Goal: Task Accomplishment & Management: Manage account settings

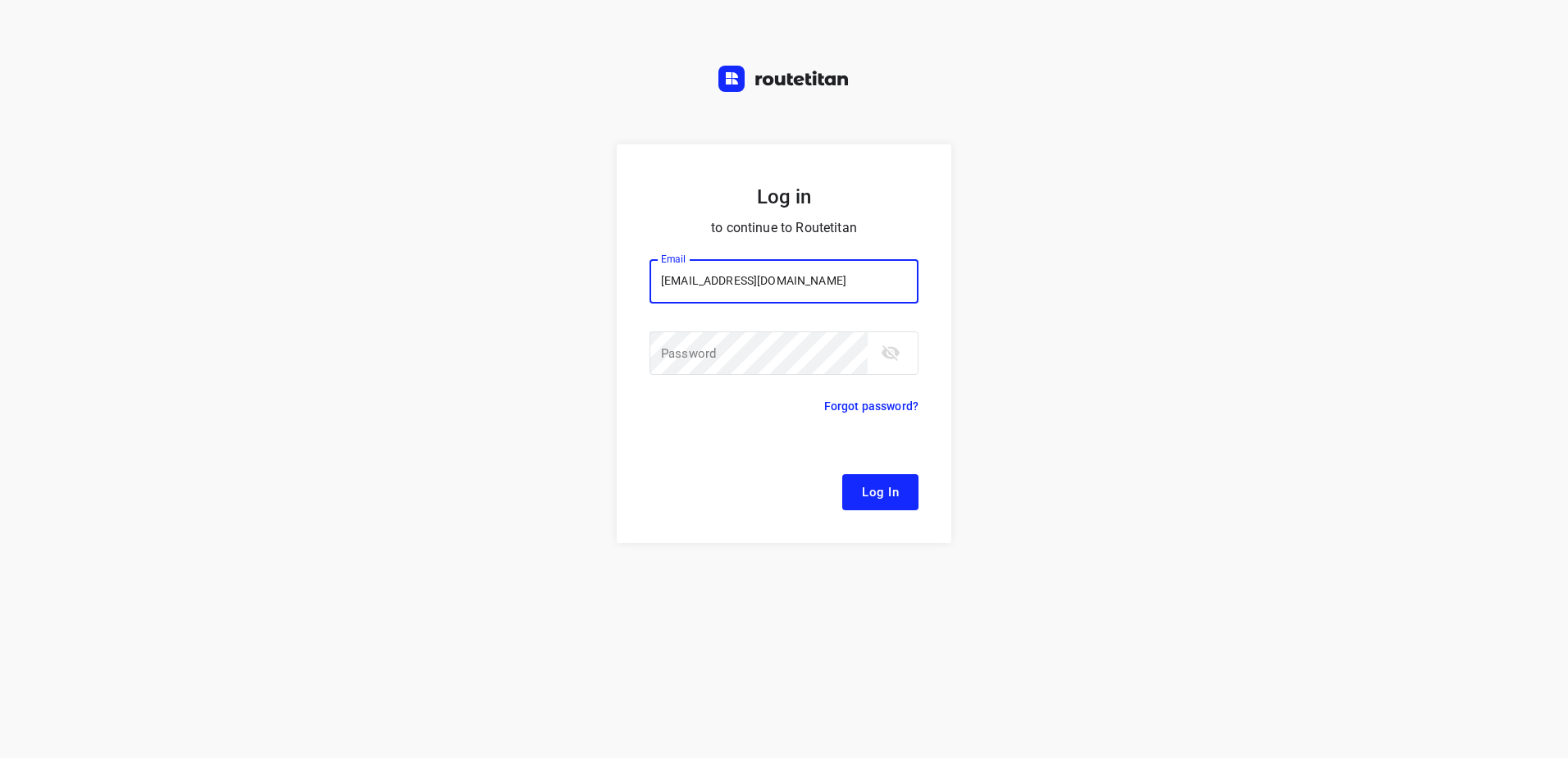
type input "[EMAIL_ADDRESS][DOMAIN_NAME]"
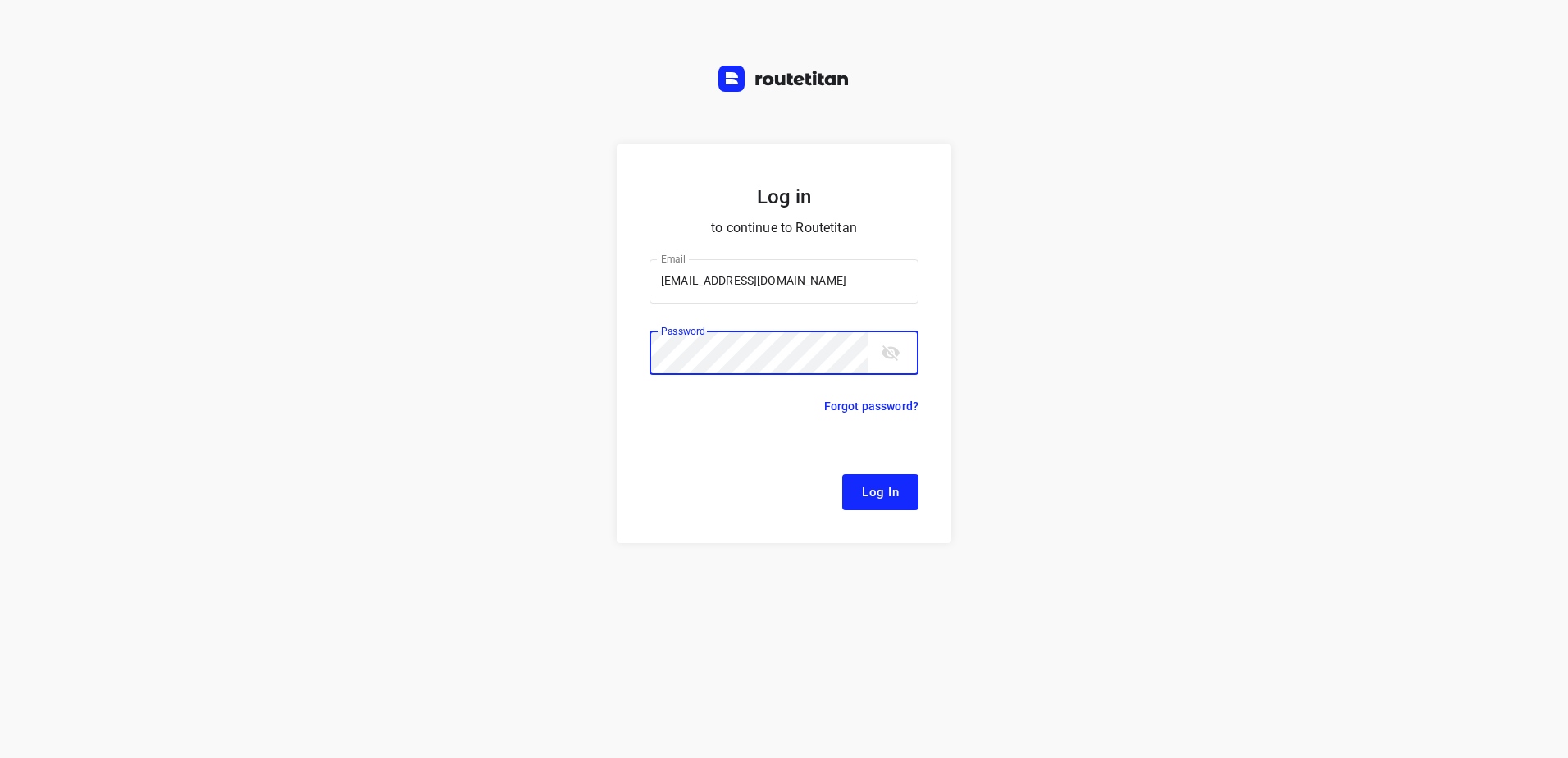
click at [843, 474] on button "Log In" at bounding box center [881, 492] width 76 height 36
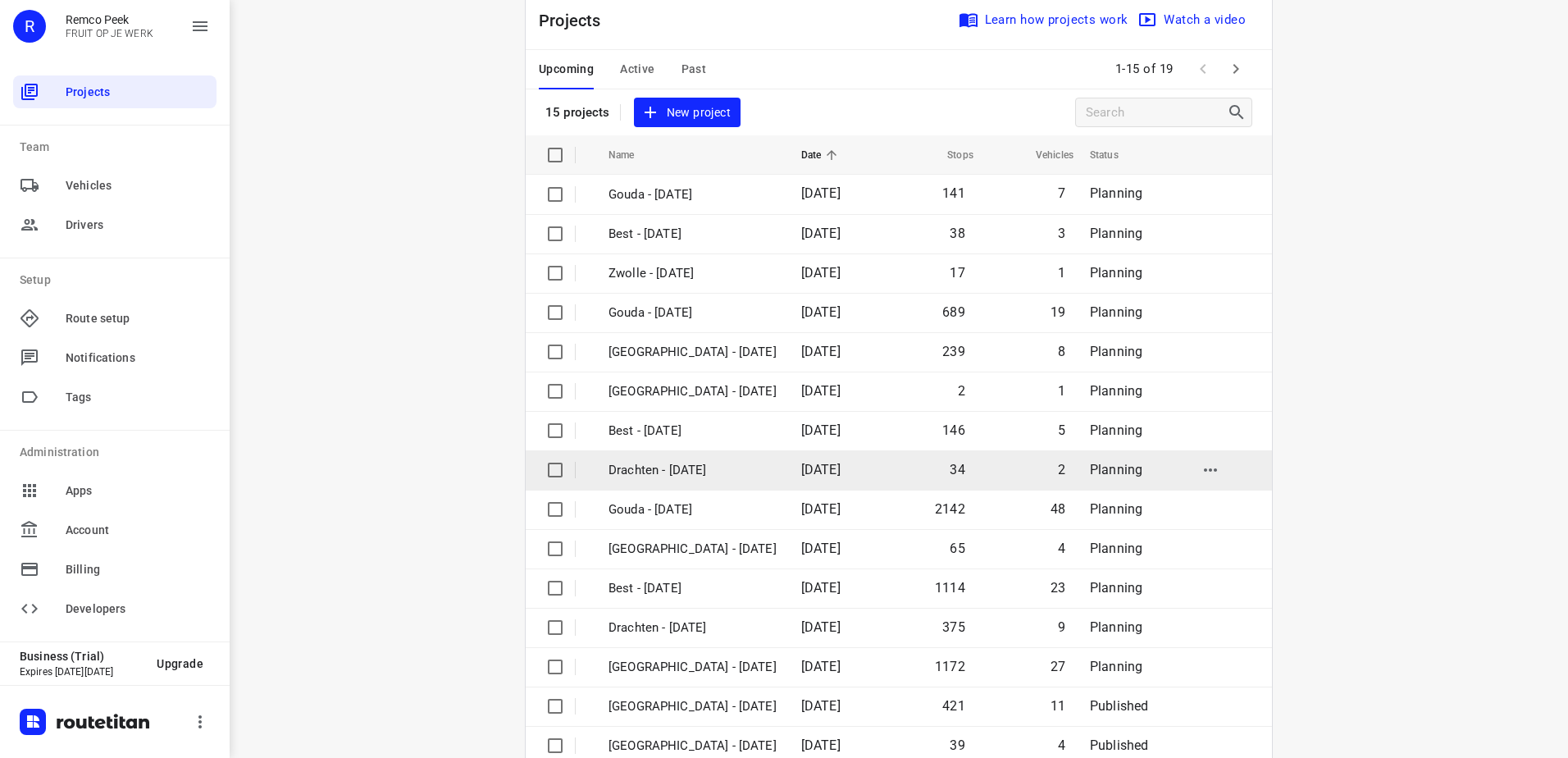
scroll to position [71, 0]
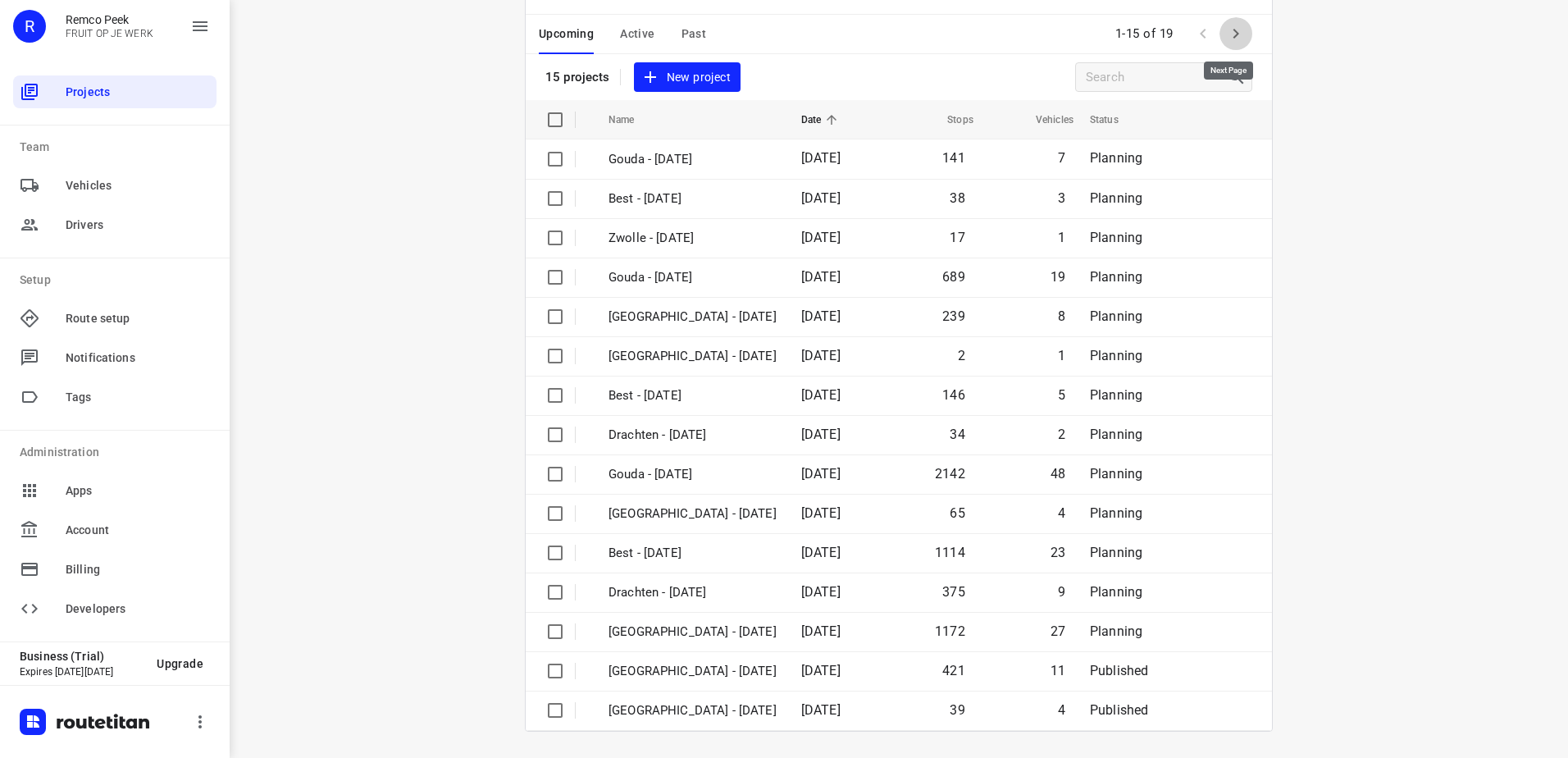
click at [1229, 33] on icon "button" at bounding box center [1235, 33] width 20 height 20
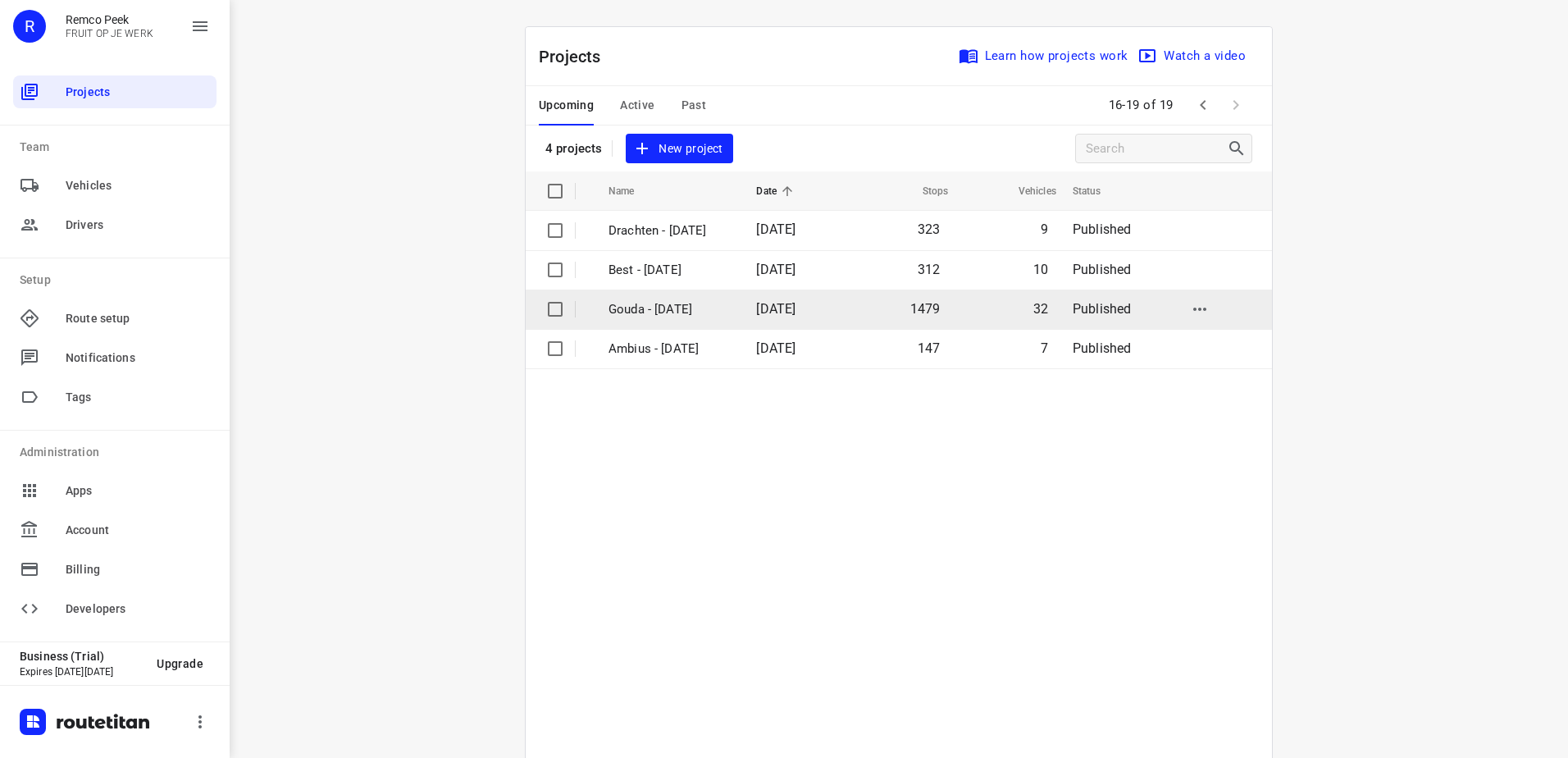
click at [731, 320] on td "Gouda - Tuesday" at bounding box center [667, 309] width 151 height 39
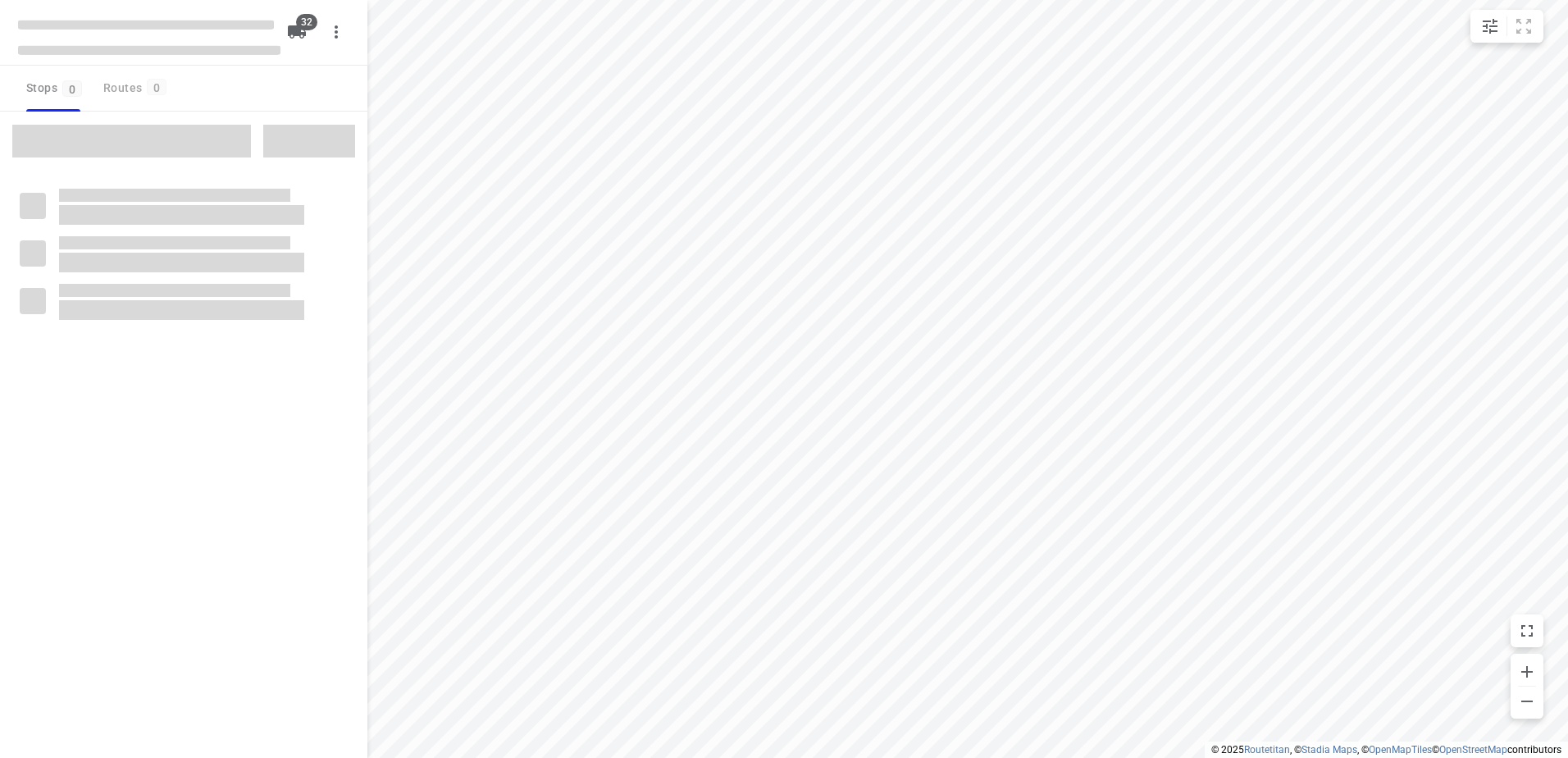
checkbox input "true"
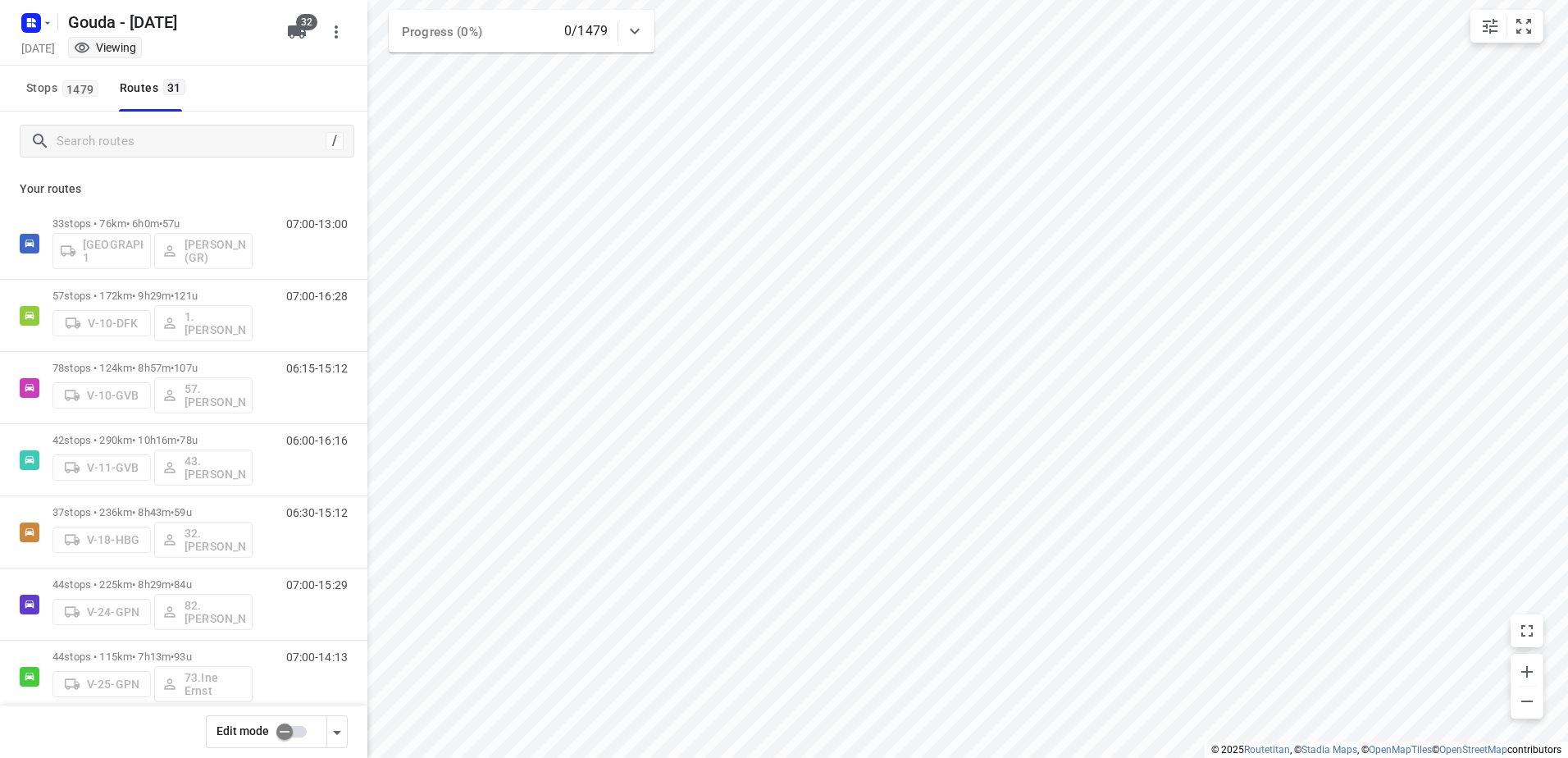
click at [281, 739] on input "checkbox" at bounding box center [285, 732] width 94 height 31
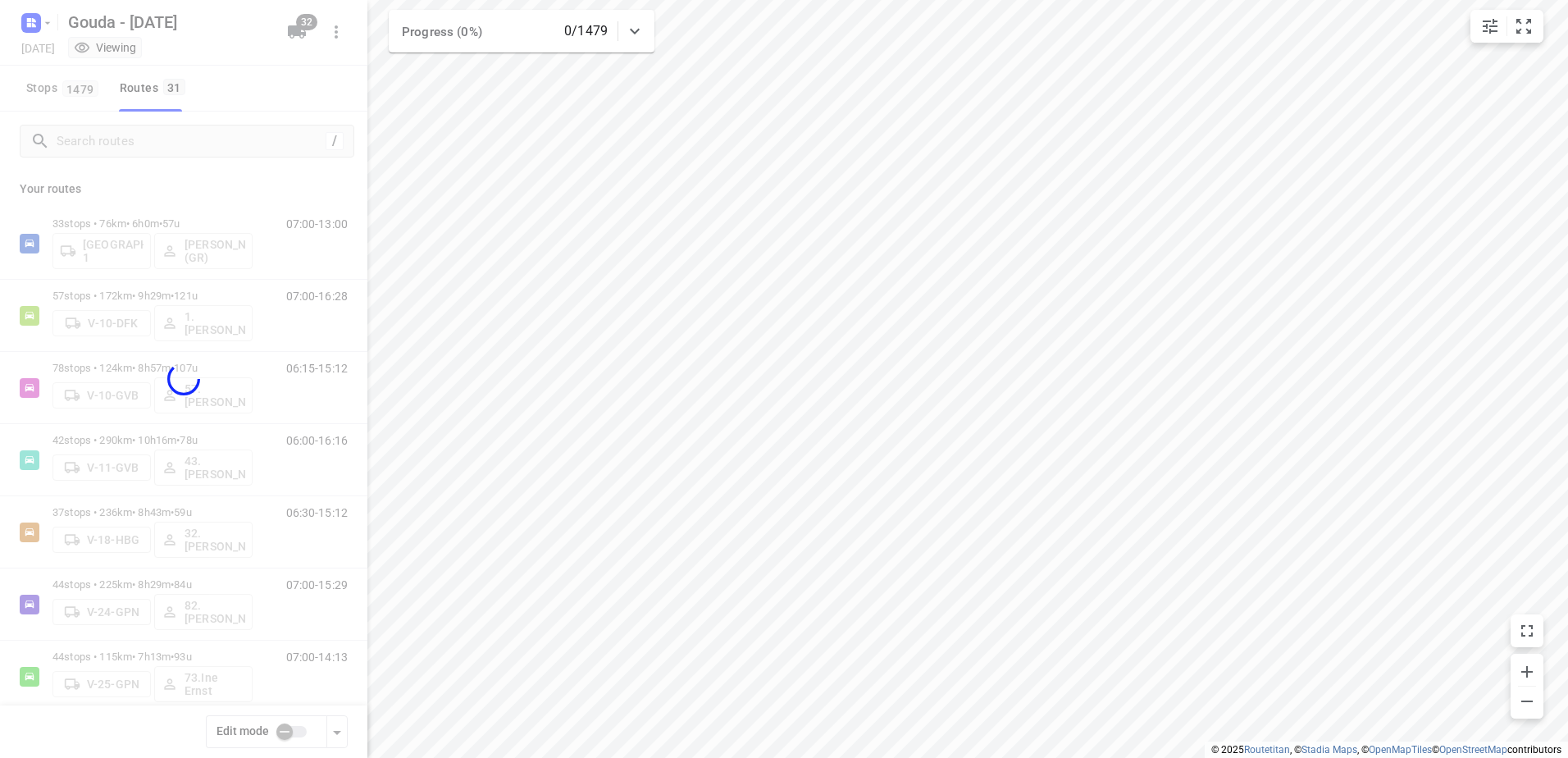
click at [165, 147] on div at bounding box center [183, 379] width 368 height 758
checkbox input "true"
click at [175, 139] on div at bounding box center [183, 379] width 368 height 758
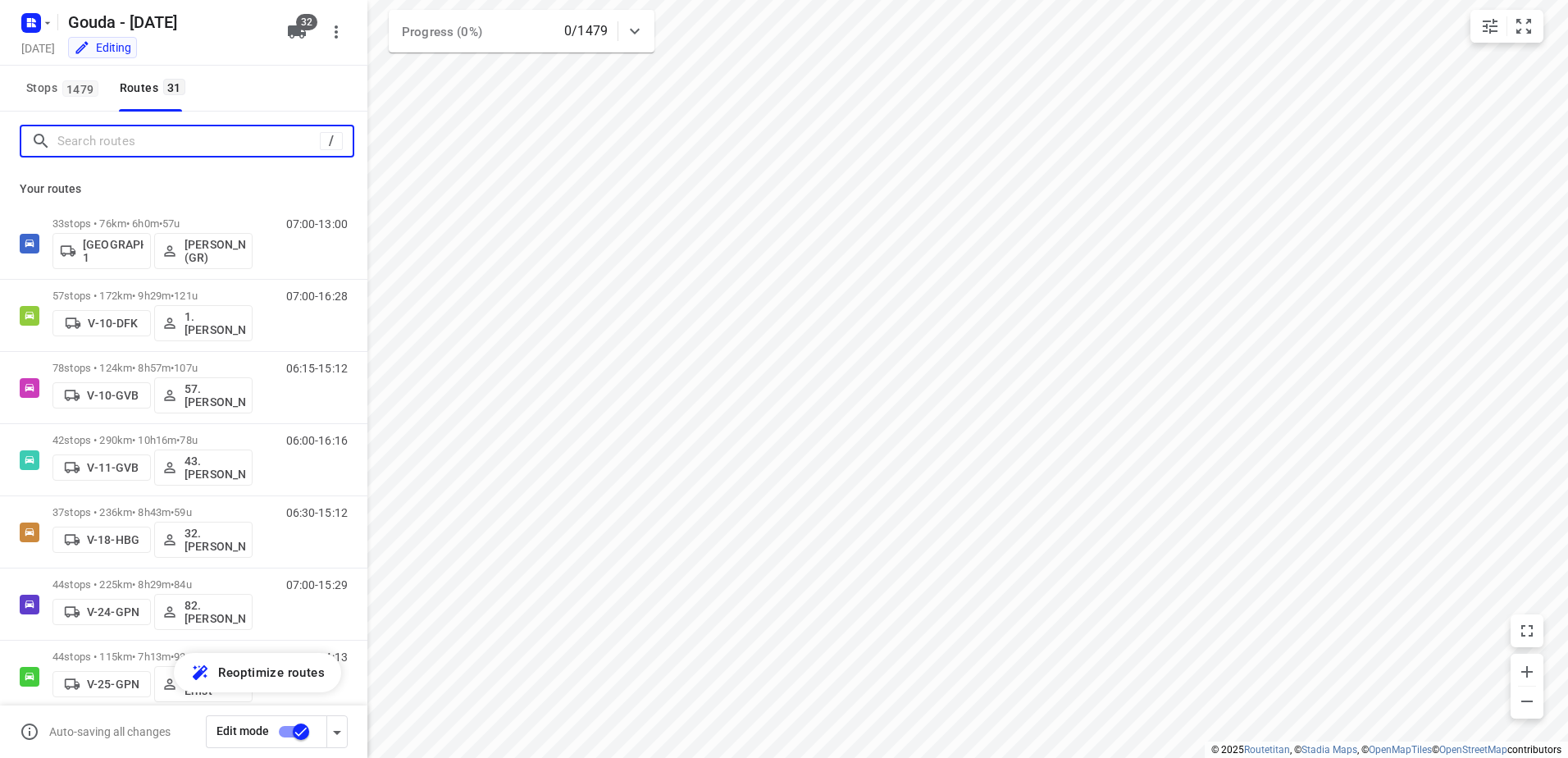
click at [175, 139] on input "Search routes" at bounding box center [188, 141] width 262 height 25
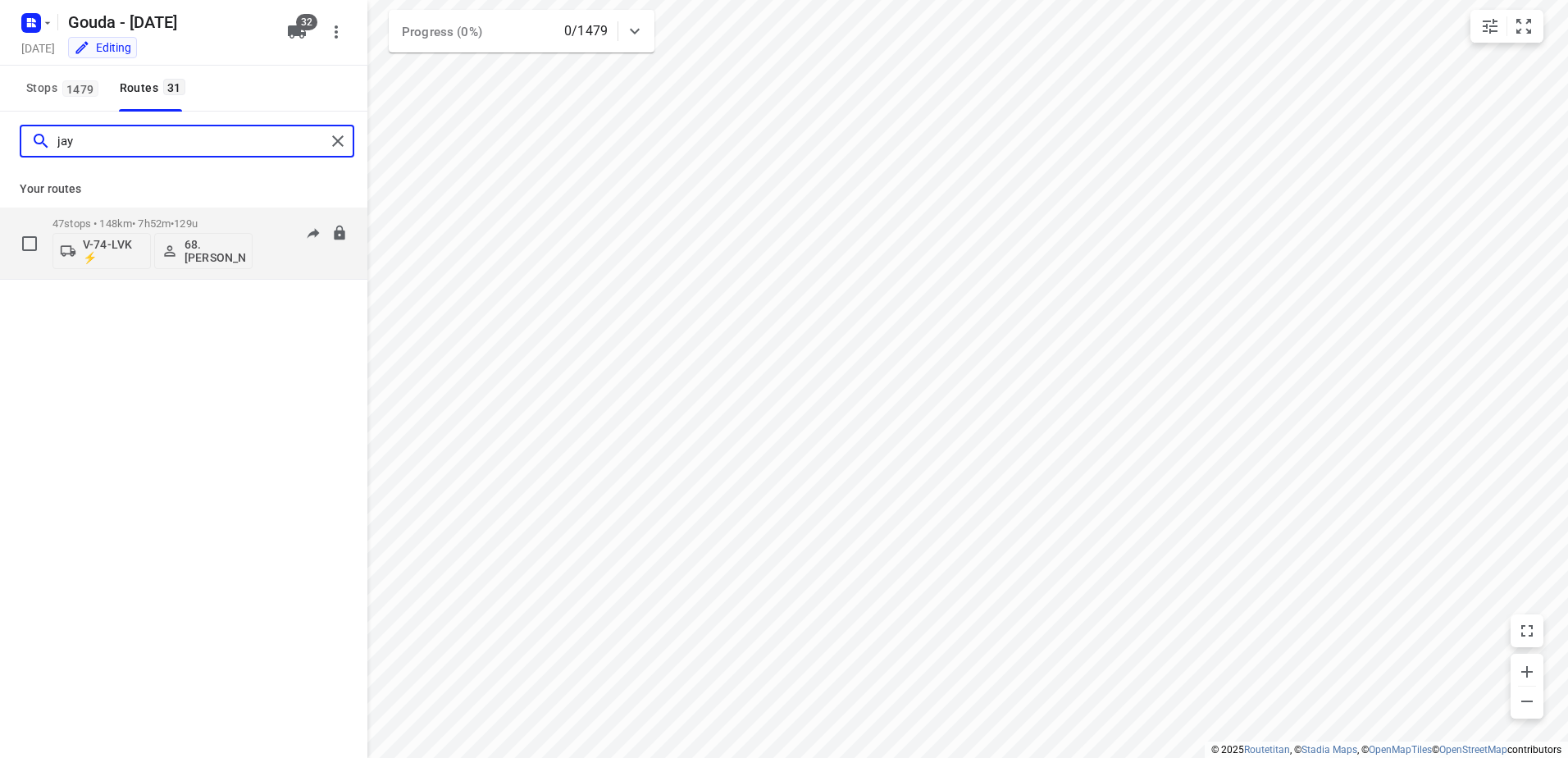
type input "jay"
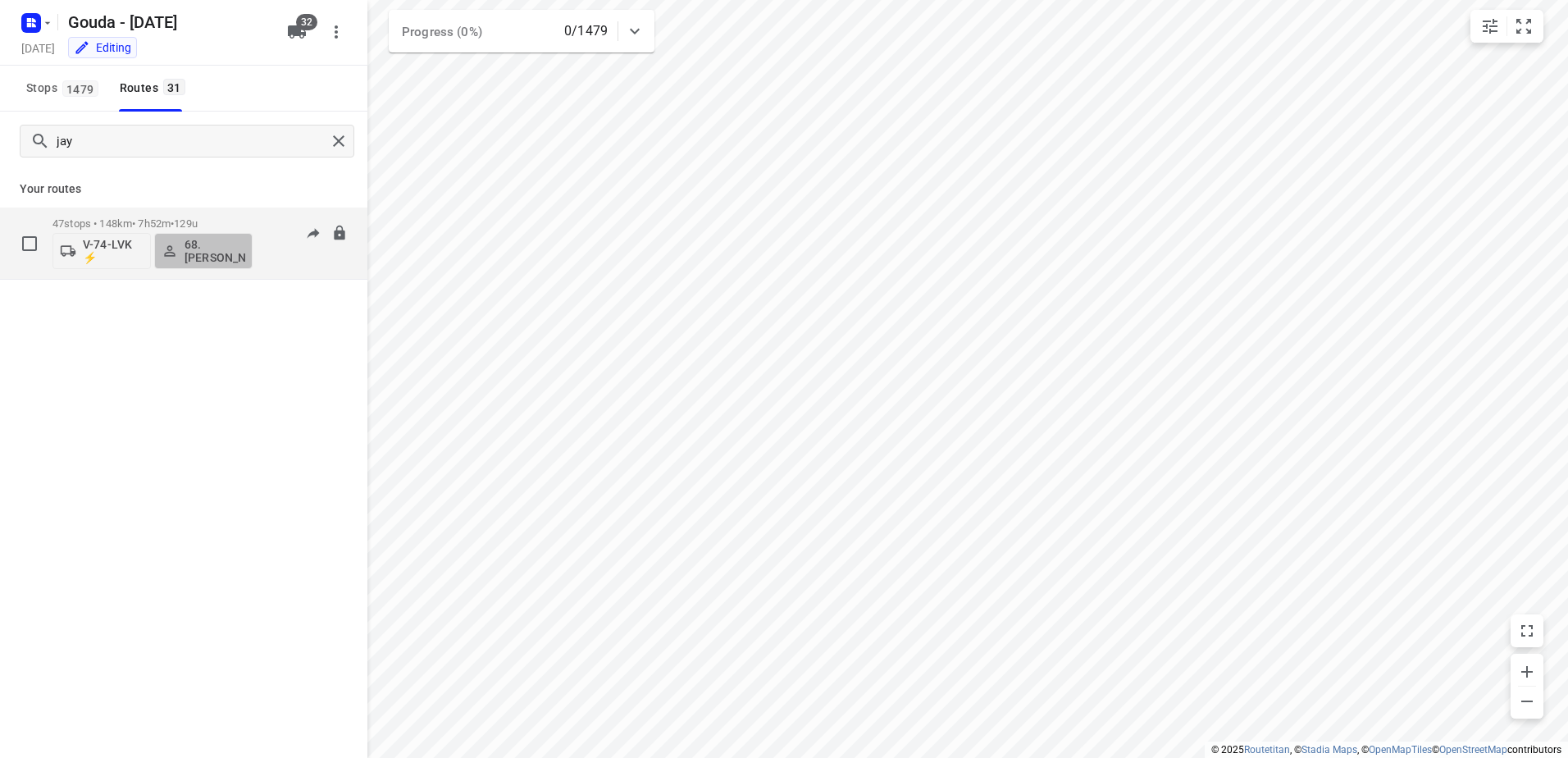
click at [211, 259] on p "68.Jay Jairam" at bounding box center [215, 251] width 60 height 26
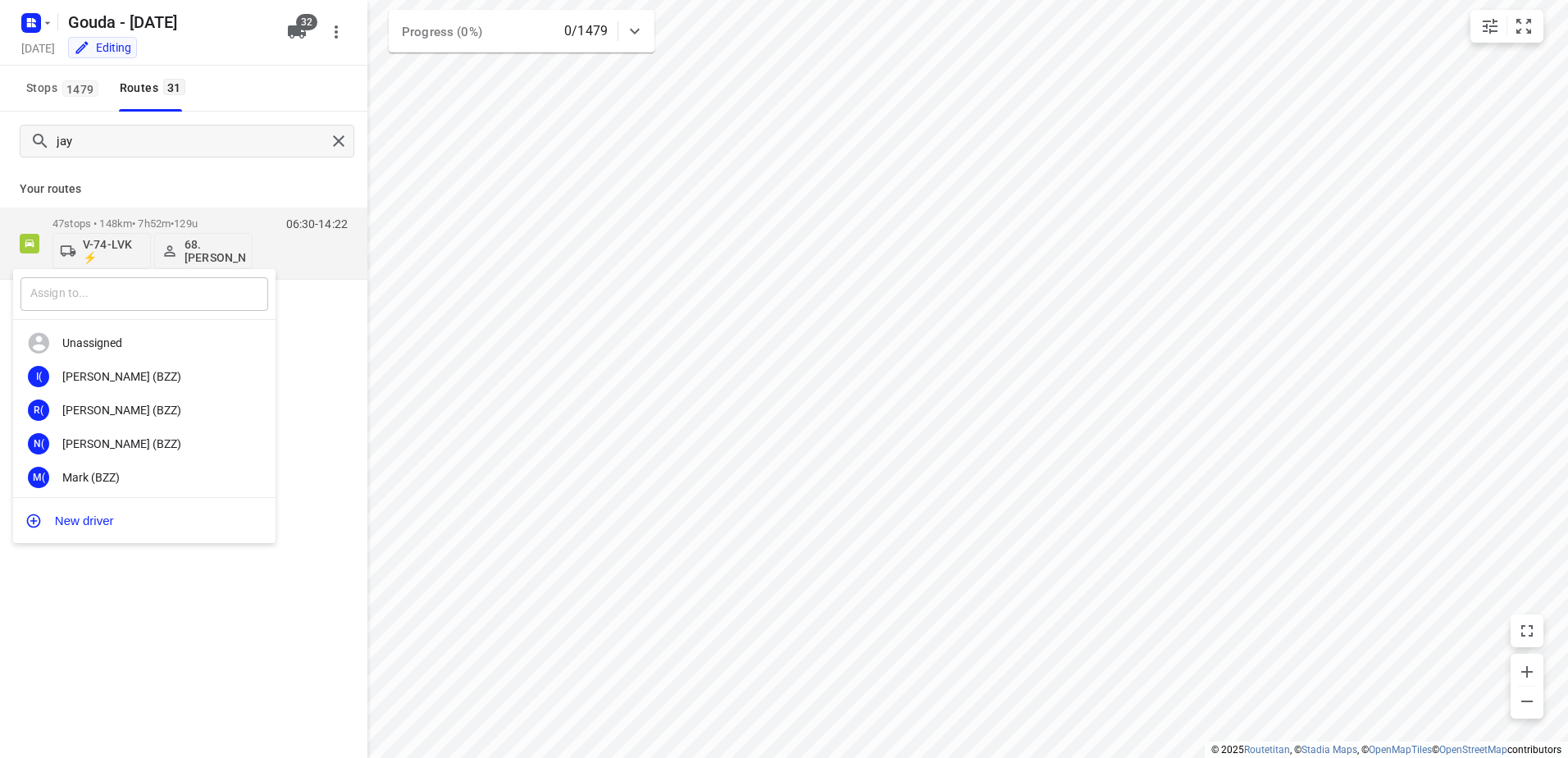
click at [179, 285] on input "text" at bounding box center [144, 294] width 248 height 33
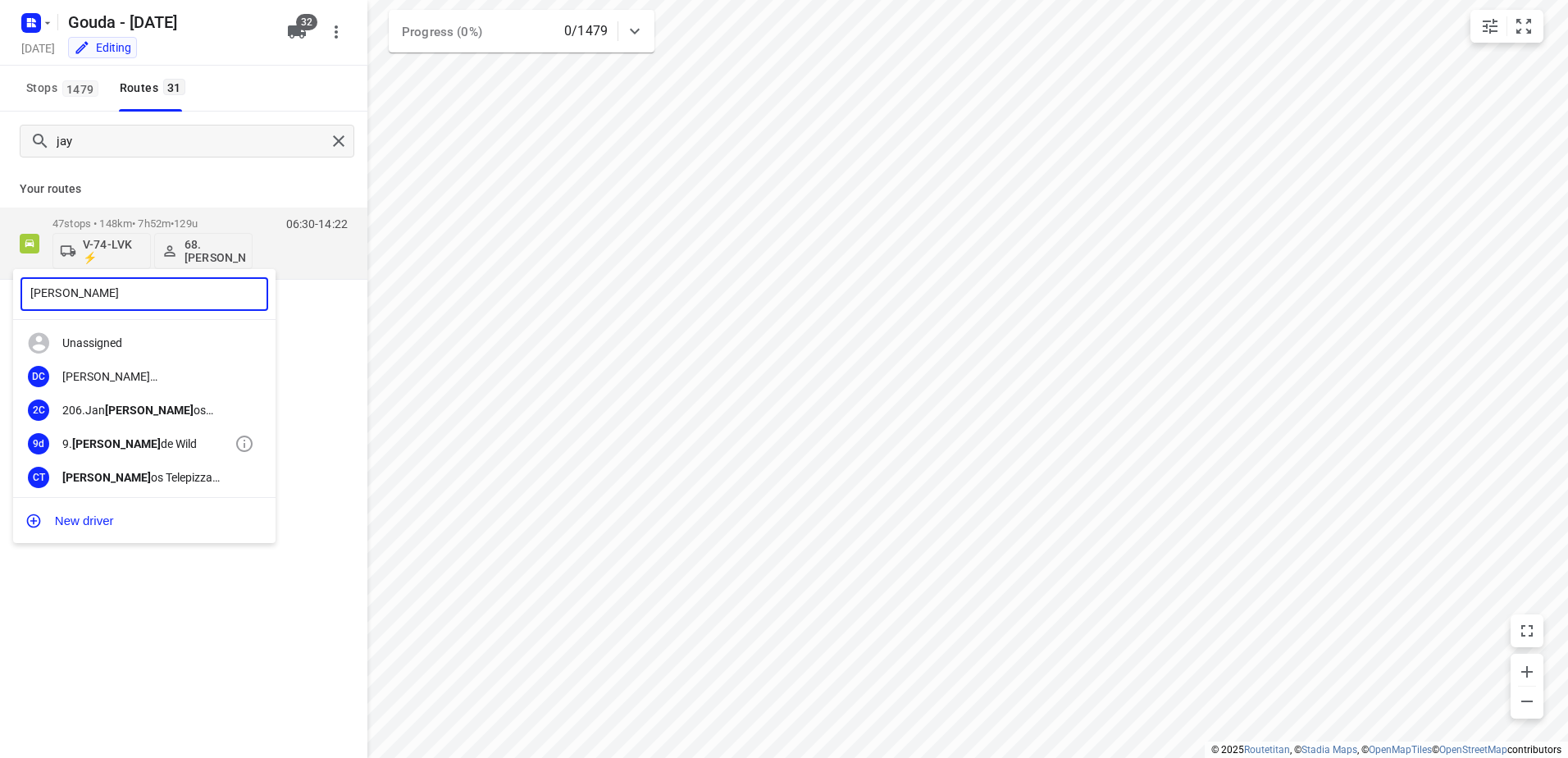
type input "Carl"
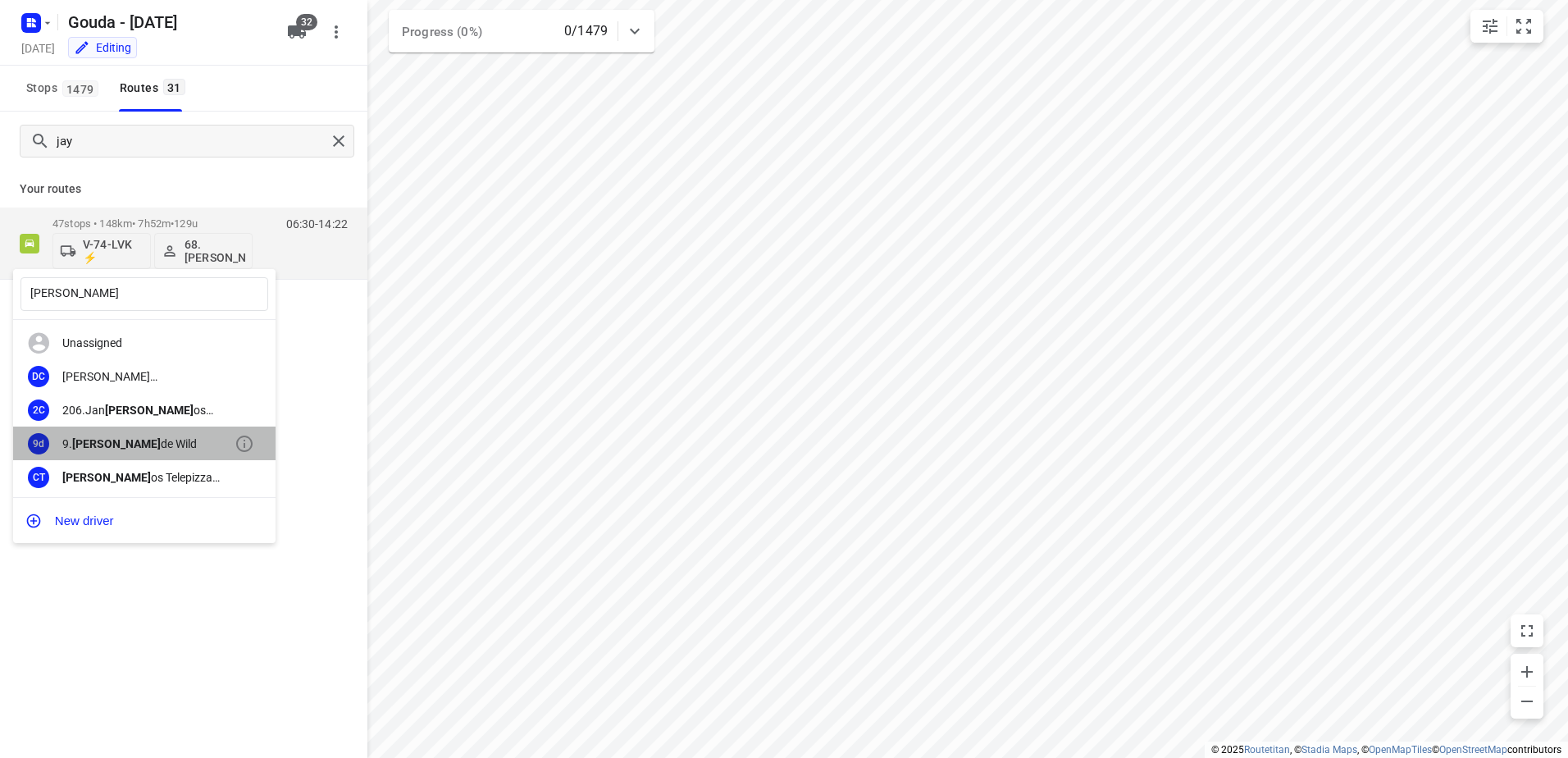
click at [152, 432] on div "9d 9. Carl de Wild" at bounding box center [143, 443] width 262 height 33
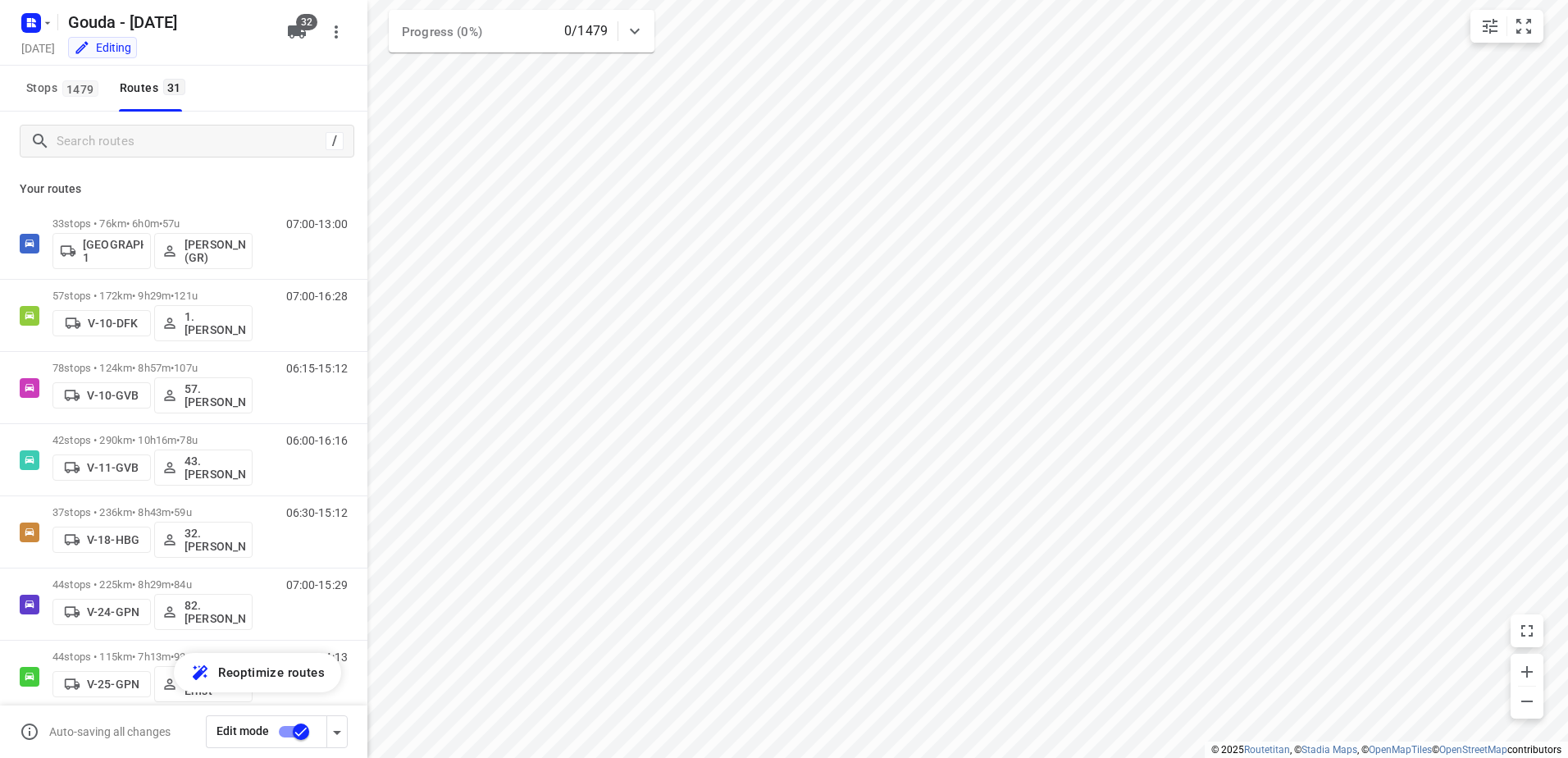
click at [297, 736] on input "checkbox" at bounding box center [301, 732] width 94 height 31
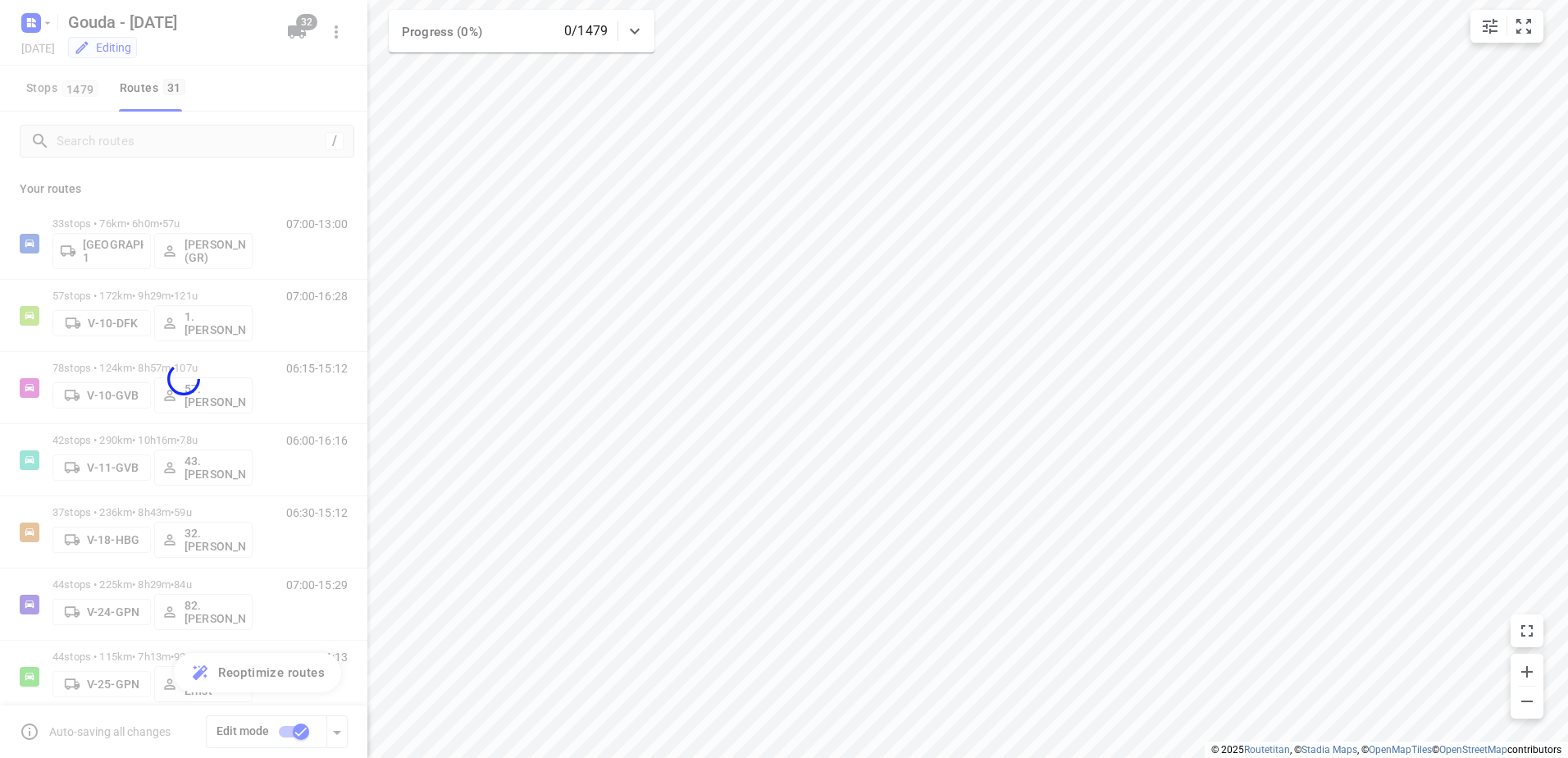
checkbox input "false"
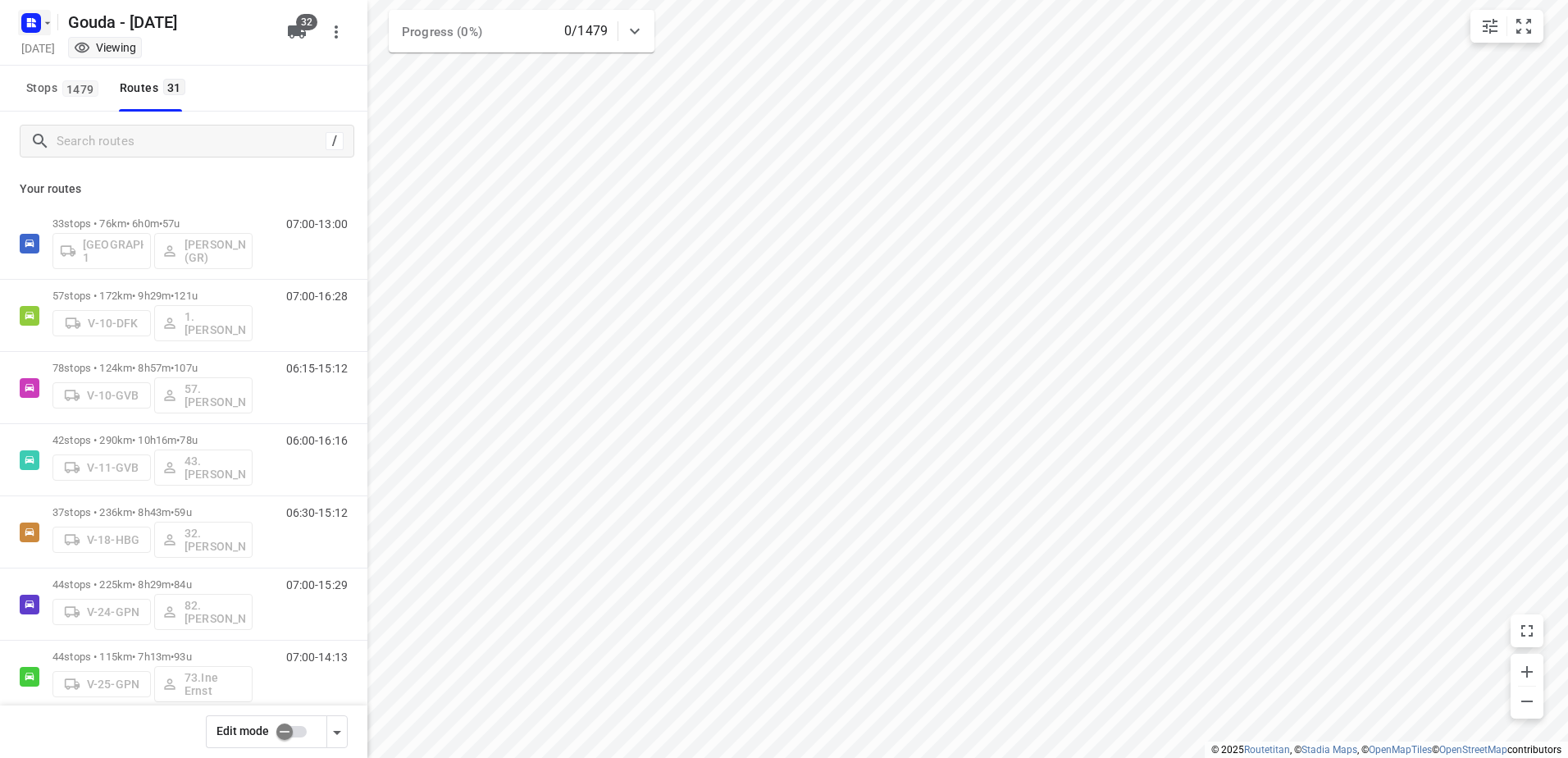
click at [39, 21] on rect "button" at bounding box center [31, 22] width 20 height 20
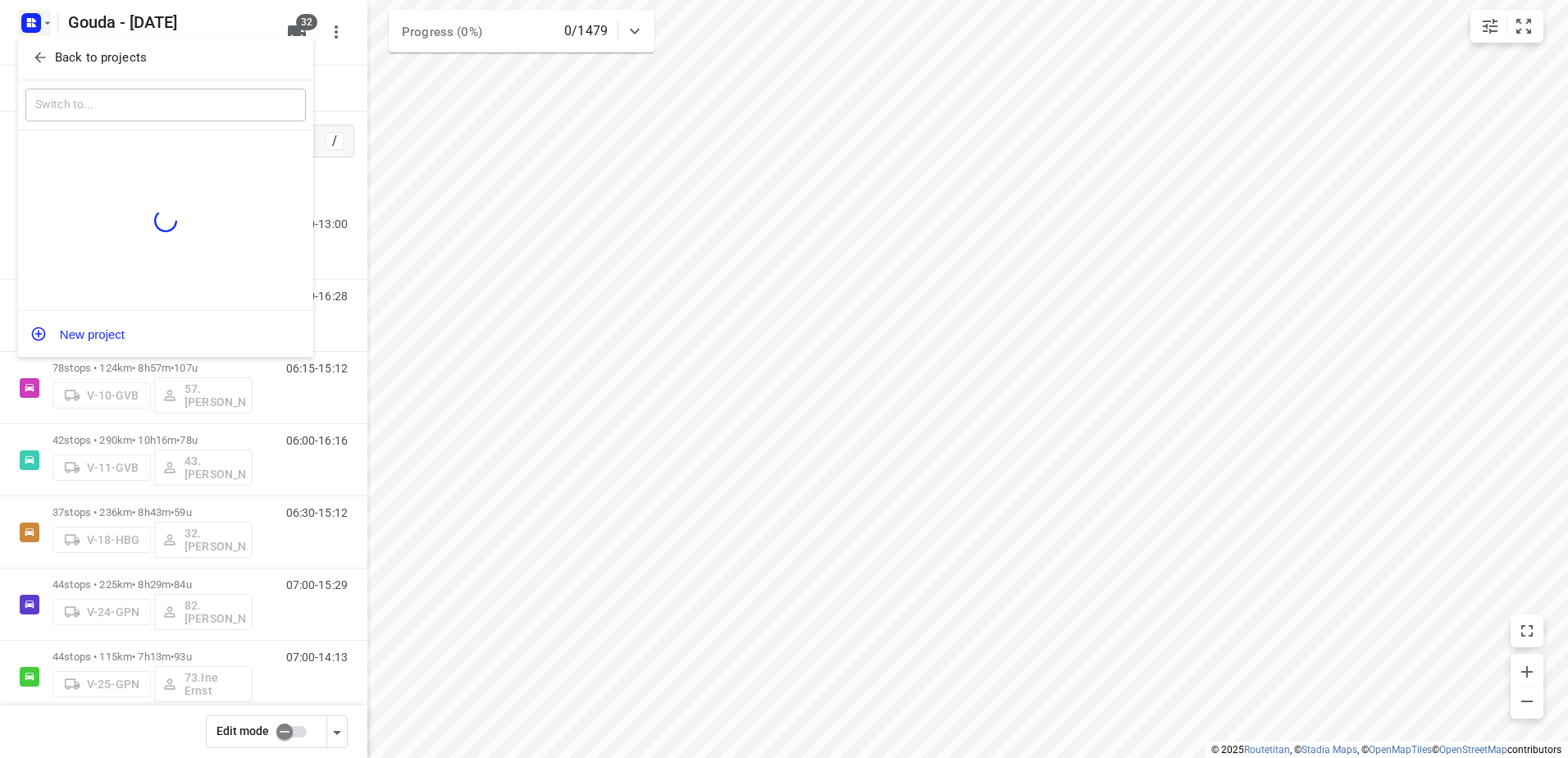
click at [95, 55] on p "Back to projects" at bounding box center [100, 58] width 92 height 19
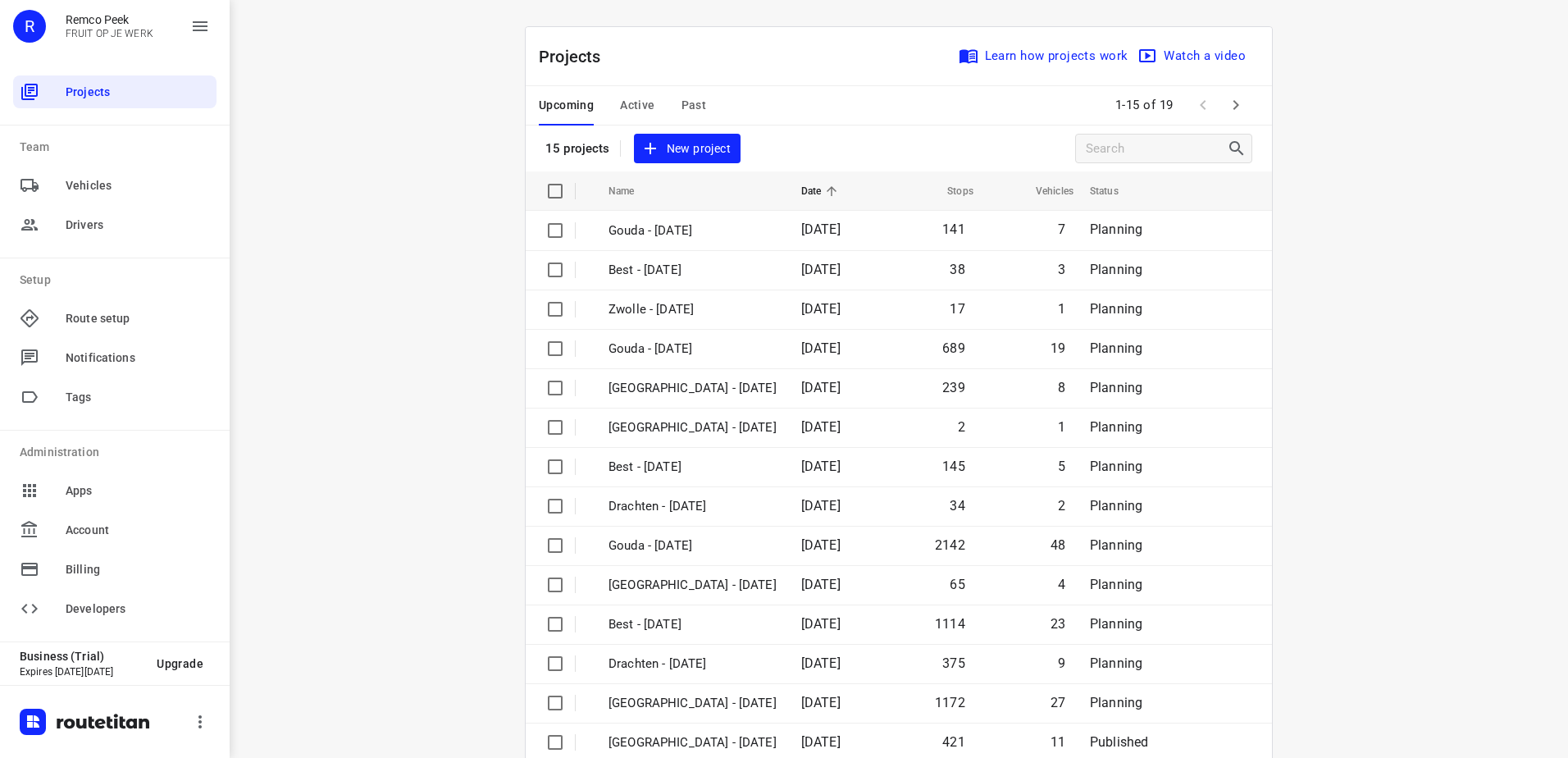
click at [647, 108] on span "Active" at bounding box center [637, 105] width 34 height 20
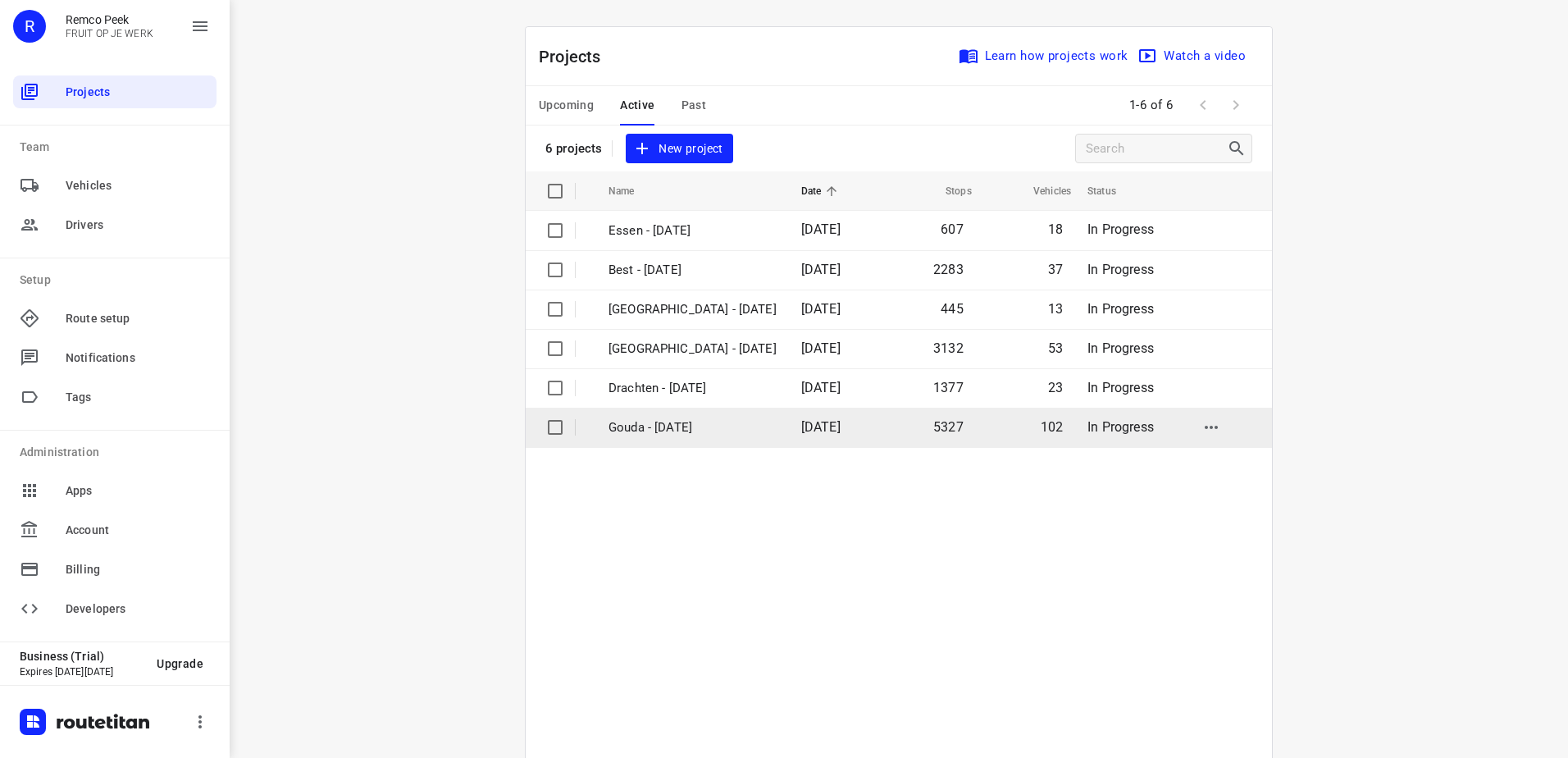
click at [788, 437] on td "[DATE]" at bounding box center [835, 427] width 94 height 39
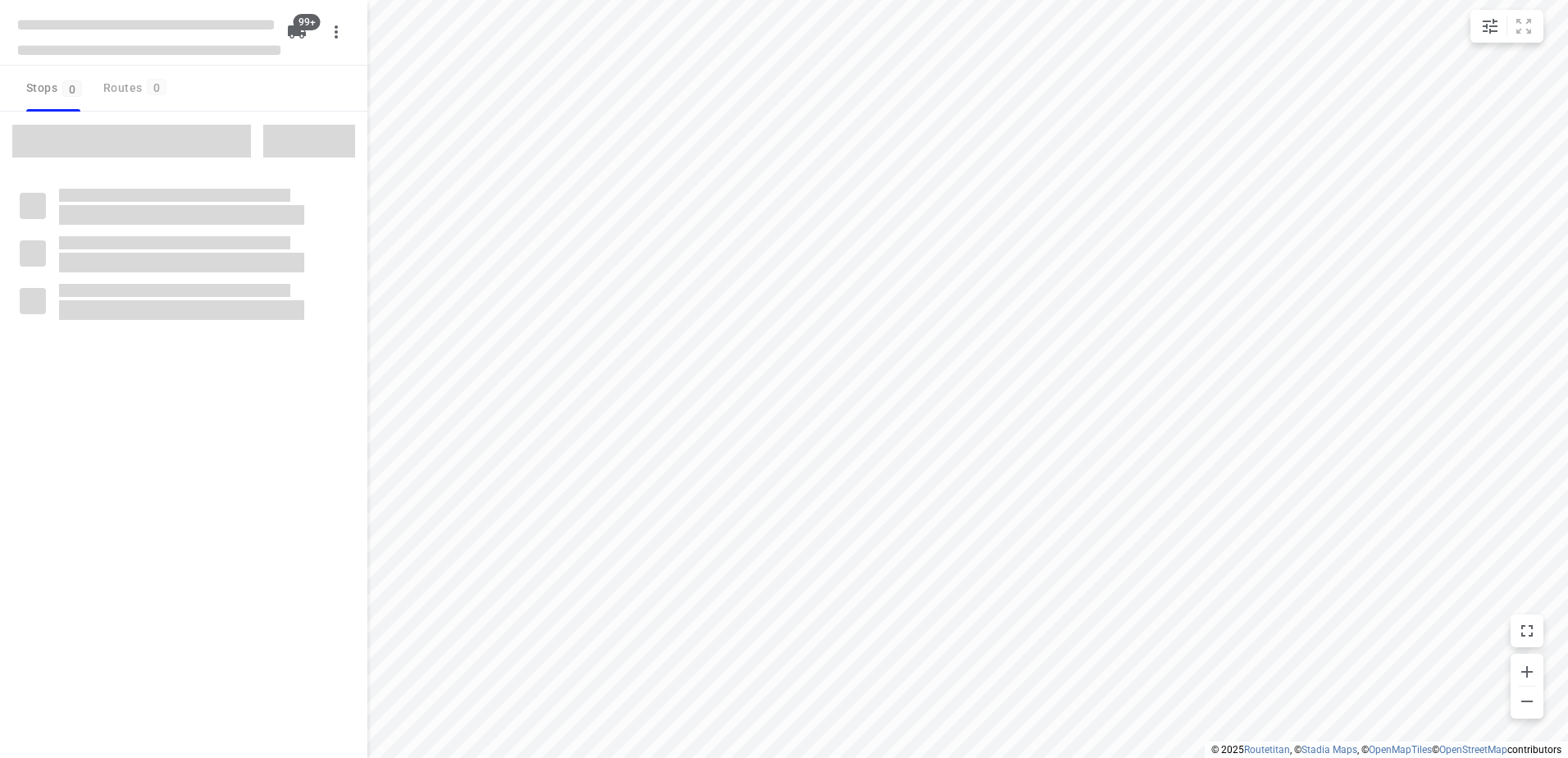
click at [219, 147] on span at bounding box center [132, 141] width 239 height 33
click at [190, 134] on span at bounding box center [132, 141] width 239 height 33
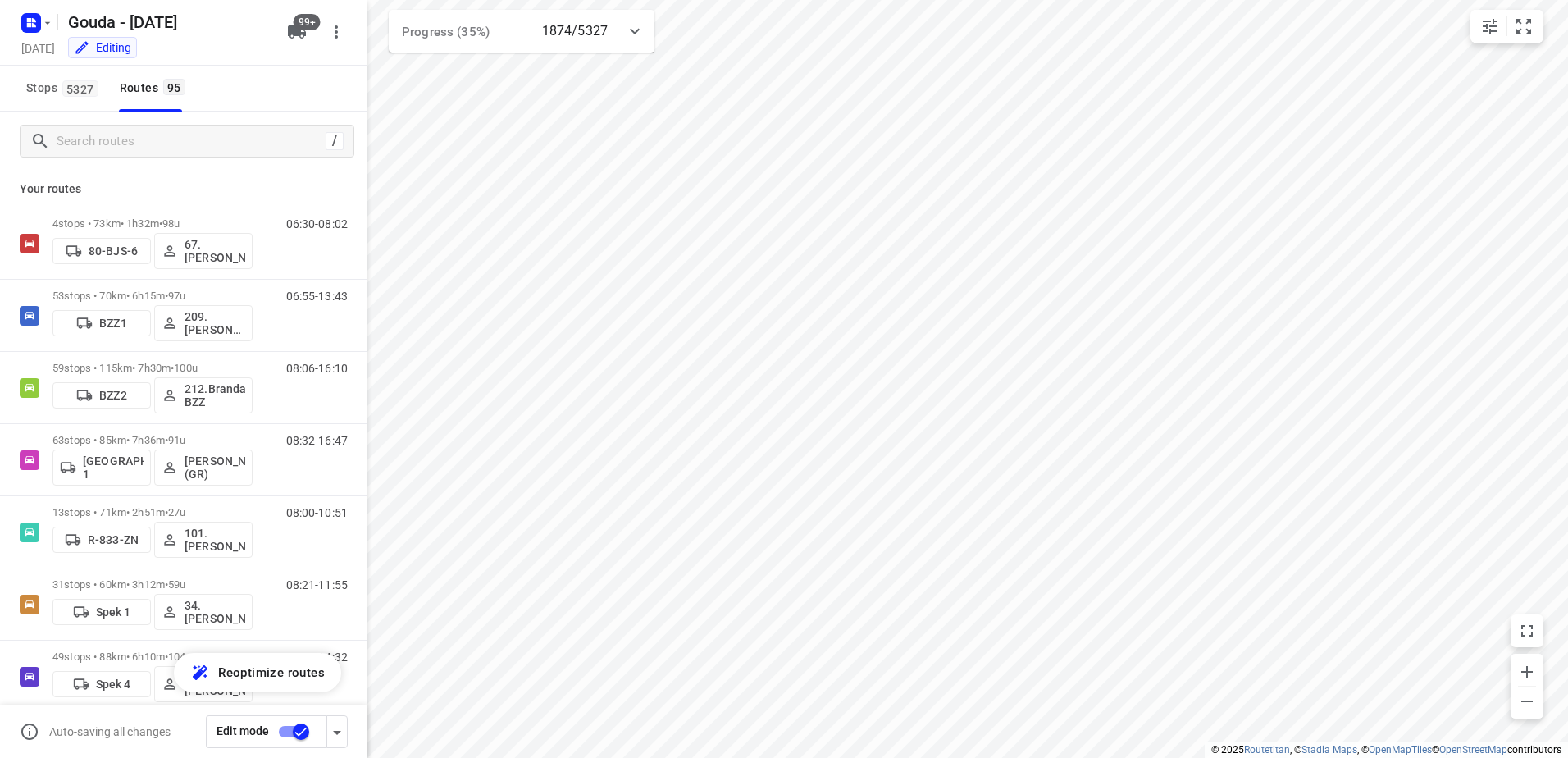
checkbox input "true"
click at [252, 119] on div "/" at bounding box center [183, 140] width 368 height 60
click at [229, 141] on input "Search routes" at bounding box center [191, 141] width 267 height 25
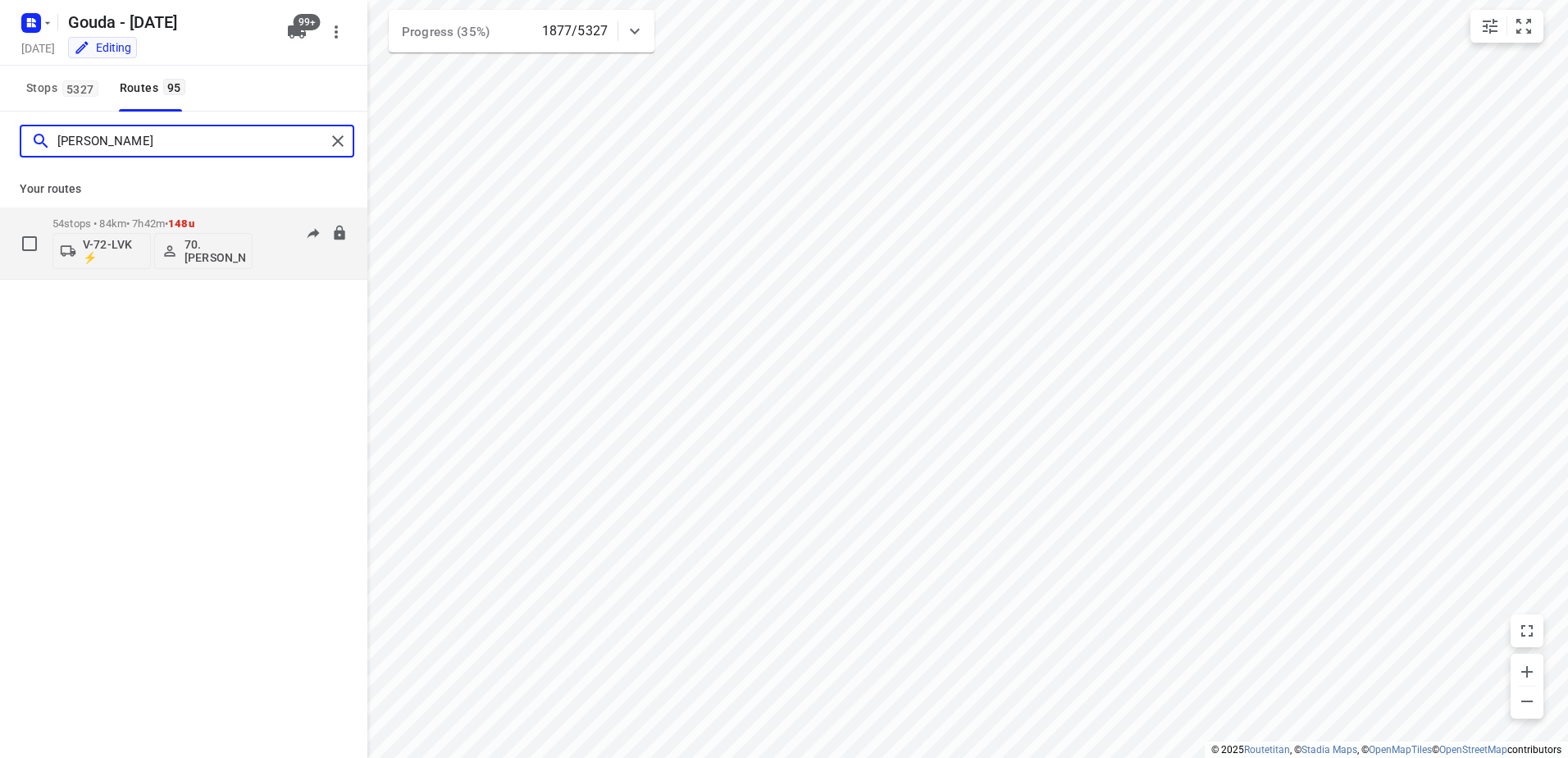
type input "romeo"
click at [189, 219] on span "148u" at bounding box center [180, 223] width 26 height 13
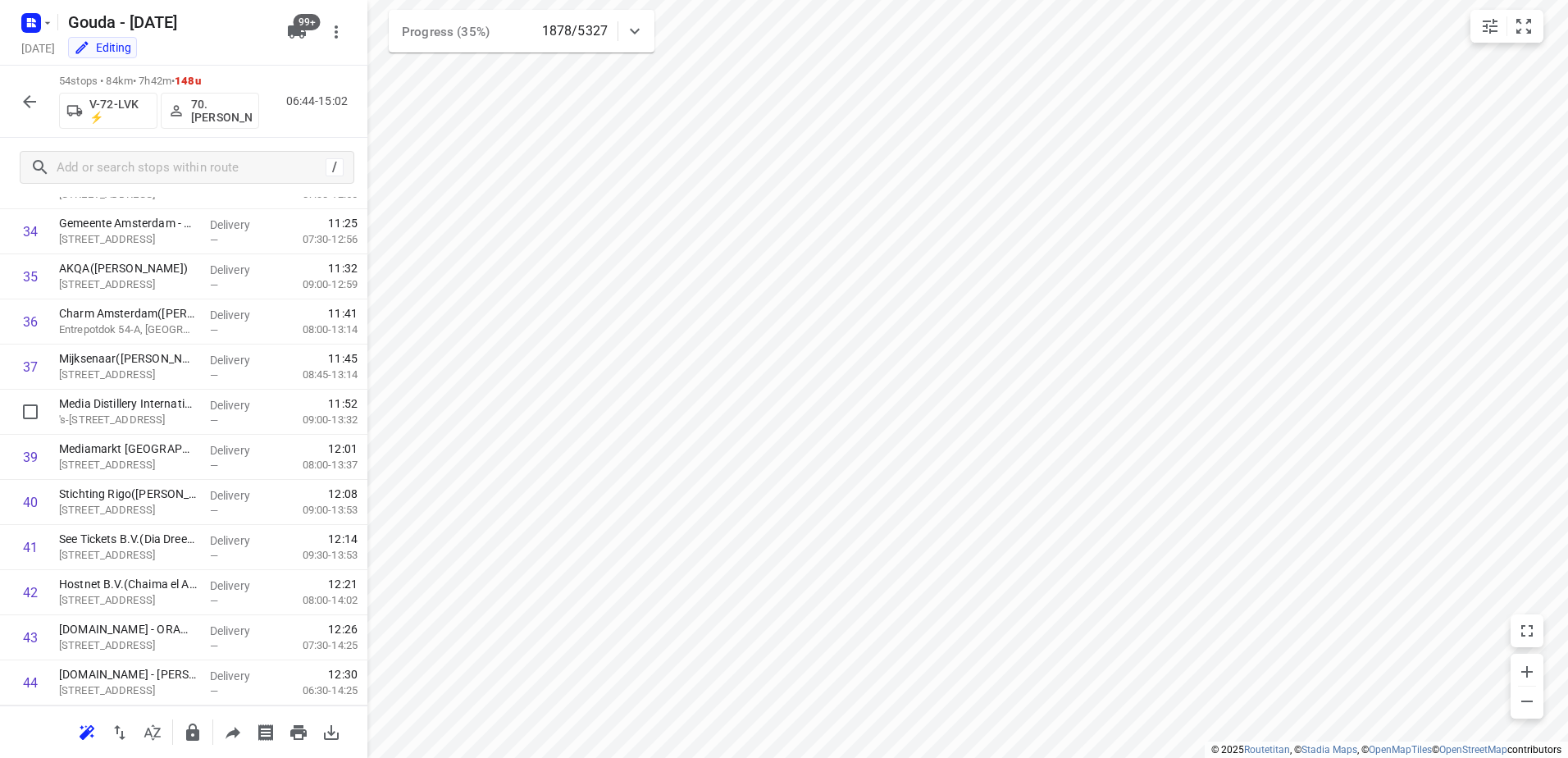
scroll to position [2055, 0]
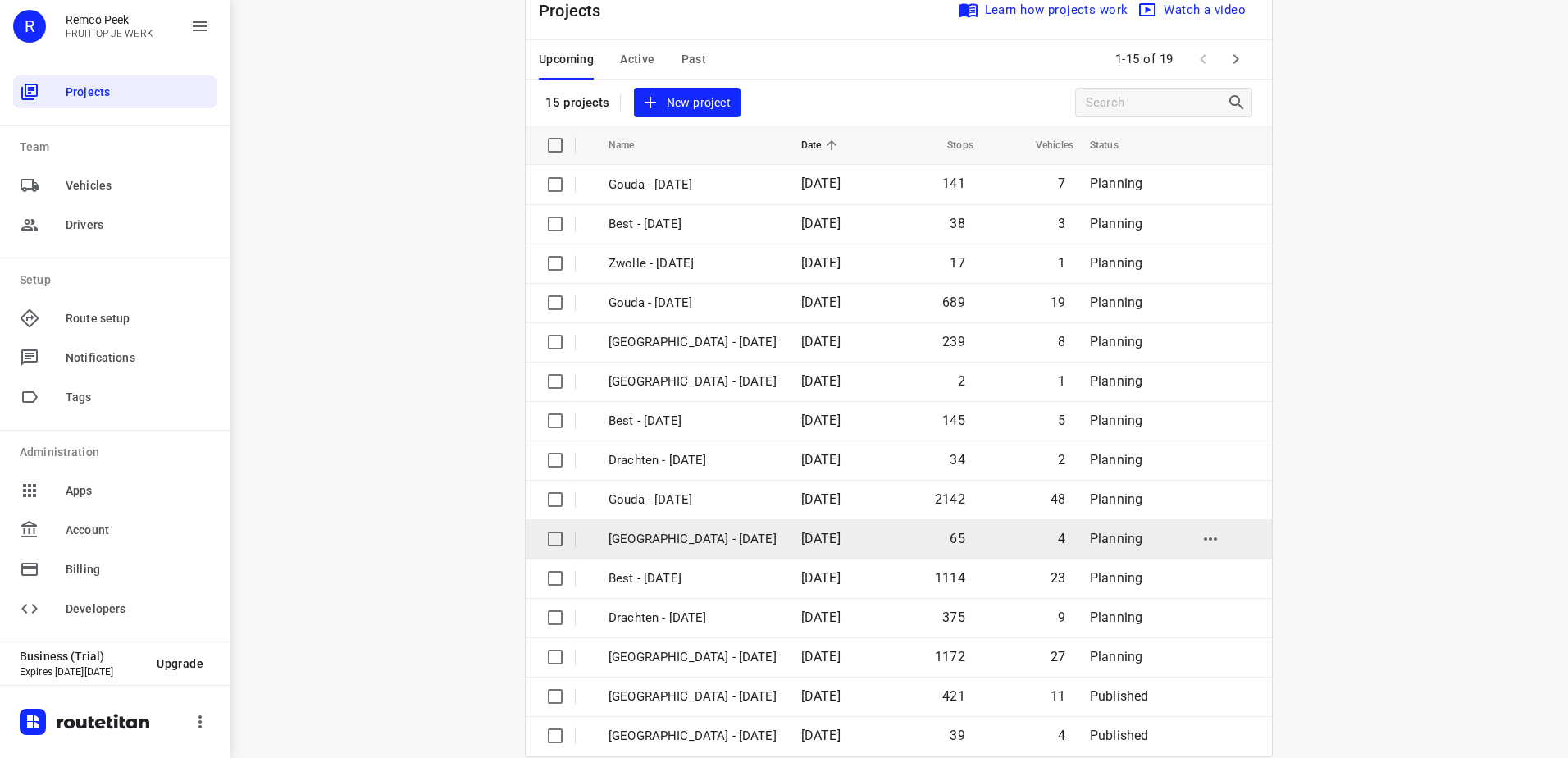
scroll to position [71, 0]
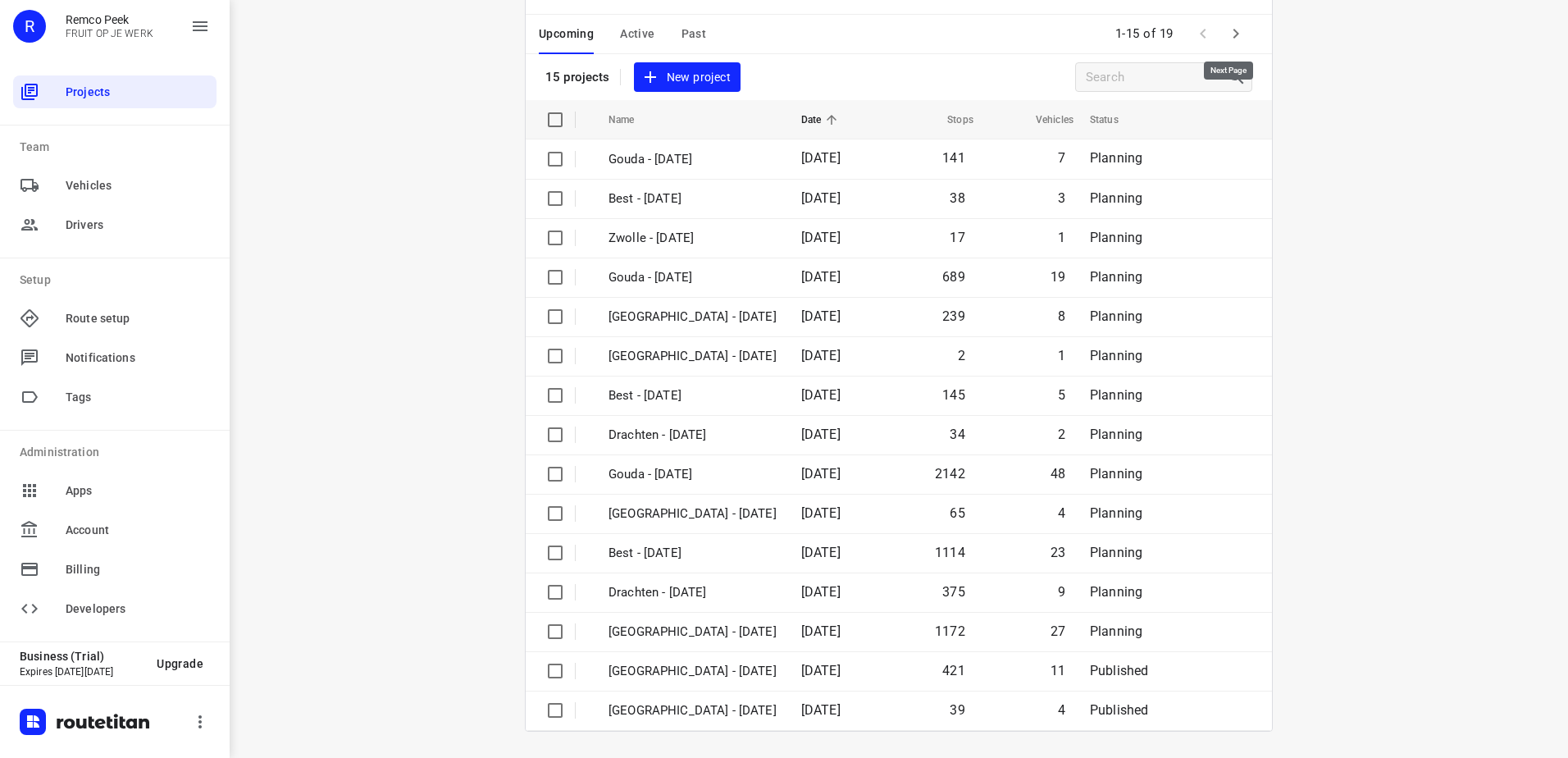
click at [1228, 42] on icon "button" at bounding box center [1235, 33] width 20 height 20
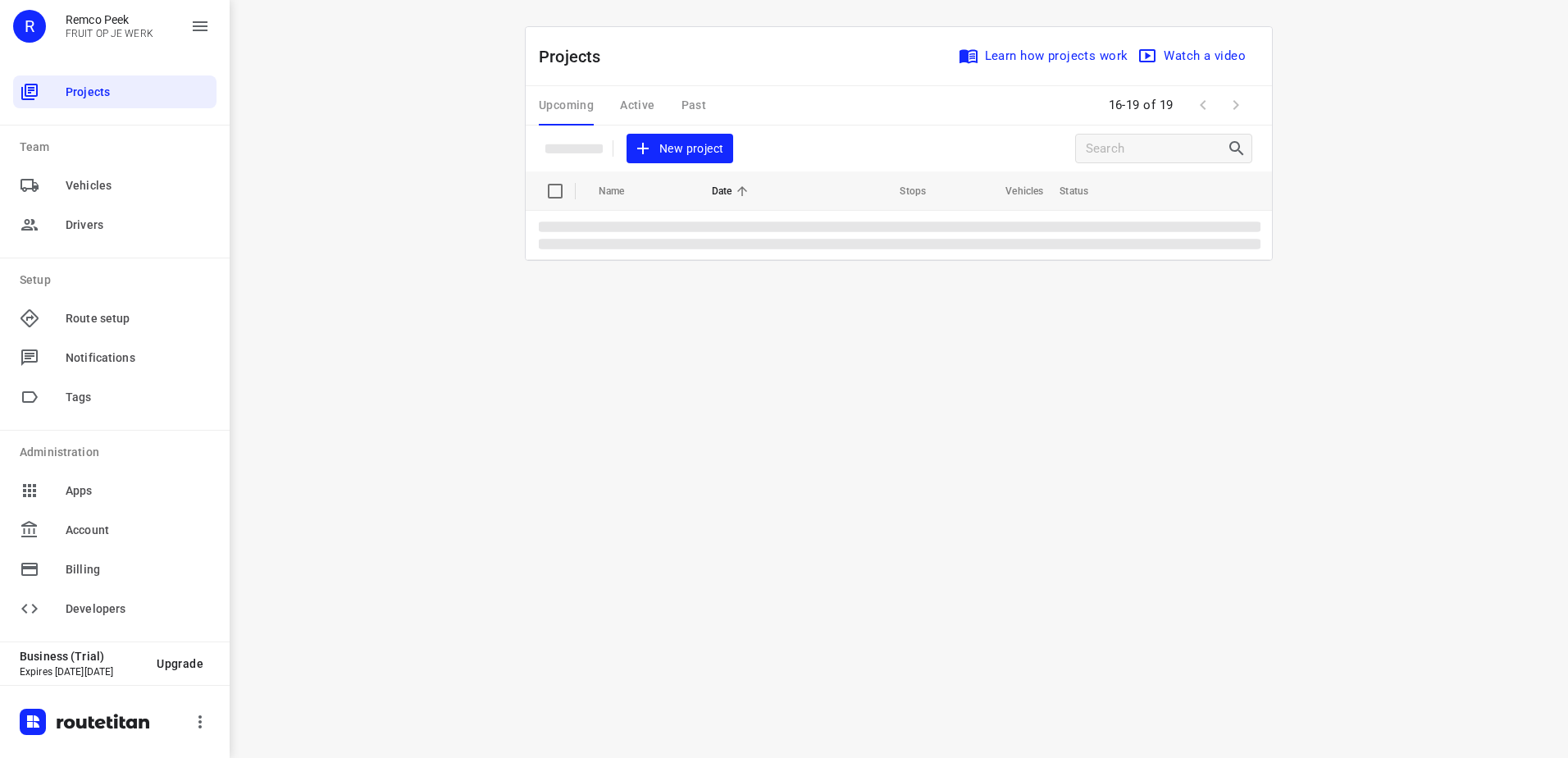
scroll to position [0, 0]
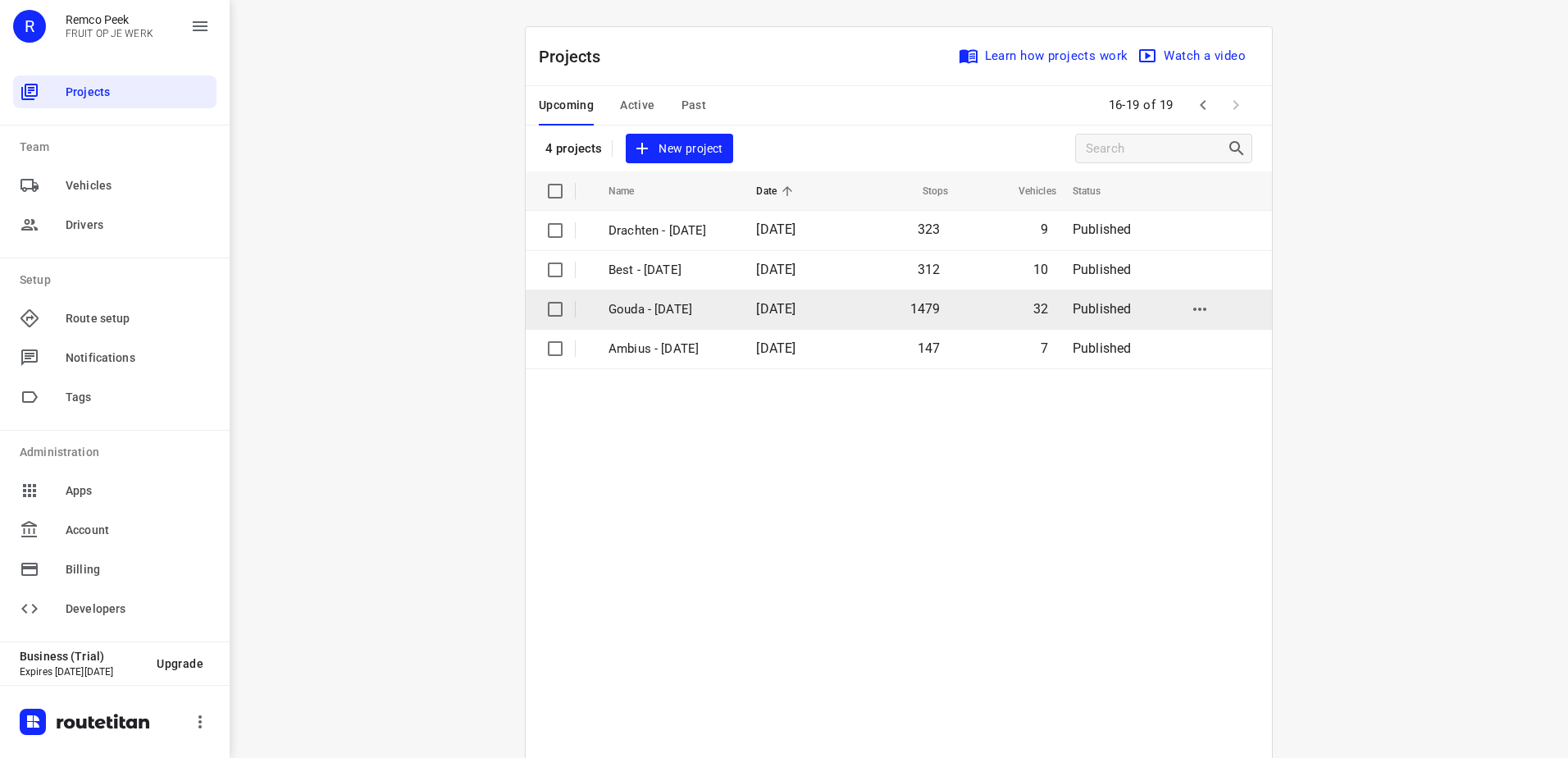
click at [761, 301] on span "[DATE]" at bounding box center [775, 309] width 39 height 16
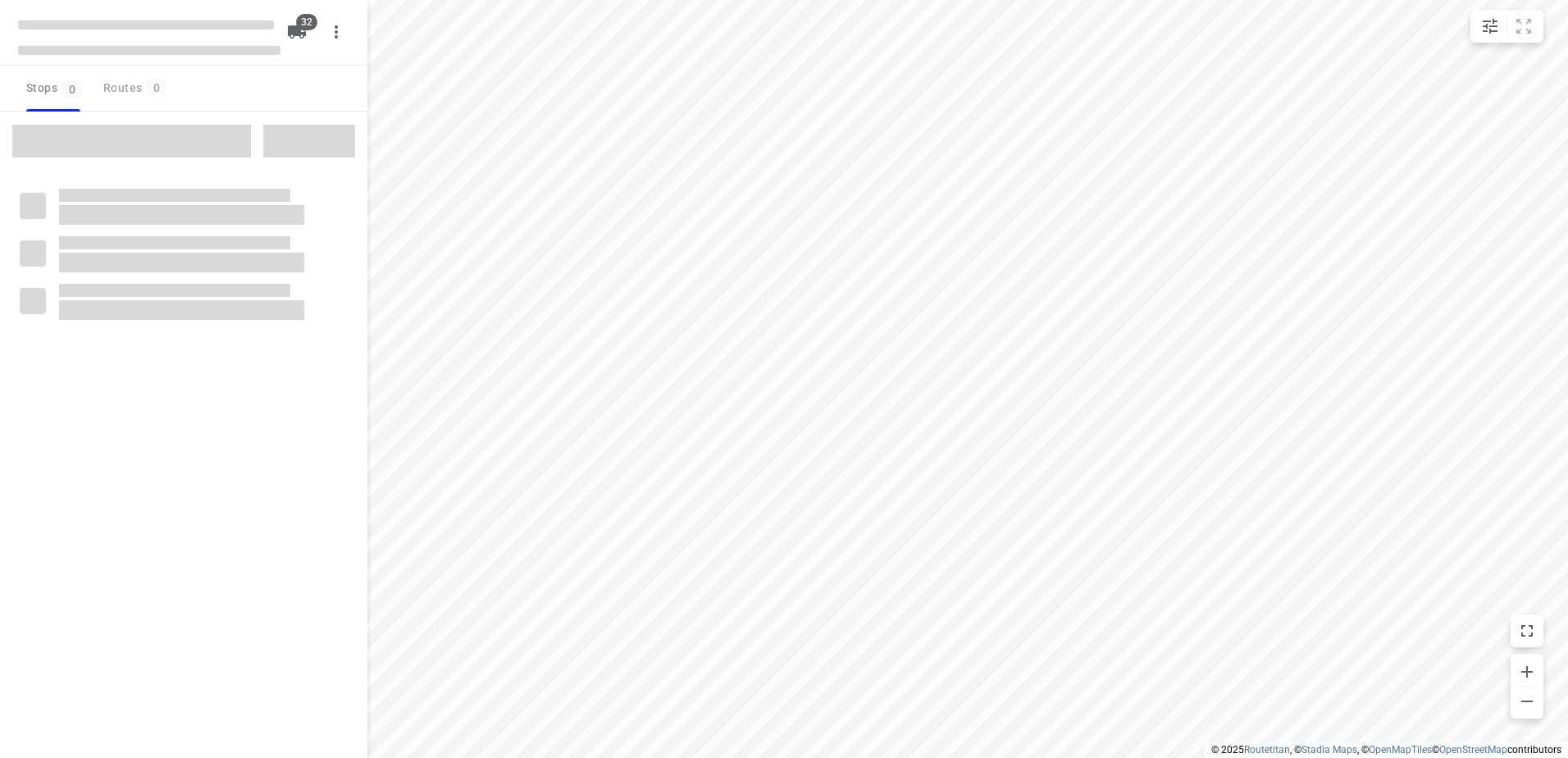
checkbox input "true"
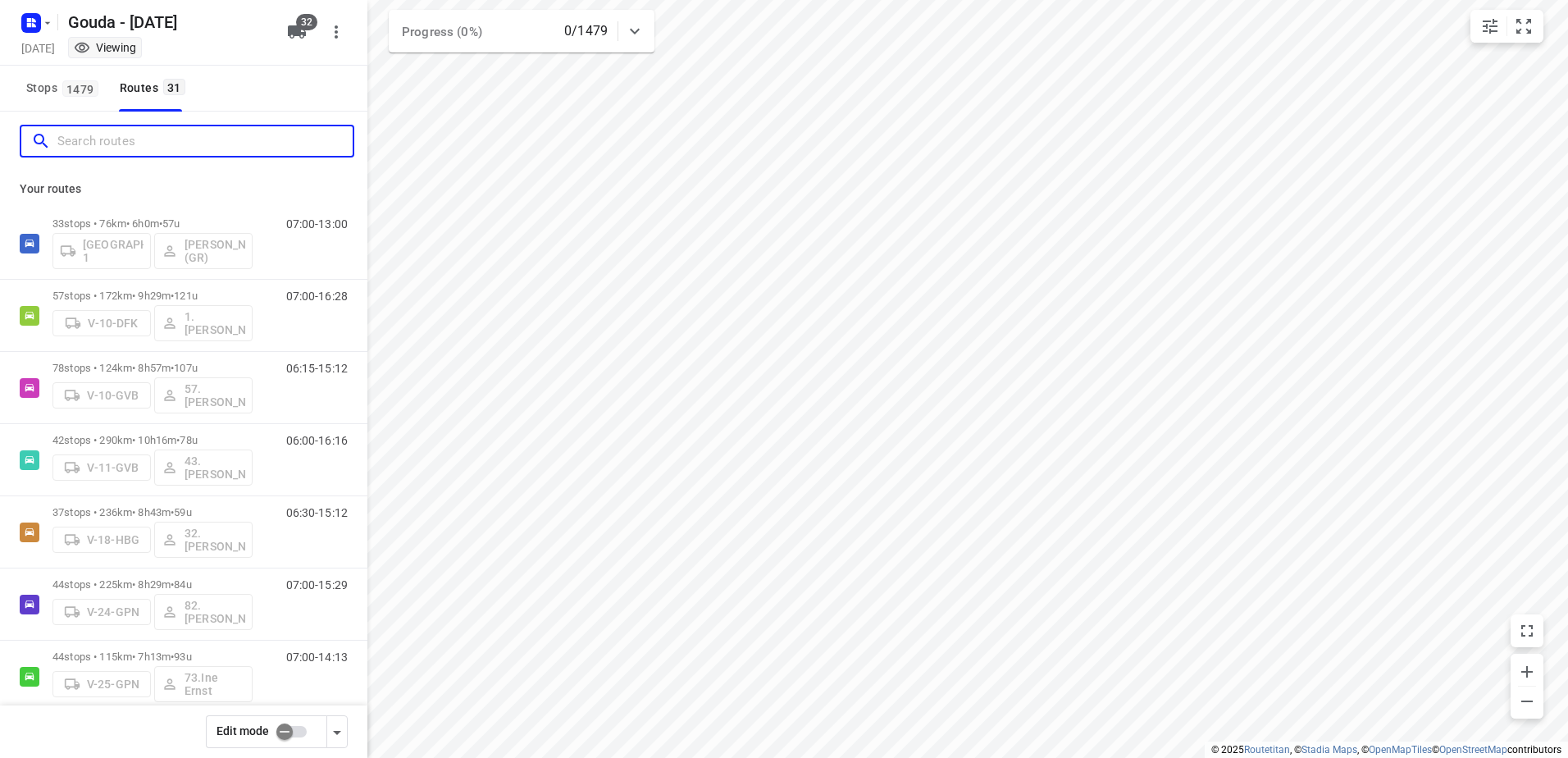
click at [203, 138] on input "Search routes" at bounding box center [205, 141] width 295 height 25
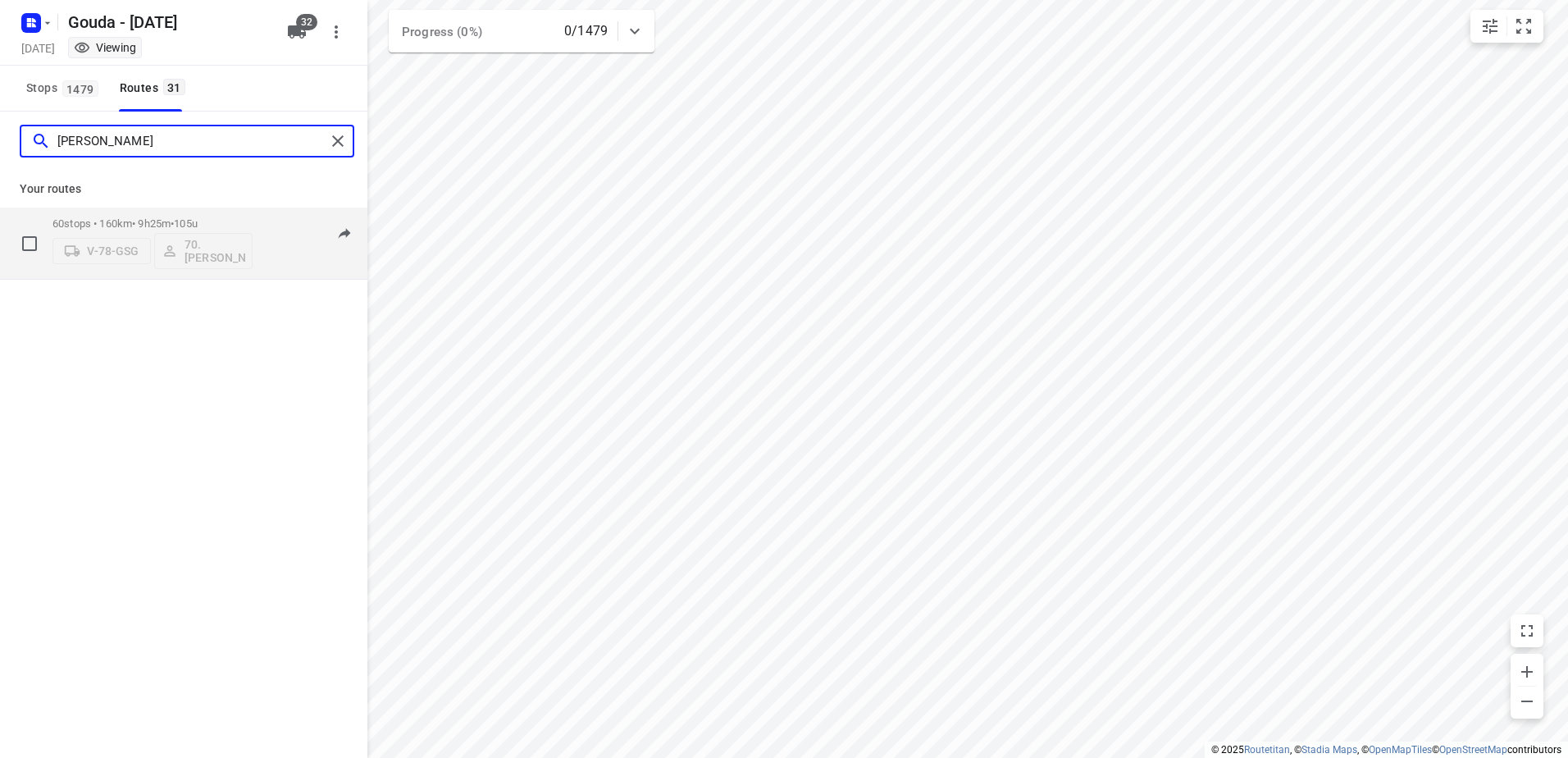
type input "romeo"
click at [148, 224] on p "60 stops • 160km • 9h25m • 105u" at bounding box center [152, 223] width 200 height 13
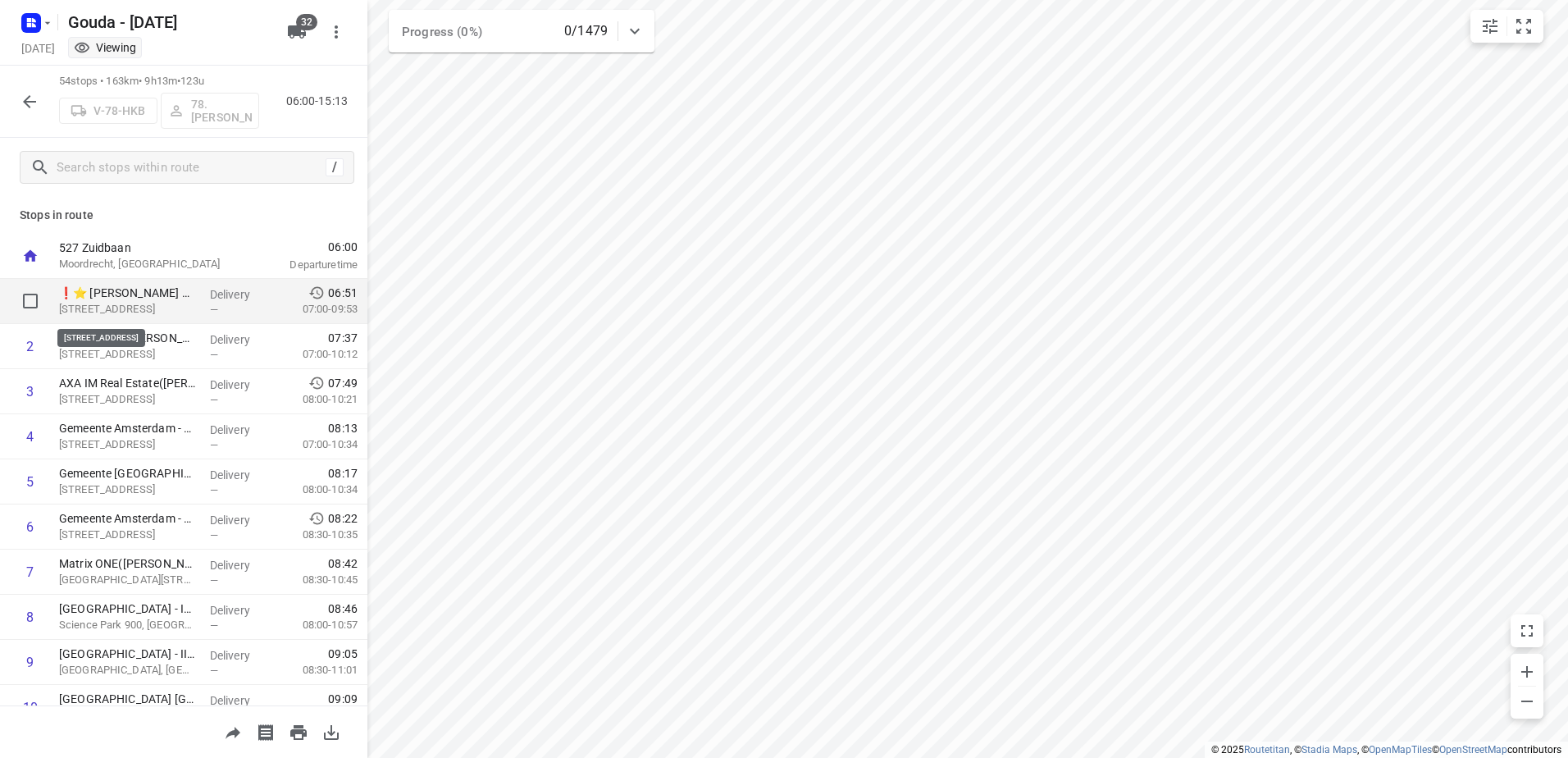
click at [161, 301] on p "Beethovenstraat 300, Amsterdam" at bounding box center [128, 309] width 137 height 17
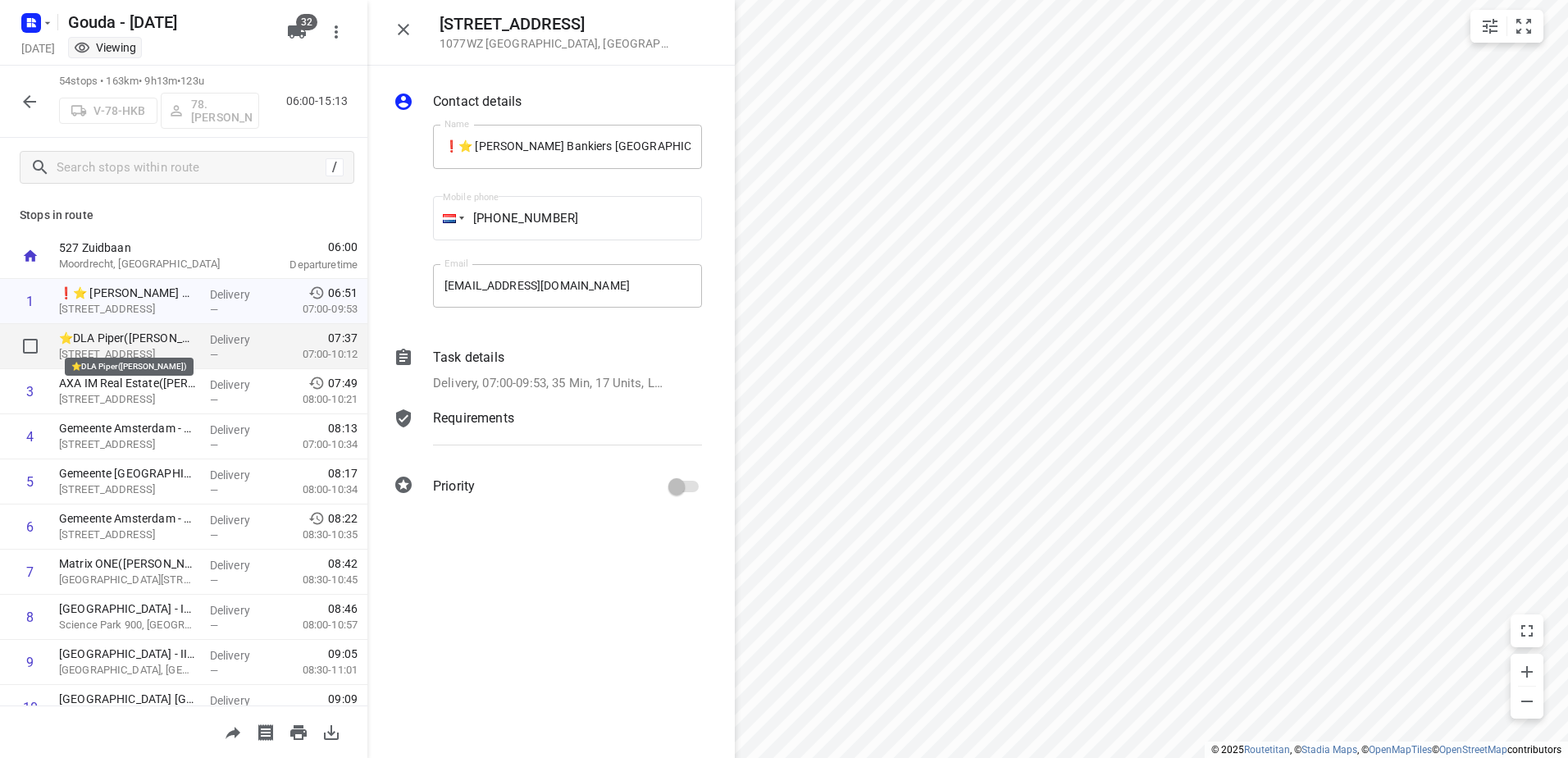
click at [183, 338] on p "⭐DLA Piper(Margaux Perry)" at bounding box center [128, 338] width 137 height 17
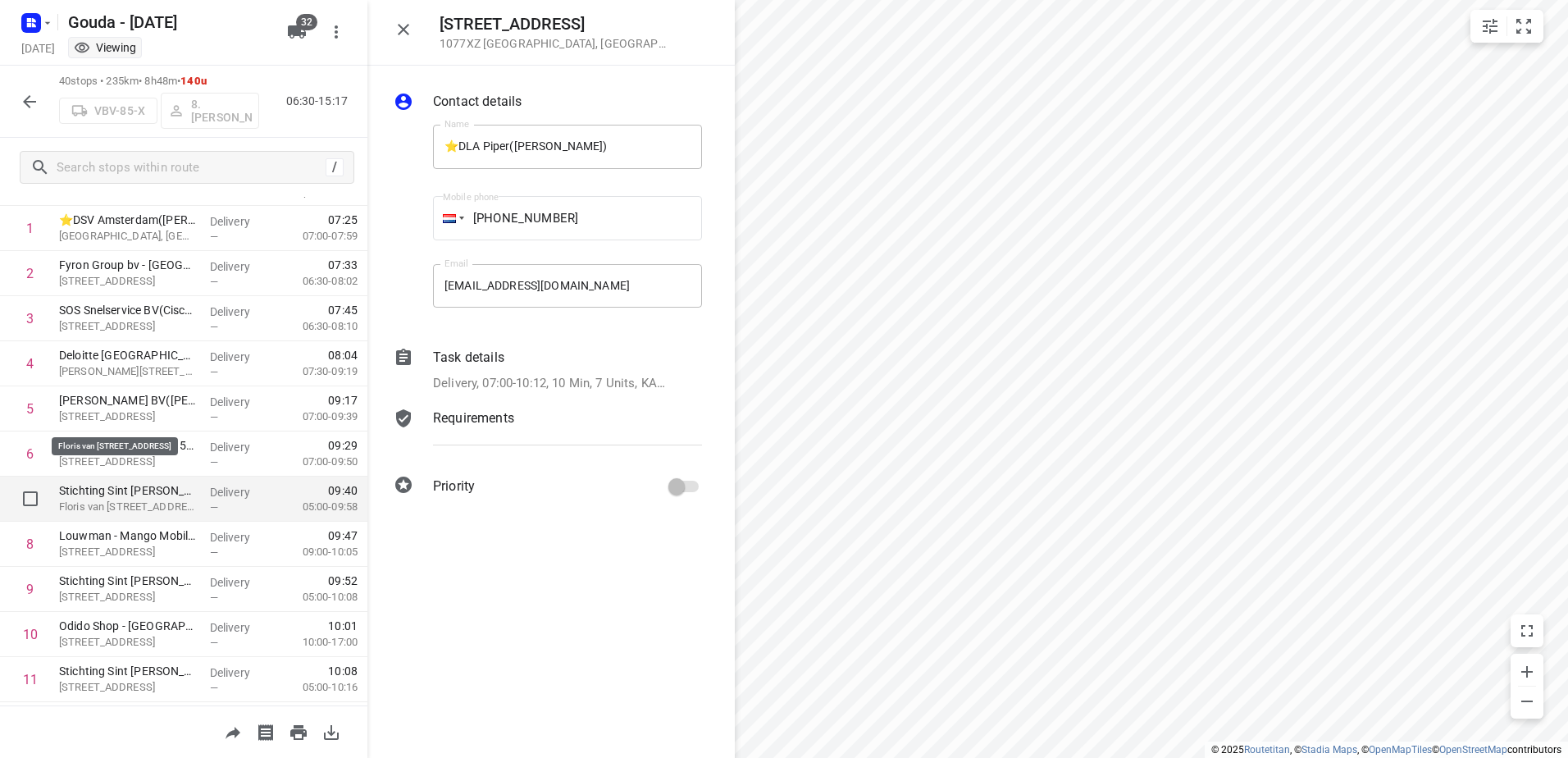
scroll to position [164, 0]
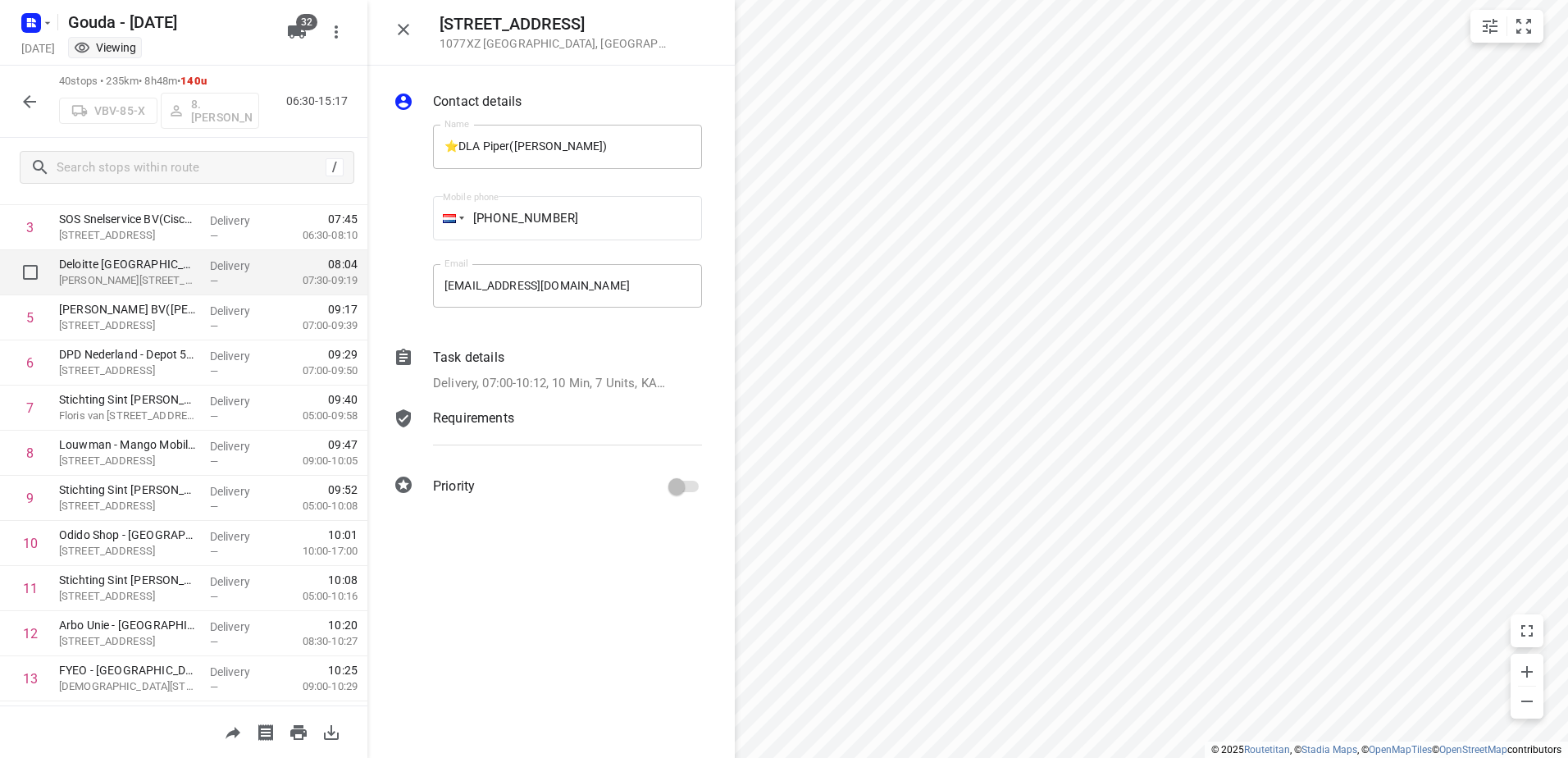
click at [212, 259] on p "Delivery" at bounding box center [240, 265] width 60 height 17
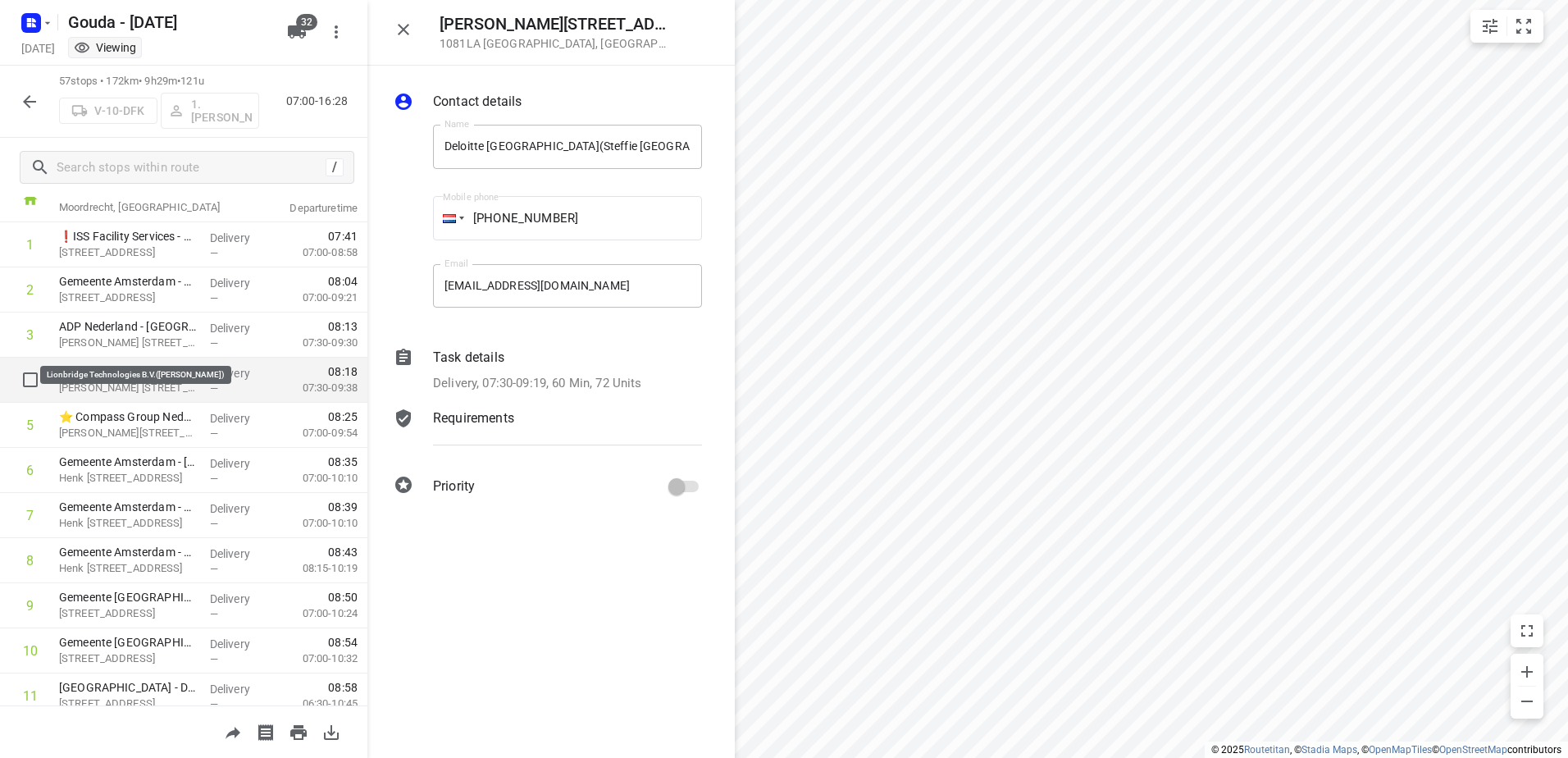
scroll to position [82, 0]
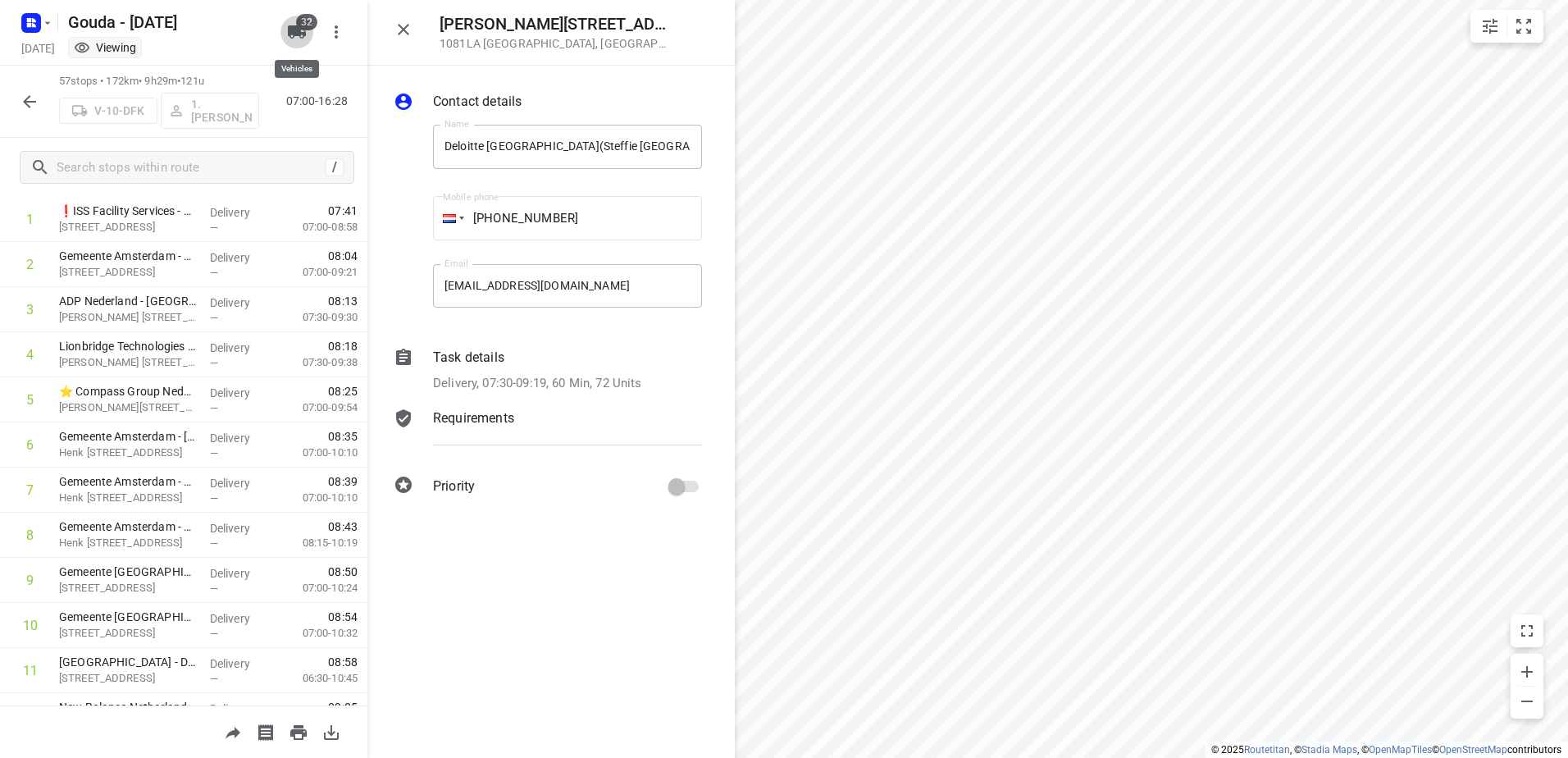
click at [305, 33] on icon "button" at bounding box center [296, 31] width 19 height 13
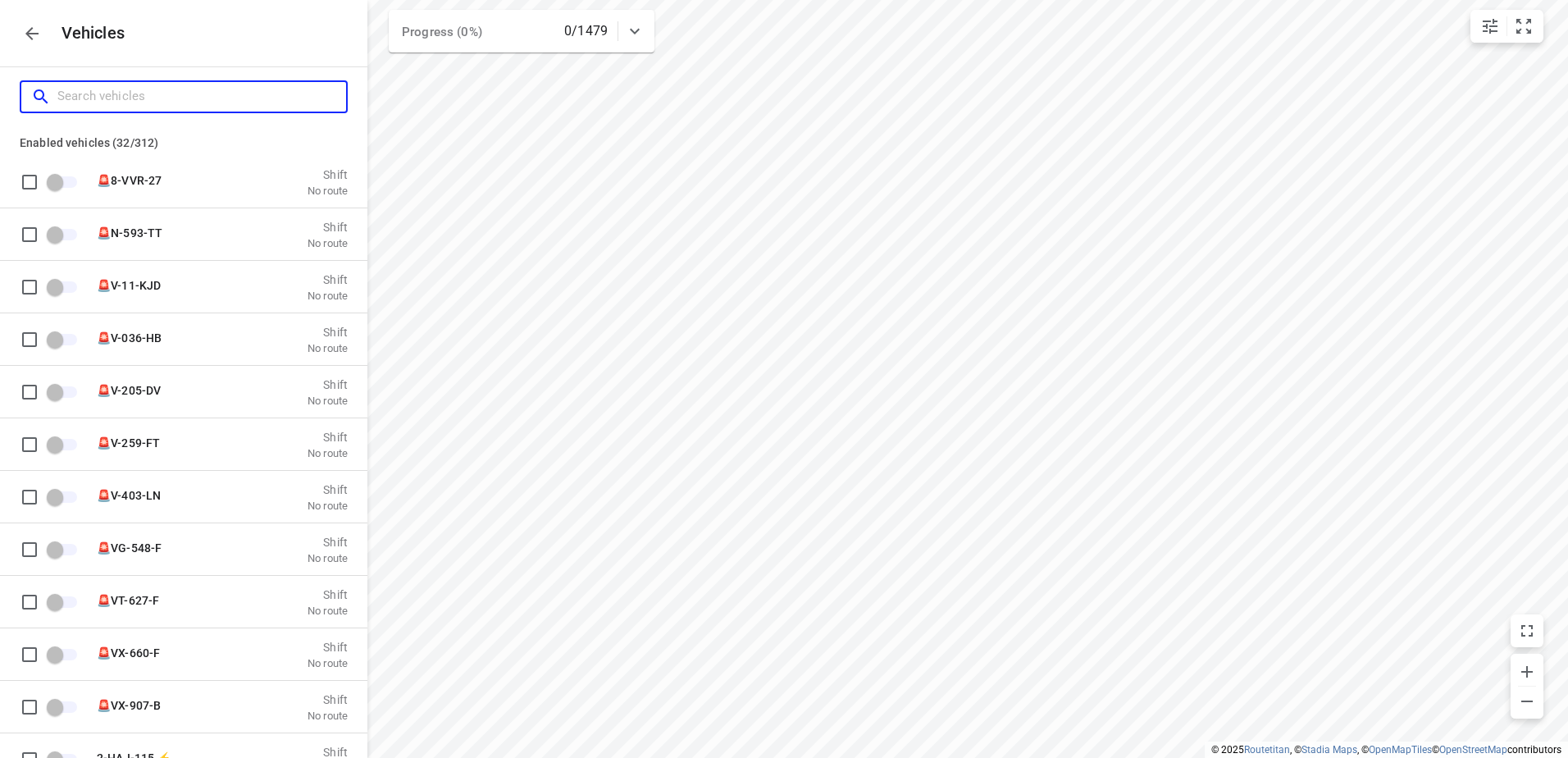
click at [247, 101] on input "Search vehicles" at bounding box center [202, 97] width 289 height 25
type input "Am"
checkbox input "true"
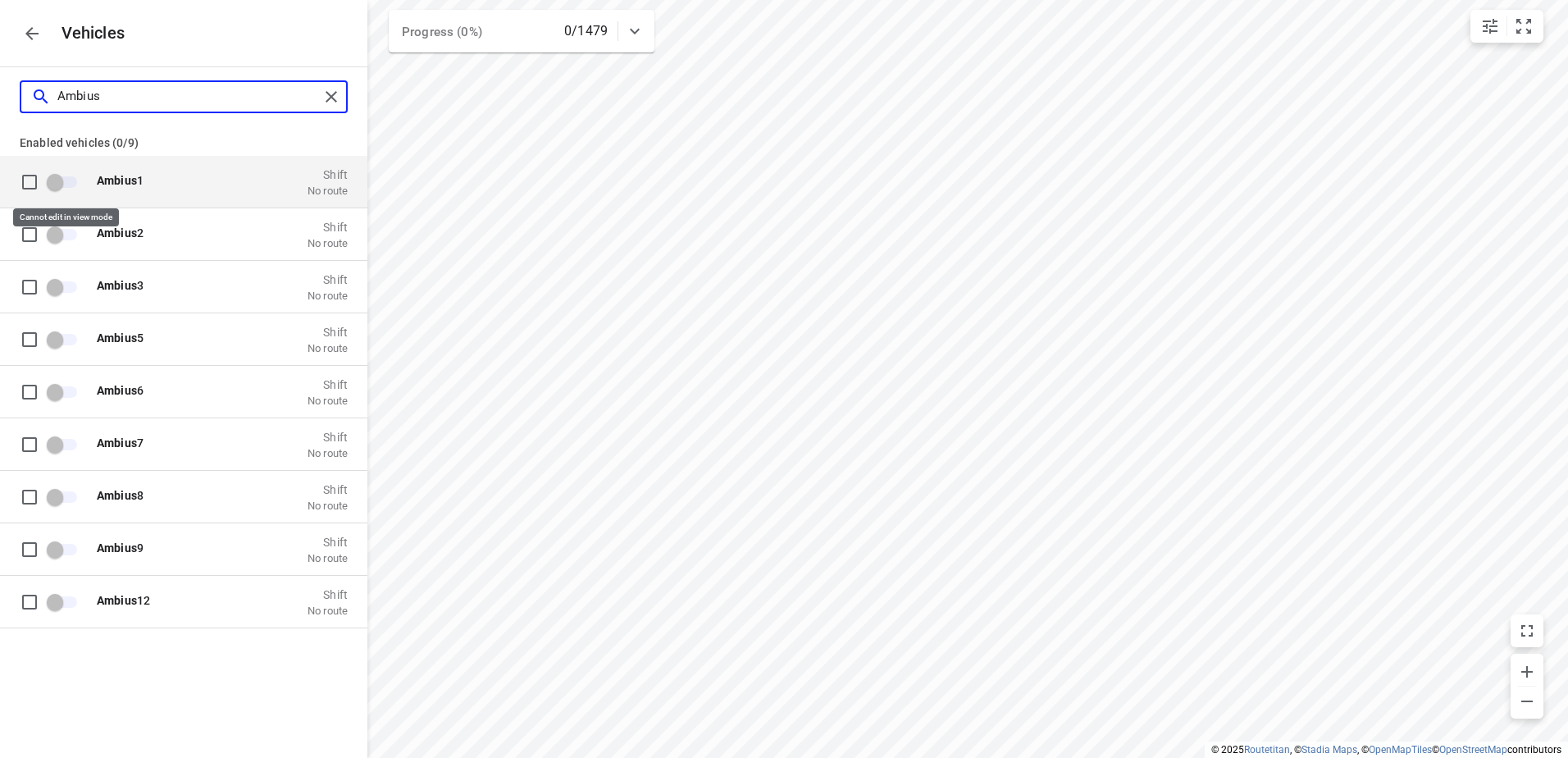
type input "Ambius"
click at [55, 191] on span "grid" at bounding box center [62, 181] width 48 height 31
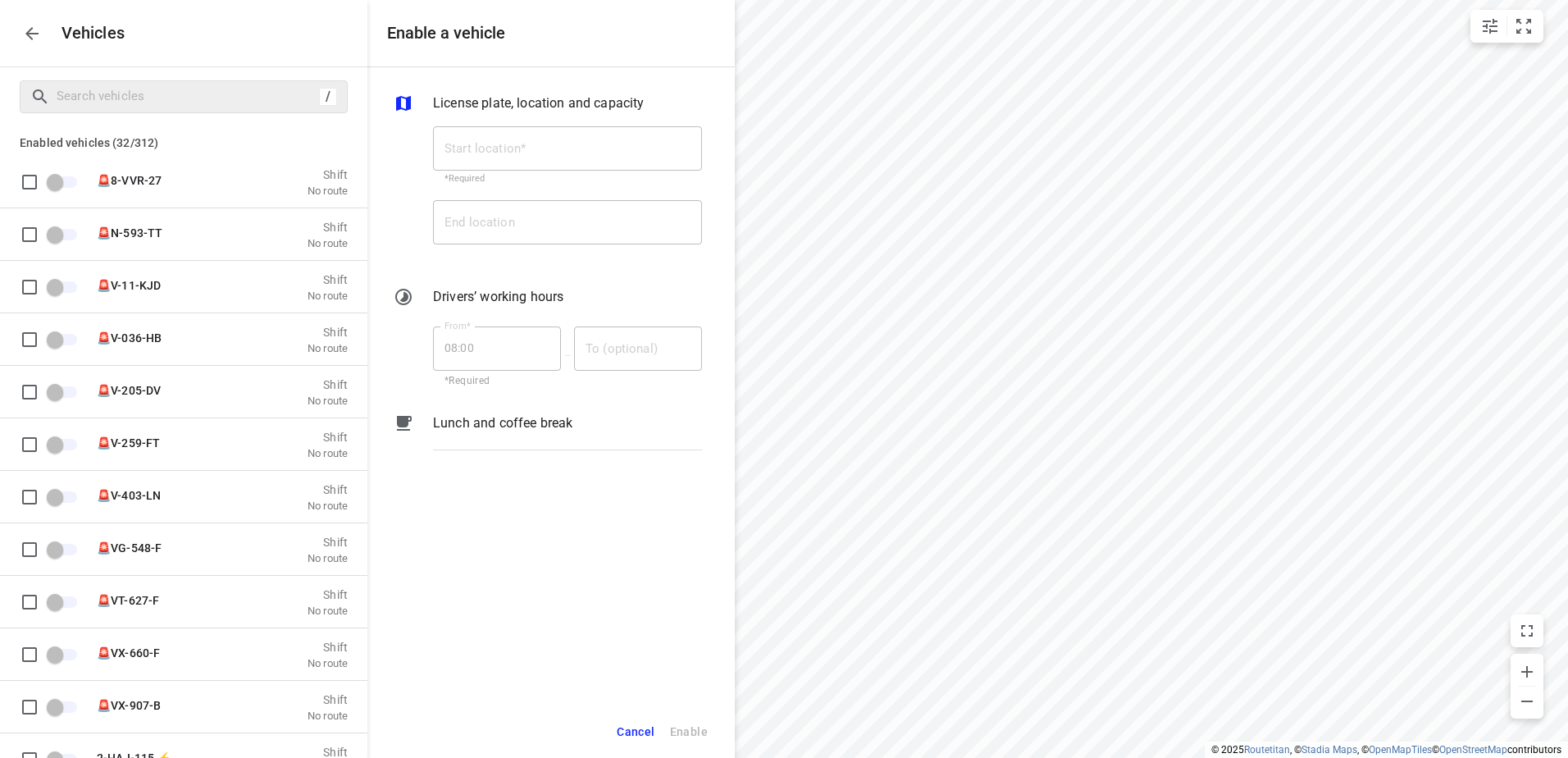
click at [34, 33] on icon "button" at bounding box center [31, 33] width 13 height 13
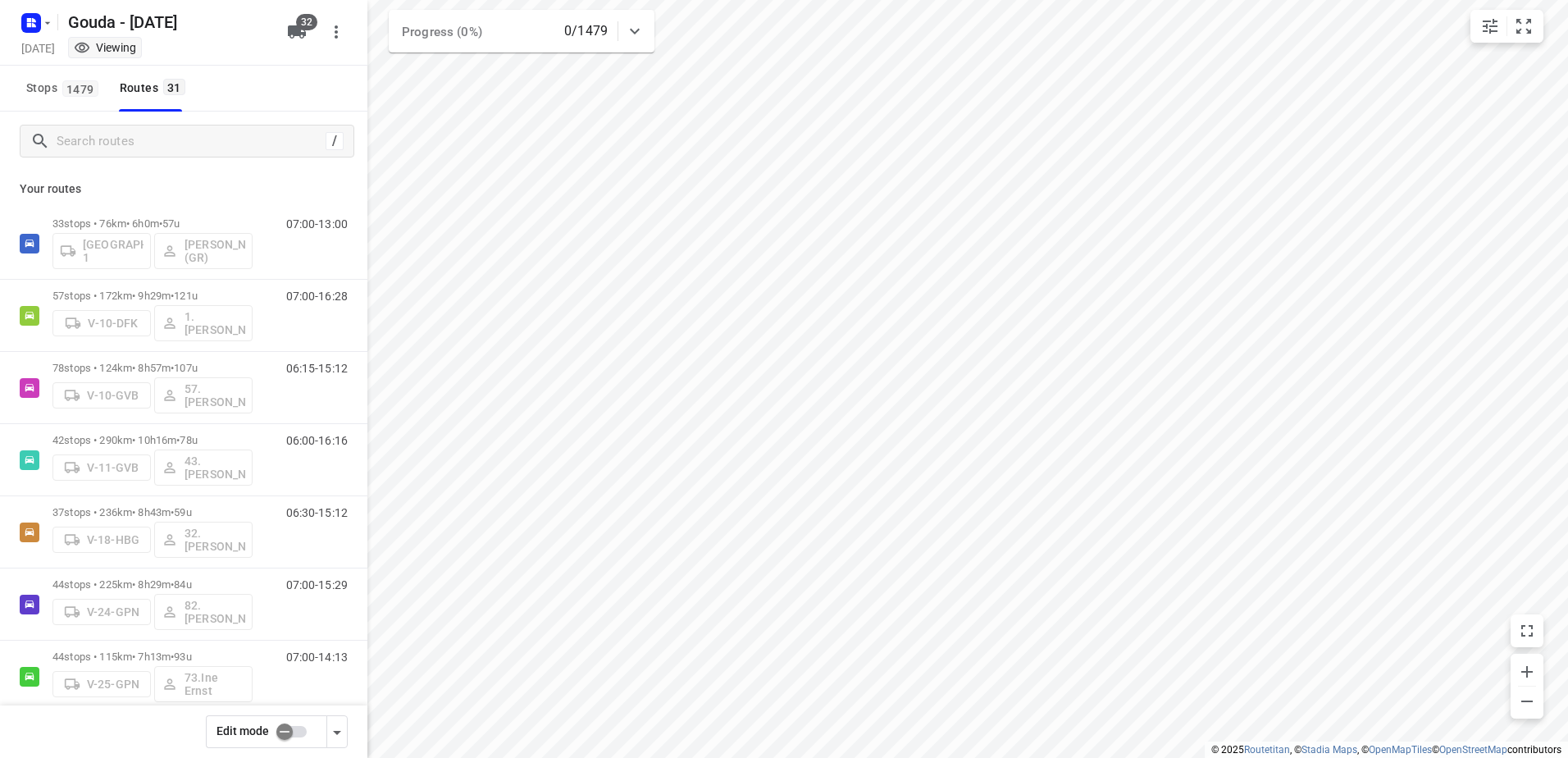
click at [307, 727] on input "checkbox" at bounding box center [285, 732] width 94 height 31
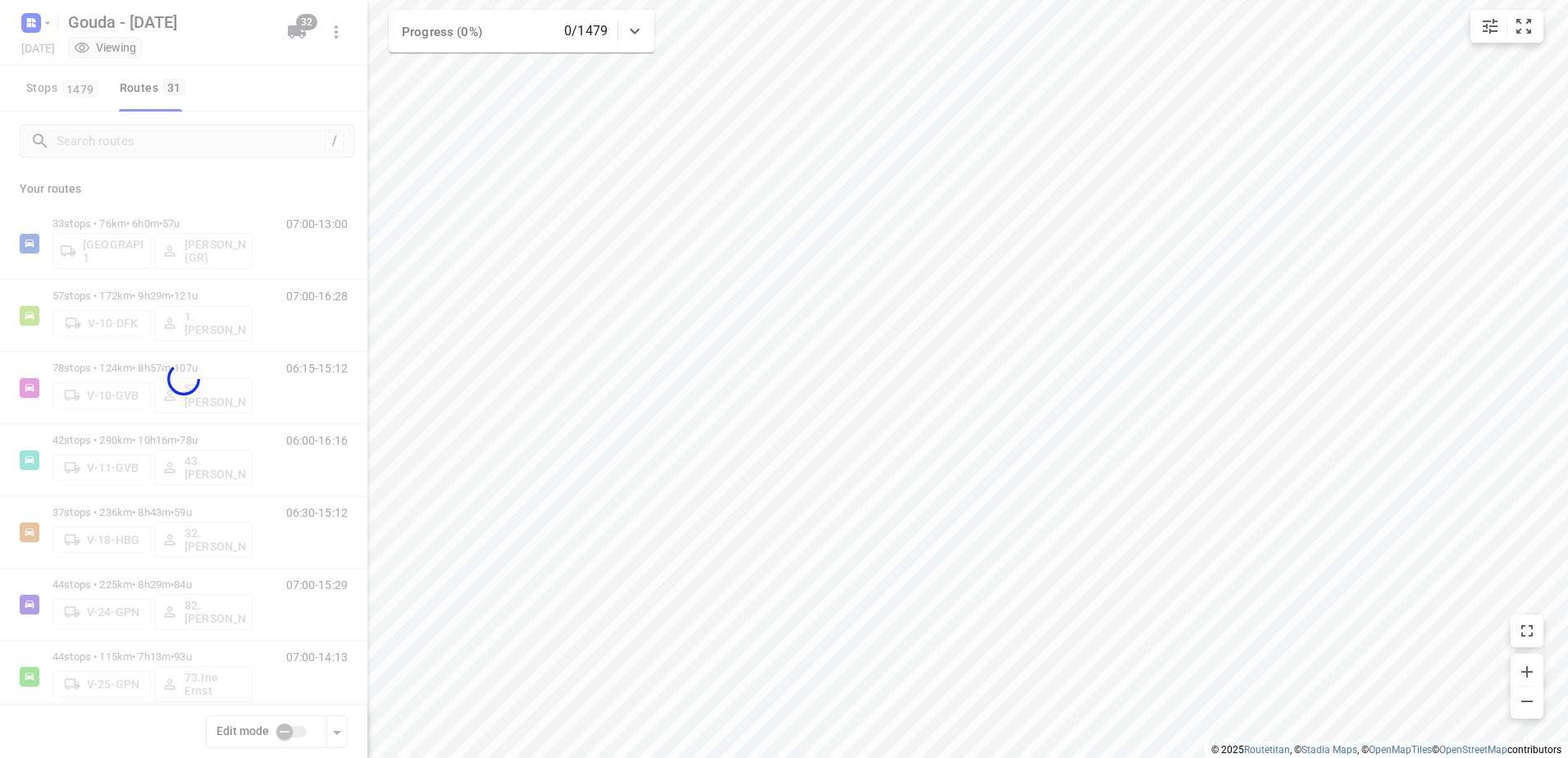
checkbox input "true"
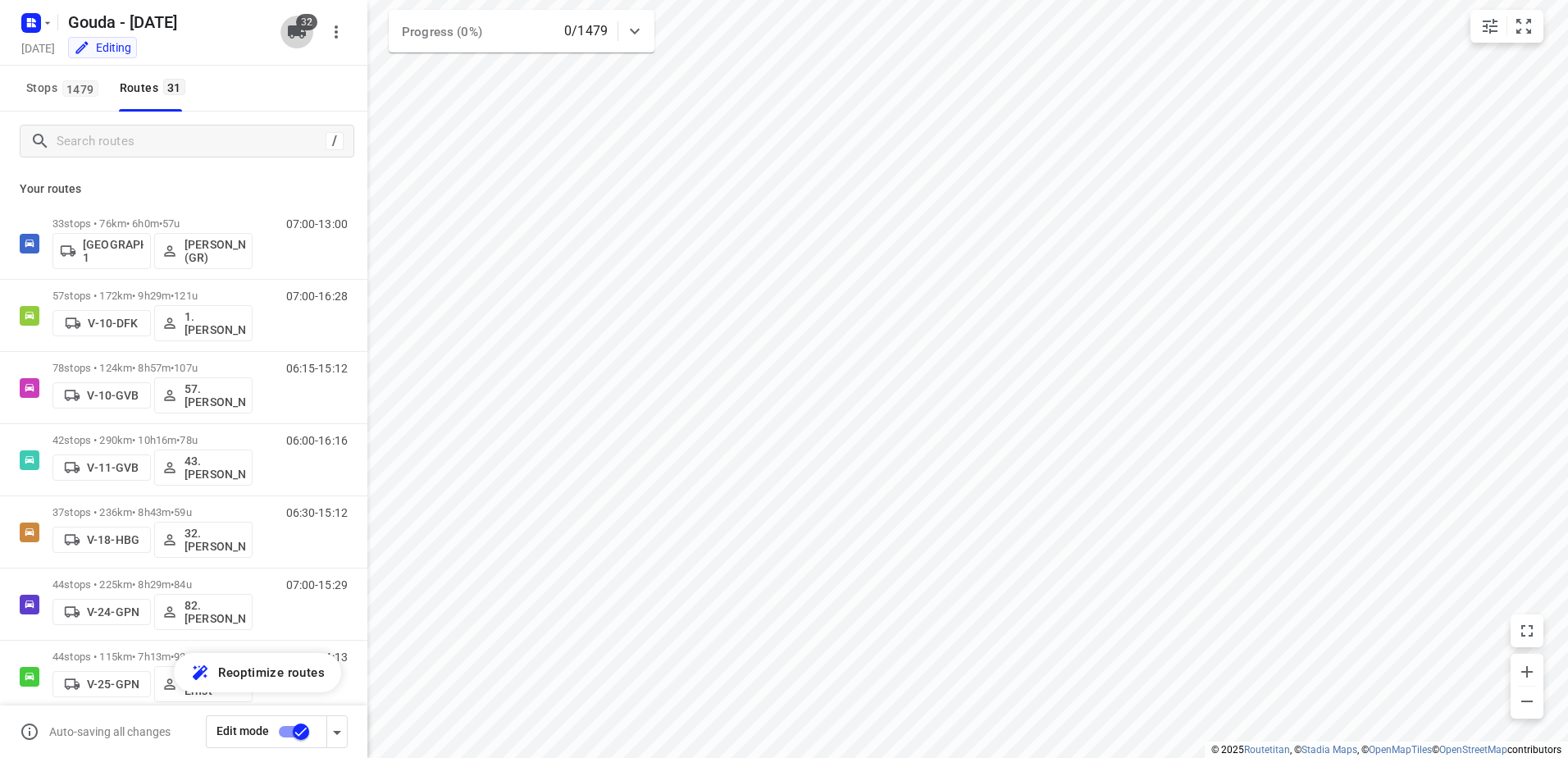
click at [292, 35] on icon "button" at bounding box center [296, 32] width 20 height 20
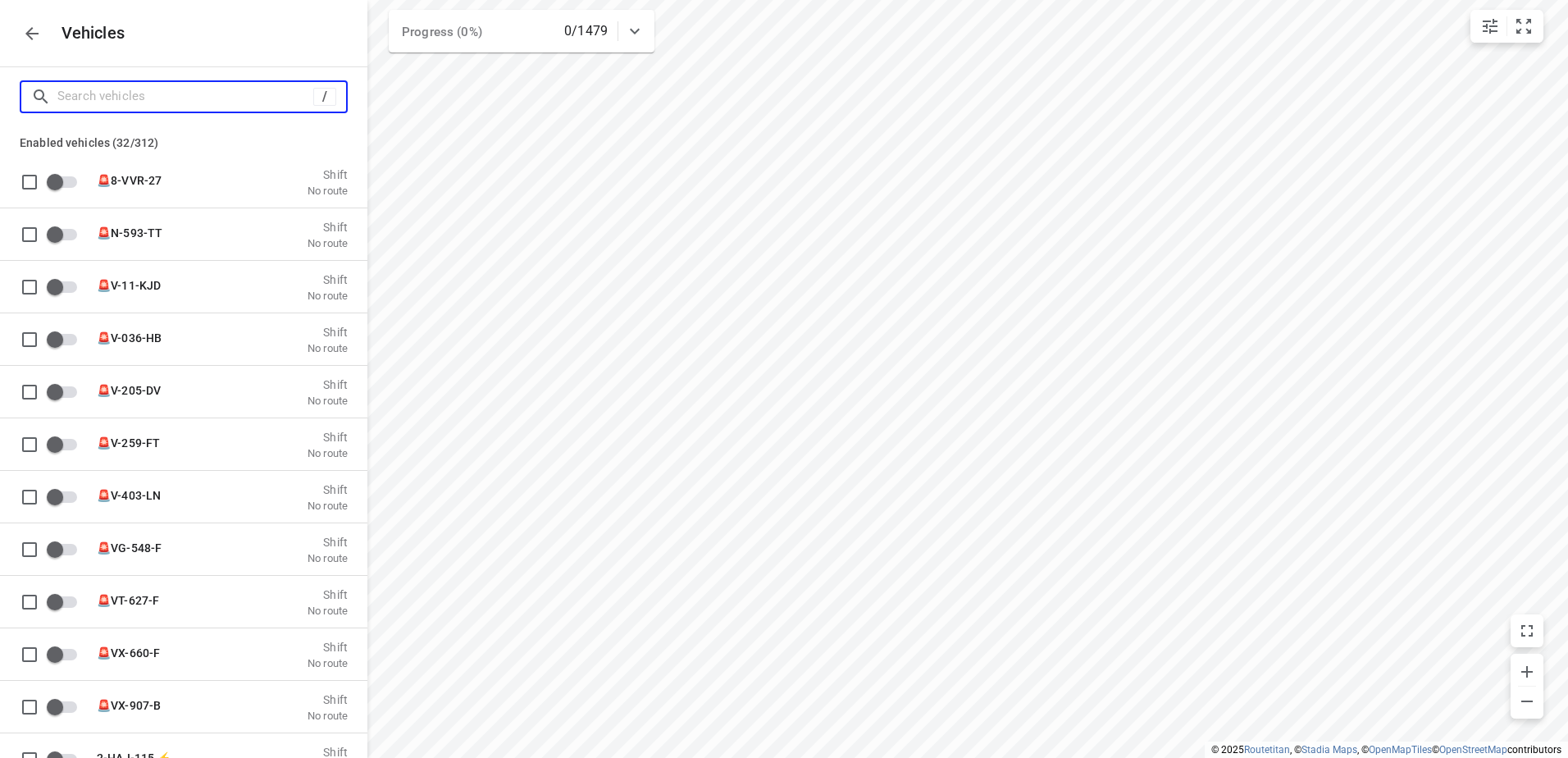
click at [247, 93] on input "Search vehicles" at bounding box center [185, 97] width 255 height 25
type input "A"
checkbox input "false"
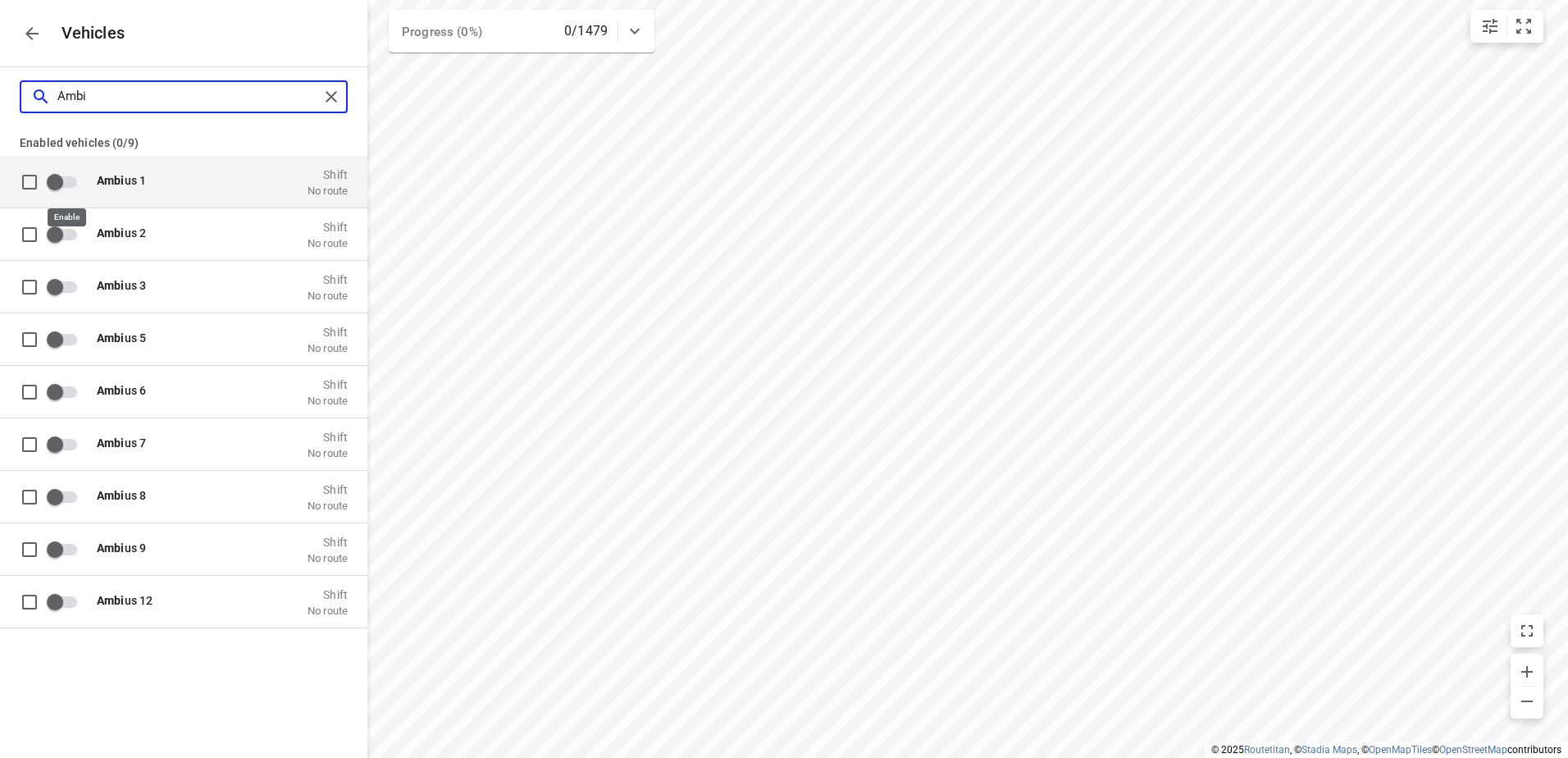
type input "Ambi"
drag, startPoint x: 59, startPoint y: 178, endPoint x: 239, endPoint y: 155, distance: 181.5
click at [58, 179] on input "grid" at bounding box center [55, 181] width 94 height 31
checkbox input "true"
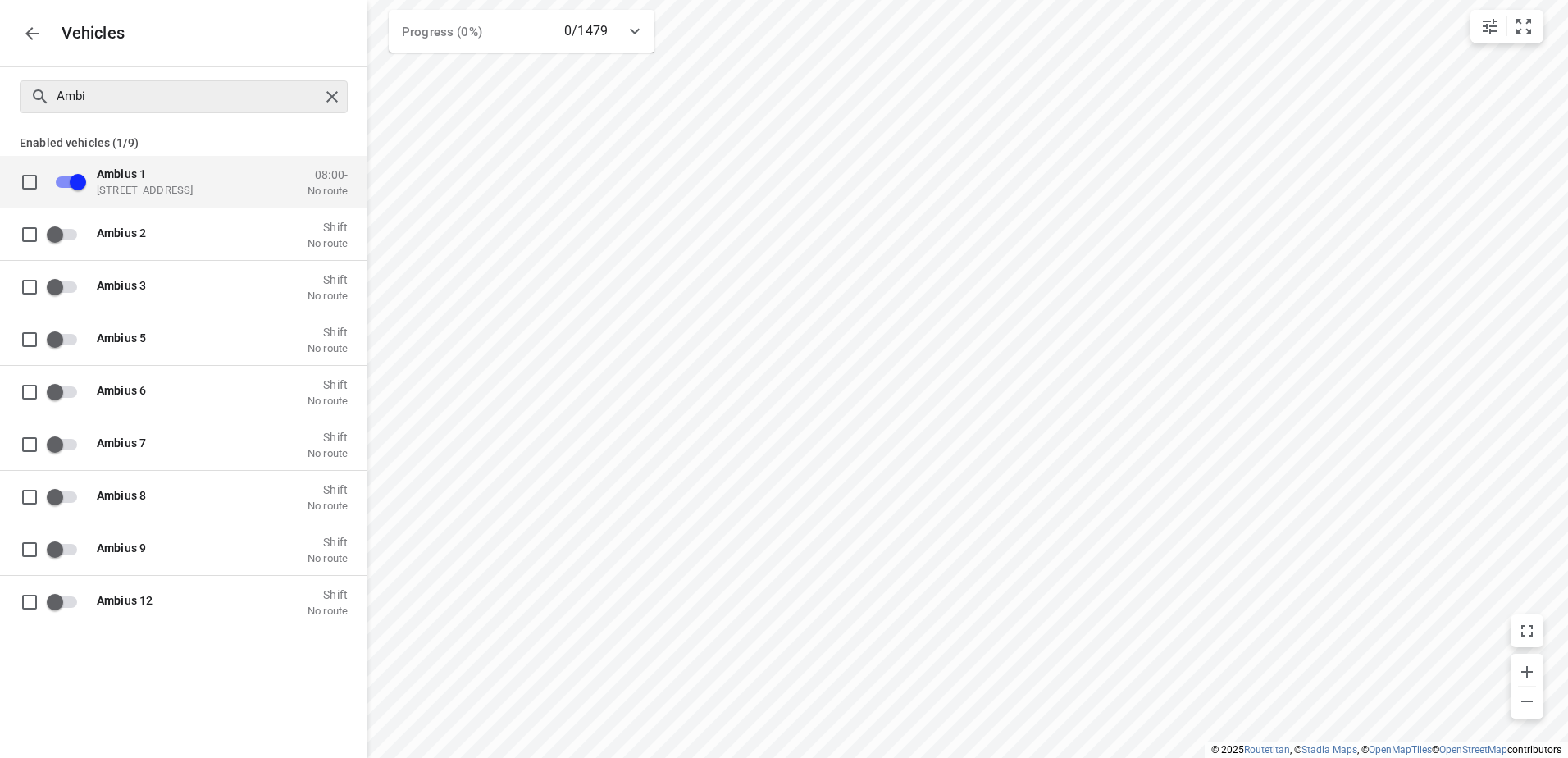
checkbox input "false"
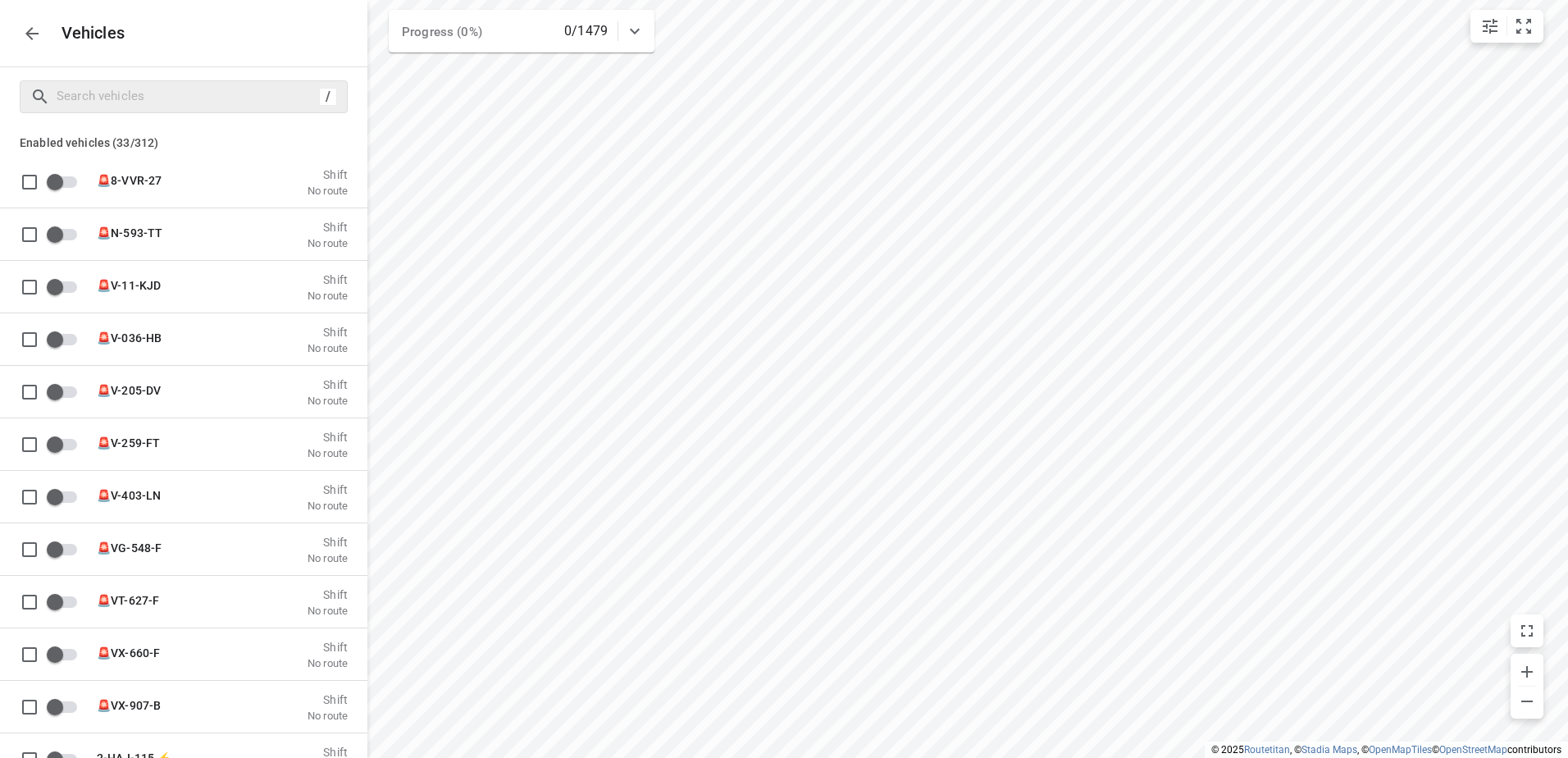
click at [14, 28] on div "Vehicles" at bounding box center [183, 33] width 368 height 66
click at [33, 25] on icon "button" at bounding box center [32, 33] width 20 height 20
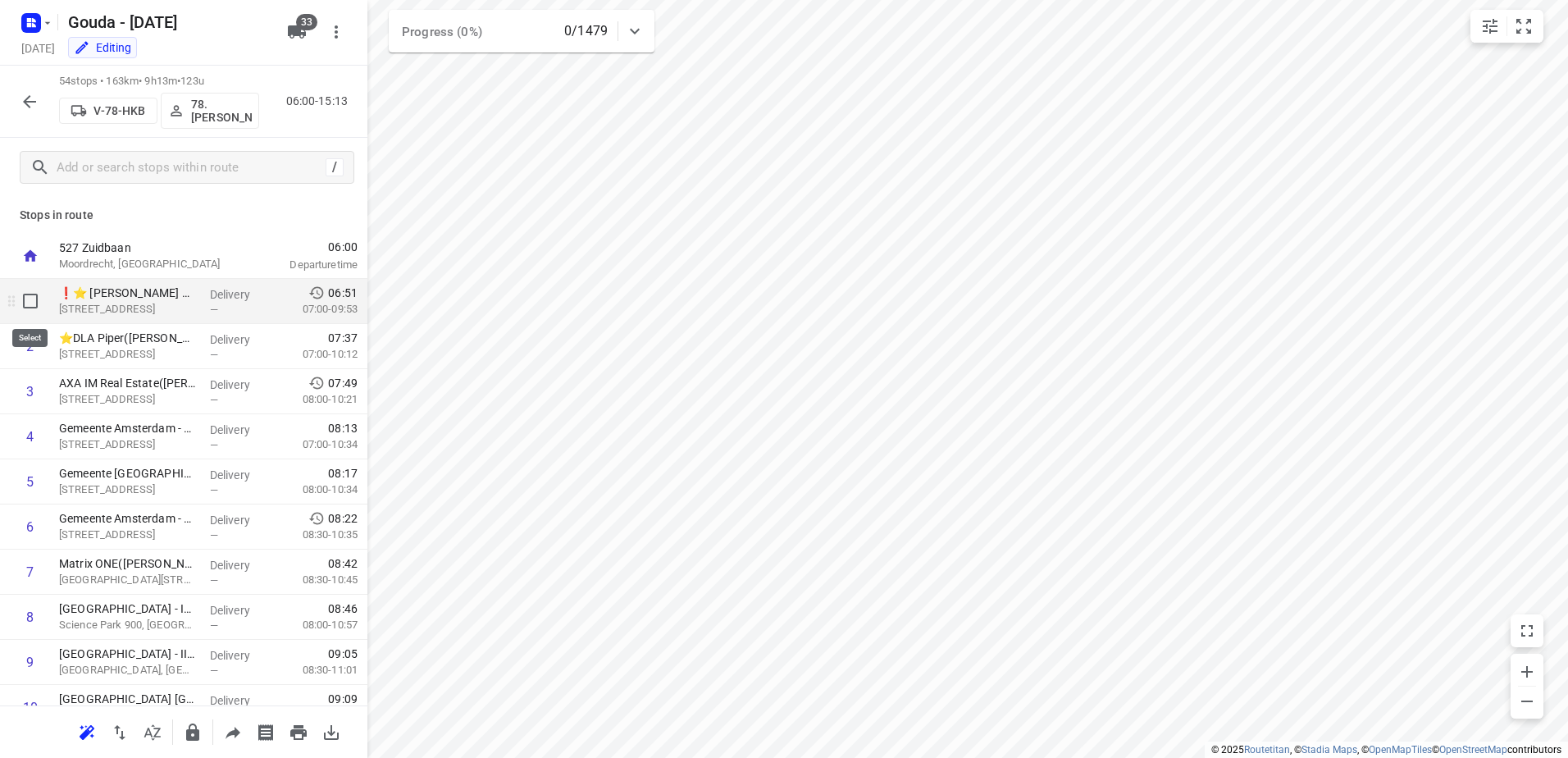
drag, startPoint x: 39, startPoint y: 308, endPoint x: 30, endPoint y: 339, distance: 32.3
click at [38, 312] on input "checkbox" at bounding box center [30, 301] width 33 height 33
checkbox input "true"
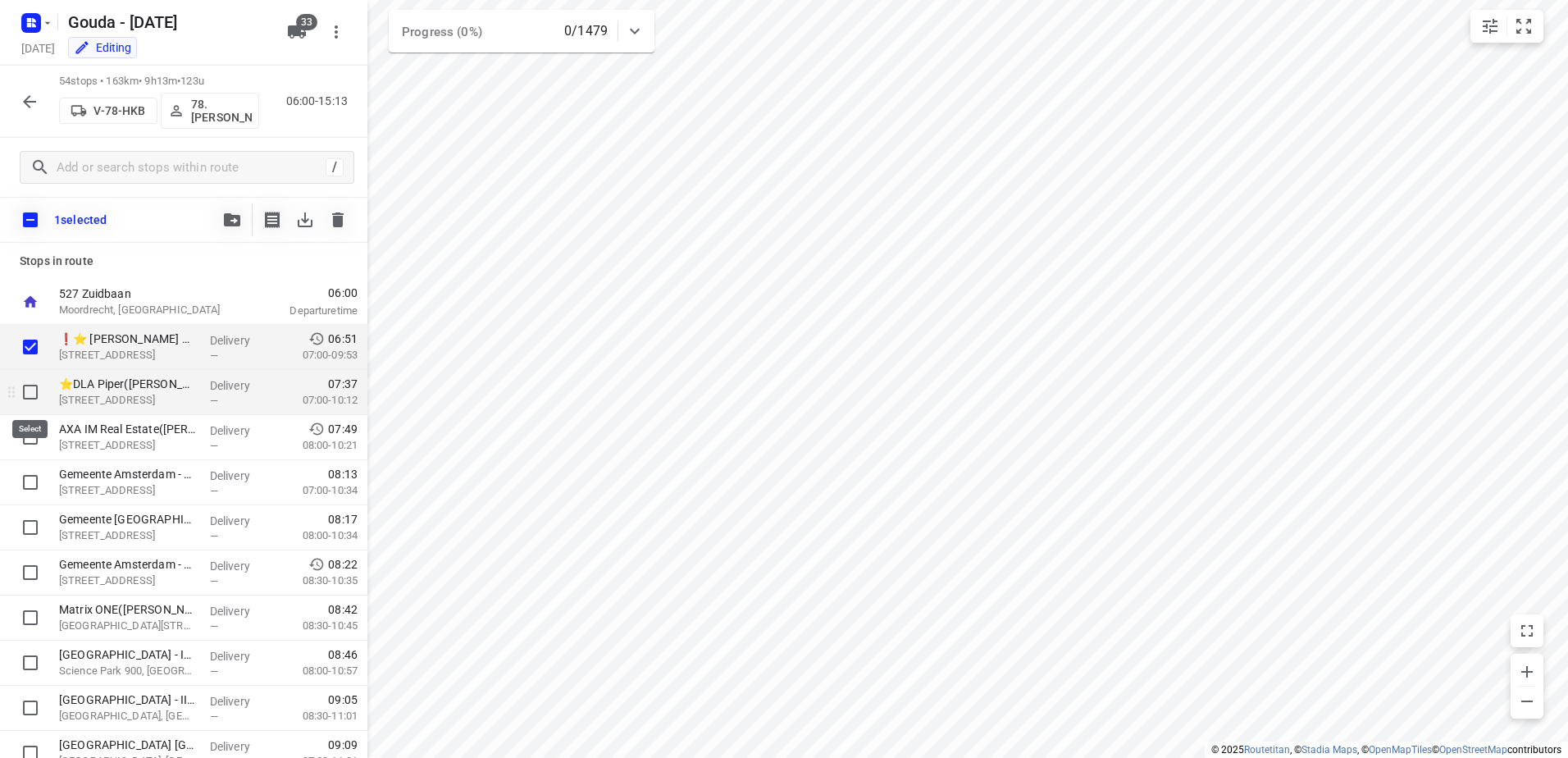
click at [29, 385] on input "checkbox" at bounding box center [30, 392] width 33 height 33
checkbox input "true"
click at [233, 219] on icon "button" at bounding box center [232, 219] width 17 height 13
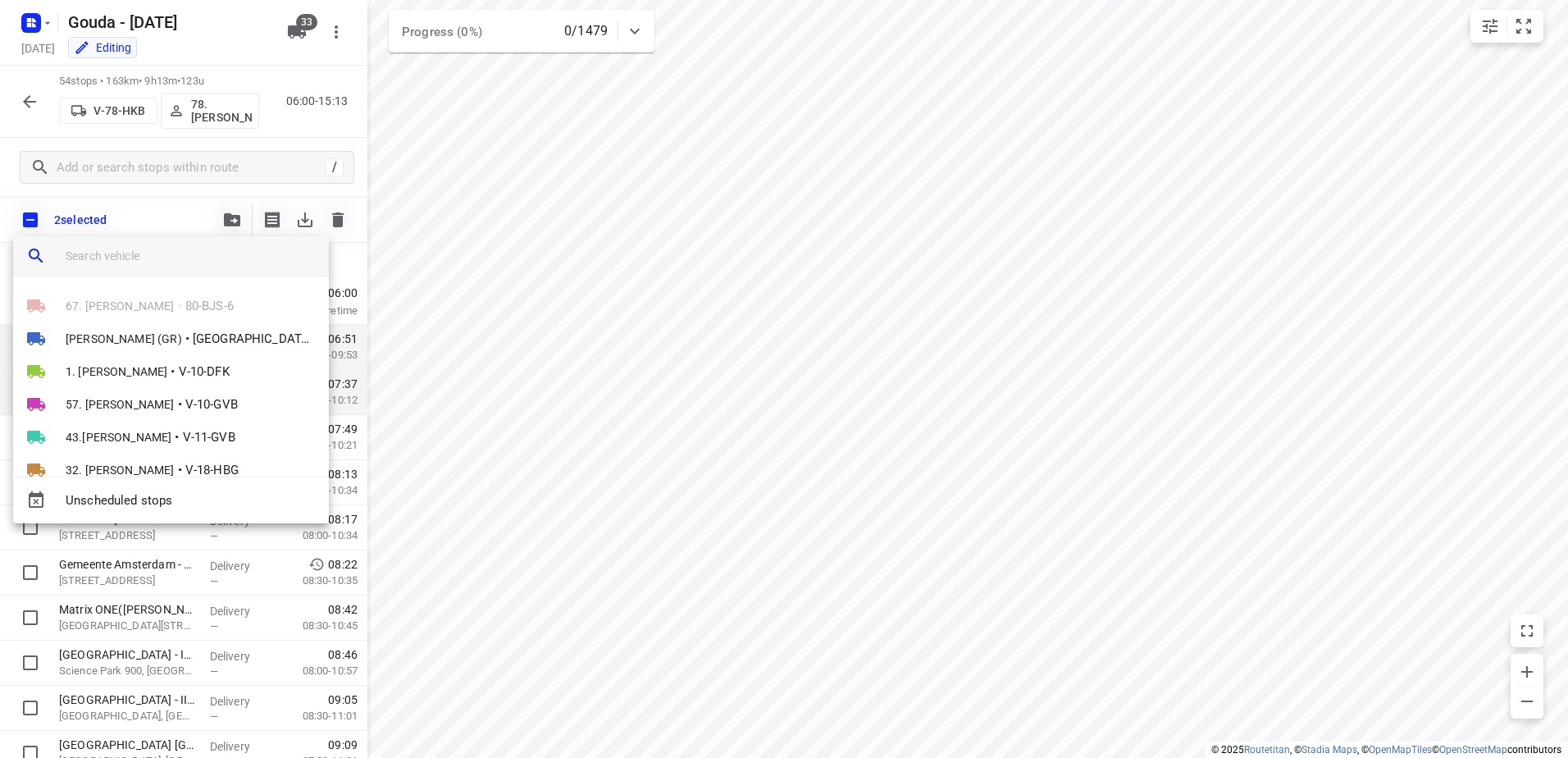
click at [215, 263] on input "search vehicle" at bounding box center [190, 256] width 250 height 24
type input "s"
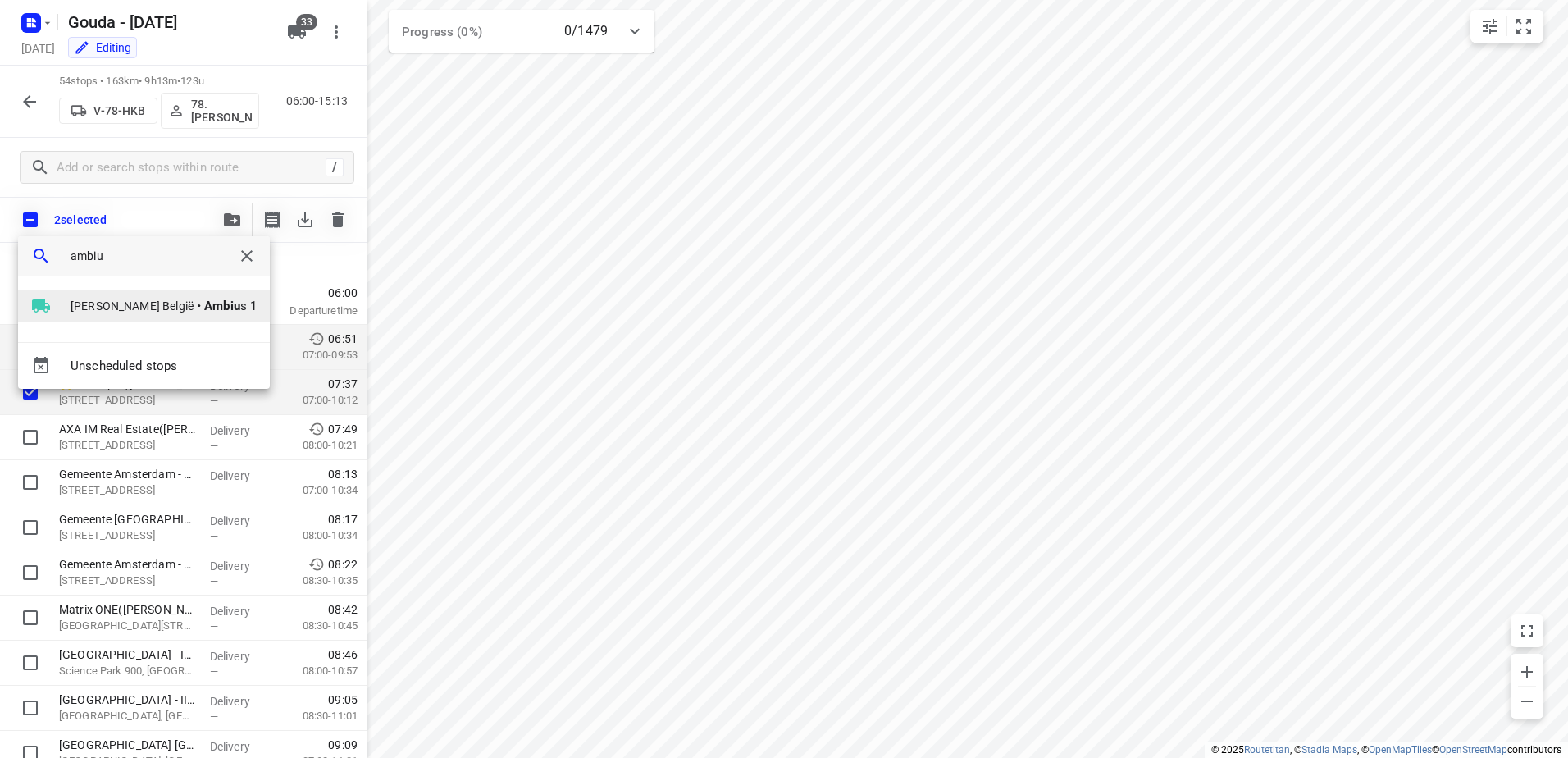
type input "ambiu"
click at [204, 309] on b "Ambiu" at bounding box center [221, 305] width 36 height 15
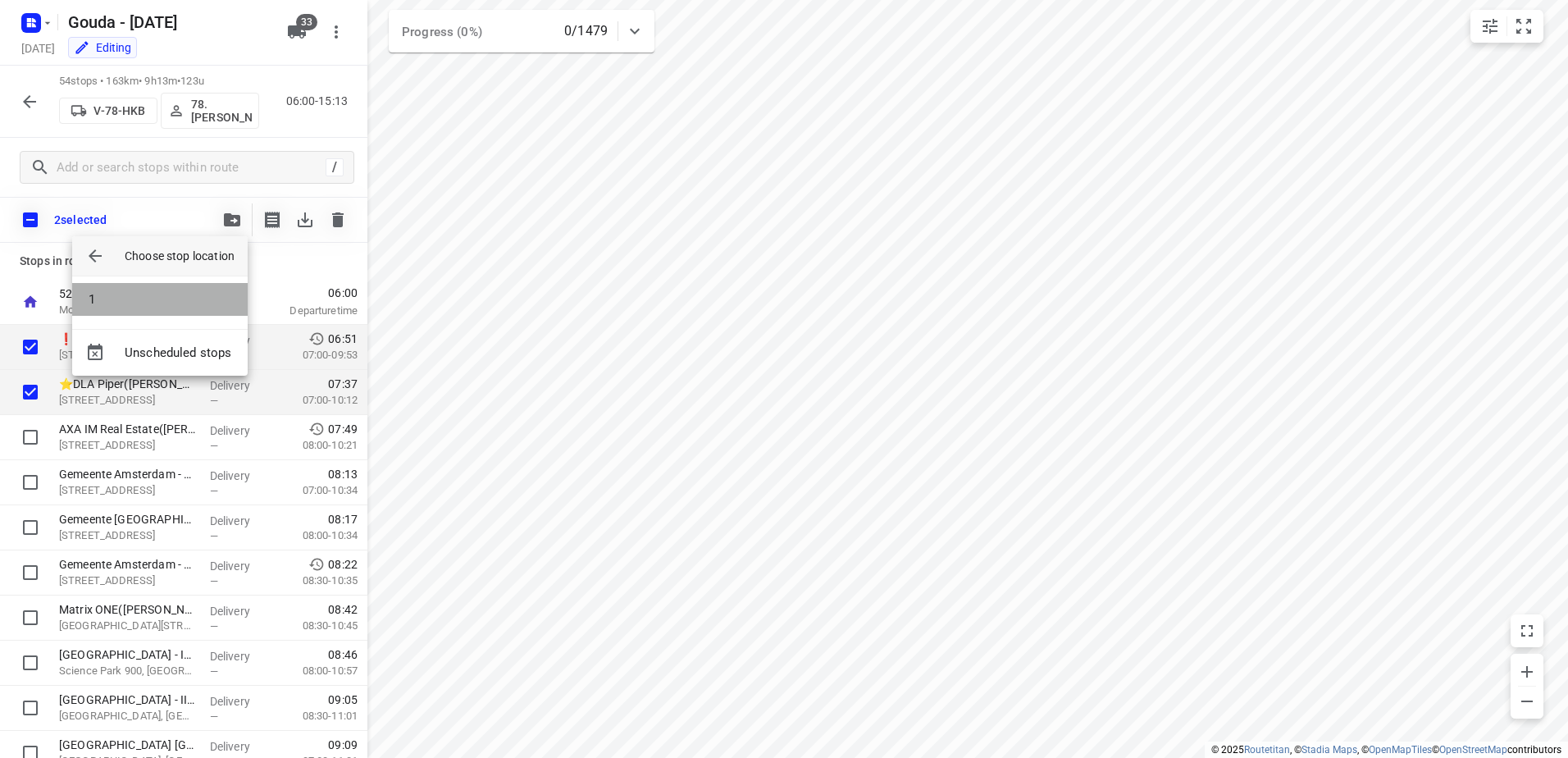
click at [177, 287] on li "1" at bounding box center [160, 299] width 176 height 33
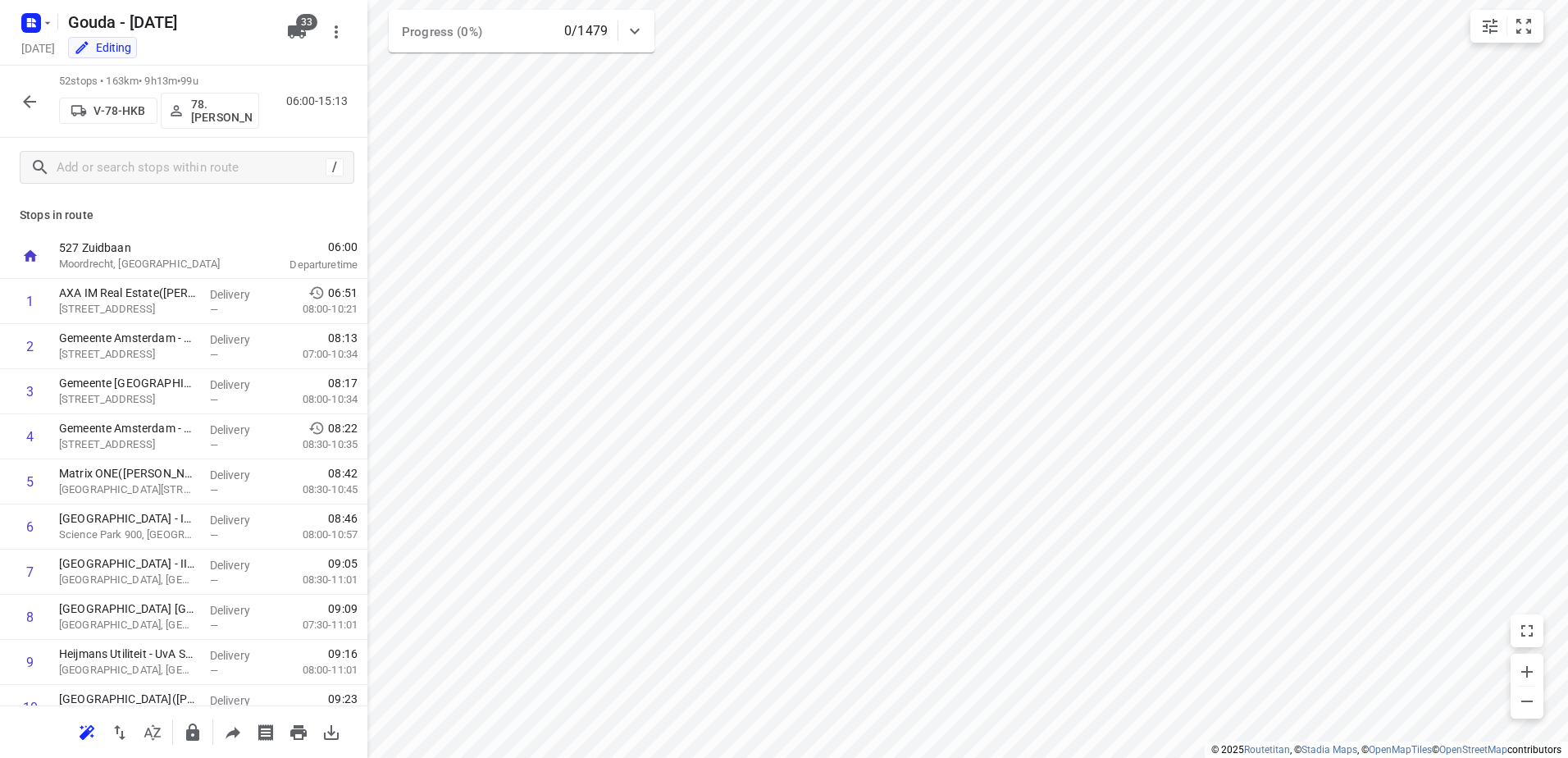
click at [19, 104] on button "button" at bounding box center [29, 101] width 33 height 33
click at [39, 432] on input "checkbox" at bounding box center [30, 437] width 33 height 33
checkbox input "true"
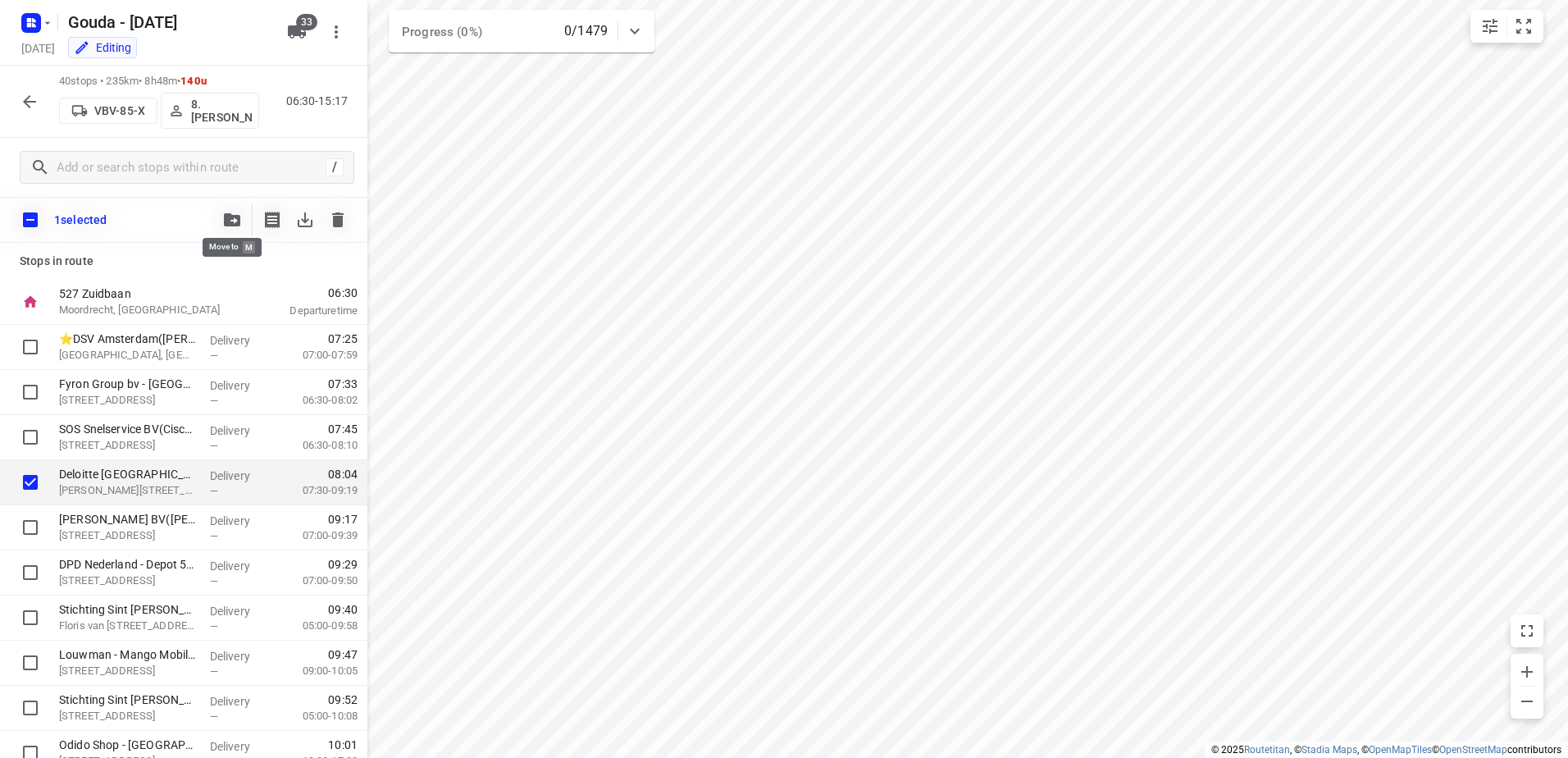
click at [225, 218] on icon "button" at bounding box center [232, 219] width 17 height 13
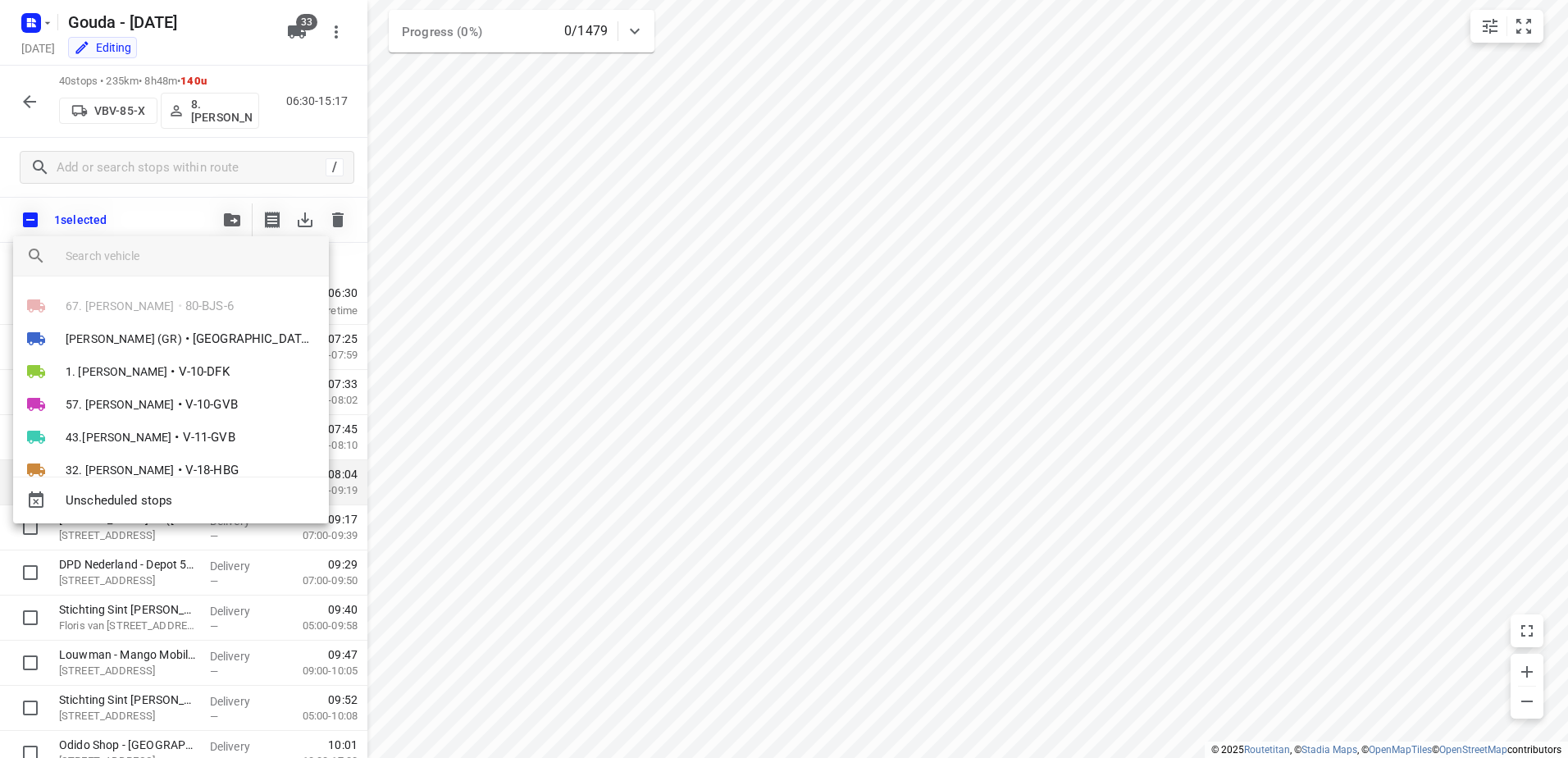
click at [173, 245] on input "search vehicle" at bounding box center [190, 256] width 250 height 24
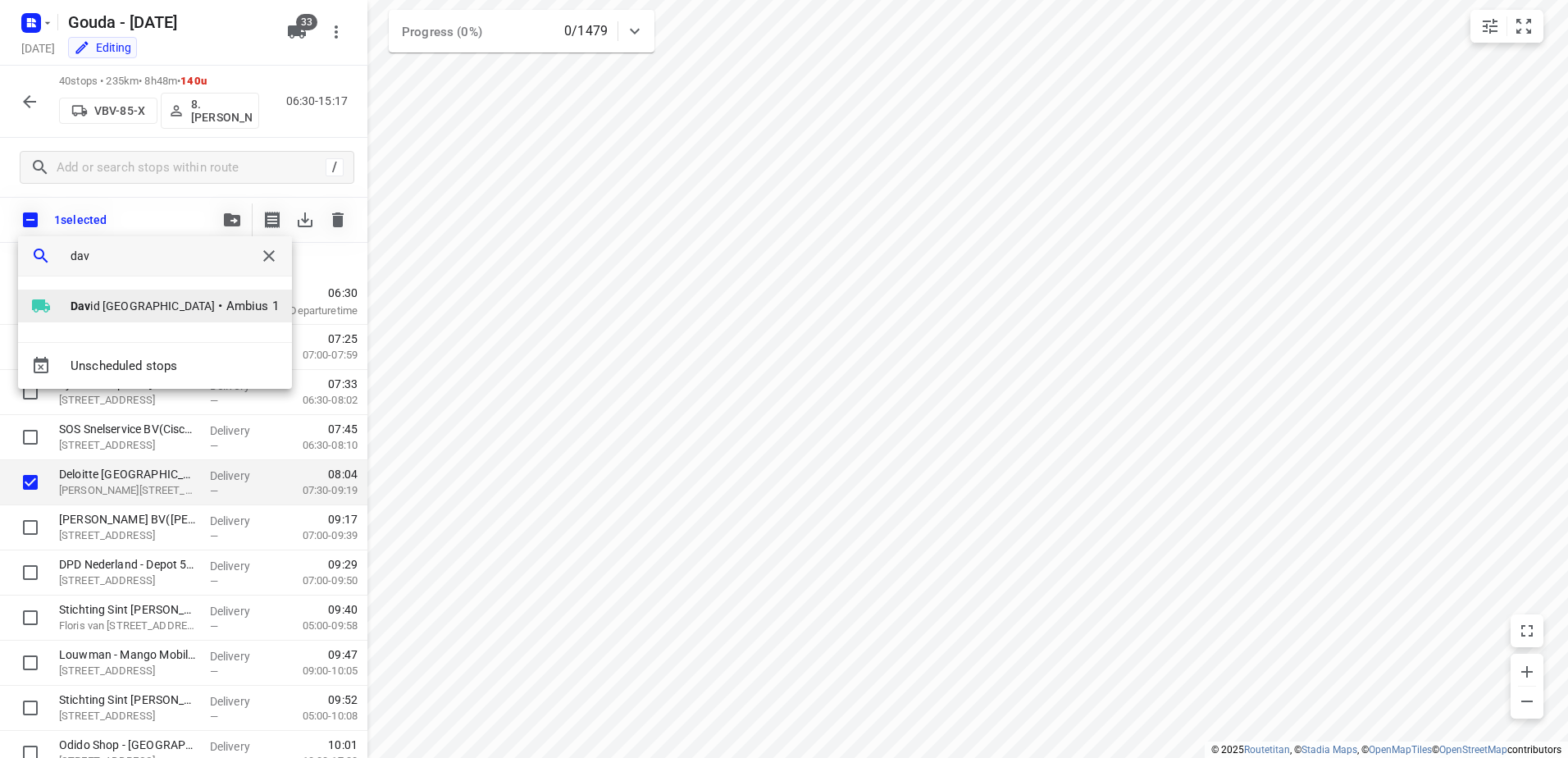
type input "dav"
click at [226, 307] on span "Ambius 1" at bounding box center [253, 305] width 53 height 19
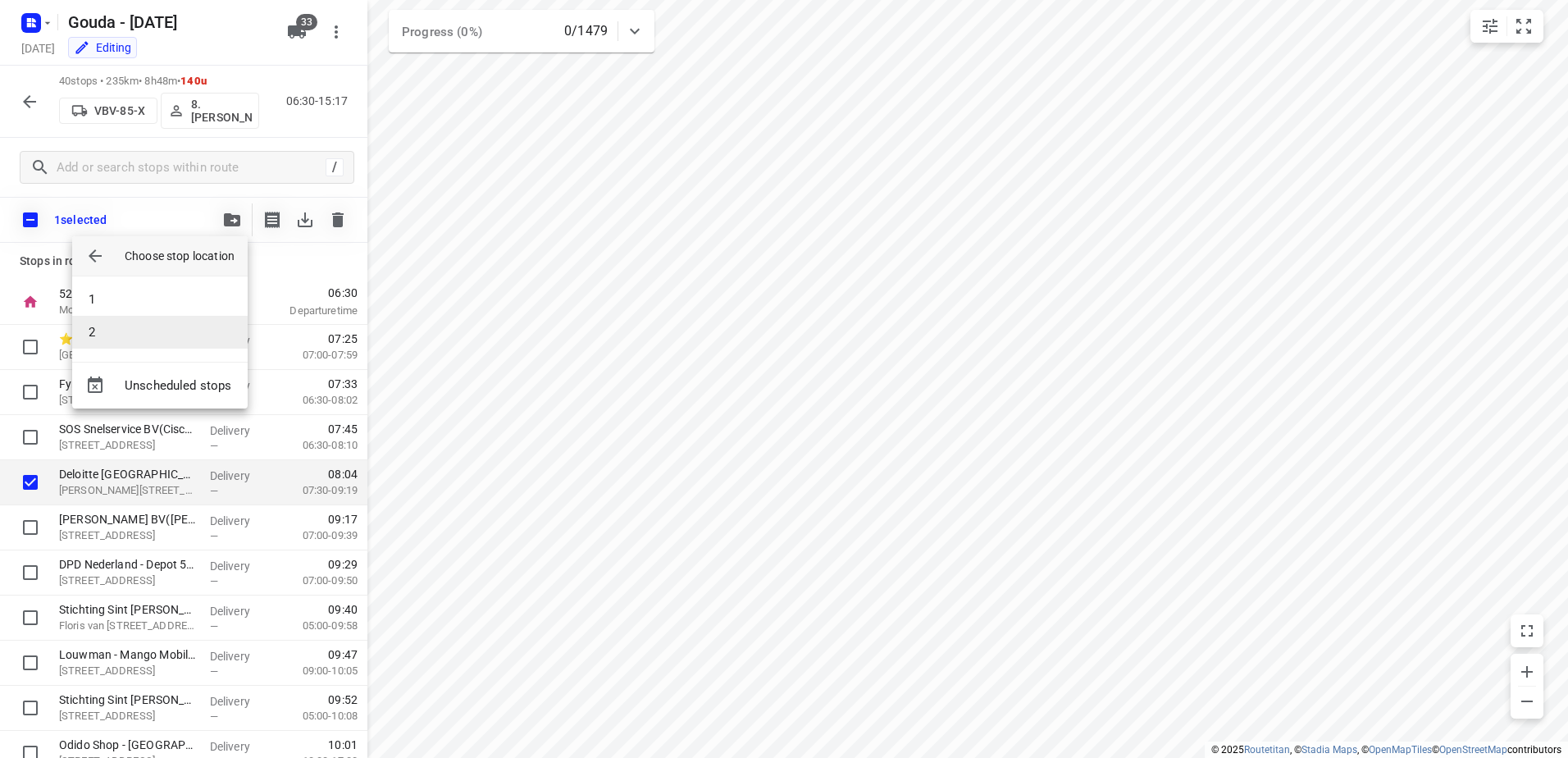
click at [150, 332] on li "2" at bounding box center [160, 333] width 176 height 33
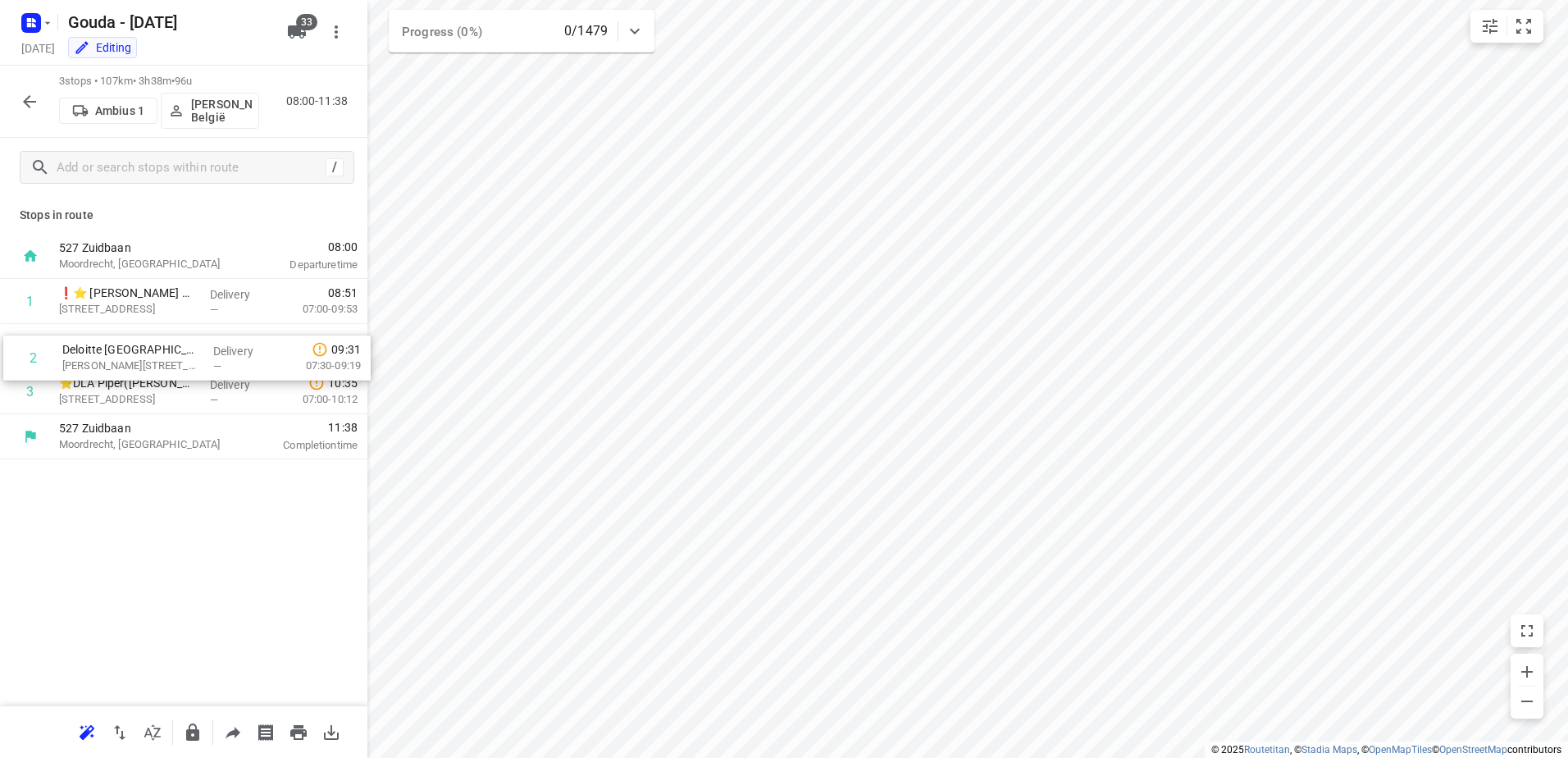
drag, startPoint x: 219, startPoint y: 367, endPoint x: 223, endPoint y: 398, distance: 31.3
click at [223, 398] on div "1 ❗⭐ Van Lanschot Bankiers Amsterdam - Beethovenstraat(Sylvia, Marcel, Sandra v…" at bounding box center [183, 346] width 368 height 136
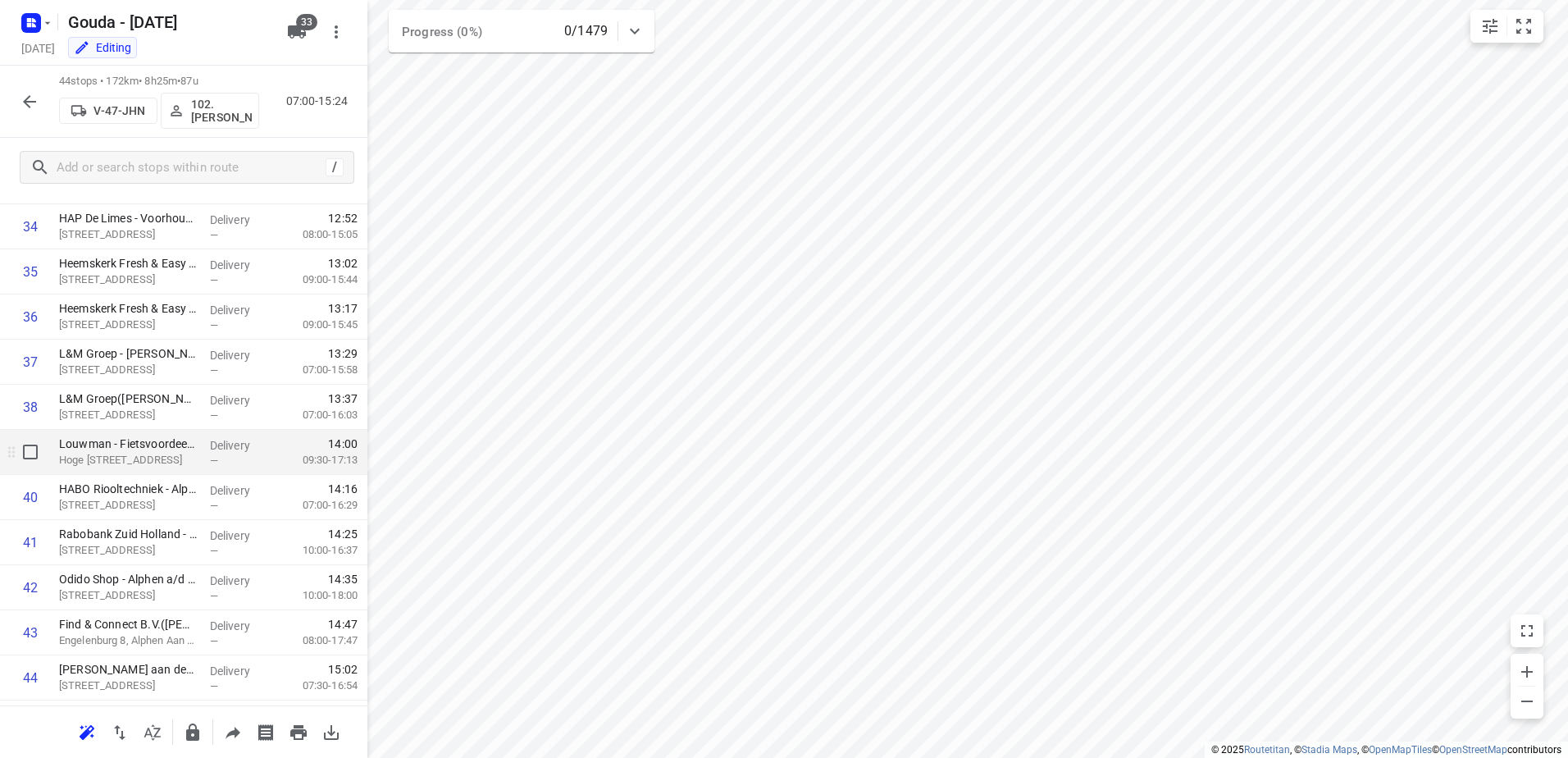
scroll to position [1604, 0]
click at [32, 464] on input "checkbox" at bounding box center [30, 458] width 33 height 33
checkbox input "true"
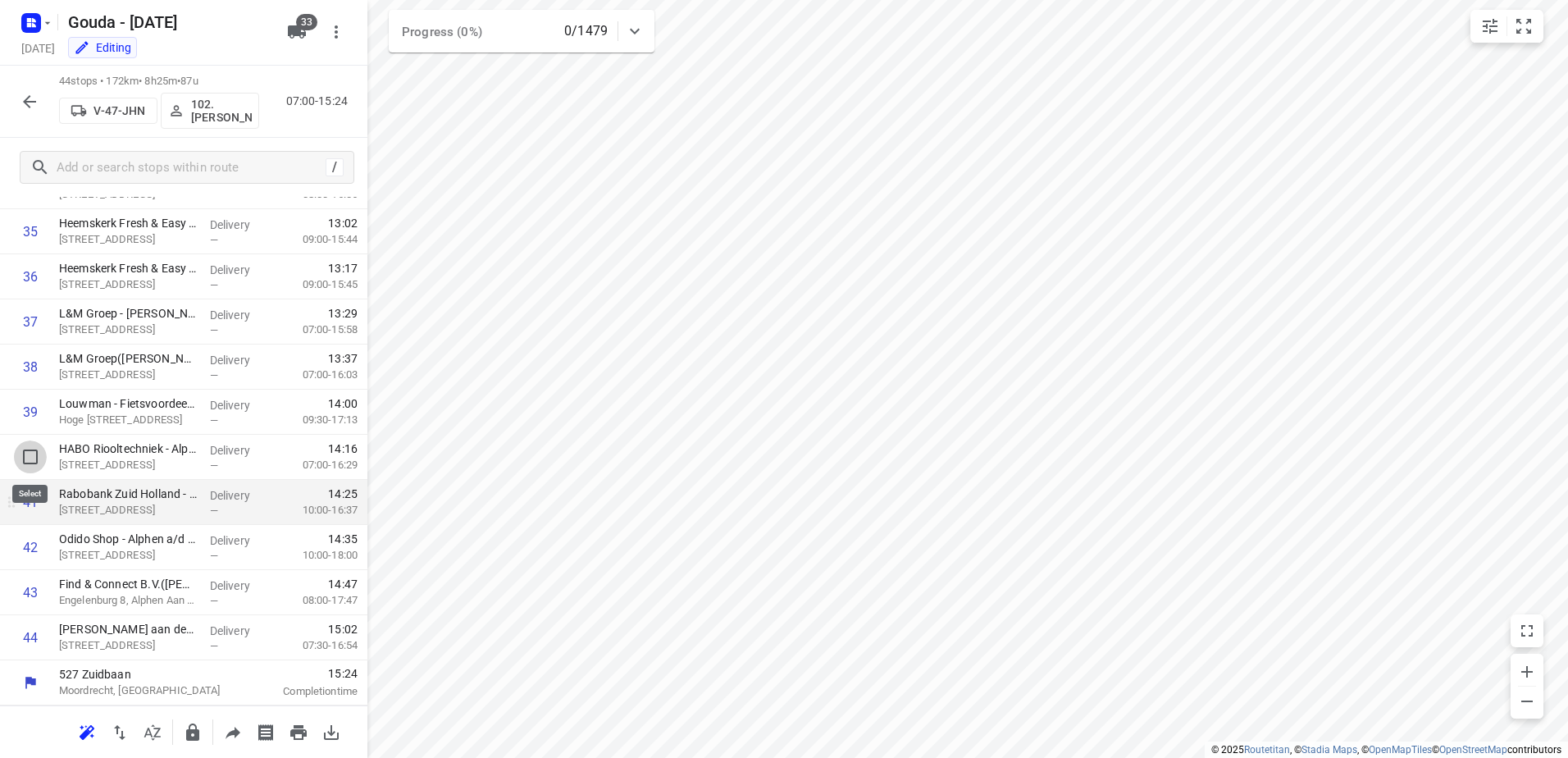
scroll to position [1597, 0]
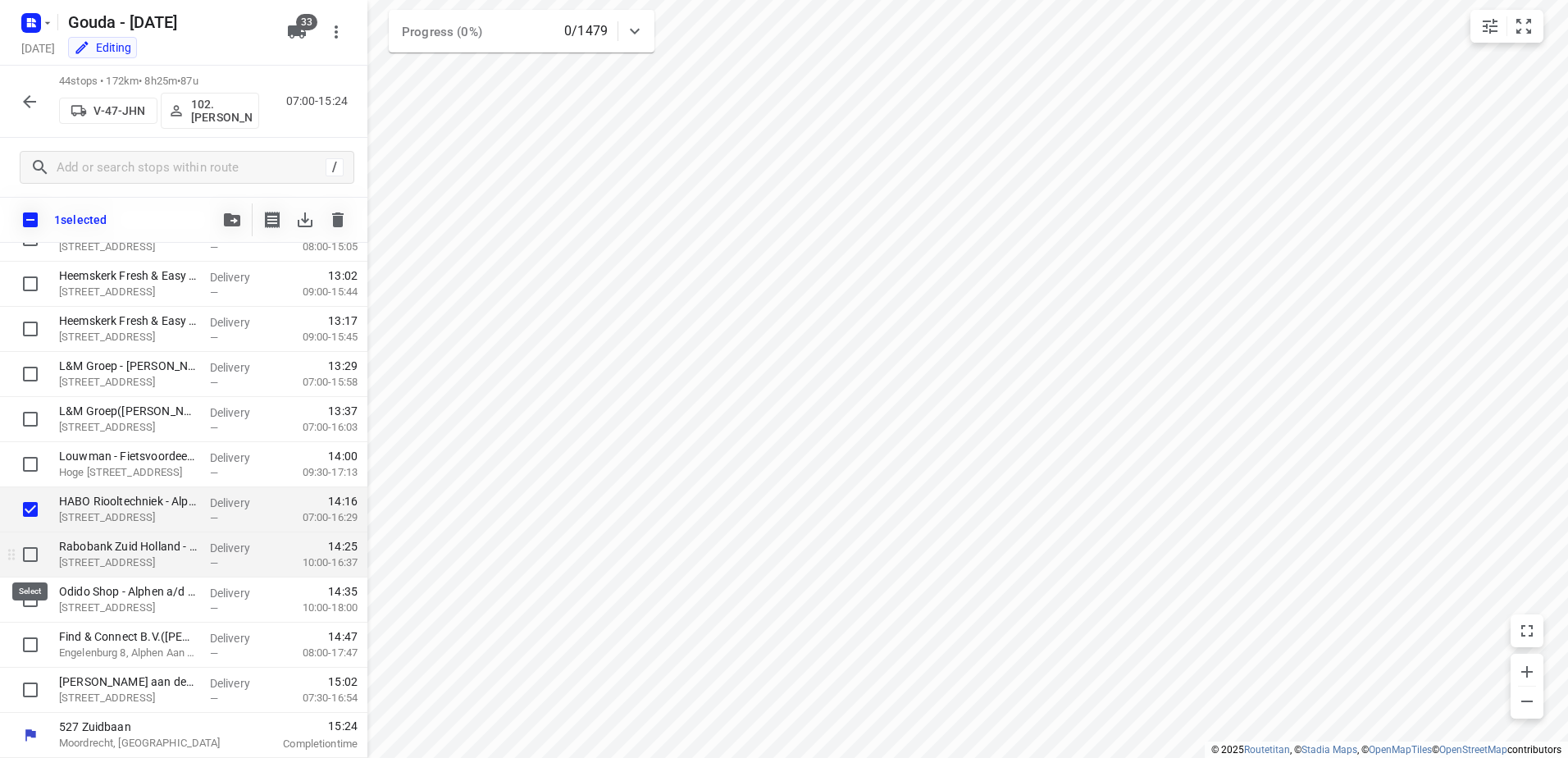
click at [33, 562] on input "checkbox" at bounding box center [30, 555] width 33 height 33
checkbox input "true"
click at [24, 601] on input "checkbox" at bounding box center [30, 600] width 33 height 33
checkbox input "true"
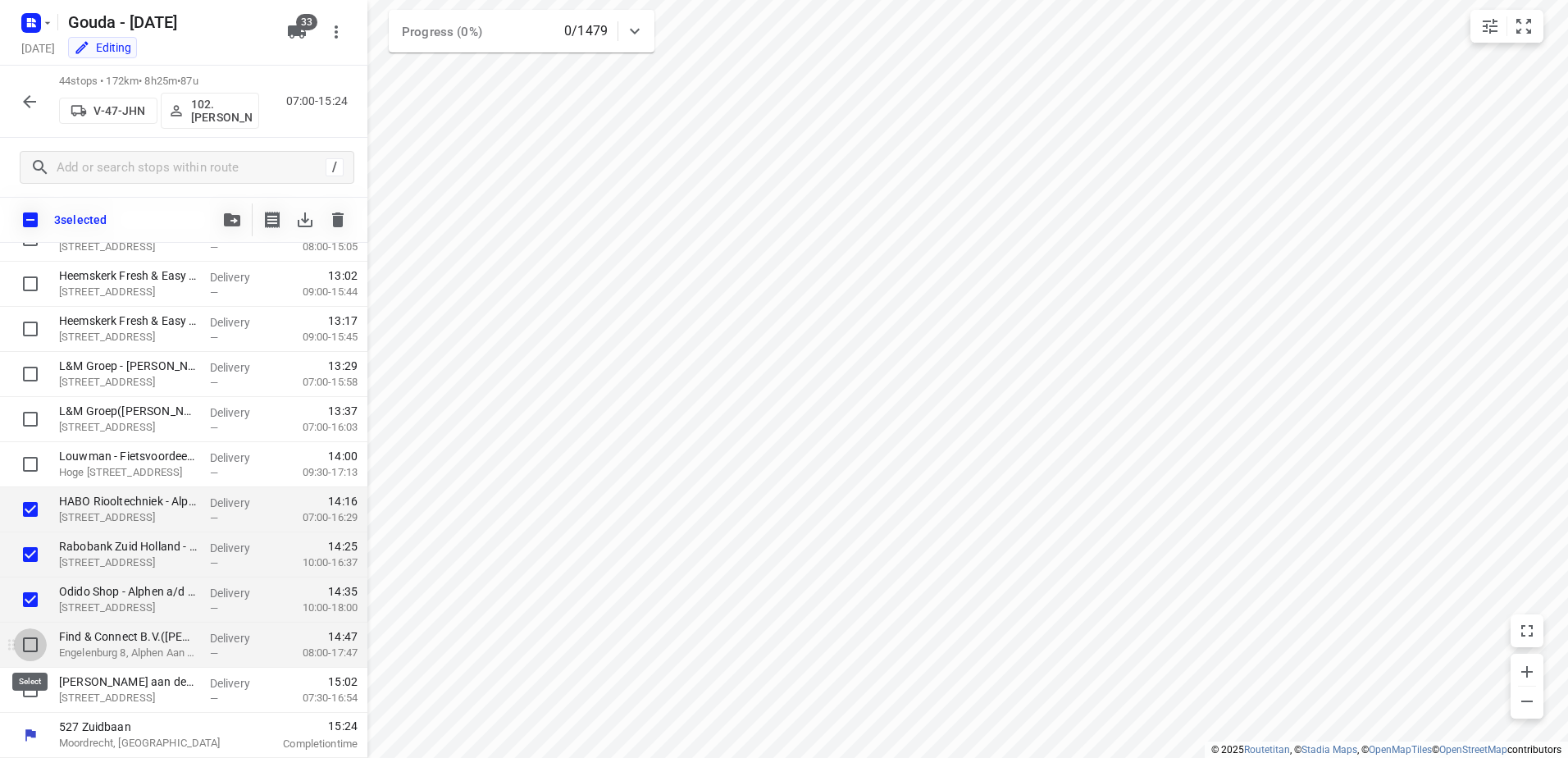
click at [31, 641] on input "checkbox" at bounding box center [30, 645] width 33 height 33
checkbox input "true"
click at [29, 692] on input "checkbox" at bounding box center [30, 690] width 33 height 33
checkbox input "true"
click at [234, 218] on icon "button" at bounding box center [232, 219] width 17 height 13
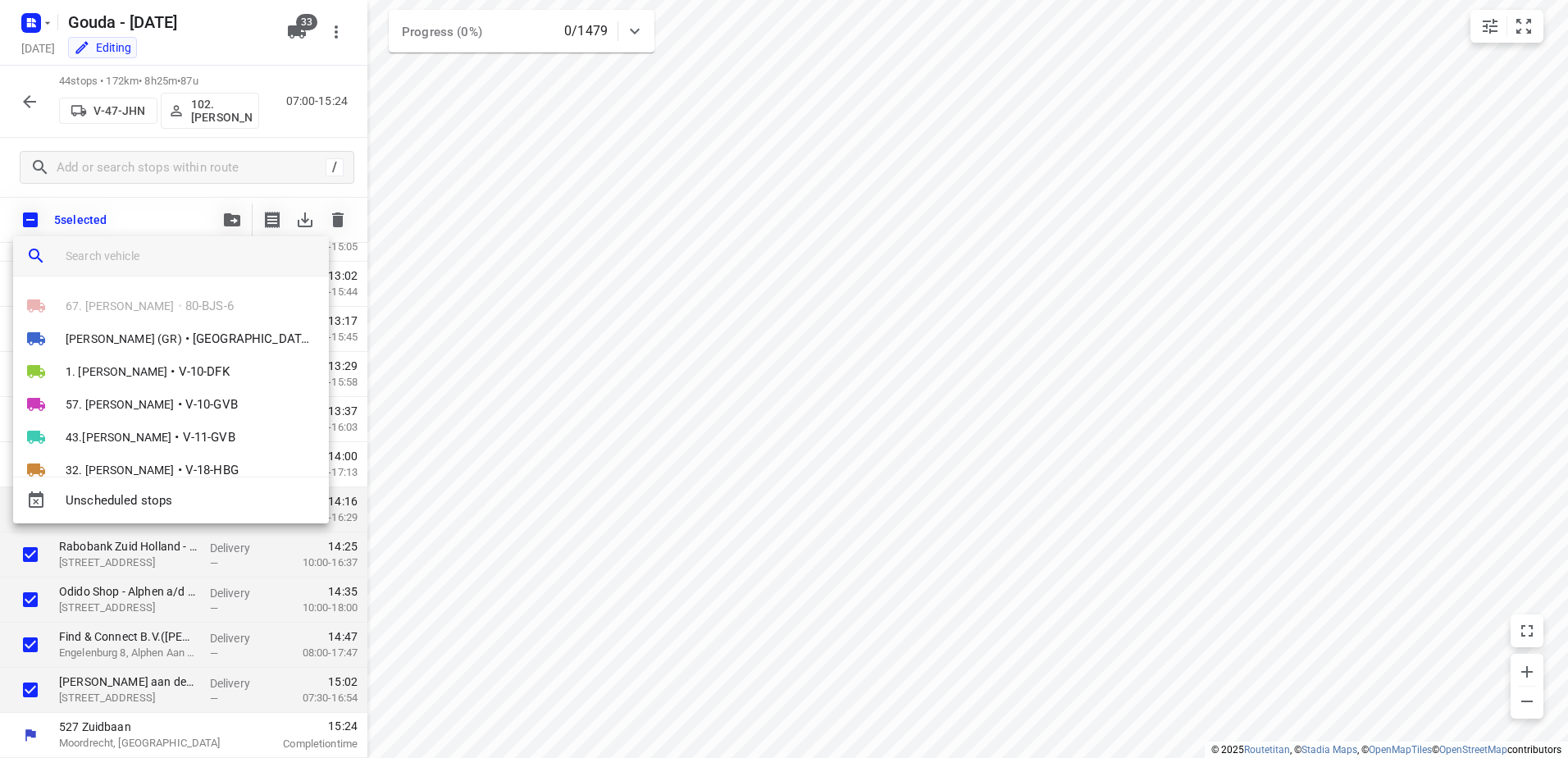
click at [206, 246] on input "search vehicle" at bounding box center [190, 256] width 250 height 24
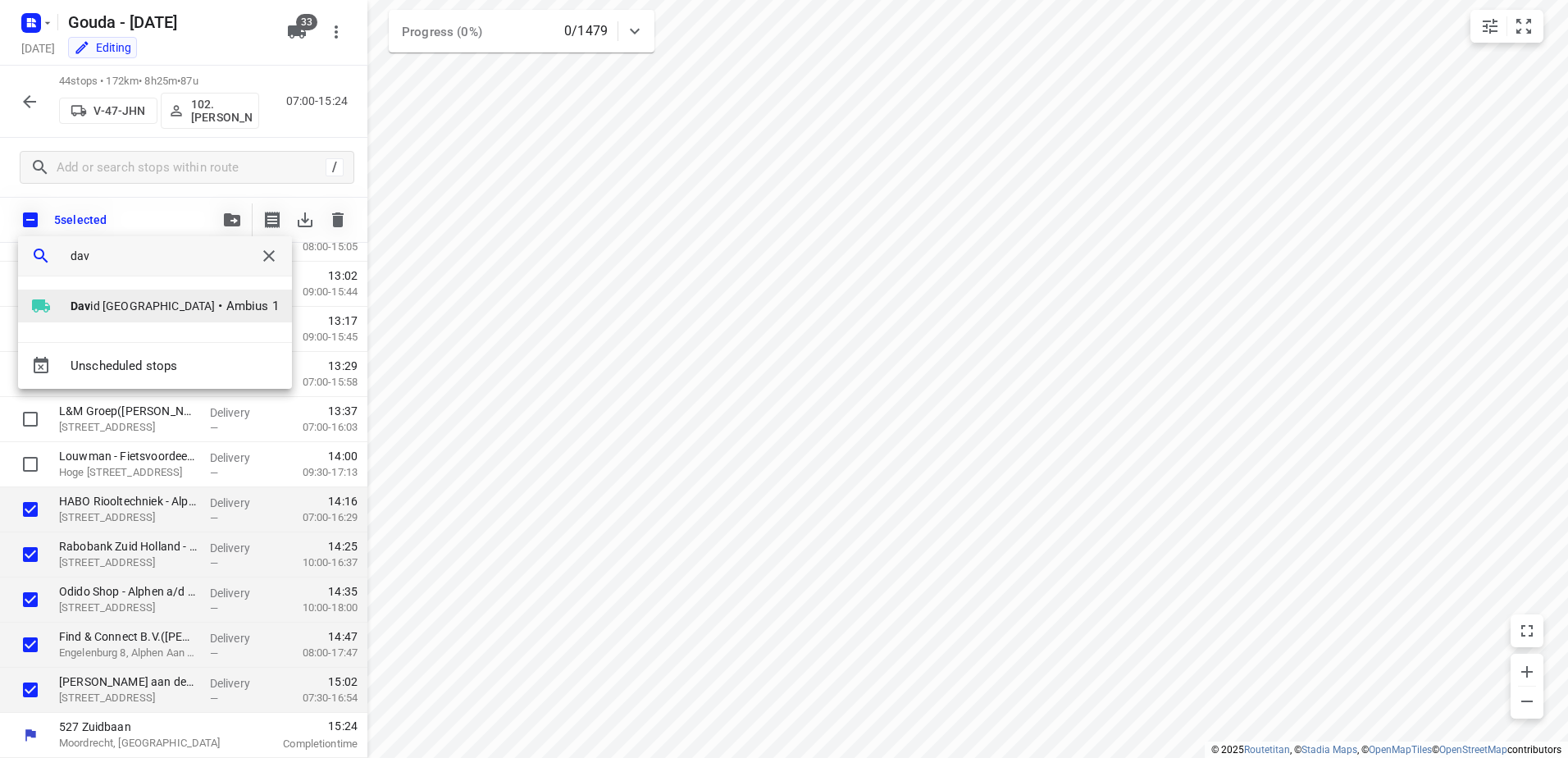
type input "dav"
click at [226, 305] on span "Ambius 1" at bounding box center [253, 305] width 53 height 19
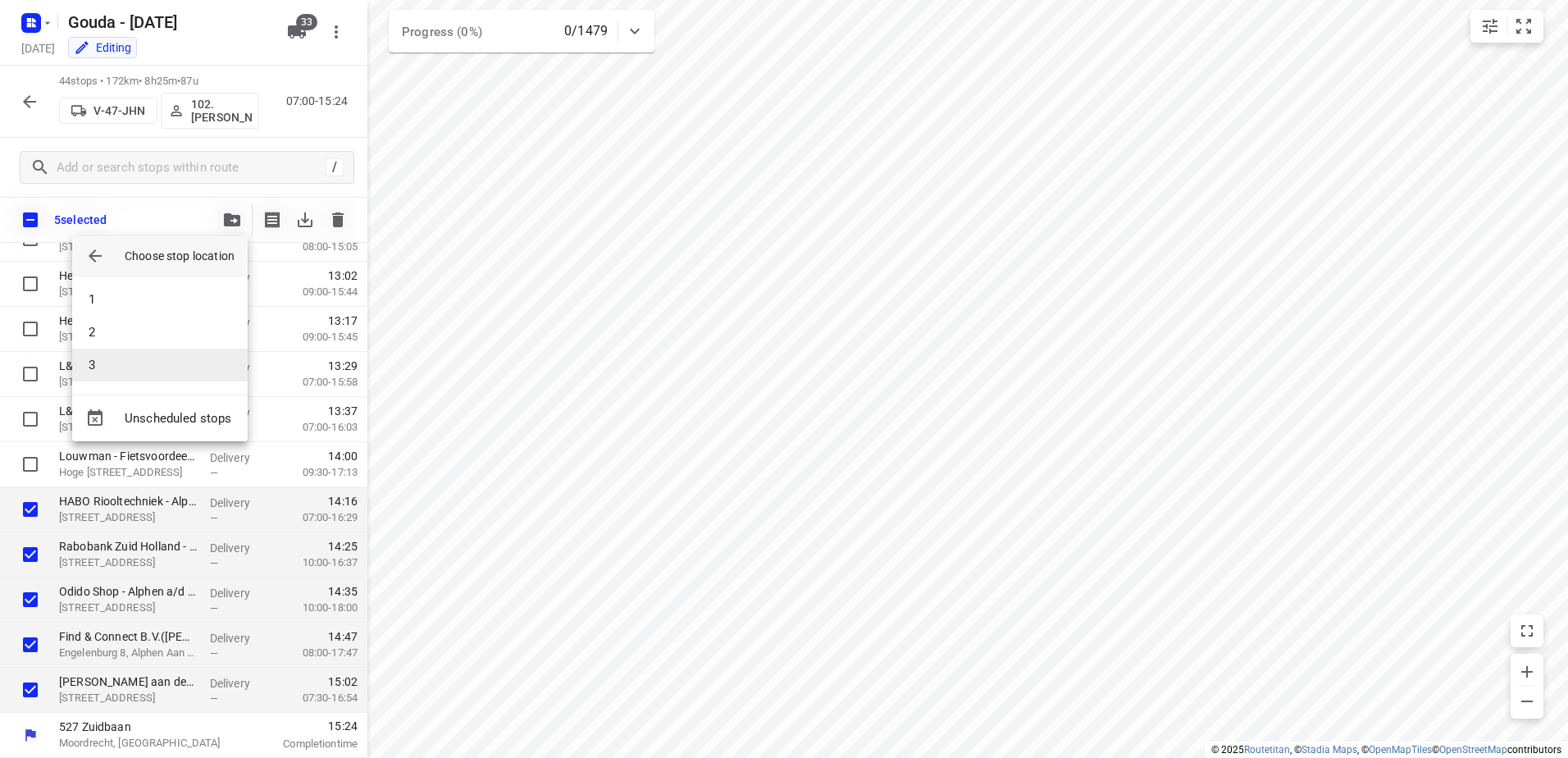
click at [155, 370] on li "3" at bounding box center [160, 365] width 176 height 33
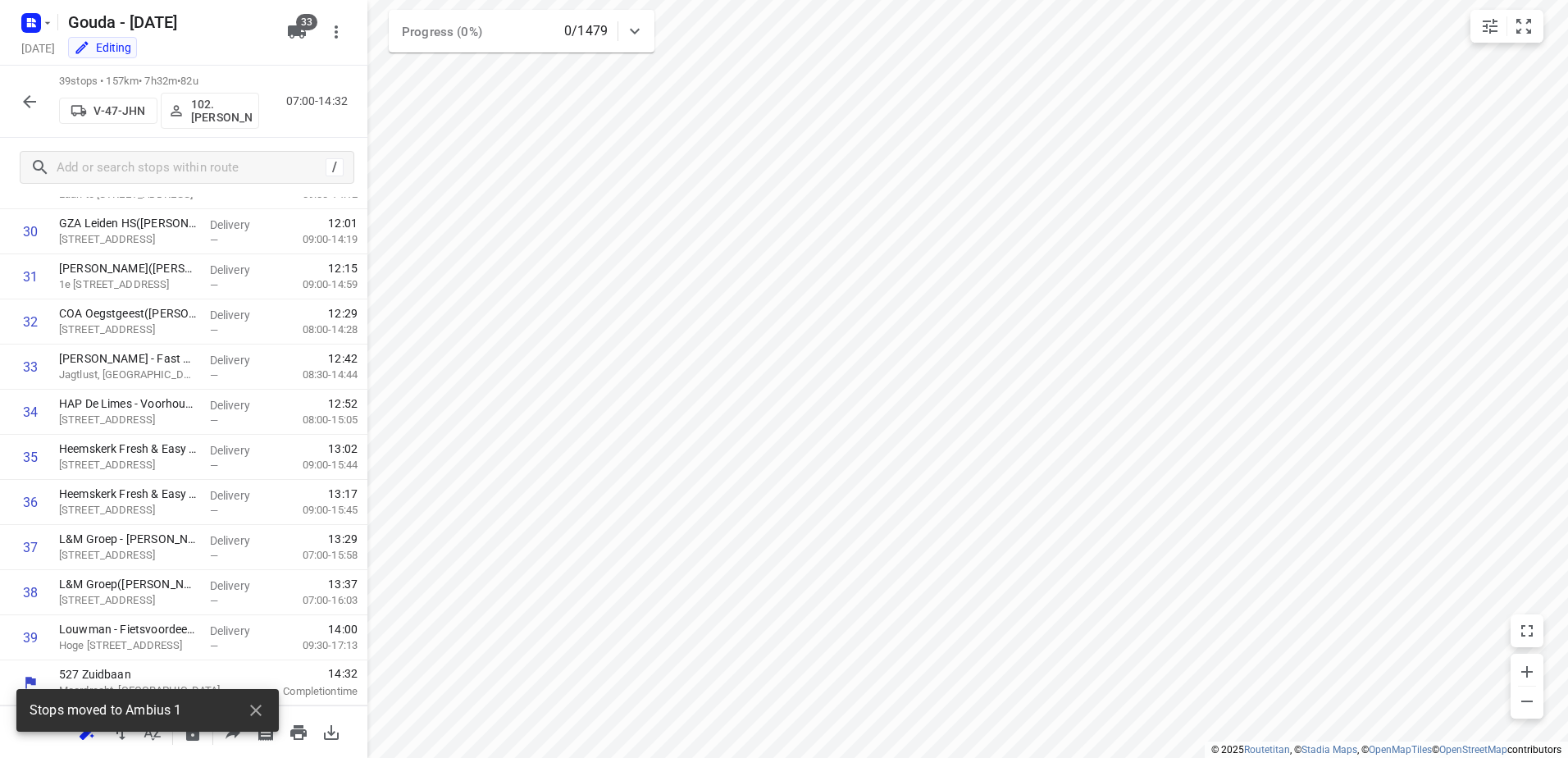
scroll to position [0, 0]
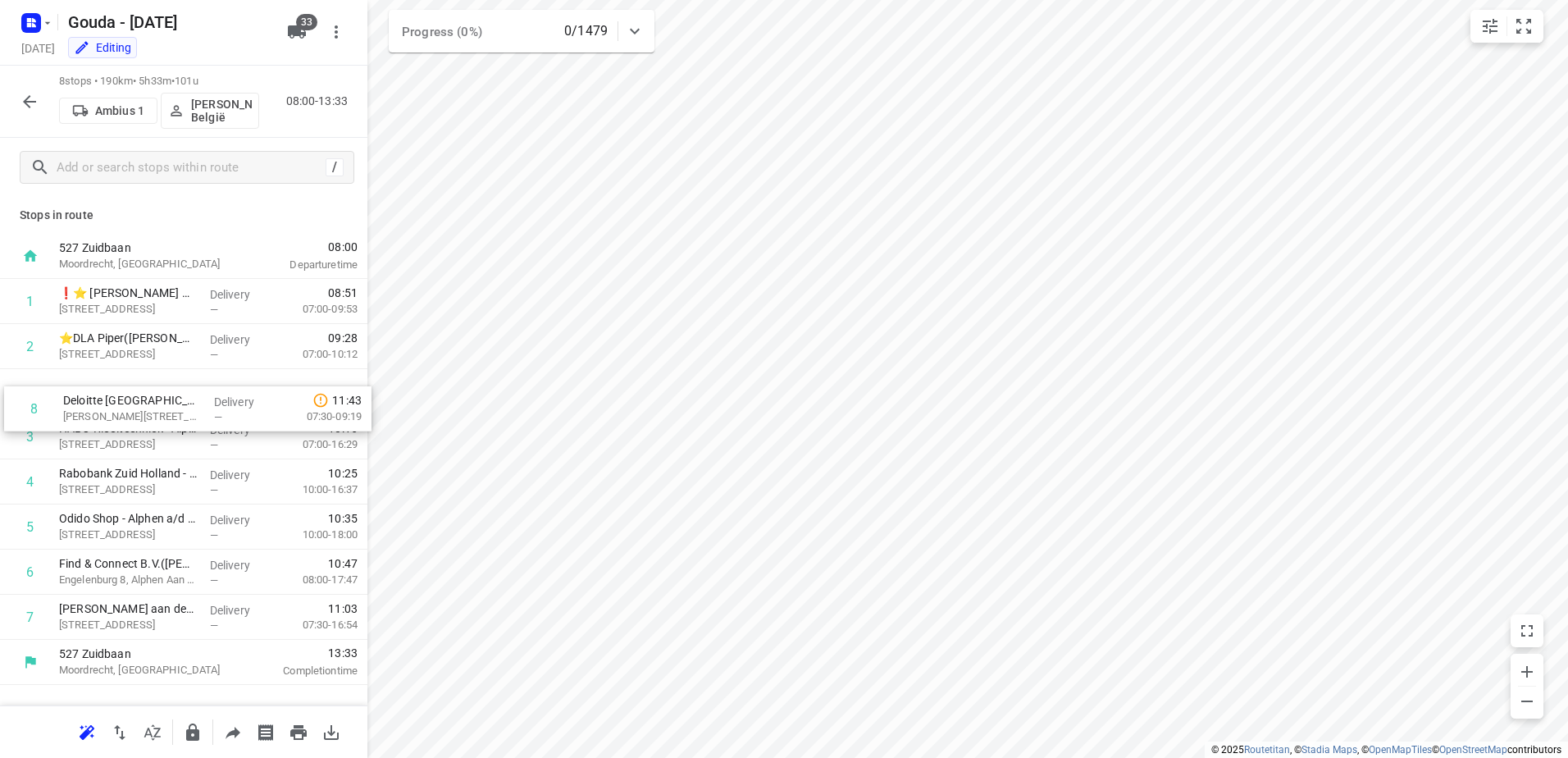
drag, startPoint x: 223, startPoint y: 626, endPoint x: 225, endPoint y: 383, distance: 243.0
click at [225, 383] on div "1 ❗⭐ Van Lanschot Bankiers Amsterdam - Beethovenstraat(Sylvia, Marcel, Sandra v…" at bounding box center [183, 459] width 368 height 361
click at [226, 111] on p "[PERSON_NAME] België" at bounding box center [221, 110] width 60 height 26
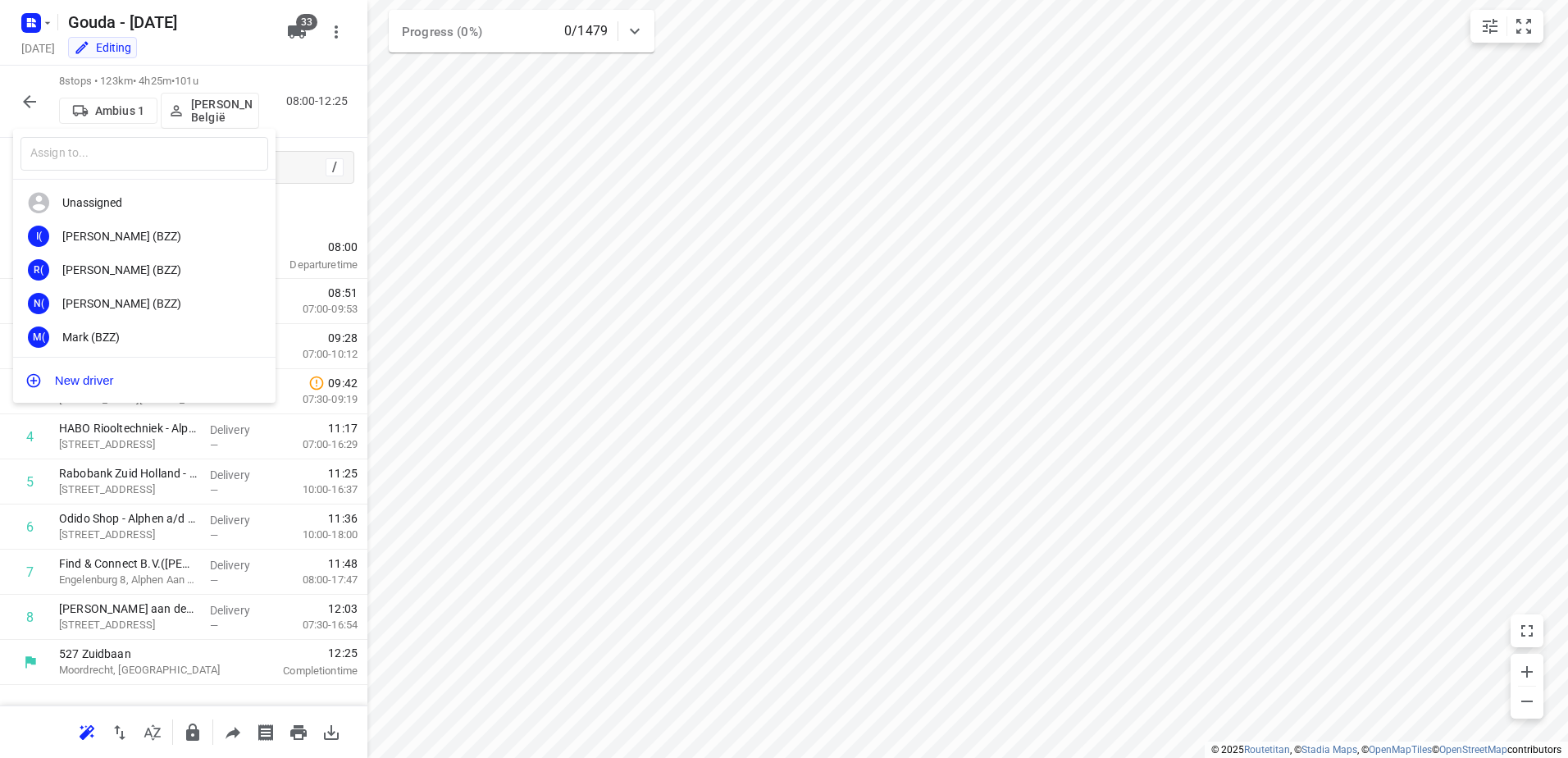
click at [172, 164] on input "text" at bounding box center [144, 153] width 248 height 33
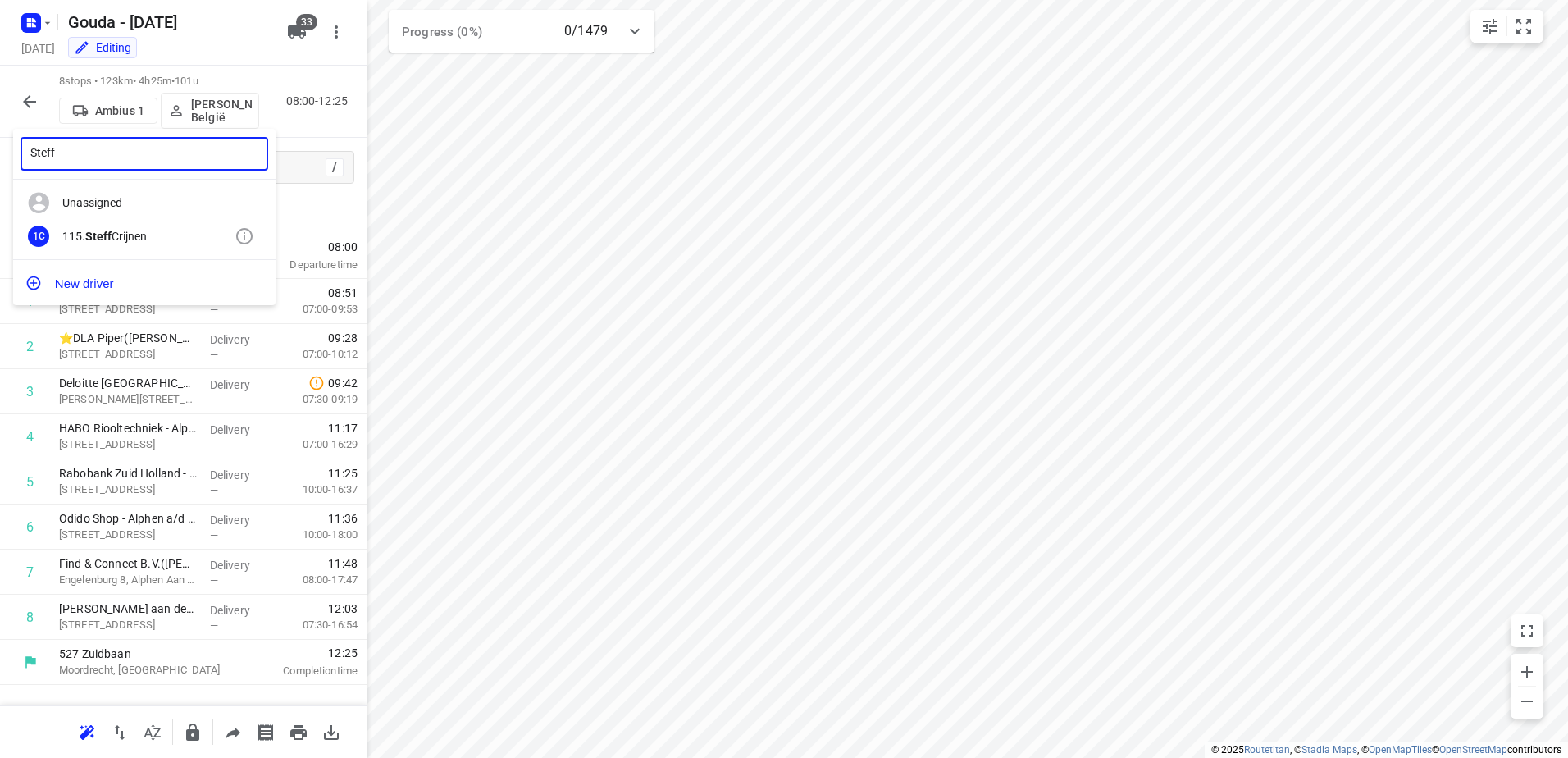
type input "Steff"
drag, startPoint x: 178, startPoint y: 234, endPoint x: 304, endPoint y: 250, distance: 127.0
click at [177, 234] on div "115. Steff Crijnen" at bounding box center [148, 235] width 173 height 13
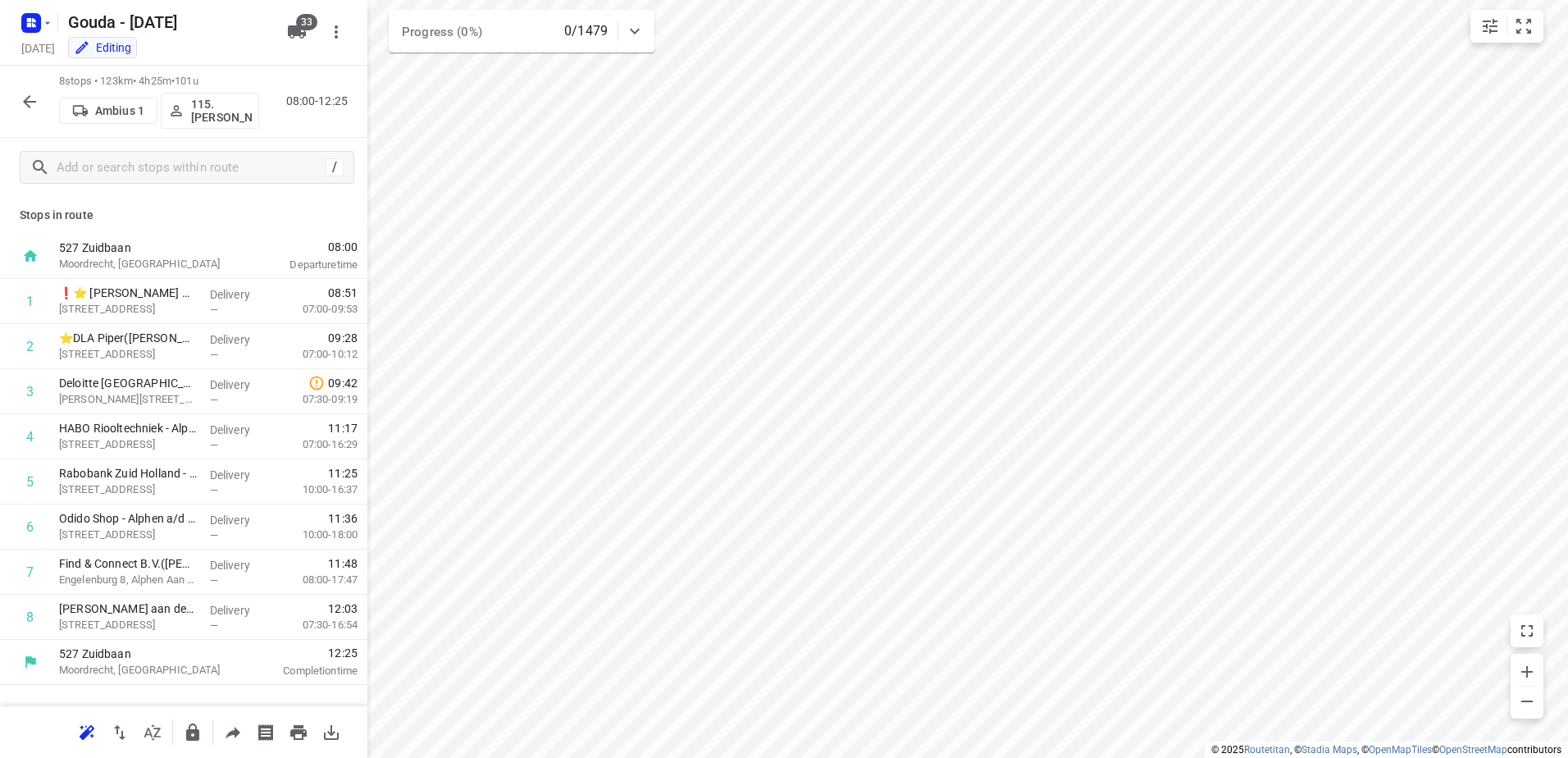
click at [31, 98] on icon "button" at bounding box center [29, 101] width 20 height 20
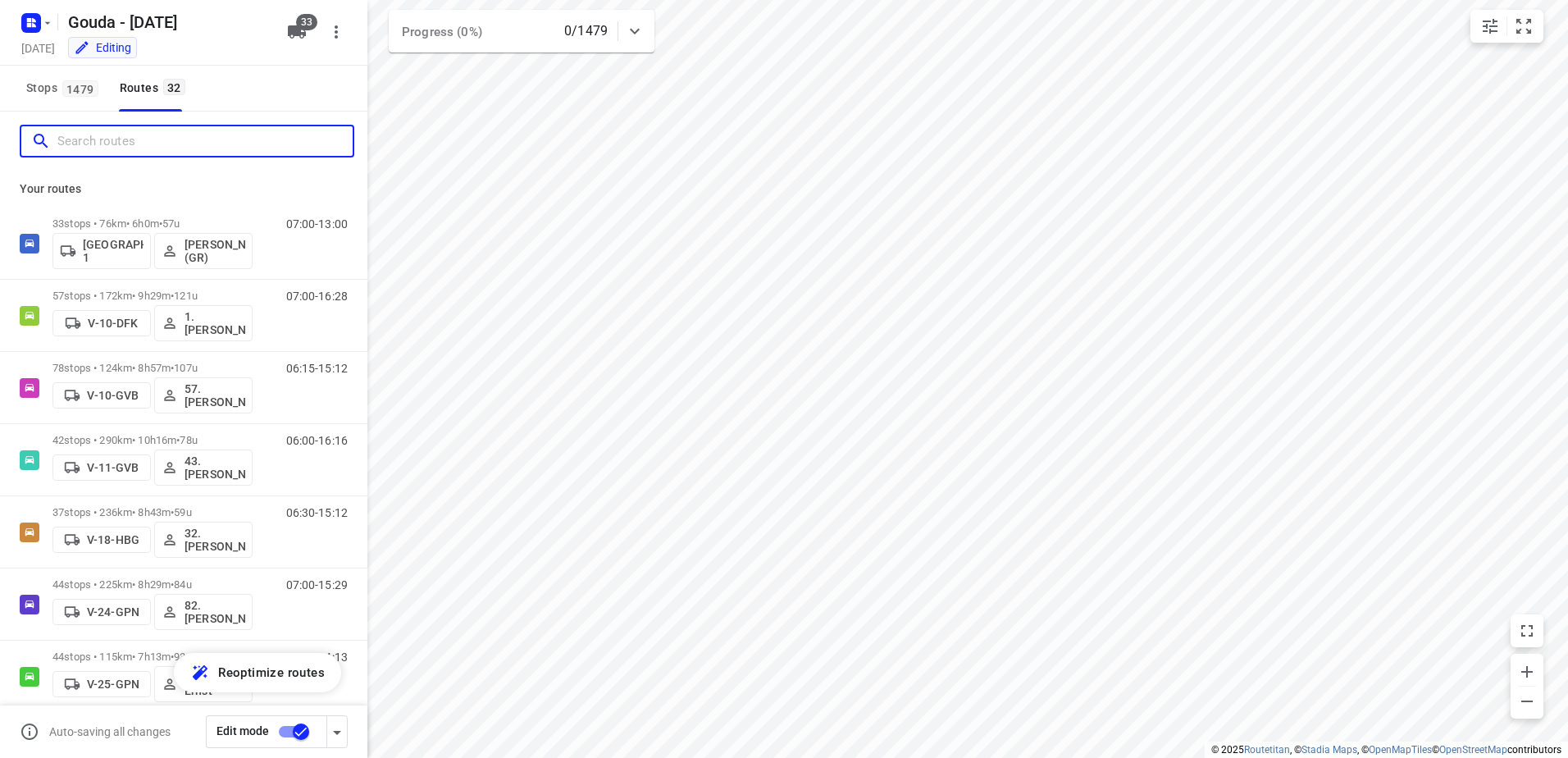
click at [145, 143] on input "Search routes" at bounding box center [205, 141] width 295 height 25
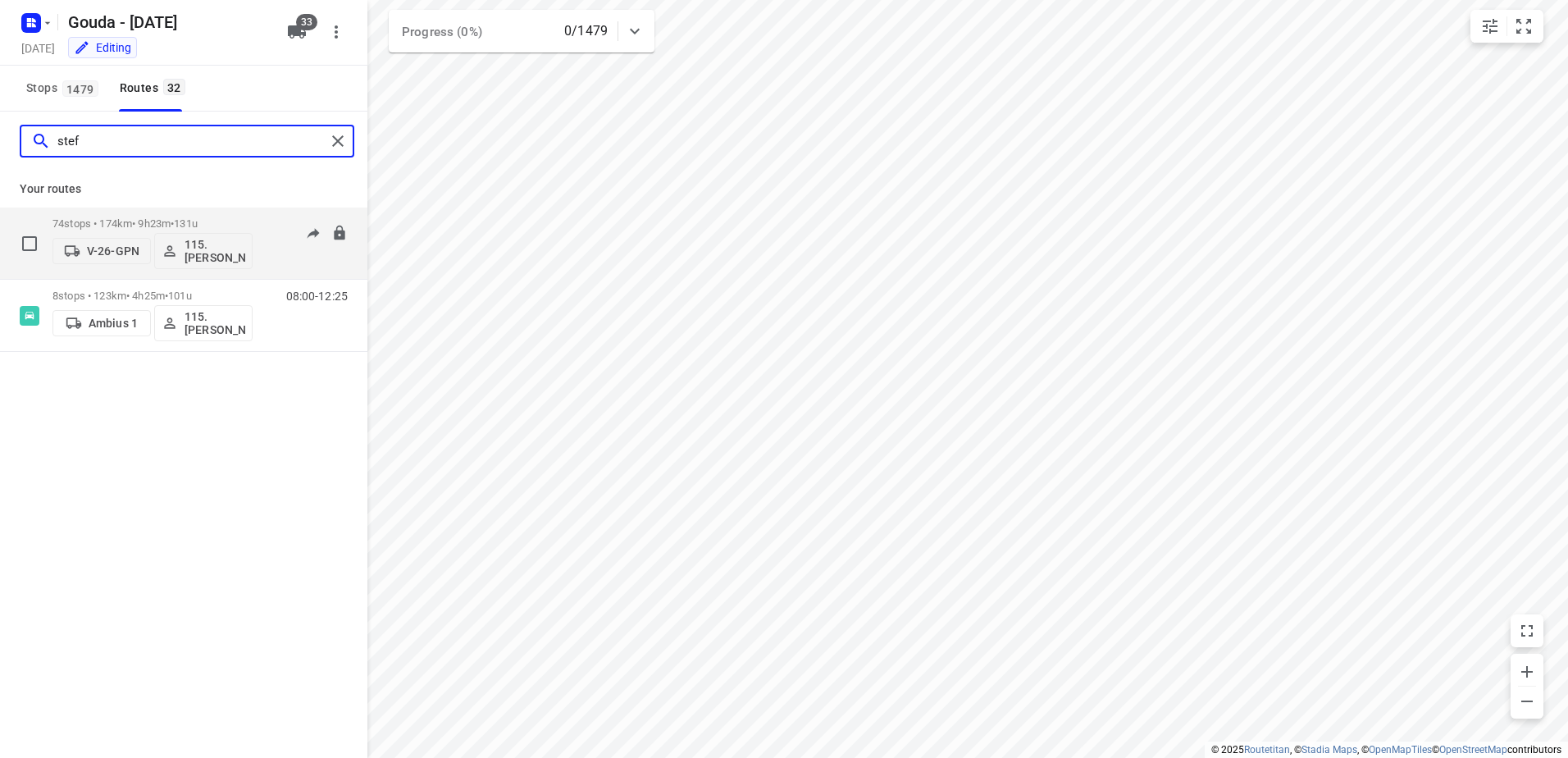
type input "stef"
click at [235, 245] on p "115.[PERSON_NAME]" at bounding box center [215, 251] width 60 height 26
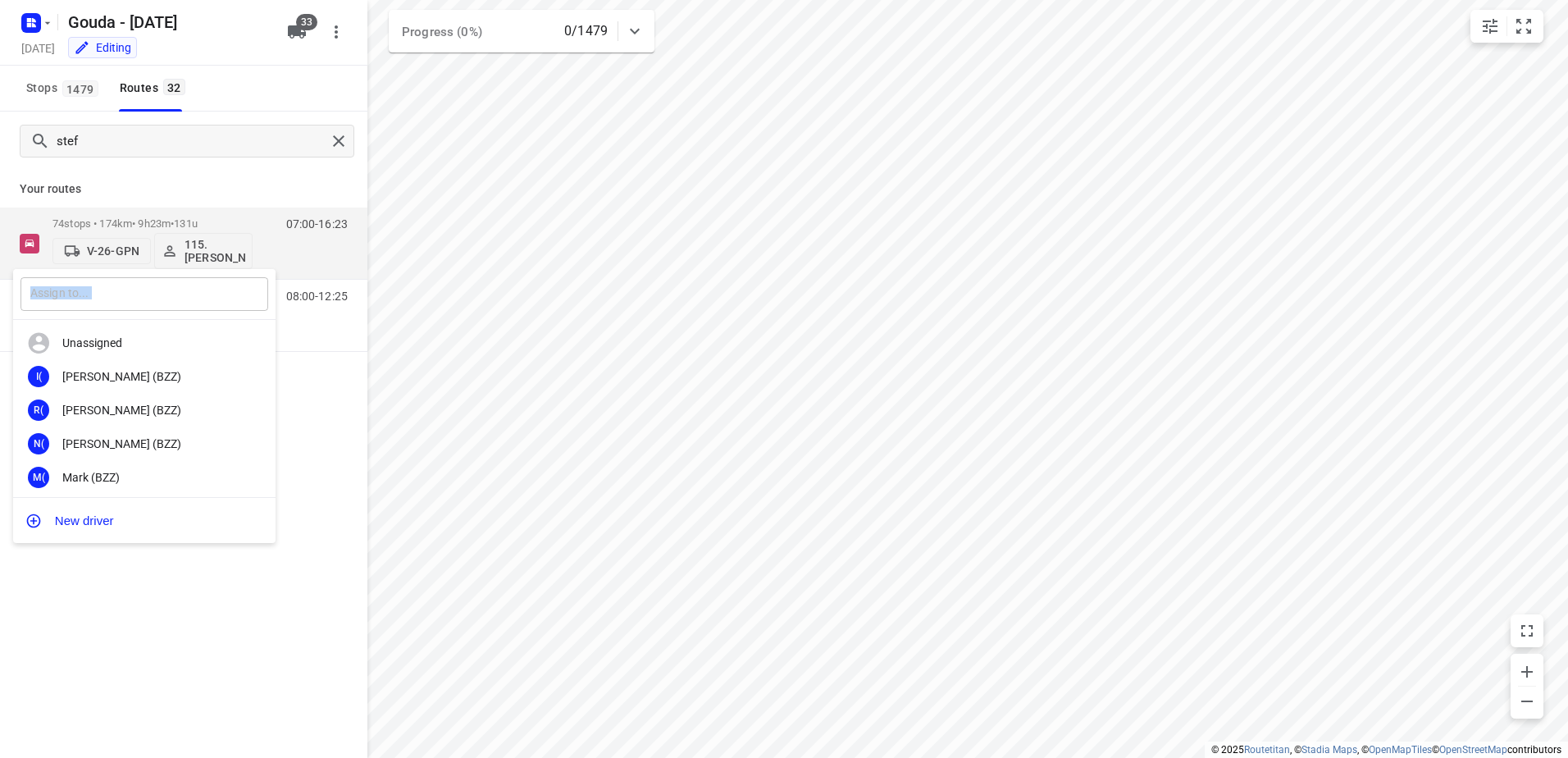
click at [146, 307] on div "​" at bounding box center [143, 295] width 262 height 51
click at [145, 290] on input "text" at bounding box center [144, 294] width 248 height 33
click at [139, 297] on input "text" at bounding box center [144, 294] width 248 height 33
type input "jelle"
drag, startPoint x: 147, startPoint y: 368, endPoint x: 889, endPoint y: 407, distance: 743.0
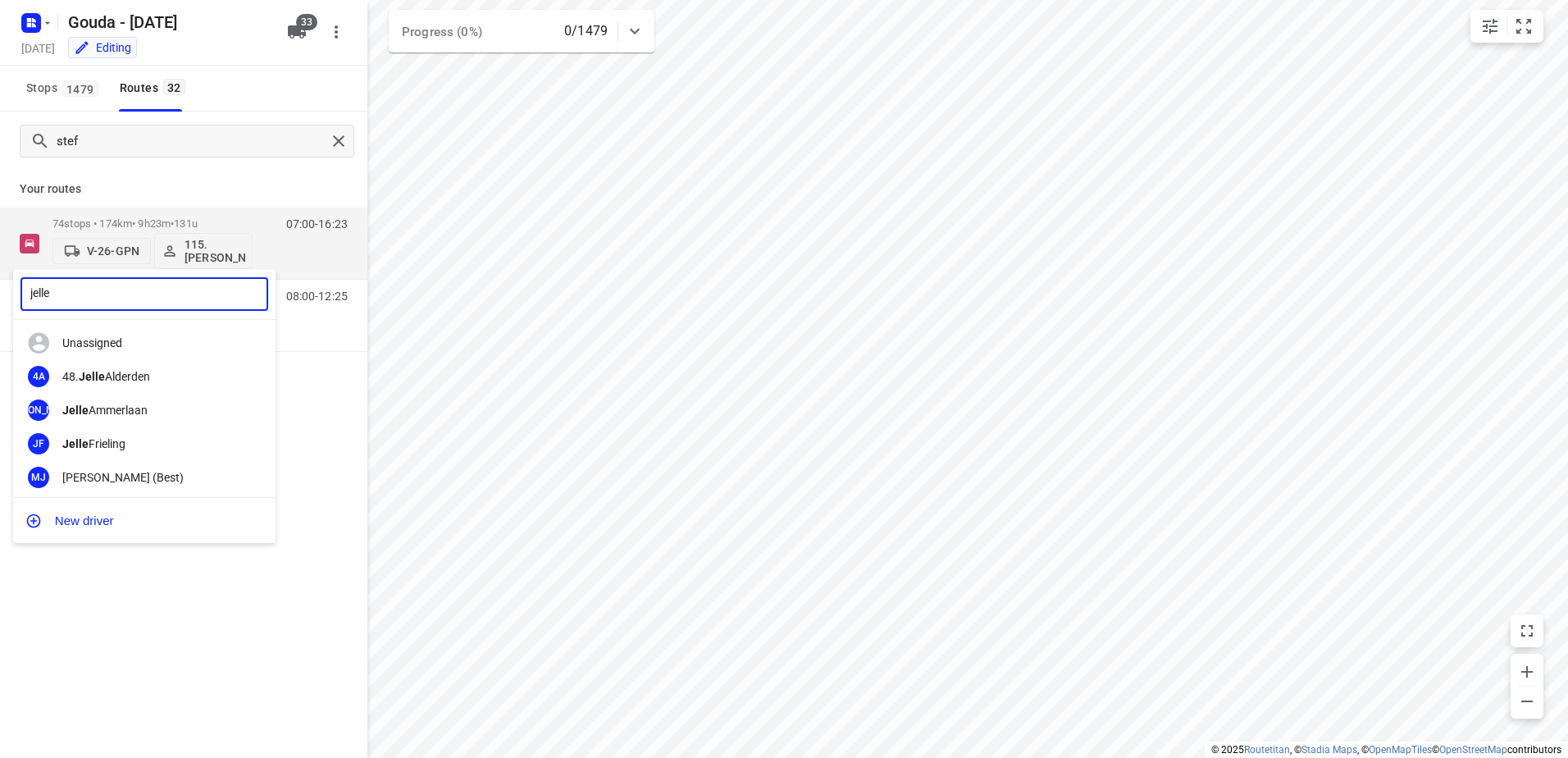
click at [148, 368] on div "4A 48. Jelle Alderden" at bounding box center [143, 377] width 262 height 33
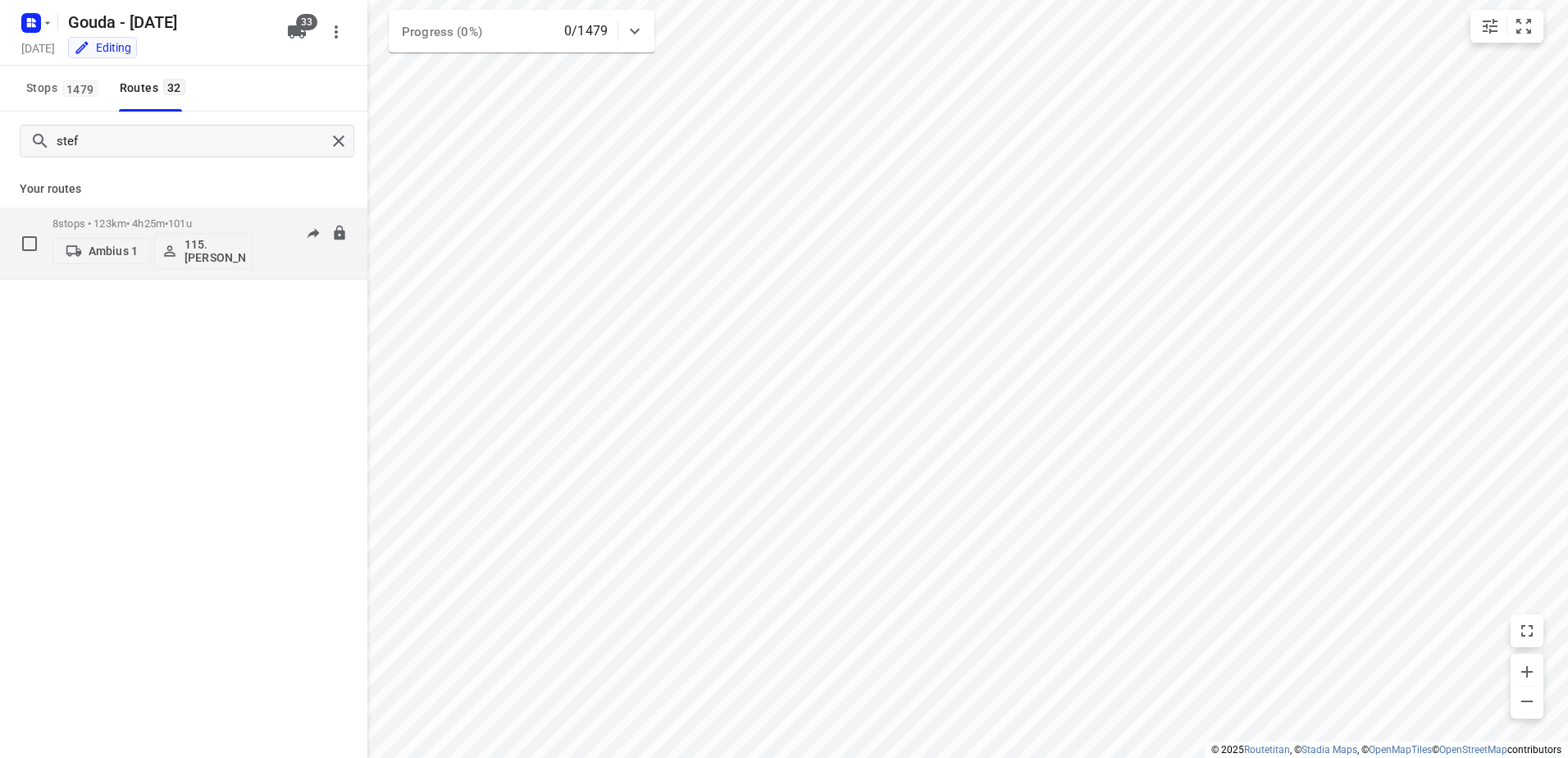
click at [235, 216] on div "8 stops • 123km • 4h25m • 101u Ambius 1 115.Steff Crijnen" at bounding box center [152, 243] width 200 height 68
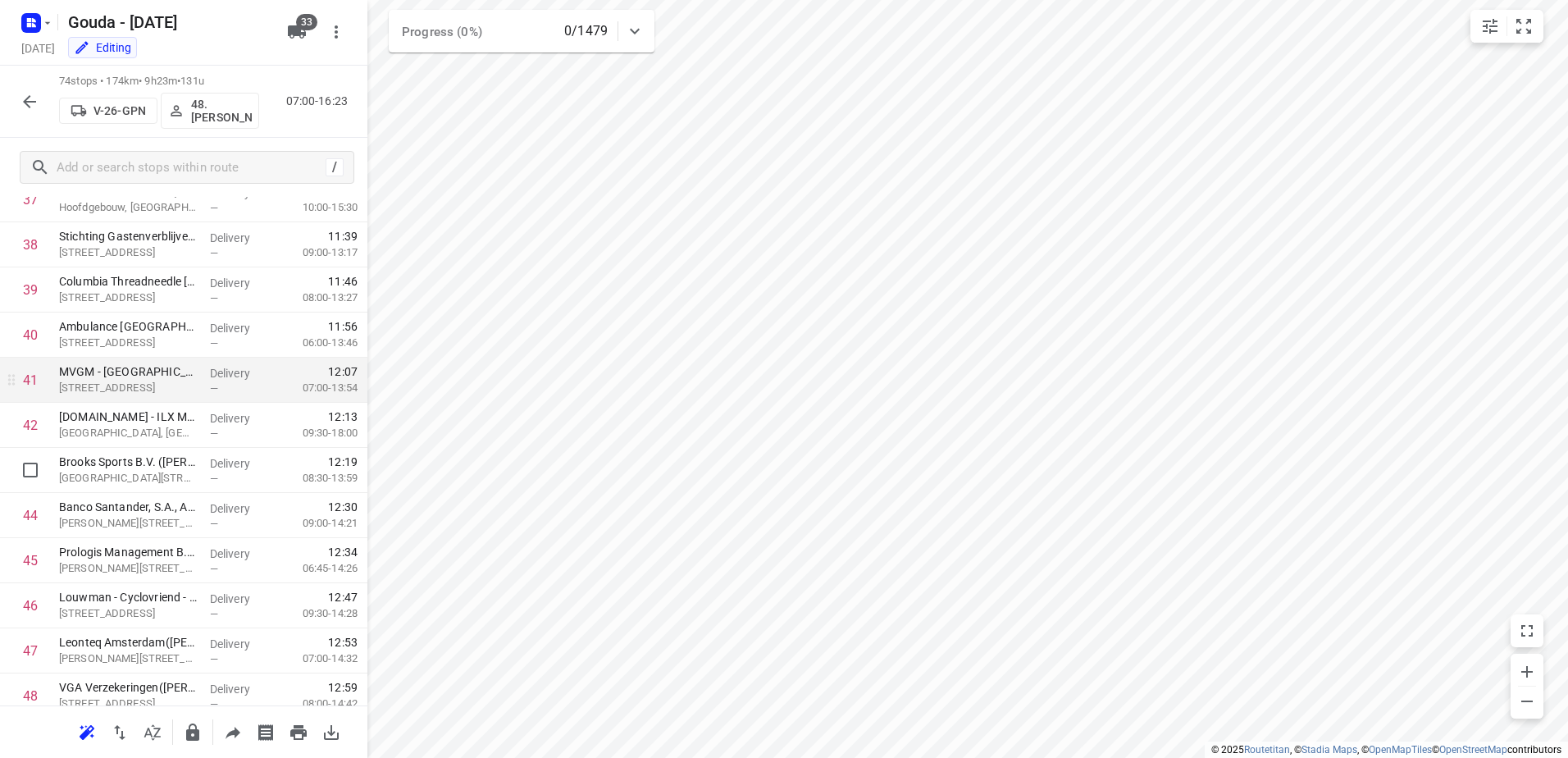
scroll to position [1727, 0]
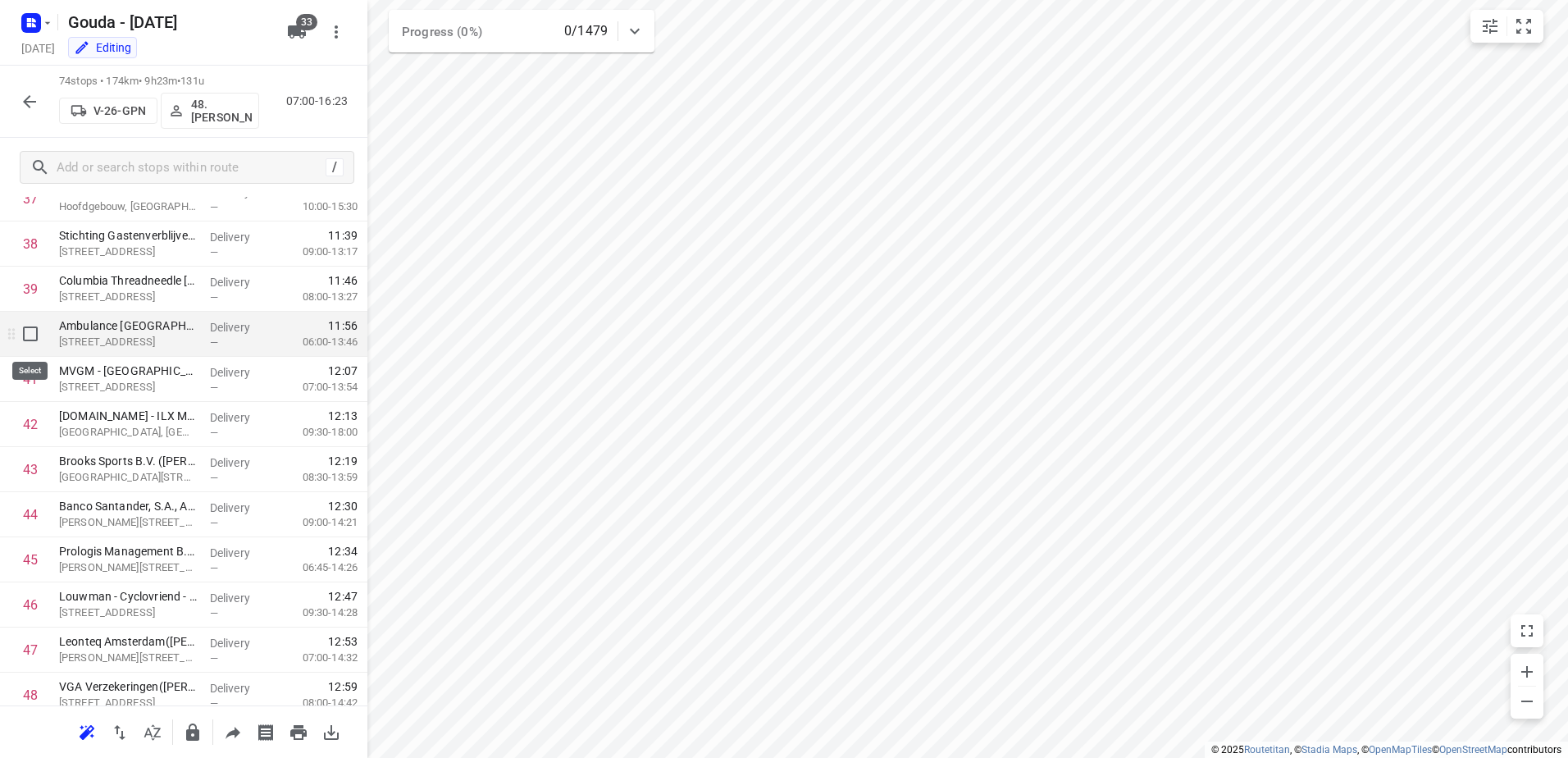
click at [25, 345] on input "checkbox" at bounding box center [30, 334] width 33 height 33
checkbox input "true"
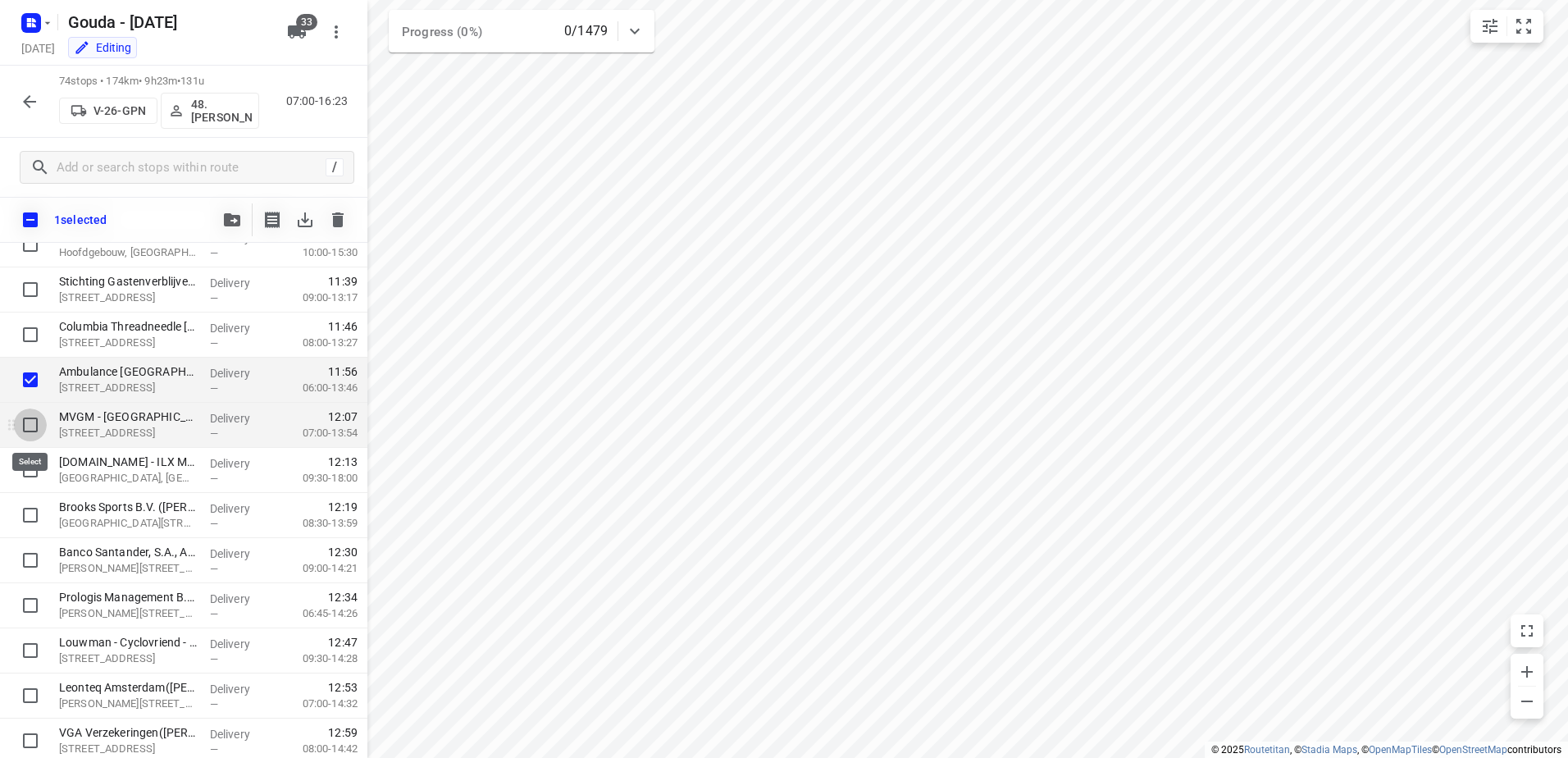
click at [20, 419] on input "checkbox" at bounding box center [30, 425] width 33 height 33
checkbox input "true"
click at [25, 477] on input "checkbox" at bounding box center [30, 470] width 33 height 33
checkbox input "true"
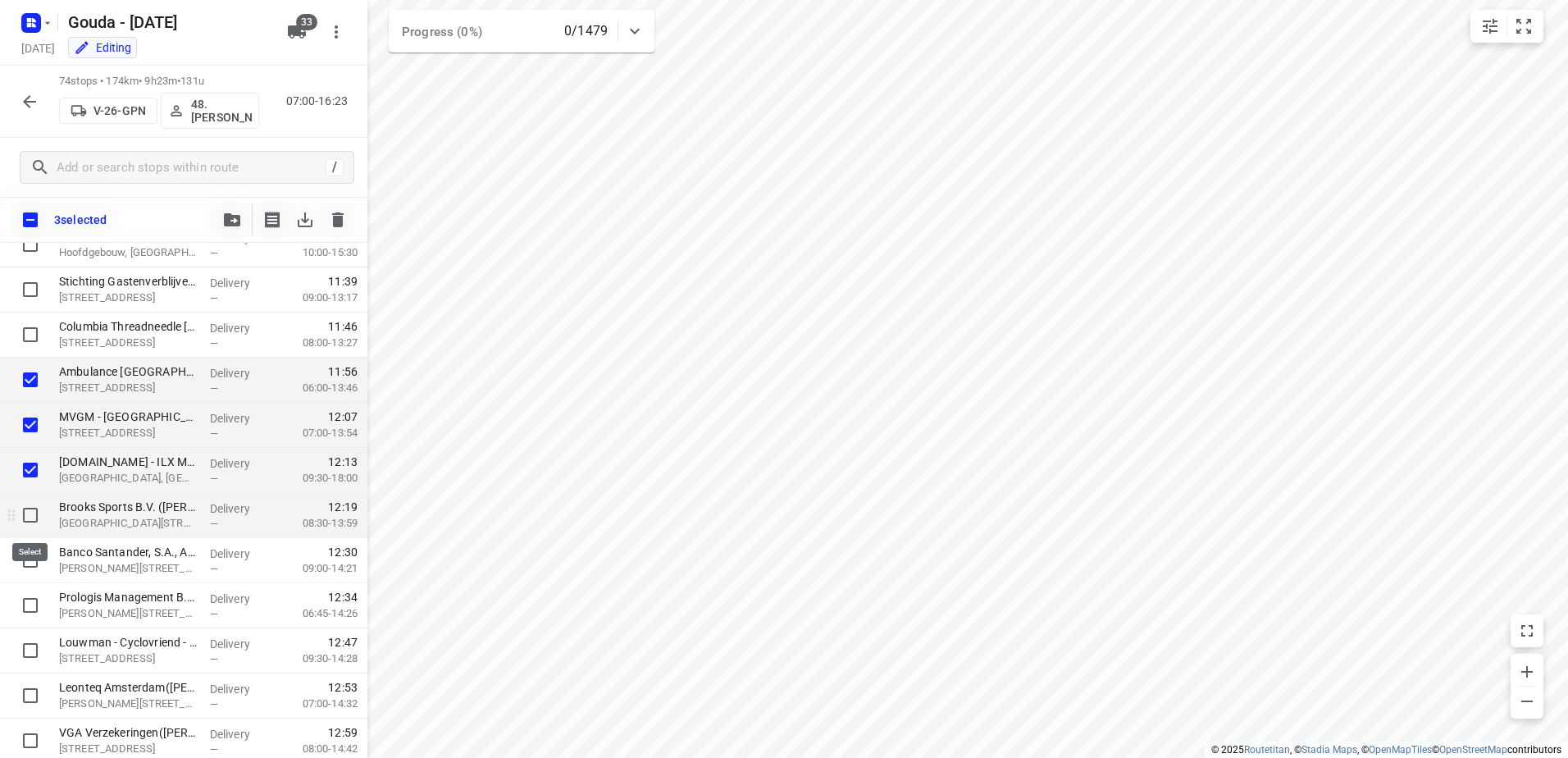
click at [29, 520] on input "checkbox" at bounding box center [30, 515] width 33 height 33
checkbox input "true"
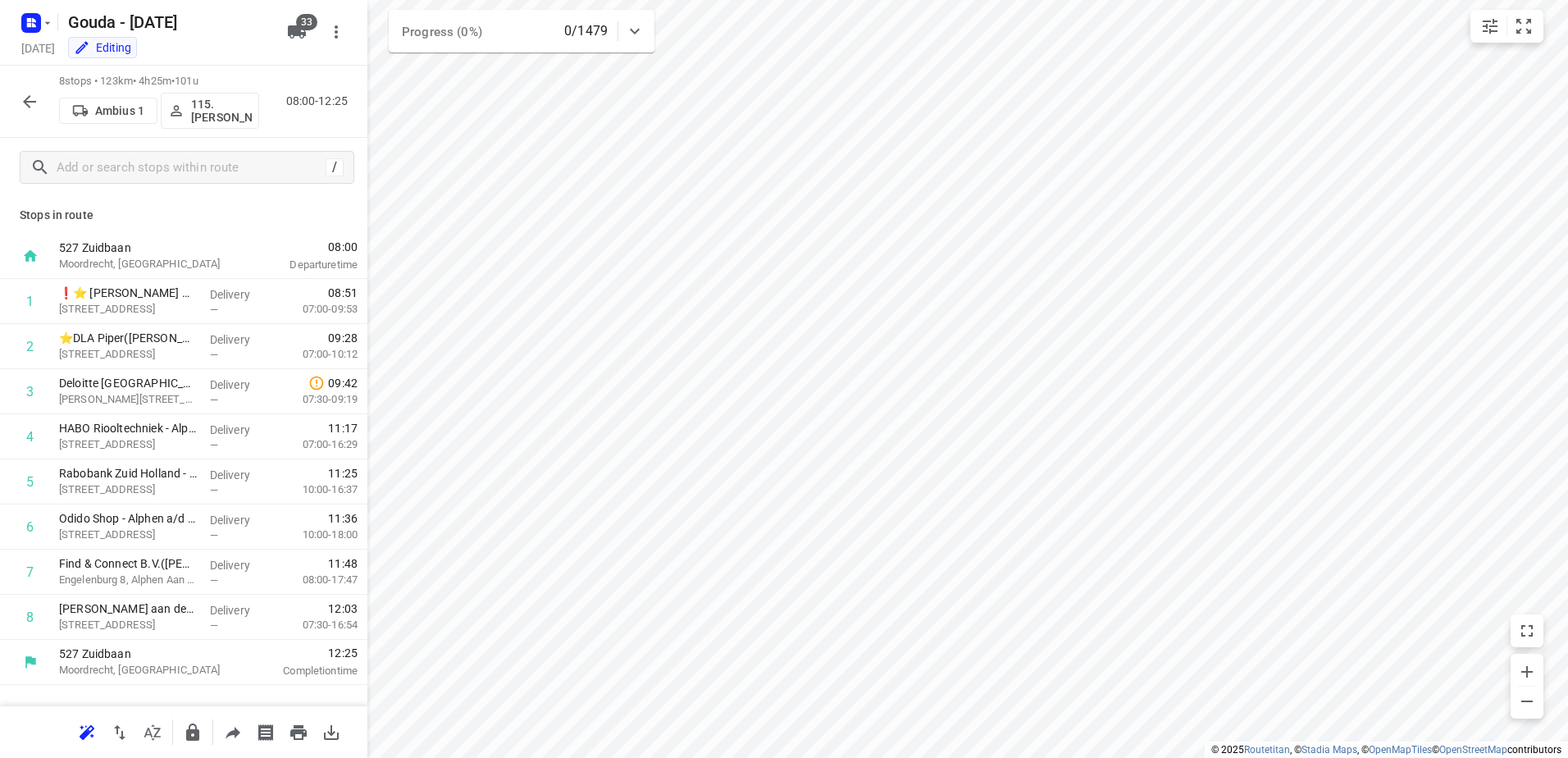
scroll to position [0, 0]
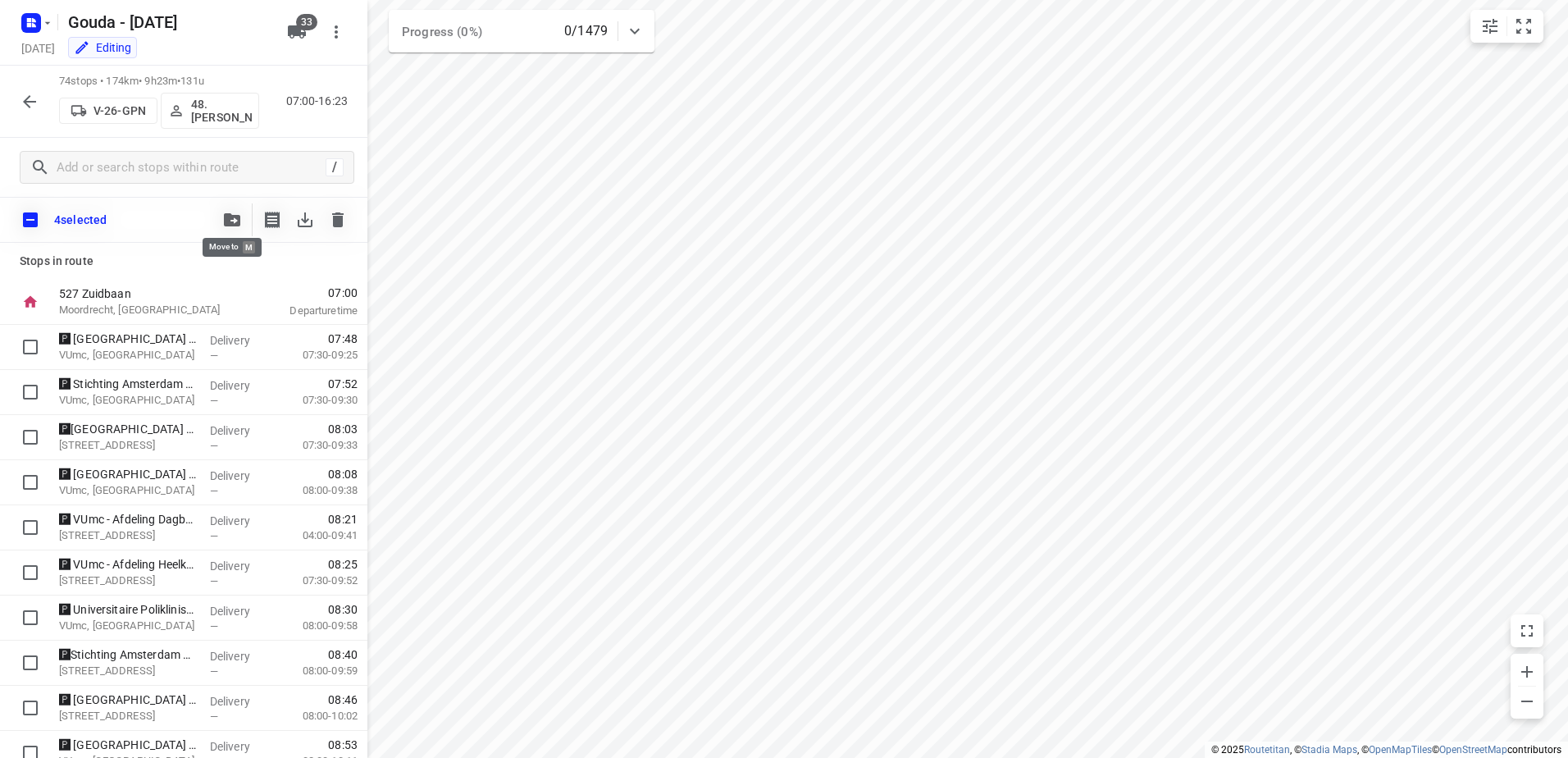
click at [244, 218] on button "button" at bounding box center [232, 220] width 33 height 33
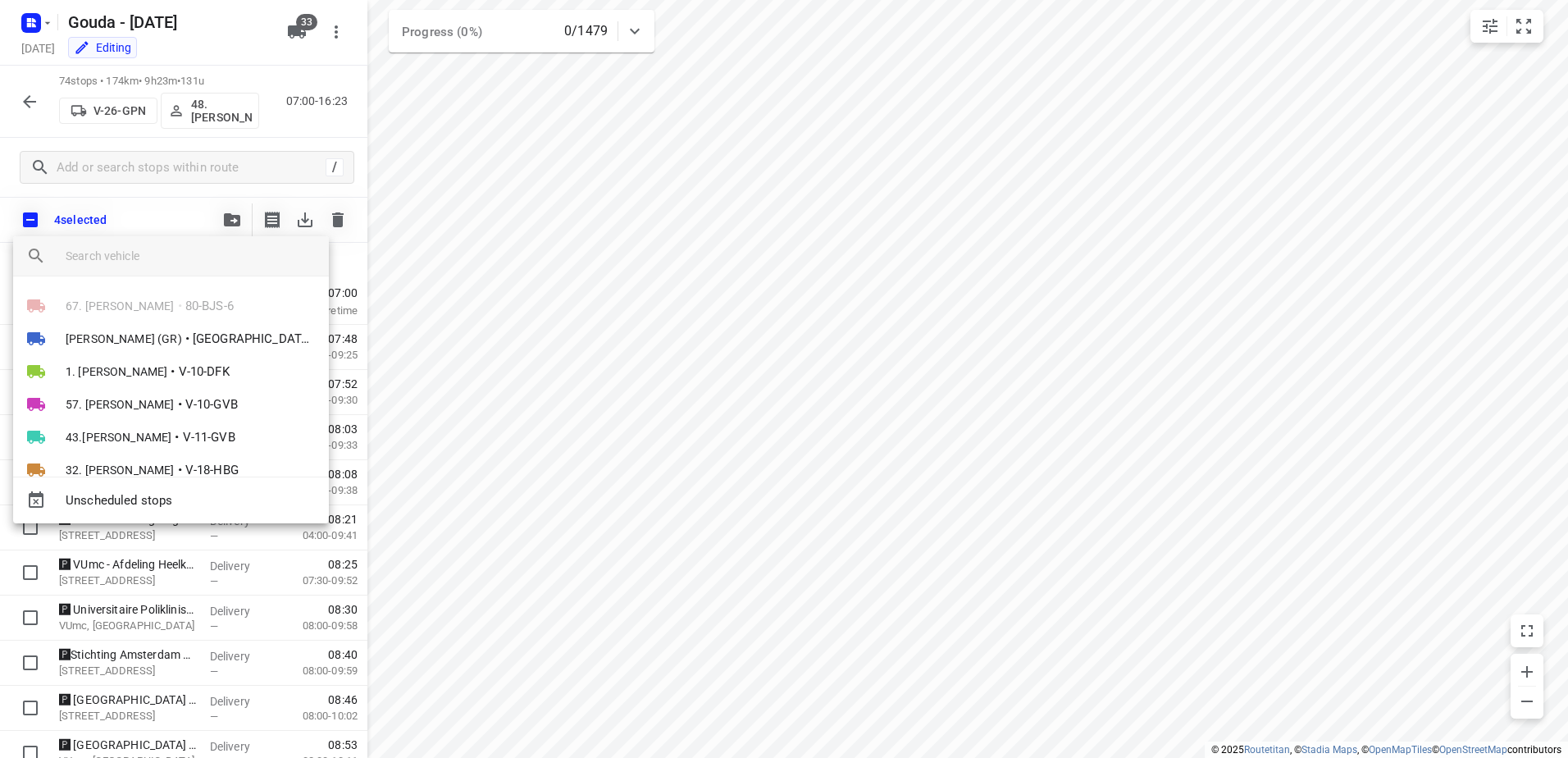
click at [177, 260] on input "search vehicle" at bounding box center [190, 256] width 250 height 24
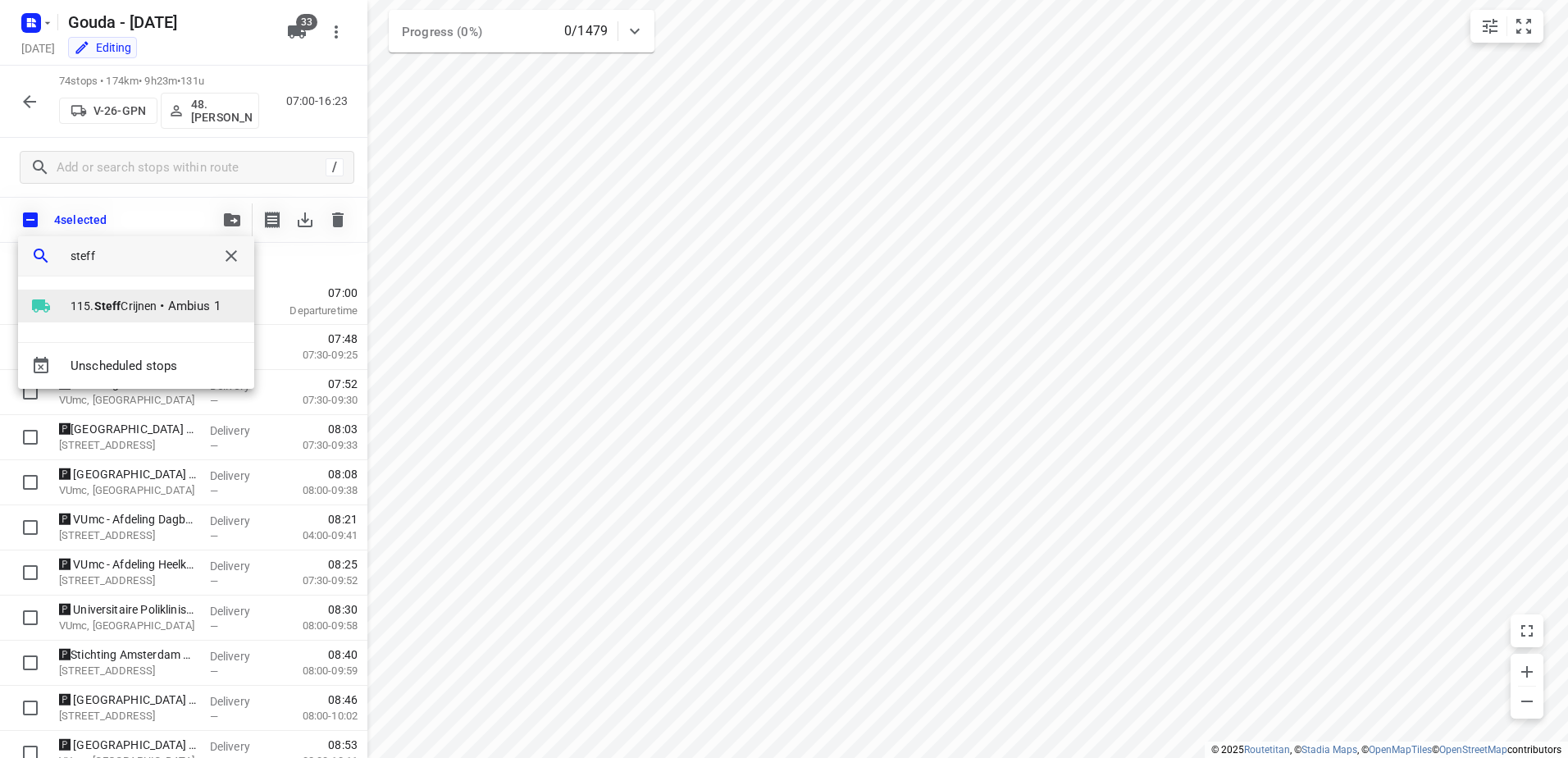
type input "steff"
click at [162, 312] on span "•" at bounding box center [162, 306] width 4 height 20
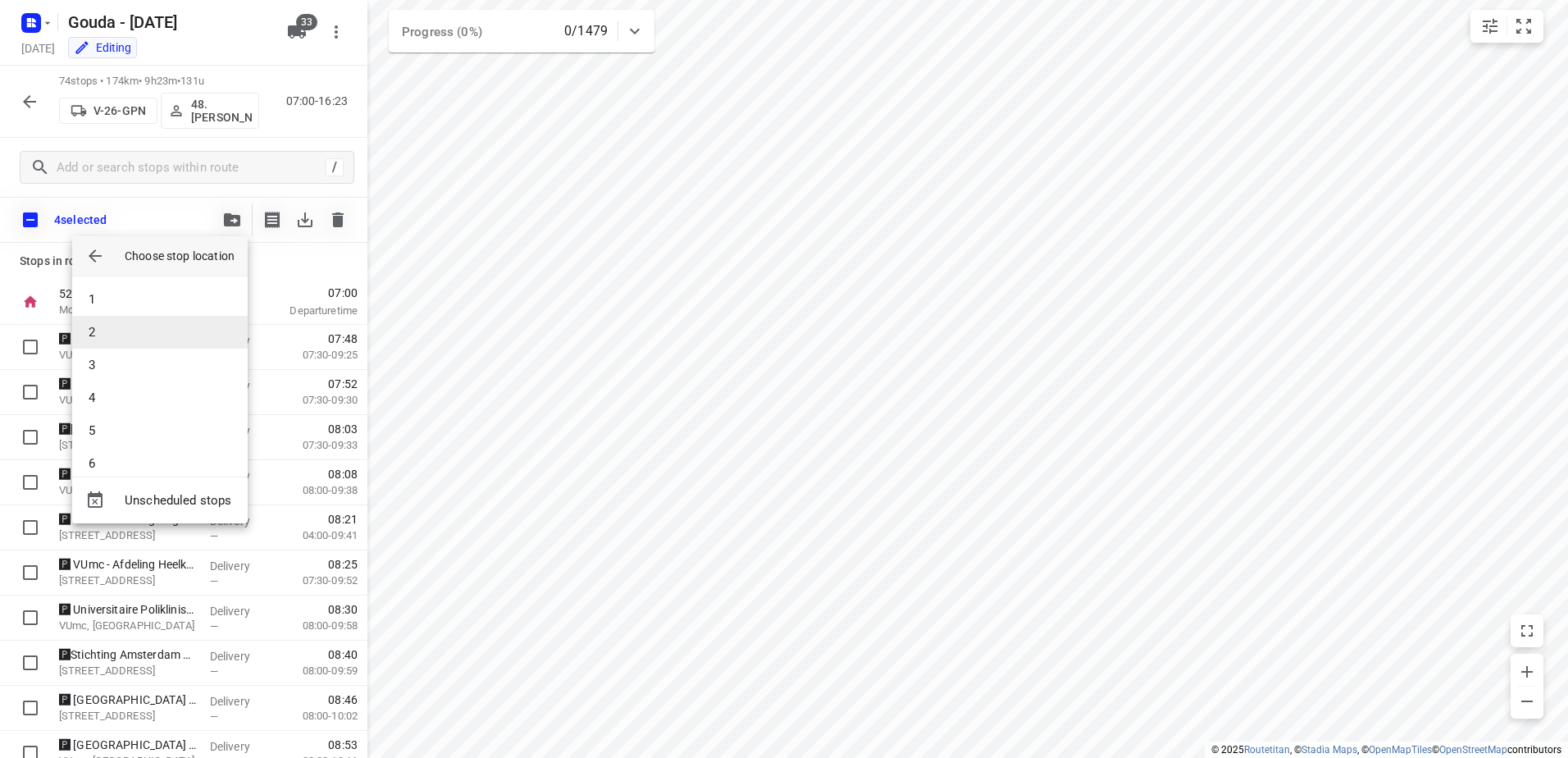
scroll to position [82, 0]
click at [156, 320] on li "4" at bounding box center [160, 316] width 176 height 33
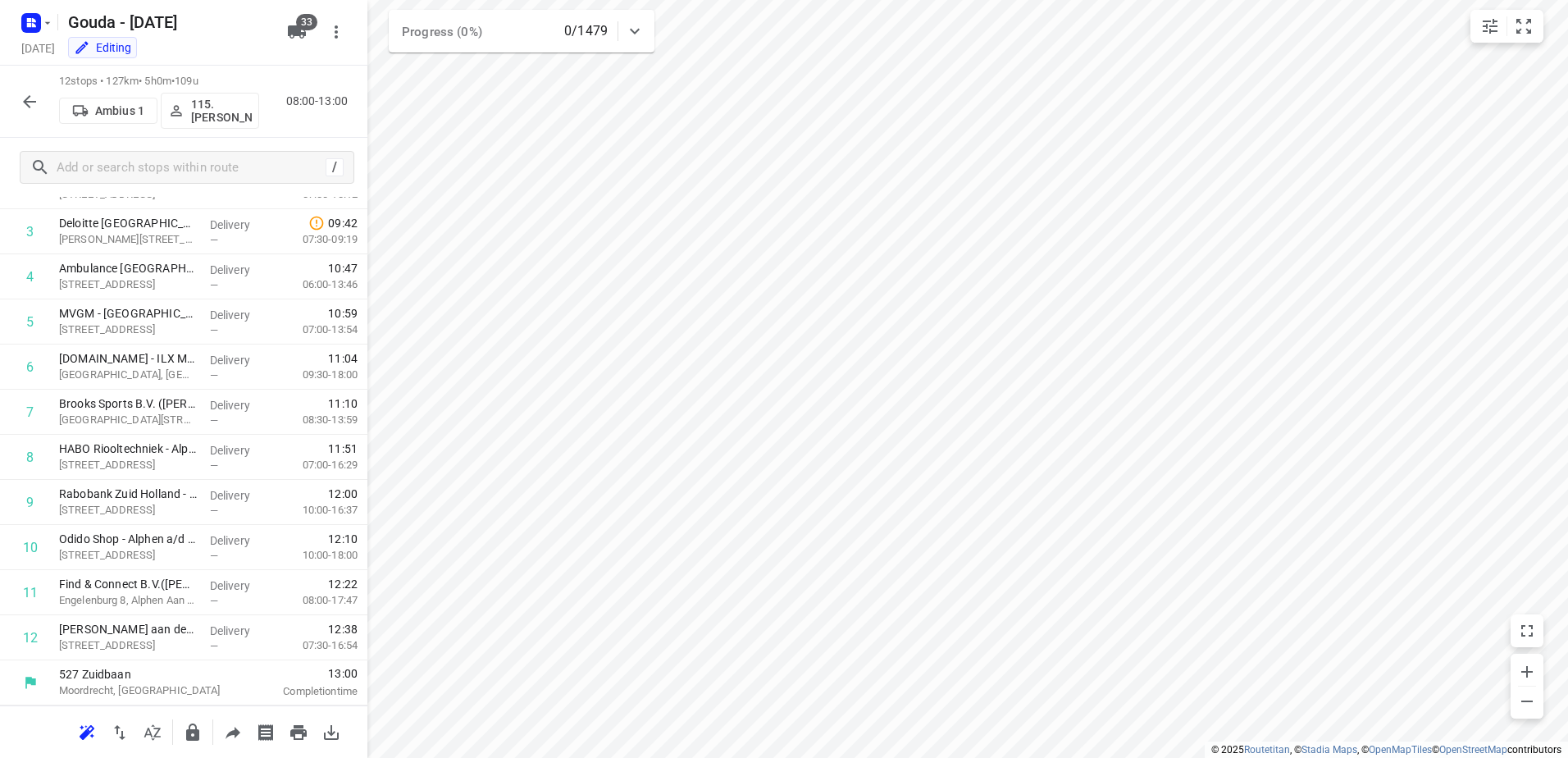
scroll to position [160, 0]
click at [34, 111] on icon "button" at bounding box center [29, 101] width 20 height 20
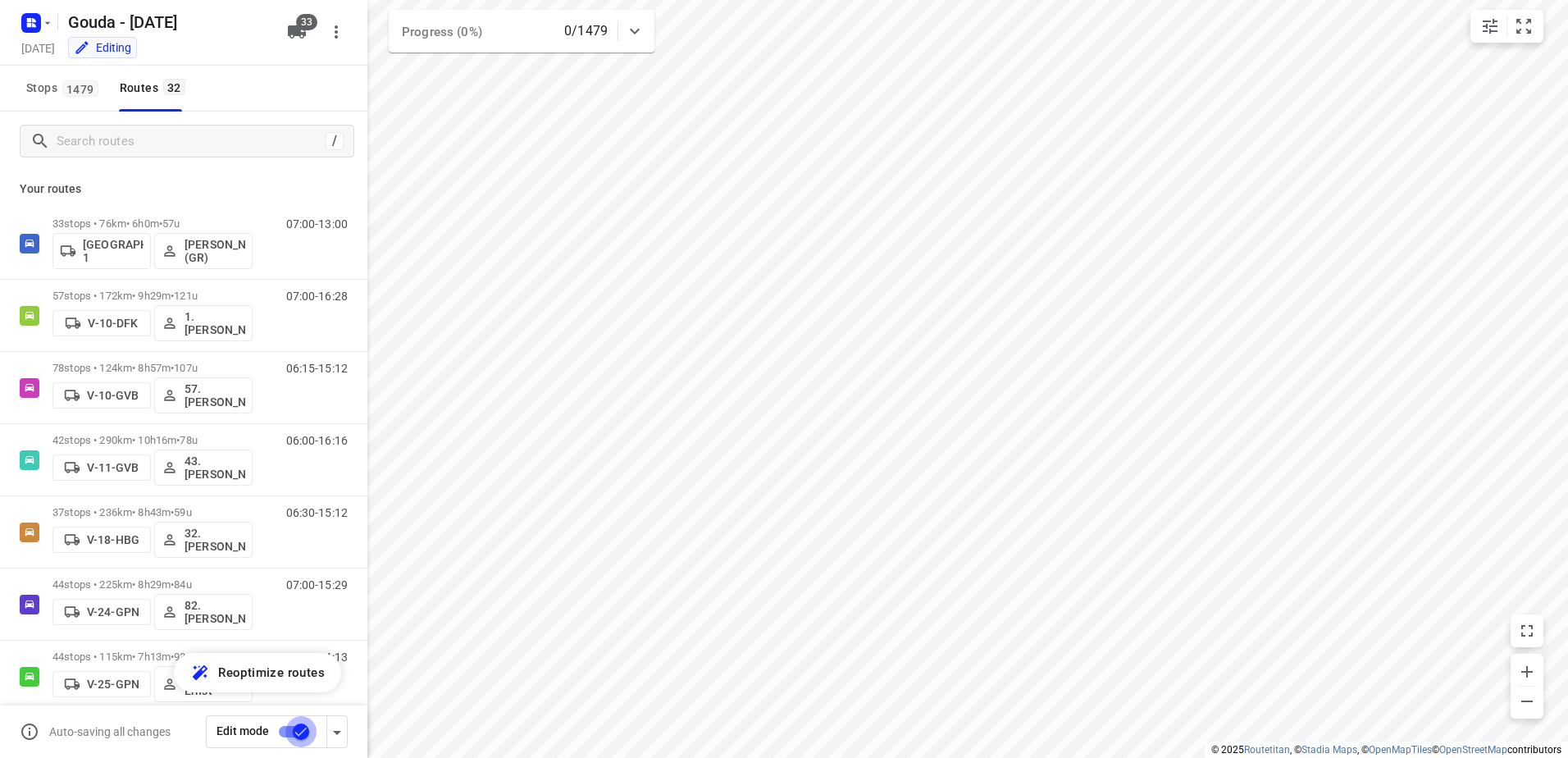
click at [301, 727] on input "checkbox" at bounding box center [301, 732] width 94 height 31
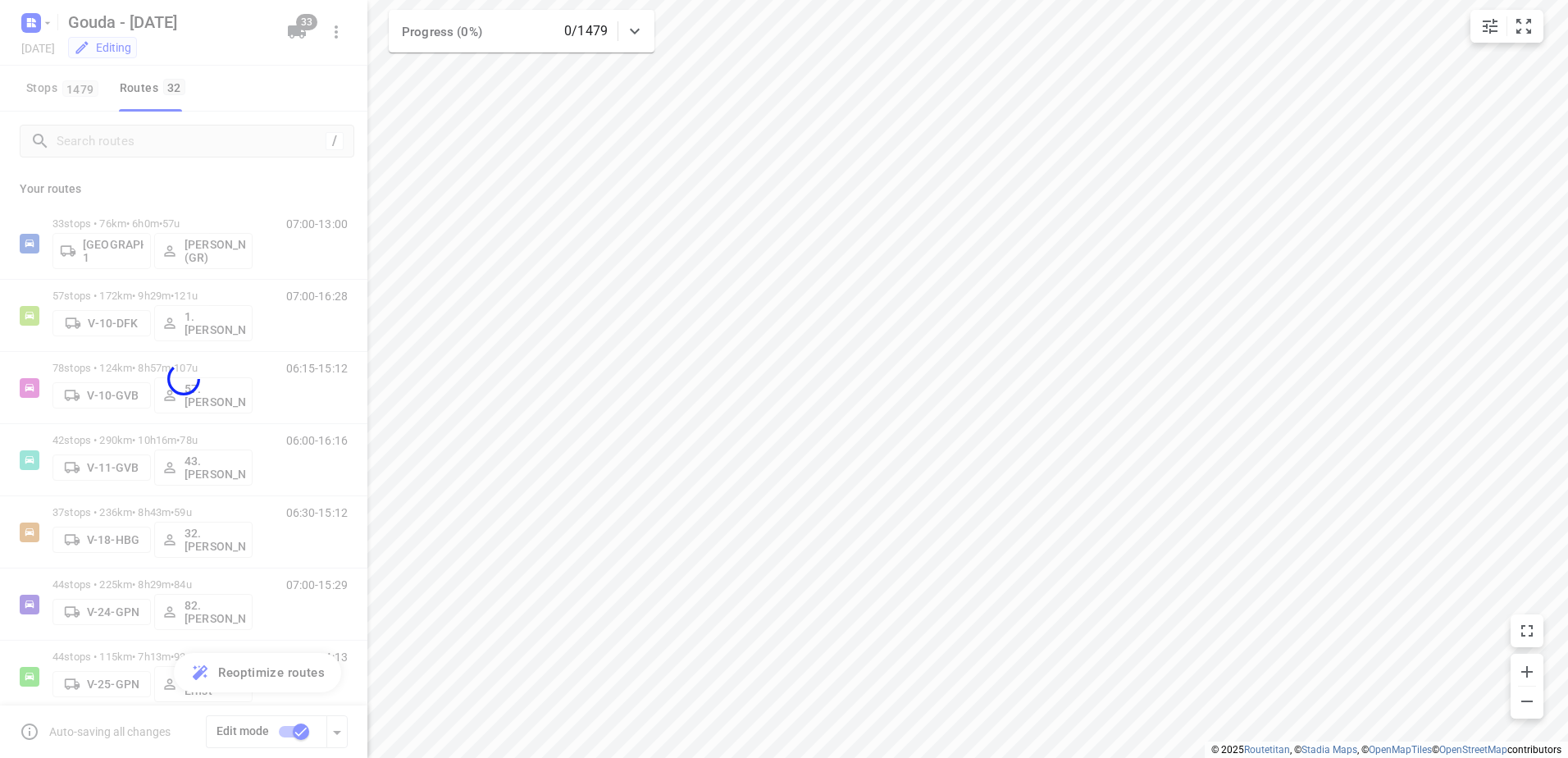
checkbox input "false"
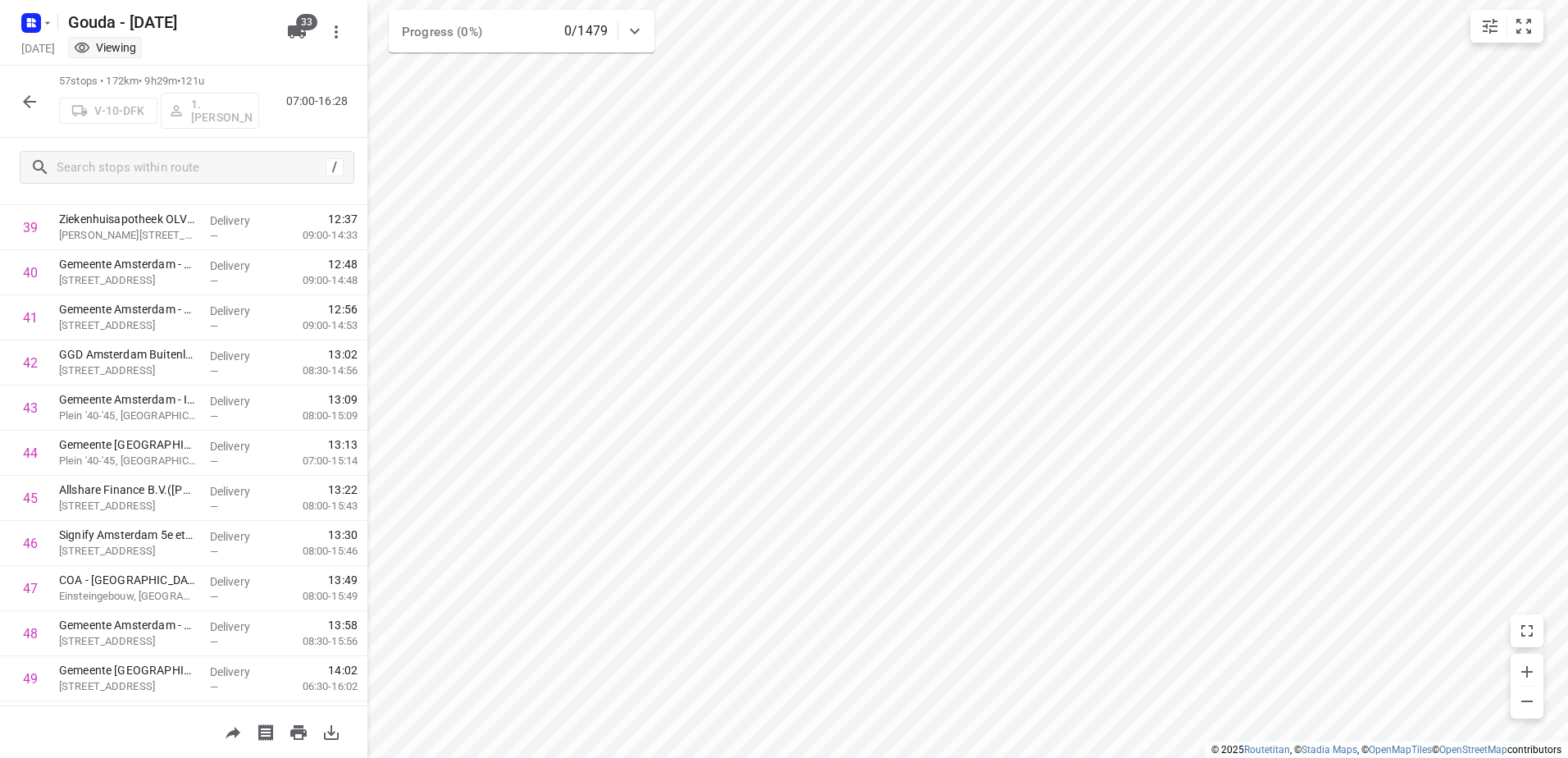
scroll to position [2190, 0]
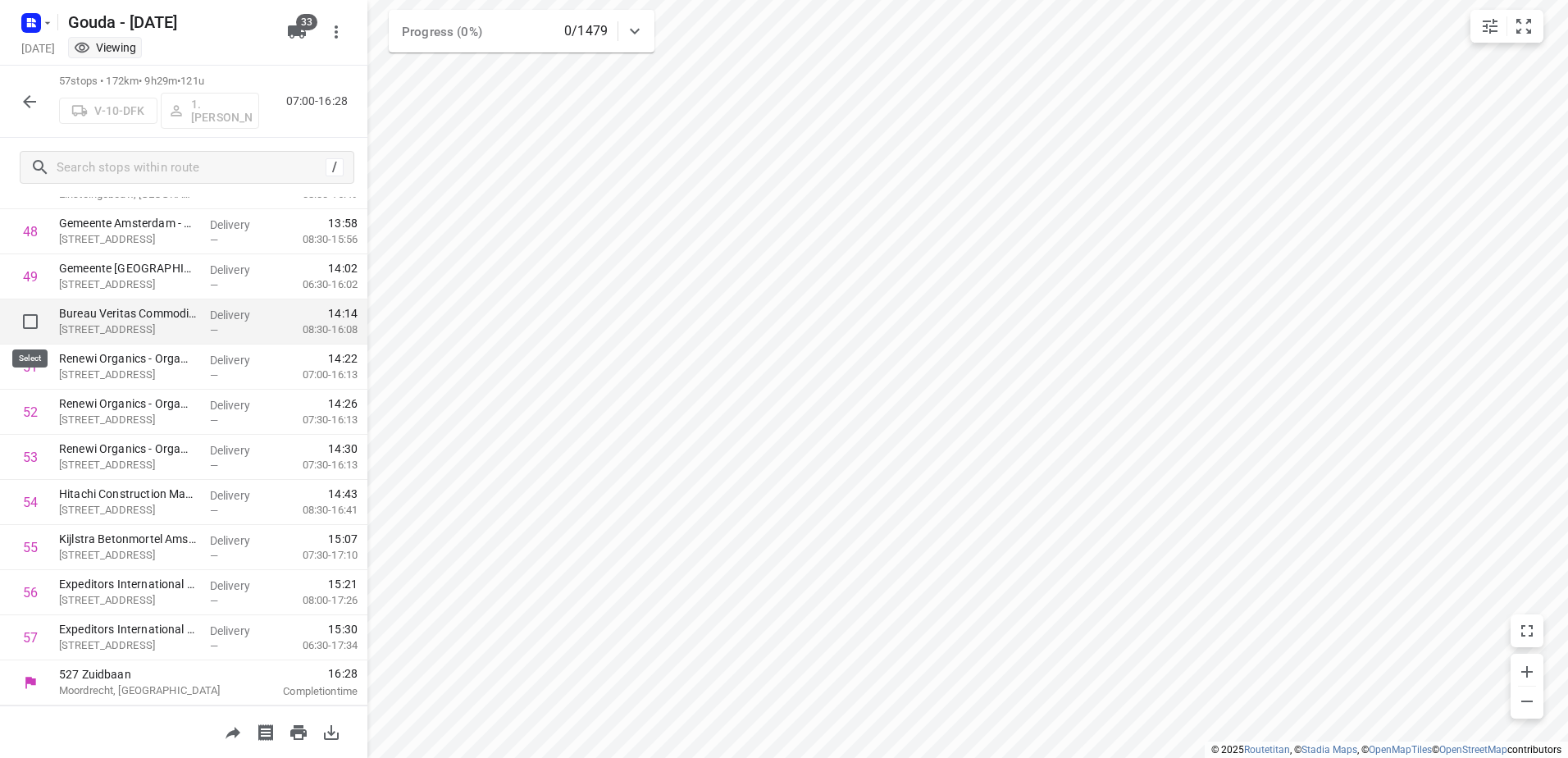
click at [23, 315] on input "checkbox" at bounding box center [30, 322] width 33 height 33
checkbox input "true"
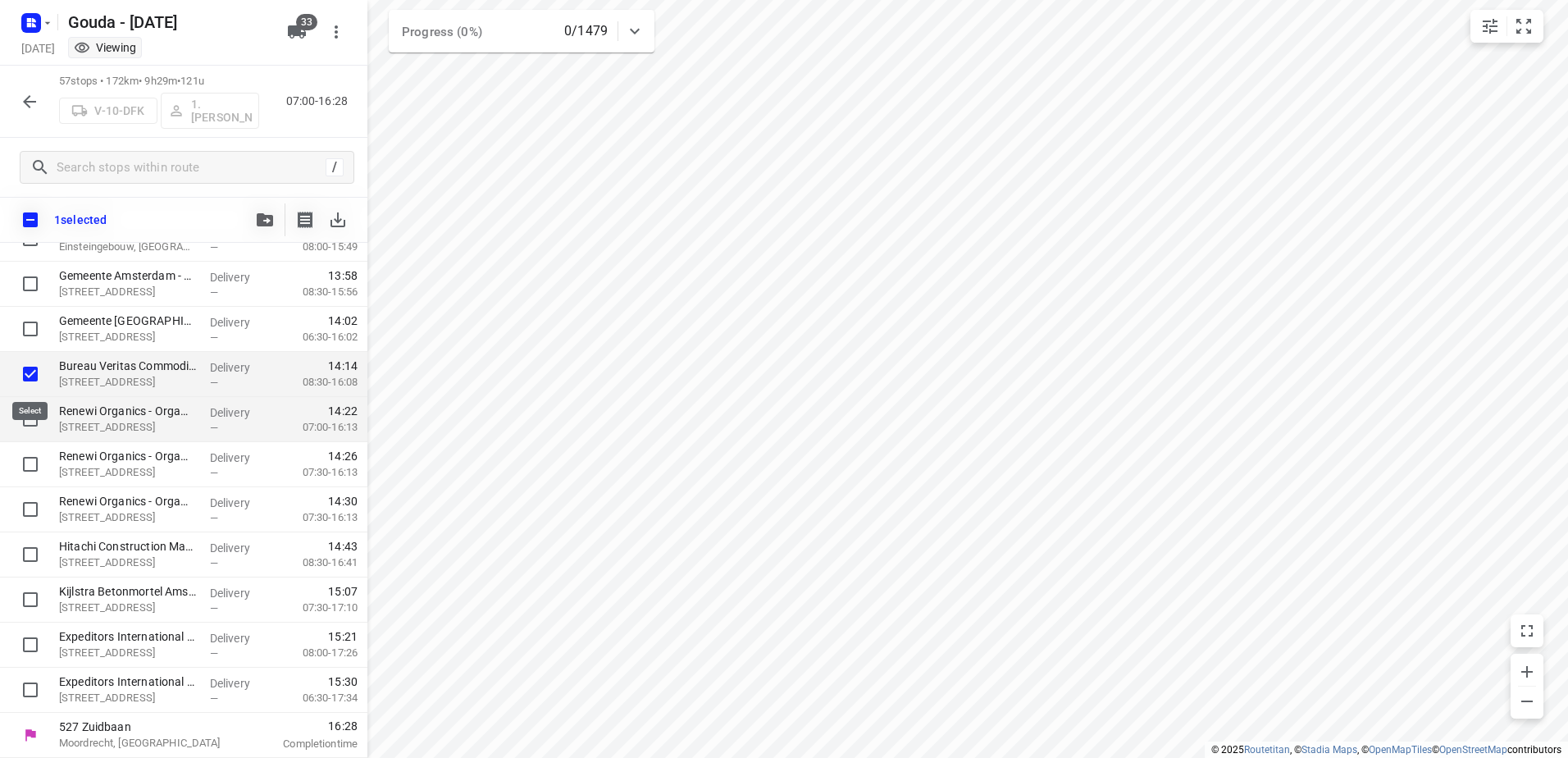
scroll to position [2184, 0]
click at [29, 415] on input "checkbox" at bounding box center [30, 419] width 33 height 33
checkbox input "true"
drag, startPoint x: 37, startPoint y: 459, endPoint x: 37, endPoint y: 469, distance: 10.0
click at [37, 459] on input "checkbox" at bounding box center [30, 464] width 33 height 33
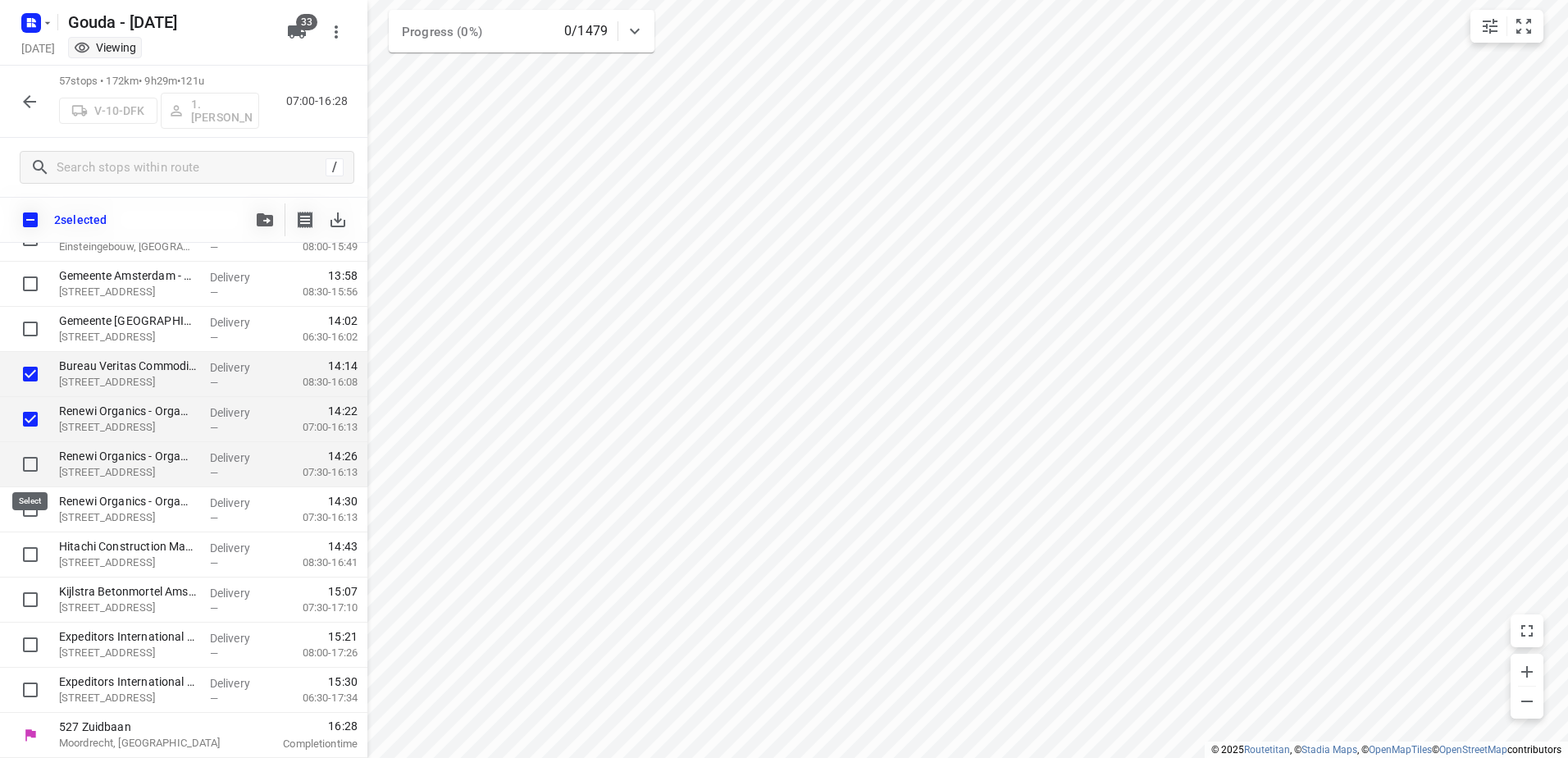
checkbox input "true"
drag, startPoint x: 32, startPoint y: 504, endPoint x: 23, endPoint y: 542, distance: 39.1
click at [32, 505] on input "checkbox" at bounding box center [30, 509] width 33 height 33
checkbox input "true"
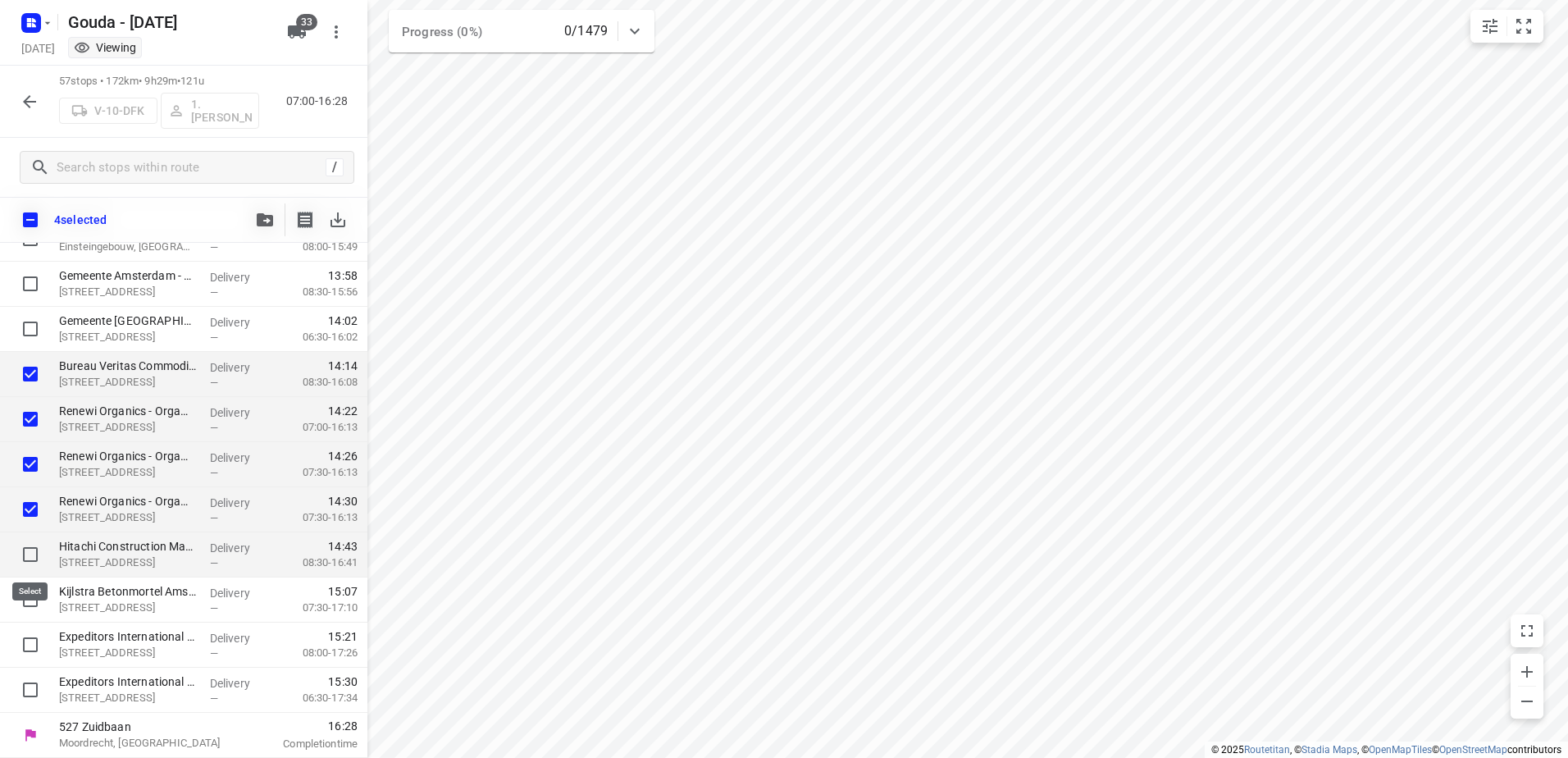
drag, startPoint x: 23, startPoint y: 548, endPoint x: 22, endPoint y: 569, distance: 21.0
click at [22, 549] on input "checkbox" at bounding box center [30, 555] width 33 height 33
checkbox input "true"
drag, startPoint x: 25, startPoint y: 595, endPoint x: 25, endPoint y: 627, distance: 32.0
click at [25, 596] on input "checkbox" at bounding box center [30, 600] width 33 height 33
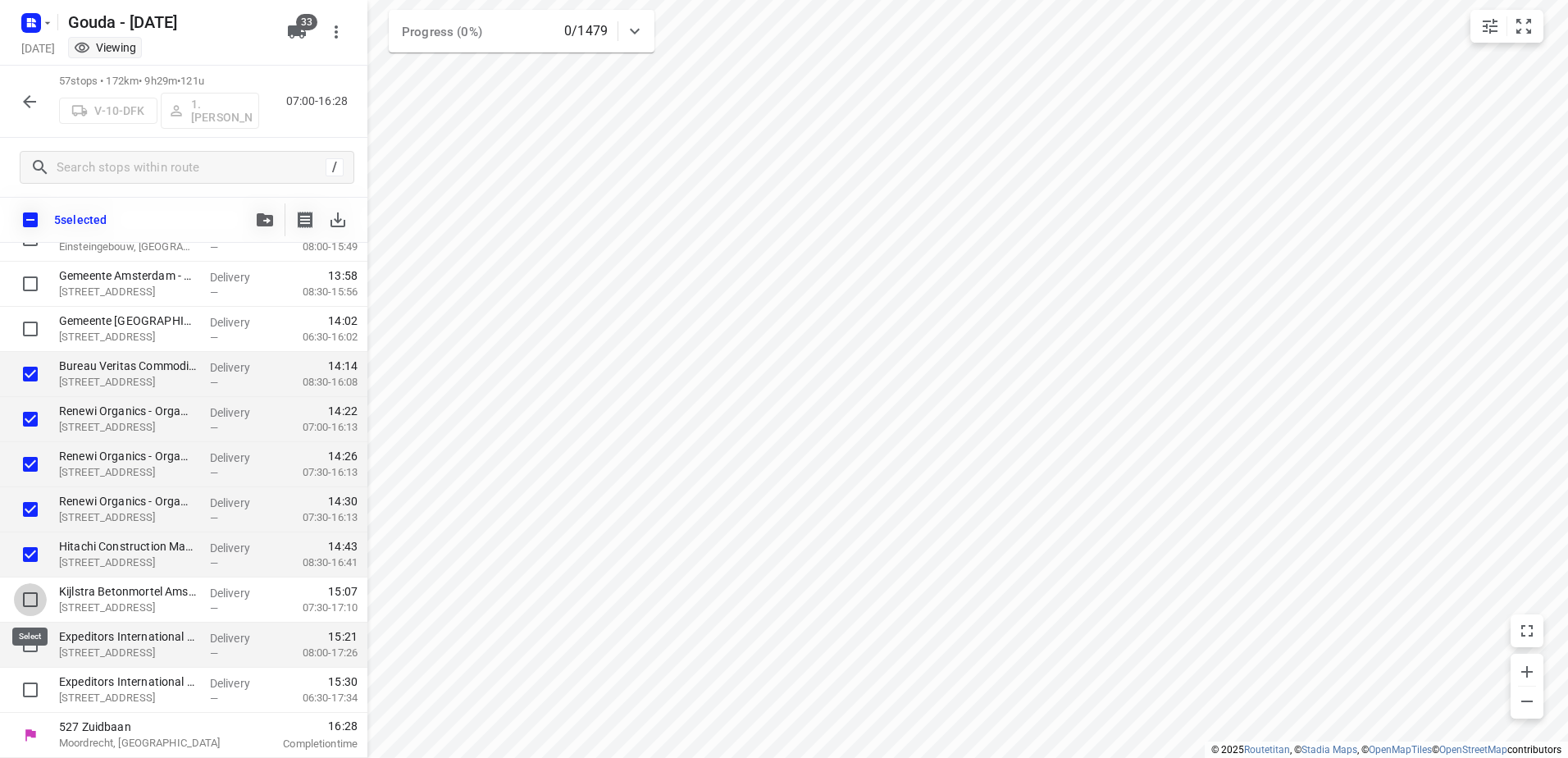
checkbox input "true"
drag, startPoint x: 25, startPoint y: 646, endPoint x: 21, endPoint y: 664, distance: 18.4
click at [23, 653] on input "checkbox" at bounding box center [30, 645] width 33 height 33
checkbox input "true"
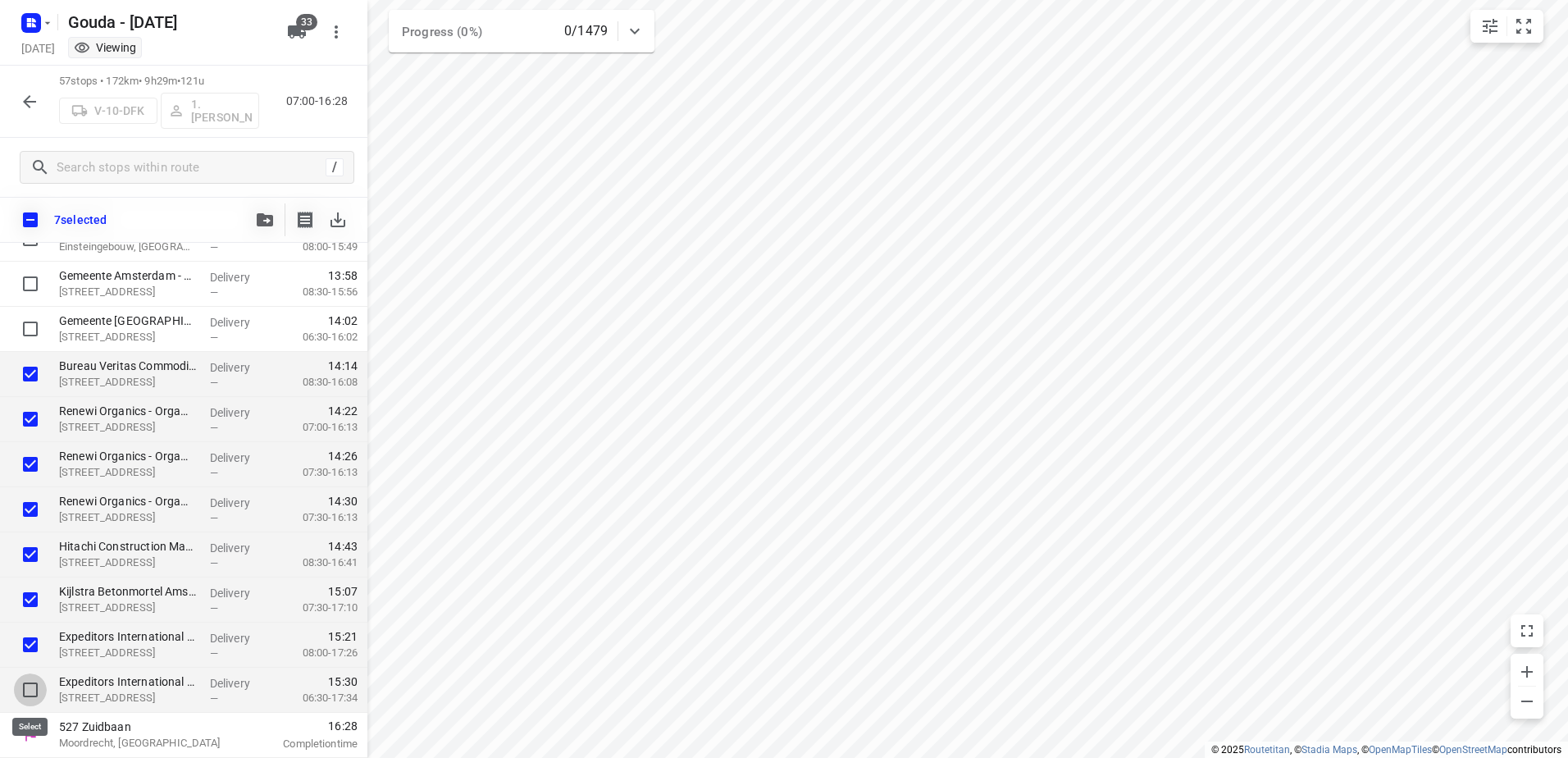
click at [20, 681] on input "checkbox" at bounding box center [30, 690] width 33 height 33
checkbox input "true"
drag, startPoint x: 256, startPoint y: 204, endPoint x: 261, endPoint y: 214, distance: 11.2
click at [260, 206] on div at bounding box center [265, 220] width 33 height 33
click at [262, 219] on icon "button" at bounding box center [264, 219] width 17 height 13
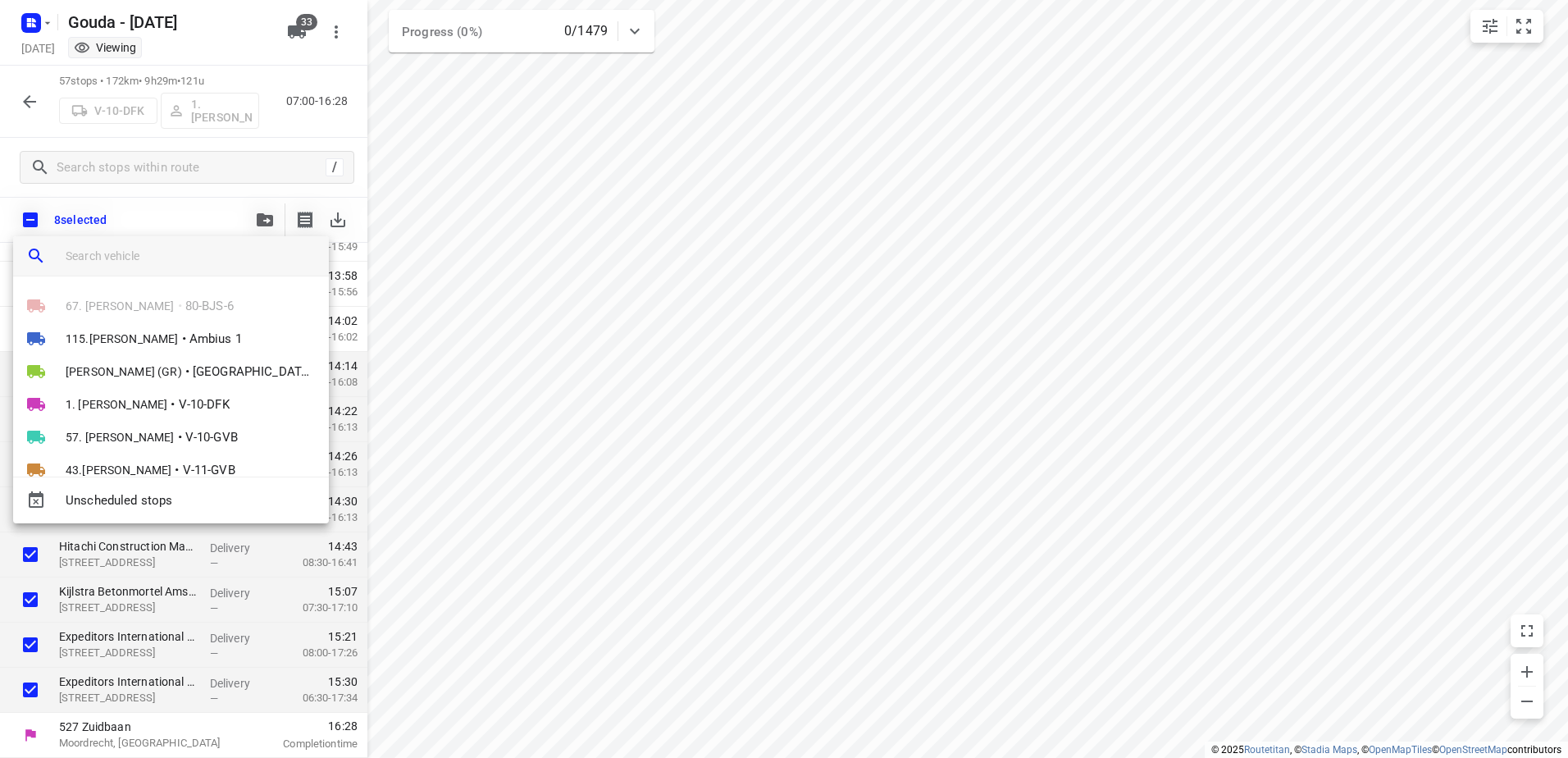
click at [199, 246] on input "search vehicle" at bounding box center [190, 256] width 250 height 24
type input "V"
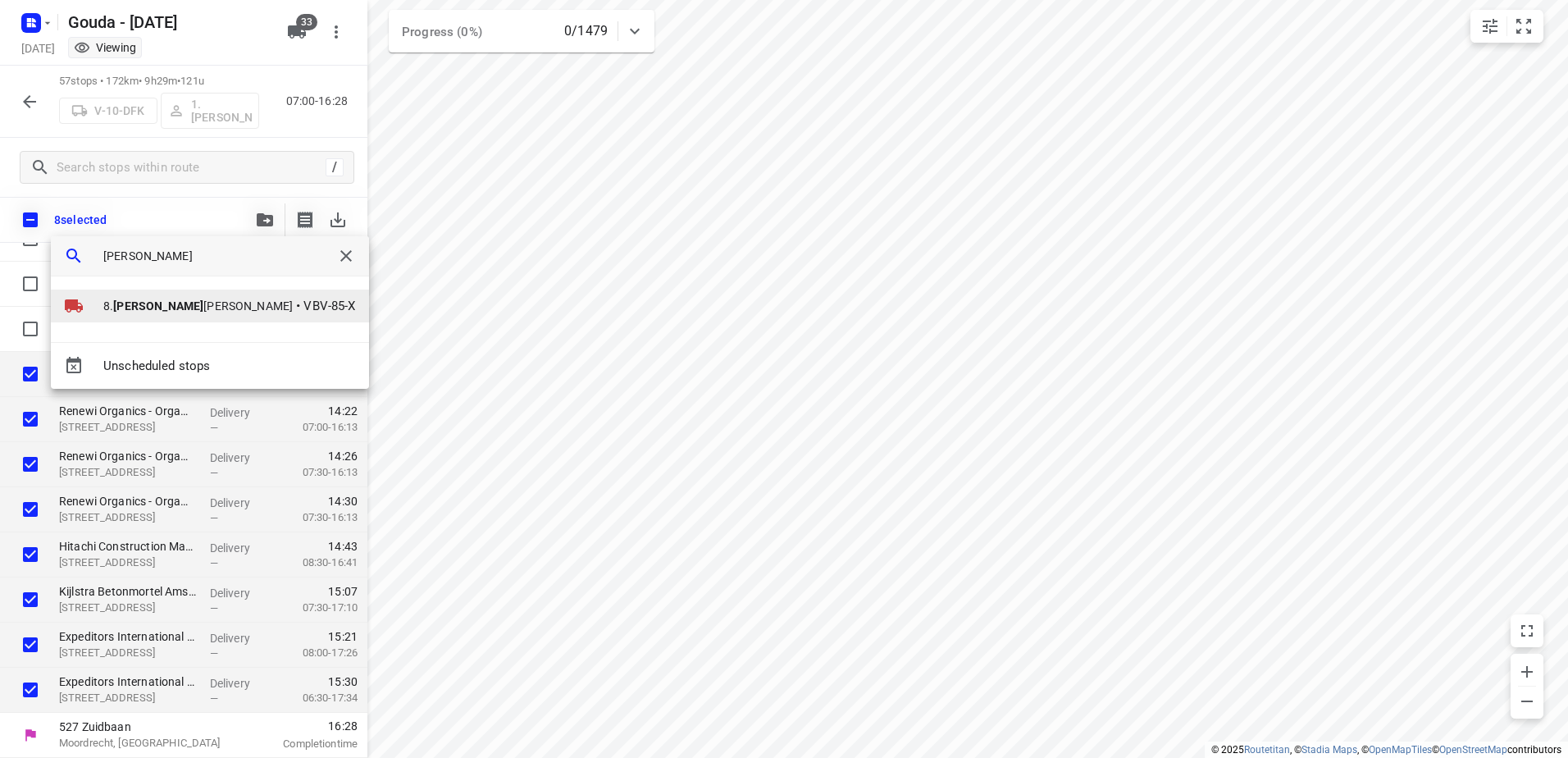
type input "Brian"
click at [162, 316] on li "8. Brian de Jong • VBV-85-X" at bounding box center [210, 306] width 318 height 33
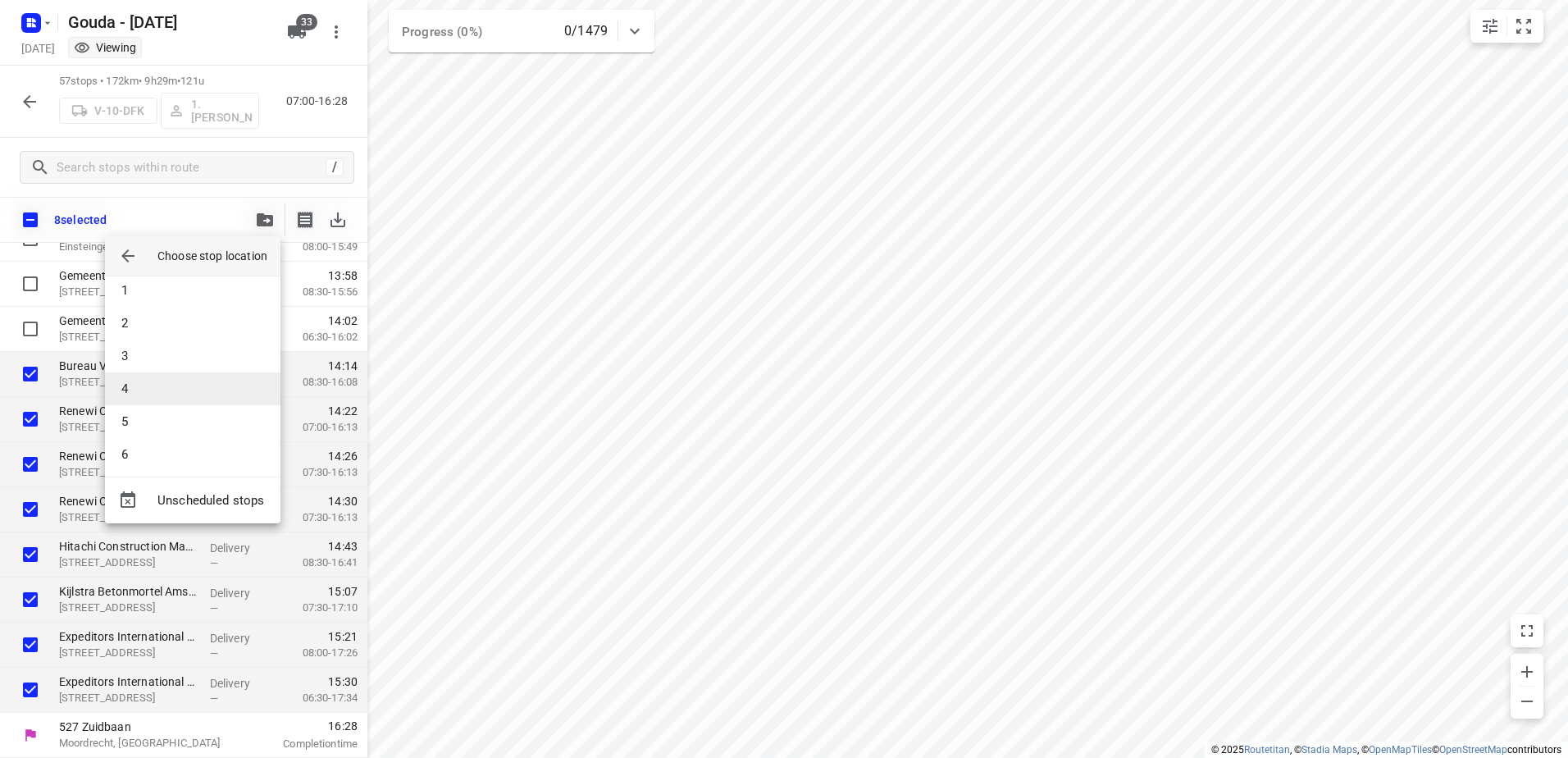
scroll to position [0, 0]
click at [200, 381] on li "4" at bounding box center [193, 398] width 176 height 33
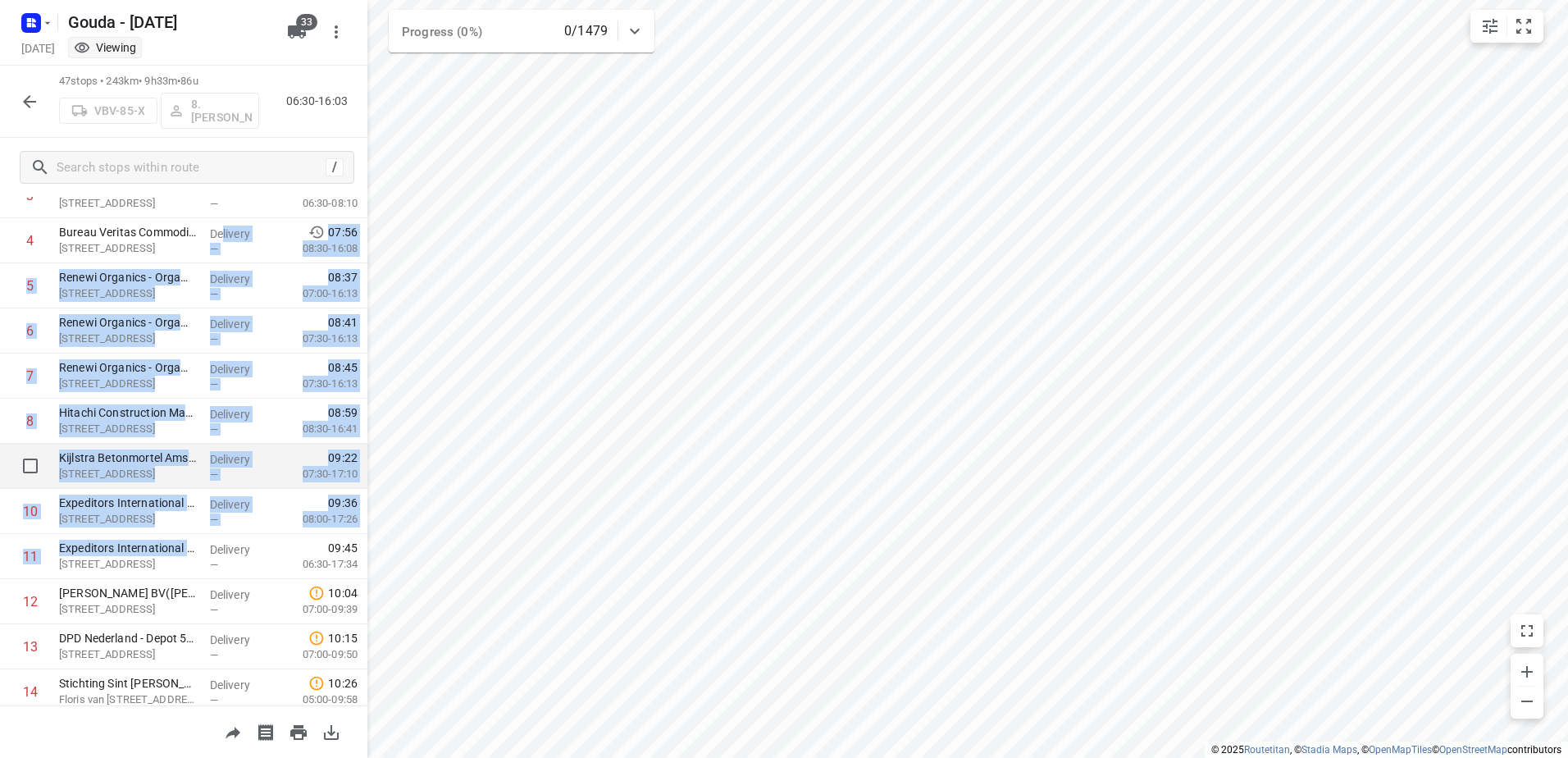
scroll to position [164, 0]
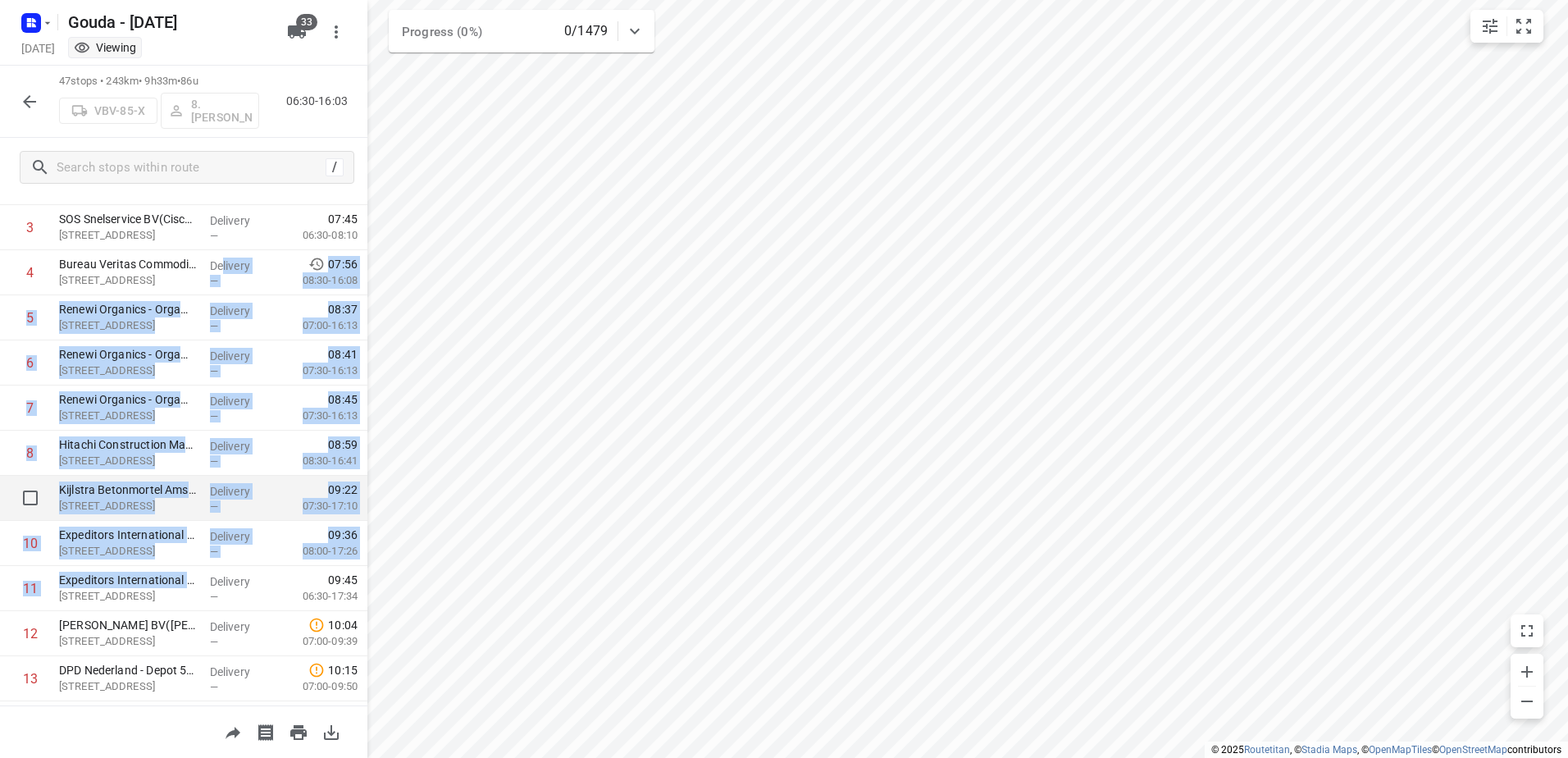
drag, startPoint x: 192, startPoint y: 340, endPoint x: 219, endPoint y: 255, distance: 89.2
click at [26, 102] on icon "button" at bounding box center [29, 101] width 13 height 13
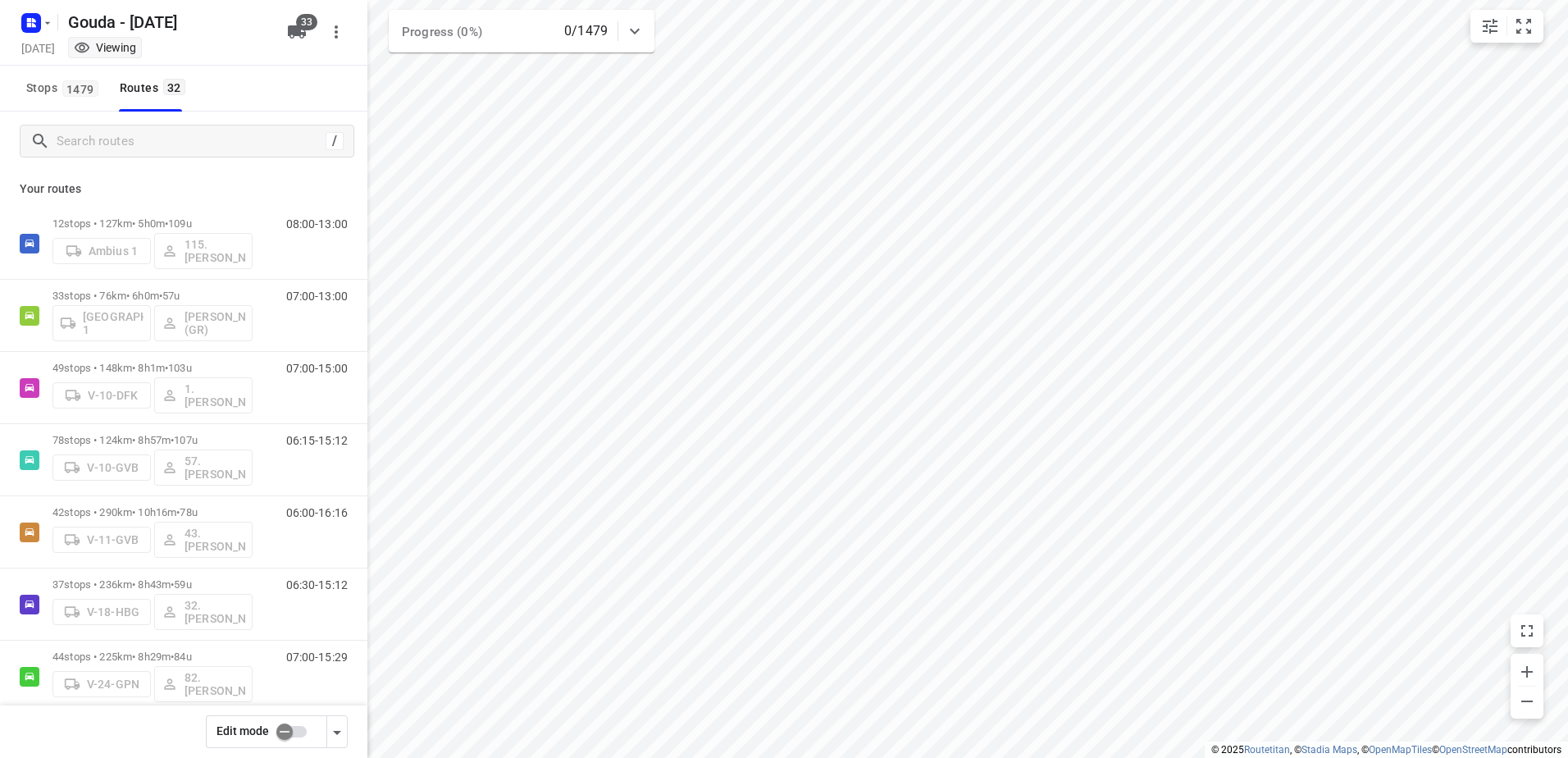
click at [301, 736] on input "checkbox" at bounding box center [285, 732] width 94 height 31
checkbox input "false"
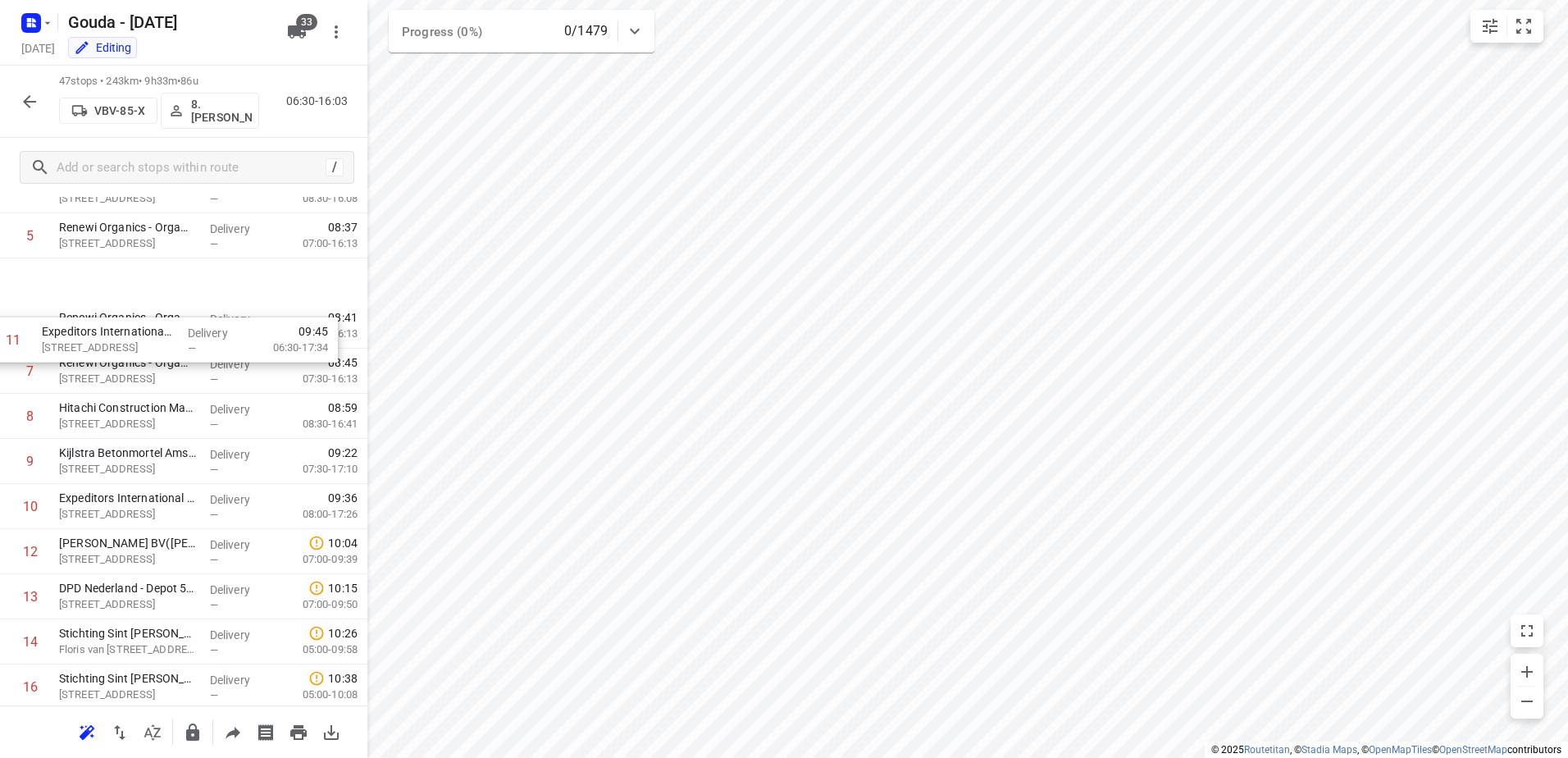
scroll to position [0, 0]
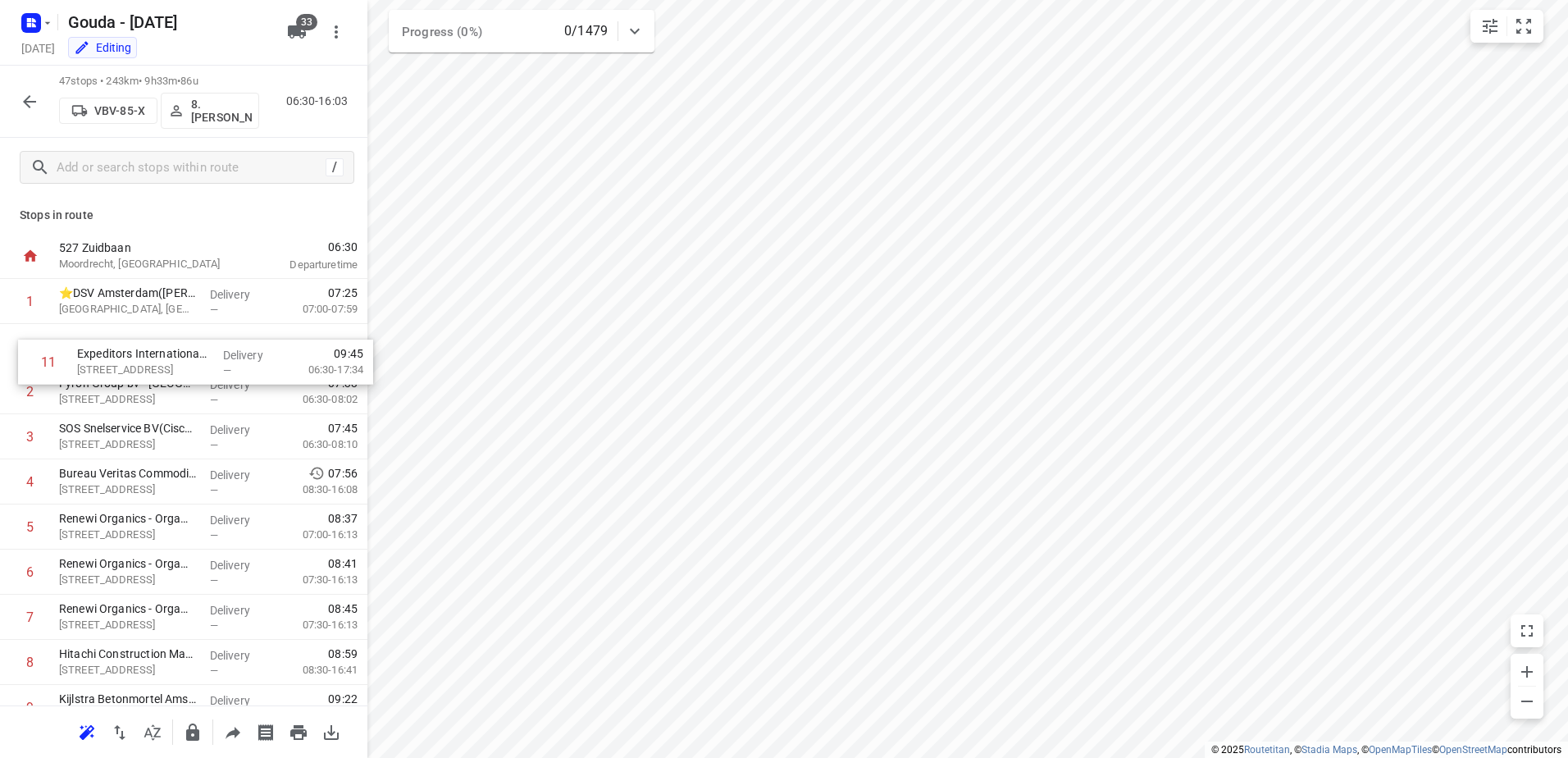
drag, startPoint x: 254, startPoint y: 506, endPoint x: 262, endPoint y: 353, distance: 153.2
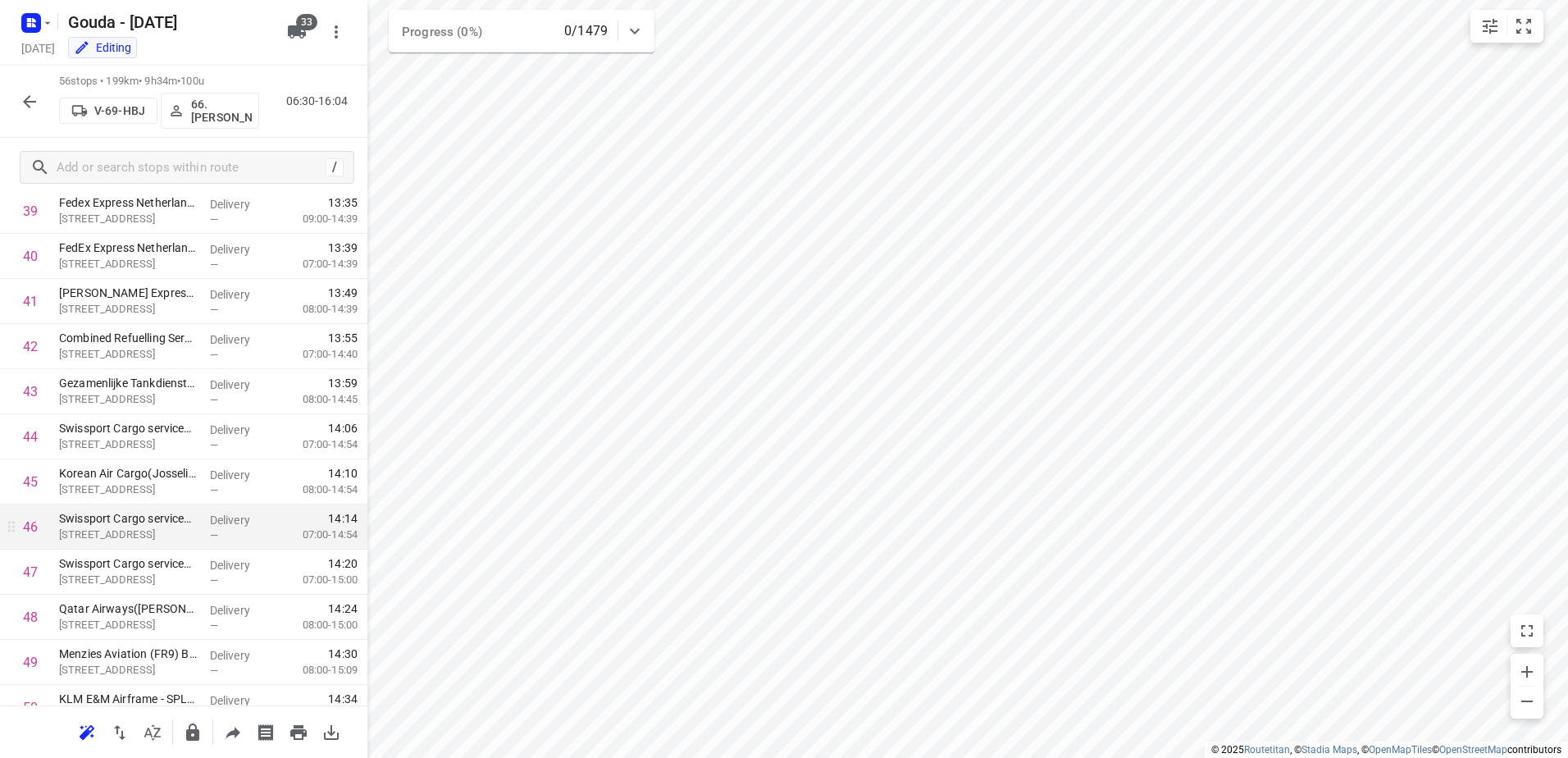
scroll to position [160, 0]
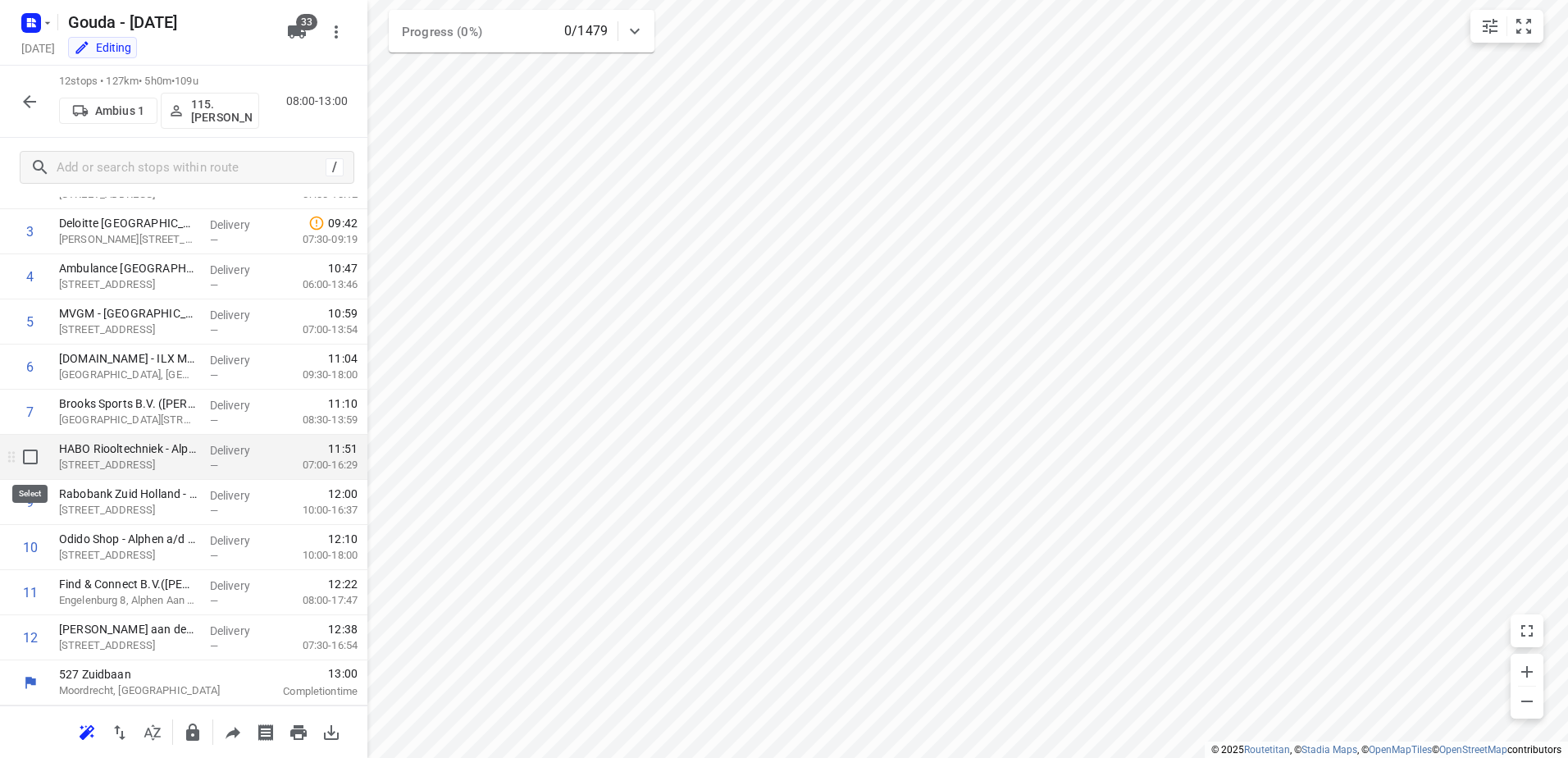
drag, startPoint x: 34, startPoint y: 464, endPoint x: 31, endPoint y: 513, distance: 49.1
click at [33, 464] on input "checkbox" at bounding box center [30, 458] width 33 height 33
checkbox input "true"
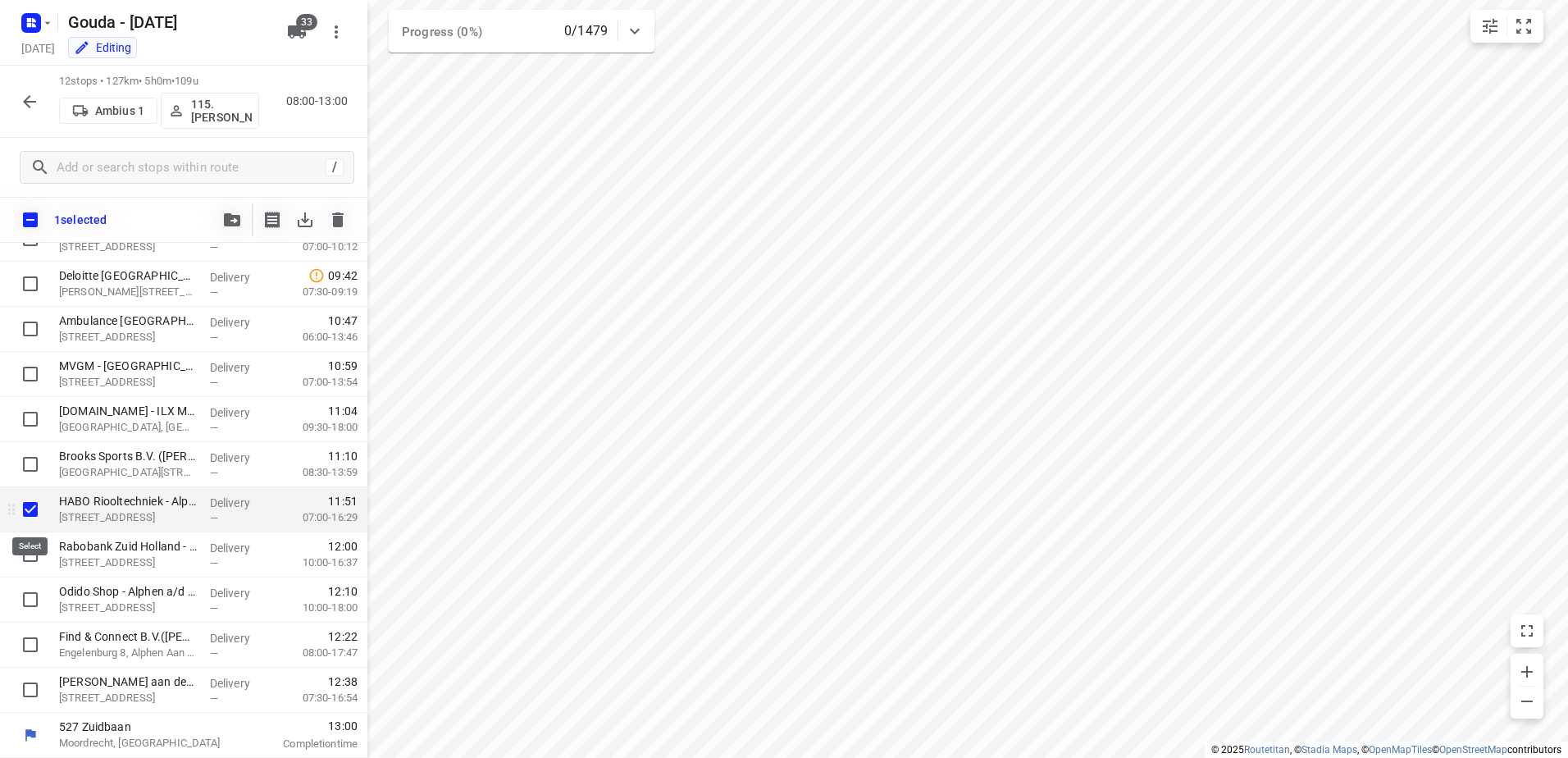
scroll to position [153, 0]
click at [28, 546] on input "checkbox" at bounding box center [30, 555] width 33 height 33
checkbox input "true"
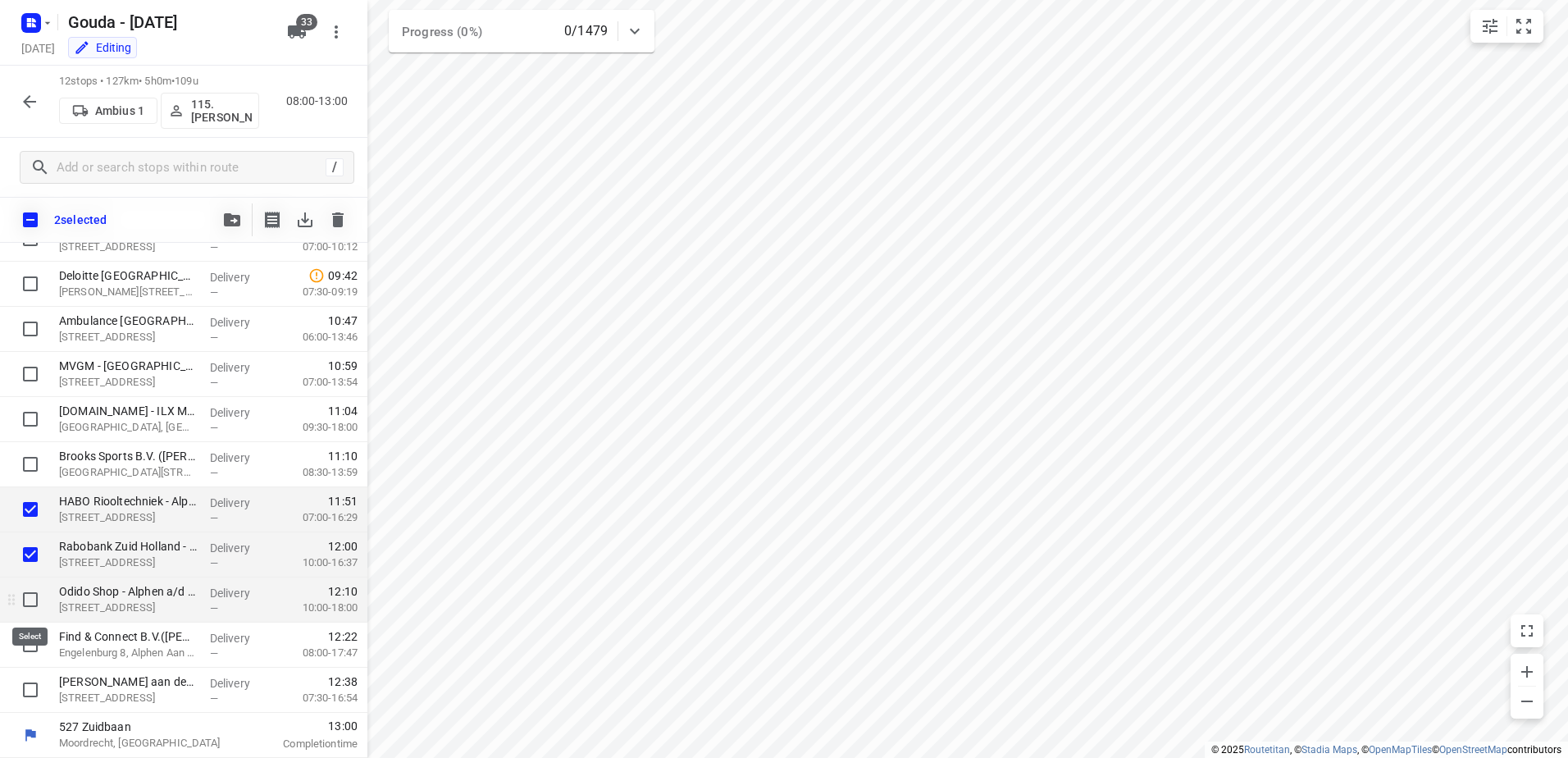
click at [26, 610] on input "checkbox" at bounding box center [30, 600] width 33 height 33
checkbox input "true"
click at [33, 644] on input "checkbox" at bounding box center [30, 645] width 33 height 33
checkbox input "true"
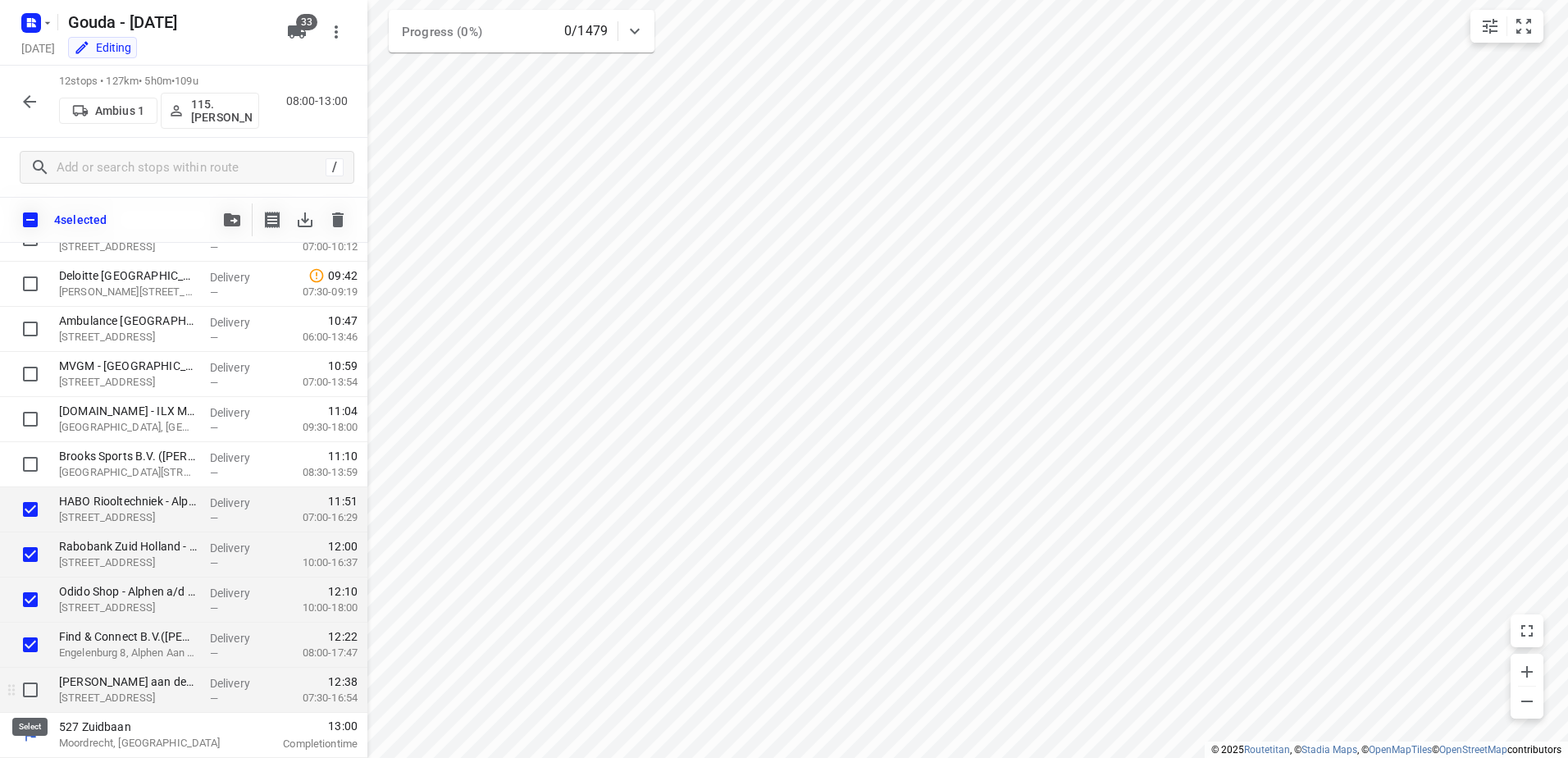
click at [32, 693] on input "checkbox" at bounding box center [30, 690] width 33 height 33
checkbox input "true"
click at [222, 213] on button "button" at bounding box center [232, 220] width 33 height 33
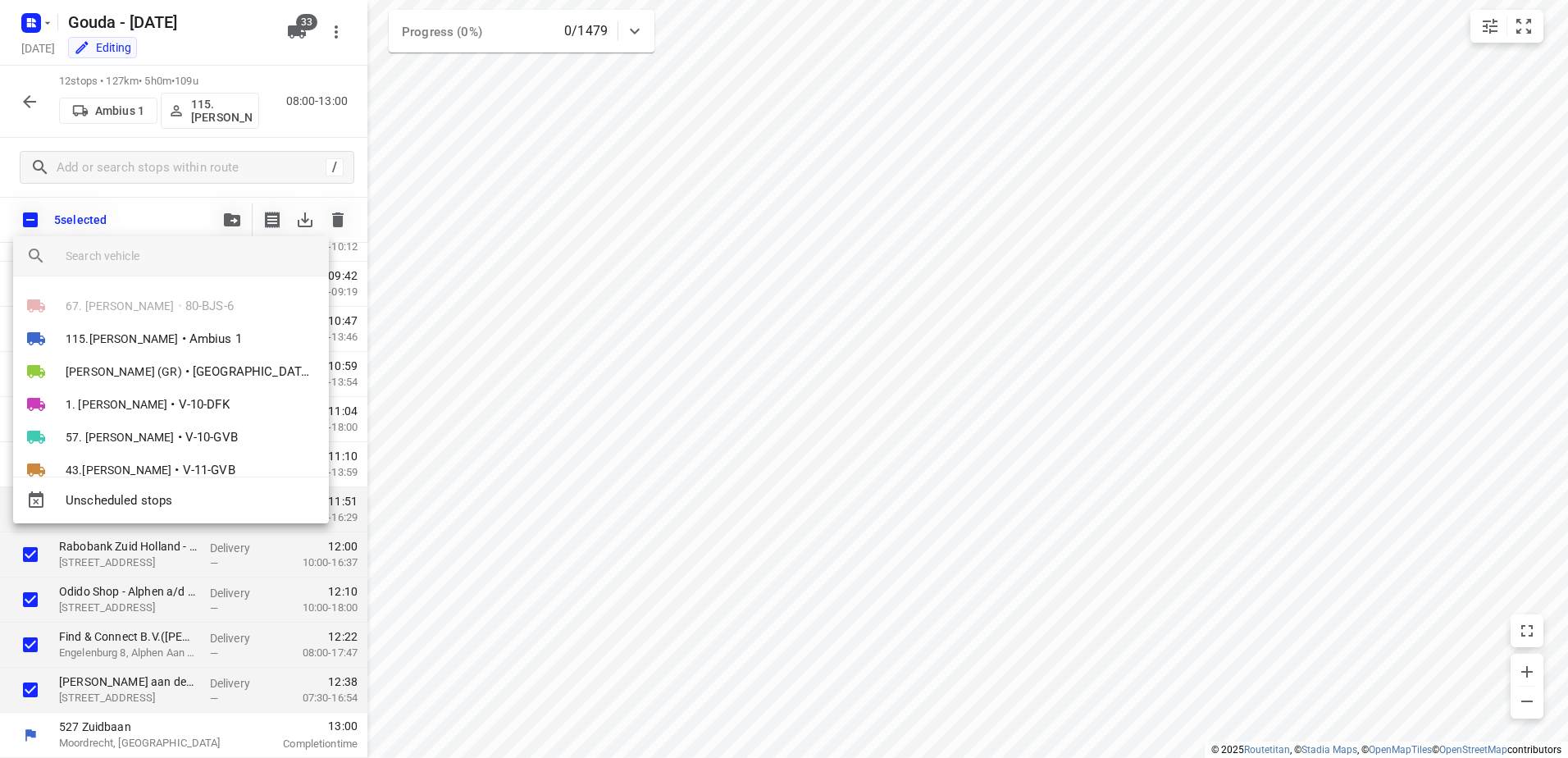
click at [184, 260] on input "search vehicle" at bounding box center [190, 256] width 250 height 24
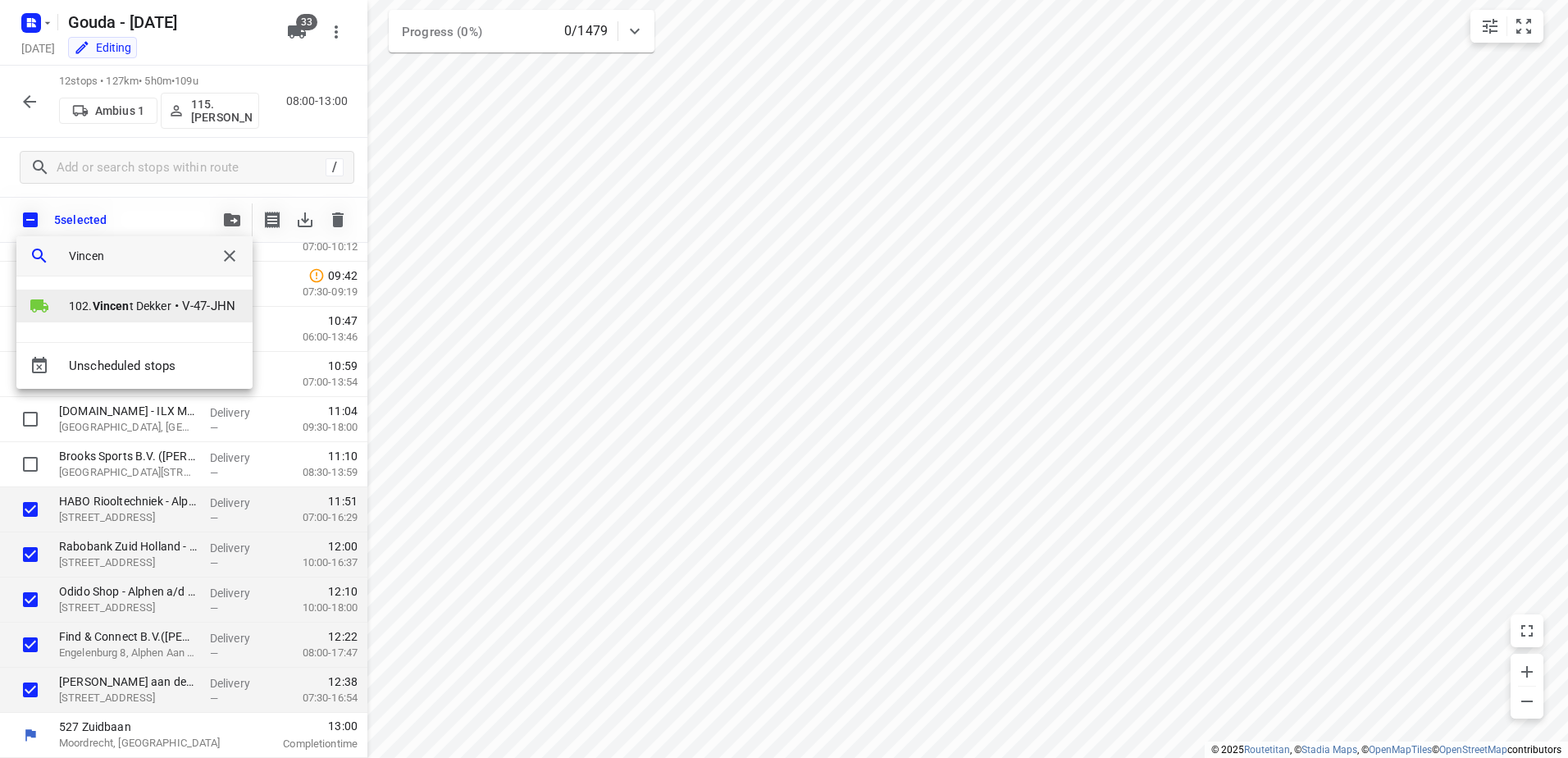
type input "Vincen"
click at [153, 307] on span "102. Vincen t Dekker" at bounding box center [120, 305] width 102 height 17
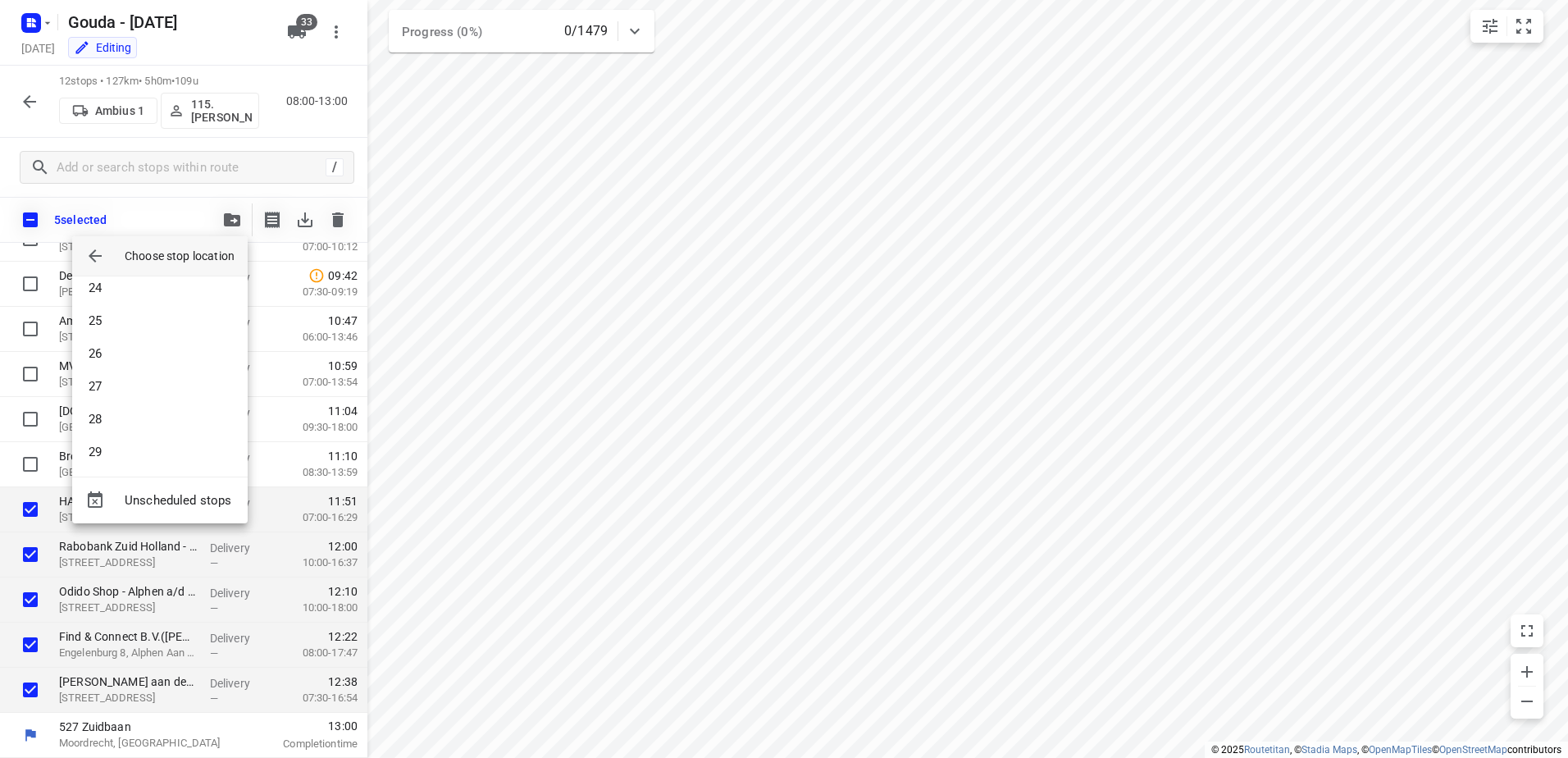
scroll to position [1099, 0]
click at [164, 453] on li "39" at bounding box center [160, 448] width 176 height 33
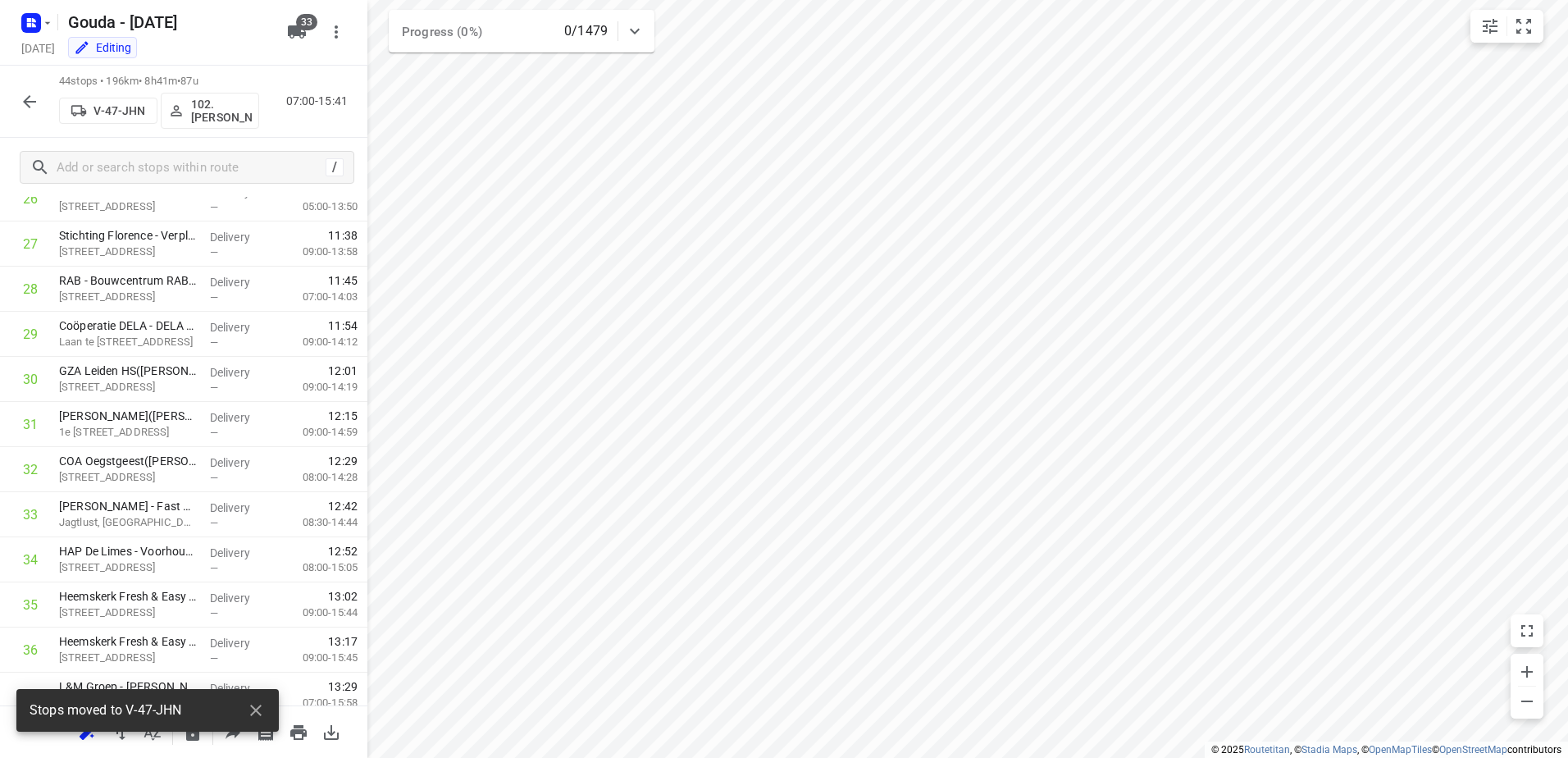
scroll to position [1604, 0]
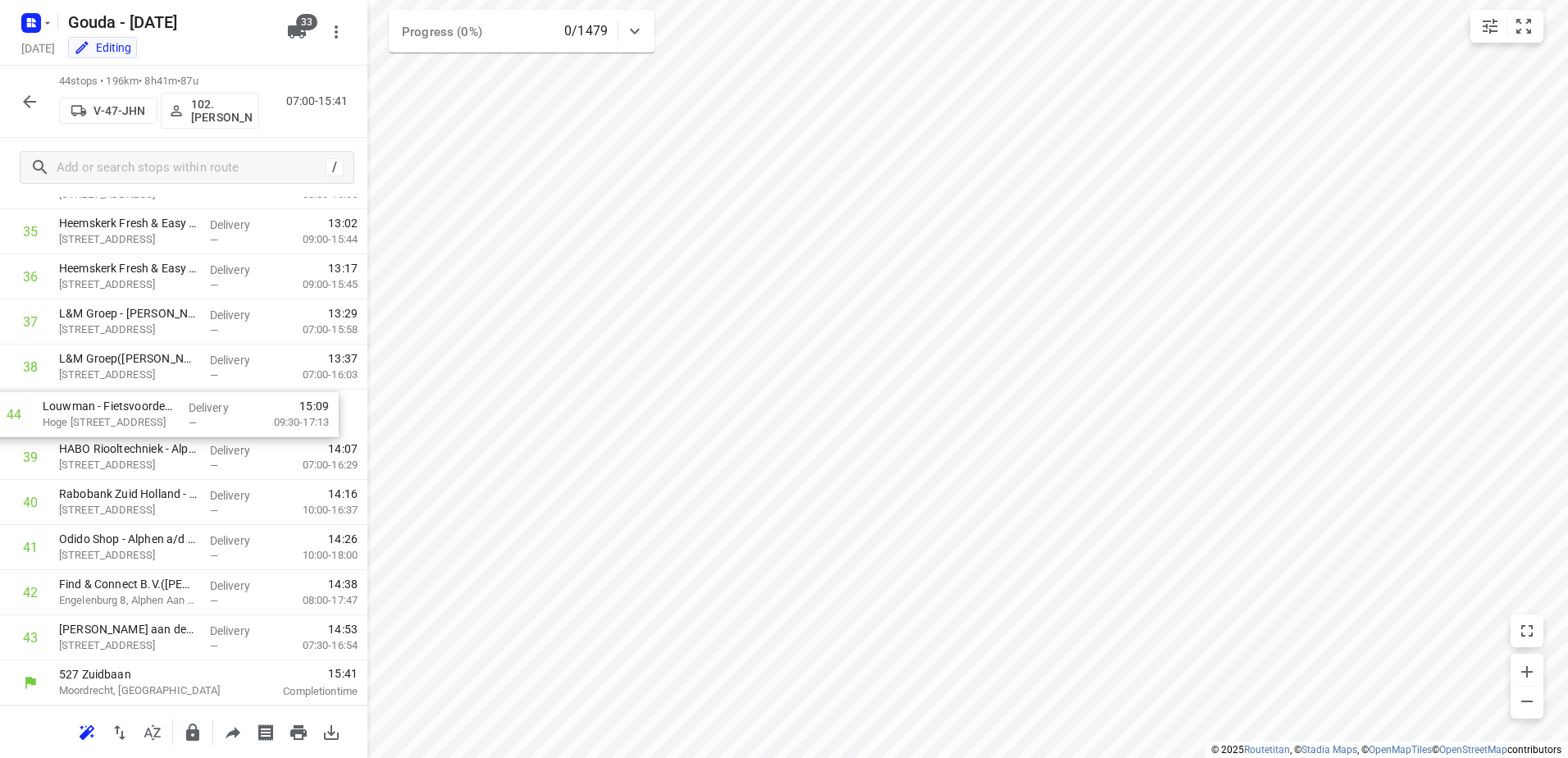
drag, startPoint x: 224, startPoint y: 646, endPoint x: 205, endPoint y: 412, distance: 234.8
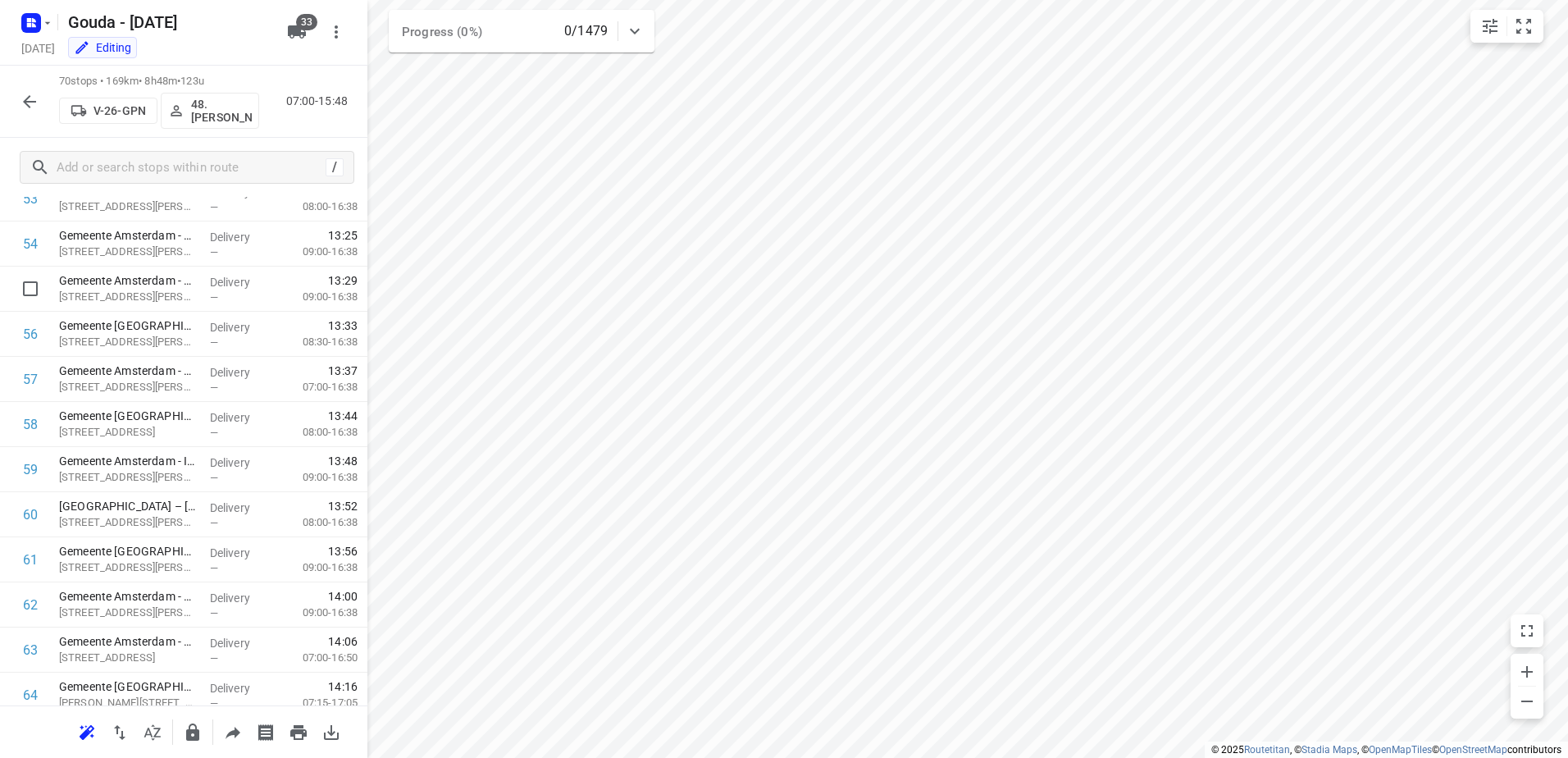
scroll to position [2285, 0]
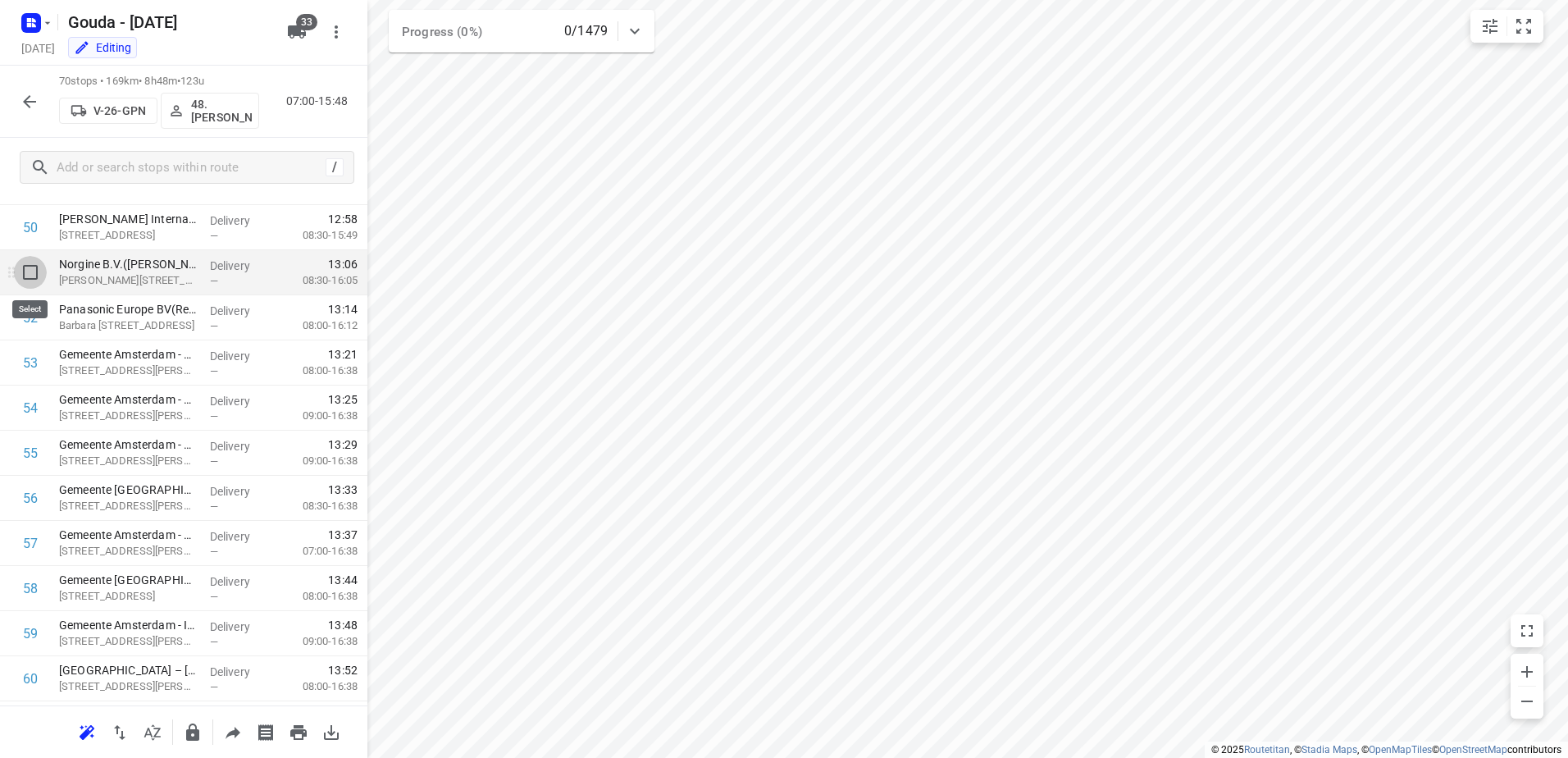
click at [30, 279] on input "checkbox" at bounding box center [30, 272] width 33 height 33
checkbox input "true"
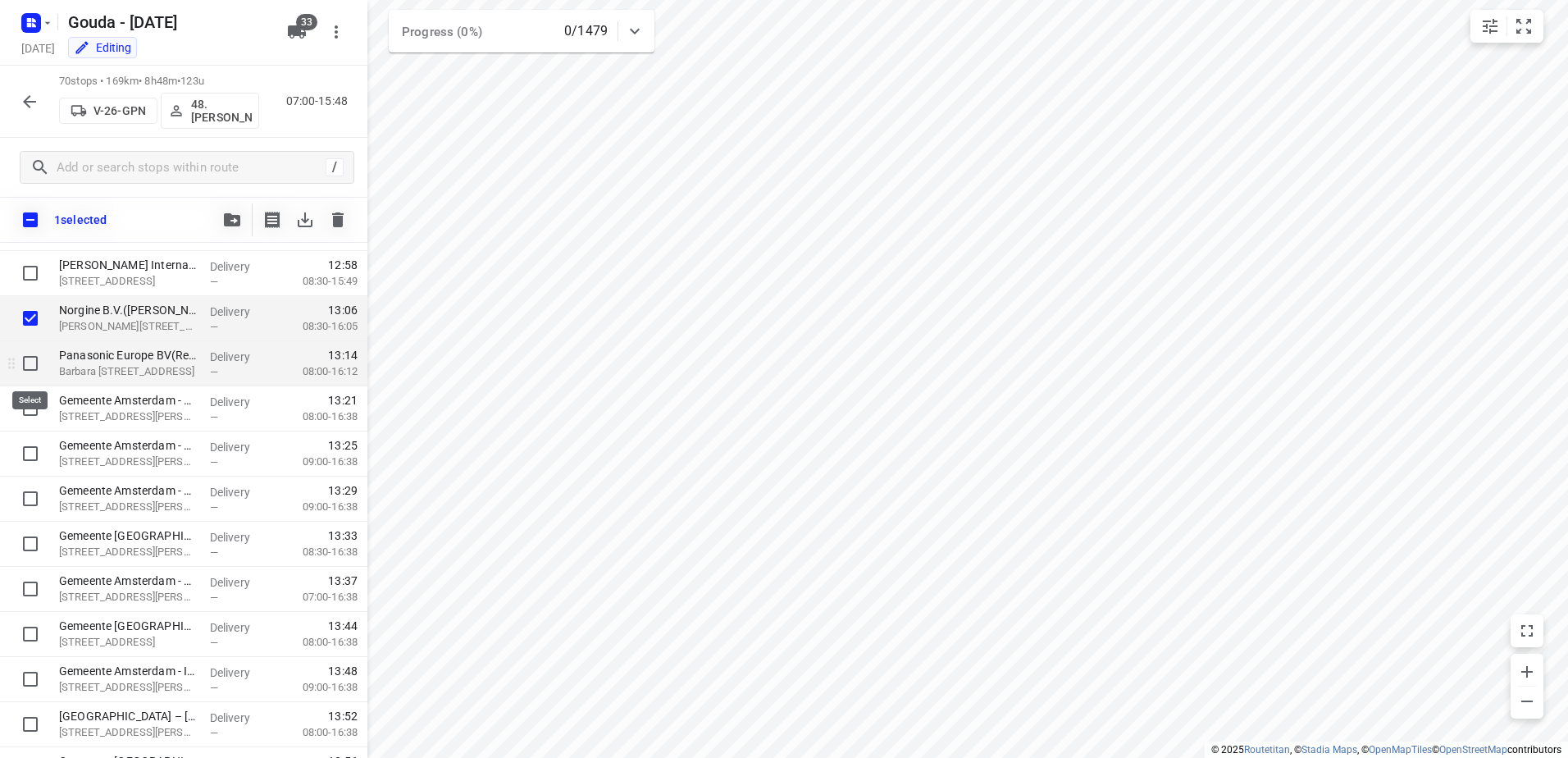
click at [27, 364] on input "checkbox" at bounding box center [30, 364] width 33 height 33
checkbox input "true"
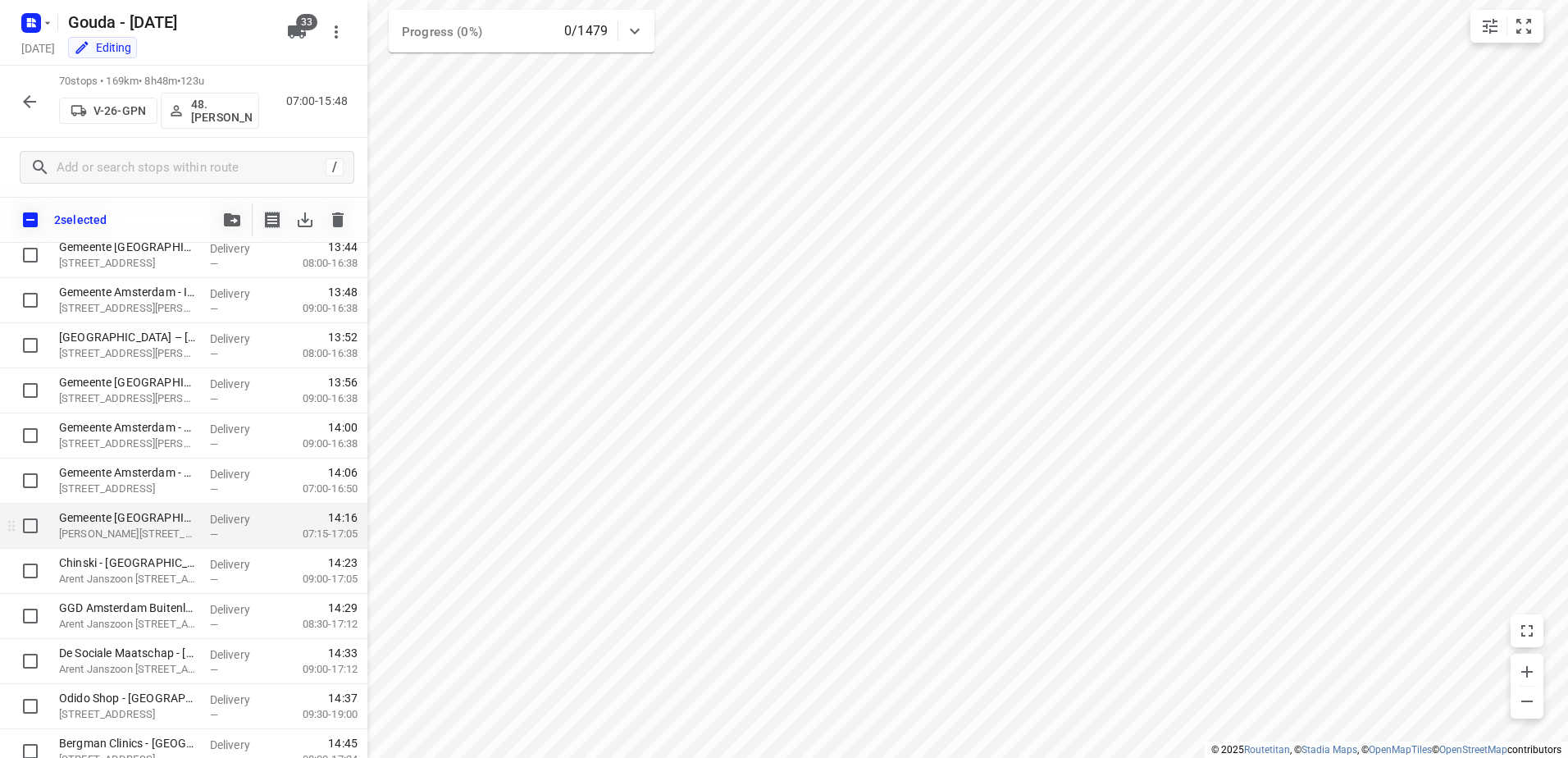
scroll to position [2771, 0]
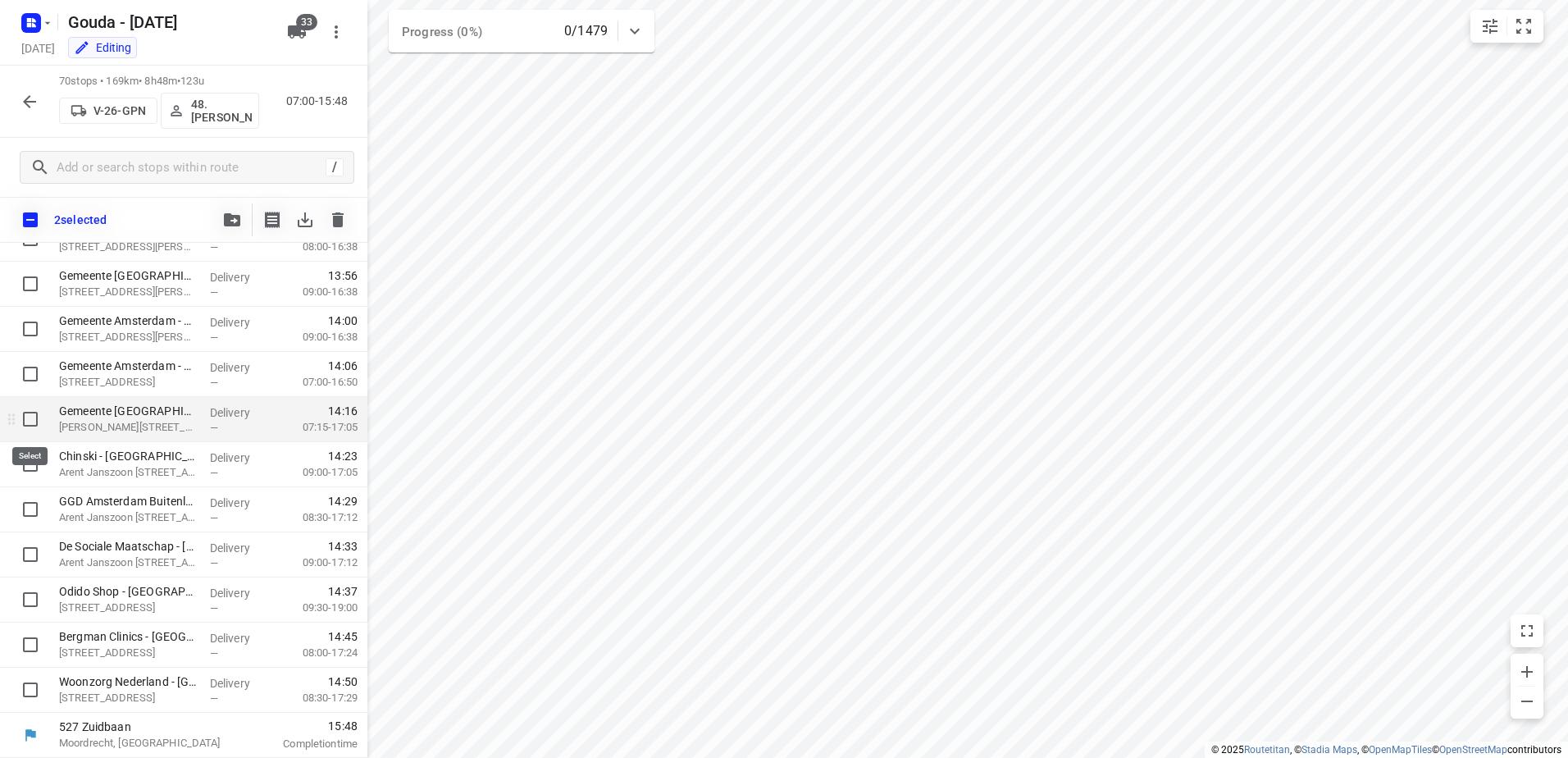
click at [20, 422] on input "checkbox" at bounding box center [30, 419] width 33 height 33
checkbox input "true"
click at [27, 483] on div at bounding box center [26, 464] width 53 height 45
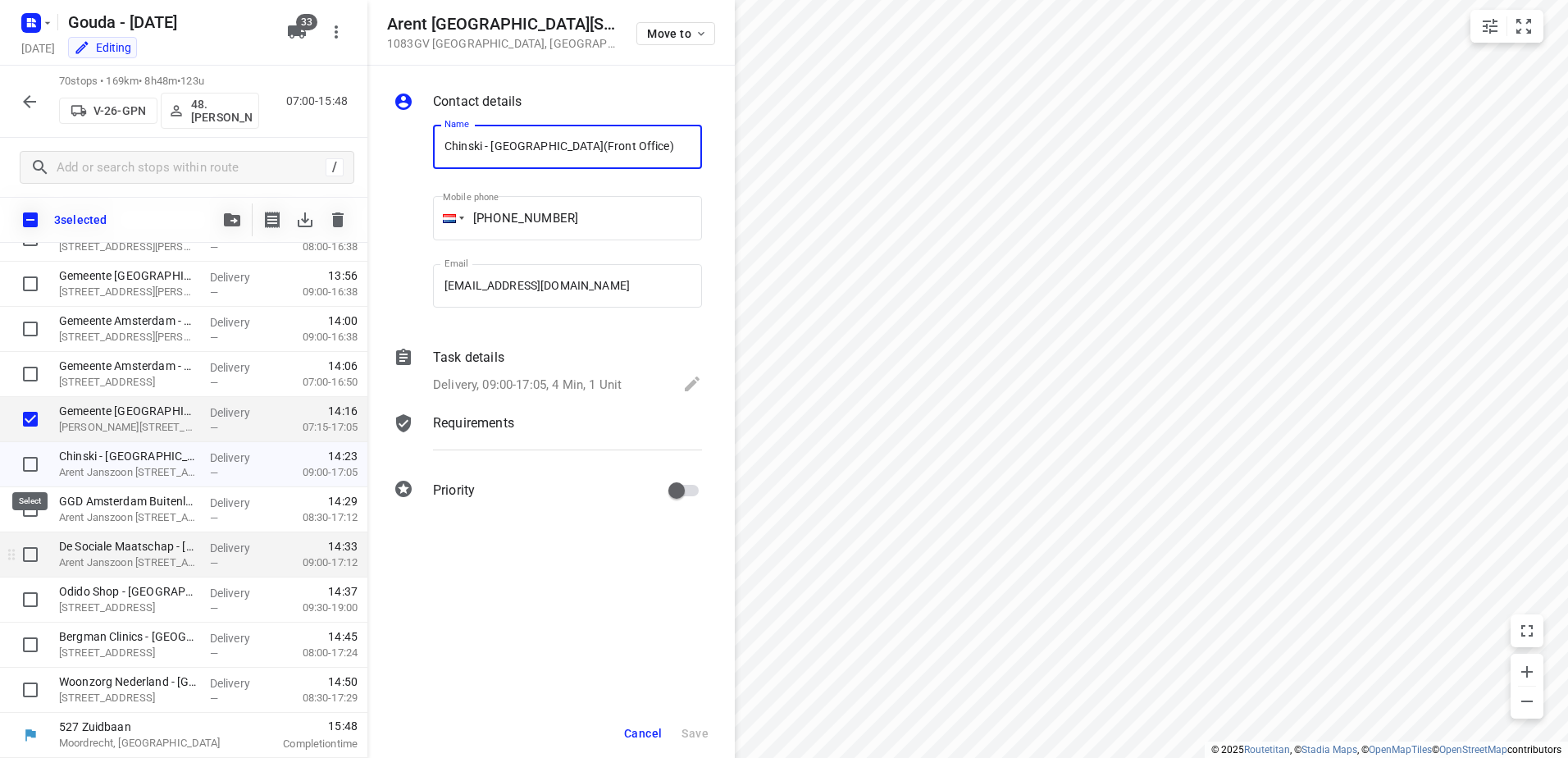
click at [29, 463] on input "checkbox" at bounding box center [30, 464] width 33 height 33
checkbox input "true"
click at [31, 508] on input "checkbox" at bounding box center [30, 509] width 33 height 33
checkbox input "true"
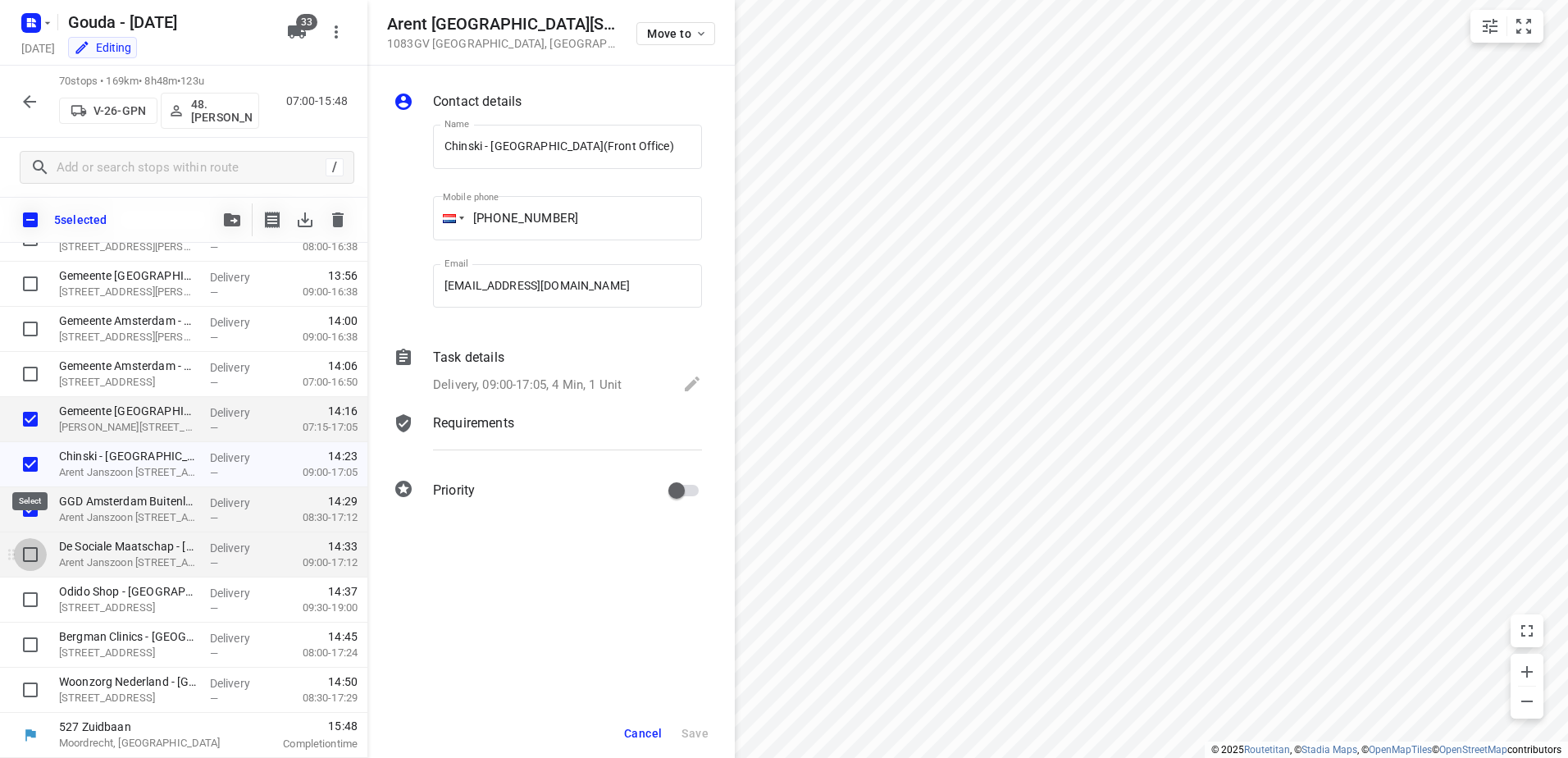
click at [31, 555] on input "checkbox" at bounding box center [30, 555] width 33 height 33
checkbox input "true"
click at [32, 599] on input "checkbox" at bounding box center [30, 600] width 33 height 33
checkbox input "true"
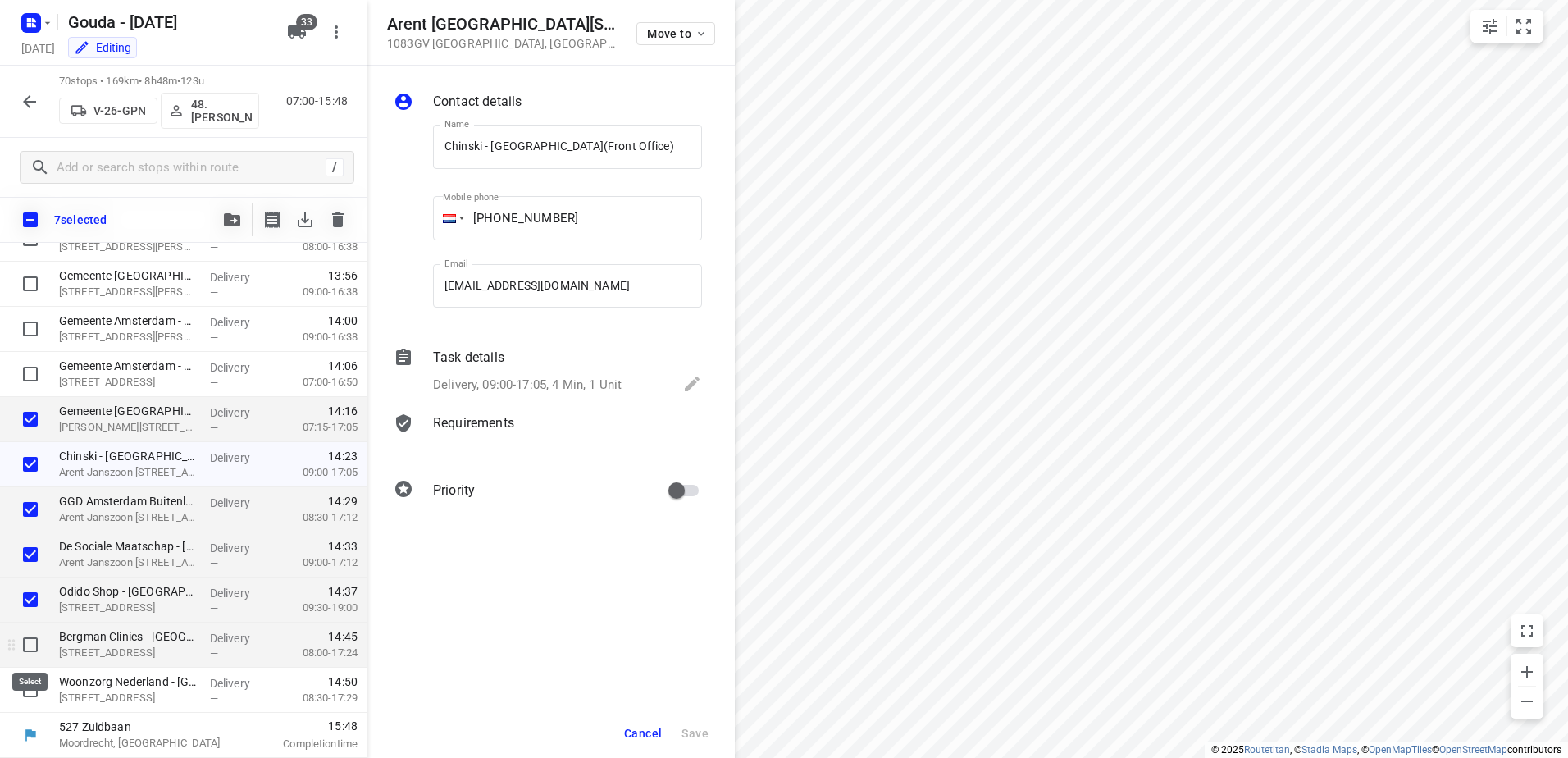
click at [24, 654] on input "checkbox" at bounding box center [30, 645] width 33 height 33
checkbox input "true"
click at [29, 684] on input "checkbox" at bounding box center [30, 690] width 33 height 33
checkbox input "true"
click at [240, 218] on button "button" at bounding box center [232, 220] width 33 height 33
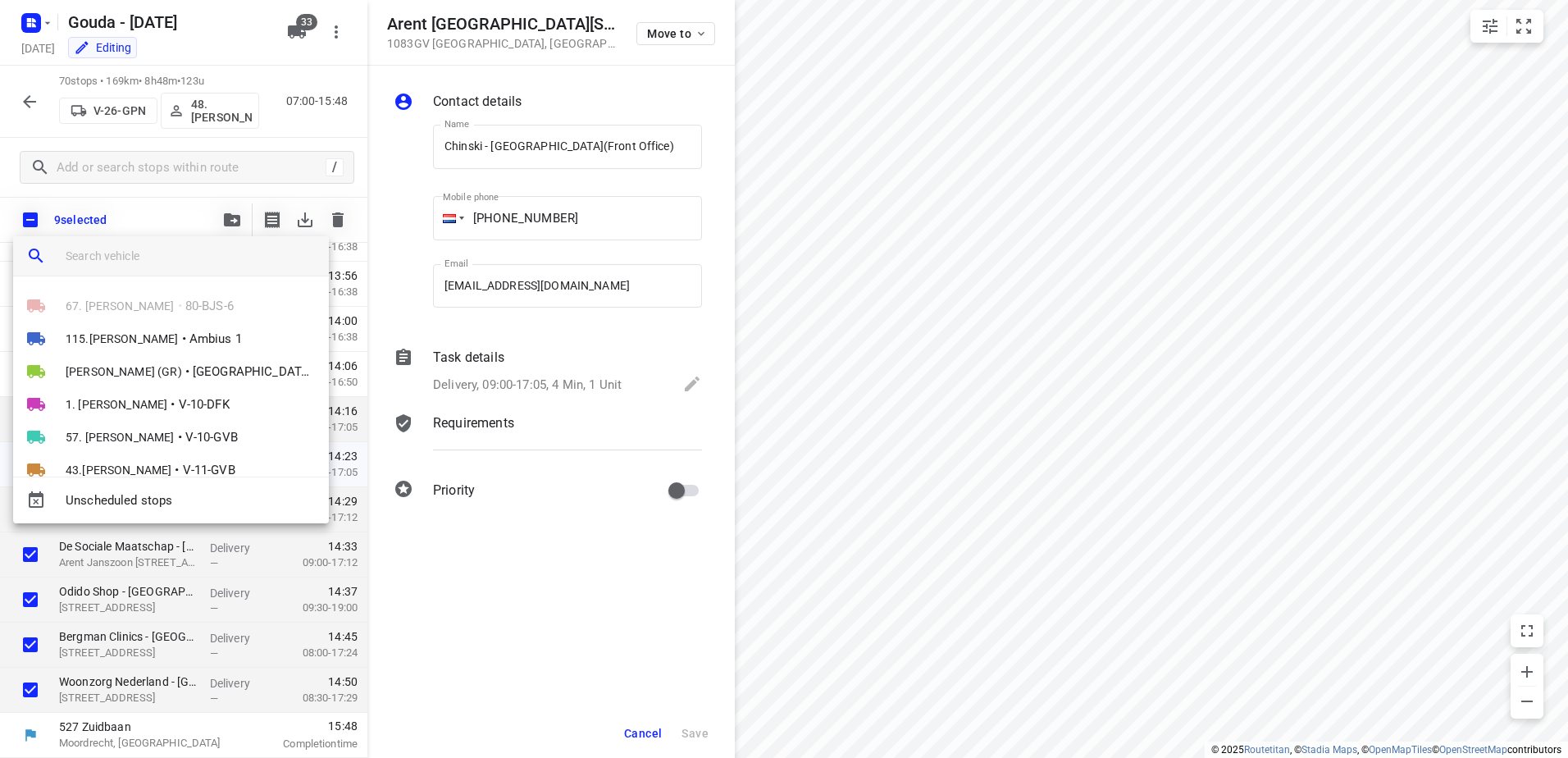
click at [185, 252] on input "search vehicle" at bounding box center [190, 256] width 250 height 24
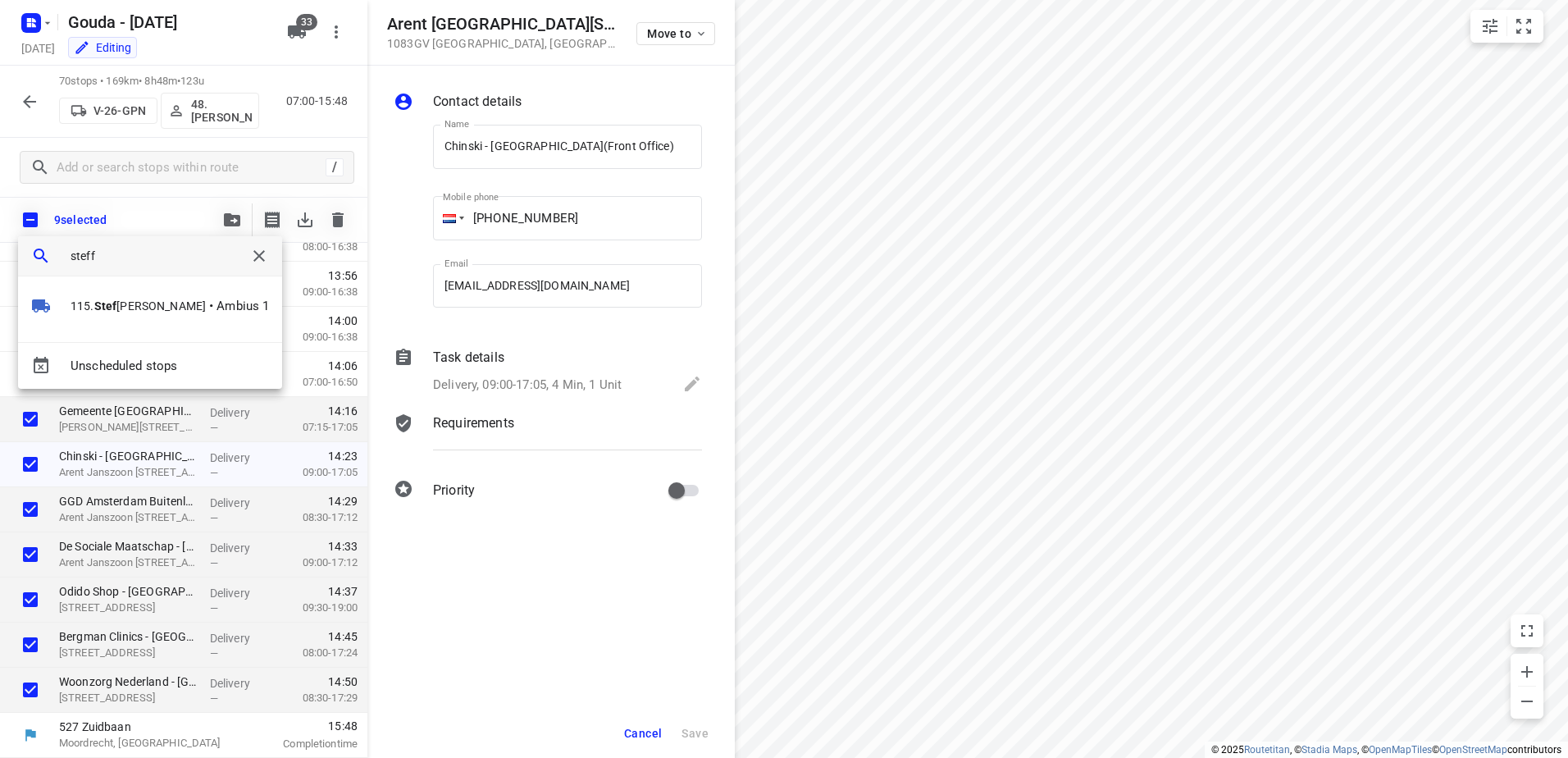
type input "steff"
click at [172, 280] on div "115. Stef f Crijnen • Ambius 1" at bounding box center [150, 308] width 264 height 65
click at [172, 291] on li "115. Steff Crijnen • Ambius 1" at bounding box center [137, 306] width 236 height 33
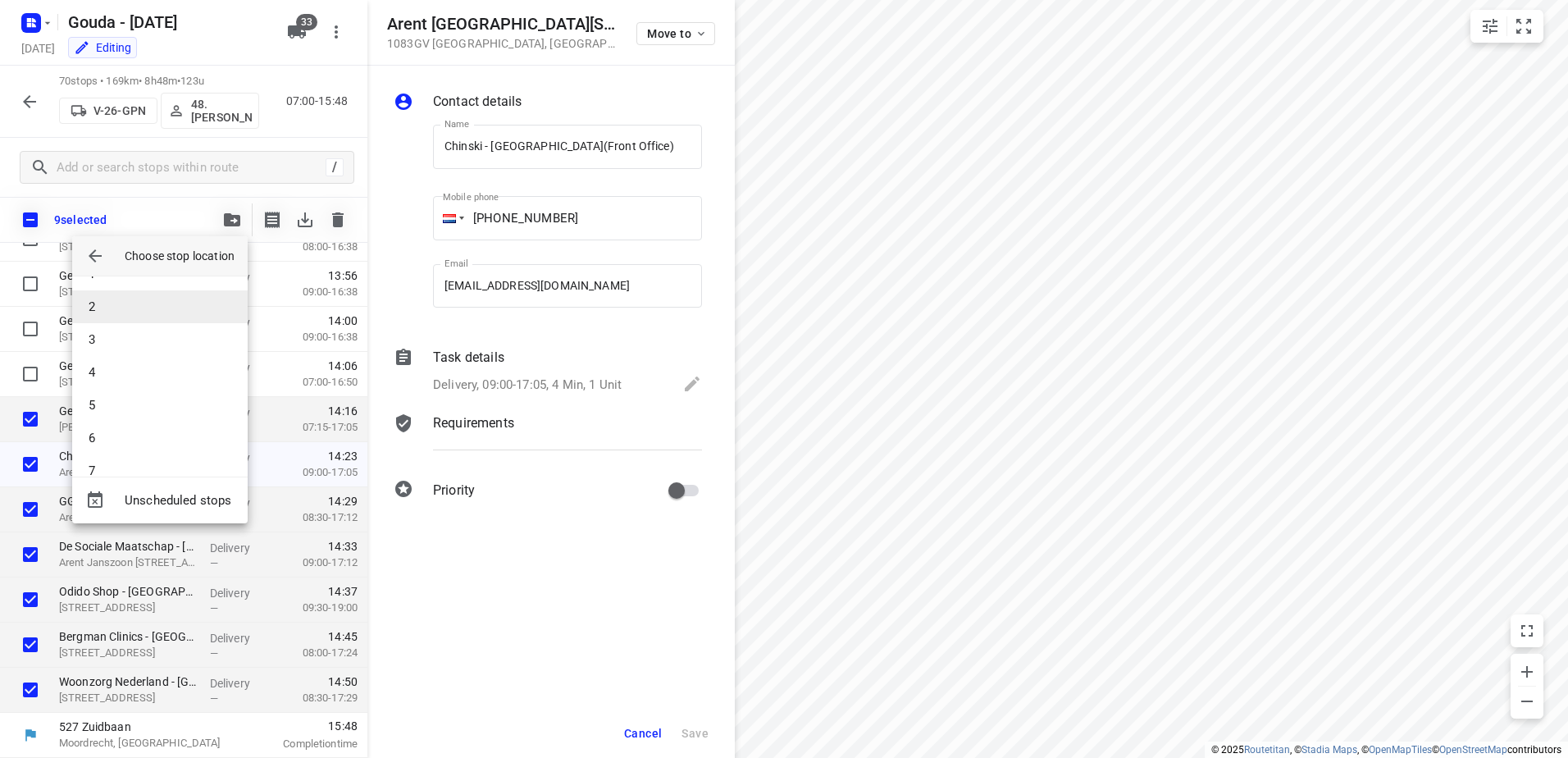
scroll to position [49, 0]
click at [177, 448] on li "7" at bounding box center [160, 448] width 176 height 33
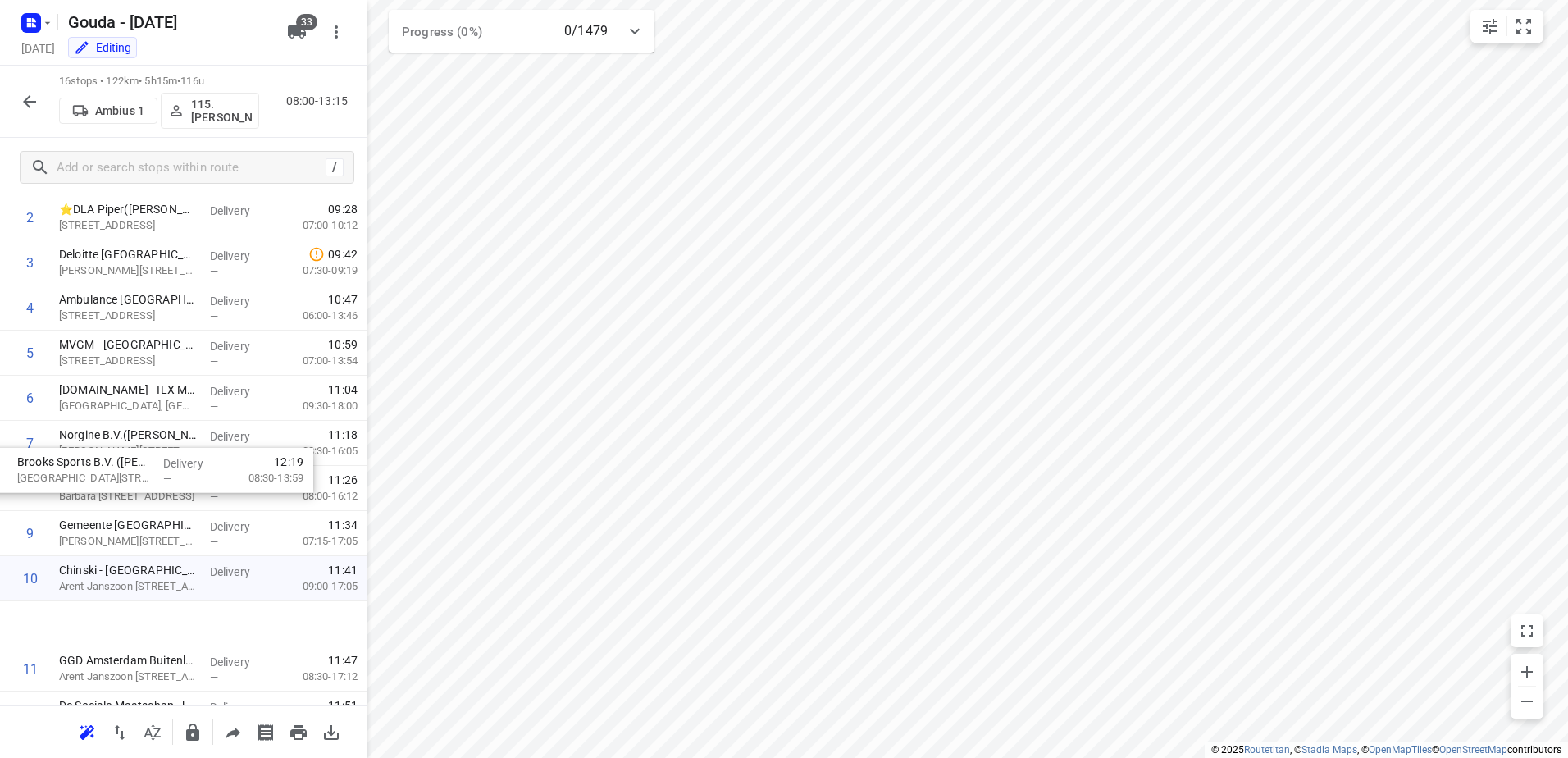
scroll to position [95, 0]
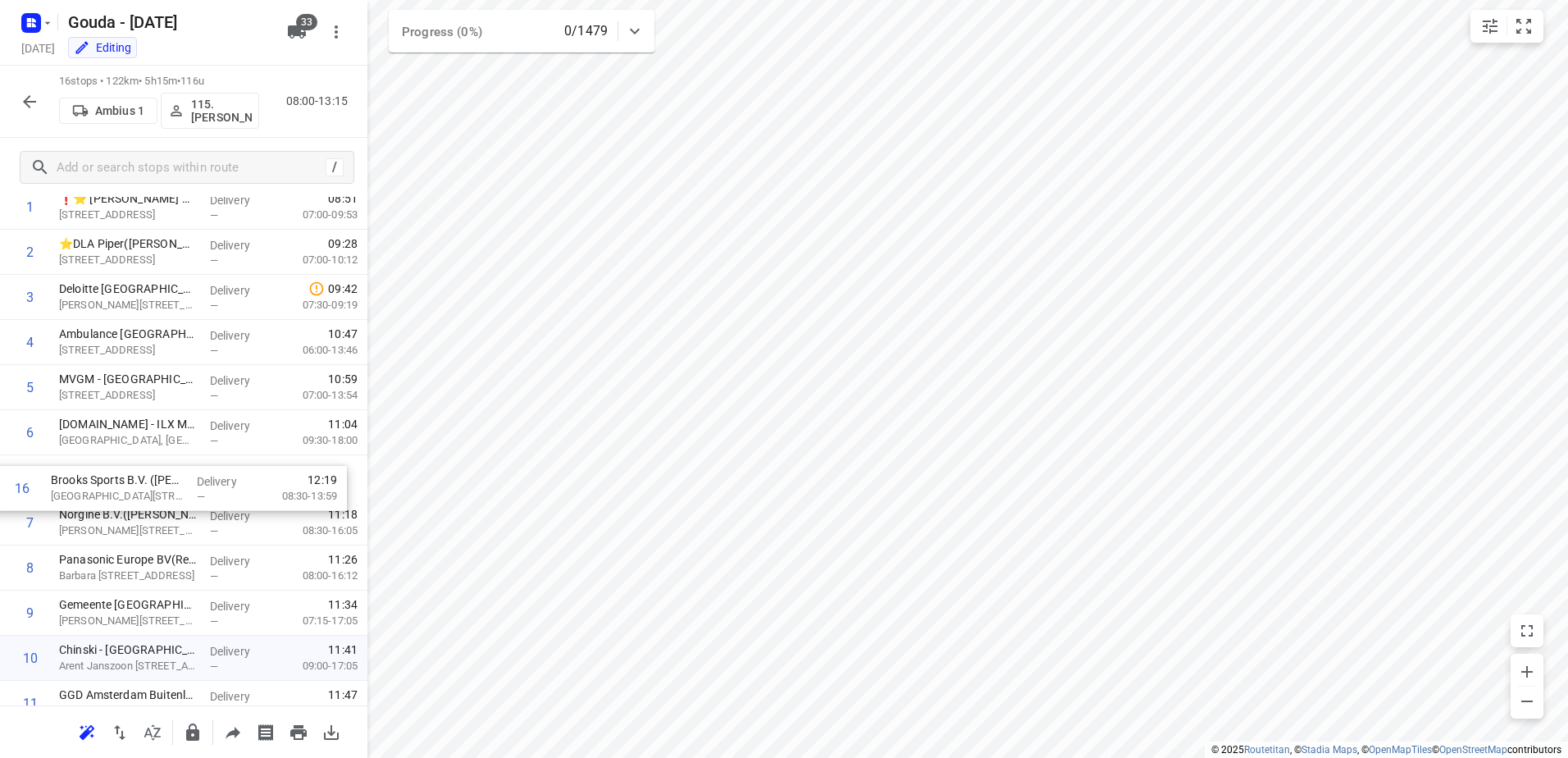
drag, startPoint x: 296, startPoint y: 643, endPoint x: 288, endPoint y: 477, distance: 166.2
click at [288, 477] on div "1 ❗⭐ Van Lanschot Bankiers Amsterdam - Beethovenstraat(Sylvia, Marcel, Sandra v…" at bounding box center [183, 545] width 368 height 722
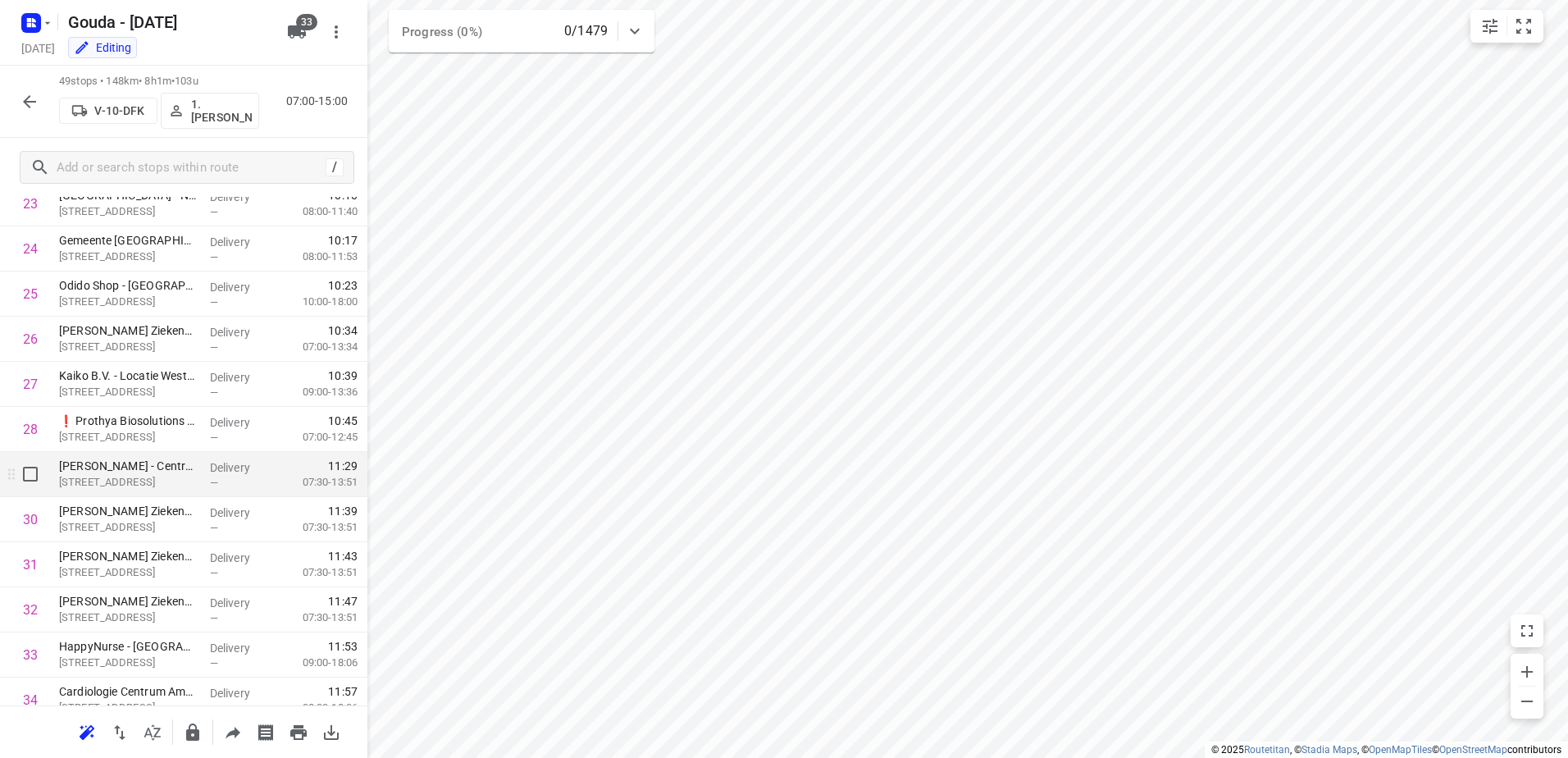
scroll to position [1091, 0]
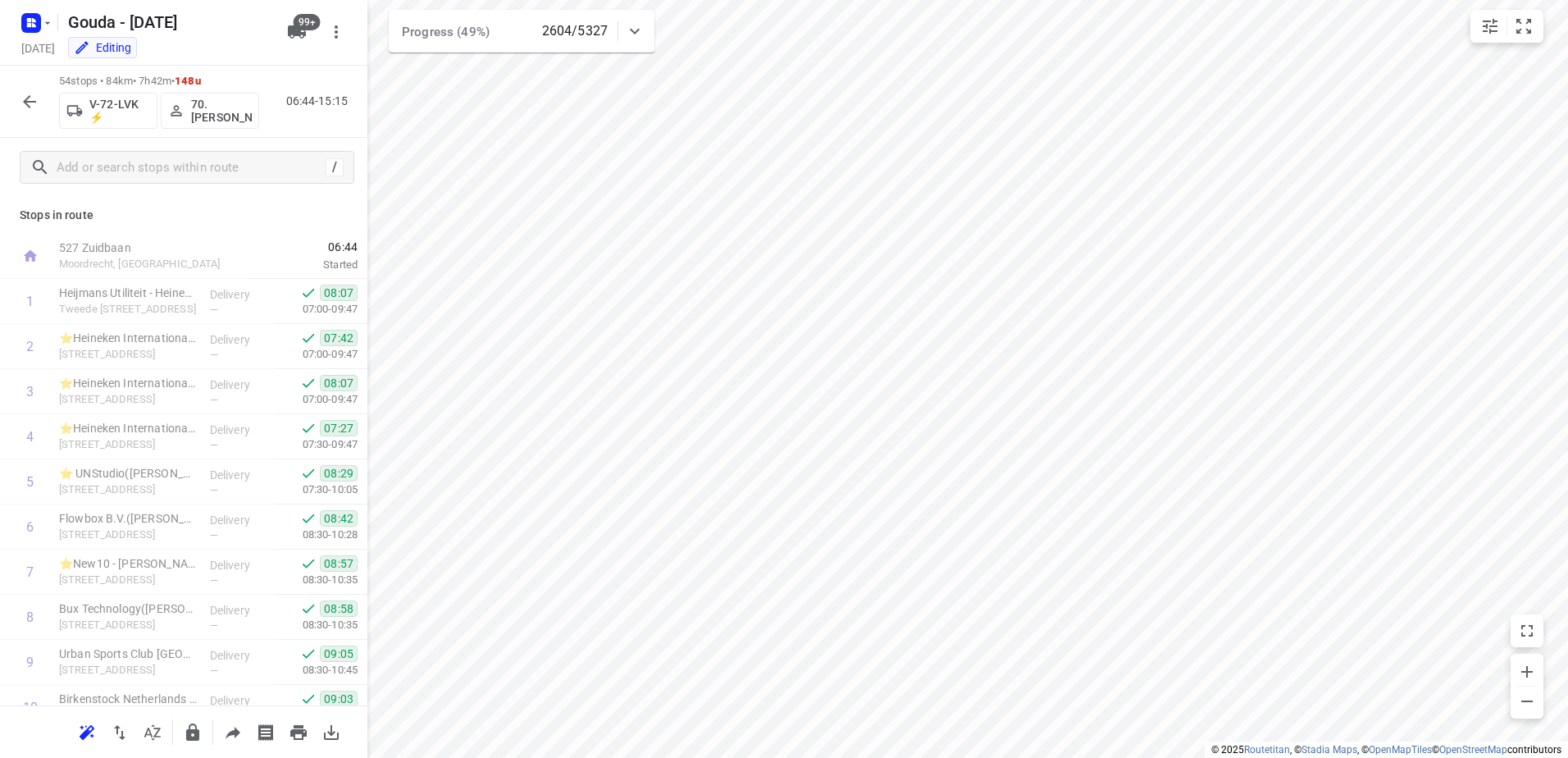
scroll to position [2055, 0]
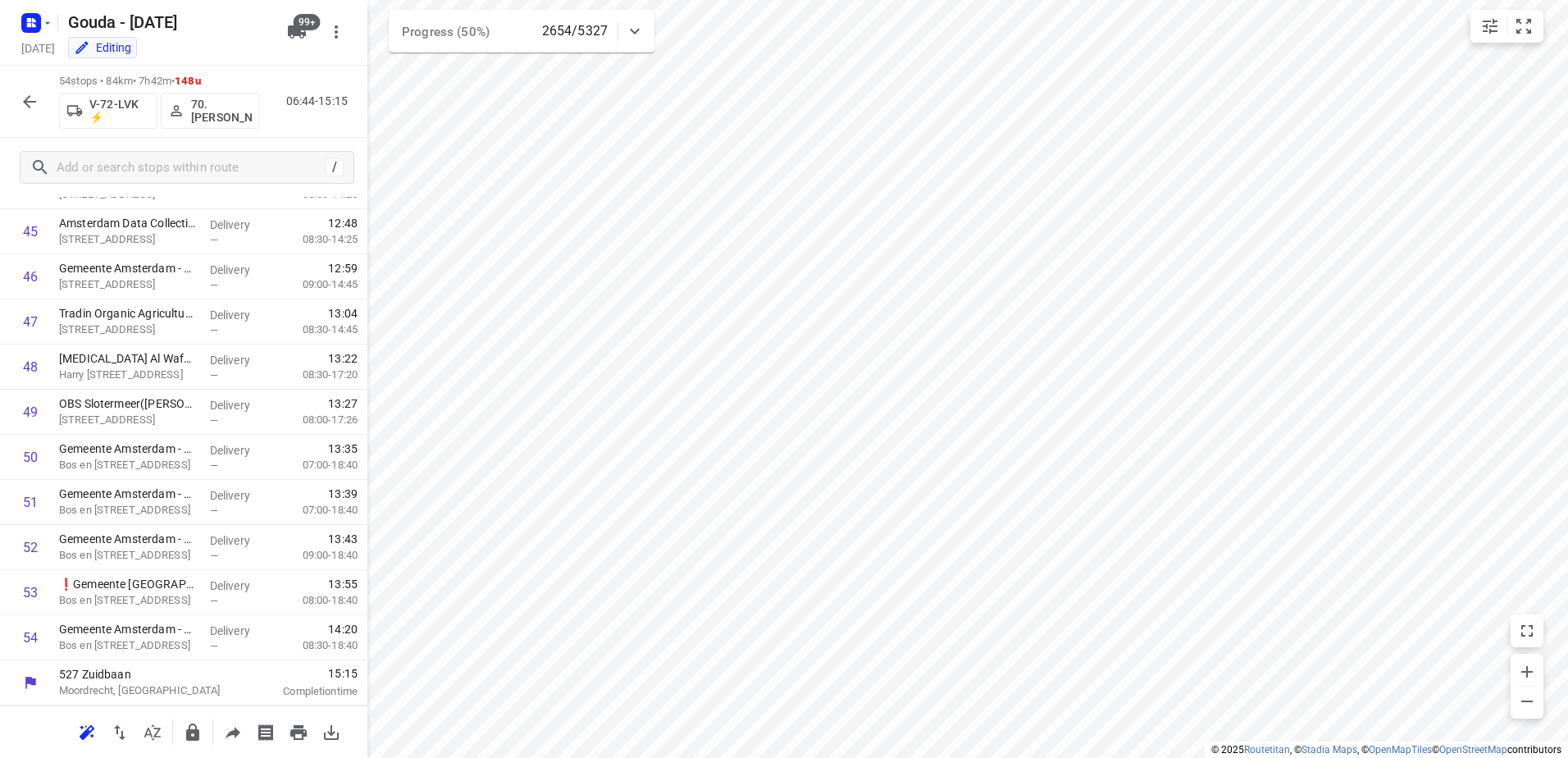
click at [36, 104] on icon "button" at bounding box center [29, 101] width 20 height 20
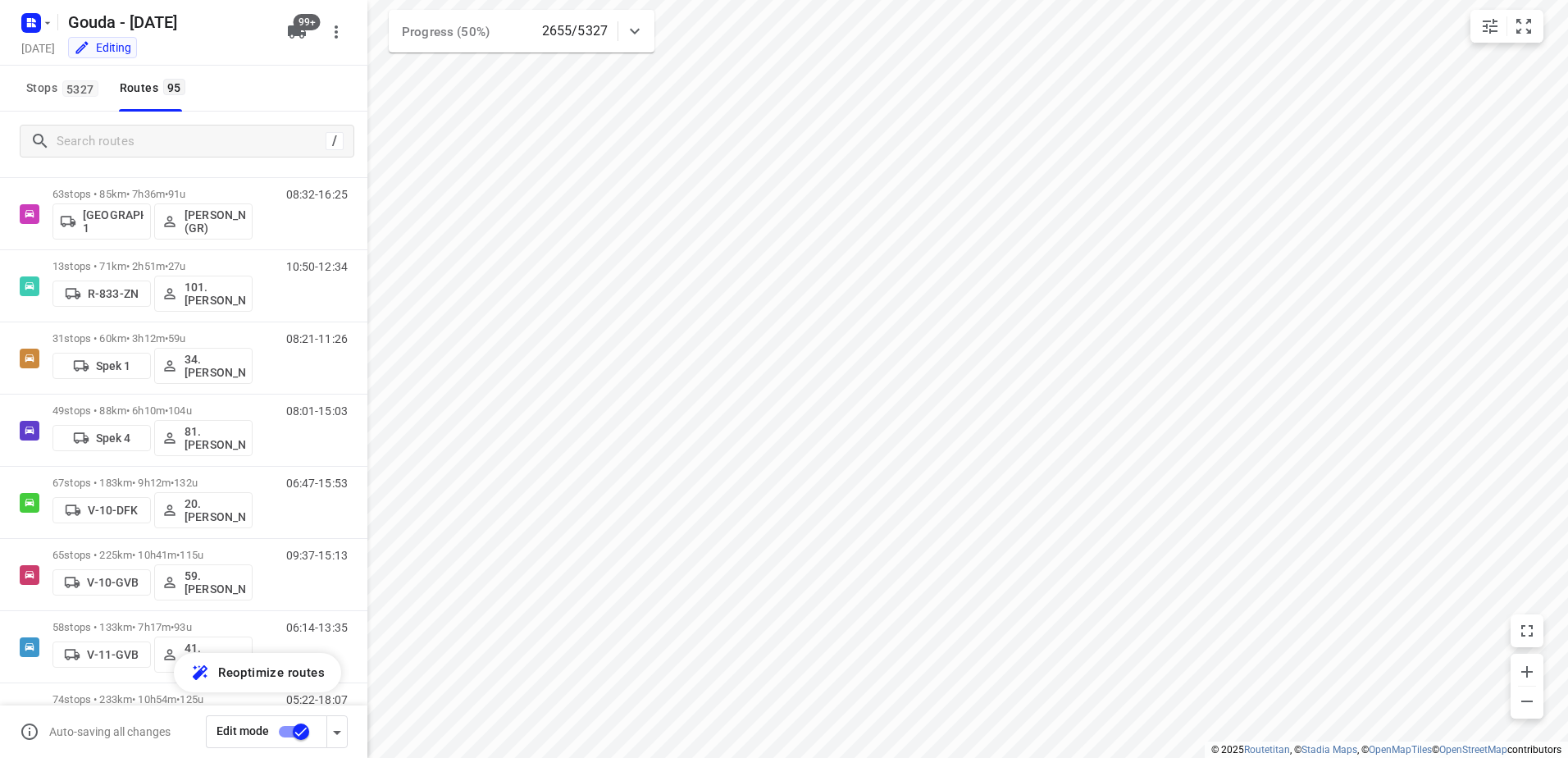
scroll to position [218, 0]
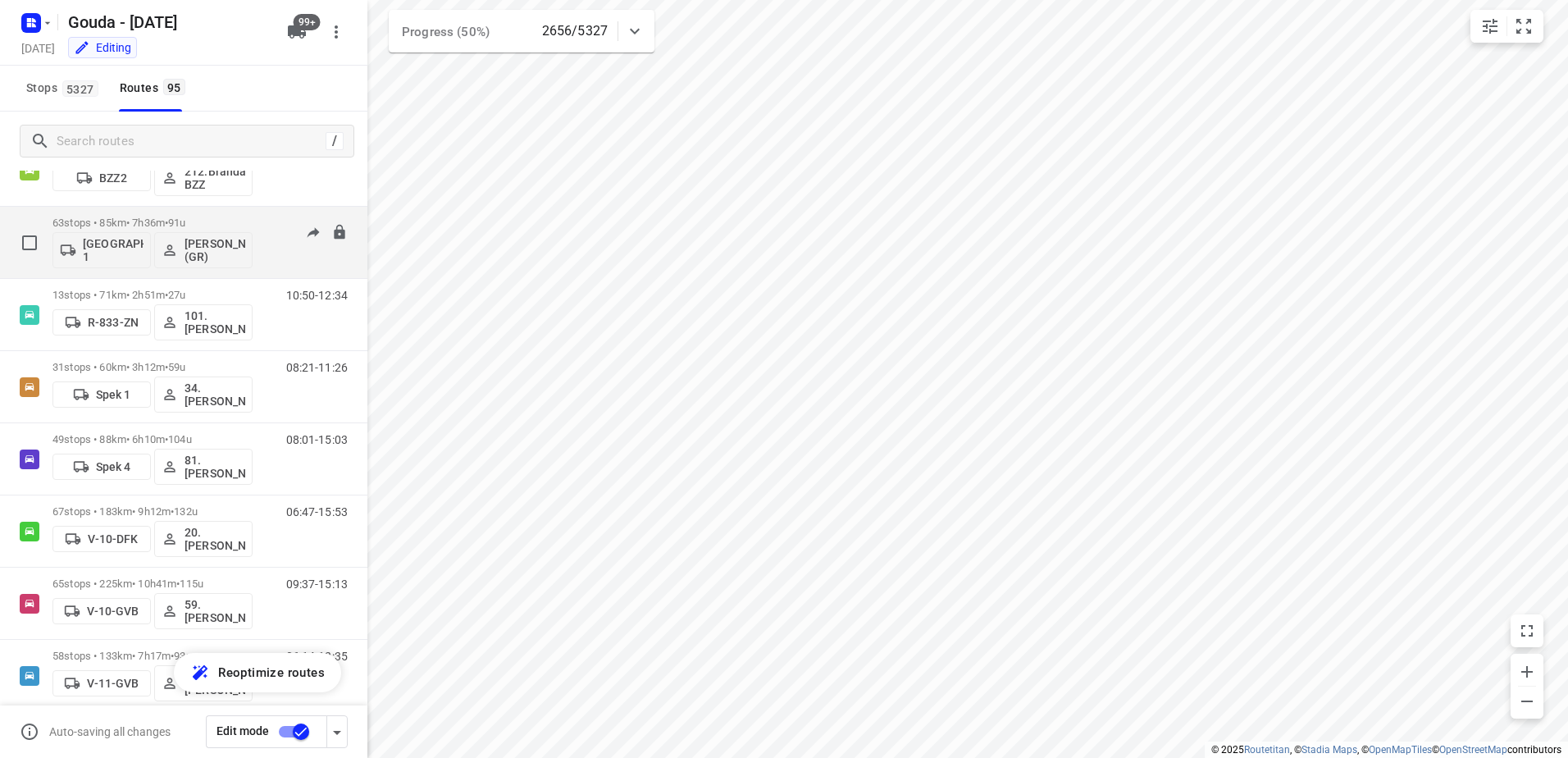
click at [224, 224] on p "63 stops • 85km • 7h36m • 91u" at bounding box center [152, 222] width 200 height 13
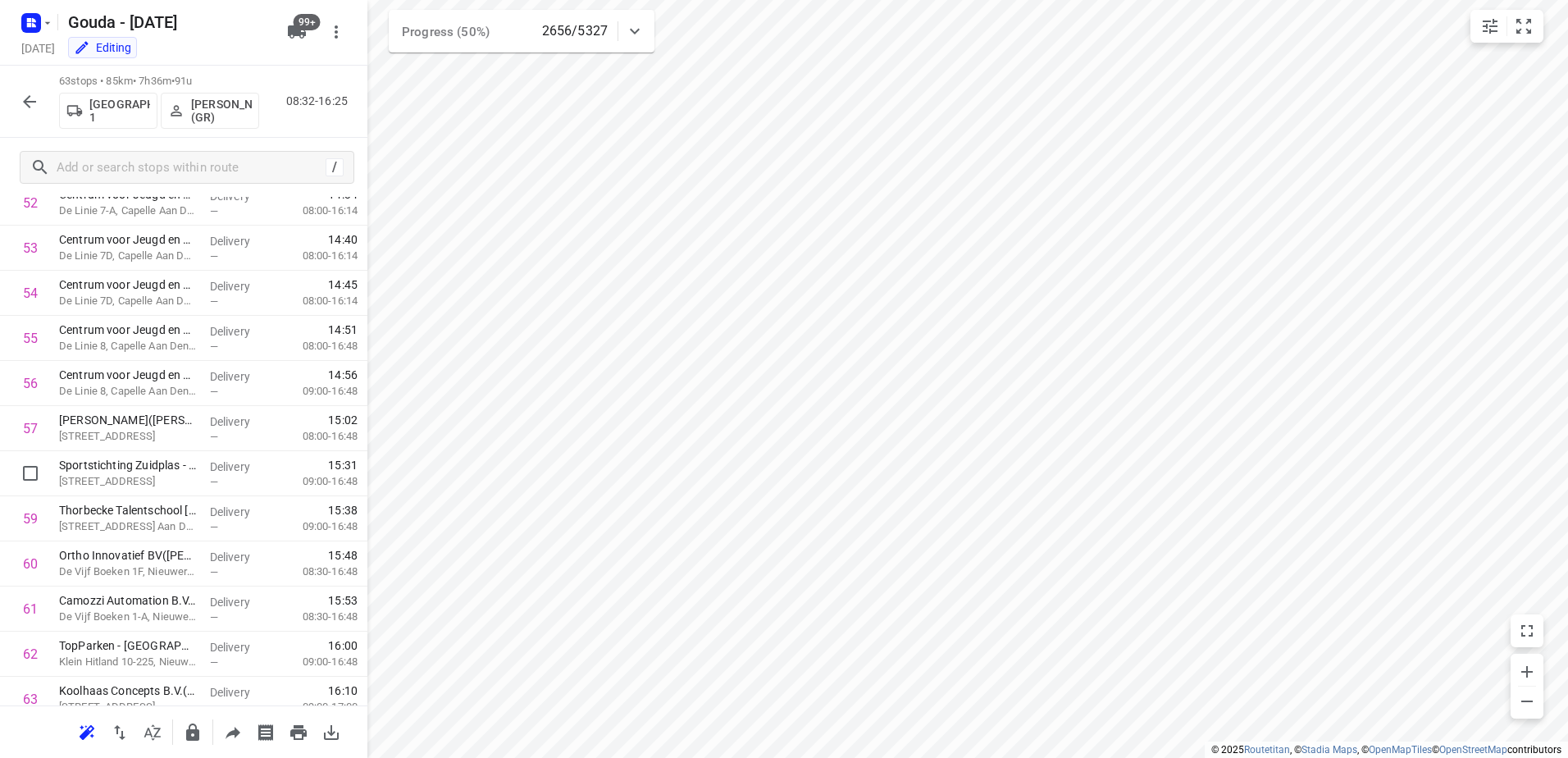
scroll to position [2461, 0]
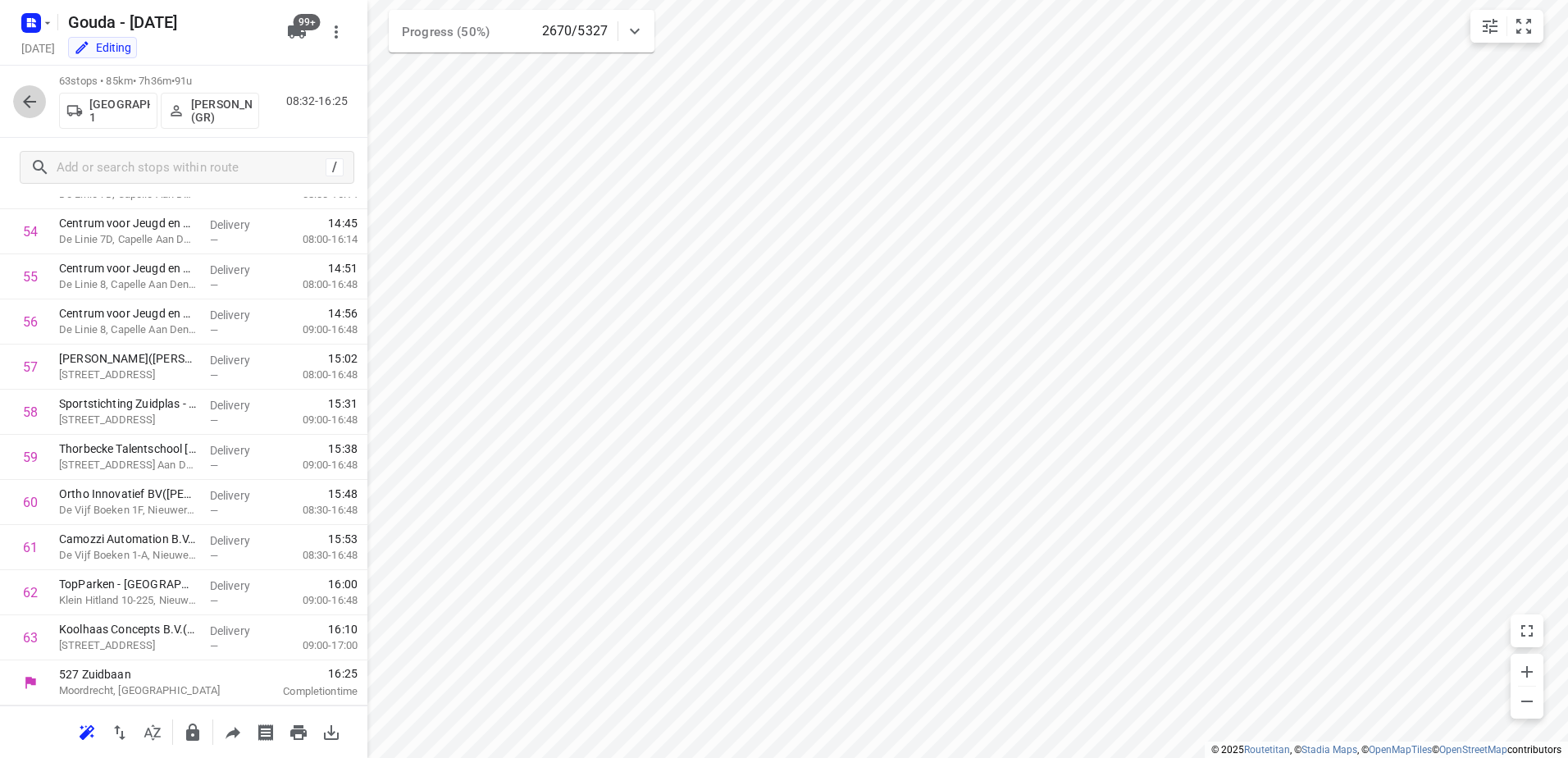
click at [15, 99] on button "button" at bounding box center [29, 101] width 33 height 33
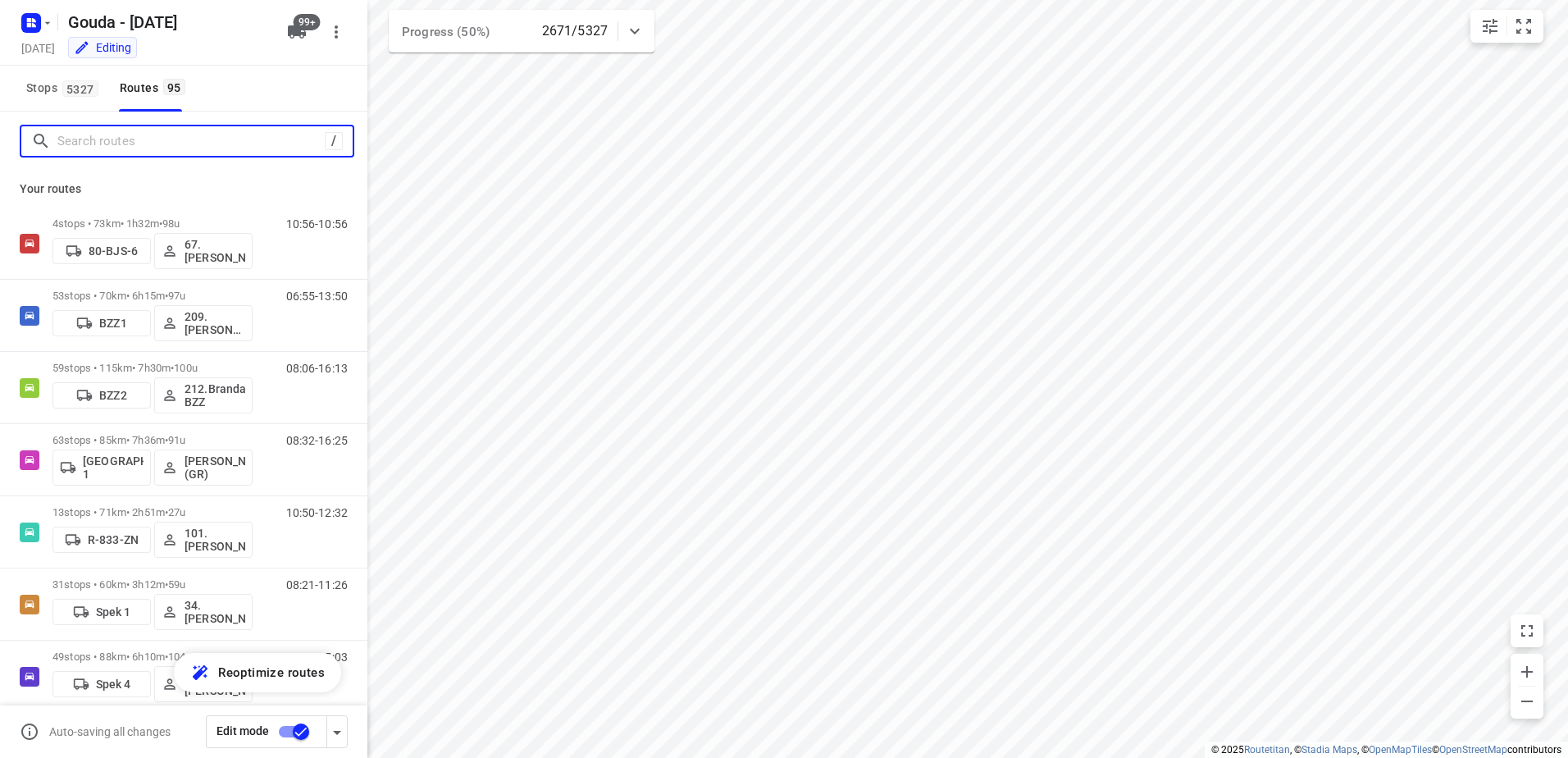
click at [170, 147] on input "Search routes" at bounding box center [191, 141] width 267 height 25
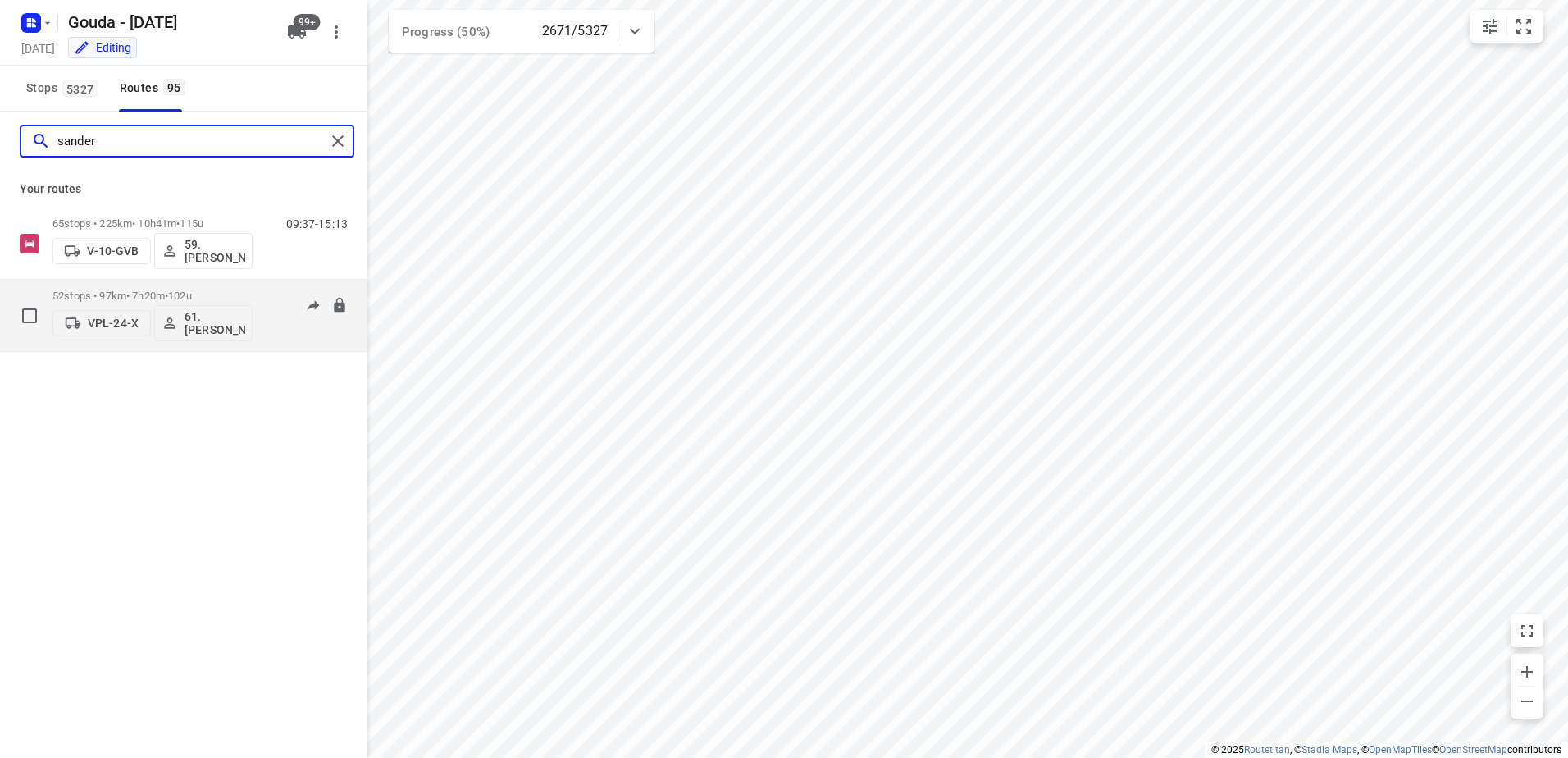
type input "sander"
click at [167, 286] on div "52 stops • 97km • 7h20m • 102u VPL-24-X 61.Sander Bos" at bounding box center [152, 315] width 200 height 68
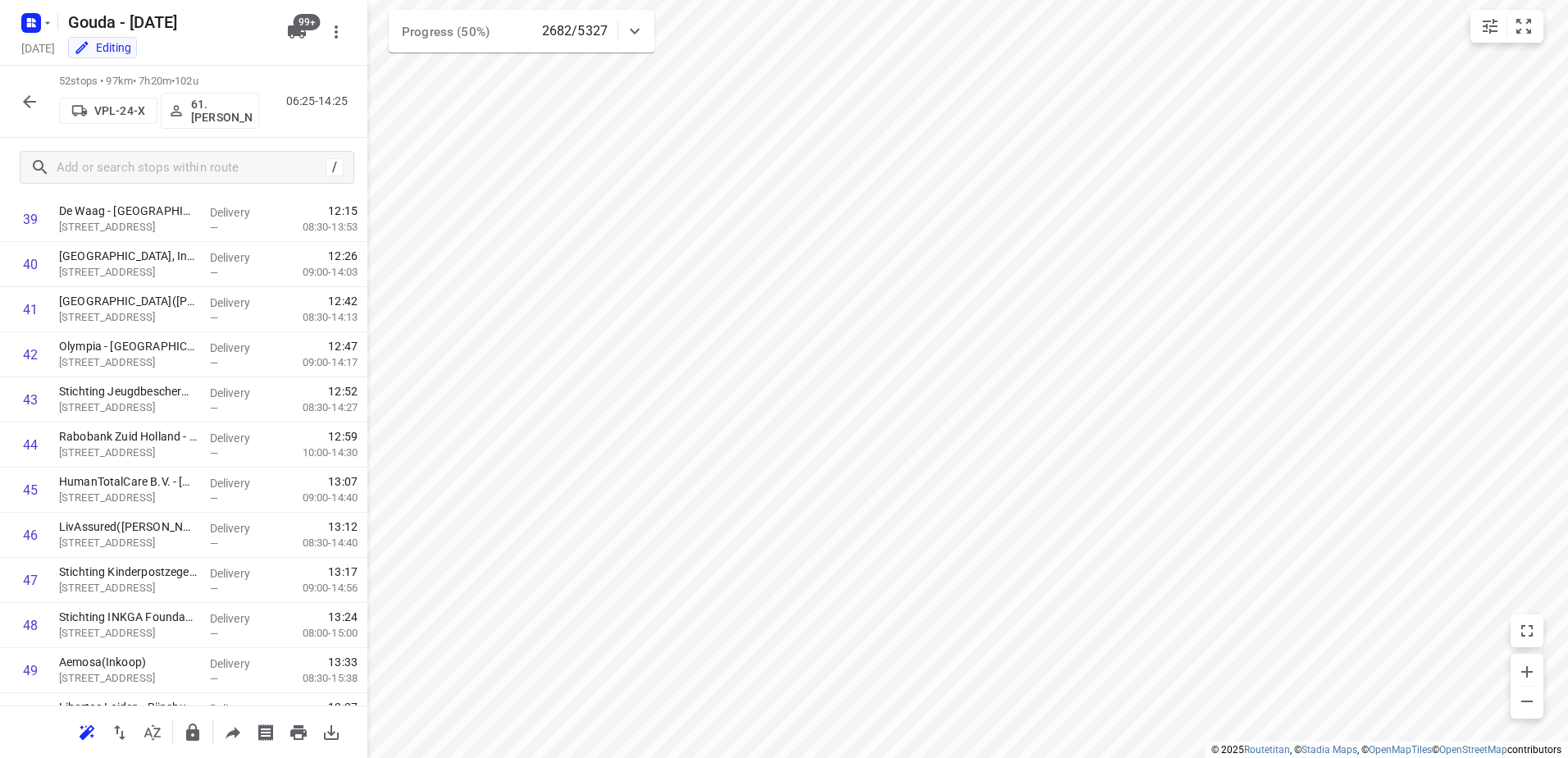
scroll to position [1965, 0]
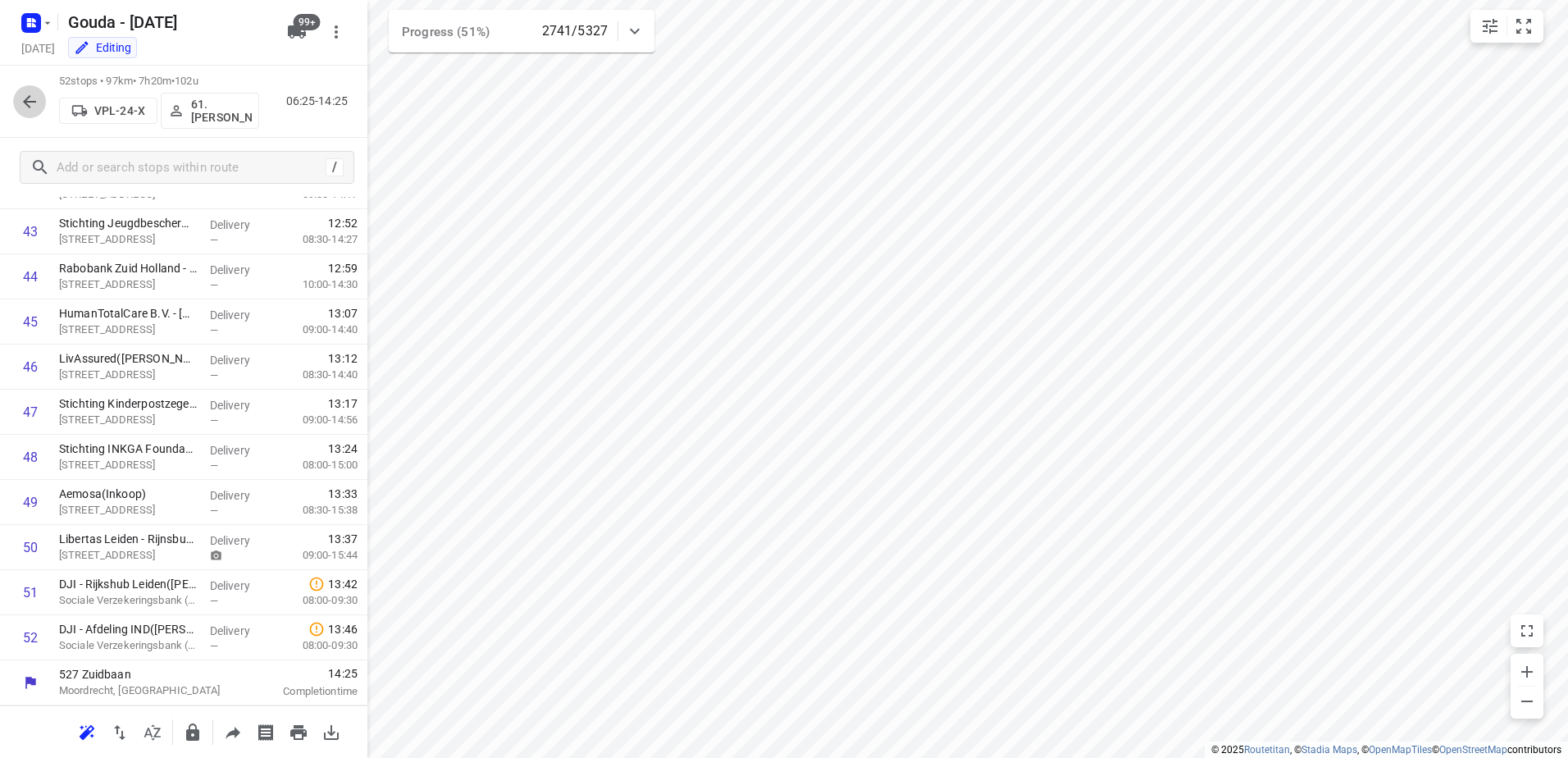
click at [24, 96] on icon "button" at bounding box center [29, 101] width 20 height 20
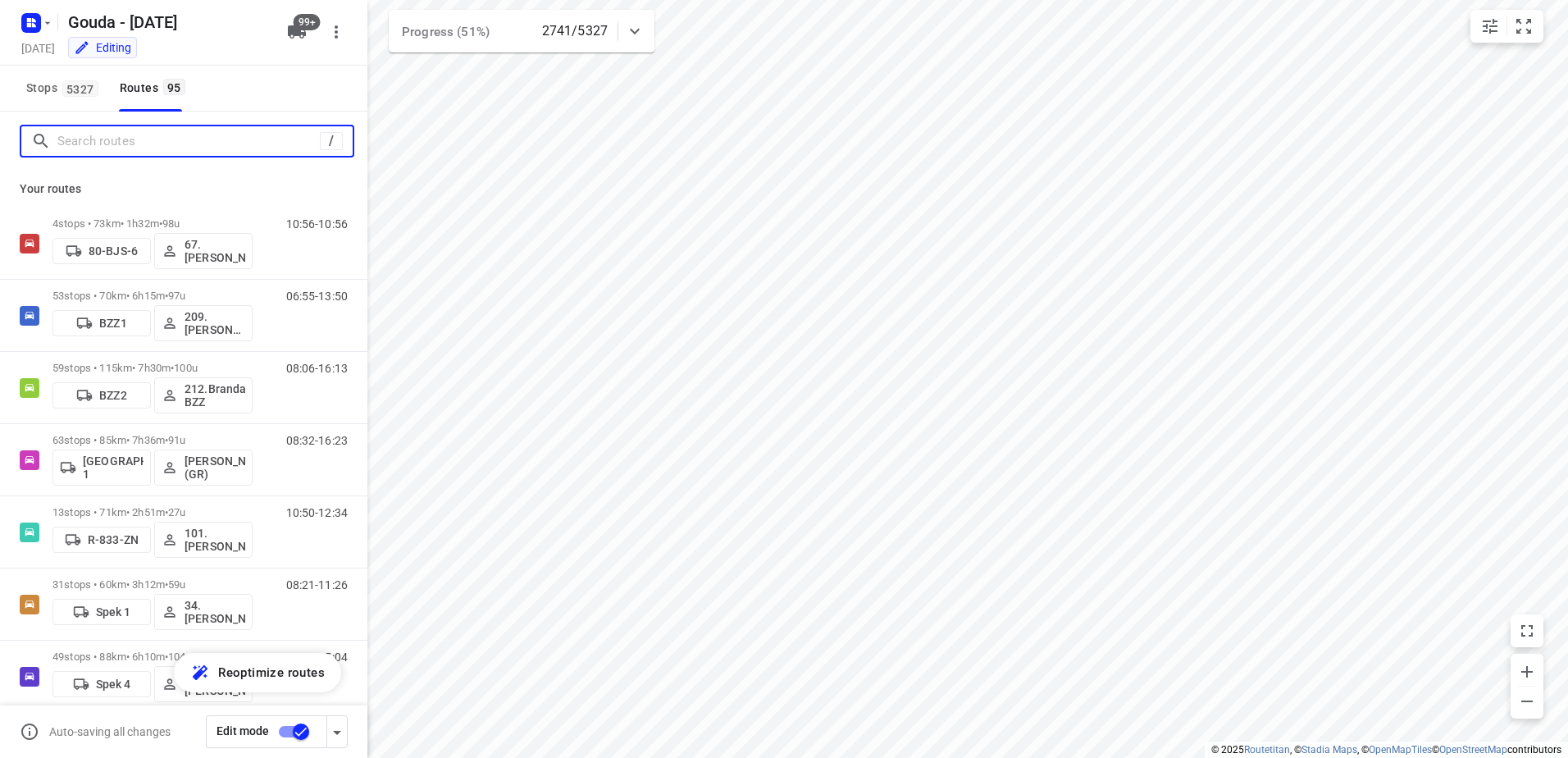
click at [113, 152] on input "Search routes" at bounding box center [188, 141] width 262 height 25
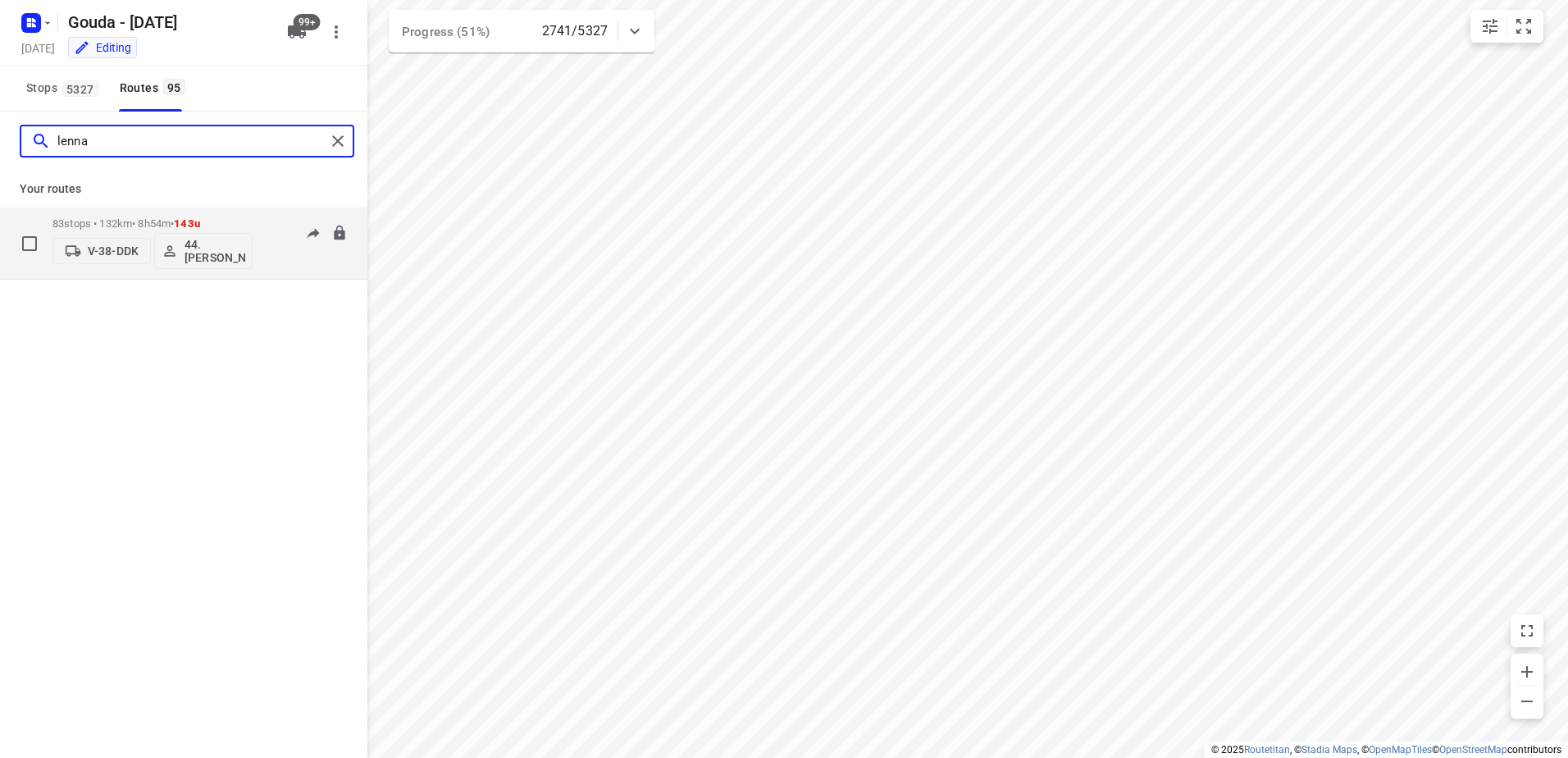
type input "lenna"
click at [134, 210] on div "83 stops • 132km • 8h54m • 143u V-38-DDK 44. Lennard Horn" at bounding box center [152, 243] width 200 height 68
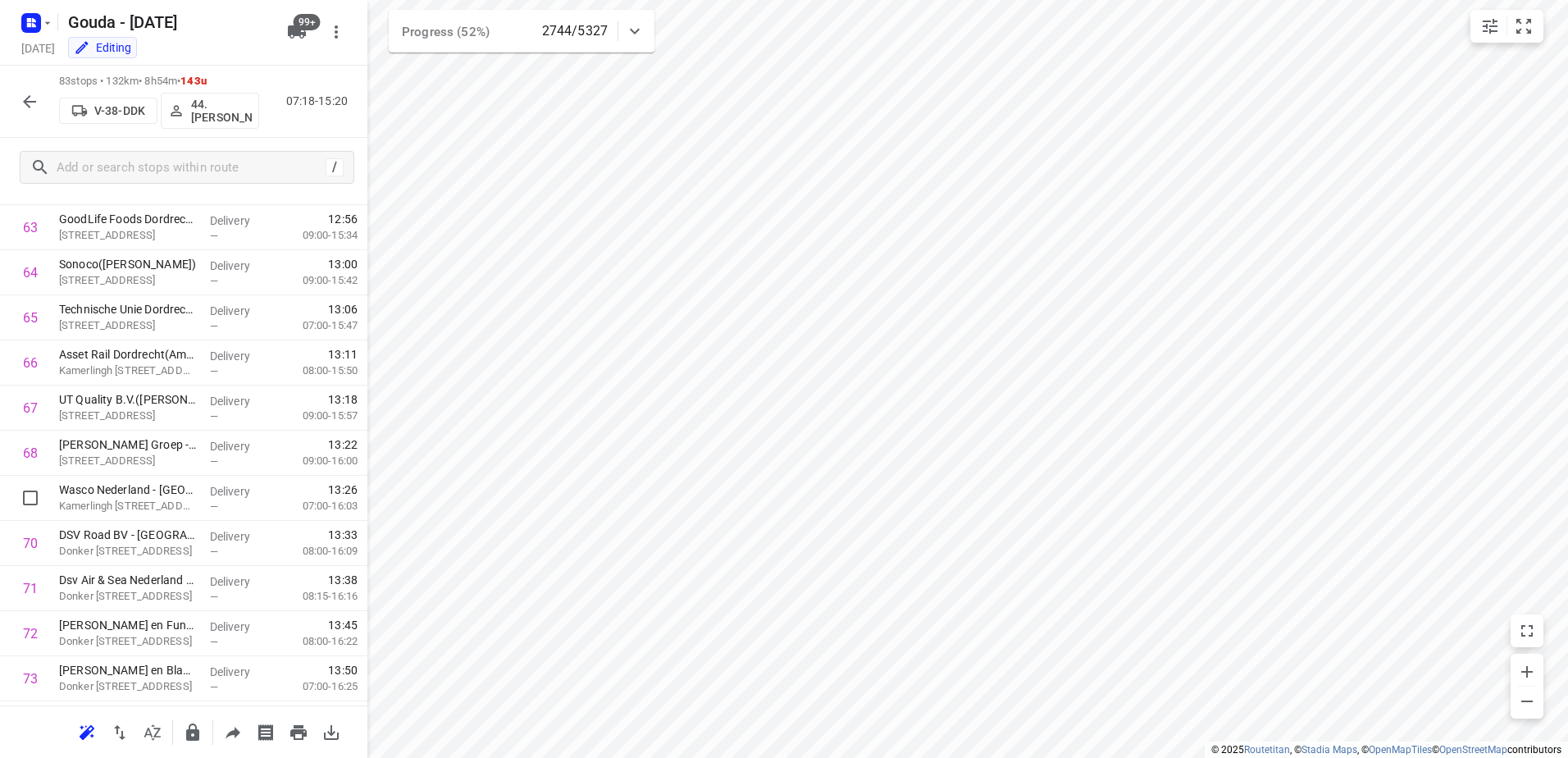
scroll to position [3364, 0]
click at [48, 97] on div "83 stops • 132km • 8h54m • 143u V-38-DDK 44. Lennard Horn 07:18-15:28" at bounding box center [183, 101] width 368 height 72
click at [31, 97] on icon "button" at bounding box center [29, 101] width 20 height 20
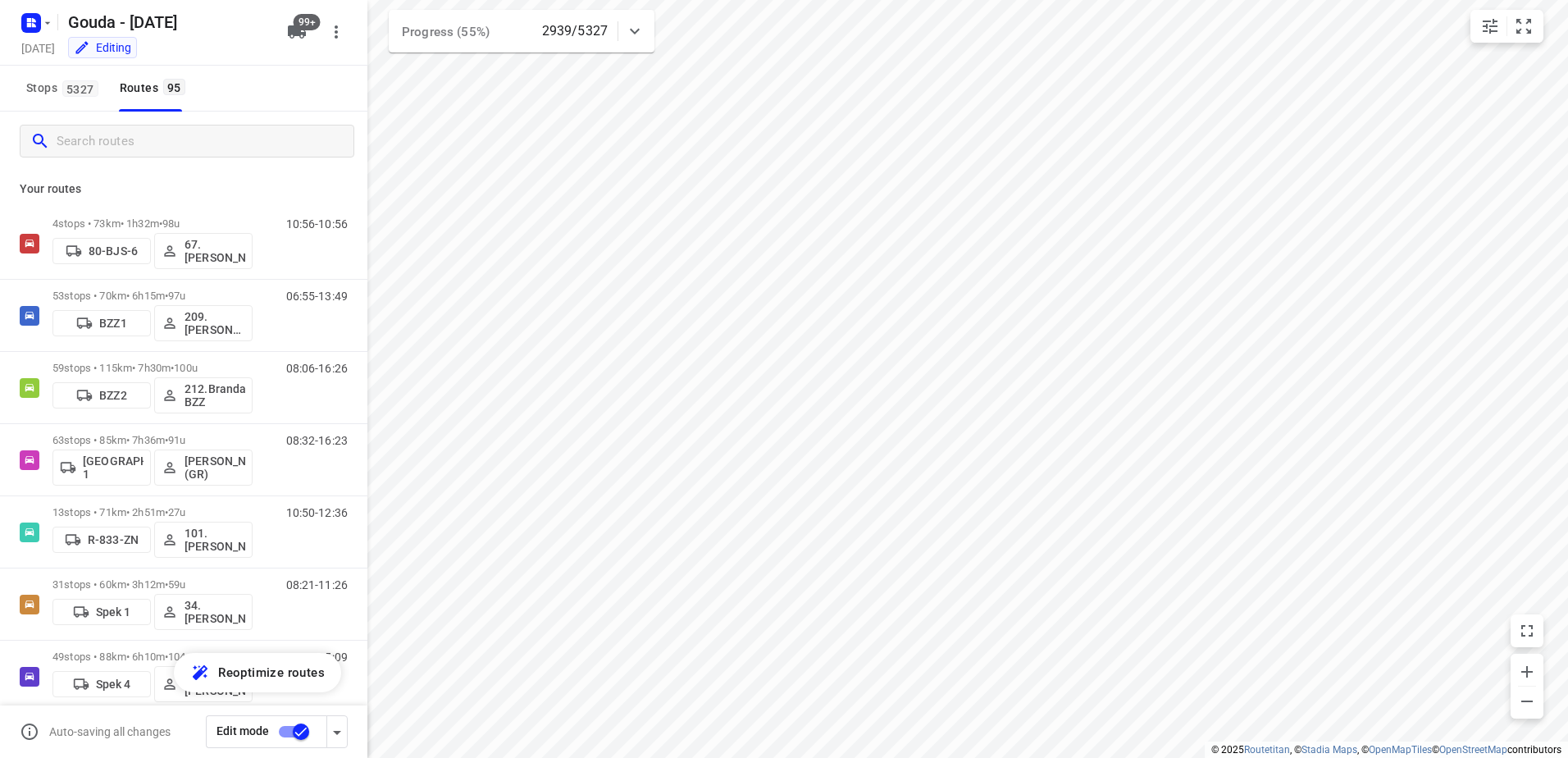
drag, startPoint x: 31, startPoint y: 97, endPoint x: 106, endPoint y: 149, distance: 91.3
click at [103, 149] on input "Search routes" at bounding box center [205, 141] width 296 height 25
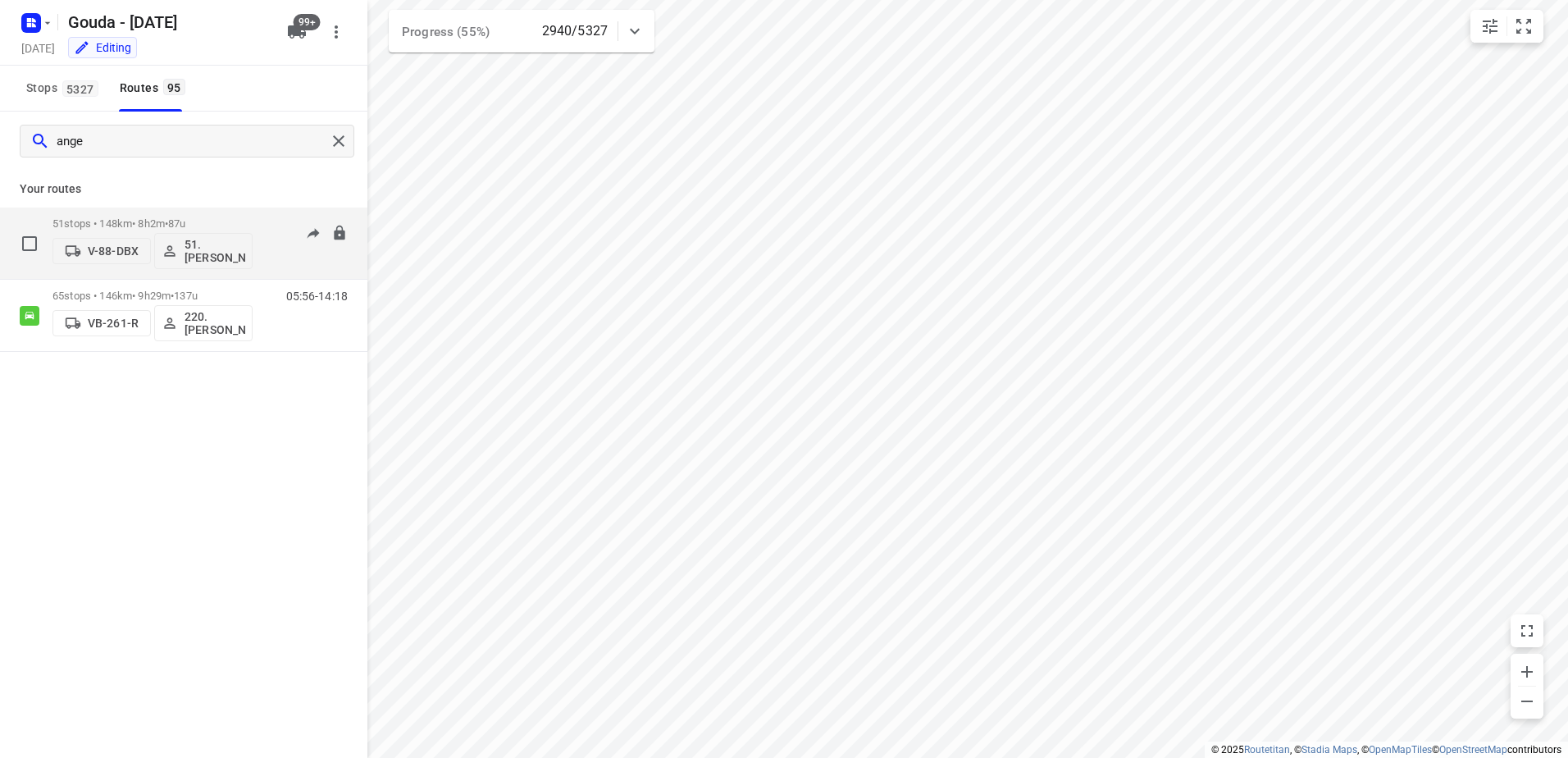
type input "ange"
click at [141, 212] on div "51 stops • 148km • 8h2m • 87u V-88-DBX 51.Angelique Langerak" at bounding box center [152, 243] width 200 height 68
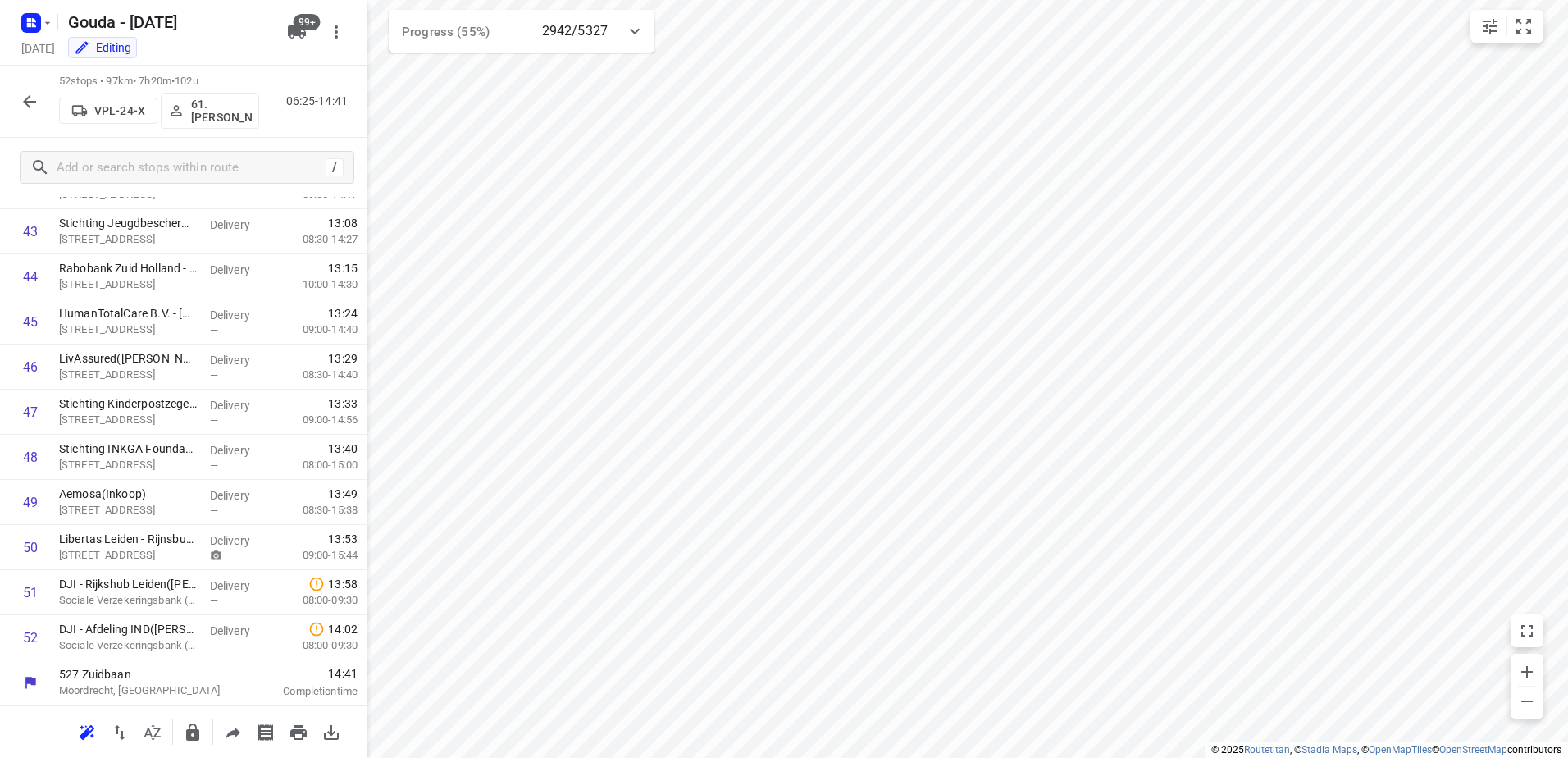
scroll to position [1965, 0]
click at [23, 98] on icon "button" at bounding box center [29, 101] width 20 height 20
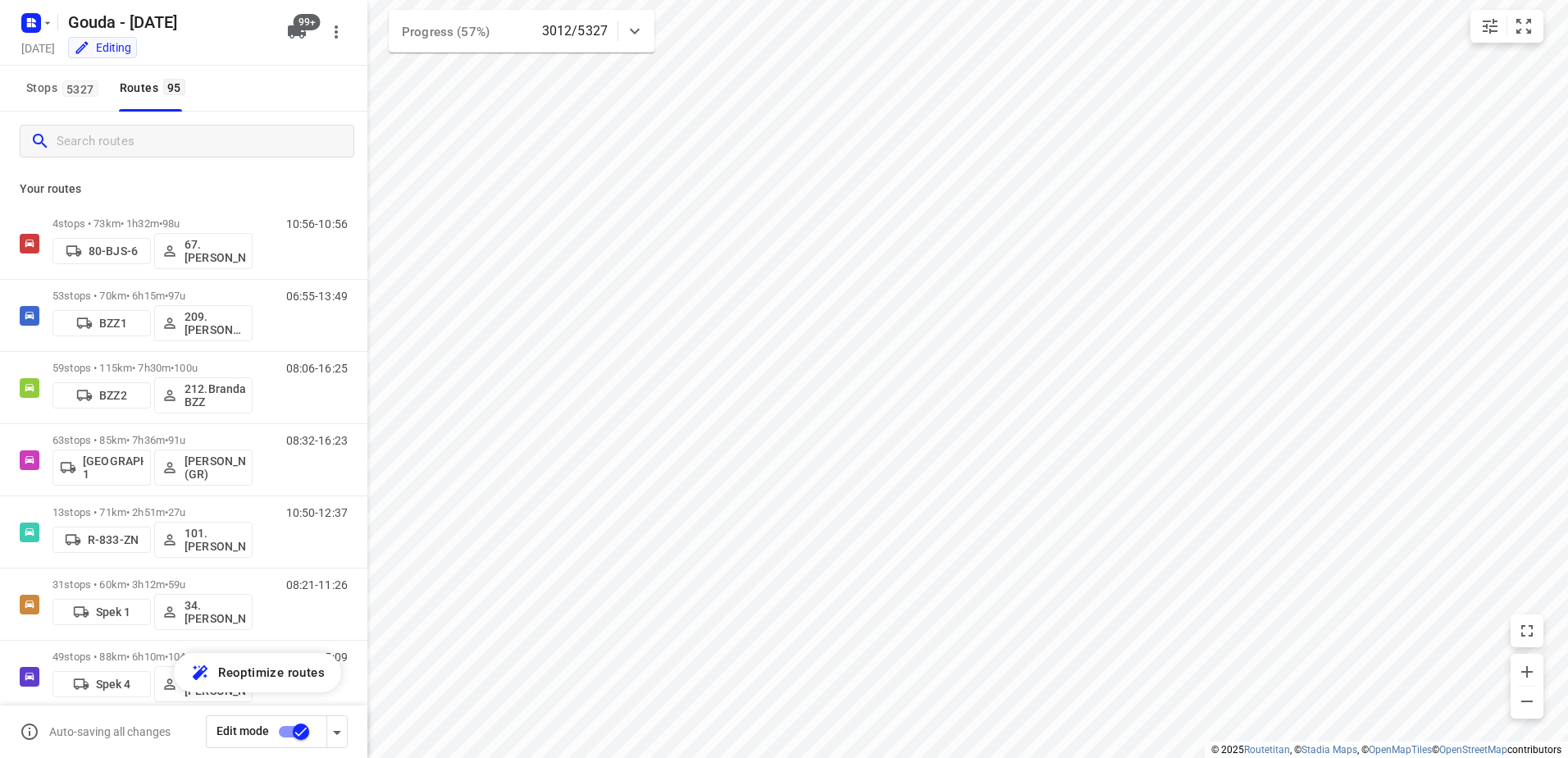
click at [99, 147] on input "Search routes" at bounding box center [205, 141] width 296 height 25
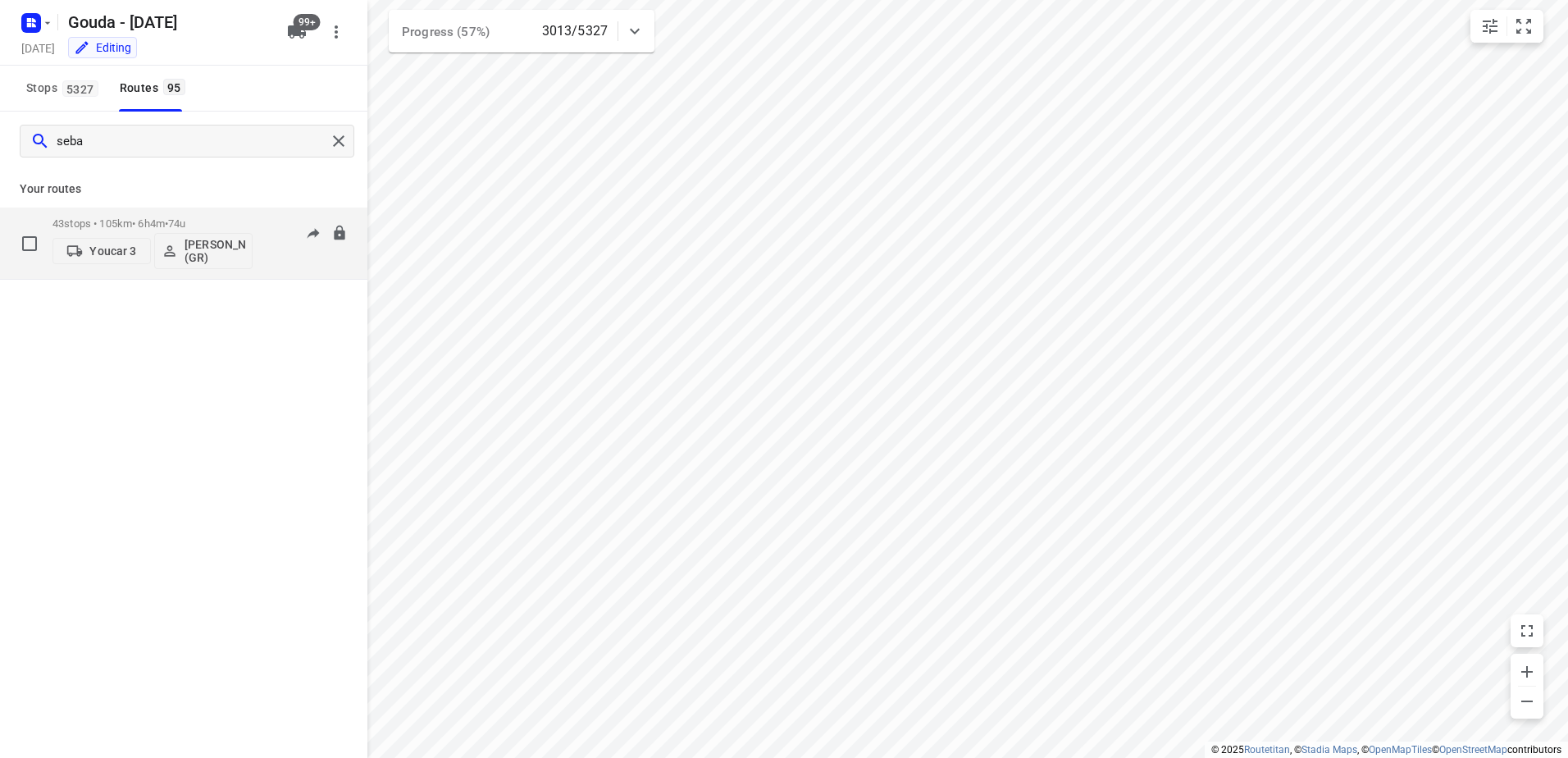
type input "seba"
click at [119, 215] on div "43 stops • 105km • 6h4m • 74u Youcar 3 Sebastiaan Huisman (GR)" at bounding box center [152, 243] width 200 height 68
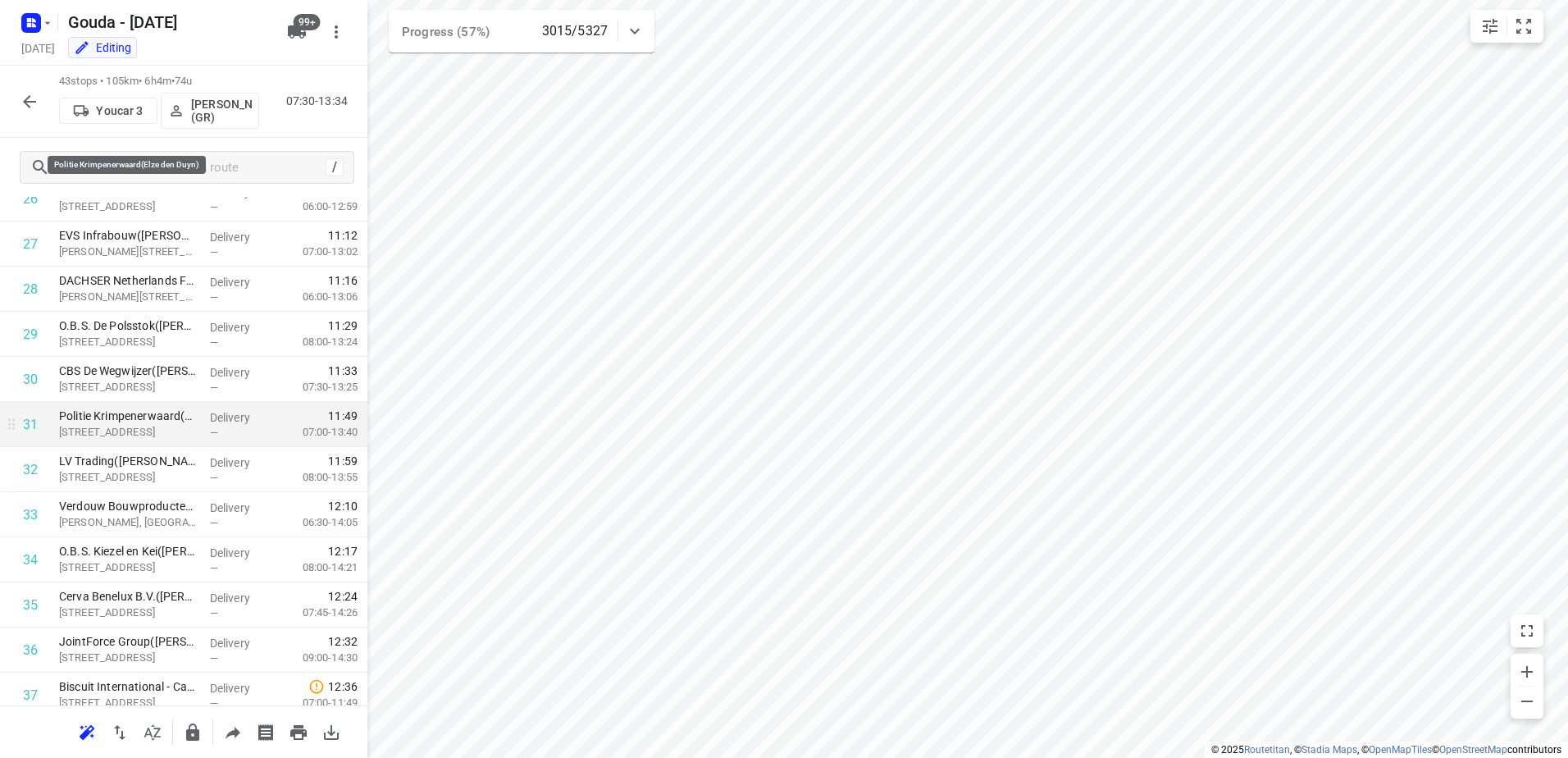
scroll to position [1559, 0]
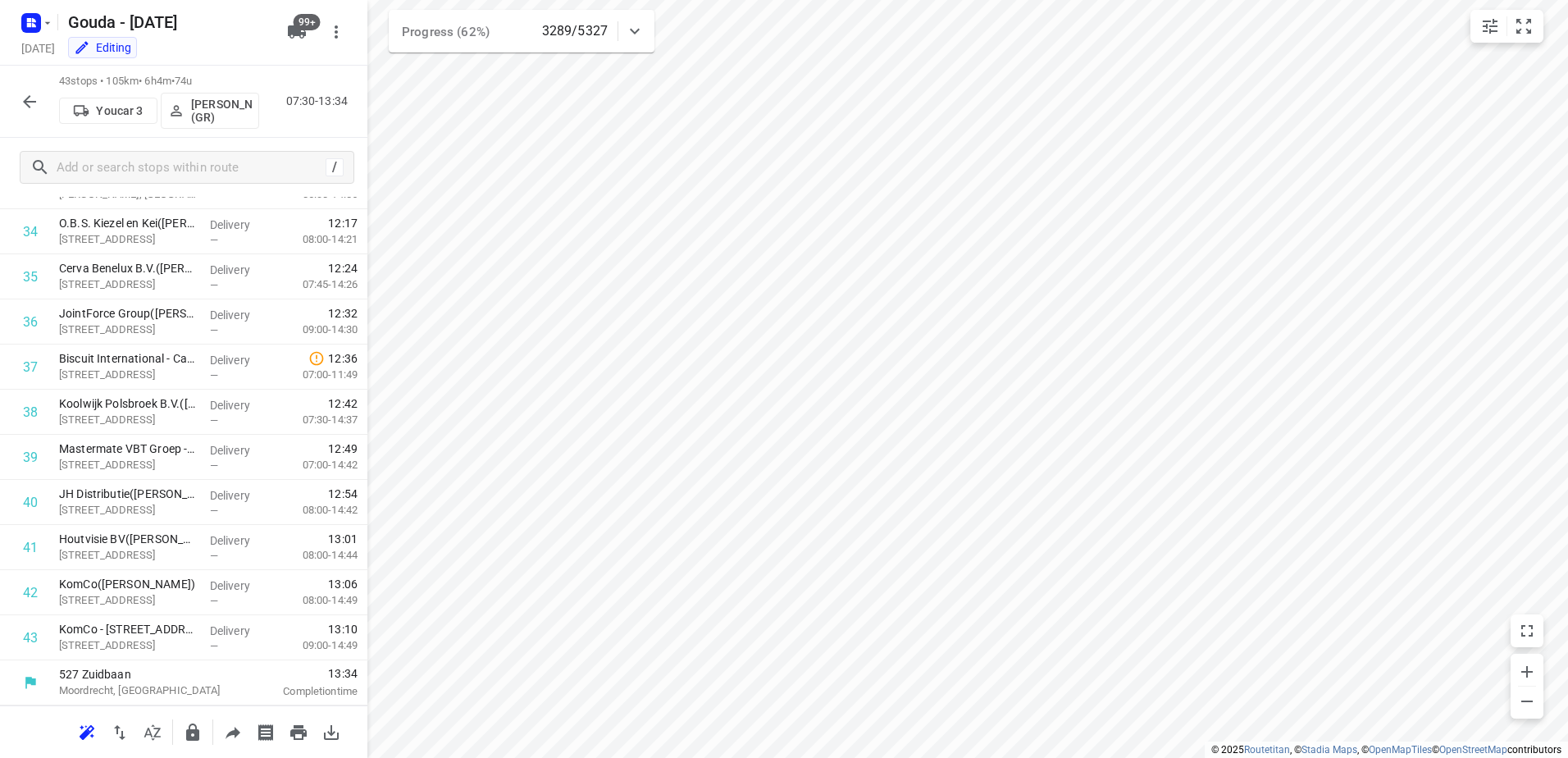
click at [32, 102] on icon "button" at bounding box center [29, 101] width 20 height 20
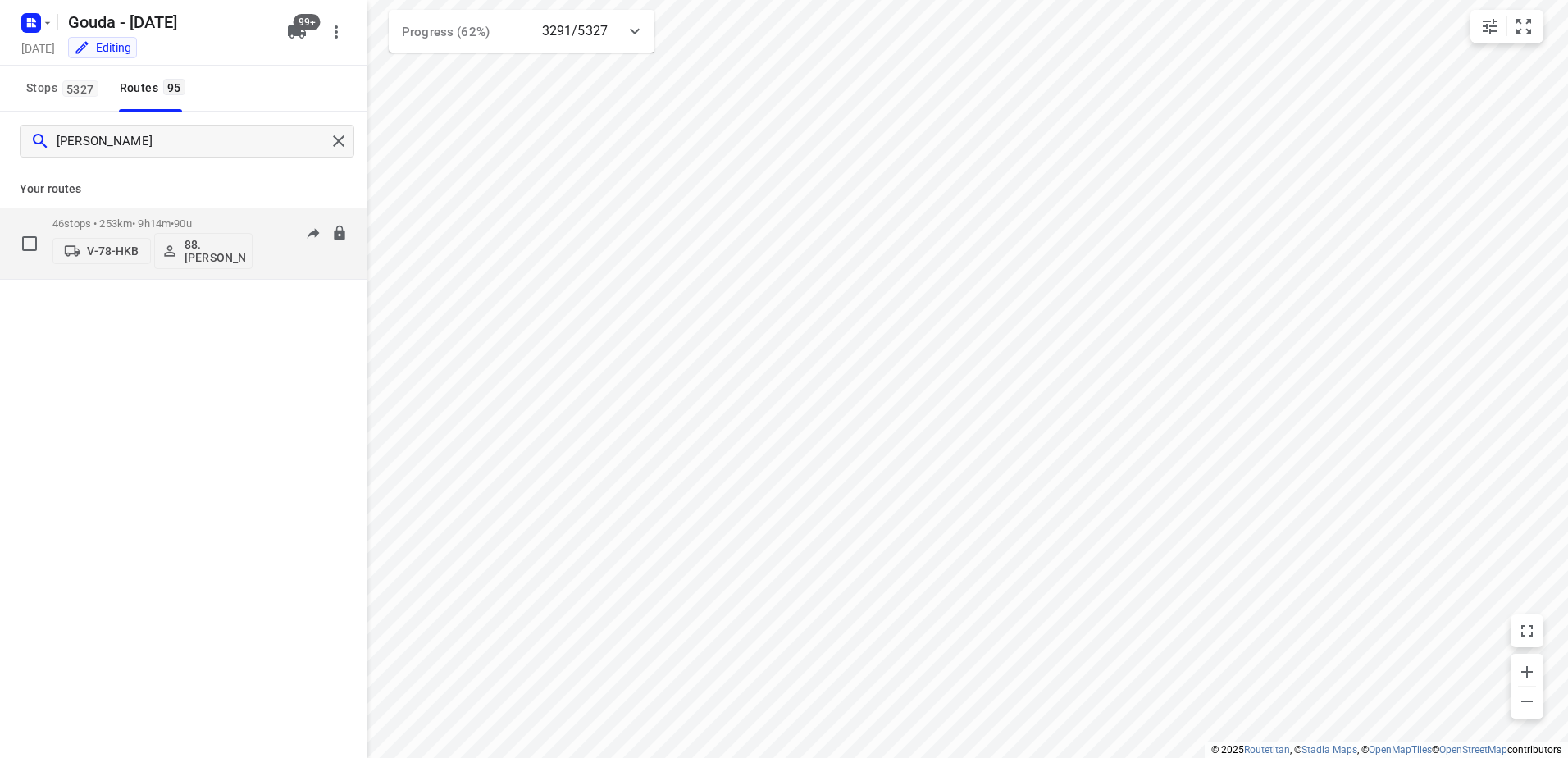
type input "deborah"
click at [174, 226] on span "•" at bounding box center [172, 223] width 3 height 13
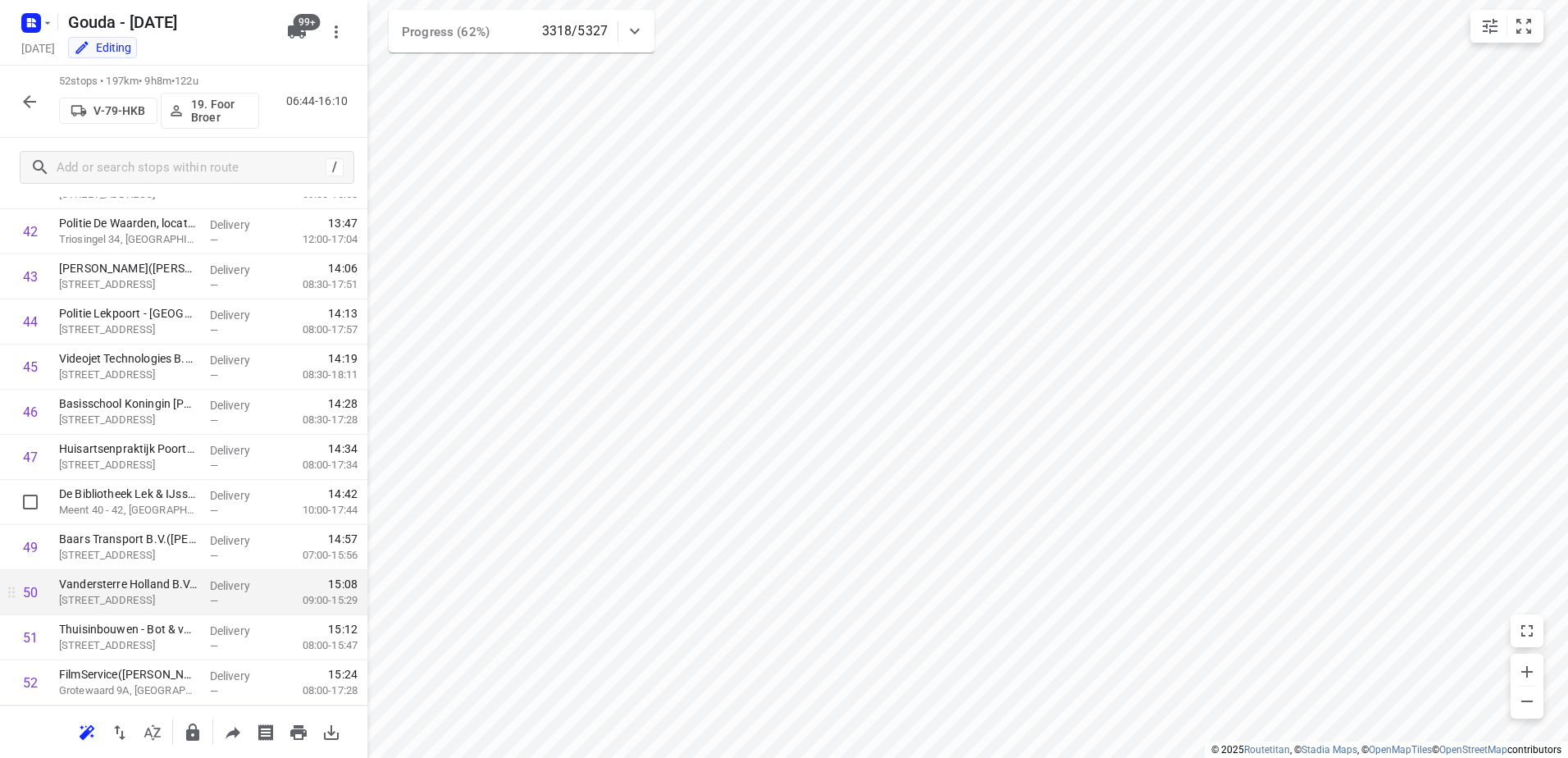
scroll to position [1965, 0]
click at [28, 112] on button "button" at bounding box center [29, 101] width 33 height 33
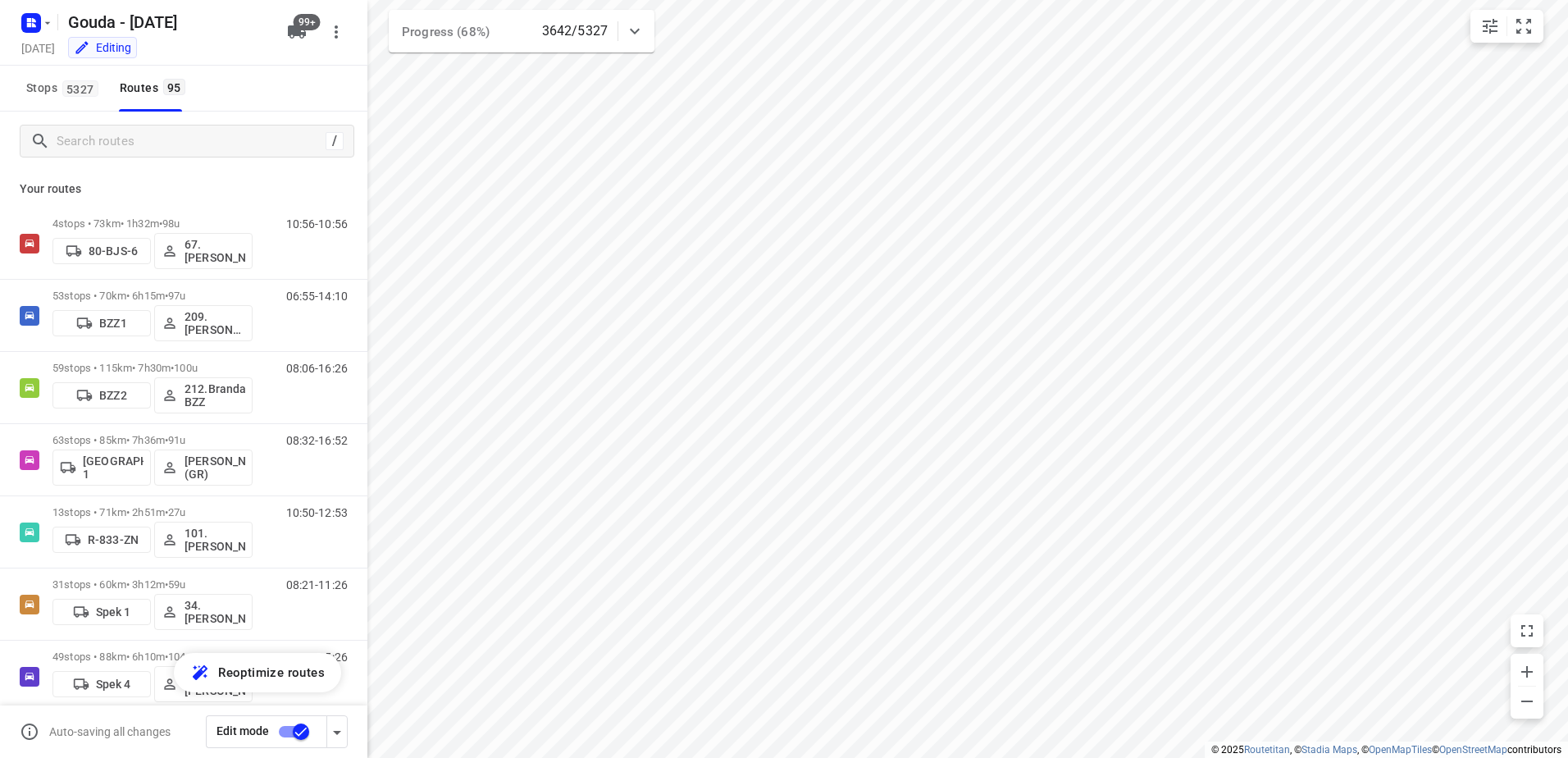
click at [148, 156] on div "/" at bounding box center [186, 141] width 334 height 33
click at [149, 142] on input "Search routes" at bounding box center [191, 141] width 267 height 25
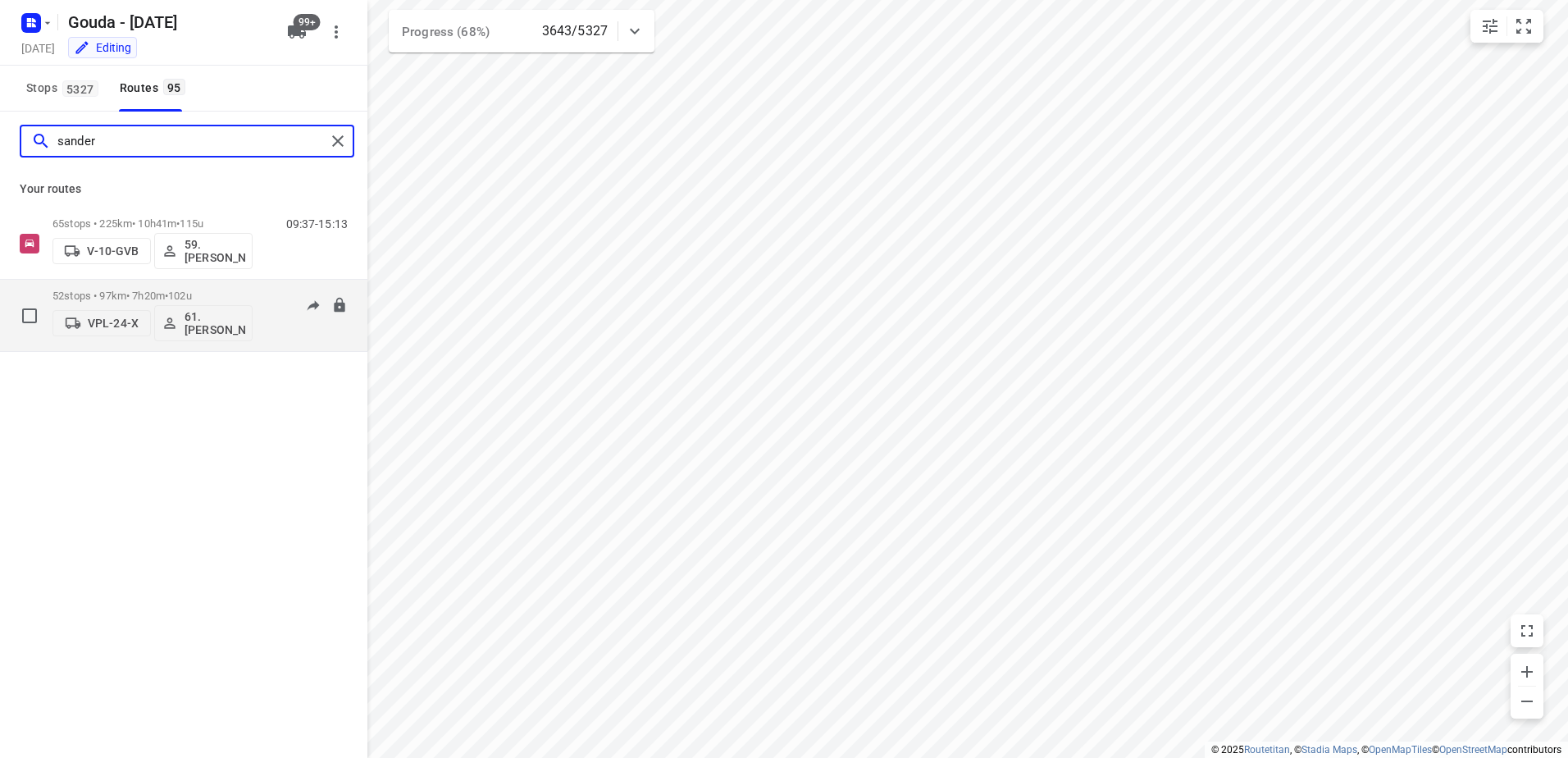
type input "sander"
click at [192, 295] on span "102u" at bounding box center [179, 296] width 23 height 13
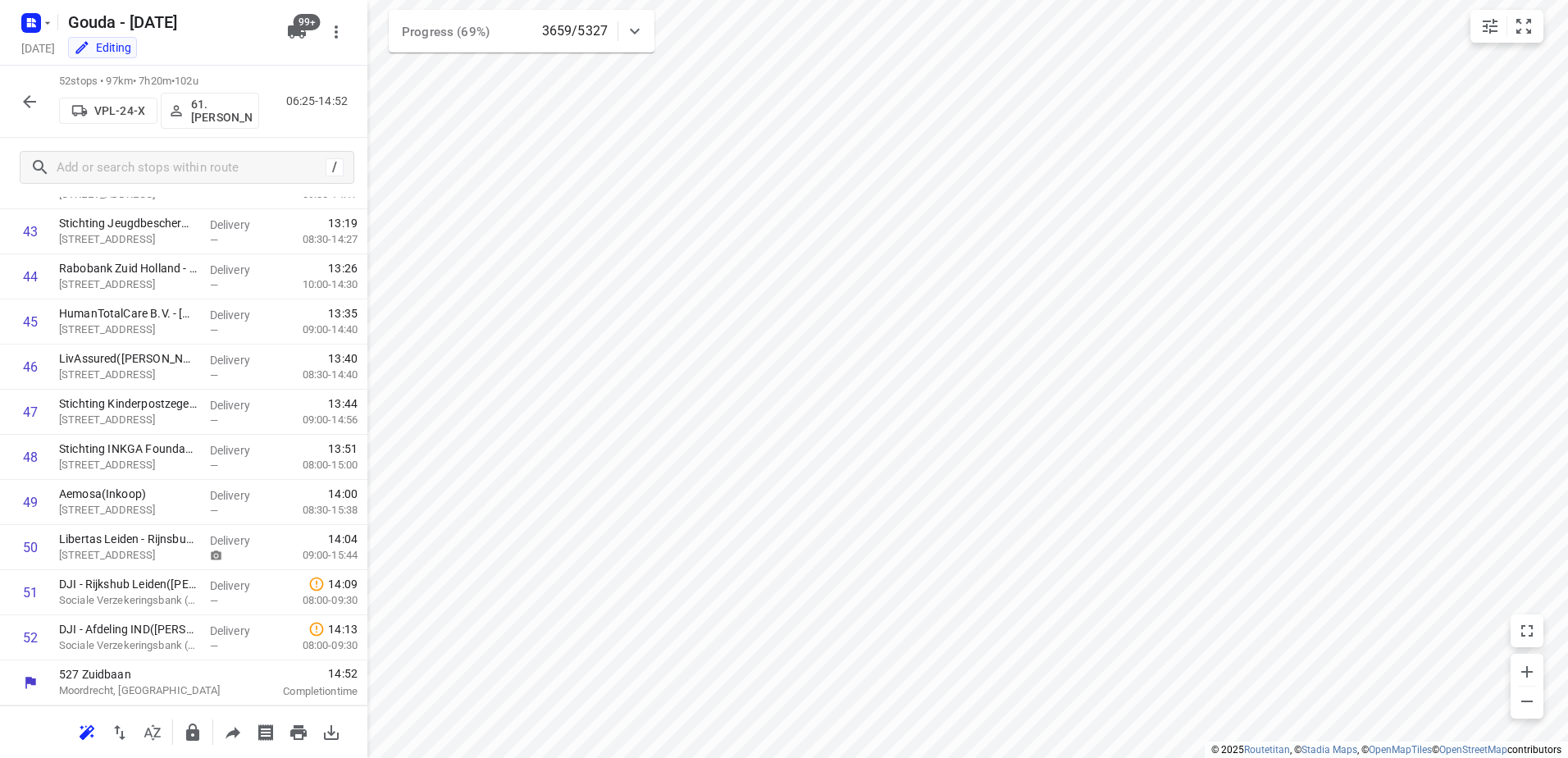
click at [19, 87] on div at bounding box center [29, 101] width 33 height 33
click at [34, 101] on icon "button" at bounding box center [29, 101] width 13 height 13
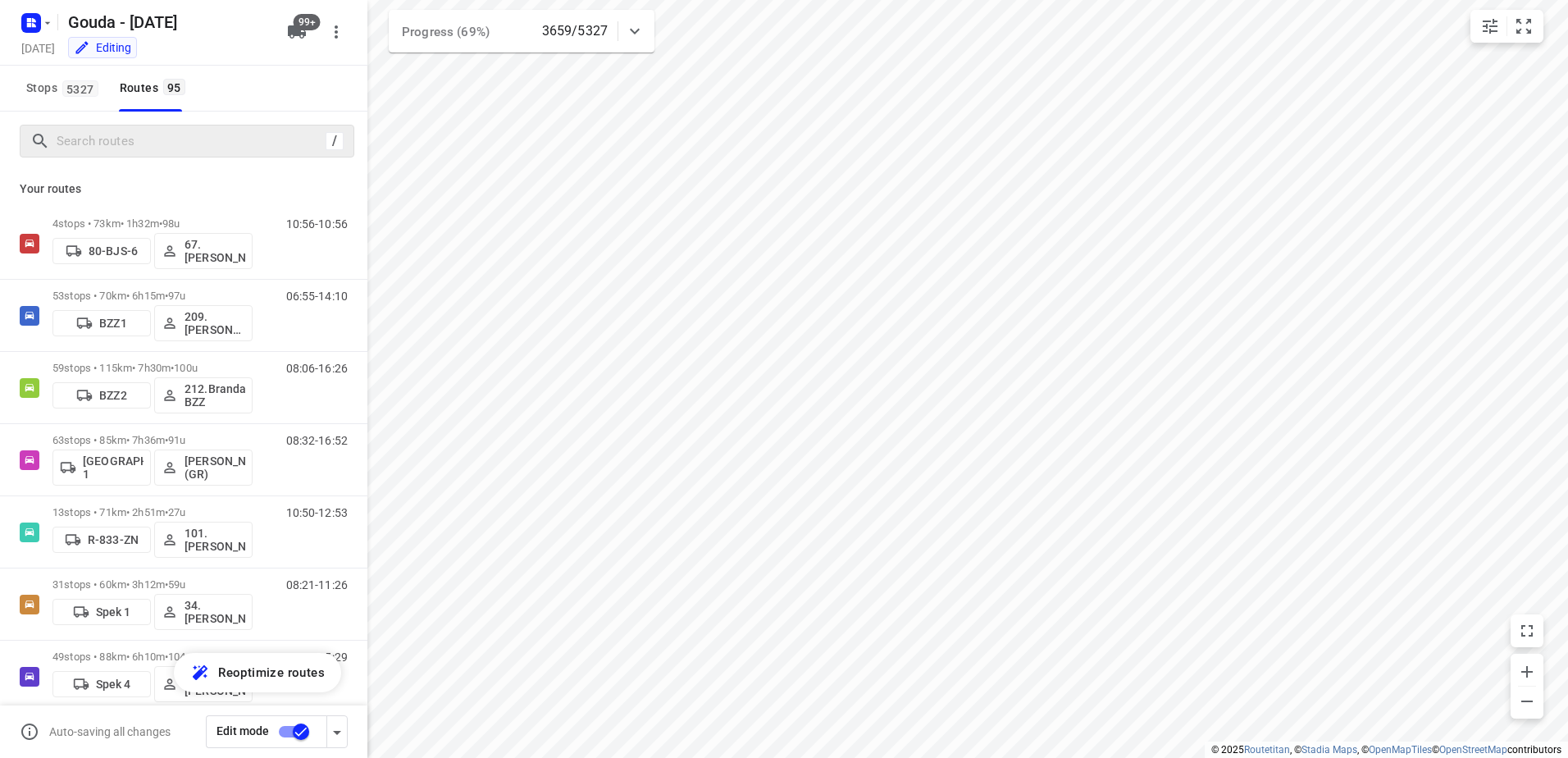
click at [126, 157] on div "/" at bounding box center [186, 141] width 334 height 33
click at [156, 141] on input "Search routes" at bounding box center [191, 141] width 267 height 25
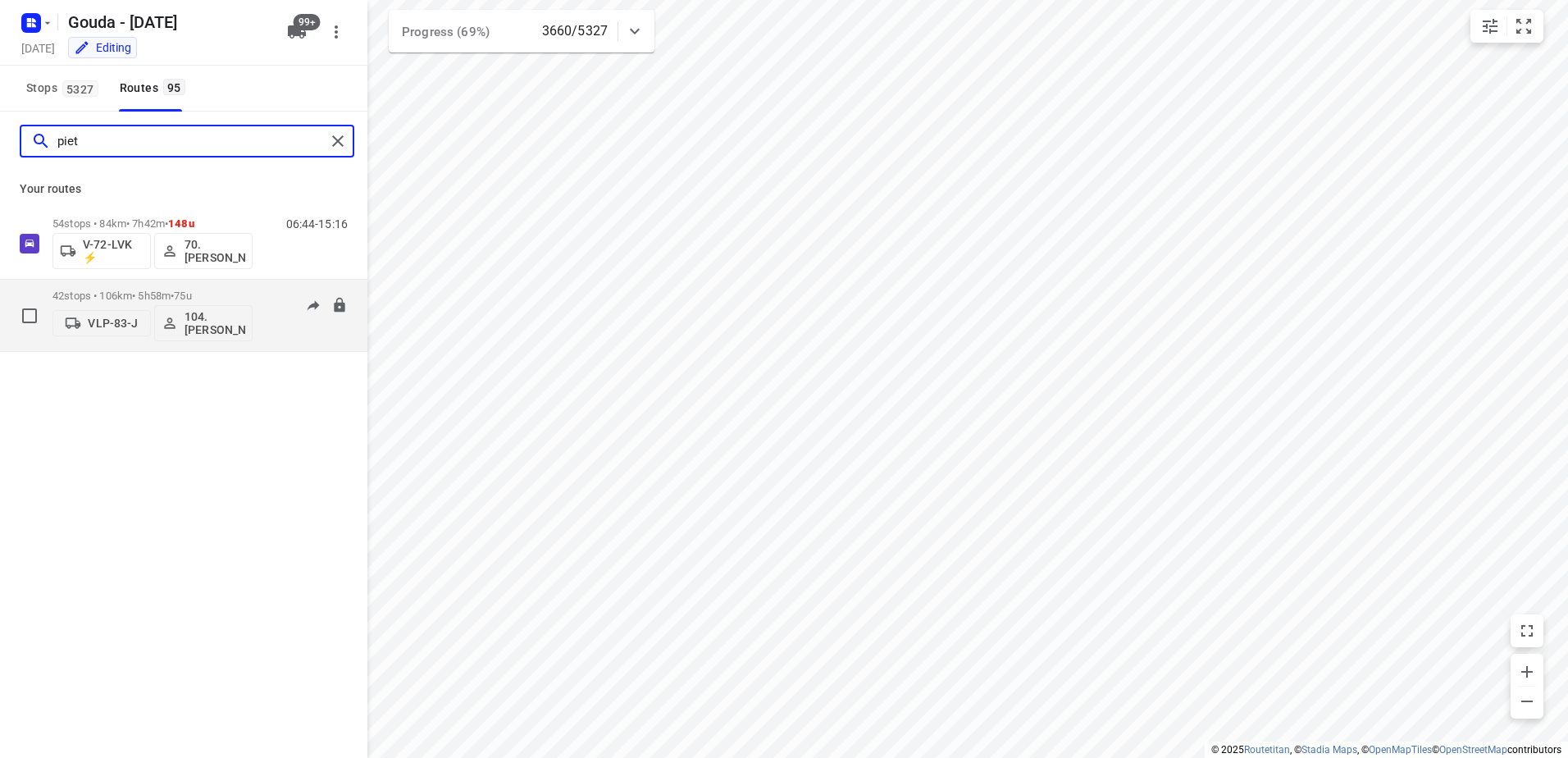
type input "piet"
click at [217, 291] on p "42 stops • 106km • 5h58m • 75u" at bounding box center [152, 296] width 200 height 13
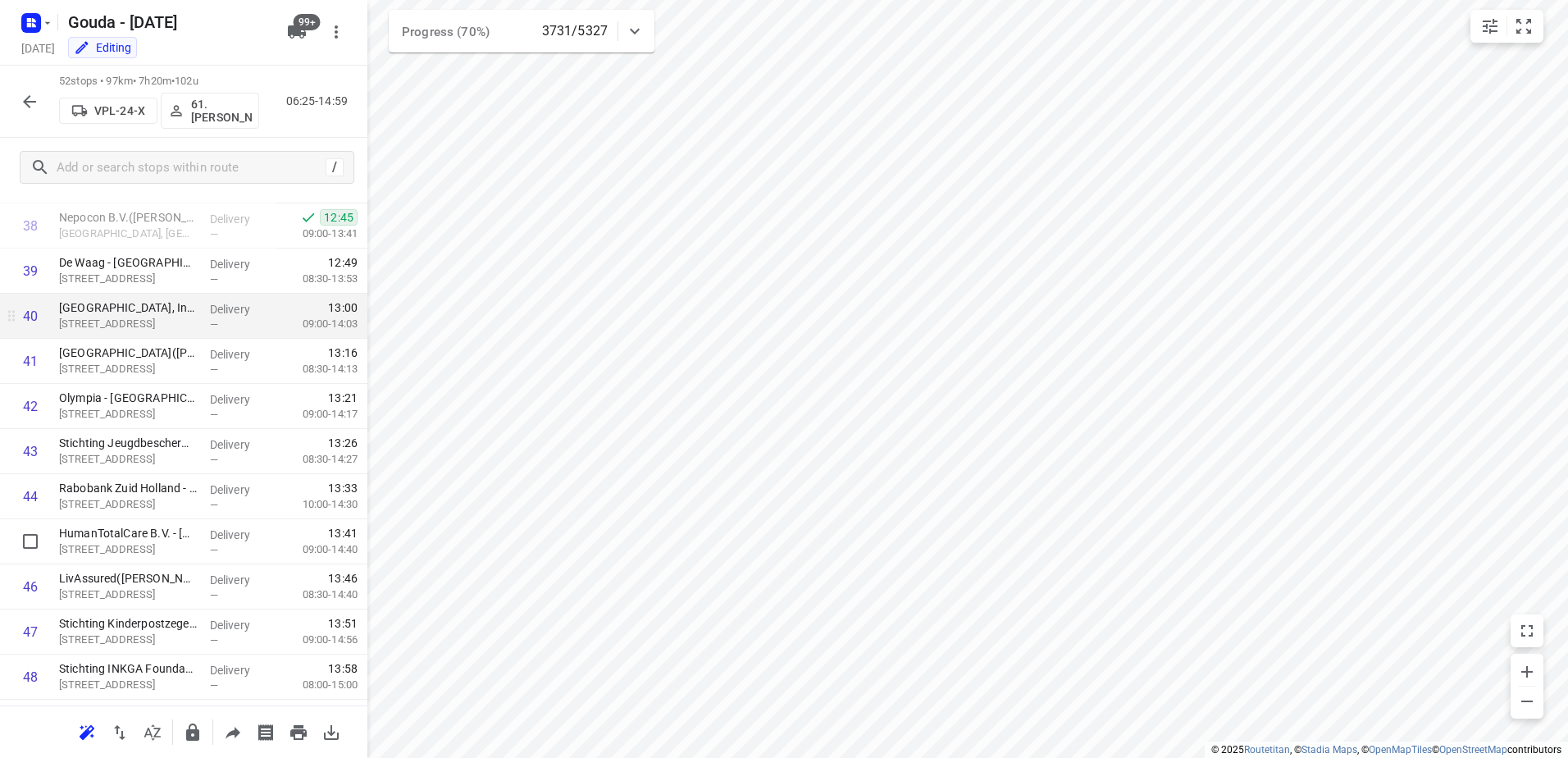
scroll to position [1637, 0]
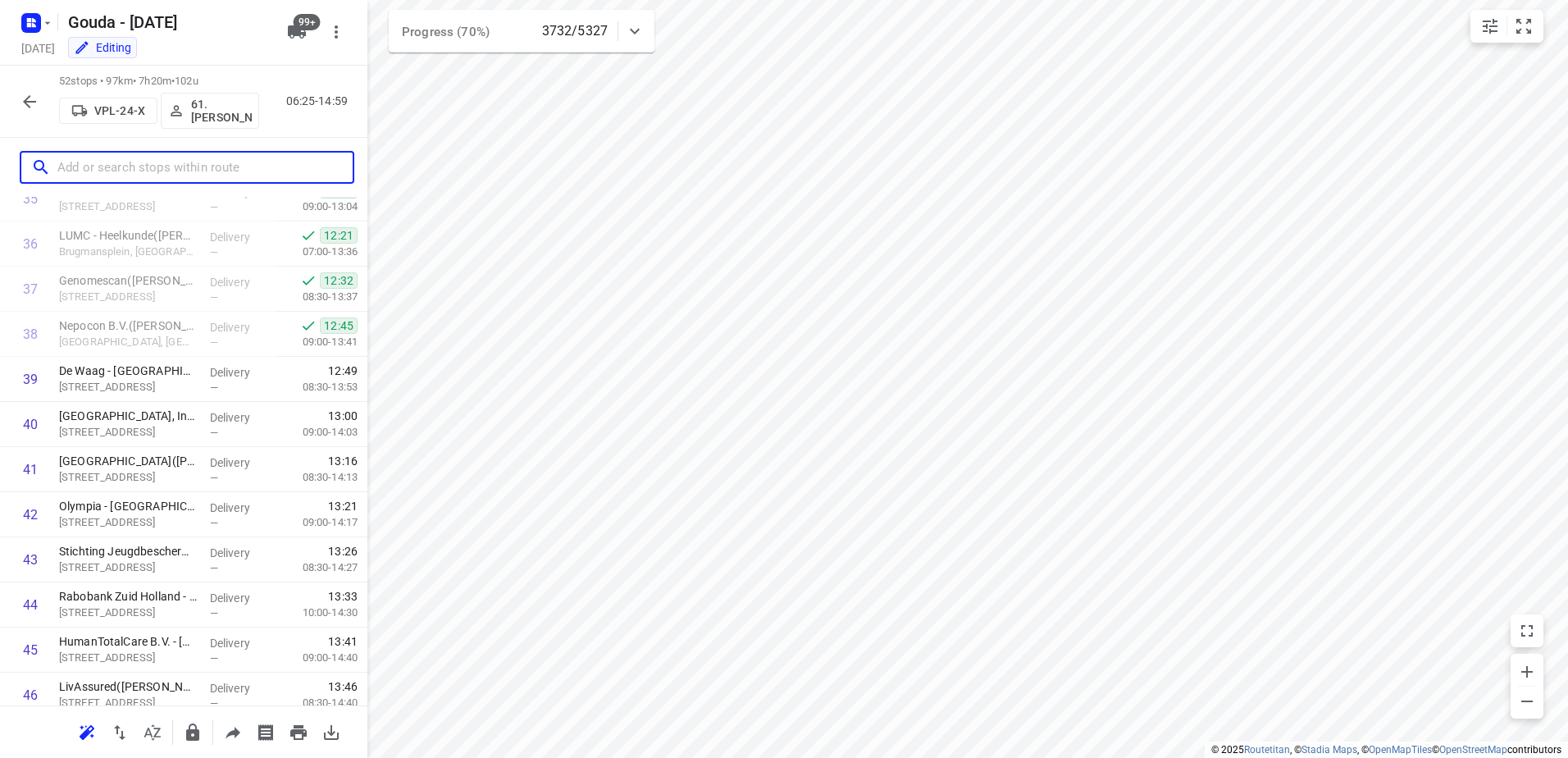
click at [239, 157] on input "text" at bounding box center [205, 168] width 295 height 25
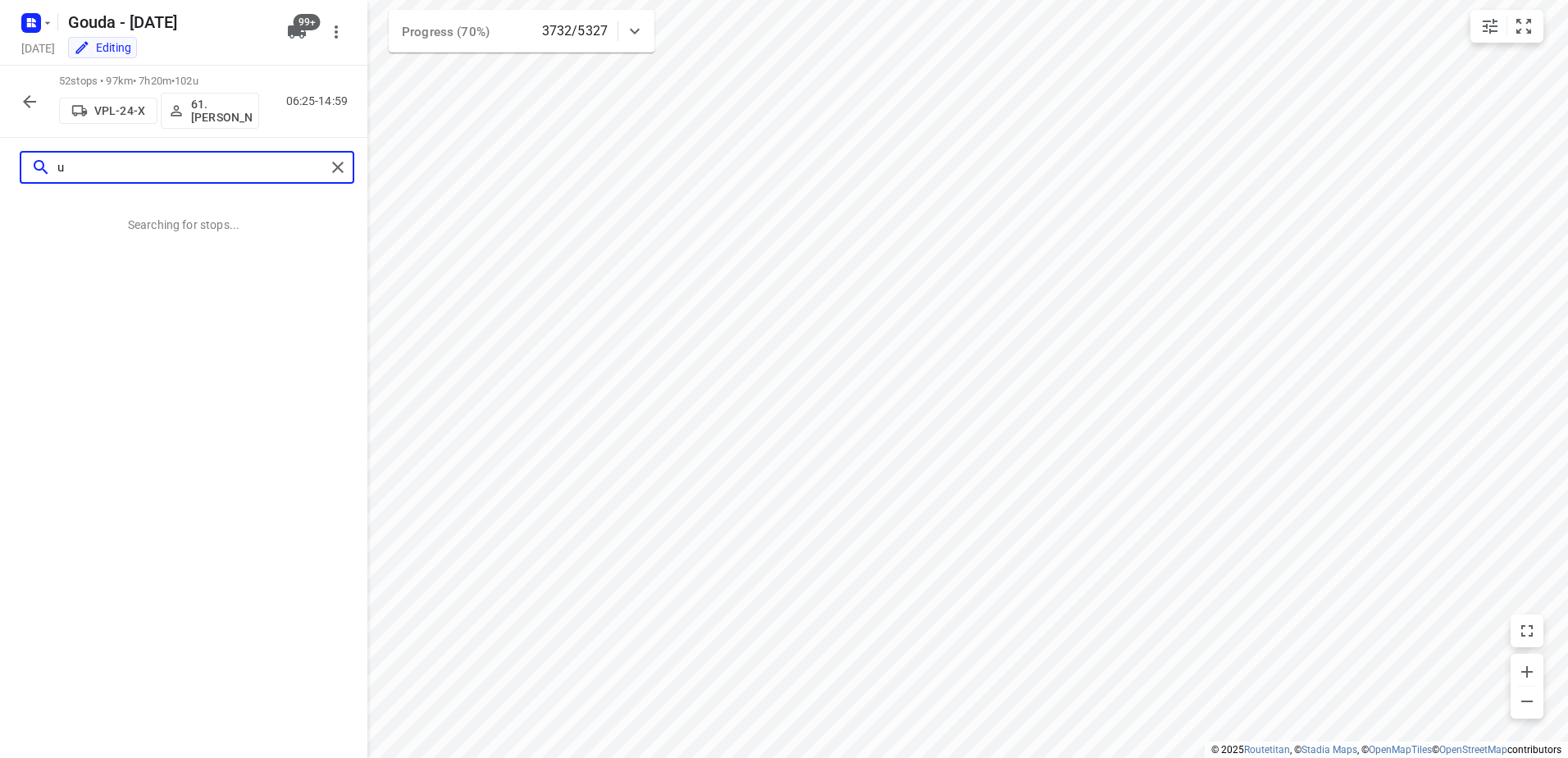
scroll to position [0, 0]
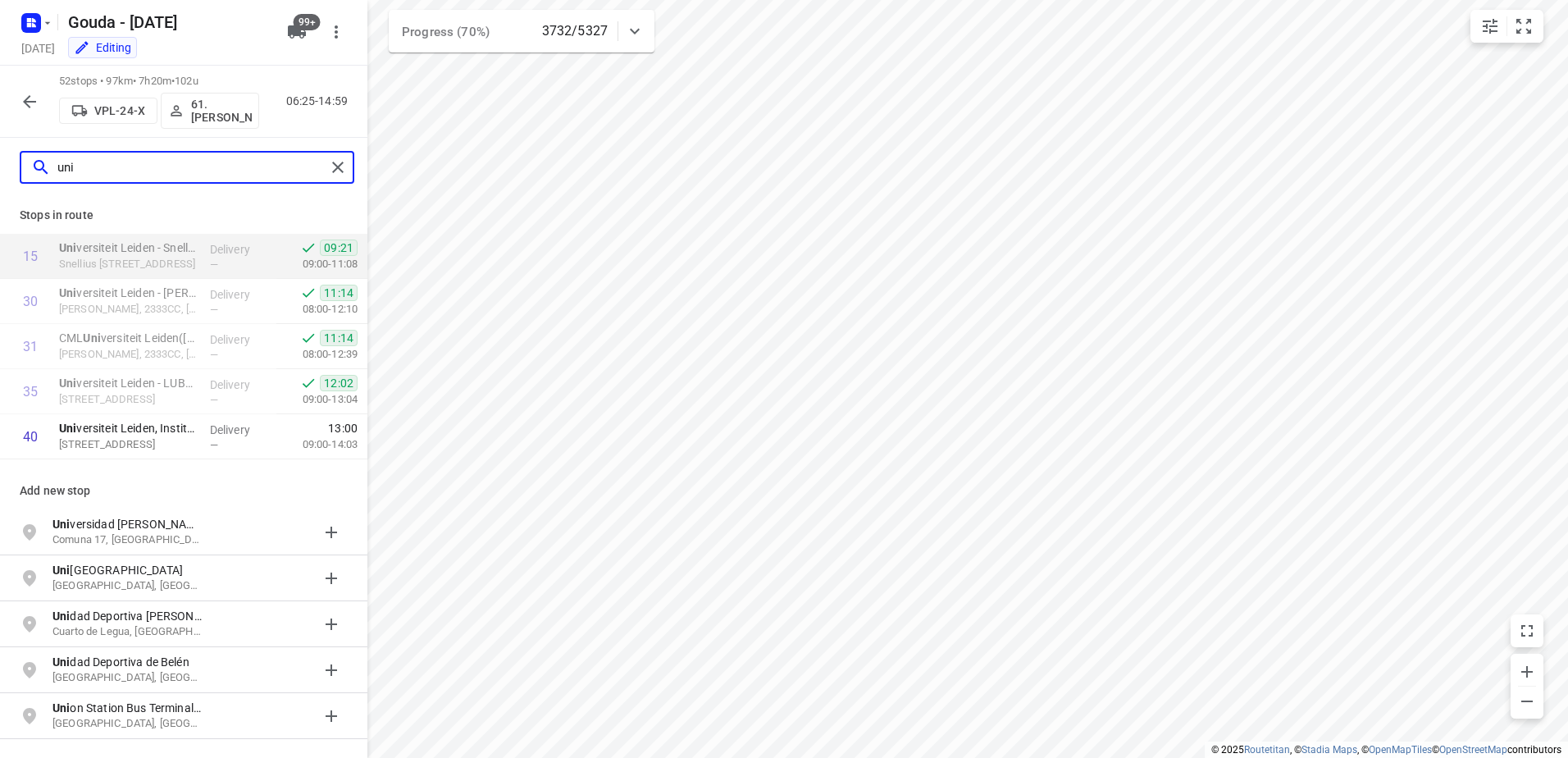
type input "uni"
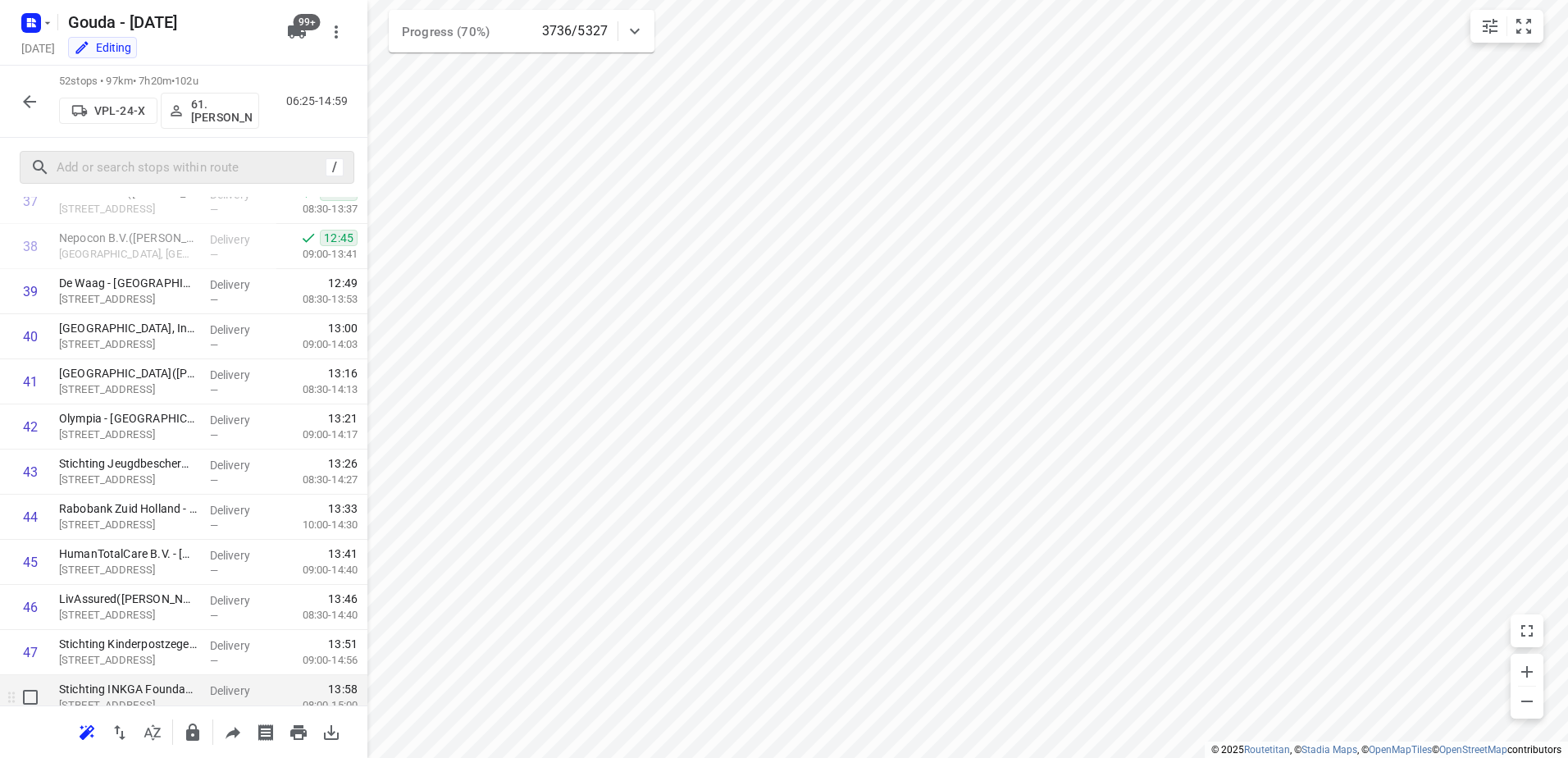
scroll to position [1719, 0]
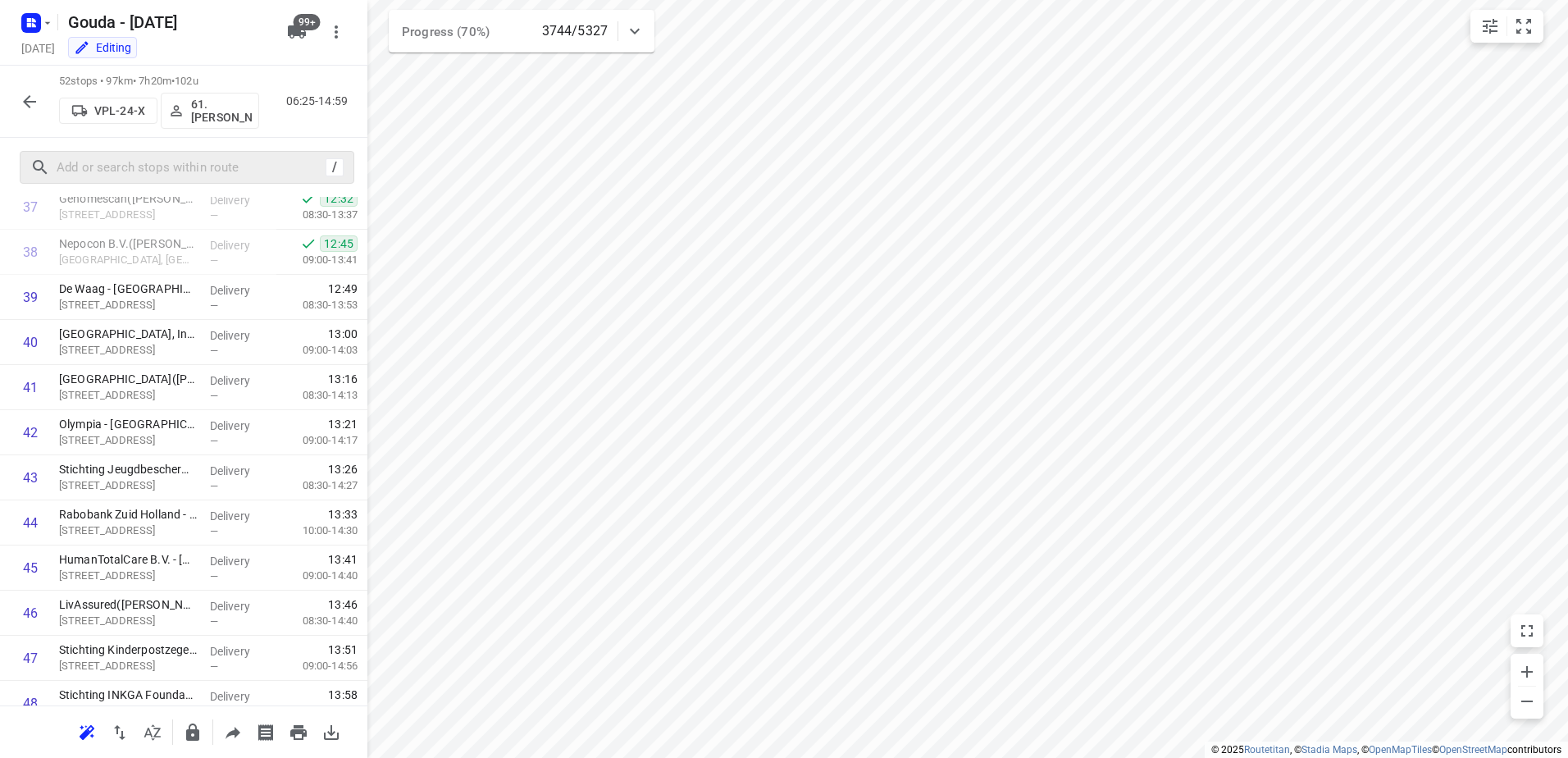
click at [41, 99] on button "button" at bounding box center [29, 101] width 33 height 33
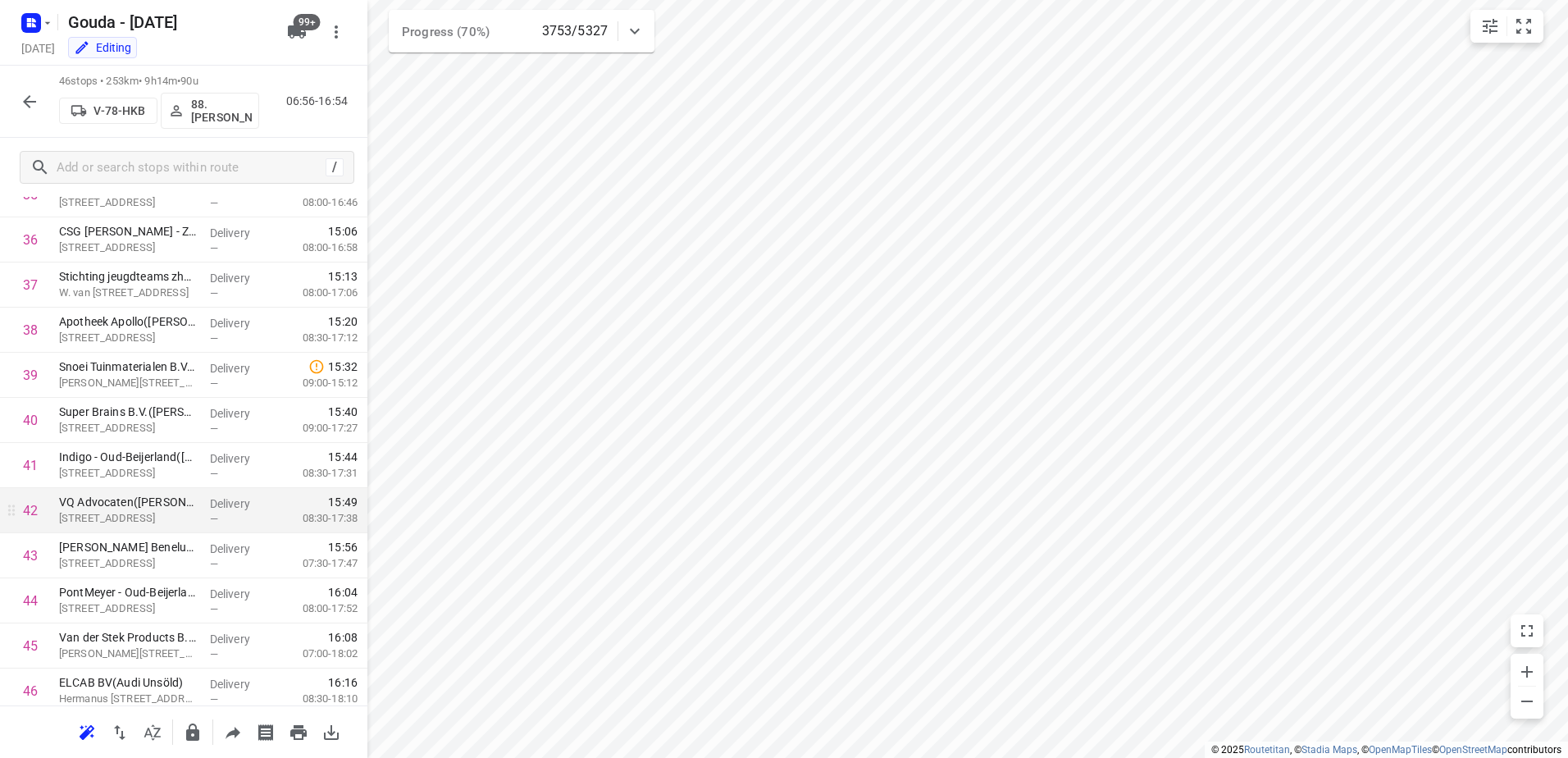
scroll to position [1613, 0]
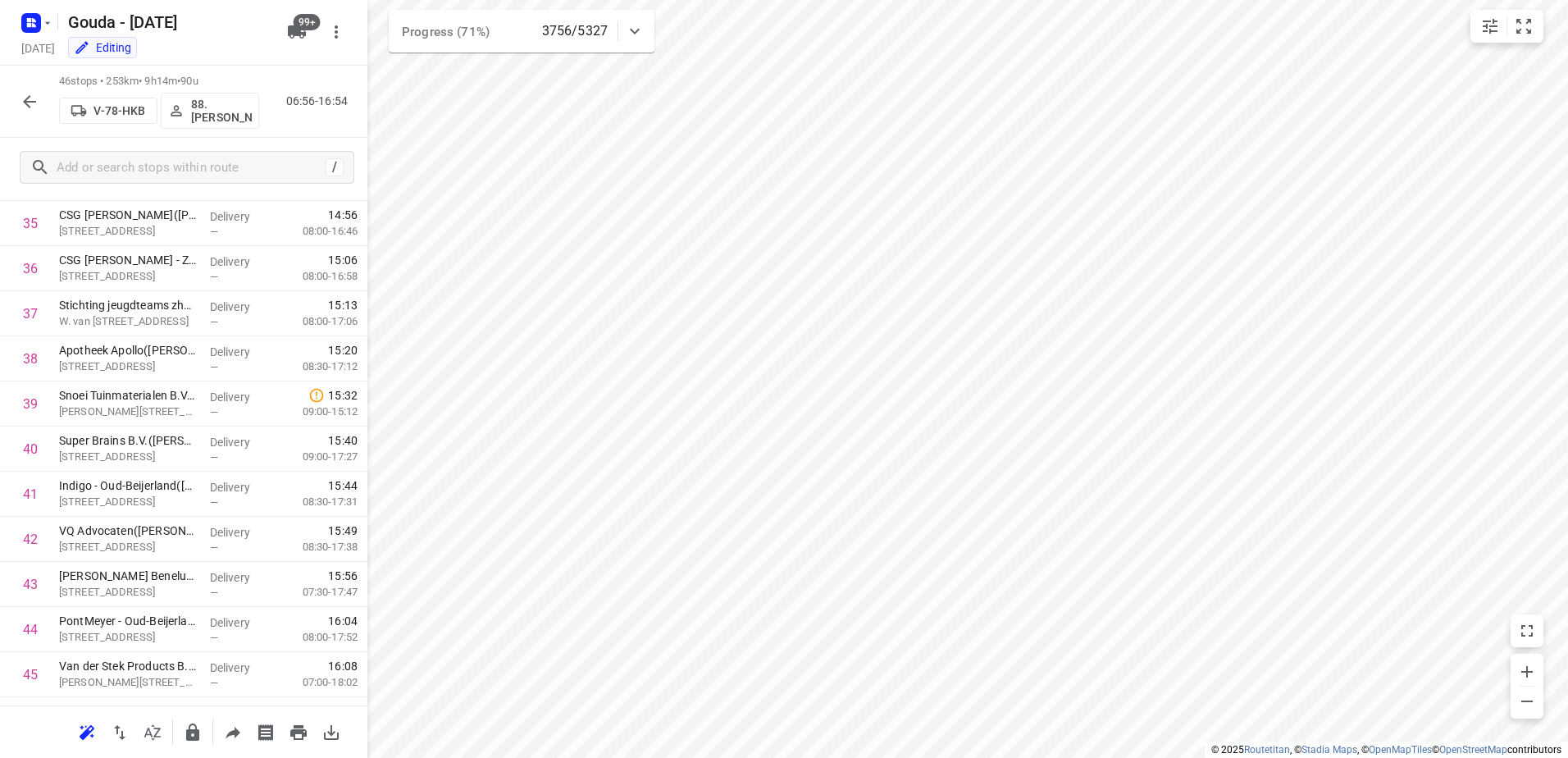
click at [15, 101] on button "button" at bounding box center [29, 101] width 33 height 33
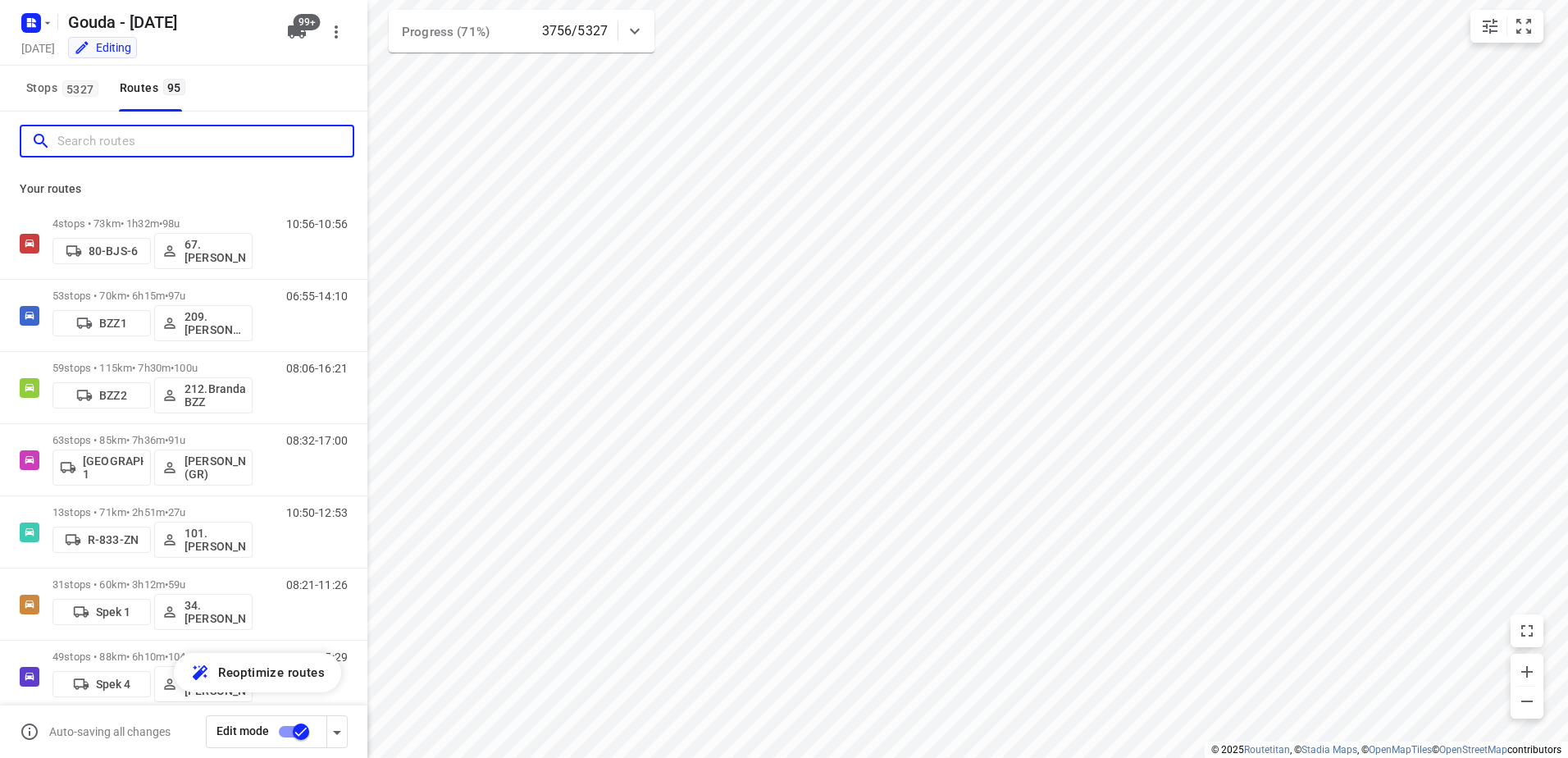
click at [87, 140] on input "Search routes" at bounding box center [205, 141] width 295 height 25
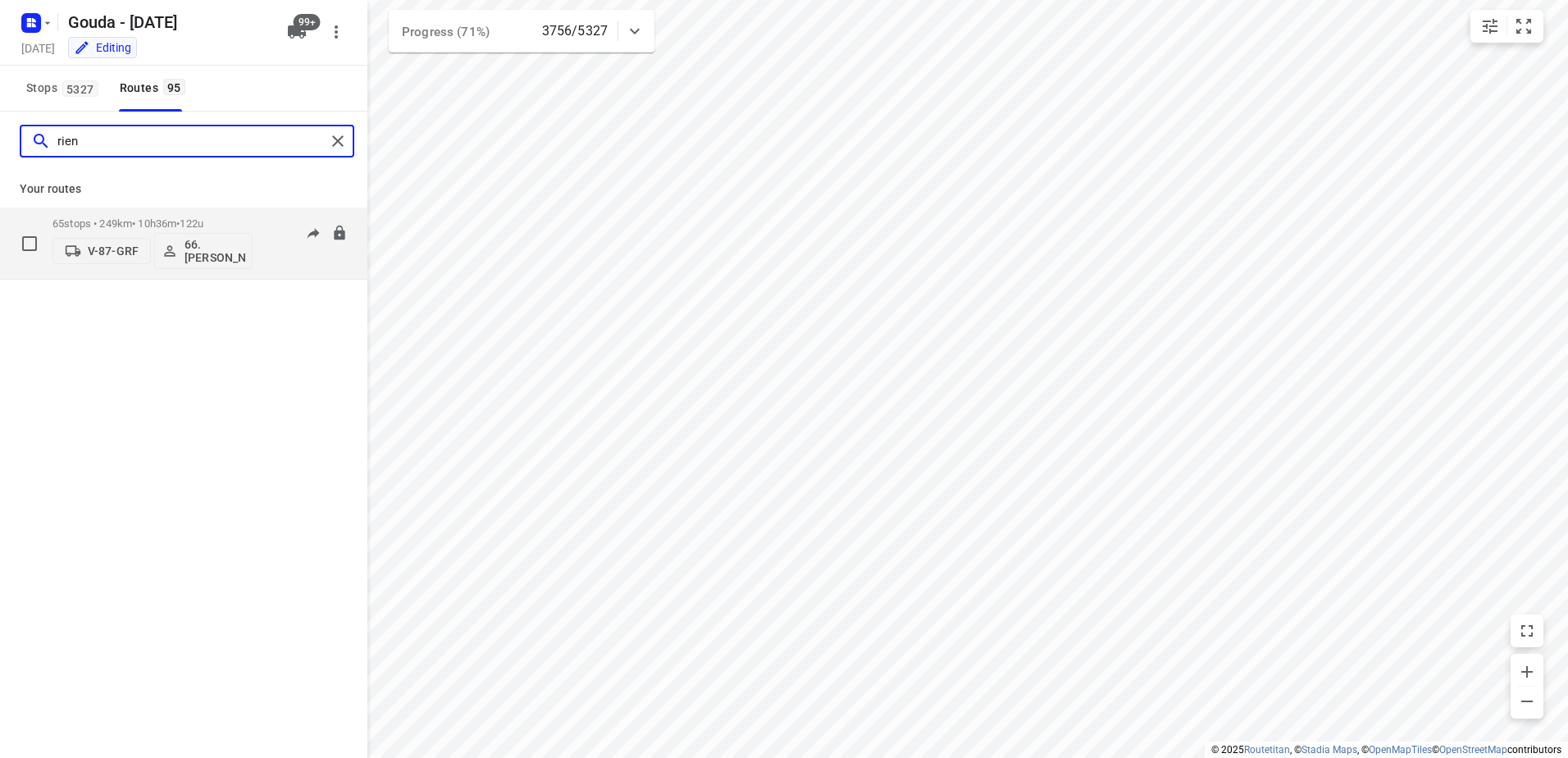
type input "rien"
click at [139, 224] on p "65 stops • 249km • 10h36m • 122u" at bounding box center [152, 223] width 200 height 13
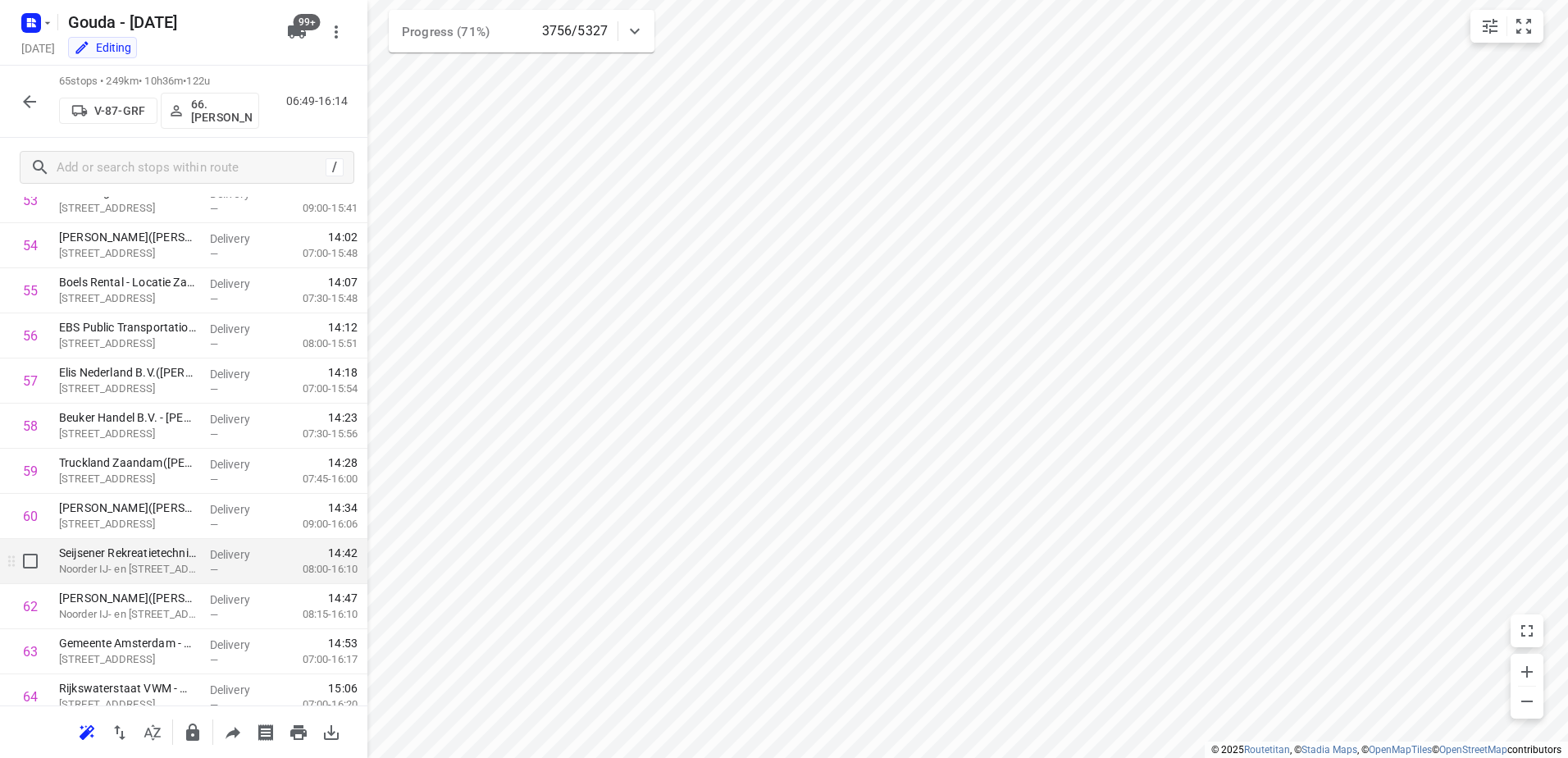
scroll to position [2551, 0]
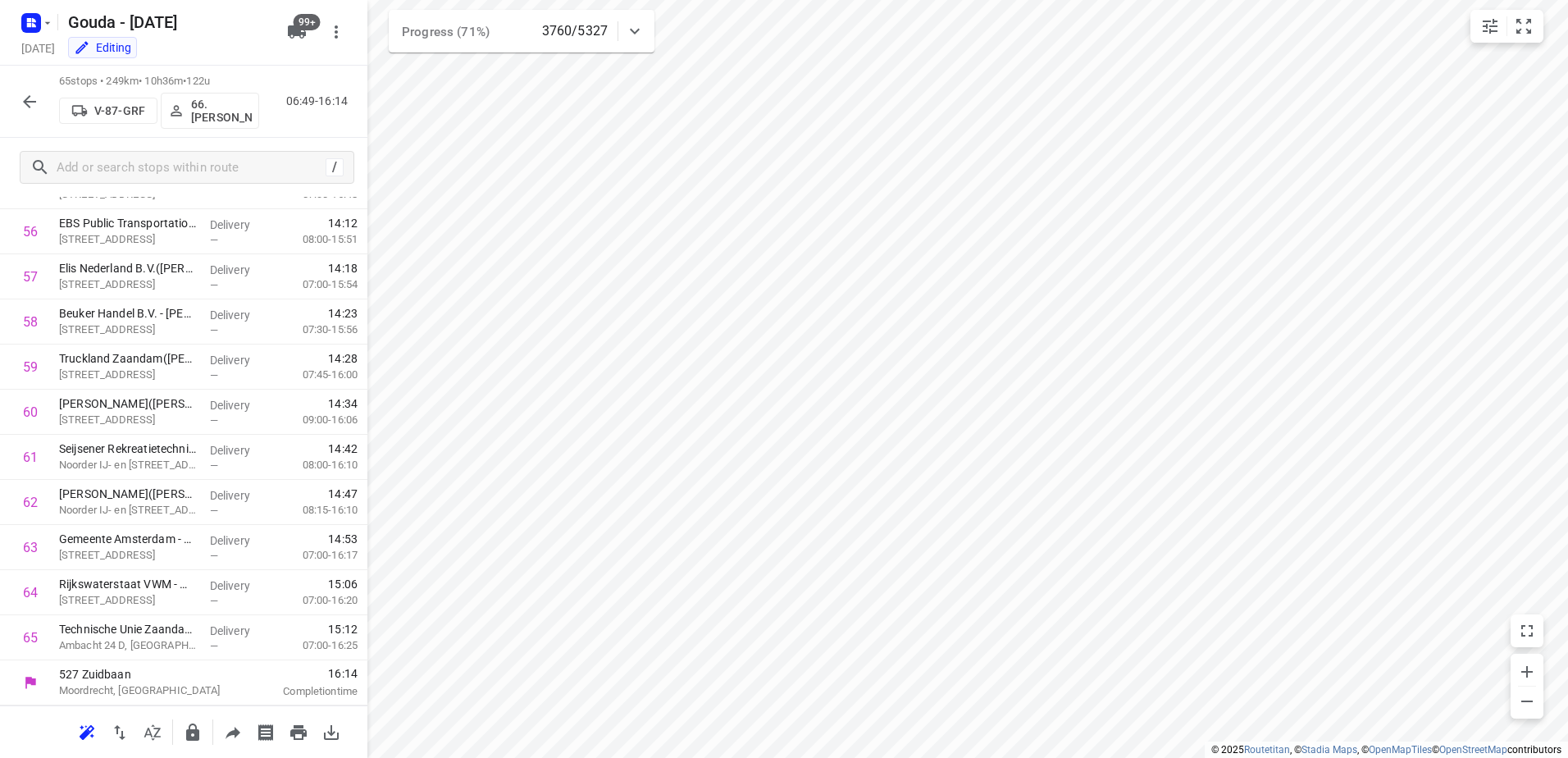
click at [19, 96] on button "button" at bounding box center [29, 101] width 33 height 33
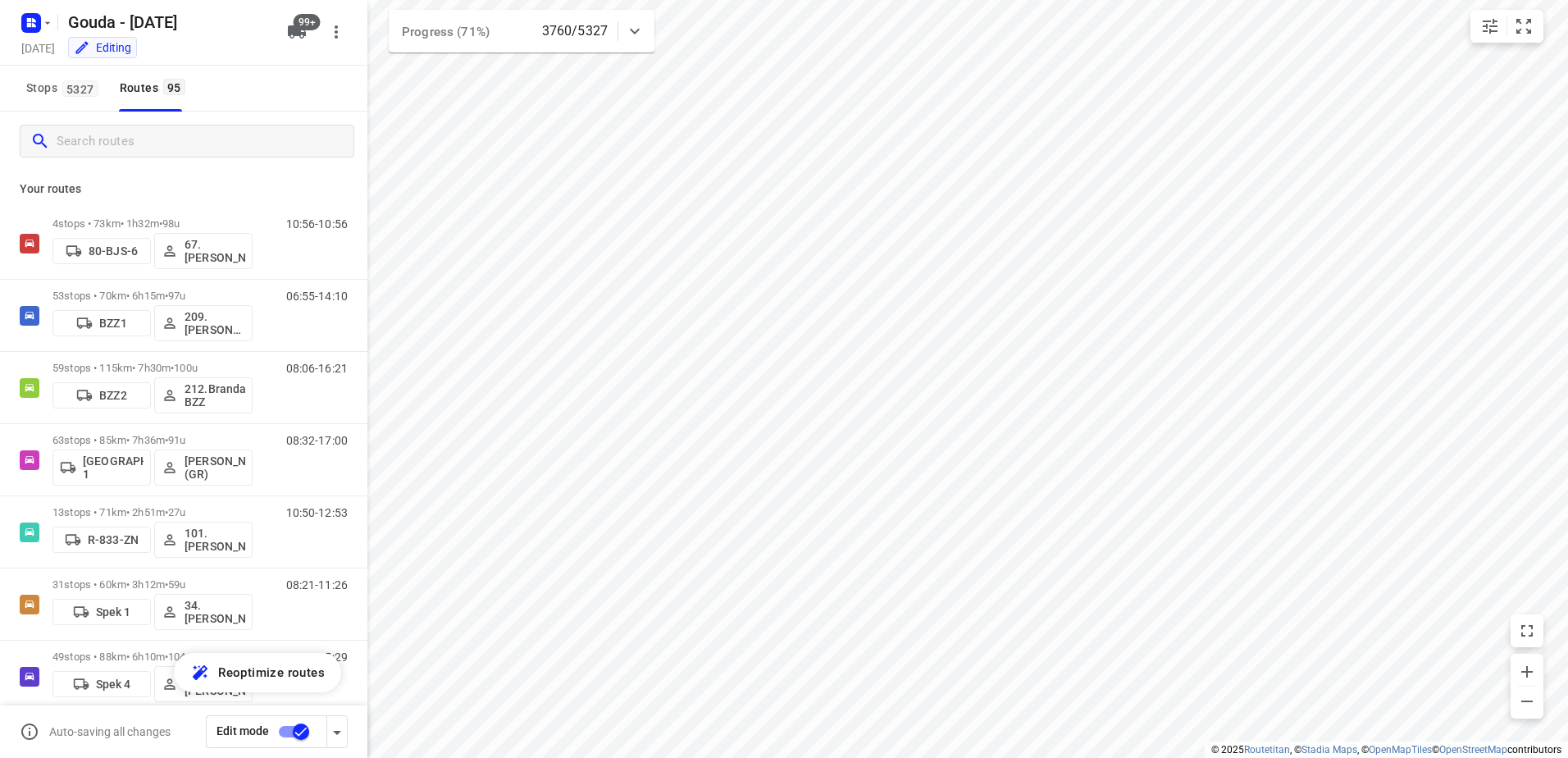
click at [137, 145] on input "Search routes" at bounding box center [205, 141] width 296 height 25
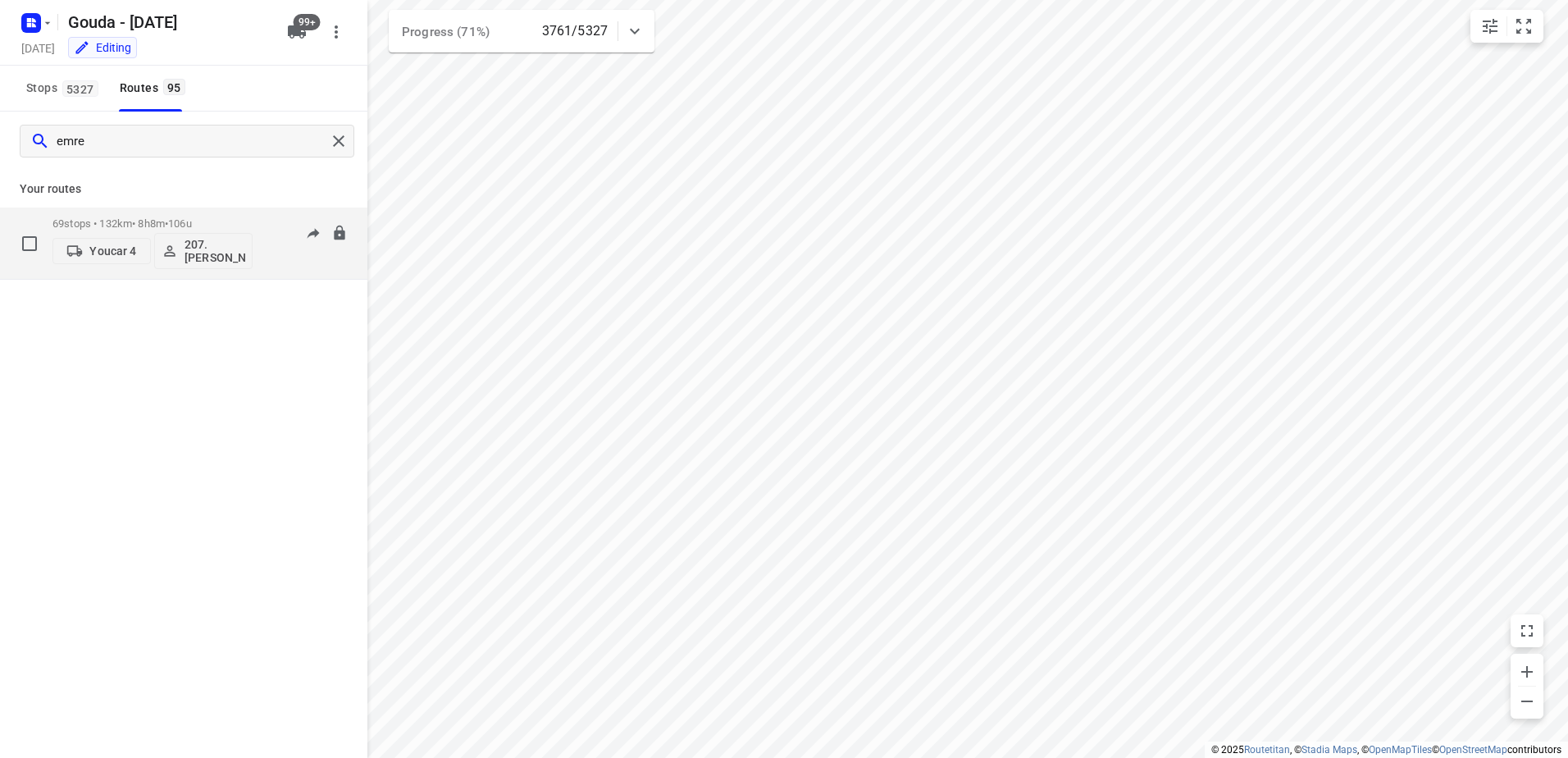
type input "emre"
click at [163, 219] on p "69 stops • 132km • 8h8m • 106u" at bounding box center [152, 223] width 200 height 13
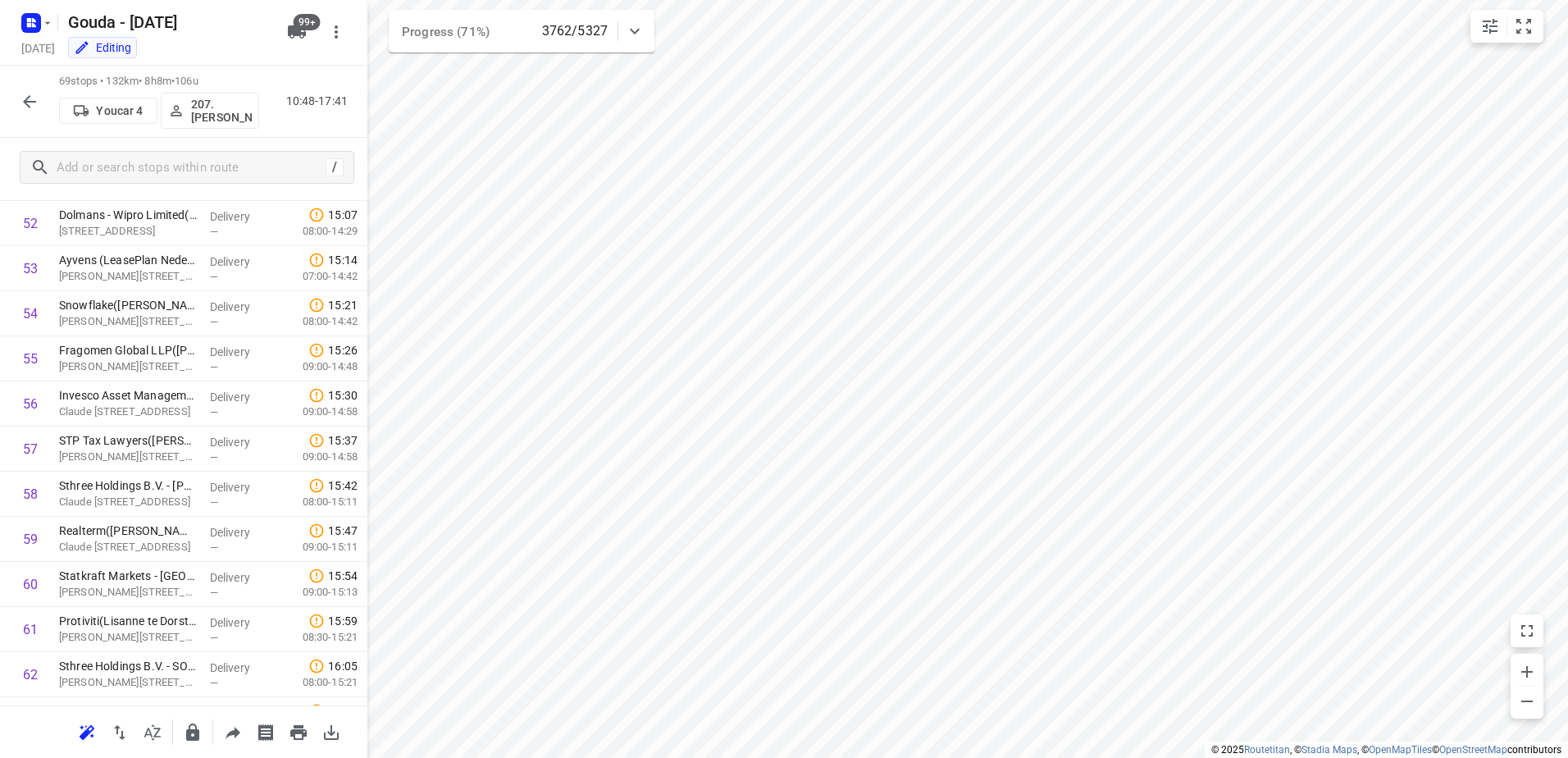
scroll to position [2732, 0]
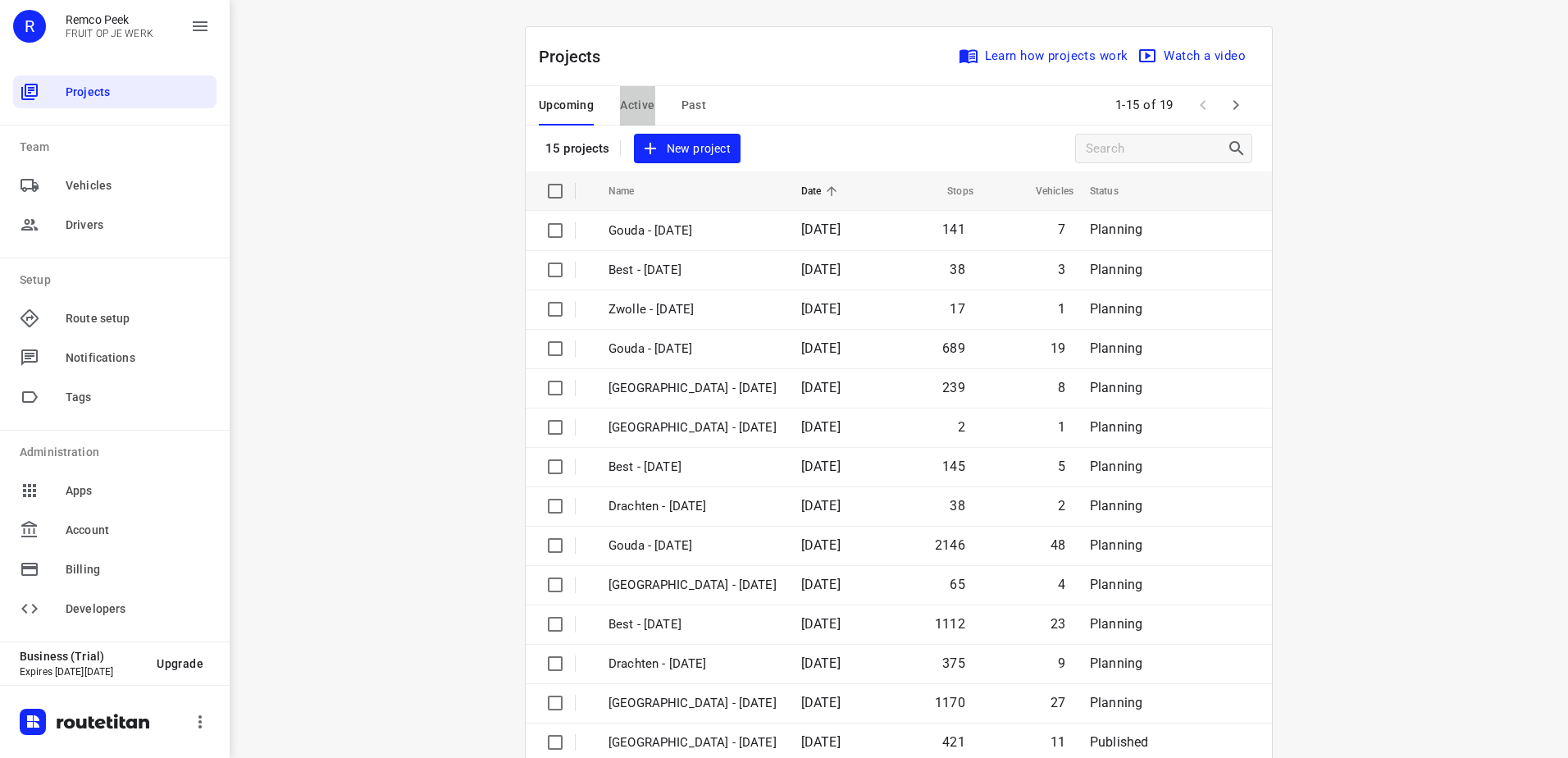
click at [622, 91] on button "Active" at bounding box center [637, 105] width 34 height 39
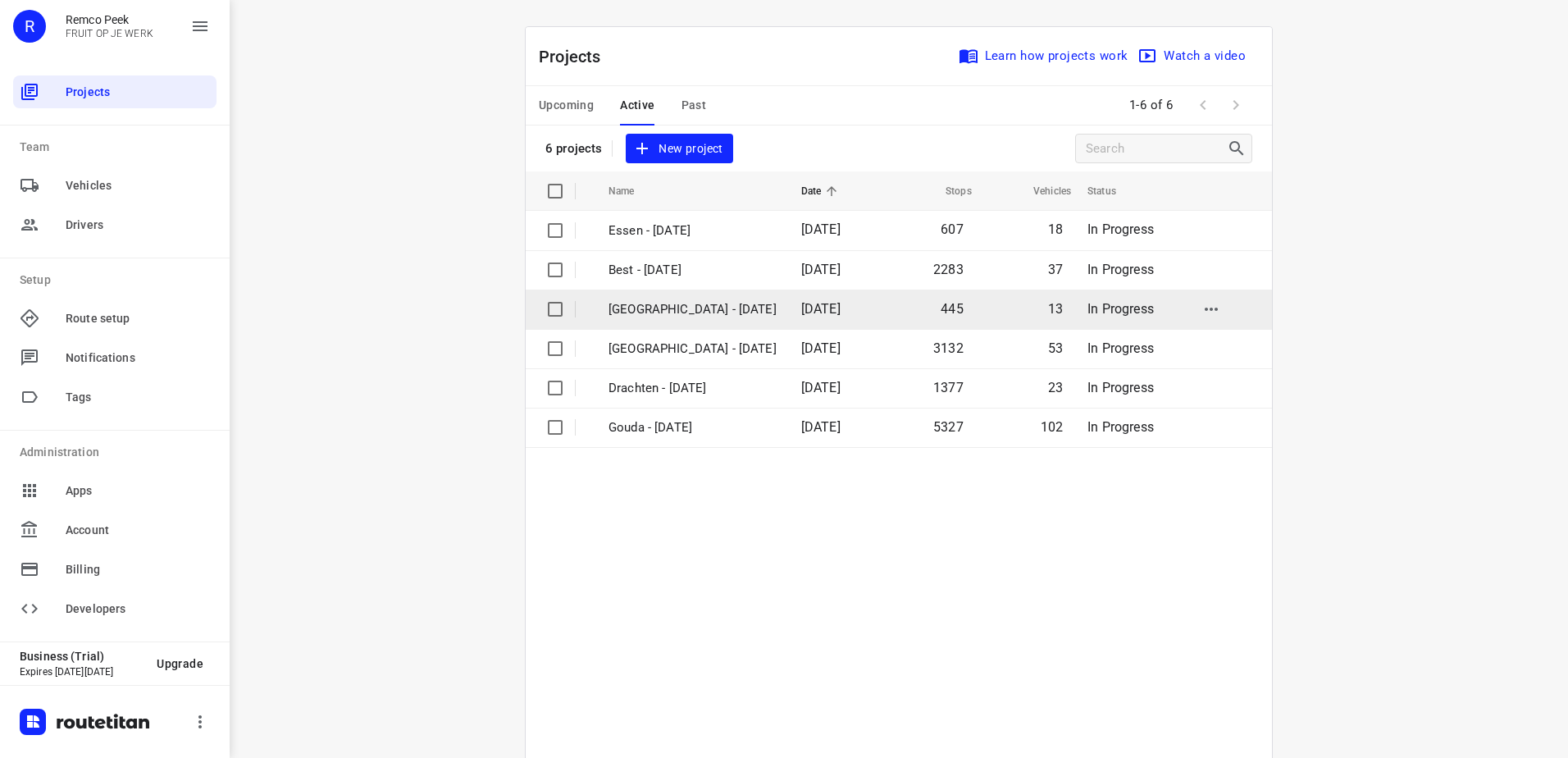
click at [704, 303] on p "[GEOGRAPHIC_DATA] - [DATE]" at bounding box center [692, 309] width 168 height 19
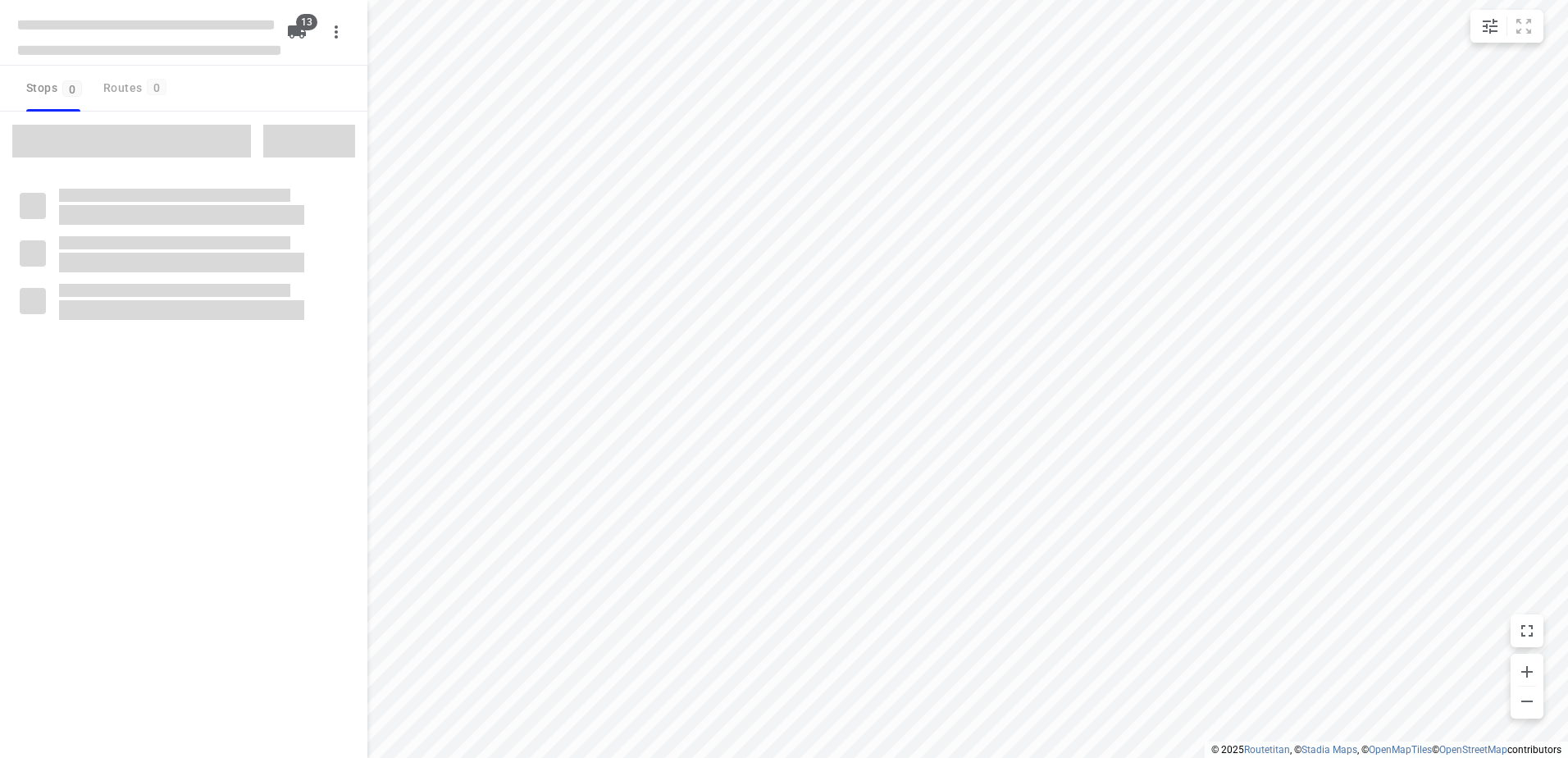
checkbox input "true"
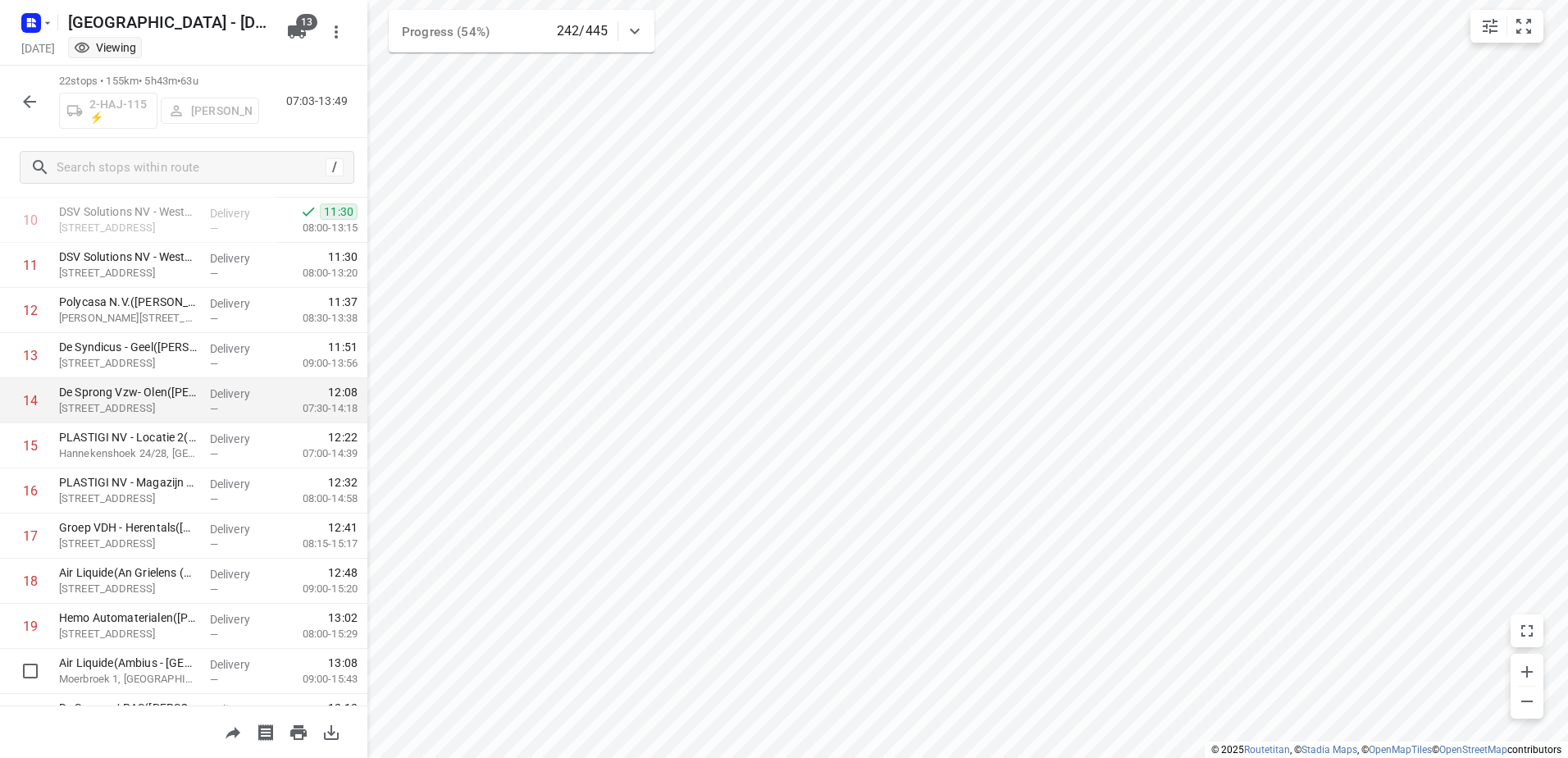
scroll to position [201, 0]
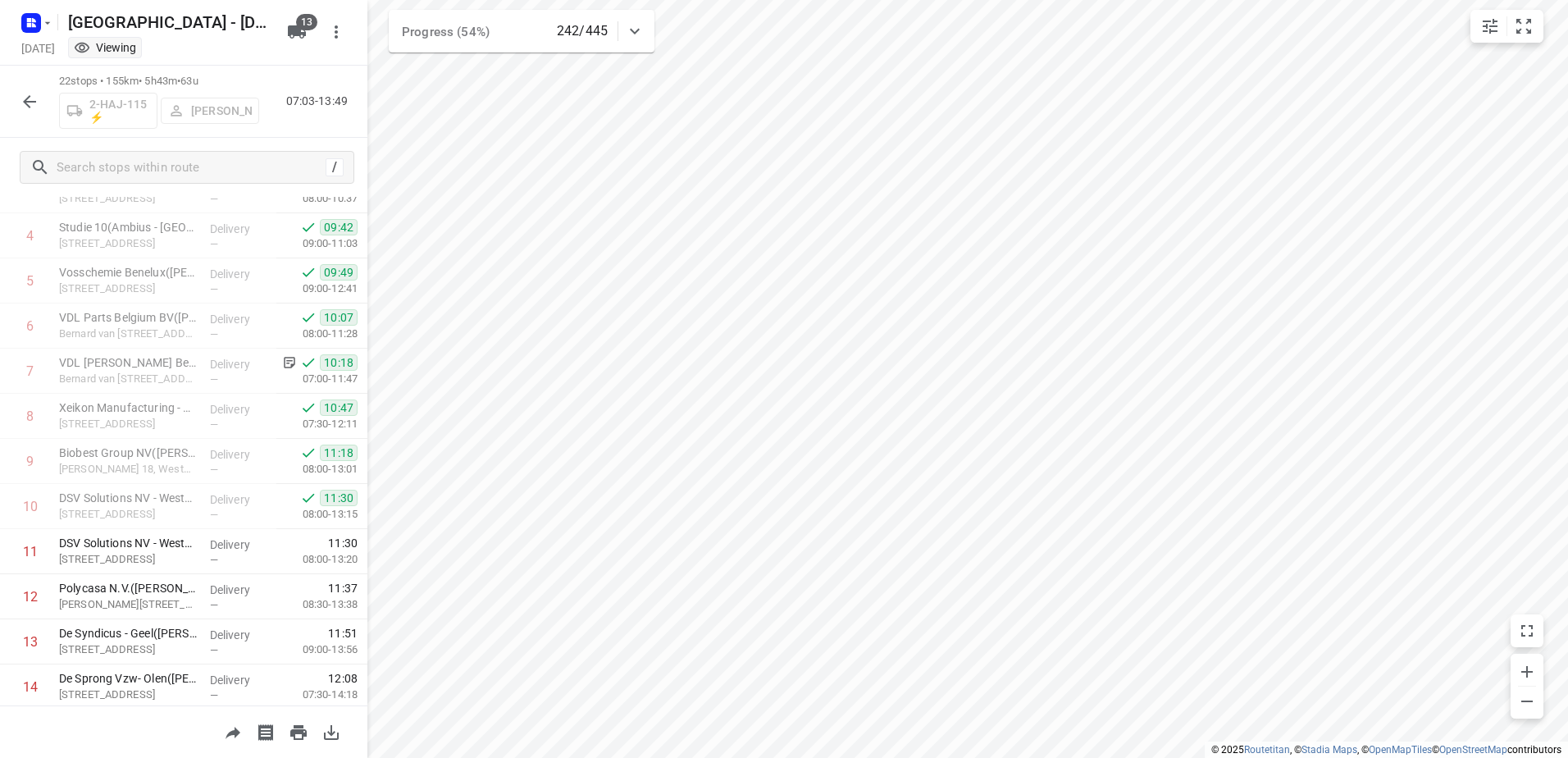
click at [28, 100] on icon "button" at bounding box center [29, 101] width 20 height 20
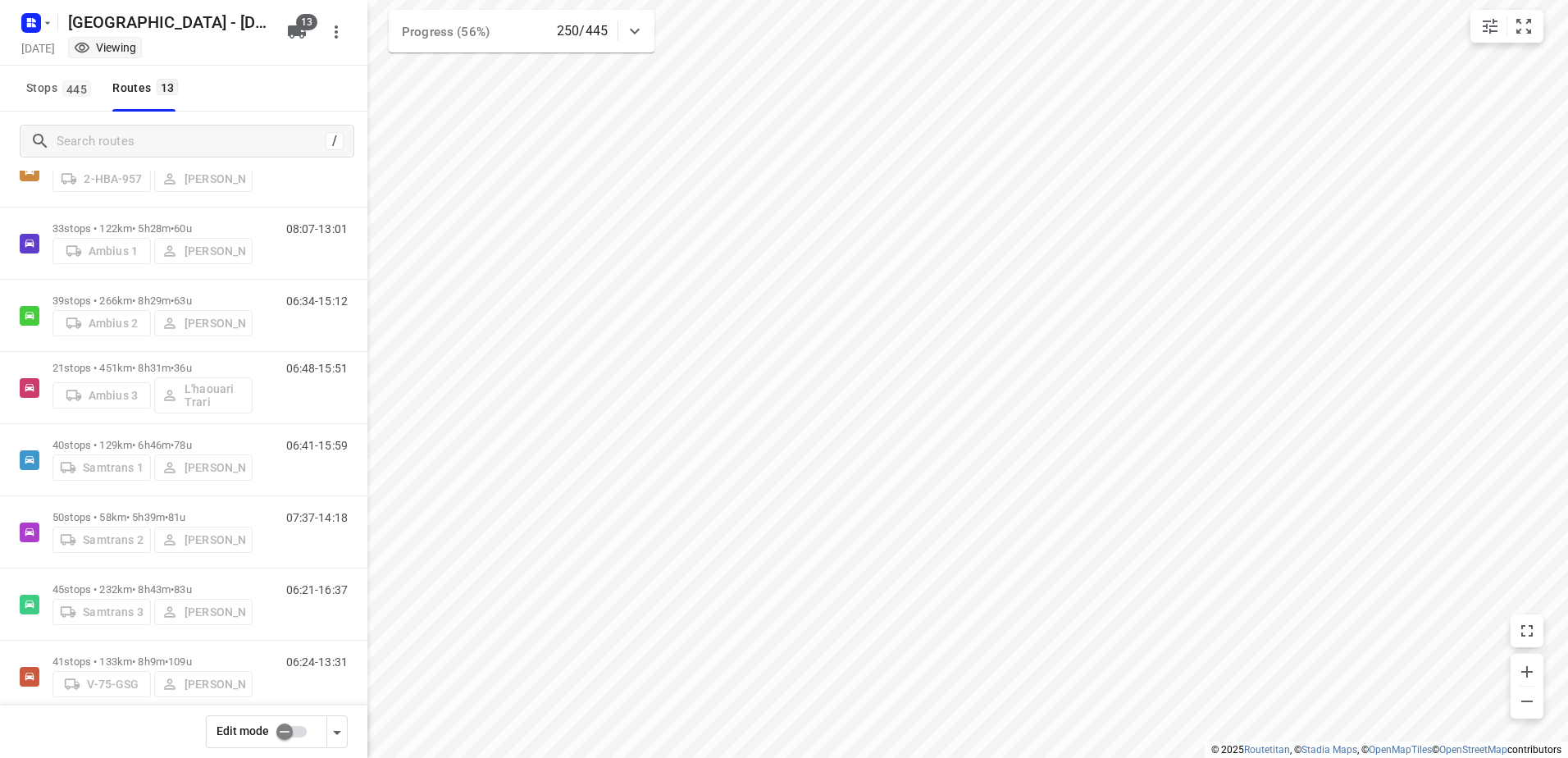
scroll to position [457, 0]
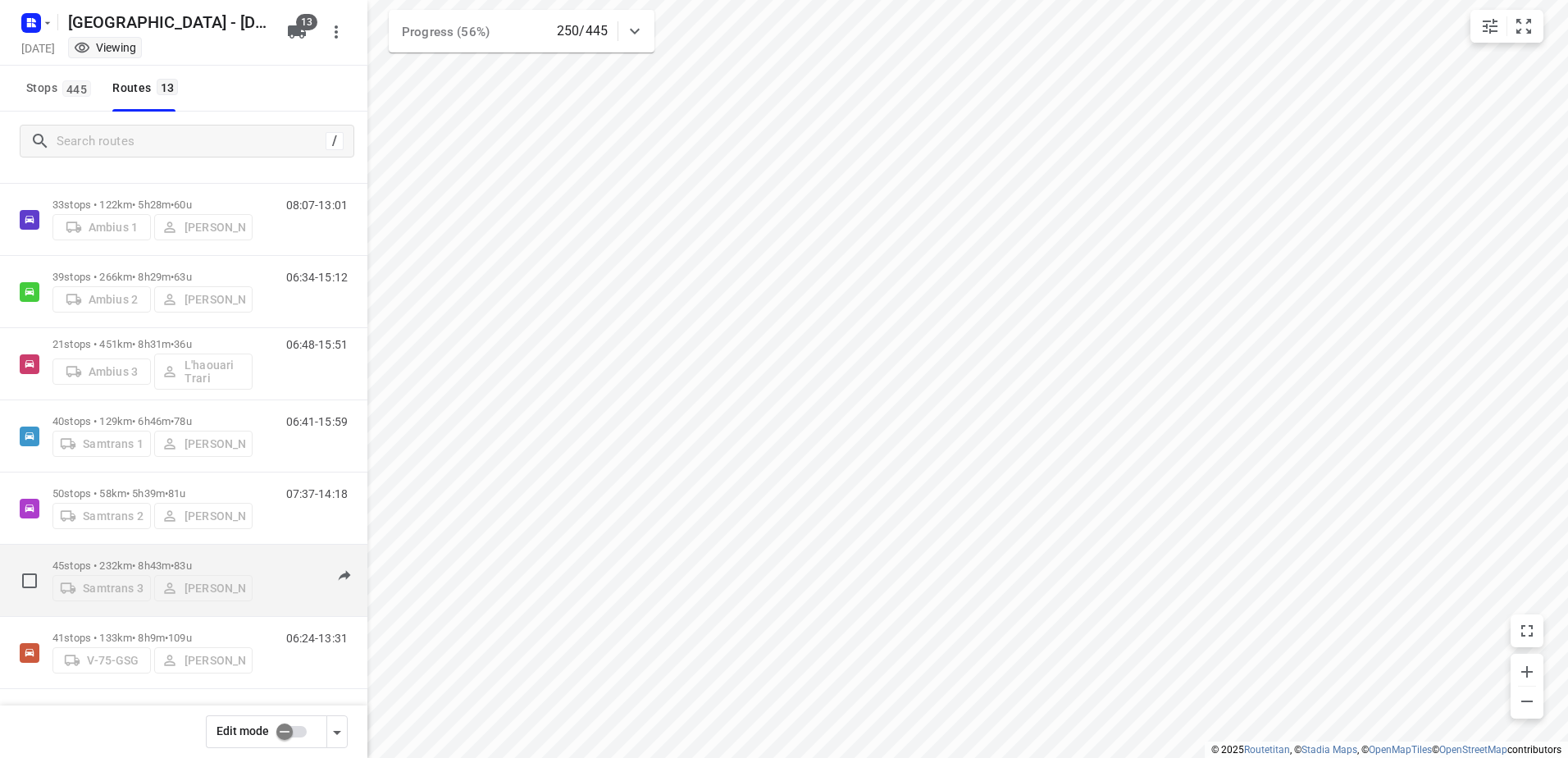
click at [246, 551] on div "45 stops • 232km • 8h43m • 83u Samtrans 3 Din Zekovic" at bounding box center [152, 580] width 200 height 59
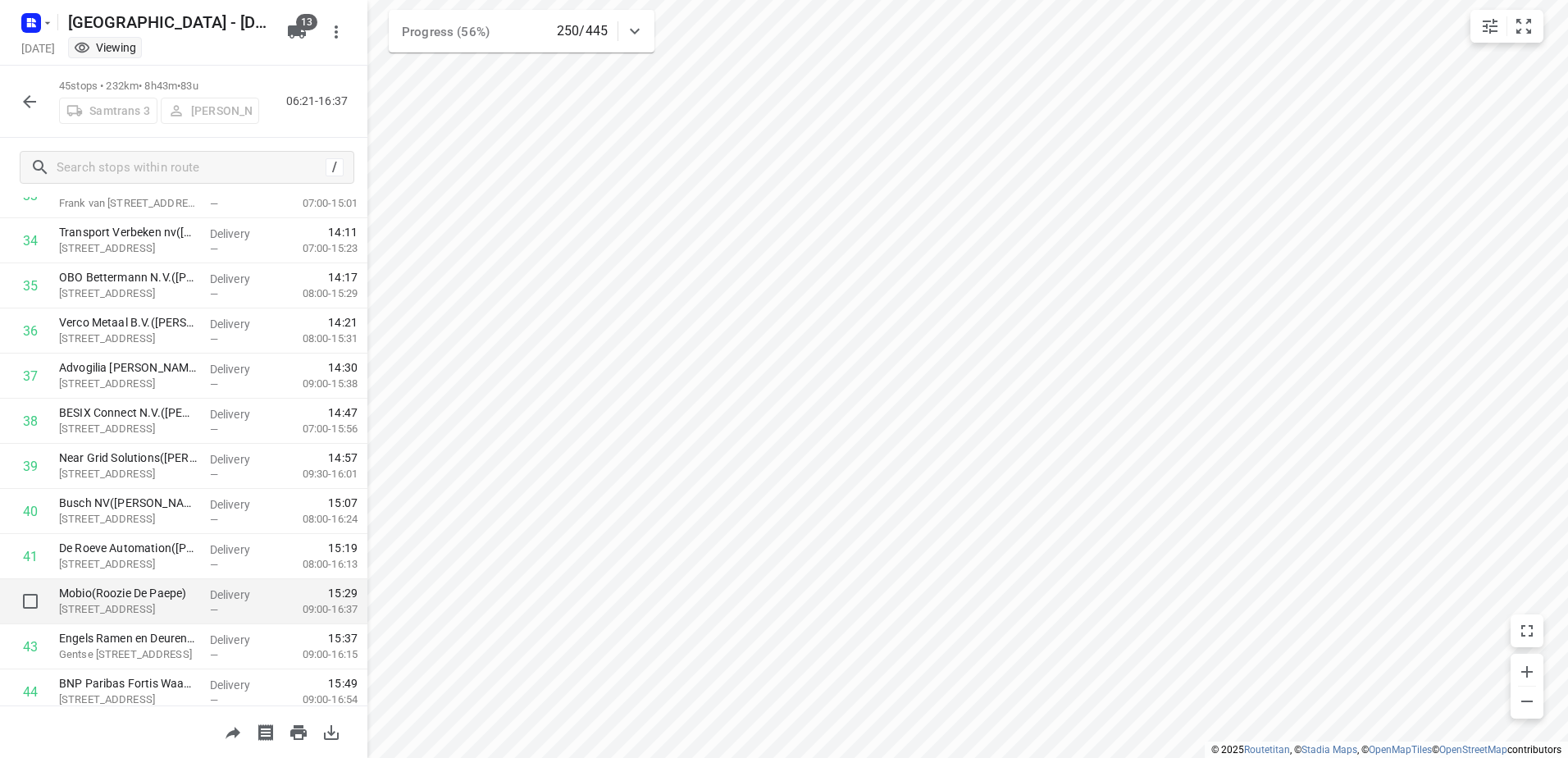
scroll to position [1649, 0]
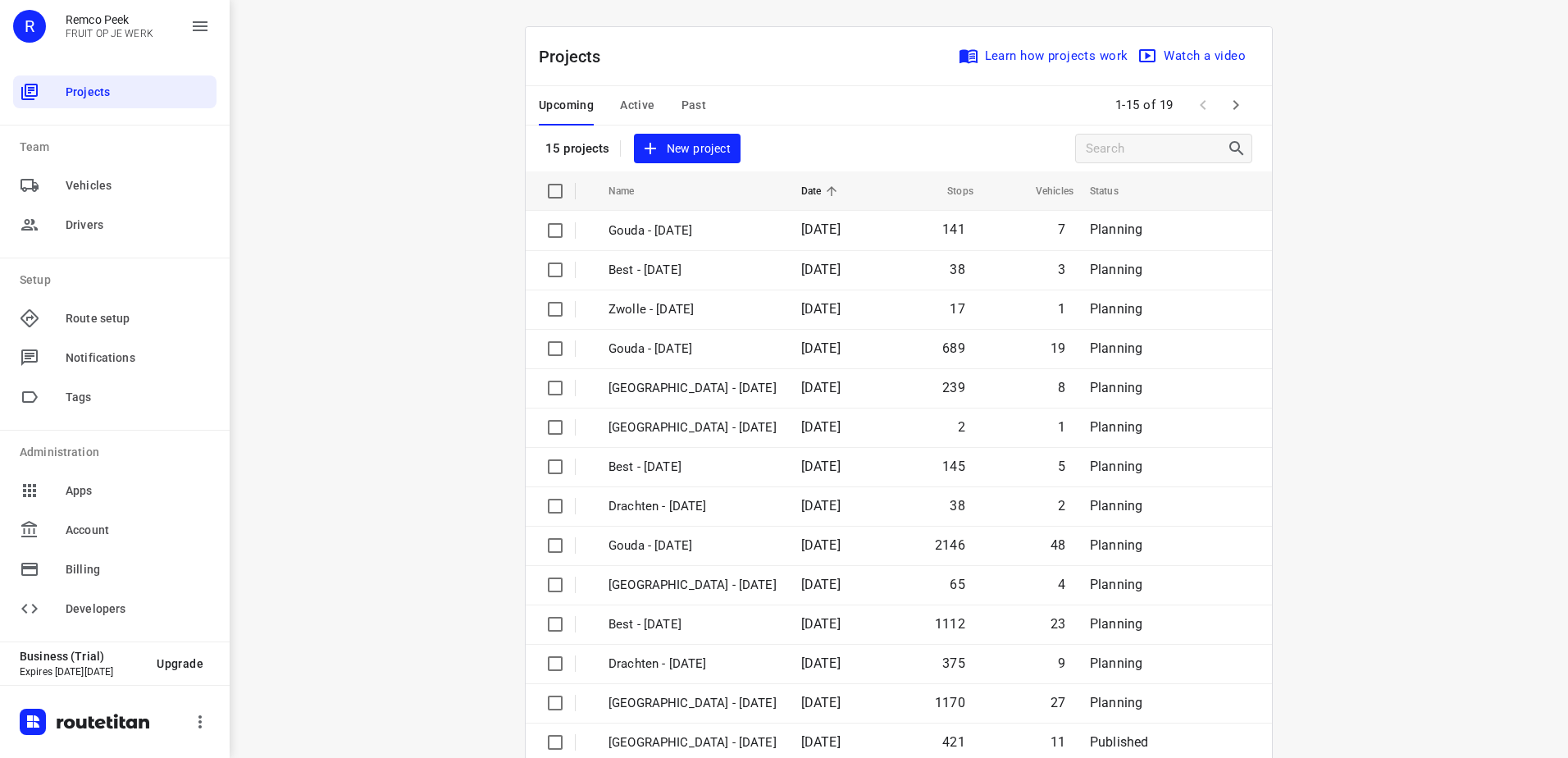
click at [387, 395] on div "i © 2025 Routetitan , © Stadia Maps , © OpenMapTiles © OpenStreetMap contributo…" at bounding box center [898, 379] width 1338 height 758
click at [627, 106] on span "Active" at bounding box center [637, 105] width 34 height 20
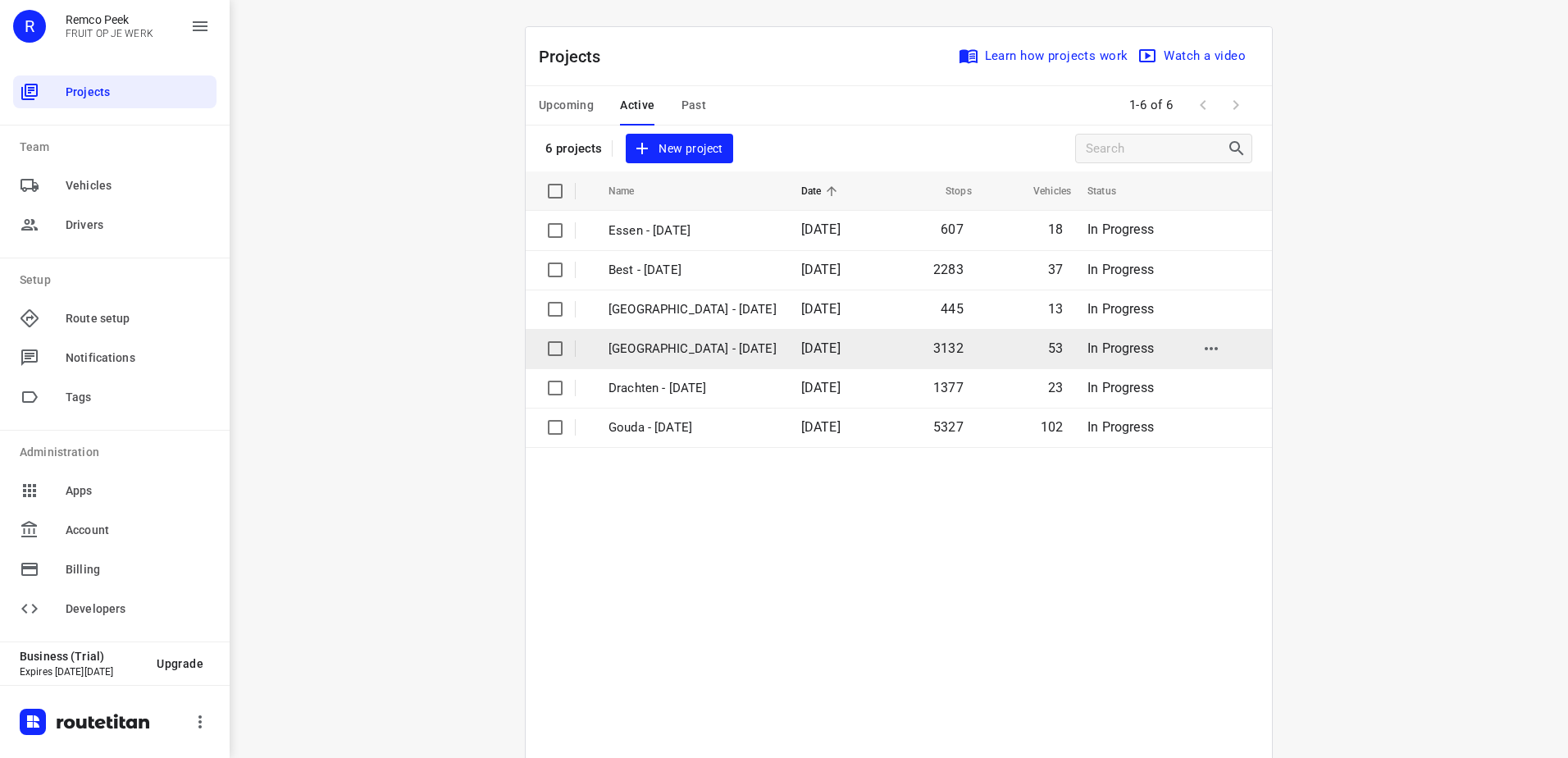
click at [662, 349] on p "[GEOGRAPHIC_DATA] - [DATE]" at bounding box center [692, 348] width 168 height 19
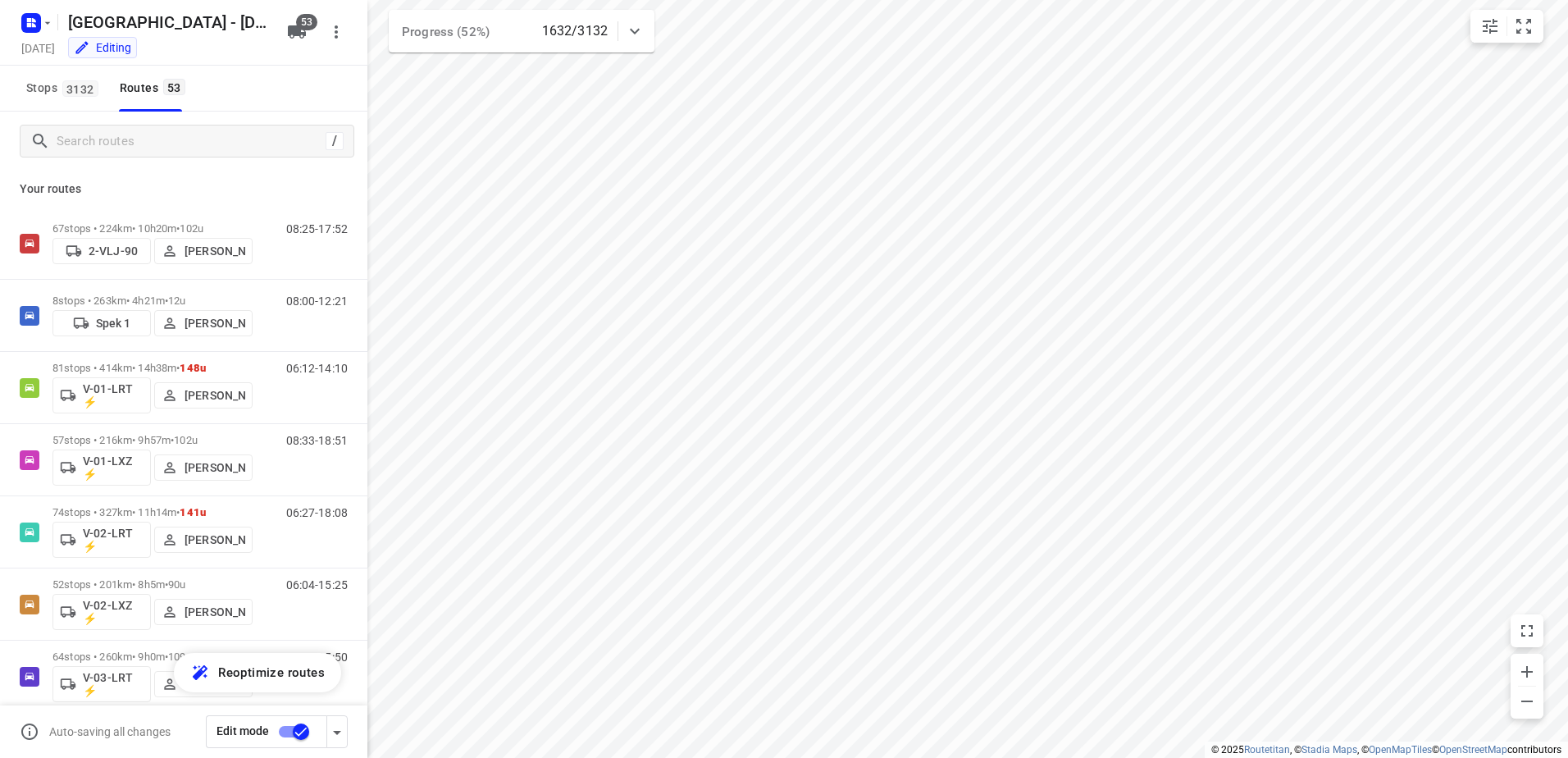
checkbox input "true"
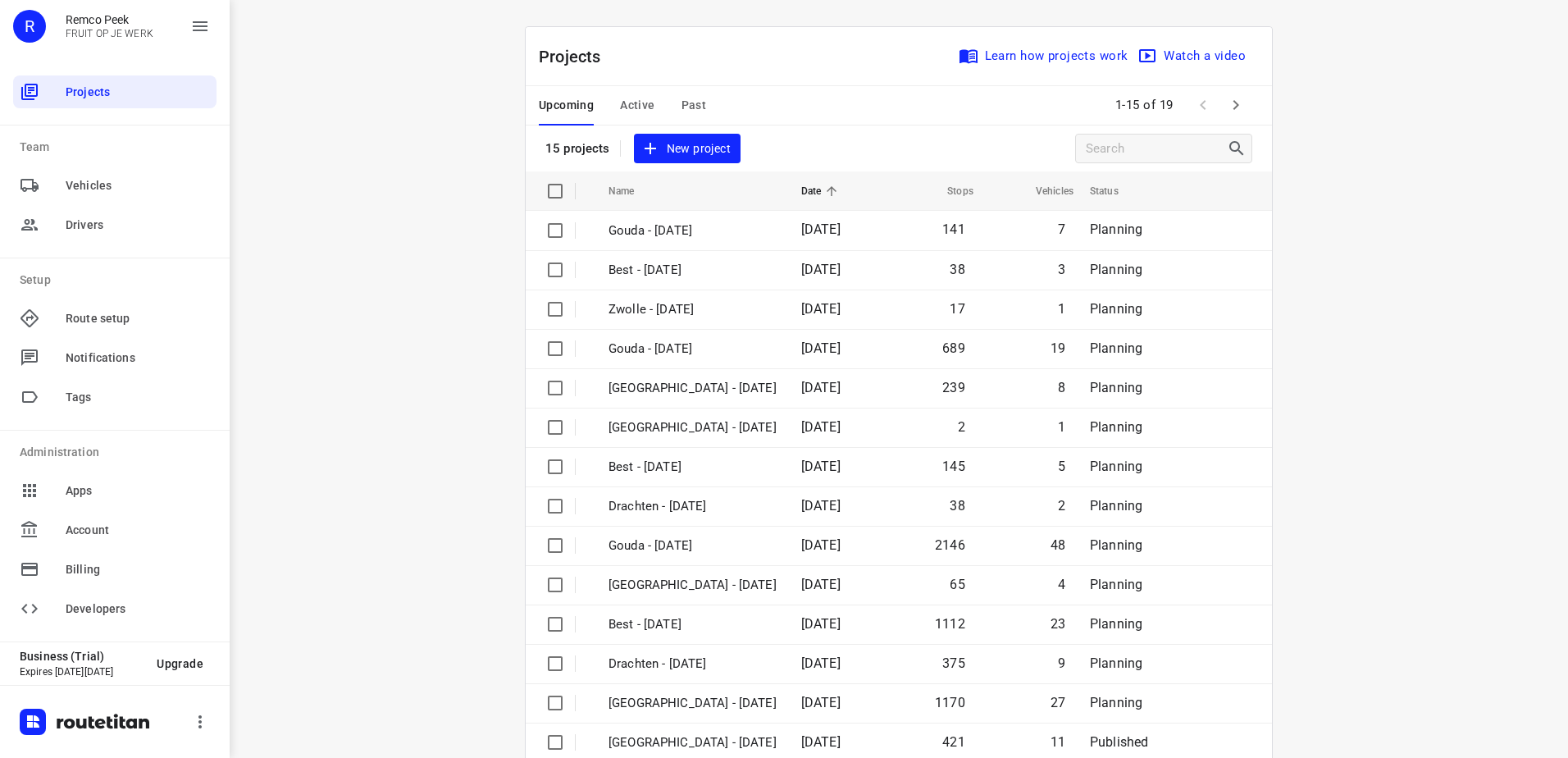
click at [638, 108] on span "Active" at bounding box center [637, 105] width 34 height 20
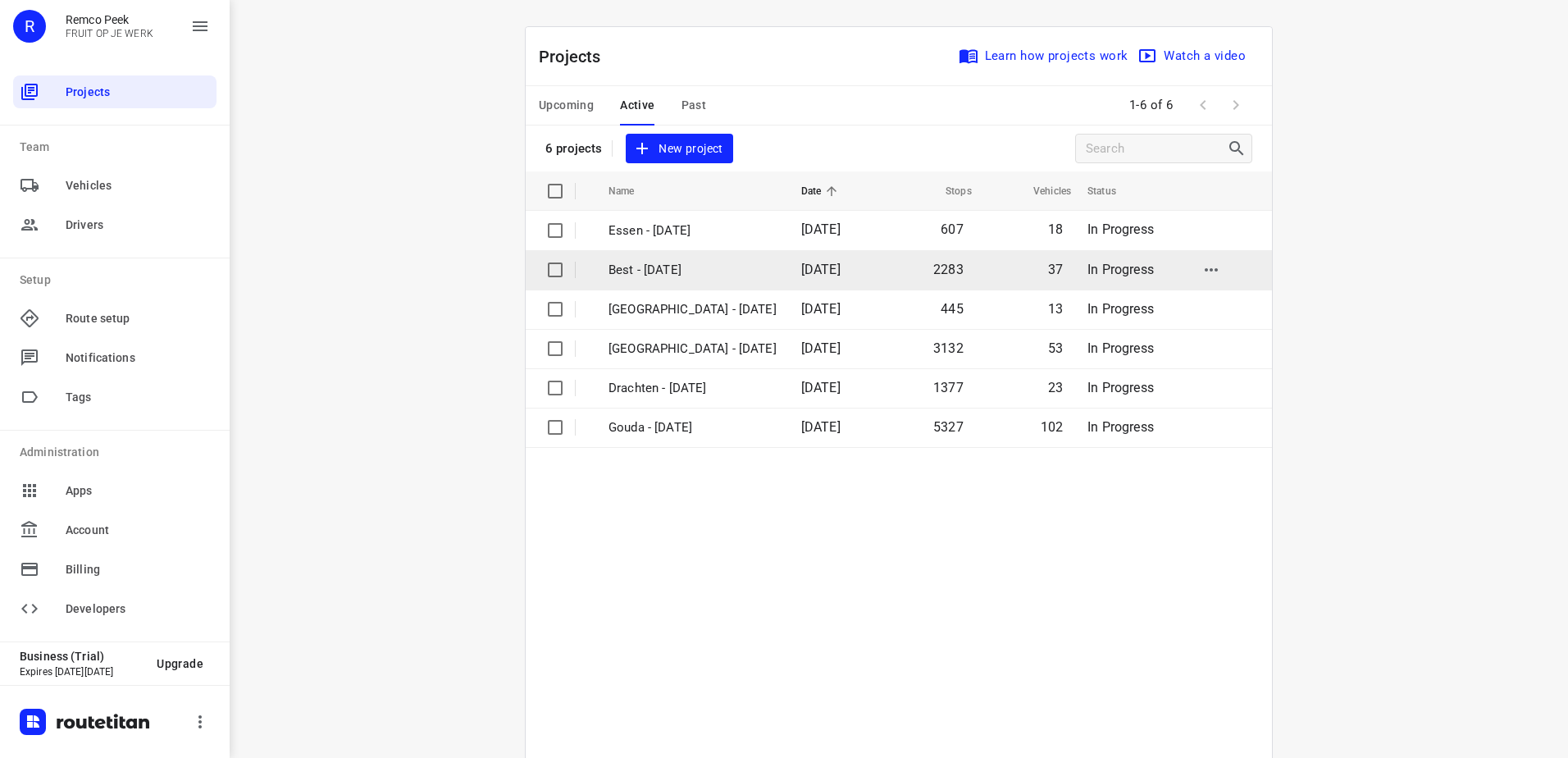
click at [680, 274] on p "Best - [DATE]" at bounding box center [692, 269] width 168 height 19
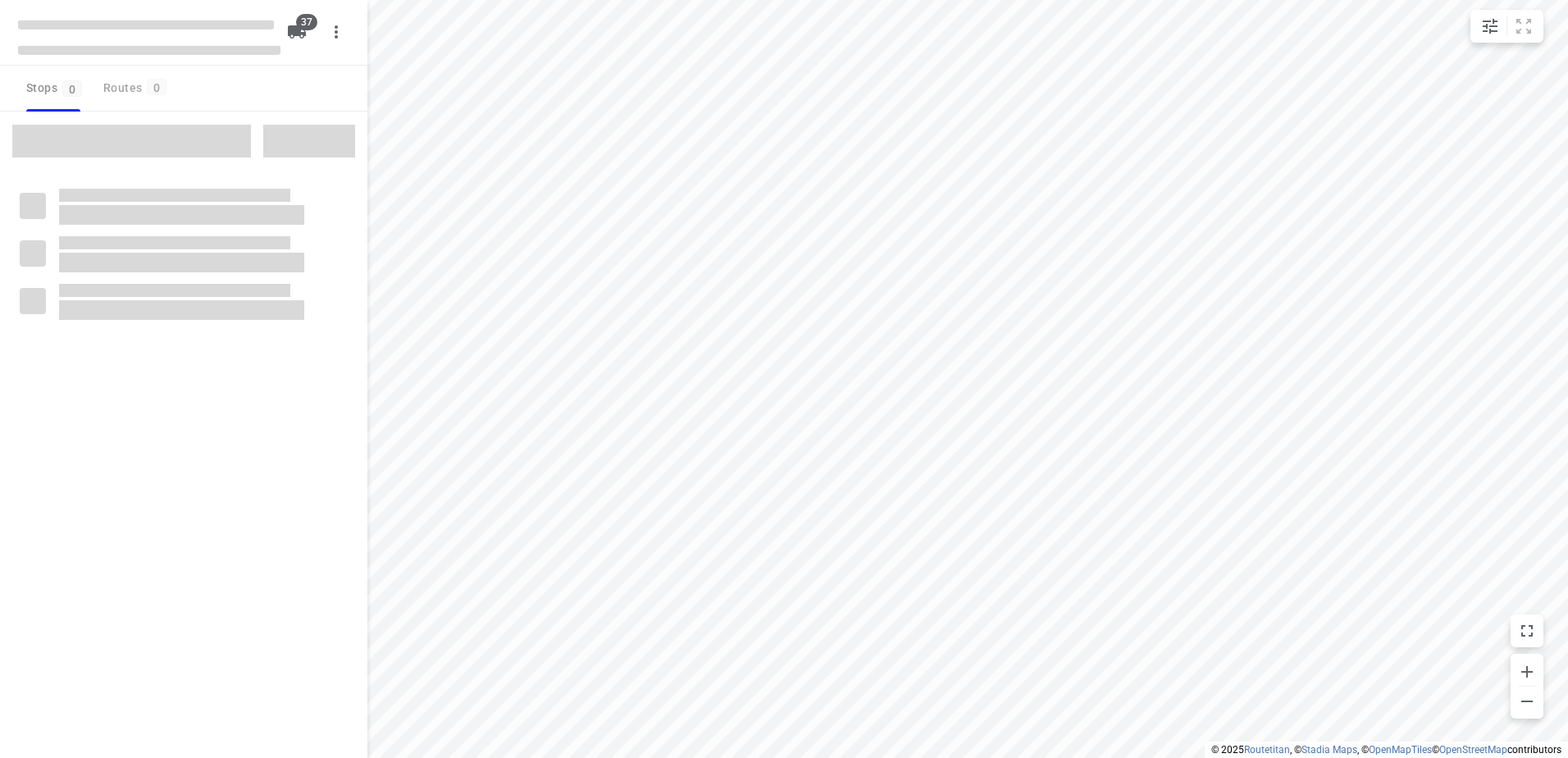
checkbox input "true"
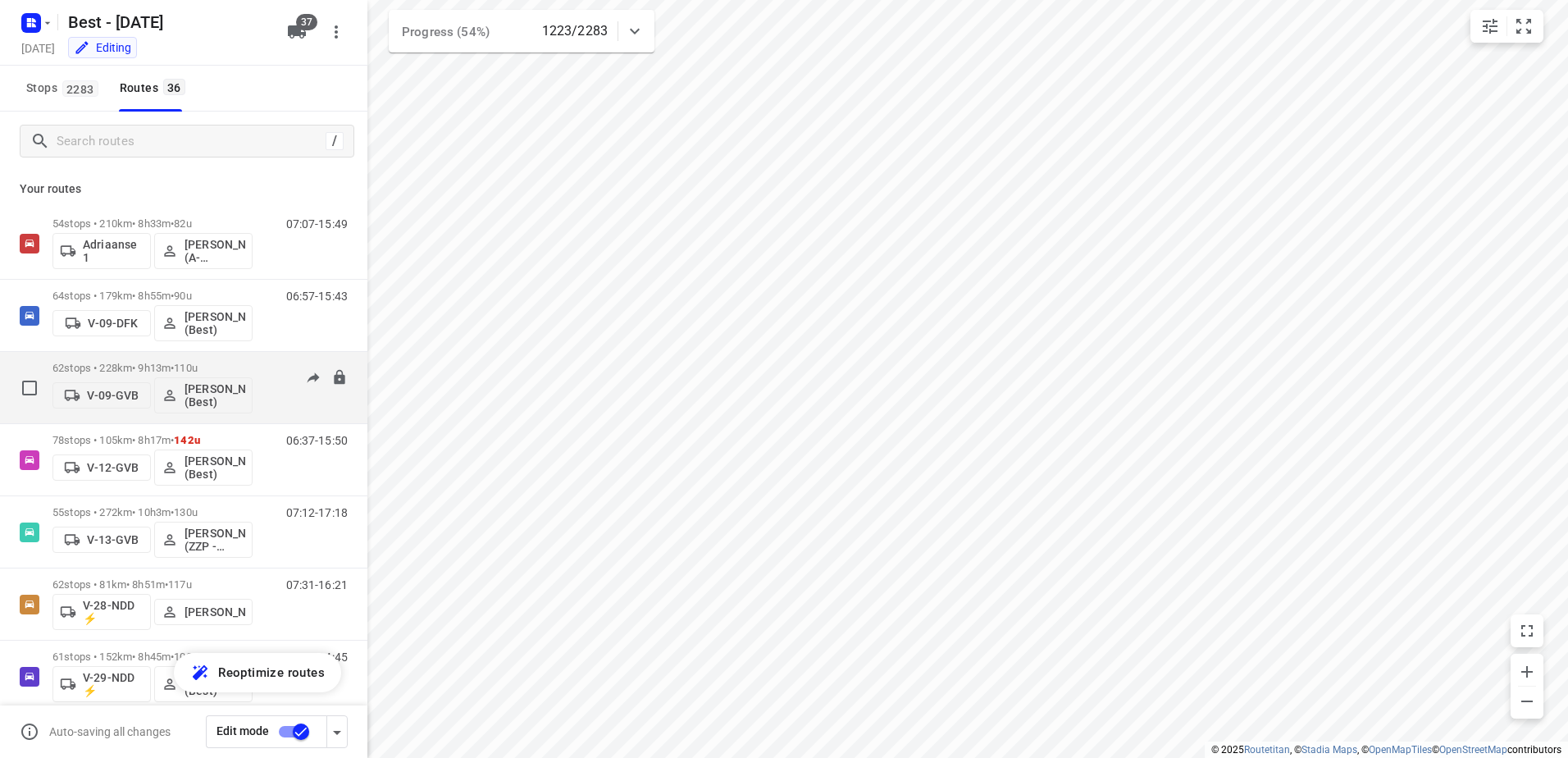
scroll to position [82, 0]
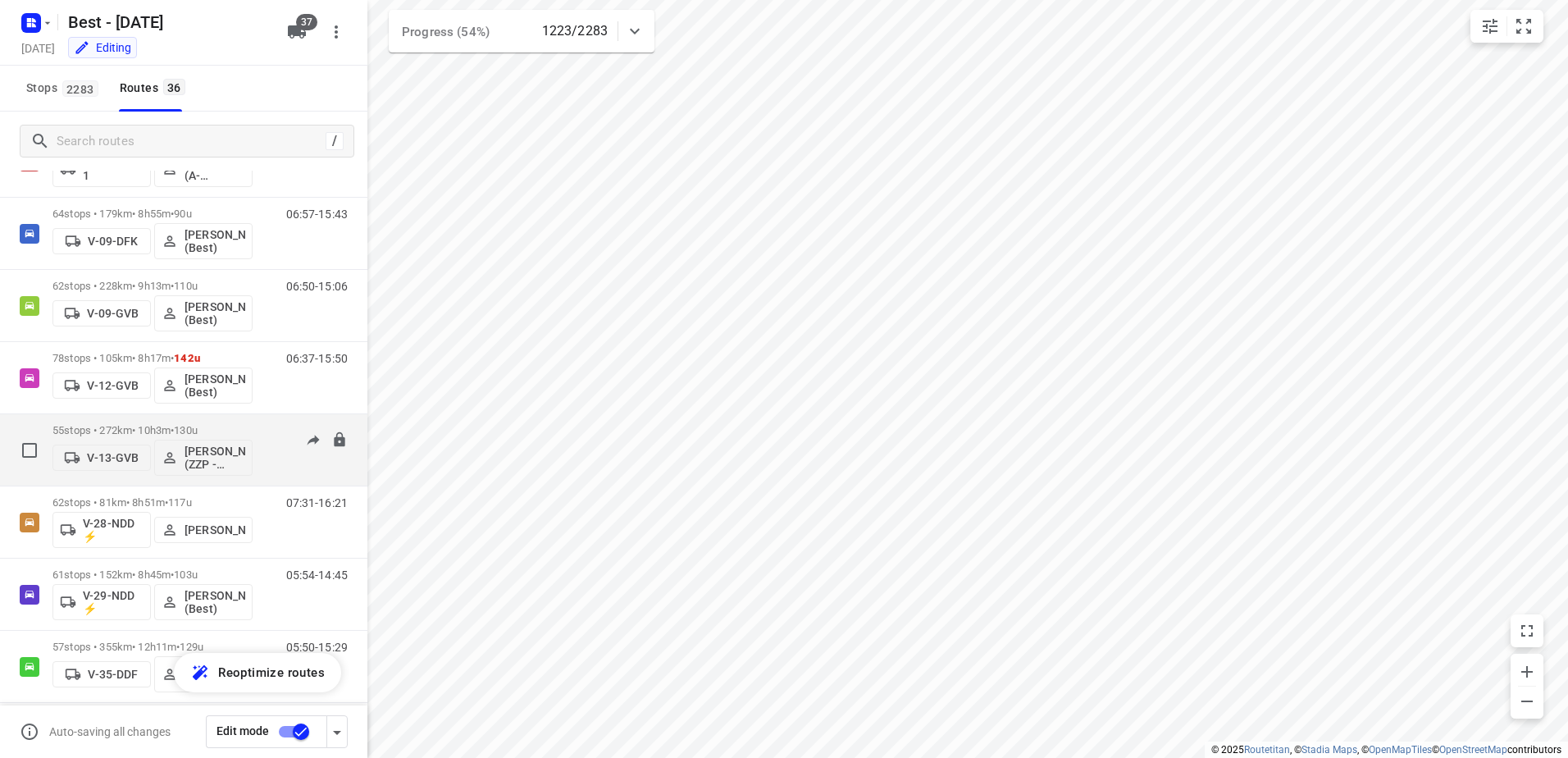
click at [220, 419] on div "55 stops • 272km • 10h3m • 130u V-13-GVB [PERSON_NAME] (ZZP - Best)" at bounding box center [152, 450] width 200 height 68
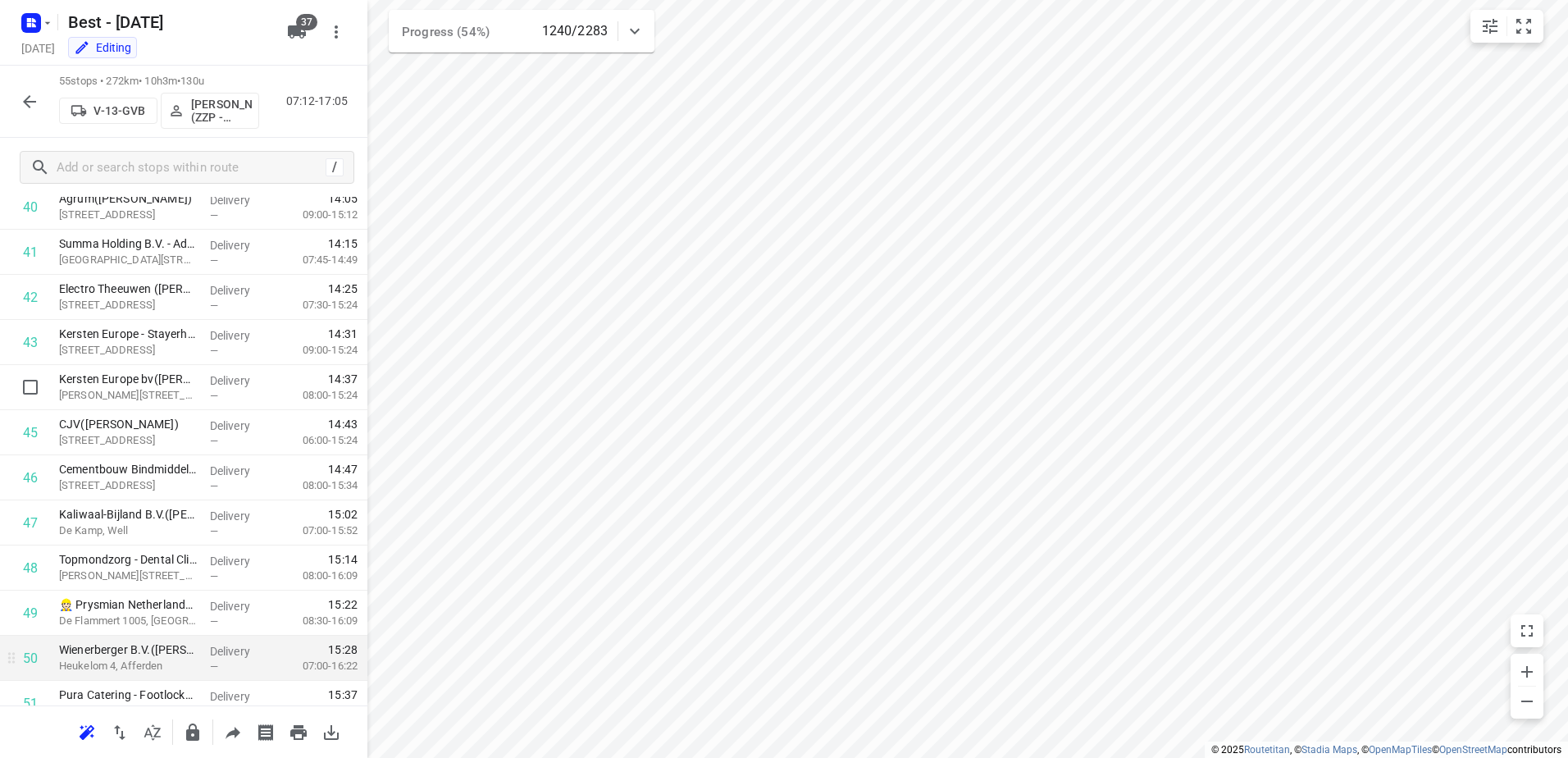
scroll to position [2100, 0]
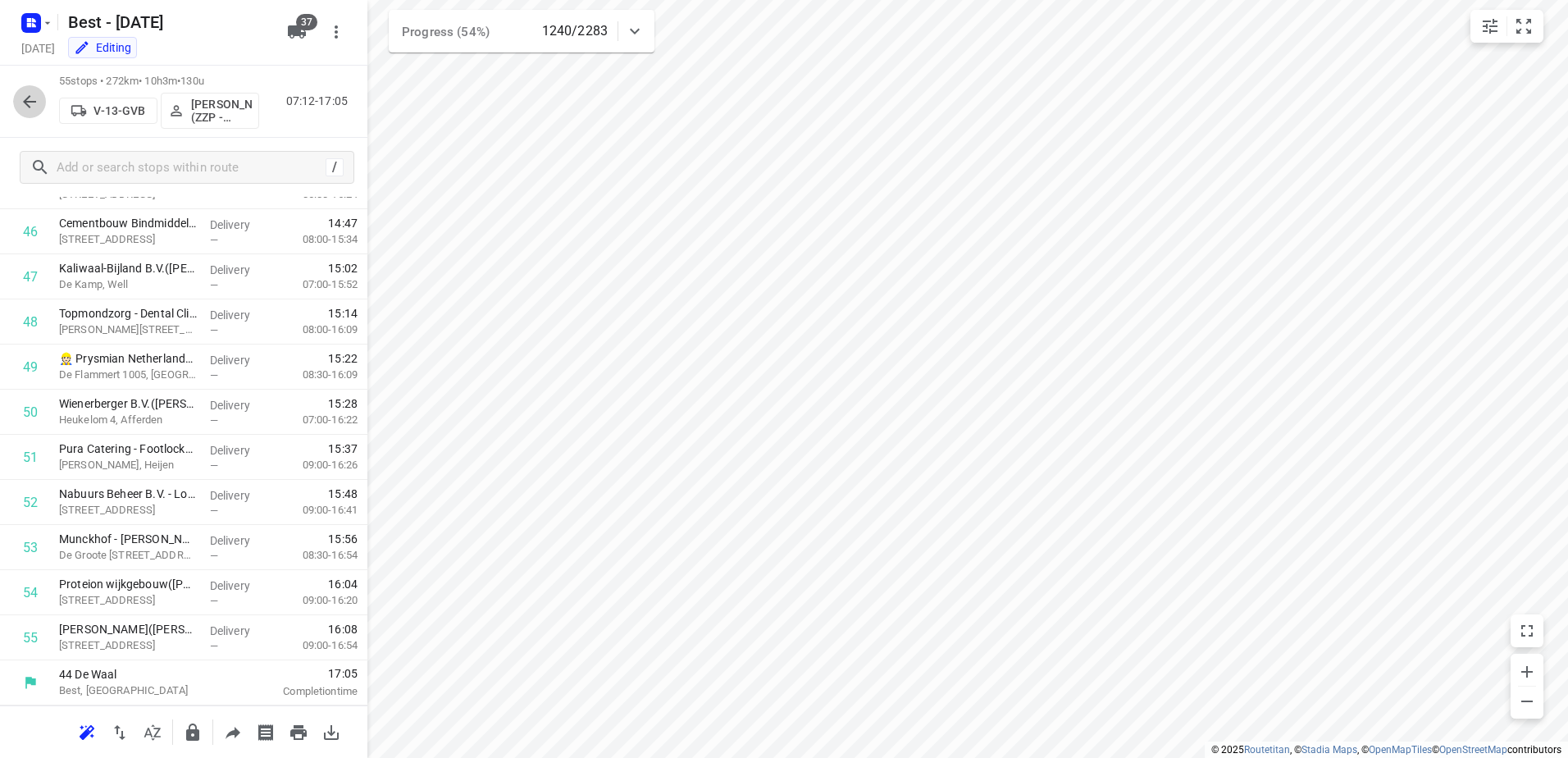
click at [34, 106] on icon "button" at bounding box center [29, 101] width 20 height 20
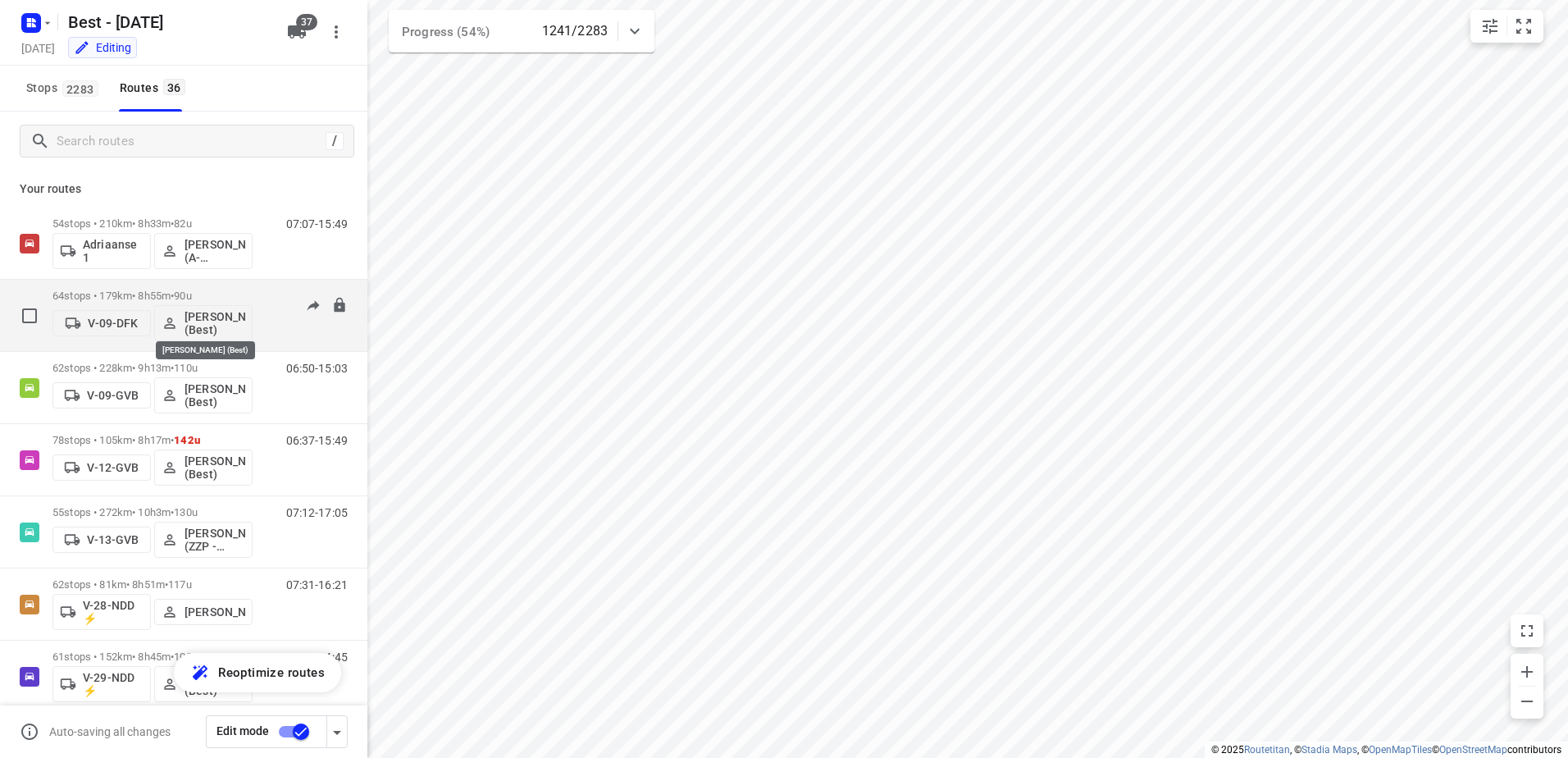
scroll to position [82, 0]
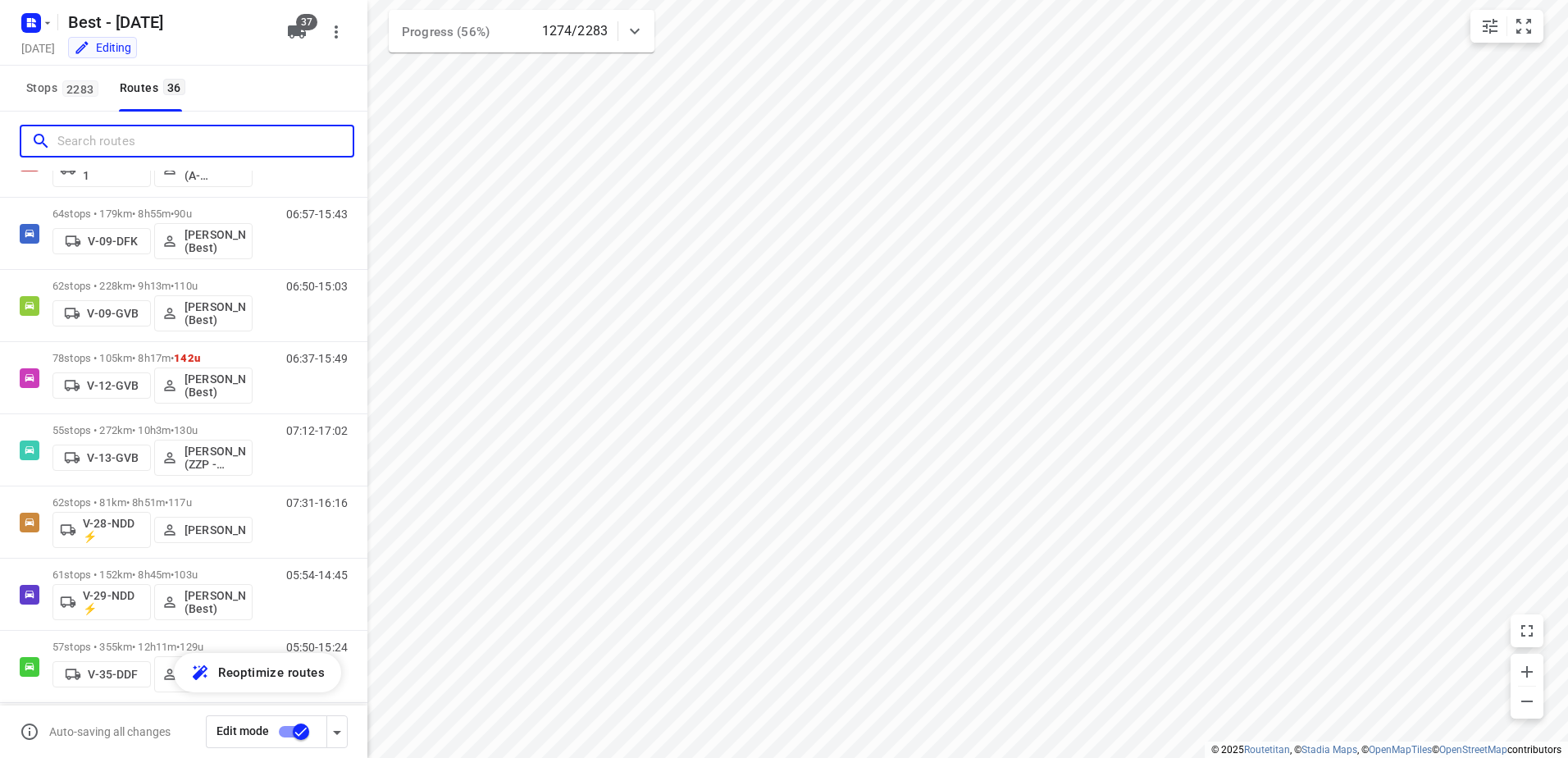
click at [157, 143] on input "Search routes" at bounding box center [205, 141] width 295 height 25
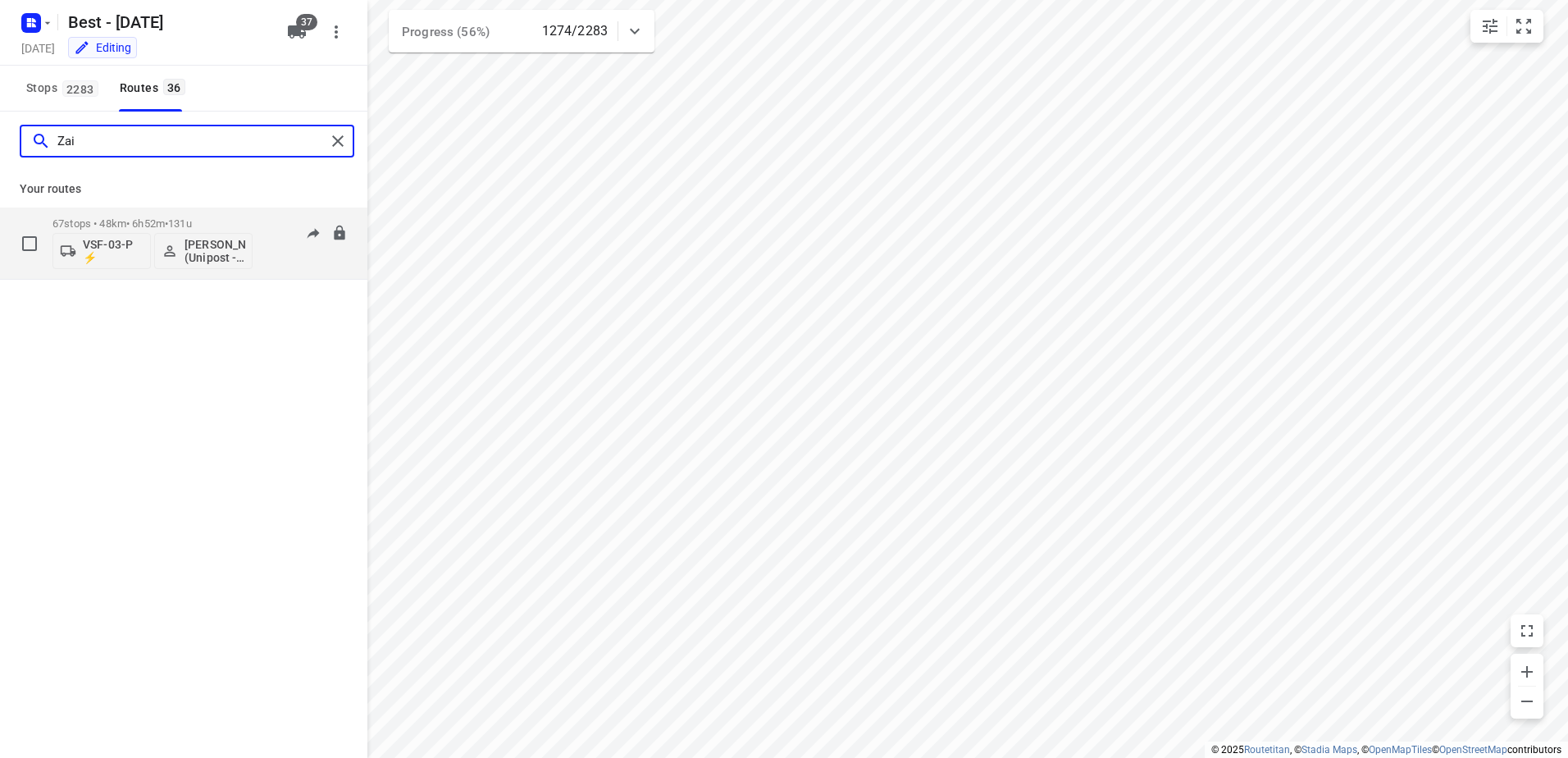
type input "Zai"
click at [143, 223] on p "67 stops • 48km • 6h52m • 131u" at bounding box center [152, 223] width 200 height 13
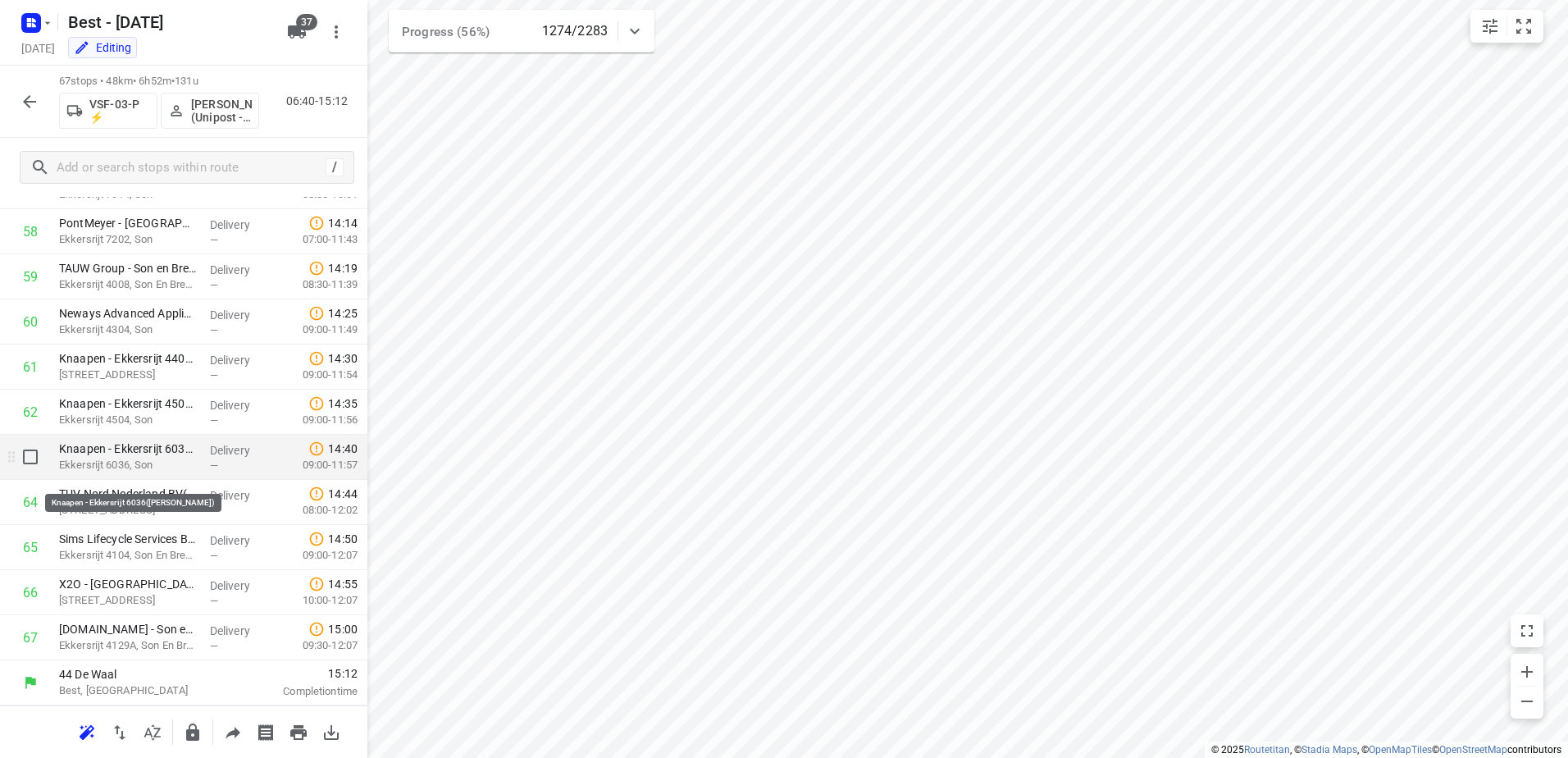
scroll to position [2560, 0]
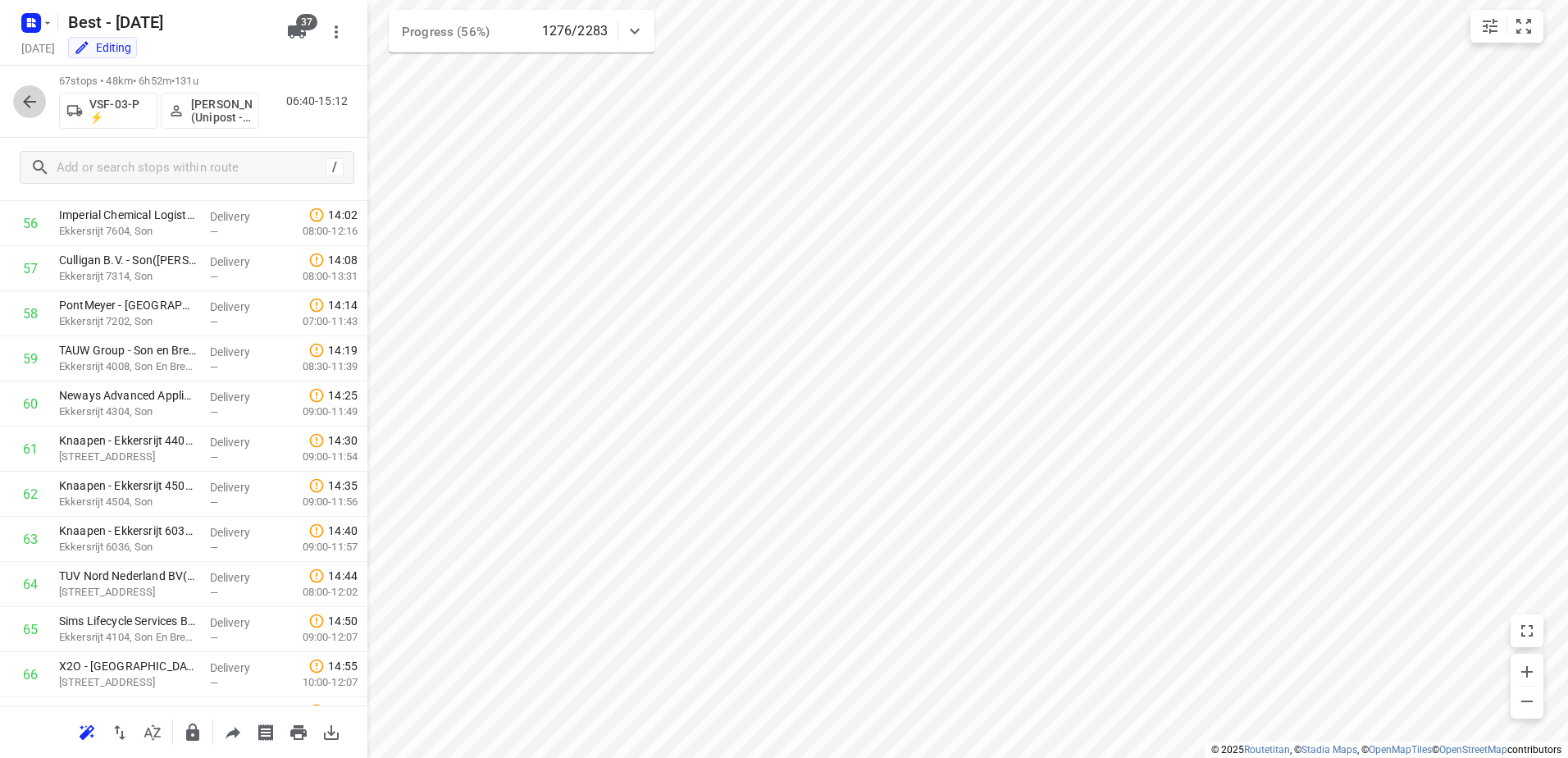
click at [22, 88] on button "button" at bounding box center [29, 101] width 33 height 33
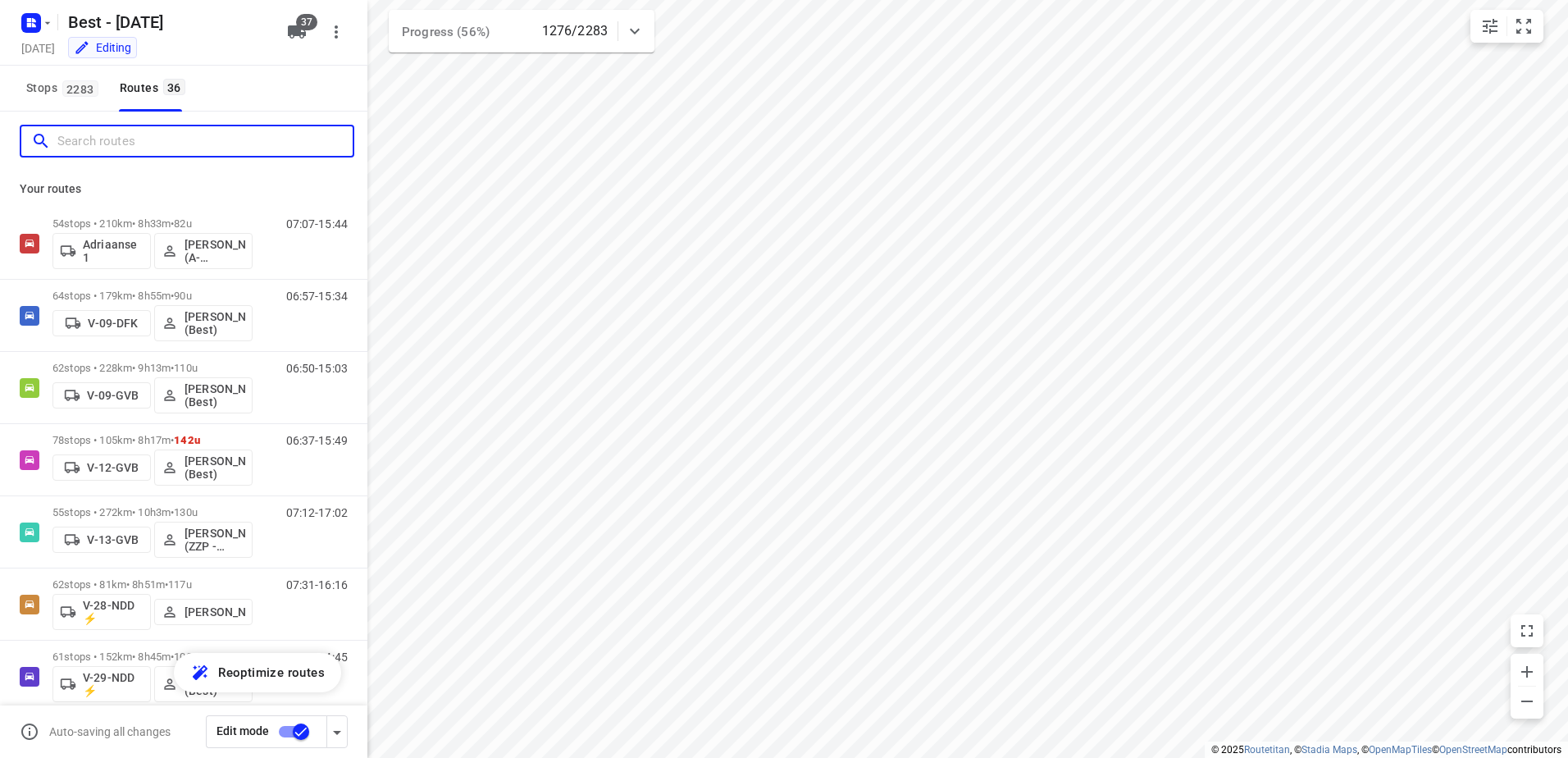
click at [111, 140] on input "Search routes" at bounding box center [205, 141] width 295 height 25
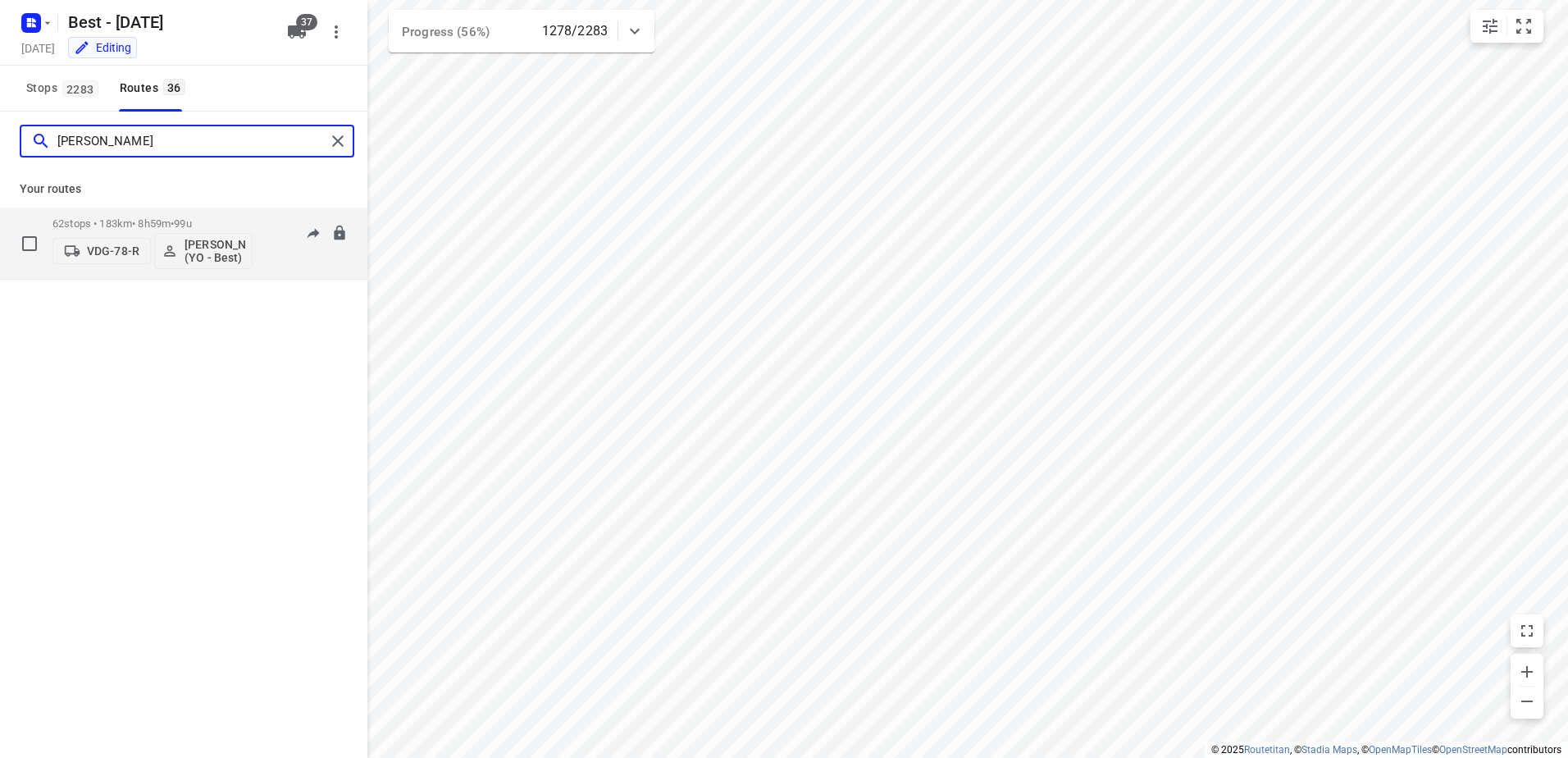
type input "[PERSON_NAME]"
click at [175, 221] on p "62 stops • 183km • 8h59m • 99u" at bounding box center [152, 223] width 200 height 13
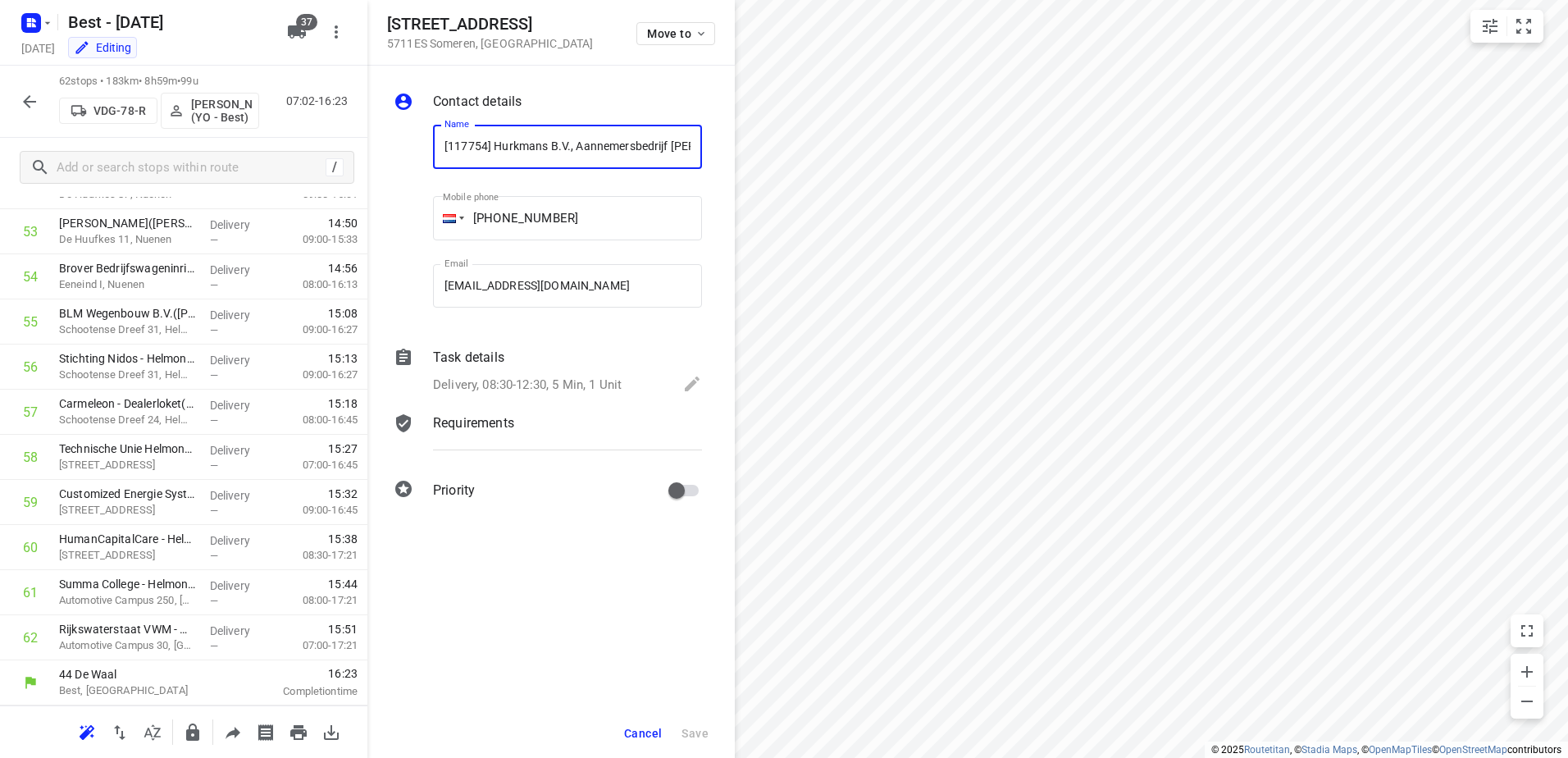
scroll to position [0, 338]
click at [621, 729] on button "Cancel" at bounding box center [643, 734] width 51 height 29
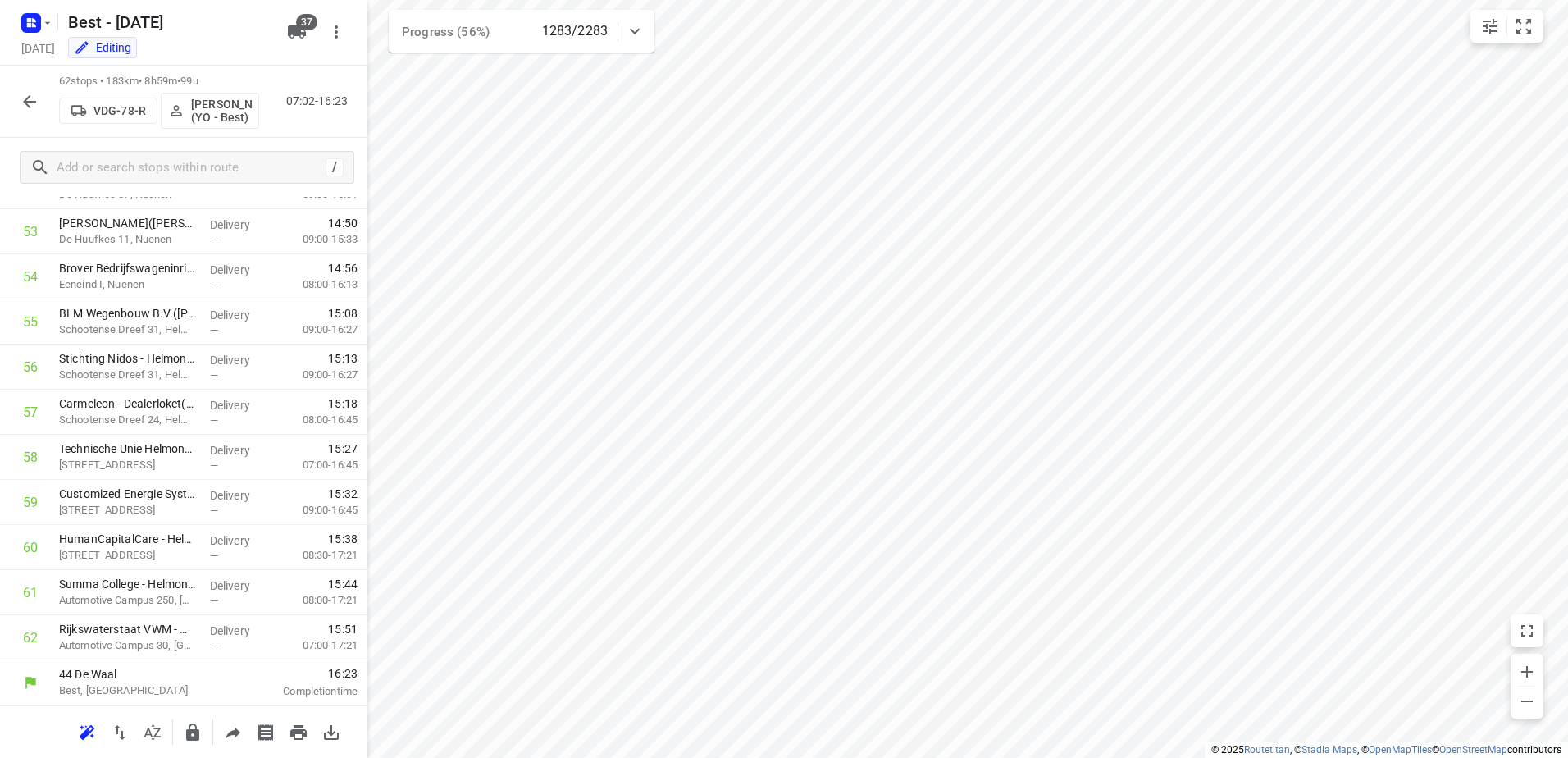
click at [26, 100] on icon "button" at bounding box center [29, 101] width 13 height 13
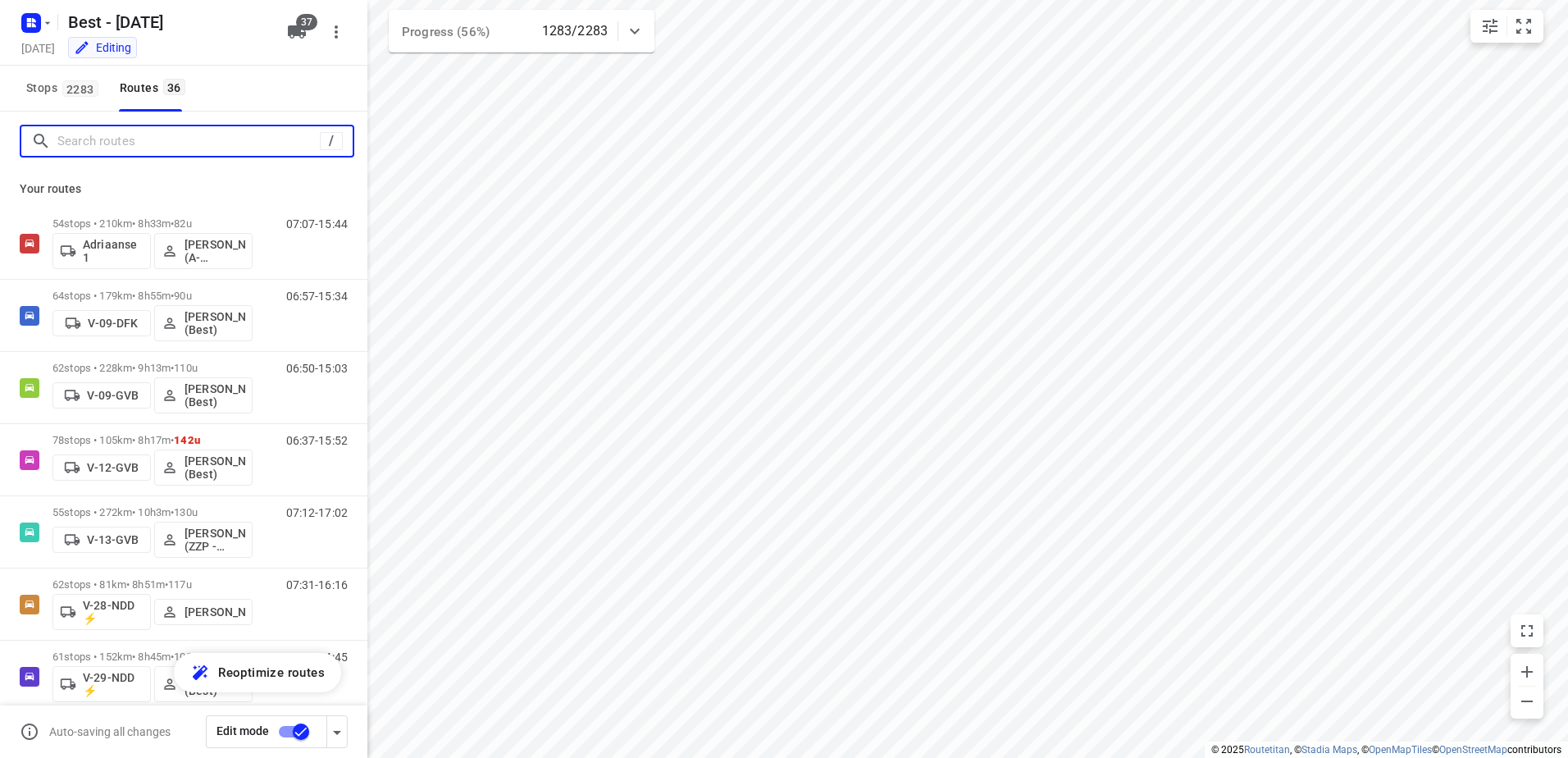
click at [150, 141] on input "Search routes" at bounding box center [188, 141] width 262 height 25
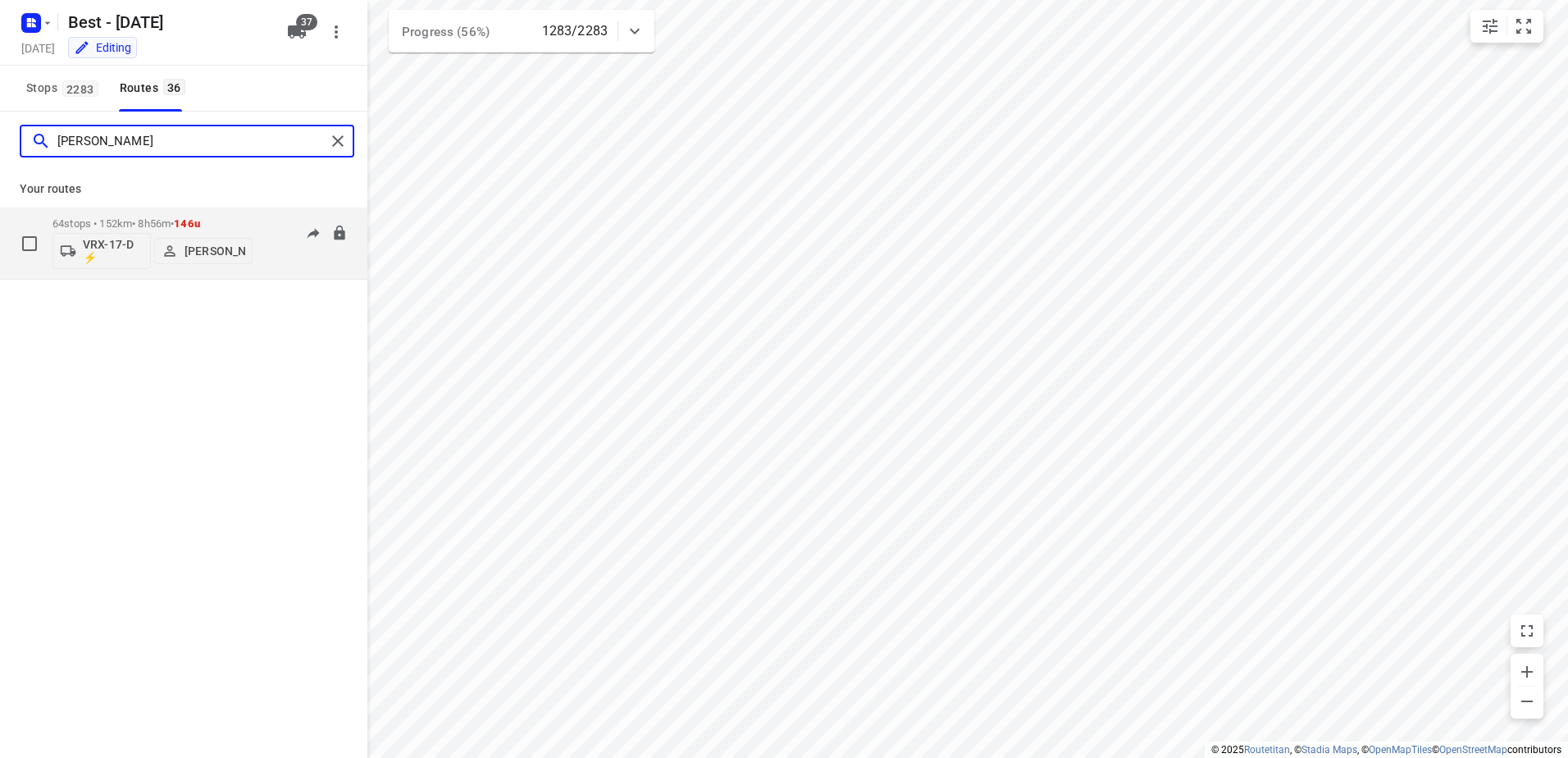
type input "[PERSON_NAME]"
click at [280, 219] on div "07:41-15:47" at bounding box center [306, 247] width 82 height 60
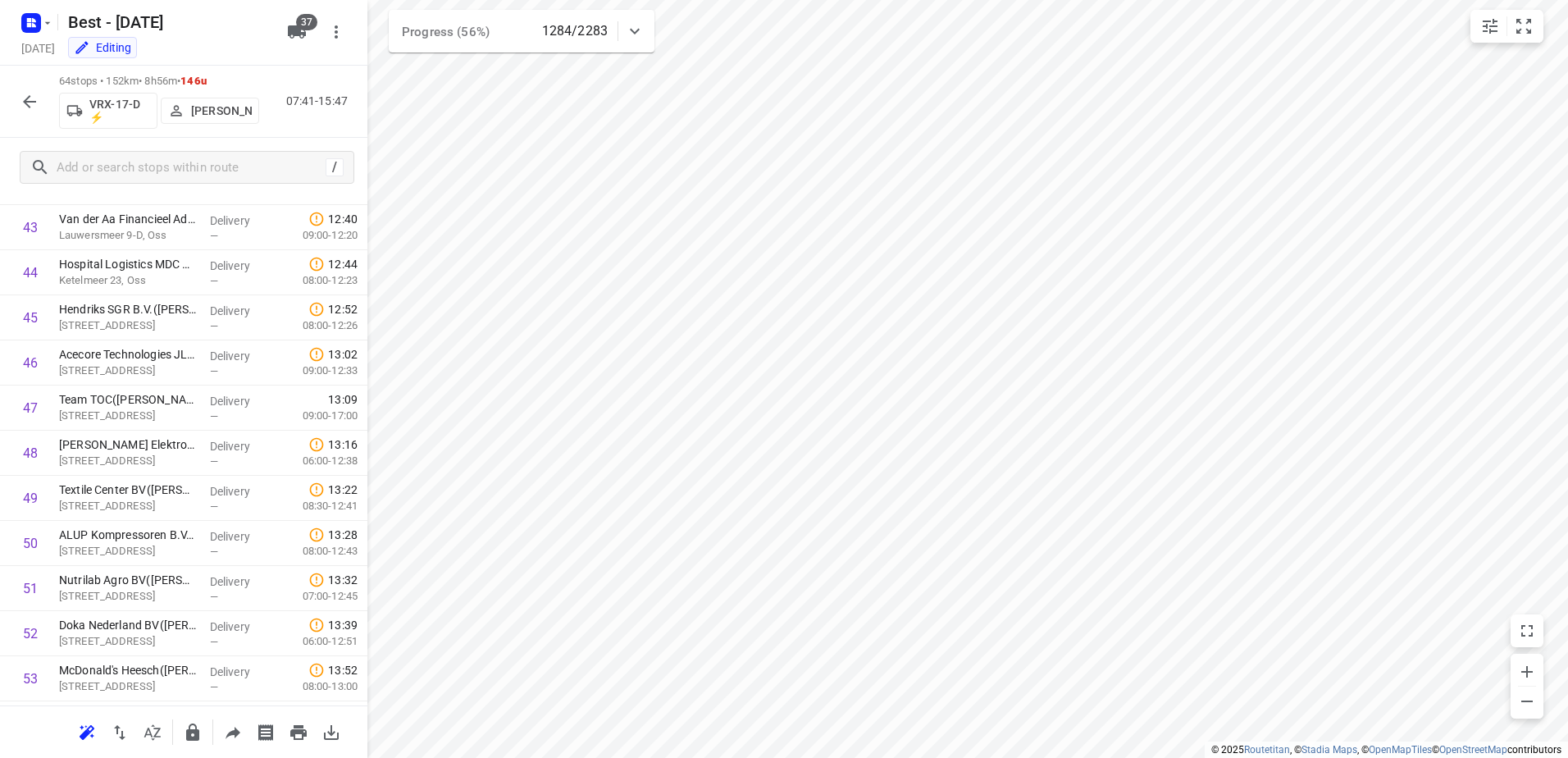
scroll to position [2506, 0]
click at [33, 106] on icon "button" at bounding box center [29, 101] width 20 height 20
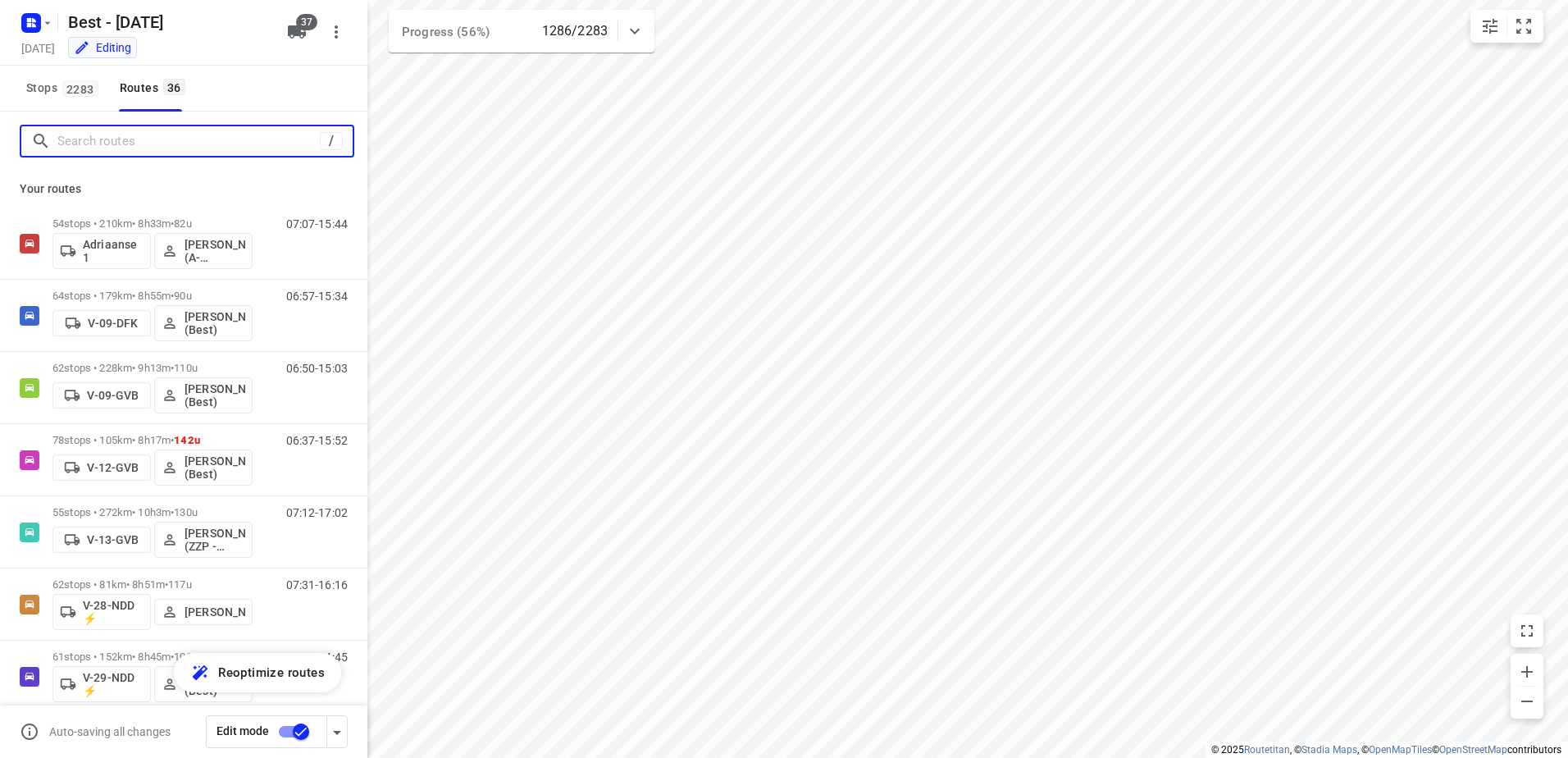
click at [123, 144] on input "Search routes" at bounding box center [188, 141] width 262 height 25
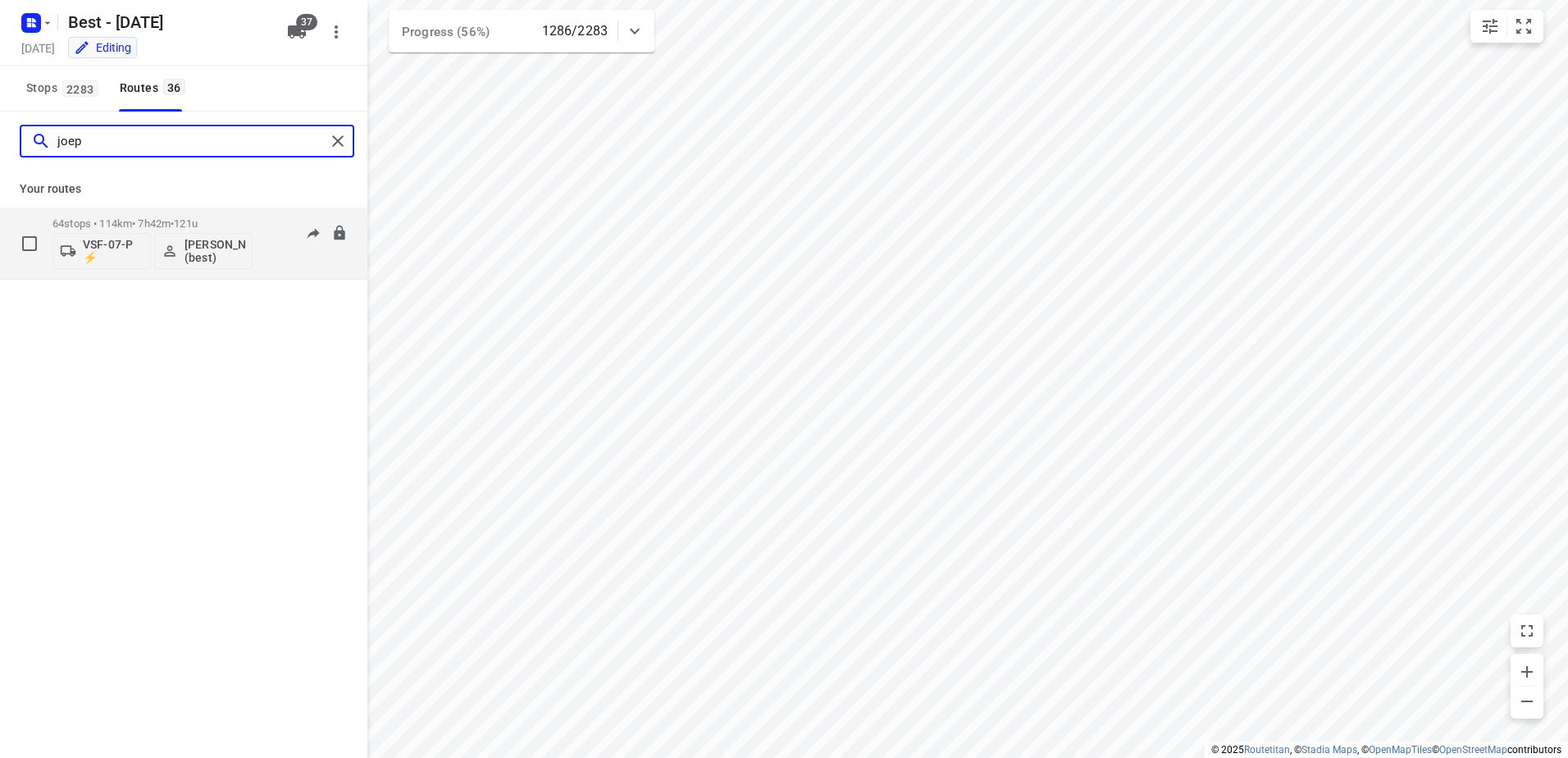
type input "joep"
click at [147, 214] on div "64 stops • 114km • 7h42m • 121u VSF-07-P ⚡ [PERSON_NAME] (best)" at bounding box center [152, 243] width 200 height 68
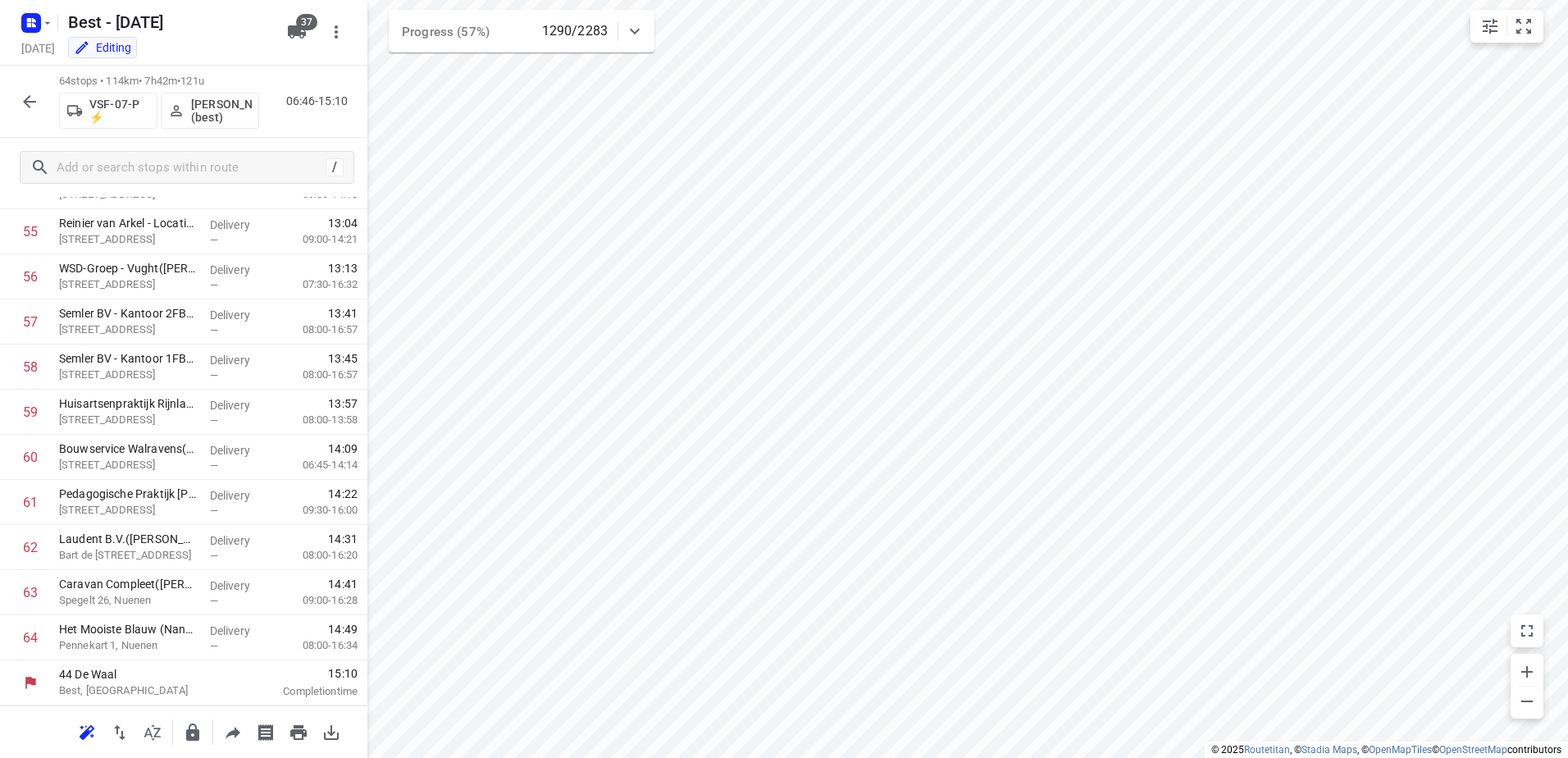
click at [24, 113] on button "button" at bounding box center [29, 101] width 33 height 33
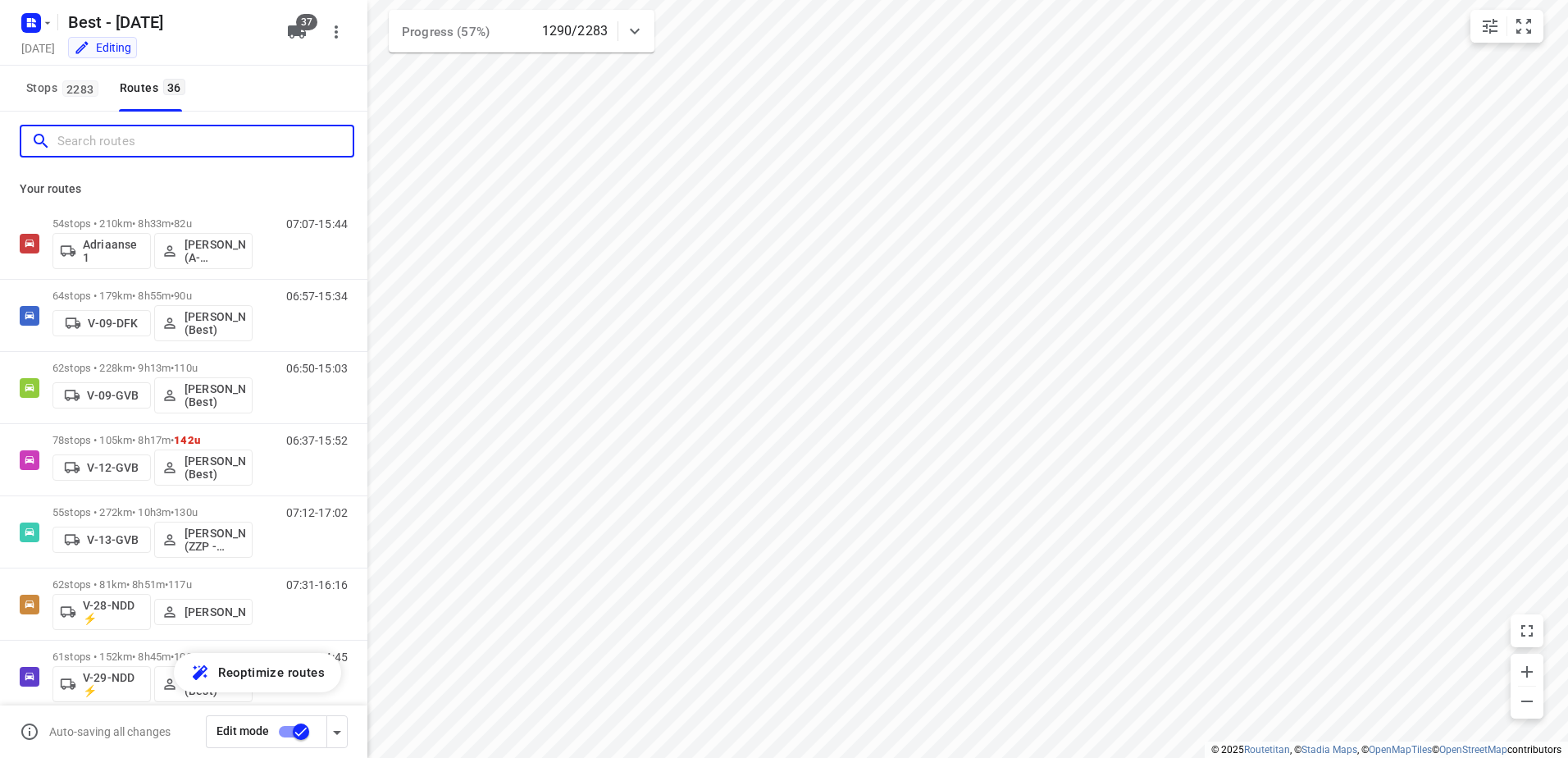
click at [89, 144] on input "Search routes" at bounding box center [205, 141] width 295 height 25
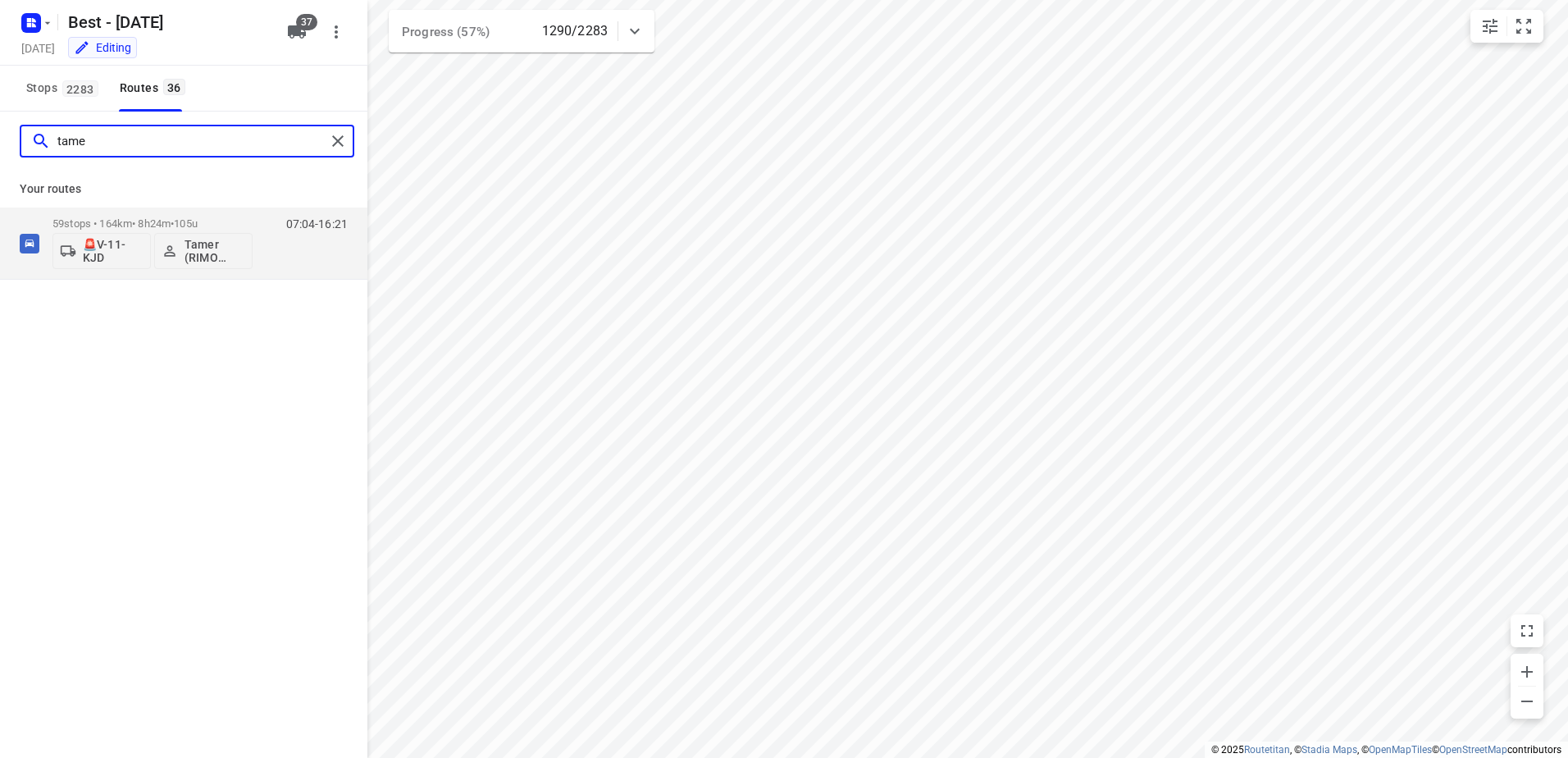
type input "tamer"
click at [121, 213] on div "59 stops • 164km • 8h24m • 105u 🚨V-11-KJD Tamer (RIMO logistics - Best - ZZP)" at bounding box center [152, 243] width 200 height 68
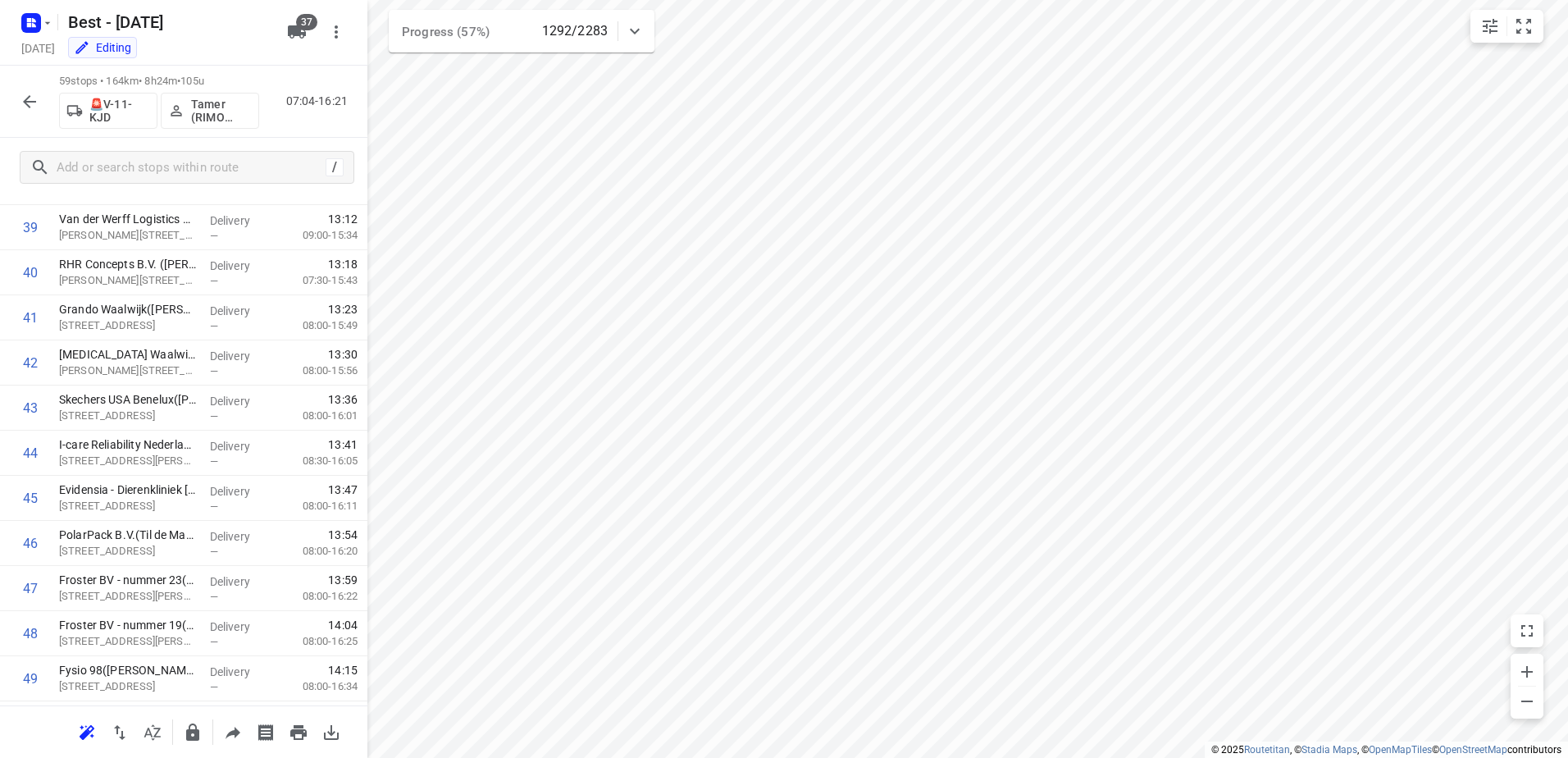
scroll to position [2281, 0]
click at [37, 109] on icon "button" at bounding box center [29, 101] width 20 height 20
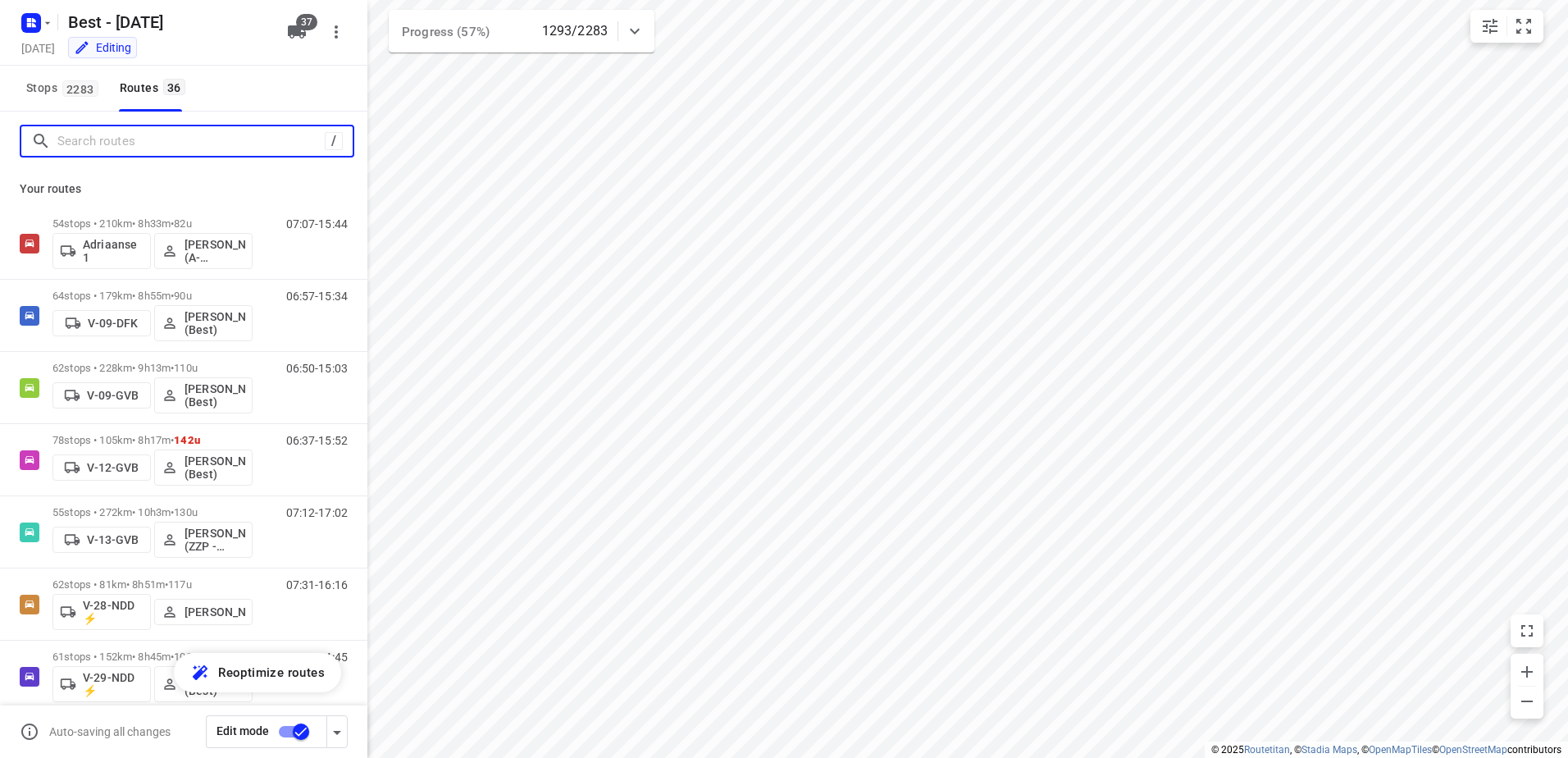
click at [102, 141] on input "Search routes" at bounding box center [191, 141] width 267 height 25
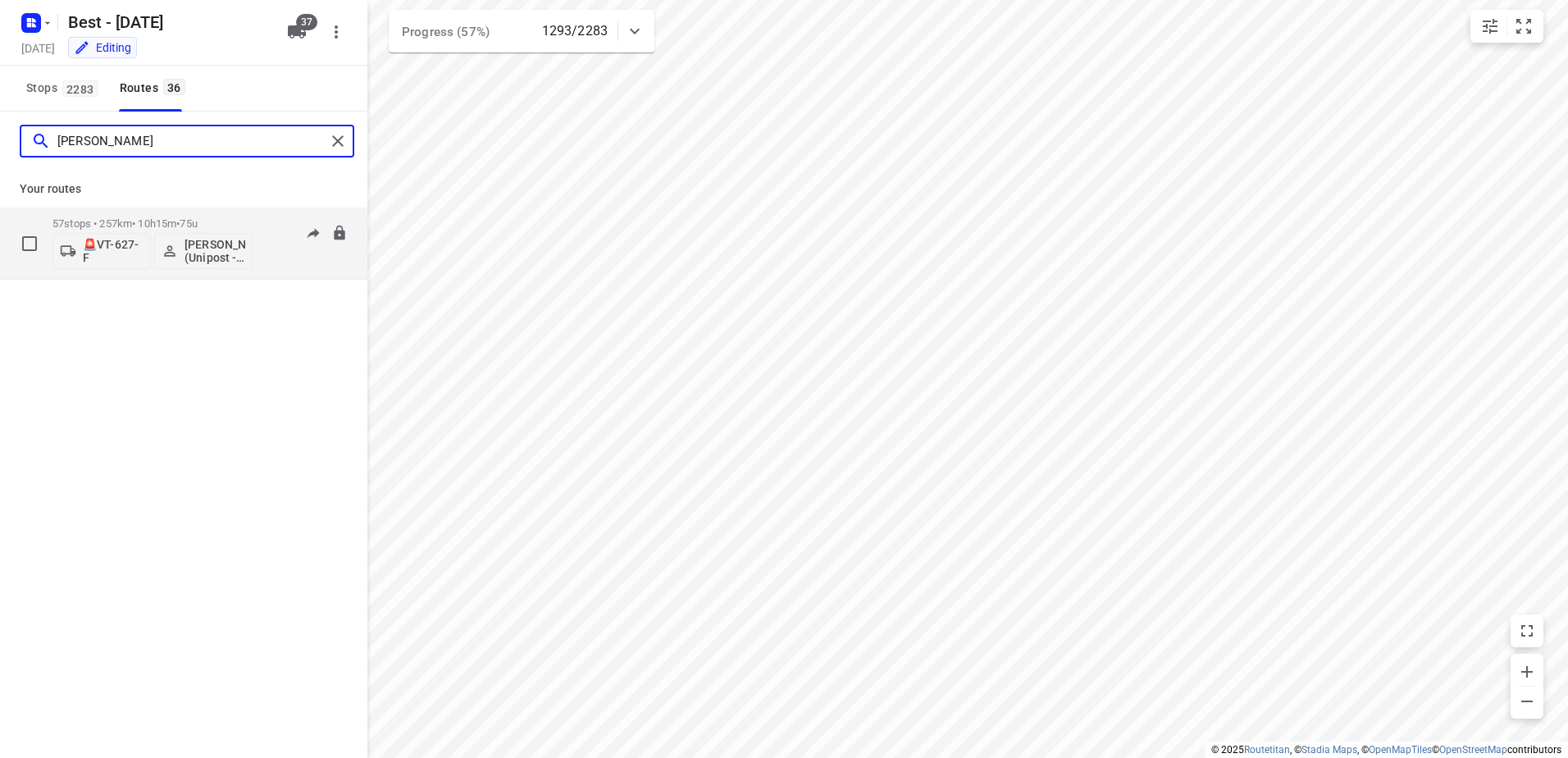
type input "[PERSON_NAME]"
click at [148, 220] on p "57 stops • 257km • 10h15m • 75u" at bounding box center [152, 223] width 200 height 13
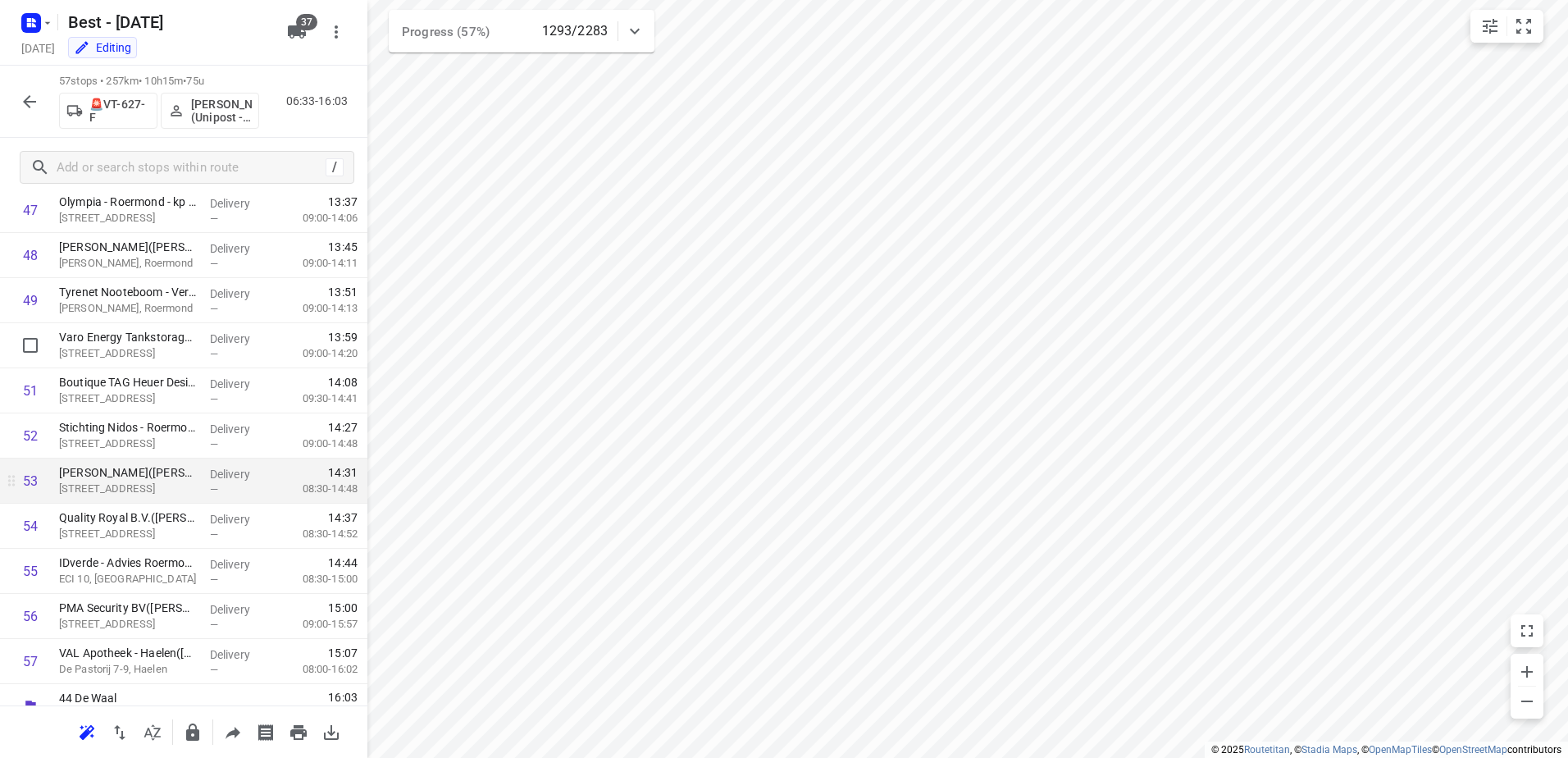
scroll to position [2190, 0]
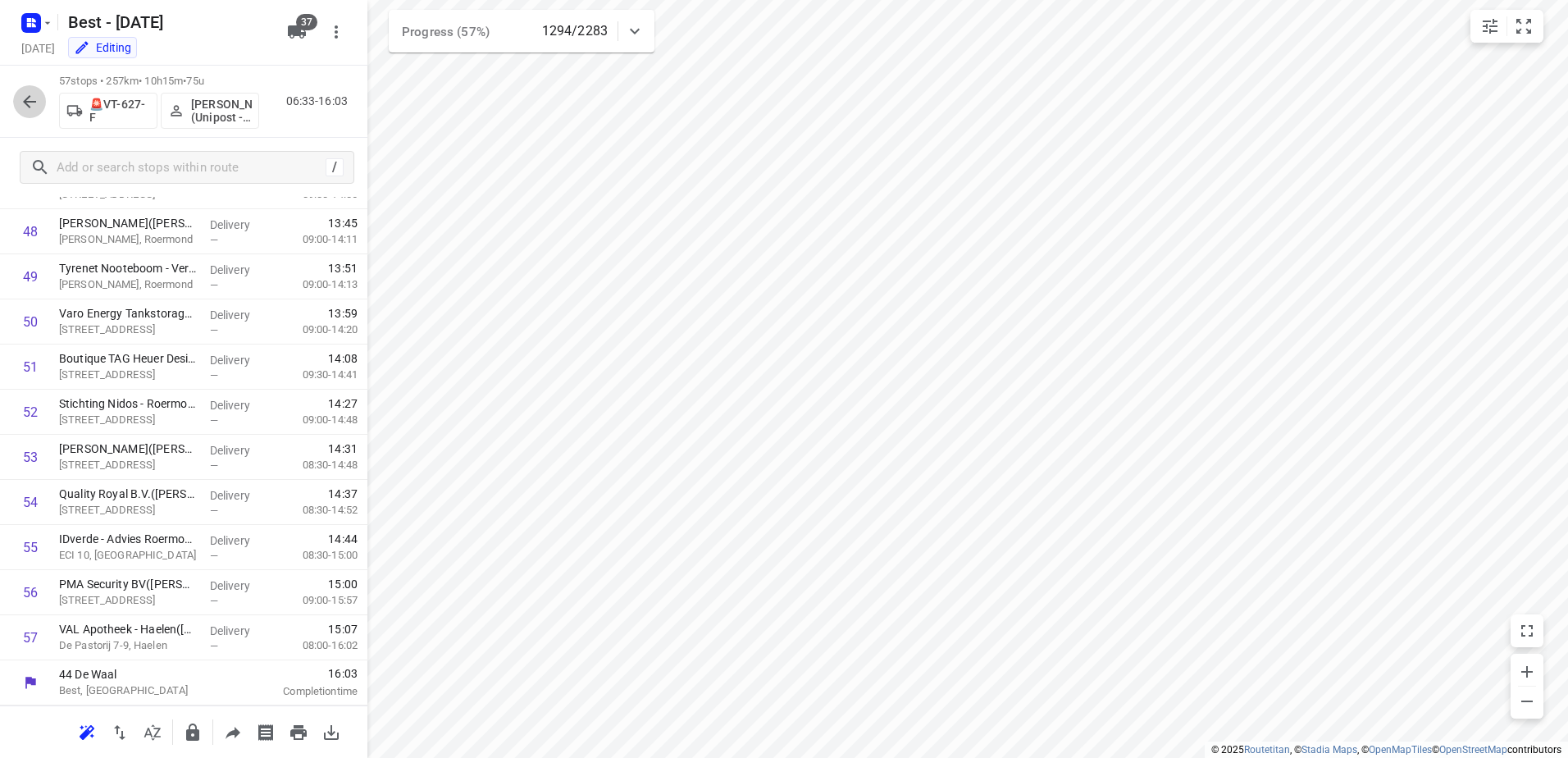
click at [38, 109] on icon "button" at bounding box center [29, 101] width 20 height 20
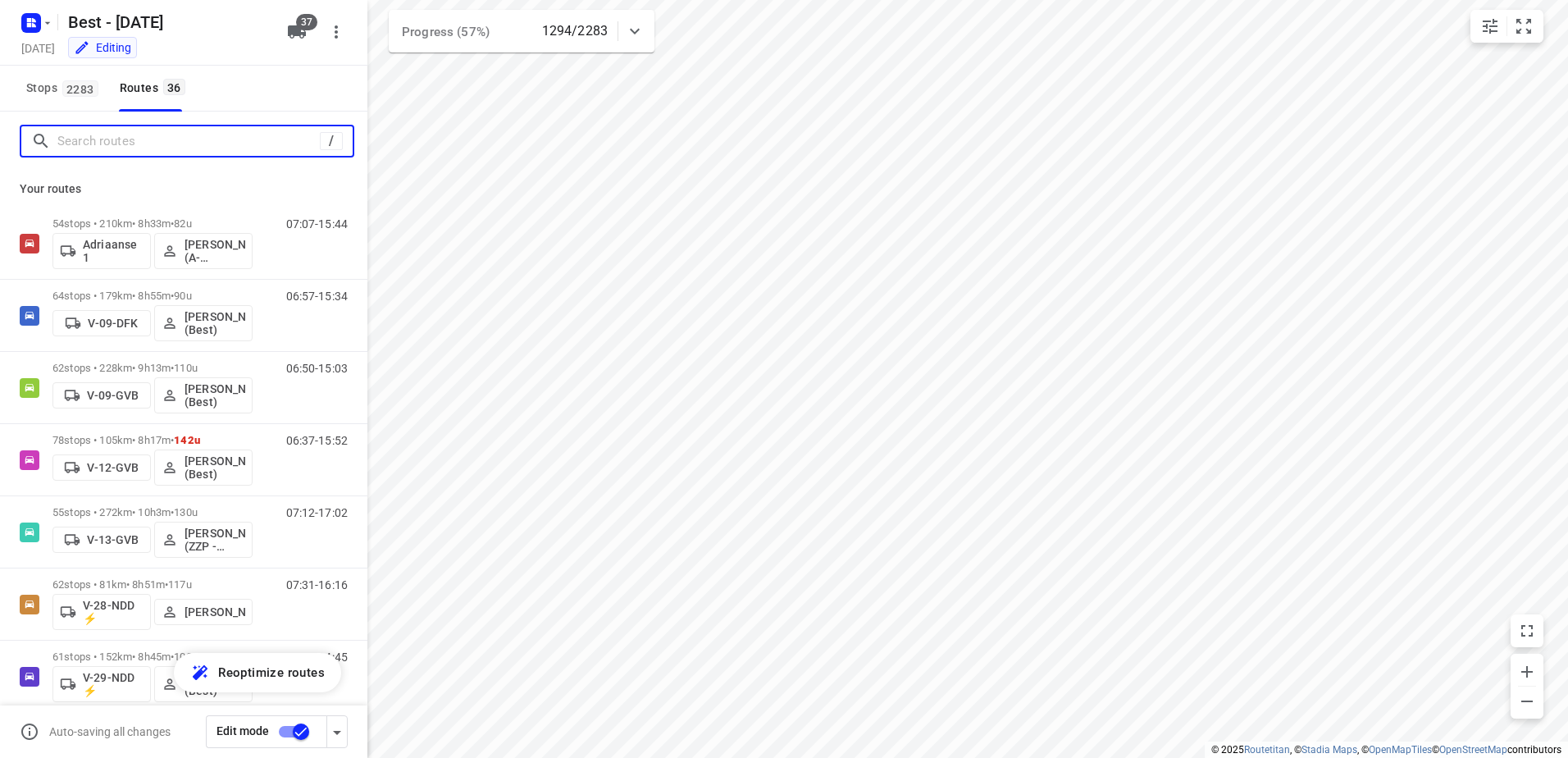
click at [158, 141] on input "Search routes" at bounding box center [188, 141] width 262 height 25
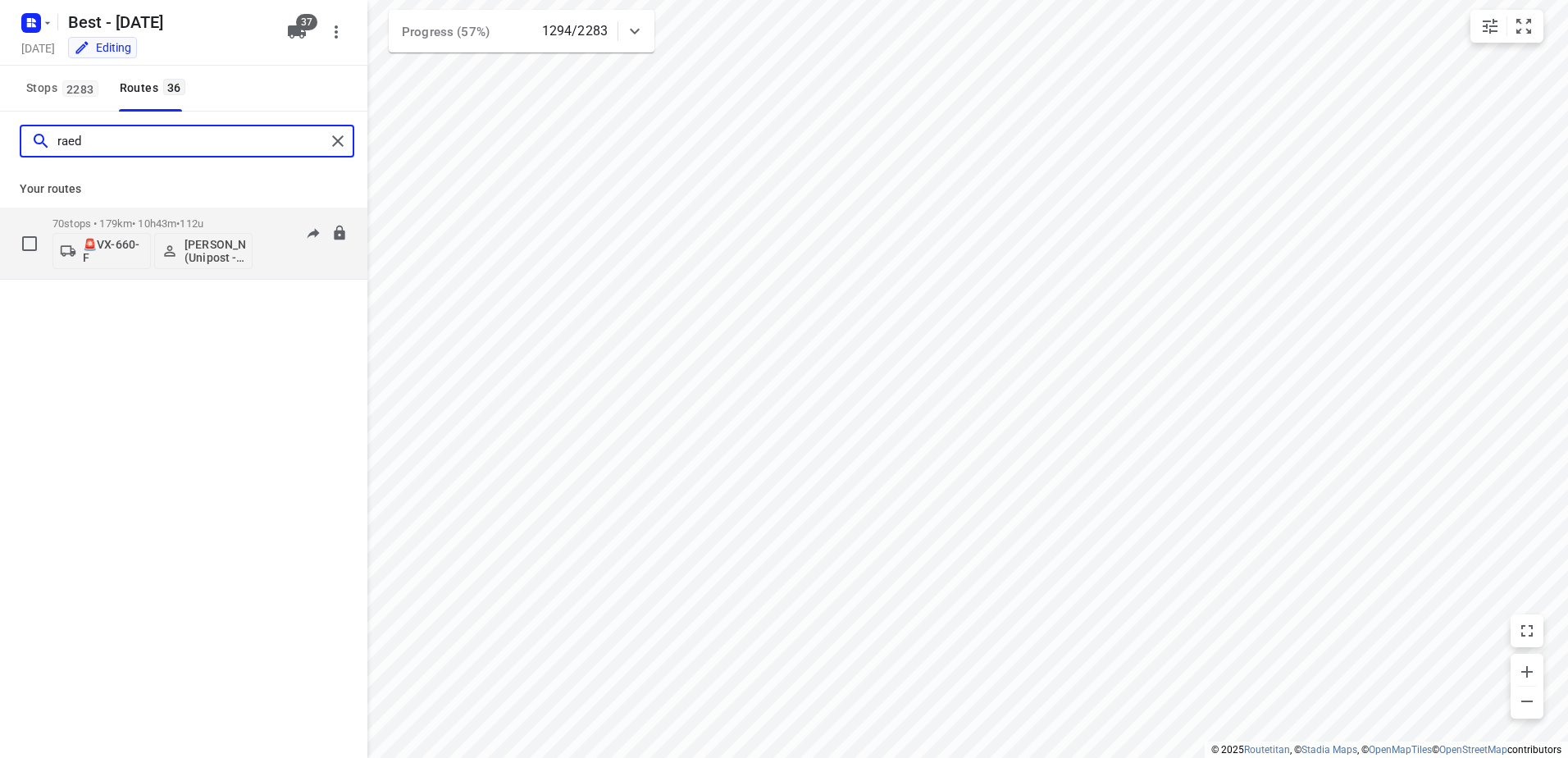
type input "raed"
click at [184, 214] on div "70 stops • 179km • 10h43m • 112u 🚨VX-660-F [PERSON_NAME] (Unipost - Best - ZZP)" at bounding box center [152, 243] width 200 height 68
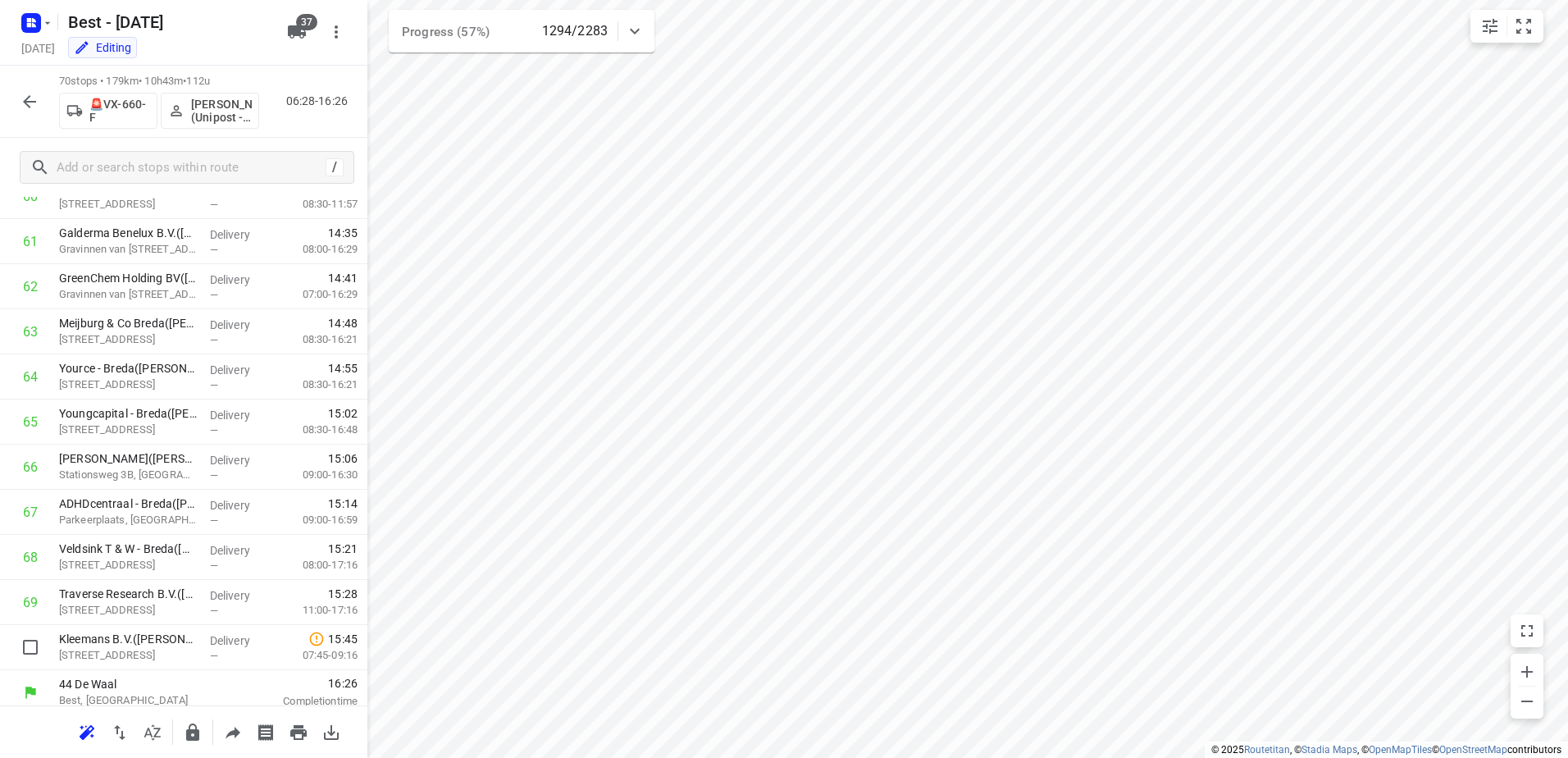
scroll to position [2777, 0]
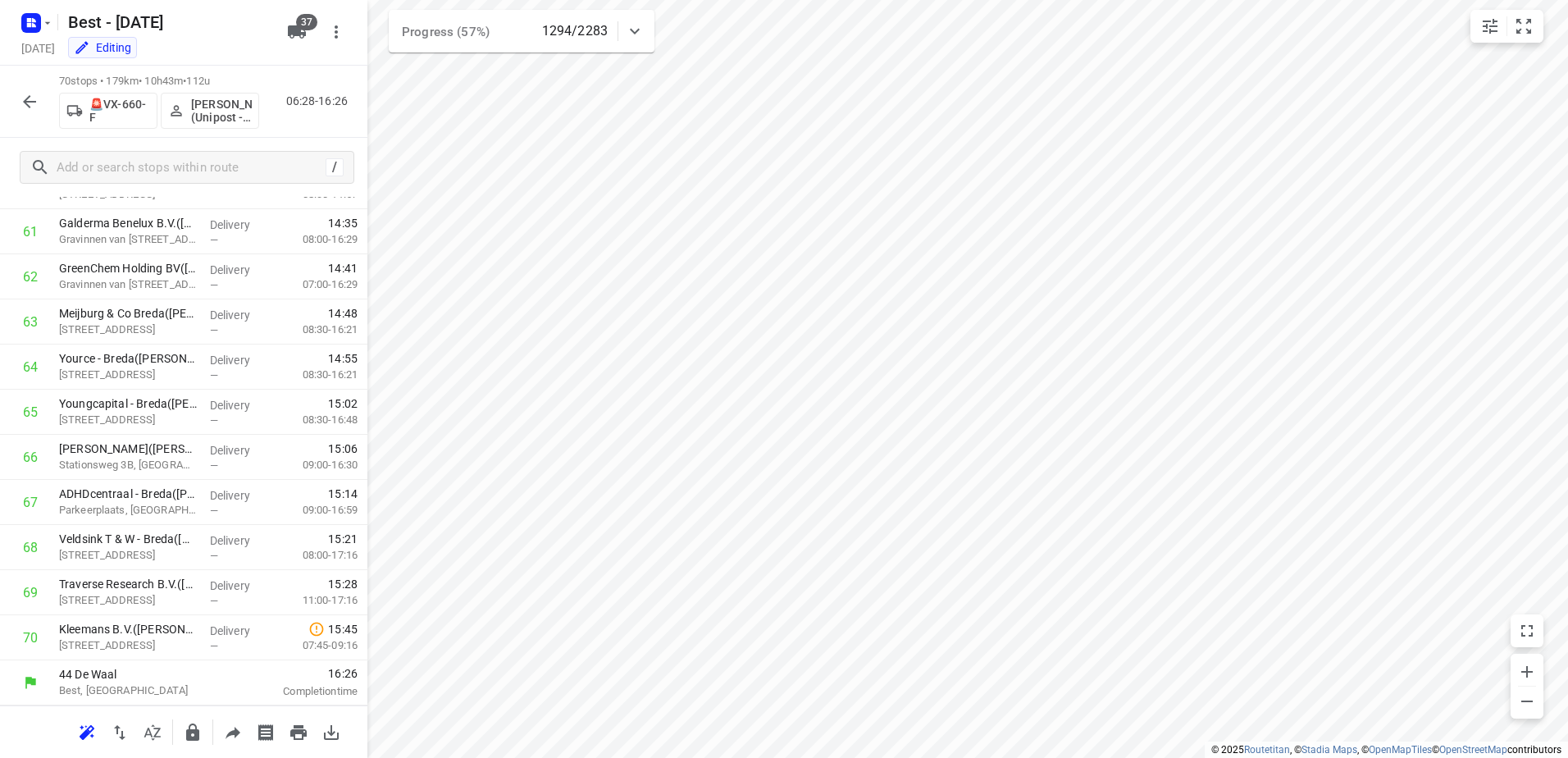
click at [34, 97] on icon "button" at bounding box center [29, 101] width 20 height 20
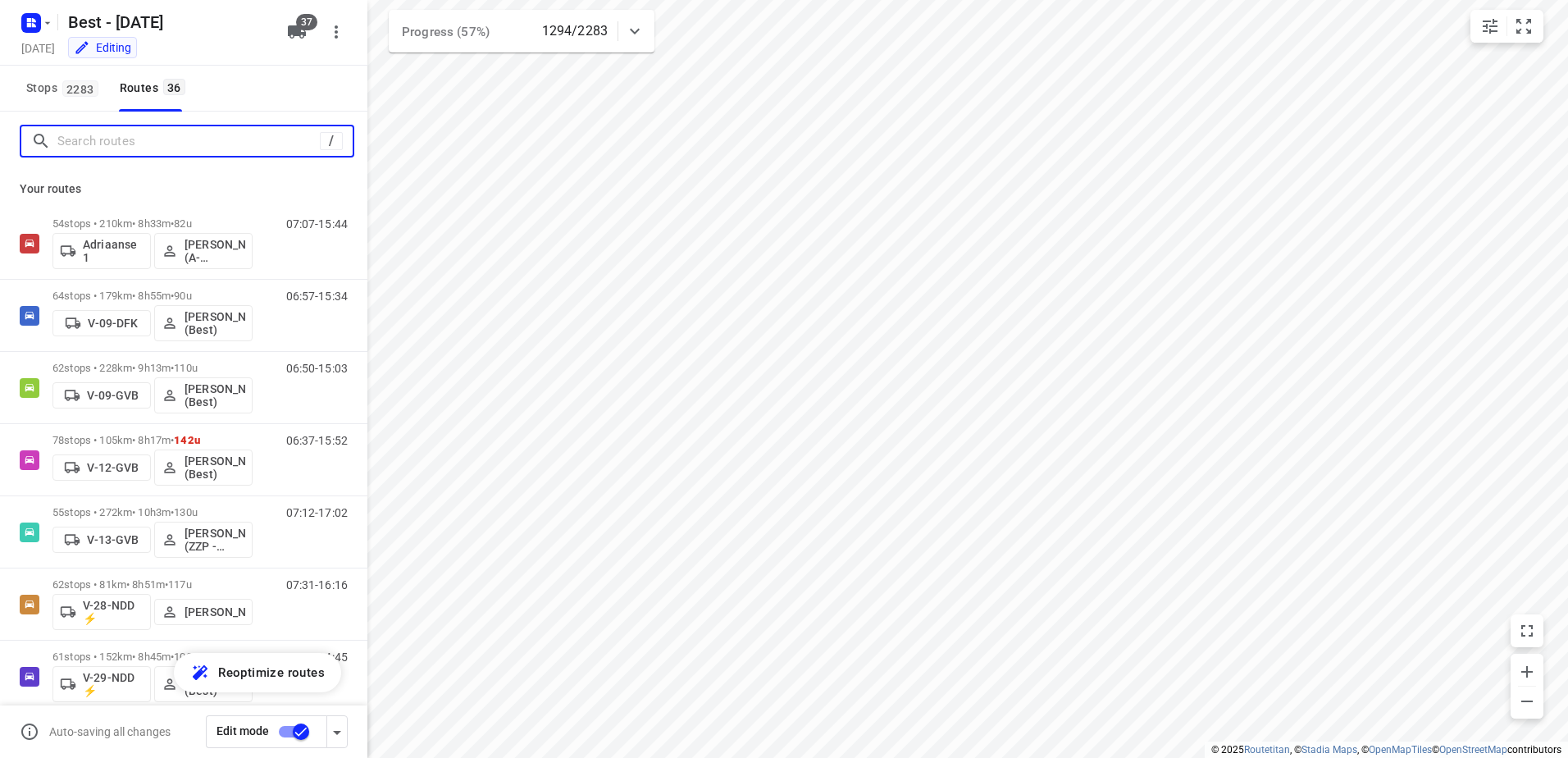
click at [101, 145] on input "Search routes" at bounding box center [188, 141] width 262 height 25
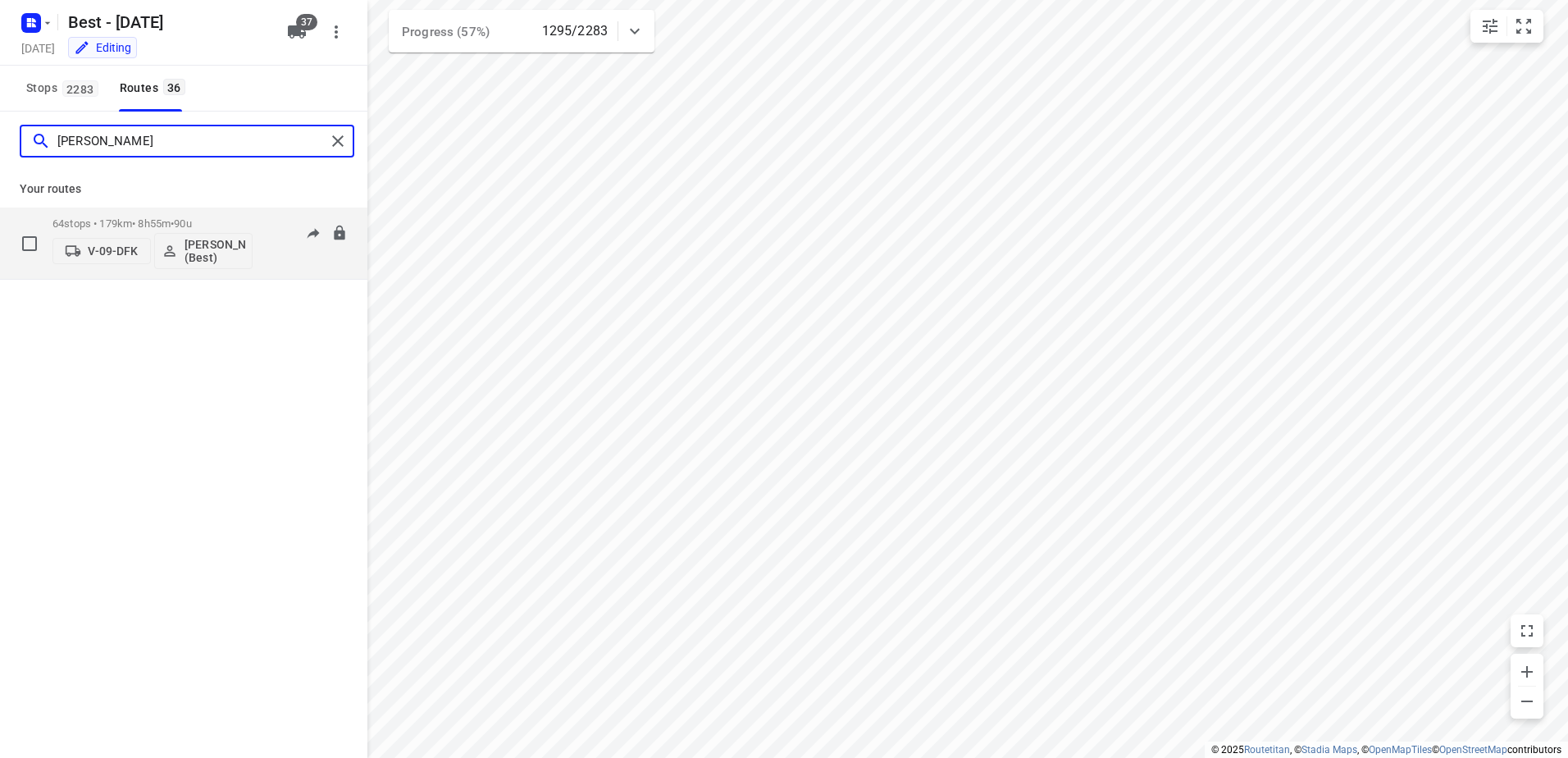
type input "[PERSON_NAME]"
click at [166, 220] on p "64 stops • 179km • 8h55m • 90u" at bounding box center [152, 223] width 200 height 13
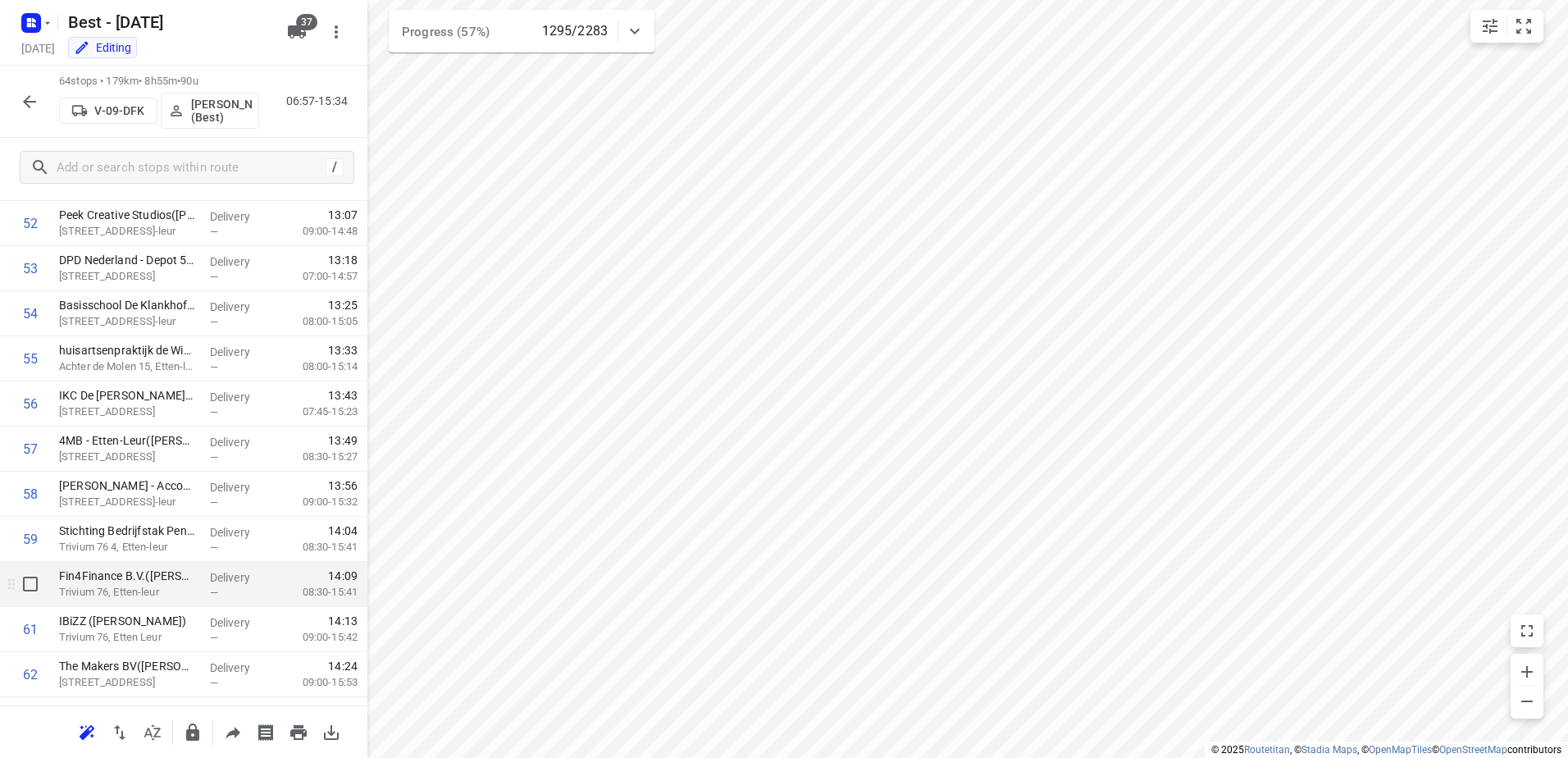
scroll to position [2506, 0]
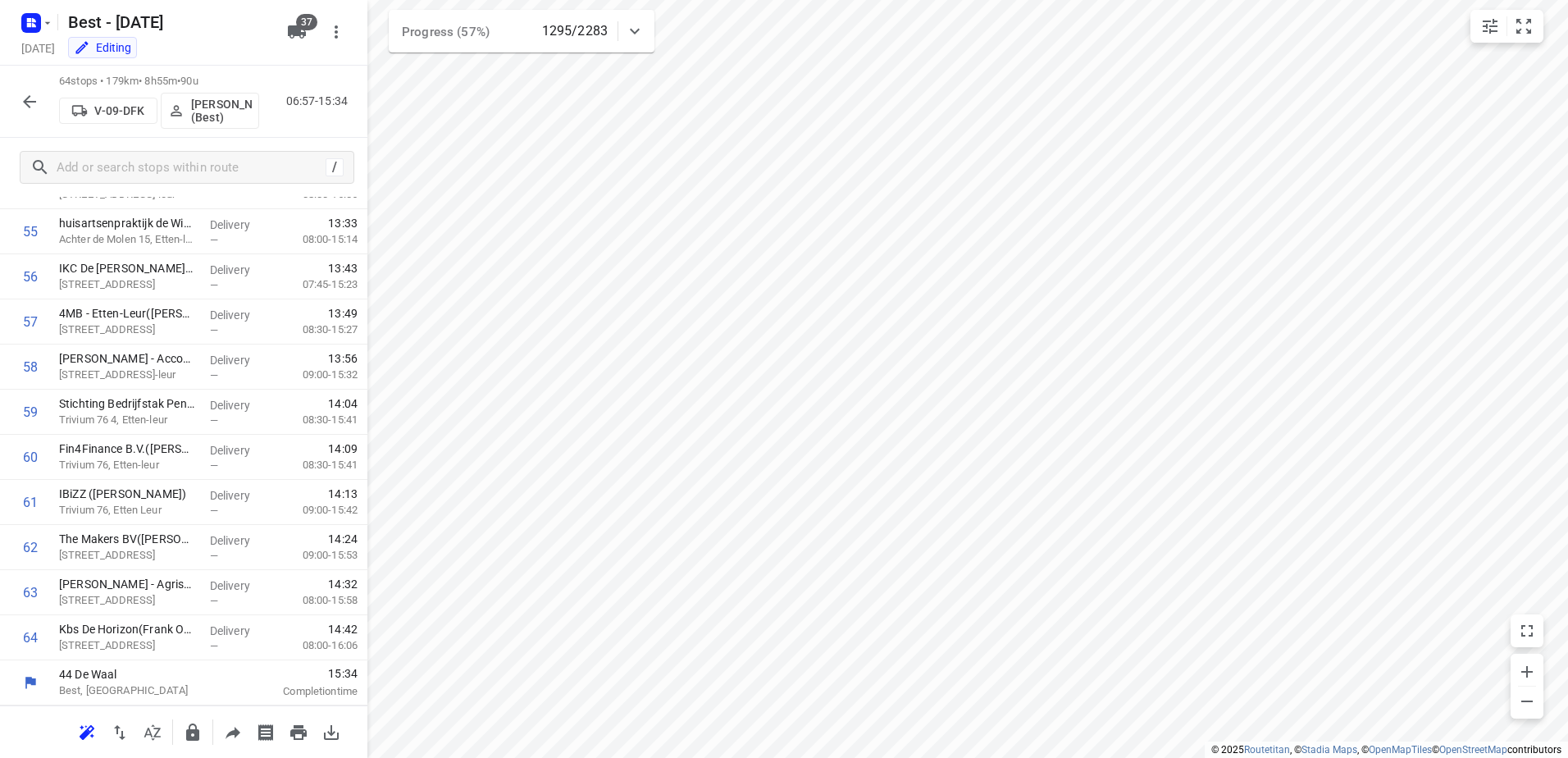
click at [39, 119] on div "64 stops • 179km • 8h55m • 90u V-09-DFK [PERSON_NAME] (Best) 06:57-15:34" at bounding box center [183, 101] width 368 height 72
click at [32, 90] on button "button" at bounding box center [29, 101] width 33 height 33
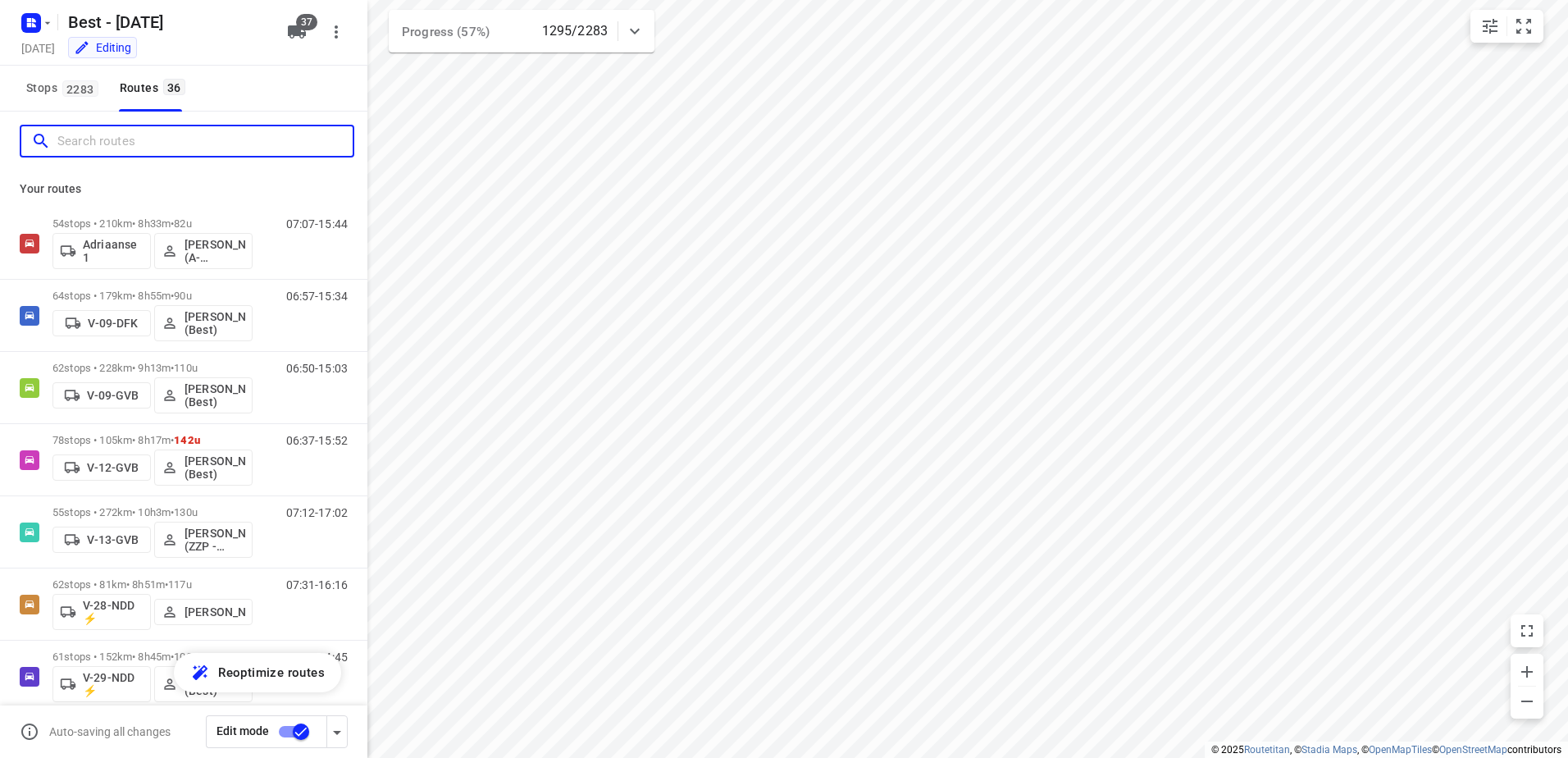
click at [124, 147] on input "Search routes" at bounding box center [205, 141] width 295 height 25
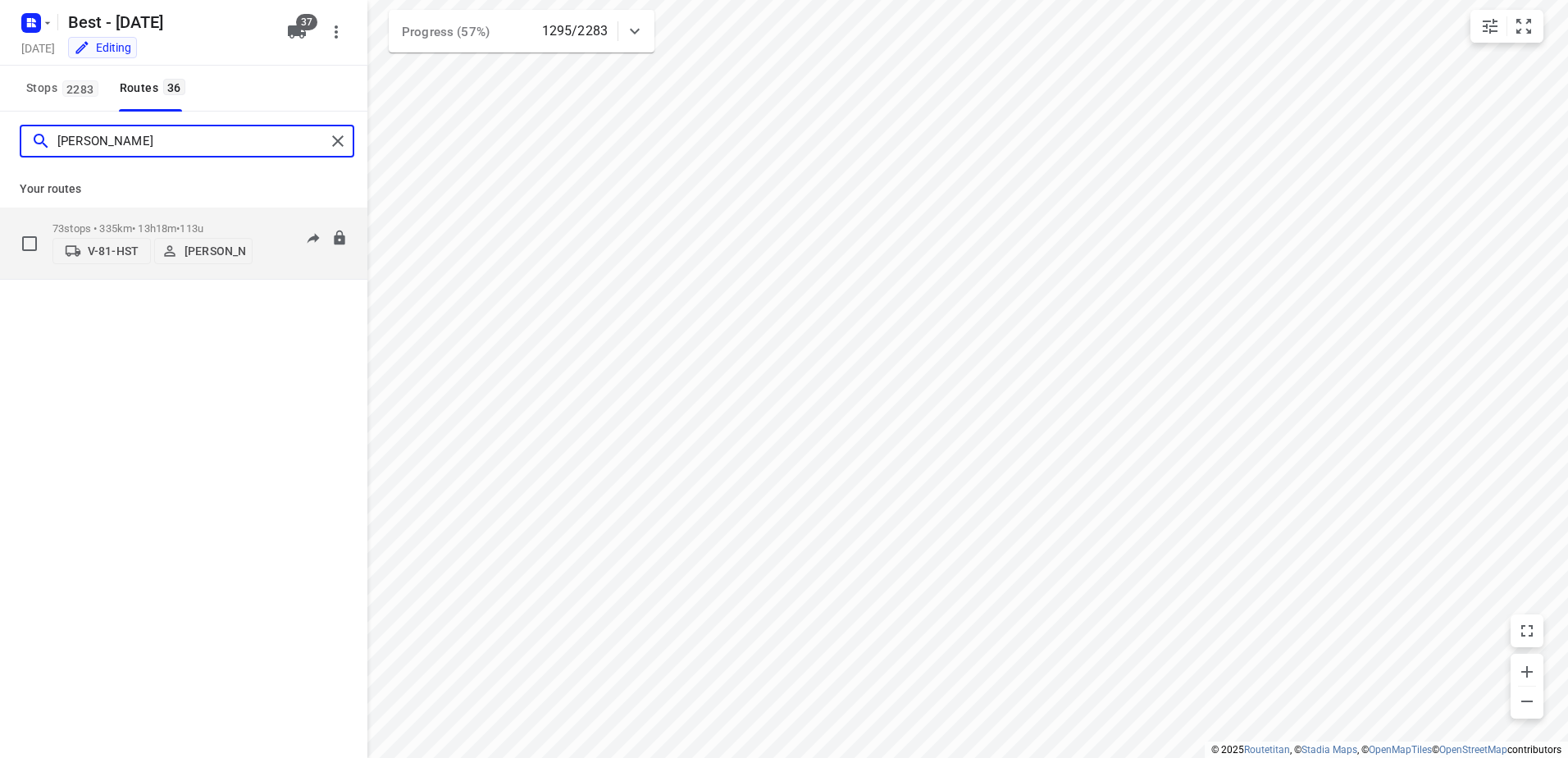
type input "[PERSON_NAME]"
click at [183, 222] on p "73 stops • 335km • 13h18m • 113u" at bounding box center [152, 228] width 200 height 13
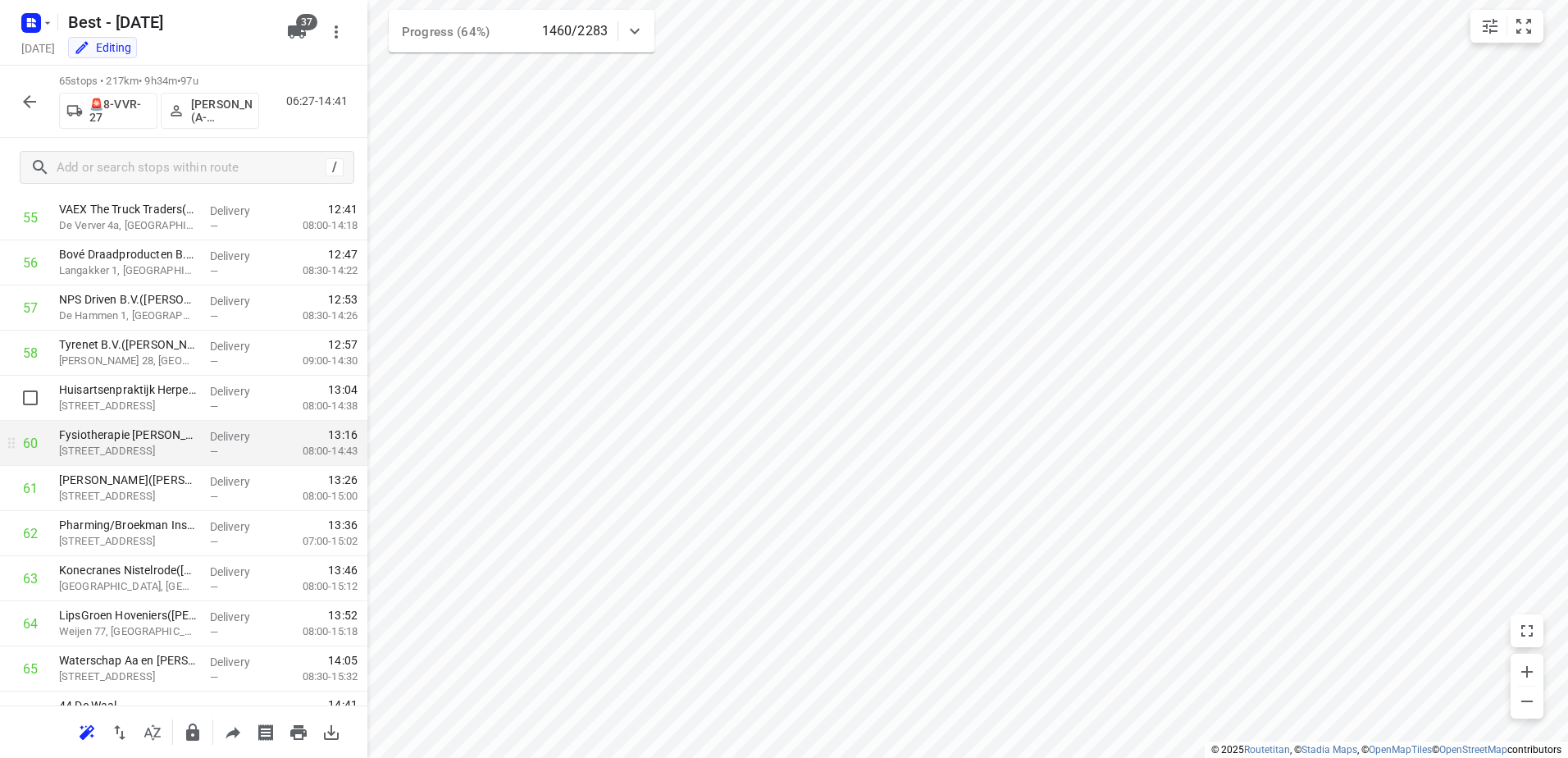
scroll to position [2551, 0]
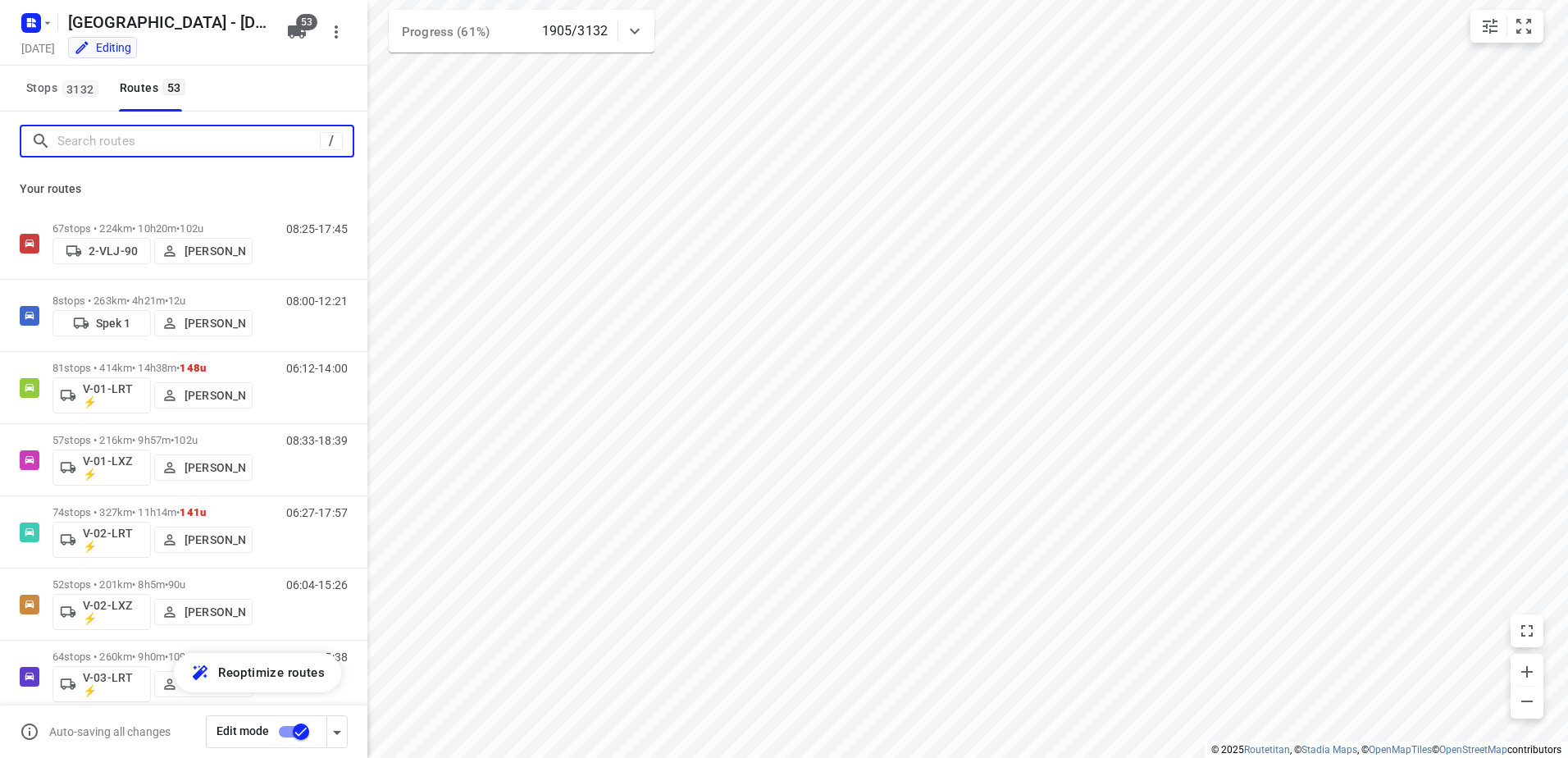
click at [93, 137] on input "Search routes" at bounding box center [188, 141] width 262 height 25
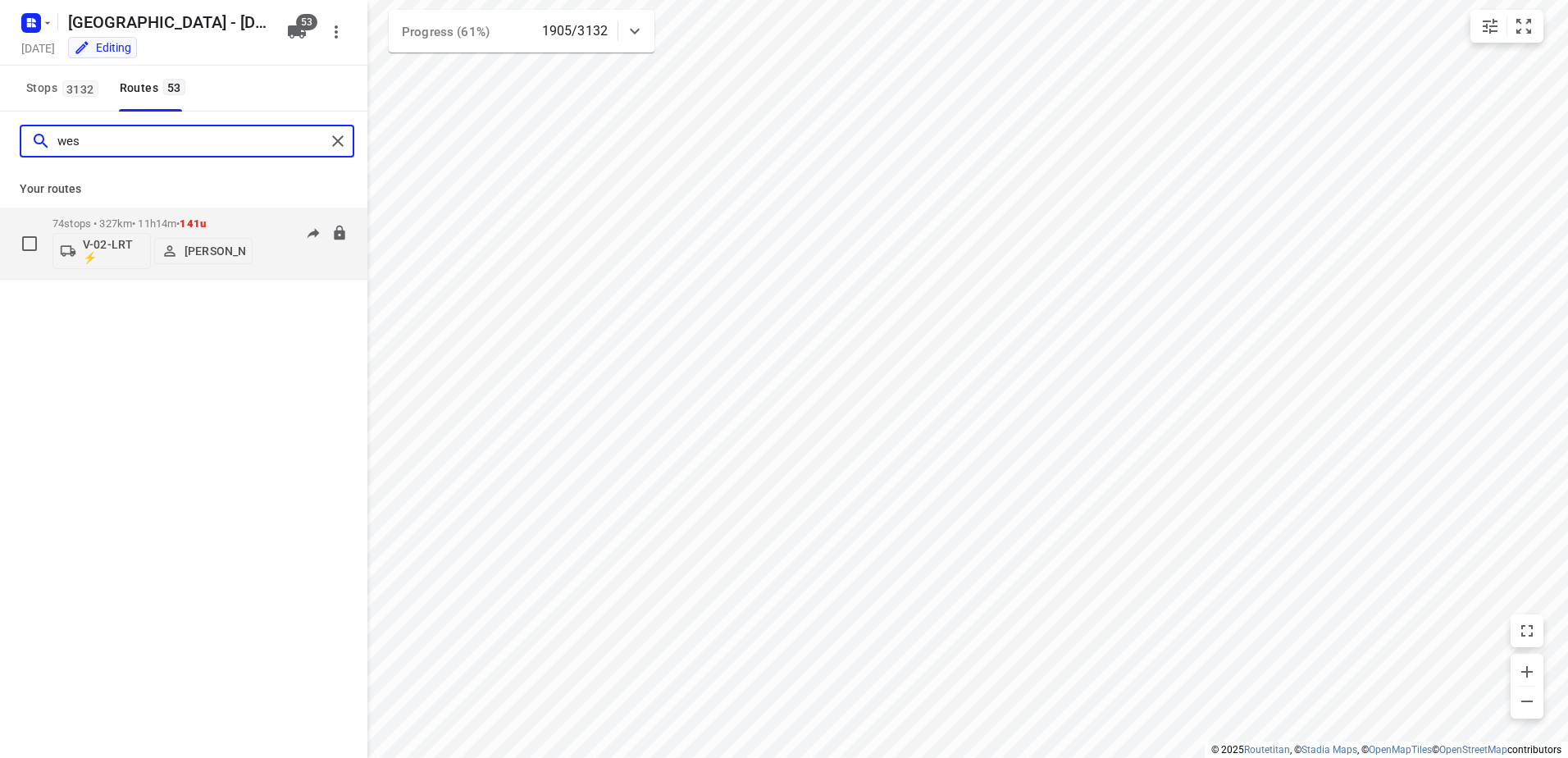
type input "wes"
click at [150, 221] on p "74 stops • 327km • 11h14m • 141u" at bounding box center [152, 223] width 200 height 13
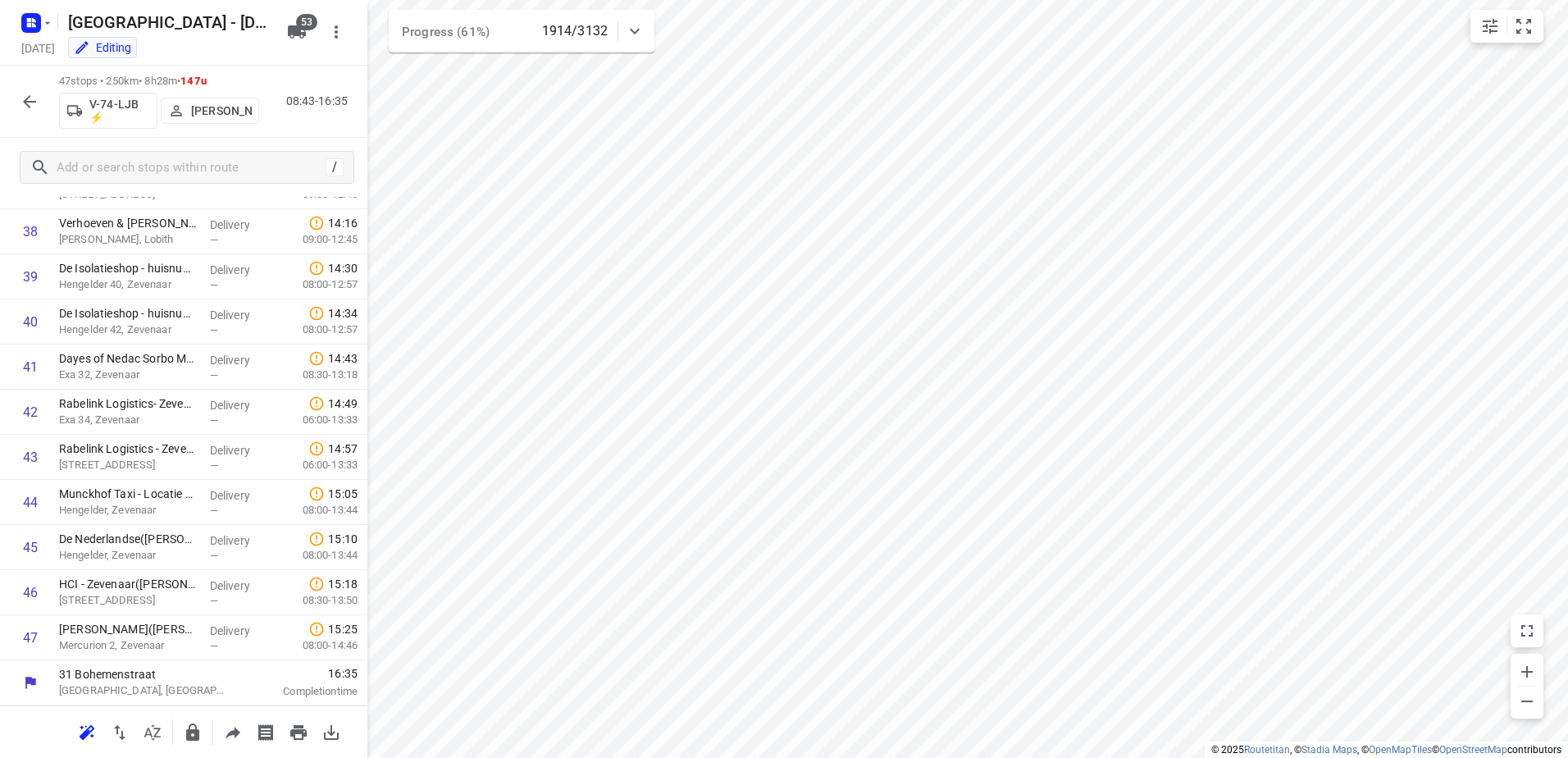
scroll to position [1739, 0]
click at [22, 109] on icon "button" at bounding box center [29, 101] width 20 height 20
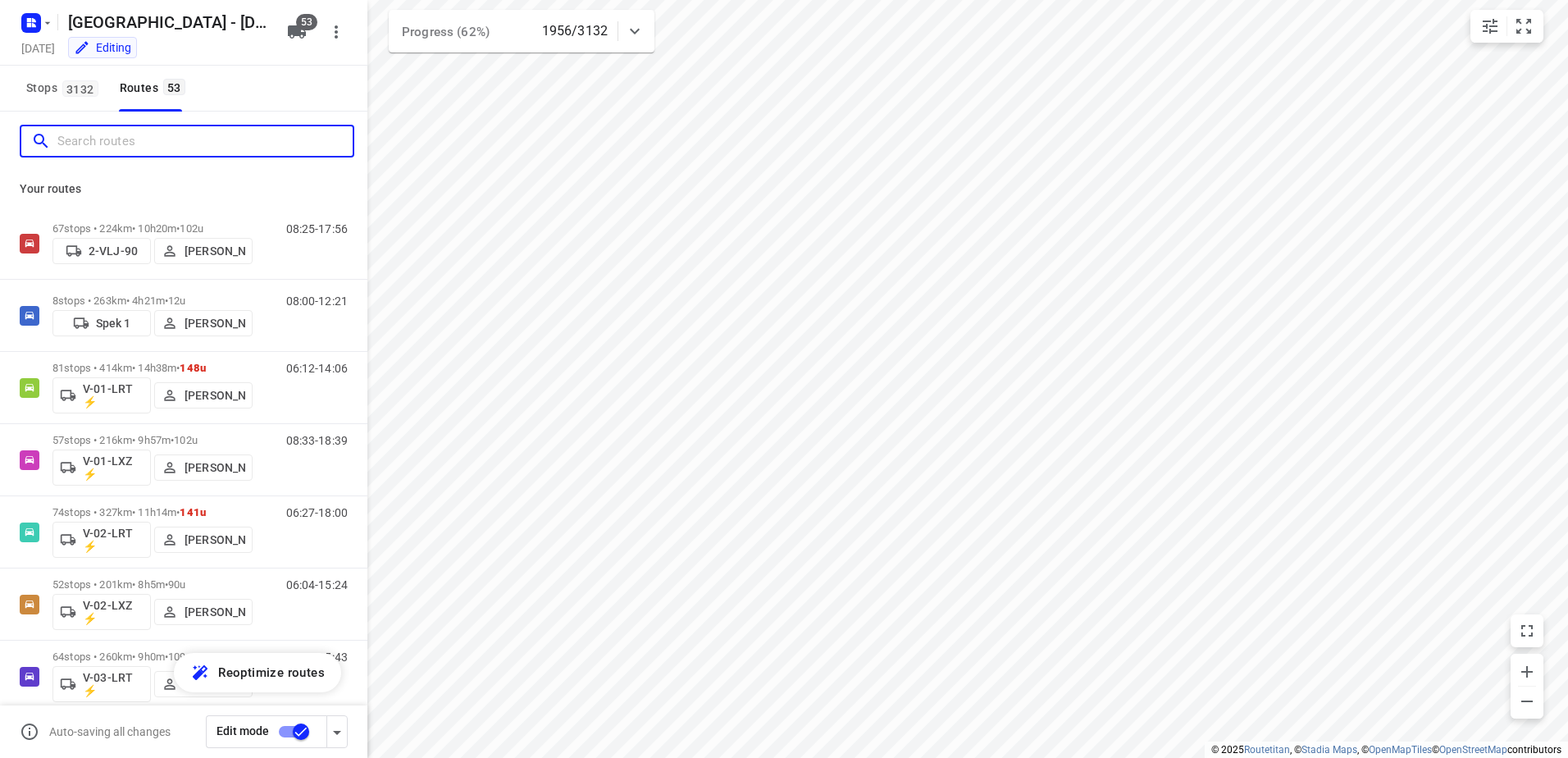
click at [98, 151] on input "Search routes" at bounding box center [205, 141] width 295 height 25
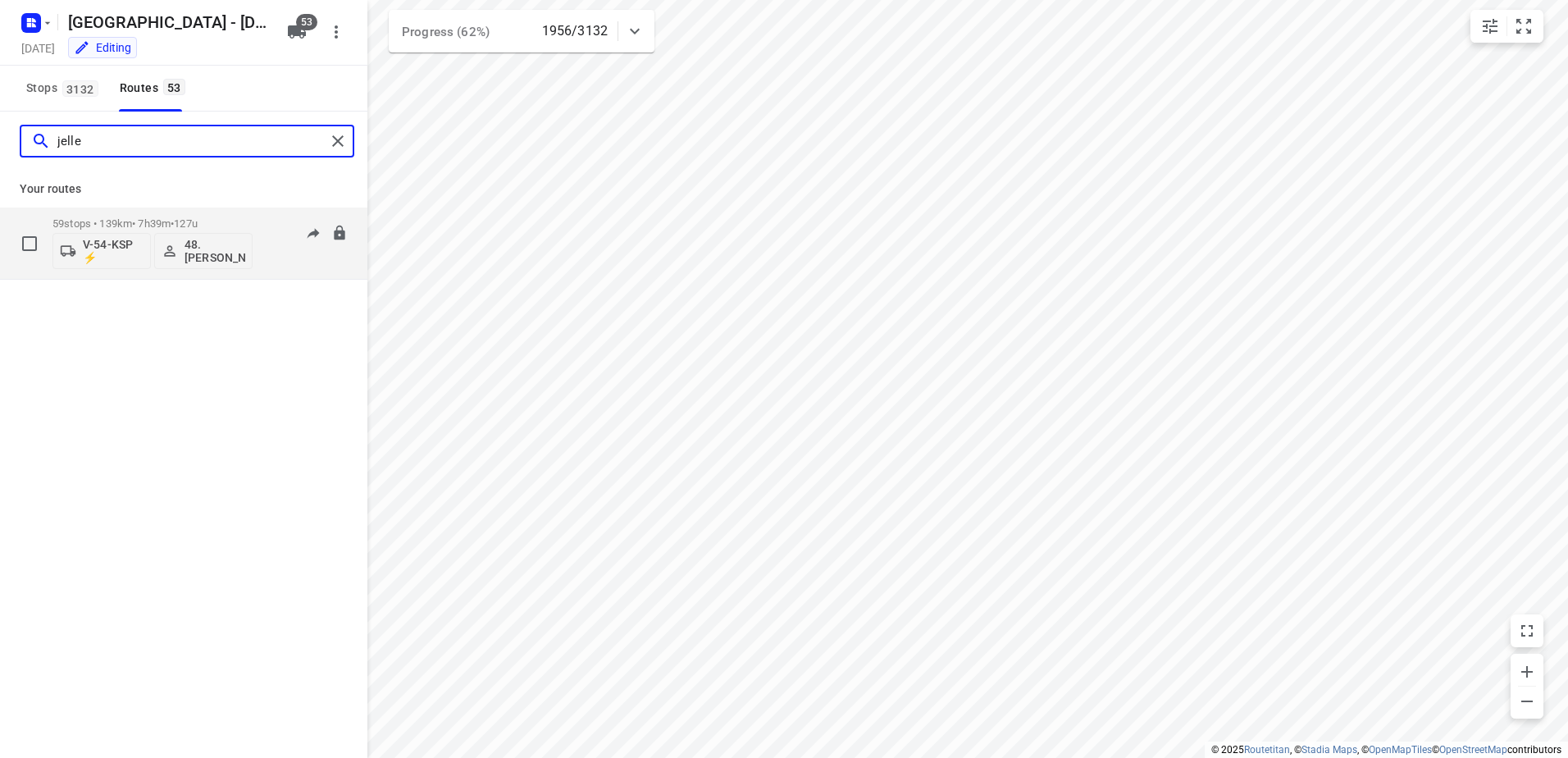
type input "jelle"
click at [111, 219] on p "59 stops • 139km • 7h39m • 127u" at bounding box center [152, 223] width 200 height 13
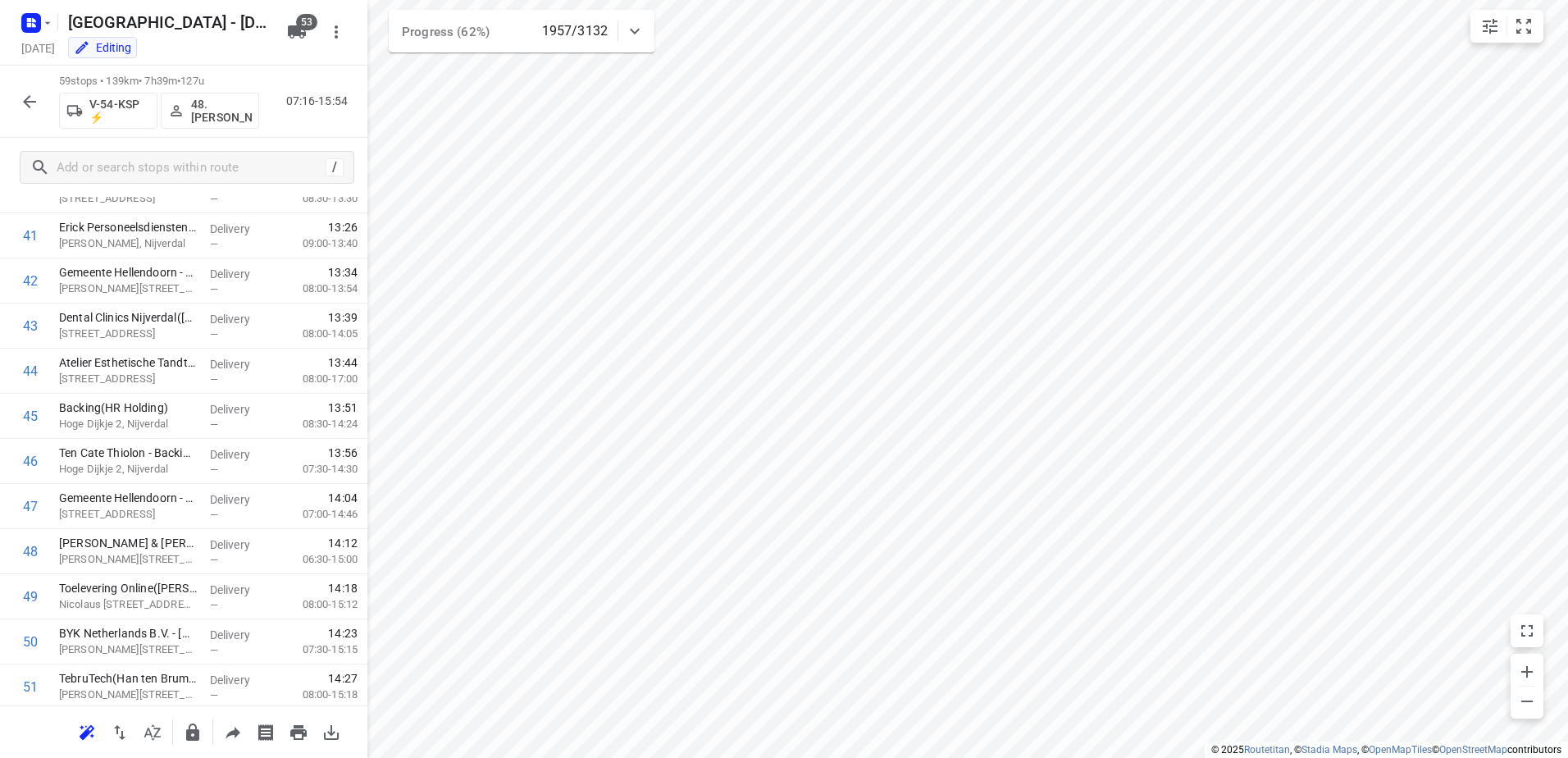
scroll to position [2281, 0]
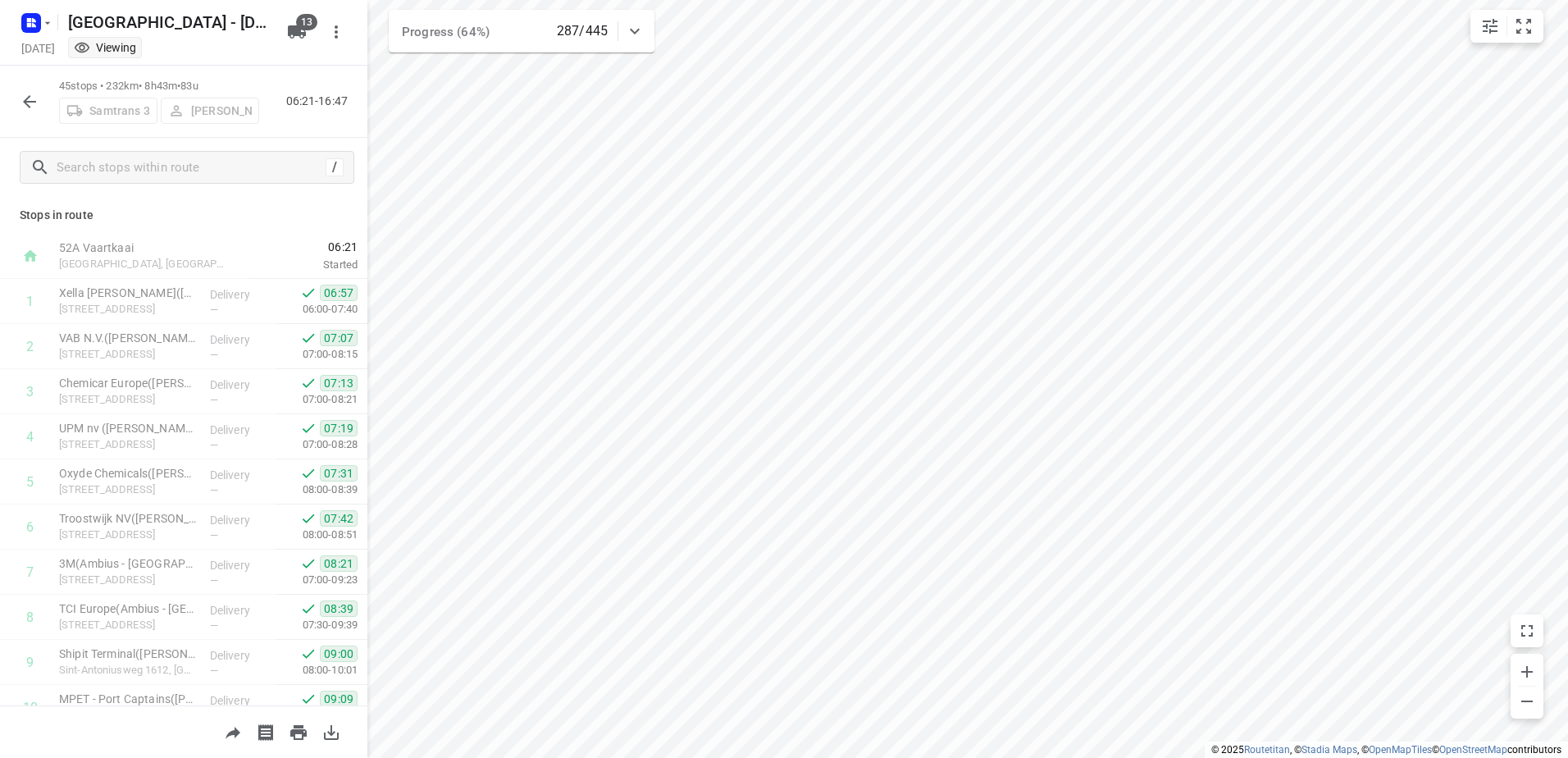
scroll to position [1649, 0]
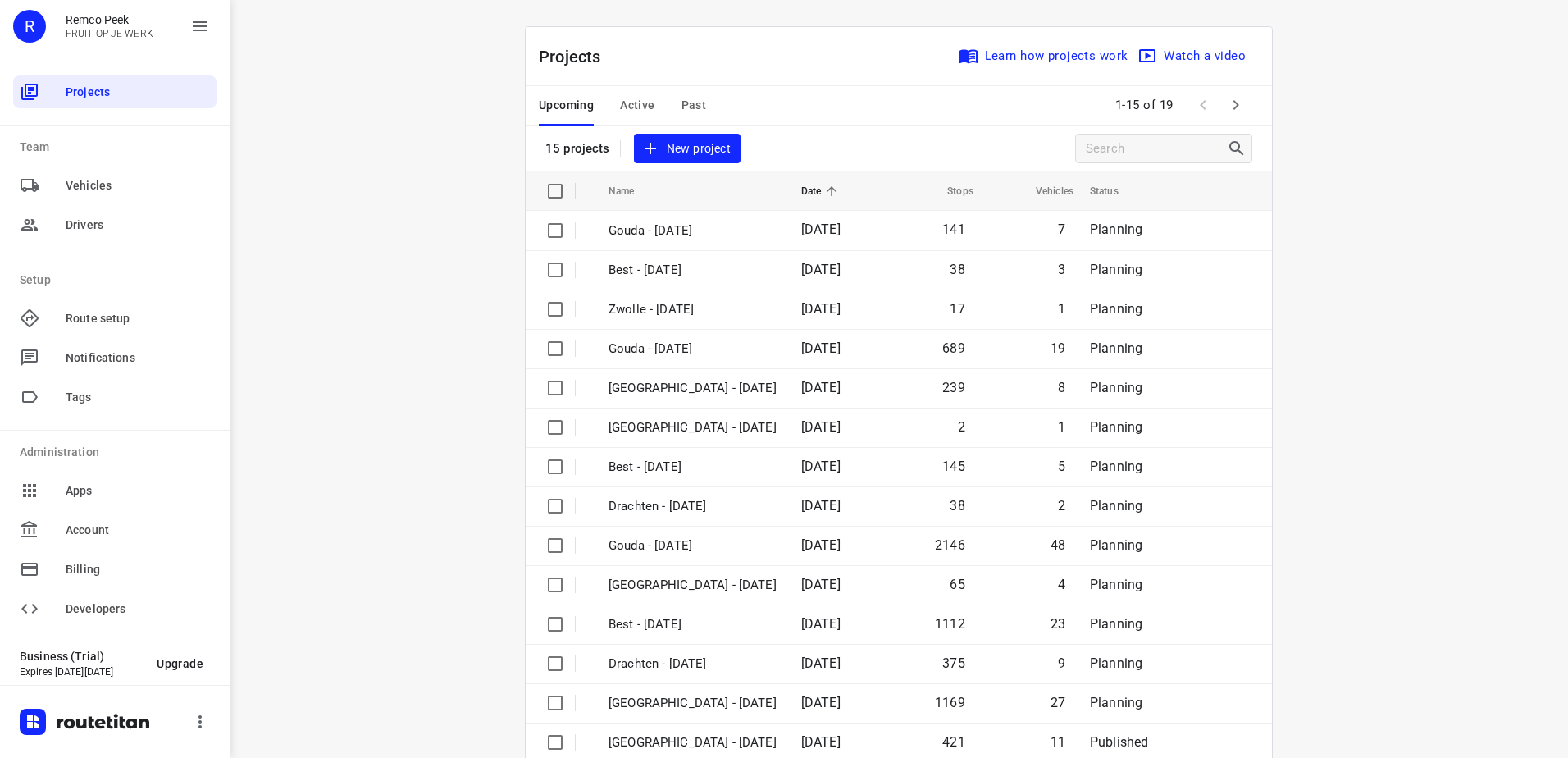
click at [626, 112] on span "Active" at bounding box center [637, 105] width 34 height 20
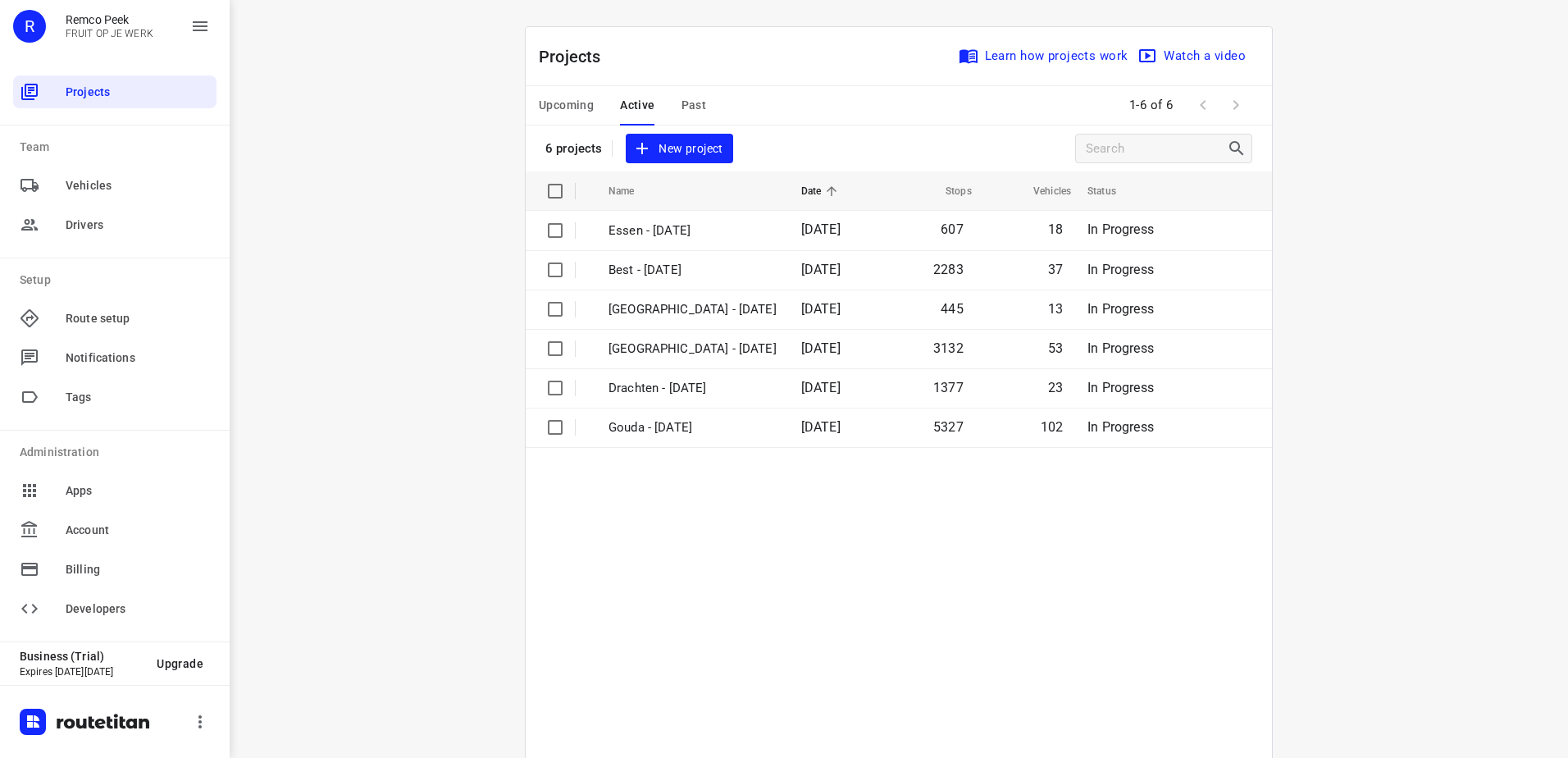
click at [926, 606] on table "Name Date Stops Vehicles Status Essen - [DATE] 607 18 In Progress Best - [DATE]…" at bounding box center [898, 506] width 746 height 669
click at [548, 94] on button "Upcoming" at bounding box center [567, 105] width 55 height 39
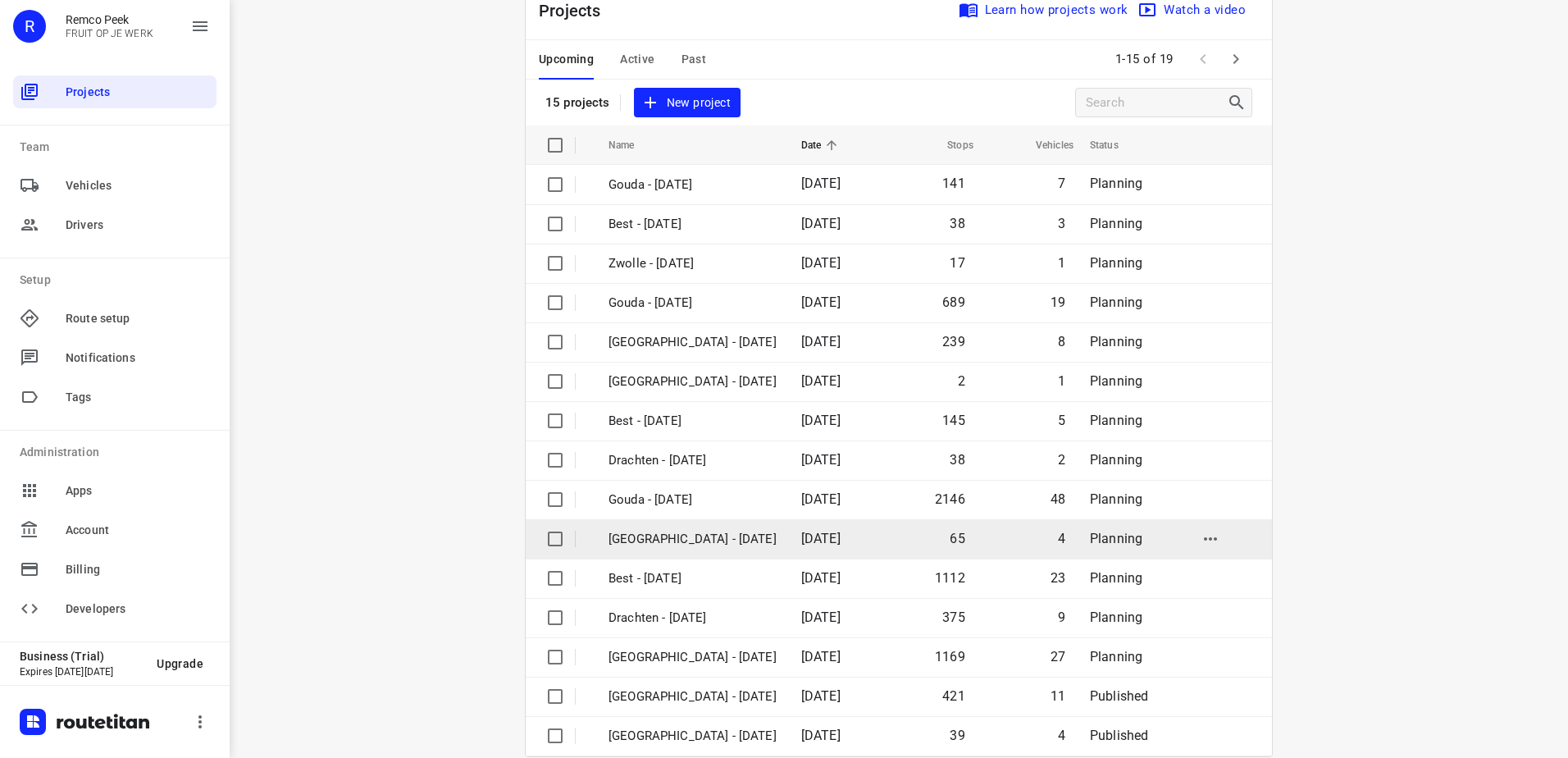
scroll to position [71, 0]
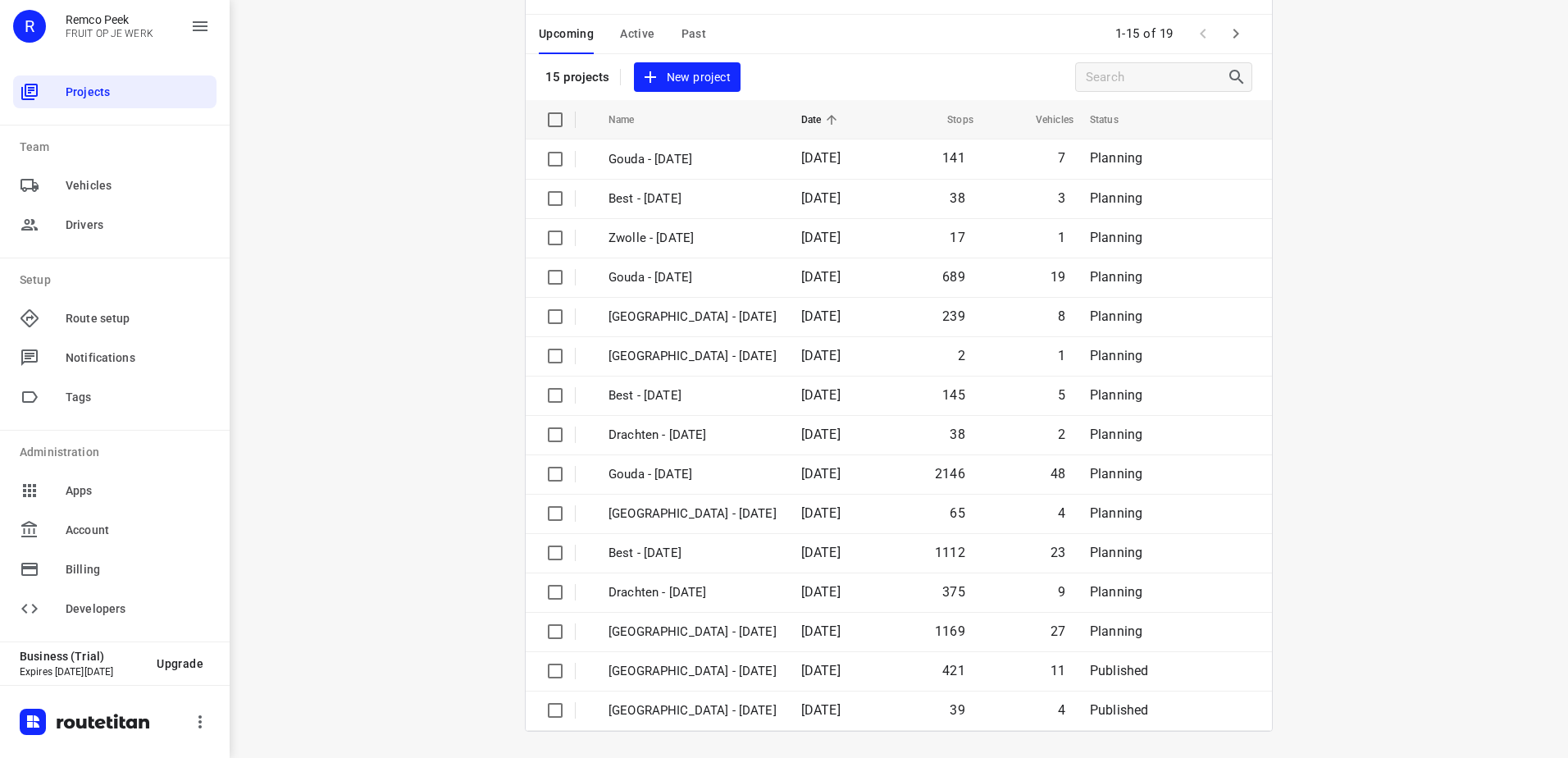
click at [1230, 28] on icon "button" at bounding box center [1235, 33] width 20 height 20
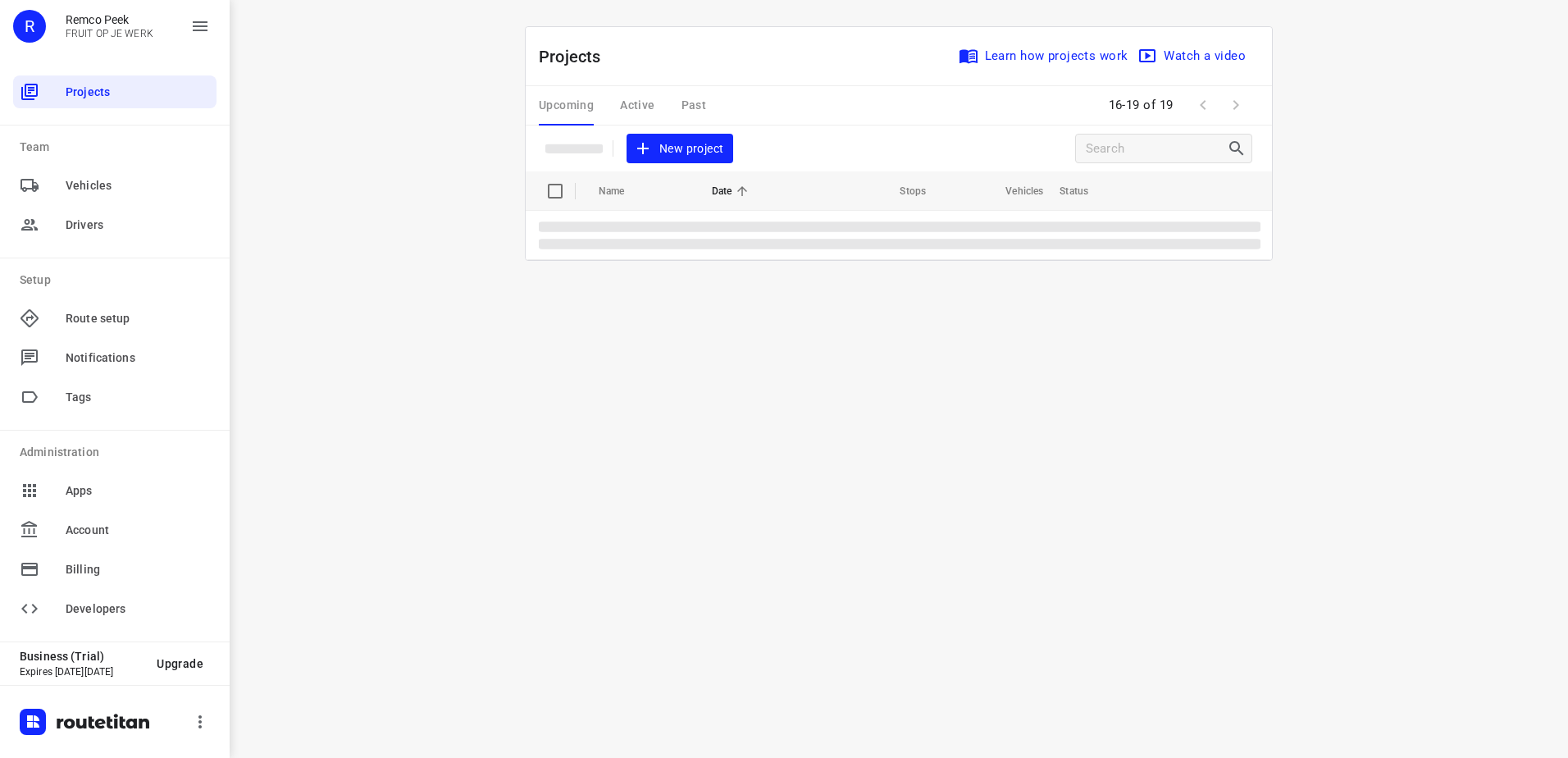
scroll to position [0, 0]
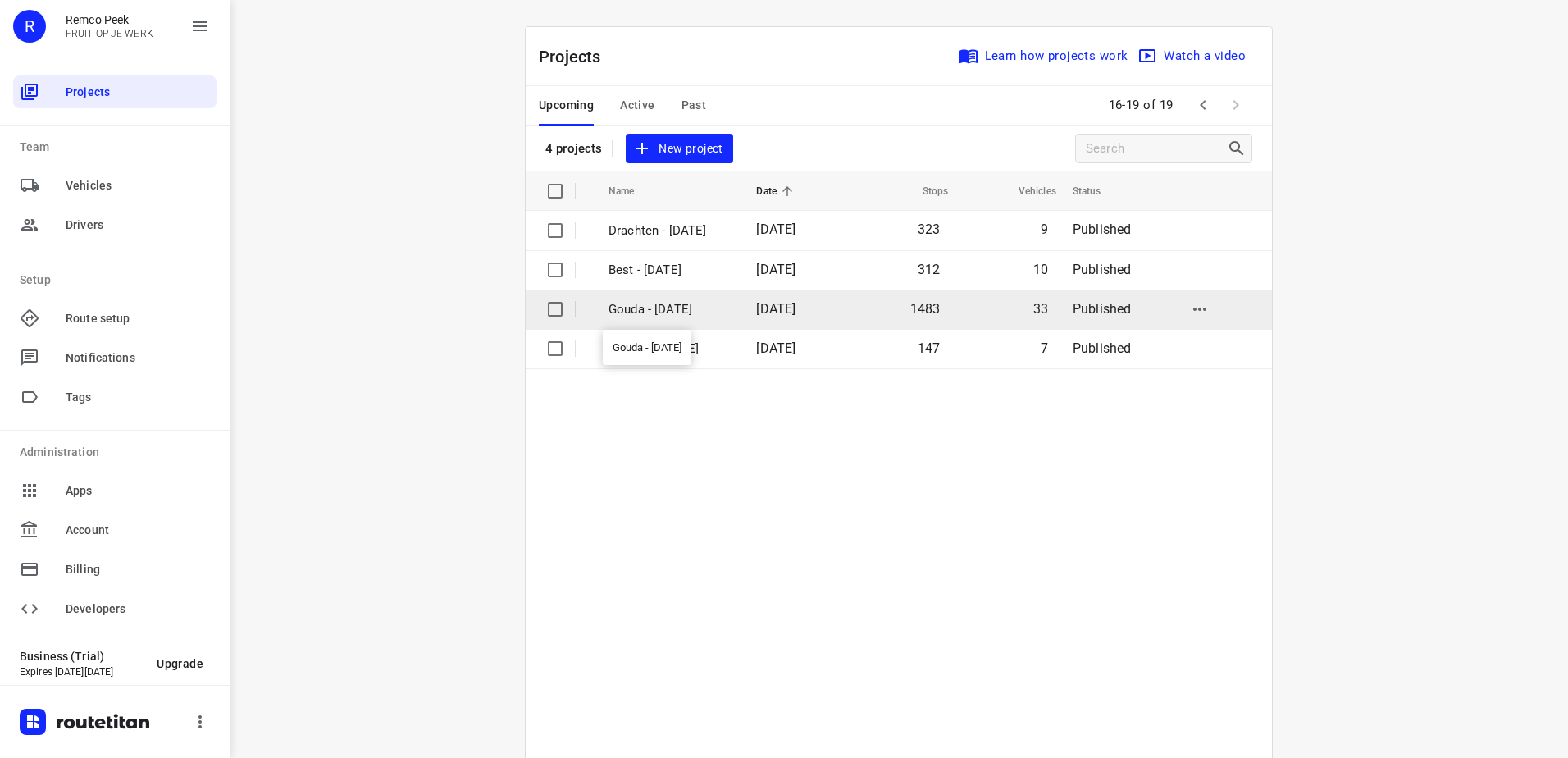
click at [668, 313] on p "Gouda - Tuesday" at bounding box center [670, 309] width 123 height 19
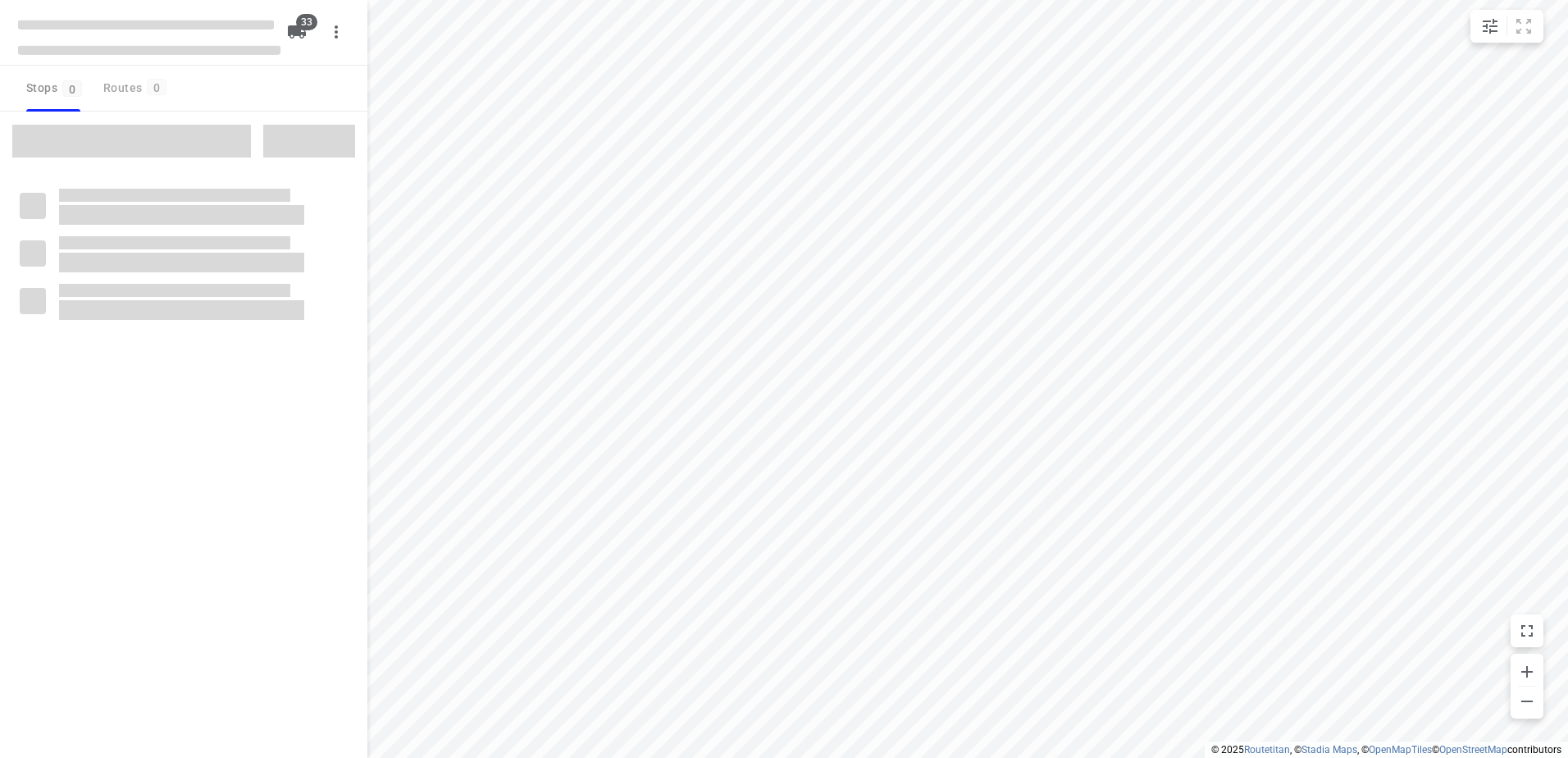
checkbox input "true"
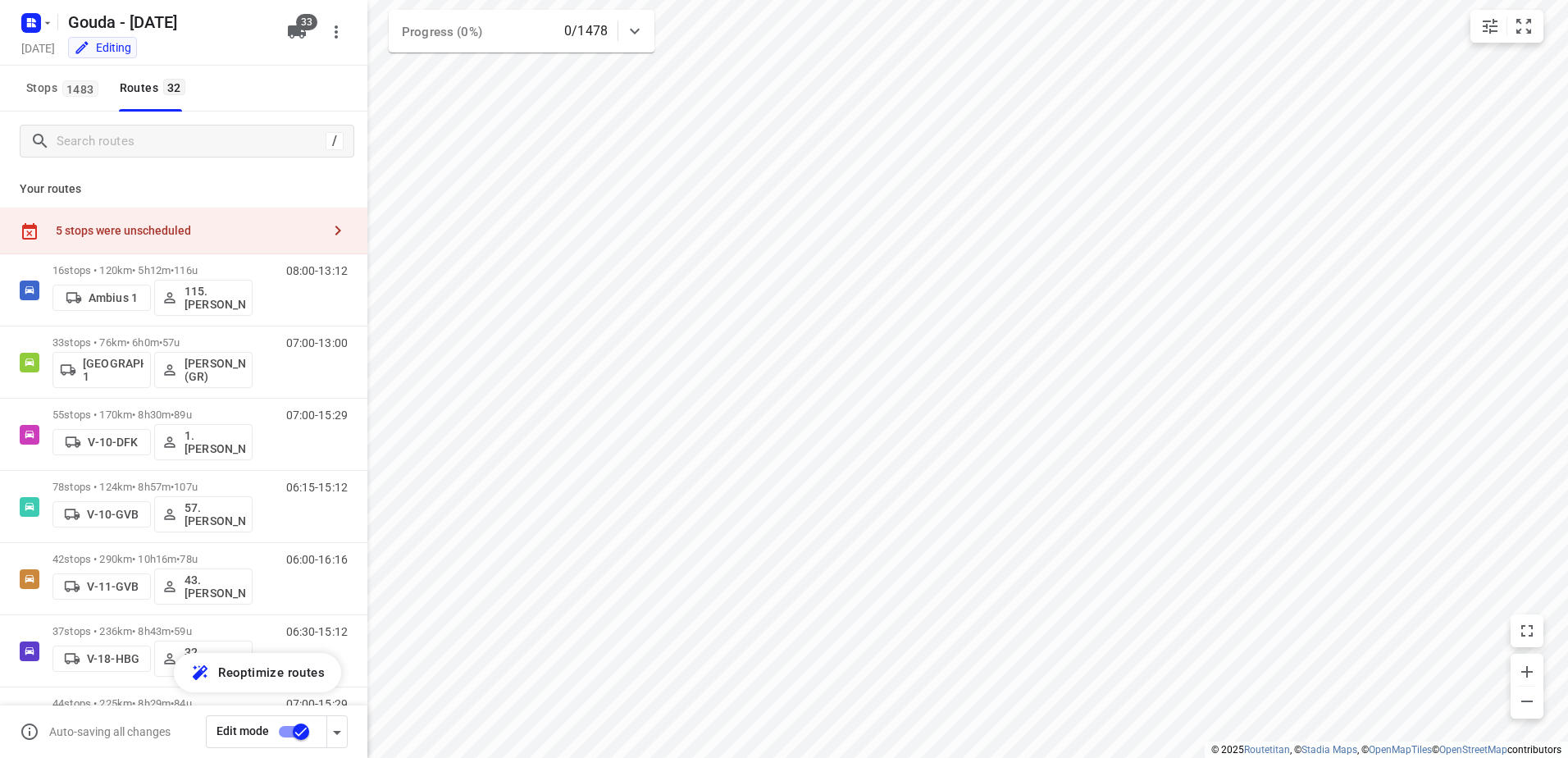
click at [201, 218] on div "5 stops were unscheduled" at bounding box center [183, 231] width 368 height 47
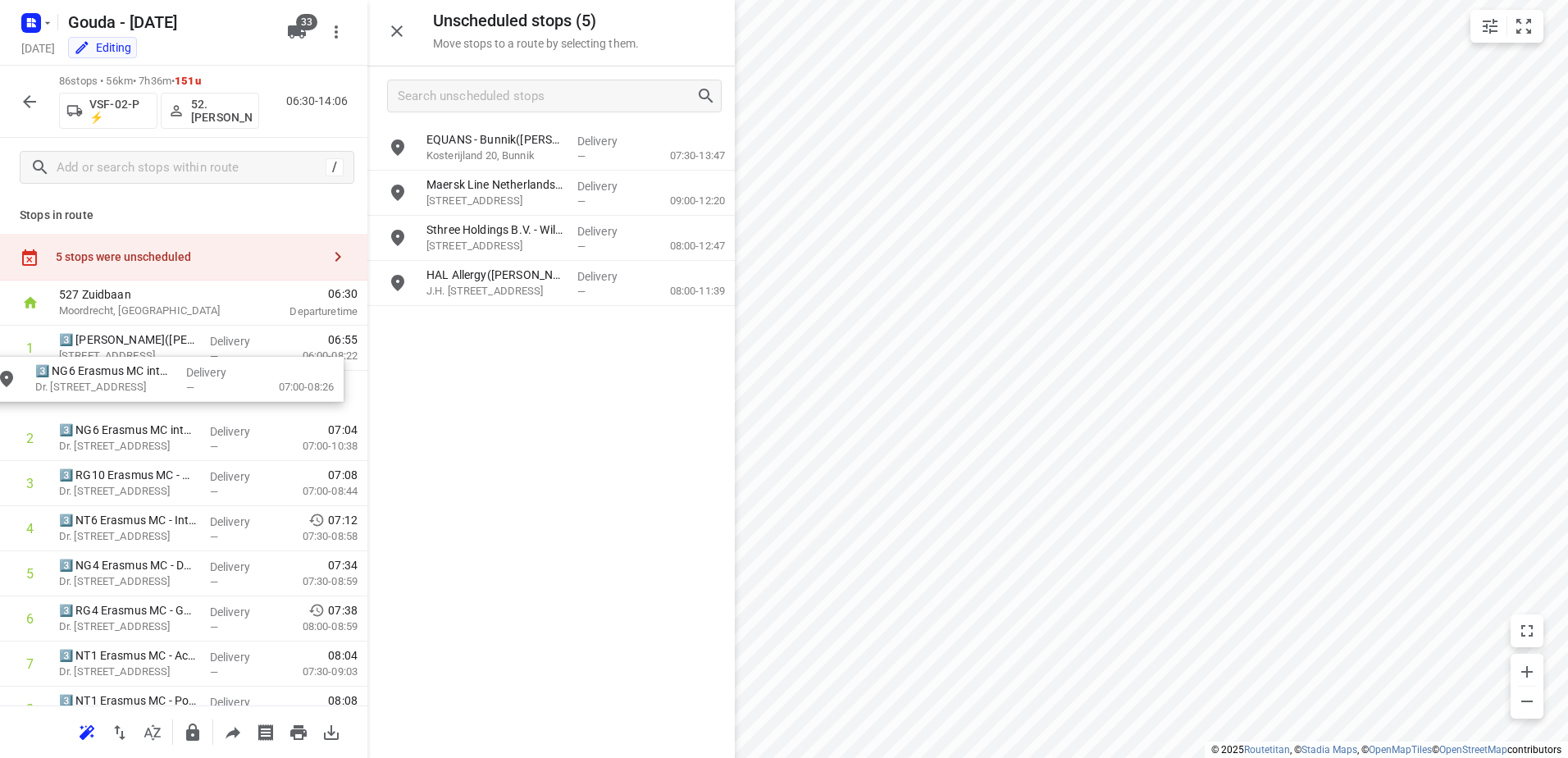
drag, startPoint x: 563, startPoint y: 286, endPoint x: 171, endPoint y: 400, distance: 408.2
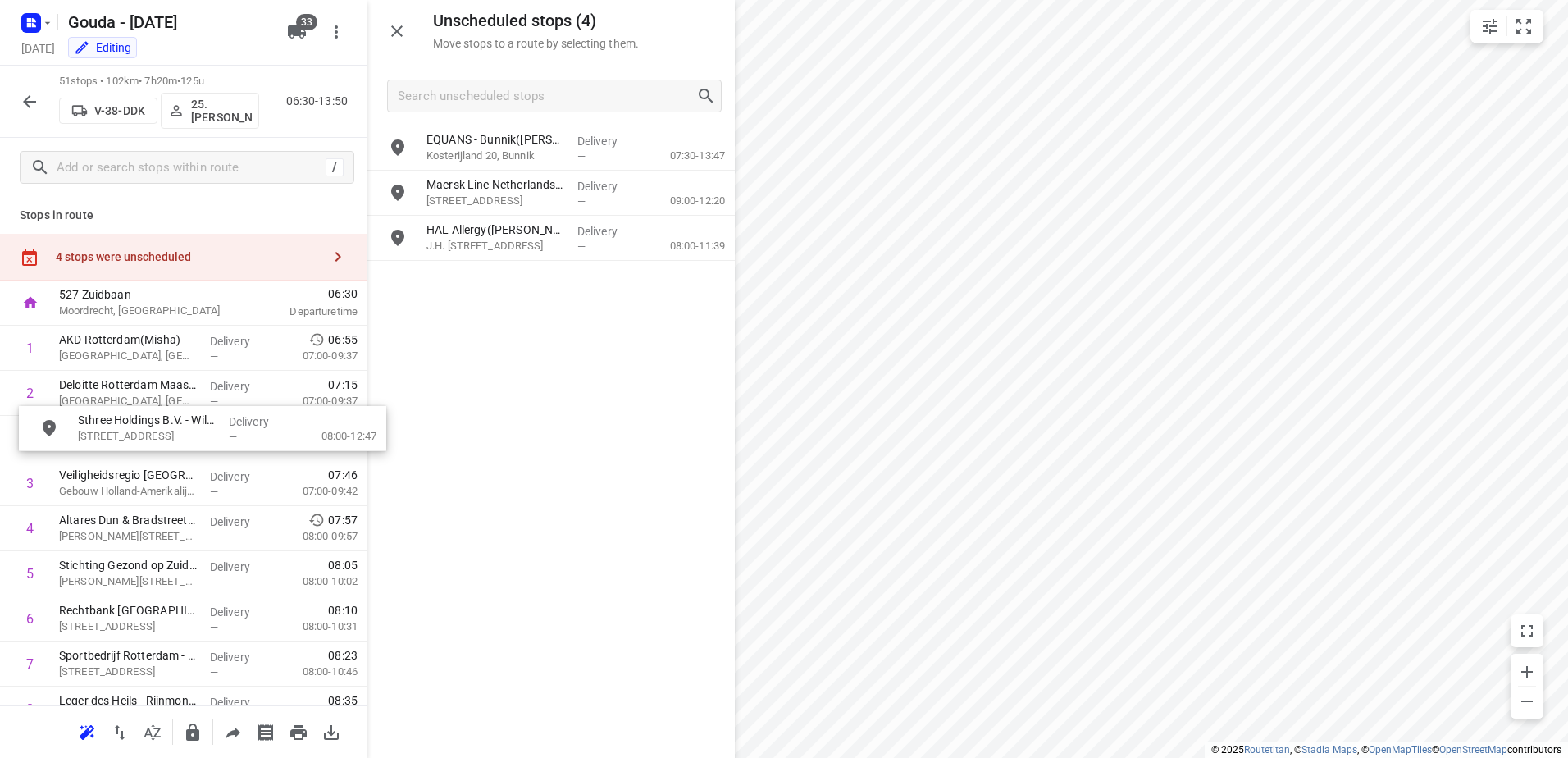
drag, startPoint x: 549, startPoint y: 231, endPoint x: 193, endPoint y: 425, distance: 405.4
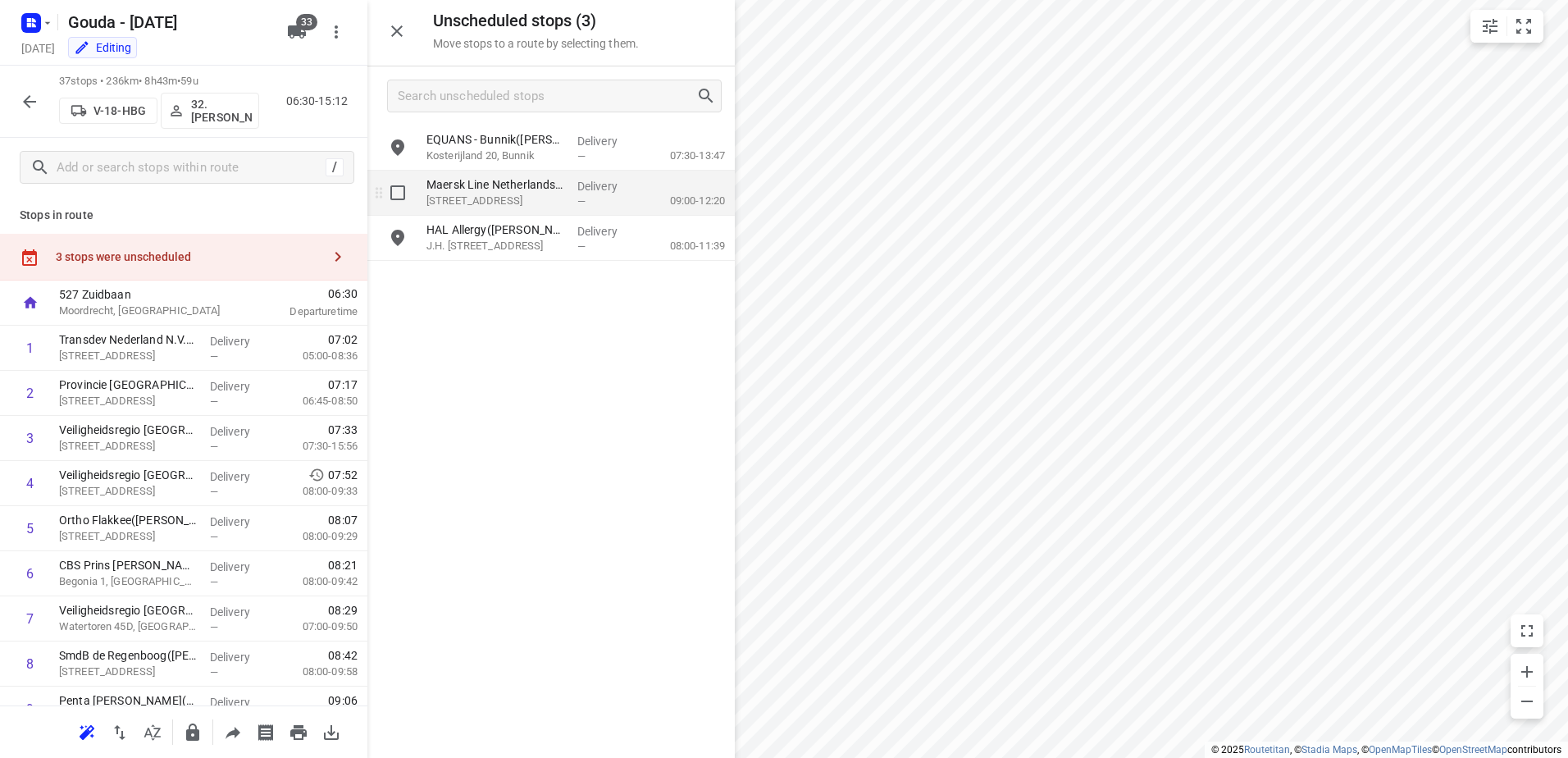
click at [532, 193] on p "Amoerweg 29, Rotterdam" at bounding box center [494, 201] width 137 height 17
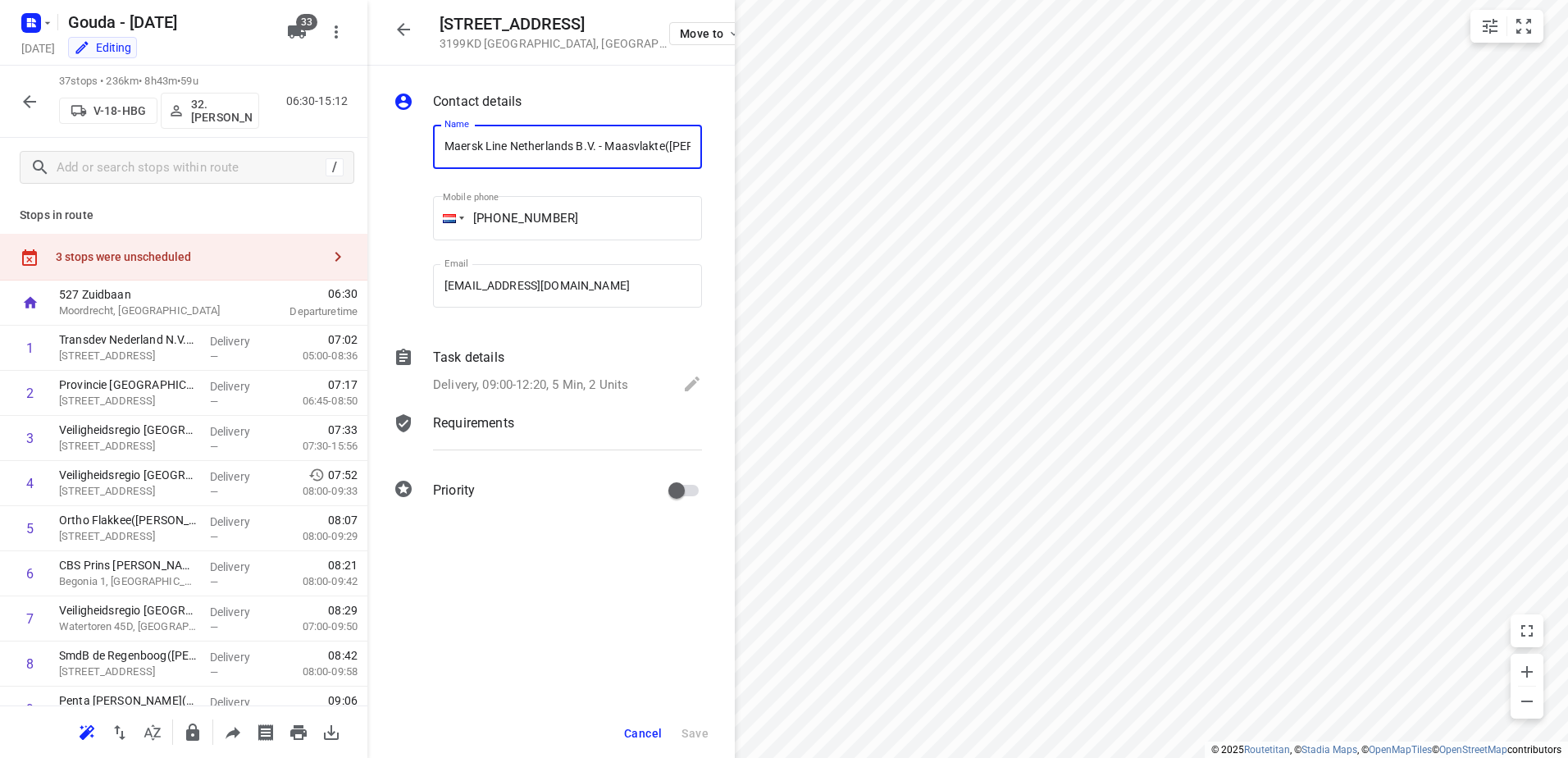
scroll to position [0, 101]
click at [555, 370] on div "Task details Delivery, 09:00-12:20, 5 Min, 2 Units" at bounding box center [568, 372] width 276 height 56
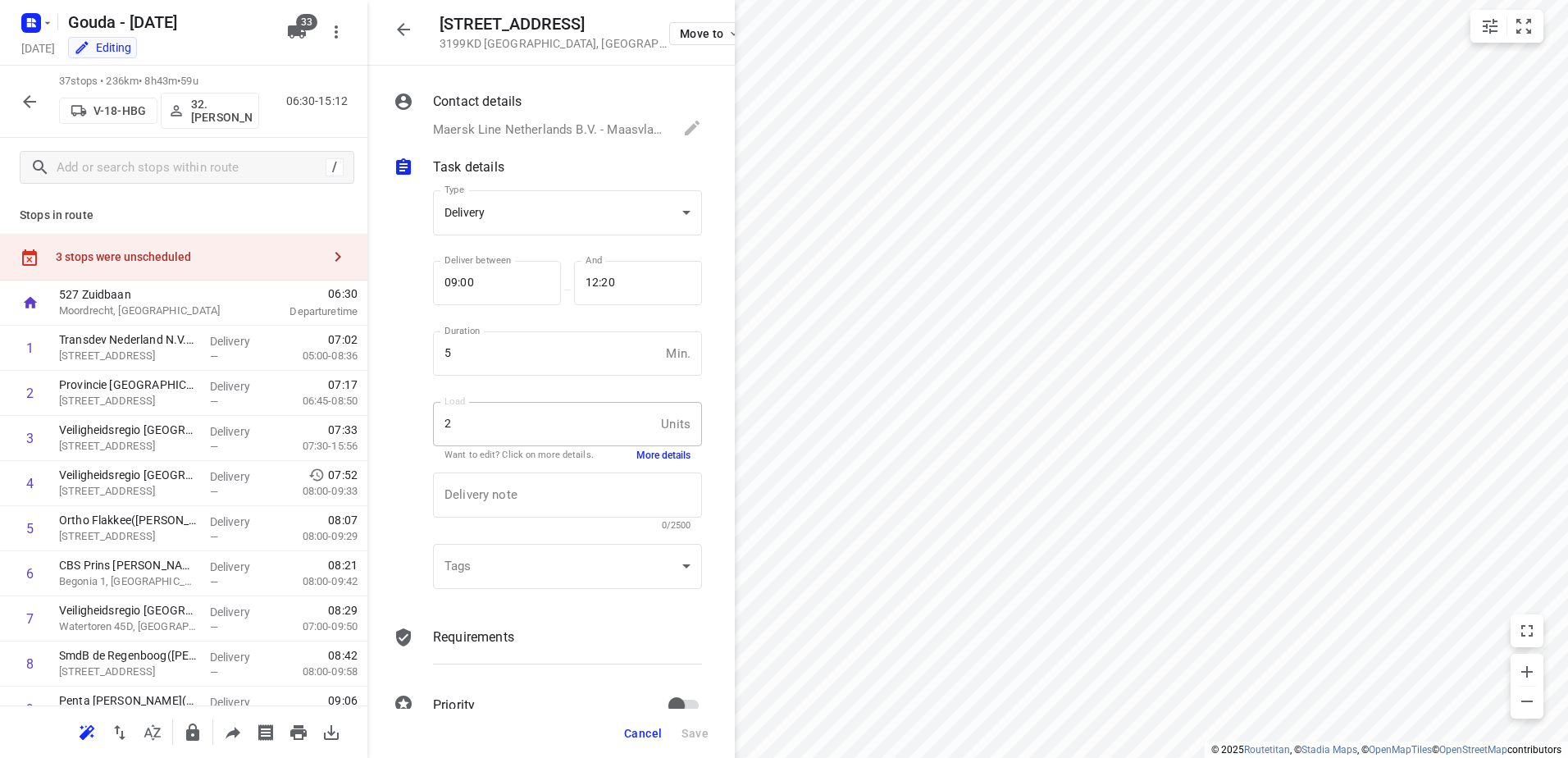
scroll to position [0, 0]
drag, startPoint x: 649, startPoint y: 446, endPoint x: 657, endPoint y: 459, distance: 15.3
click at [652, 448] on div "Load 2 Units Load Want to edit? Click on more details. More details" at bounding box center [568, 430] width 269 height 58
click at [657, 459] on button "More details" at bounding box center [664, 456] width 55 height 14
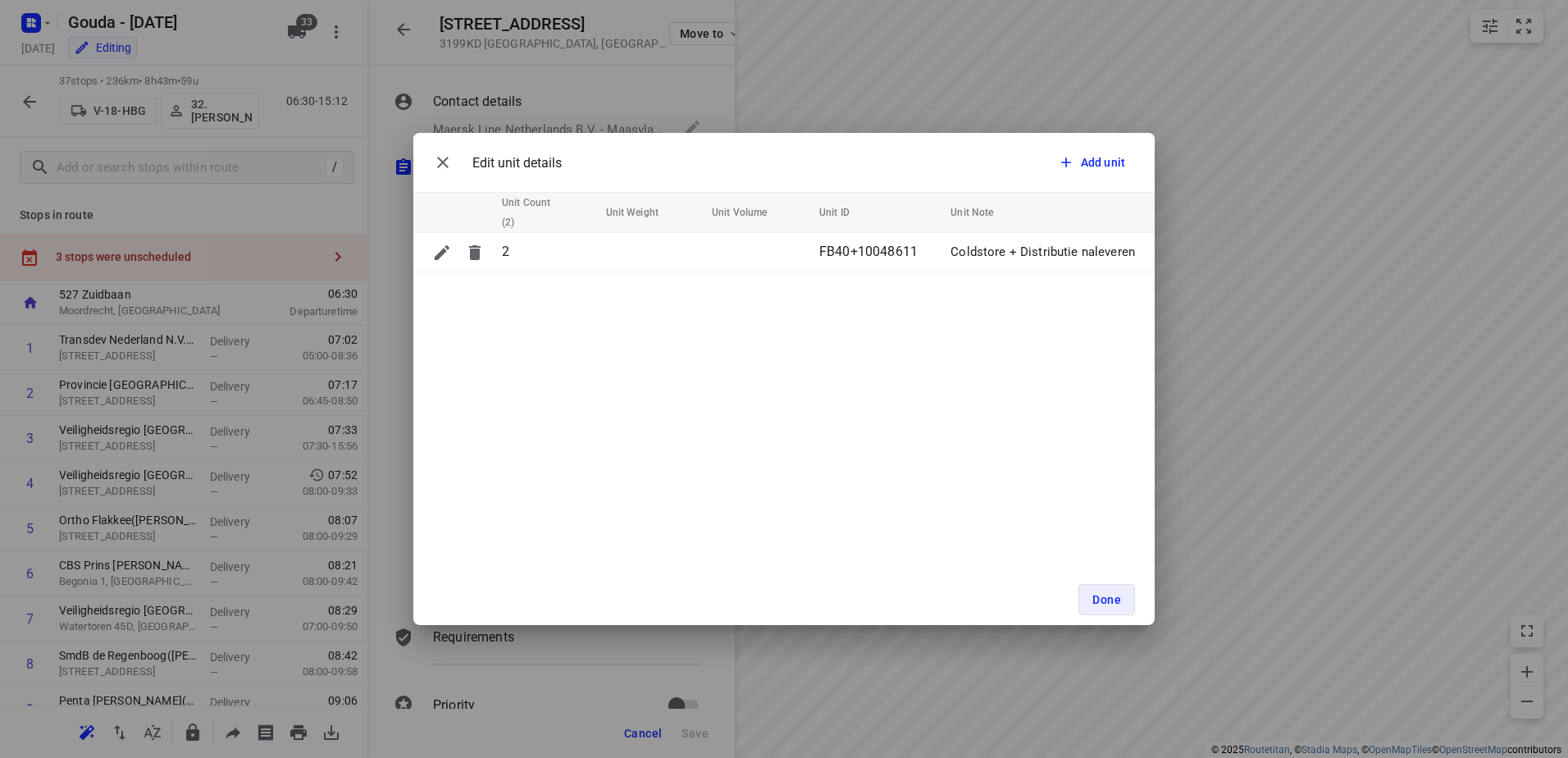
click at [421, 161] on div "Edit unit details Add unit" at bounding box center [784, 162] width 741 height 60
click at [434, 161] on icon "button" at bounding box center [443, 162] width 20 height 20
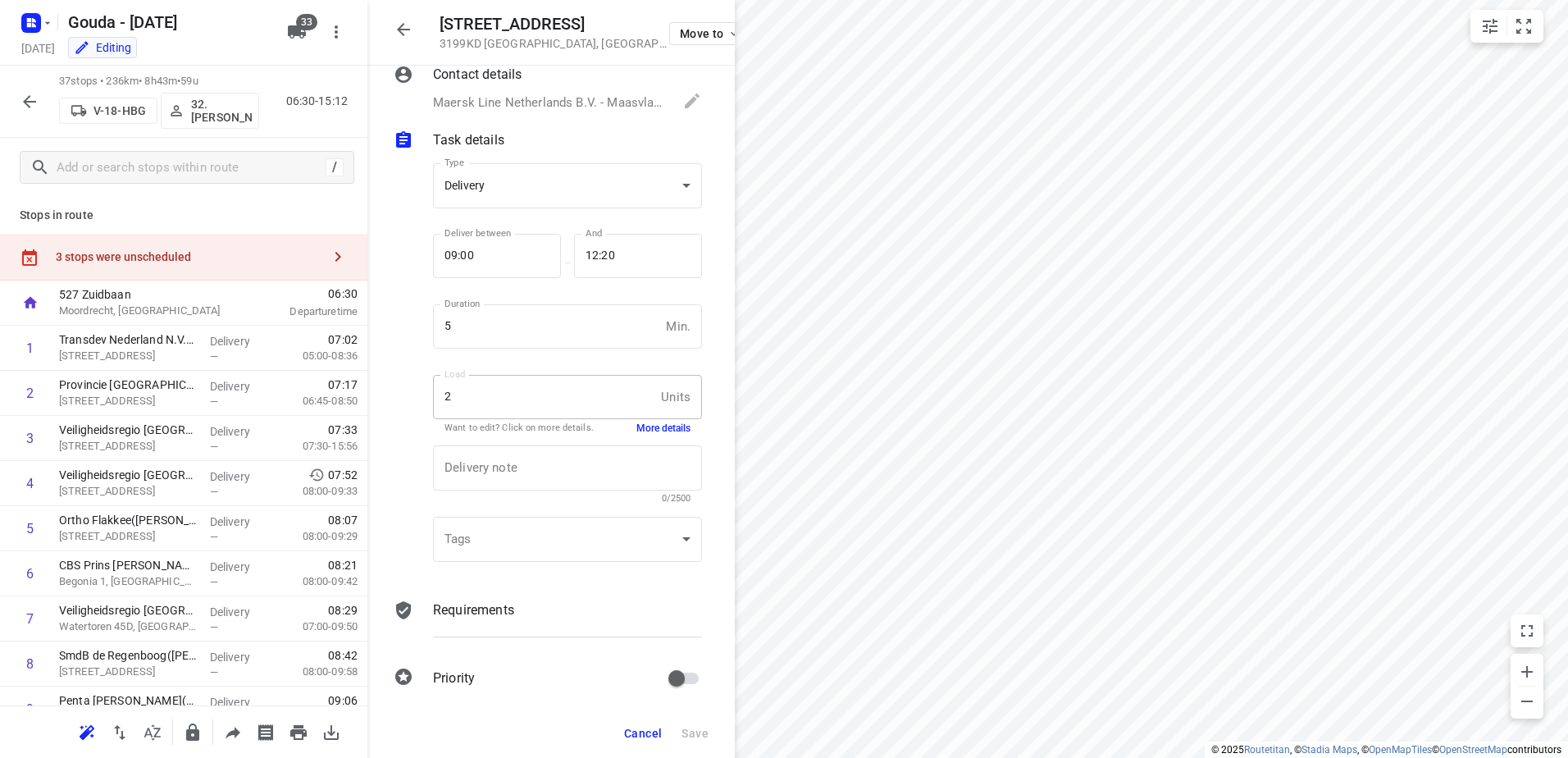
scroll to position [39, 0]
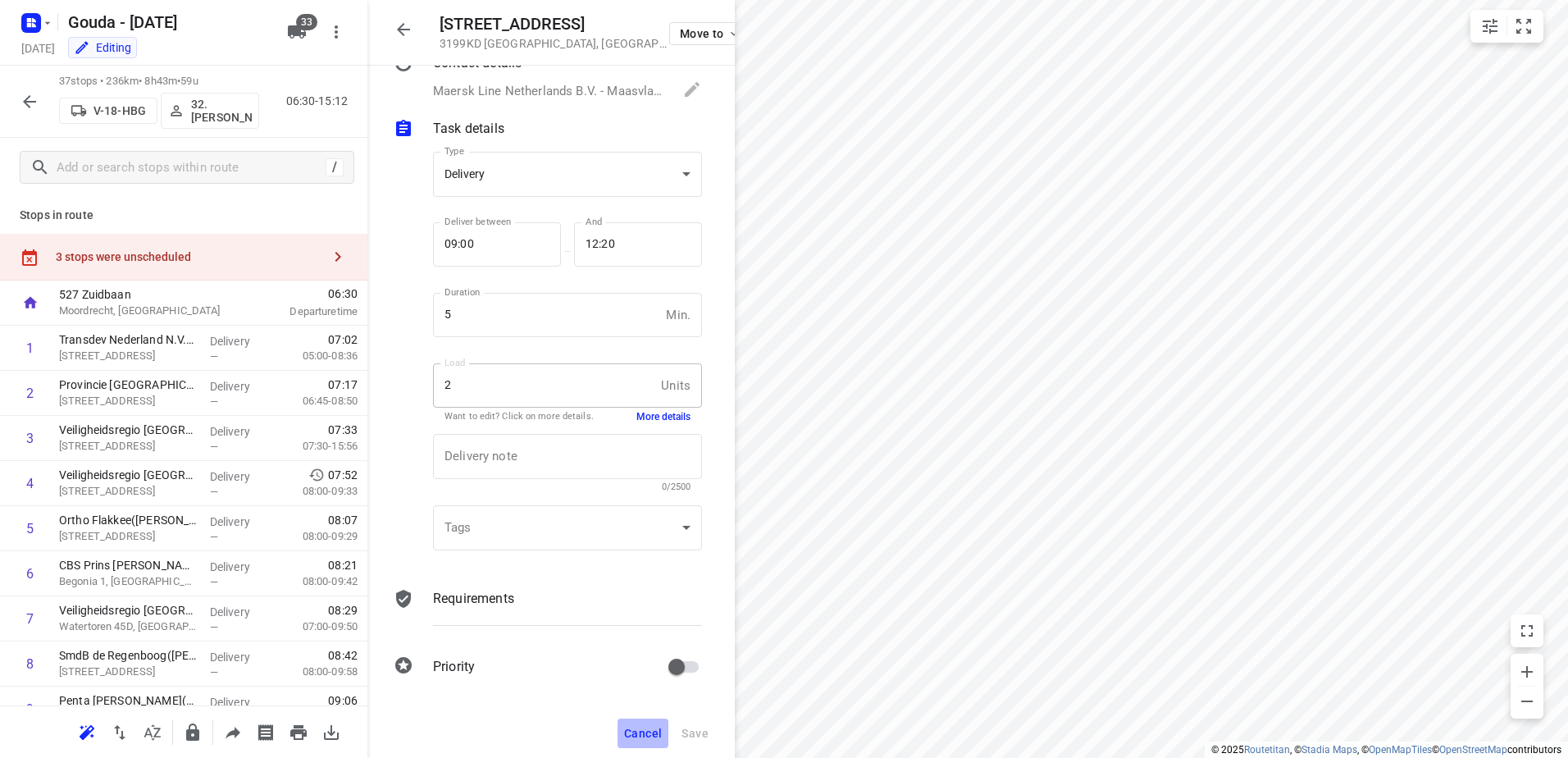
click at [654, 734] on span "Cancel" at bounding box center [643, 733] width 38 height 13
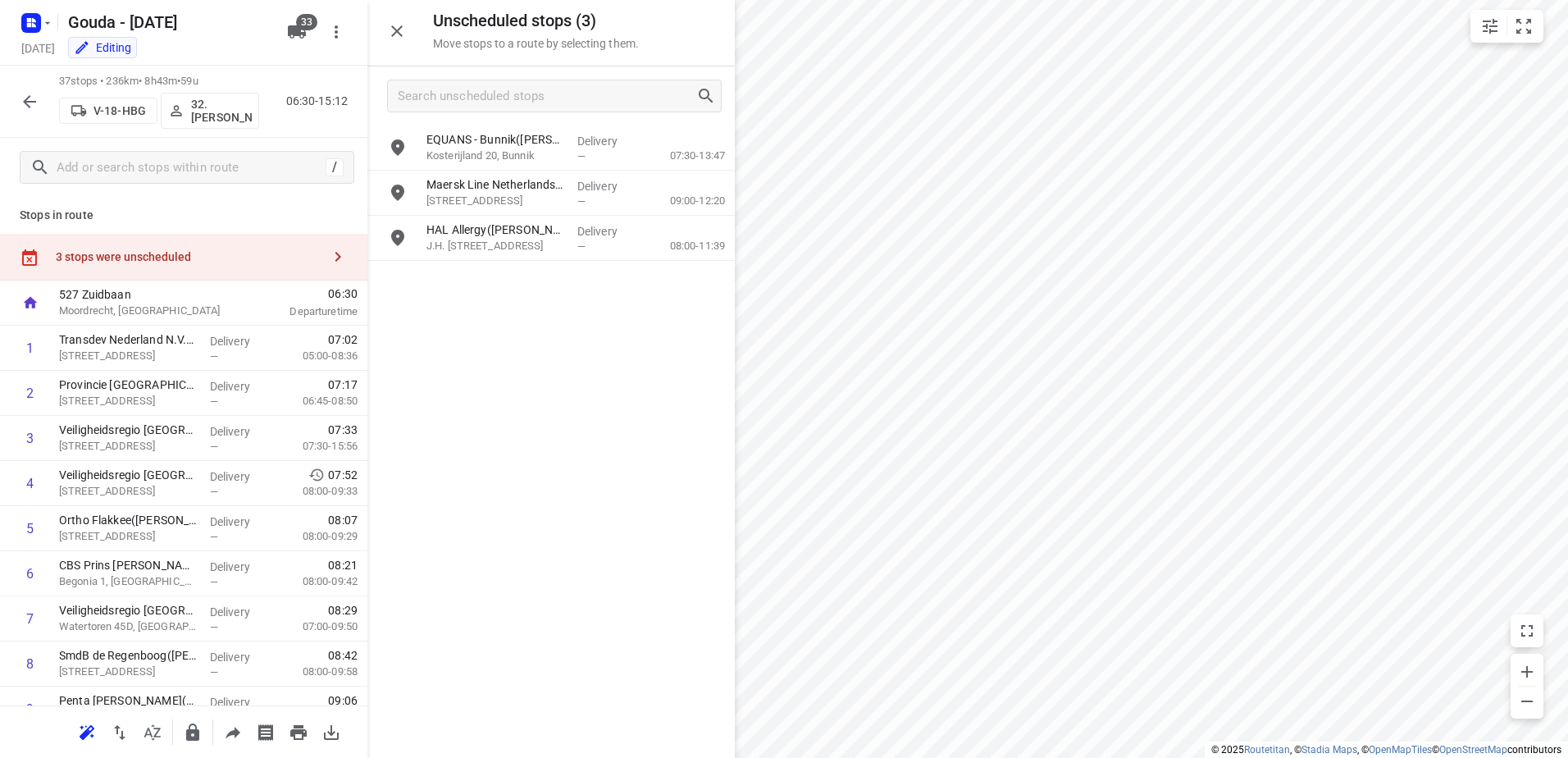
click at [228, 248] on div "3 stops were unscheduled" at bounding box center [183, 258] width 368 height 47
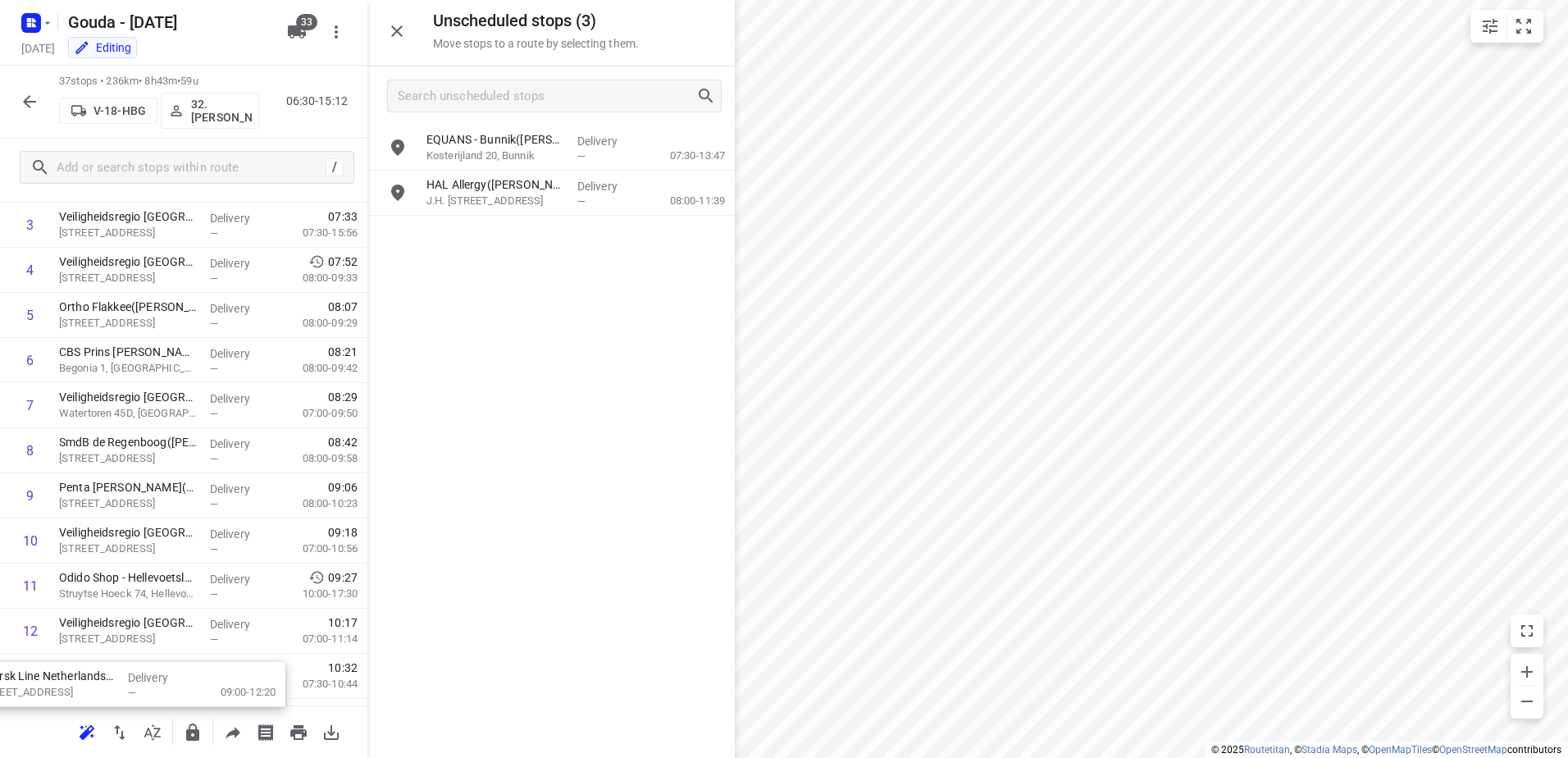
scroll to position [378, 0]
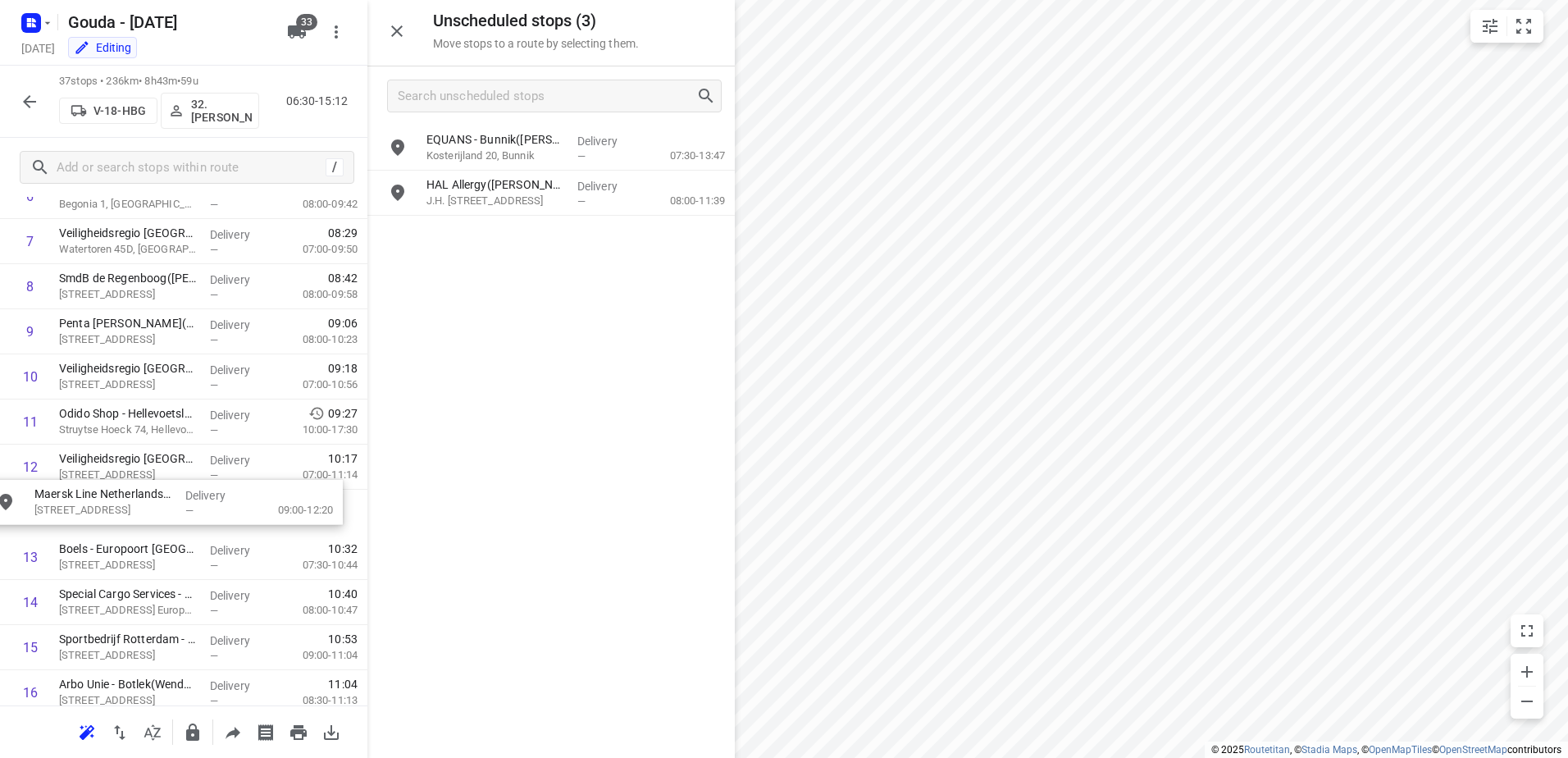
drag, startPoint x: 511, startPoint y: 204, endPoint x: 110, endPoint y: 520, distance: 510.5
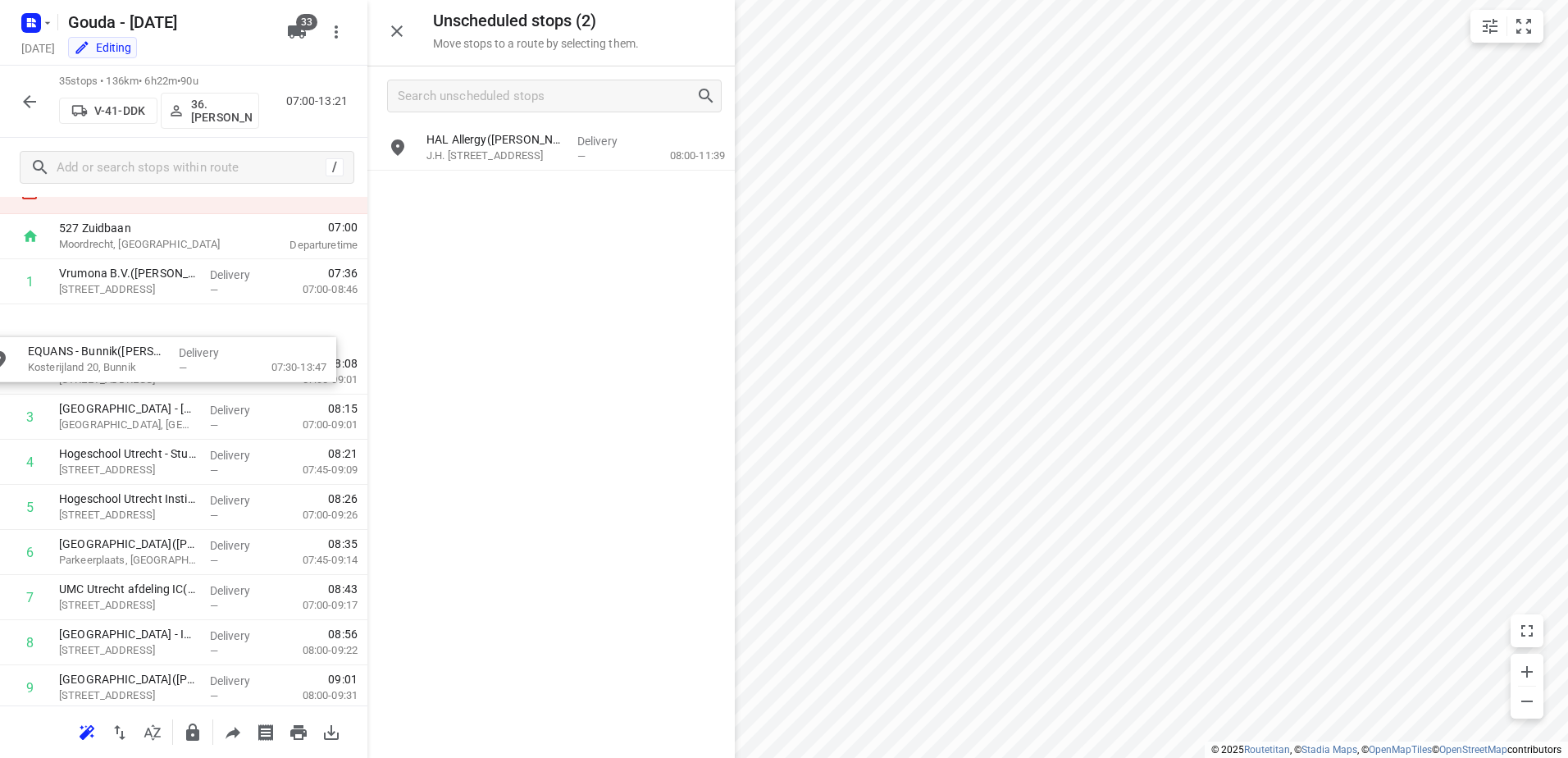
scroll to position [53, 0]
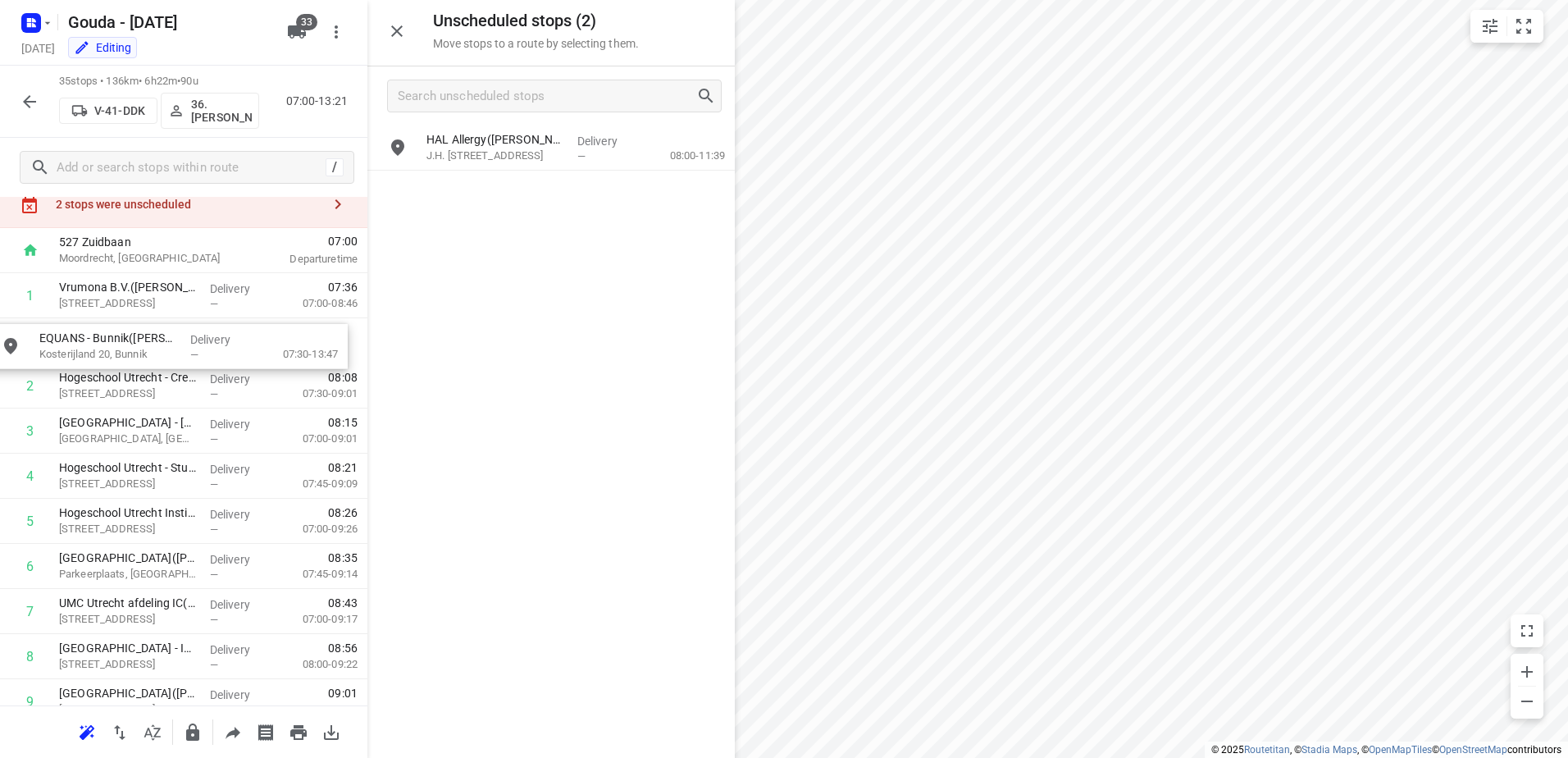
drag, startPoint x: 624, startPoint y: 160, endPoint x: 224, endPoint y: 359, distance: 446.8
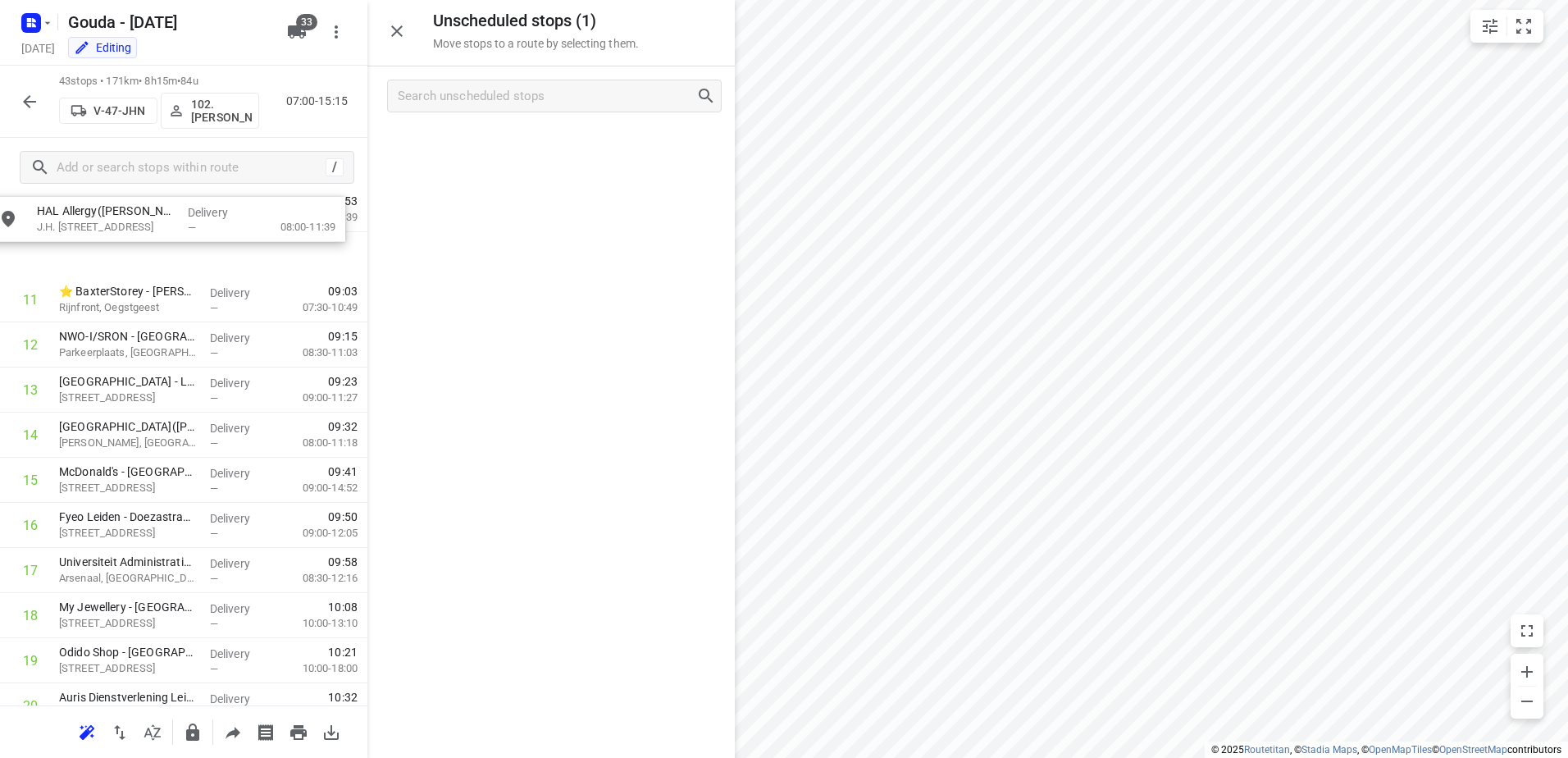
scroll to position [544, 0]
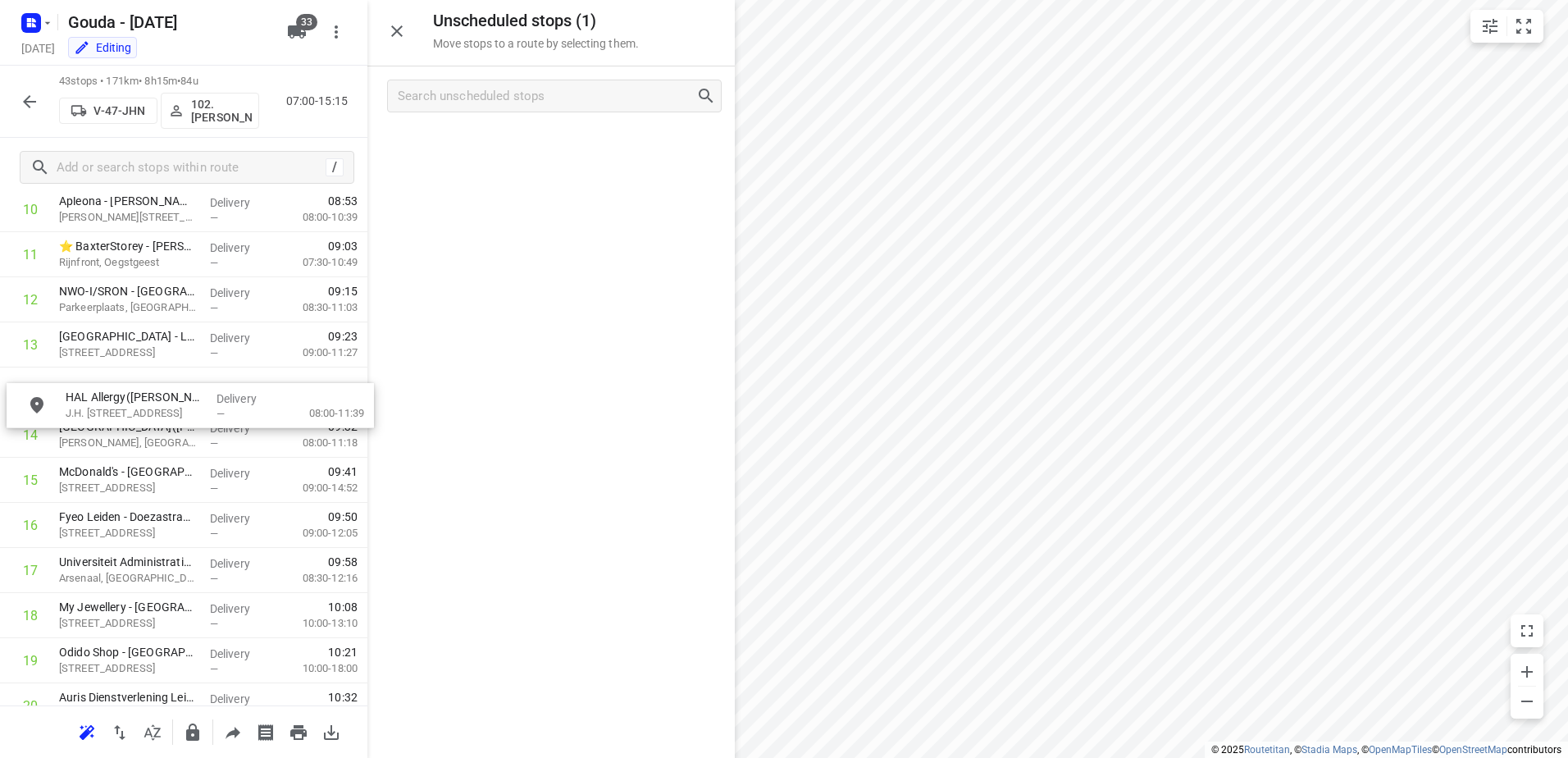
drag, startPoint x: 560, startPoint y: 153, endPoint x: 192, endPoint y: 400, distance: 443.2
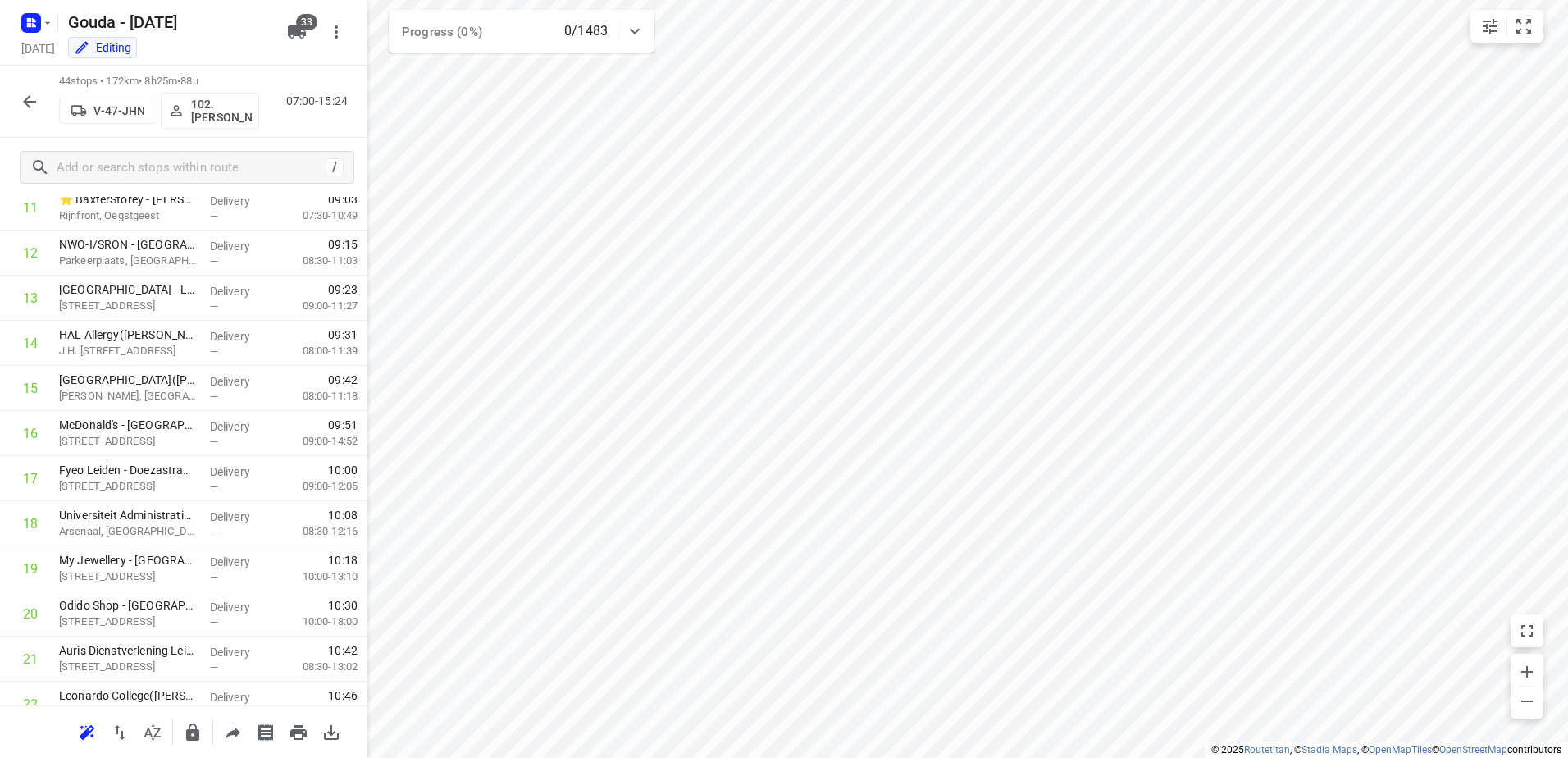
click at [29, 104] on icon "button" at bounding box center [29, 101] width 20 height 20
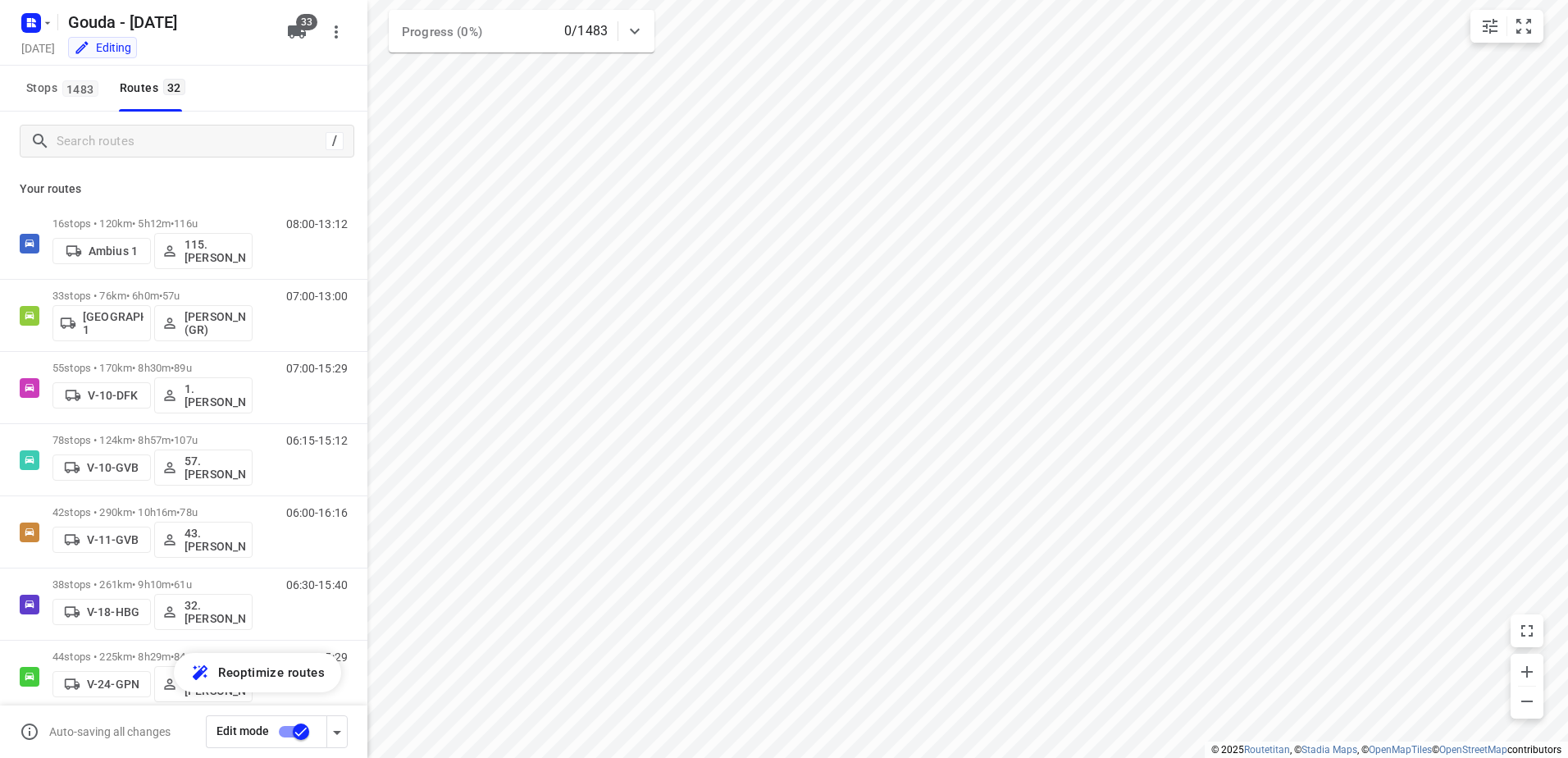
click at [301, 736] on input "checkbox" at bounding box center [301, 732] width 94 height 31
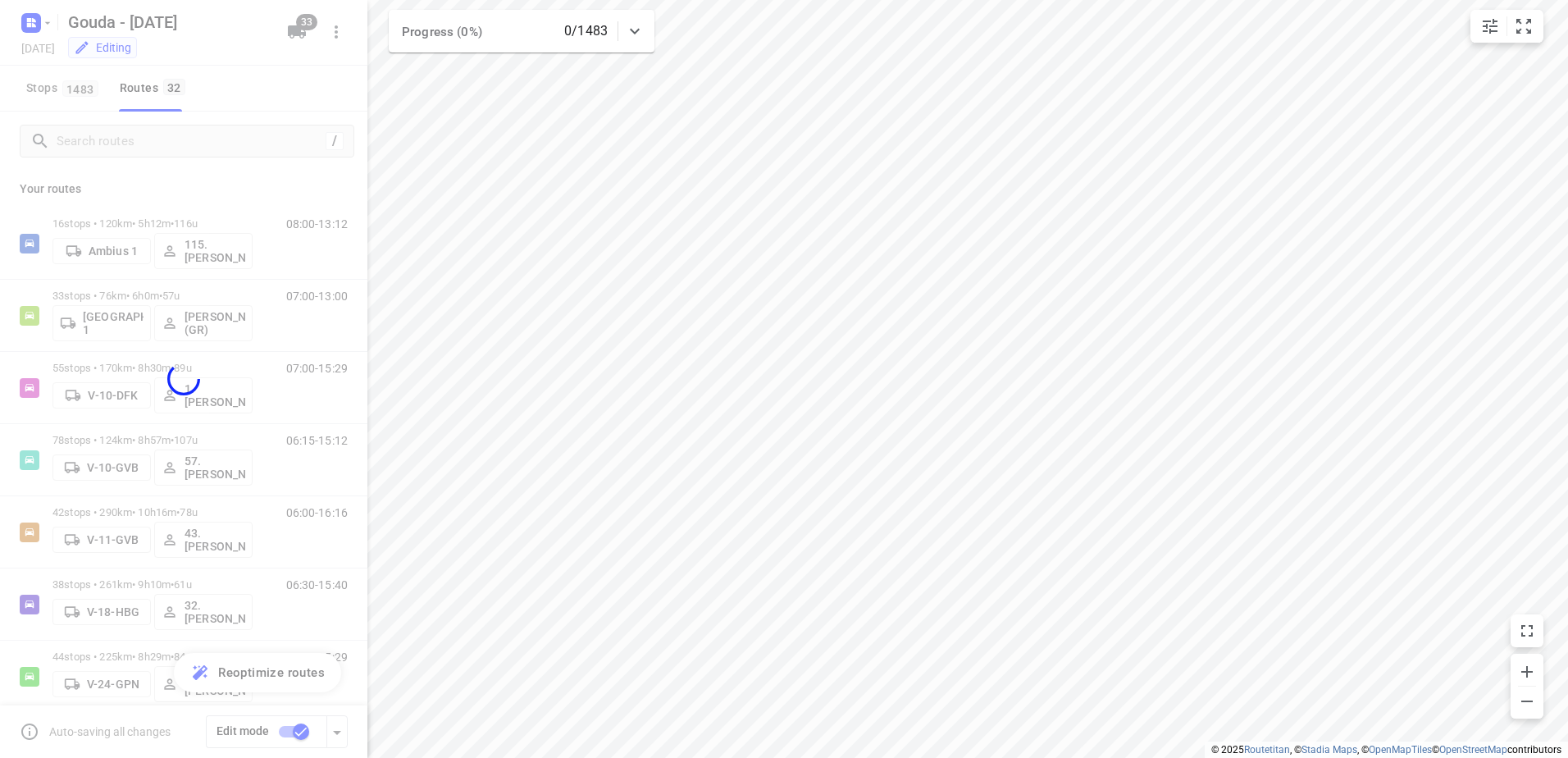
checkbox input "false"
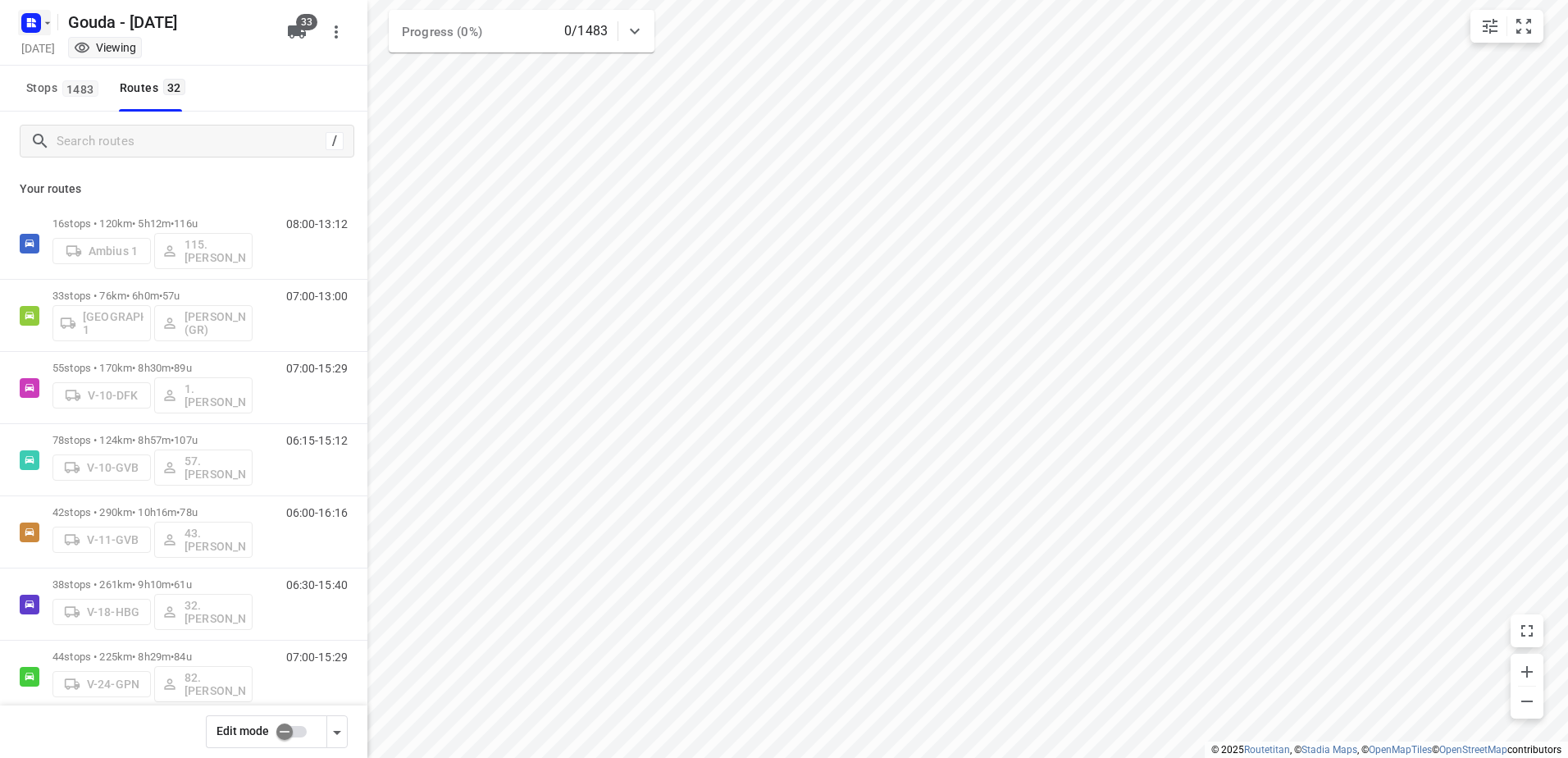
click at [28, 22] on rect "button" at bounding box center [31, 22] width 20 height 20
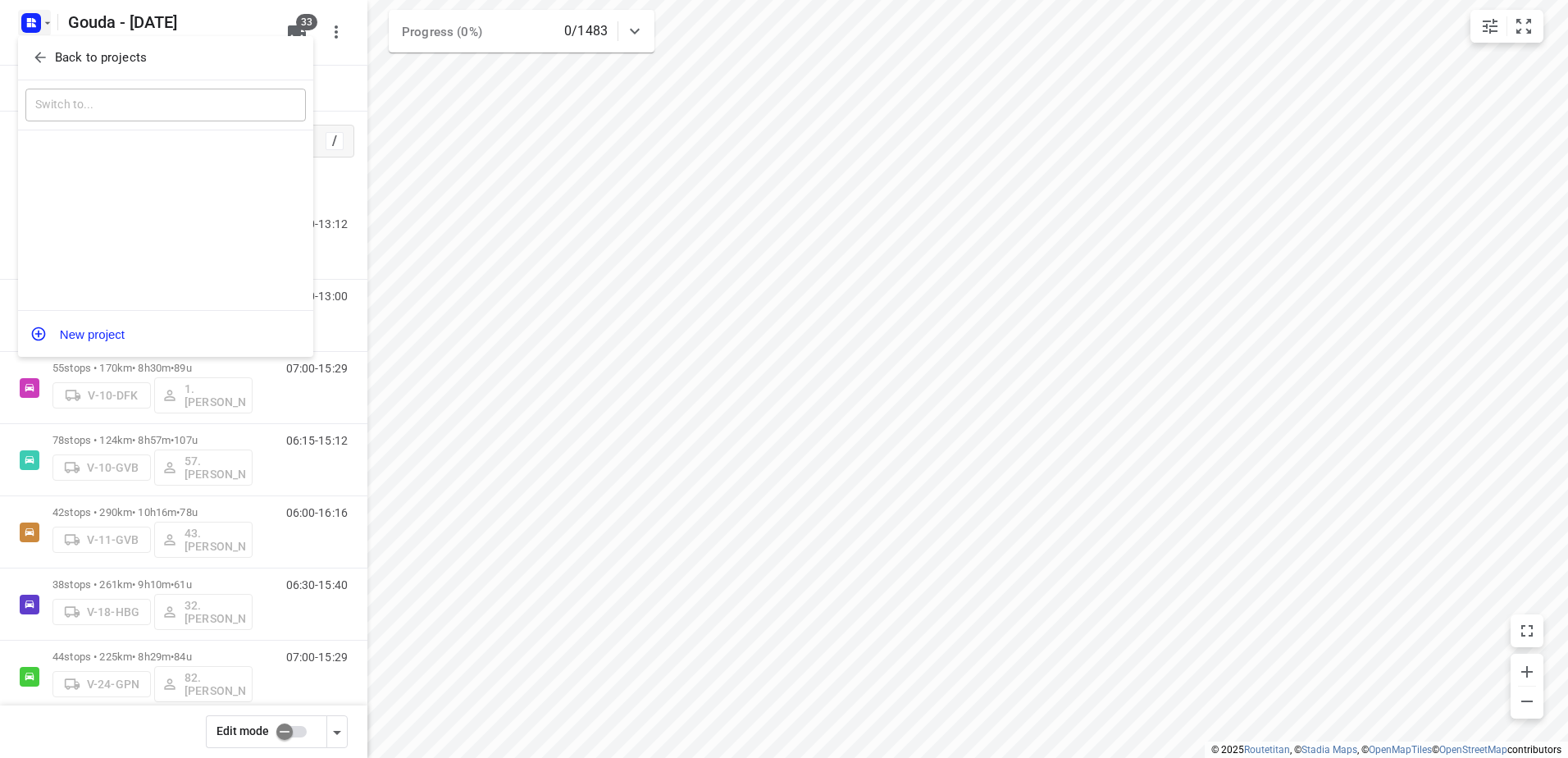
click at [56, 68] on button "Back to projects" at bounding box center [166, 58] width 281 height 27
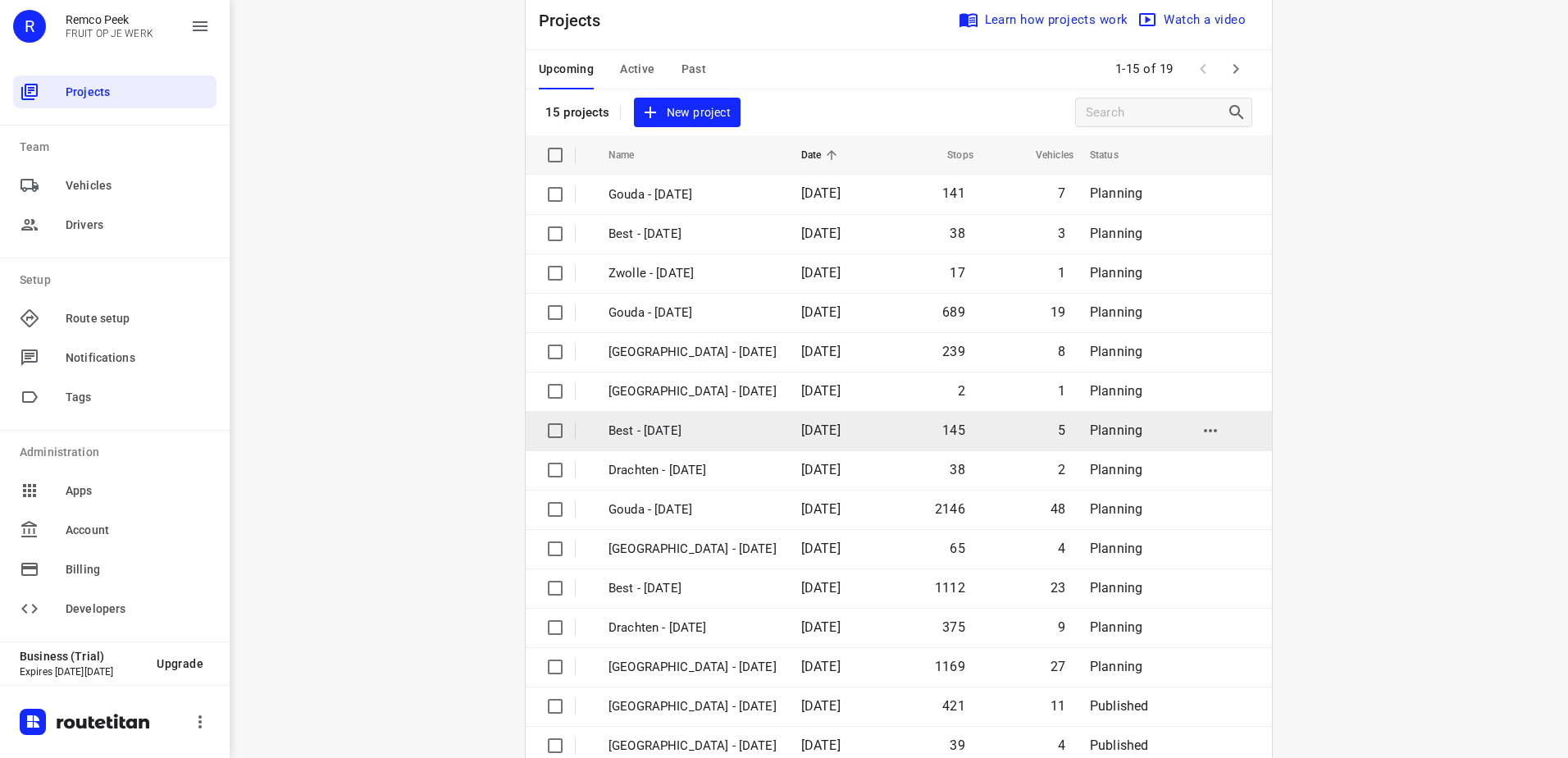
scroll to position [71, 0]
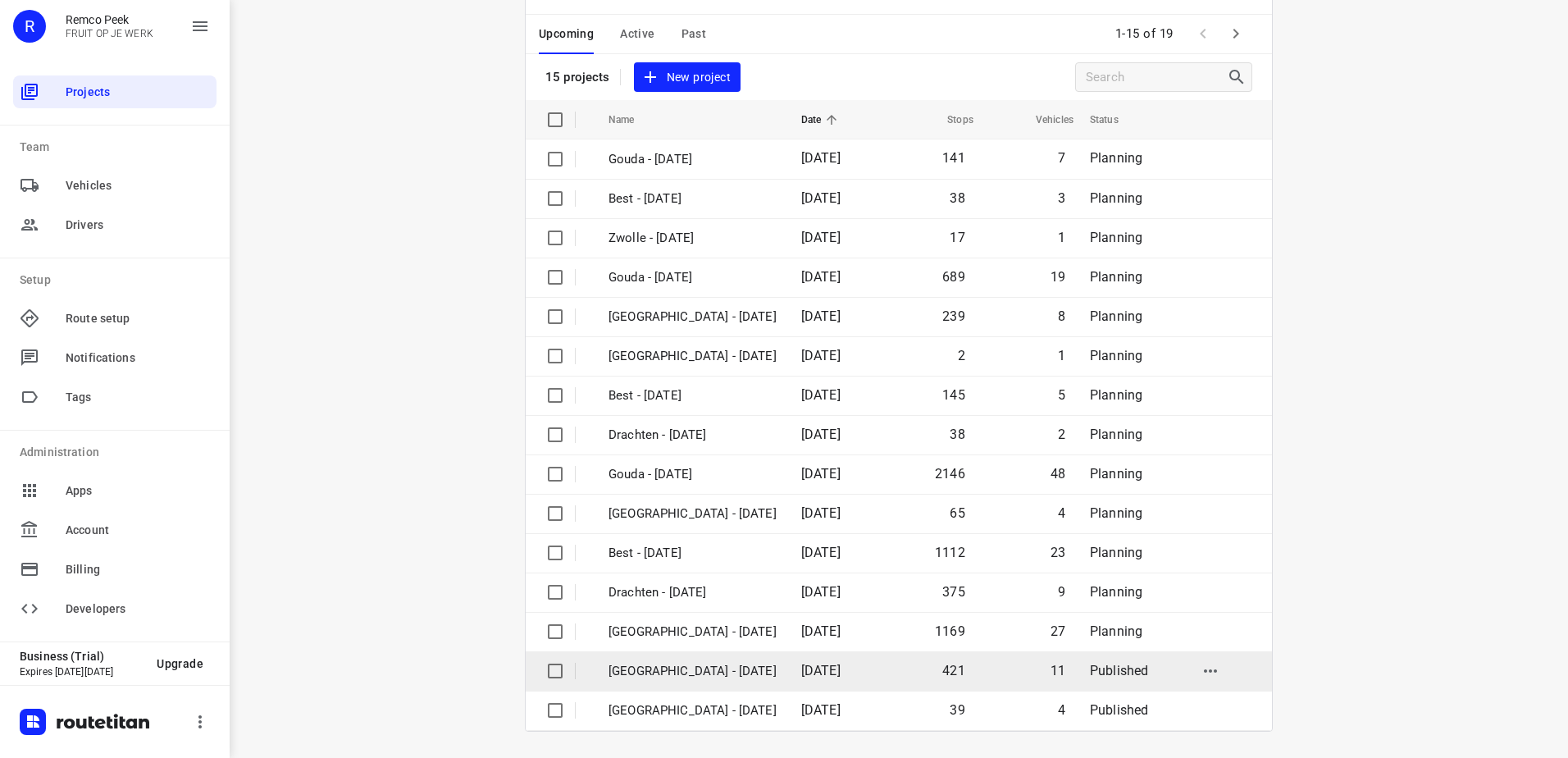
click at [796, 682] on td "07 Oct 2025" at bounding box center [835, 671] width 95 height 39
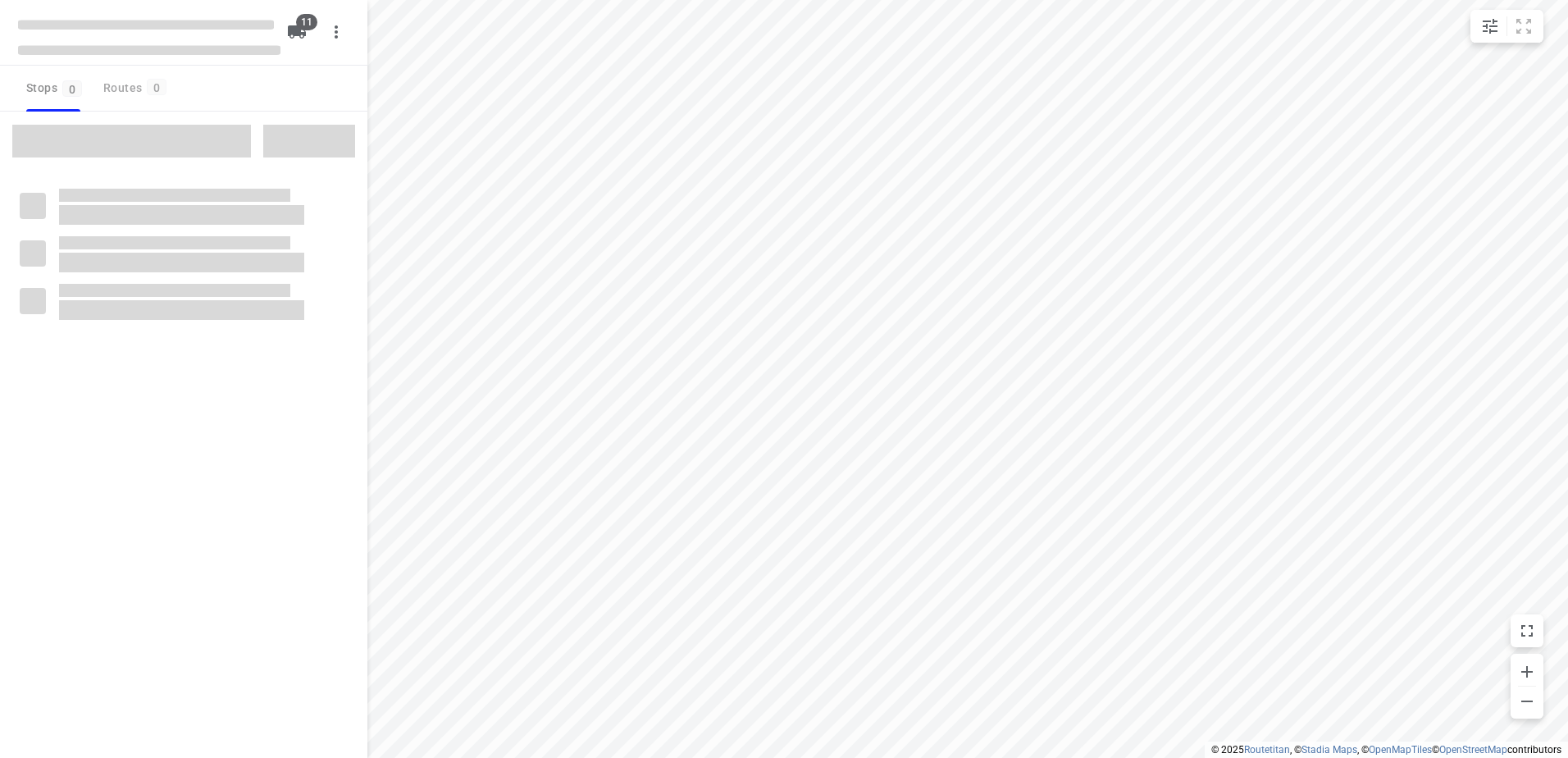
checkbox input "true"
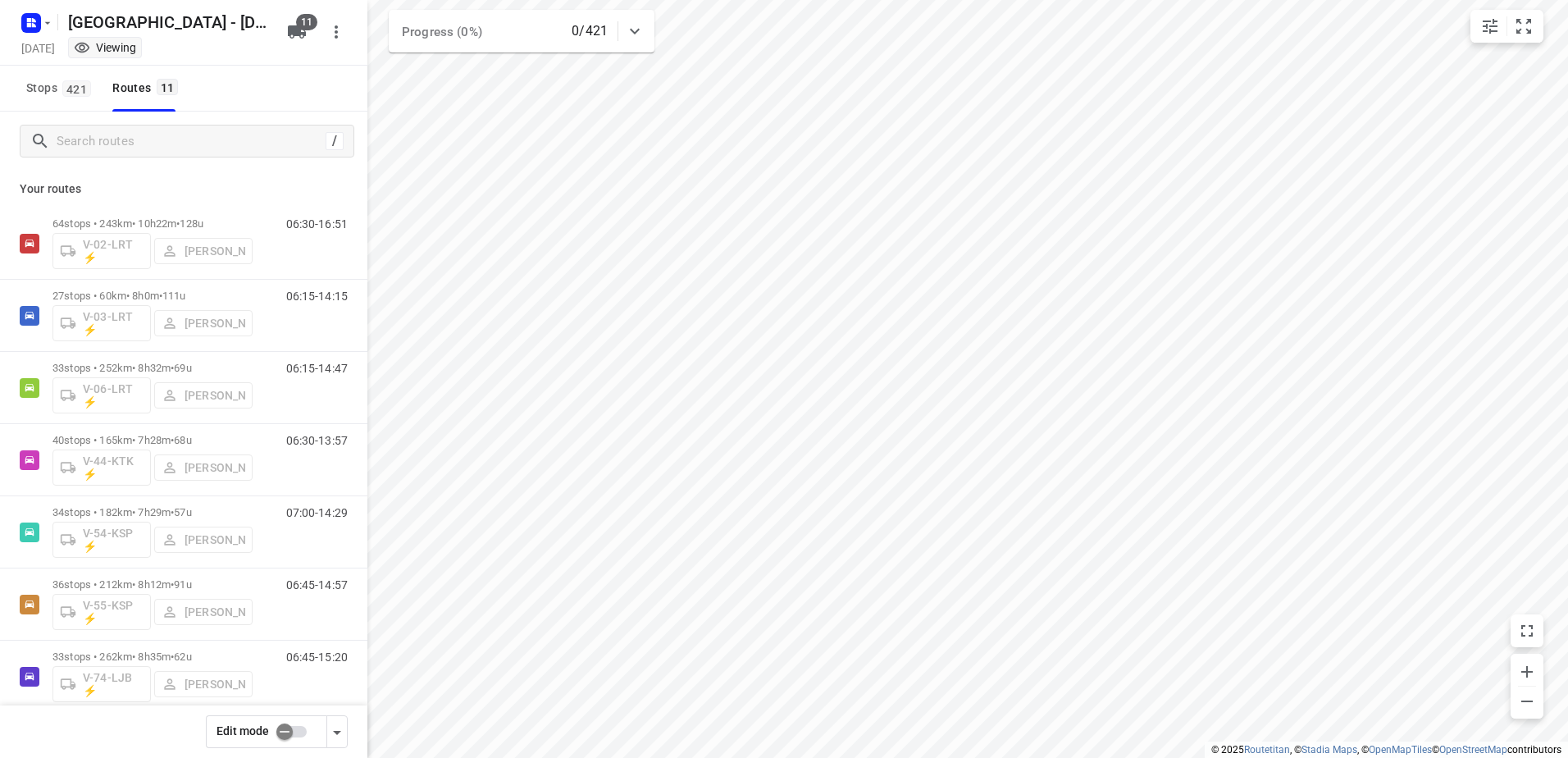
click at [267, 740] on div "Edit mode" at bounding box center [266, 732] width 121 height 33
click at [294, 728] on input "checkbox" at bounding box center [285, 732] width 94 height 31
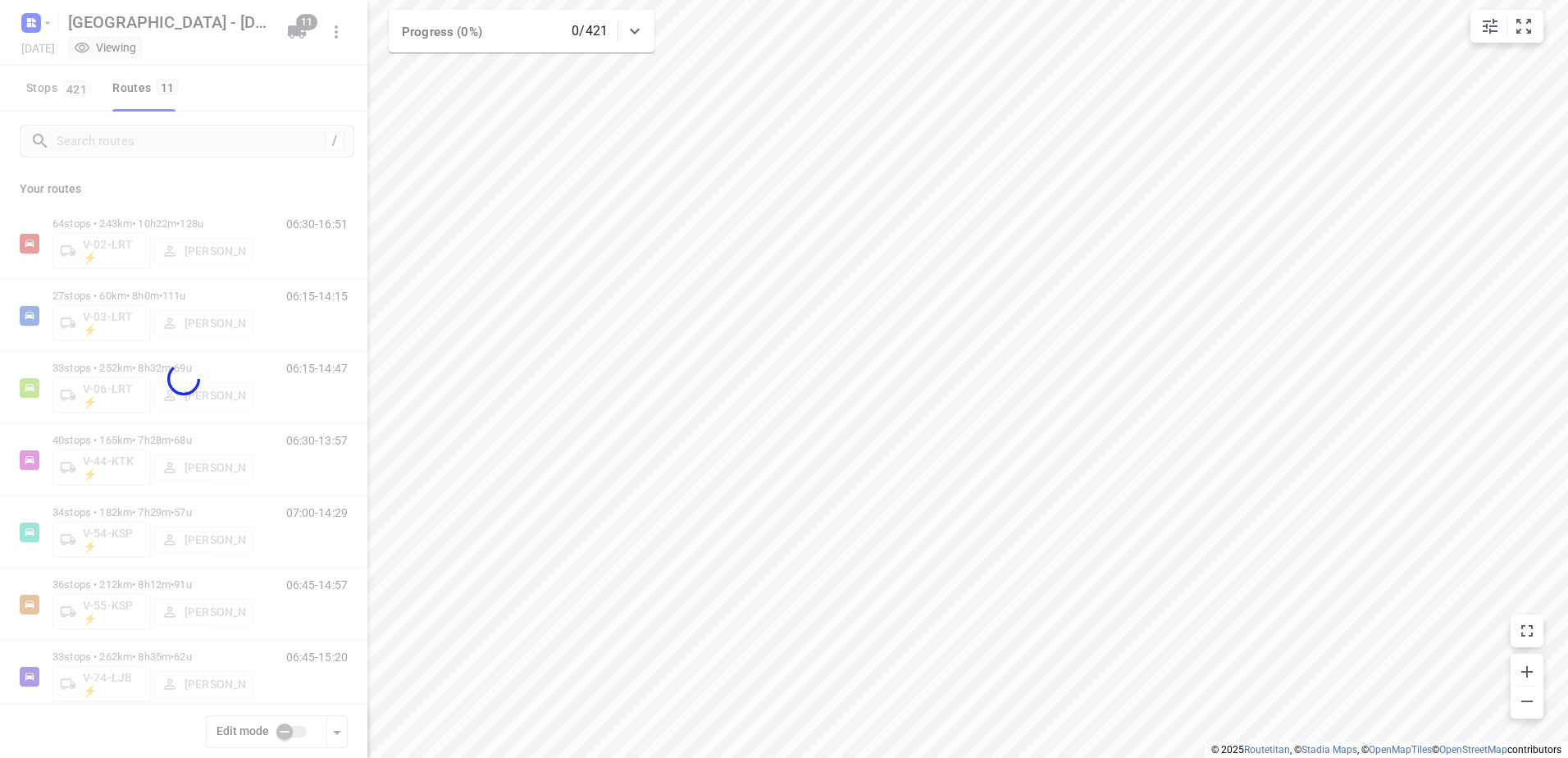
checkbox input "true"
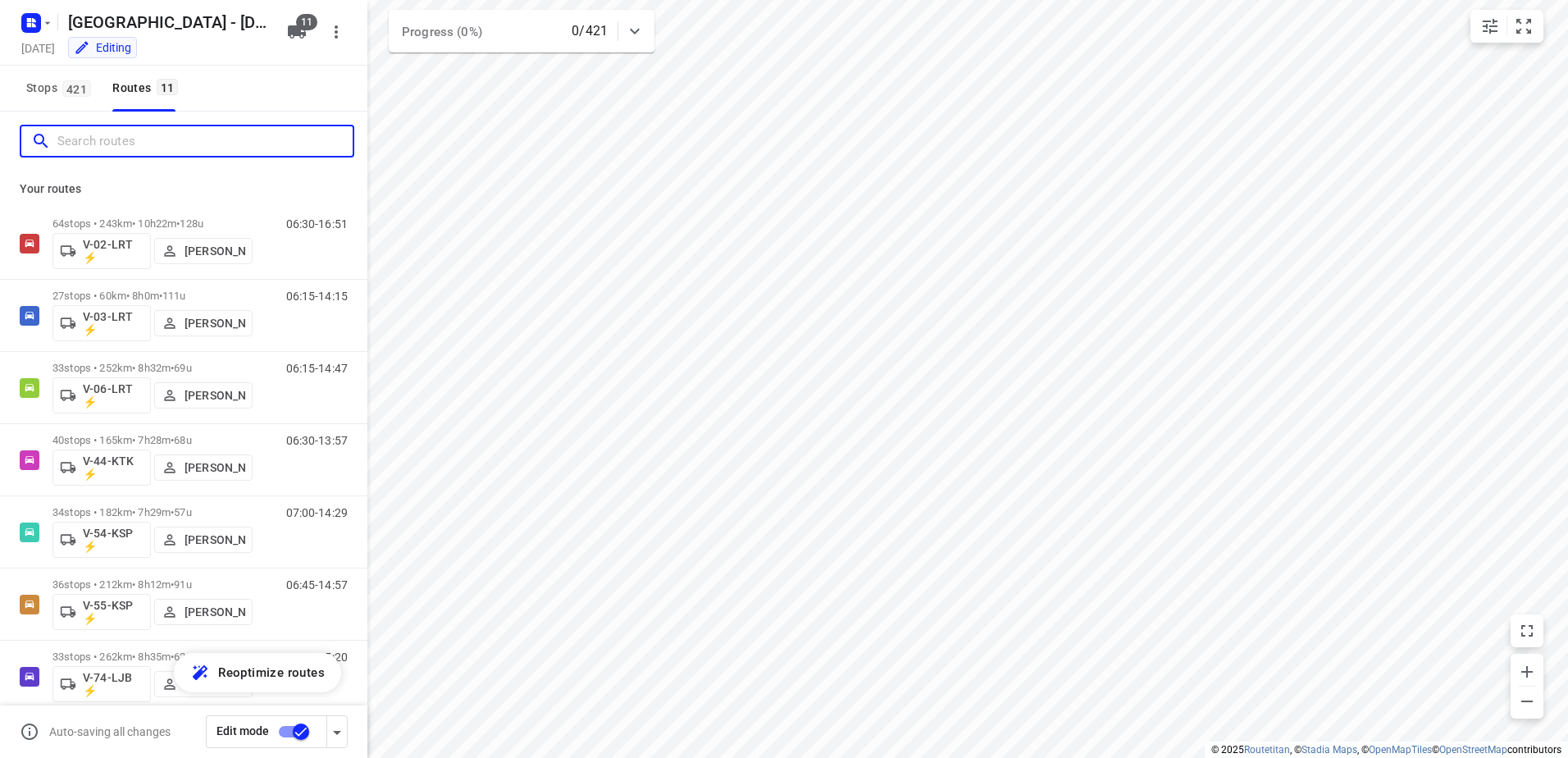
click at [196, 134] on input "Search routes" at bounding box center [205, 141] width 295 height 25
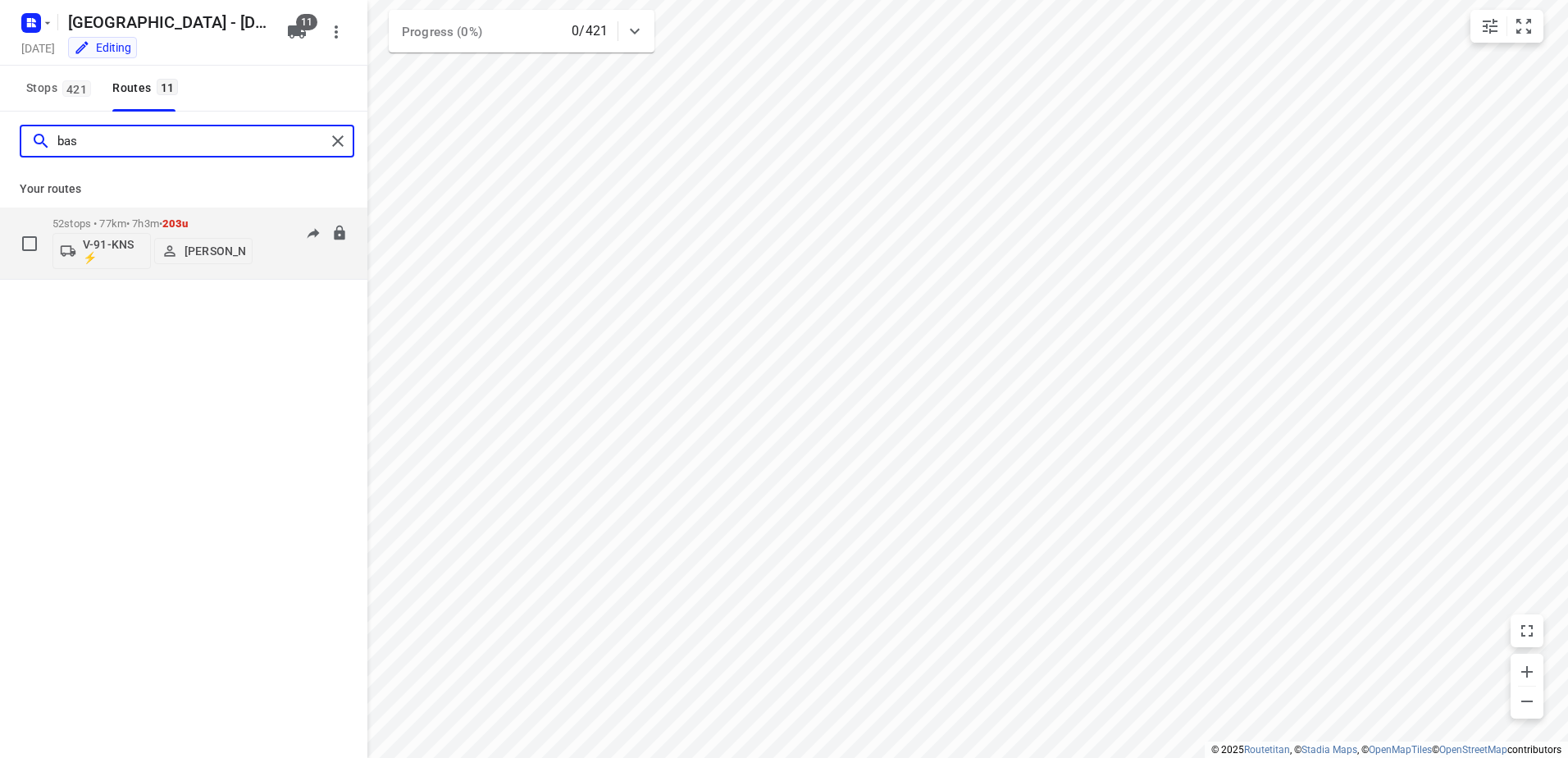
type input "bas"
click at [200, 210] on div "52 stops • 77km • 7h3m • 203u V-91-KNS ⚡ Bas Geertsema" at bounding box center [152, 243] width 200 height 68
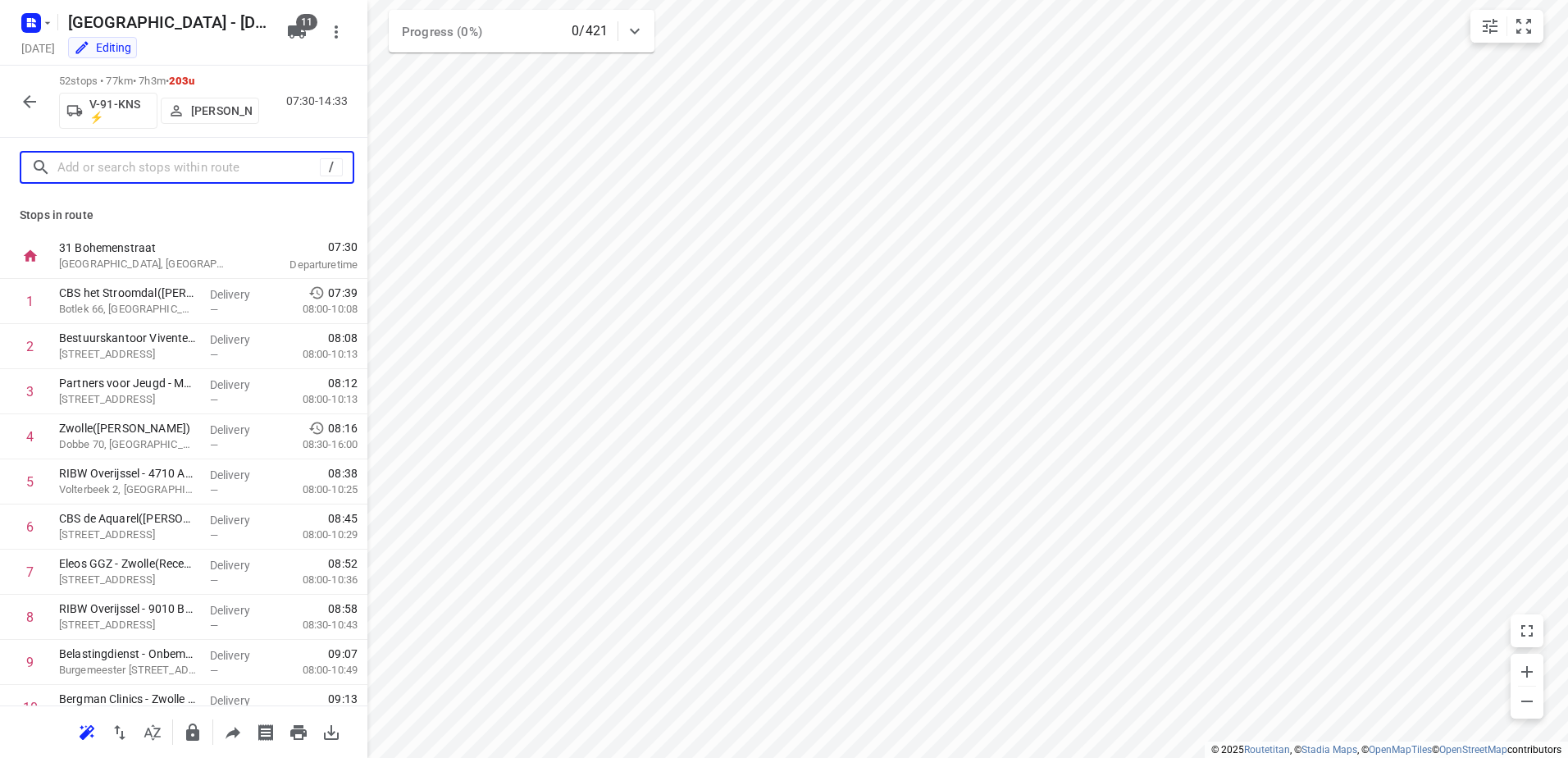
click at [219, 161] on input "text" at bounding box center [188, 168] width 262 height 25
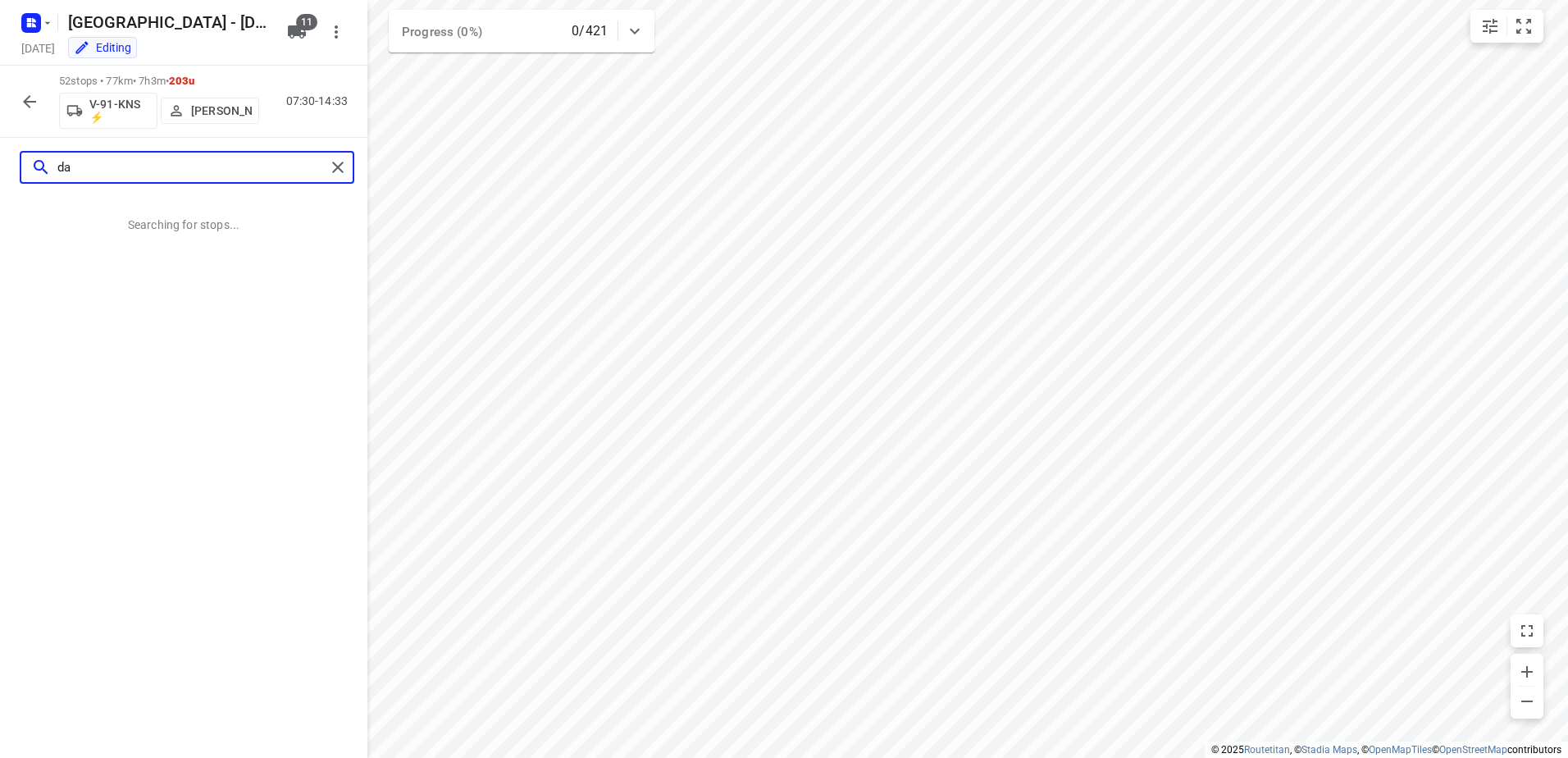
type input "d"
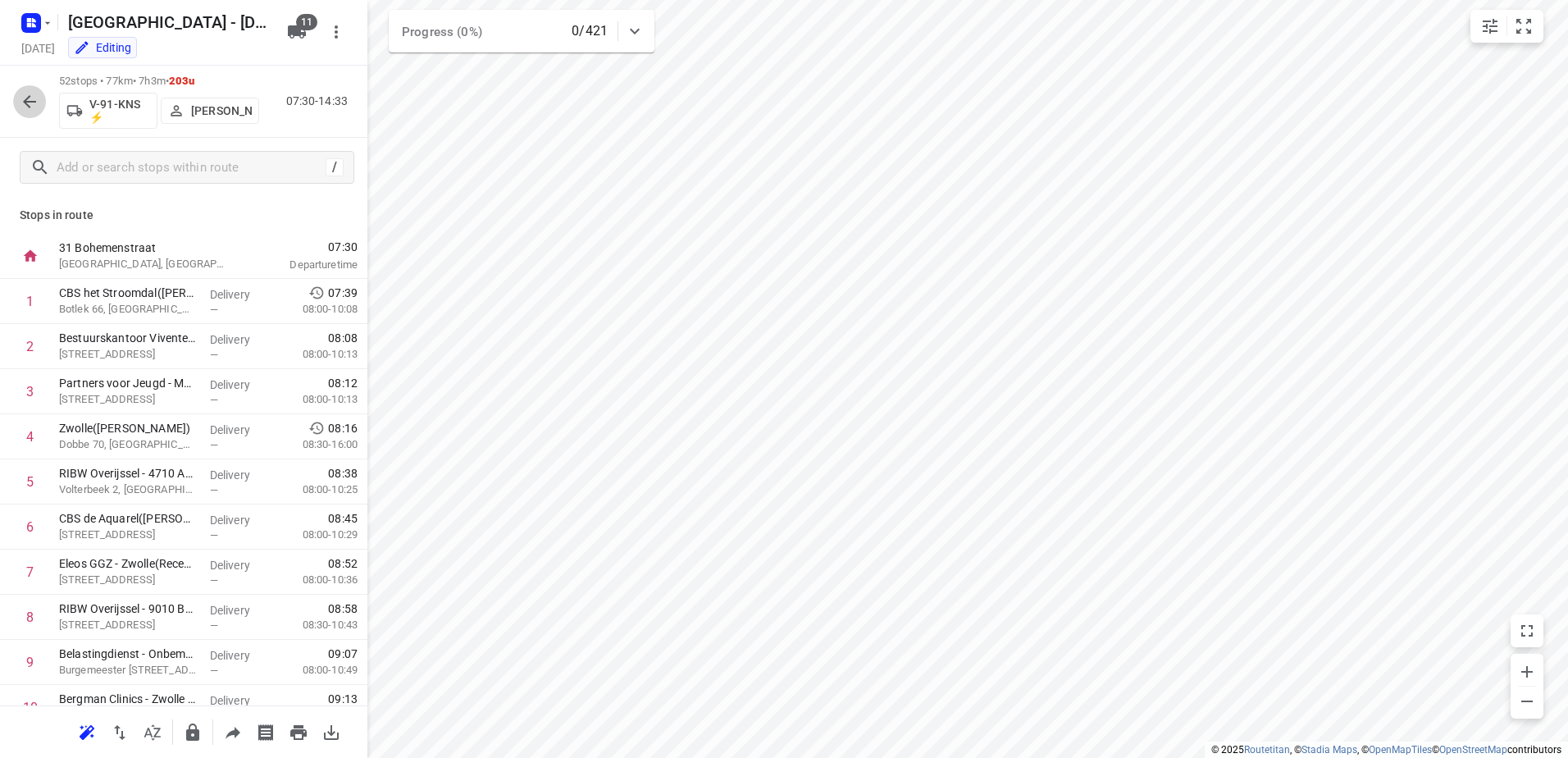
click at [29, 102] on icon "button" at bounding box center [29, 101] width 20 height 20
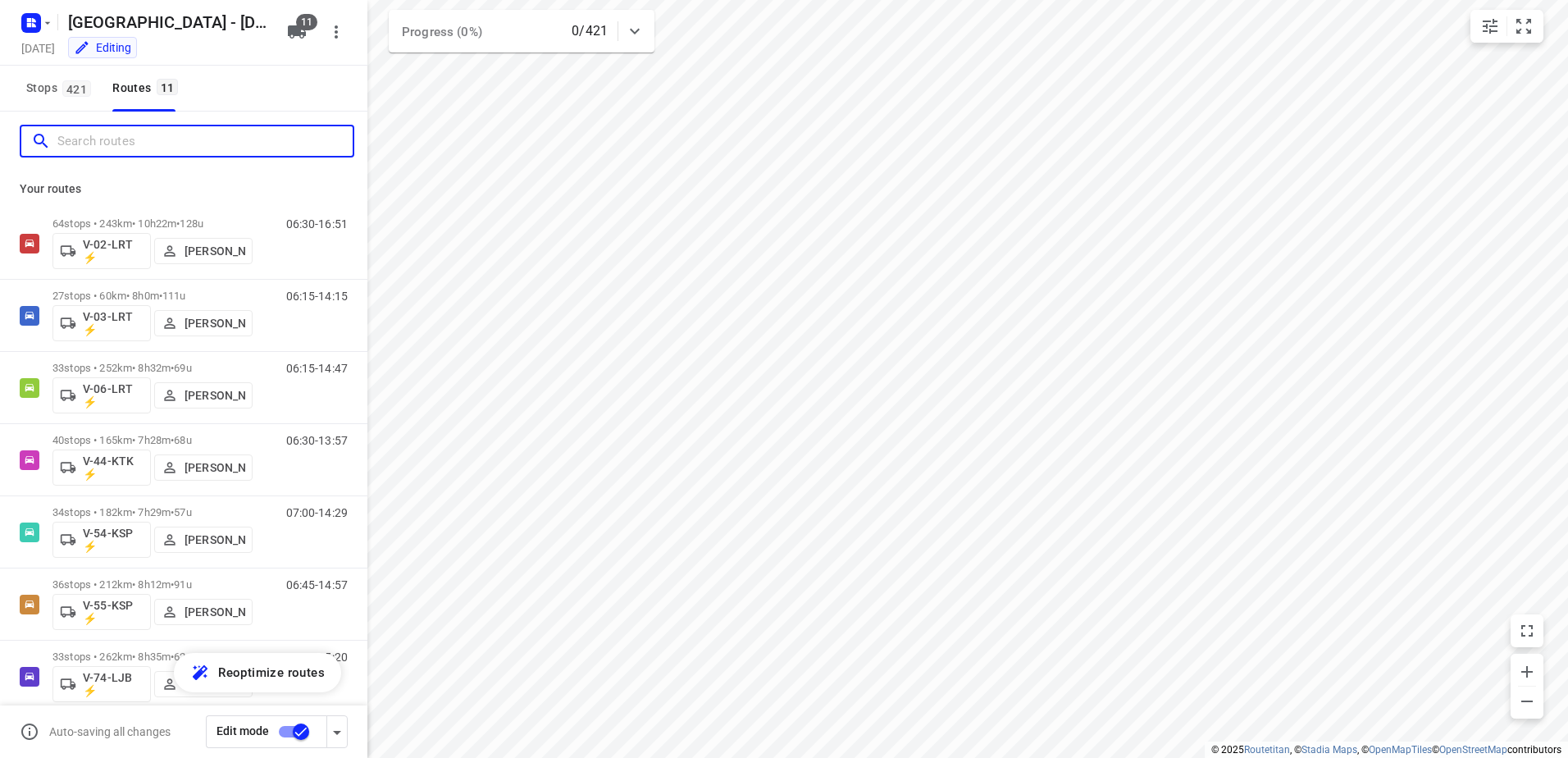
click at [198, 140] on input "Search routes" at bounding box center [205, 141] width 295 height 25
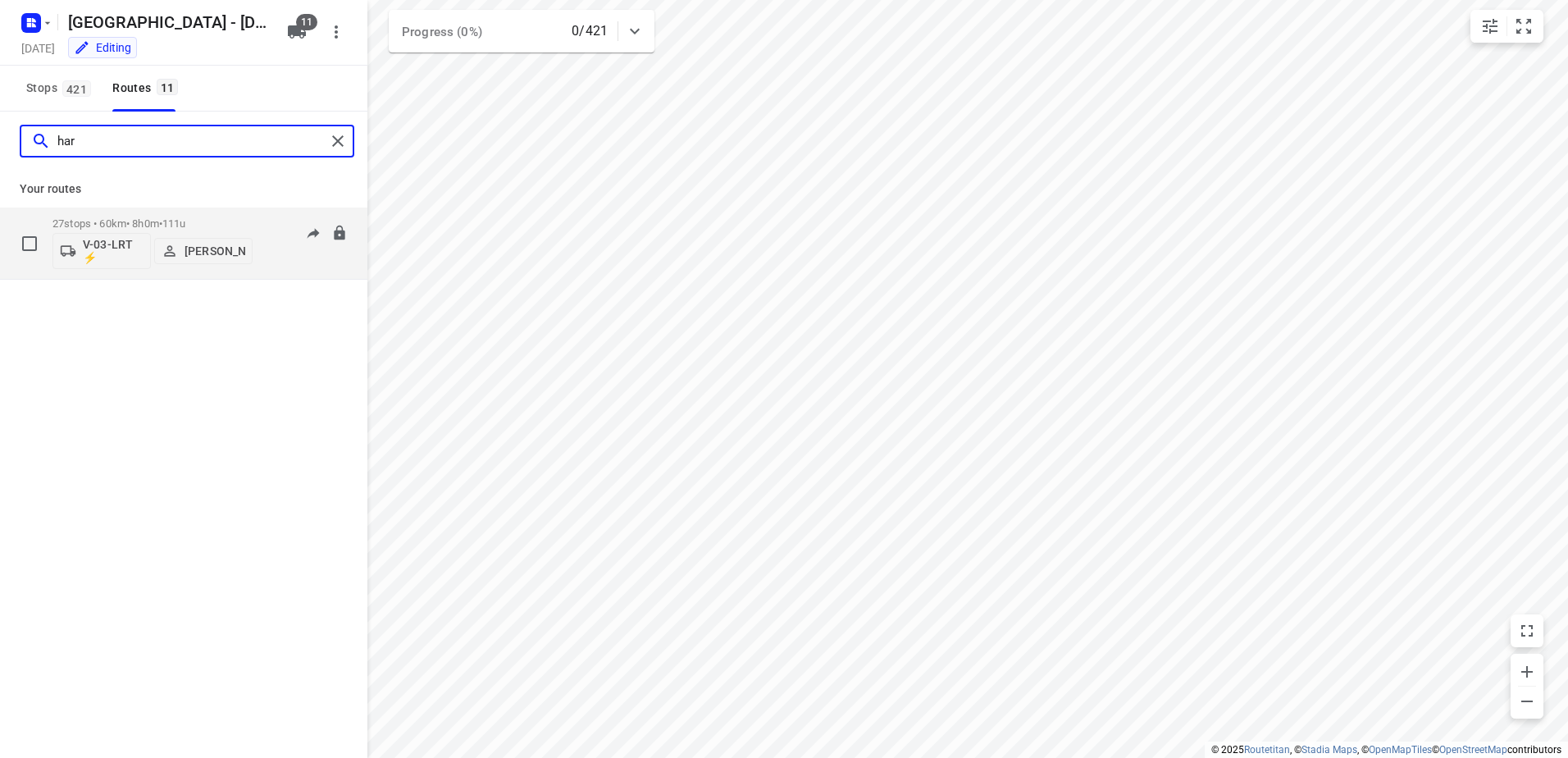
type input "har"
click at [209, 219] on p "27 stops • 60km • 8h0m • 111u" at bounding box center [152, 223] width 200 height 13
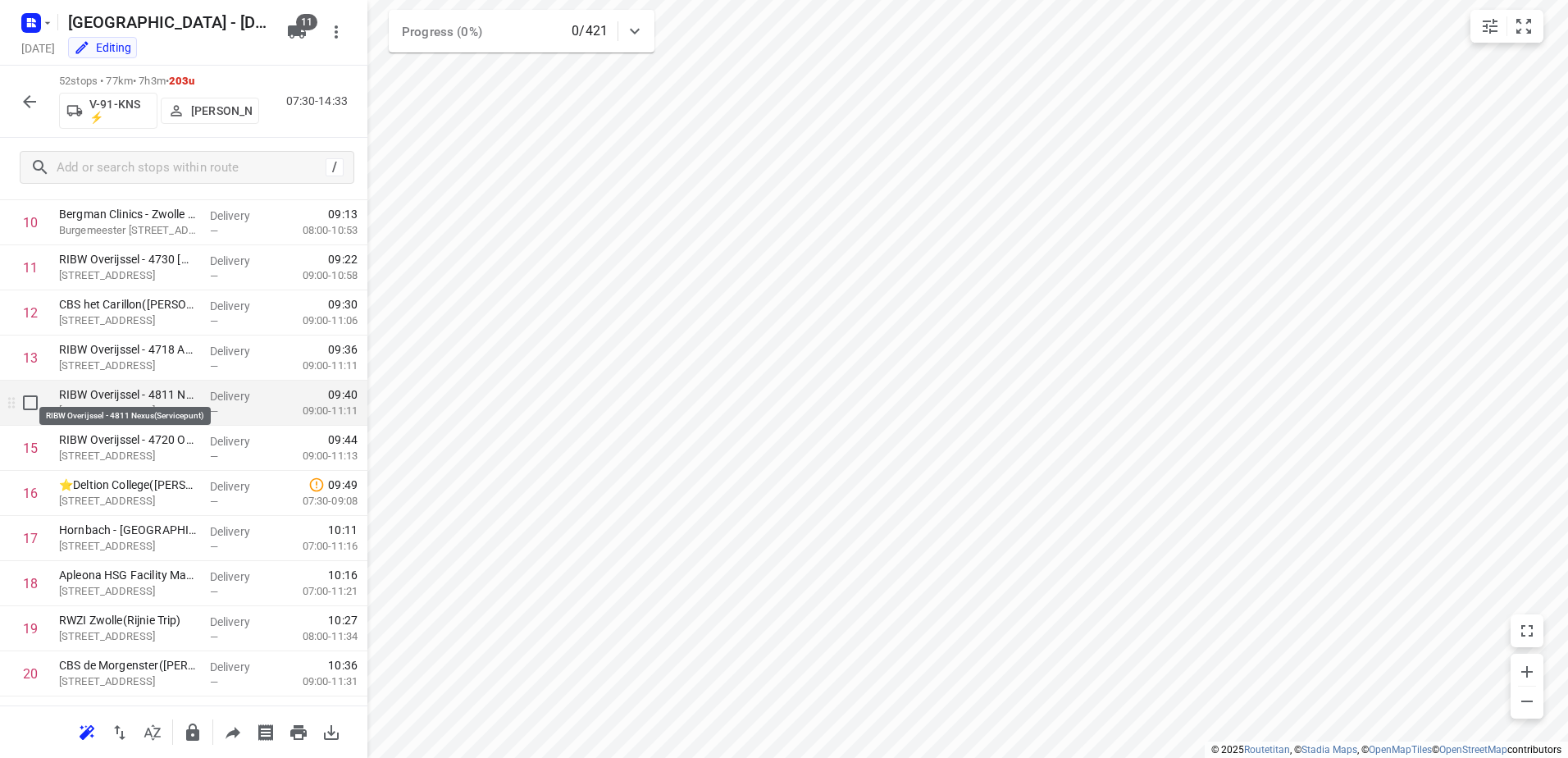
scroll to position [493, 0]
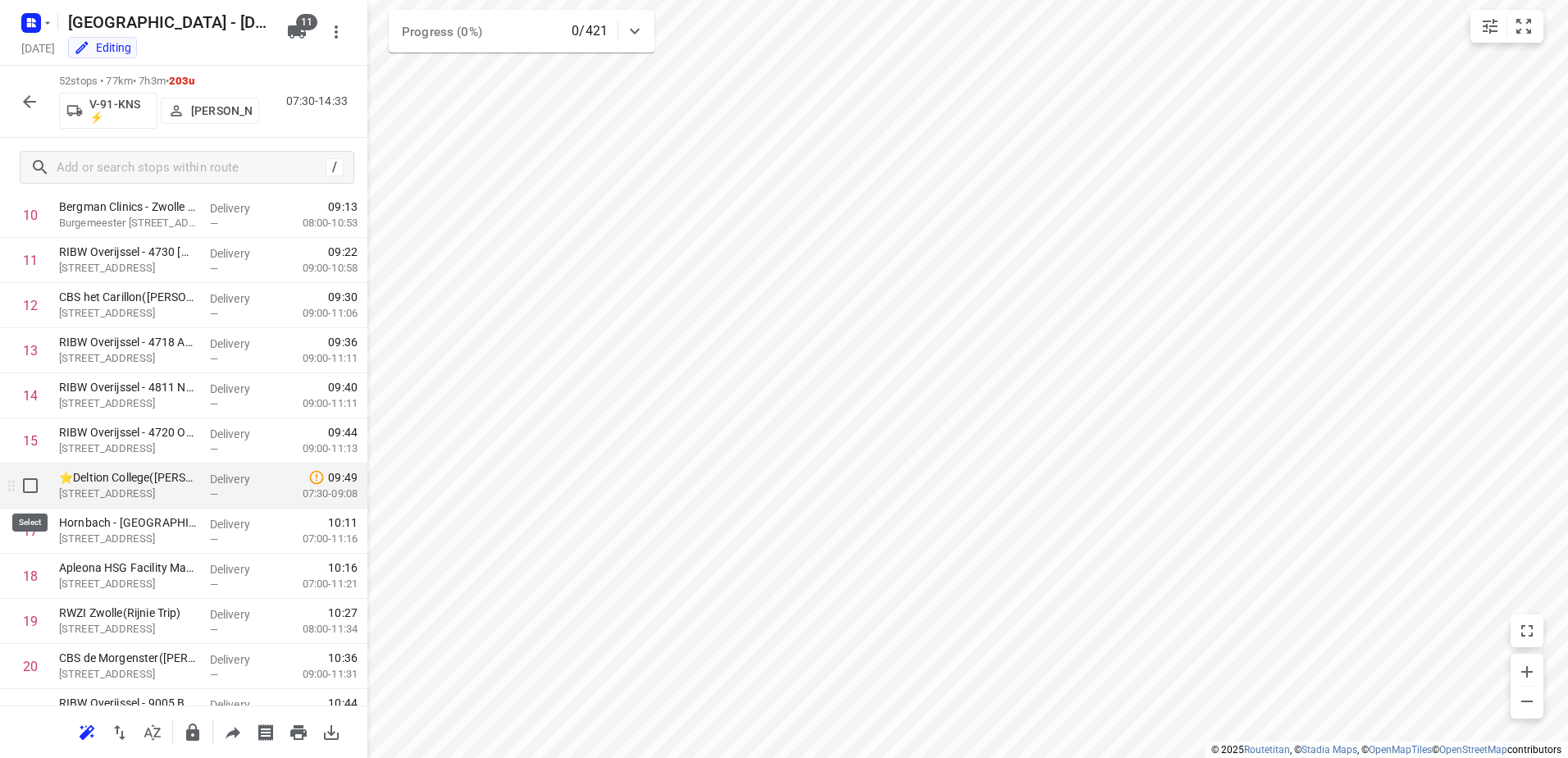
click at [20, 493] on input "checkbox" at bounding box center [30, 486] width 33 height 33
checkbox input "true"
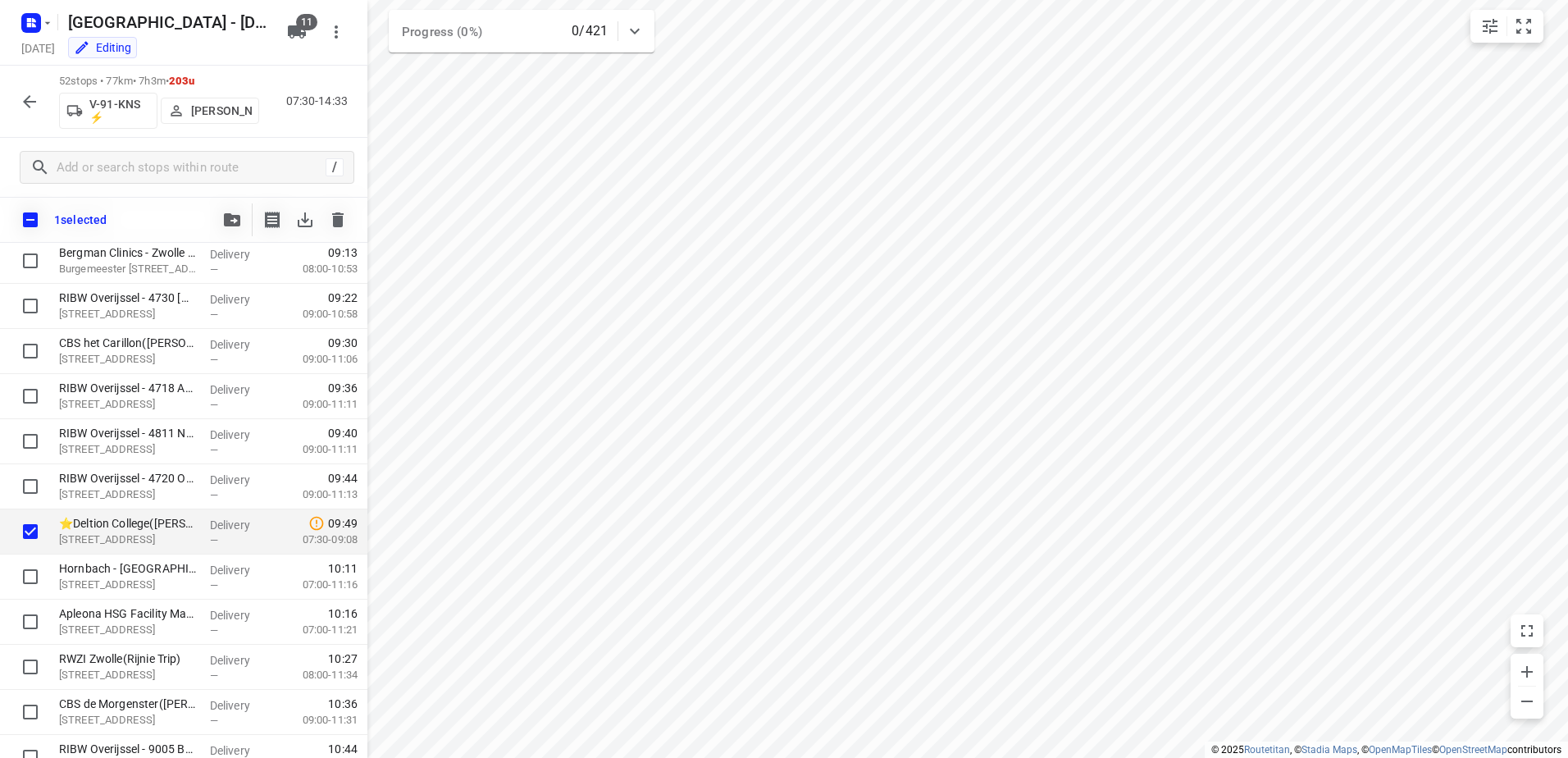
click at [245, 189] on div "/" at bounding box center [183, 167] width 368 height 60
click at [228, 219] on icon "button" at bounding box center [232, 219] width 17 height 13
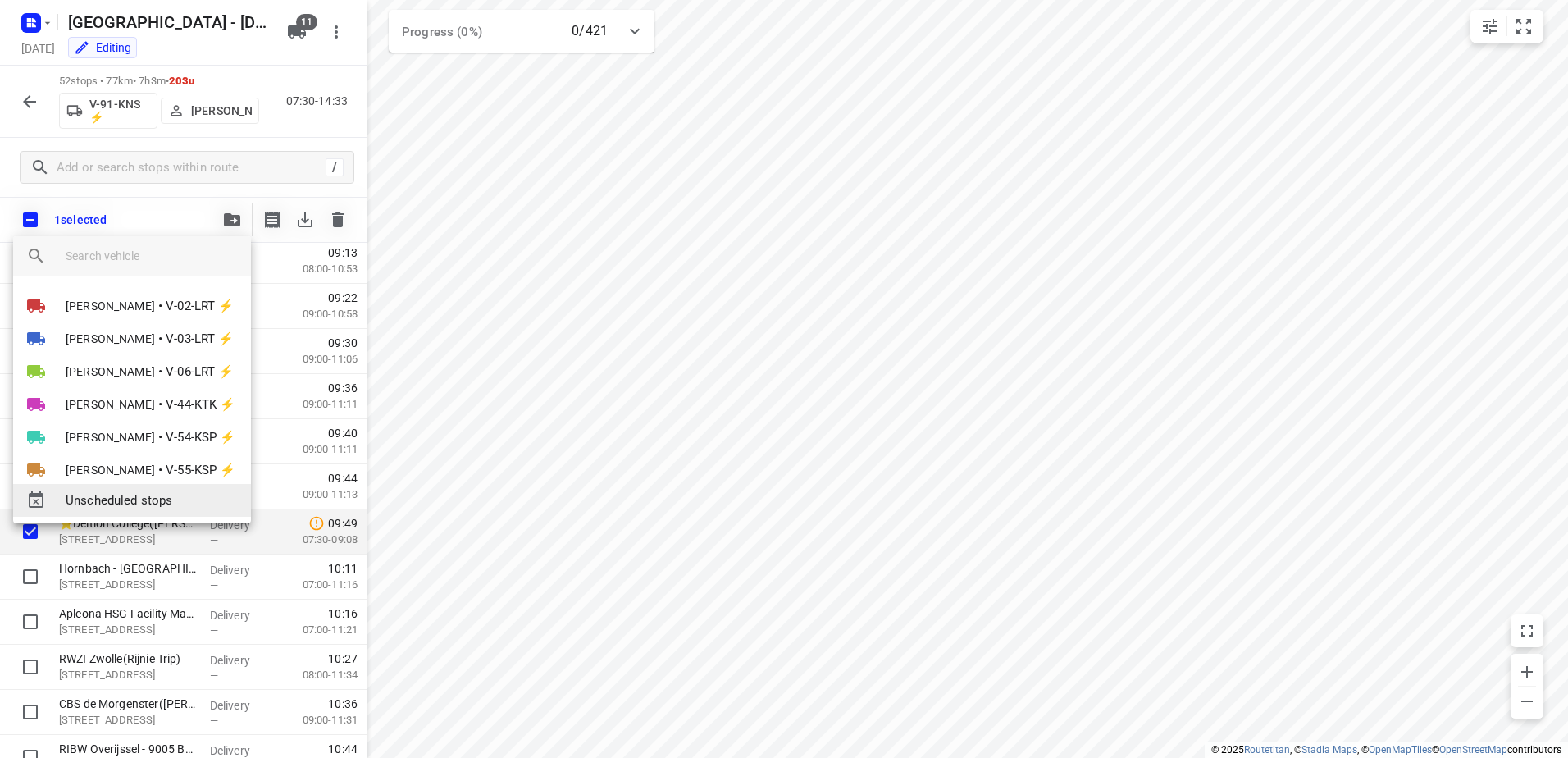
click at [195, 498] on span "Unscheduled stops" at bounding box center [151, 500] width 173 height 19
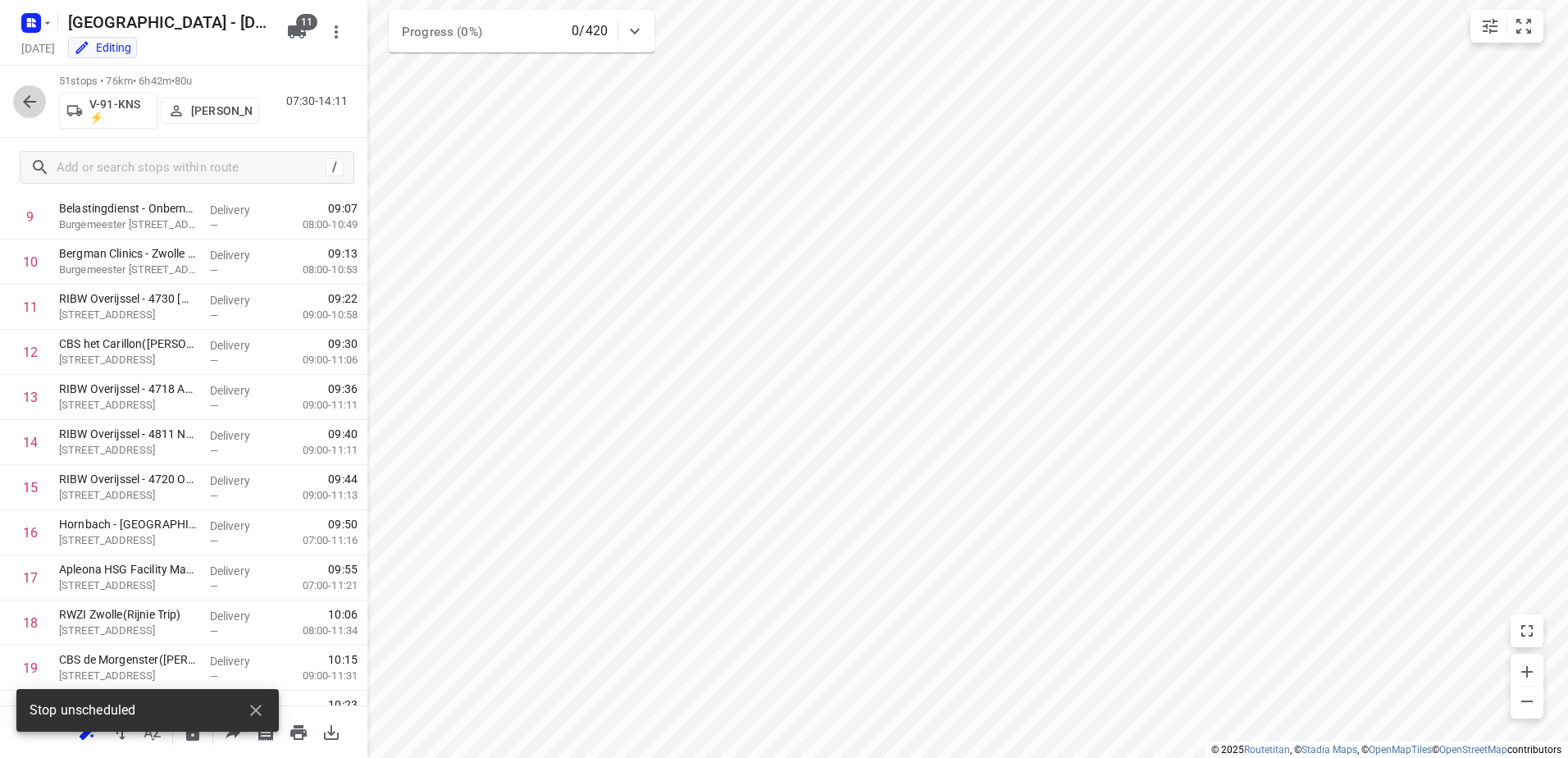
click at [37, 104] on icon "button" at bounding box center [29, 101] width 20 height 20
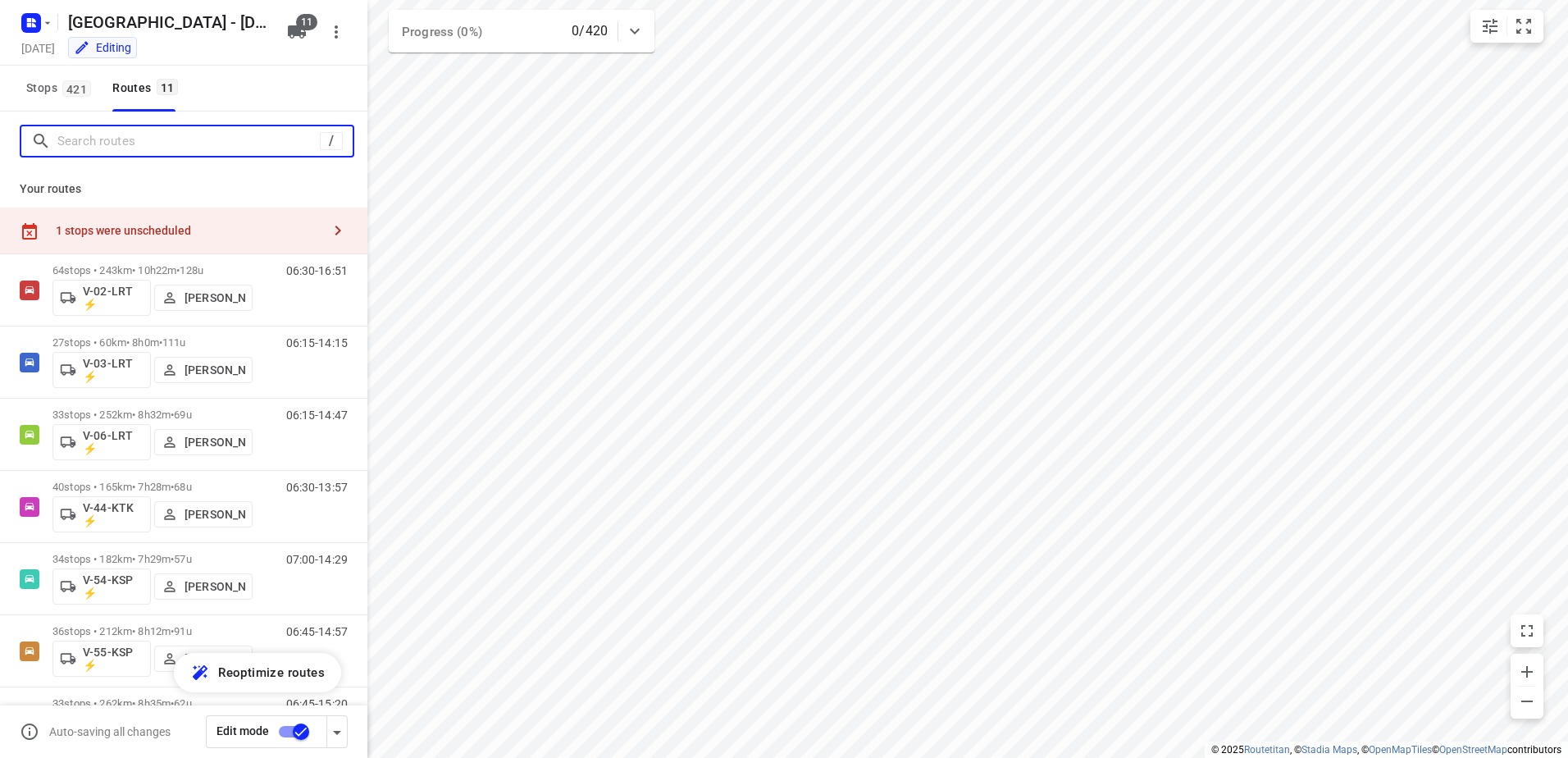
click at [98, 139] on input "Search routes" at bounding box center [188, 141] width 262 height 25
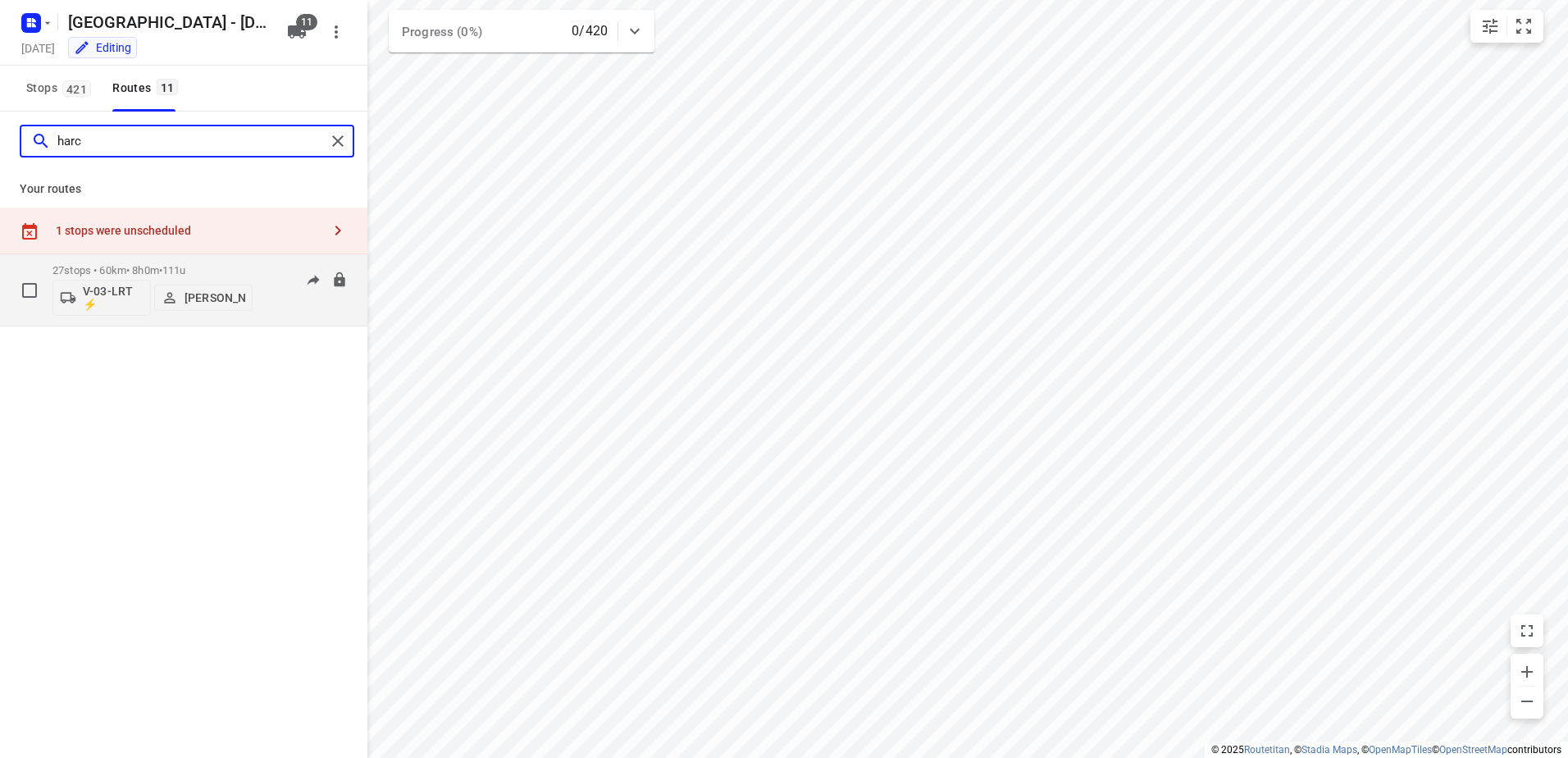
type input "harc"
click at [152, 276] on div "V-03-LRT ⚡ Harco Wattimena" at bounding box center [152, 296] width 200 height 39
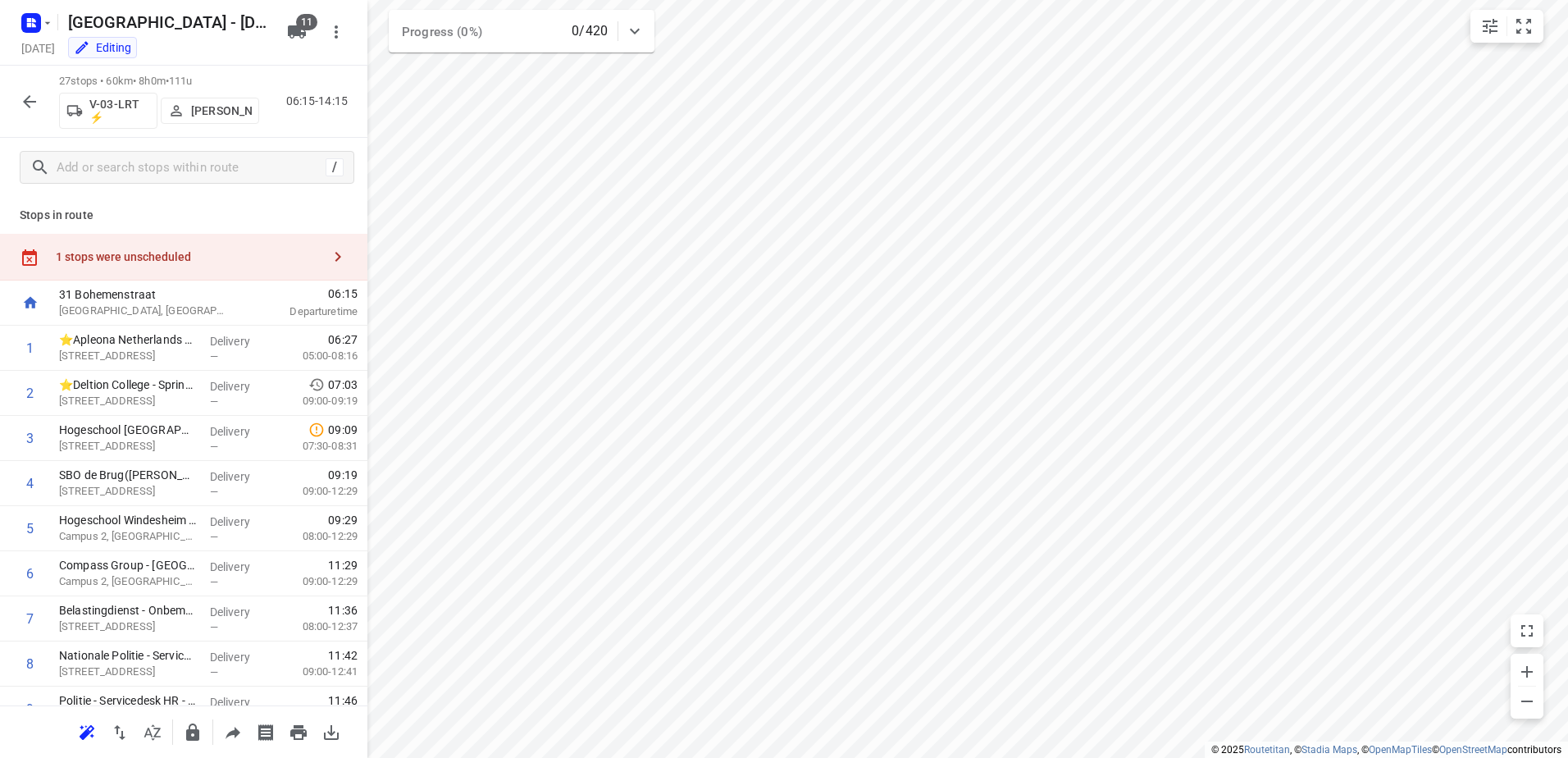
drag, startPoint x: 194, startPoint y: 254, endPoint x: 347, endPoint y: 250, distance: 153.1
click at [194, 256] on div "1 stops were unscheduled" at bounding box center [188, 256] width 265 height 13
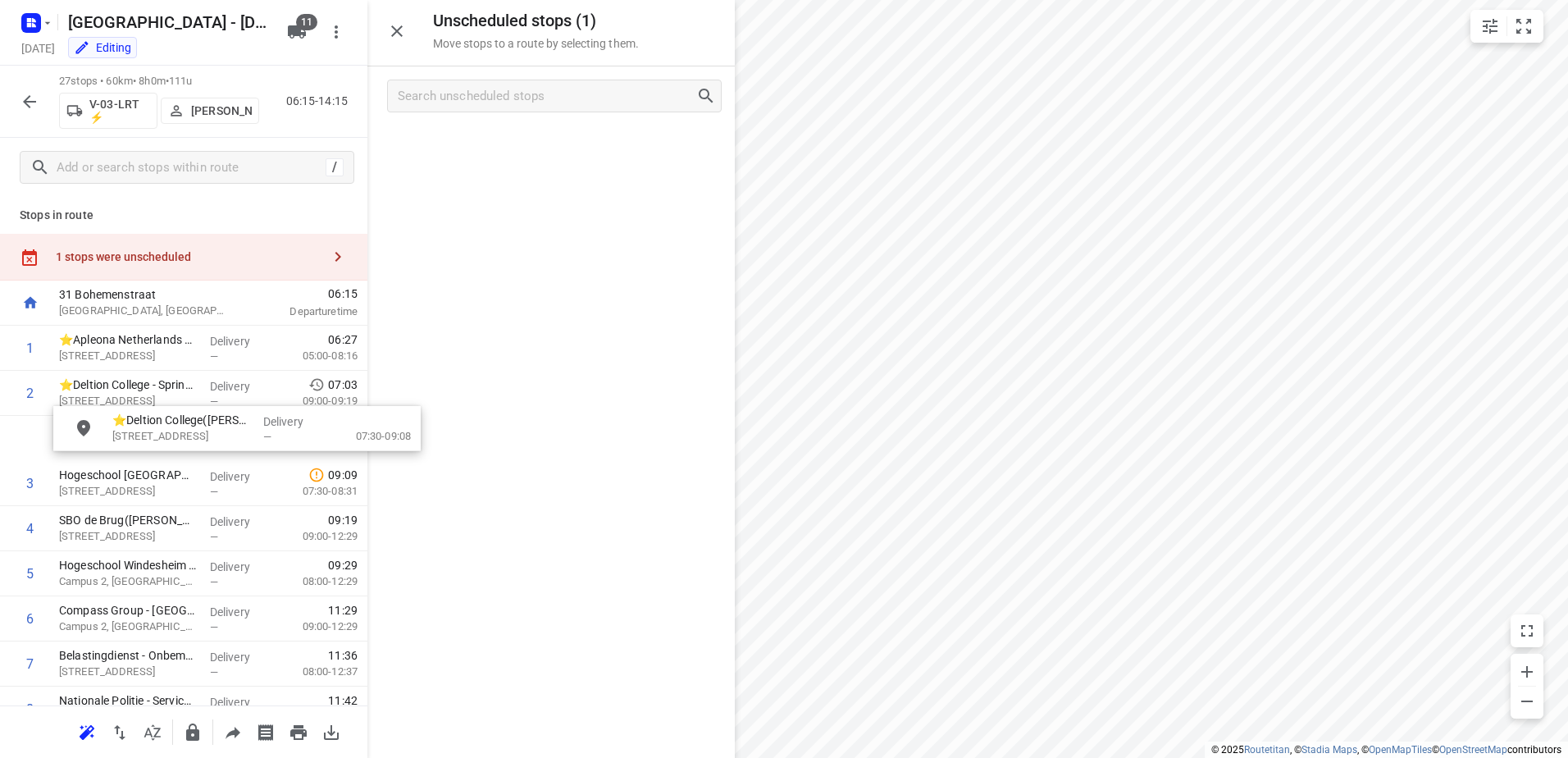
drag, startPoint x: 499, startPoint y: 160, endPoint x: 170, endPoint y: 457, distance: 443.2
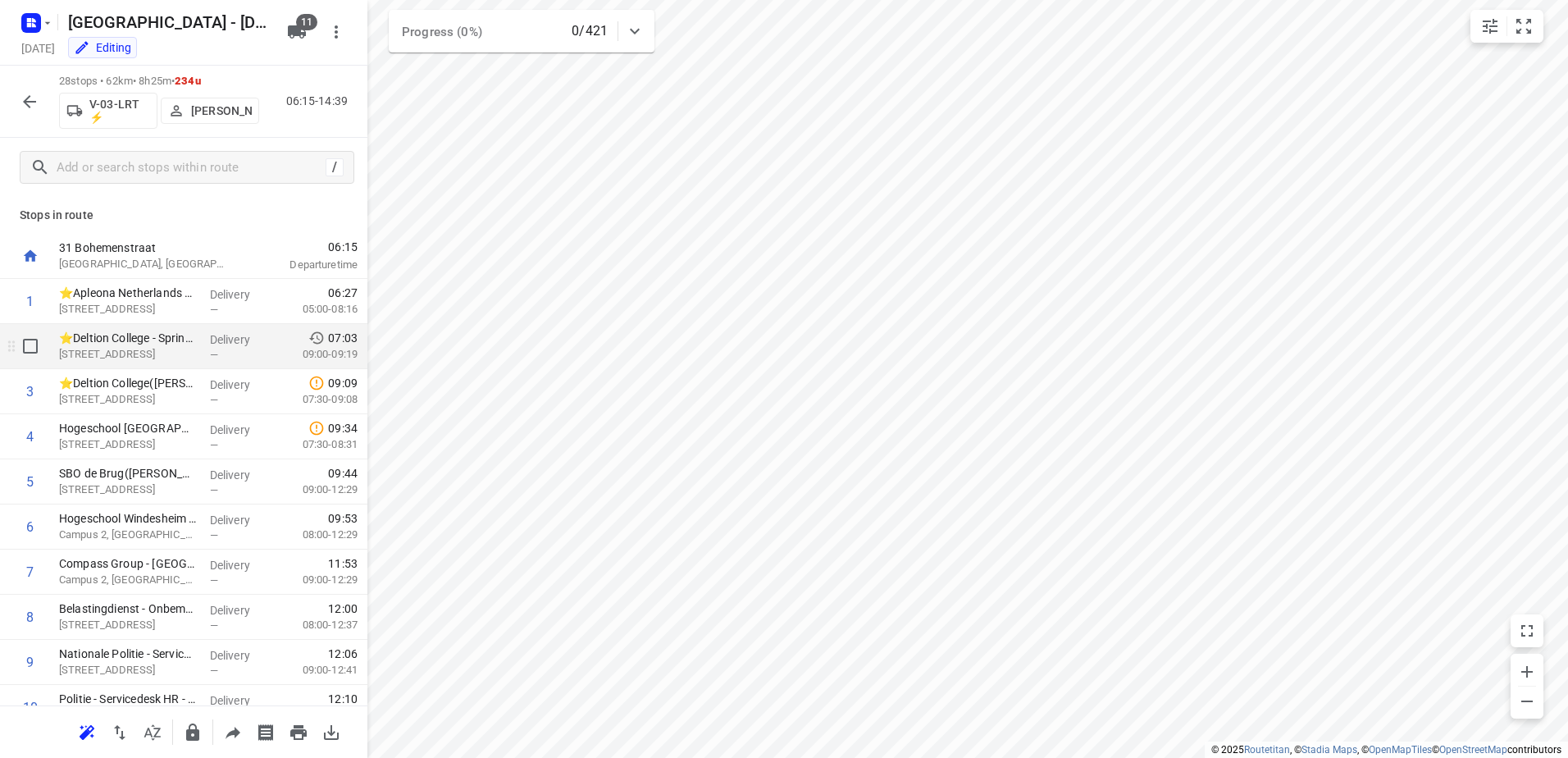
click at [168, 353] on p "Bagijnesingel 6, Zwolle" at bounding box center [128, 354] width 137 height 17
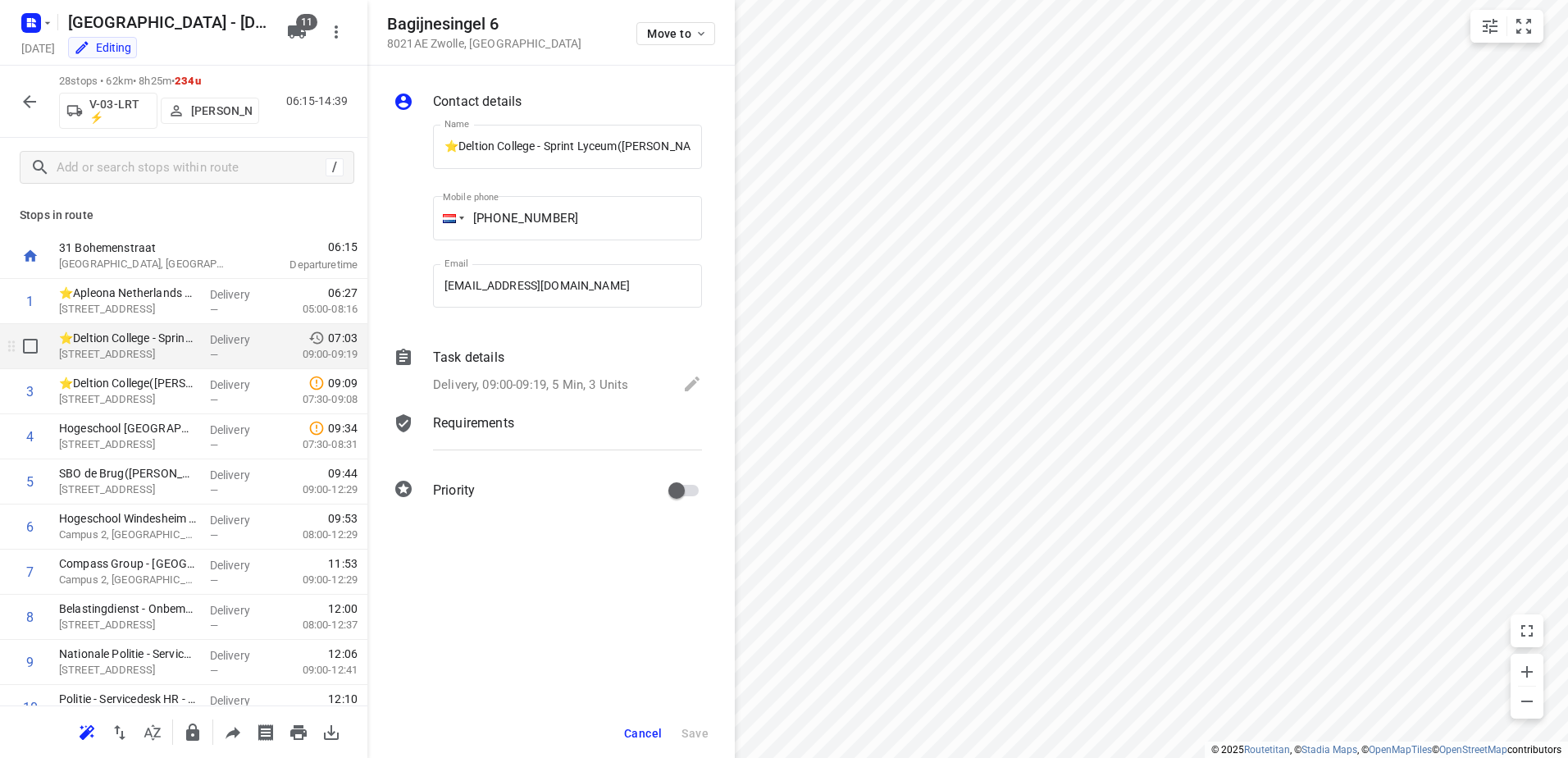
scroll to position [0, 26]
click at [544, 383] on p "Delivery, 09:00-09:19, 5 Min, 3 Units" at bounding box center [530, 384] width 195 height 19
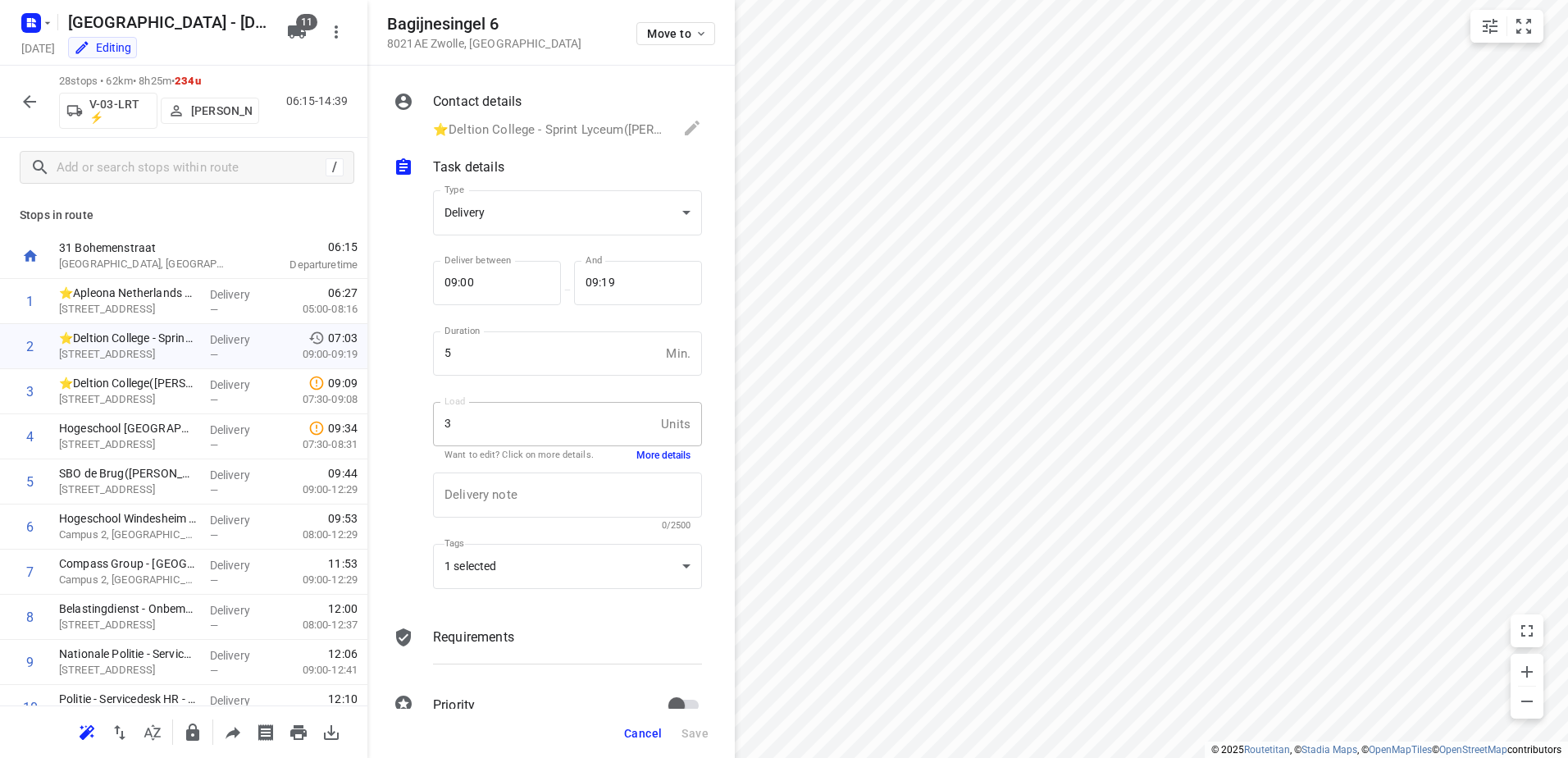
click at [645, 736] on span "Cancel" at bounding box center [643, 733] width 38 height 13
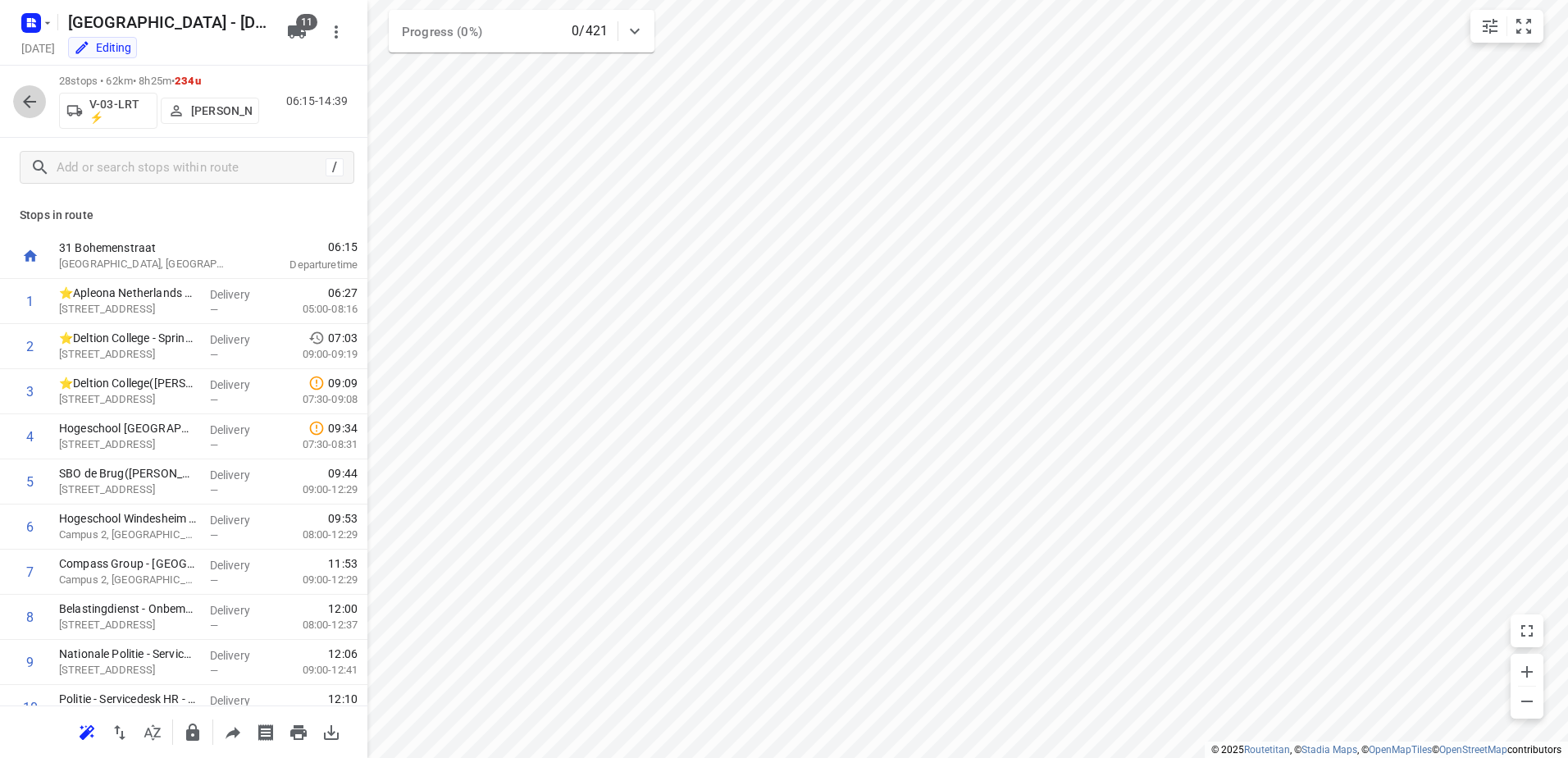
click at [31, 111] on icon "button" at bounding box center [29, 101] width 20 height 20
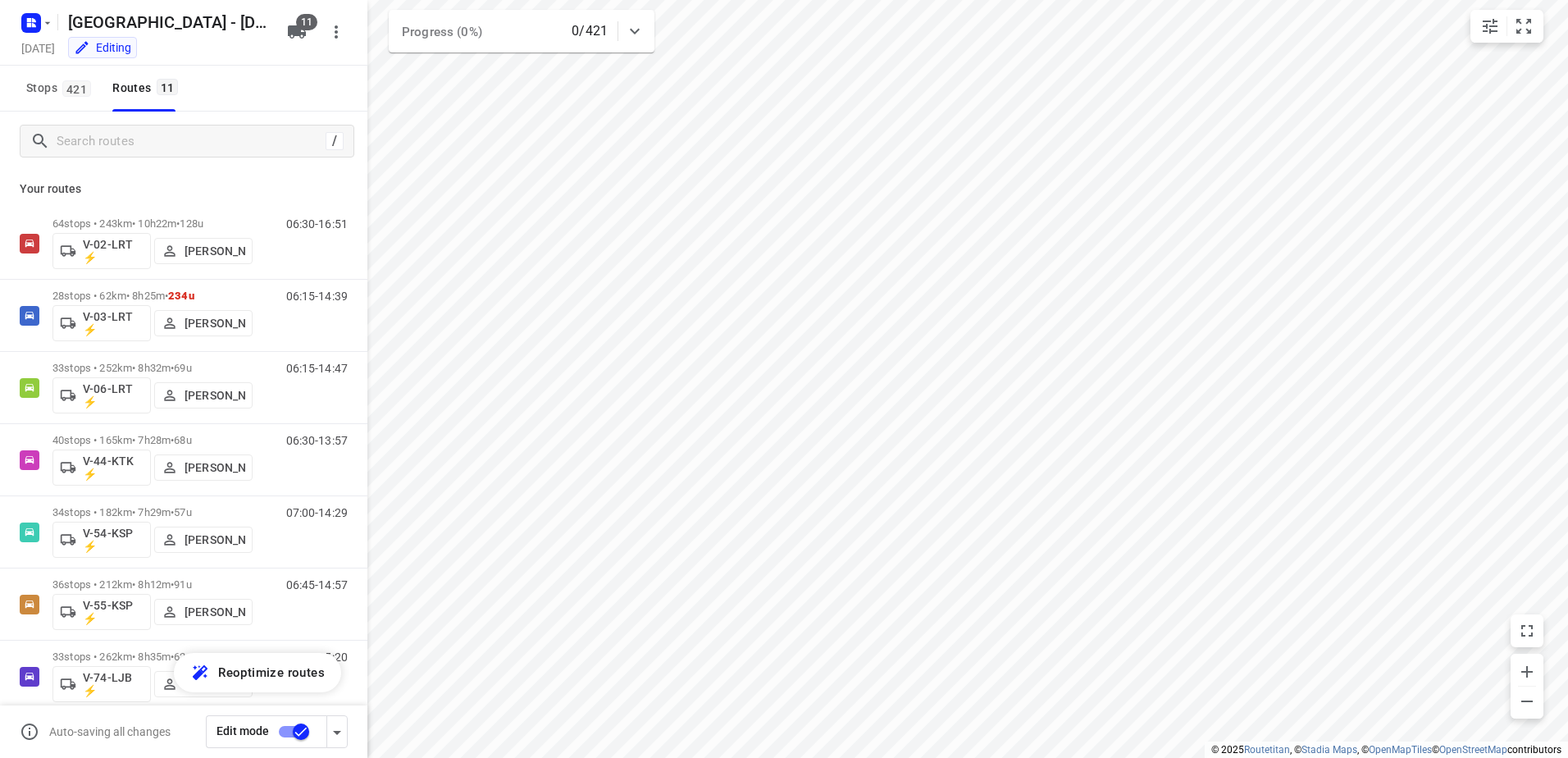
click at [301, 737] on input "checkbox" at bounding box center [301, 732] width 94 height 31
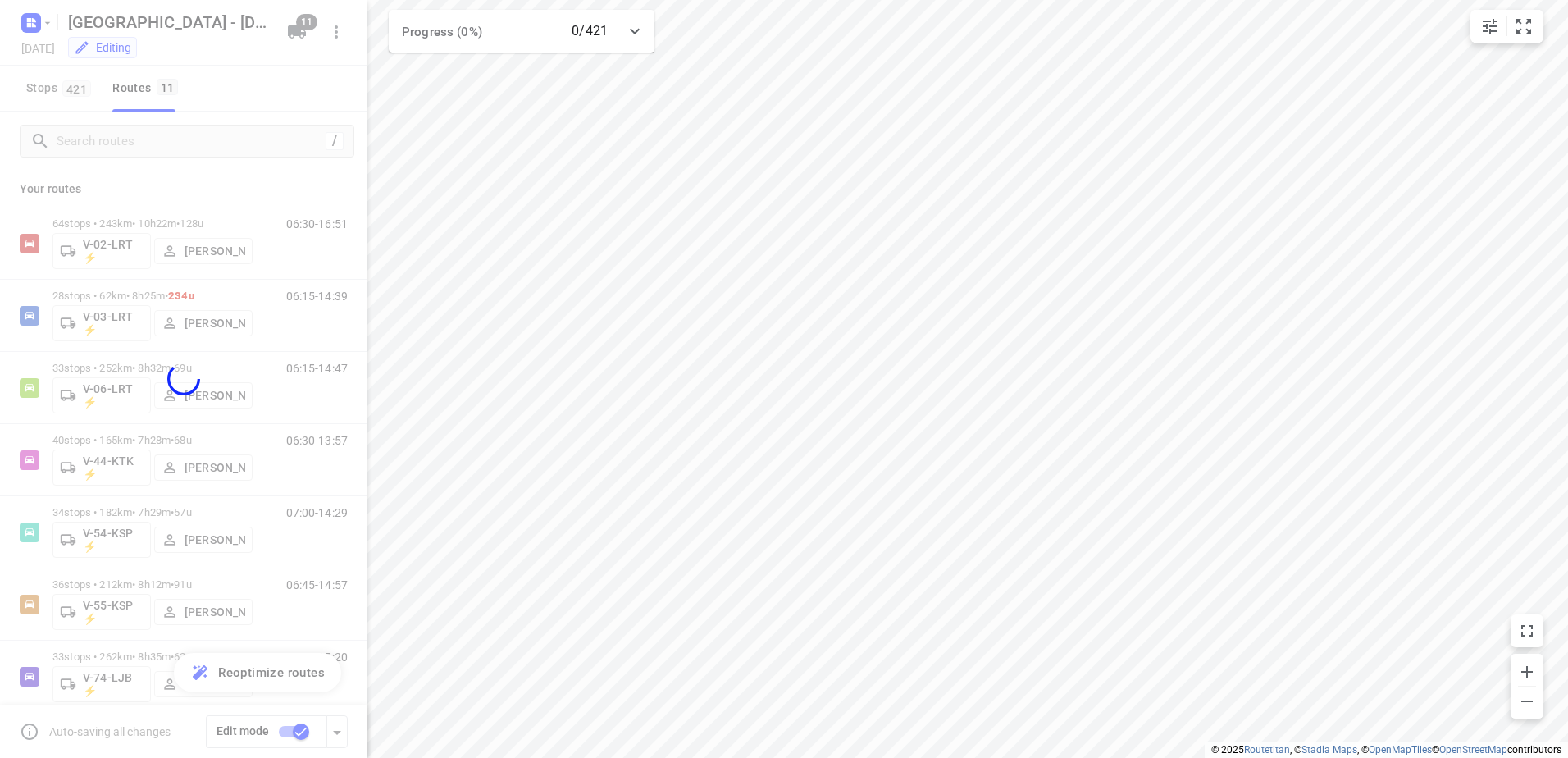
checkbox input "false"
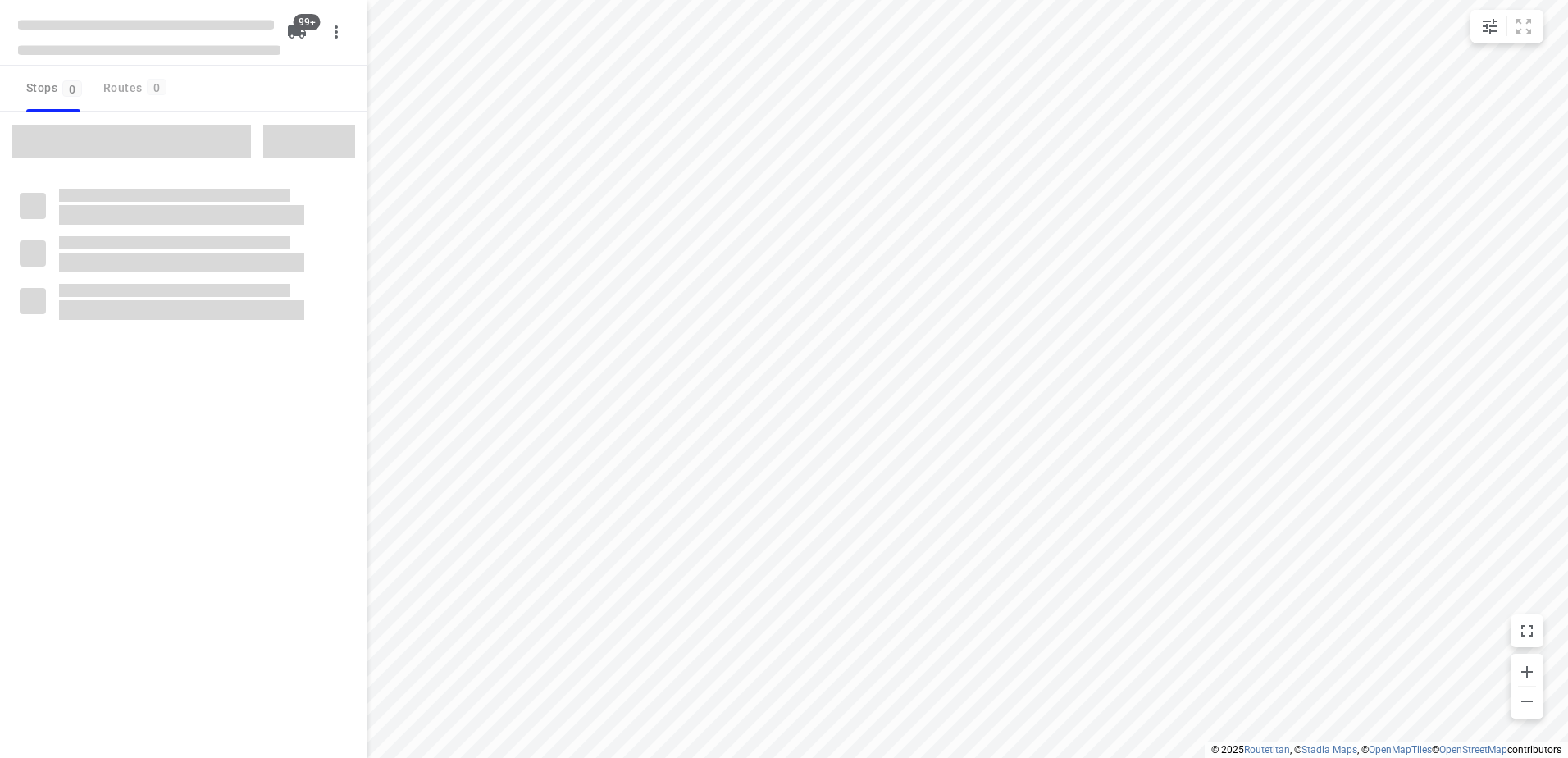
checkbox input "true"
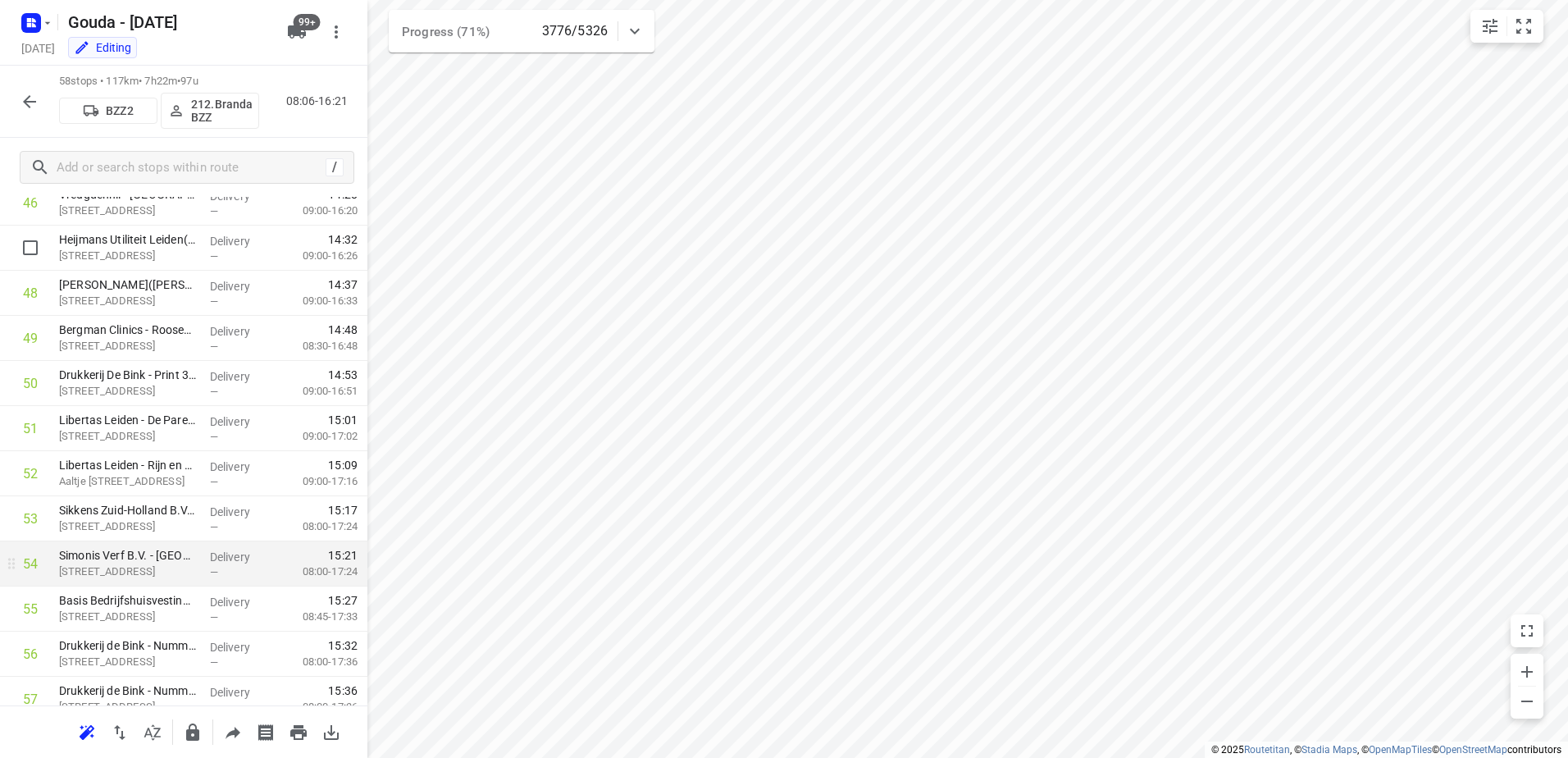
scroll to position [2283, 0]
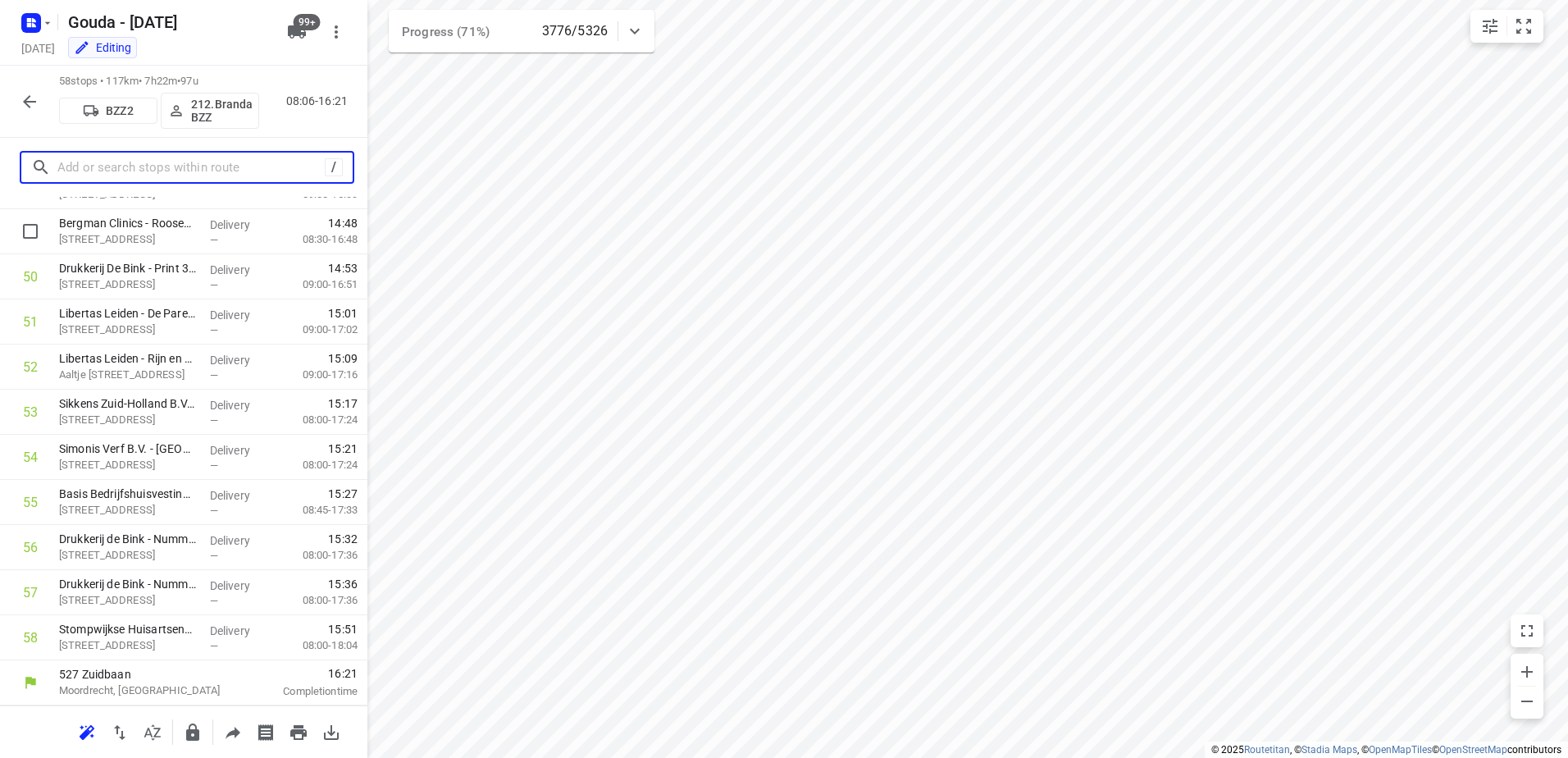
click at [137, 170] on input "text" at bounding box center [191, 168] width 267 height 25
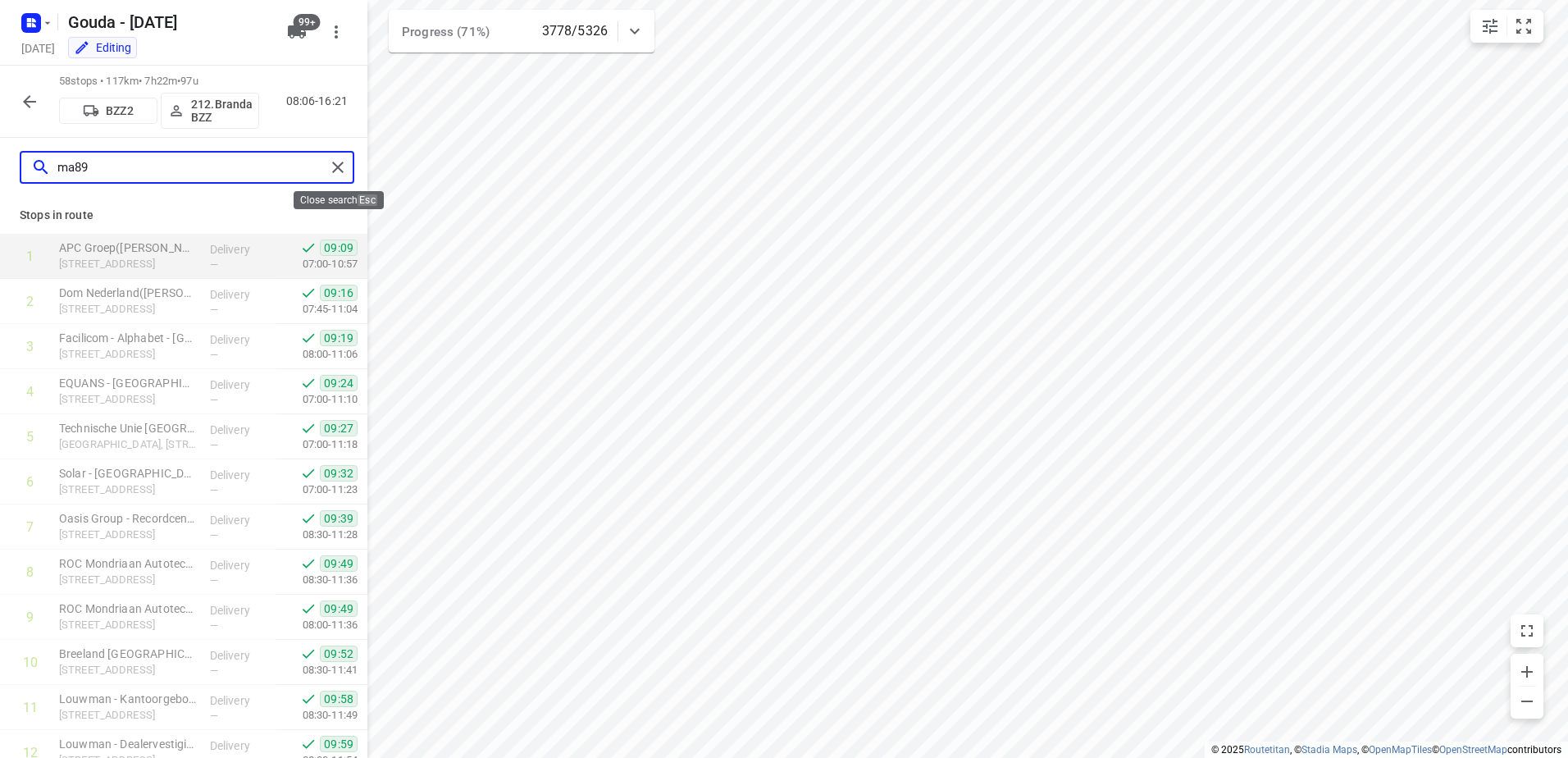
type input "ma89"
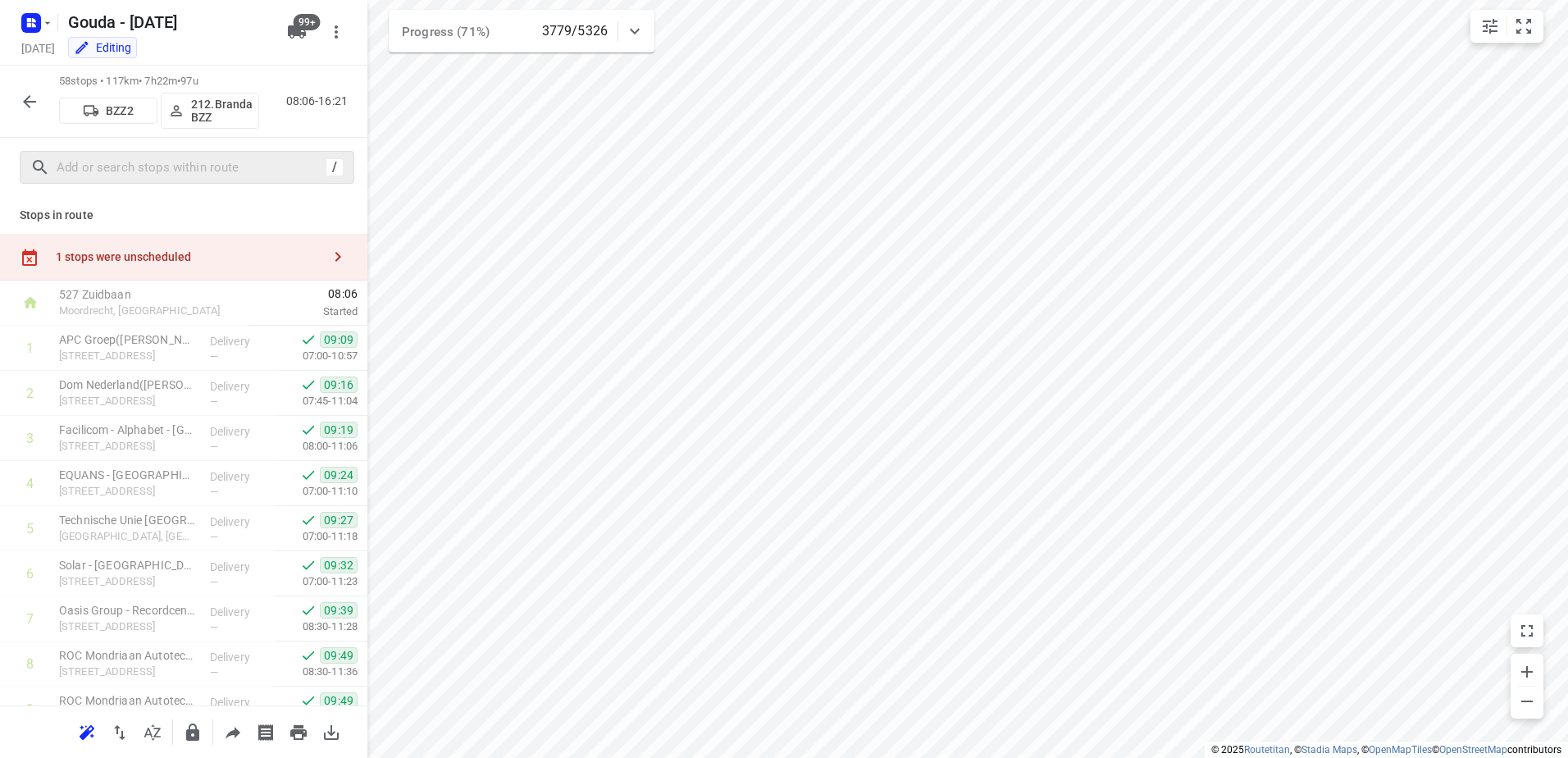
click at [121, 256] on div "1 stops were unscheduled" at bounding box center [188, 256] width 265 height 13
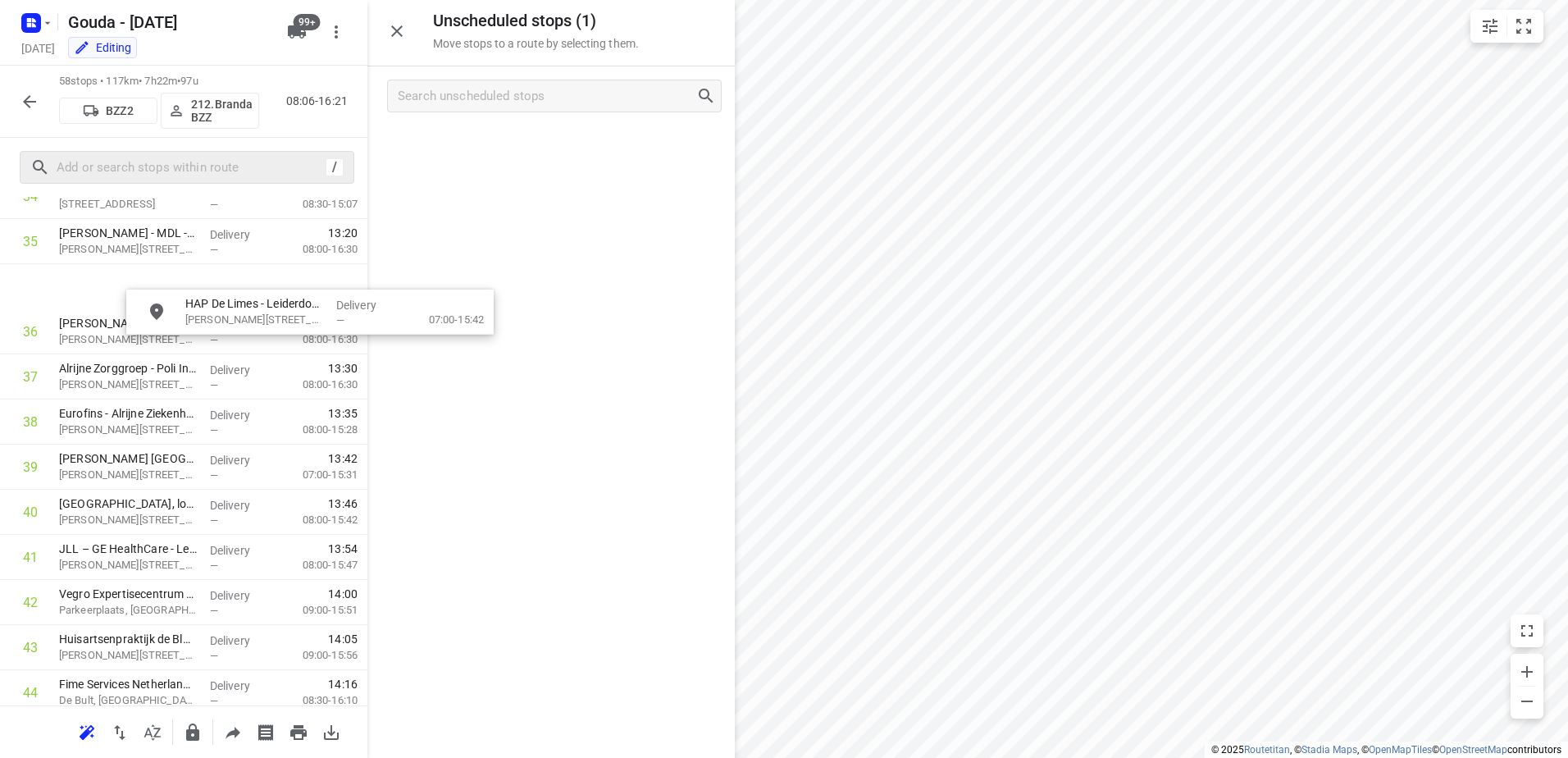
scroll to position [1624, 0]
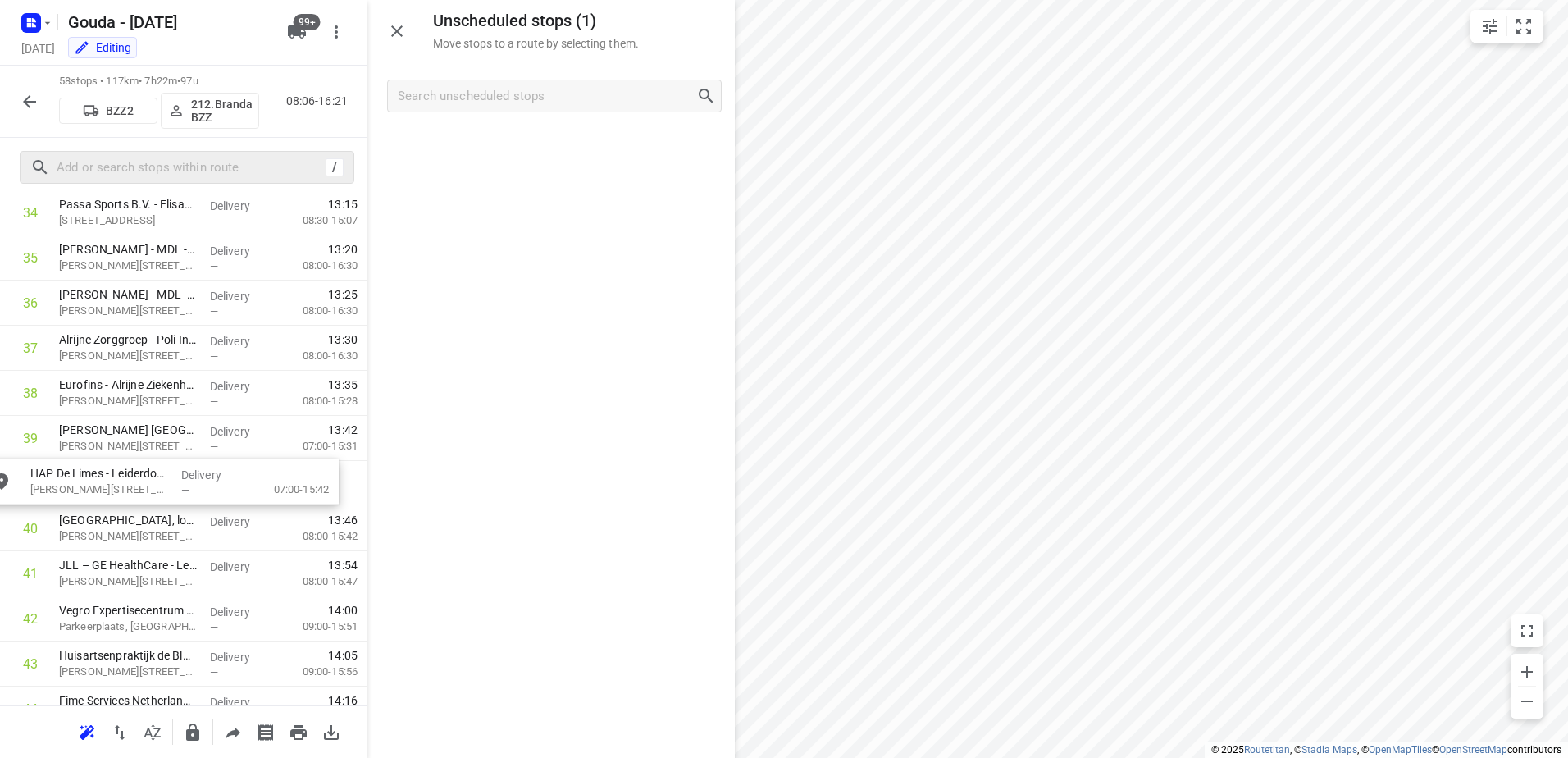
drag, startPoint x: 561, startPoint y: 147, endPoint x: 165, endPoint y: 488, distance: 522.6
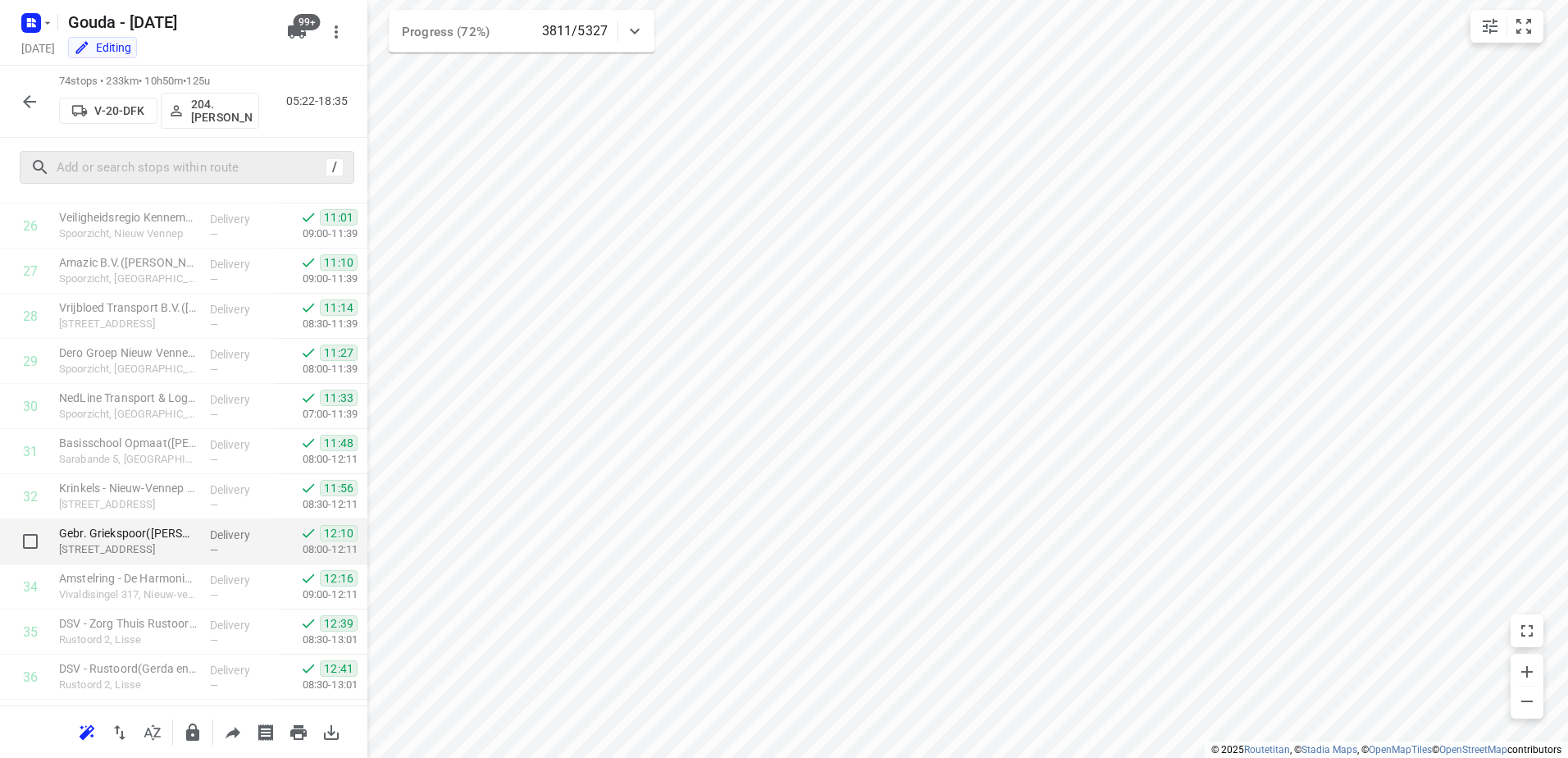
scroll to position [1317, 0]
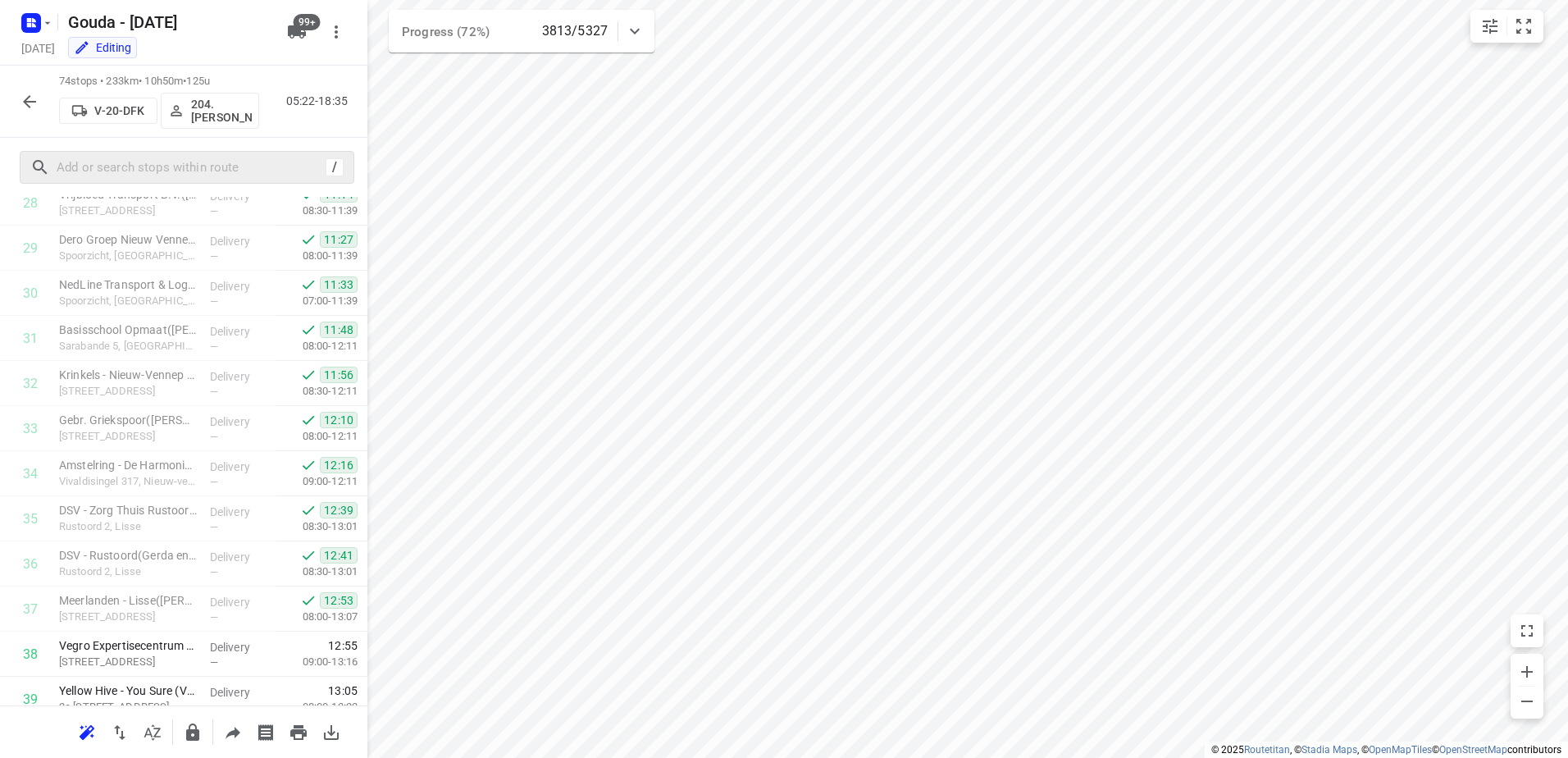
click at [41, 96] on button "button" at bounding box center [29, 101] width 33 height 33
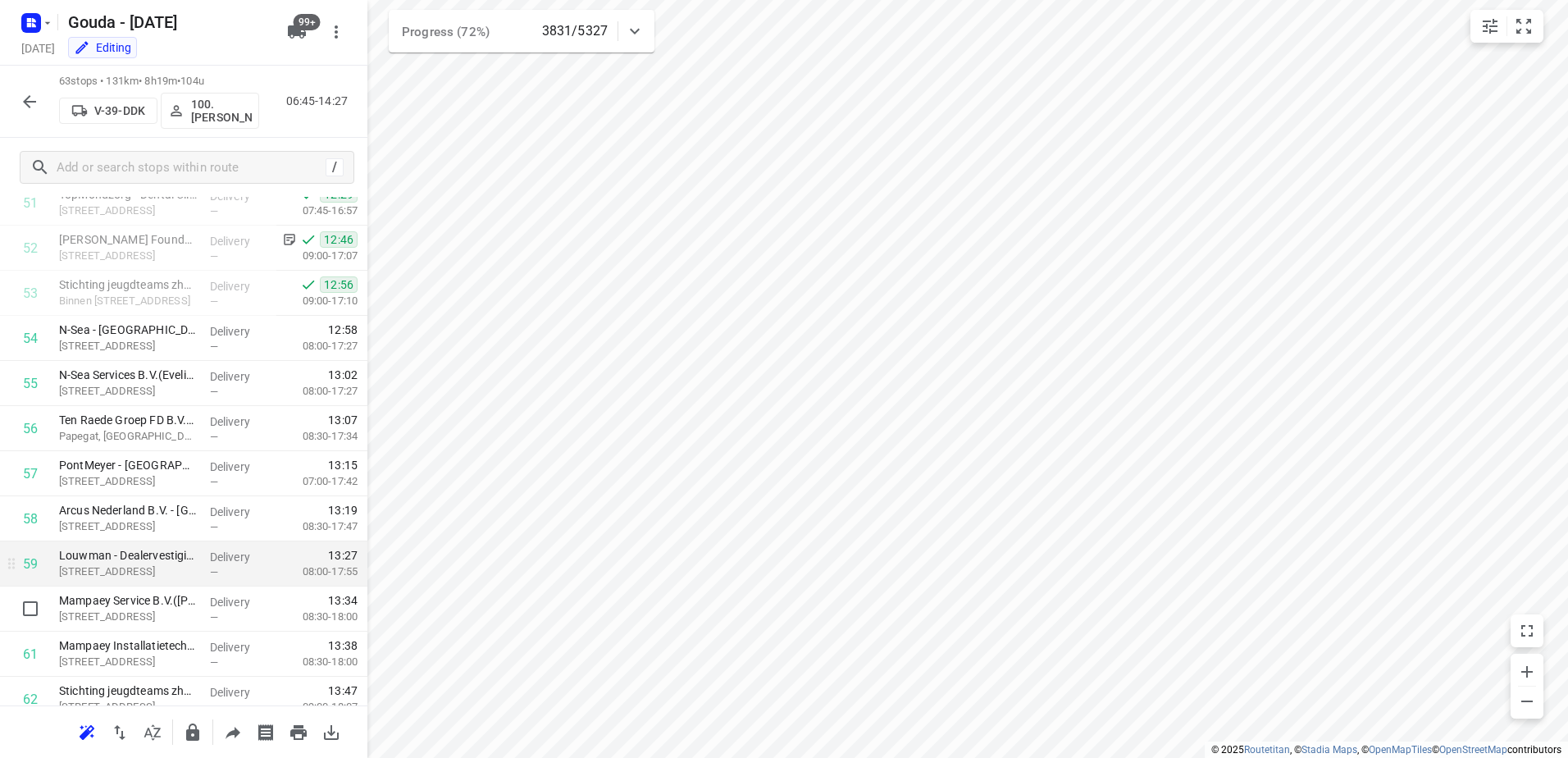
scroll to position [2379, 0]
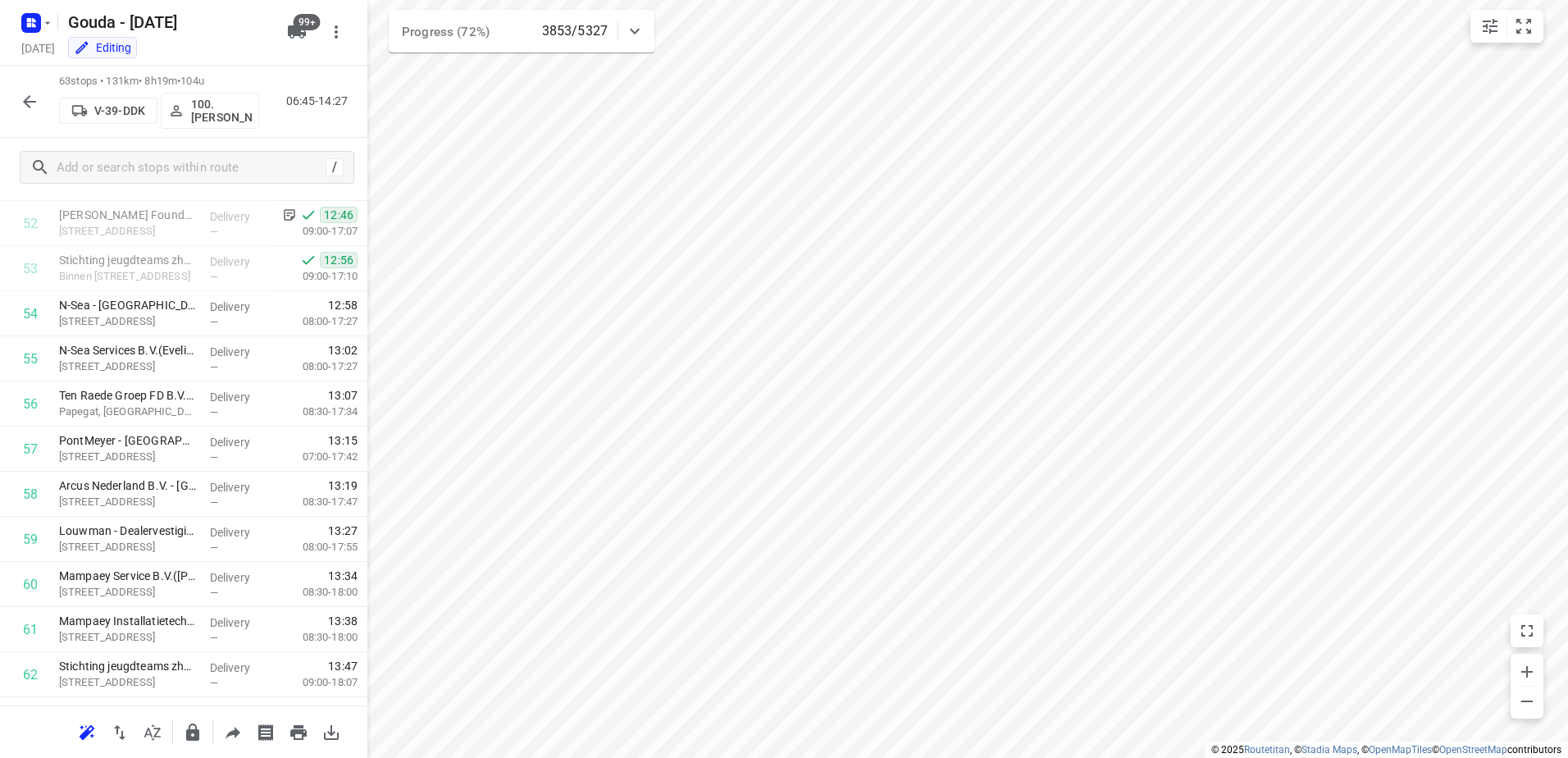
click at [28, 122] on div "63 stops • 131km • 8h19m • 104u V-39-DDK 100.Henk Vos 06:45-14:27" at bounding box center [183, 101] width 368 height 72
click at [36, 106] on icon "button" at bounding box center [29, 101] width 20 height 20
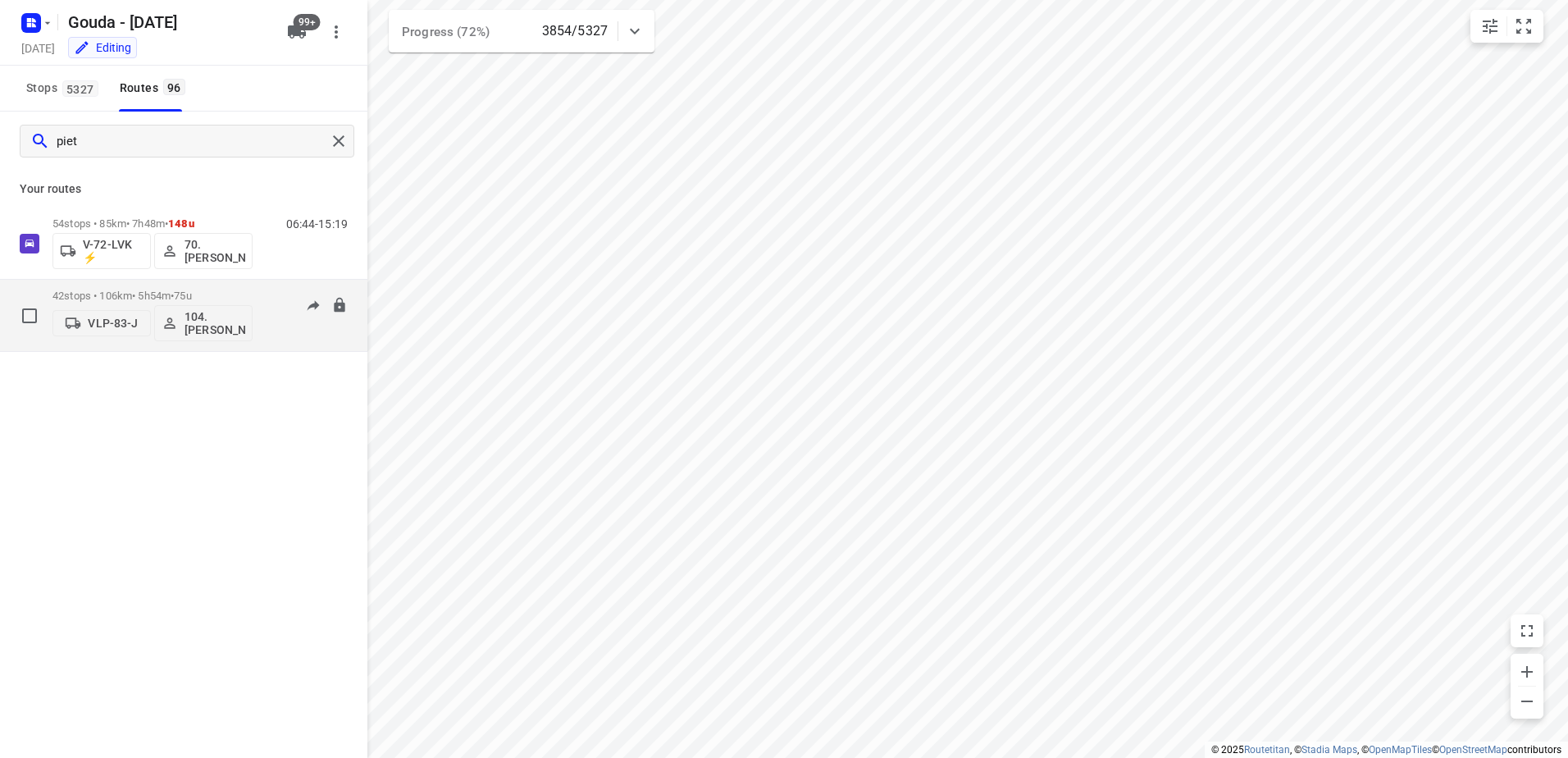
type input "piet"
click at [221, 288] on div "42 stops • 106km • 5h54m • 75u VLP-83-J 104.Piet van Popering" at bounding box center [152, 315] width 200 height 68
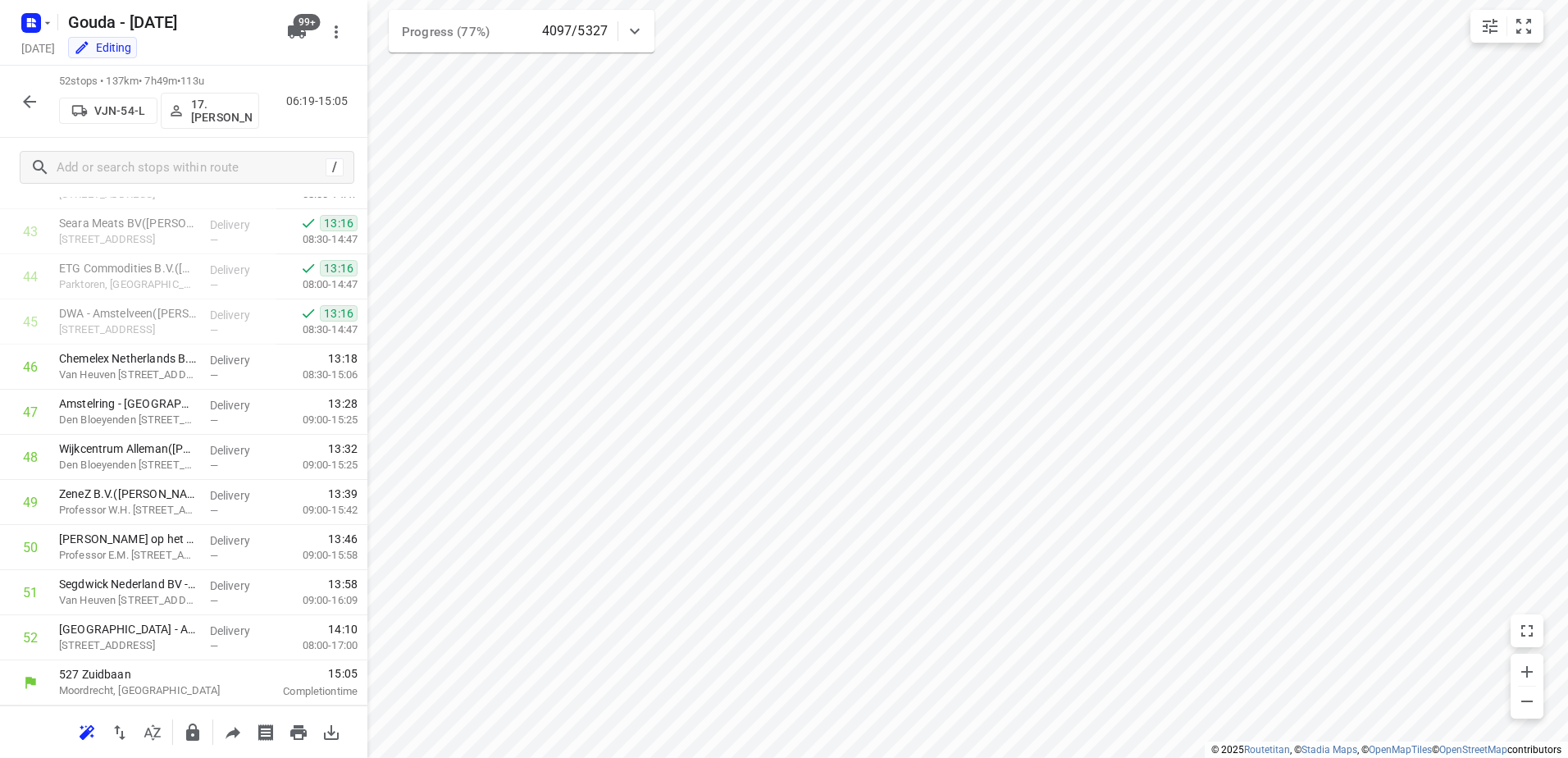
scroll to position [1965, 0]
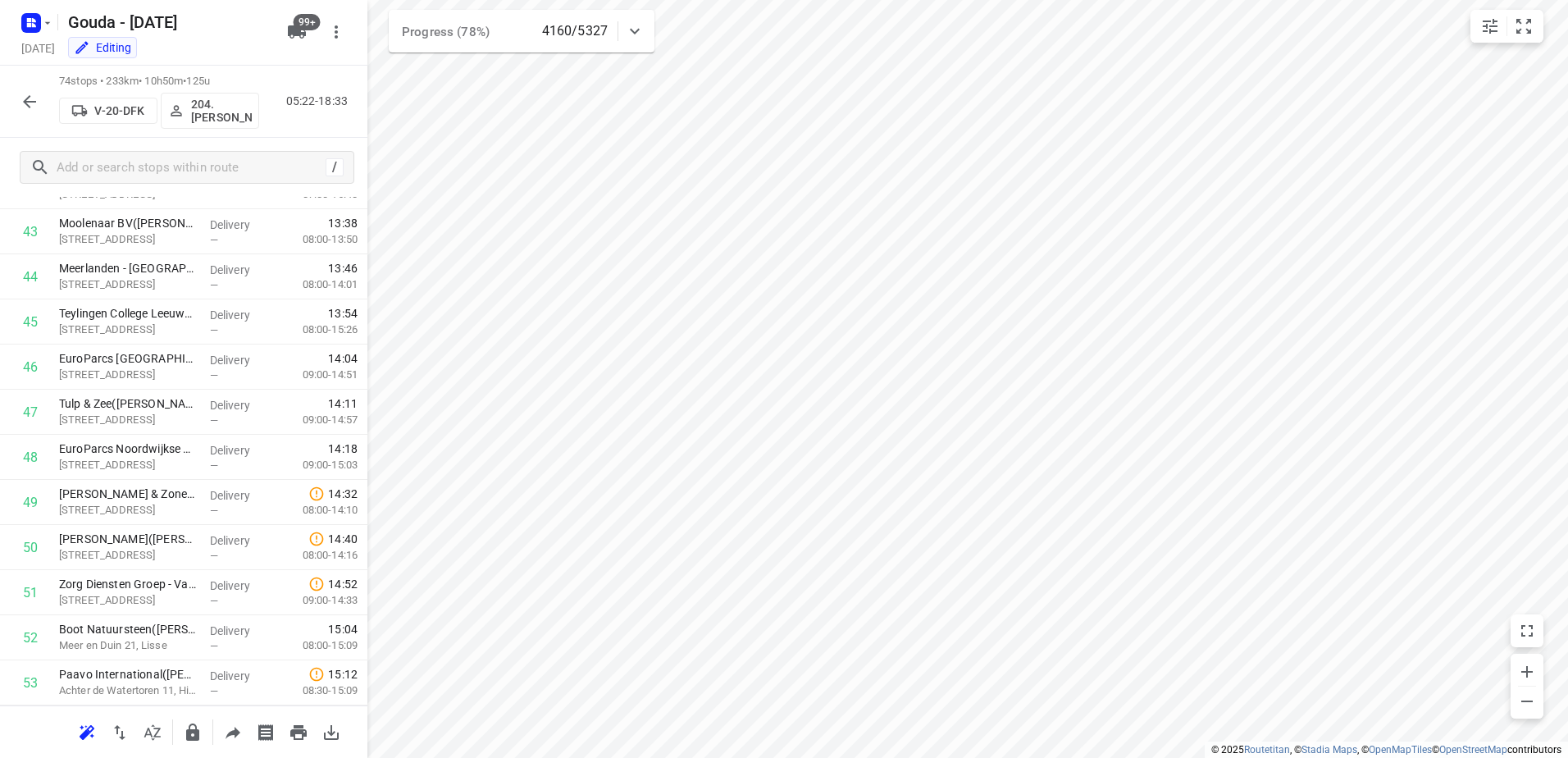
drag, startPoint x: 19, startPoint y: 85, endPoint x: 32, endPoint y: 104, distance: 23.0
click at [14, 85] on div at bounding box center [29, 101] width 33 height 33
click at [33, 108] on icon "button" at bounding box center [29, 101] width 20 height 20
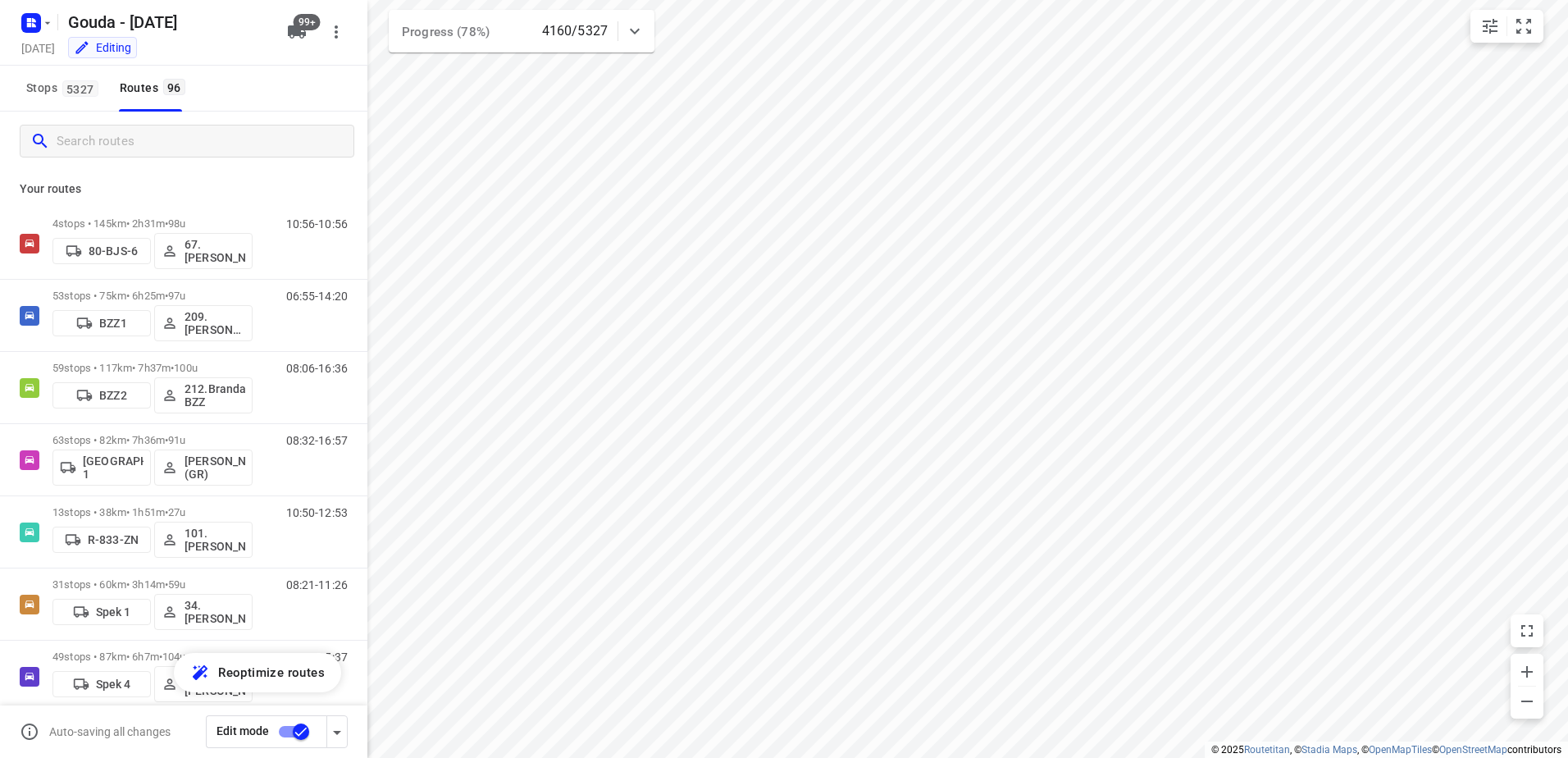
click at [105, 142] on input "Search routes" at bounding box center [205, 141] width 296 height 25
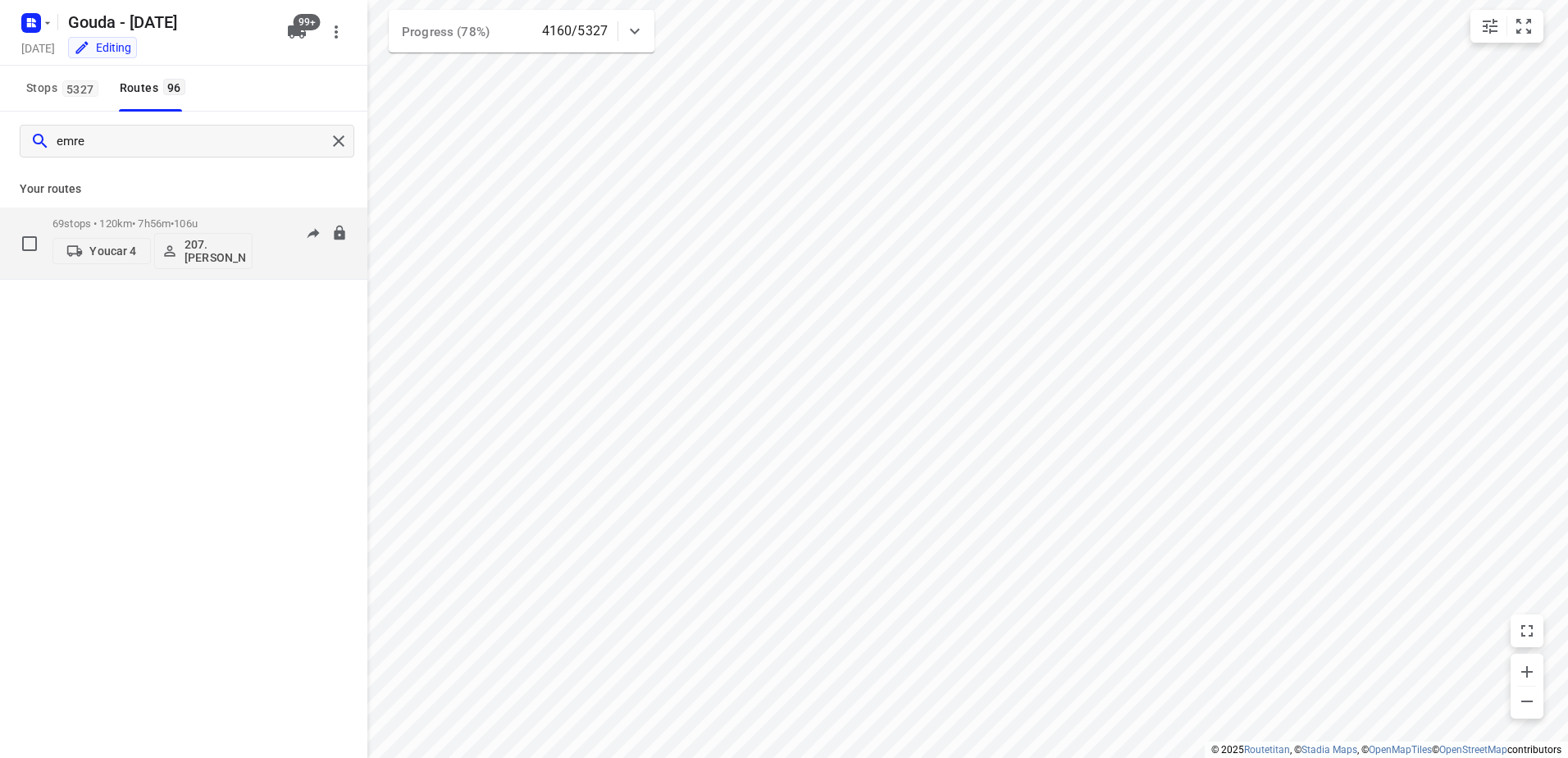
type input "emre"
click at [133, 216] on div "69 stops • 120km • 7h56m • 106u Youcar 4 207.Emre Geckalmis" at bounding box center [152, 243] width 200 height 68
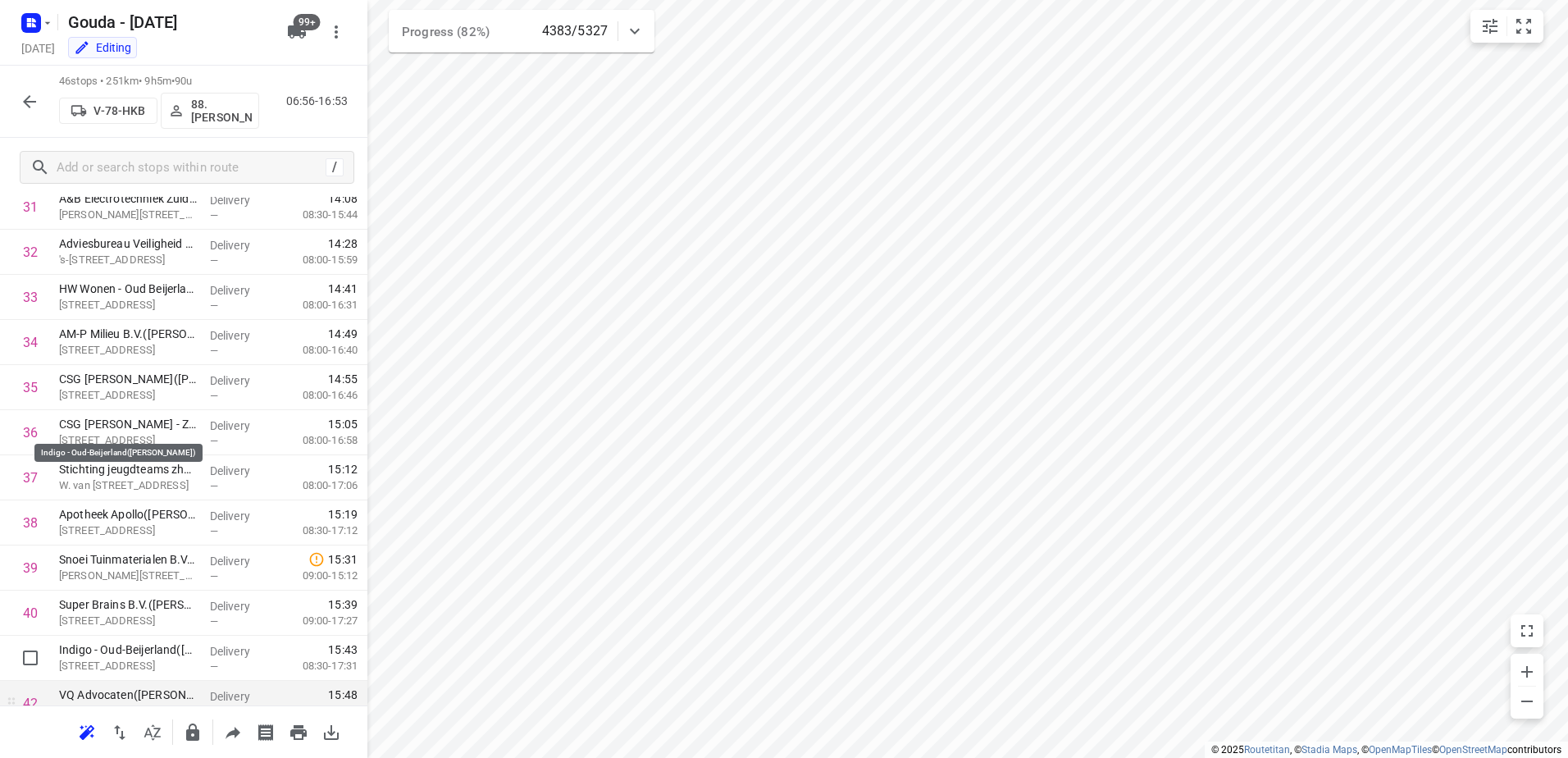
scroll to position [1695, 0]
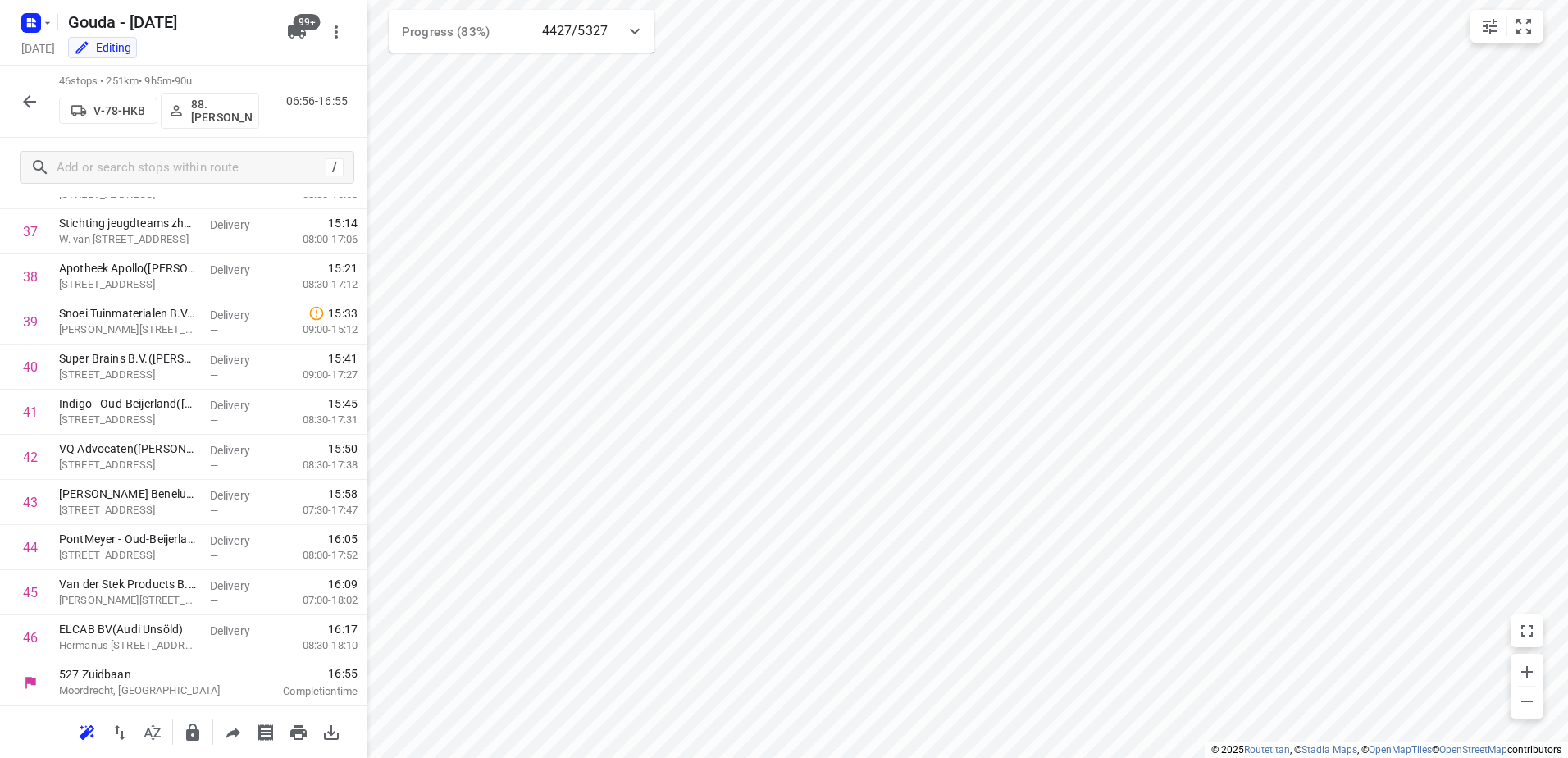
click at [39, 116] on div at bounding box center [29, 101] width 33 height 33
click at [31, 99] on icon "button" at bounding box center [29, 101] width 20 height 20
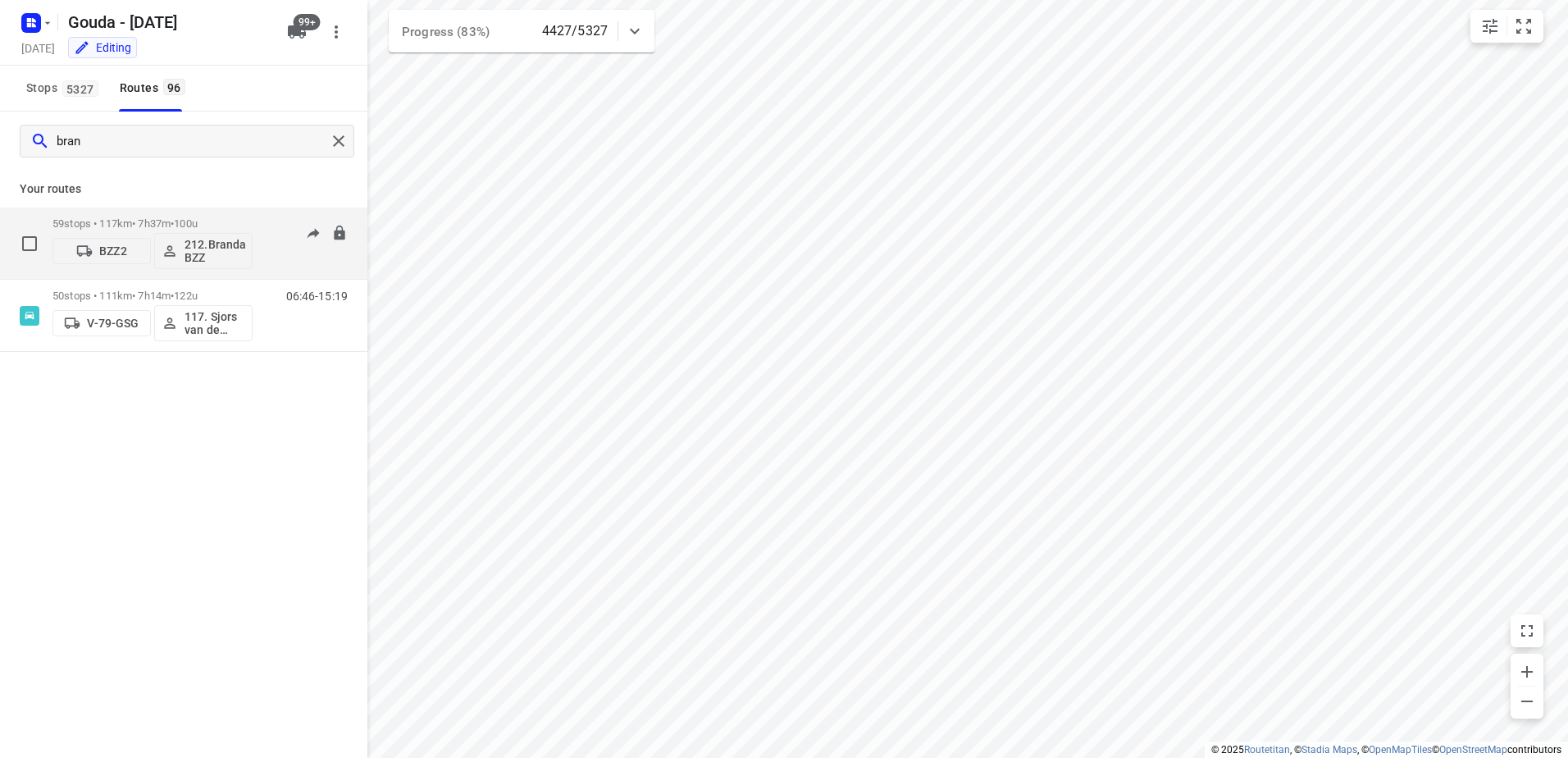
type input "bran"
click at [163, 216] on div "59 stops • 117km • 7h37m • 100u BZZ2 212.Brandao BZZ" at bounding box center [152, 243] width 200 height 68
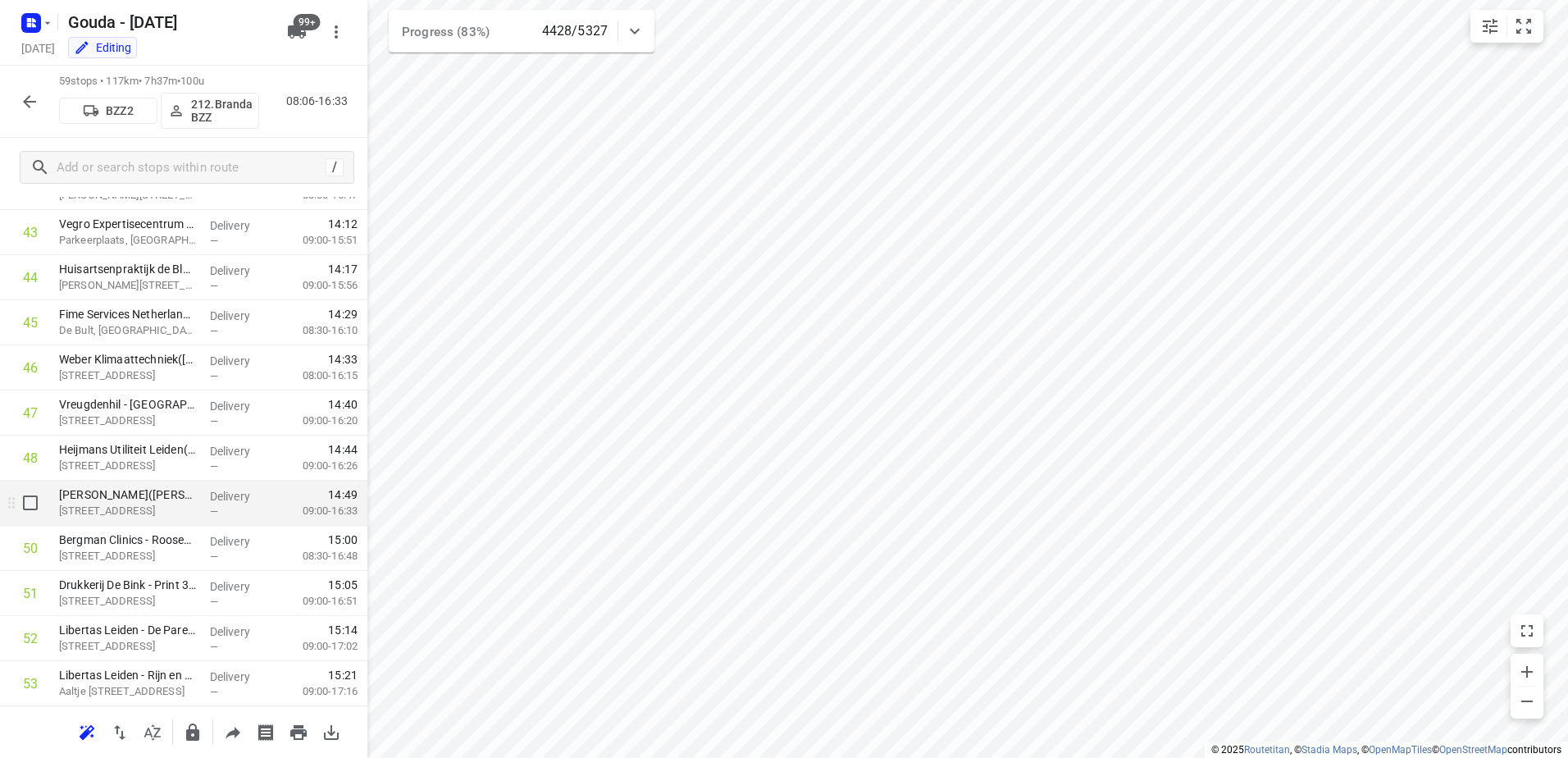
scroll to position [1969, 0]
click at [31, 94] on icon "button" at bounding box center [29, 101] width 20 height 20
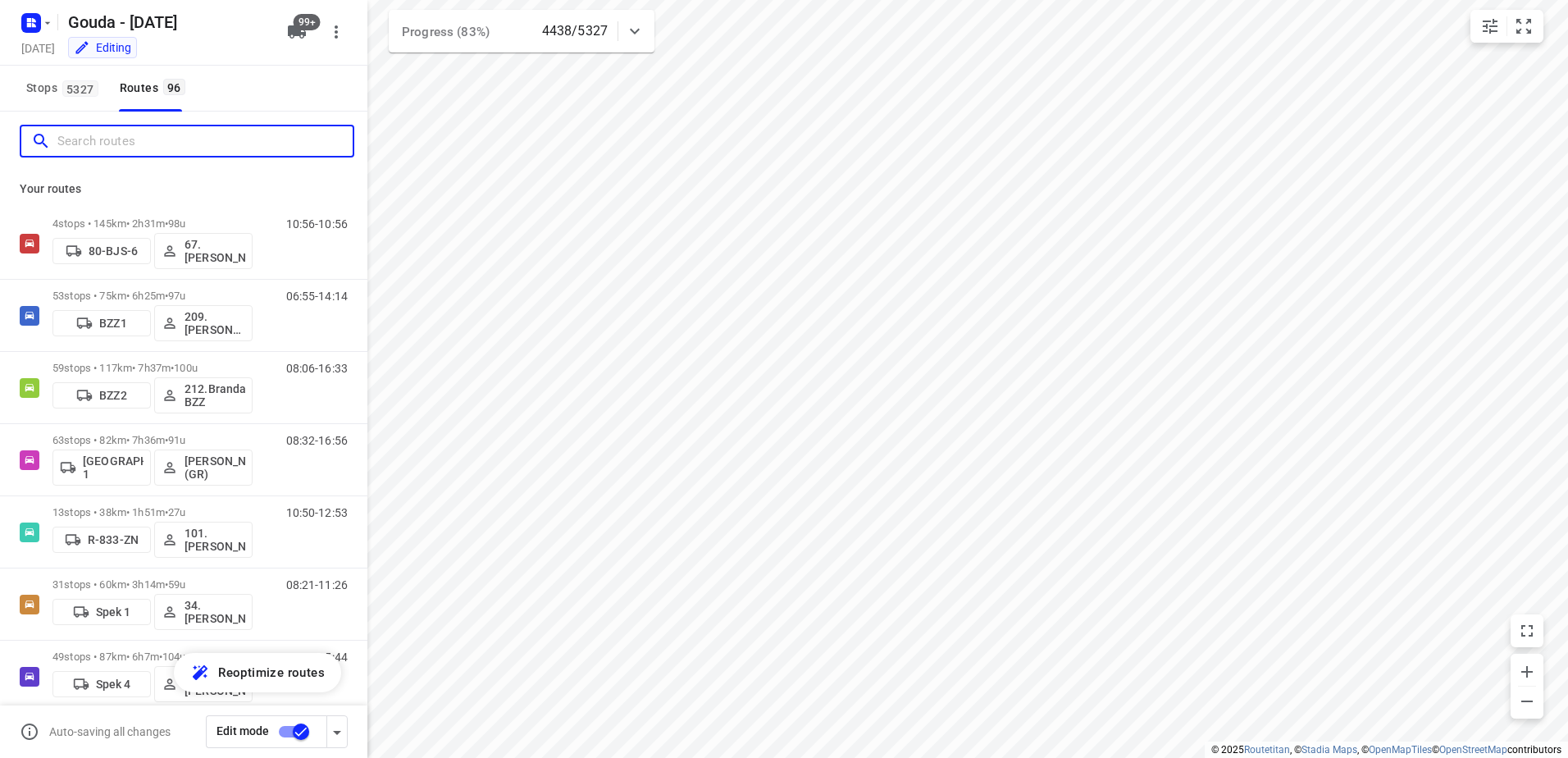
click at [96, 152] on input "Search routes" at bounding box center [205, 141] width 295 height 25
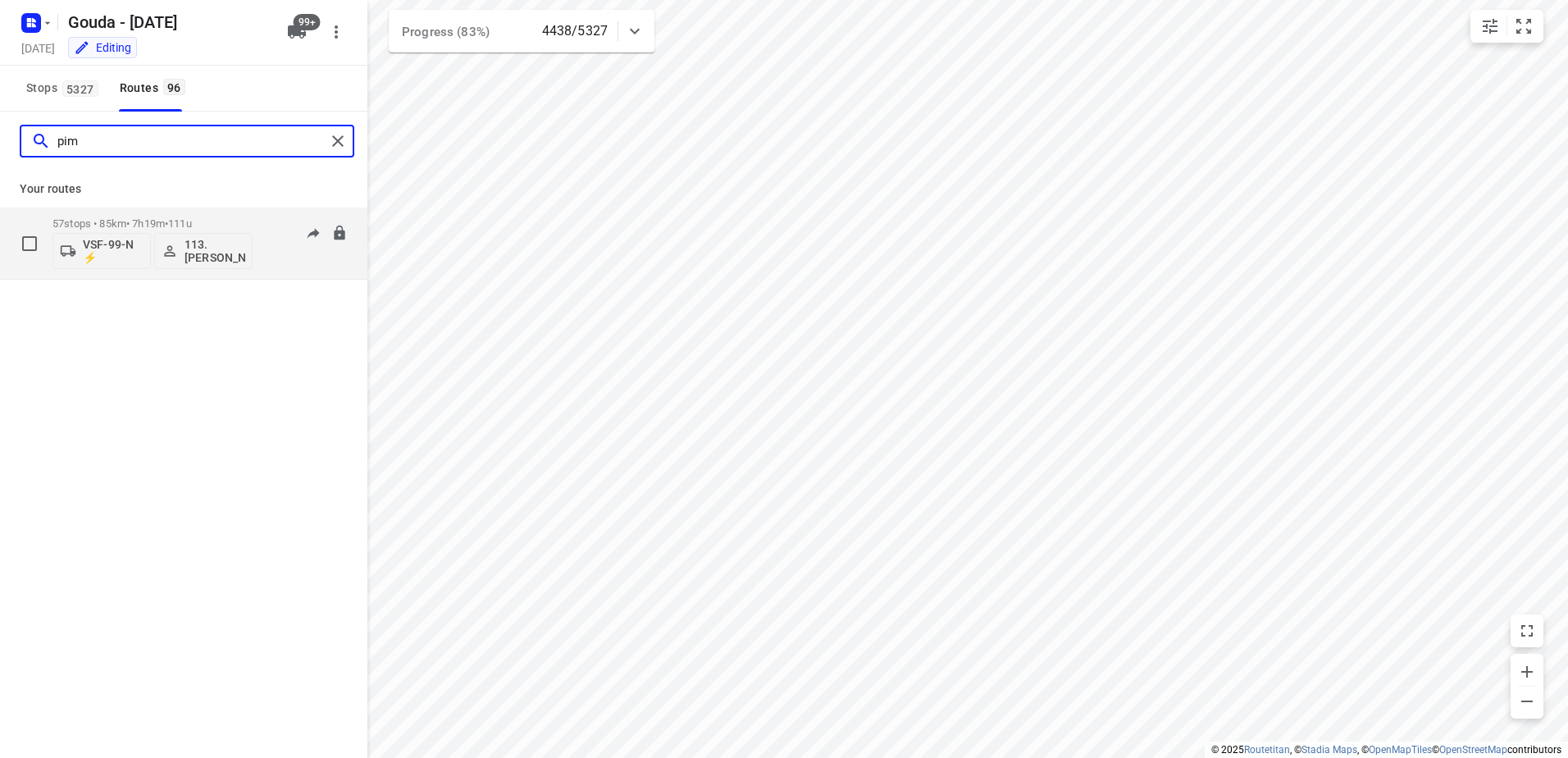
type input "pim"
click at [99, 220] on p "57 stops • 85km • 7h19m • 111u" at bounding box center [152, 223] width 200 height 13
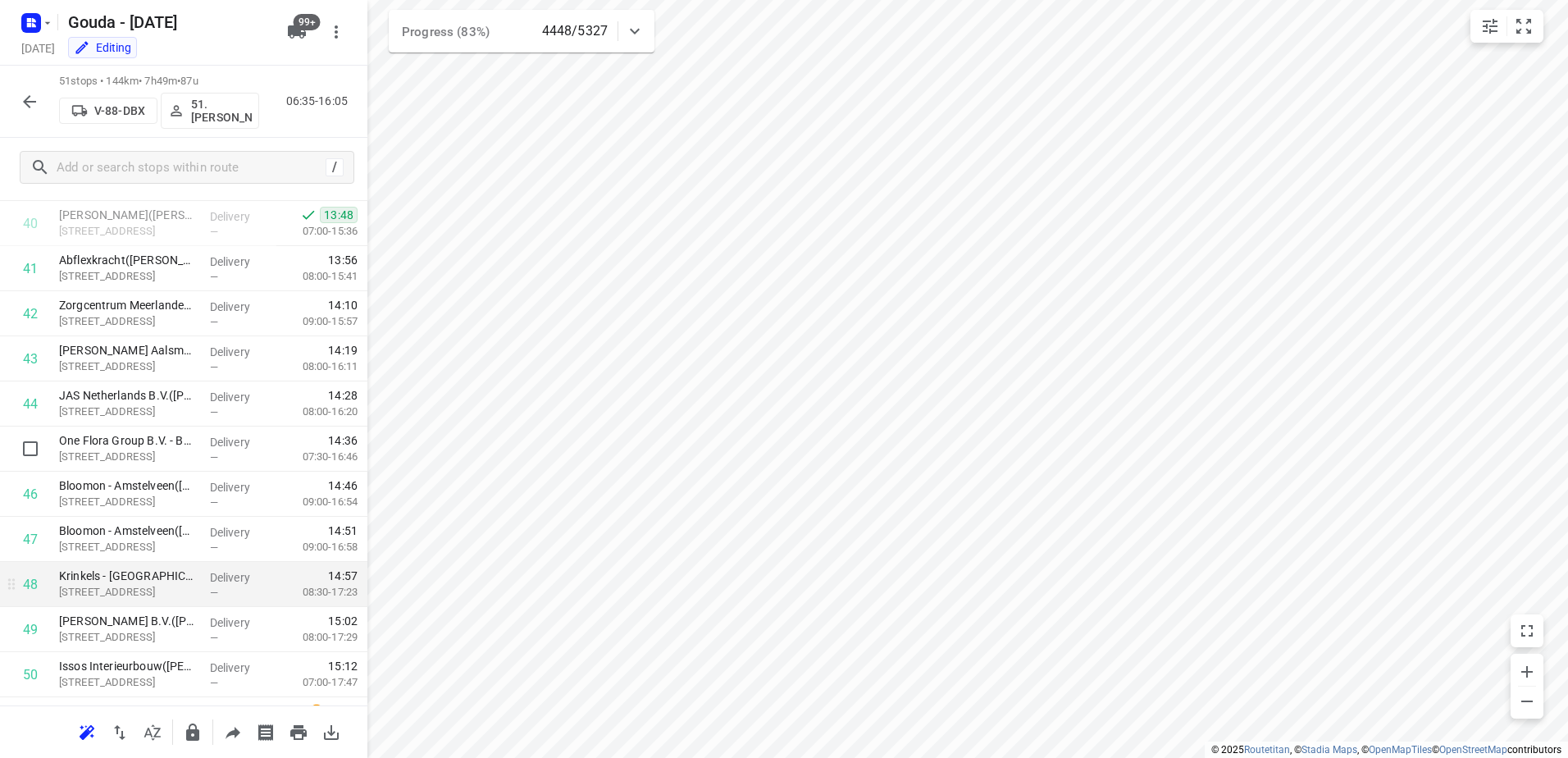
scroll to position [1920, 0]
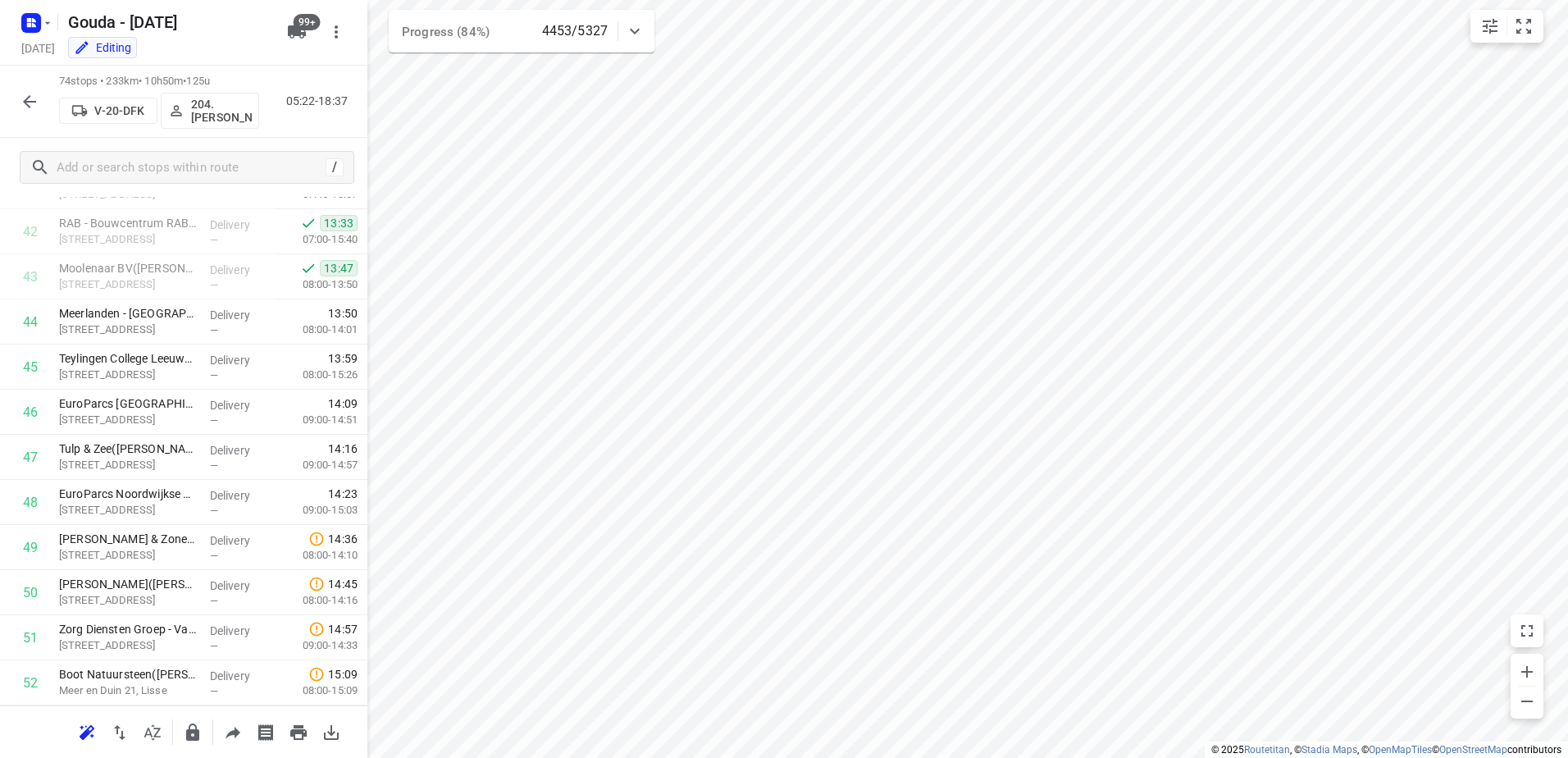
click at [39, 102] on icon "button" at bounding box center [29, 101] width 20 height 20
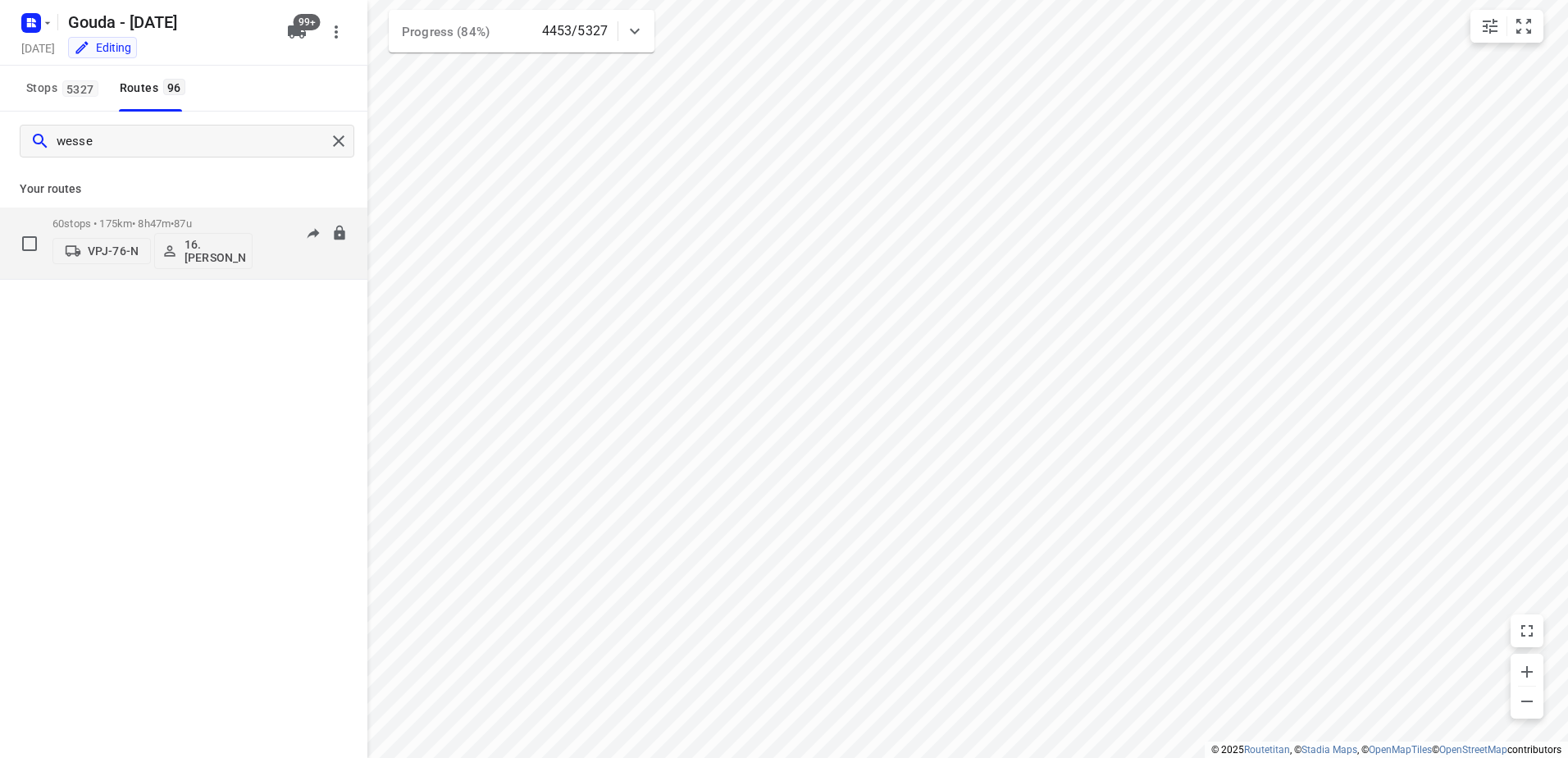
type input "wesse"
click at [137, 220] on p "60 stops • 175km • 8h47m • 87u" at bounding box center [152, 223] width 200 height 13
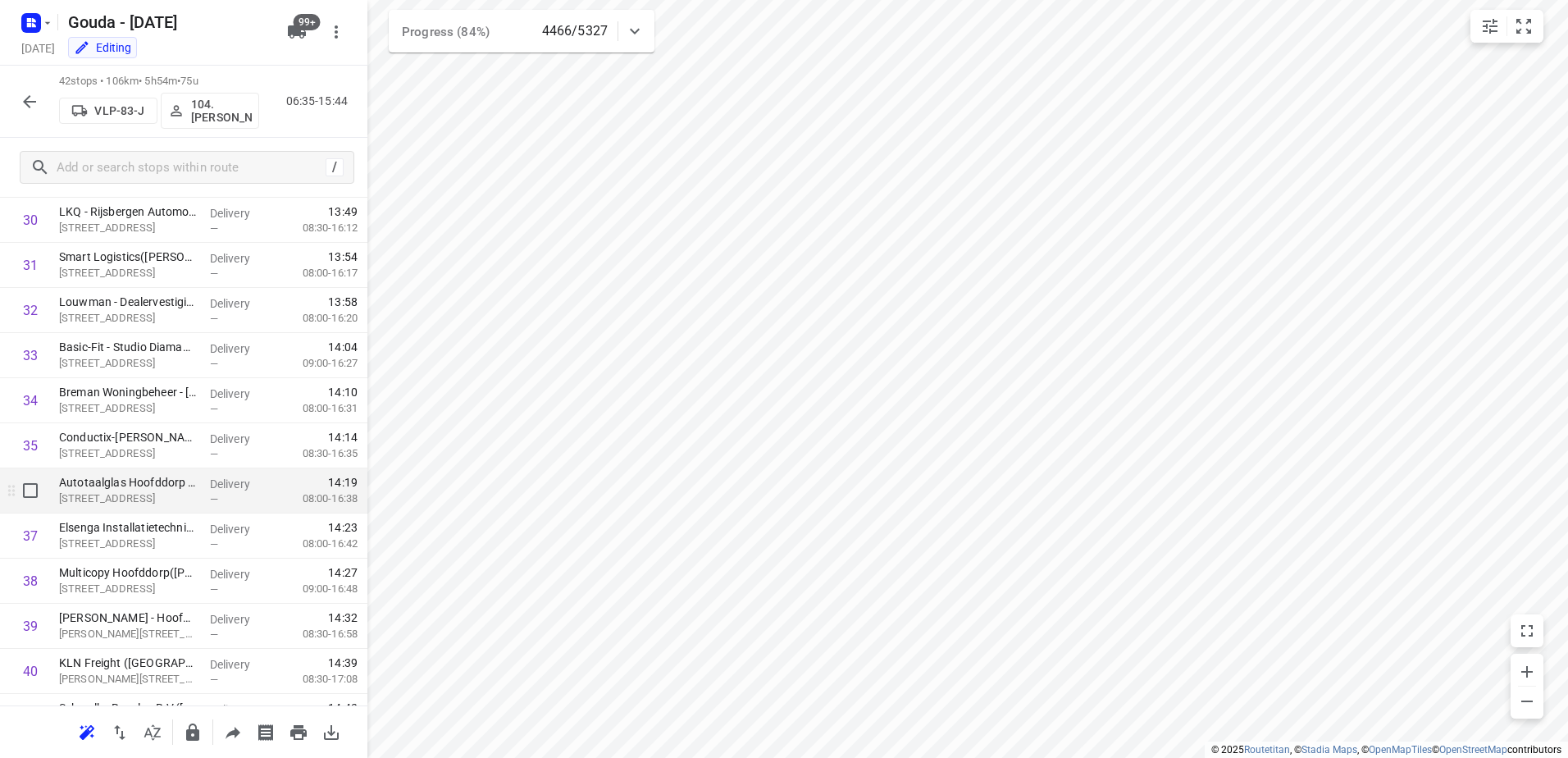
scroll to position [1514, 0]
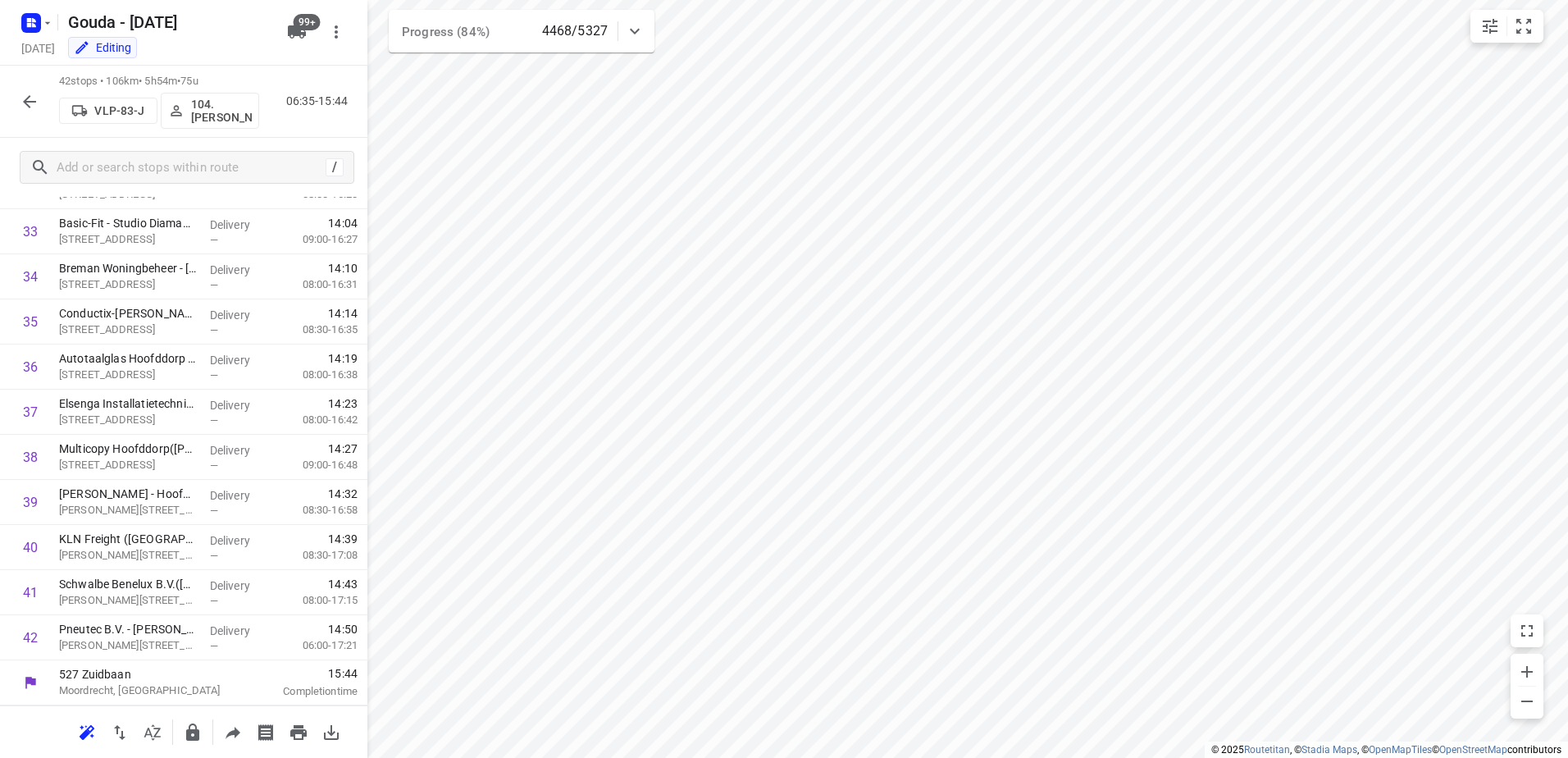
click at [23, 103] on icon "button" at bounding box center [29, 101] width 20 height 20
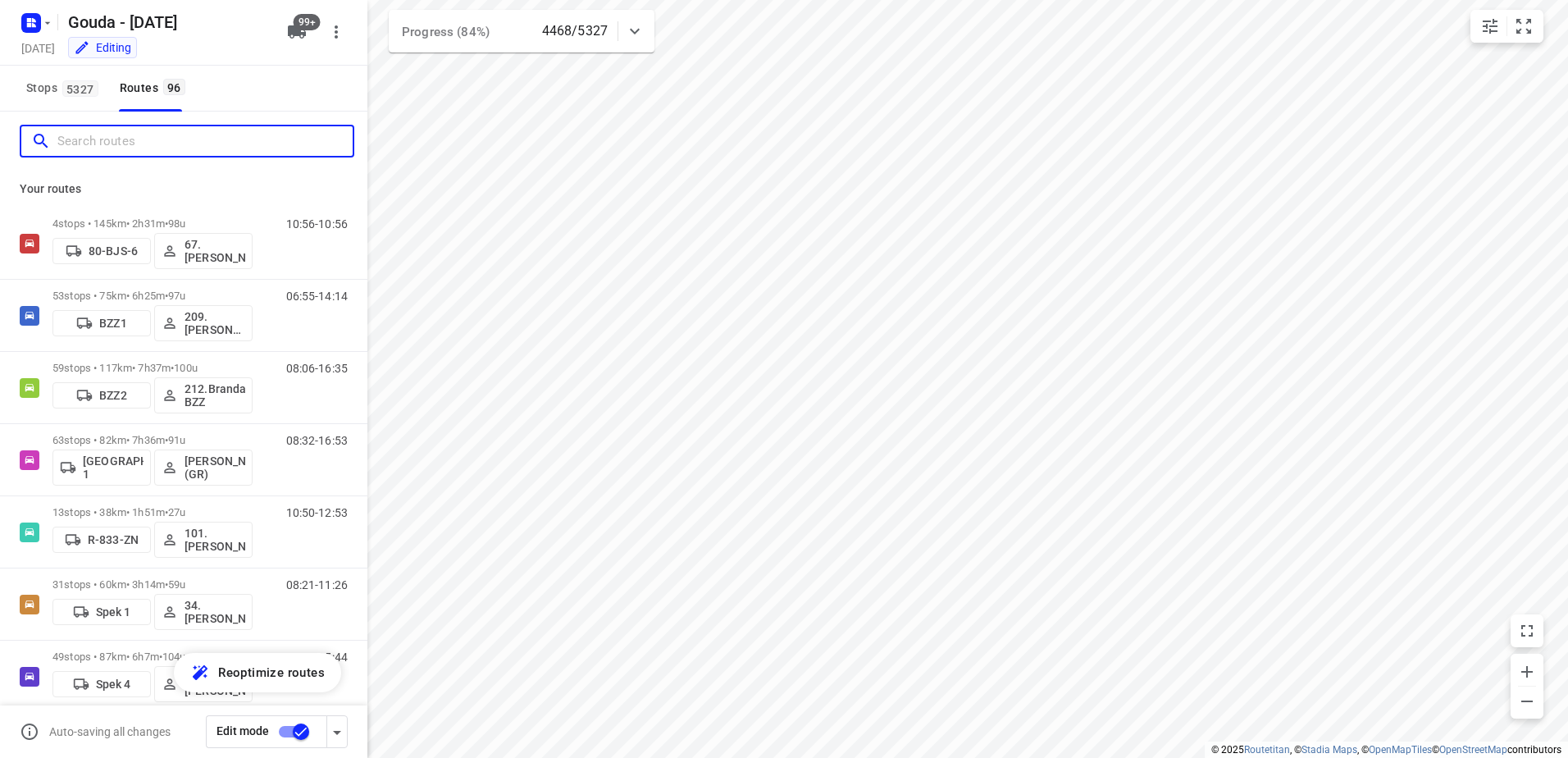
click at [111, 149] on input "Search routes" at bounding box center [205, 141] width 295 height 25
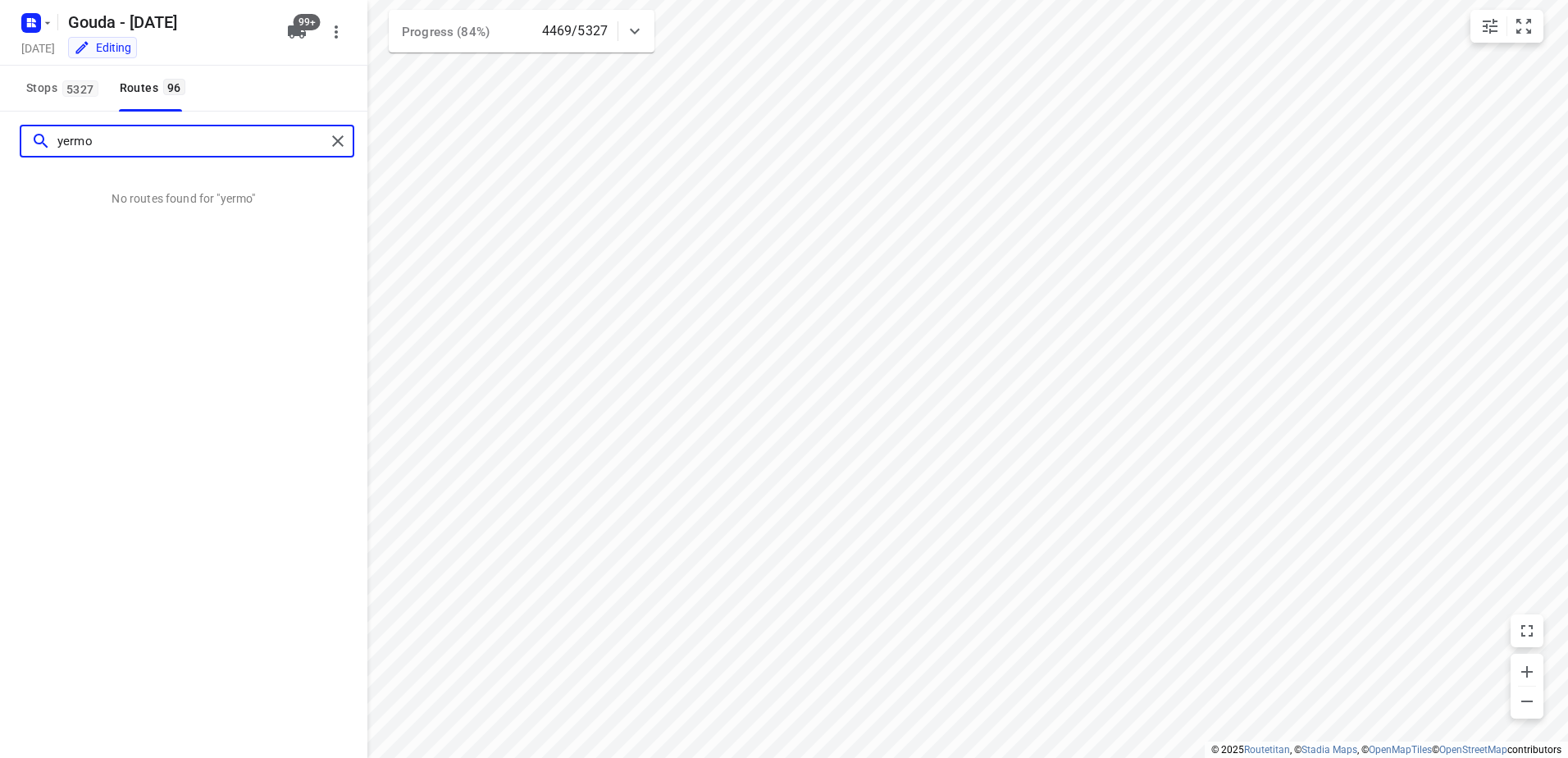
type input "yermo"
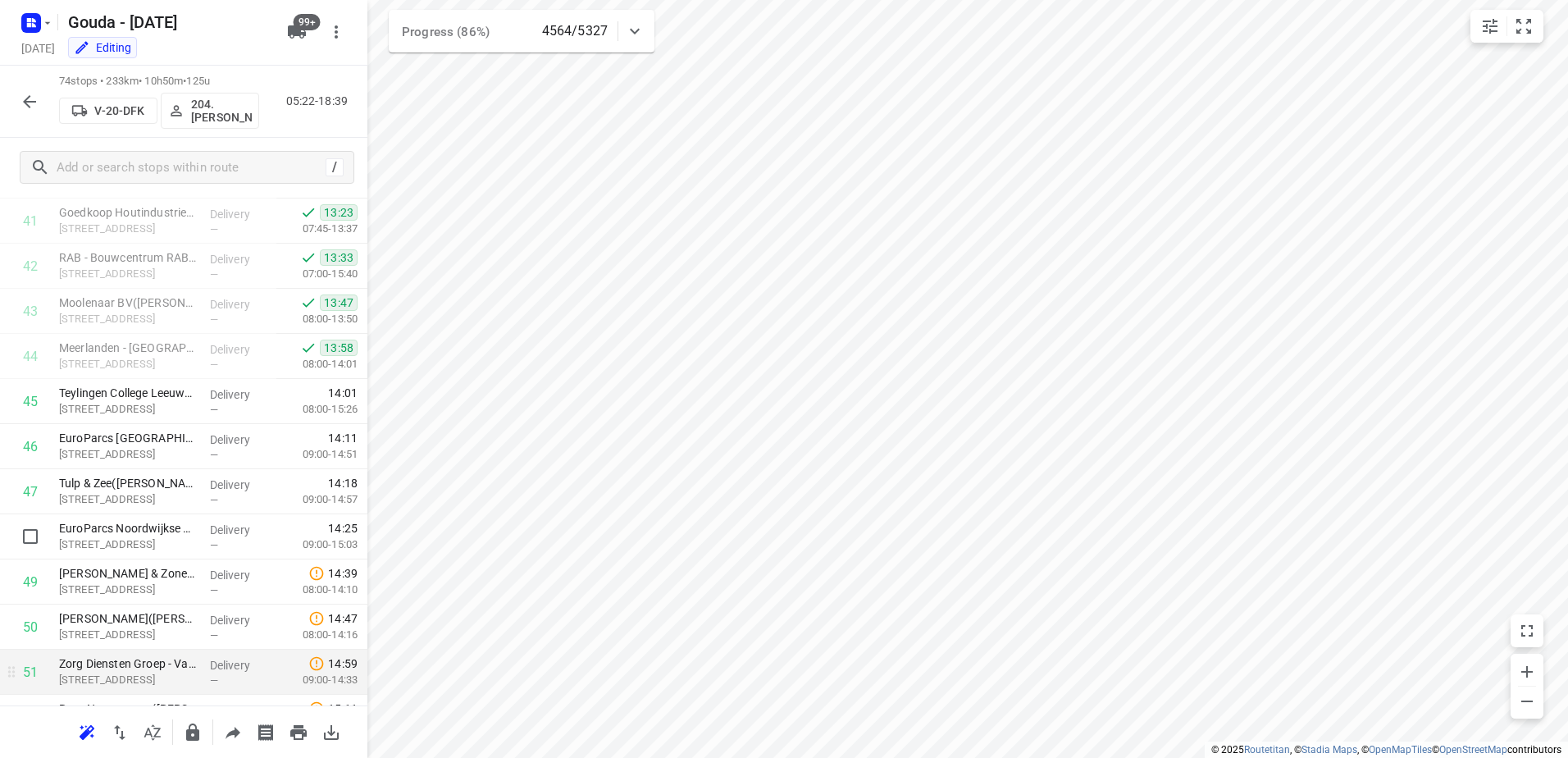
scroll to position [2132, 0]
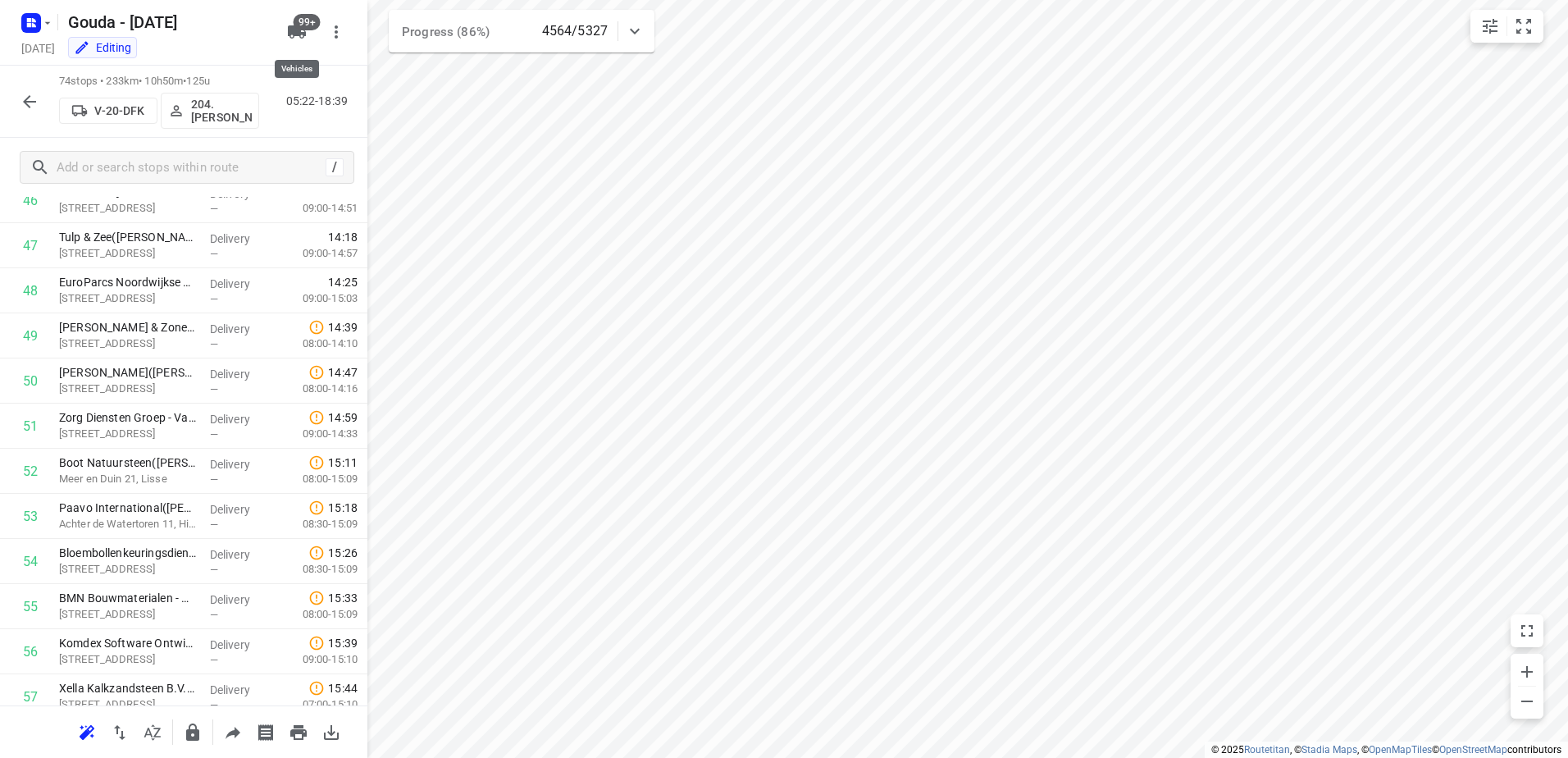
click at [302, 16] on span "99+" at bounding box center [307, 21] width 27 height 17
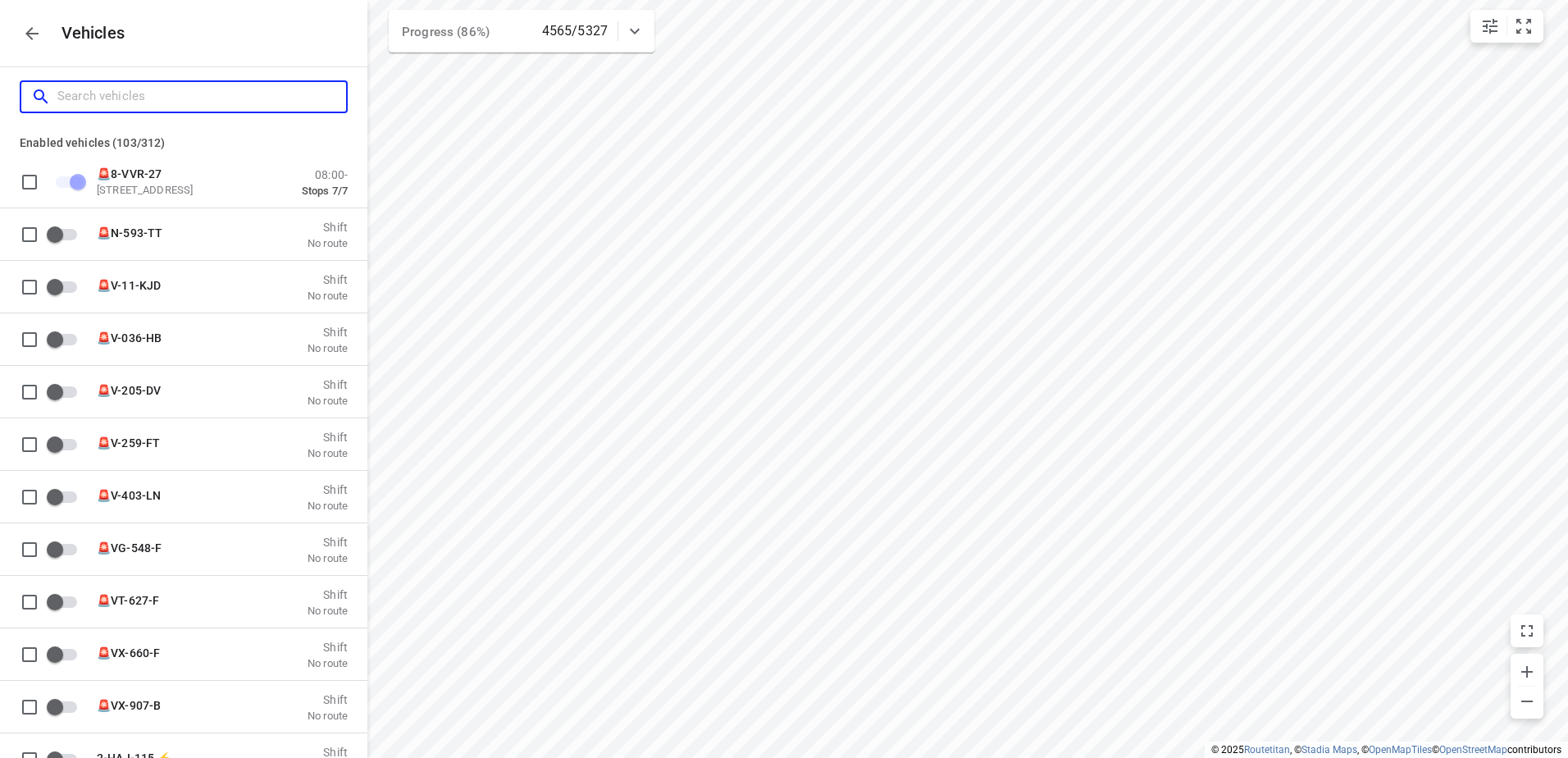
click at [147, 96] on input "Search vehicles" at bounding box center [202, 97] width 289 height 25
type input "a"
checkbox input "false"
type input "am"
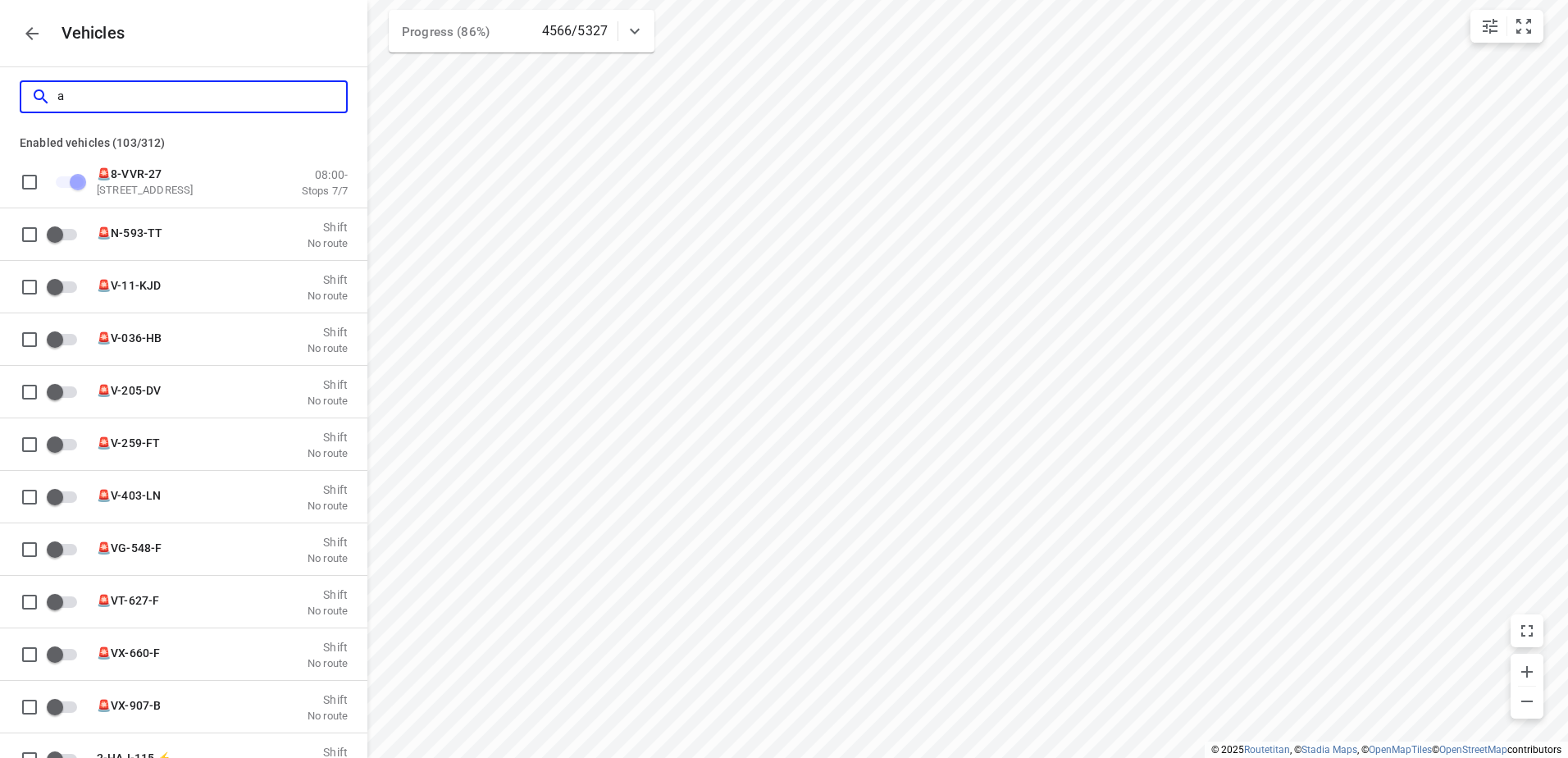
checkbox input "true"
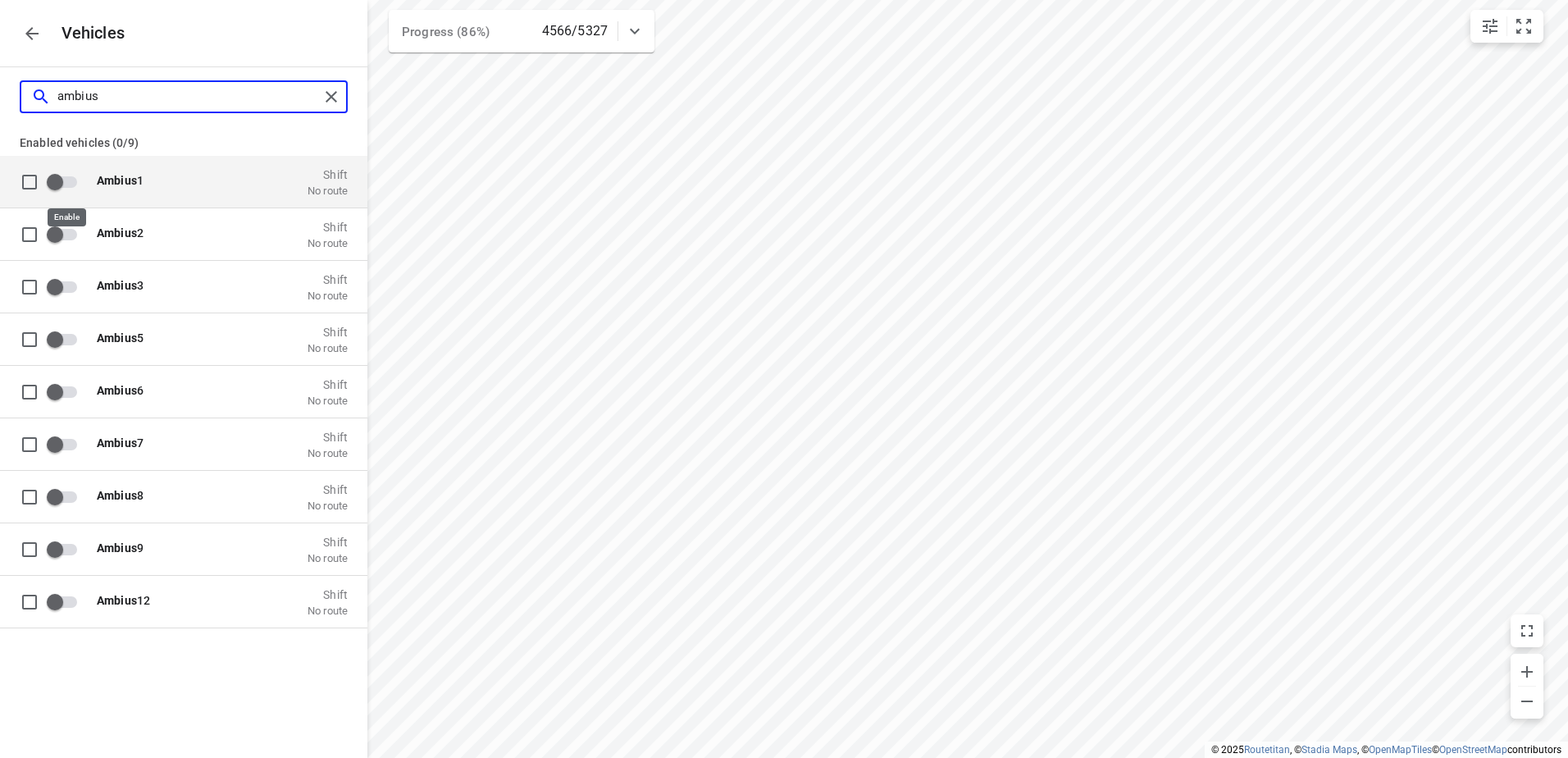
type input "ambius"
click at [59, 186] on input "grid" at bounding box center [55, 181] width 94 height 31
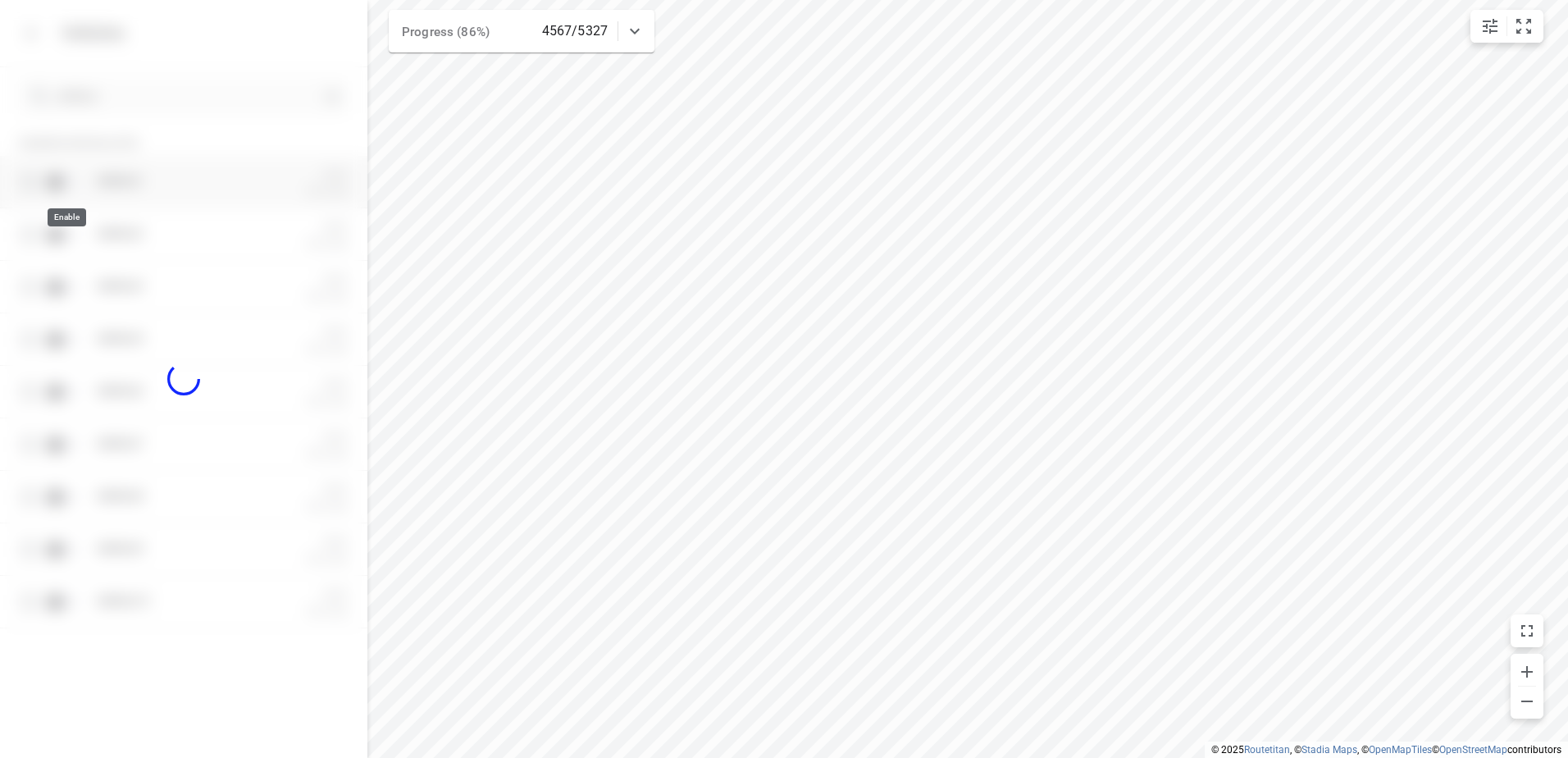
checkbox input "true"
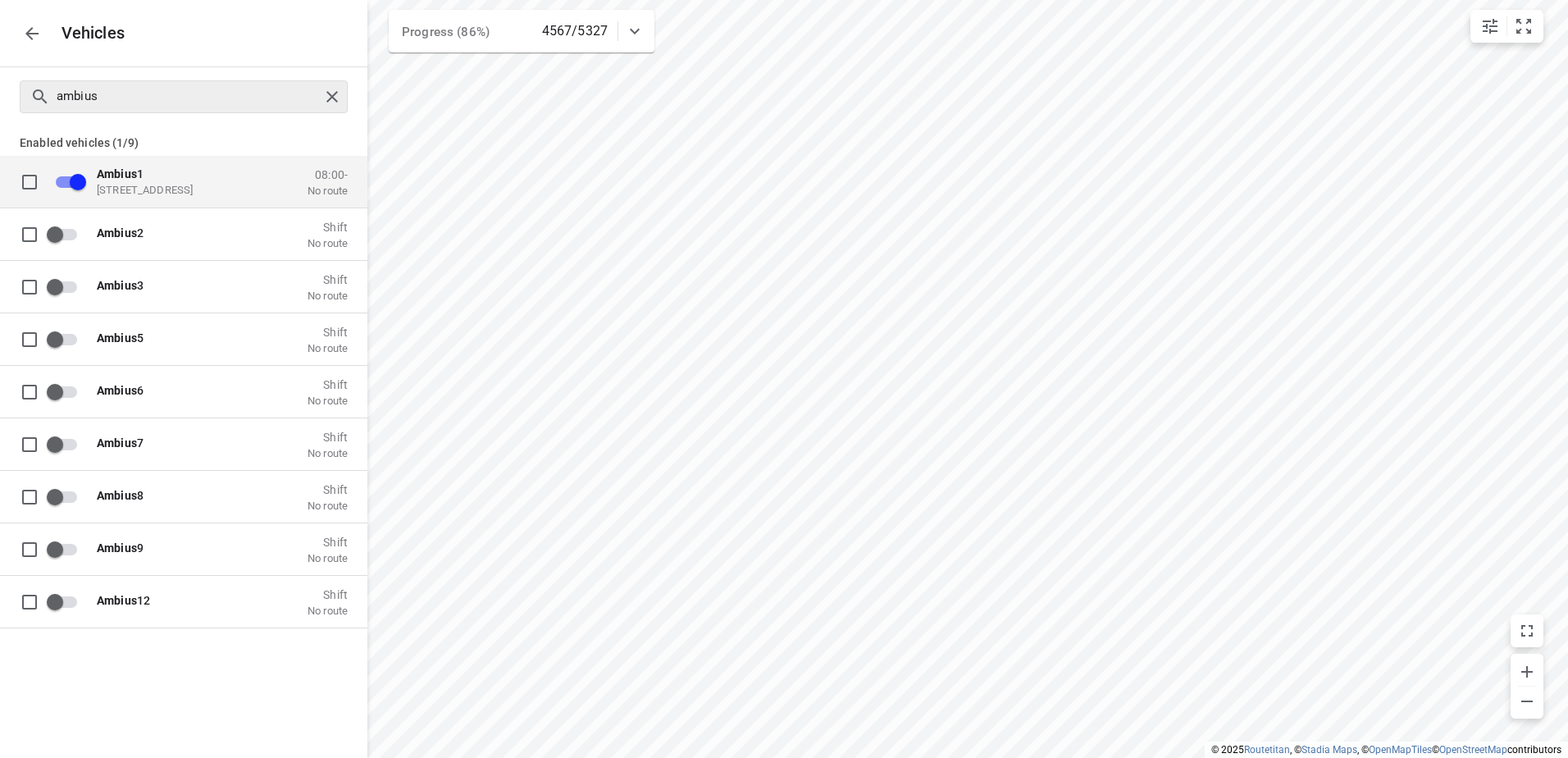
click at [320, 88] on div at bounding box center [334, 97] width 29 height 24
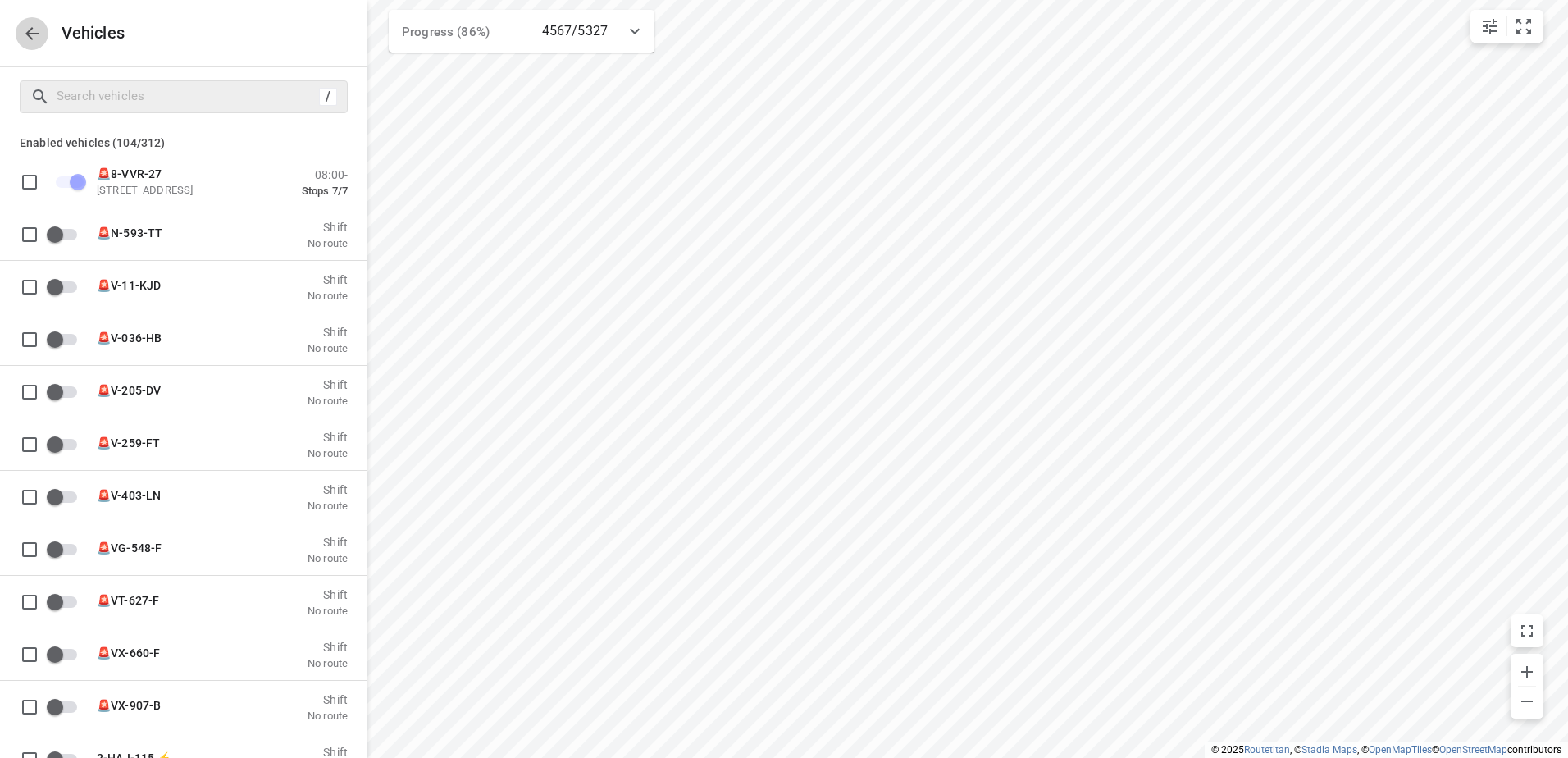
click at [24, 29] on icon "button" at bounding box center [32, 33] width 20 height 20
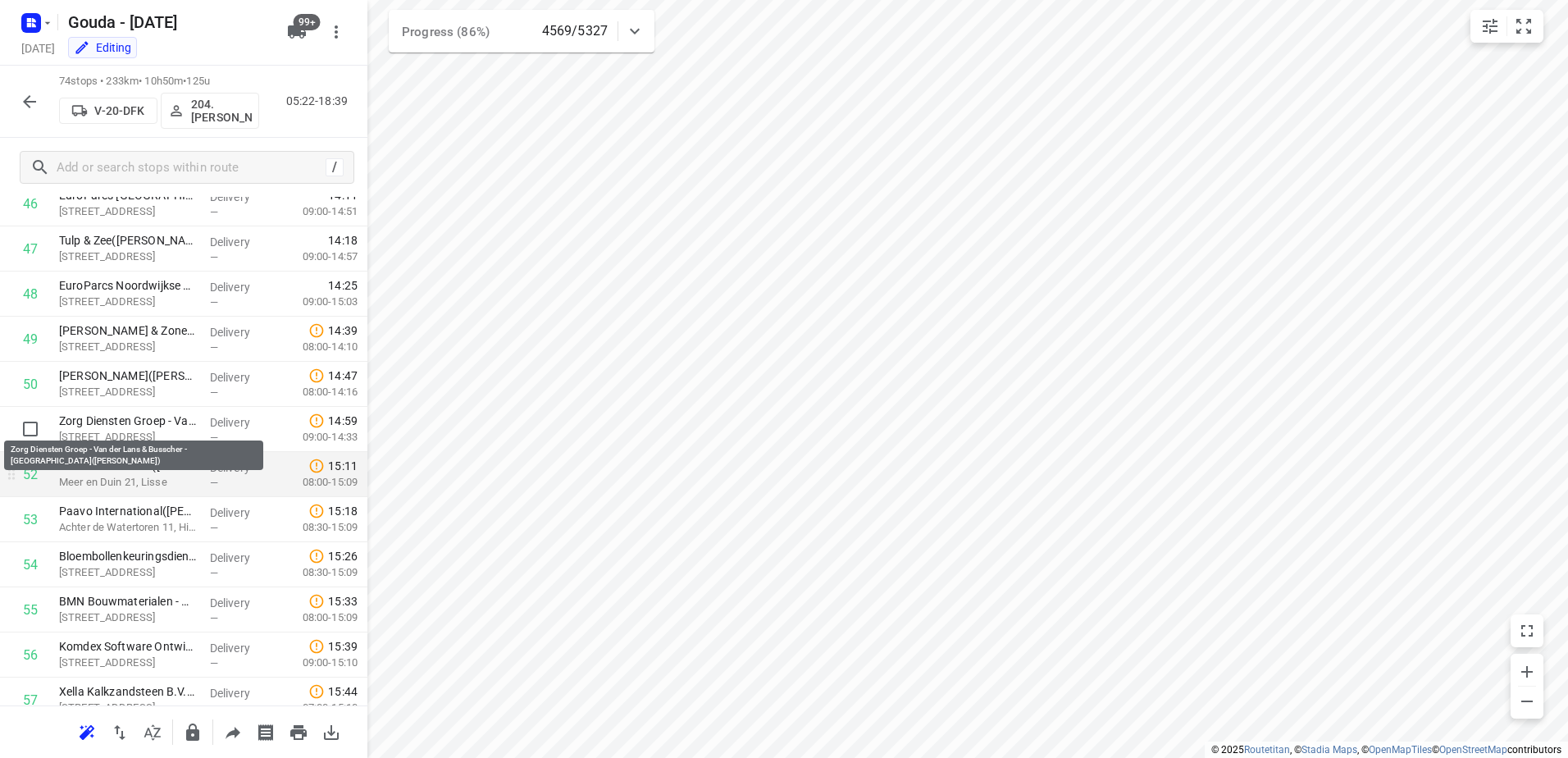
scroll to position [2134, 0]
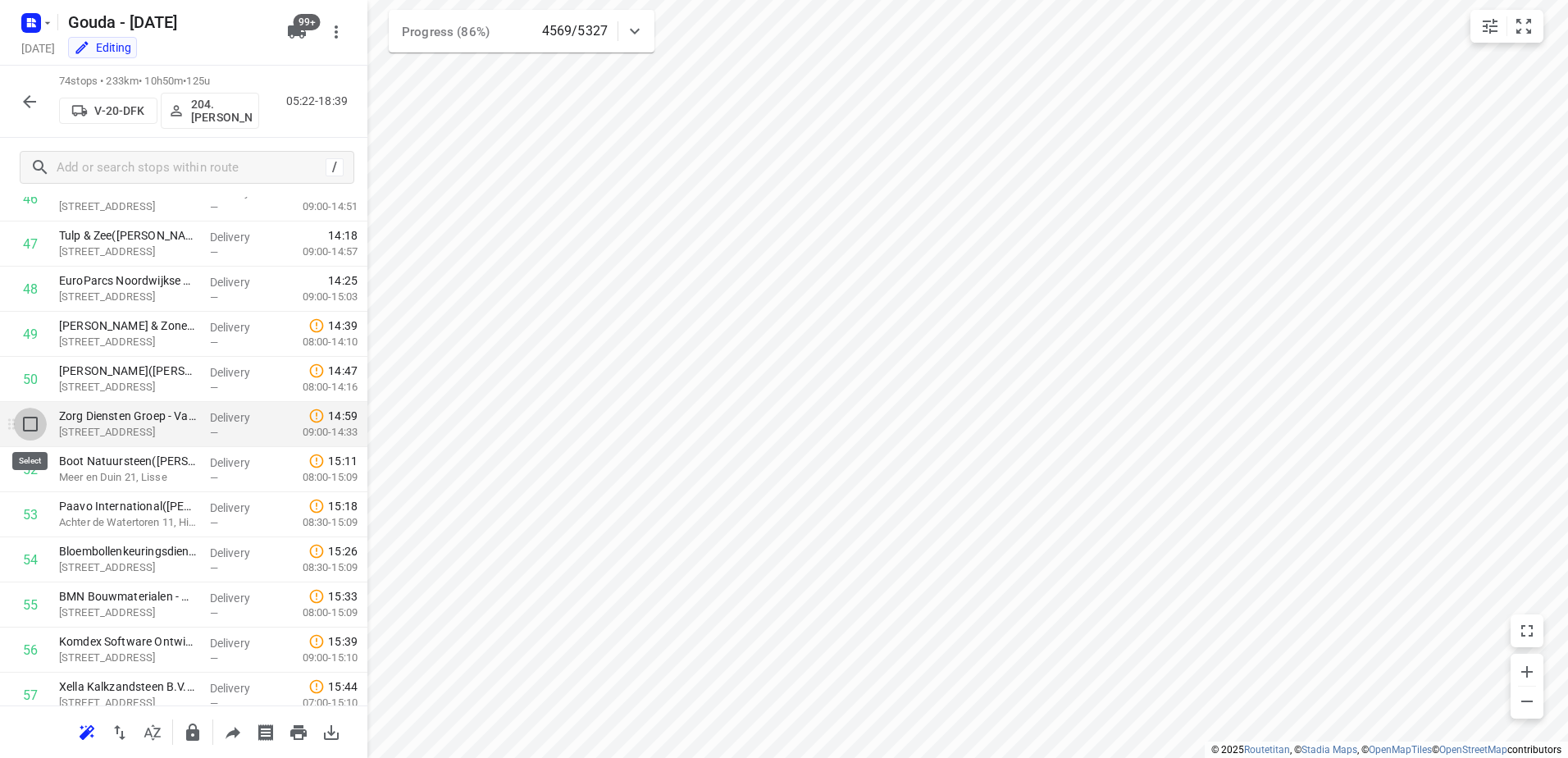
click at [32, 422] on input "checkbox" at bounding box center [30, 424] width 33 height 33
checkbox input "true"
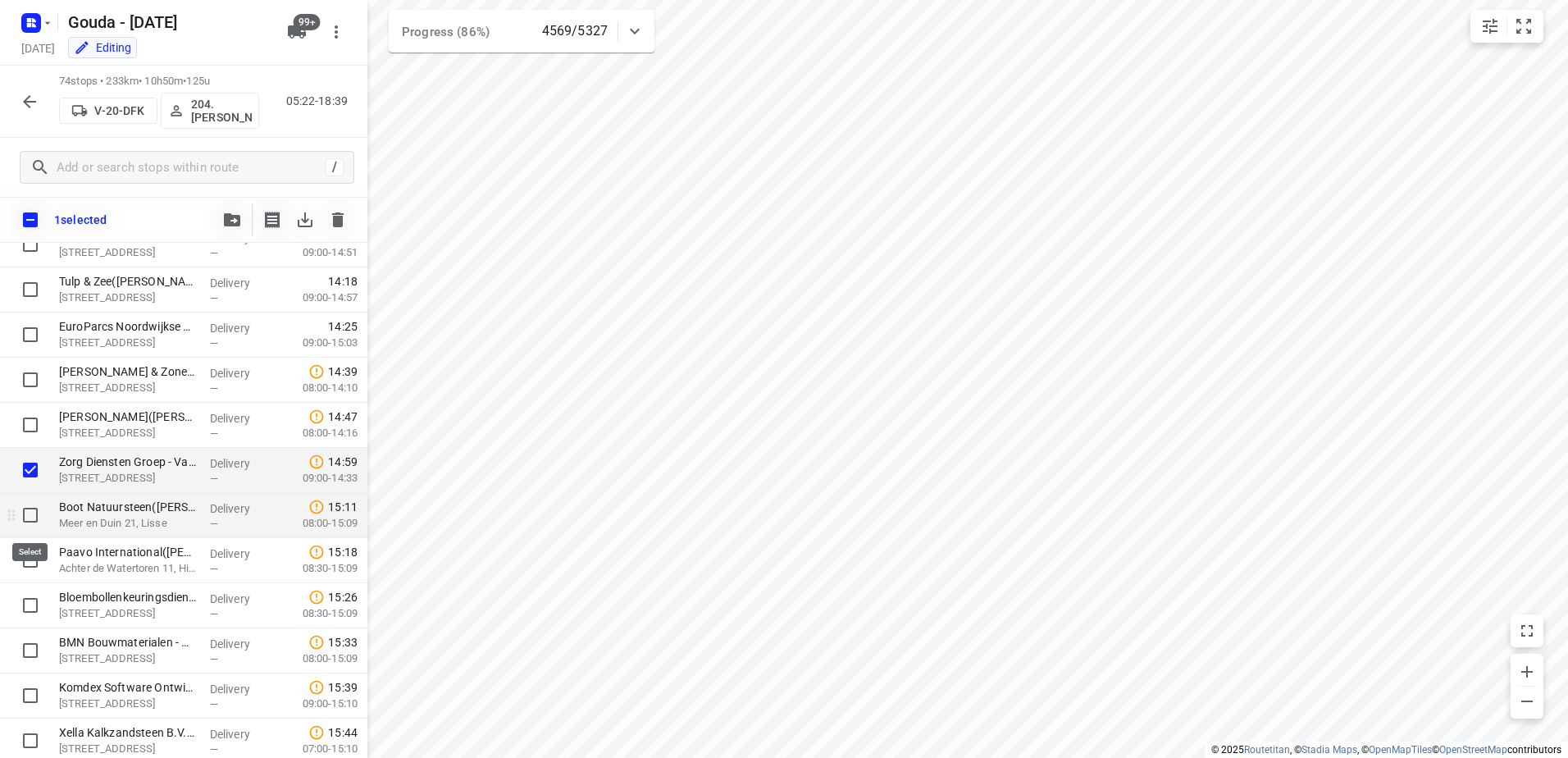
click at [25, 517] on input "checkbox" at bounding box center [30, 515] width 33 height 33
checkbox input "true"
click at [28, 565] on input "checkbox" at bounding box center [30, 561] width 33 height 33
checkbox input "true"
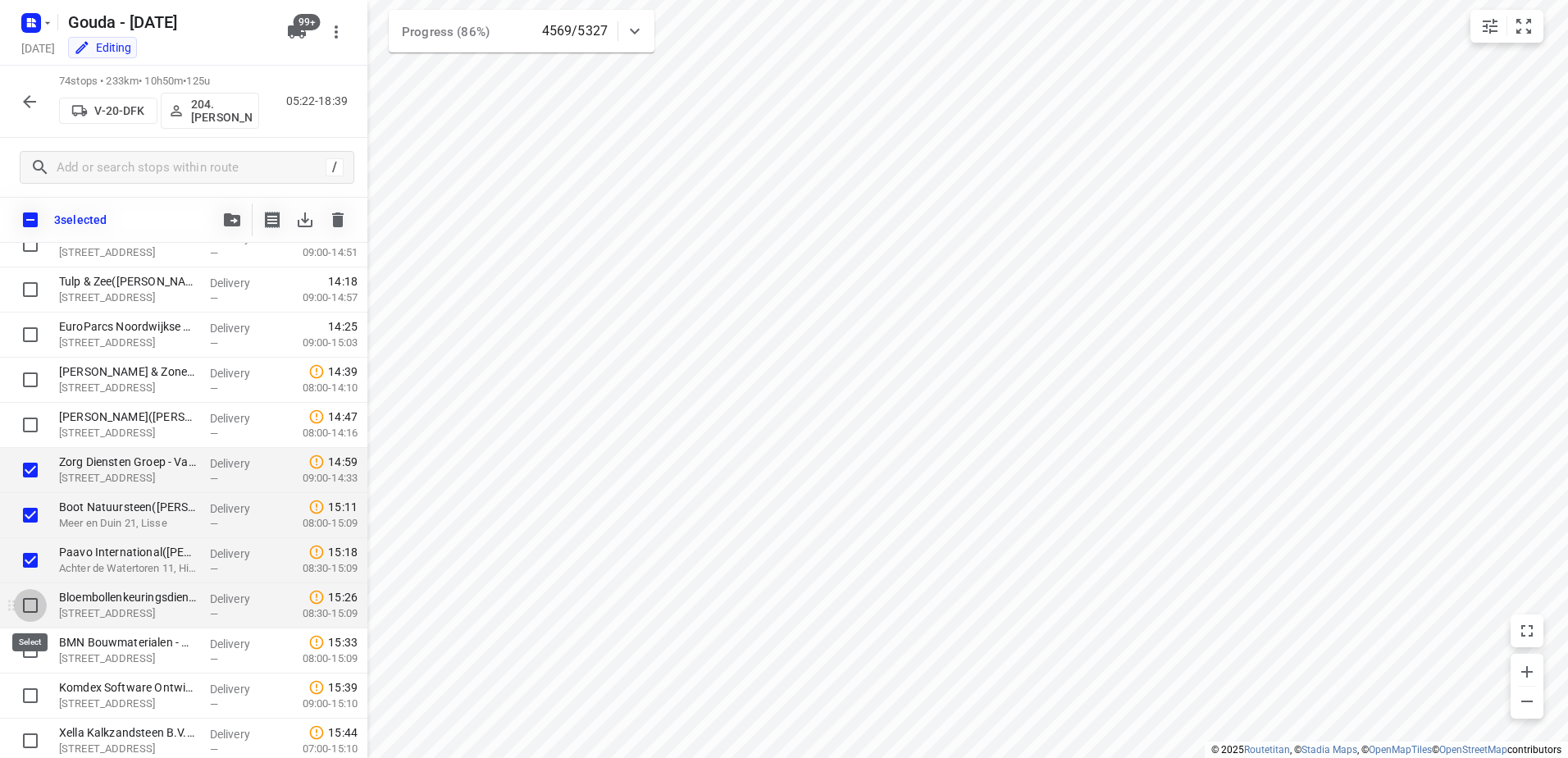
click at [25, 608] on input "checkbox" at bounding box center [30, 606] width 33 height 33
checkbox input "true"
click at [27, 653] on input "checkbox" at bounding box center [30, 651] width 33 height 33
checkbox input "true"
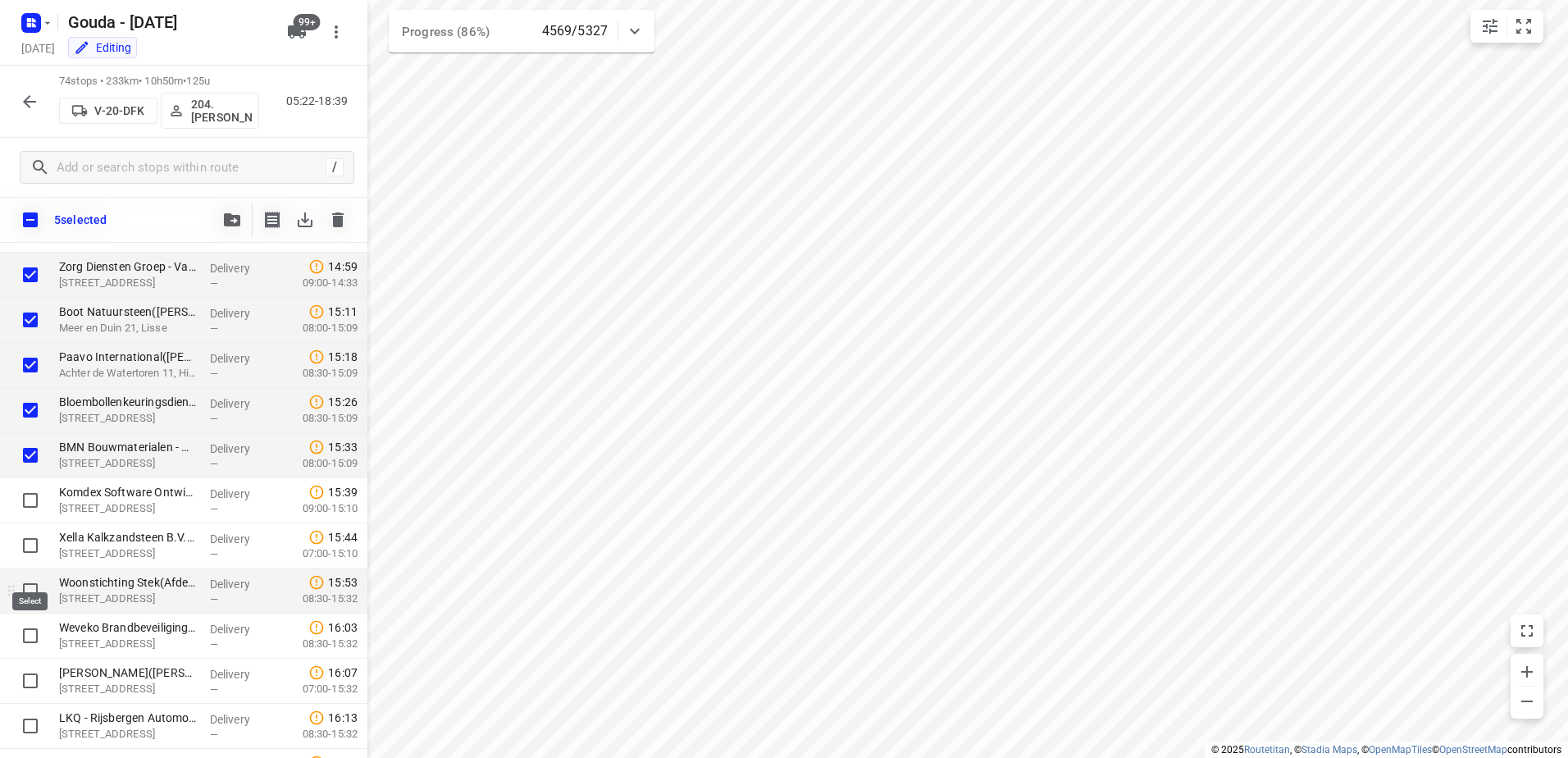
scroll to position [2379, 0]
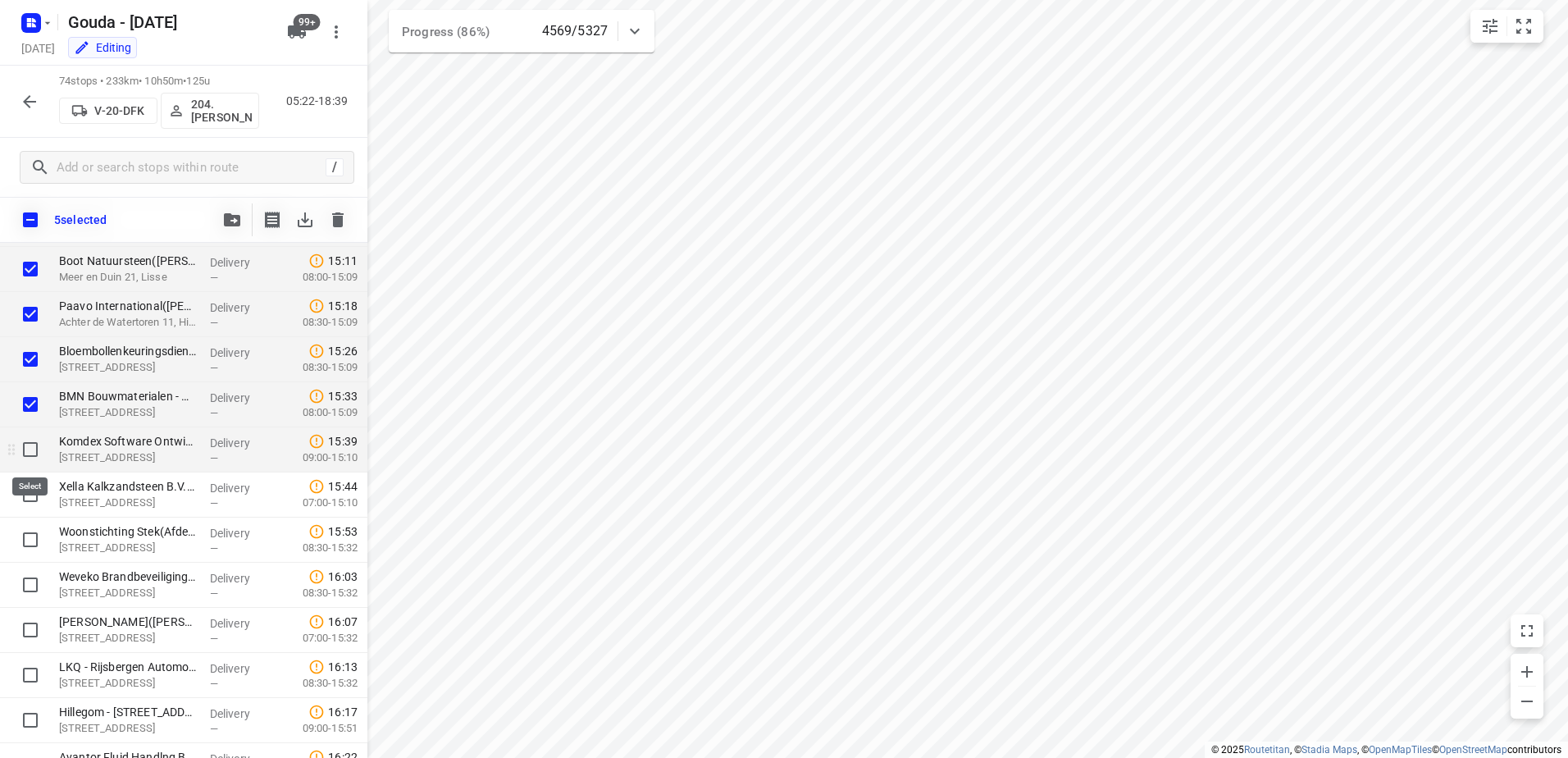
click at [26, 455] on input "checkbox" at bounding box center [30, 450] width 33 height 33
checkbox input "true"
click at [25, 497] on input "checkbox" at bounding box center [30, 495] width 33 height 33
checkbox input "true"
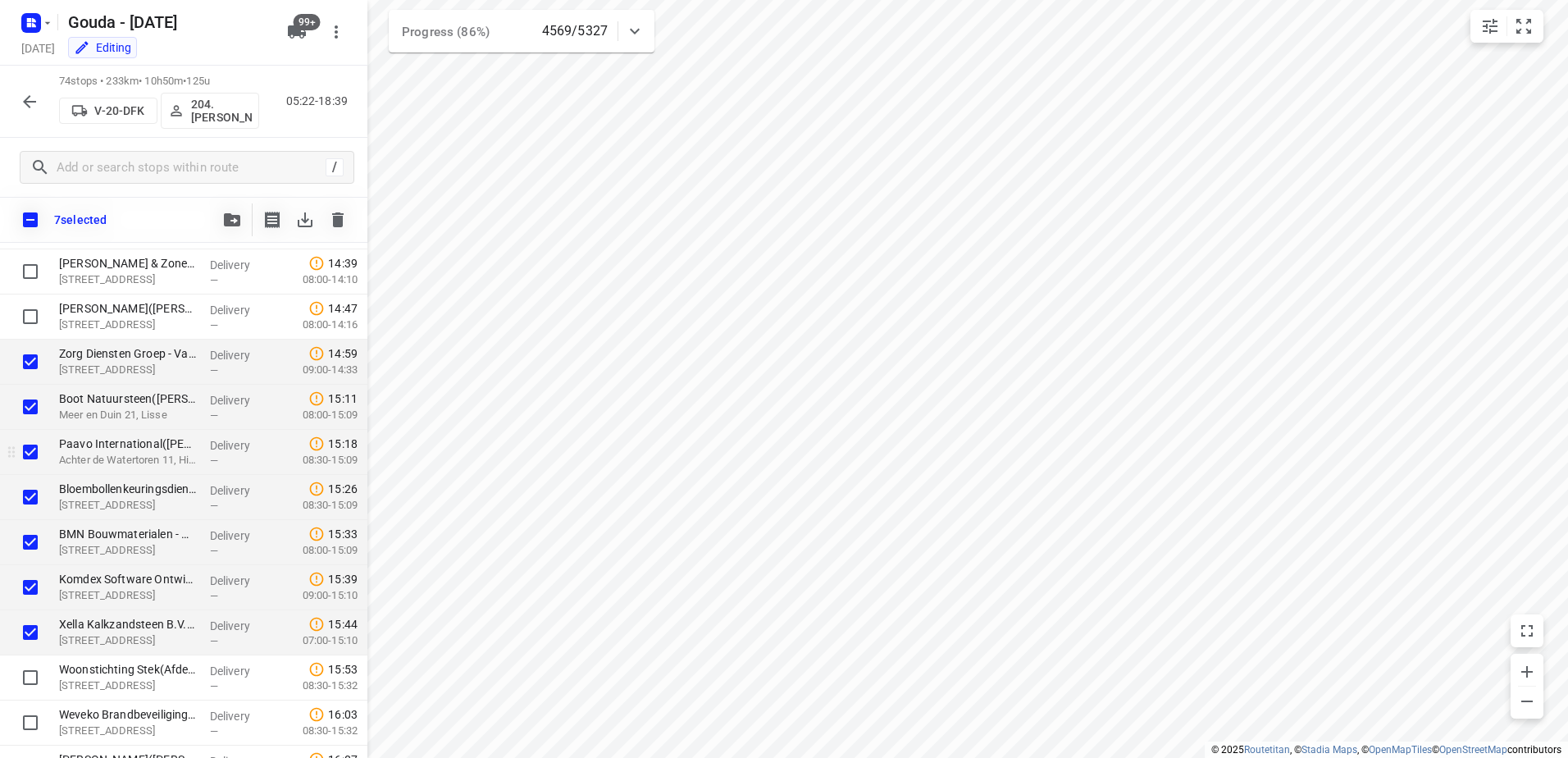
scroll to position [2294, 0]
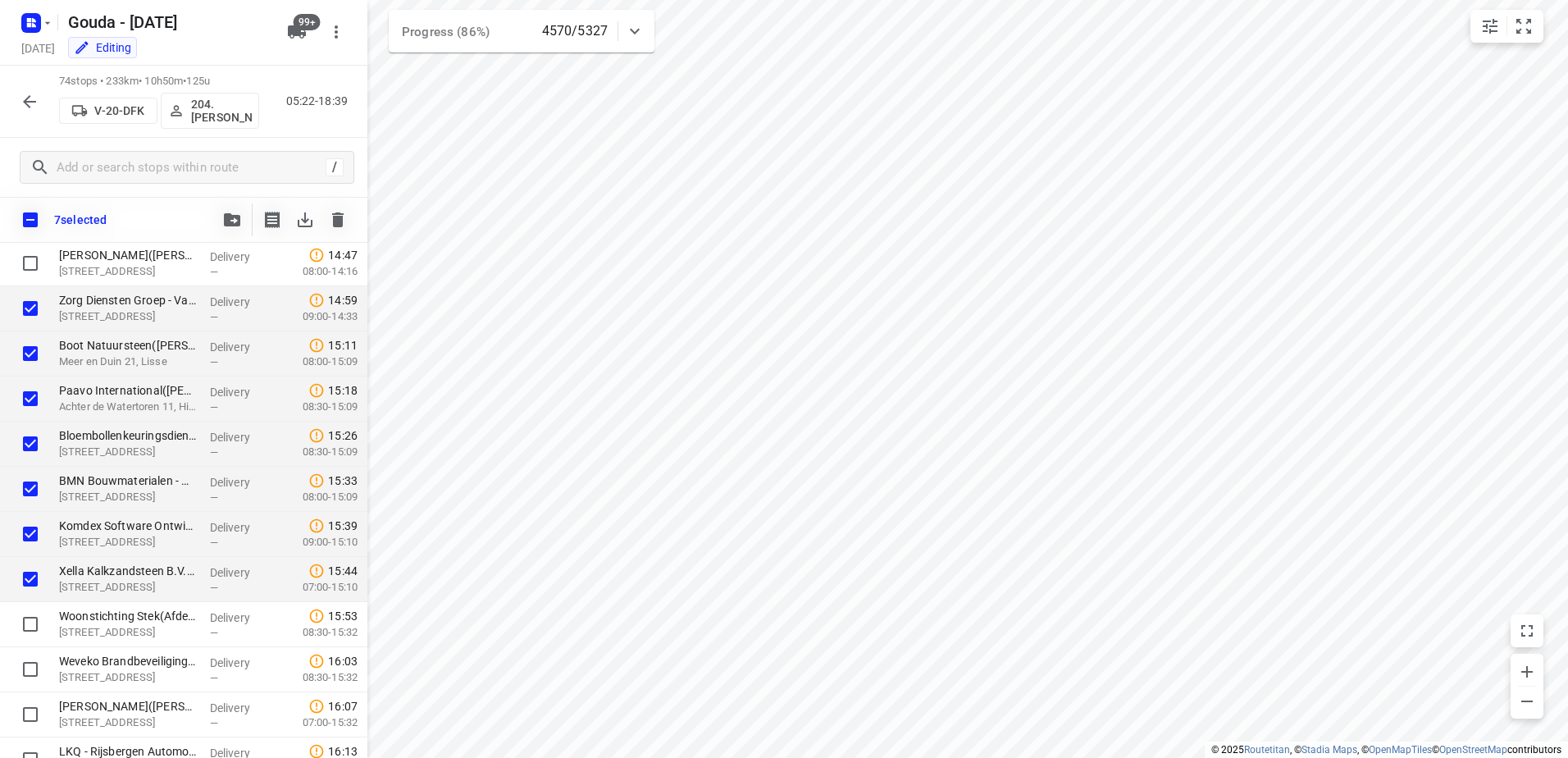
click at [235, 240] on div "7 selected" at bounding box center [183, 219] width 368 height 46
click at [235, 229] on button "button" at bounding box center [232, 220] width 33 height 33
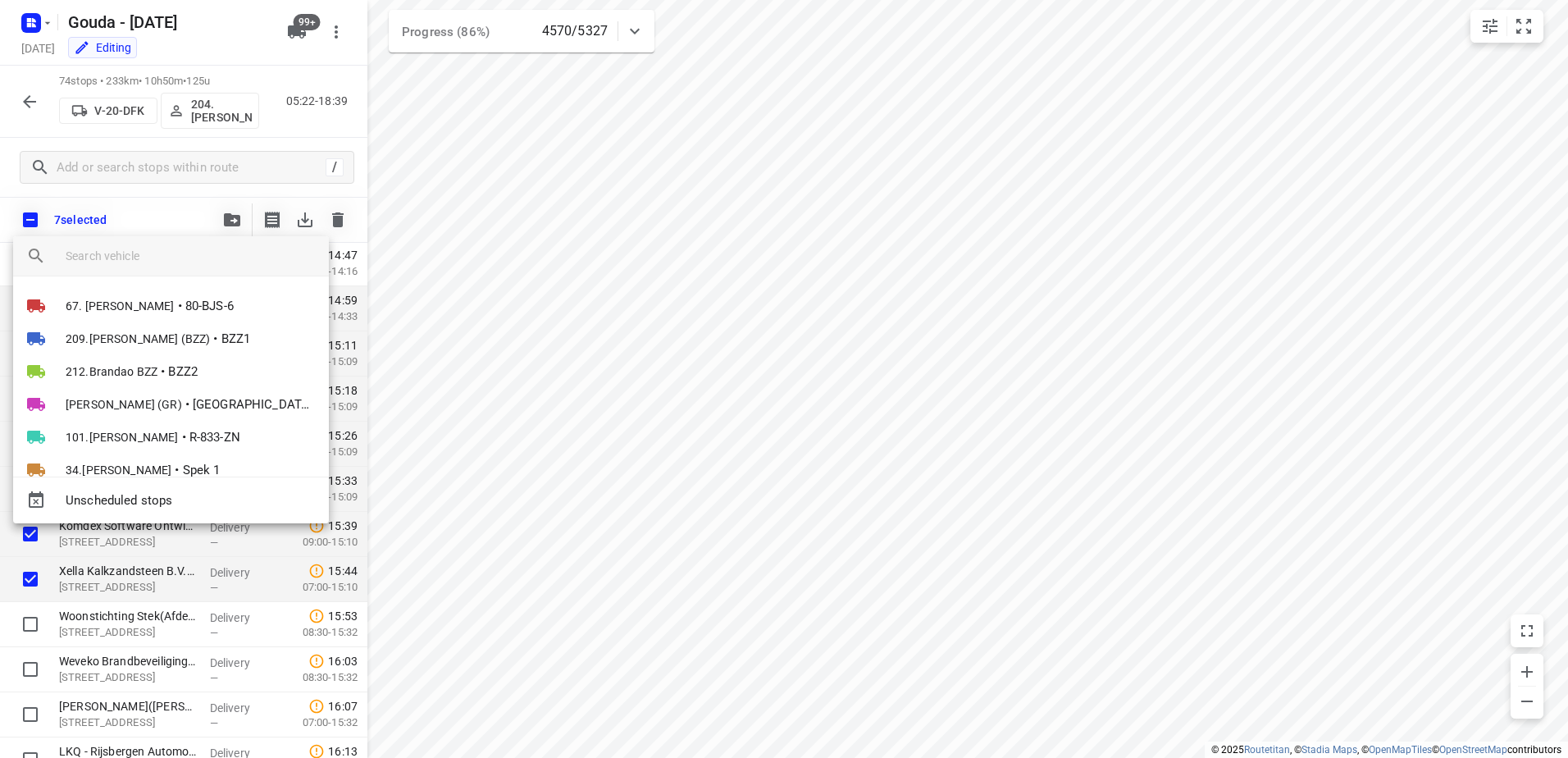
click at [172, 267] on input "search vehicle" at bounding box center [190, 256] width 250 height 24
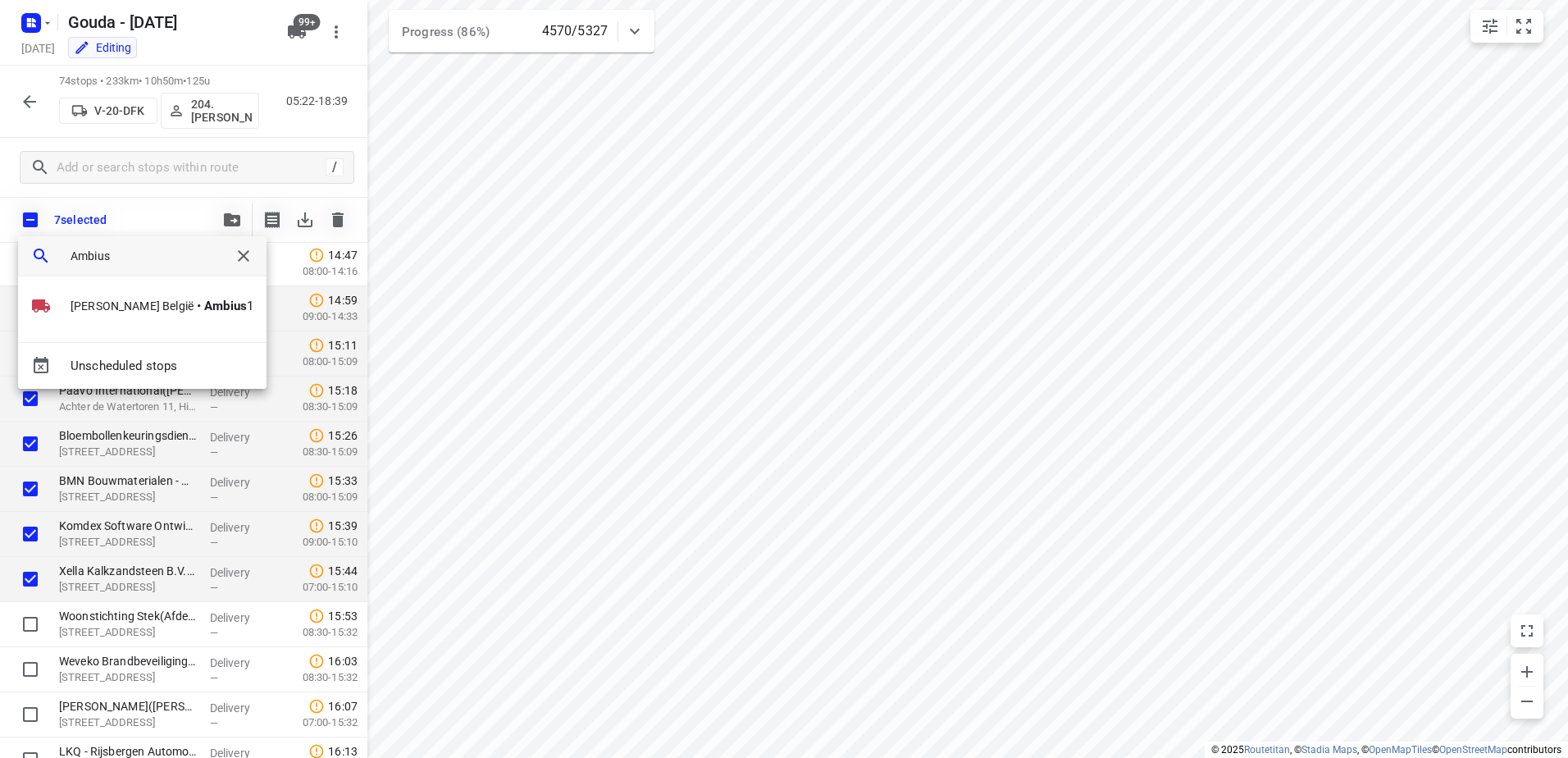
type input "Ambius"
click at [210, 299] on li "David België • Ambius 1" at bounding box center [142, 306] width 249 height 33
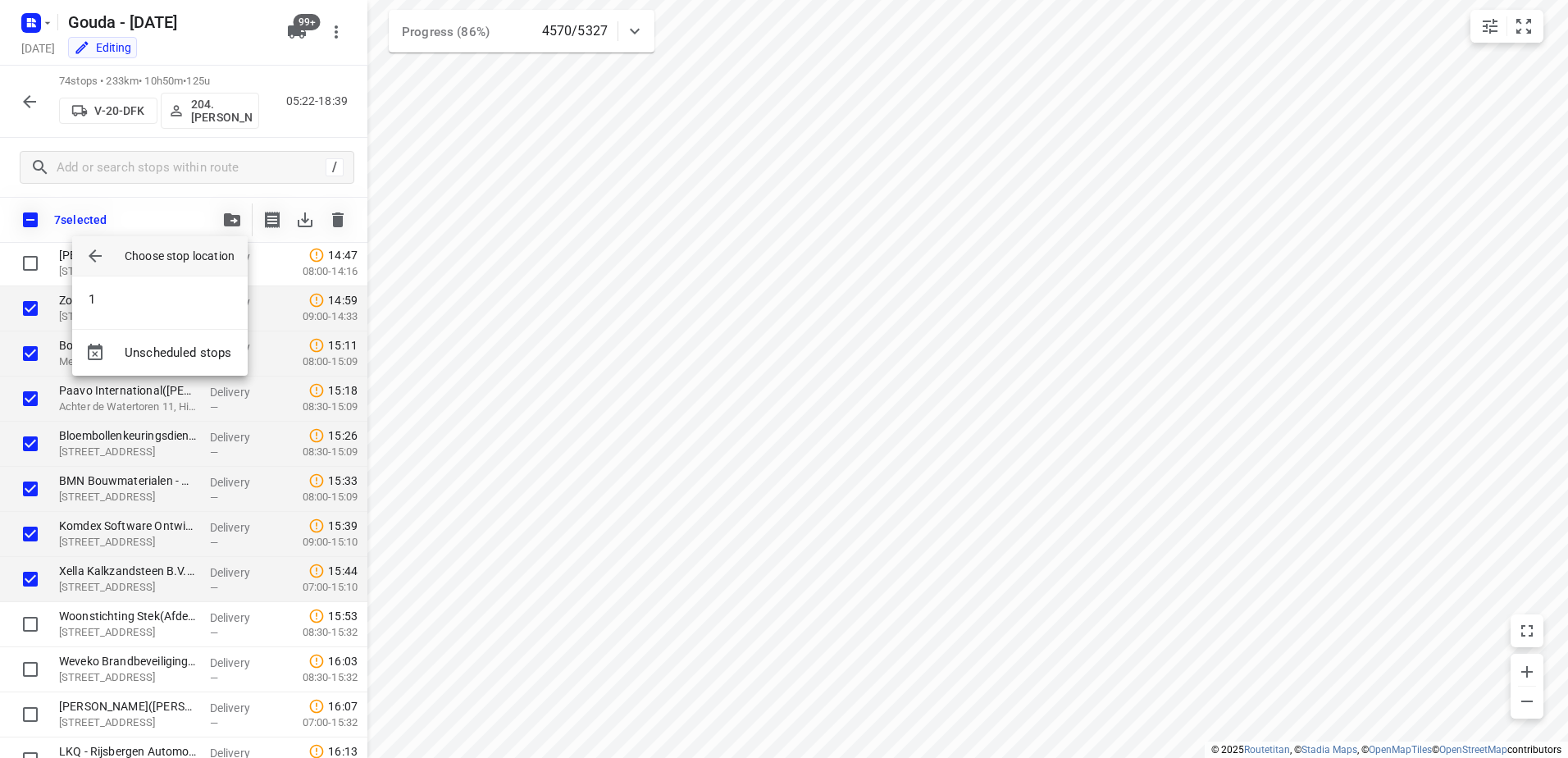
click at [602, 310] on div at bounding box center [784, 379] width 1568 height 758
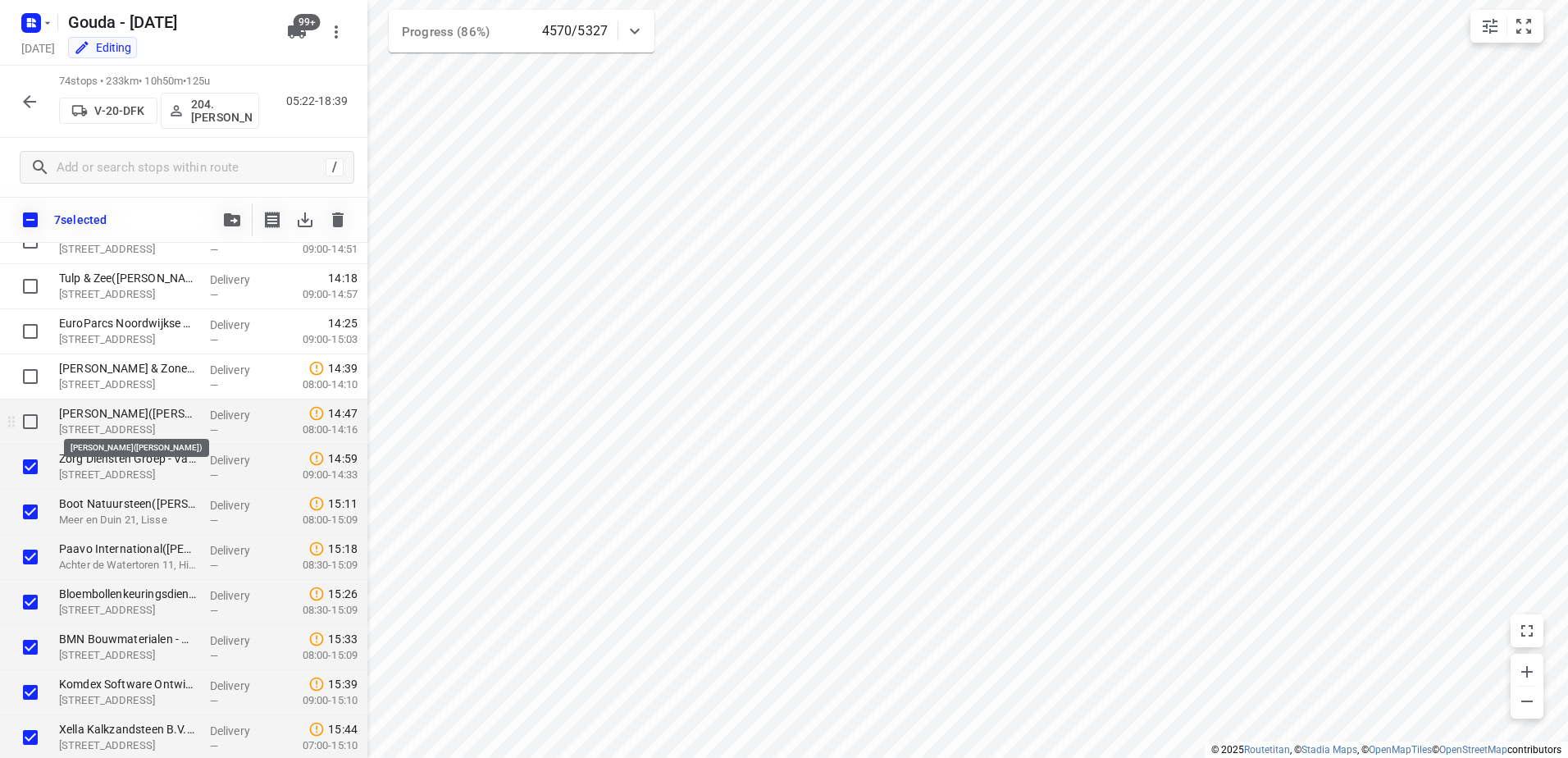
scroll to position [2131, 0]
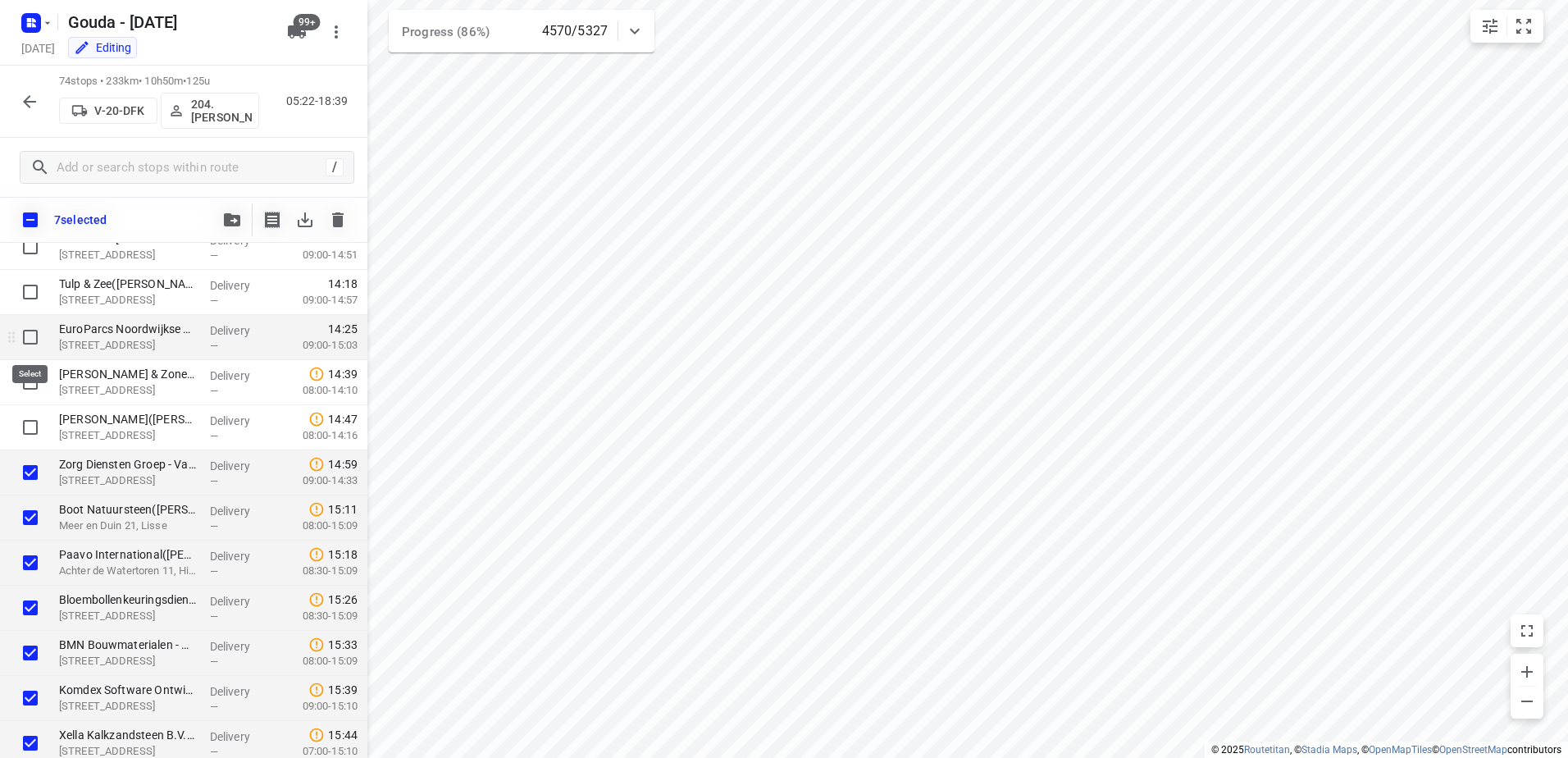
click at [19, 342] on input "checkbox" at bounding box center [30, 338] width 33 height 33
checkbox input "true"
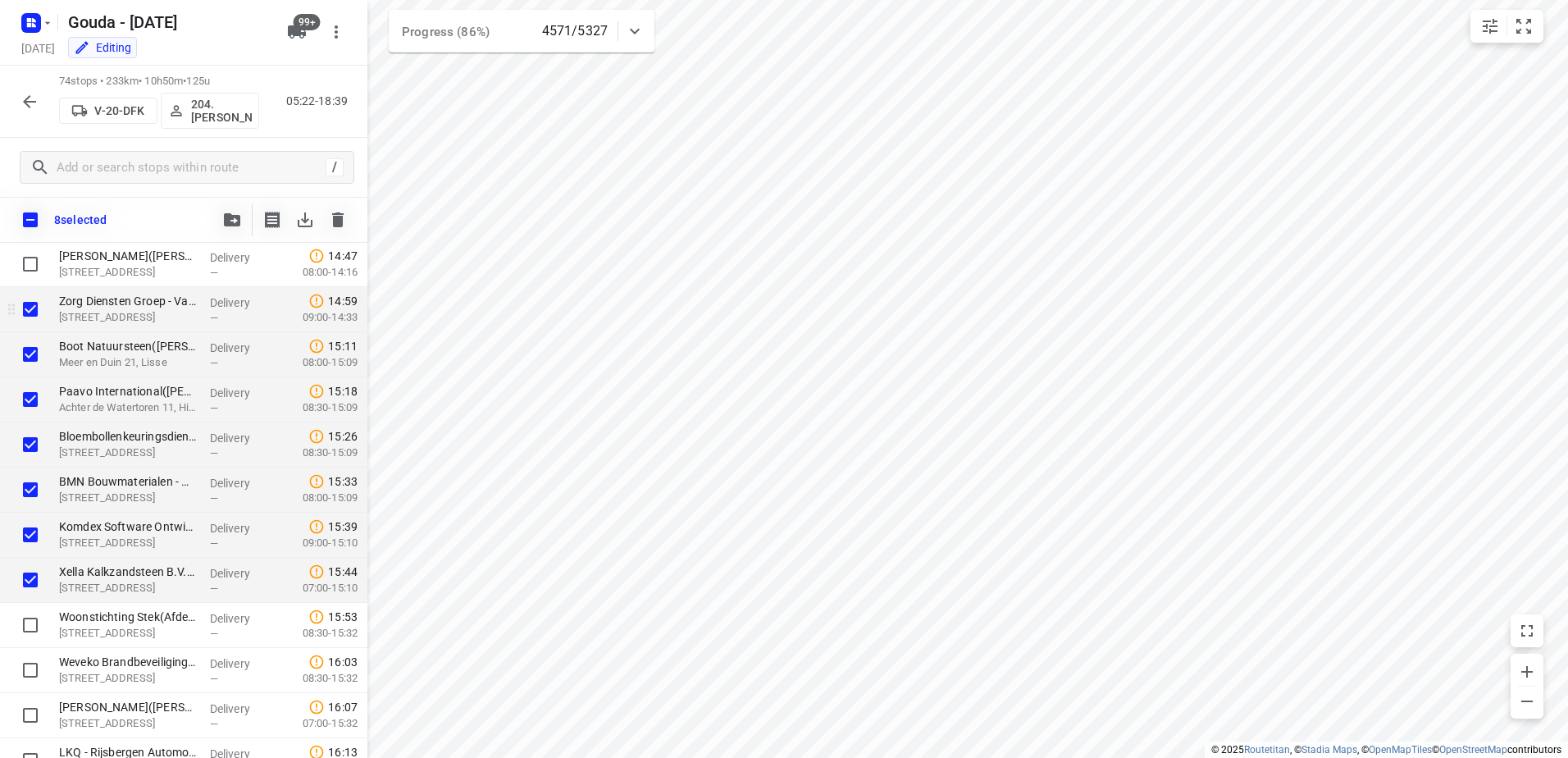
scroll to position [2294, 0]
click at [240, 204] on div at bounding box center [232, 220] width 33 height 33
click at [227, 229] on button "button" at bounding box center [232, 220] width 33 height 33
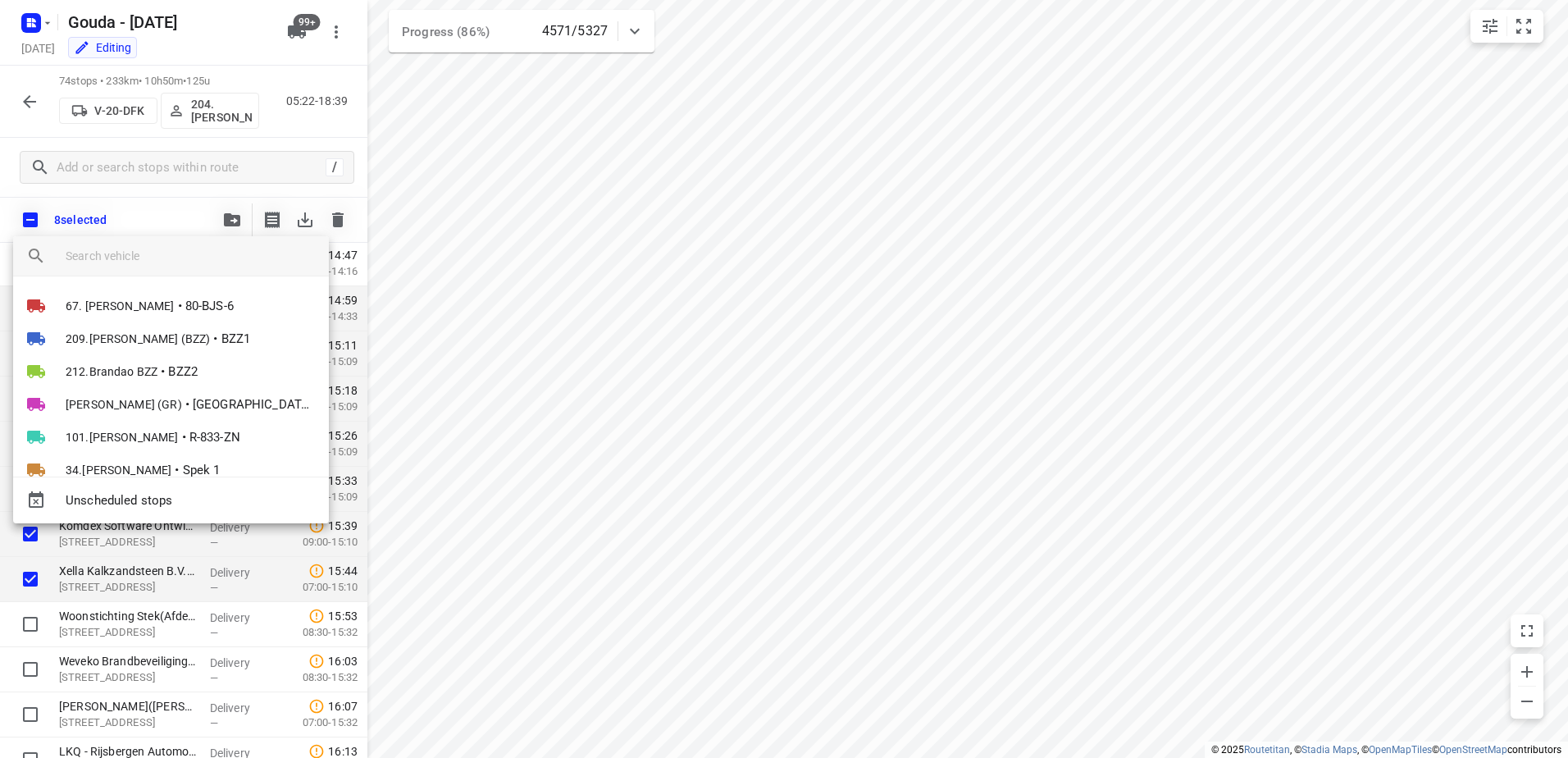
click at [184, 257] on input "search vehicle" at bounding box center [190, 256] width 250 height 24
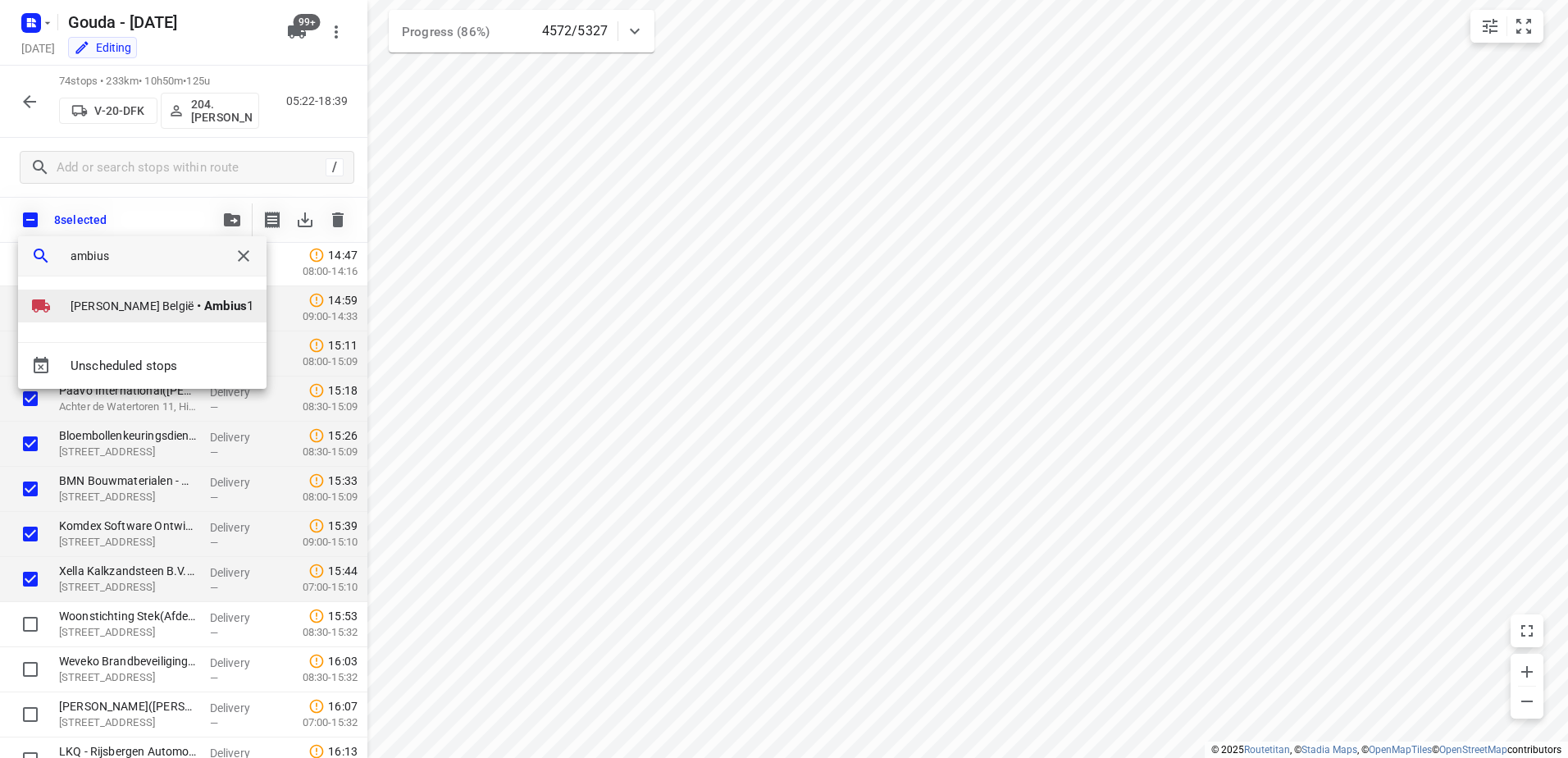
type input "ambius"
click at [204, 315] on span "Ambius 1" at bounding box center [228, 305] width 49 height 19
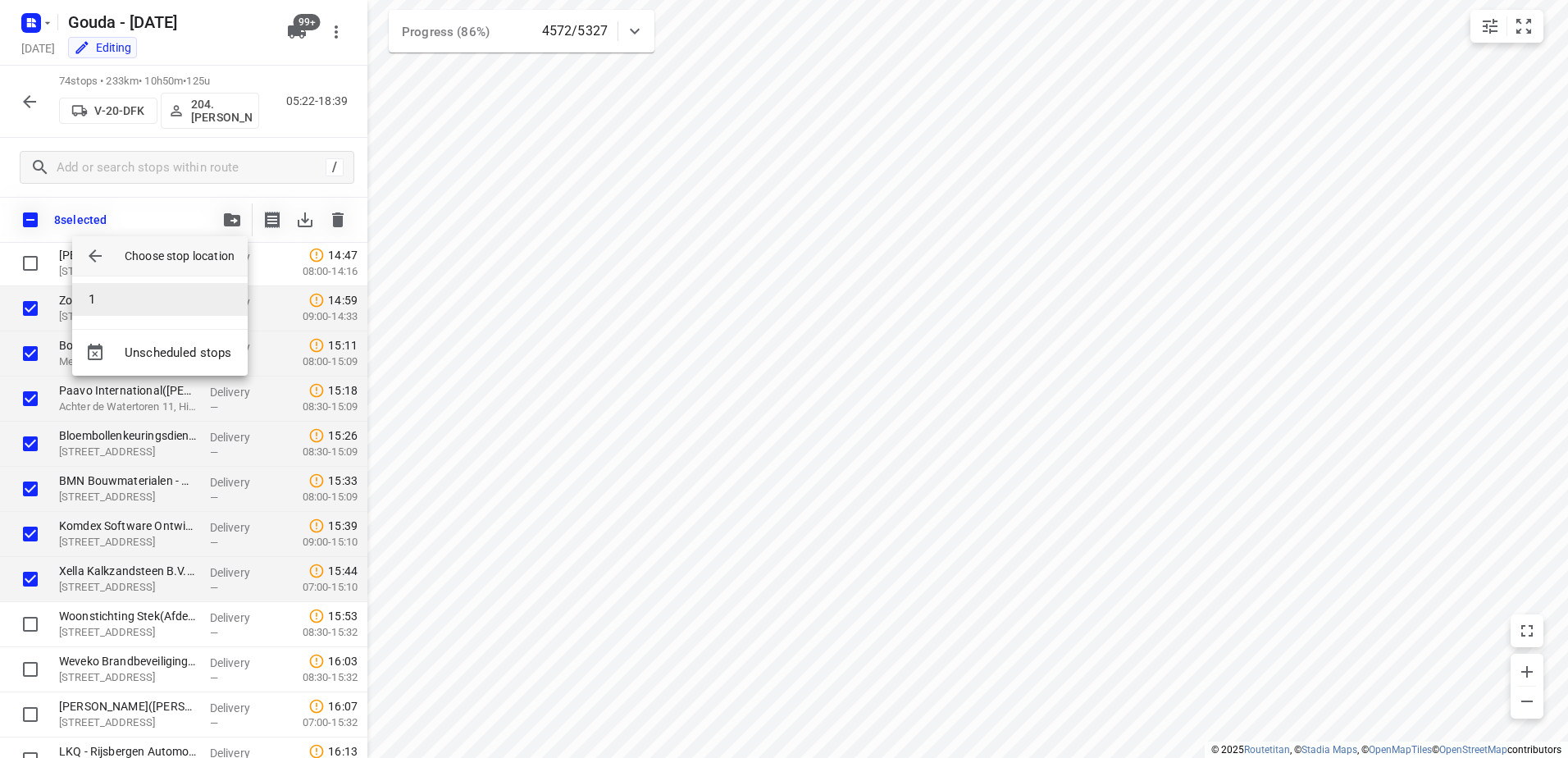
click at [177, 307] on li "1" at bounding box center [160, 299] width 176 height 33
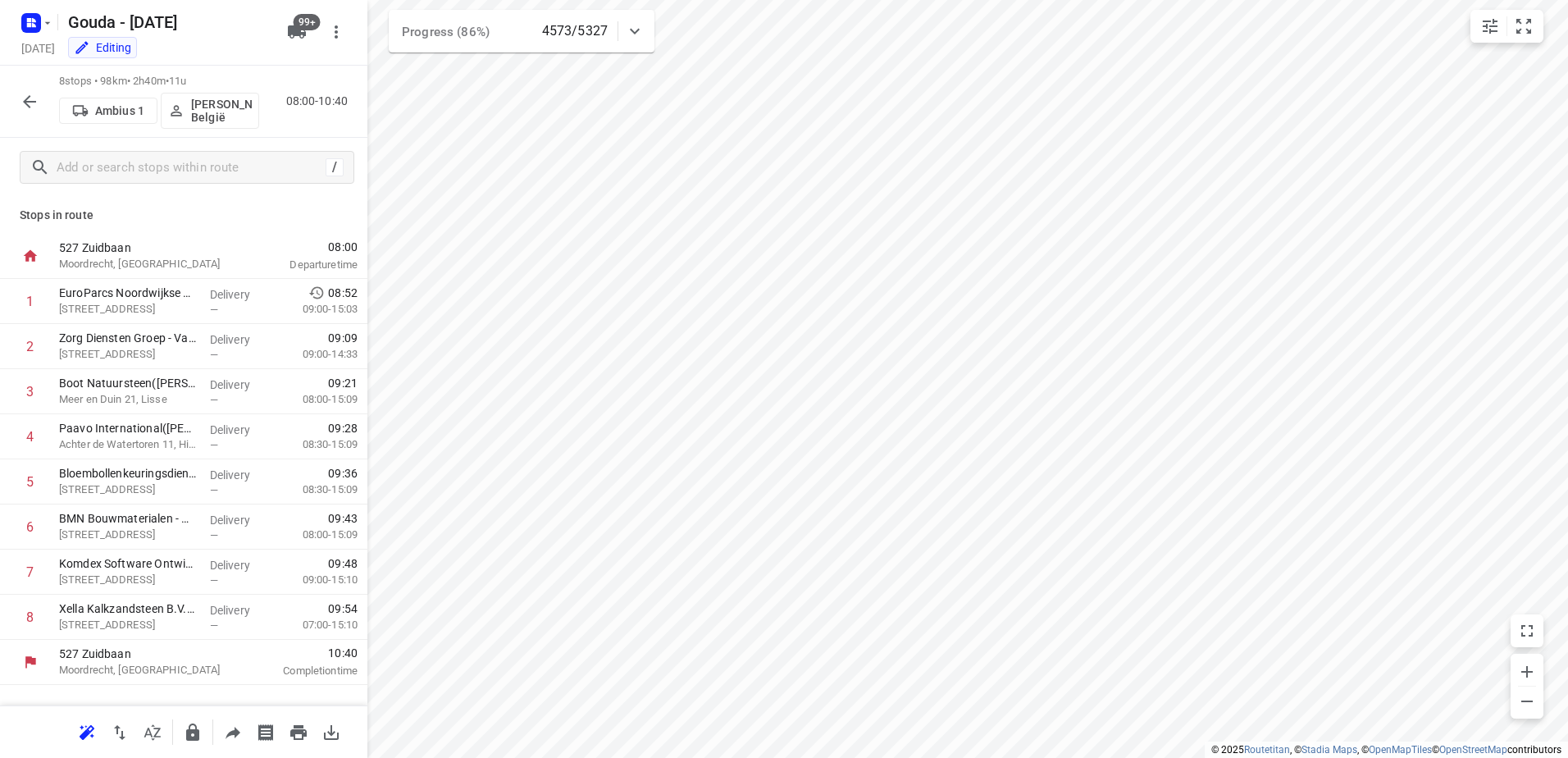
scroll to position [0, 0]
click at [214, 118] on p "David België" at bounding box center [221, 110] width 60 height 26
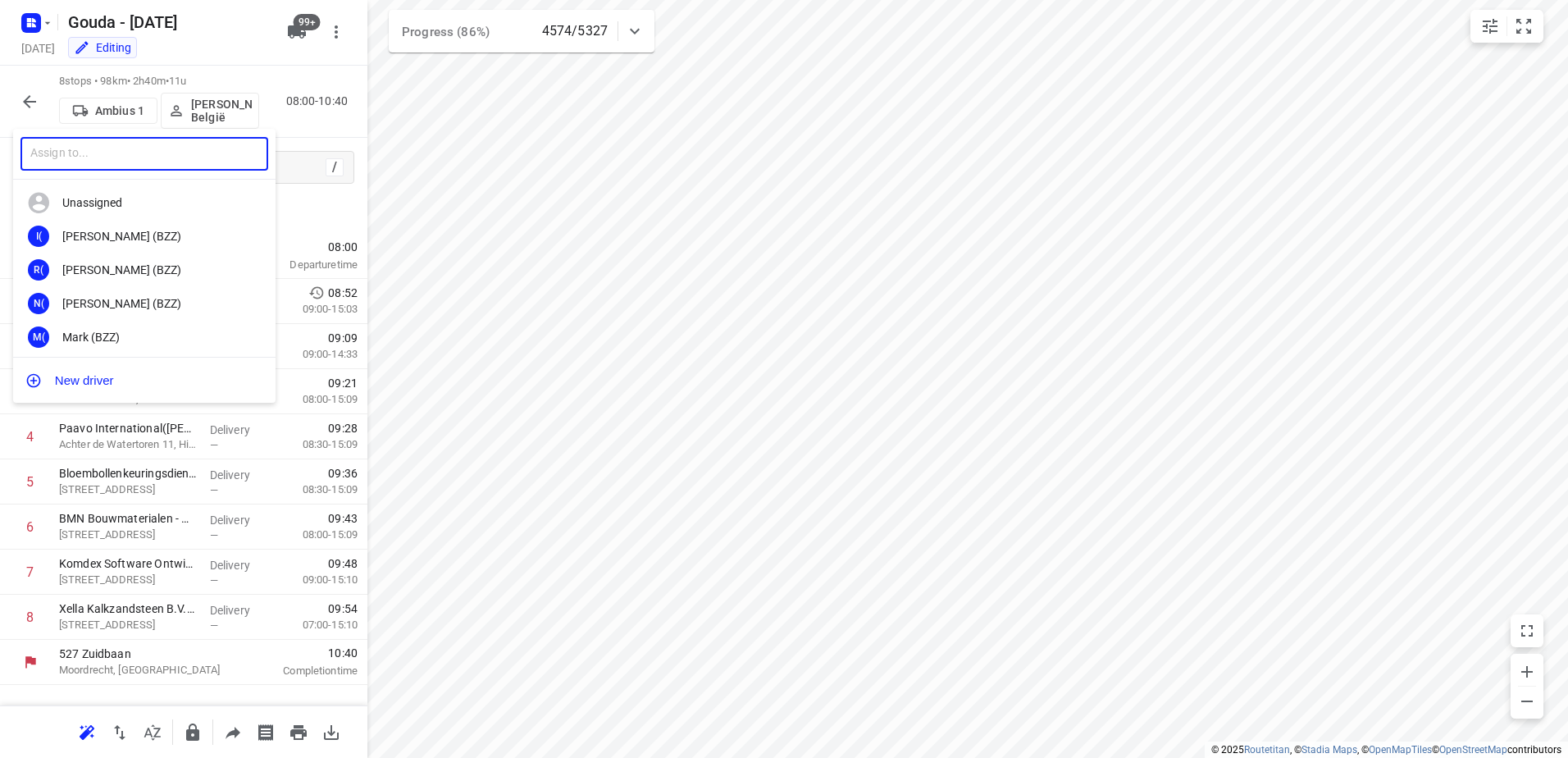
click at [131, 145] on input "text" at bounding box center [144, 153] width 248 height 33
type input "sander"
click at [152, 336] on div "59. Sander Jannes" at bounding box center [148, 337] width 173 height 13
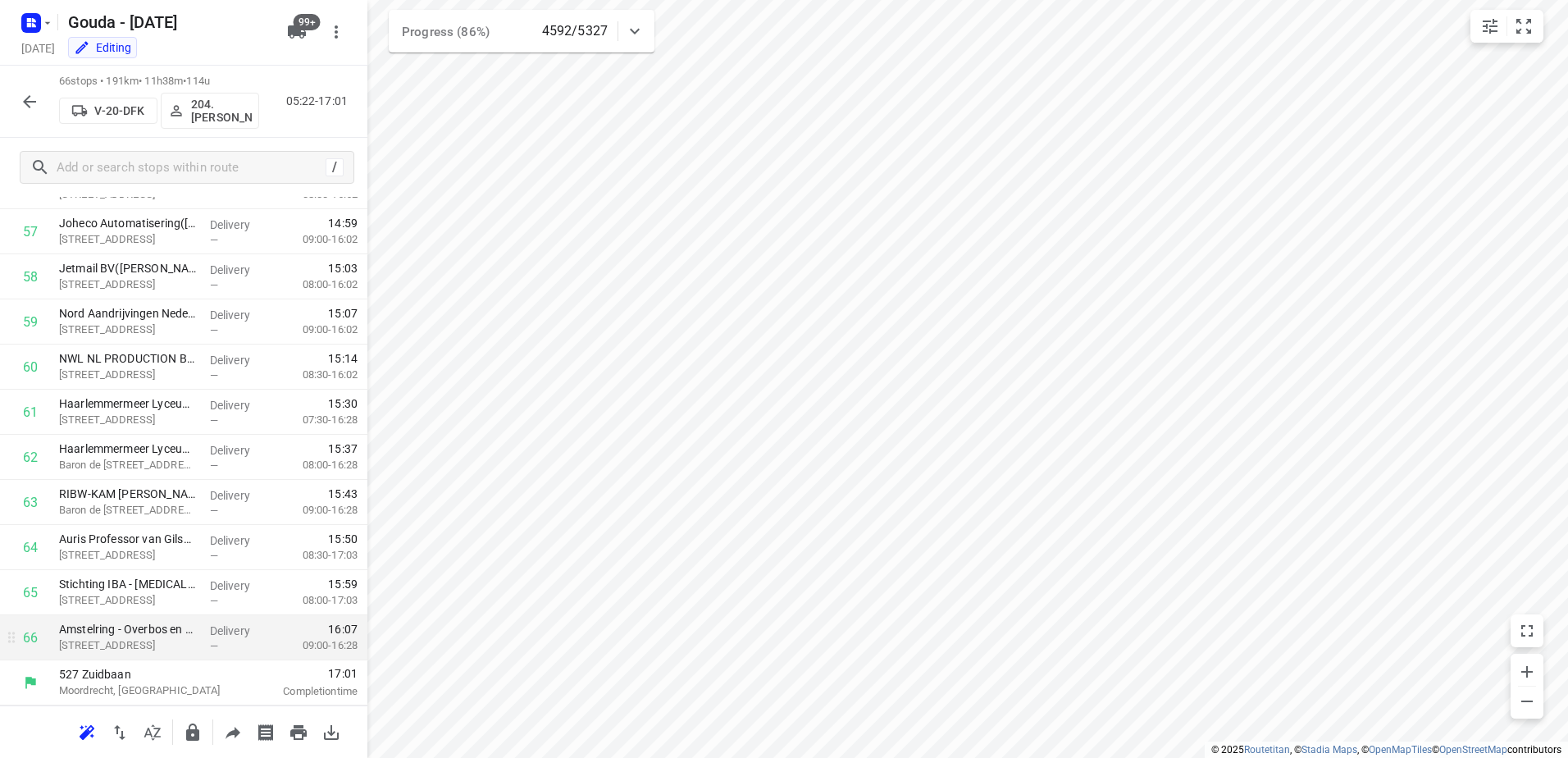
scroll to position [2236, 0]
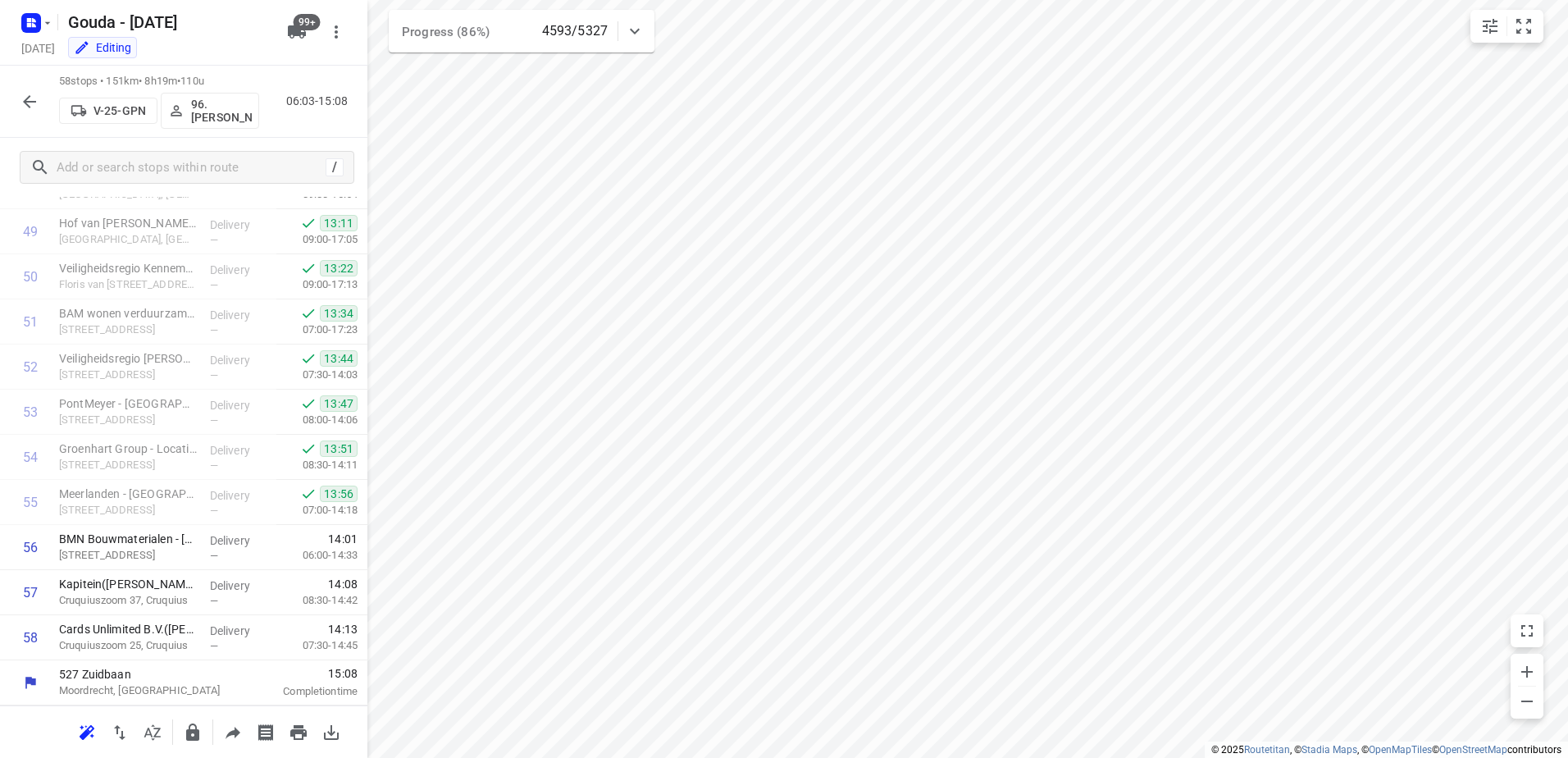
click at [12, 85] on div "58 stops • 151km • 8h19m • 110u V-25-GPN 96.Jan Peek 06:03-15:08" at bounding box center [183, 101] width 368 height 72
click at [25, 96] on icon "button" at bounding box center [29, 101] width 20 height 20
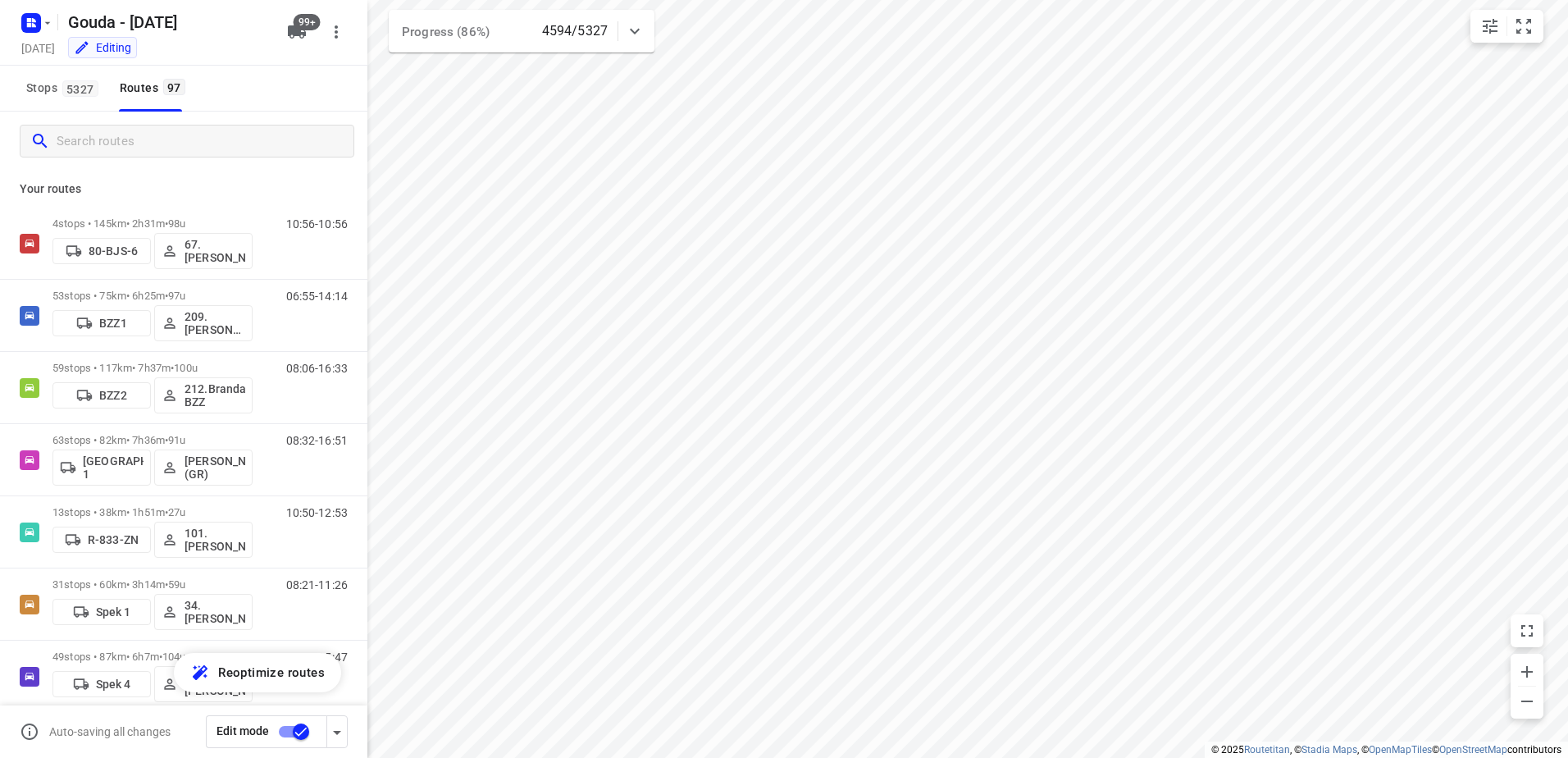
click at [147, 150] on input "Search routes" at bounding box center [205, 141] width 296 height 25
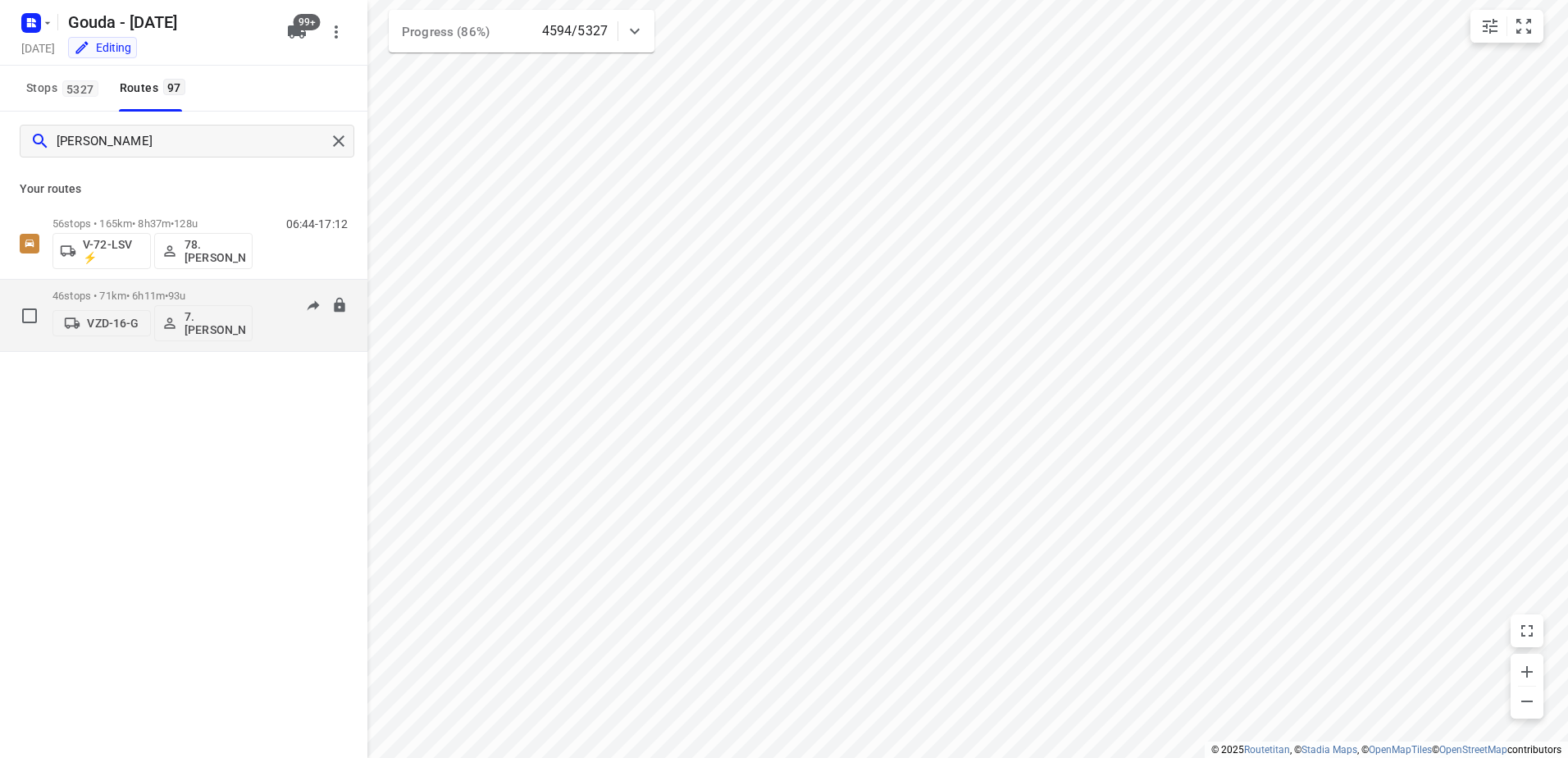
type input "jesse"
click at [147, 282] on div "46 stops • 71km • 6h11m • 93u VZD-16-G 7.Jesse Koemans" at bounding box center [152, 315] width 200 height 68
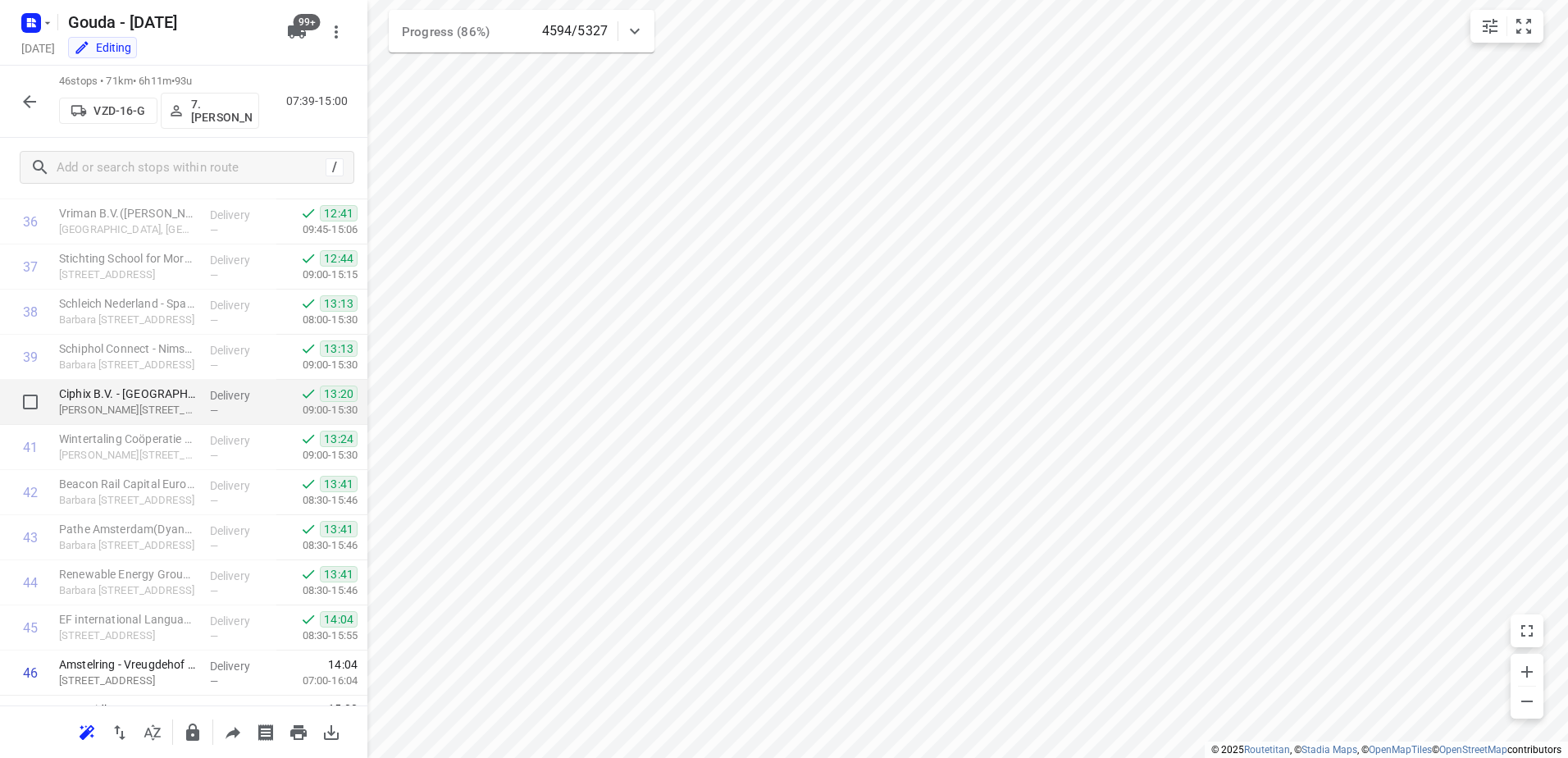
scroll to position [1695, 0]
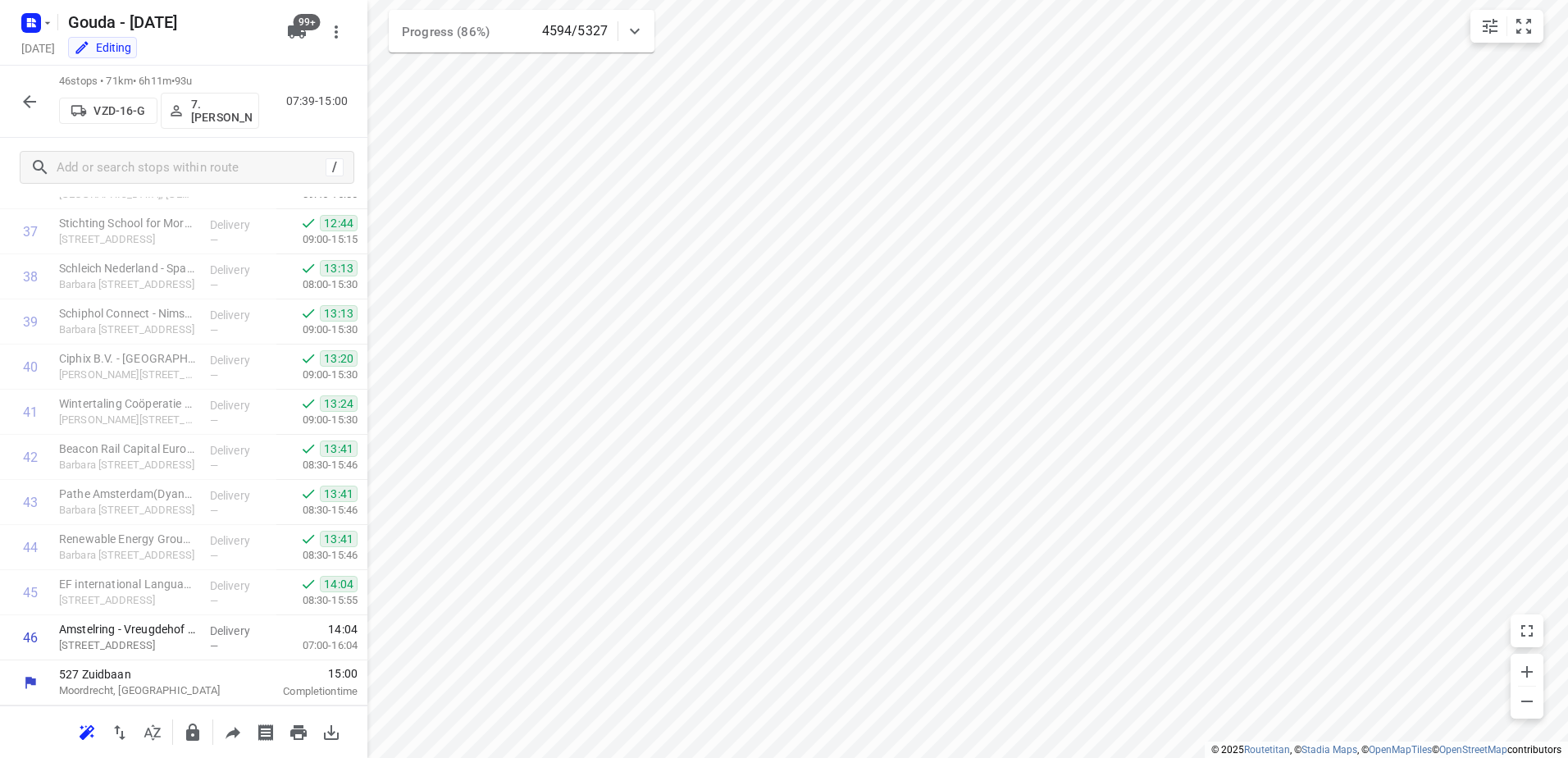
click at [31, 99] on icon "button" at bounding box center [29, 101] width 20 height 20
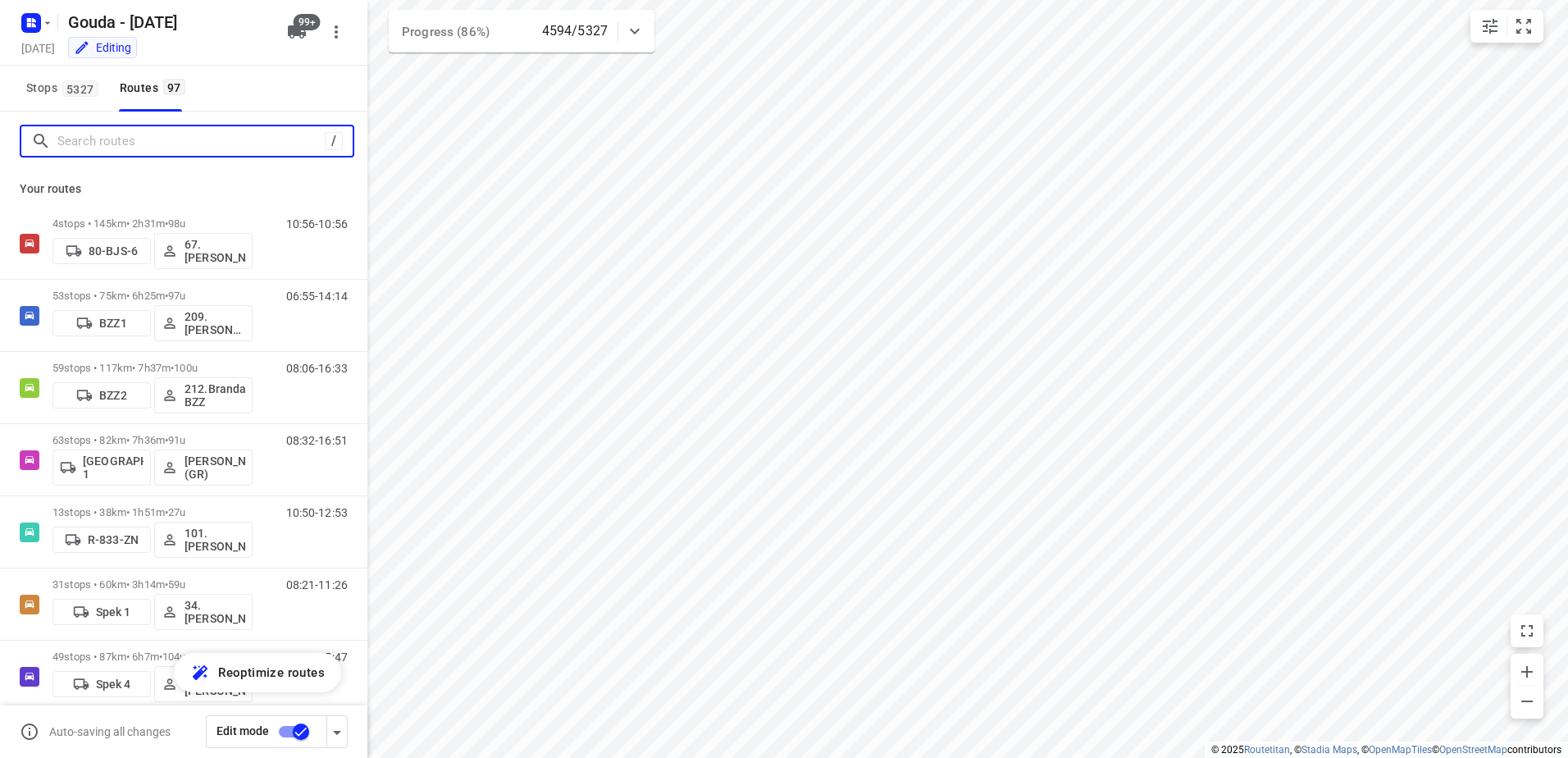
click at [154, 146] on input "Search routes" at bounding box center [191, 141] width 267 height 25
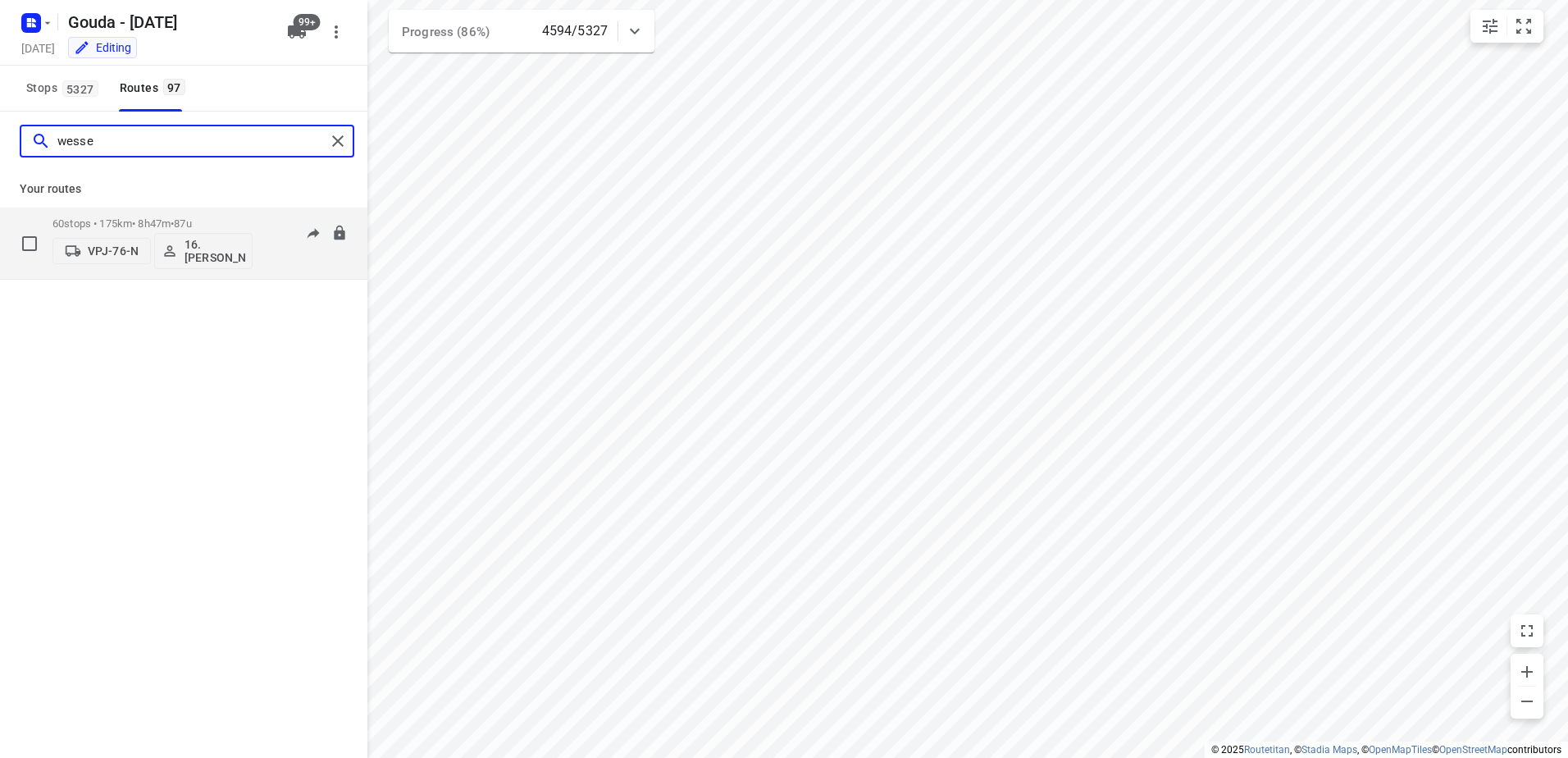
type input "wesse"
click at [156, 215] on div "60 stops • 175km • 8h47m • 87u VPJ-76-N 16.Wessel Langhorst" at bounding box center [152, 243] width 200 height 68
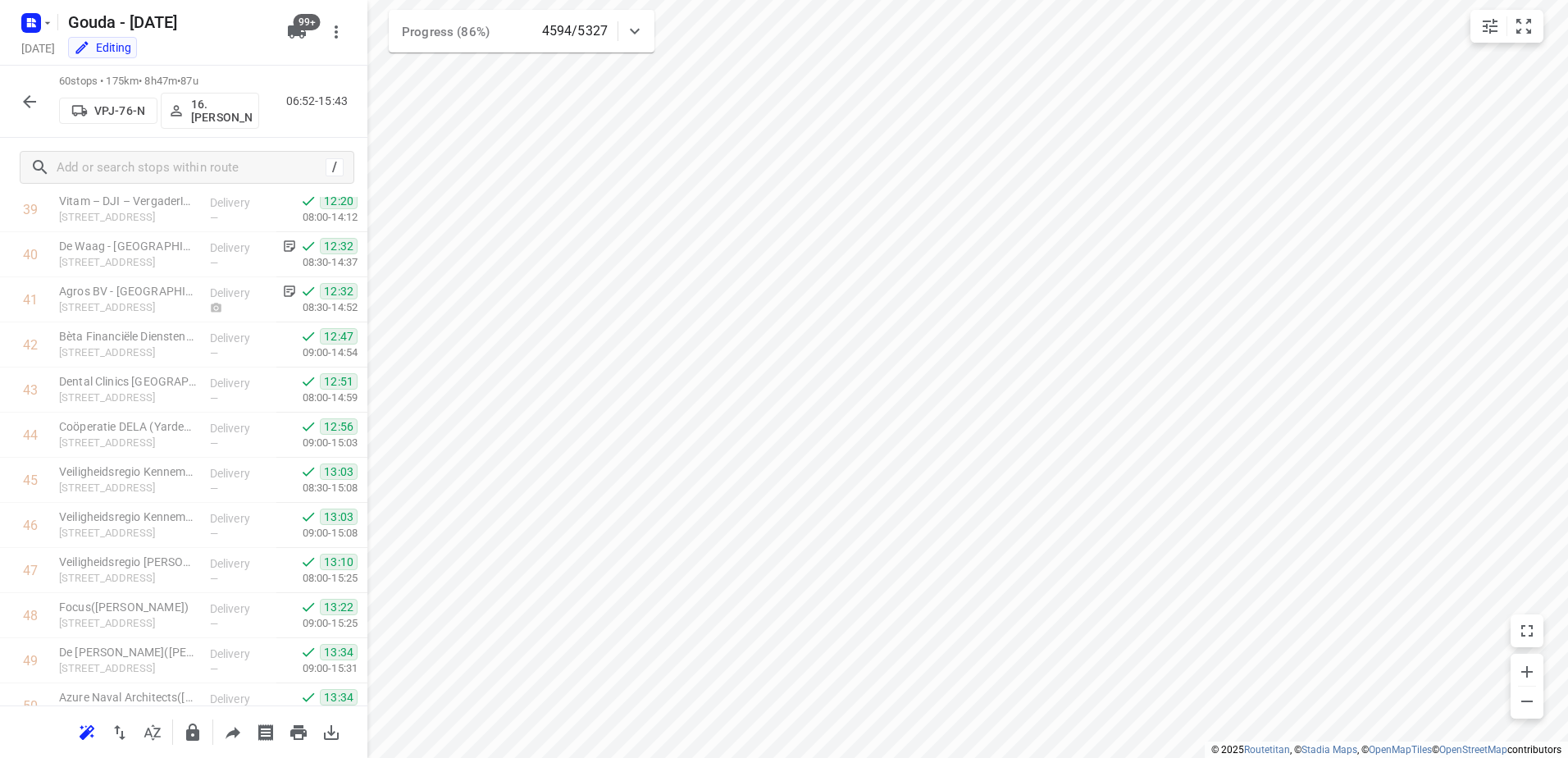
scroll to position [2326, 0]
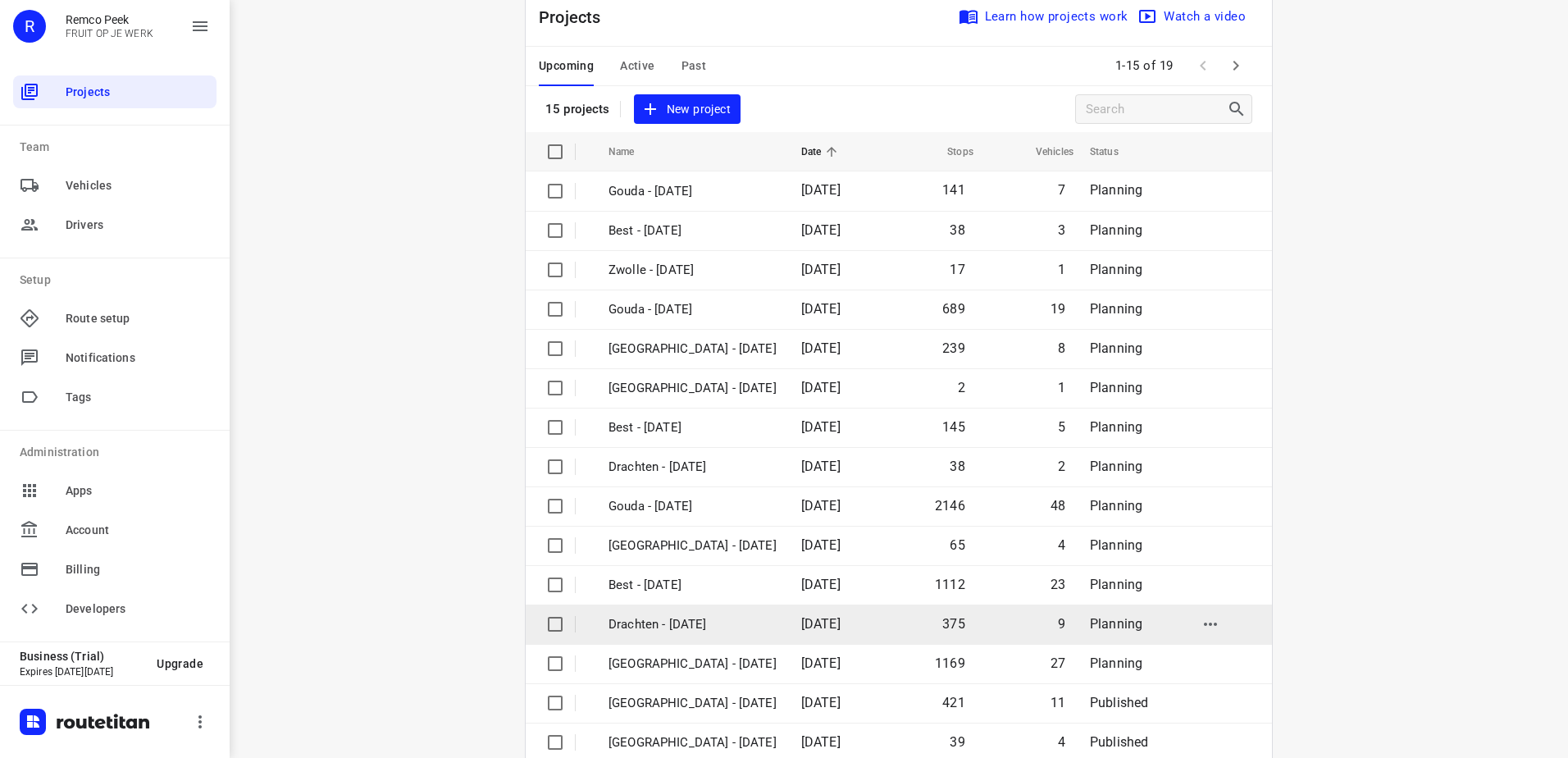
scroll to position [71, 0]
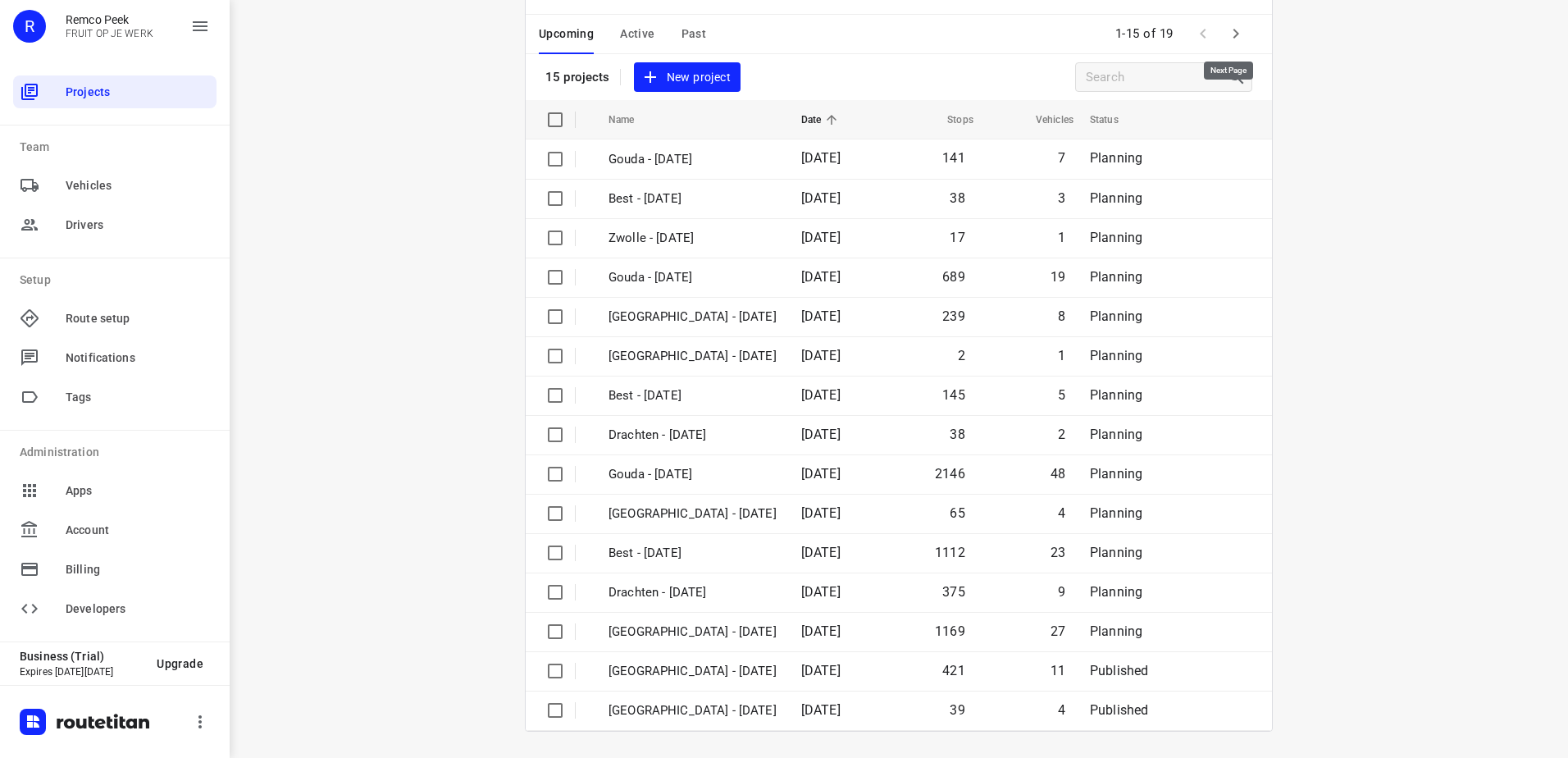
click at [1235, 31] on icon "button" at bounding box center [1235, 33] width 20 height 20
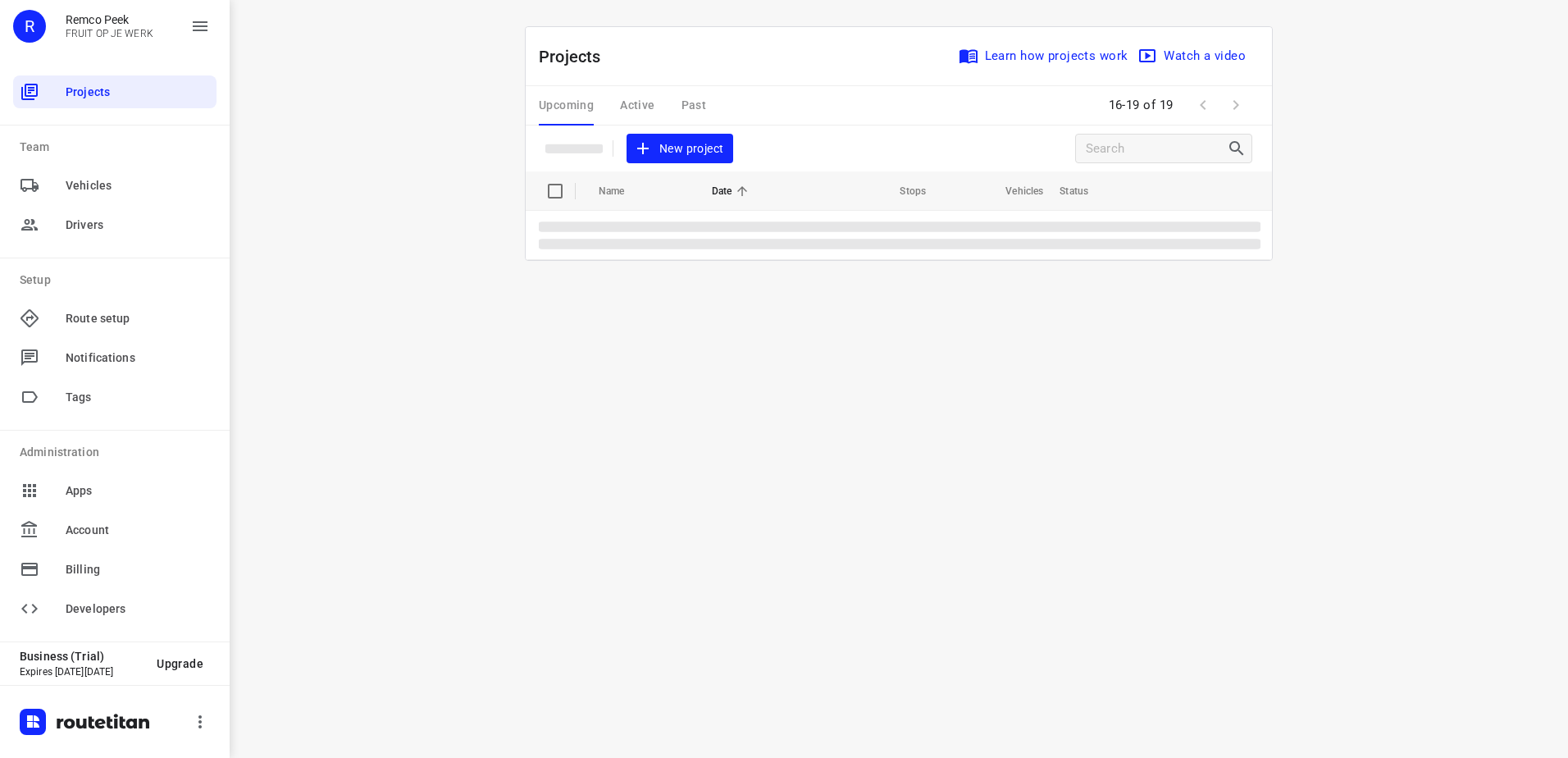
scroll to position [0, 0]
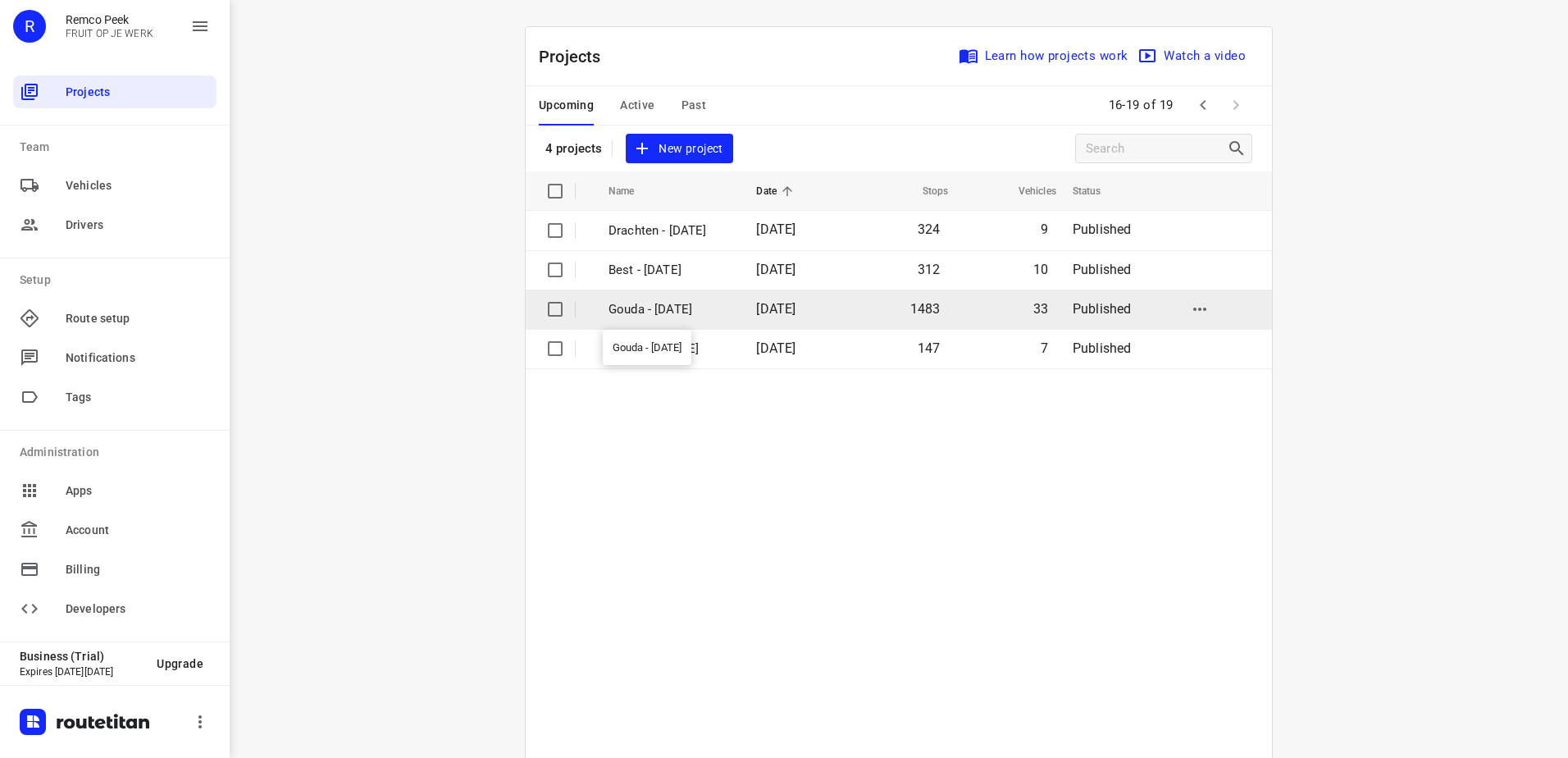
click at [680, 310] on p "Gouda - [DATE]" at bounding box center [670, 309] width 123 height 19
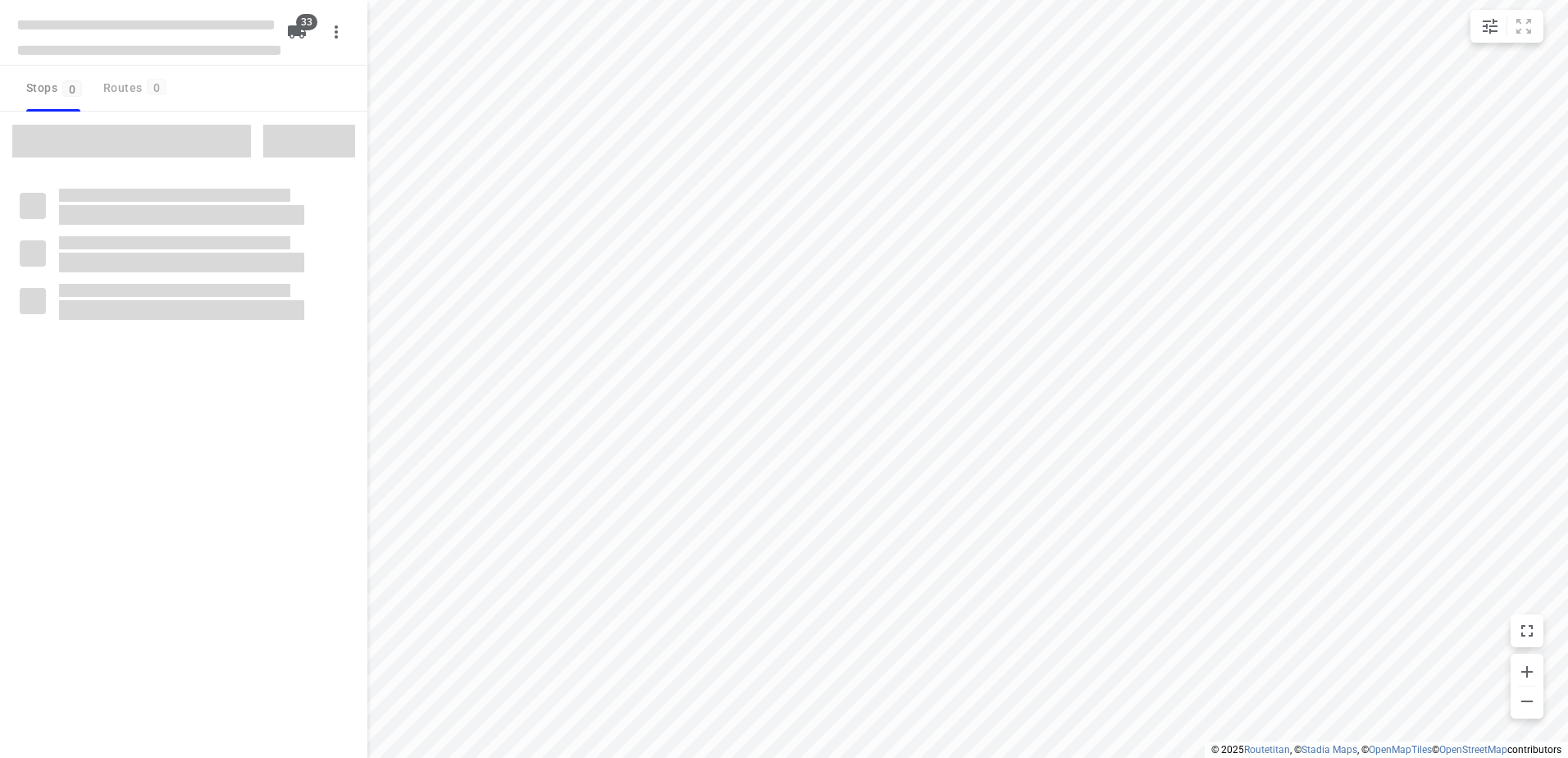
checkbox input "true"
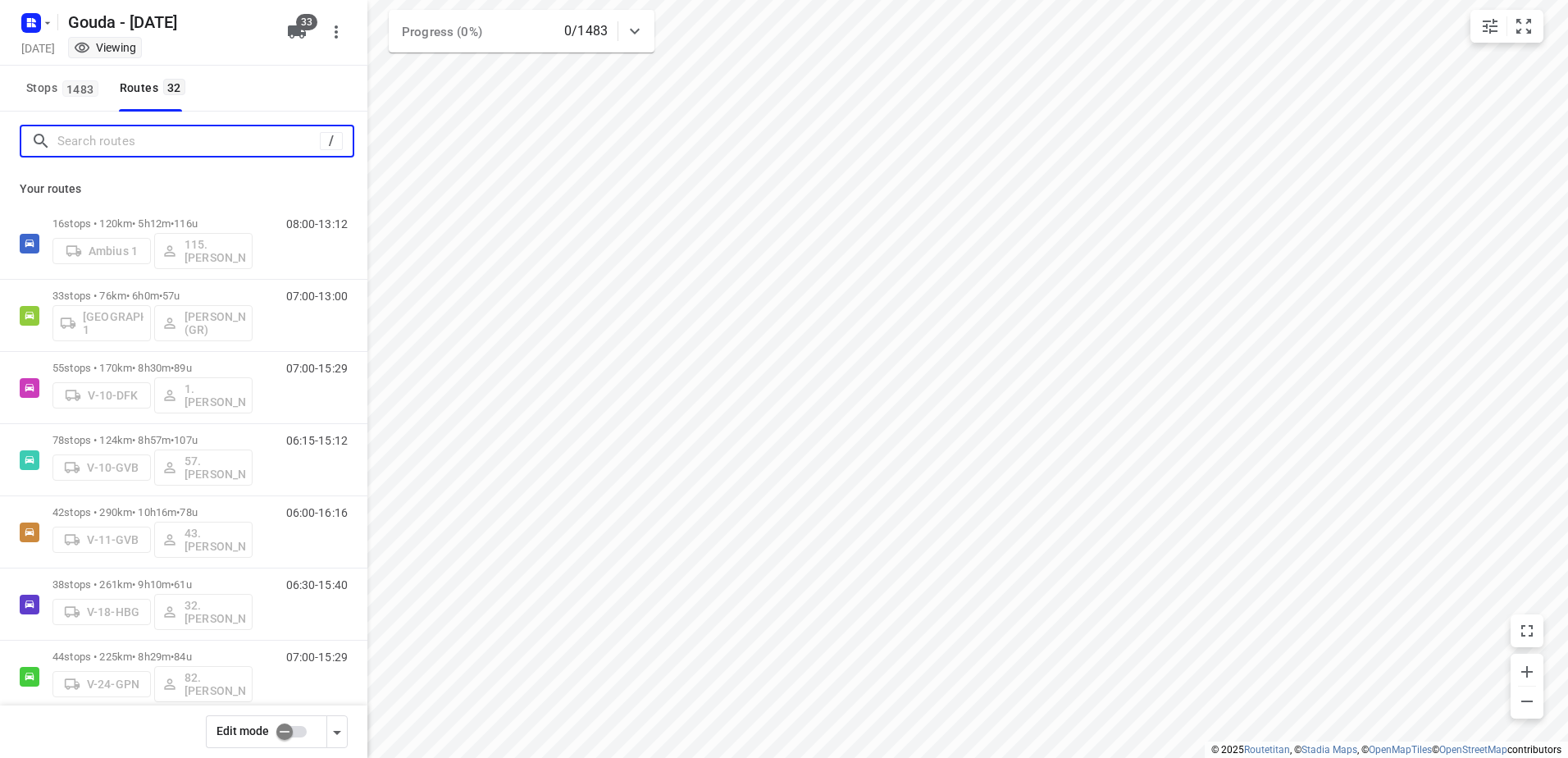
click at [133, 140] on input "Search routes" at bounding box center [188, 141] width 262 height 25
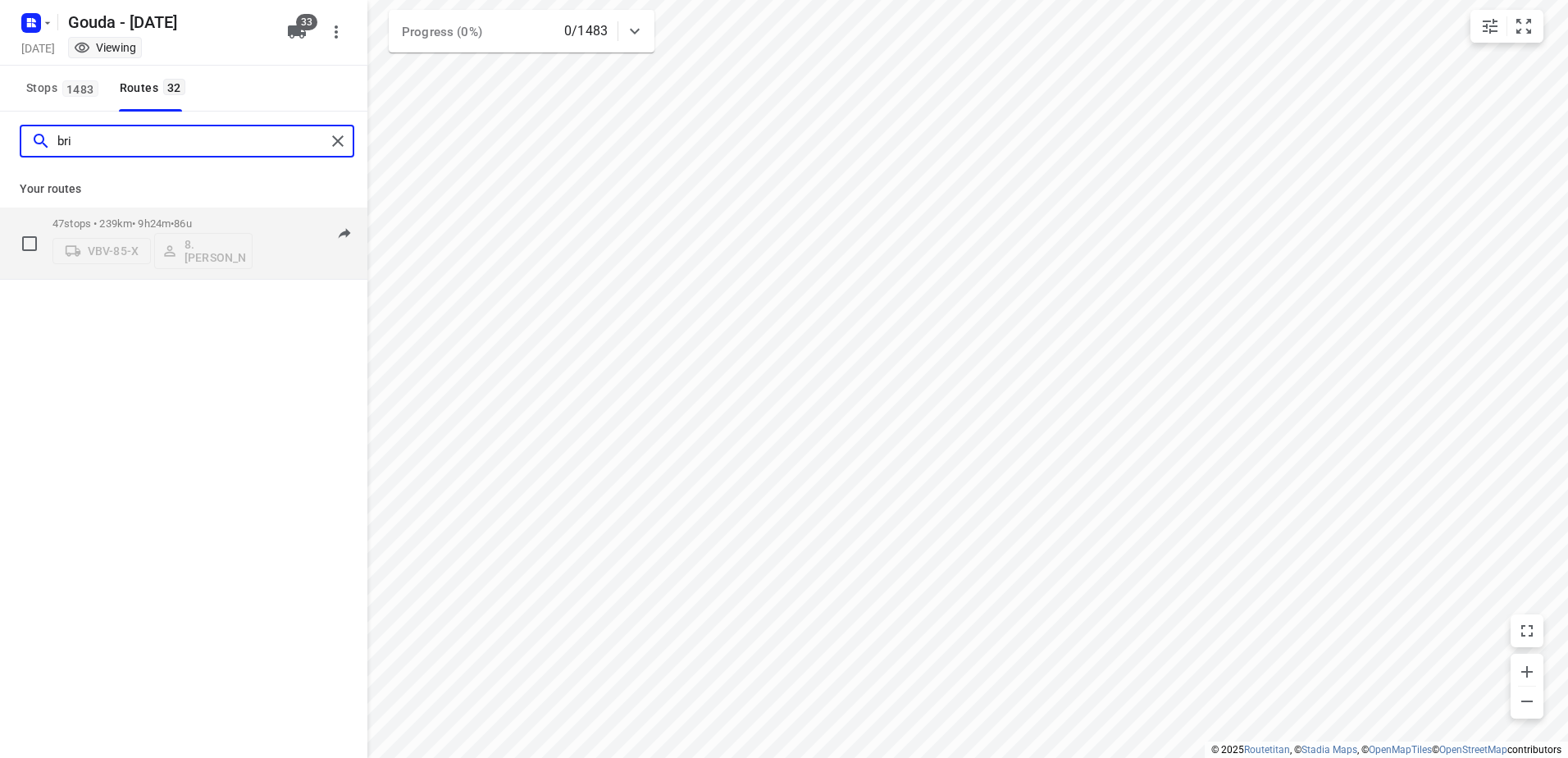
type input "bri"
click at [161, 216] on div "47 stops • 239km • 9h24m • 86u VBV-85-X 8. [PERSON_NAME]" at bounding box center [152, 243] width 200 height 68
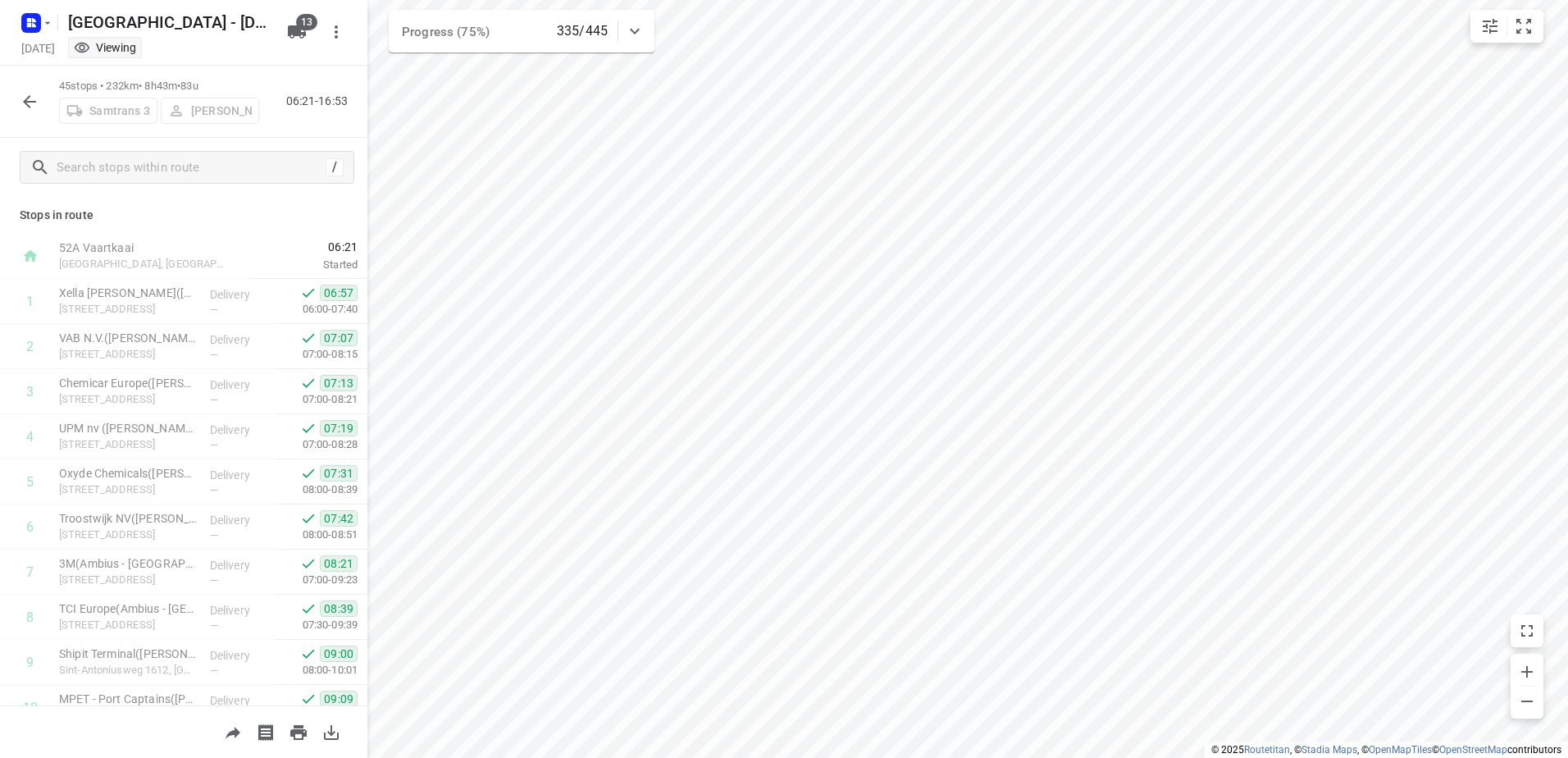
scroll to position [1649, 0]
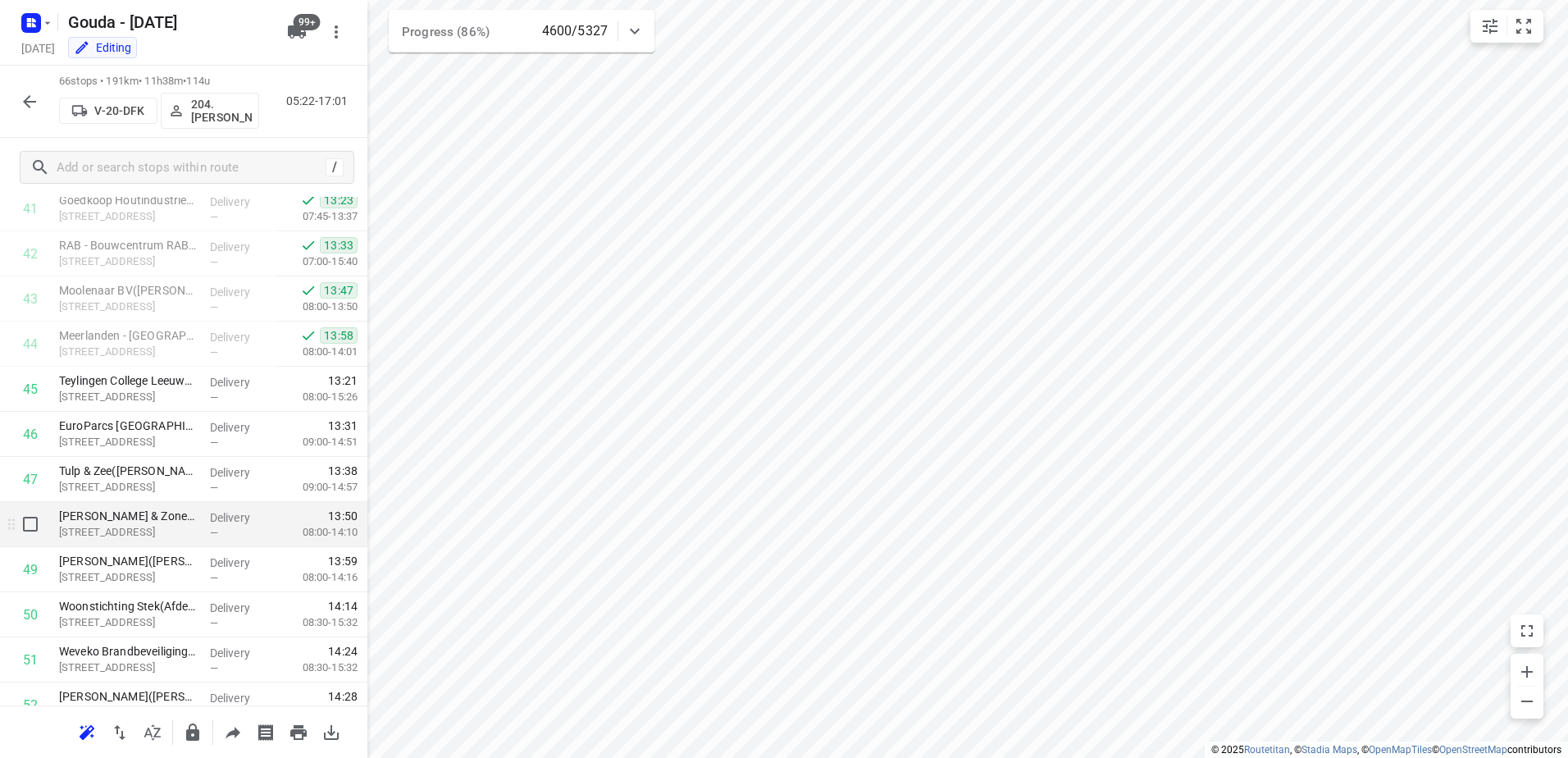
scroll to position [1920, 0]
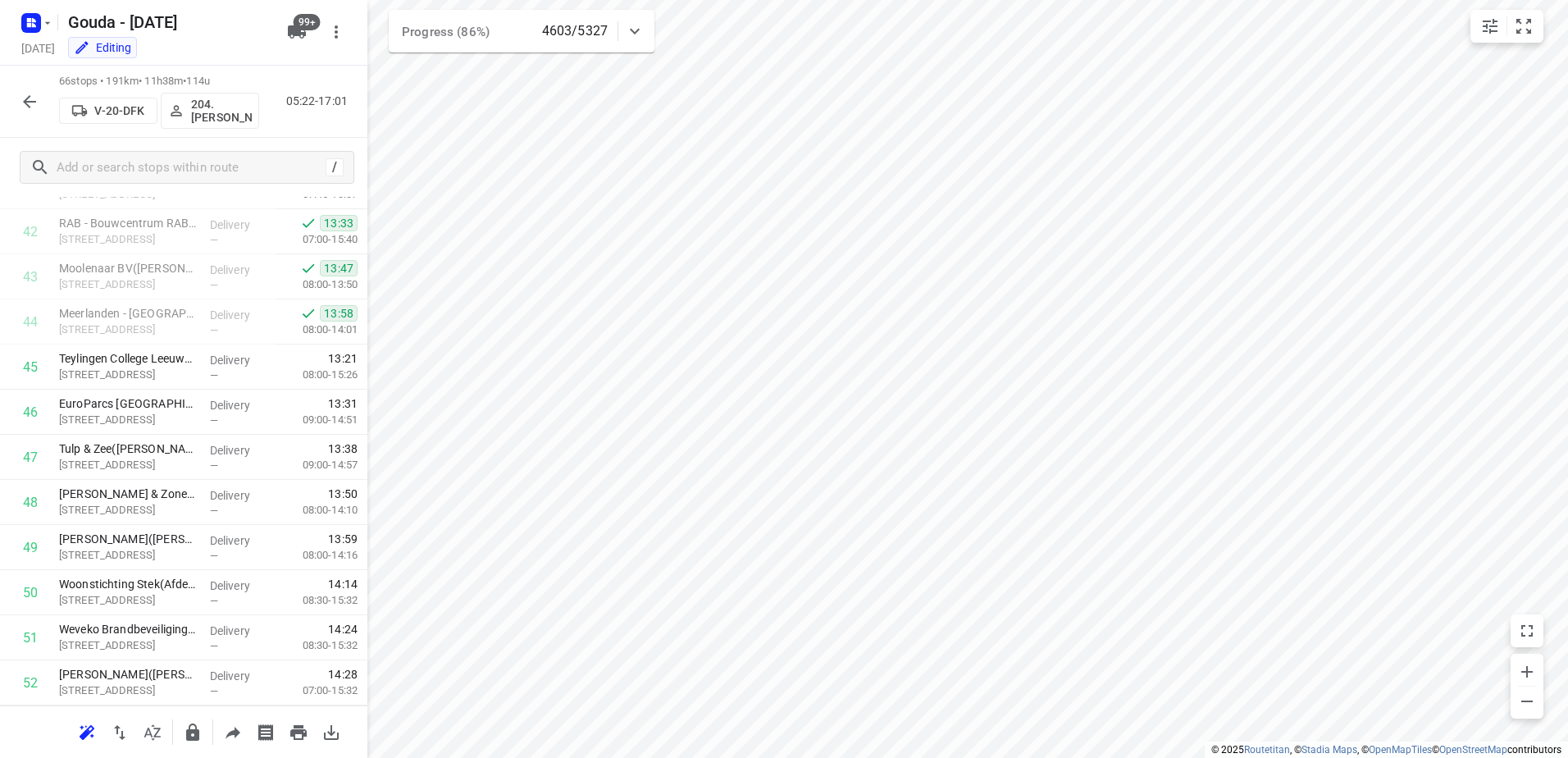
click at [25, 102] on icon "button" at bounding box center [29, 101] width 13 height 13
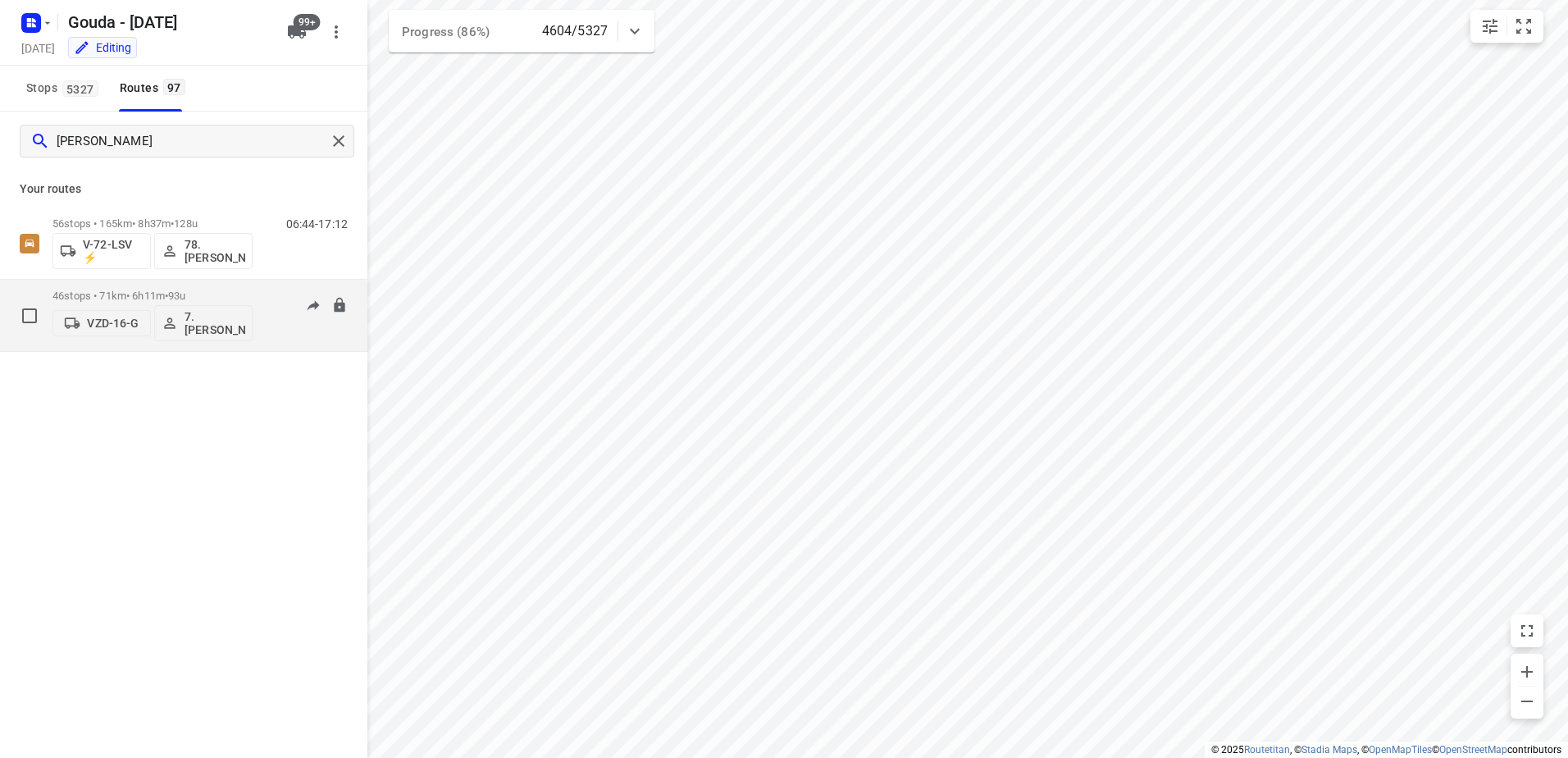
type input "[PERSON_NAME]"
click at [168, 292] on p "46 stops • 71km • 6h11m • 93u" at bounding box center [152, 296] width 200 height 13
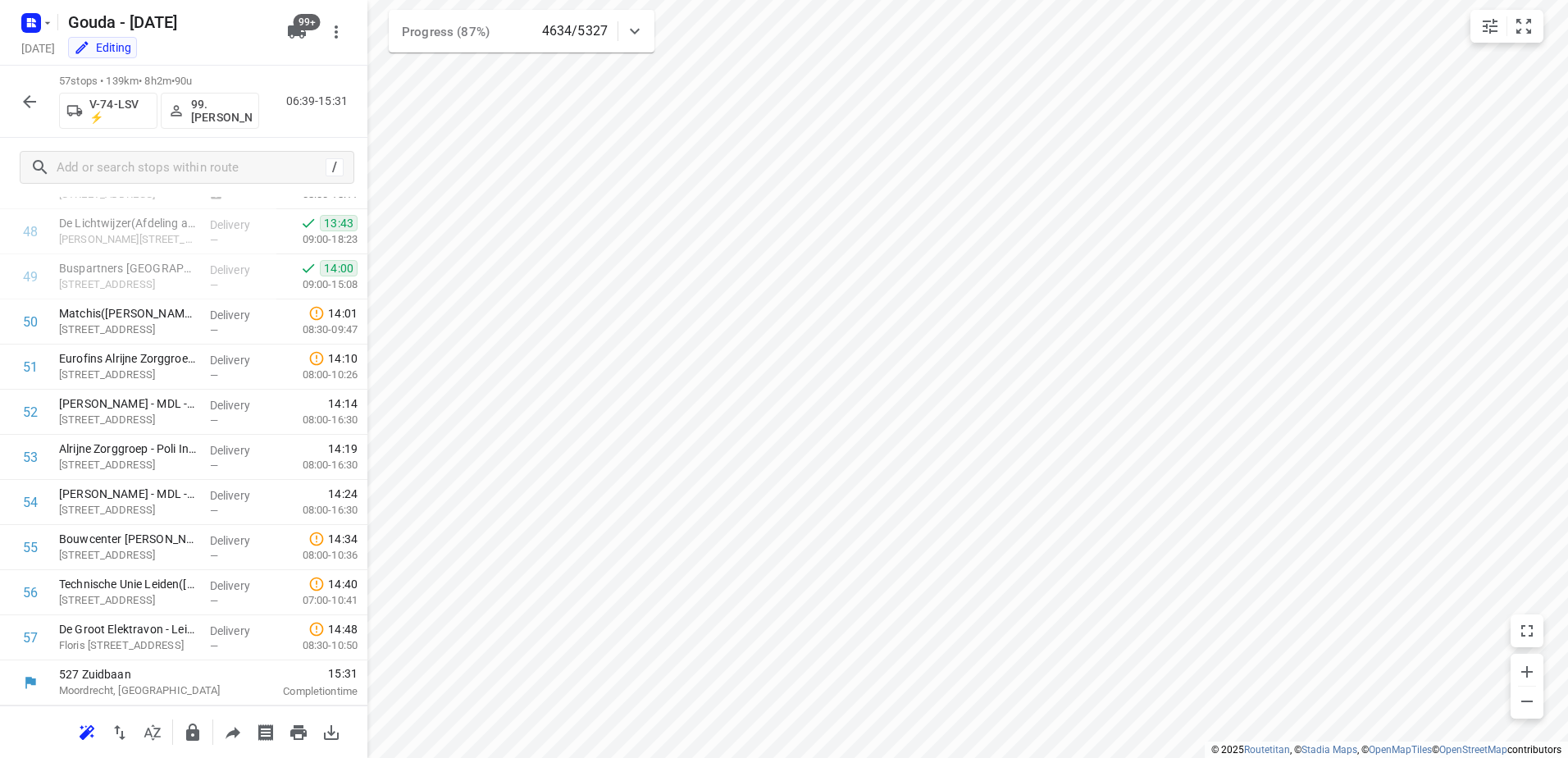
scroll to position [2190, 0]
click at [159, 320] on p "Matchis([PERSON_NAME])" at bounding box center [128, 313] width 137 height 17
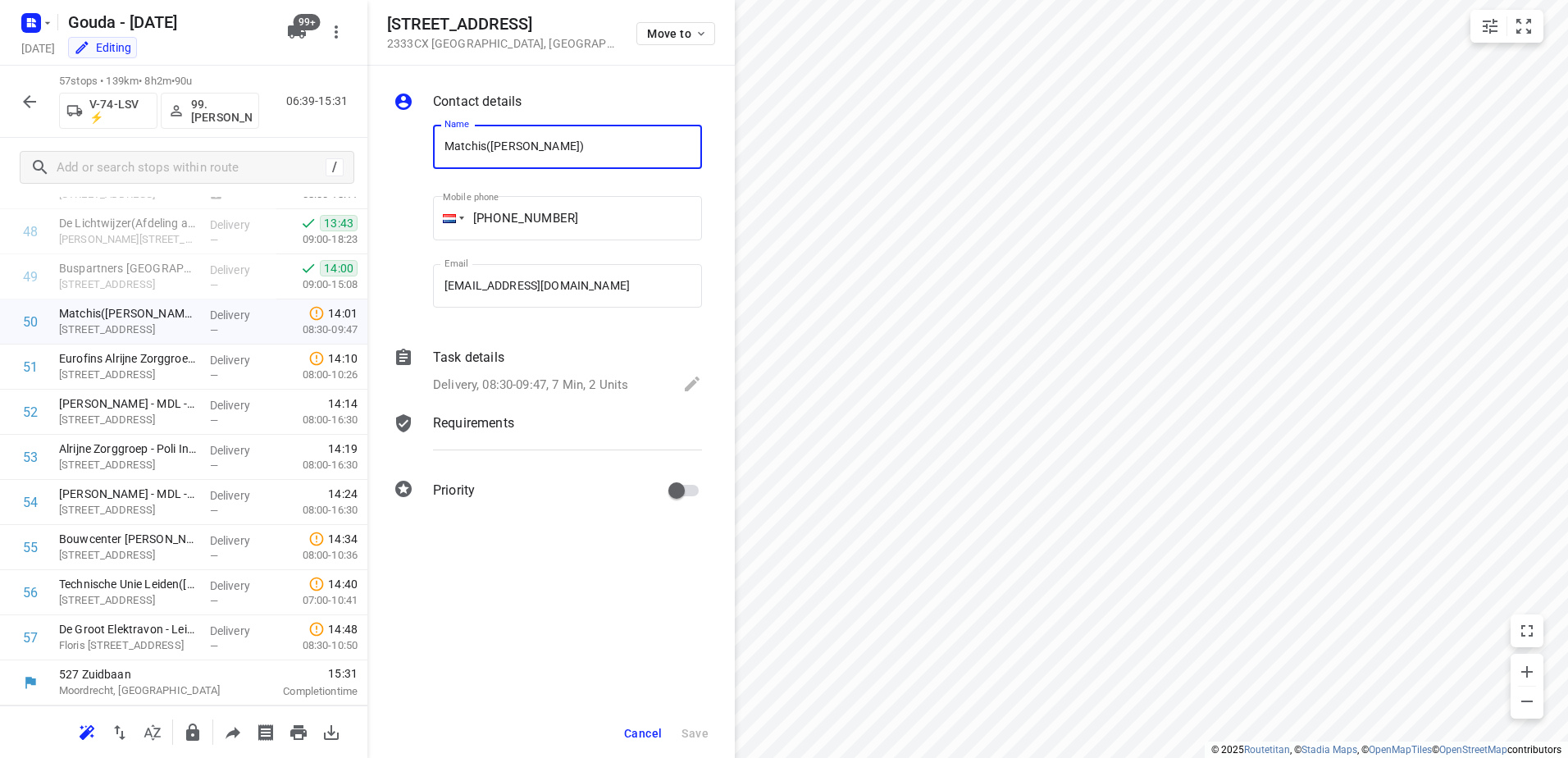
click at [507, 401] on div "Contact details Name Matchis([PERSON_NAME]) Name Mobile phone [PHONE_NUMBER] ​ …" at bounding box center [551, 299] width 368 height 467
click at [584, 384] on p "Delivery, 08:30-09:47, 7 Min, 2 Units" at bounding box center [530, 384] width 195 height 19
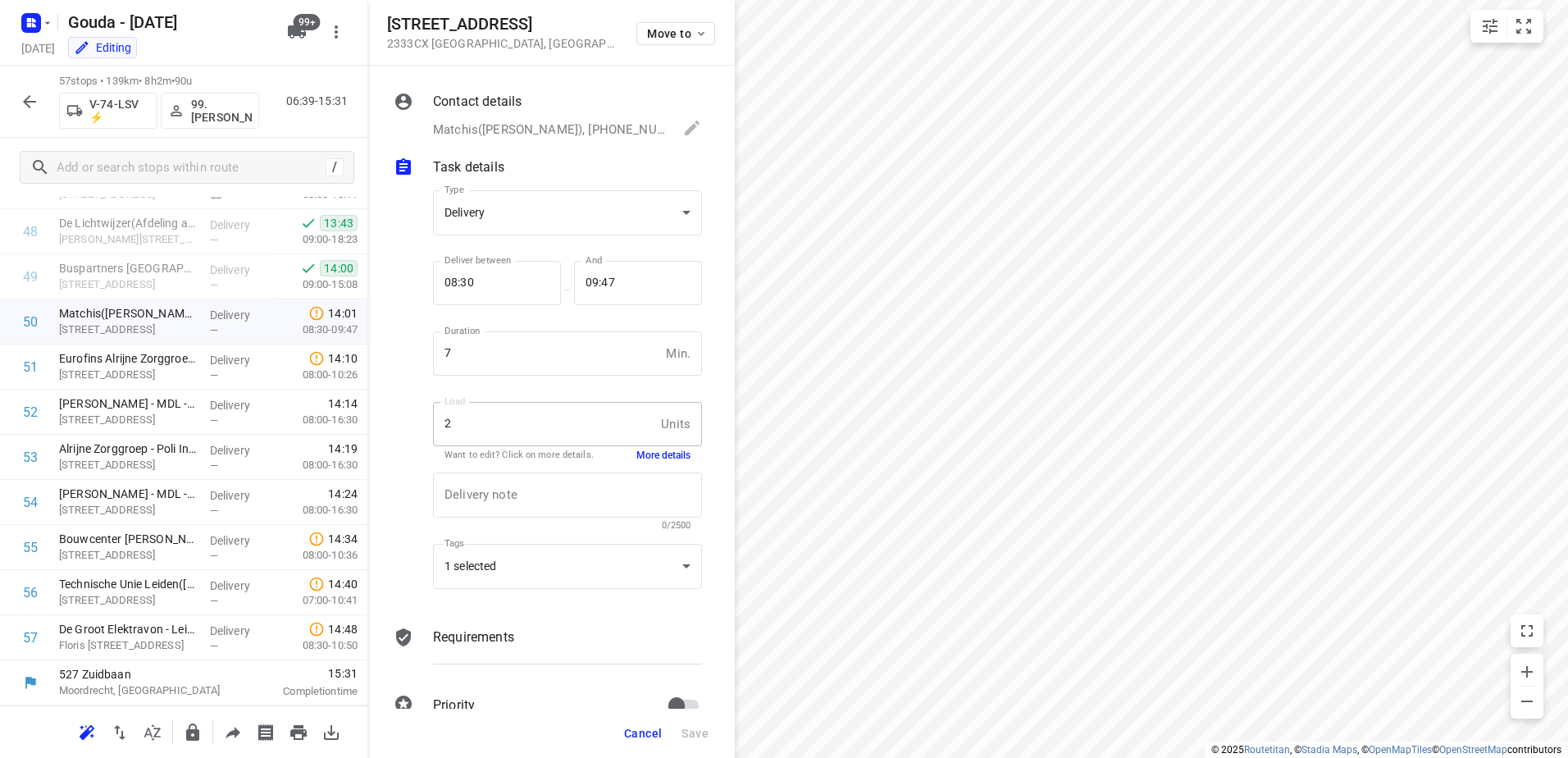
click at [652, 456] on button "More details" at bounding box center [664, 456] width 55 height 14
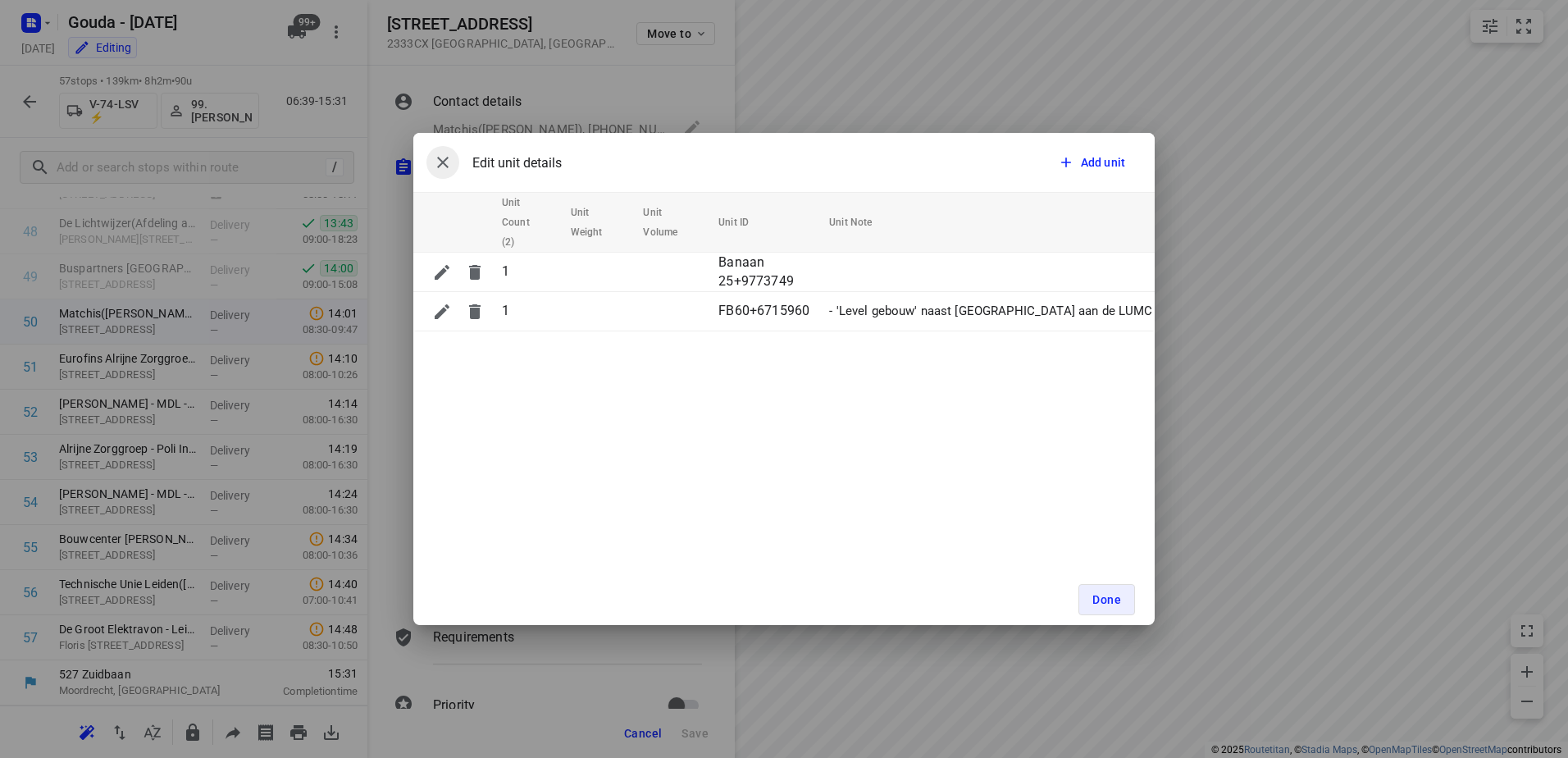
click at [434, 164] on icon "button" at bounding box center [443, 162] width 20 height 20
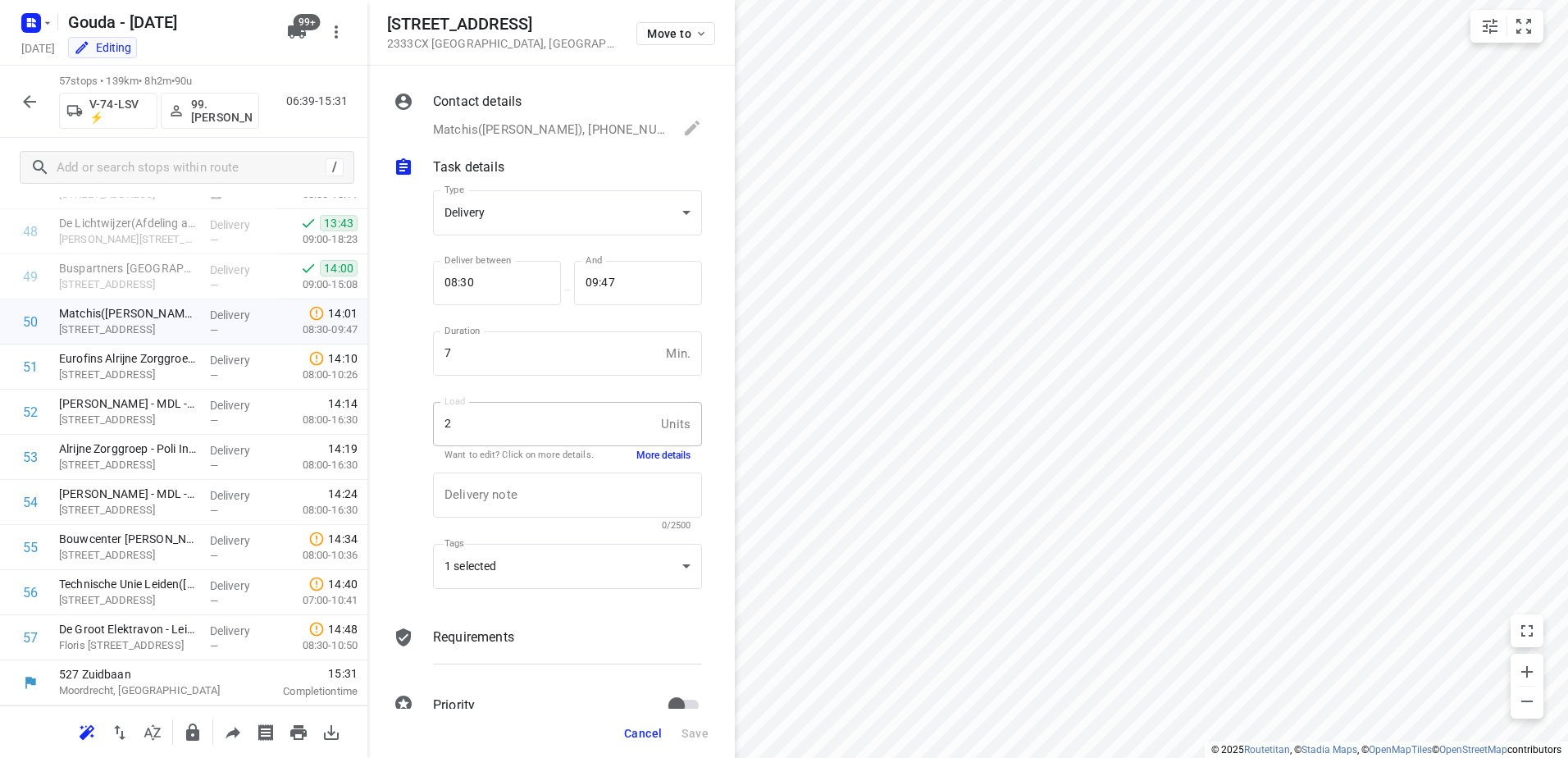
click at [637, 745] on button "Cancel" at bounding box center [643, 734] width 51 height 29
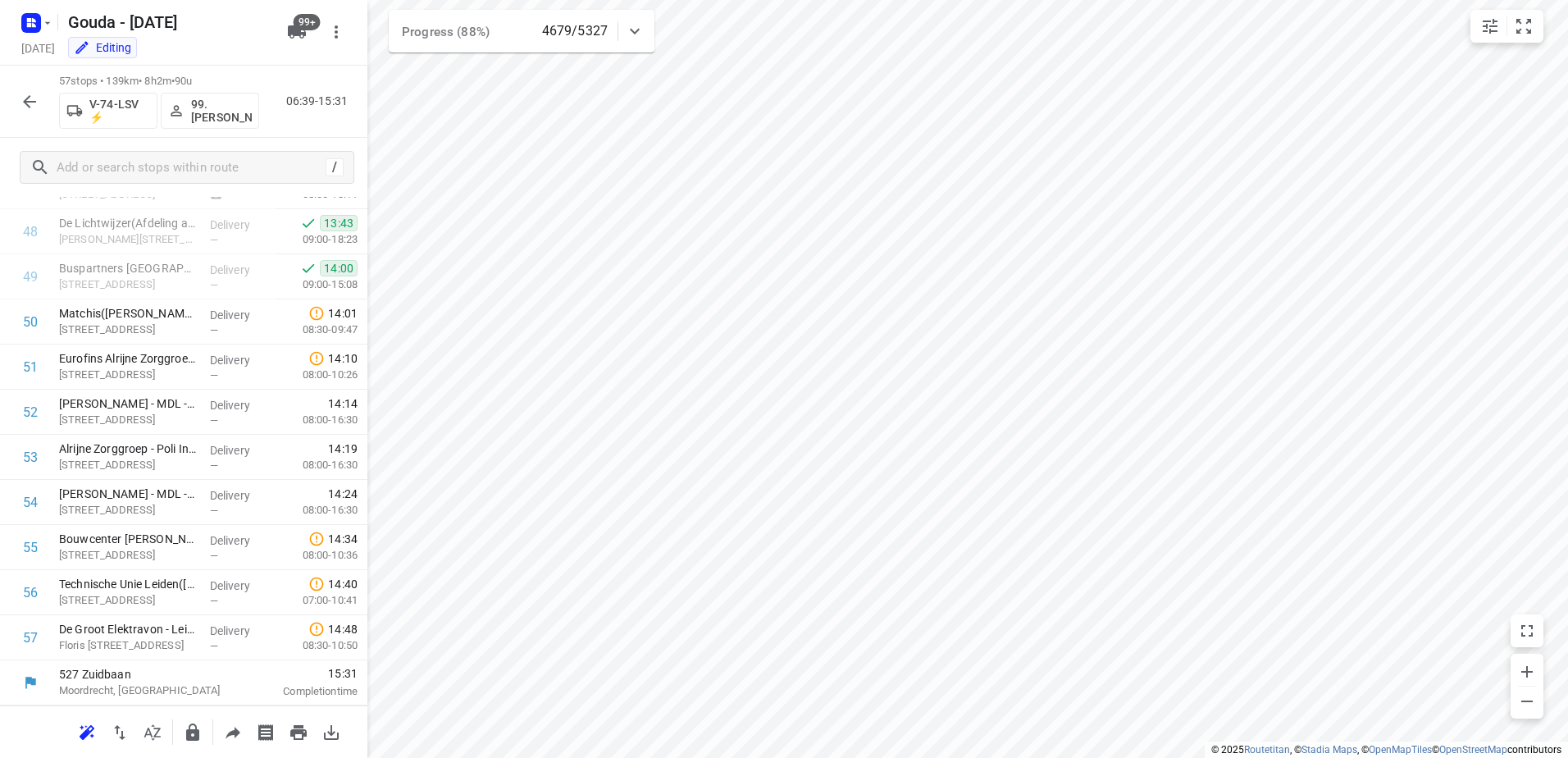
click at [30, 99] on icon "button" at bounding box center [29, 101] width 20 height 20
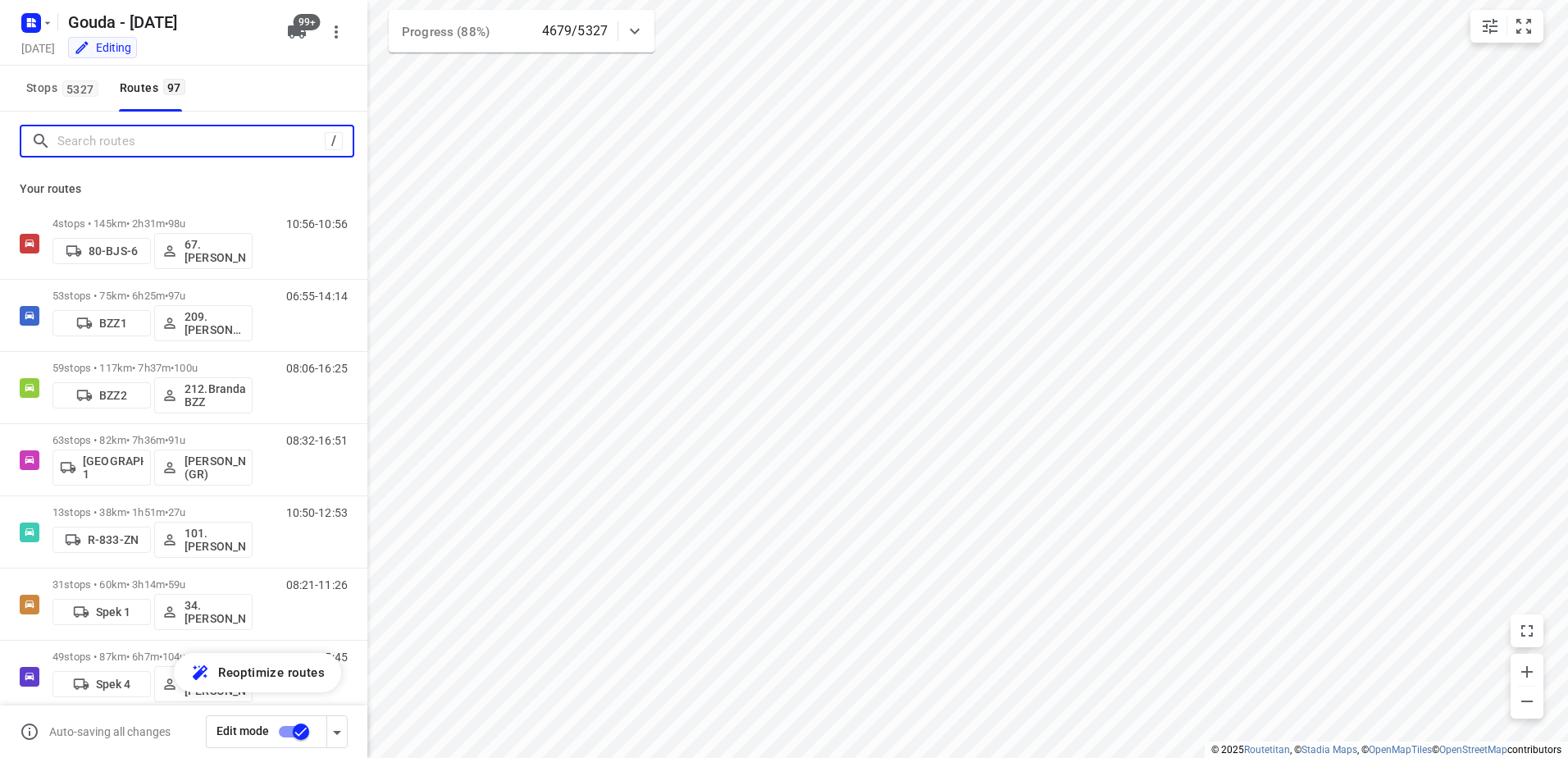
click at [151, 144] on input "Search routes" at bounding box center [191, 141] width 267 height 25
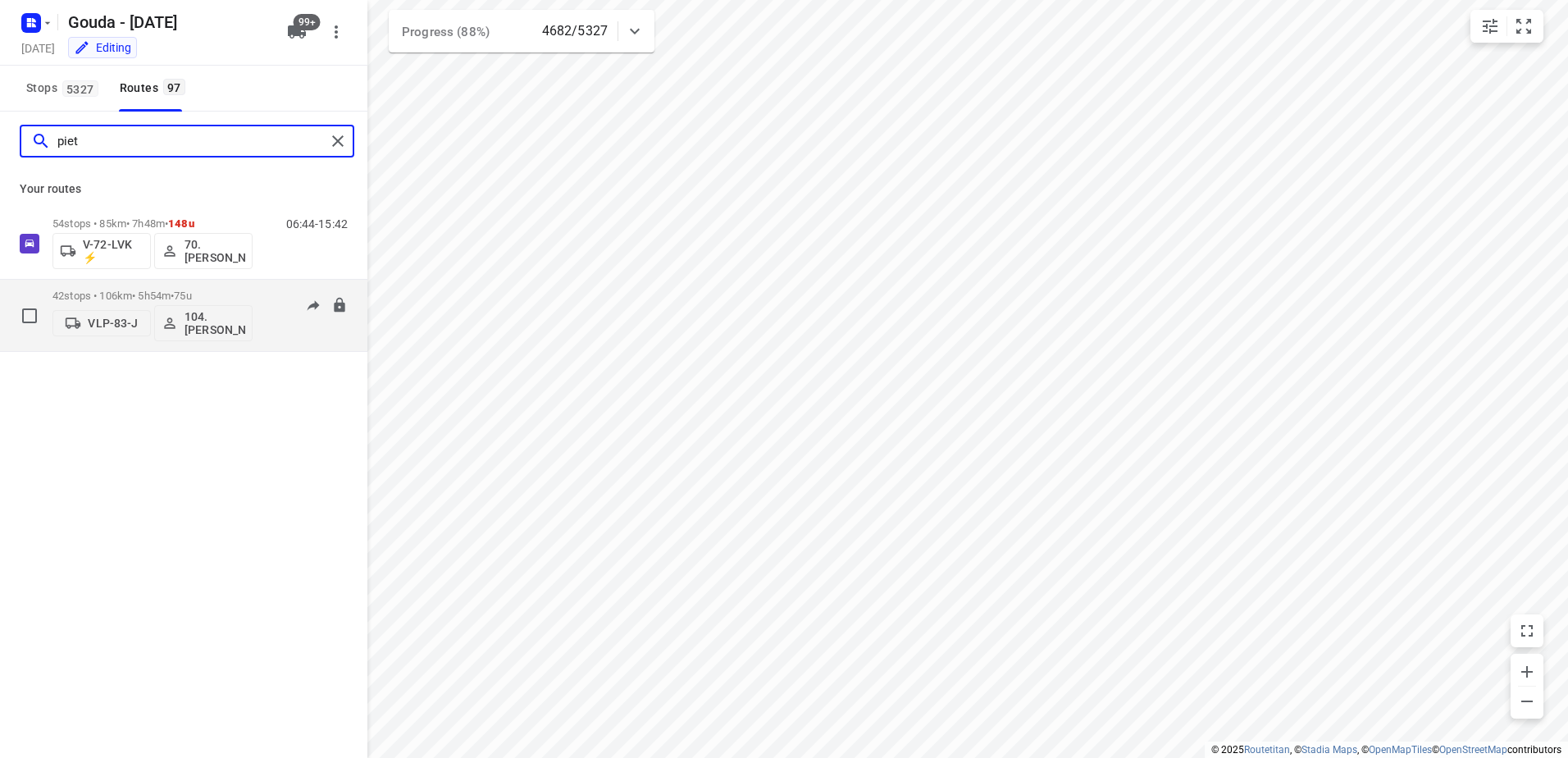
type input "piet"
click at [263, 282] on div "42 stops • 106km • 5h54m • 75u VLP-83-J 104.[PERSON_NAME] 06:35-15:55" at bounding box center [210, 315] width 315 height 68
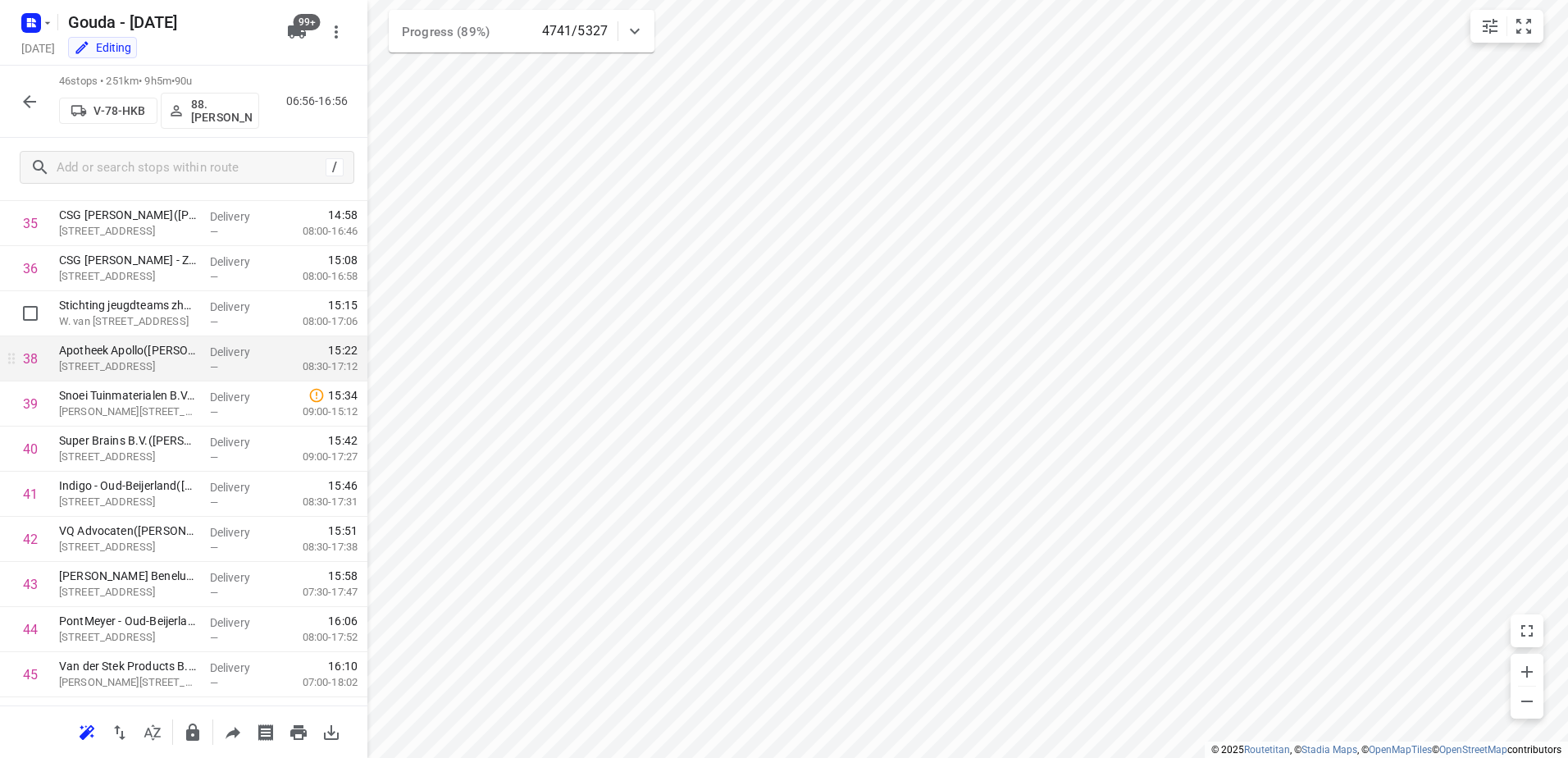
scroll to position [1695, 0]
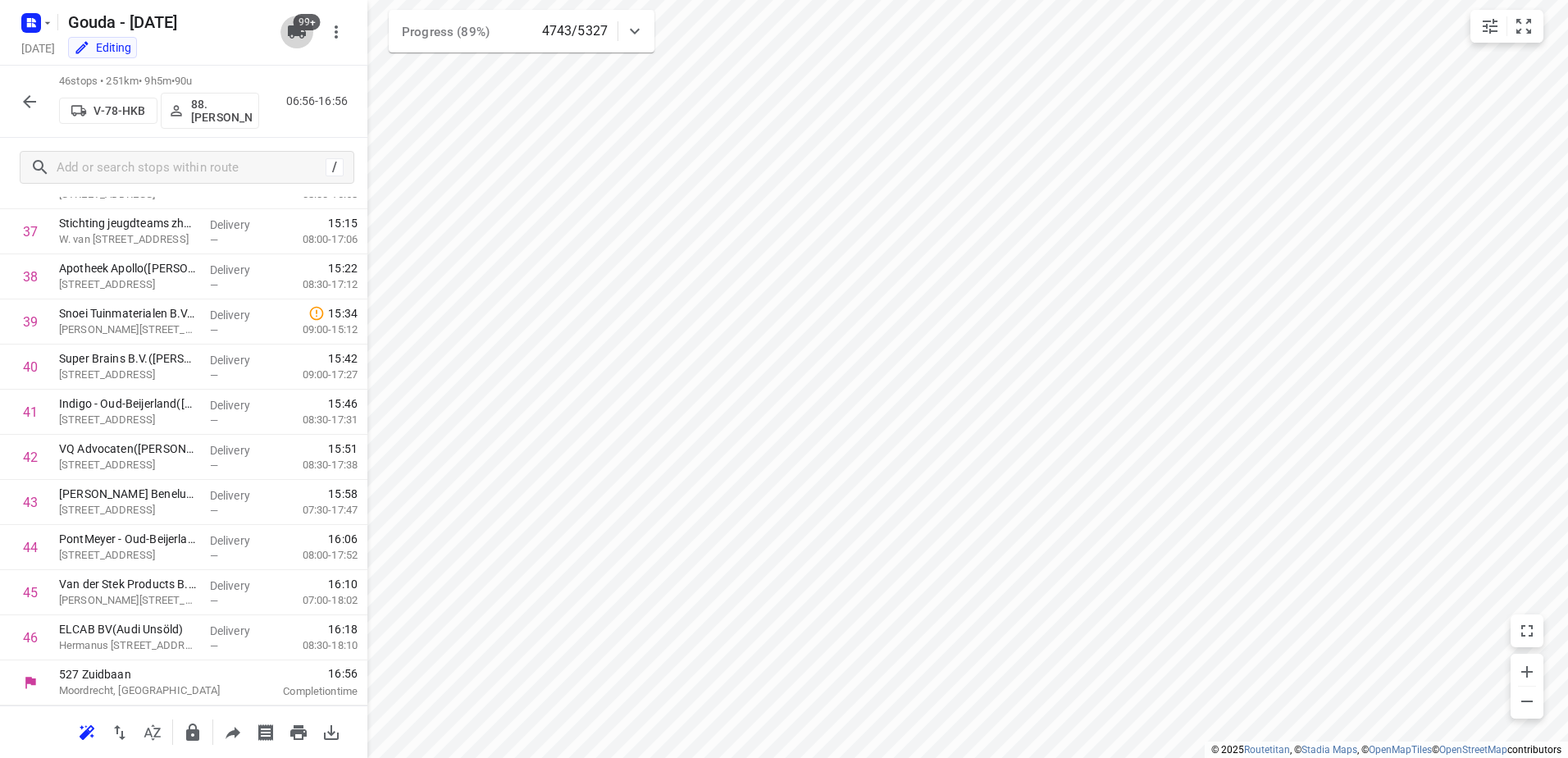
click at [296, 32] on icon "button" at bounding box center [296, 31] width 19 height 13
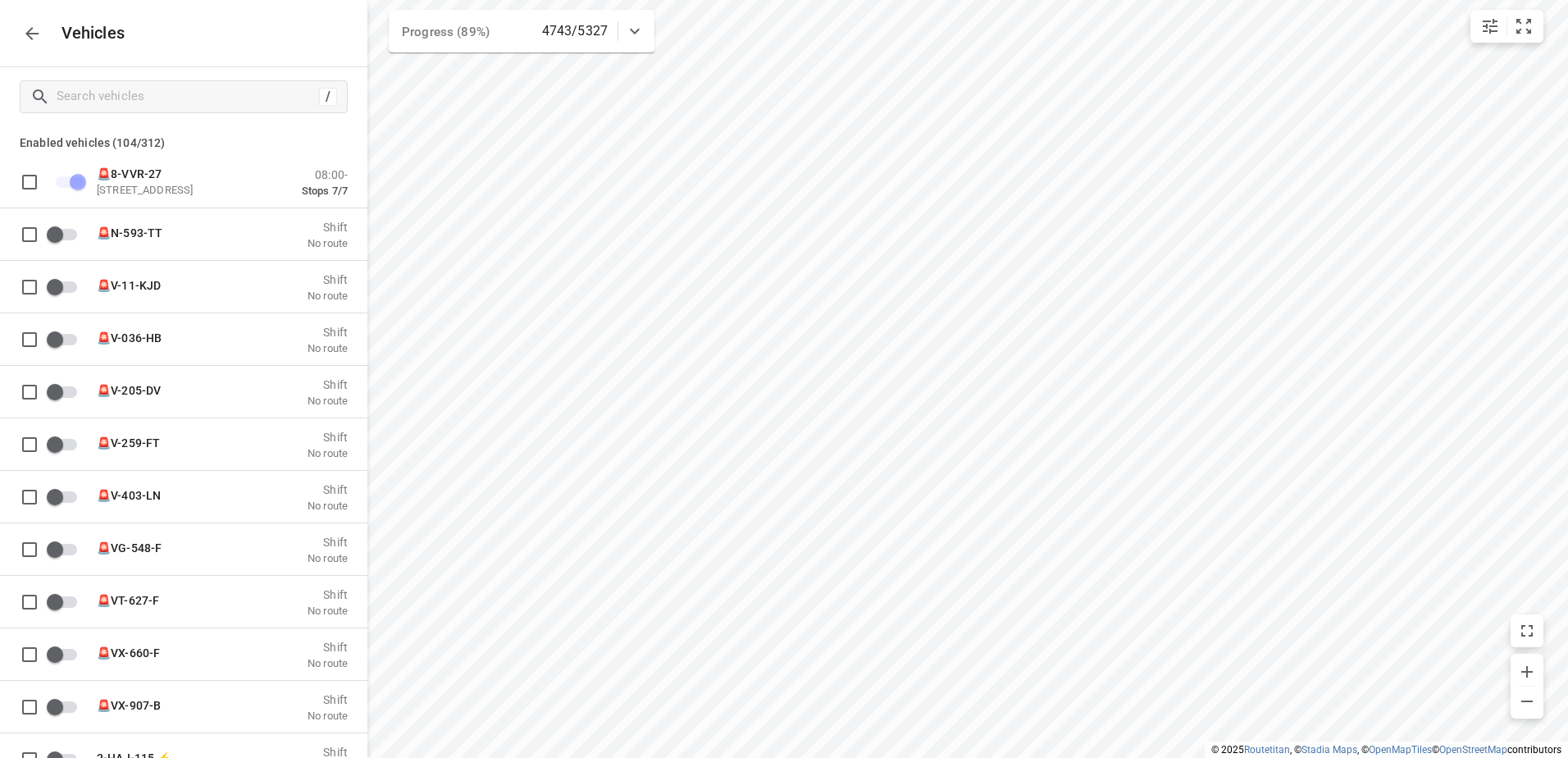
click at [226, 77] on div "/" at bounding box center [183, 97] width 368 height 60
click at [226, 84] on input "Search vehicles" at bounding box center [185, 97] width 255 height 25
type input "a"
checkbox input "false"
checkbox input "true"
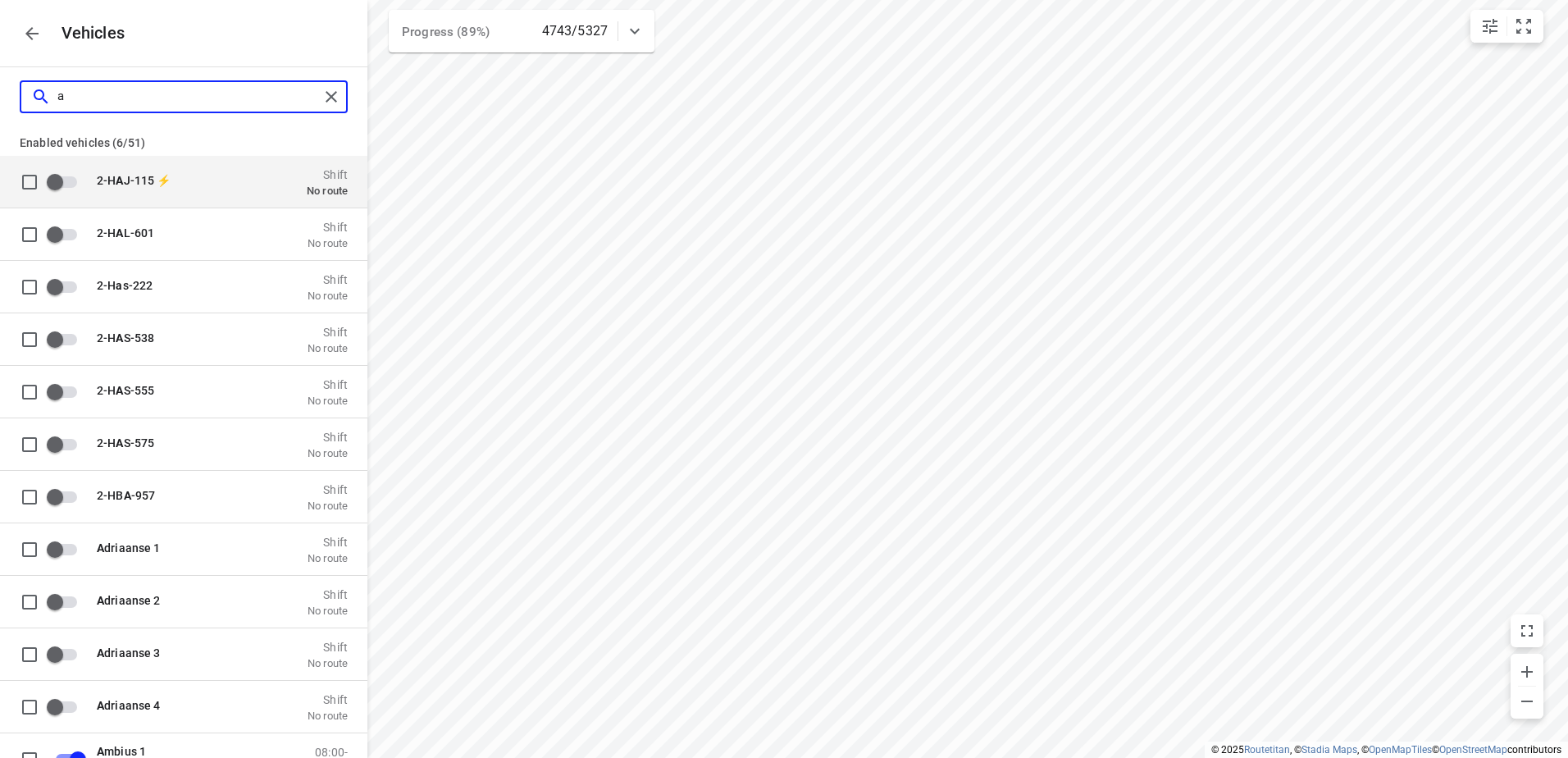
type input "am"
checkbox input "true"
checkbox input "false"
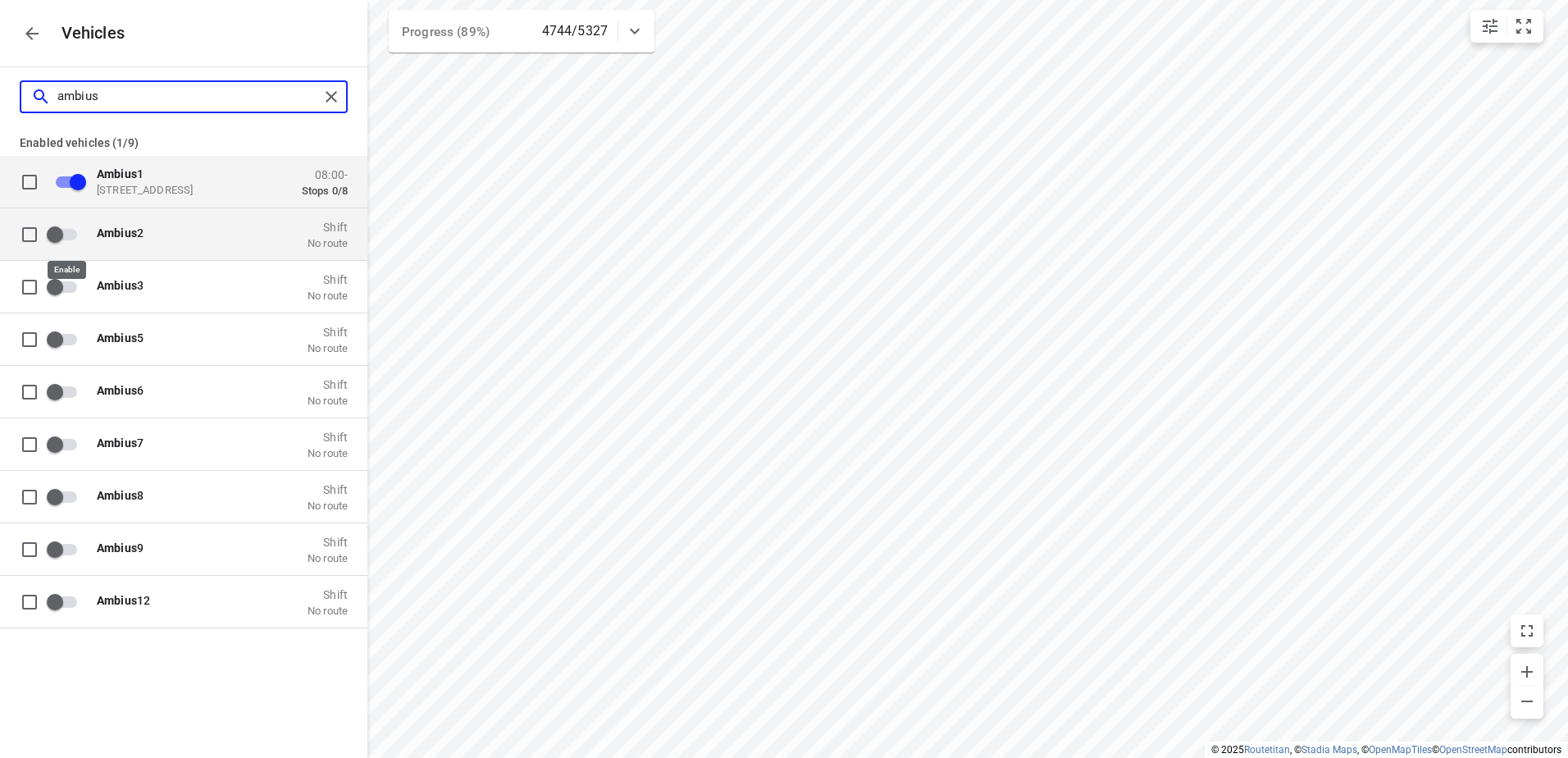
type input "ambius"
click at [55, 230] on input "grid" at bounding box center [55, 234] width 94 height 31
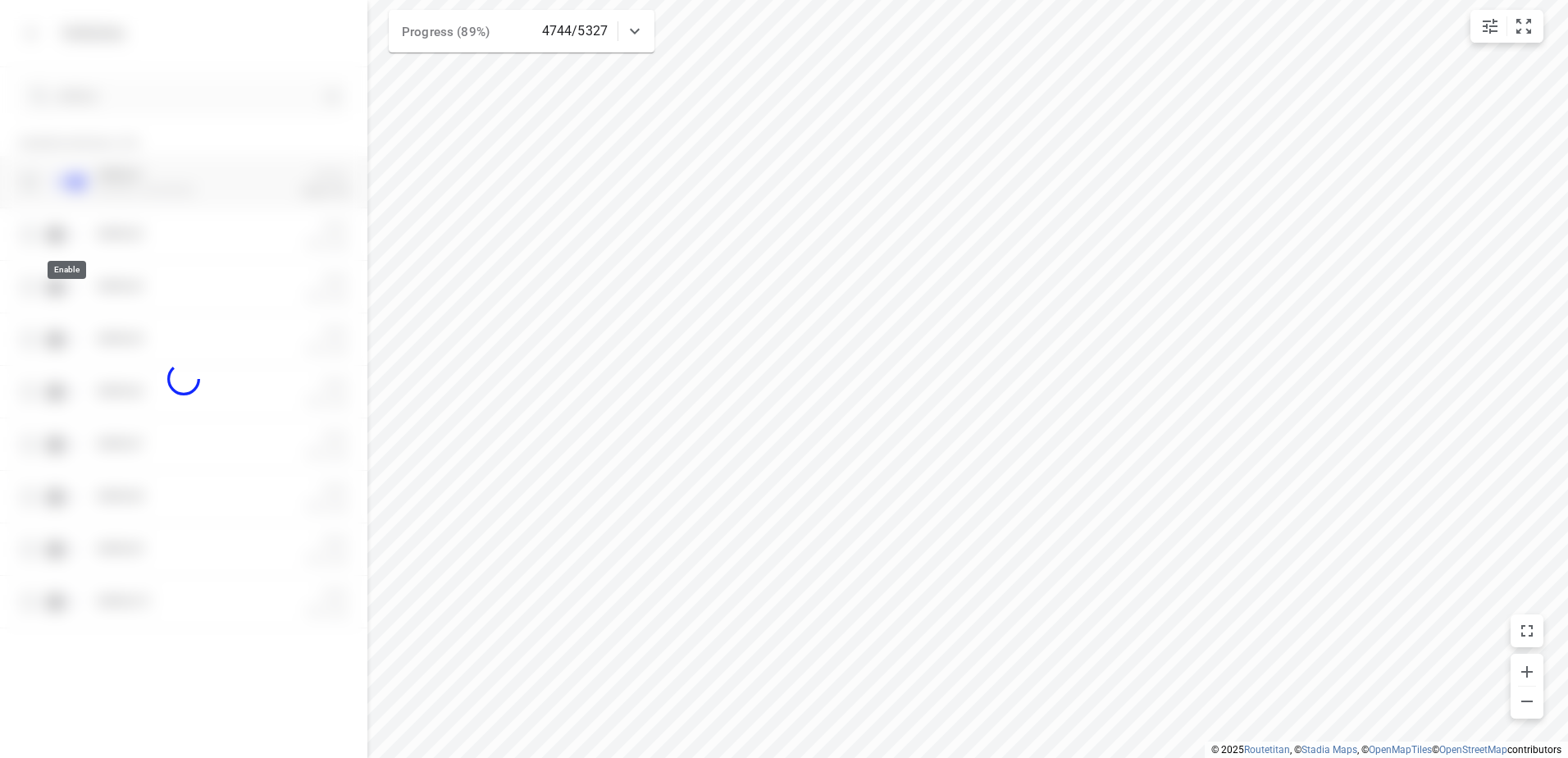
checkbox input "true"
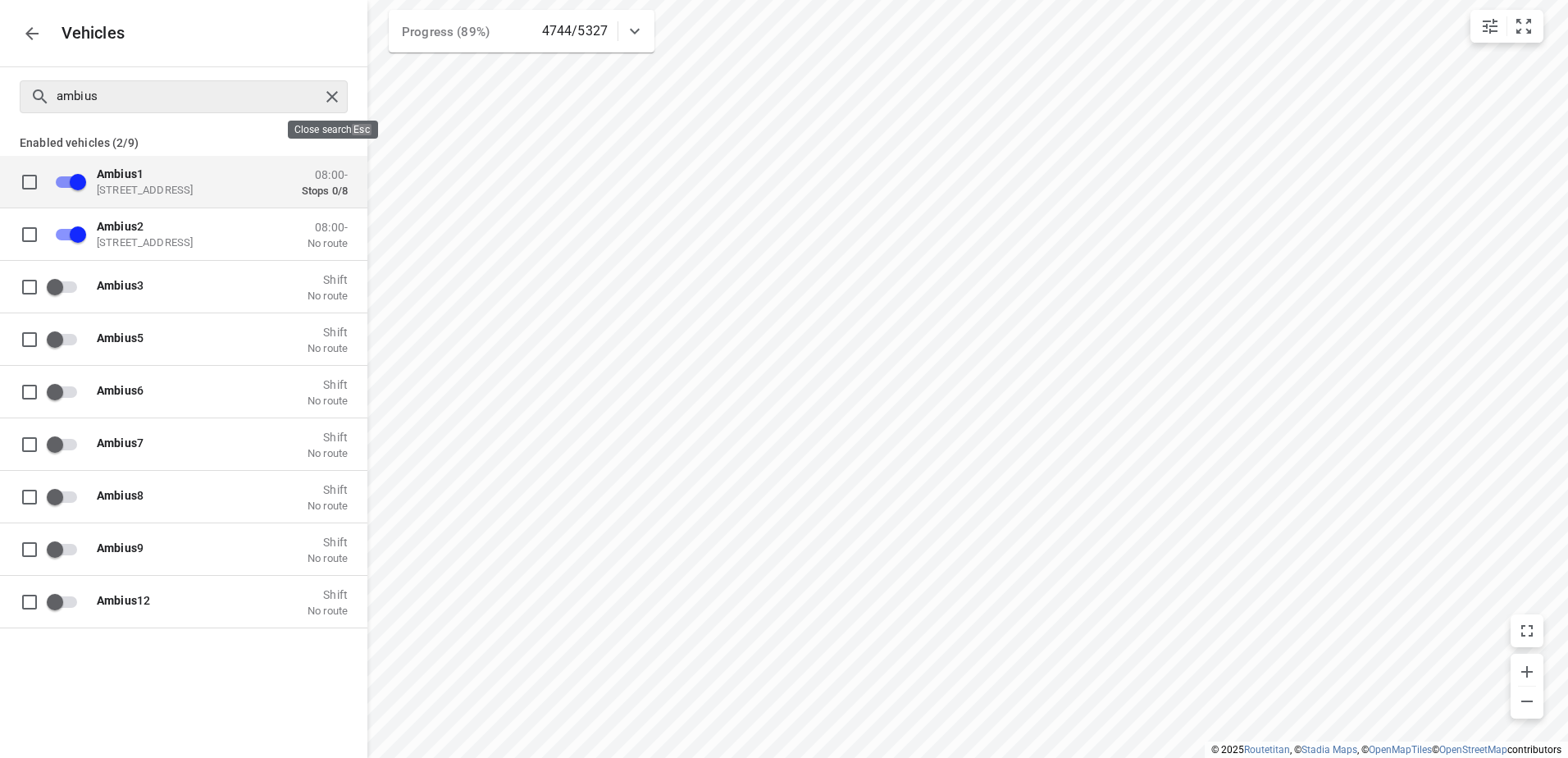
checkbox input "false"
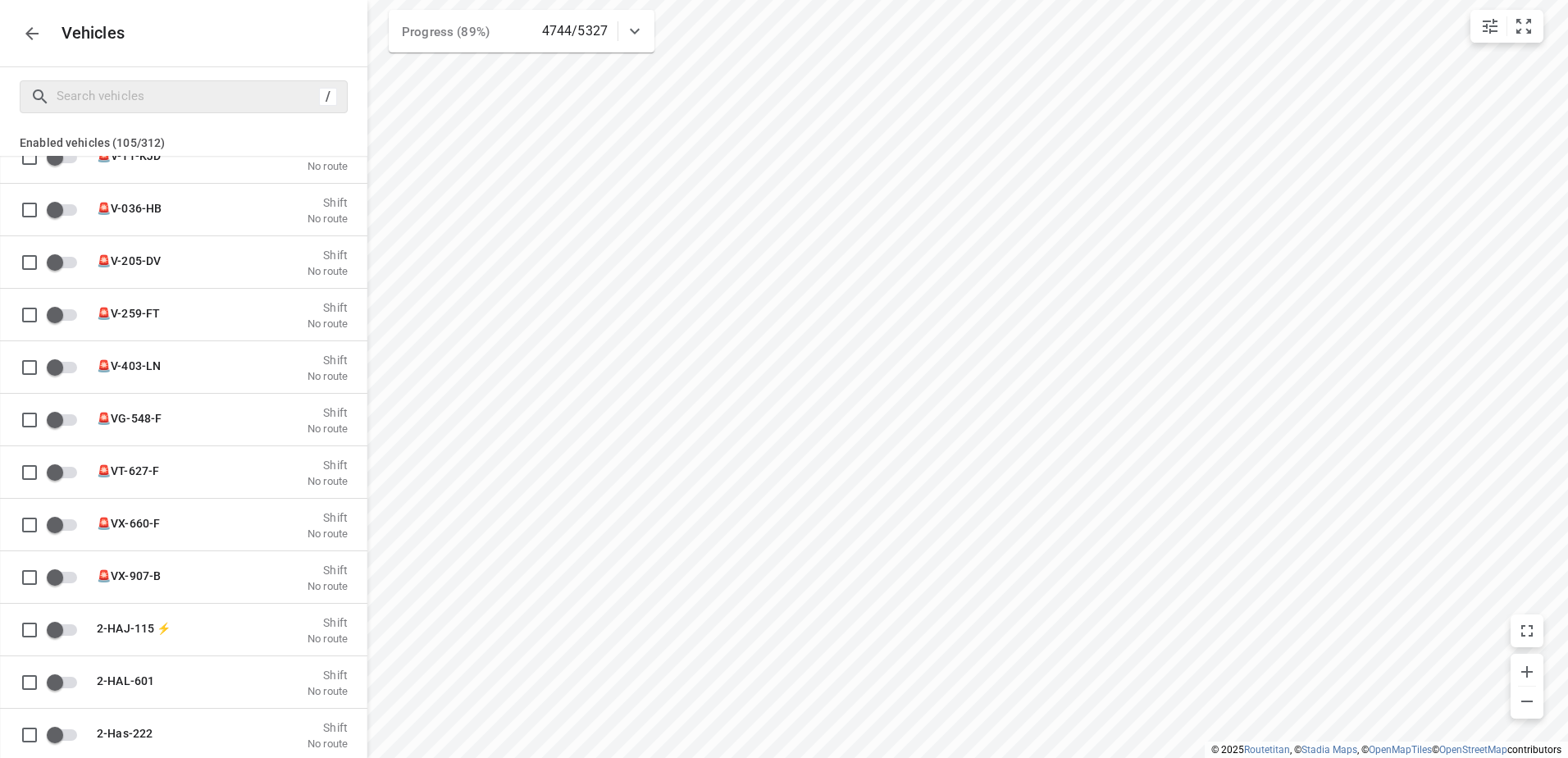
scroll to position [82, 0]
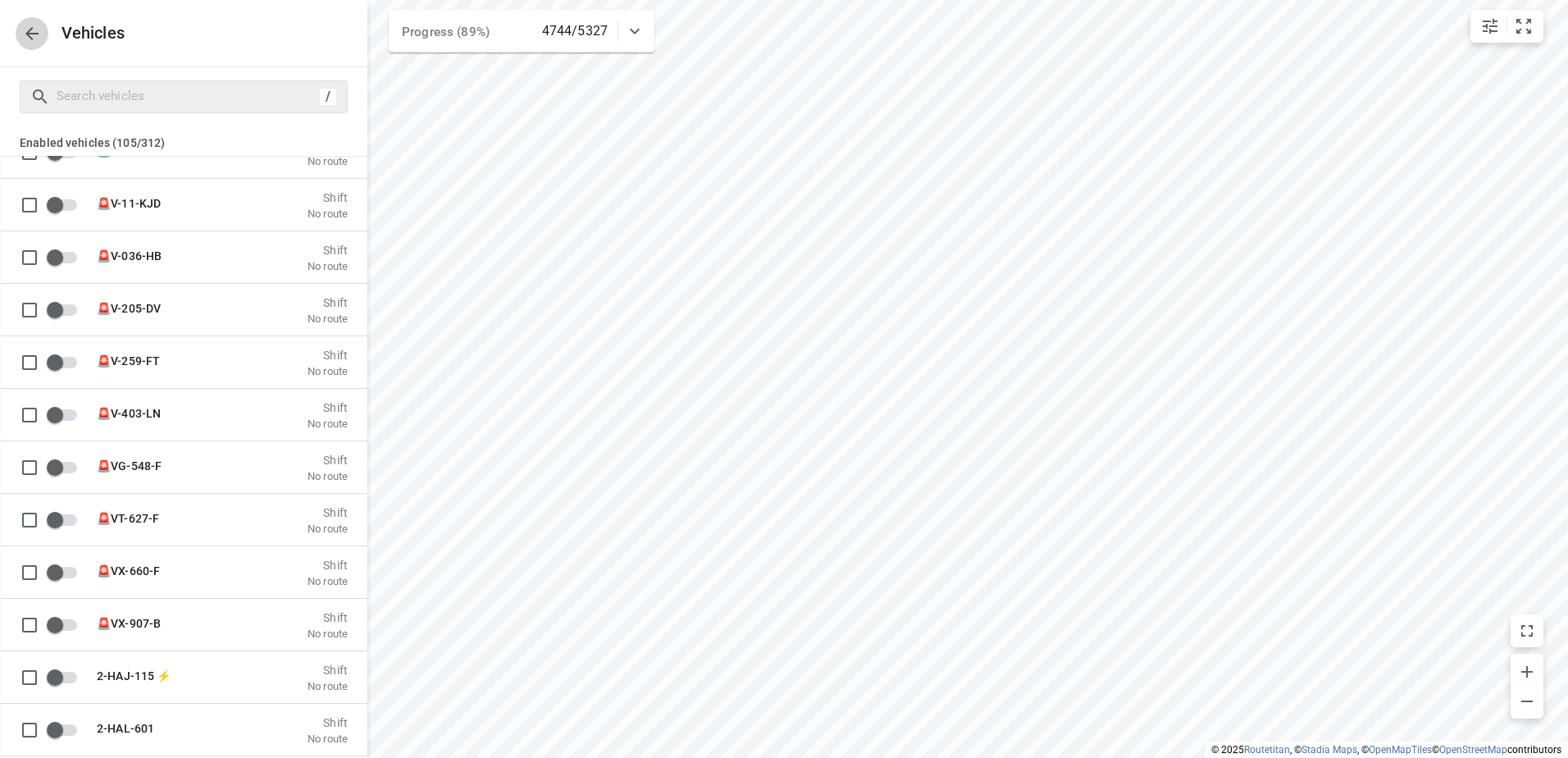
click at [37, 31] on icon "button" at bounding box center [32, 33] width 20 height 20
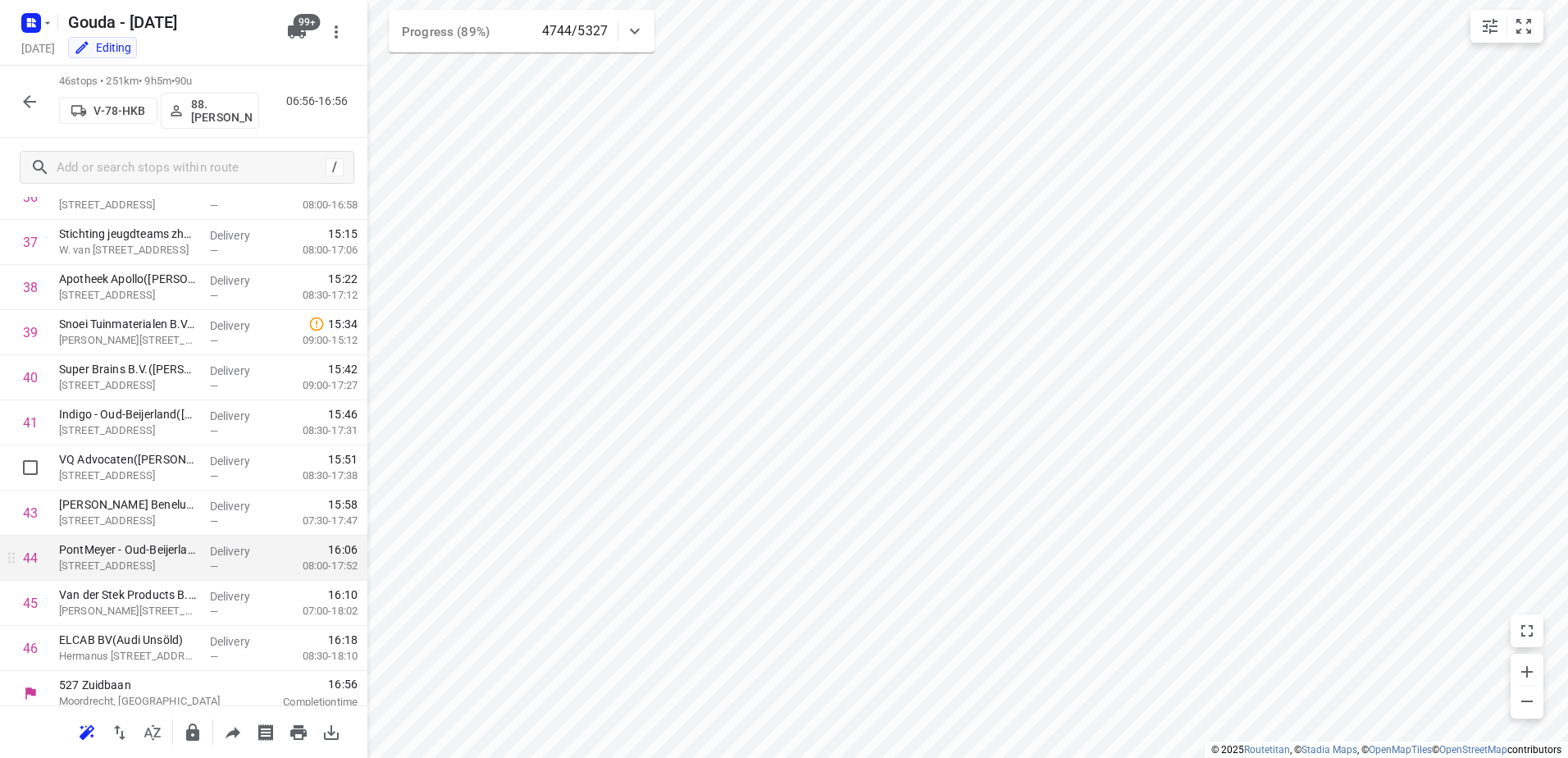
scroll to position [1695, 0]
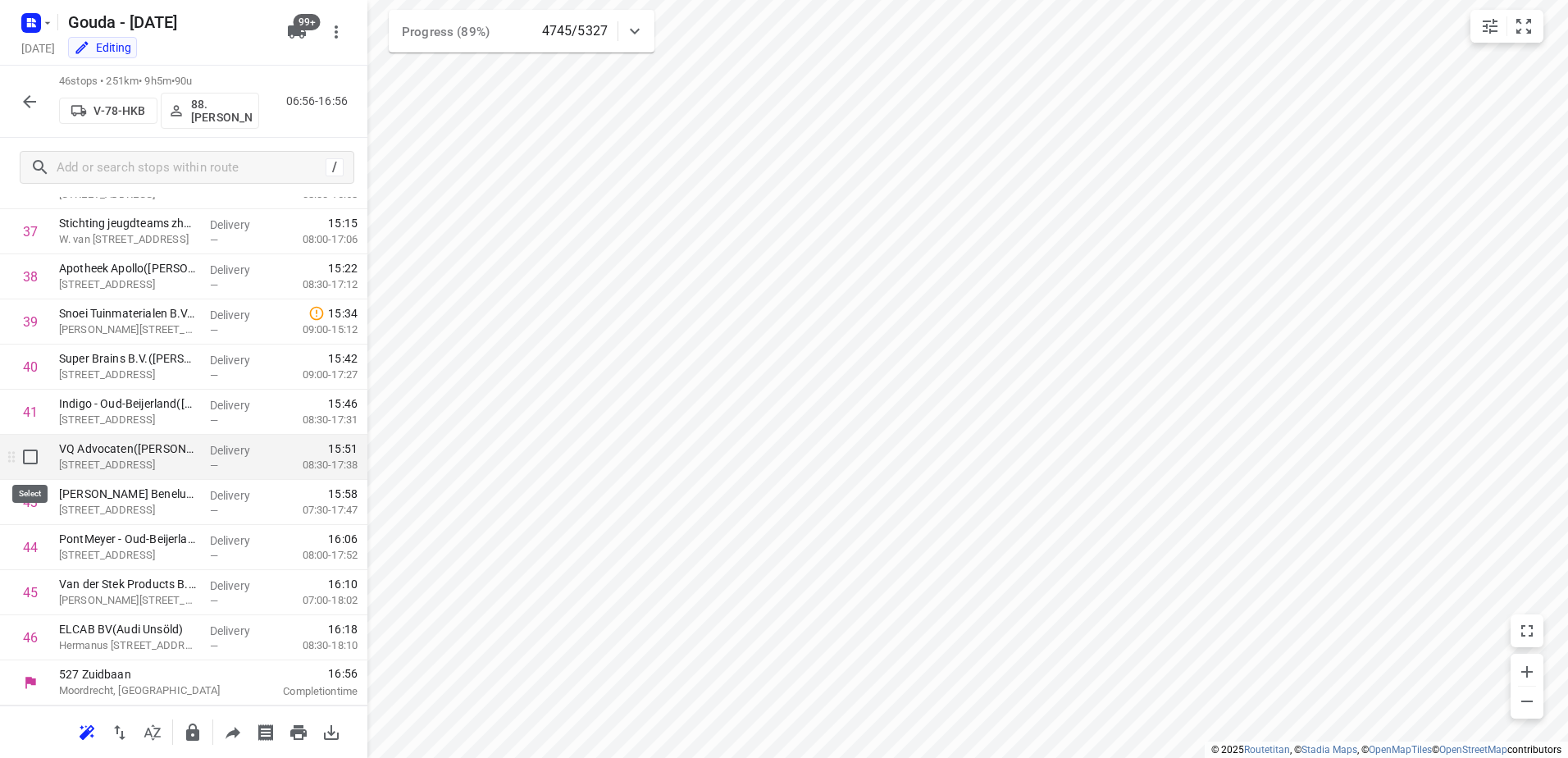
click at [27, 457] on input "checkbox" at bounding box center [30, 458] width 33 height 33
checkbox input "true"
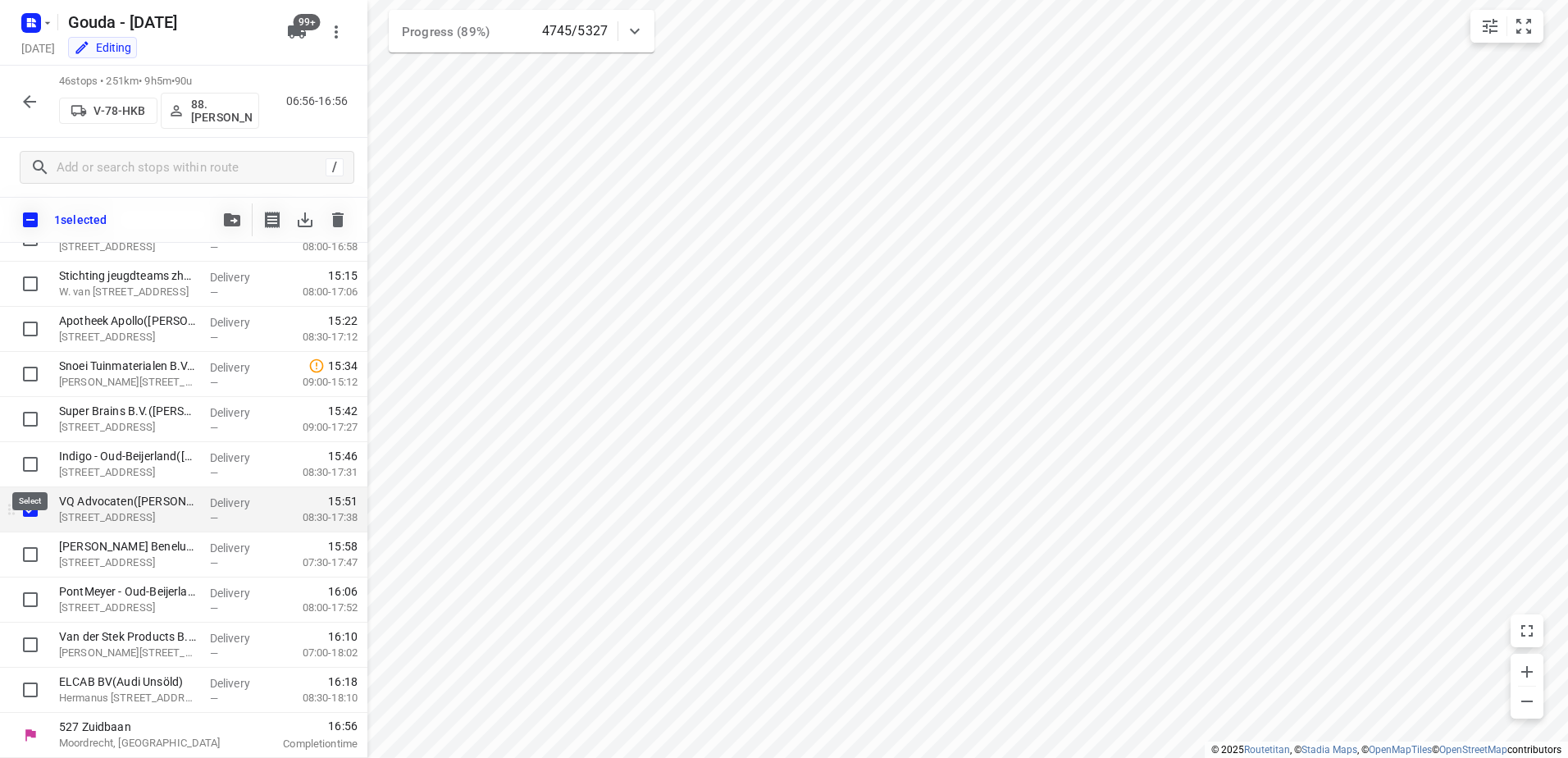
scroll to position [1688, 0]
drag, startPoint x: 23, startPoint y: 547, endPoint x: 26, endPoint y: 568, distance: 21.2
click at [23, 548] on input "checkbox" at bounding box center [30, 555] width 33 height 33
checkbox input "true"
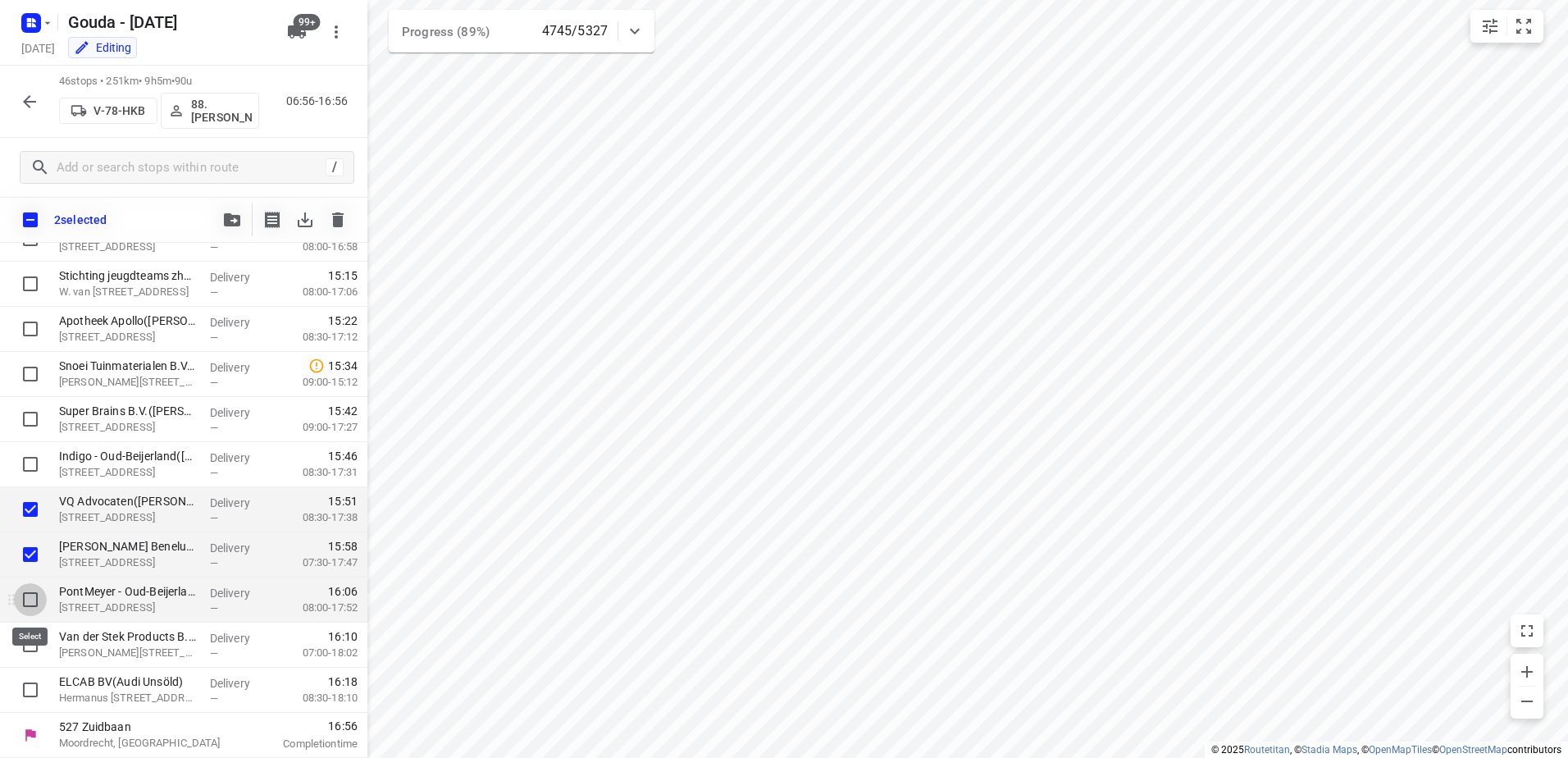
drag, startPoint x: 31, startPoint y: 594, endPoint x: 31, endPoint y: 621, distance: 27.0
click at [31, 598] on input "checkbox" at bounding box center [30, 600] width 33 height 33
checkbox input "true"
drag, startPoint x: 29, startPoint y: 632, endPoint x: 28, endPoint y: 647, distance: 15.0
click at [29, 635] on input "checkbox" at bounding box center [30, 645] width 33 height 33
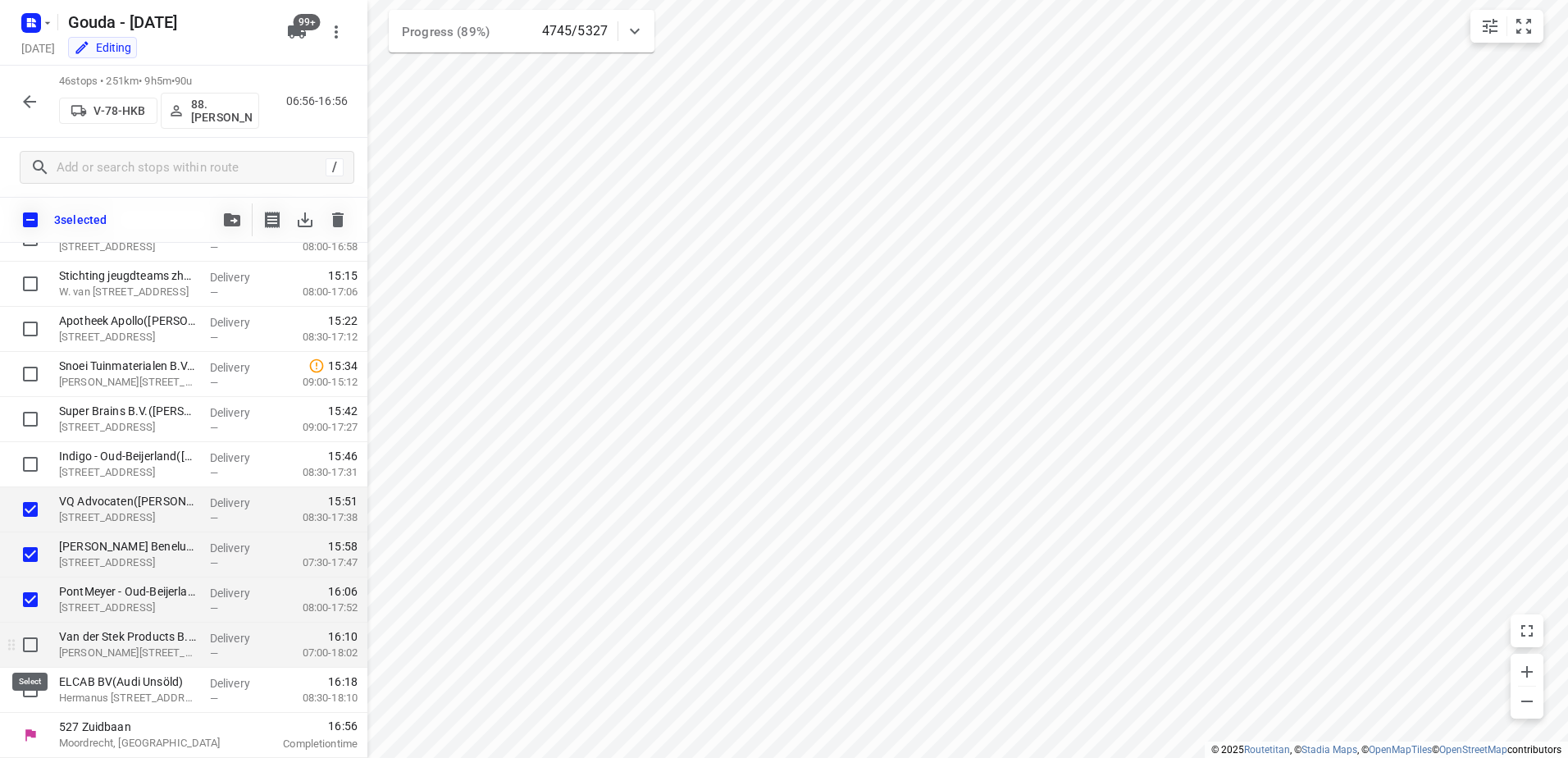
checkbox input "true"
click at [28, 682] on input "checkbox" at bounding box center [30, 690] width 33 height 33
checkbox input "true"
click at [226, 227] on button "button" at bounding box center [232, 220] width 33 height 33
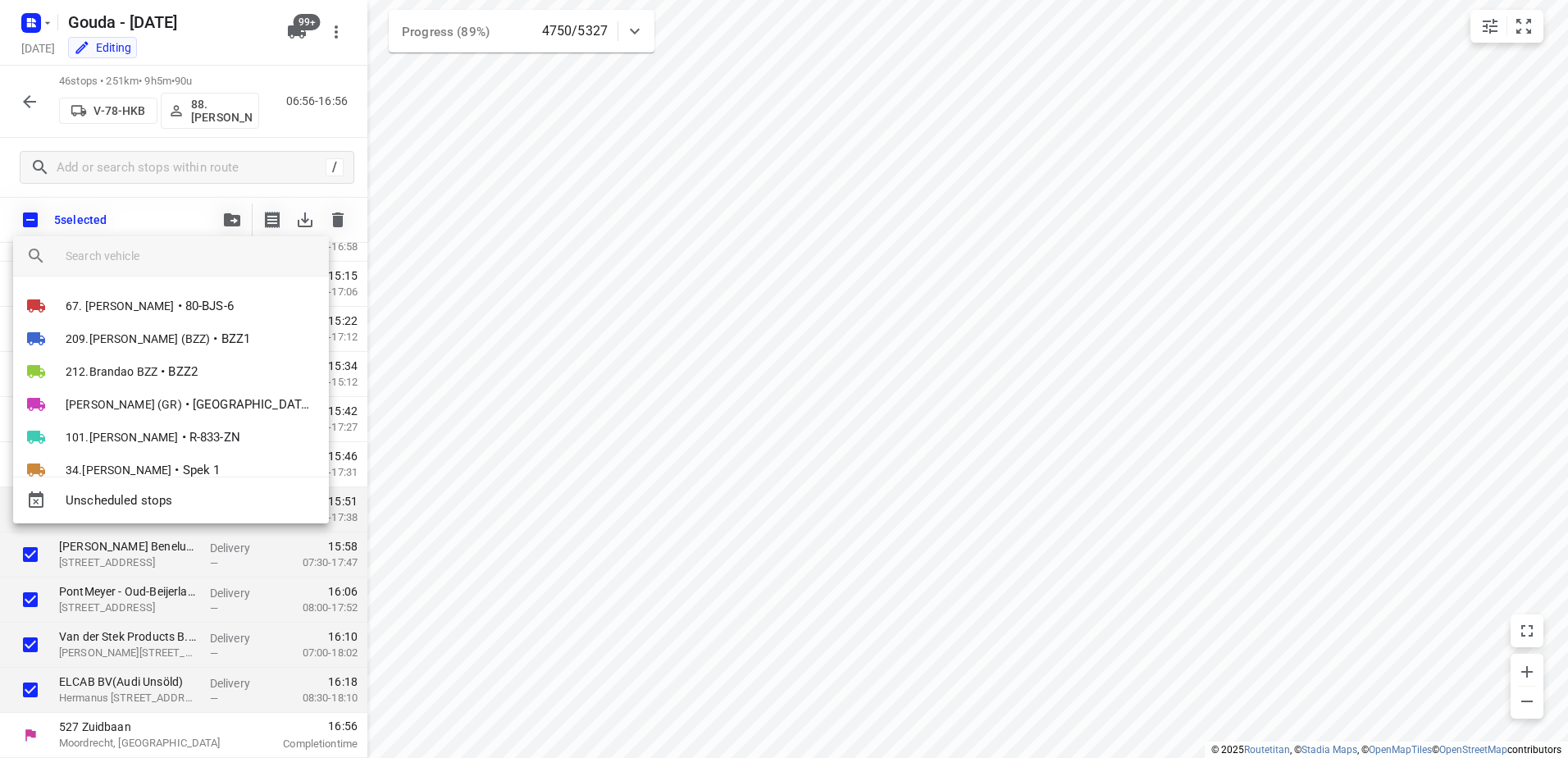
click at [162, 254] on input "search vehicle" at bounding box center [190, 256] width 250 height 24
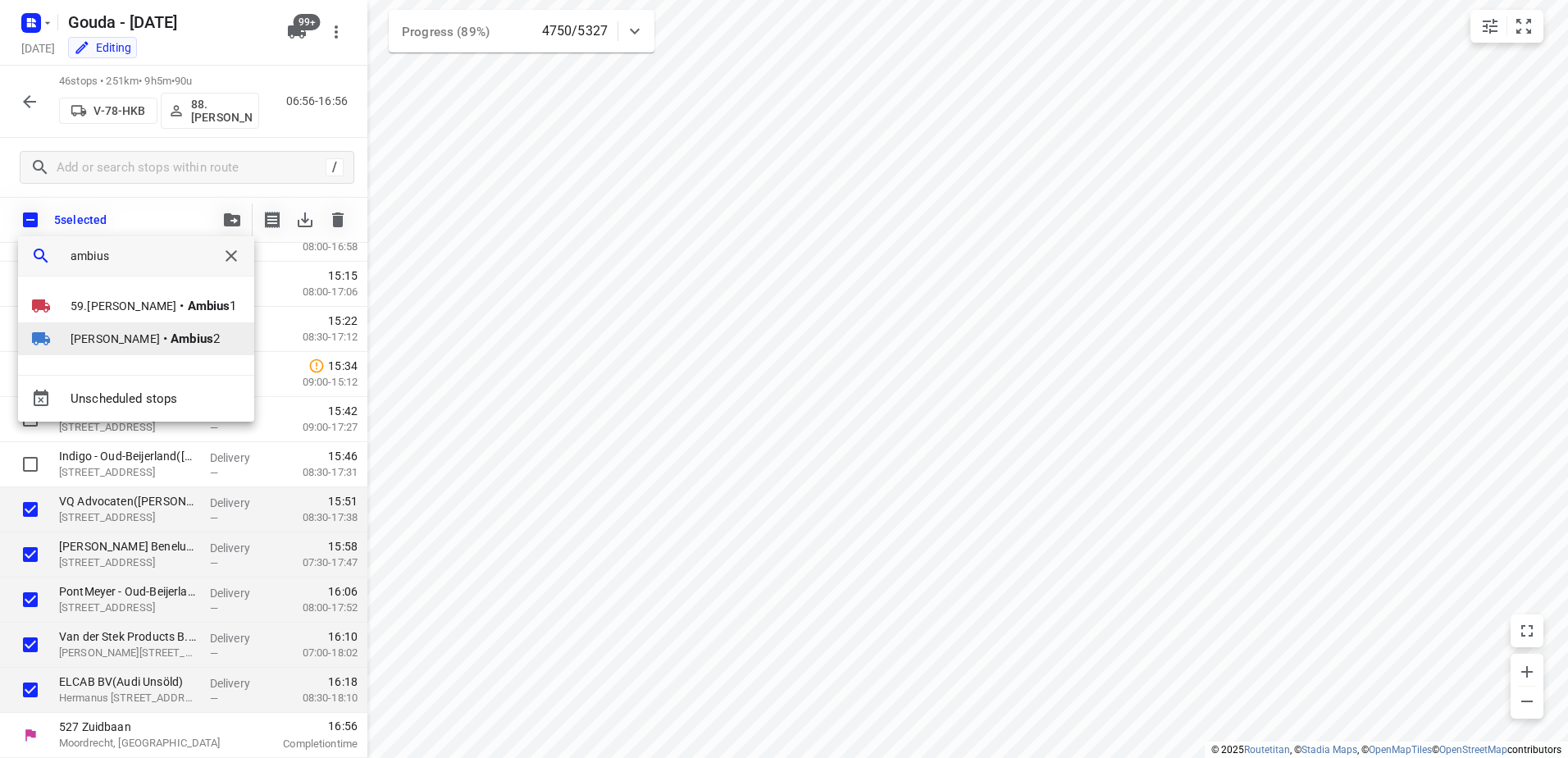
type input "ambius"
click at [128, 332] on span "Warren Blust" at bounding box center [115, 339] width 90 height 17
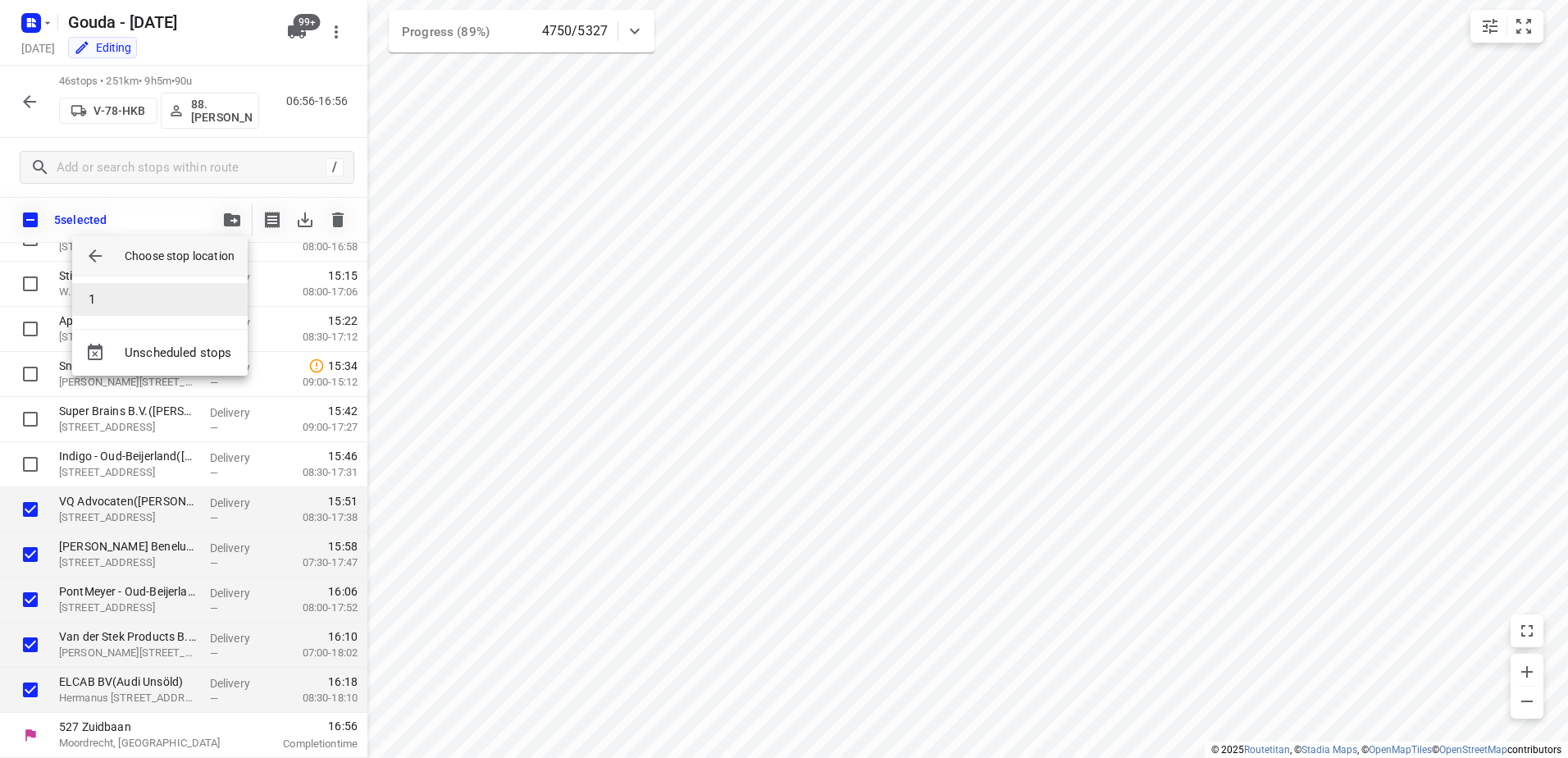
click at [105, 298] on li "1" at bounding box center [160, 299] width 176 height 33
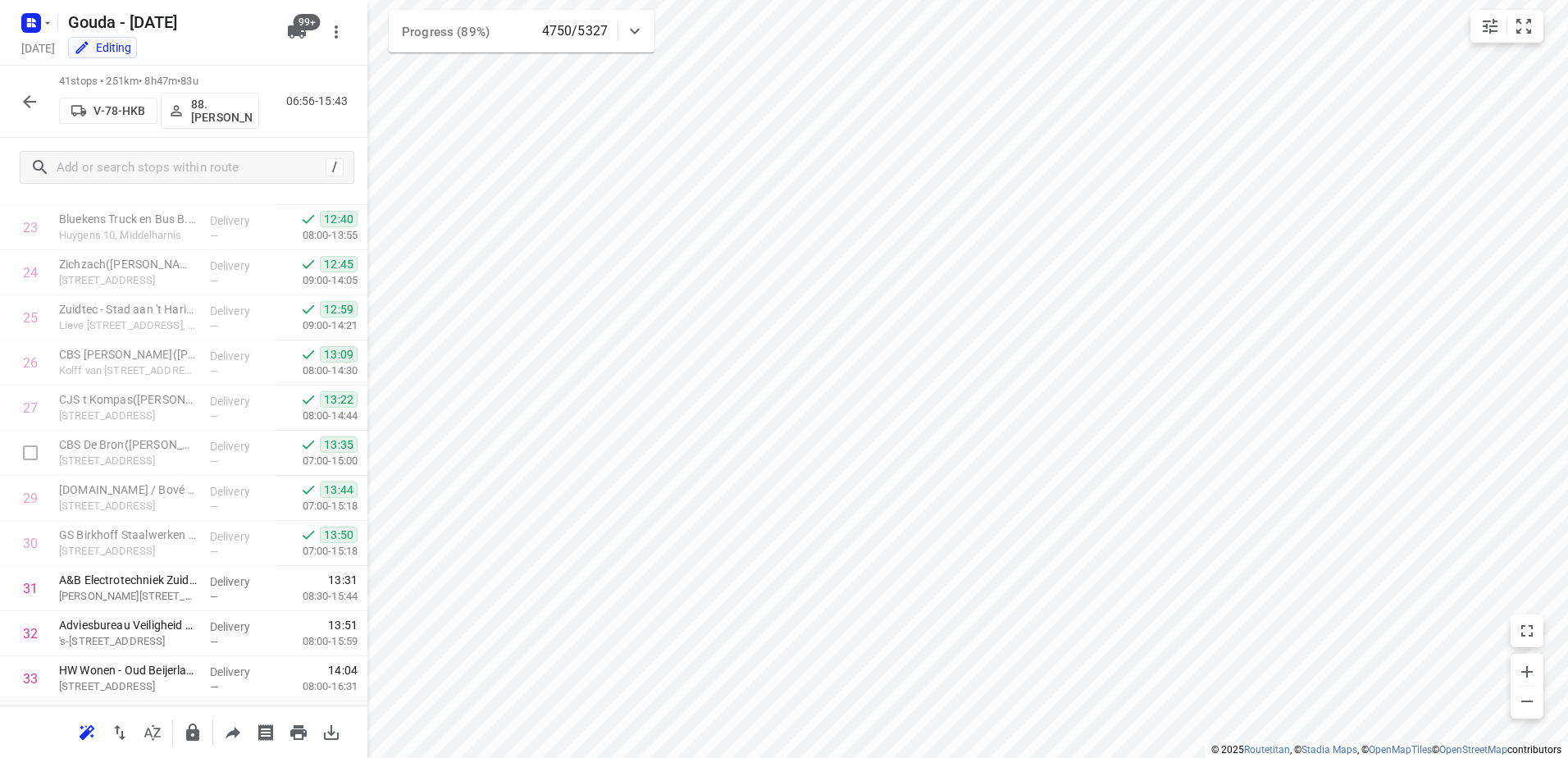
scroll to position [1468, 0]
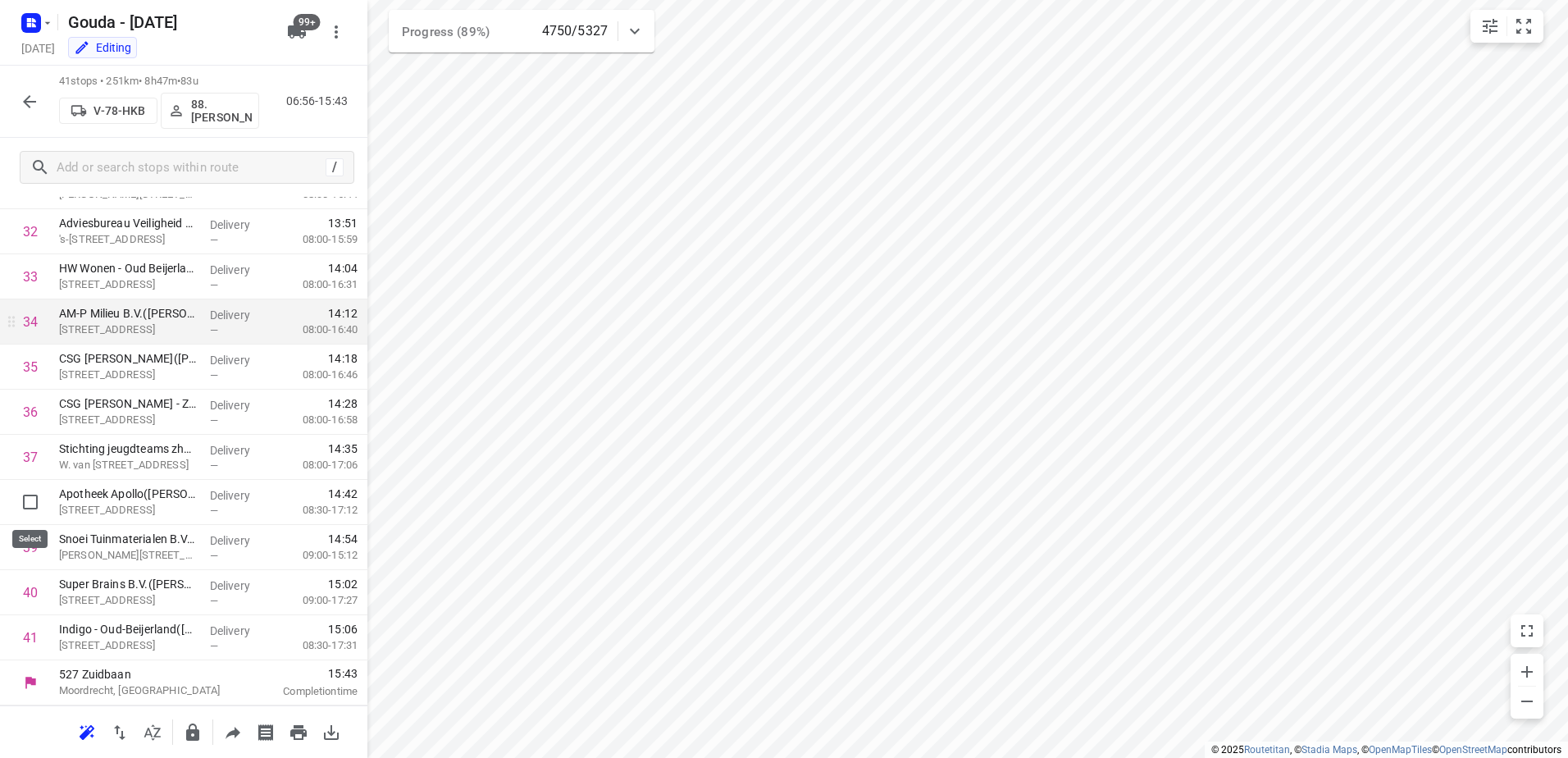
drag, startPoint x: 25, startPoint y: 508, endPoint x: 144, endPoint y: 375, distance: 178.5
click at [25, 508] on input "checkbox" at bounding box center [30, 502] width 33 height 33
checkbox input "true"
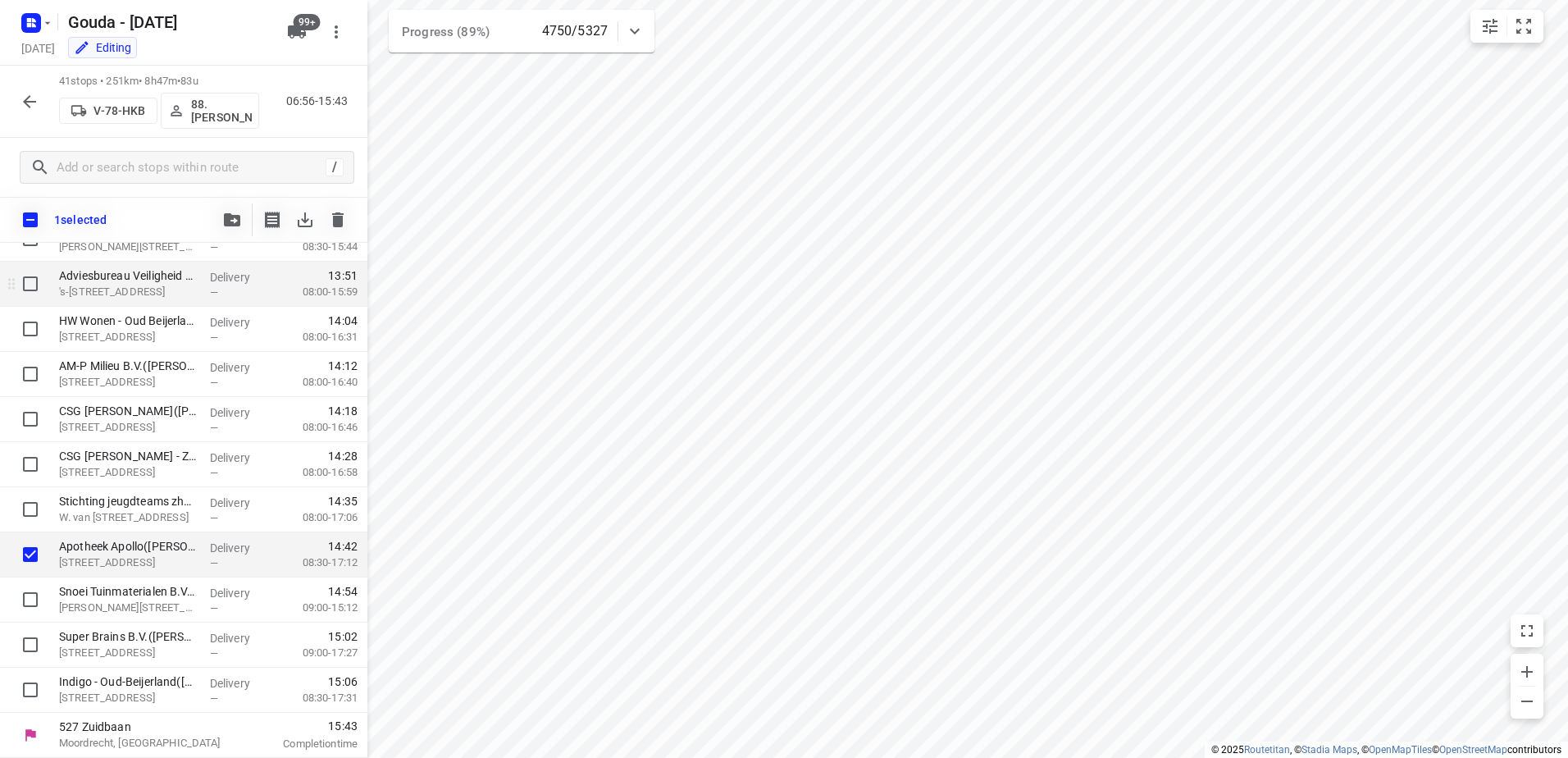
scroll to position [1462, 0]
click at [28, 569] on input "checkbox" at bounding box center [30, 555] width 33 height 33
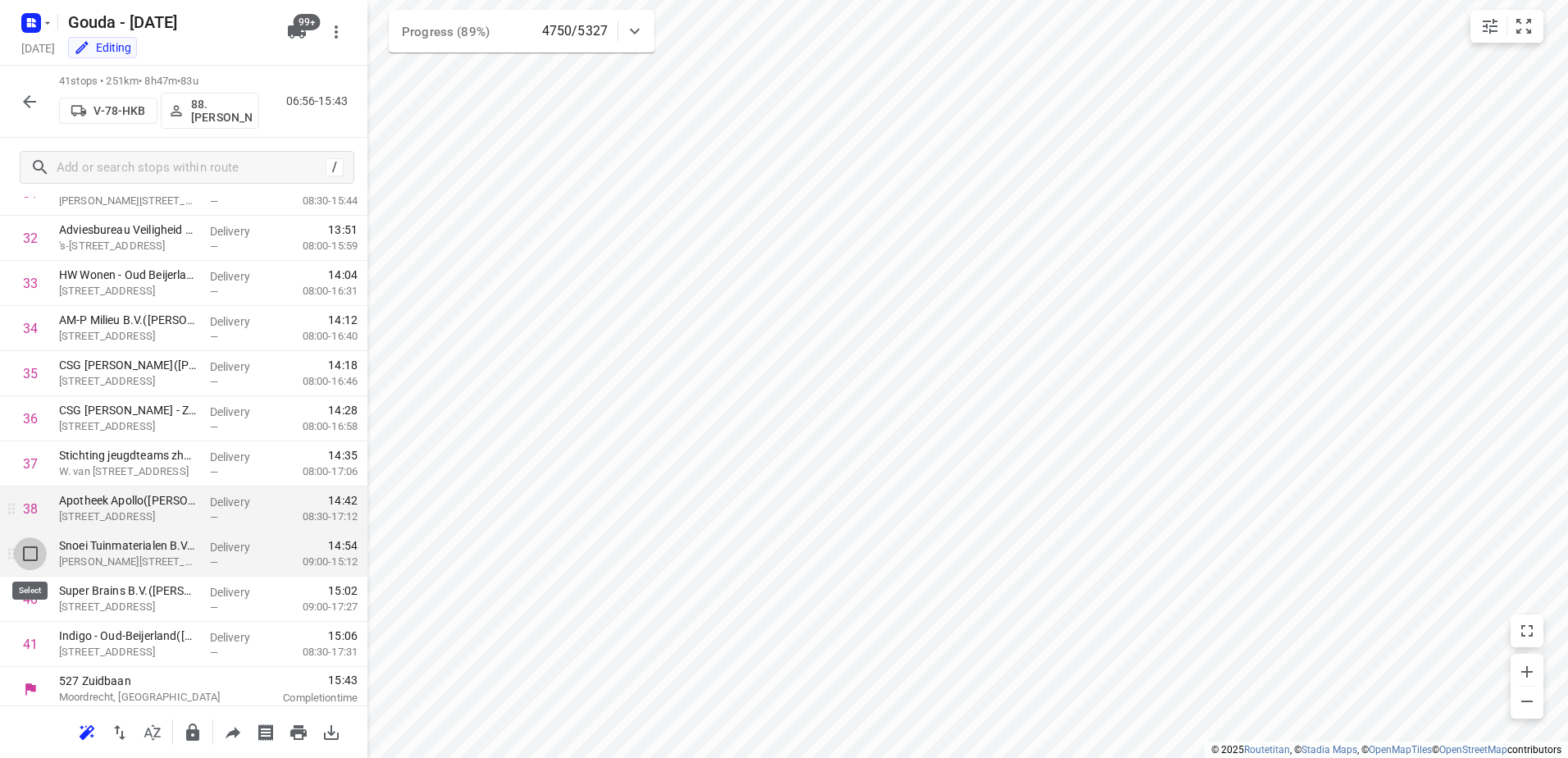
click at [19, 556] on input "checkbox" at bounding box center [30, 554] width 33 height 33
checkbox input "true"
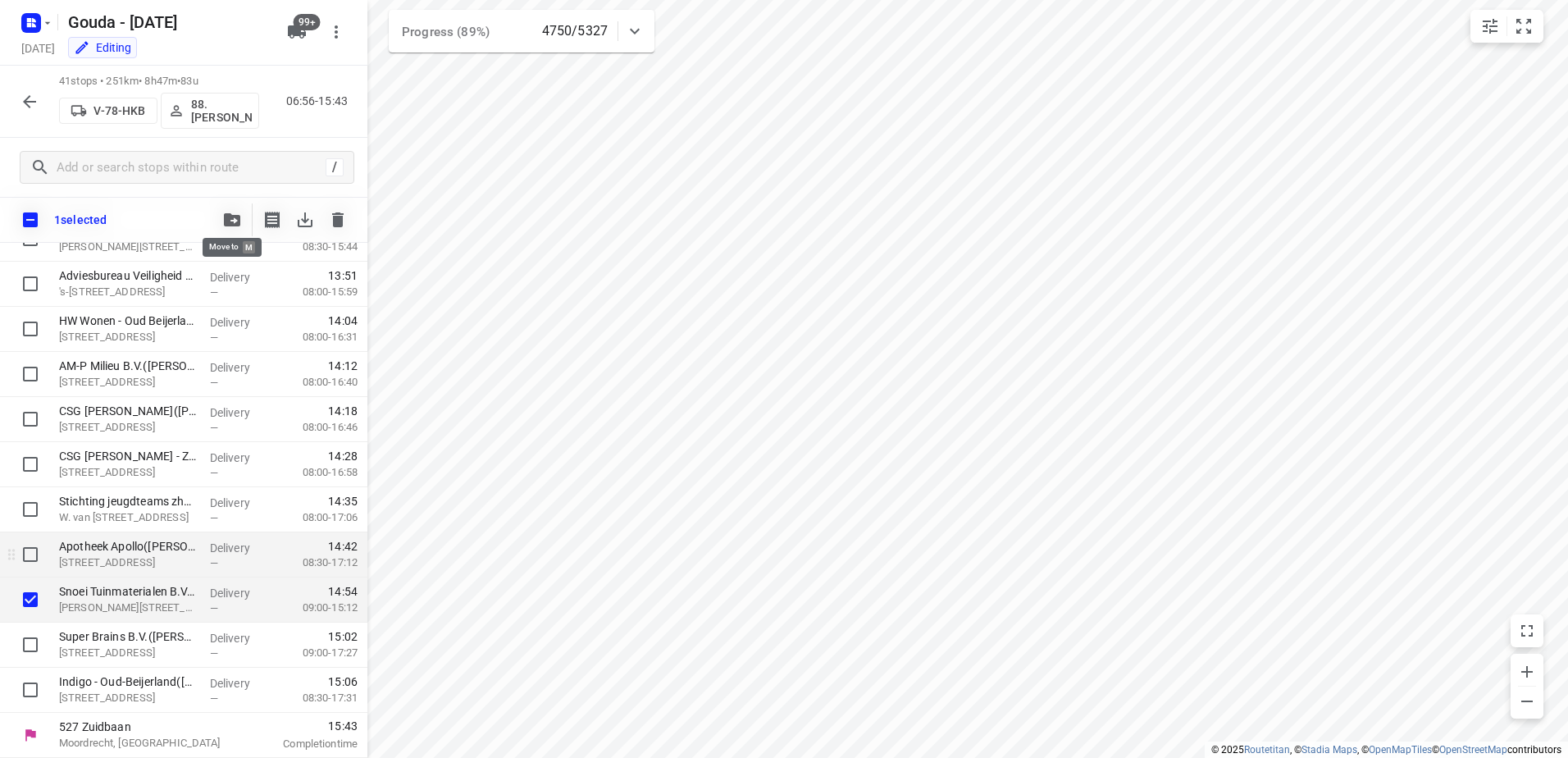
click at [235, 219] on icon "button" at bounding box center [232, 219] width 17 height 13
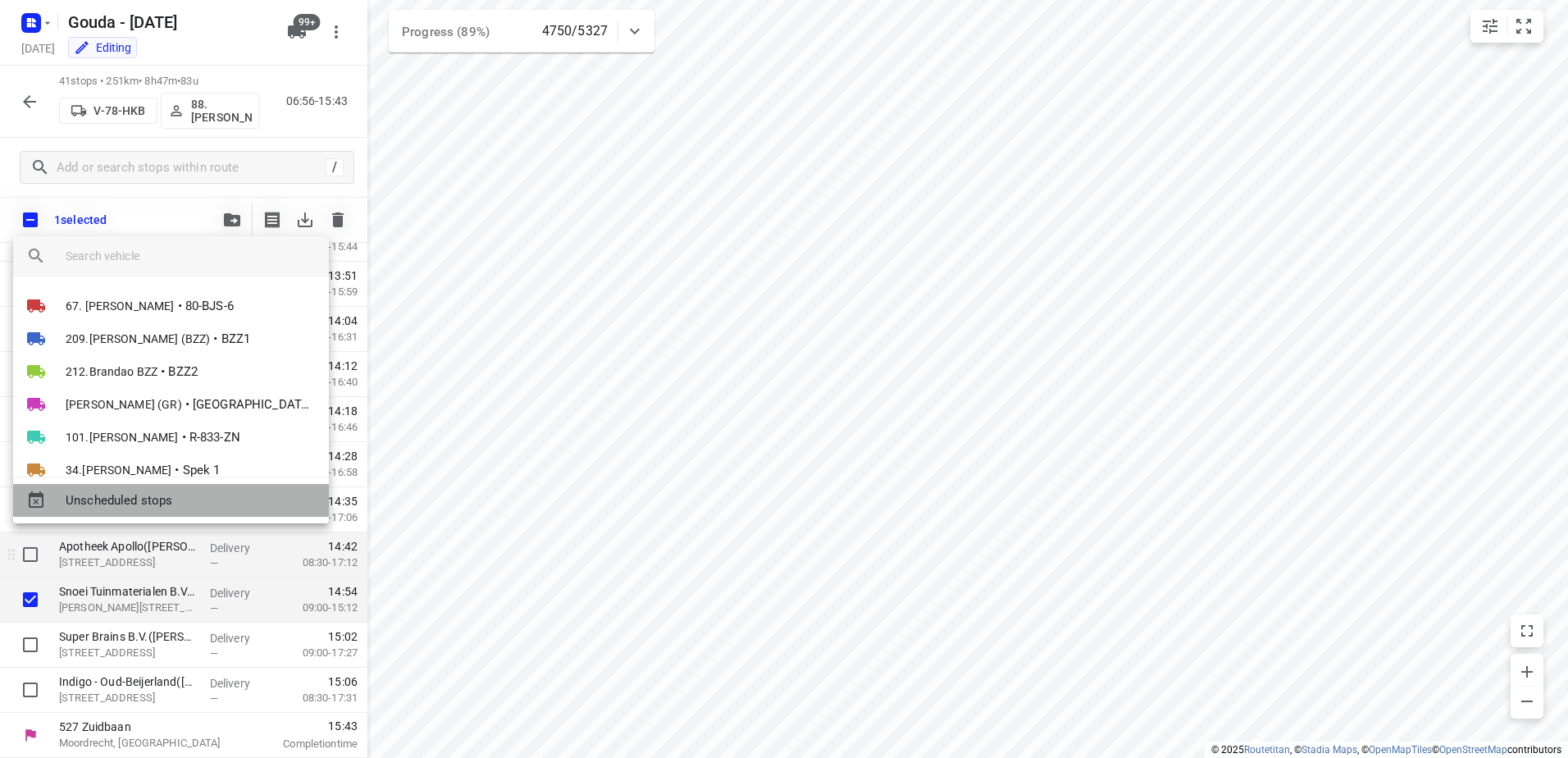
click at [132, 503] on span "Unscheduled stops" at bounding box center [190, 500] width 250 height 19
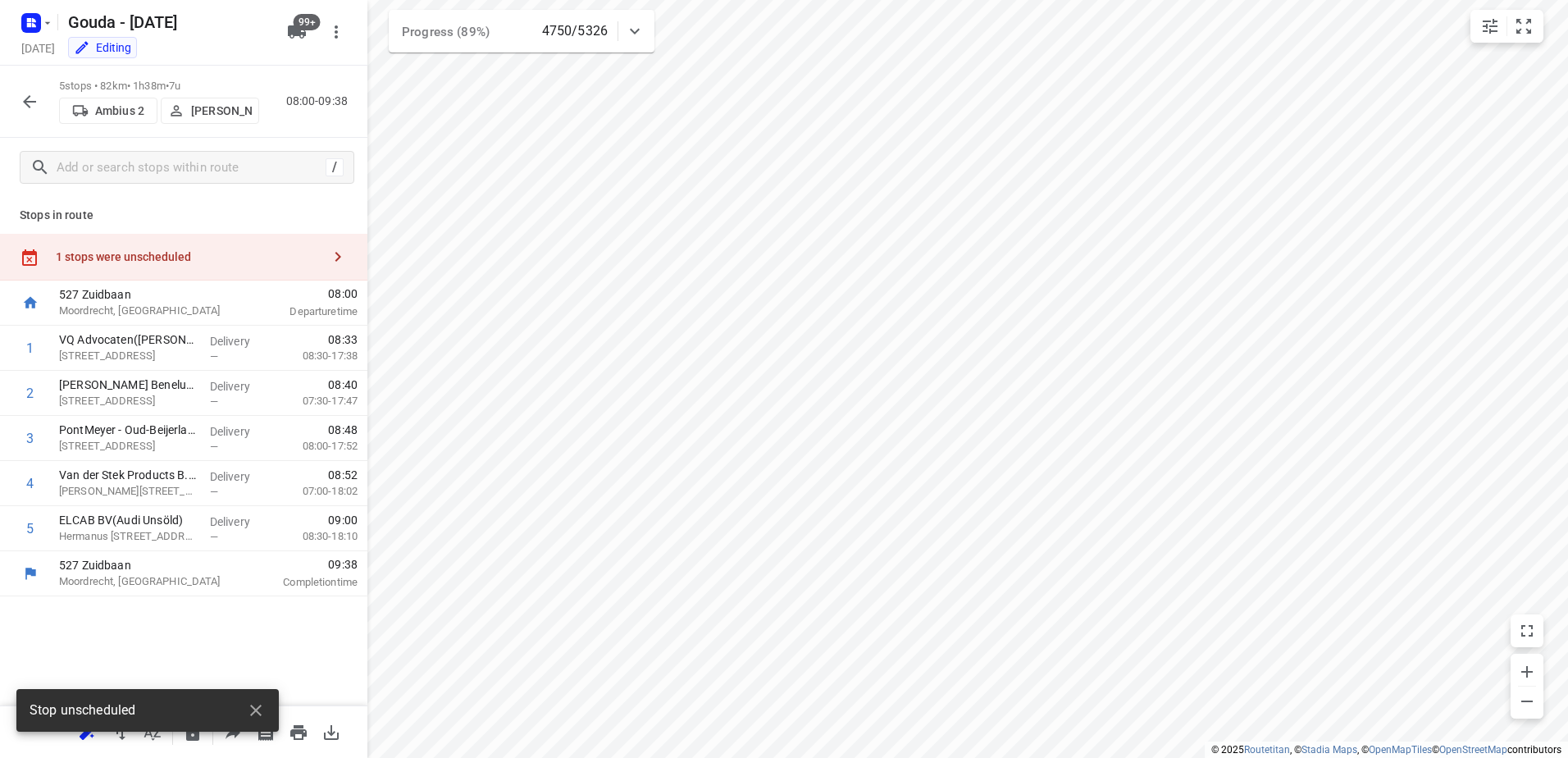
scroll to position [0, 0]
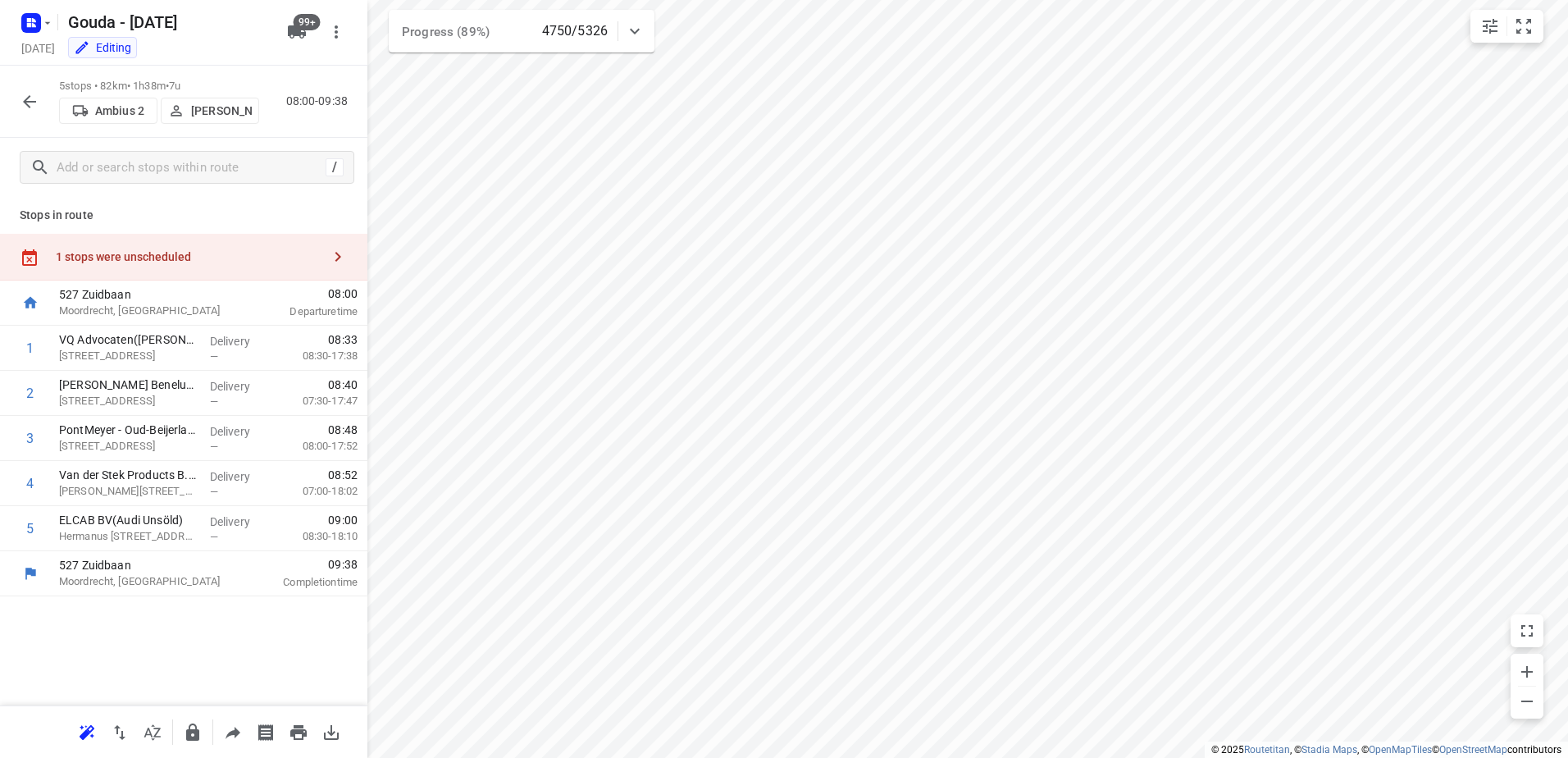
click at [137, 245] on div "1 stops were unscheduled" at bounding box center [183, 258] width 368 height 47
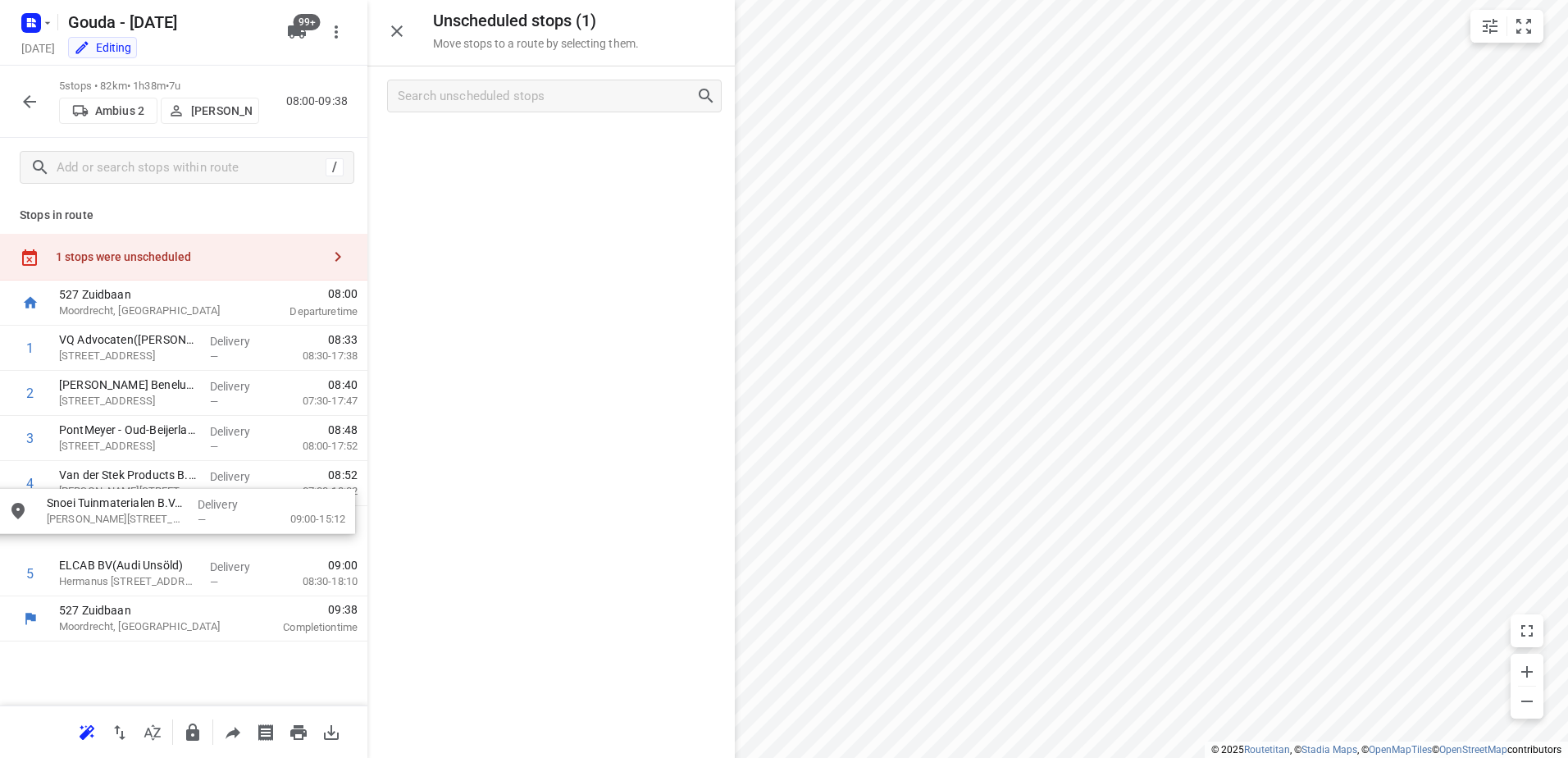
drag, startPoint x: 530, startPoint y: 148, endPoint x: 140, endPoint y: 520, distance: 539.0
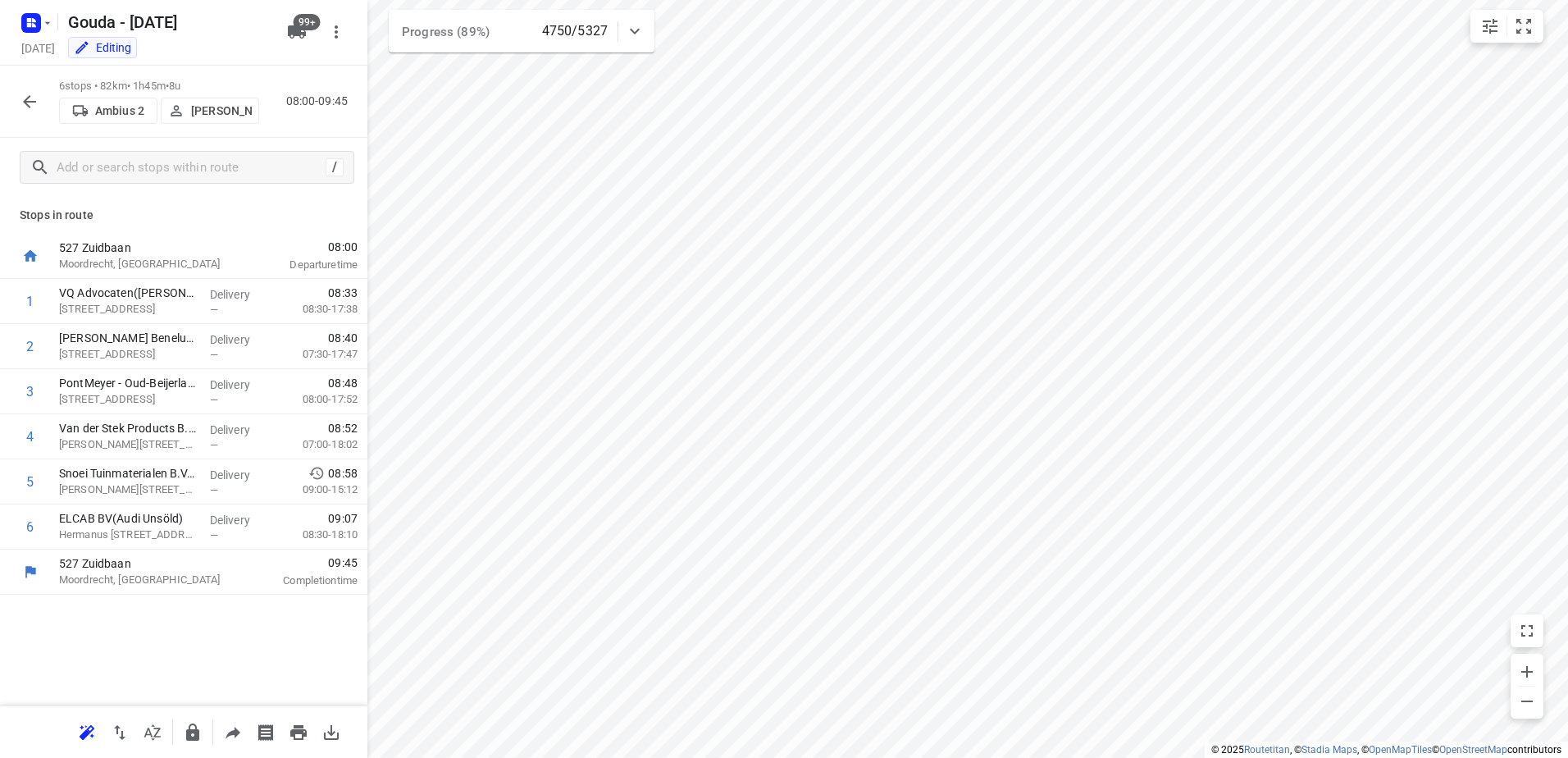
click at [231, 117] on p "Warren Blust" at bounding box center [221, 110] width 60 height 13
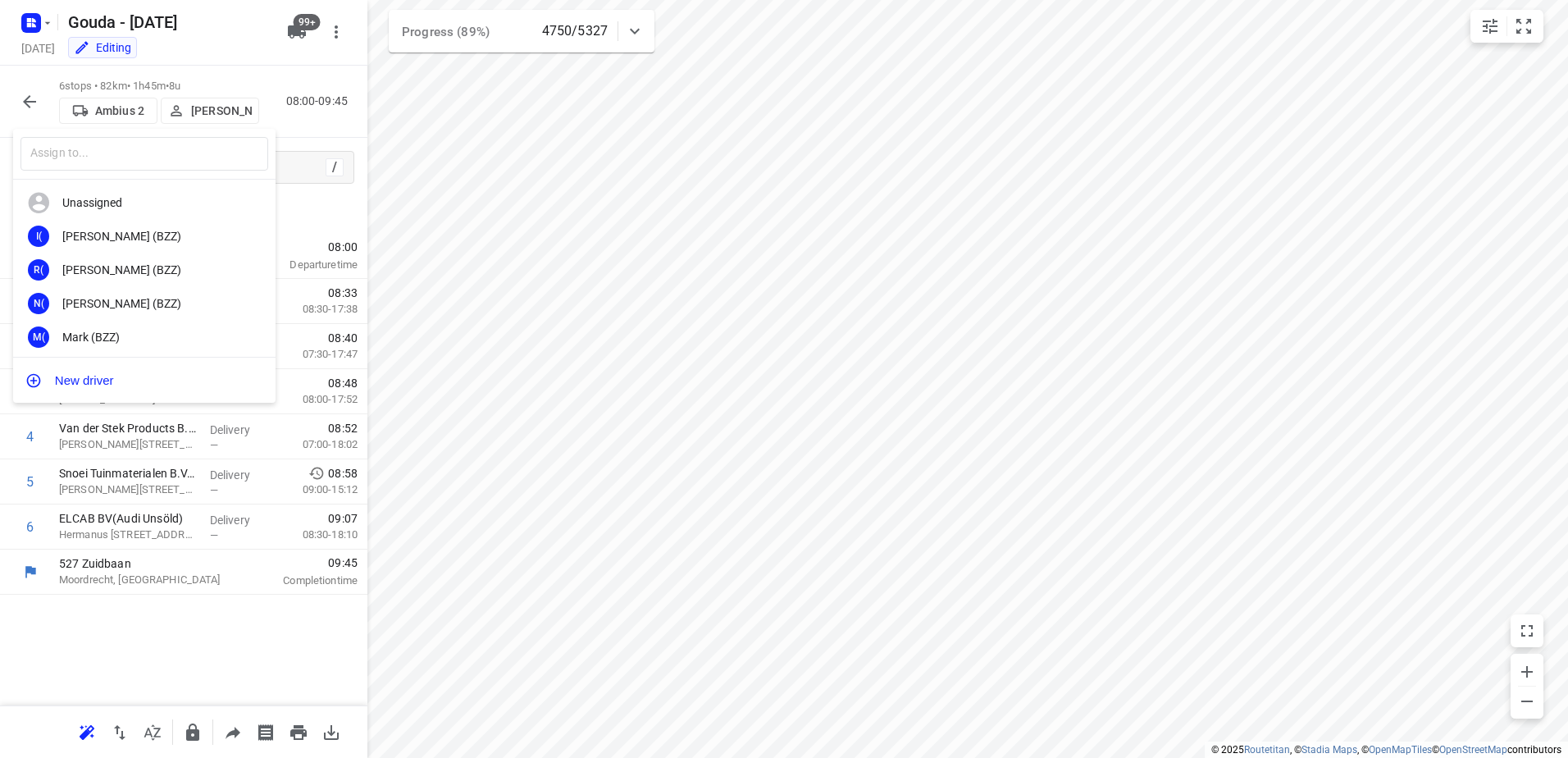
click at [159, 161] on input "text" at bounding box center [144, 153] width 248 height 33
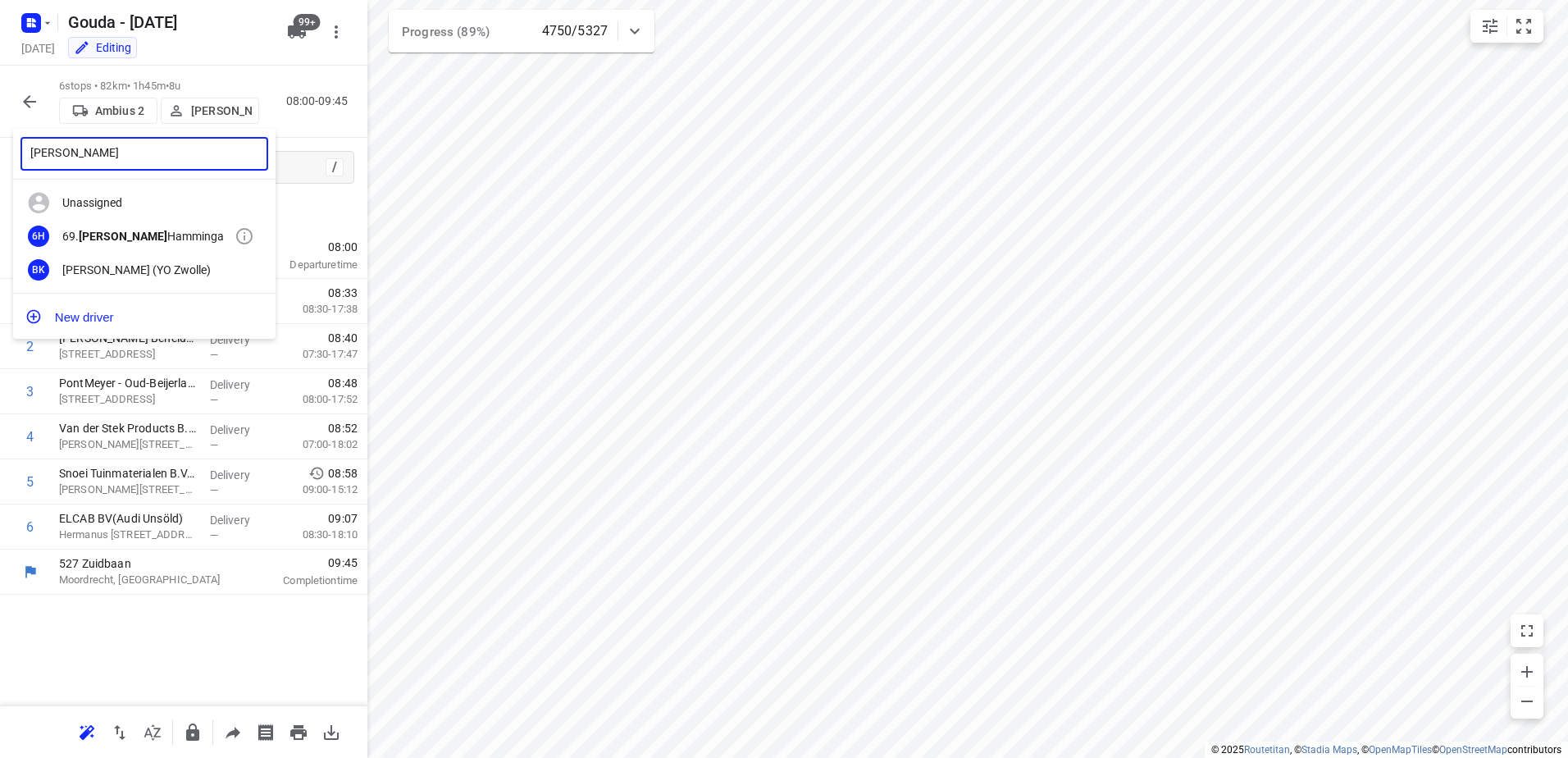
type input "Roelof"
click at [116, 242] on div "69. Roelof Hamminga" at bounding box center [148, 235] width 173 height 13
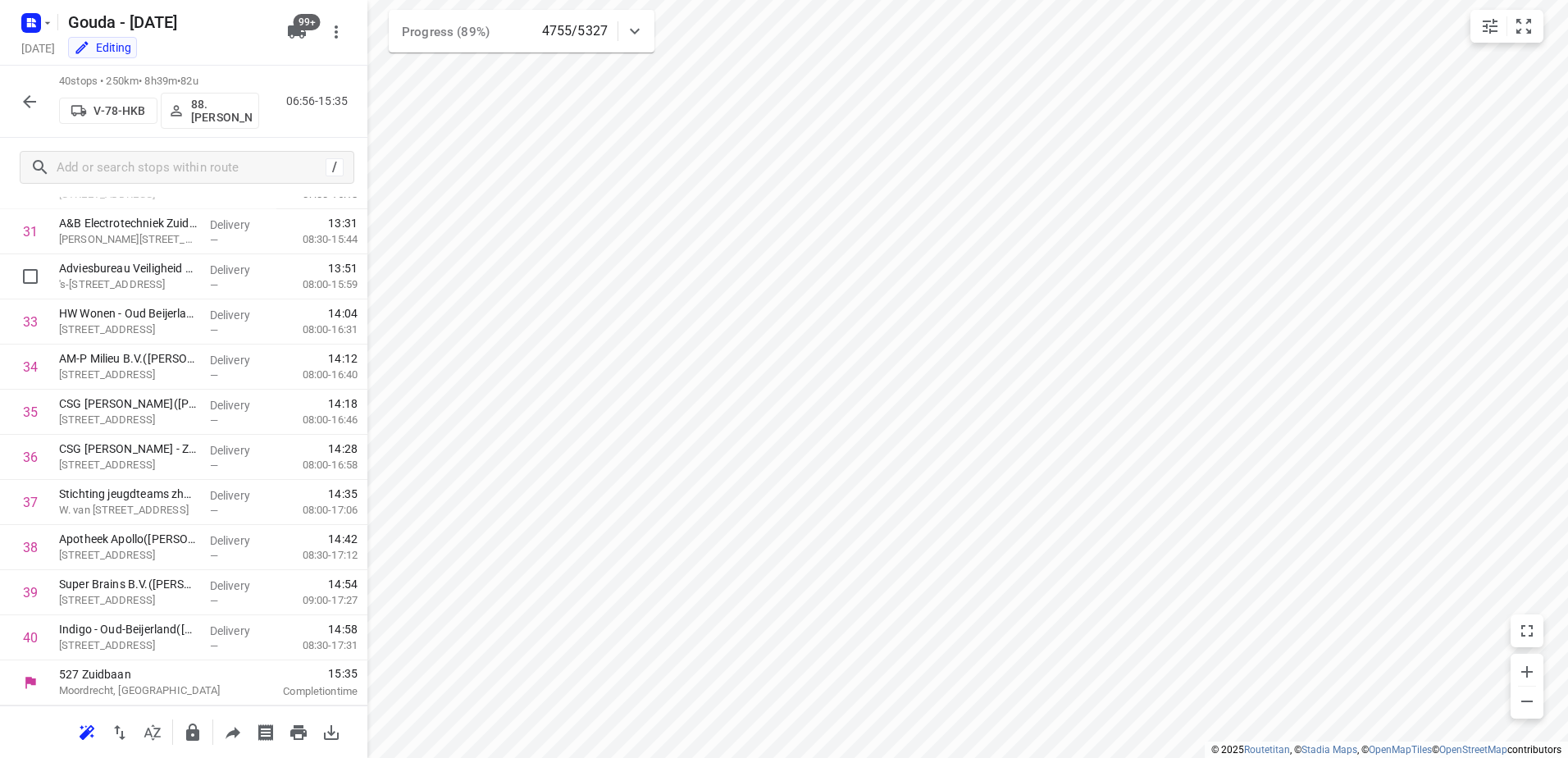
scroll to position [767, 0]
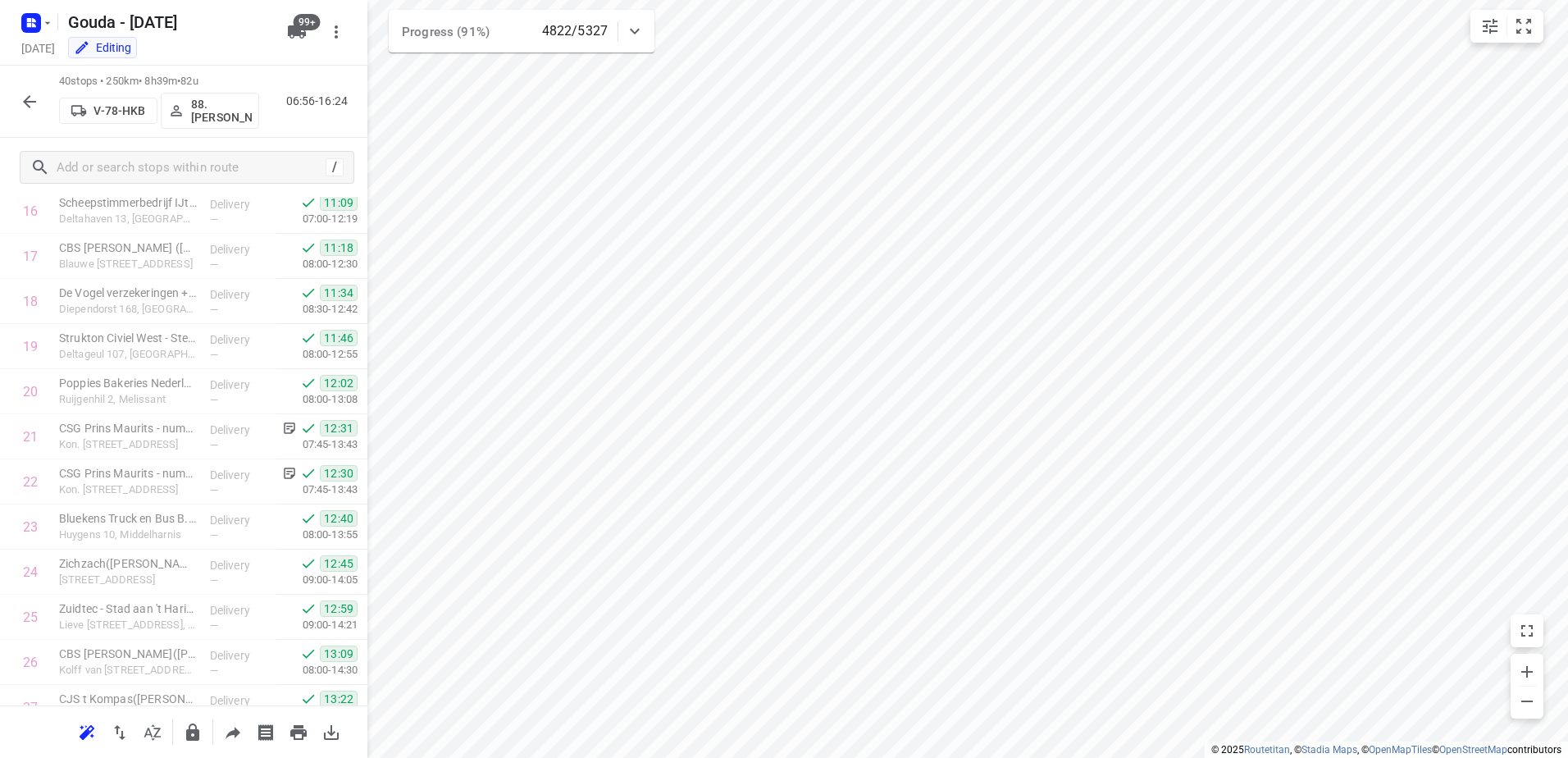
click at [33, 105] on icon "button" at bounding box center [29, 101] width 20 height 20
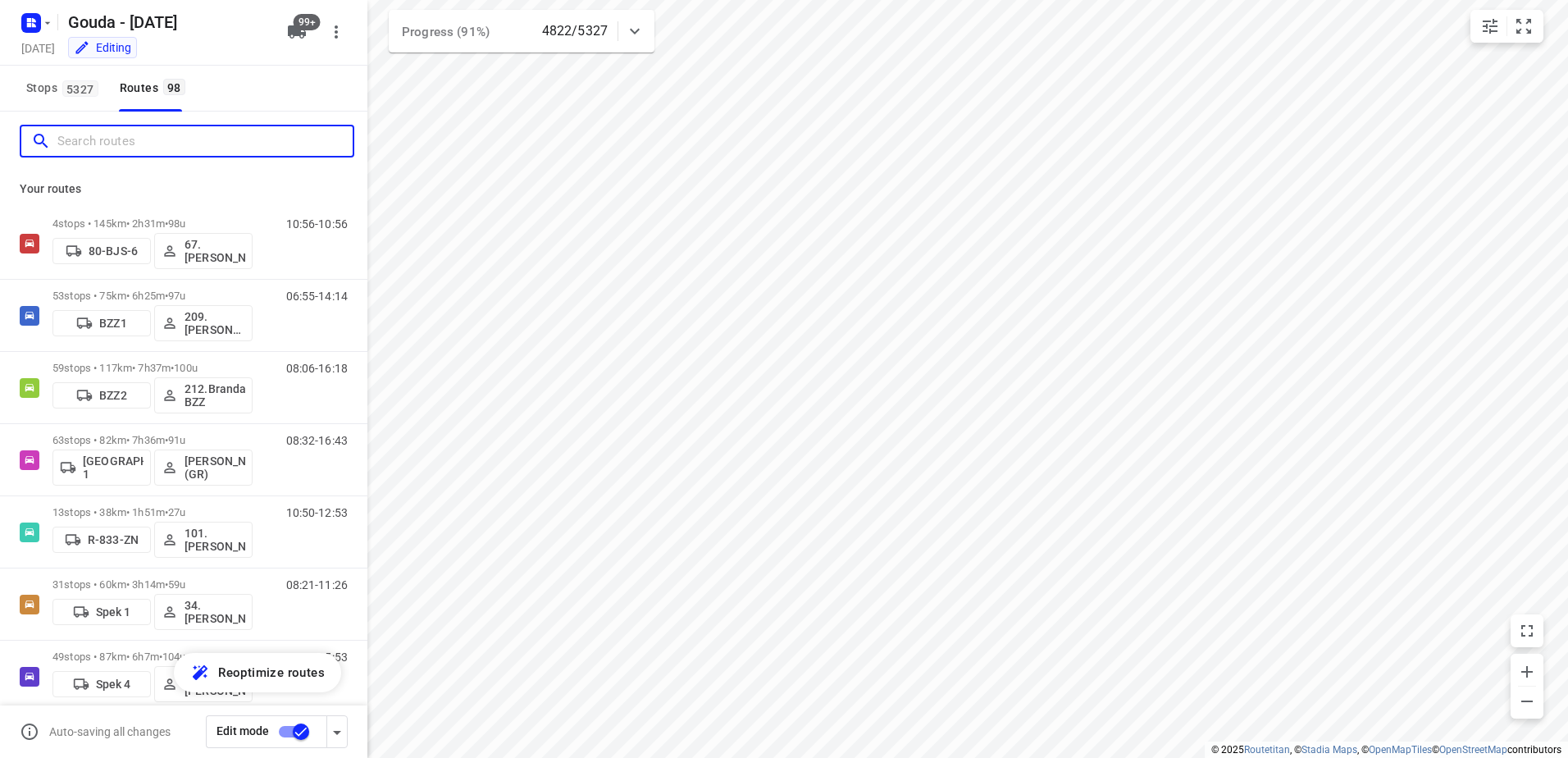
drag, startPoint x: 130, startPoint y: 151, endPoint x: 144, endPoint y: 152, distance: 14.0
click at [133, 151] on input "Search routes" at bounding box center [205, 141] width 295 height 25
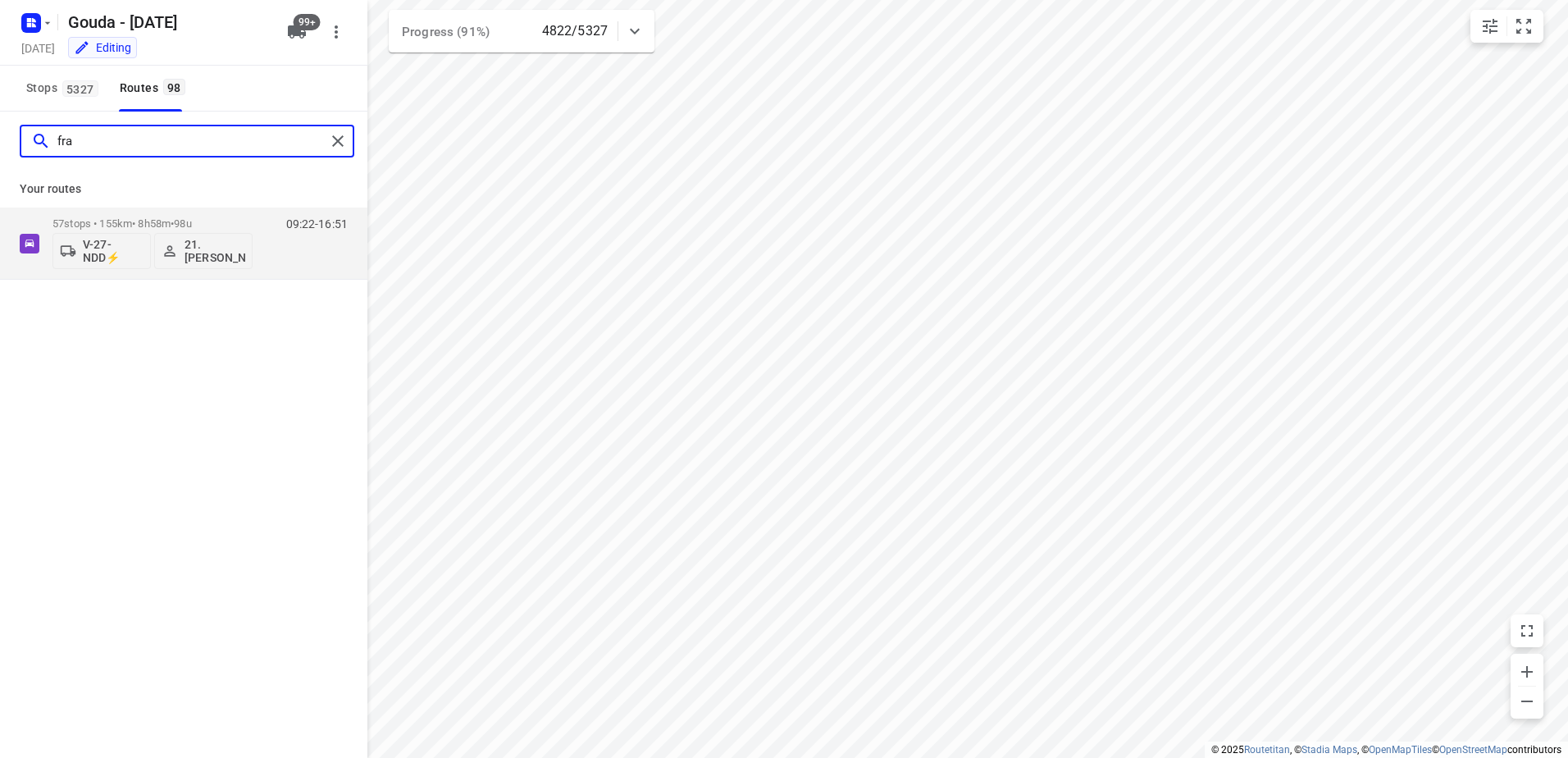
type input "fran"
click at [139, 222] on p "57 stops • 155km • 8h58m • 98u" at bounding box center [152, 223] width 200 height 13
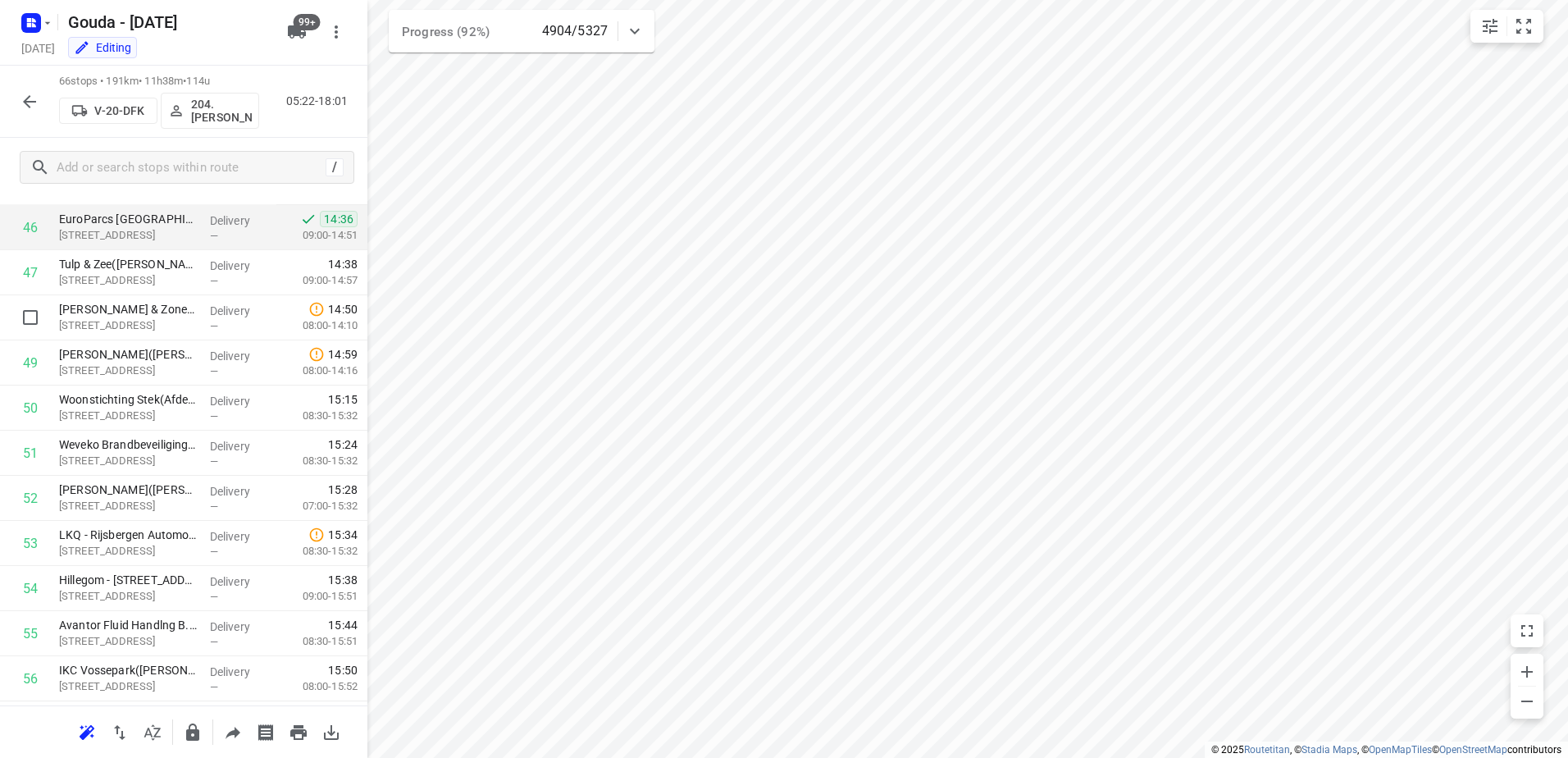
scroll to position [2022, 0]
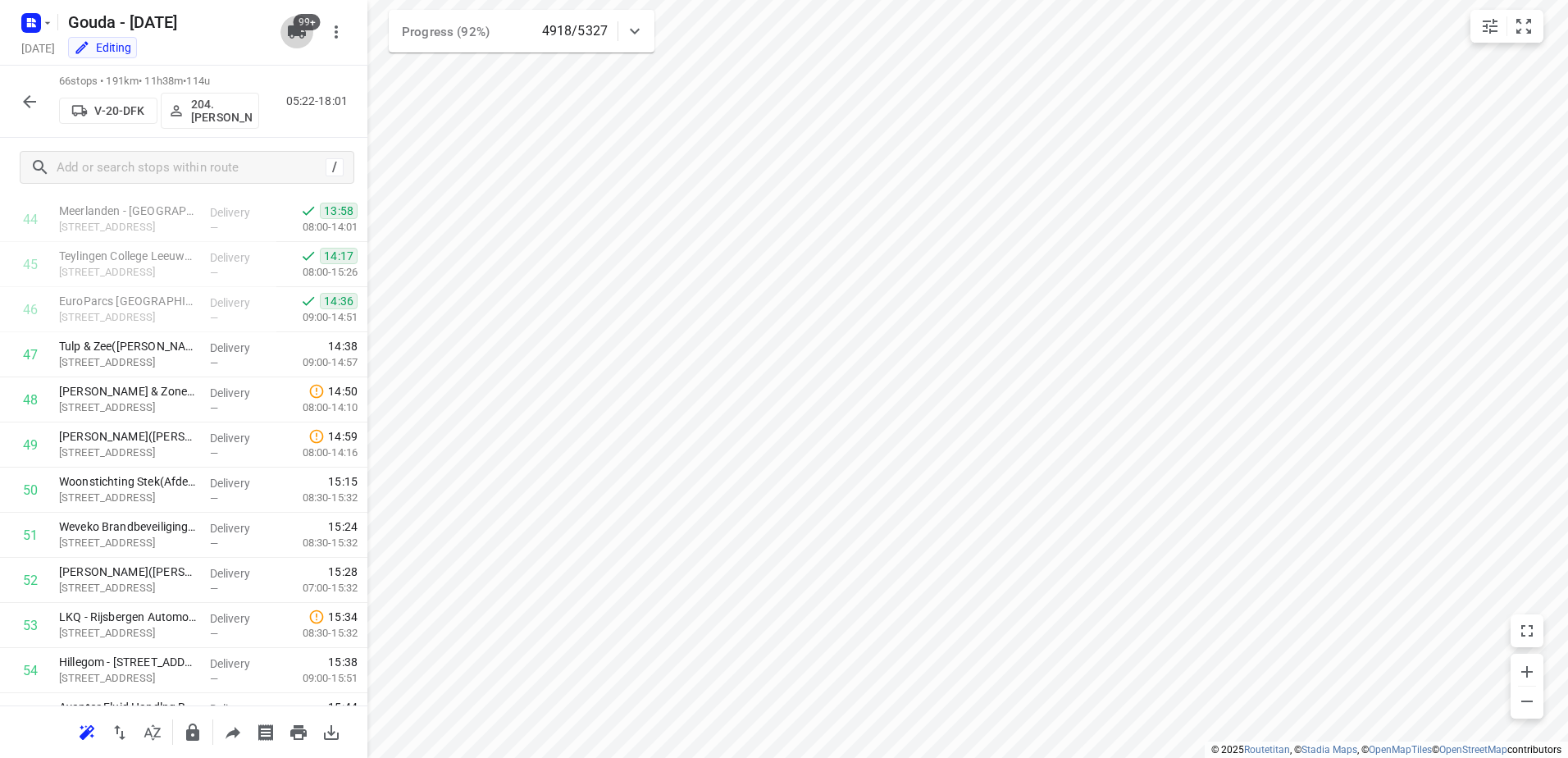
click at [297, 29] on span "99+" at bounding box center [307, 21] width 27 height 17
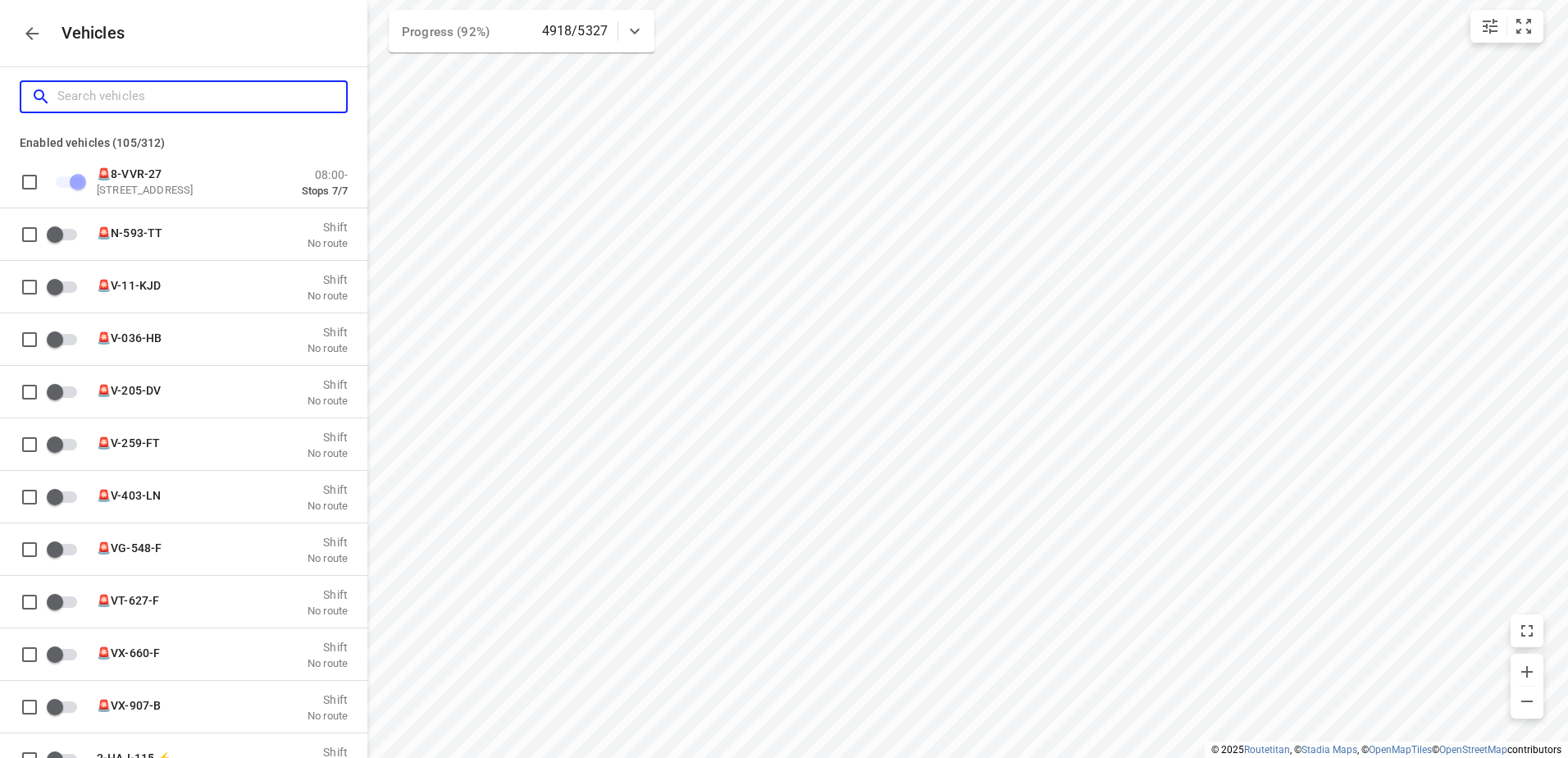
click at [204, 98] on input "Search vehicles" at bounding box center [202, 97] width 289 height 25
type input "a"
checkbox input "false"
checkbox input "true"
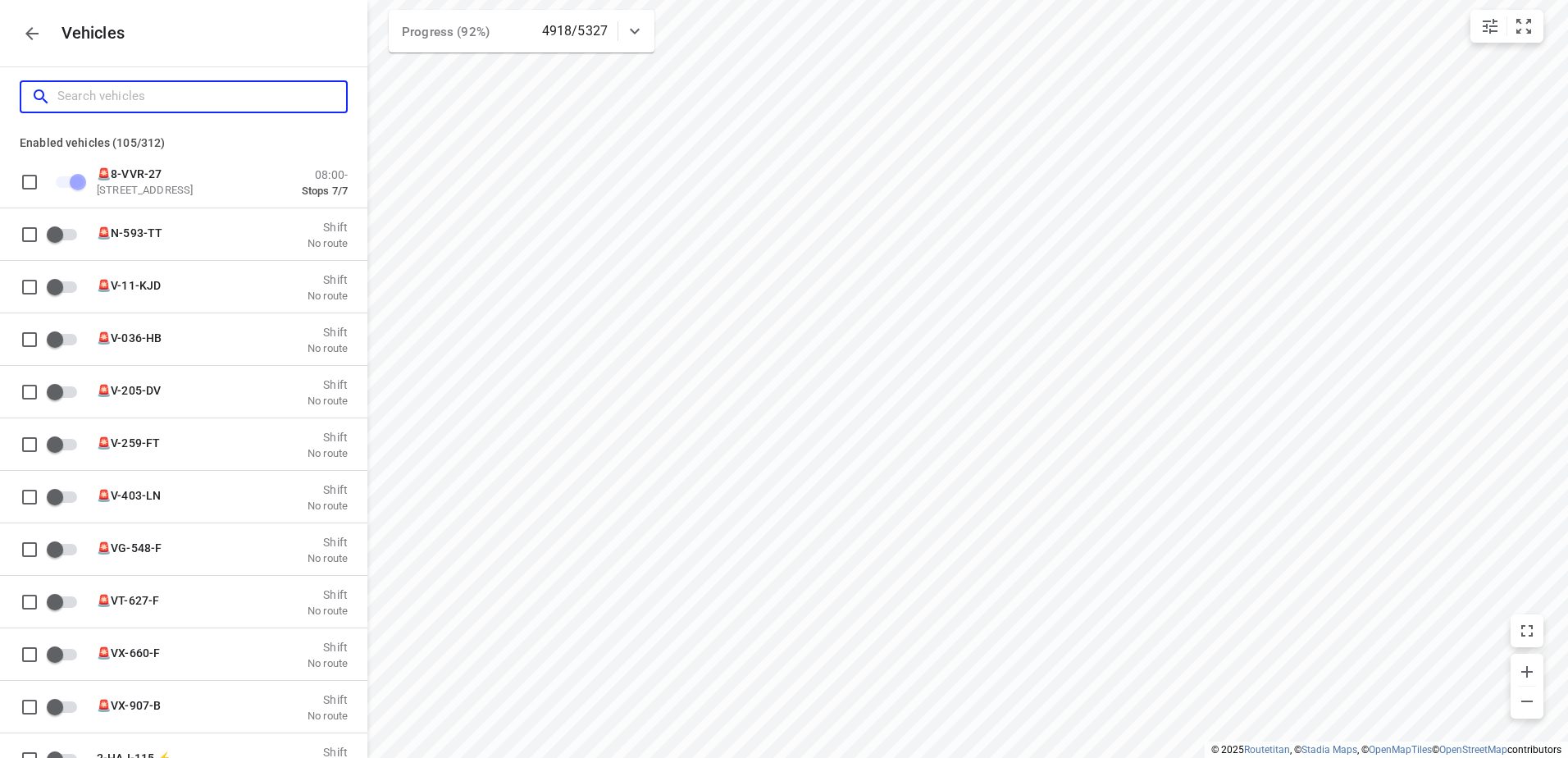
checkbox input "false"
type input "am"
checkbox input "true"
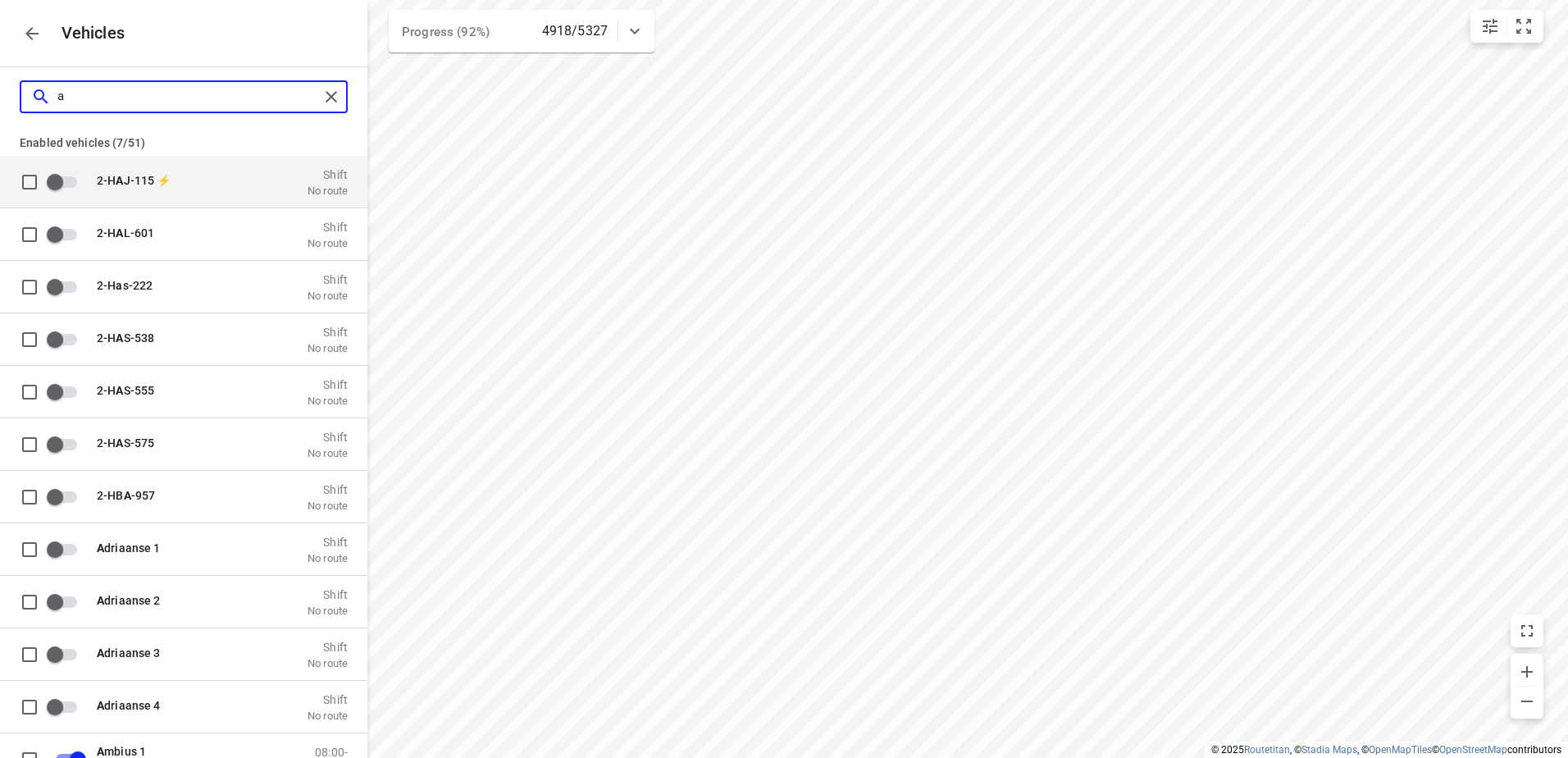
checkbox input "false"
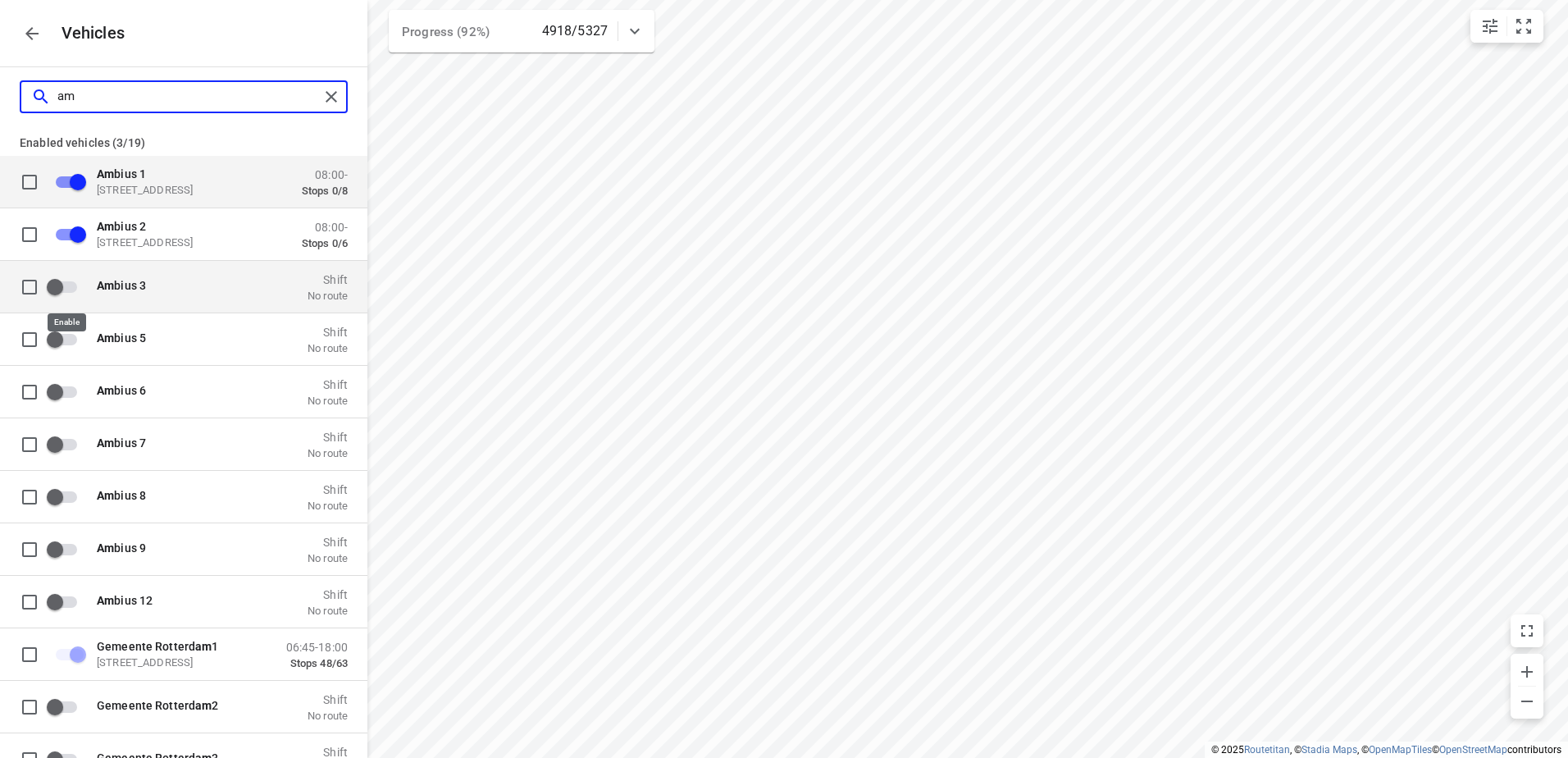
type input "am"
click at [49, 286] on input "grid" at bounding box center [55, 287] width 94 height 31
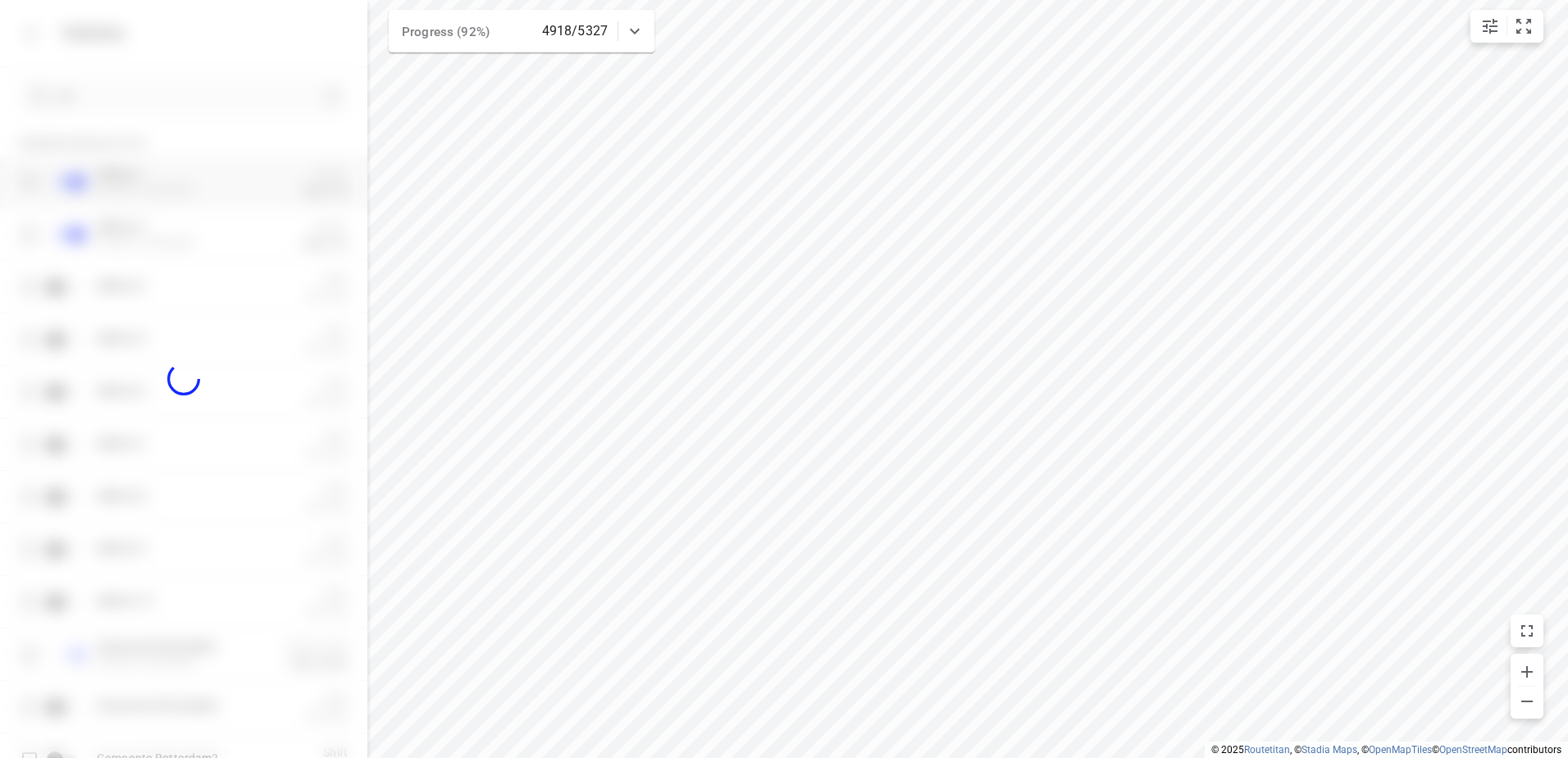
checkbox input "true"
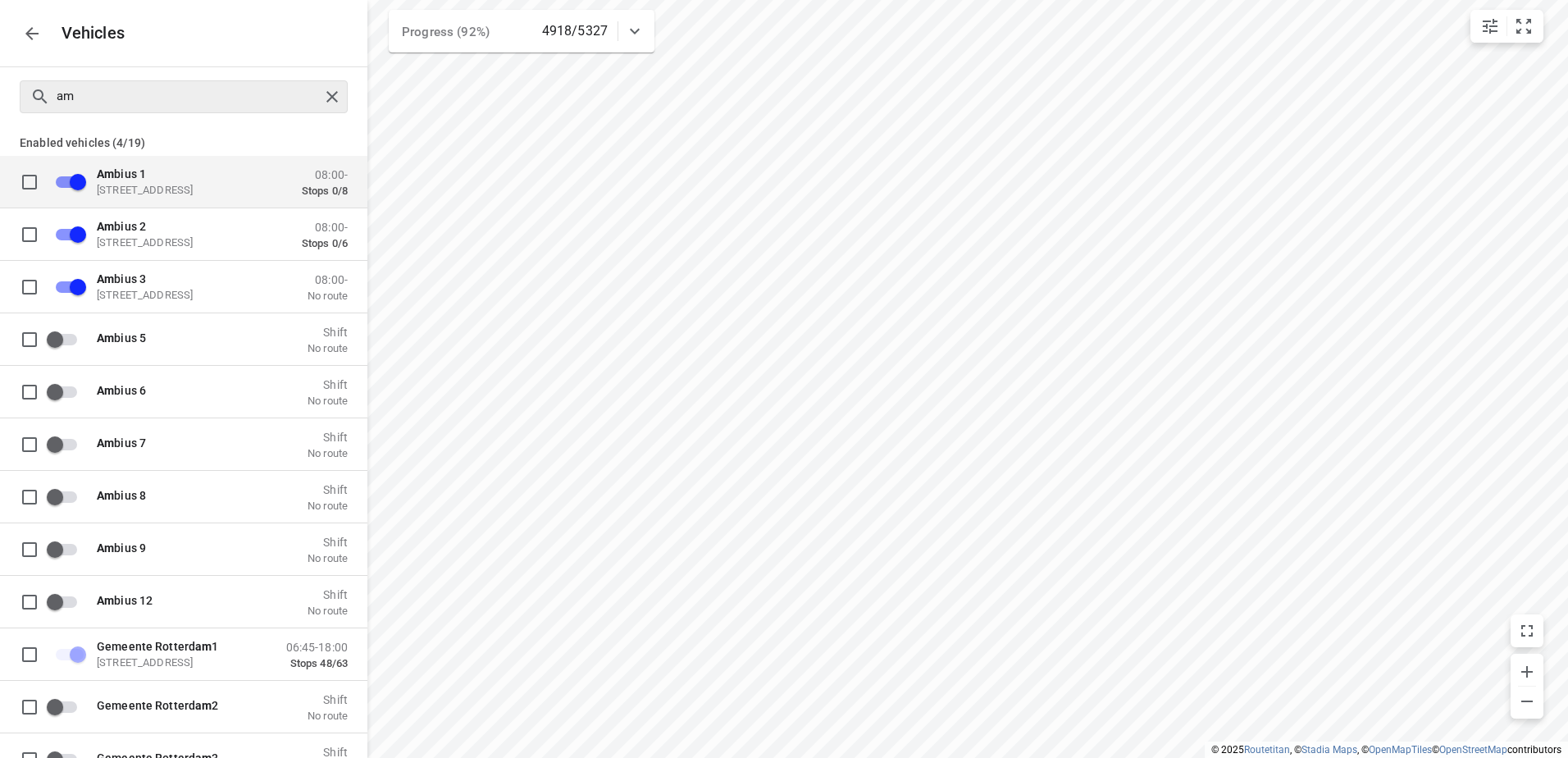
checkbox input "false"
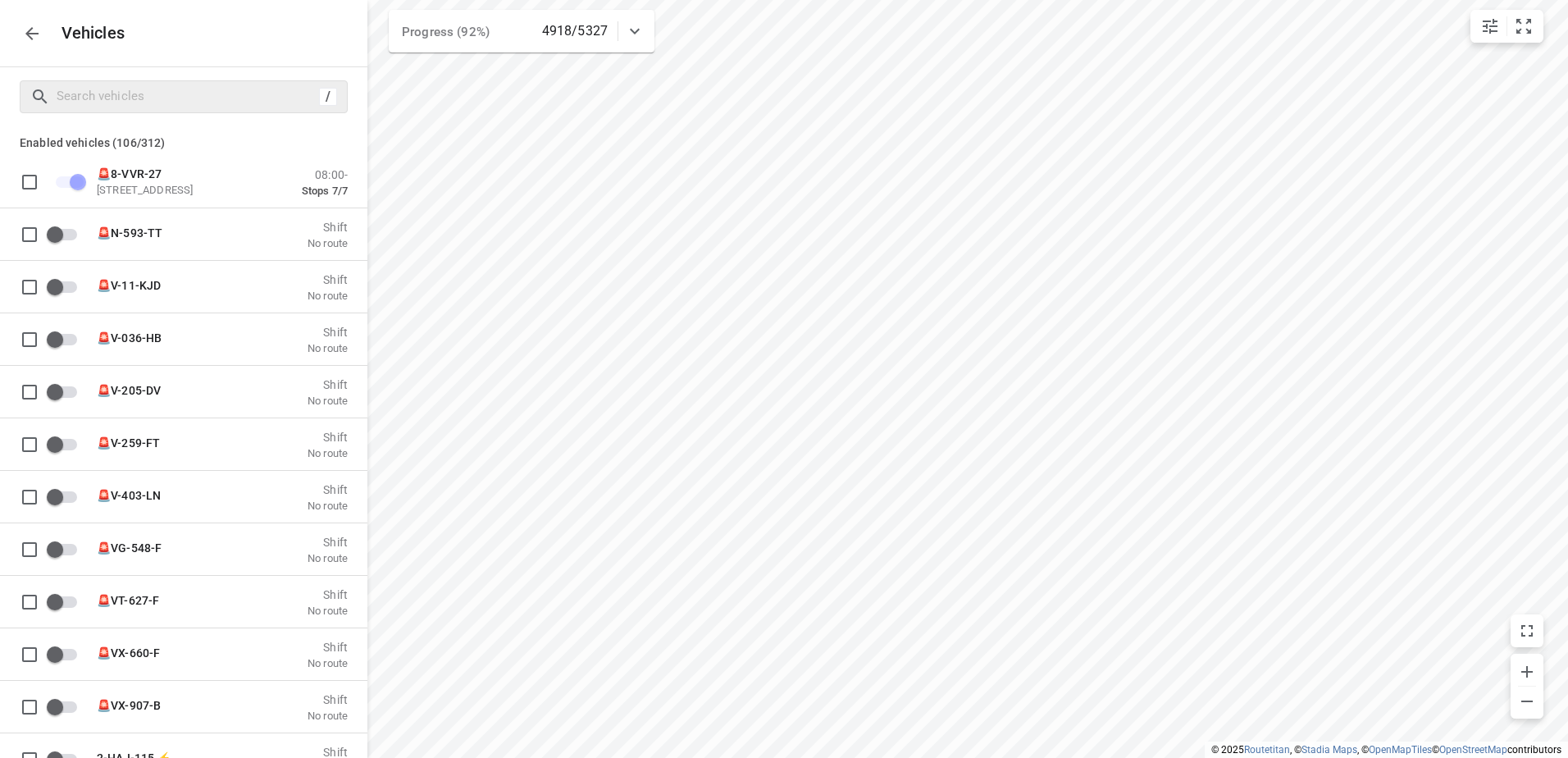
click at [13, 36] on div "Vehicles" at bounding box center [183, 33] width 368 height 66
click at [22, 33] on icon "button" at bounding box center [32, 33] width 20 height 20
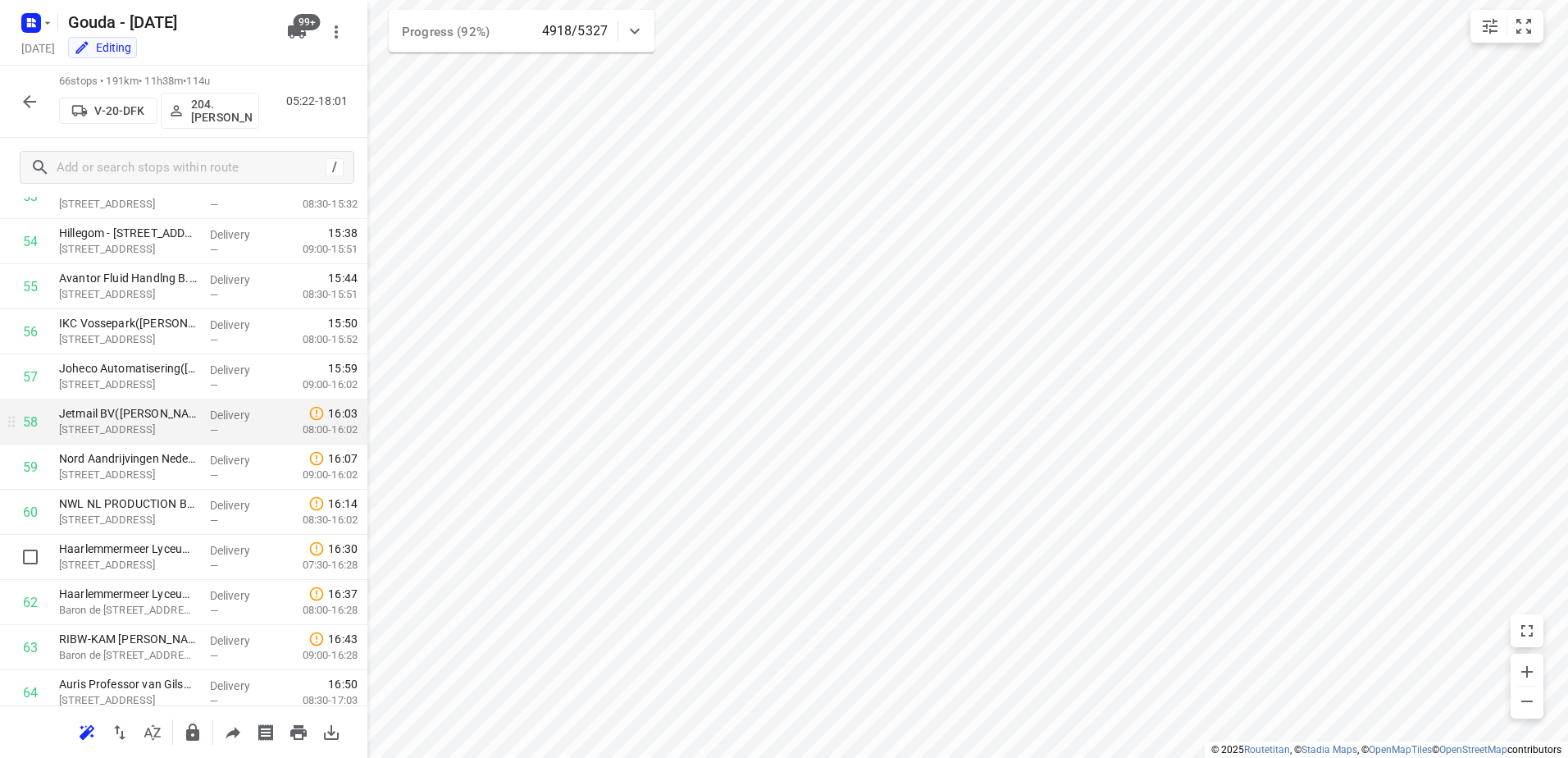
scroll to position [2597, 0]
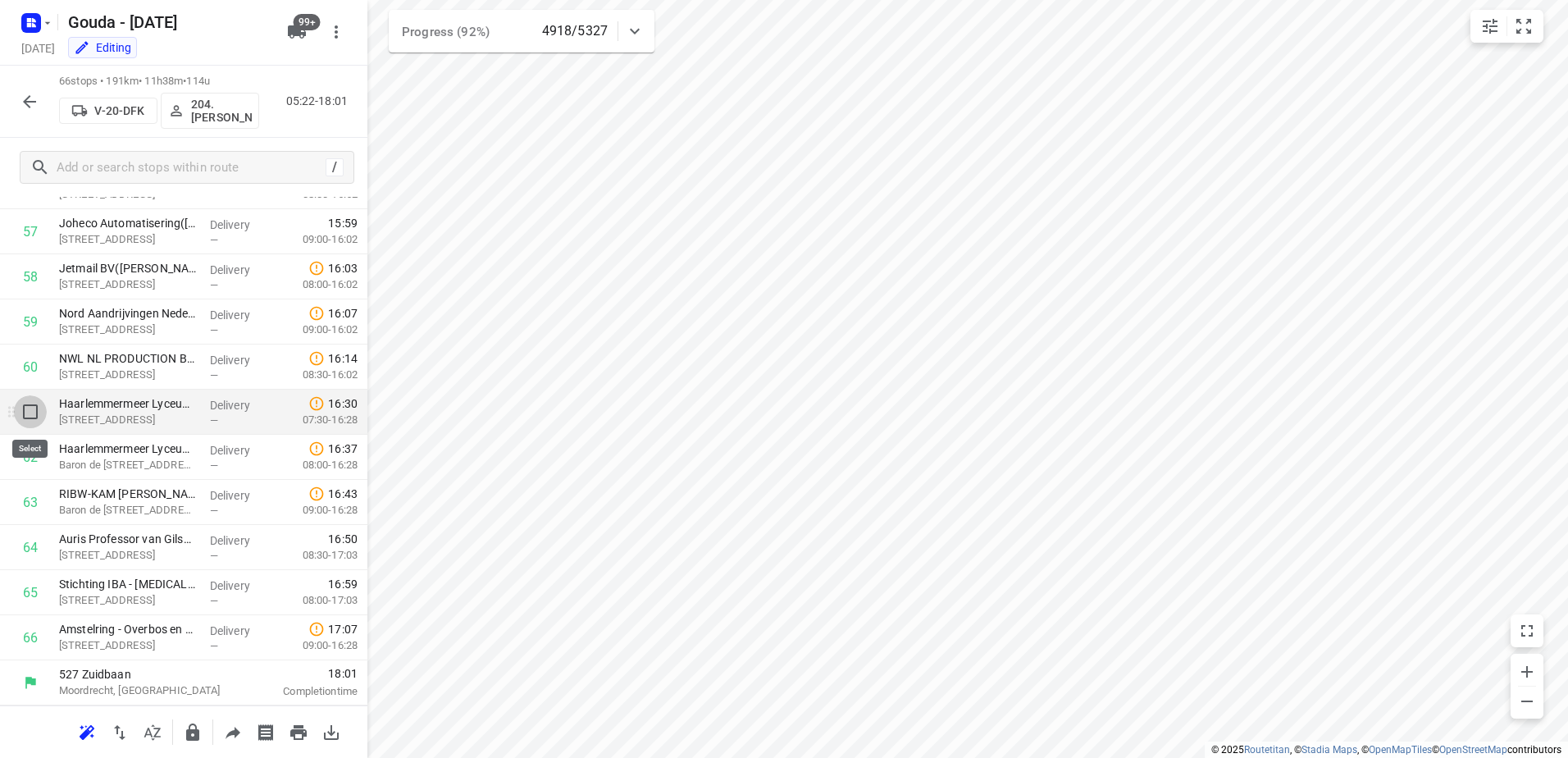
click at [28, 408] on input "checkbox" at bounding box center [30, 412] width 33 height 33
checkbox input "true"
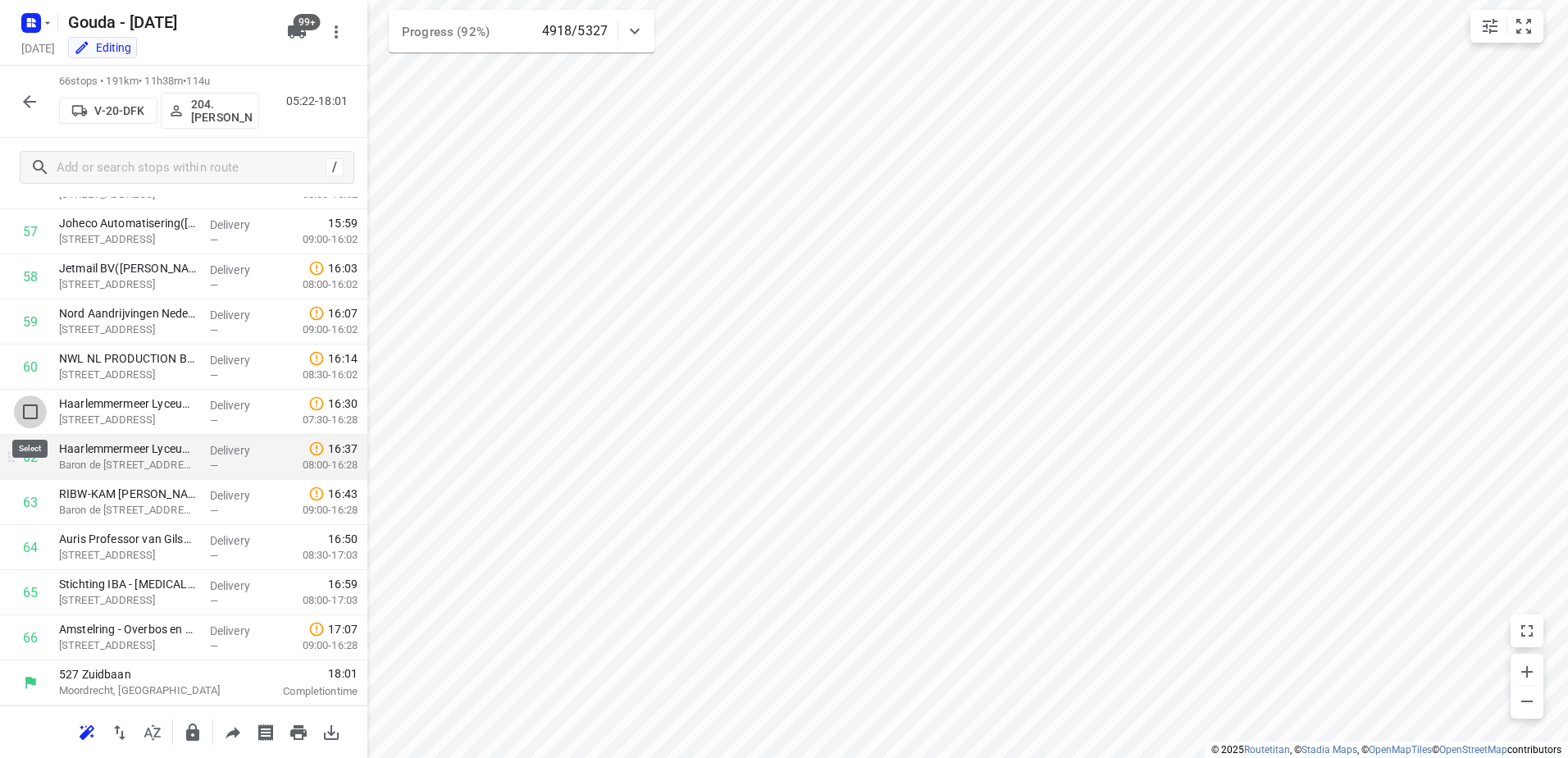
scroll to position [2590, 0]
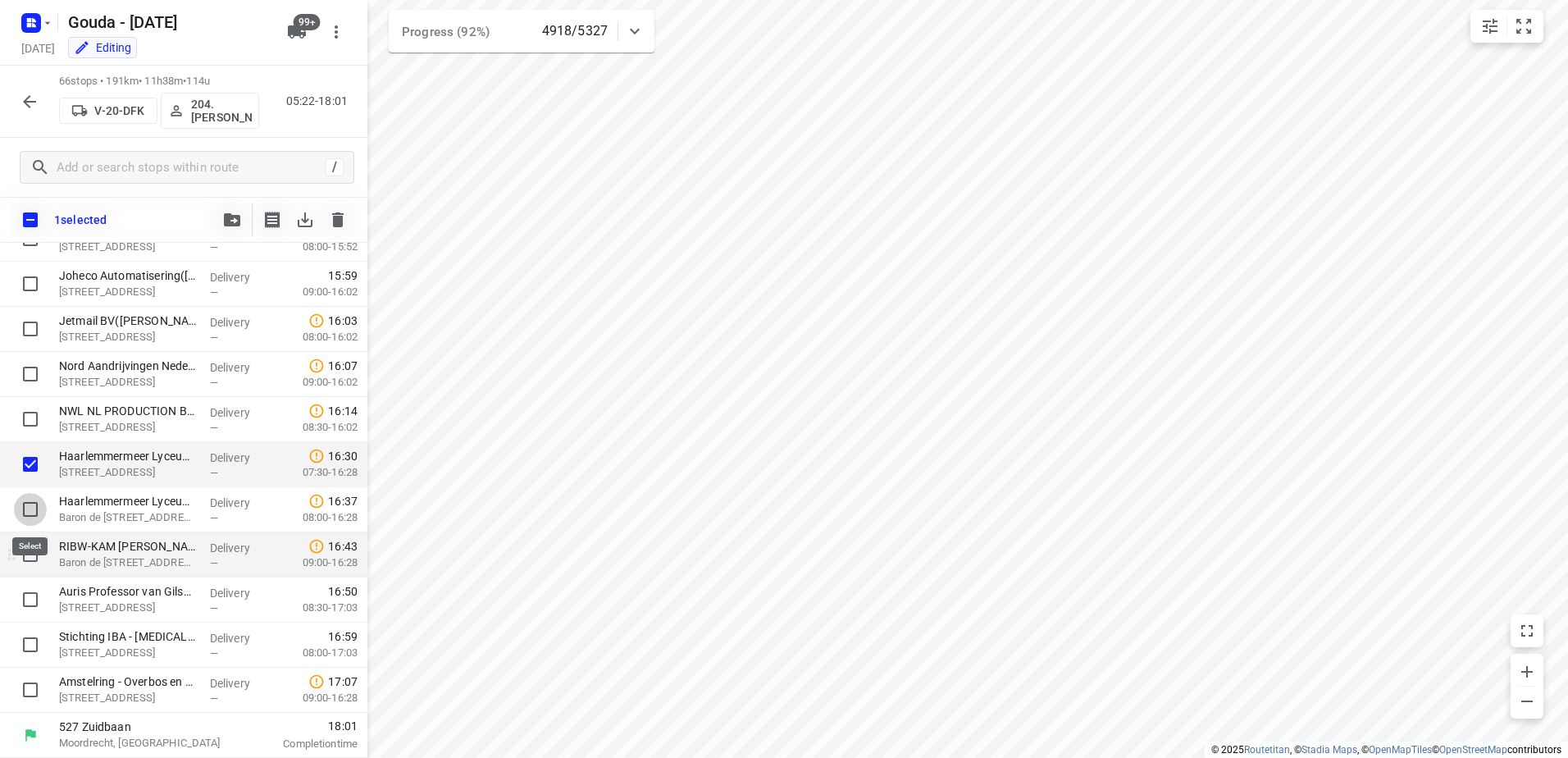
drag, startPoint x: 26, startPoint y: 505, endPoint x: 22, endPoint y: 551, distance: 46.2
click at [26, 510] on input "checkbox" at bounding box center [30, 509] width 33 height 33
checkbox input "true"
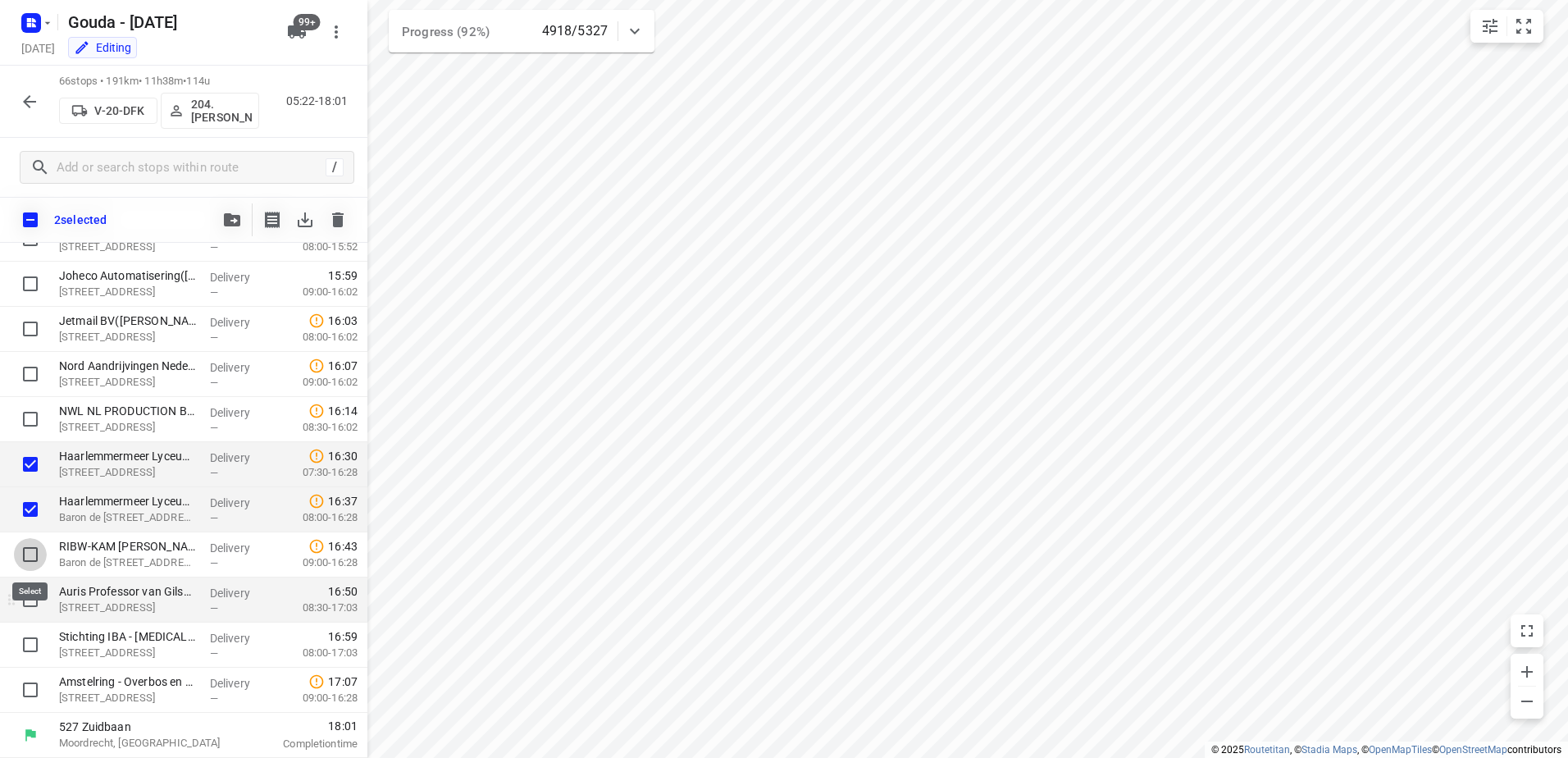
drag, startPoint x: 22, startPoint y: 562, endPoint x: 28, endPoint y: 594, distance: 32.6
click at [22, 564] on input "checkbox" at bounding box center [30, 555] width 33 height 33
checkbox input "true"
drag, startPoint x: 30, startPoint y: 598, endPoint x: 30, endPoint y: 615, distance: 17.0
click at [30, 600] on input "checkbox" at bounding box center [30, 600] width 33 height 33
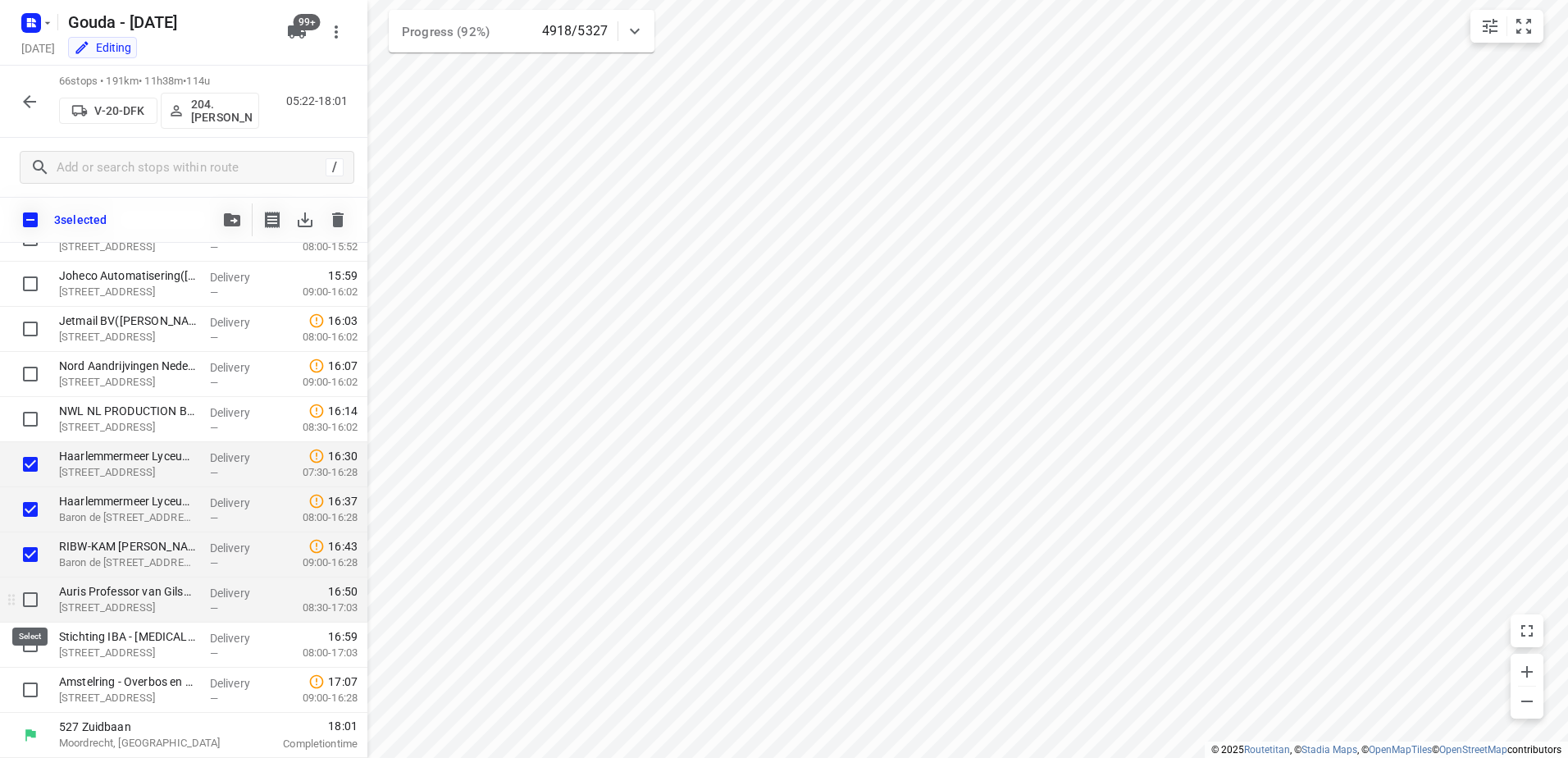
checkbox input "true"
click at [34, 632] on input "checkbox" at bounding box center [30, 645] width 33 height 33
checkbox input "true"
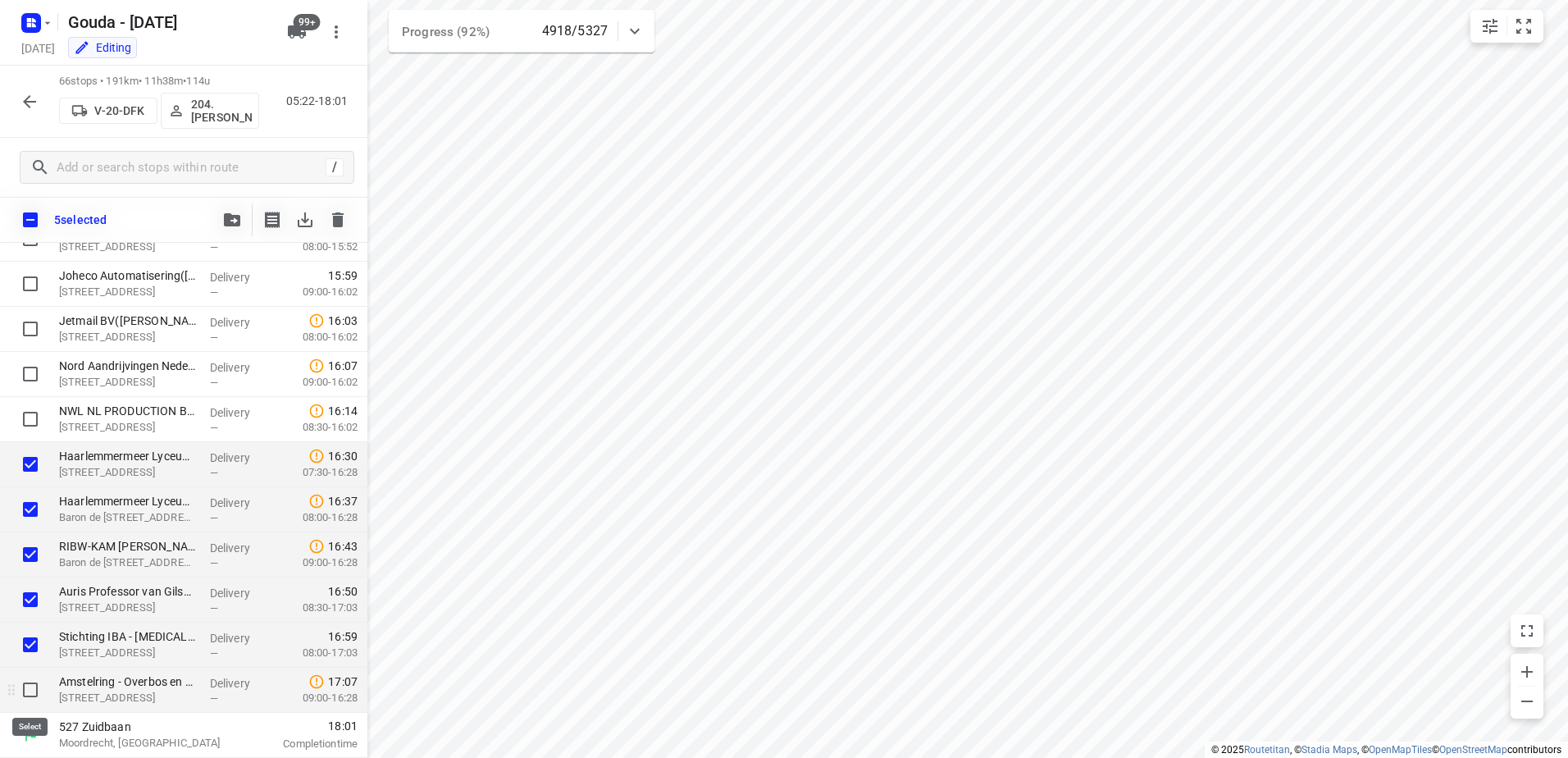
click at [37, 692] on input "checkbox" at bounding box center [30, 690] width 33 height 33
checkbox input "true"
click at [232, 227] on button "button" at bounding box center [232, 220] width 33 height 33
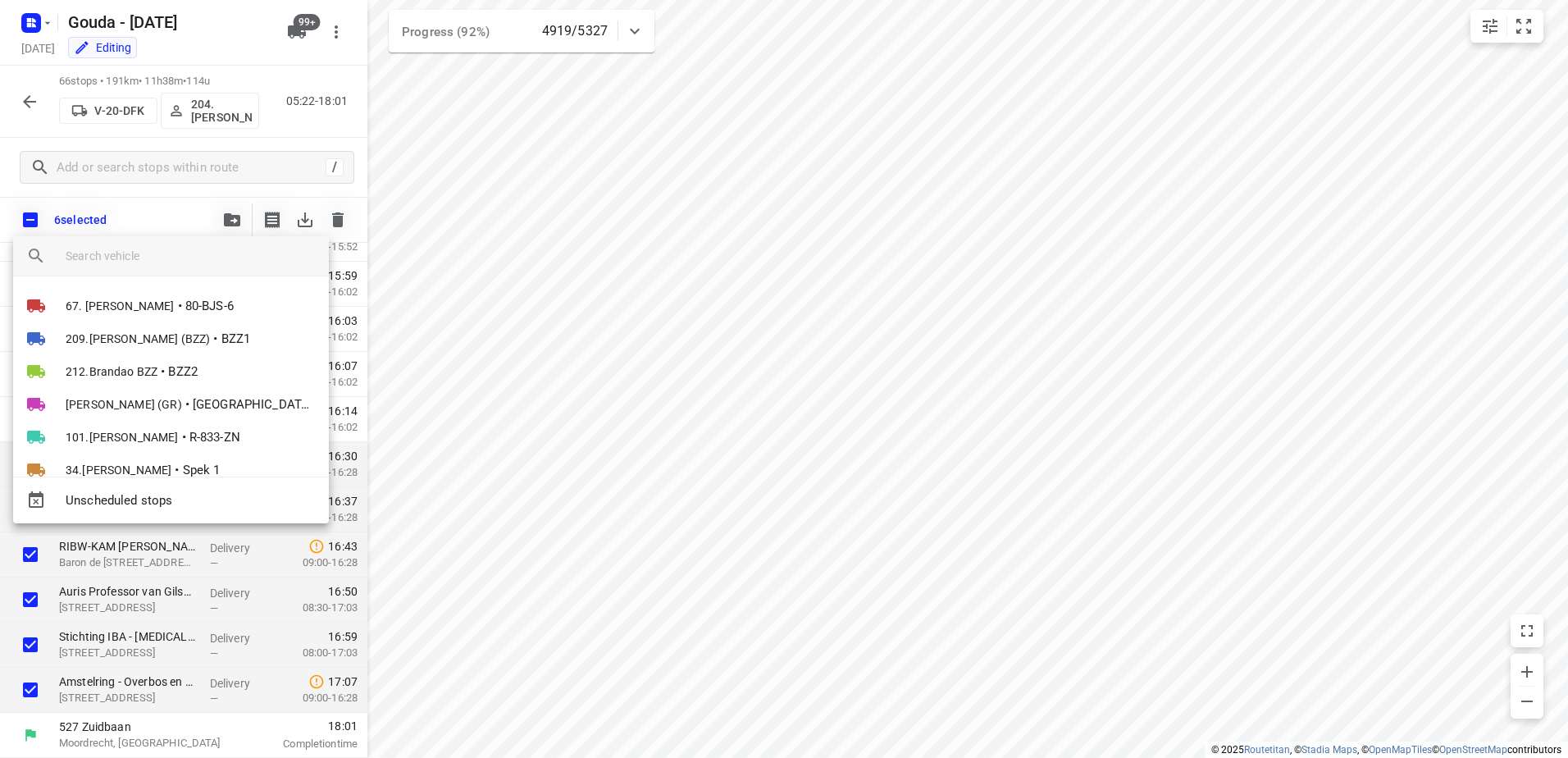
click at [183, 260] on input "search vehicle" at bounding box center [190, 256] width 250 height 24
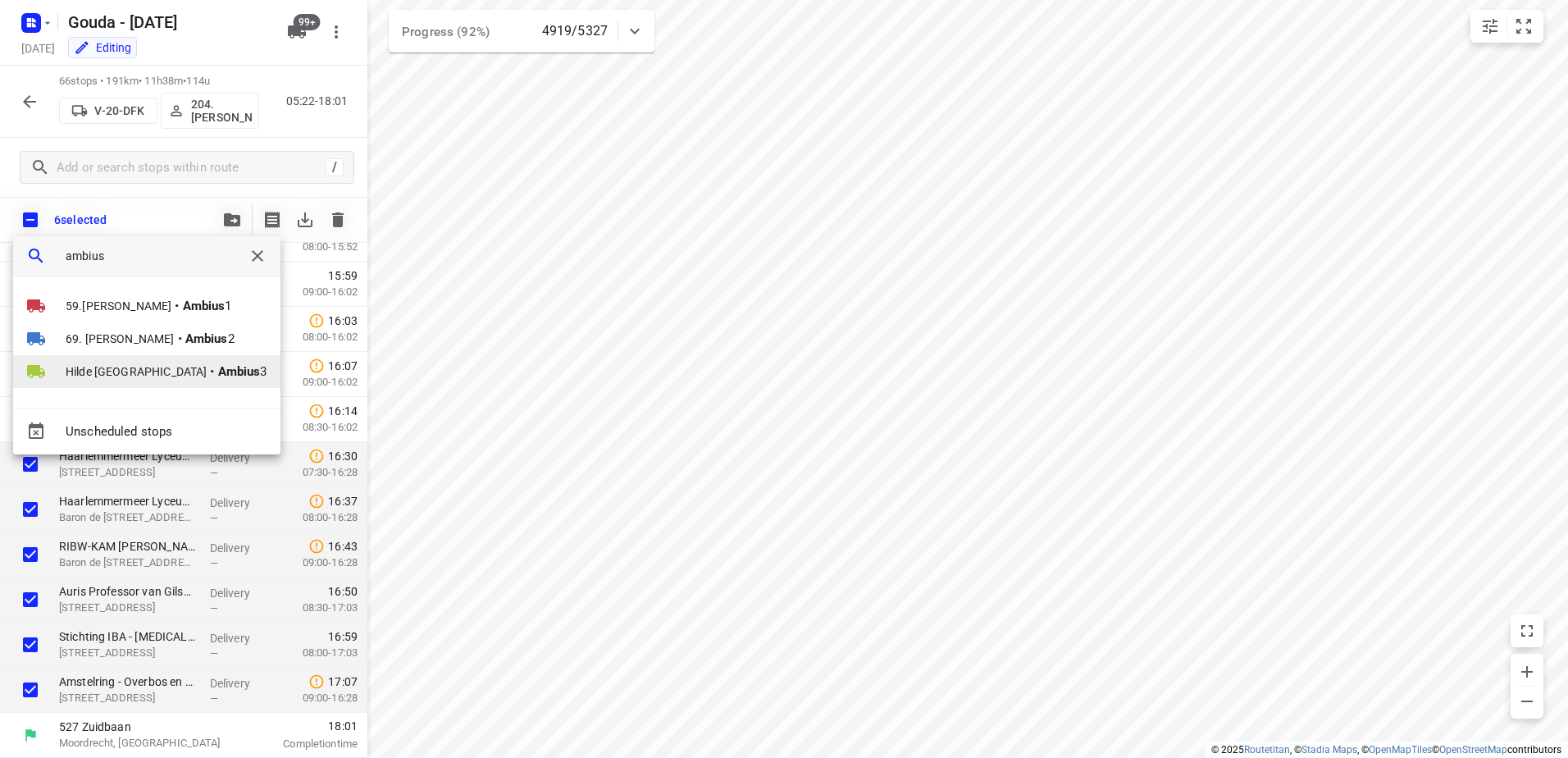
type input "ambius"
click at [218, 373] on b "Ambius" at bounding box center [240, 371] width 43 height 15
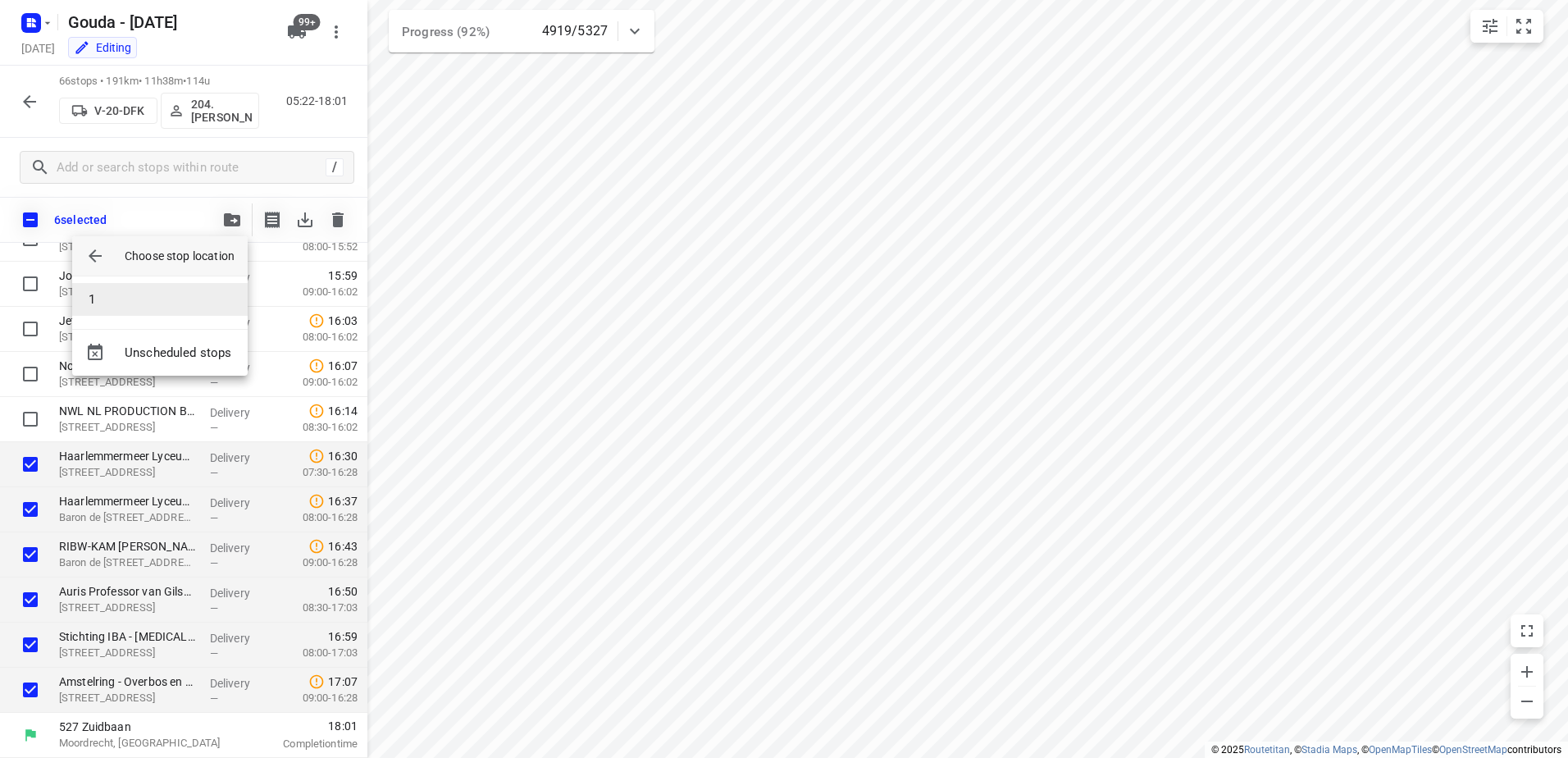
click at [137, 305] on li "1" at bounding box center [160, 299] width 176 height 33
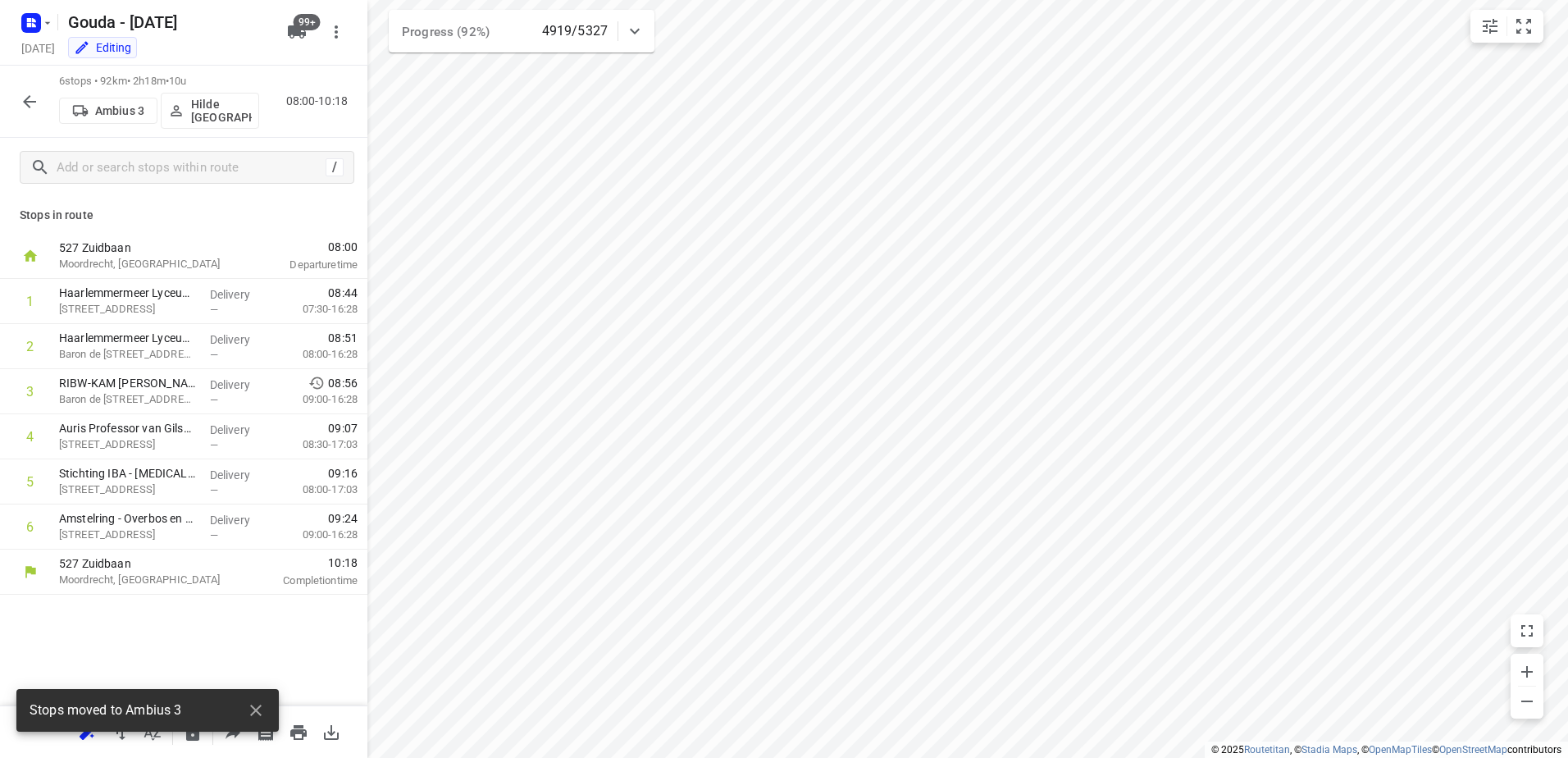
scroll to position [0, 0]
click at [202, 90] on div "Ambius 3 Hilde België" at bounding box center [159, 109] width 200 height 39
click at [205, 107] on p "Hilde België" at bounding box center [221, 110] width 60 height 26
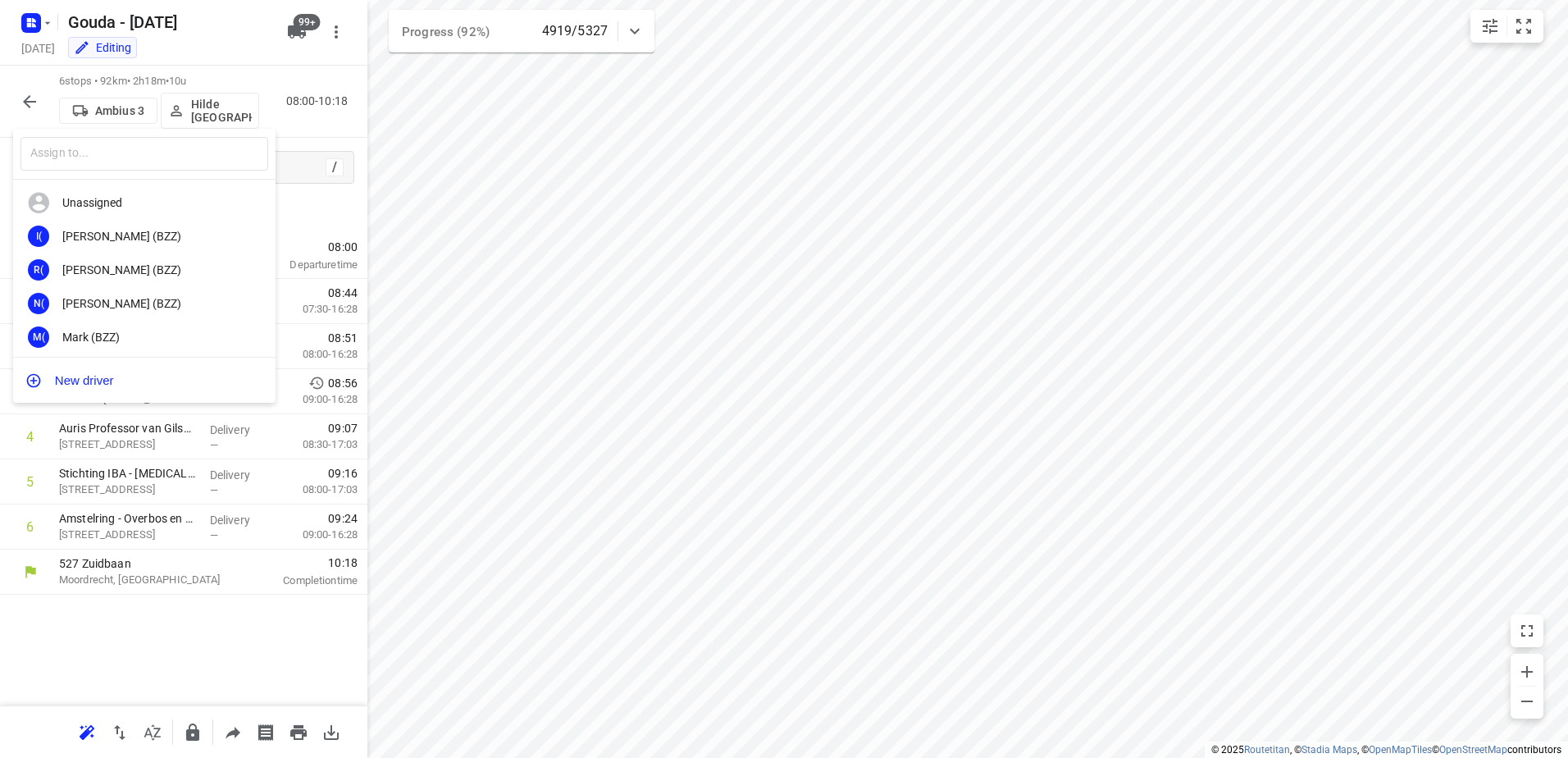
click at [114, 153] on input "text" at bounding box center [144, 153] width 248 height 33
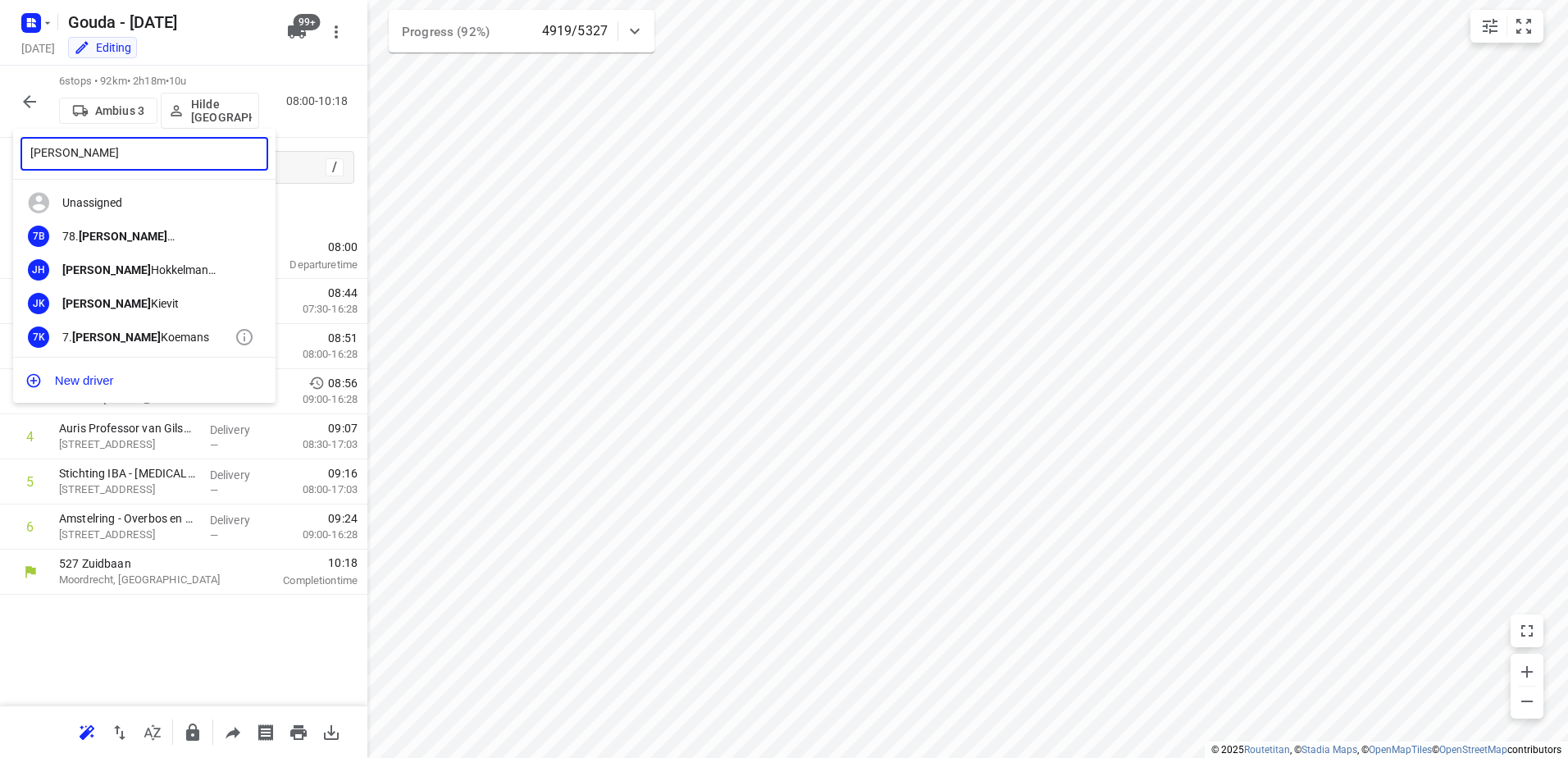
type input "Jesse"
click at [141, 339] on div "7. Jesse Koemans" at bounding box center [148, 337] width 173 height 13
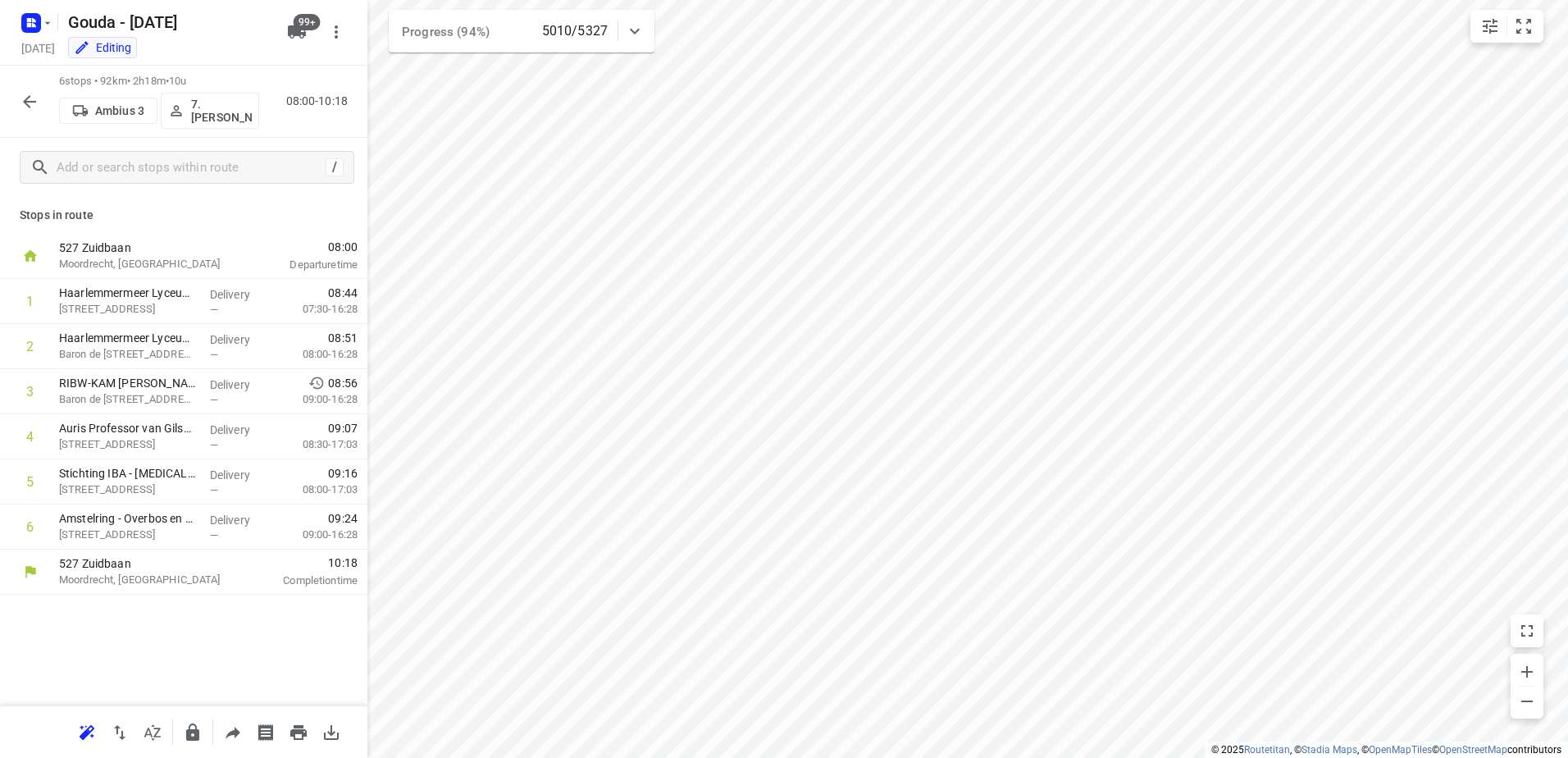
click at [33, 97] on icon "button" at bounding box center [29, 101] width 20 height 20
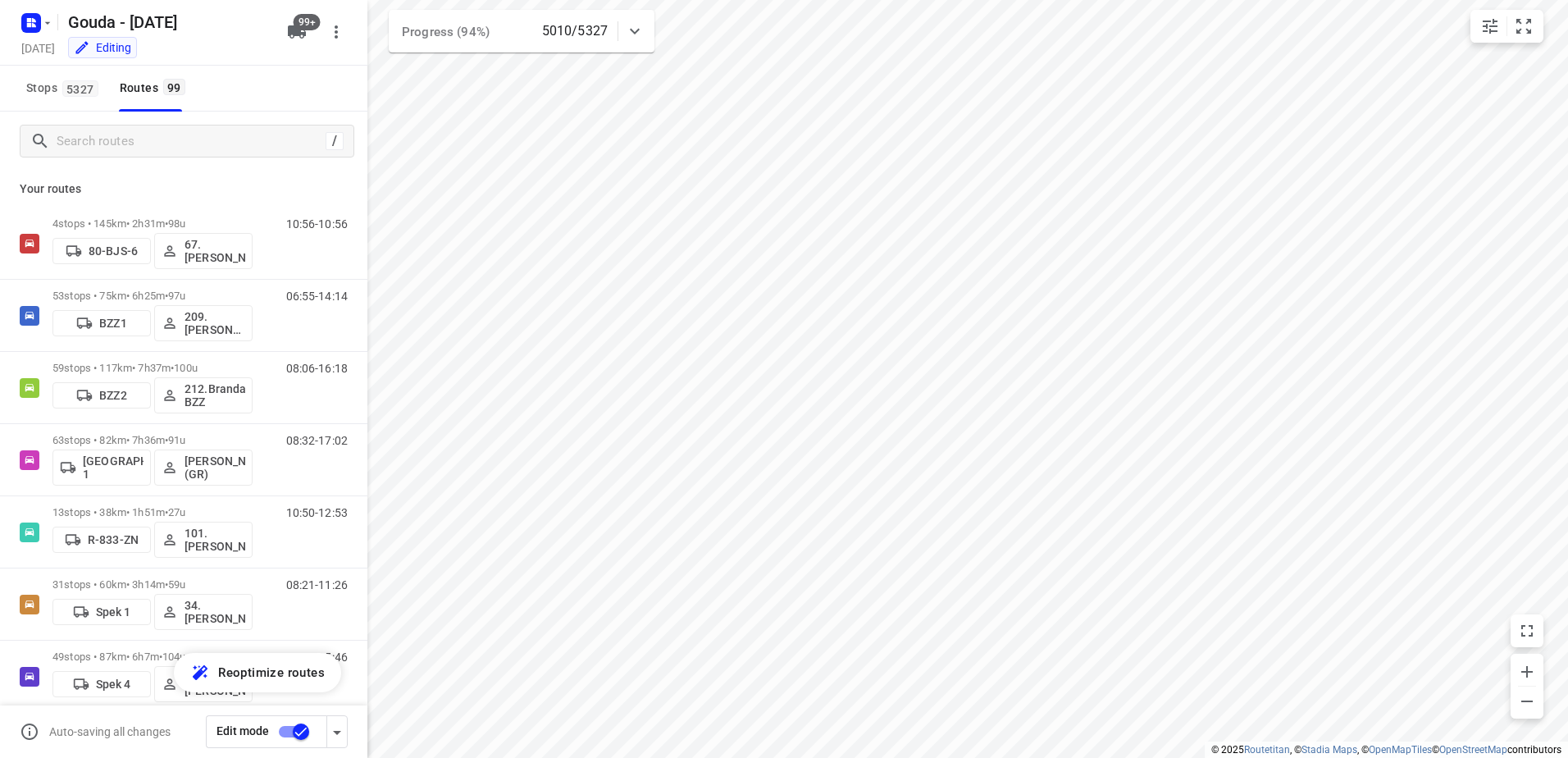
click at [154, 157] on div "/" at bounding box center [186, 141] width 334 height 33
drag, startPoint x: 169, startPoint y: 151, endPoint x: 182, endPoint y: 151, distance: 13.0
click at [173, 151] on input "Search routes" at bounding box center [188, 141] width 262 height 25
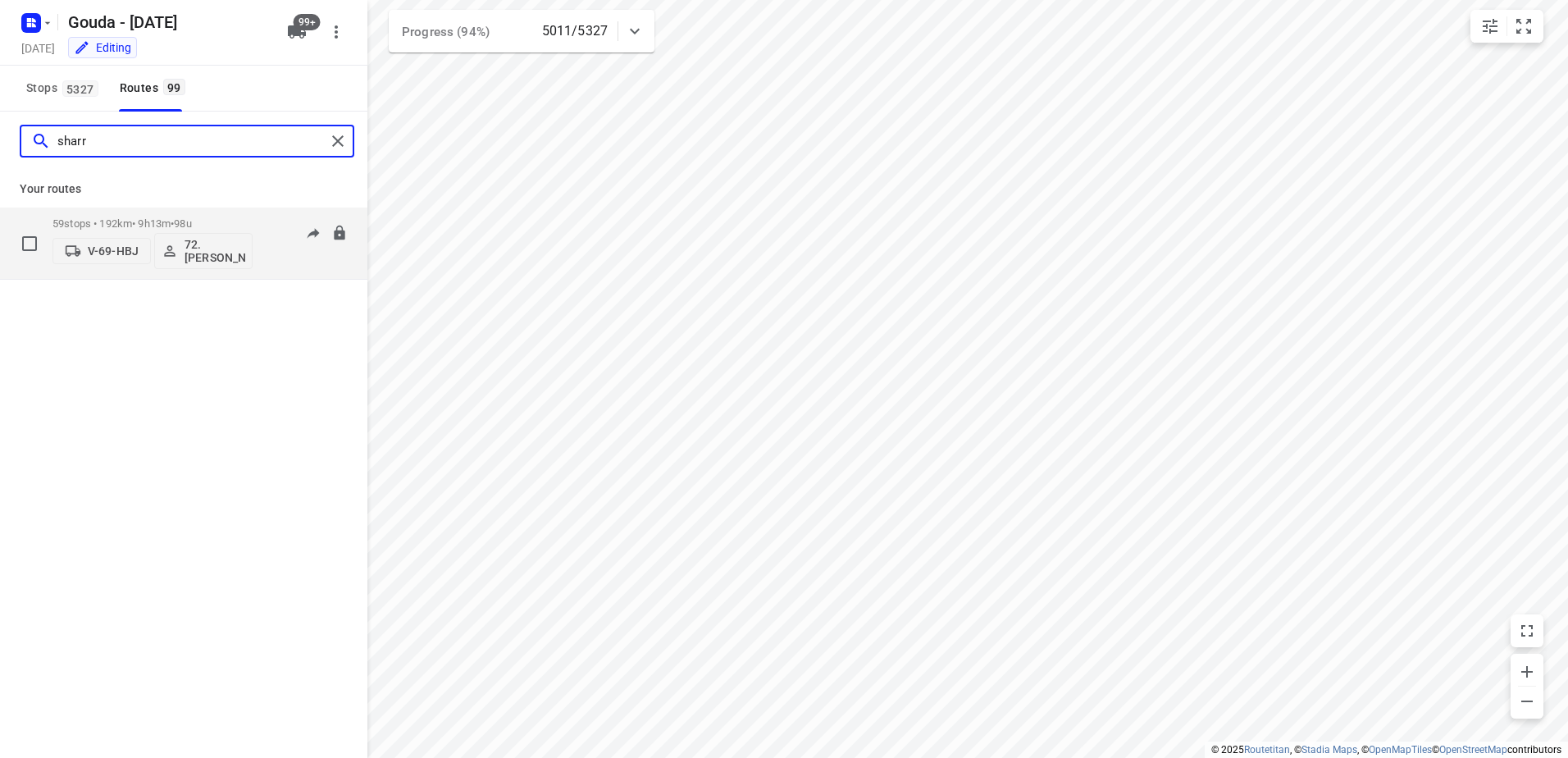
type input "sharr"
click at [191, 219] on span "98u" at bounding box center [182, 223] width 18 height 13
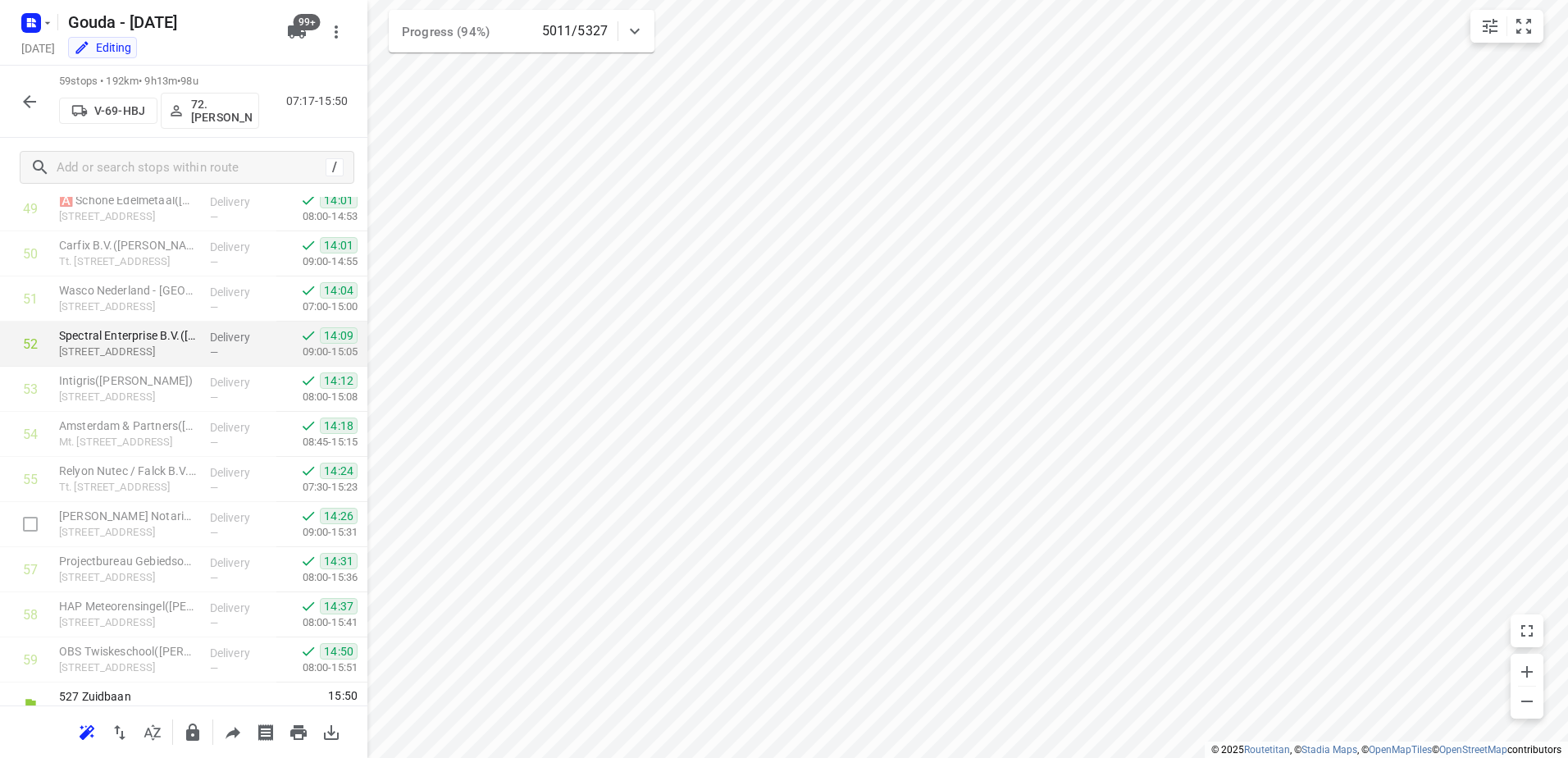
scroll to position [2281, 0]
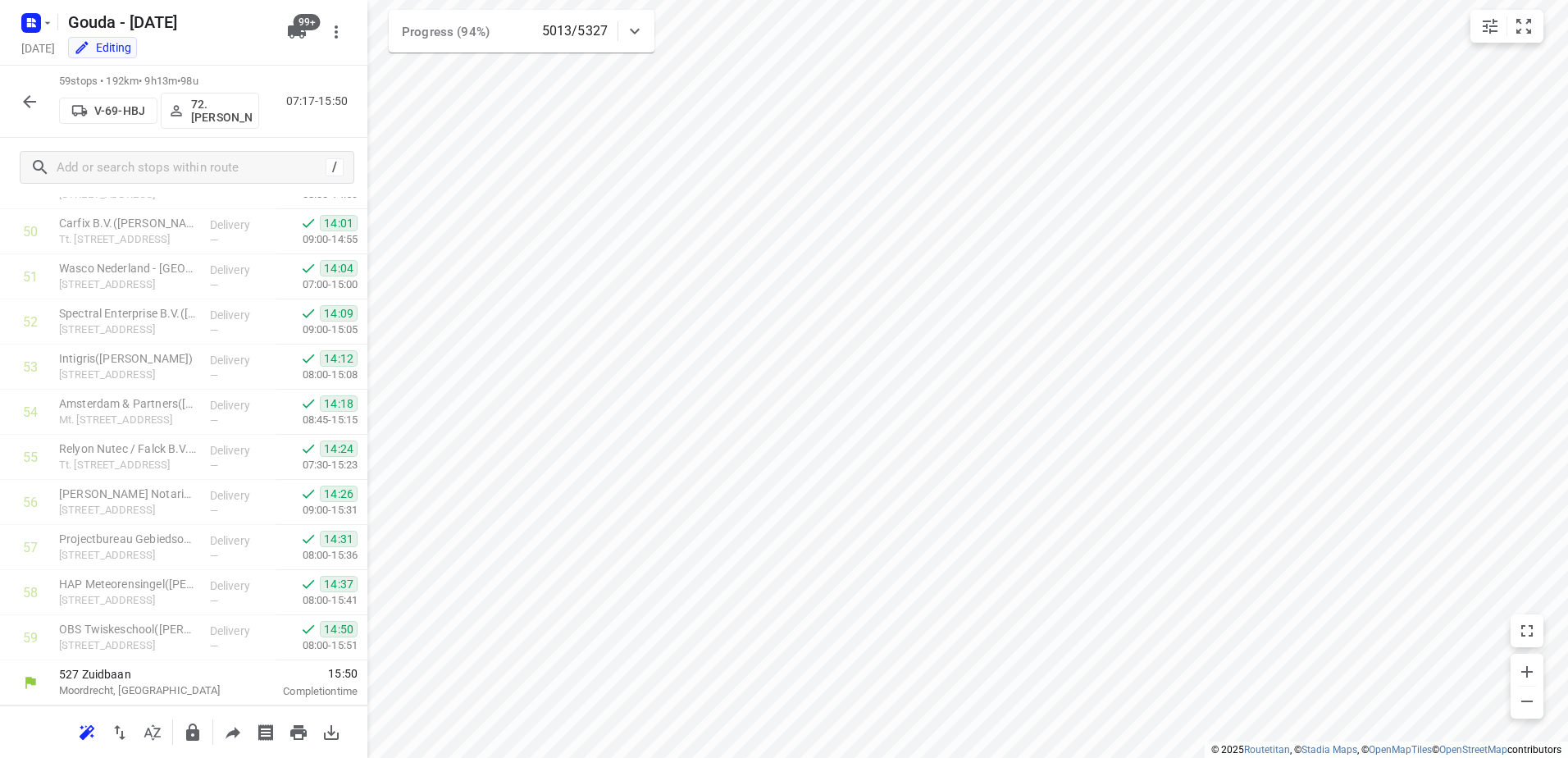
click at [29, 98] on icon "button" at bounding box center [29, 101] width 20 height 20
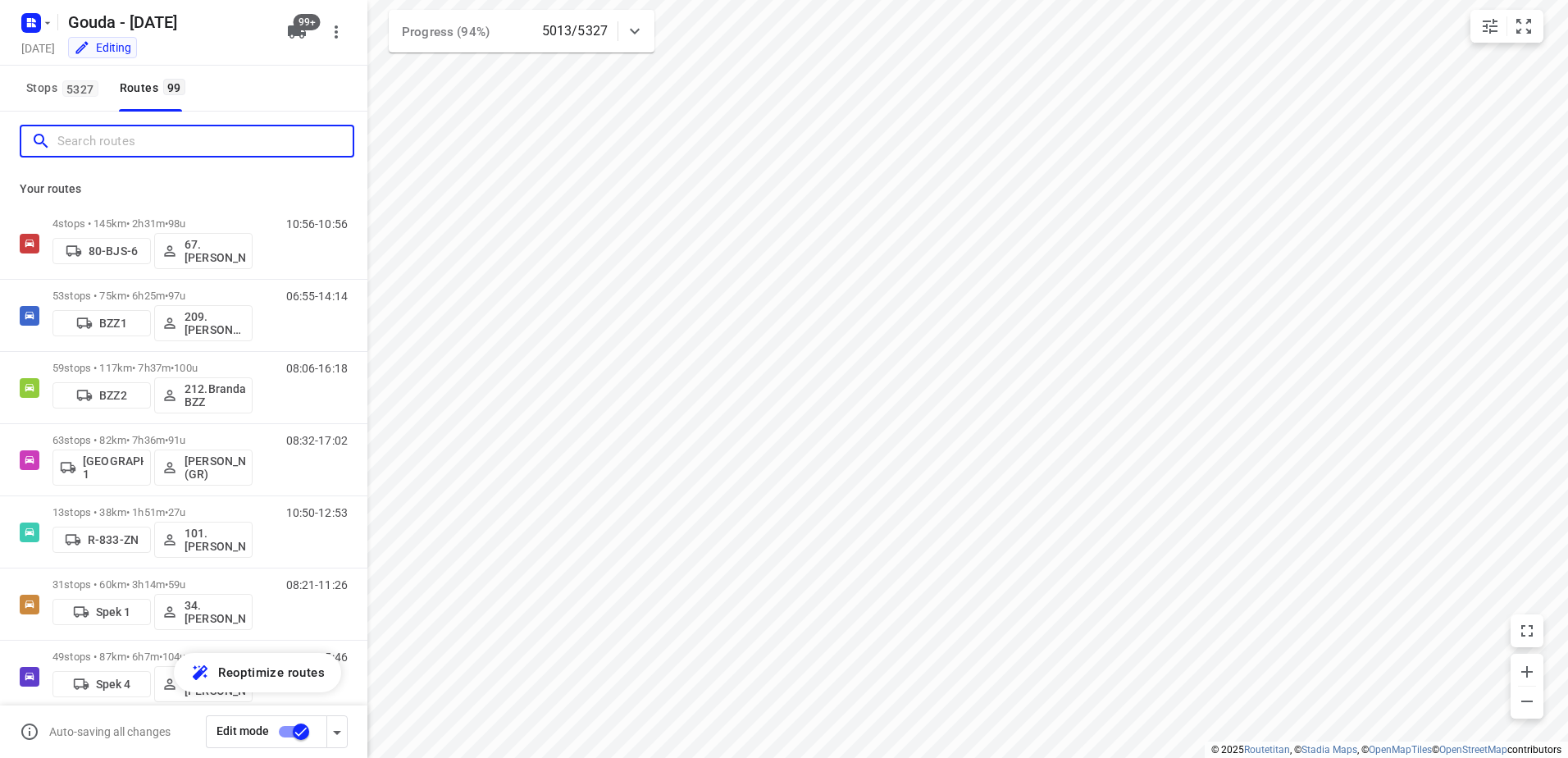
click at [127, 150] on input "Search routes" at bounding box center [205, 141] width 295 height 25
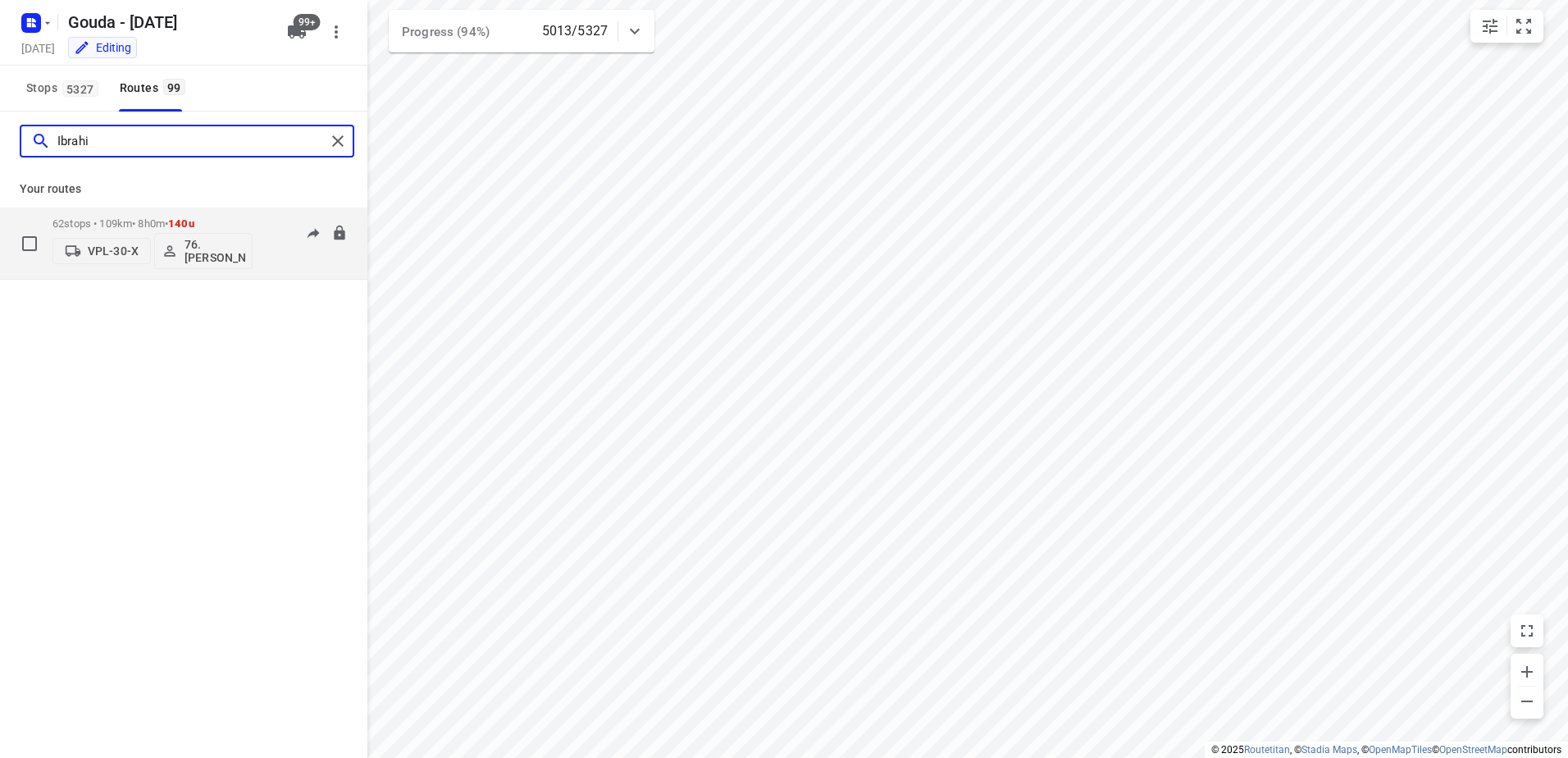
type input "Ibrahi"
click at [163, 229] on p "62 stops • 109km • 8h0m • 140u" at bounding box center [152, 223] width 200 height 13
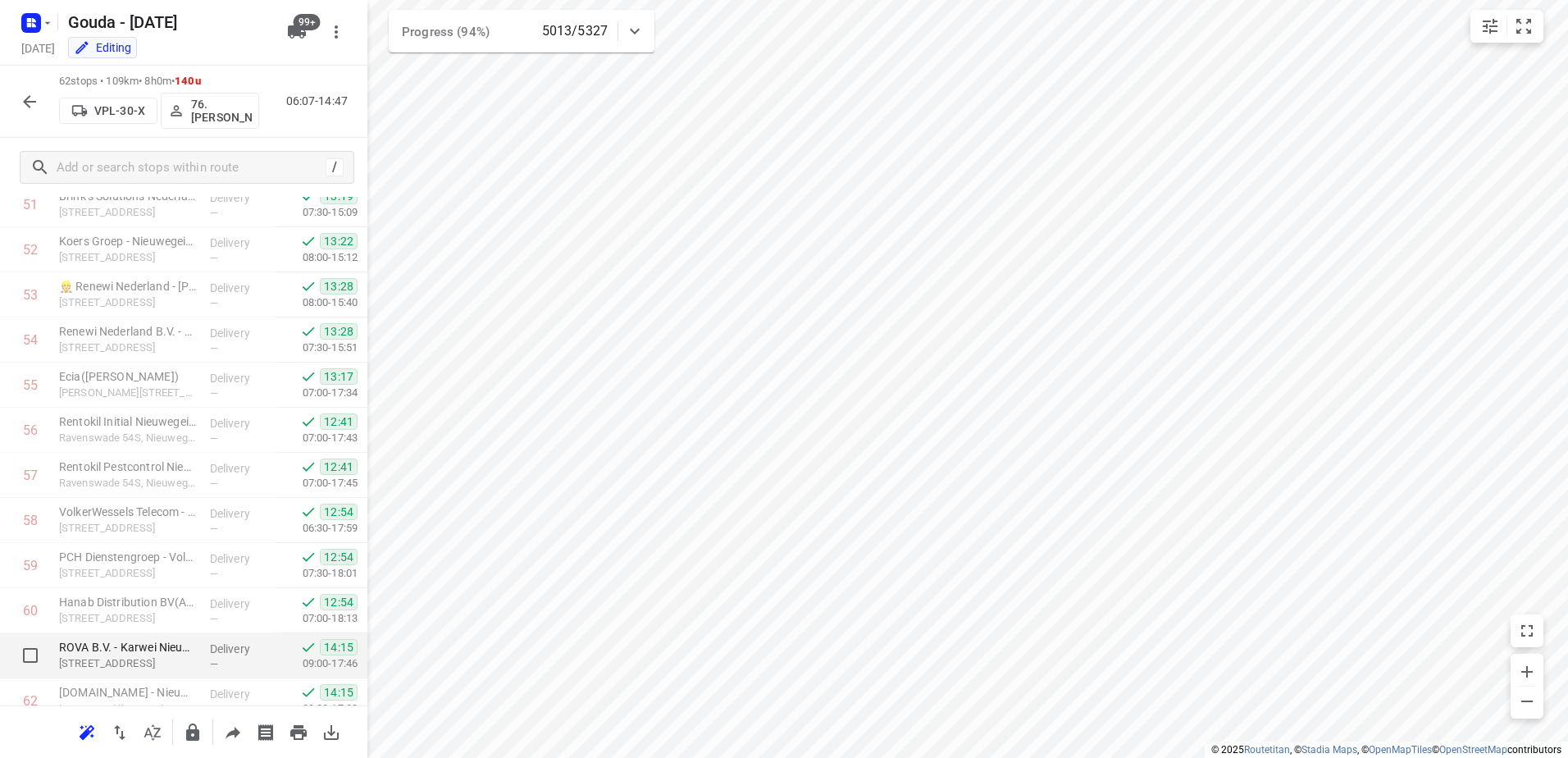
scroll to position [2416, 0]
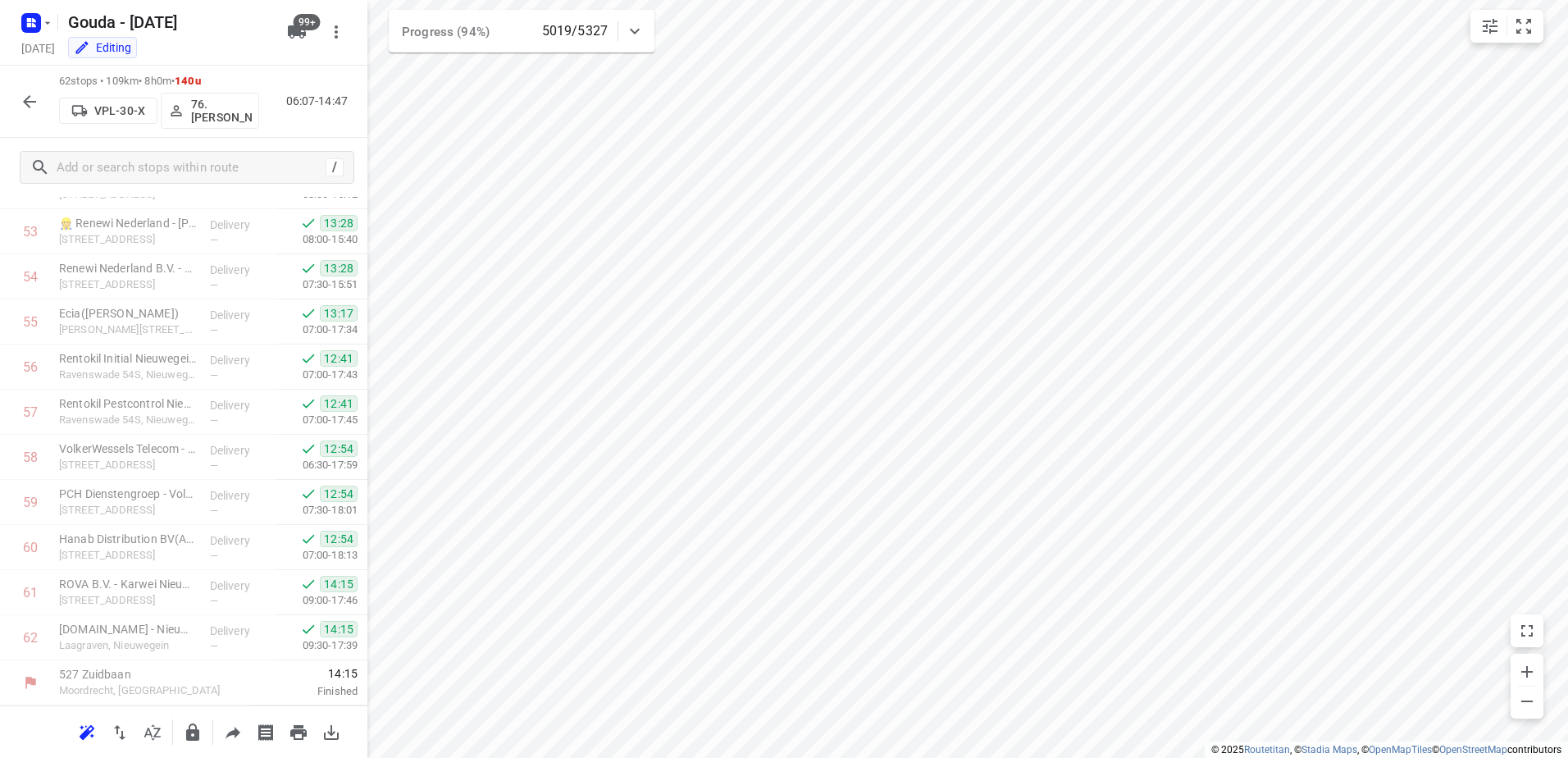
click at [30, 113] on button "button" at bounding box center [29, 101] width 33 height 33
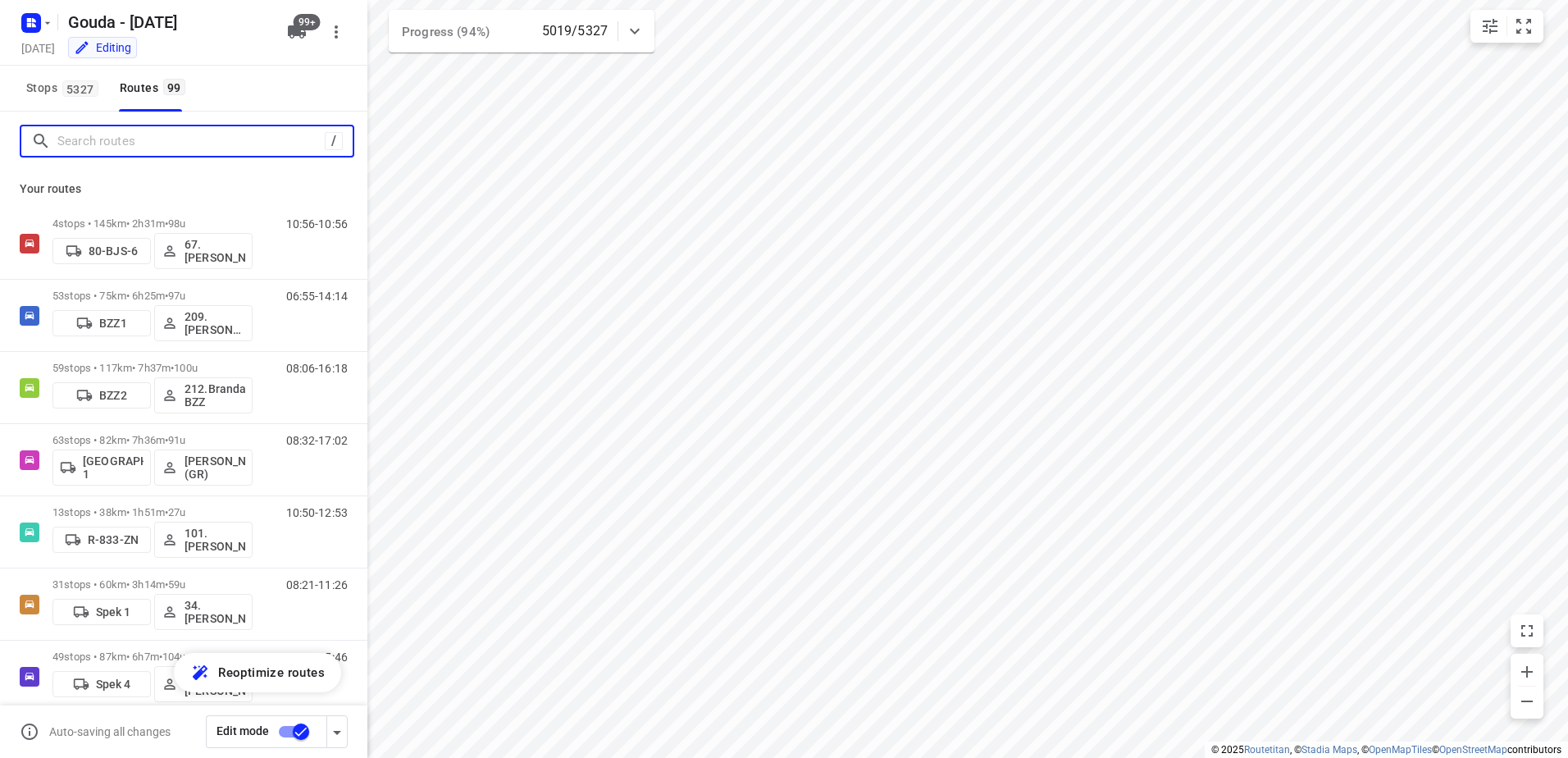
click at [162, 143] on input "Search routes" at bounding box center [191, 141] width 267 height 25
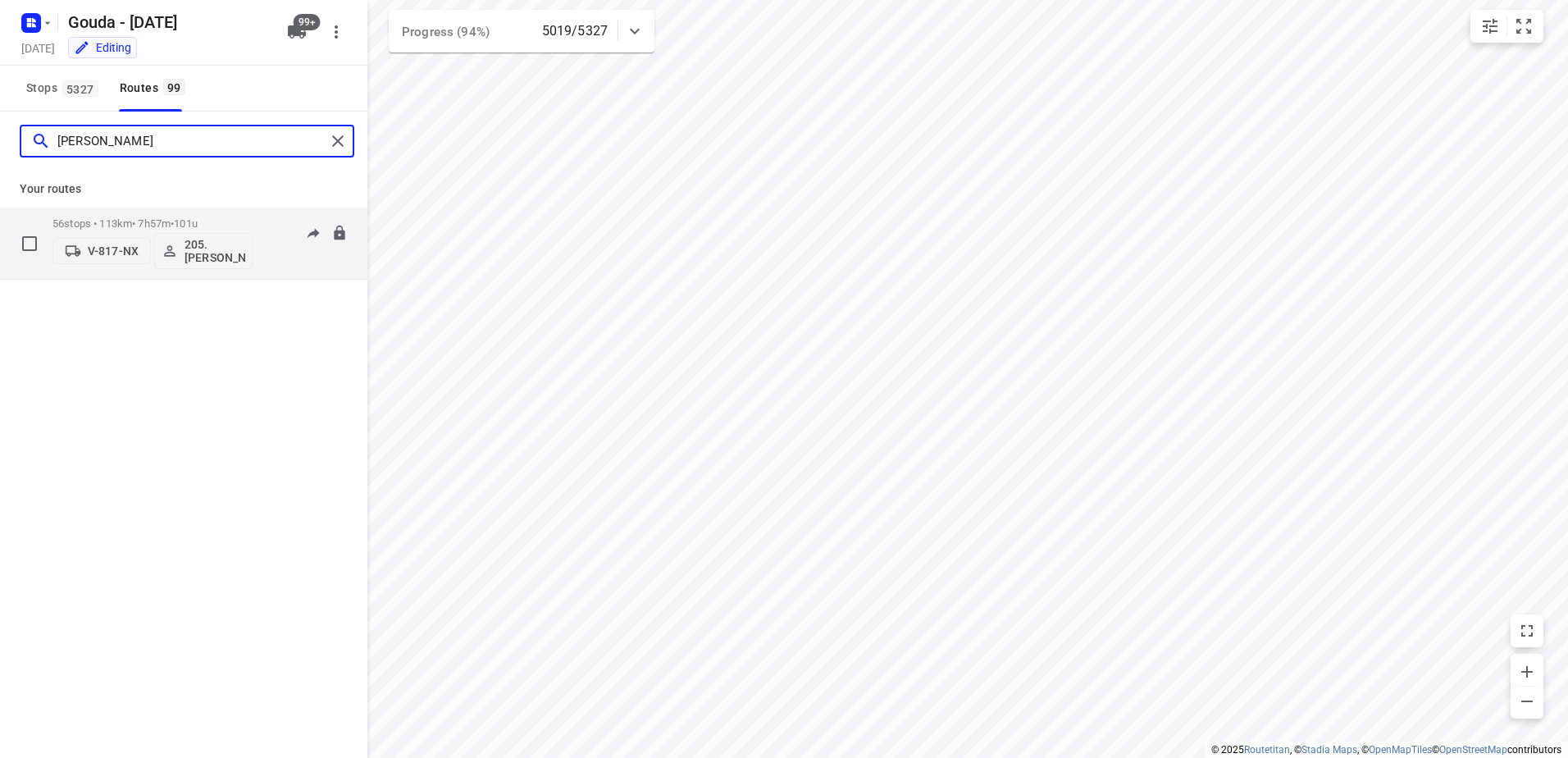
type input "ahmed"
click at [161, 224] on p "56 stops • 113km • 7h57m • 101u" at bounding box center [152, 223] width 200 height 13
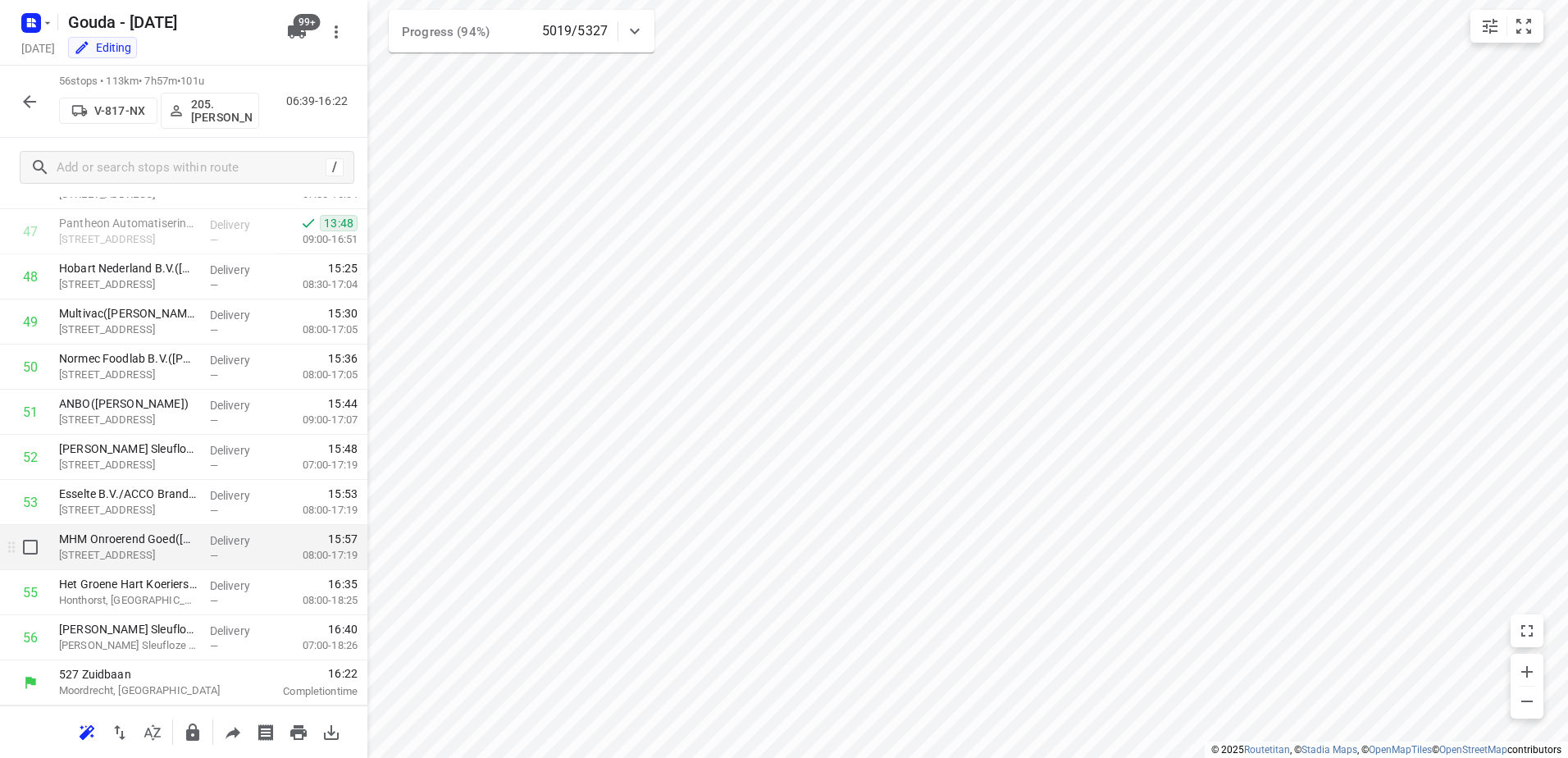
scroll to position [1981, 0]
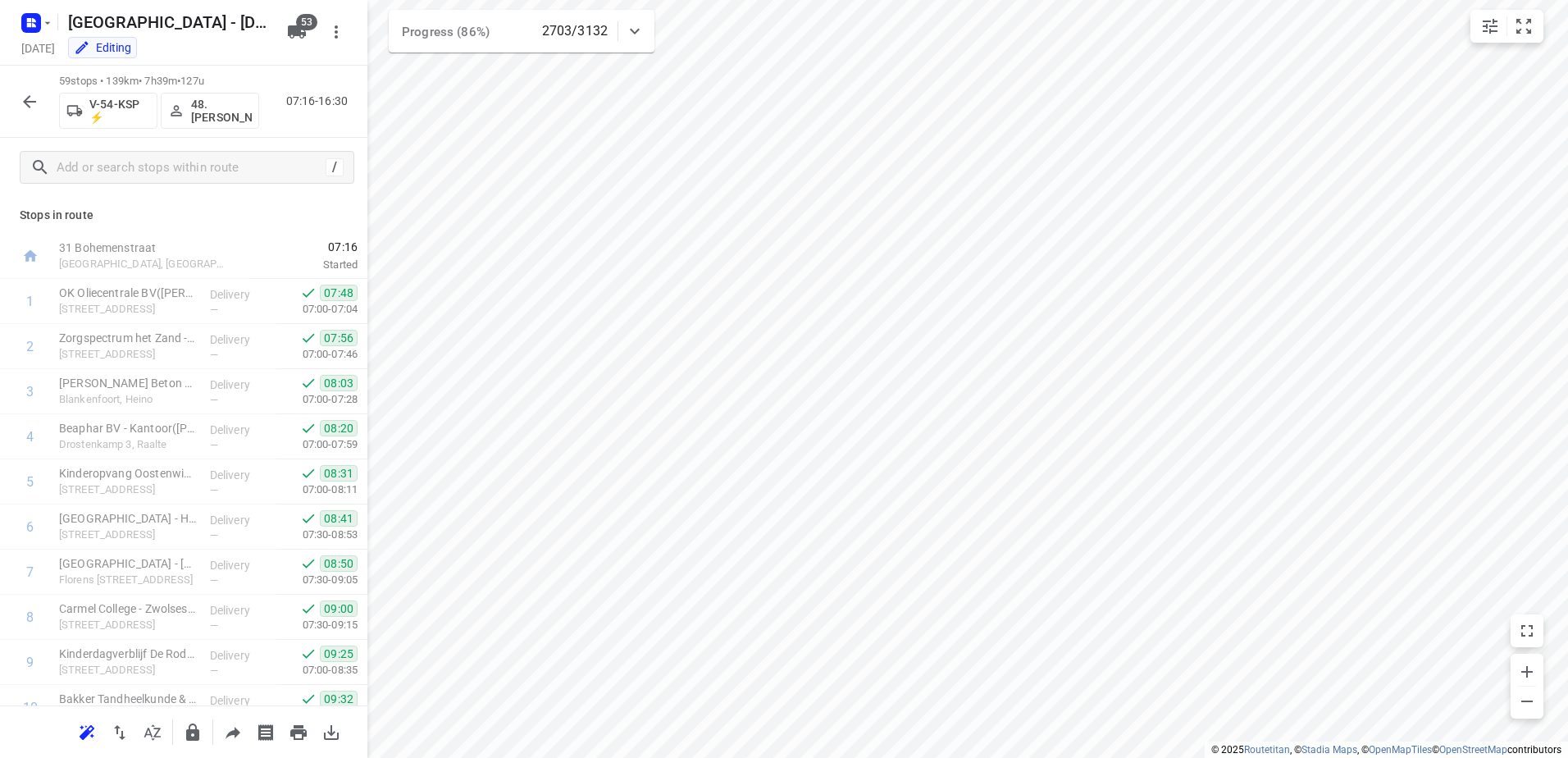
scroll to position [2281, 0]
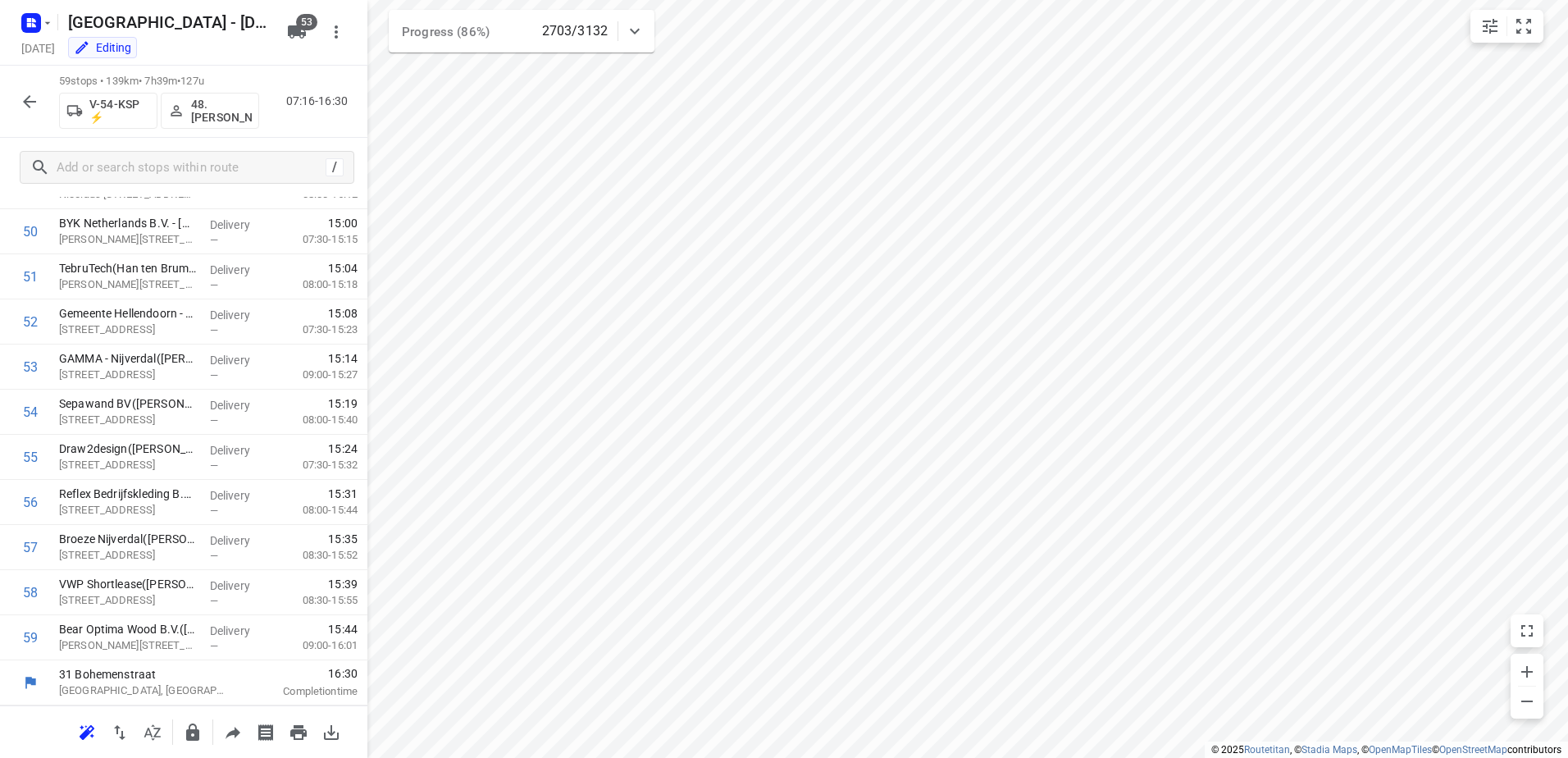
click at [39, 105] on button "button" at bounding box center [29, 101] width 33 height 33
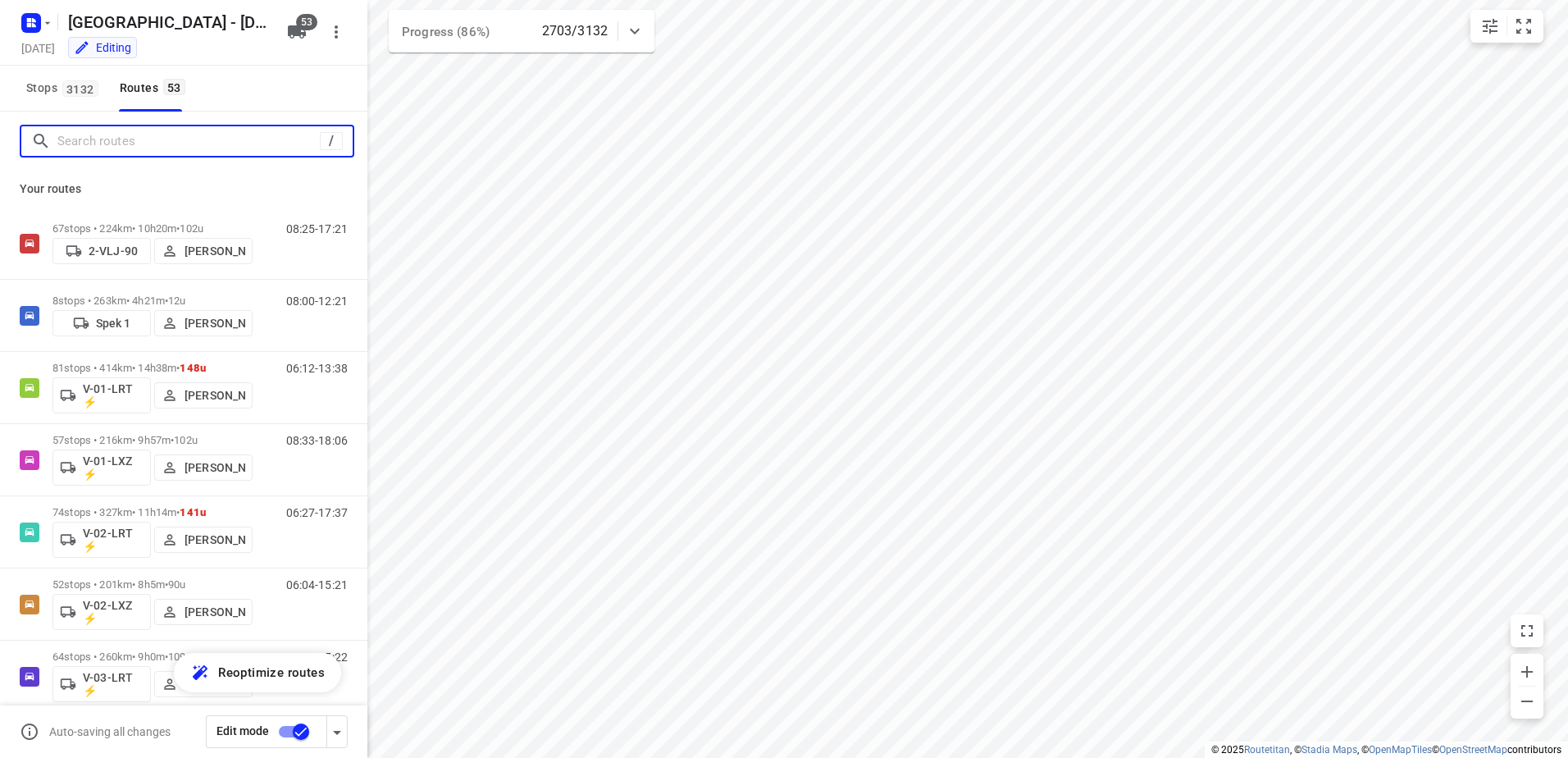
click at [135, 151] on input "Search routes" at bounding box center [188, 141] width 262 height 25
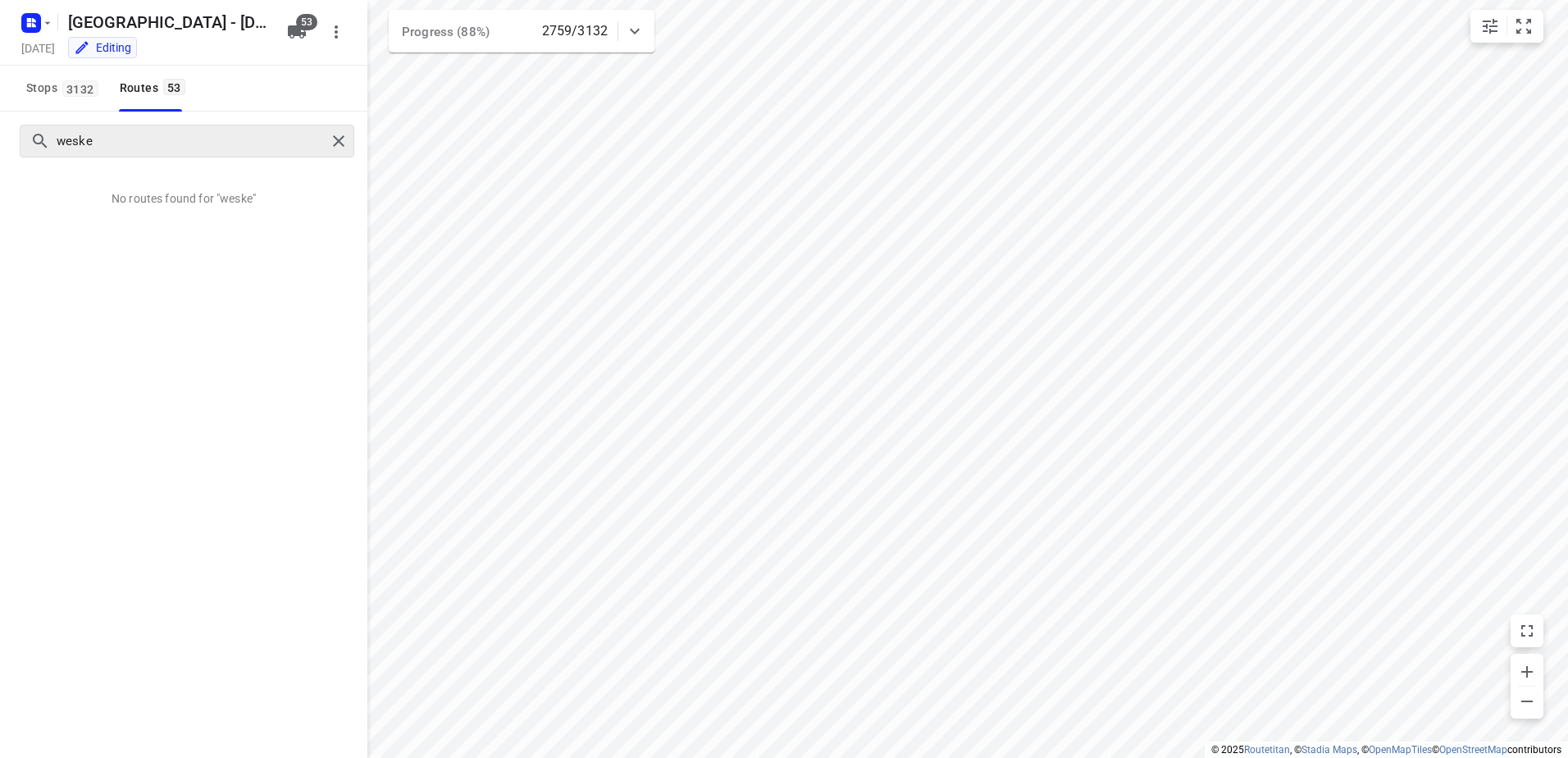
drag, startPoint x: 129, startPoint y: 127, endPoint x: 131, endPoint y: 140, distance: 13.2
click at [123, 129] on div "weske" at bounding box center [186, 141] width 334 height 33
drag, startPoint x: 131, startPoint y: 140, endPoint x: -3, endPoint y: 136, distance: 134.1
click at [0, 136] on html "i © 2025 Routetitan , © Stadia Maps , © OpenMapTiles © OpenStreetMap contributo…" at bounding box center [784, 379] width 1568 height 758
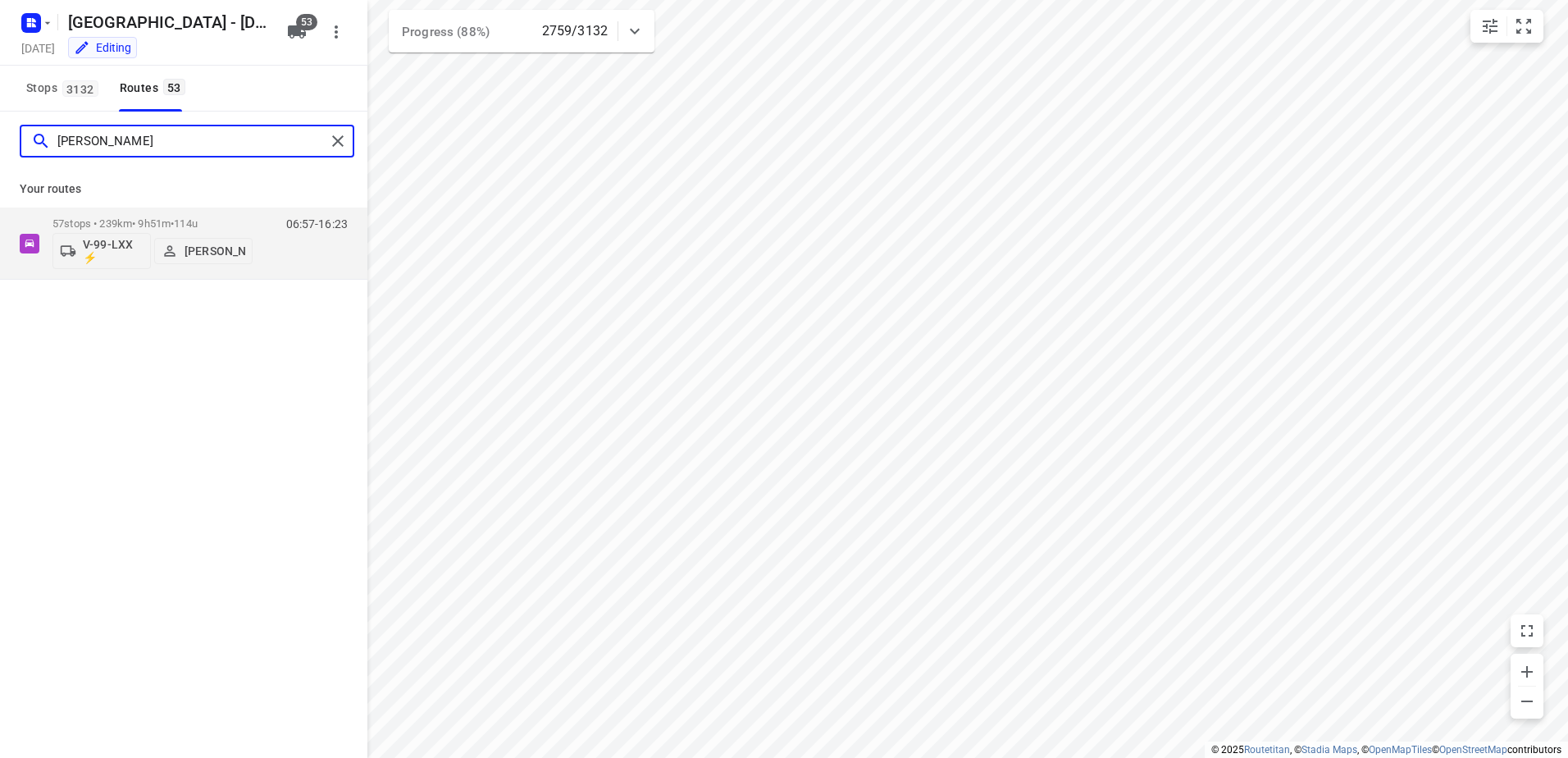
type input "[PERSON_NAME]"
click at [226, 207] on div "Your routes 57 stops • 239km • 9h51m • 114u V-99-LXX ⚡ [PERSON_NAME] 06:57-16:23" at bounding box center [183, 225] width 368 height 109
click at [228, 214] on div "57 stops • 239km • 9h51m • 114u V-99-LXX ⚡ [PERSON_NAME]" at bounding box center [152, 243] width 200 height 68
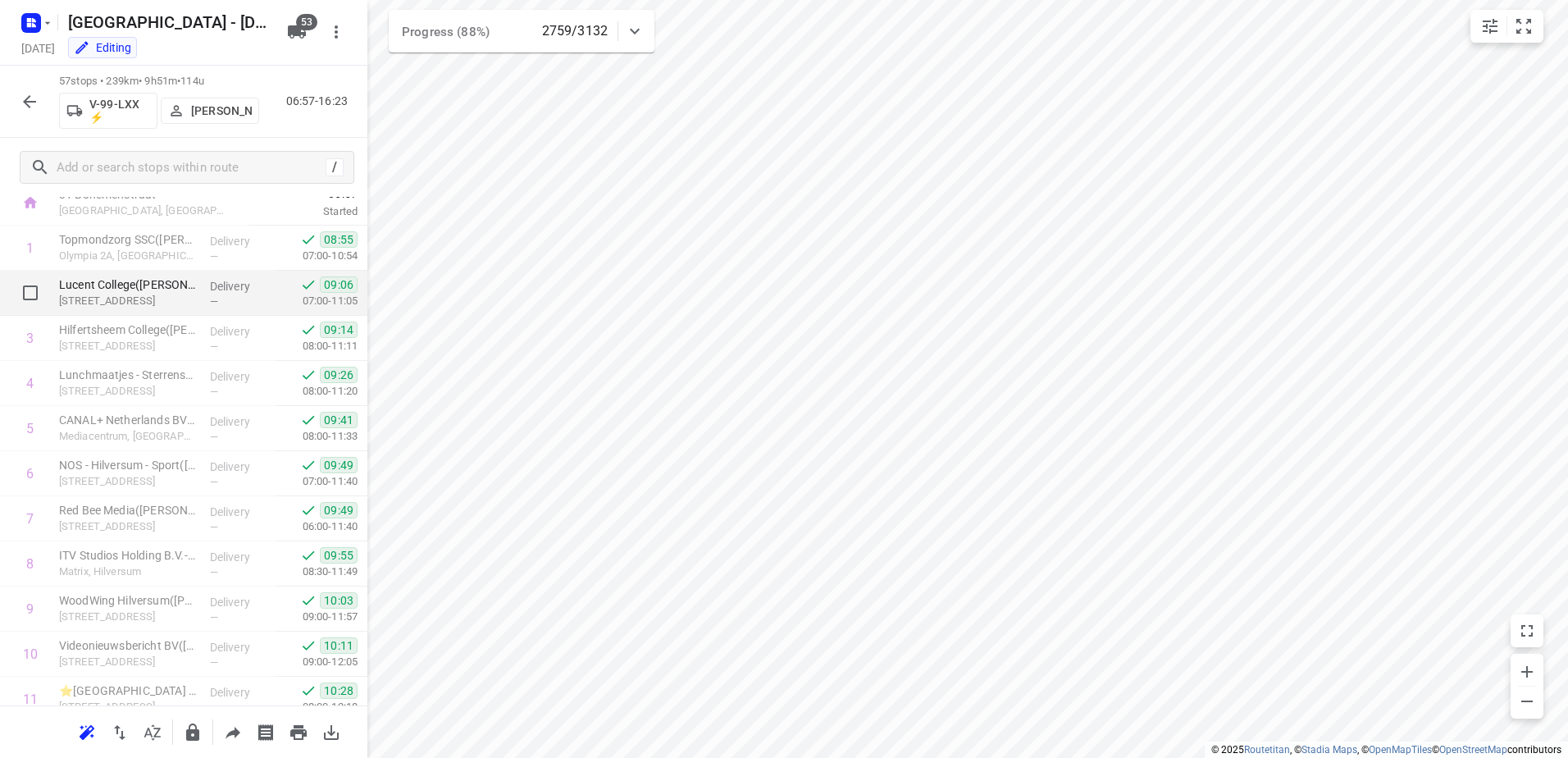
scroll to position [82, 0]
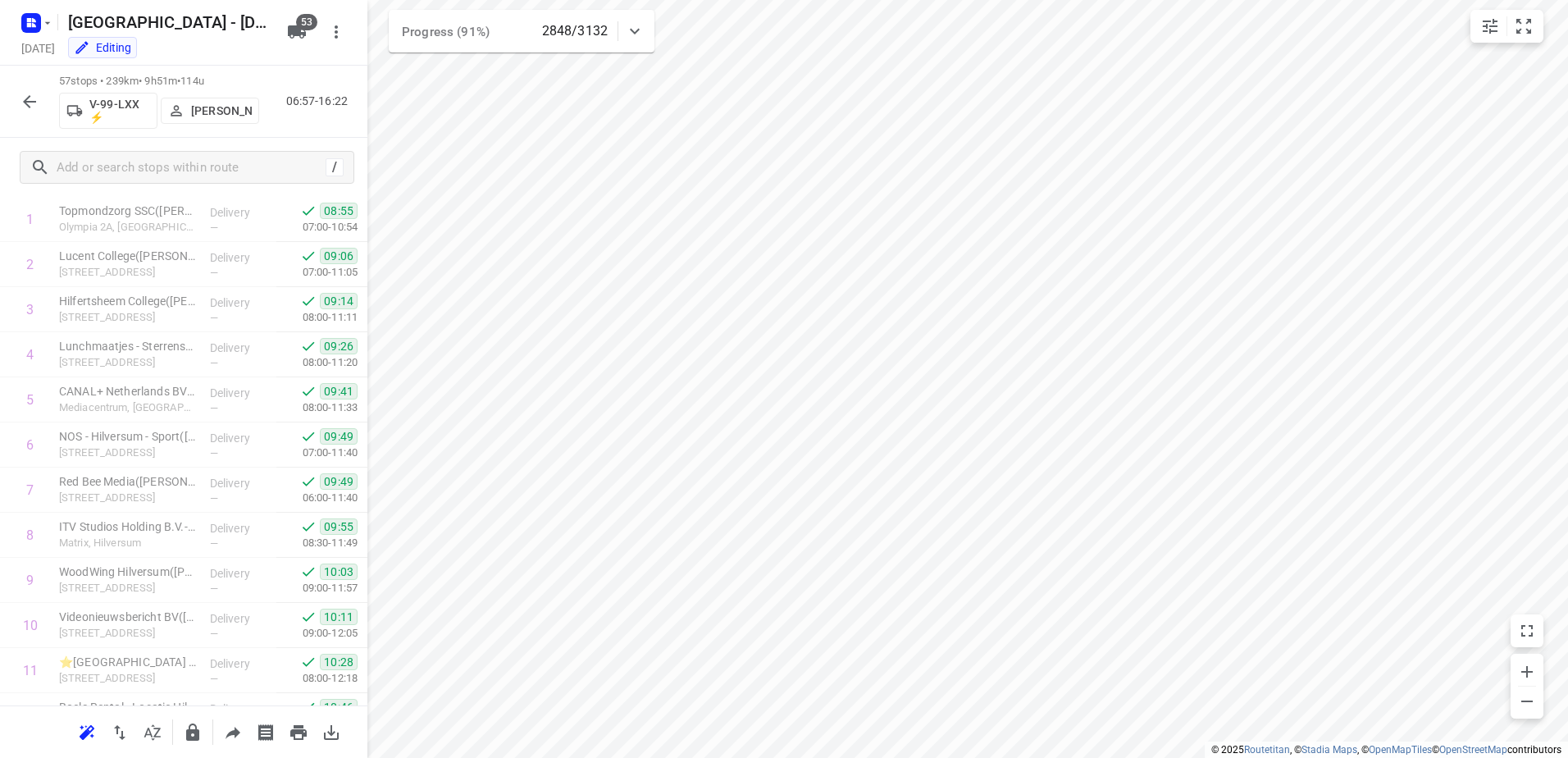
click at [41, 99] on button "button" at bounding box center [29, 101] width 33 height 33
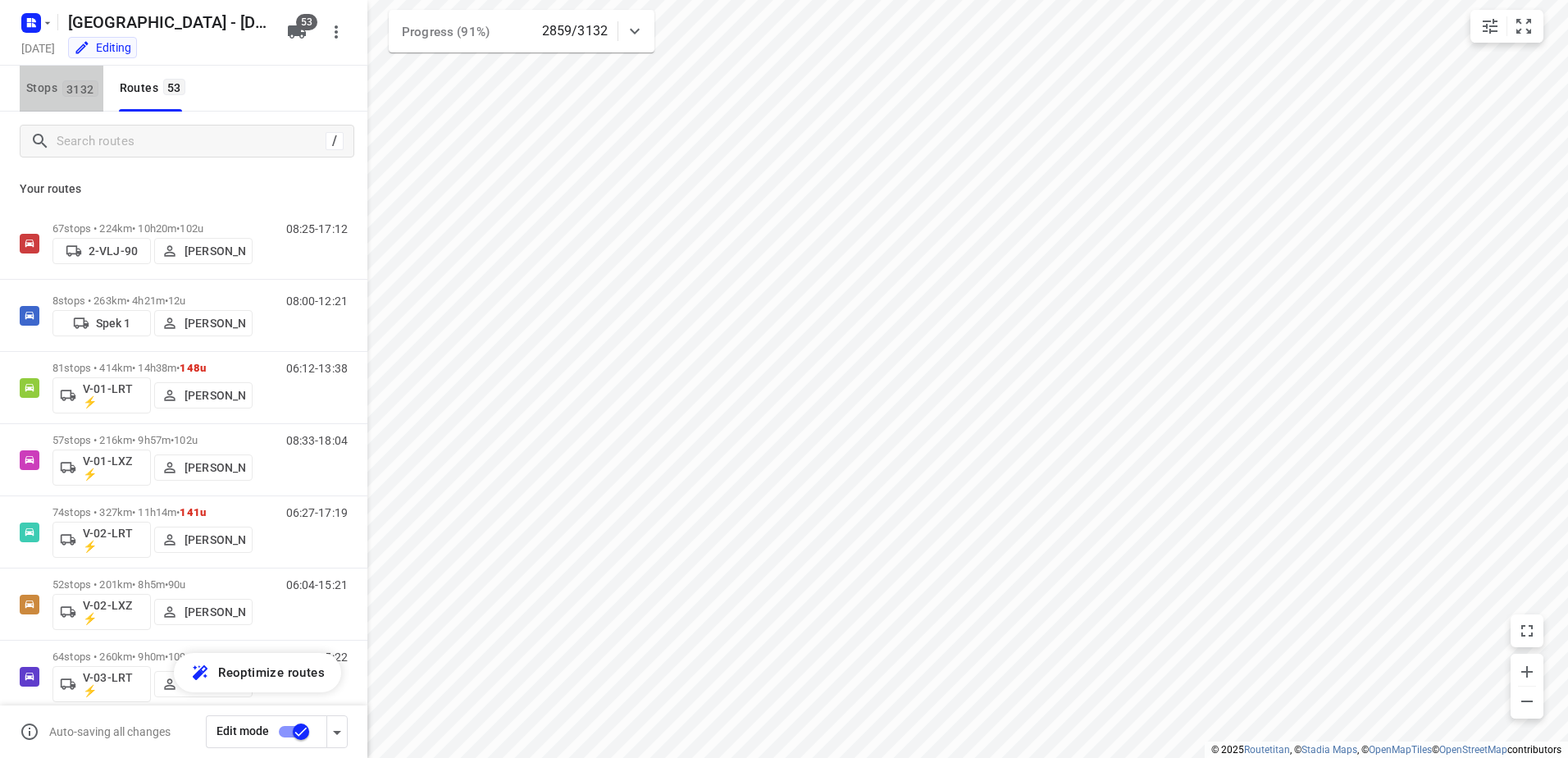
drag, startPoint x: 48, startPoint y: 80, endPoint x: 152, endPoint y: 124, distance: 112.9
click at [49, 80] on span "Stops 3132" at bounding box center [64, 88] width 77 height 20
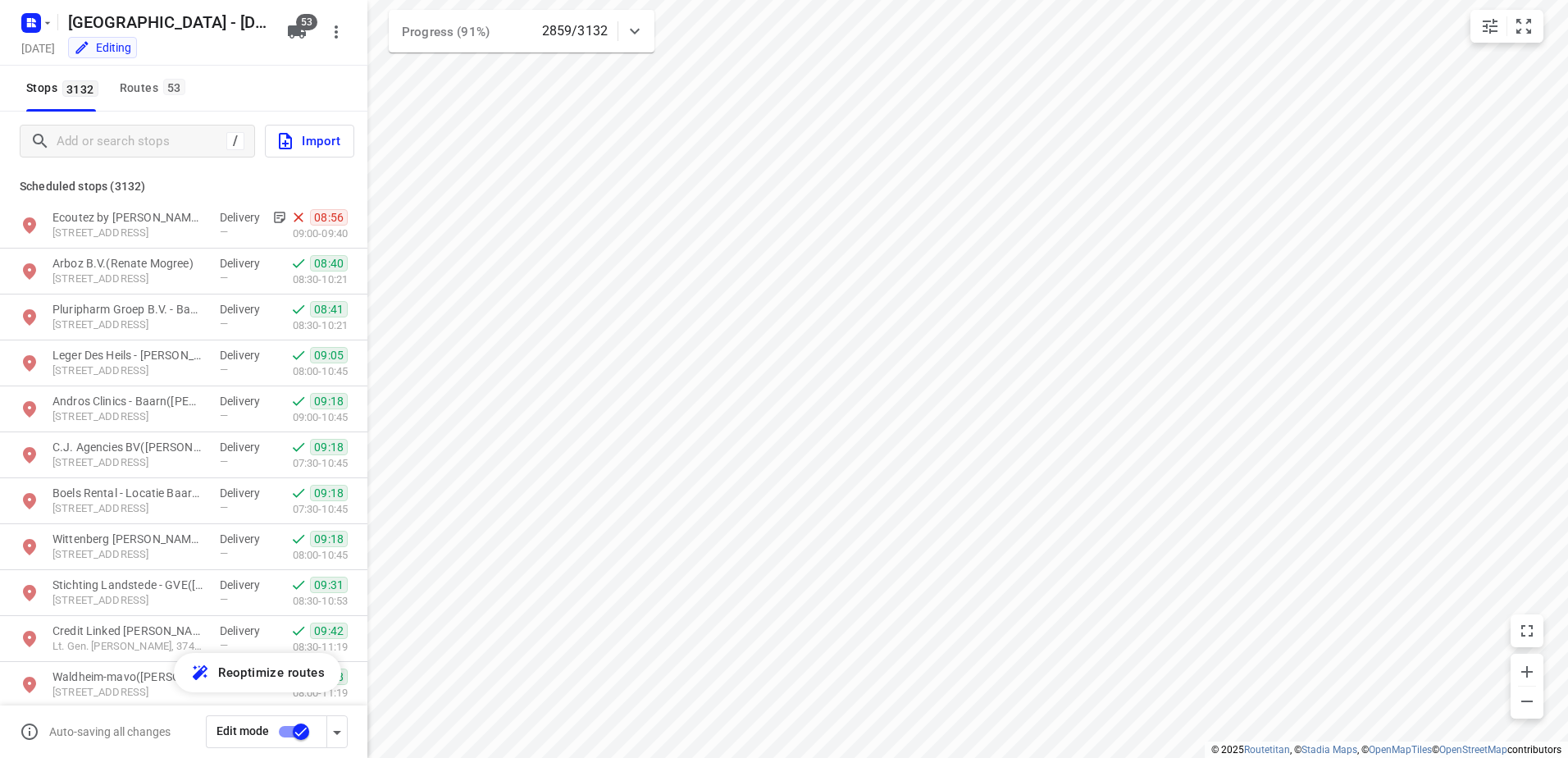
click at [152, 125] on div "/" at bounding box center [137, 141] width 235 height 33
drag, startPoint x: 160, startPoint y: 155, endPoint x: 169, endPoint y: 137, distance: 20.1
click at [161, 151] on div "/" at bounding box center [137, 141] width 235 height 33
click at [169, 137] on input "Add or search stops" at bounding box center [205, 141] width 295 height 25
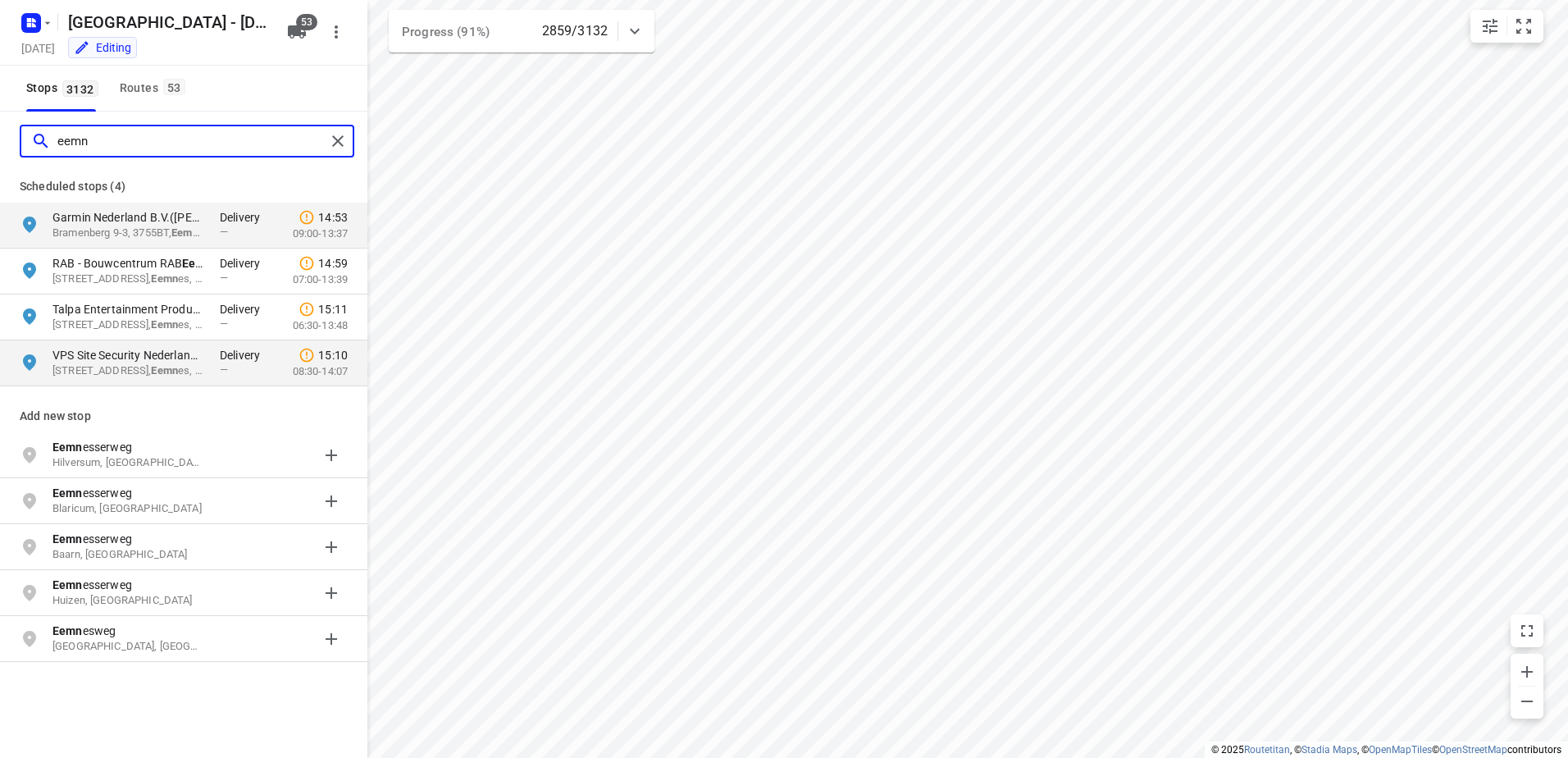
type input "eemn"
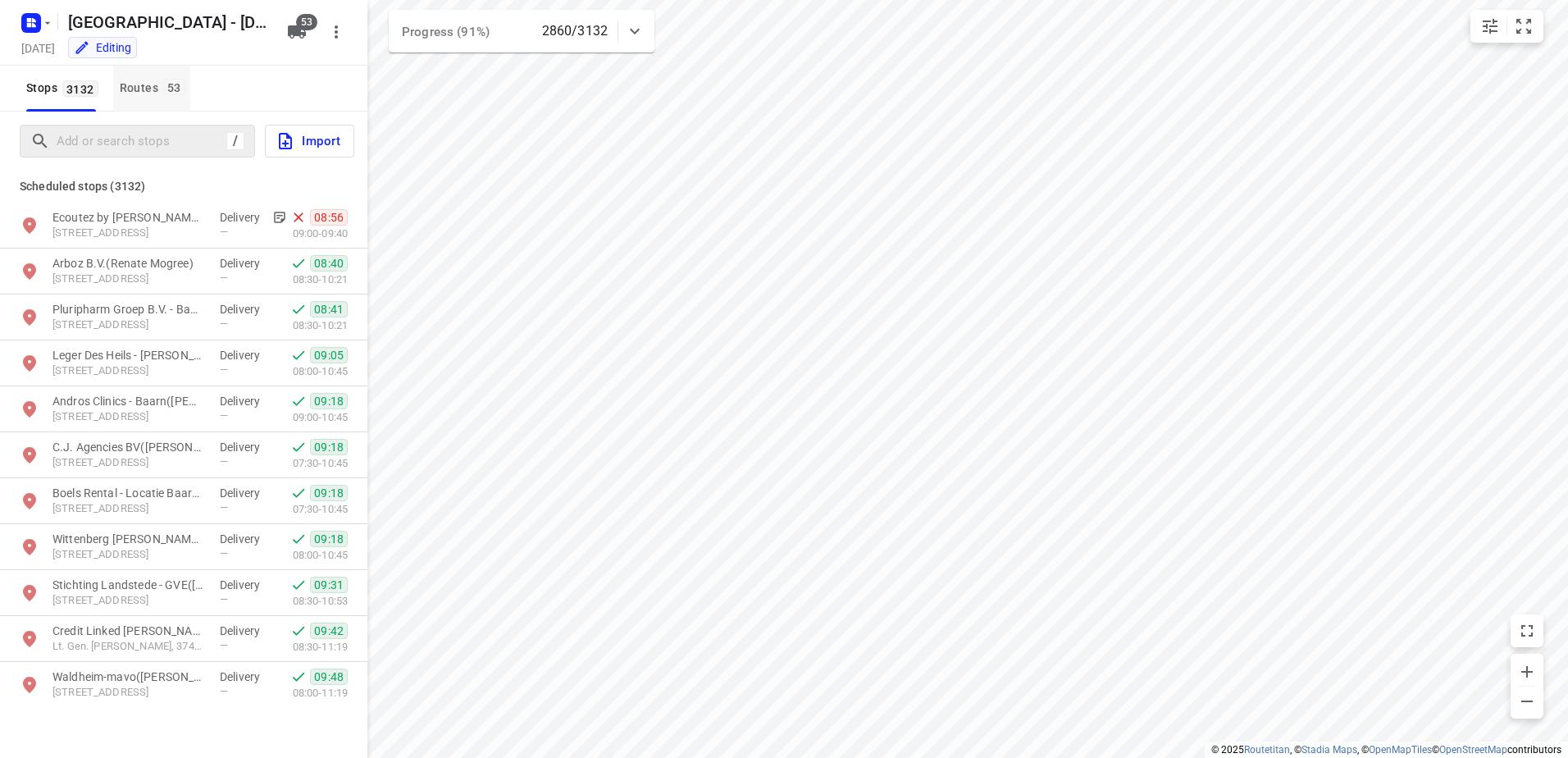
click at [168, 91] on span "53" at bounding box center [174, 87] width 22 height 17
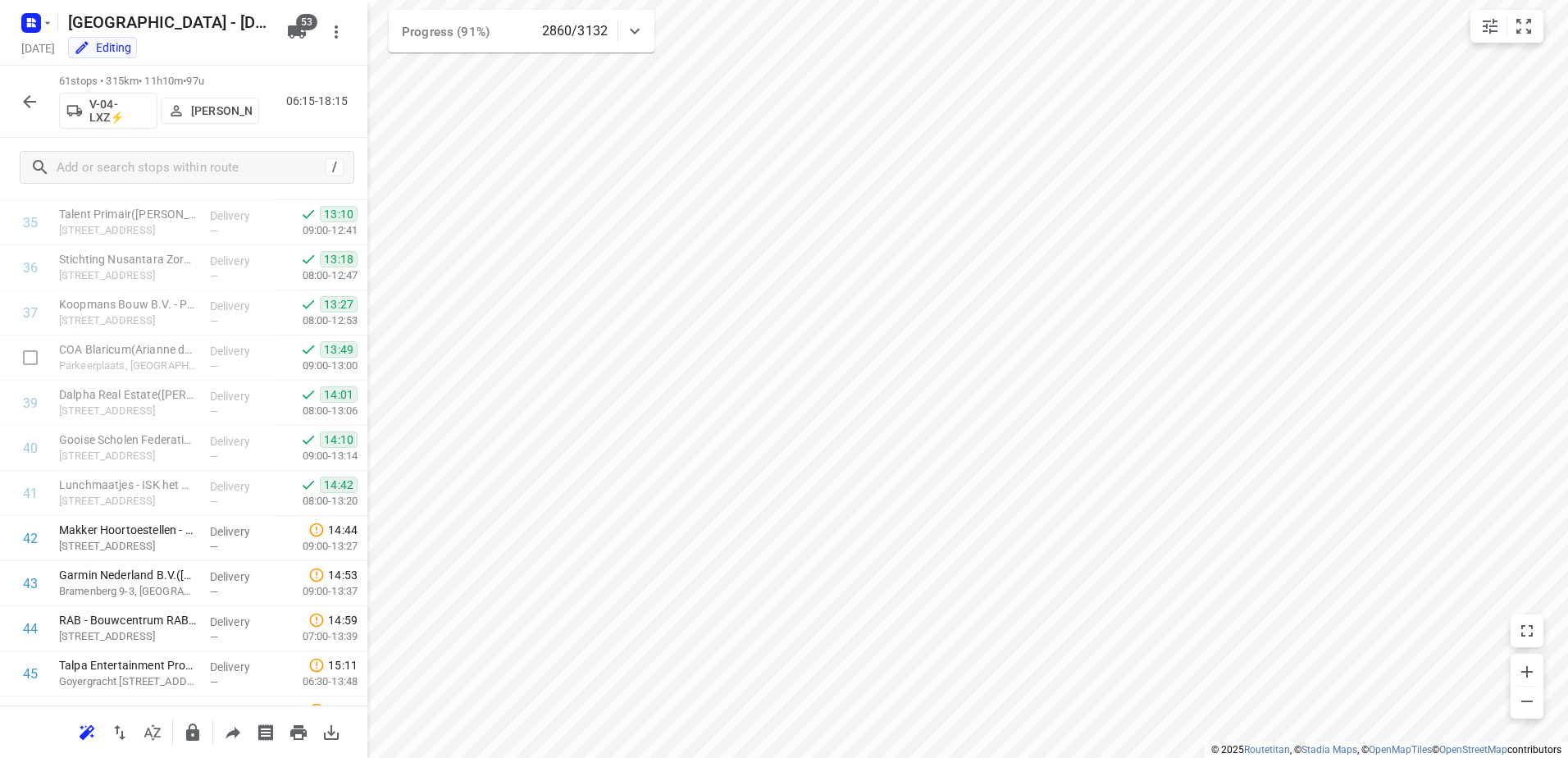
scroll to position [1641, 0]
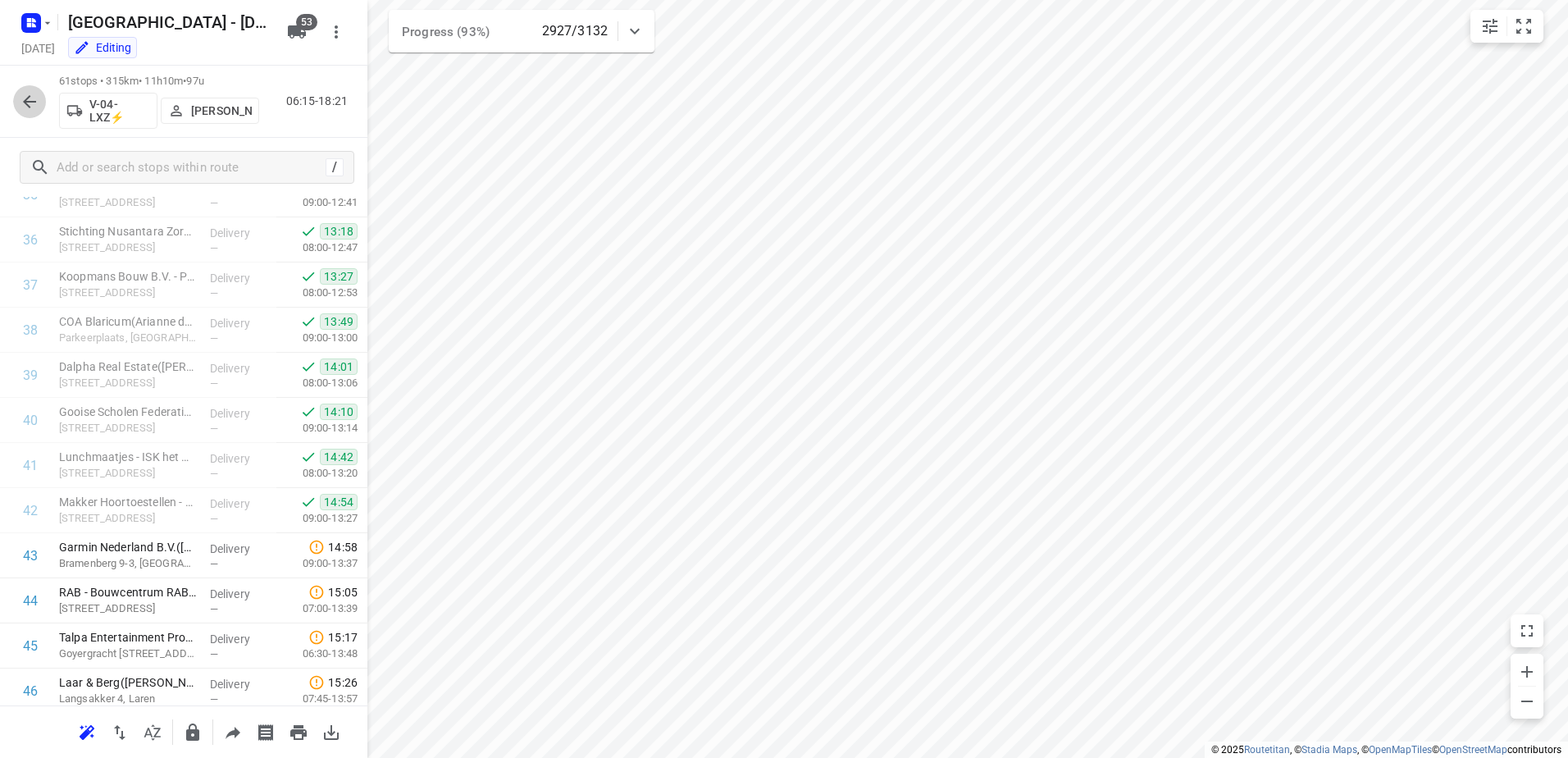
click at [30, 93] on icon "button" at bounding box center [29, 101] width 20 height 20
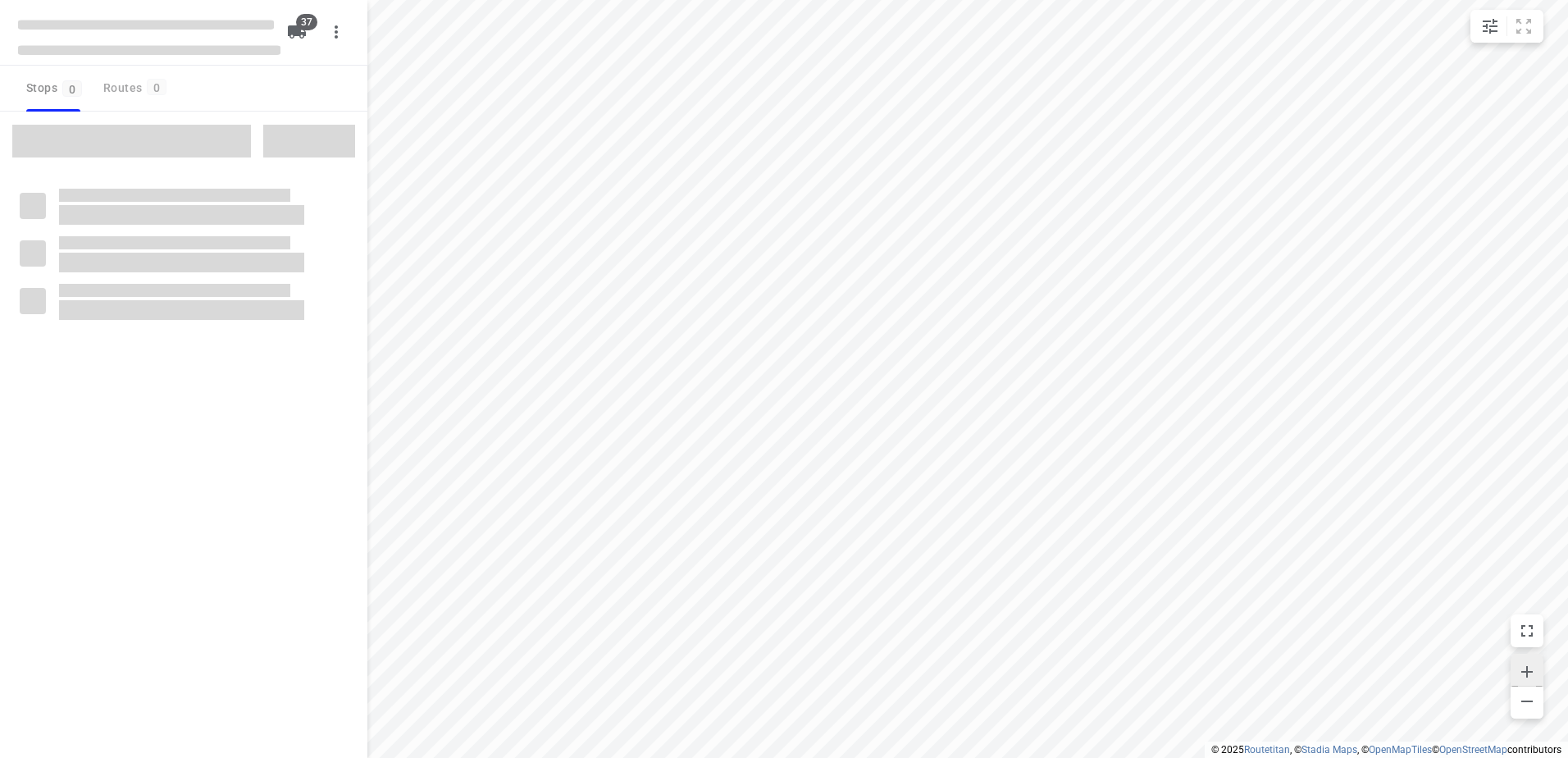
checkbox input "true"
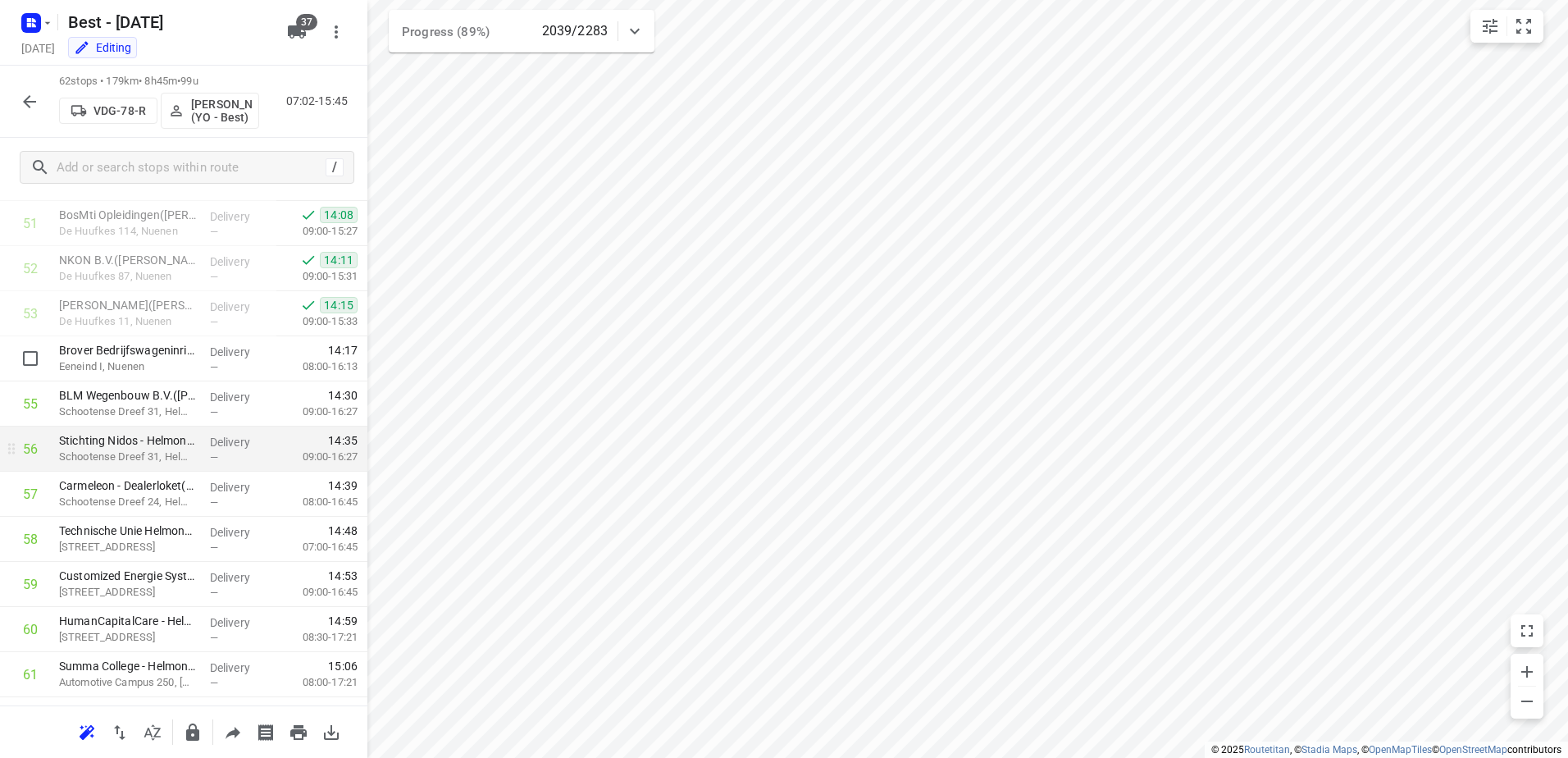
scroll to position [2416, 0]
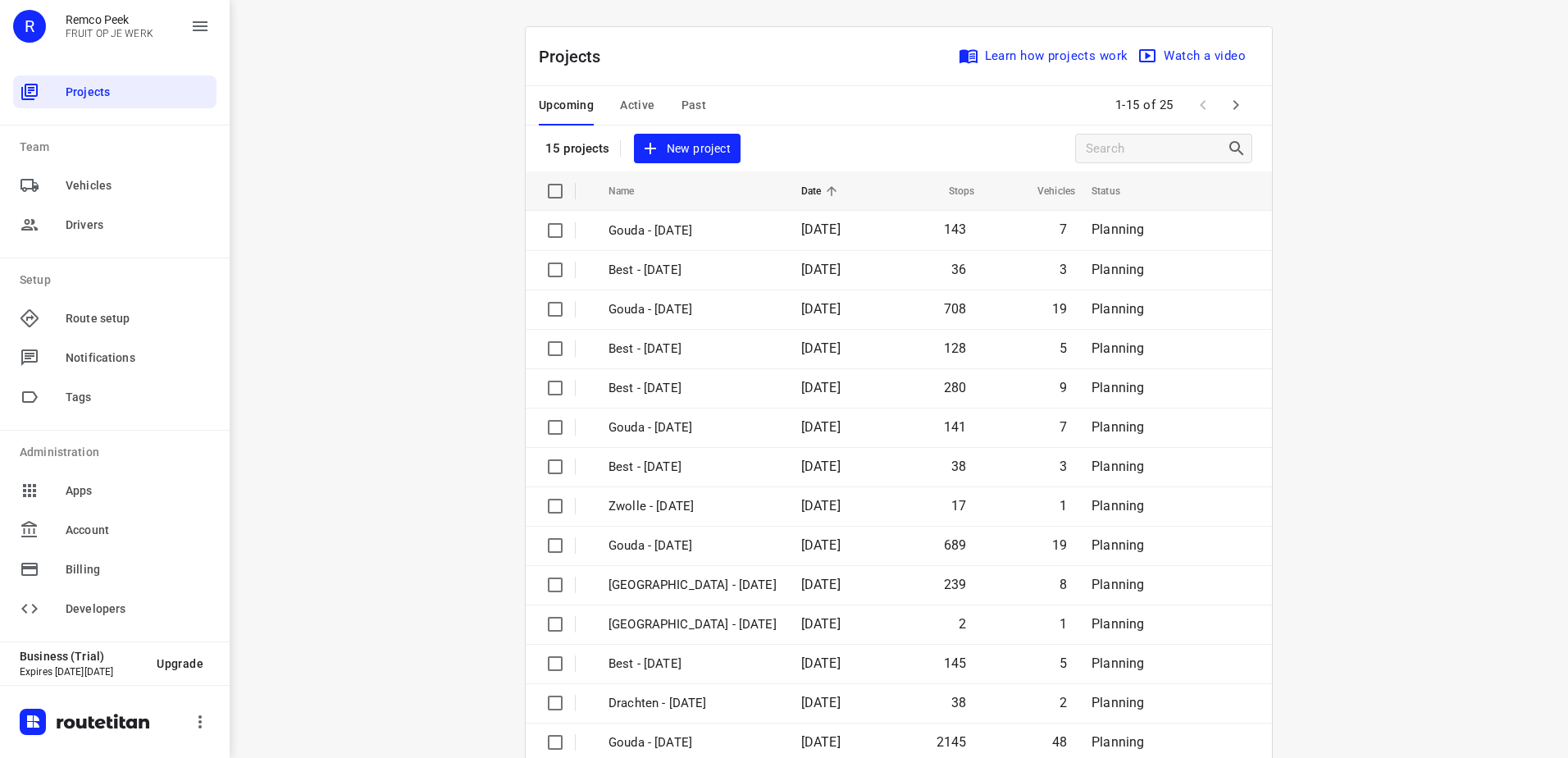
click at [926, 106] on div "Upcoming Active Past 1-15 of 25" at bounding box center [898, 105] width 746 height 39
click at [1238, 105] on icon "button" at bounding box center [1235, 105] width 20 height 20
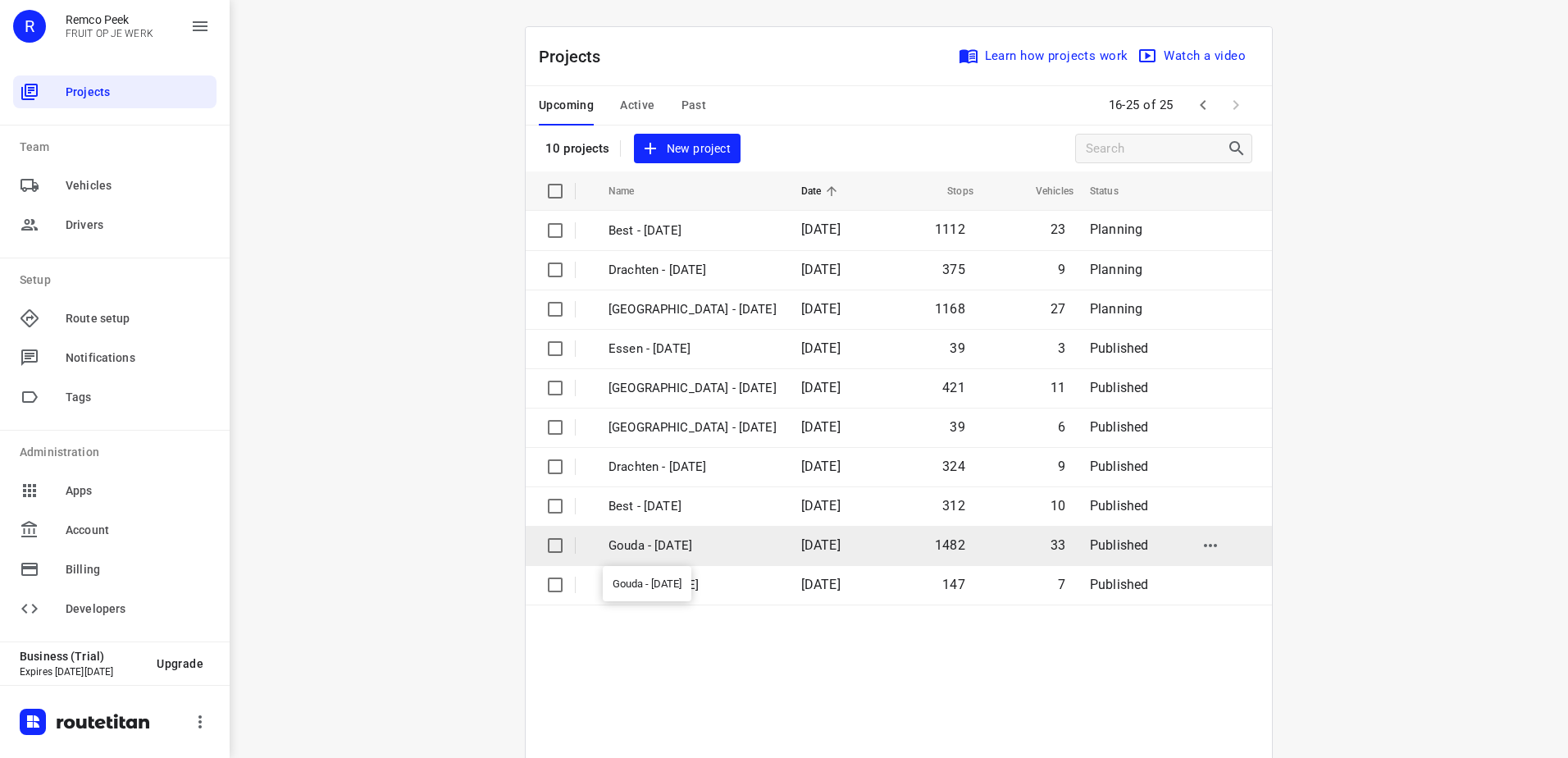
click at [723, 541] on p "Gouda - [DATE]" at bounding box center [692, 545] width 168 height 19
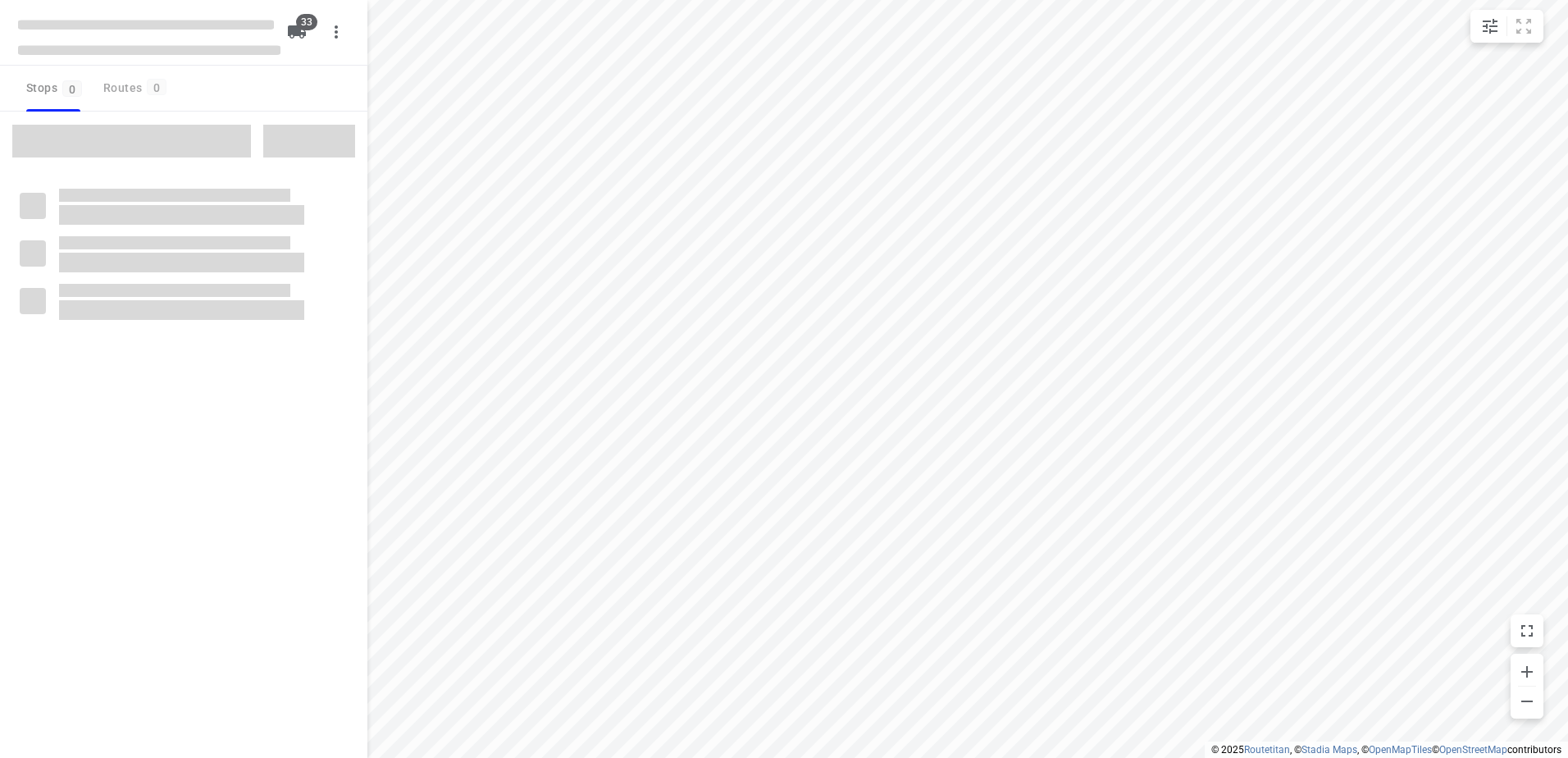
click at [174, 137] on span at bounding box center [132, 141] width 239 height 33
checkbox input "true"
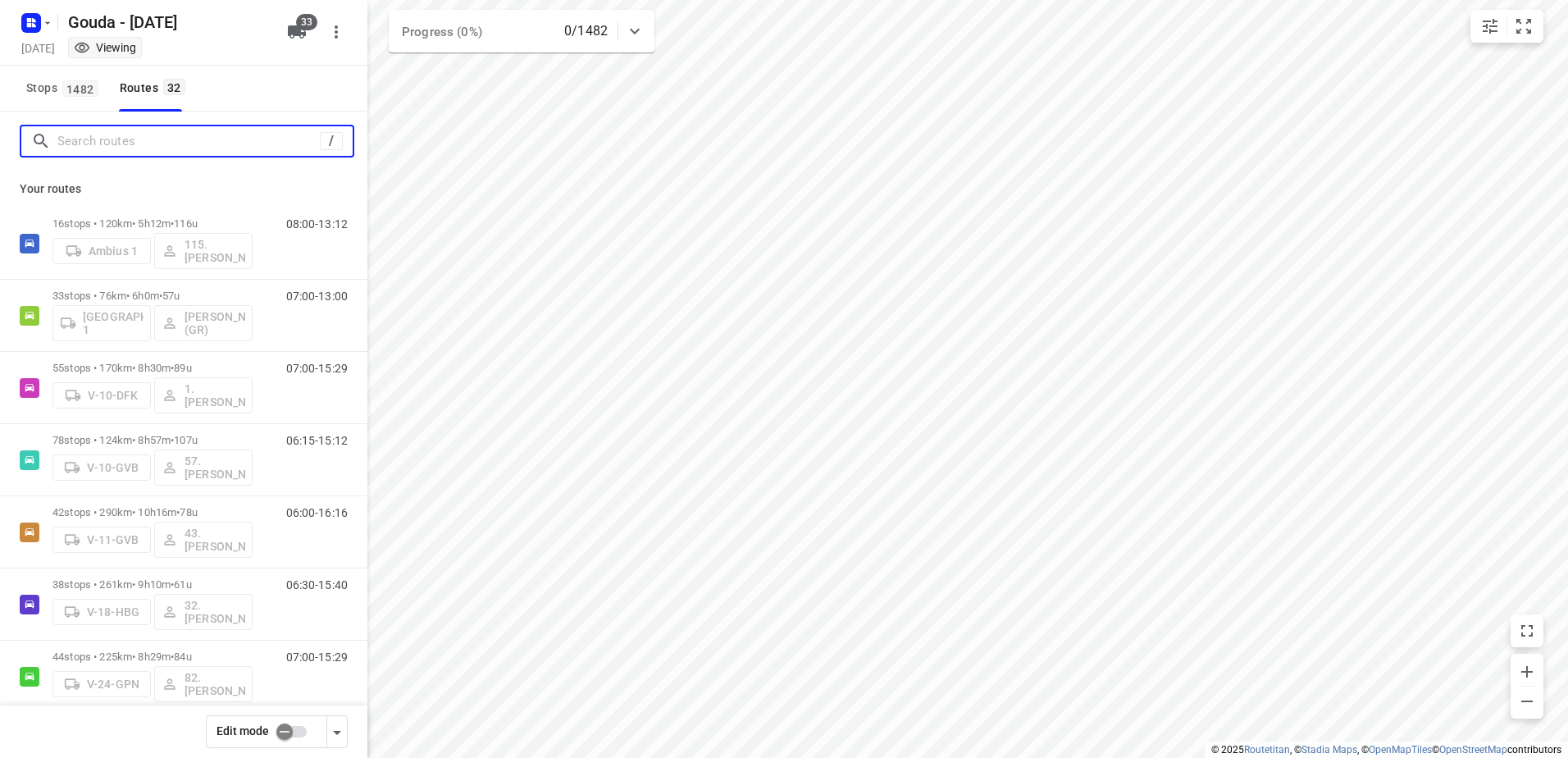
click at [174, 137] on input "Search routes" at bounding box center [188, 141] width 262 height 25
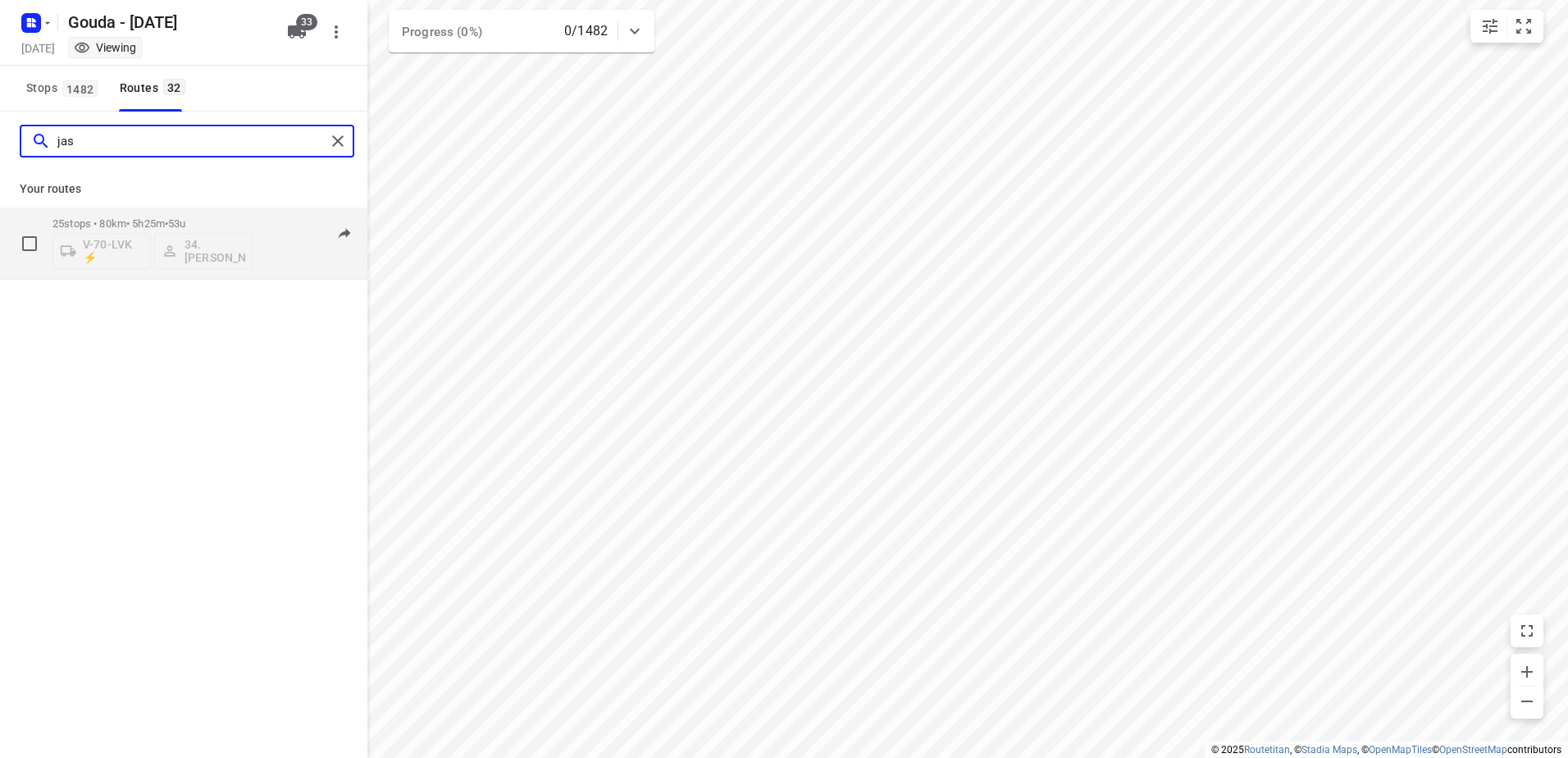
type input "jas"
click at [207, 221] on p "25 stops • 80km • 5h25m • 53u" at bounding box center [152, 223] width 200 height 13
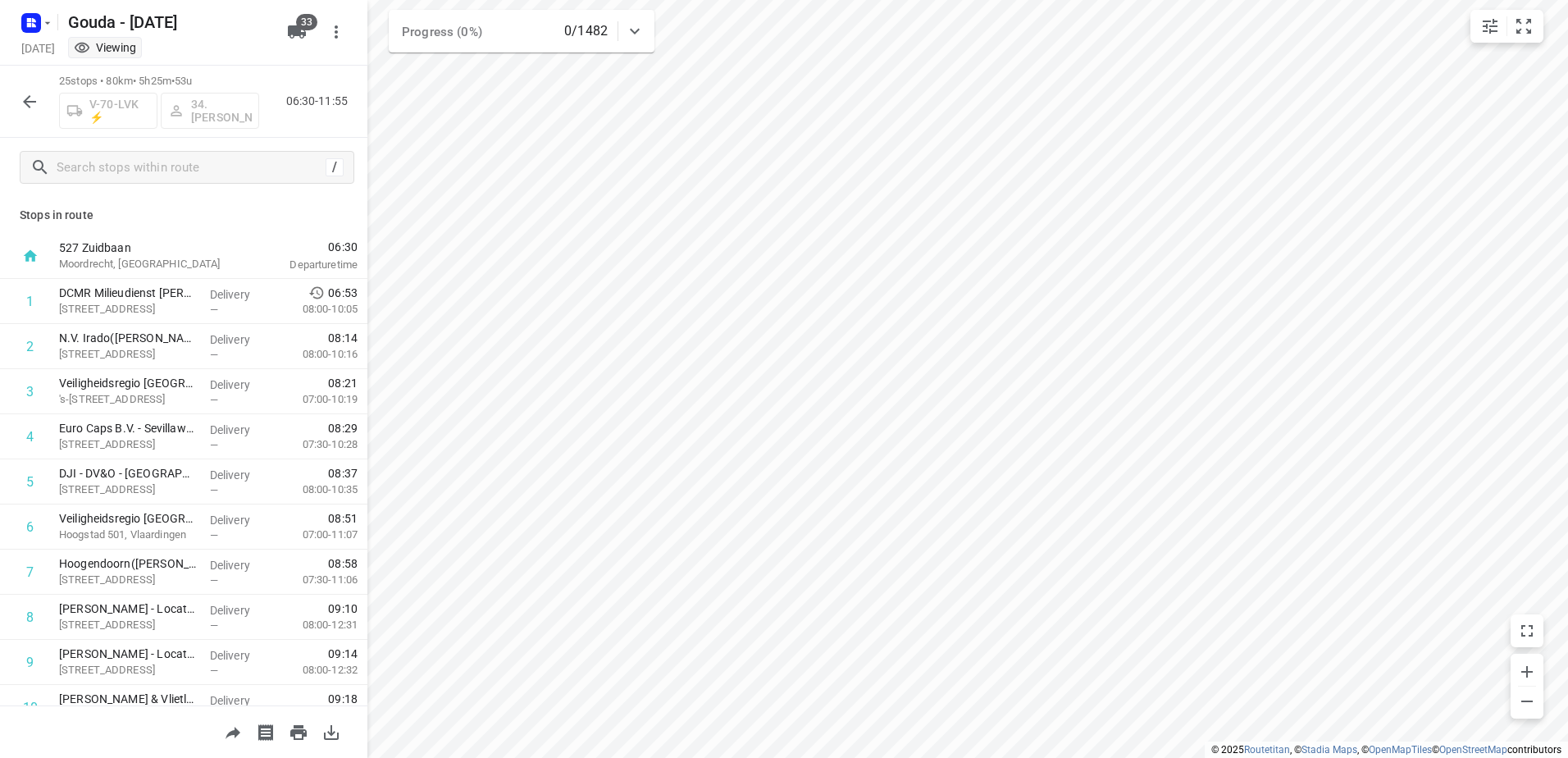
click at [28, 101] on icon "button" at bounding box center [29, 101] width 13 height 13
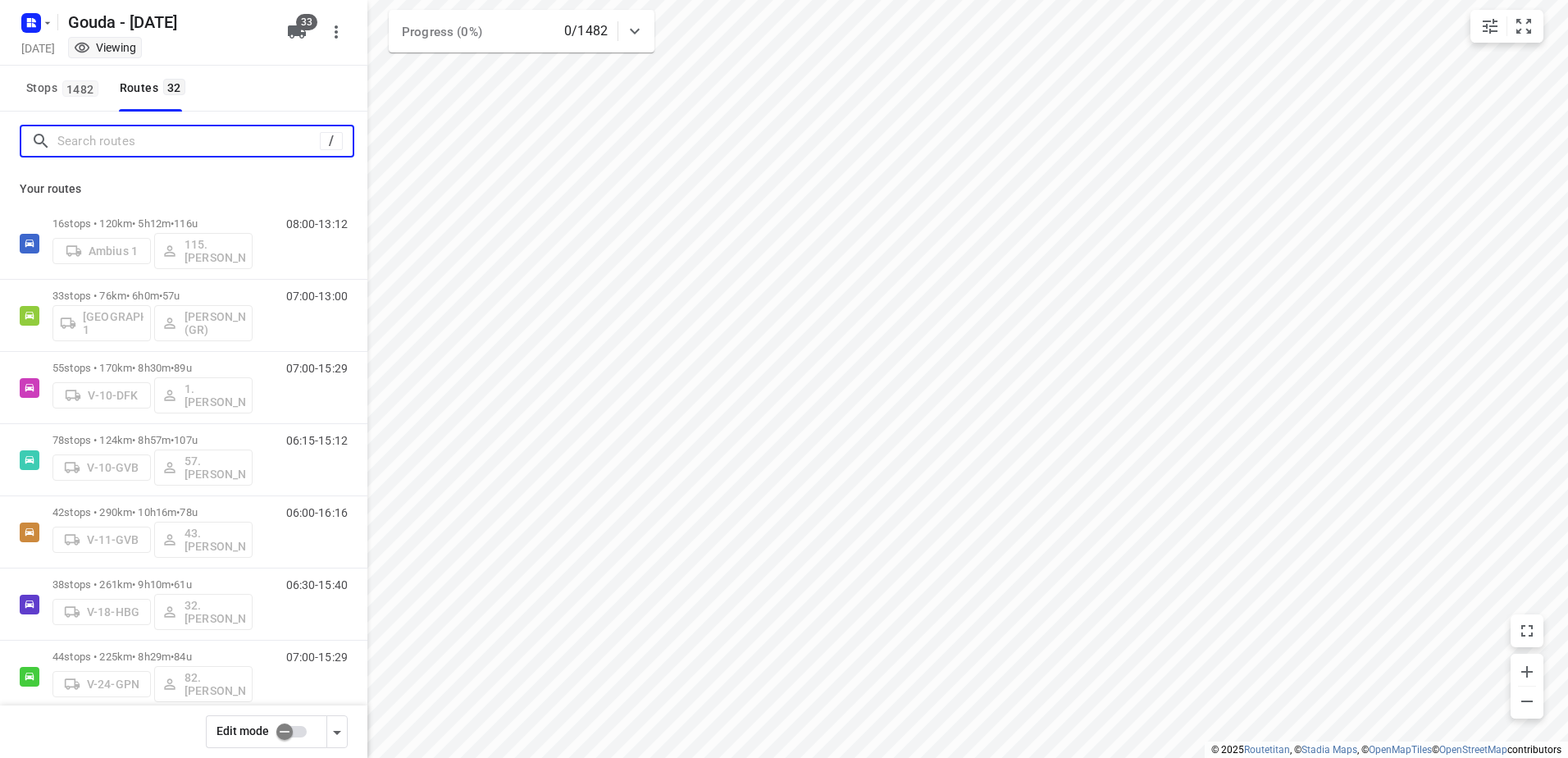
click at [176, 152] on input "Search routes" at bounding box center [188, 141] width 262 height 25
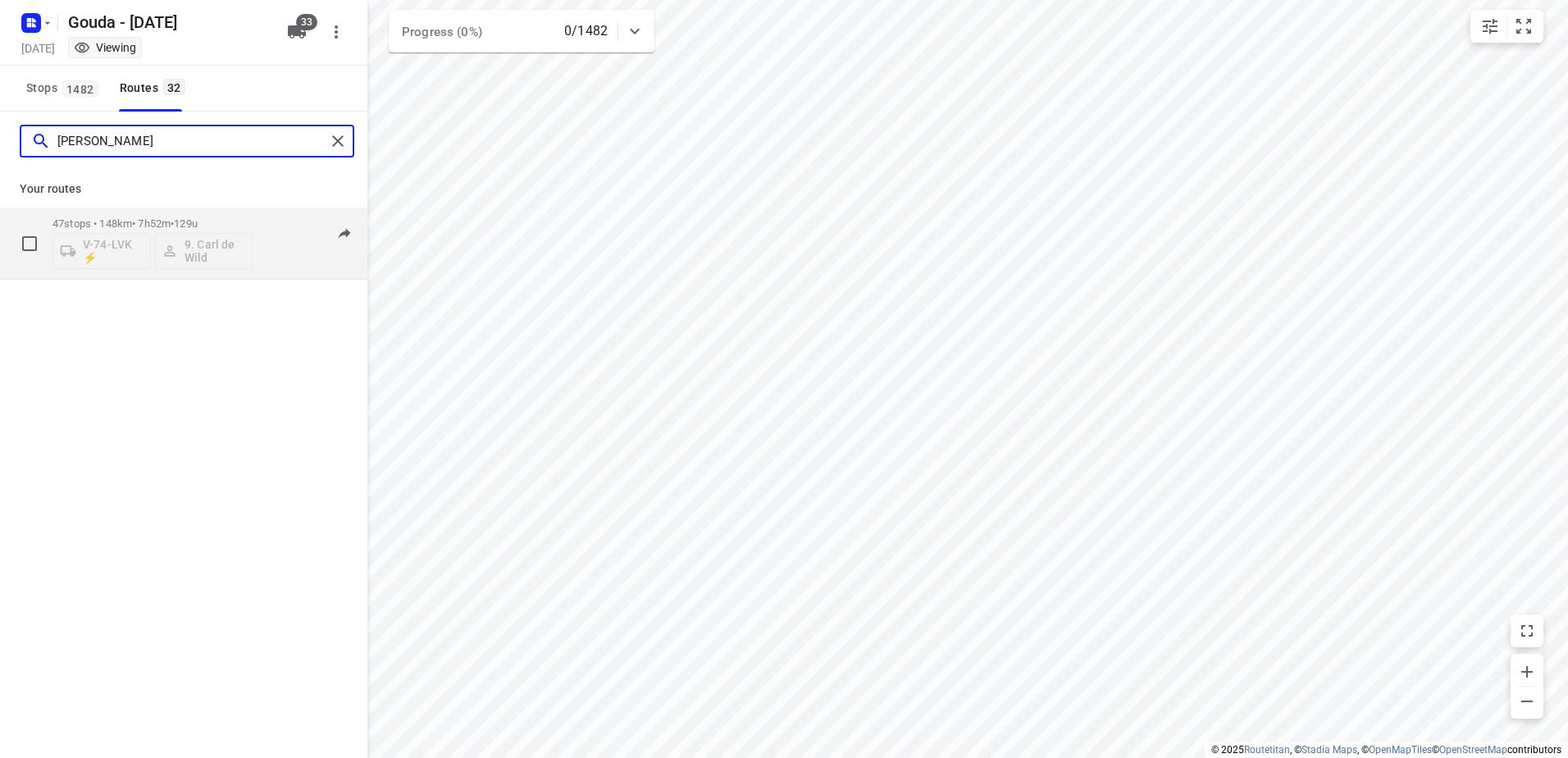
type input "[PERSON_NAME]"
click at [166, 213] on div "47 stops • 148km • 7h52m • 129u V-74-LVK ⚡ 9. Carl de Wild" at bounding box center [152, 243] width 200 height 68
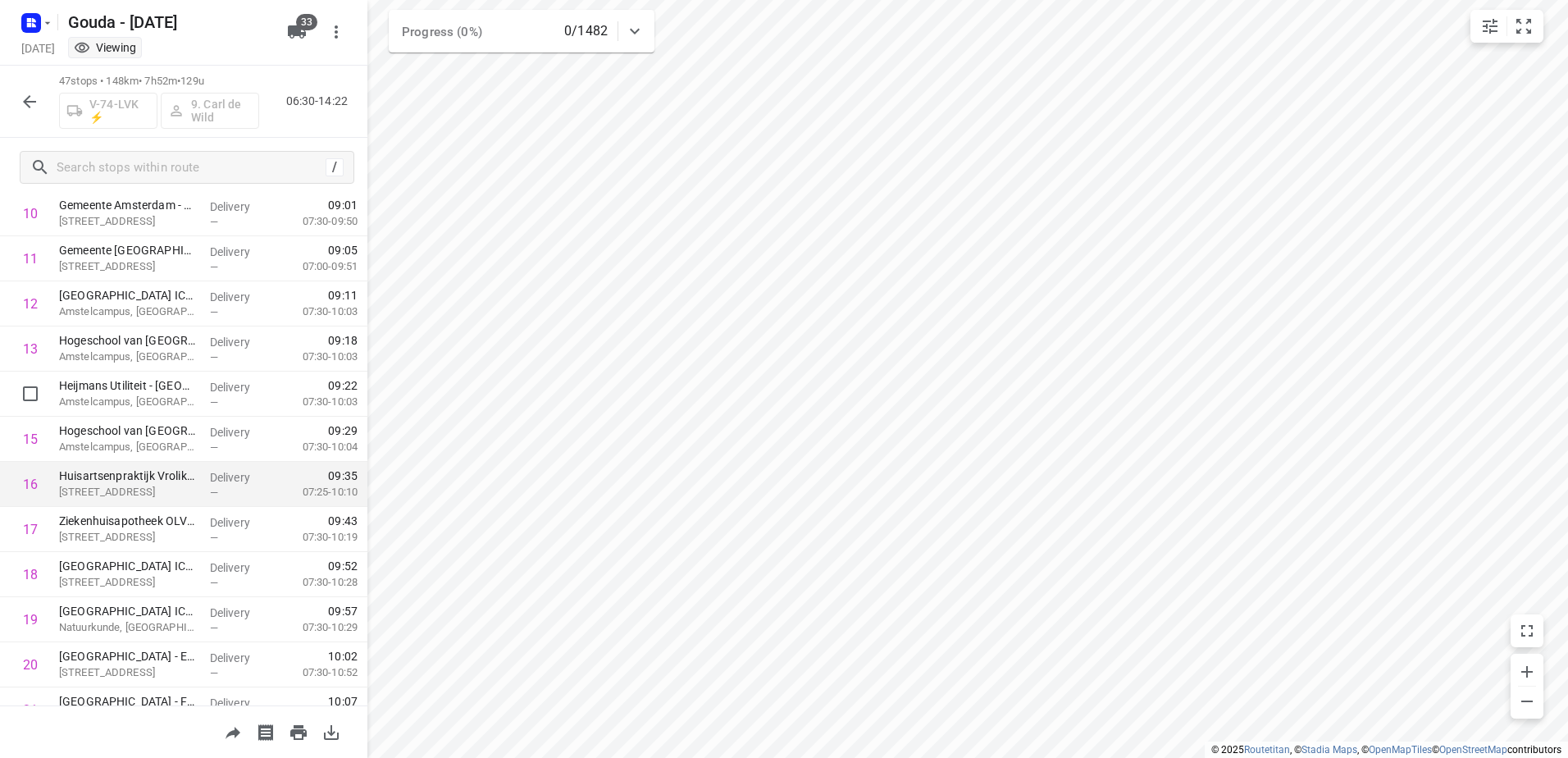
scroll to position [657, 0]
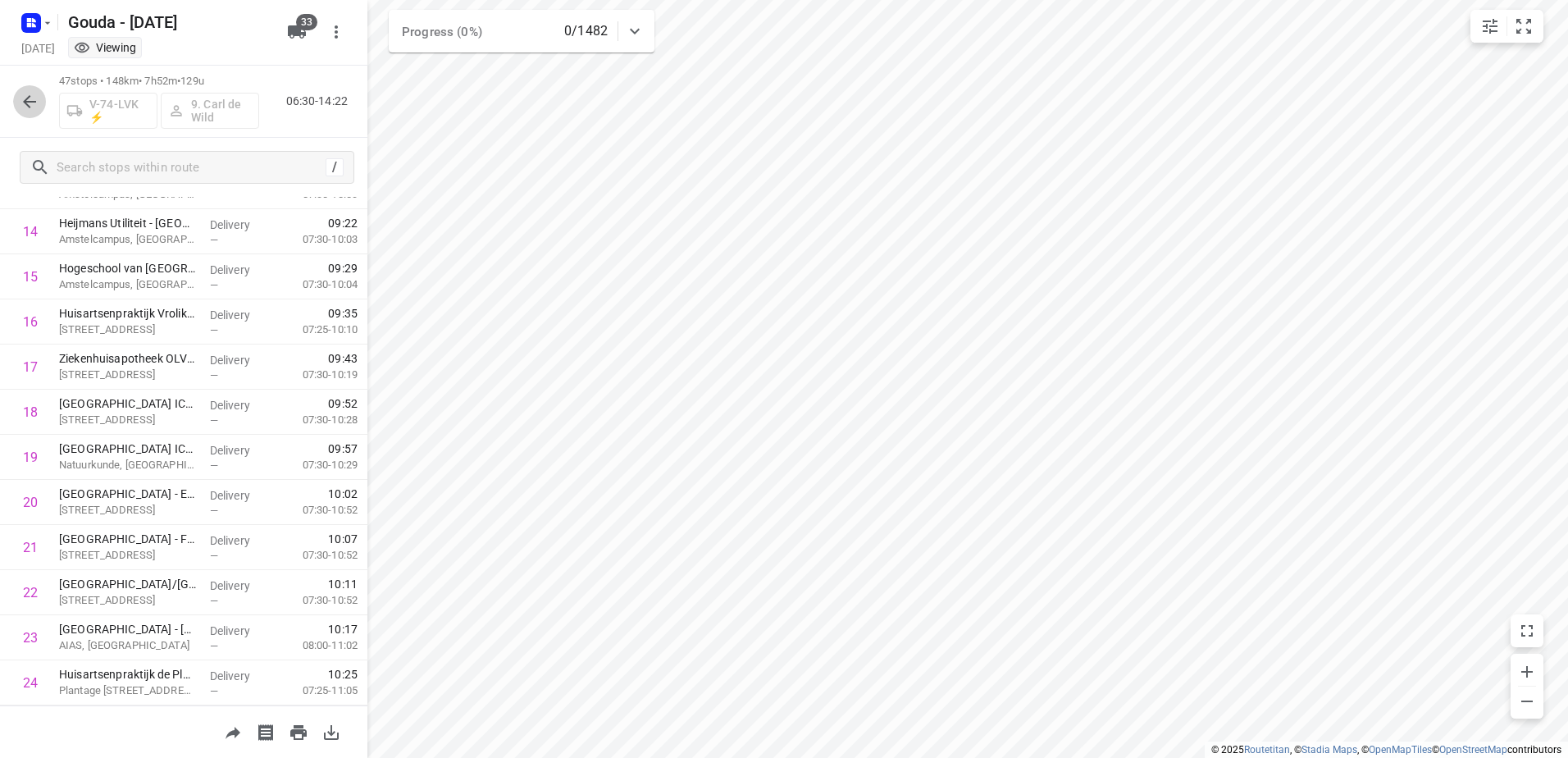
click at [33, 102] on icon "button" at bounding box center [29, 101] width 20 height 20
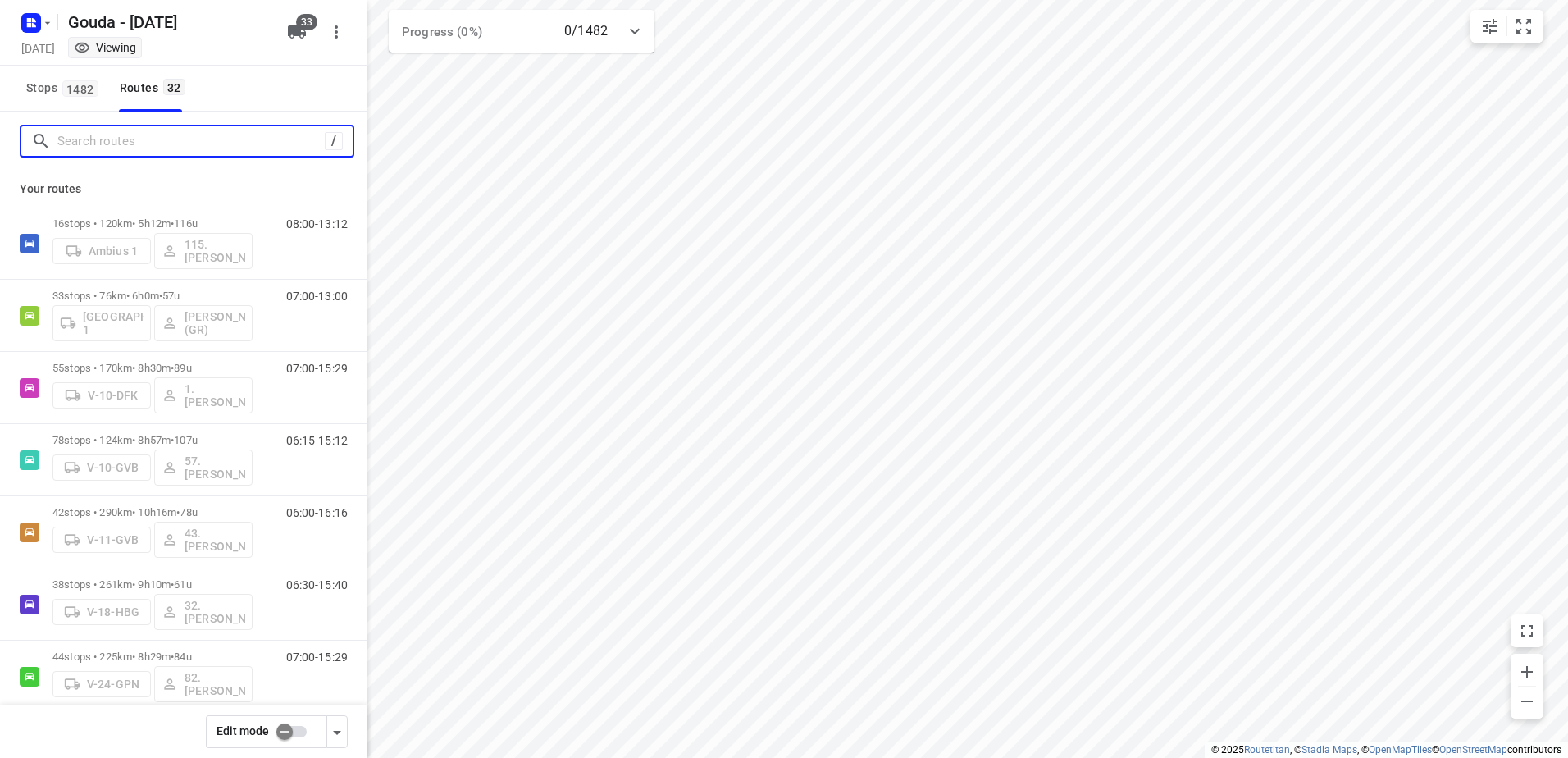
click at [95, 140] on input "Search routes" at bounding box center [191, 141] width 267 height 25
type input "\"
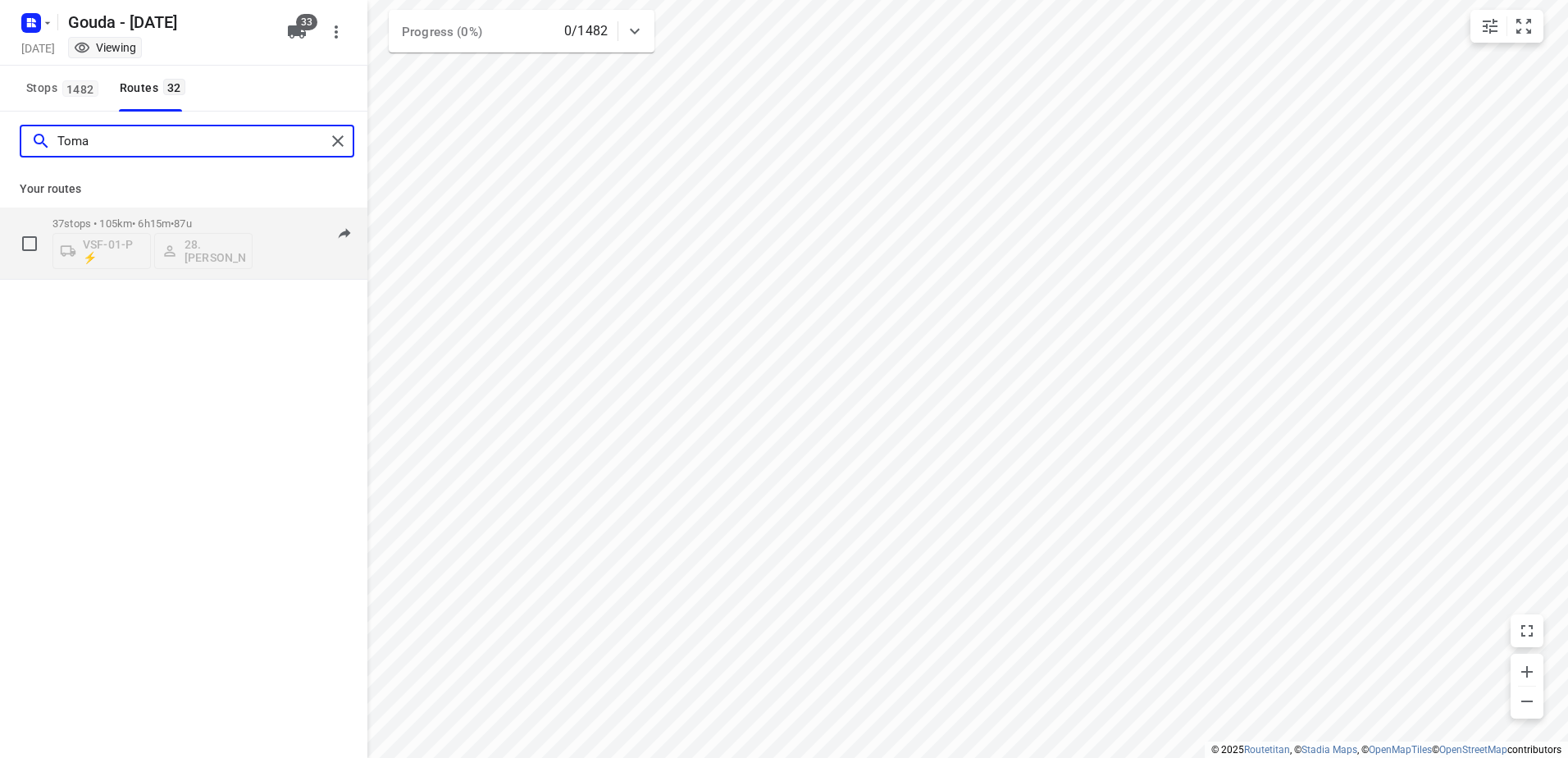
type input "Toma"
click at [231, 224] on p "37 stops • 105km • 6h15m • 87u" at bounding box center [152, 223] width 200 height 13
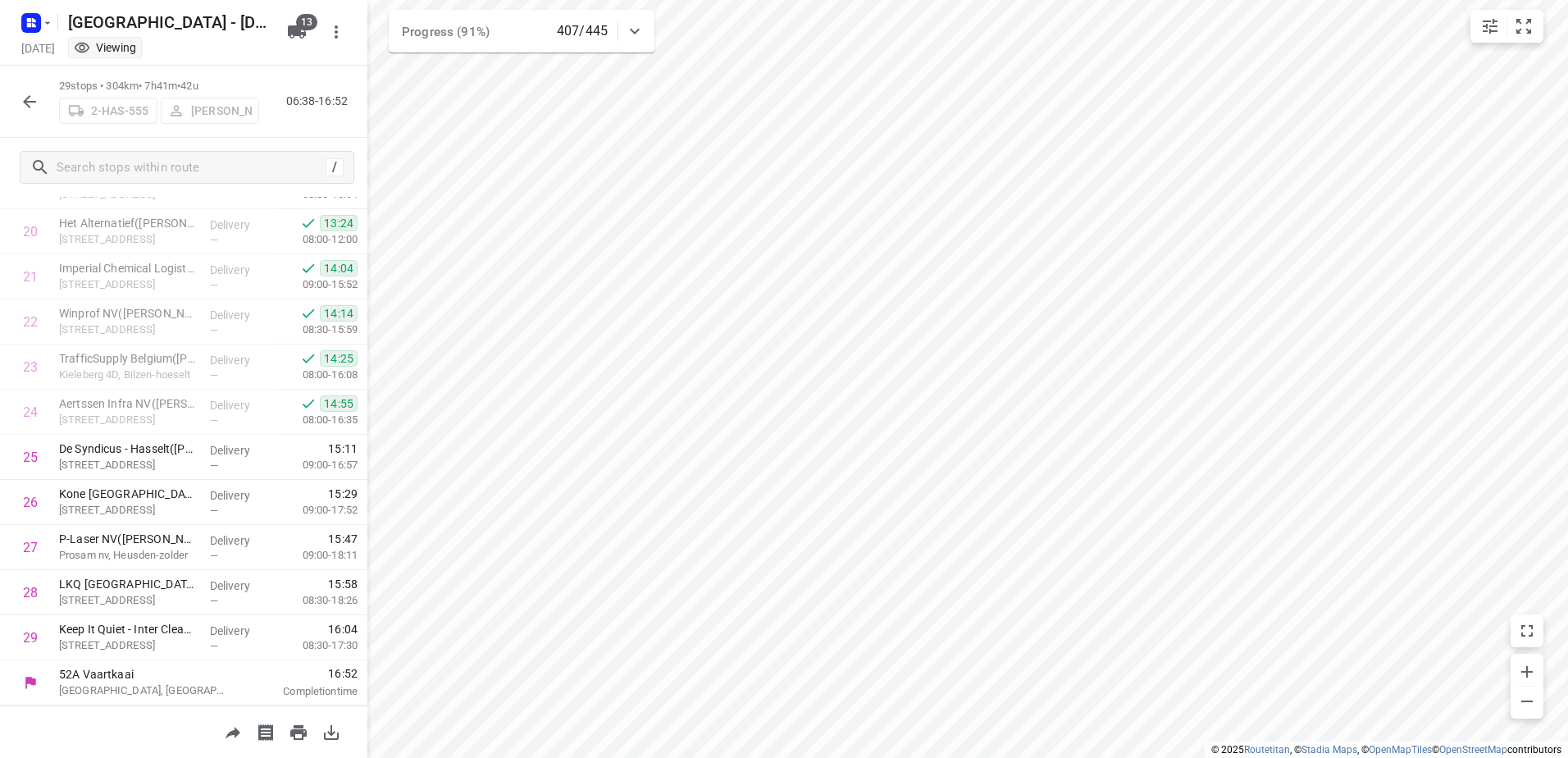
scroll to position [927, 0]
click at [29, 100] on icon "button" at bounding box center [29, 101] width 13 height 13
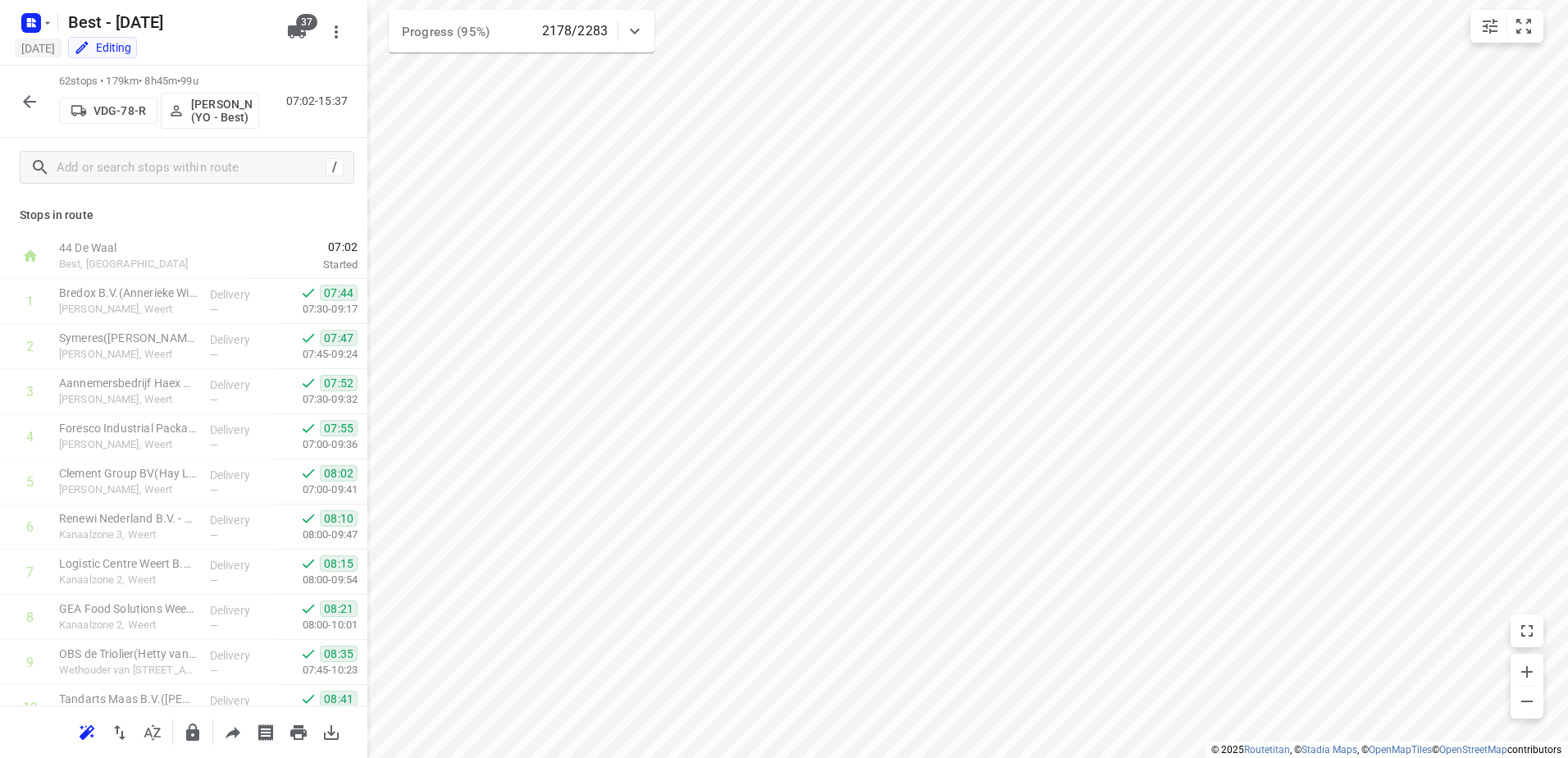
scroll to position [2416, 0]
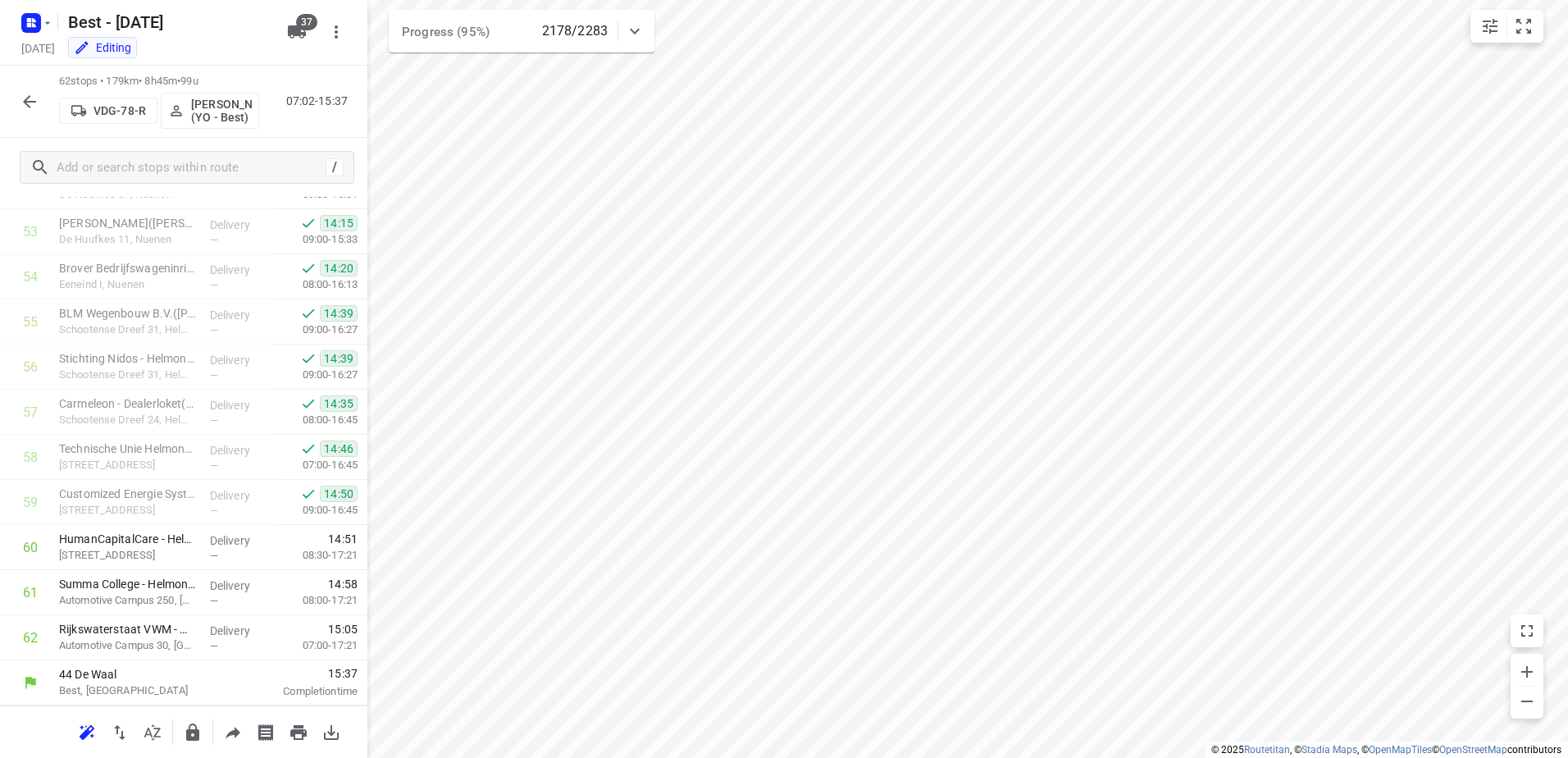
click at [35, 93] on icon "button" at bounding box center [29, 101] width 20 height 20
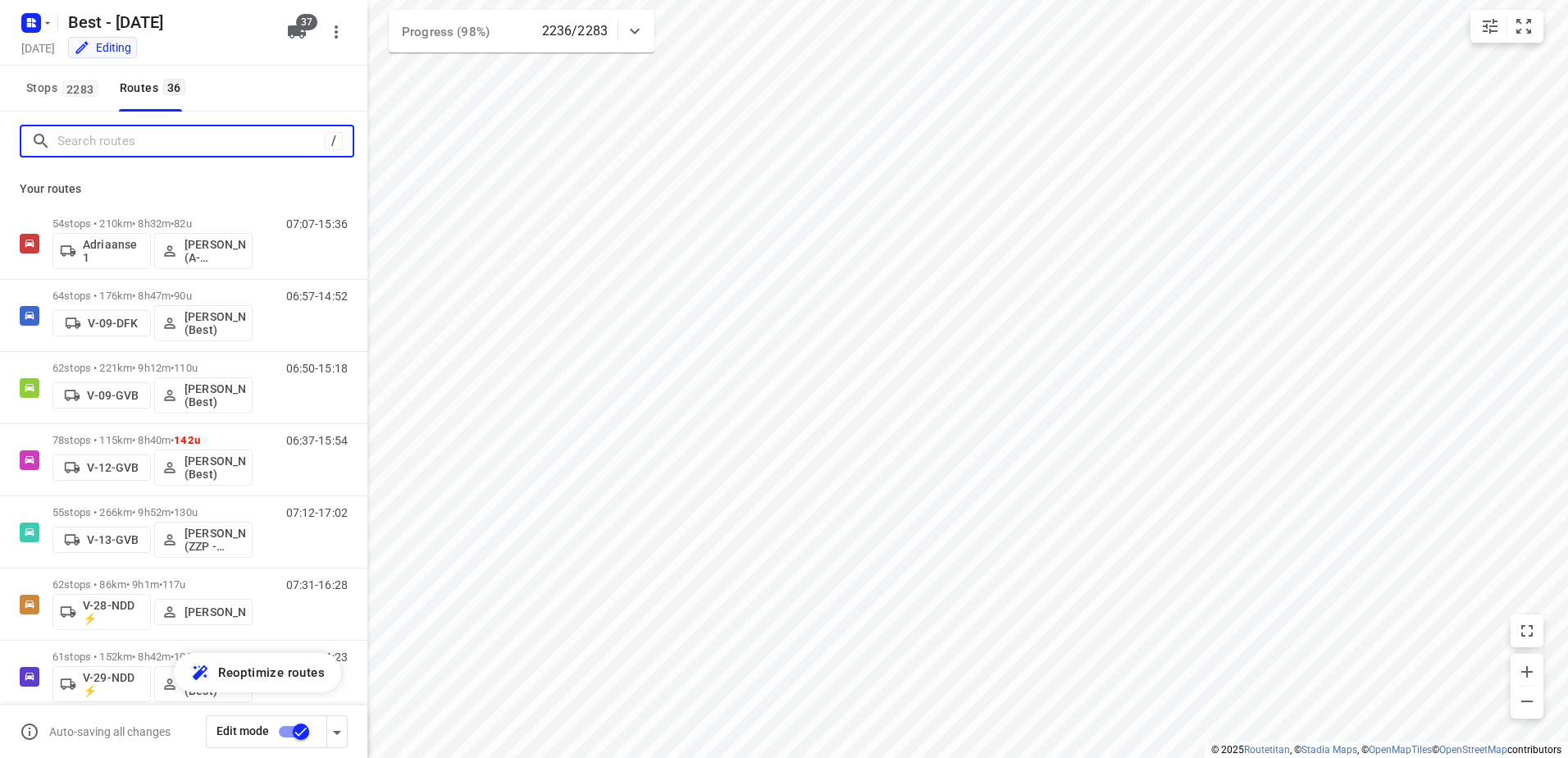
click at [87, 133] on input "Search routes" at bounding box center [191, 141] width 267 height 25
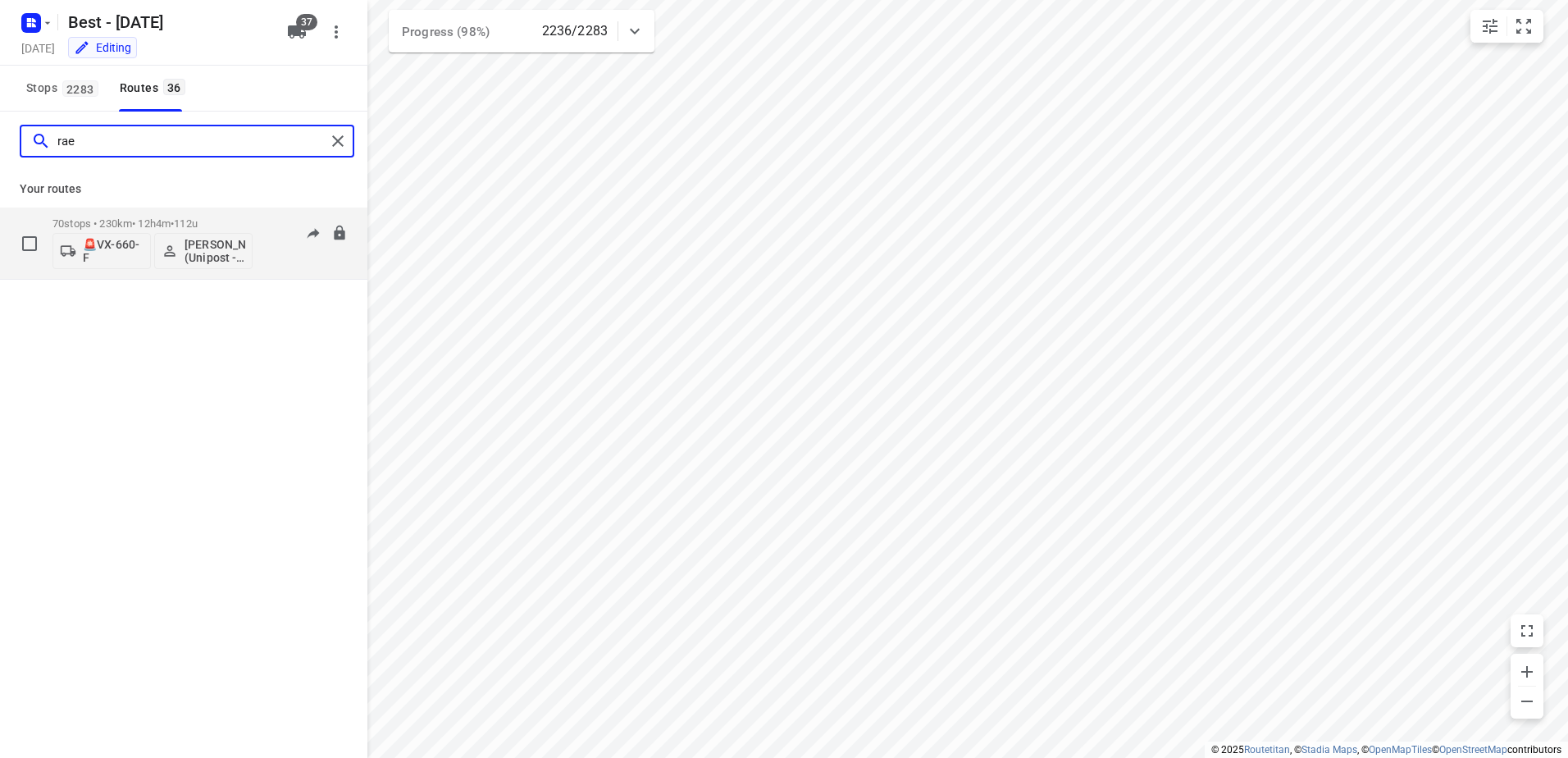
type input "rae"
click at [164, 215] on div "70 stops • 230km • 12h4m • 112u 🚨VX-660-F [PERSON_NAME] (Unipost - Best - ZZP)" at bounding box center [152, 243] width 200 height 68
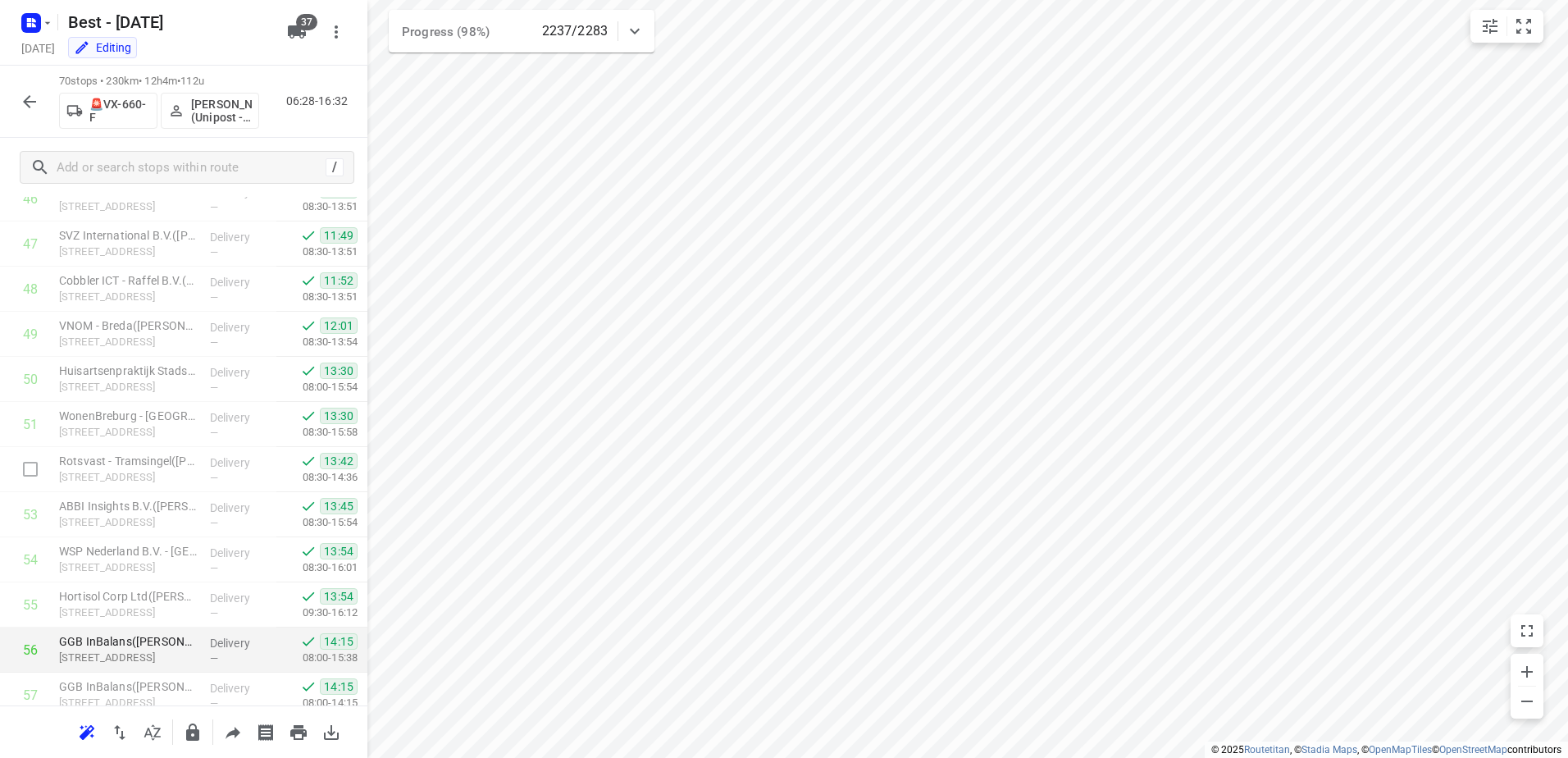
scroll to position [2777, 0]
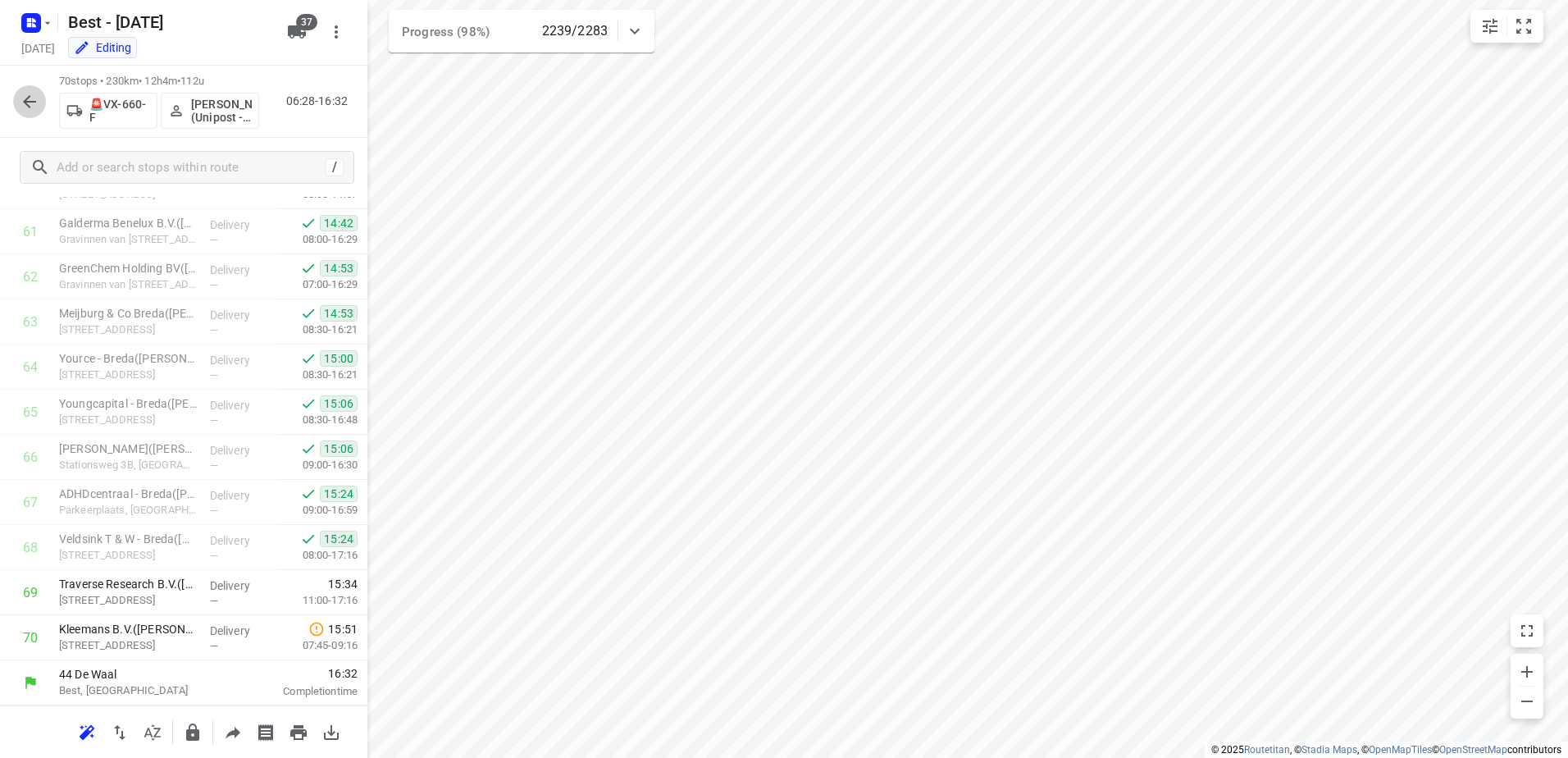
click at [32, 114] on button "button" at bounding box center [29, 101] width 33 height 33
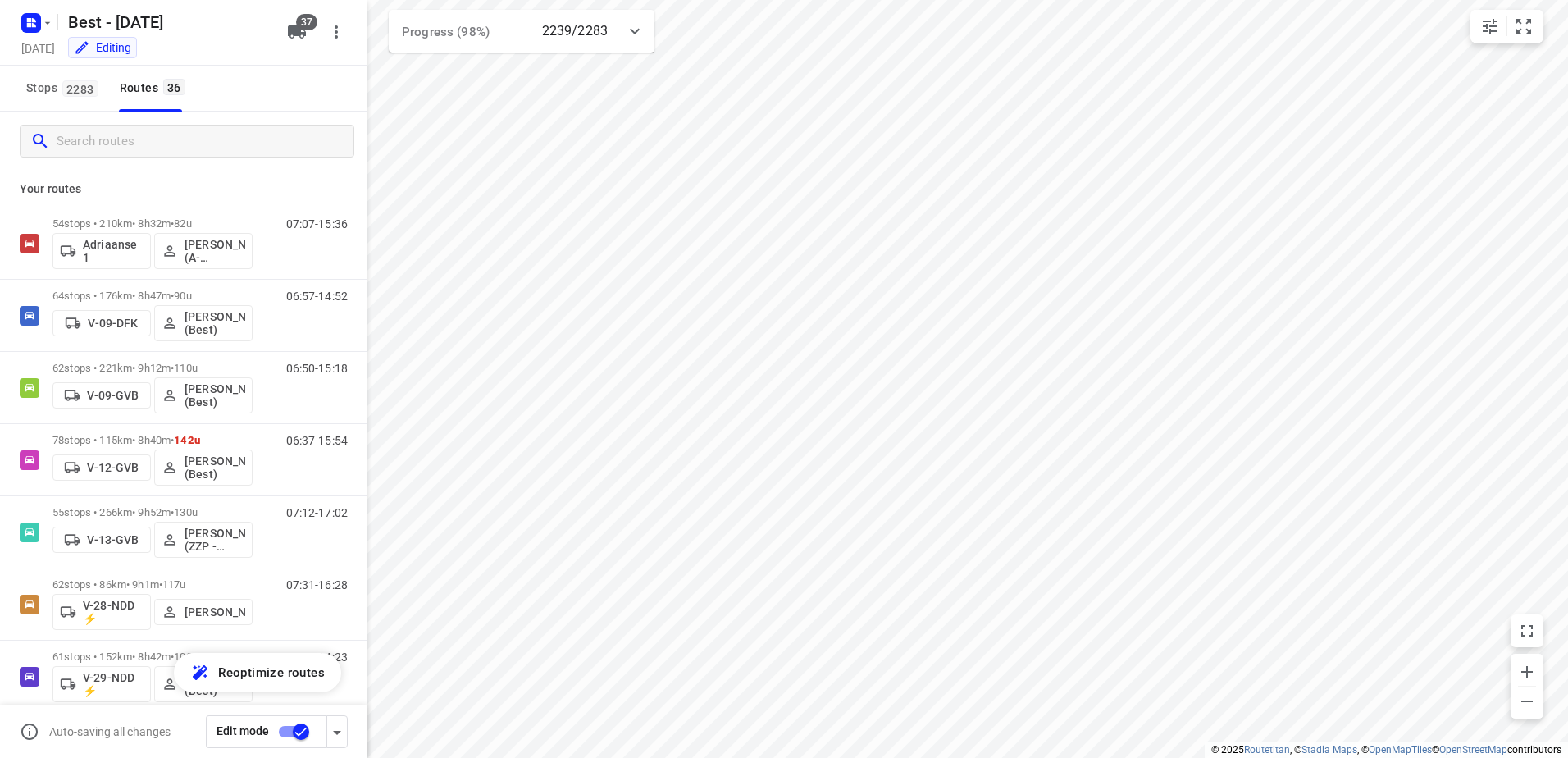
click at [112, 147] on input "Search routes" at bounding box center [205, 141] width 296 height 25
type input "s"
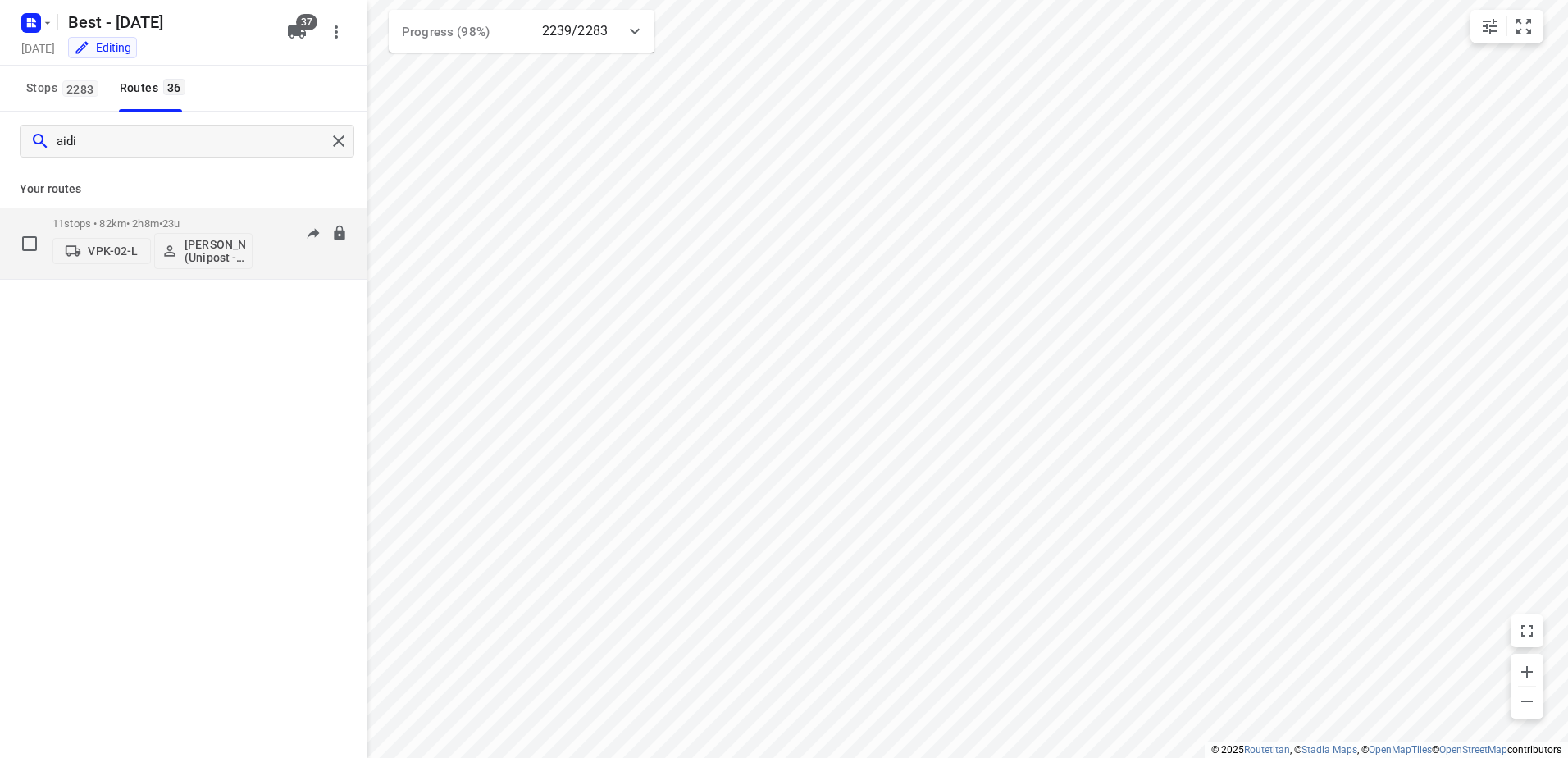
type input "aidi"
click at [127, 214] on div "11 stops • 82km • 2h8m • 23u VPK-02-L [PERSON_NAME] (Unipost - Best - ZZP)" at bounding box center [152, 243] width 200 height 68
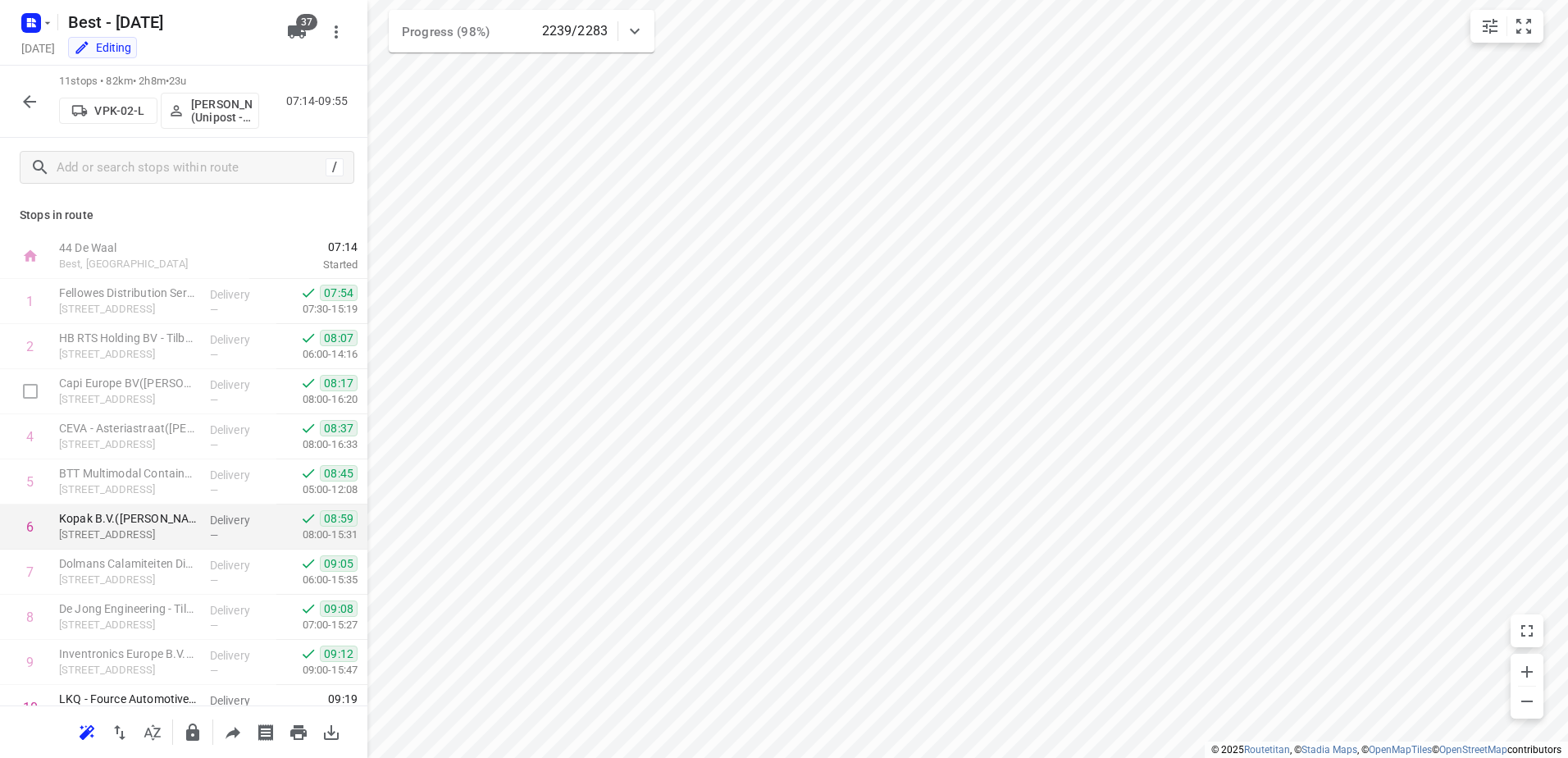
scroll to position [115, 0]
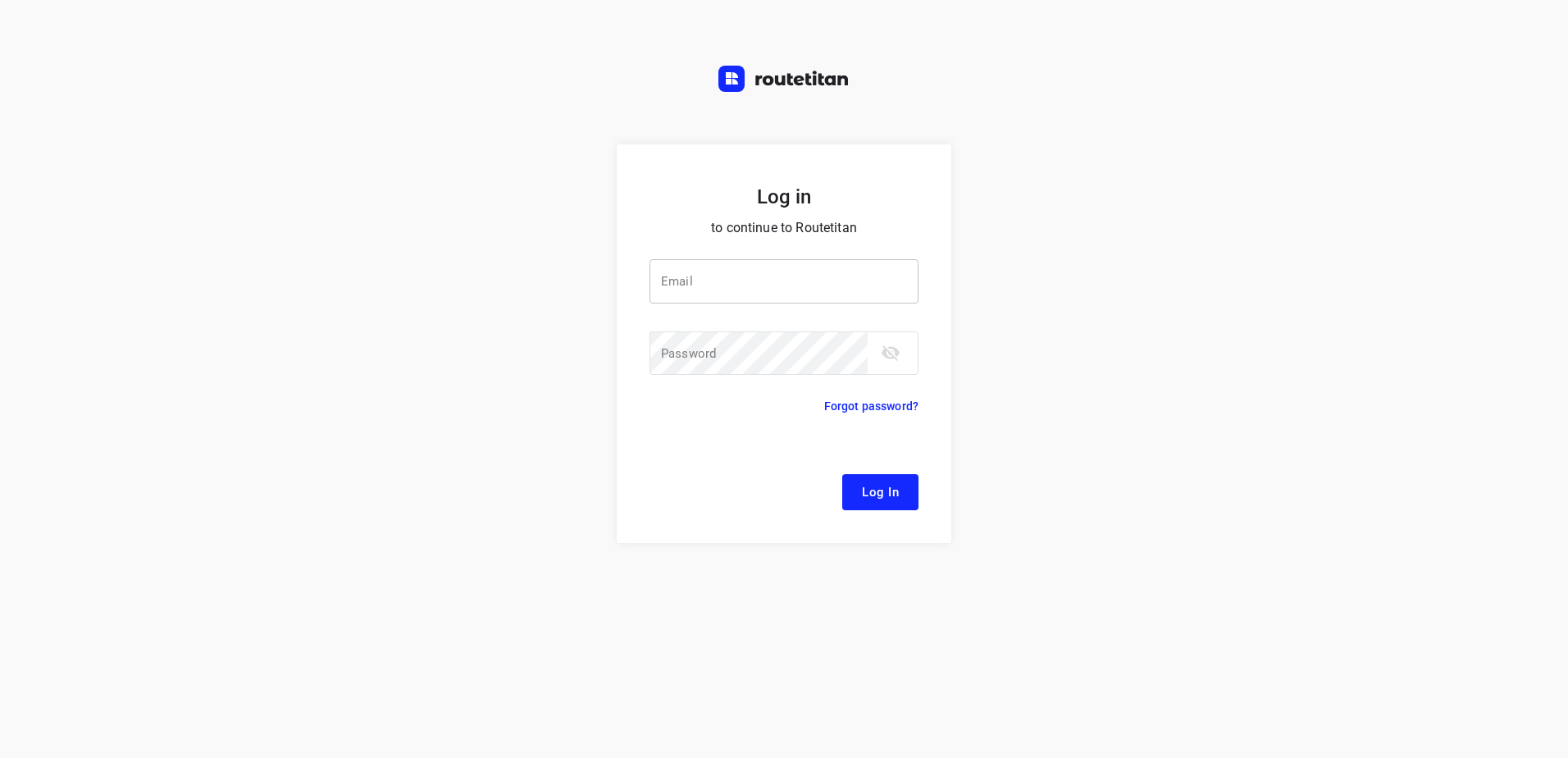
click at [671, 264] on input "email" at bounding box center [784, 281] width 269 height 44
type input "[EMAIL_ADDRESS][DOMAIN_NAME]"
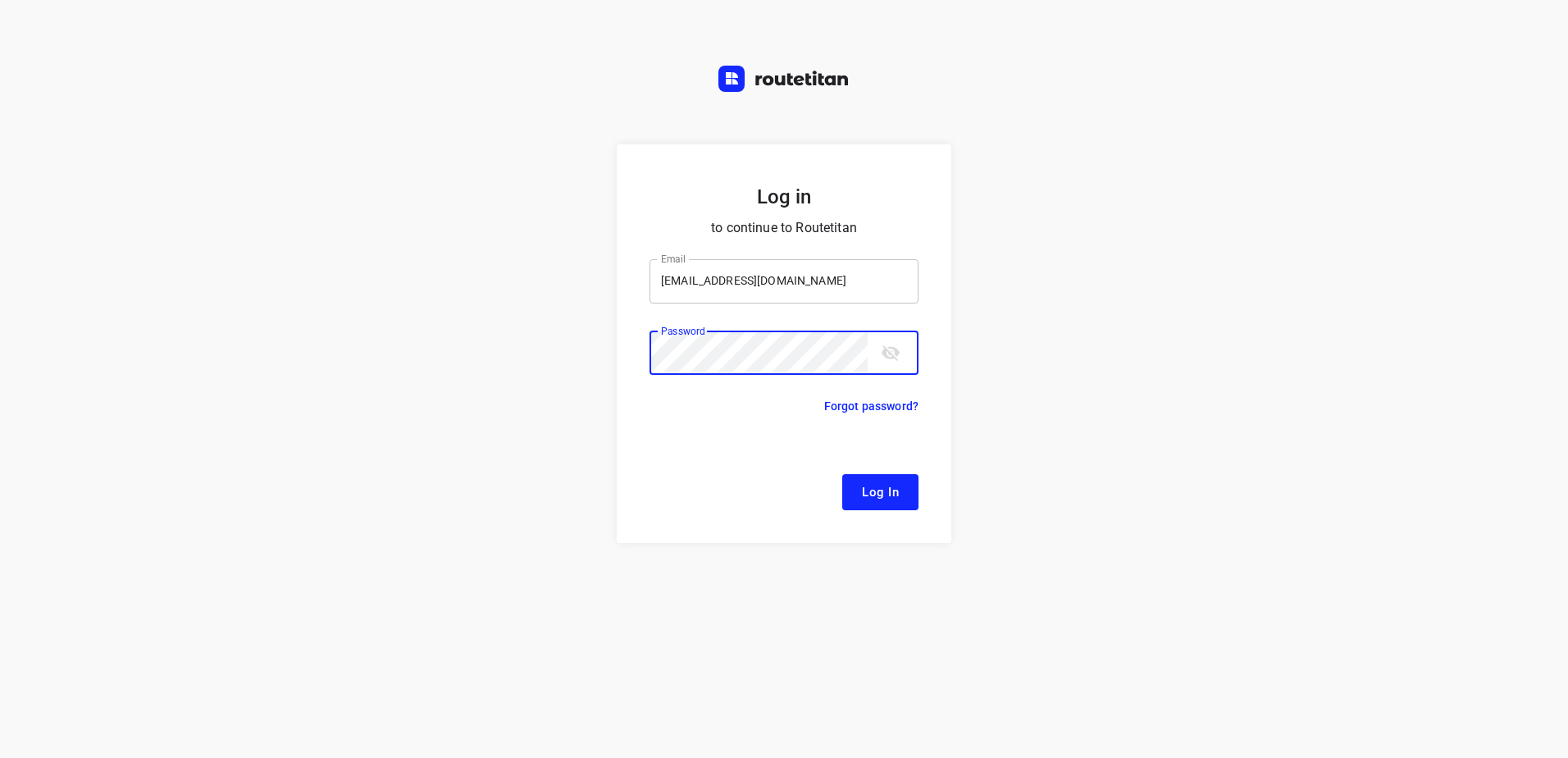
click at [843, 474] on button "Log In" at bounding box center [881, 492] width 76 height 36
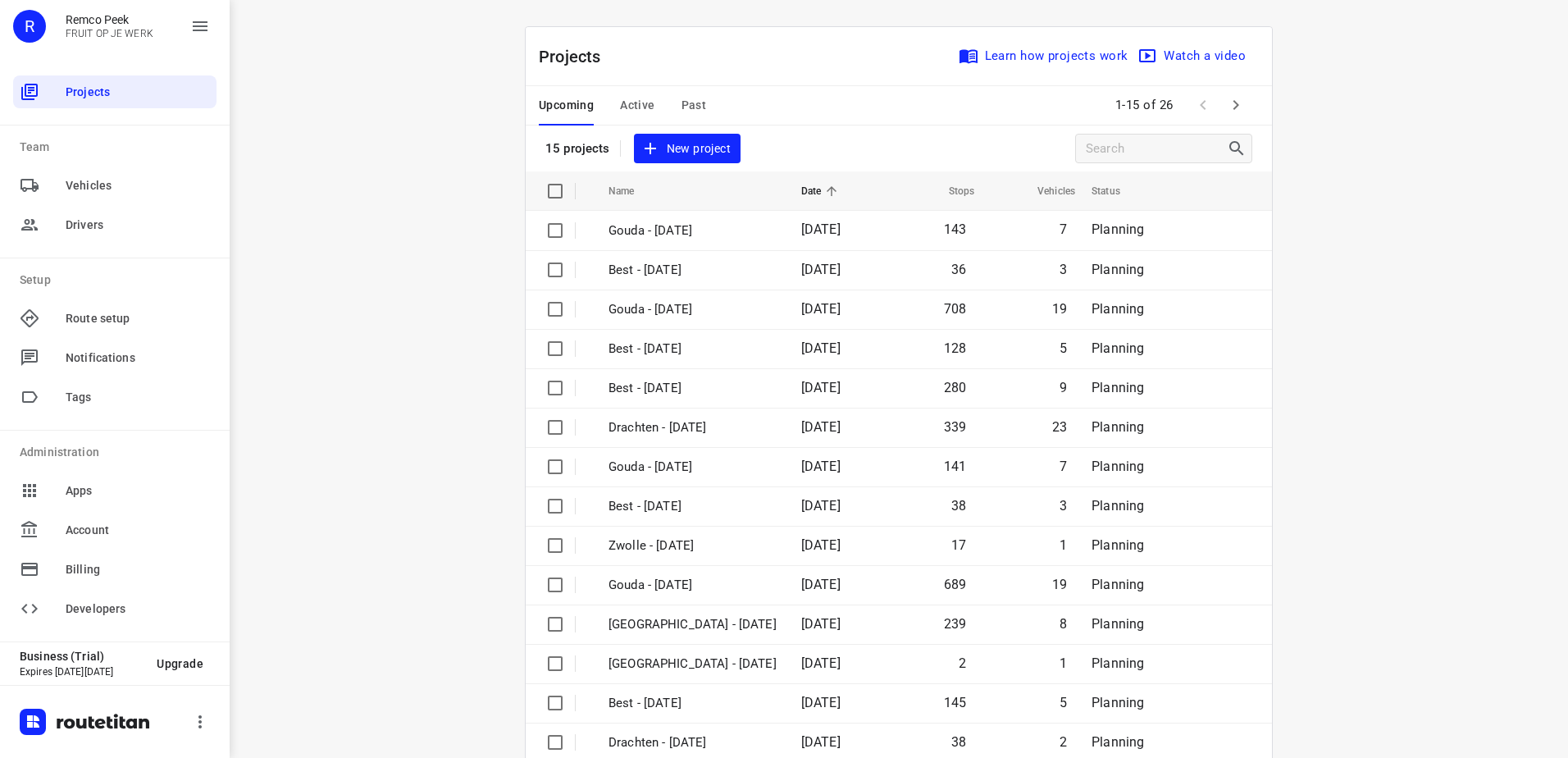
click at [624, 114] on span "Active" at bounding box center [637, 105] width 34 height 20
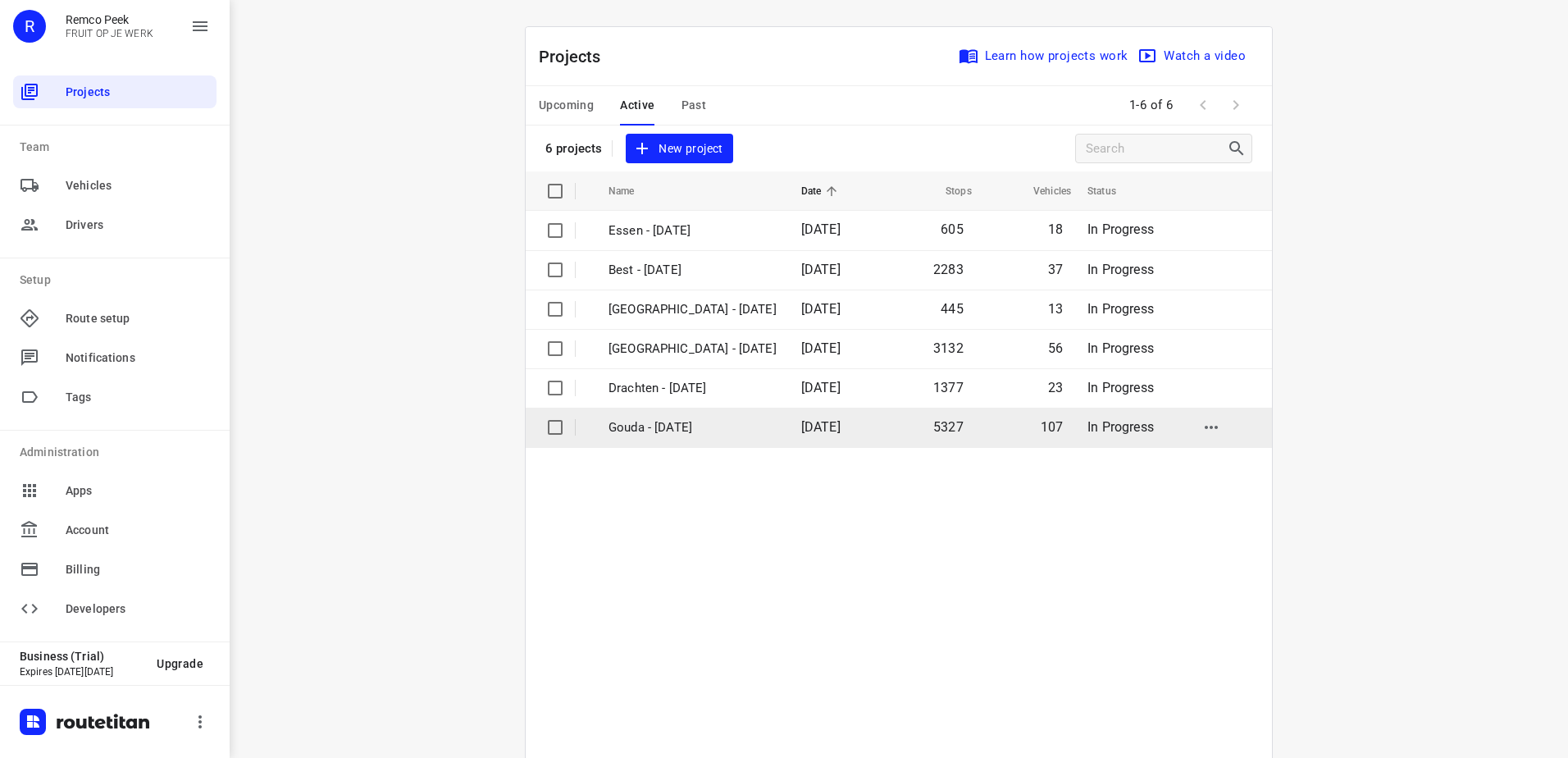
click at [802, 433] on span "[DATE]" at bounding box center [821, 427] width 39 height 16
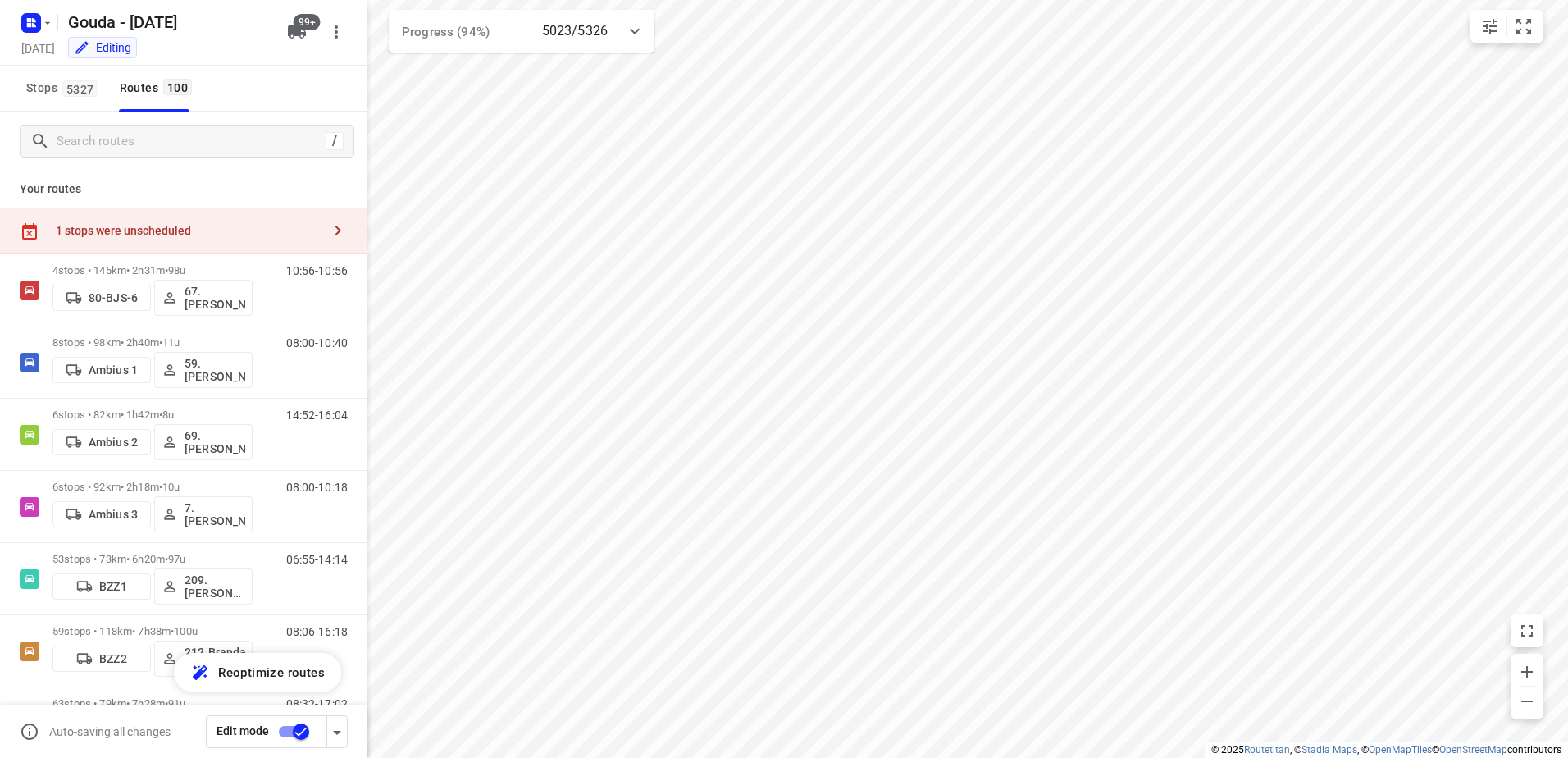
checkbox input "true"
click at [166, 154] on div "/" at bounding box center [186, 141] width 334 height 33
click at [167, 151] on input "Search routes" at bounding box center [205, 141] width 295 height 25
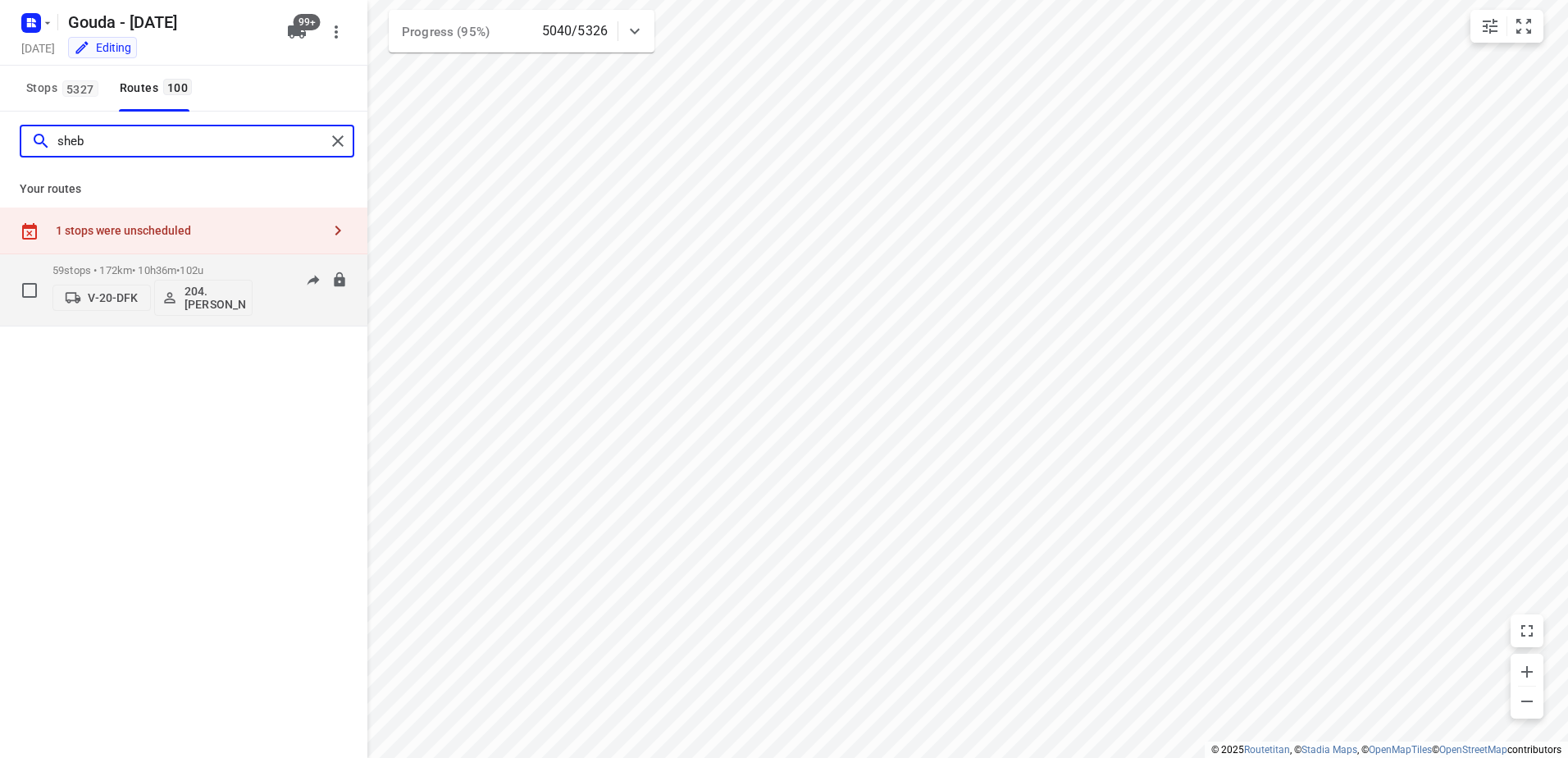
type input "sheb"
click at [182, 269] on p "59 stops • 172km • 10h36m • 102u" at bounding box center [152, 270] width 200 height 13
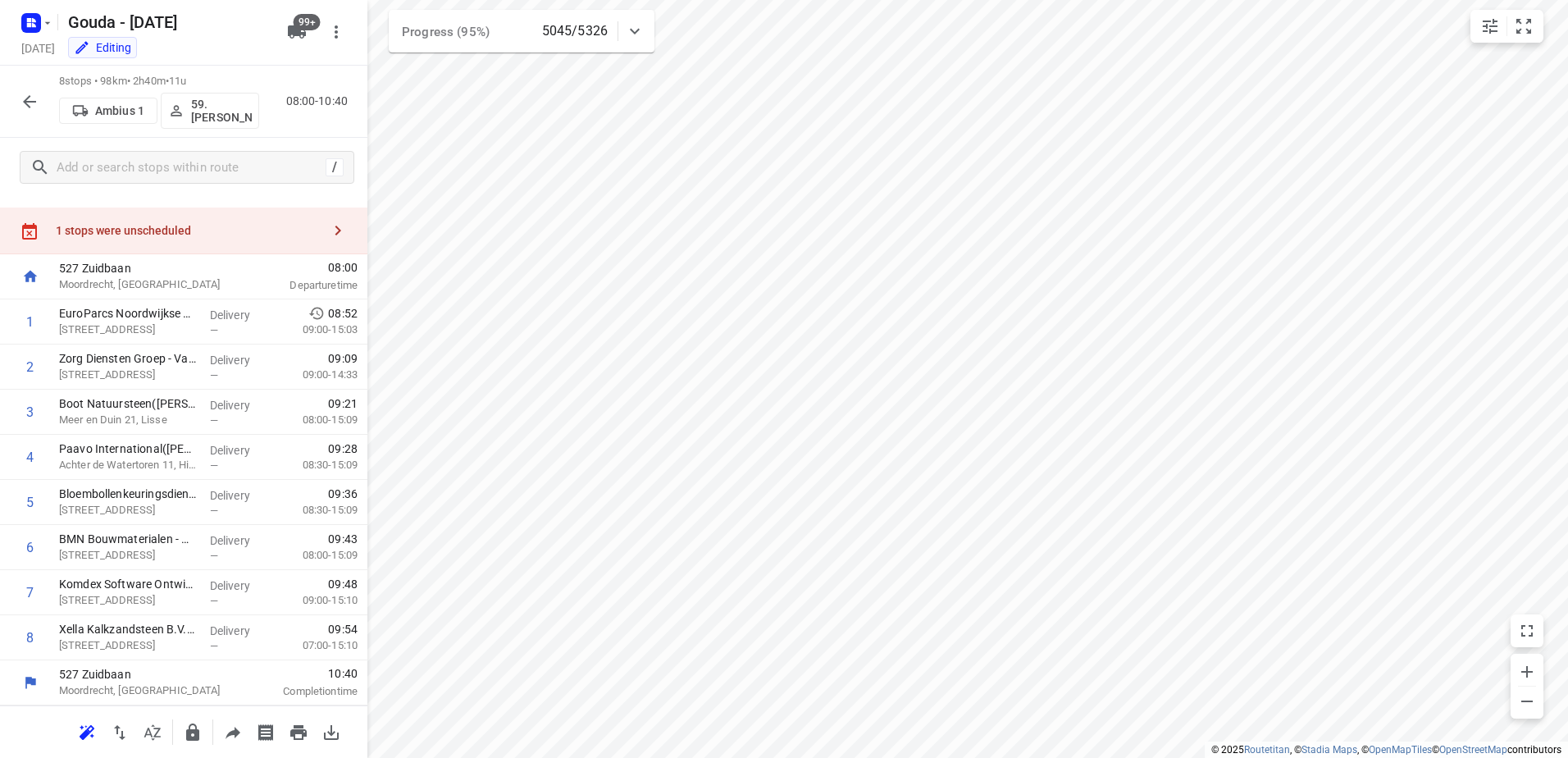
scroll to position [26, 0]
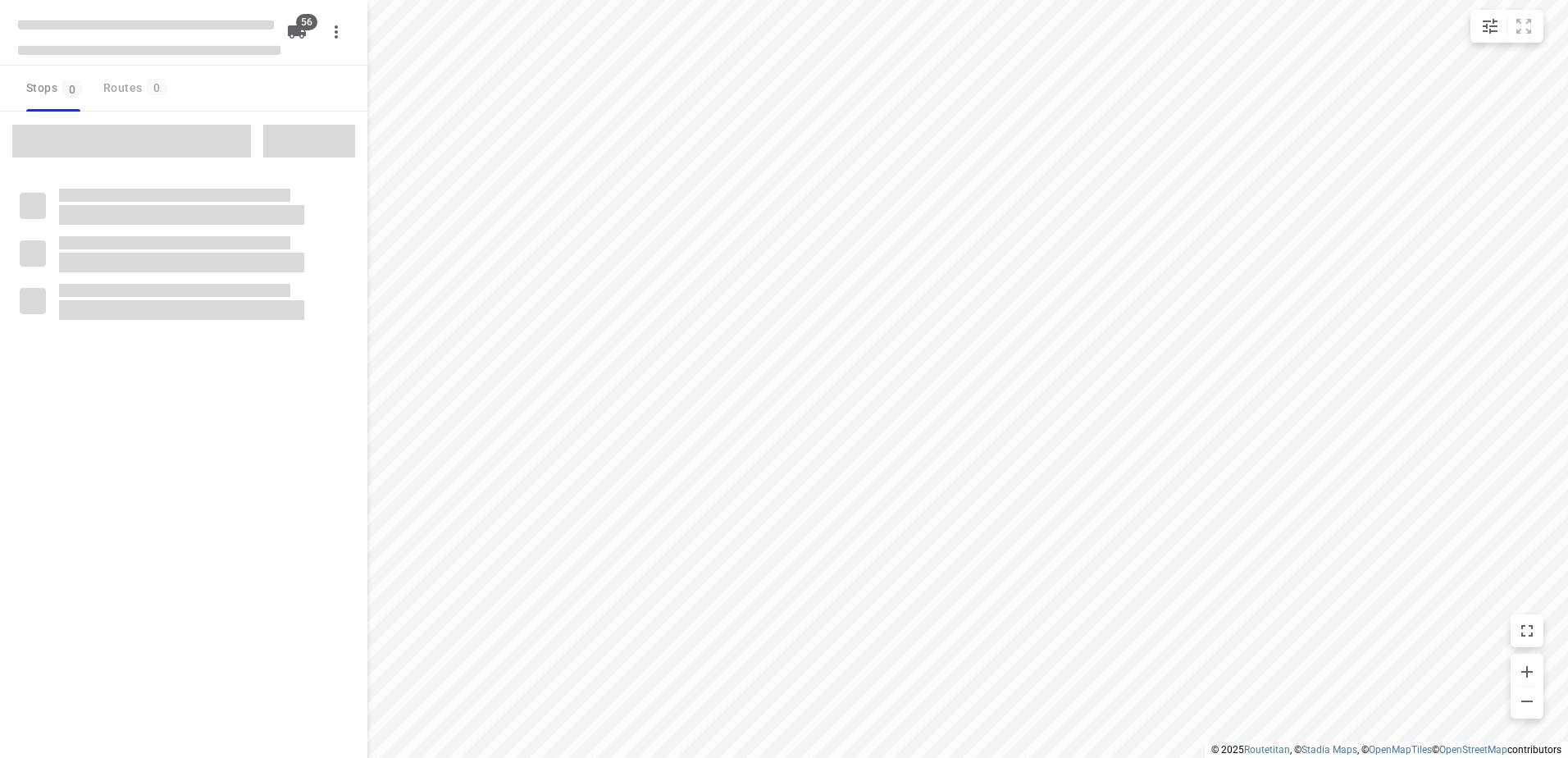
checkbox input "true"
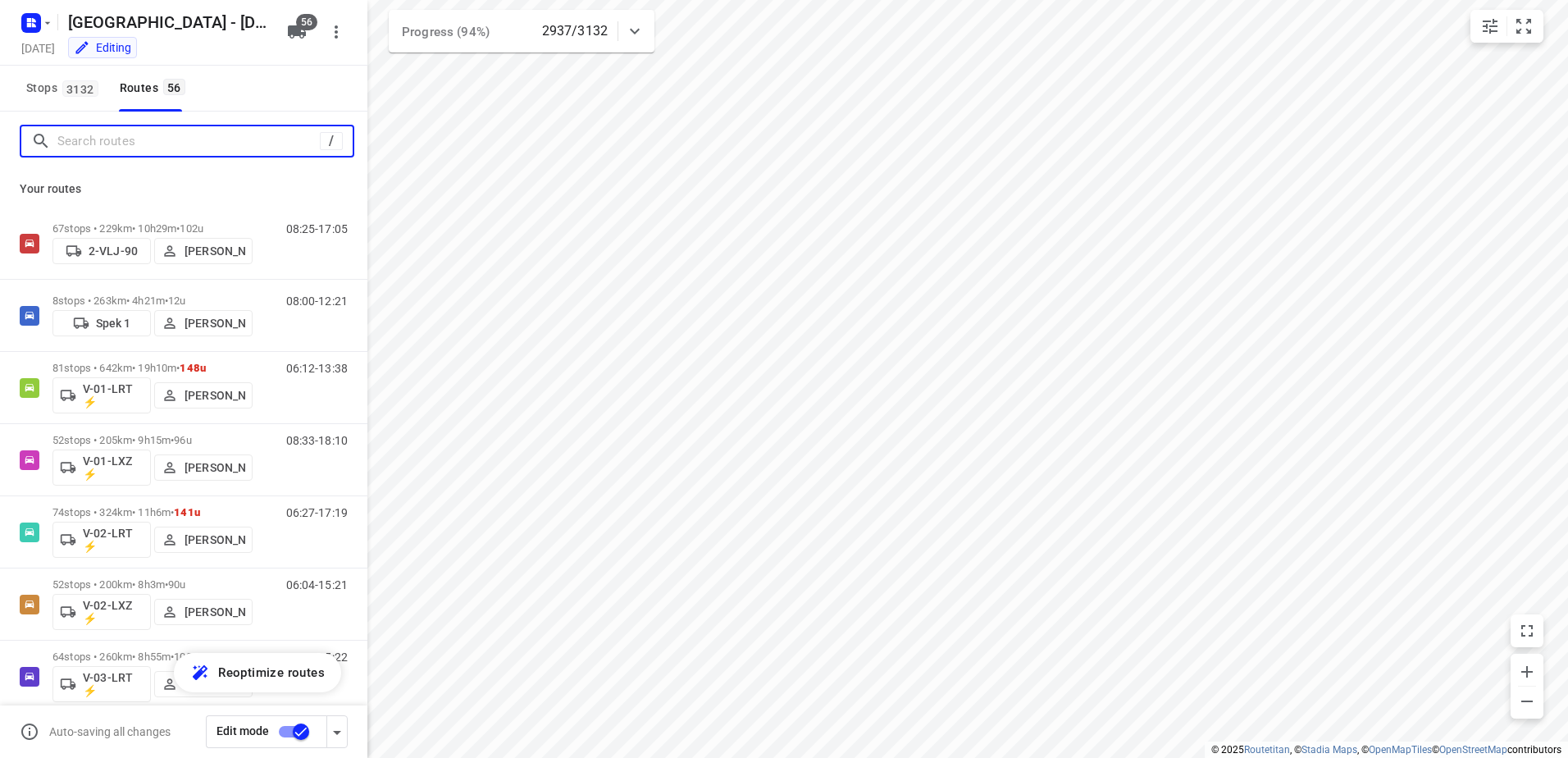
click at [194, 136] on input "Search routes" at bounding box center [188, 141] width 262 height 25
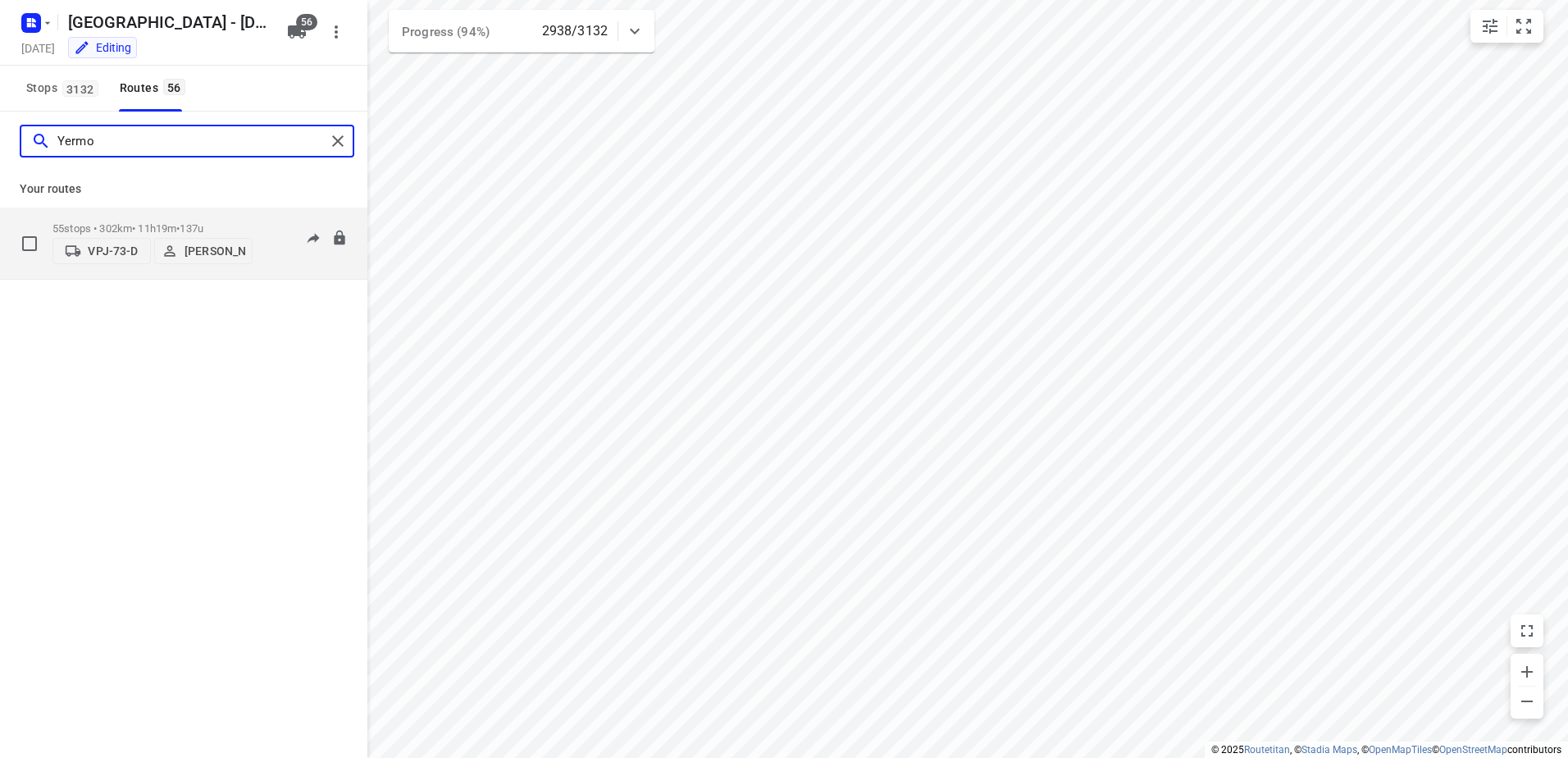
type input "Yermo"
click at [196, 222] on span "137u" at bounding box center [191, 228] width 23 height 13
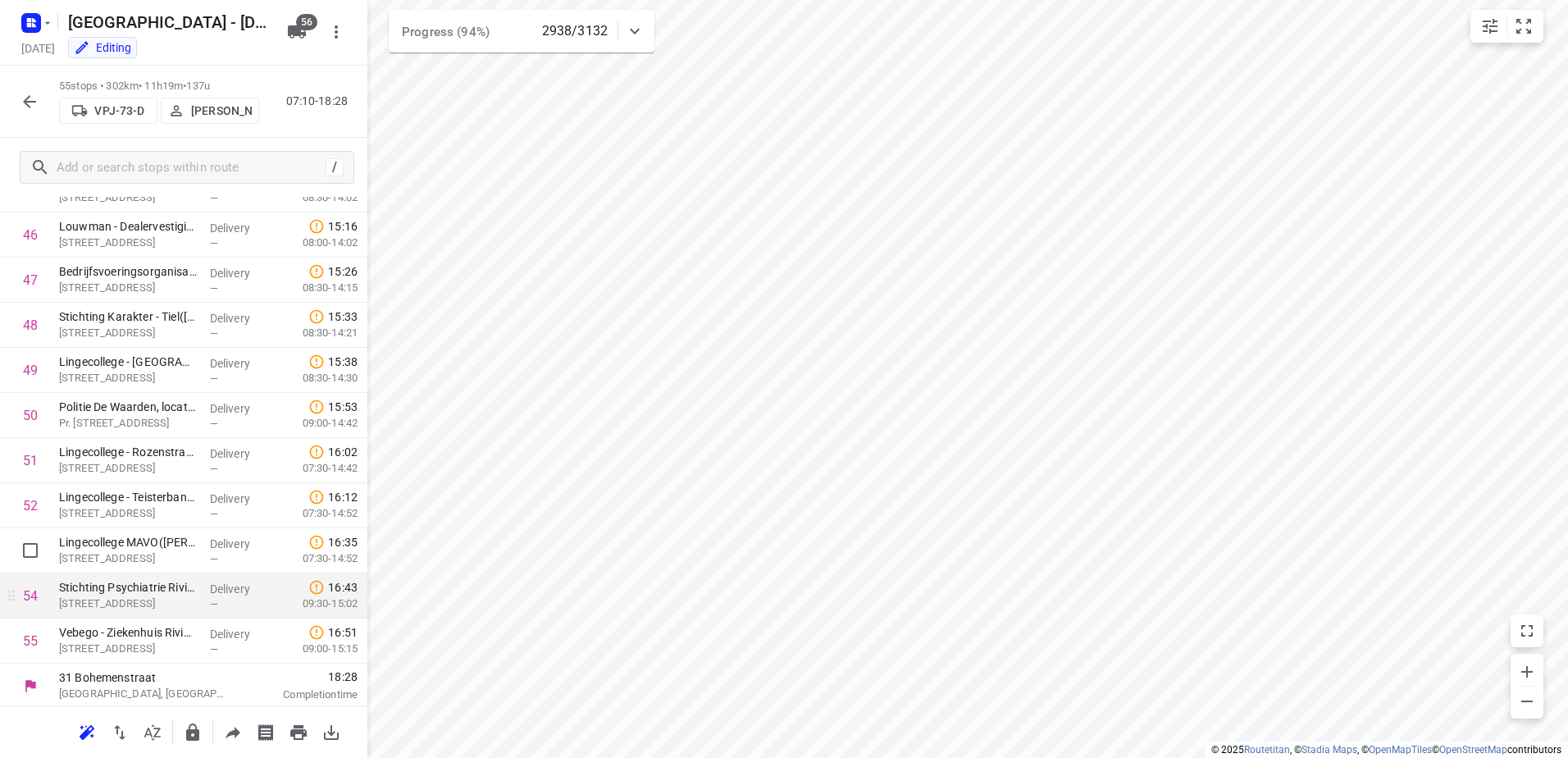
scroll to position [2100, 0]
click at [44, 103] on button "button" at bounding box center [29, 101] width 33 height 33
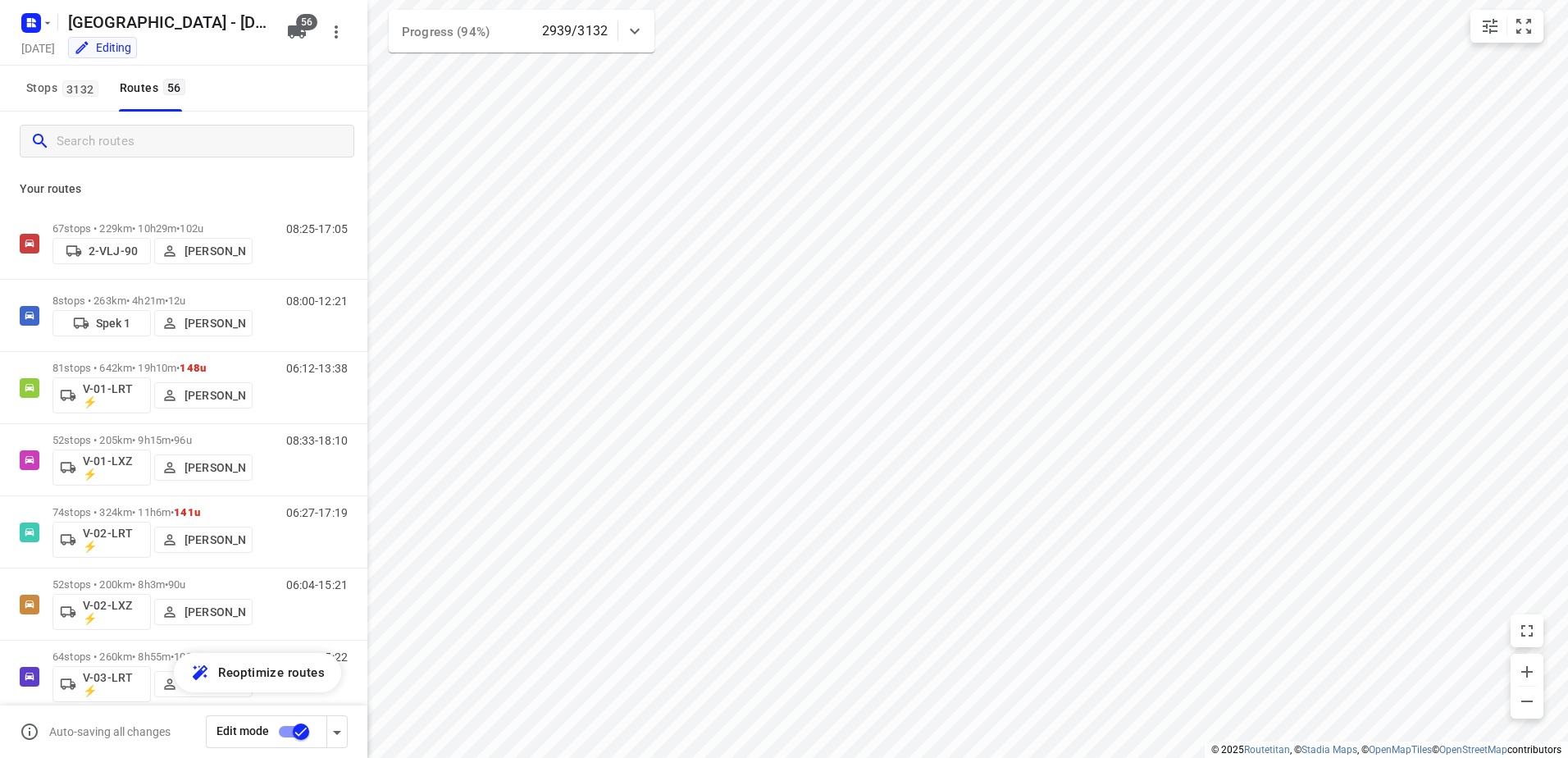
click at [132, 145] on input "Search routes" at bounding box center [205, 141] width 296 height 25
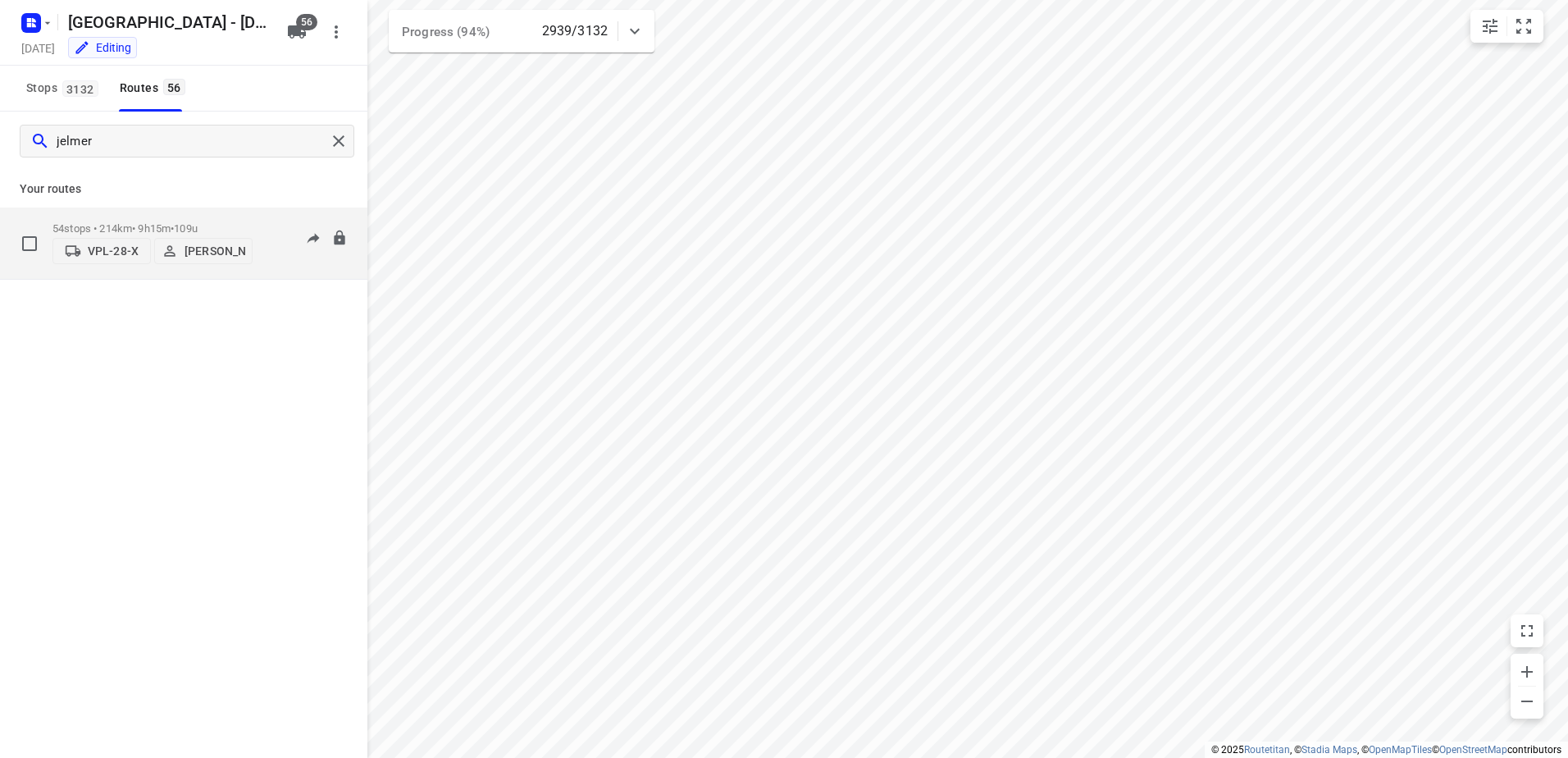
type input "jelmer"
click at [152, 214] on div "54 stops • 214km • 9h15m • 109u VPL-28-X [PERSON_NAME]" at bounding box center [152, 243] width 200 height 59
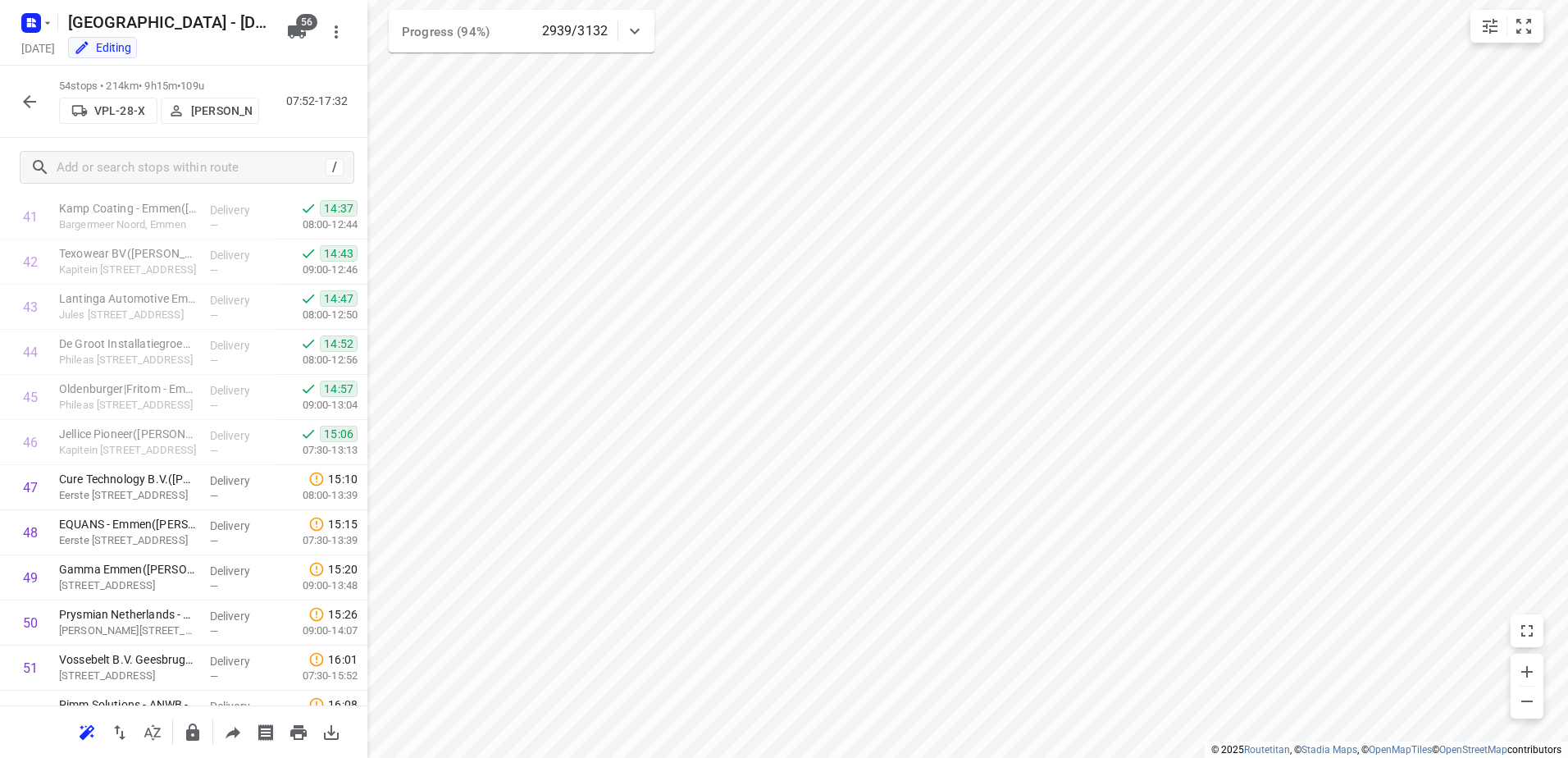
scroll to position [2055, 0]
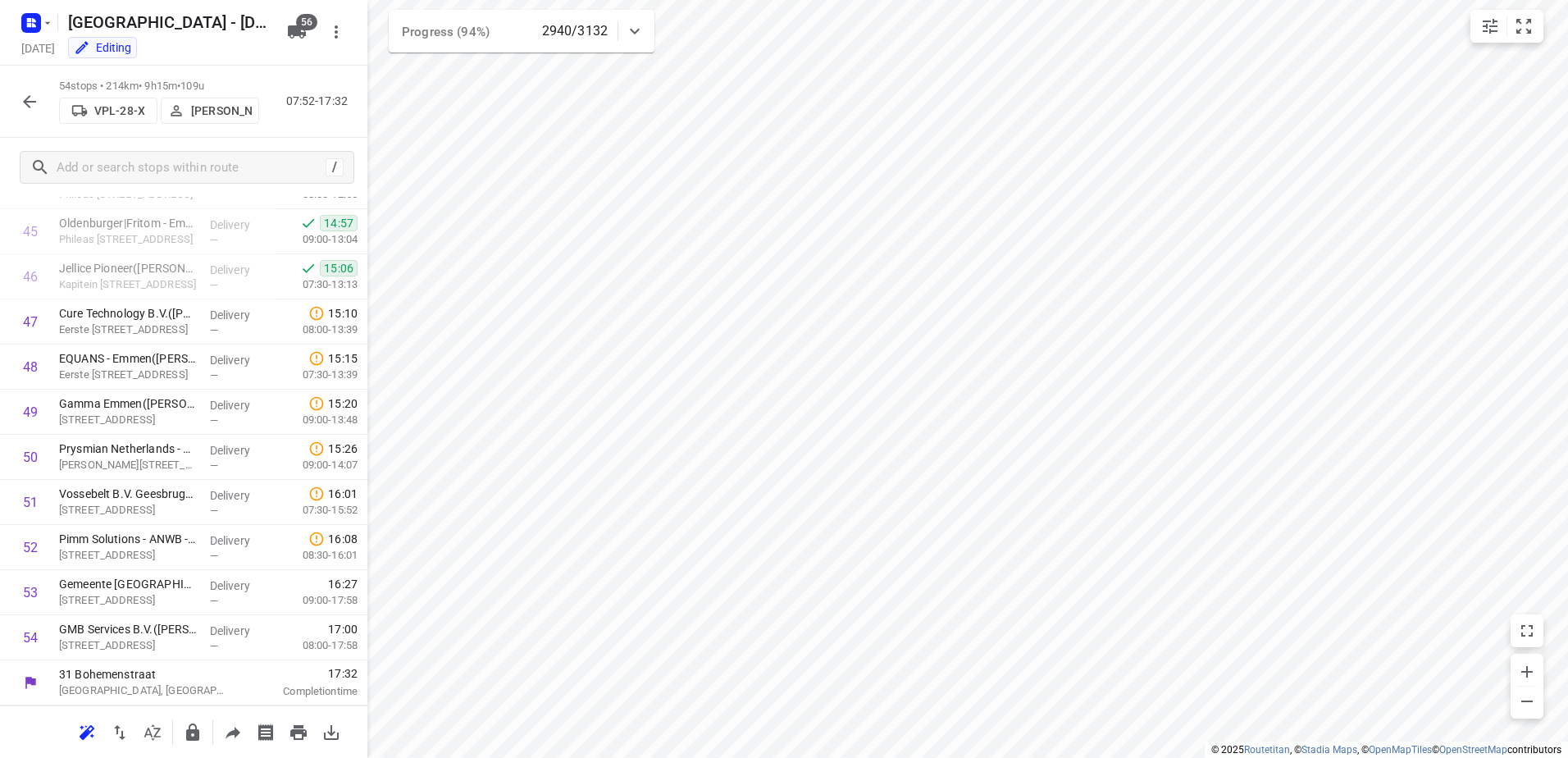
click at [27, 105] on icon "button" at bounding box center [29, 101] width 13 height 13
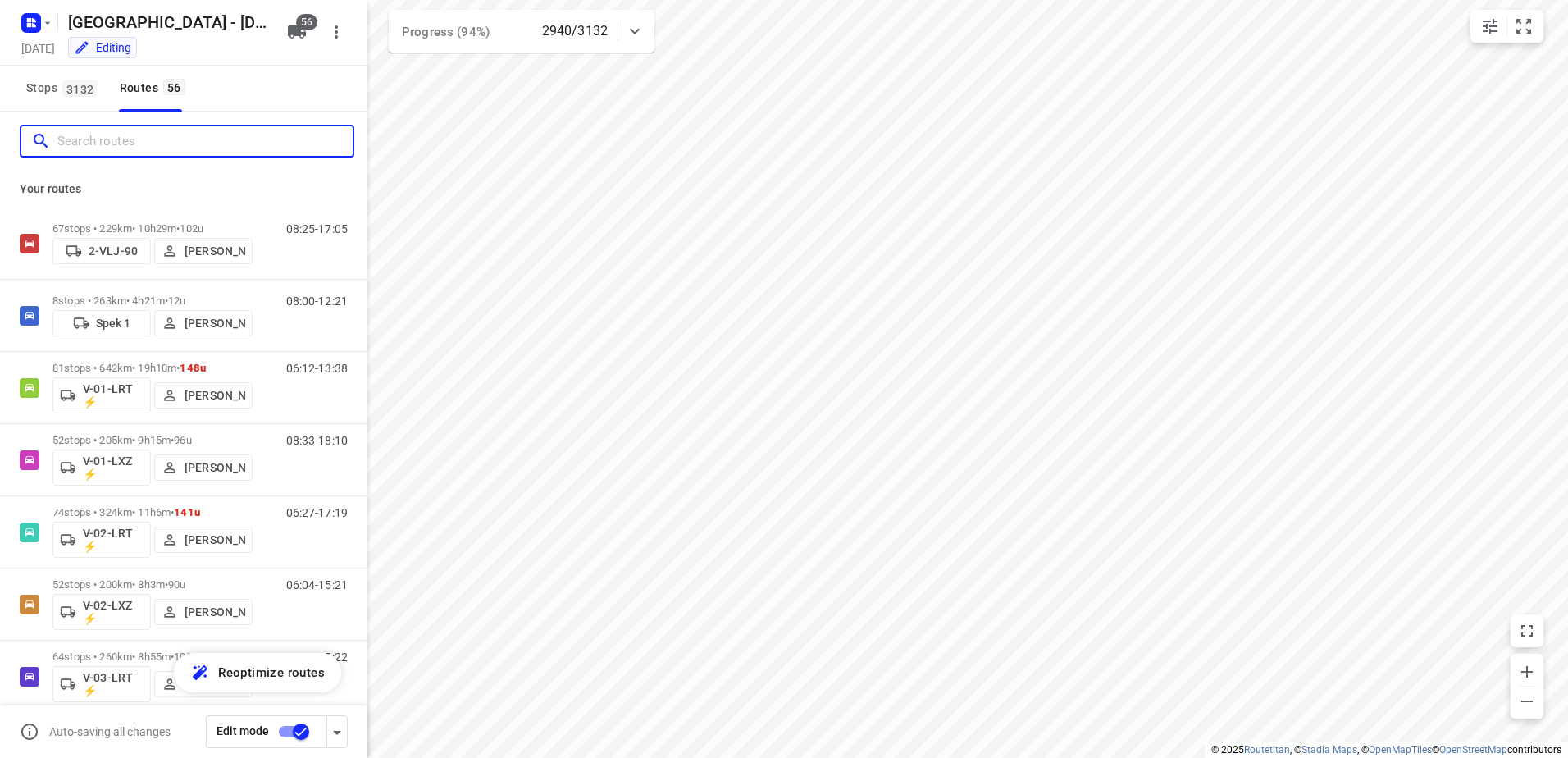
click at [255, 135] on input "Search routes" at bounding box center [205, 141] width 295 height 25
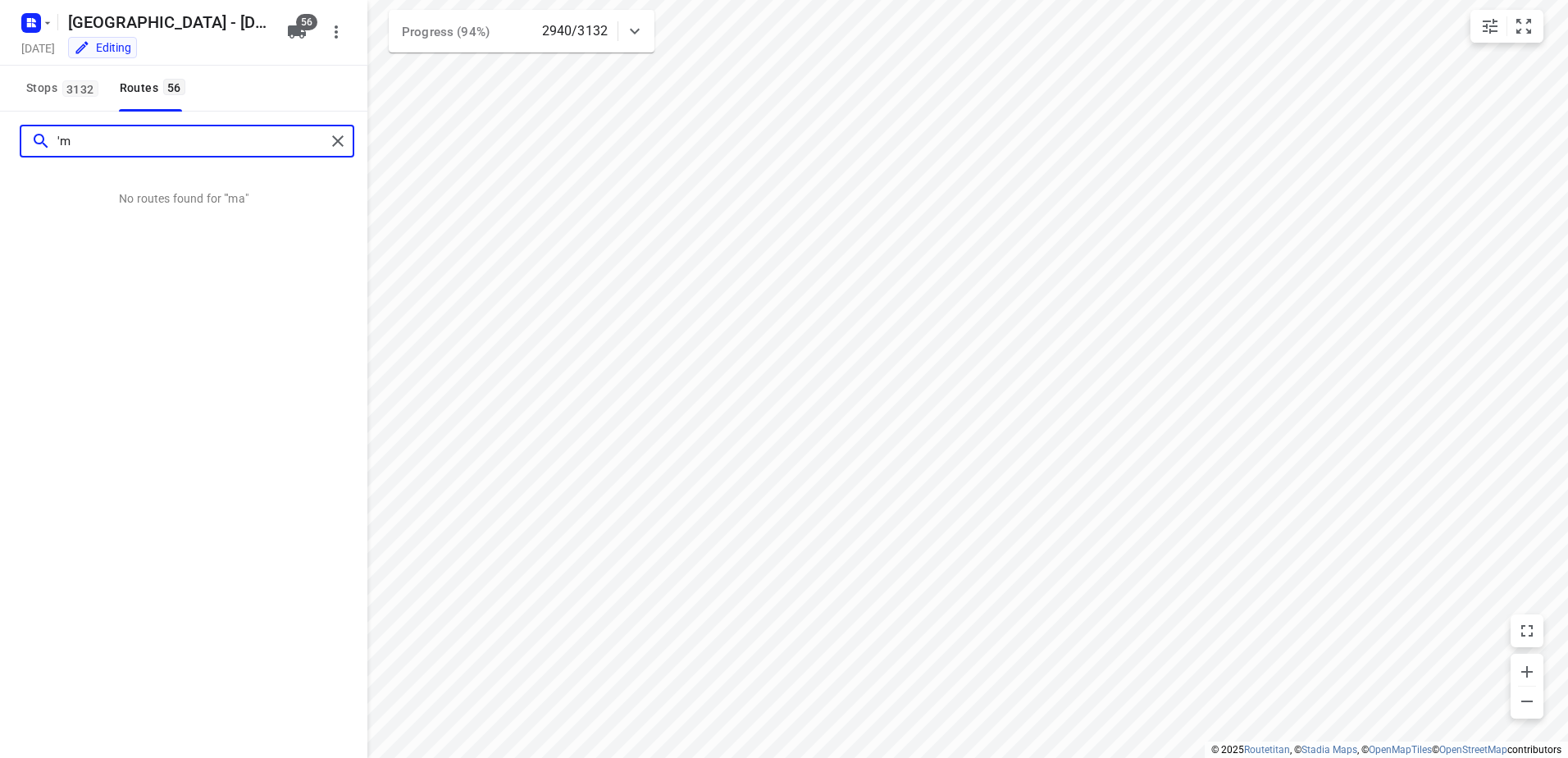
type input "'"
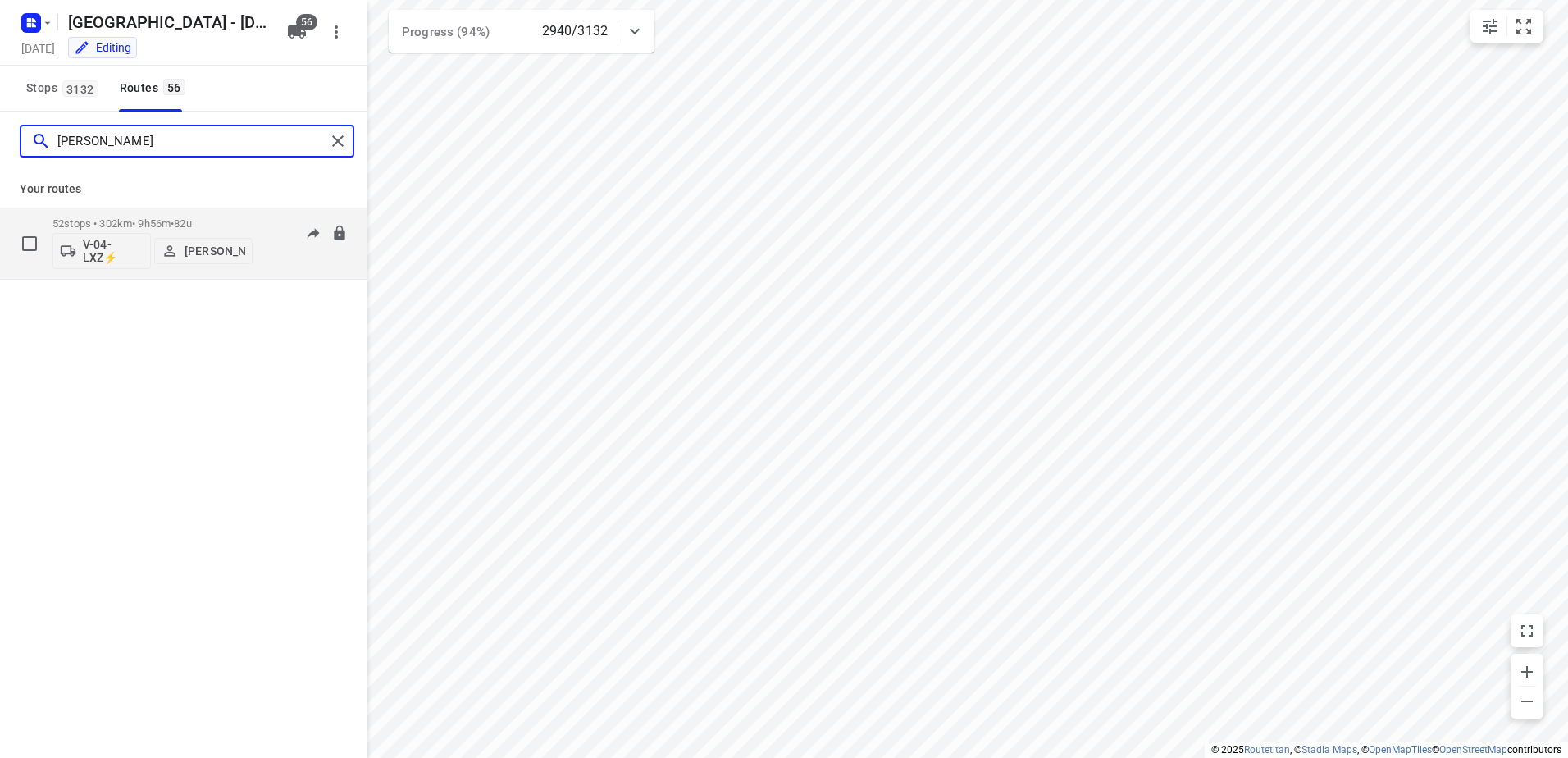
type input "[PERSON_NAME]"
click at [220, 214] on div "52 stops • 302km • 9h56m • 82u V-04-LXZ⚡ [PERSON_NAME]" at bounding box center [152, 243] width 200 height 68
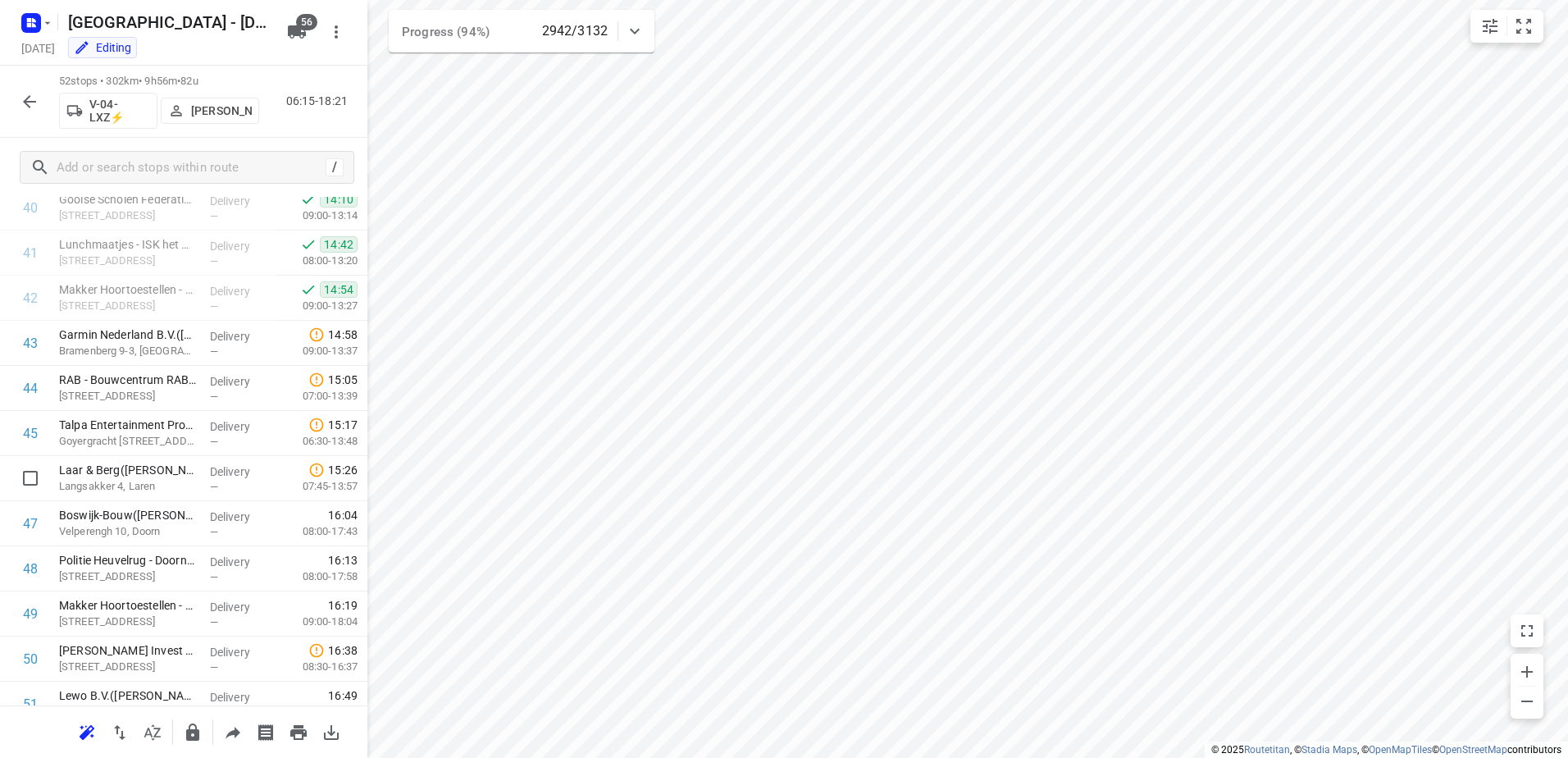
scroll to position [1555, 0]
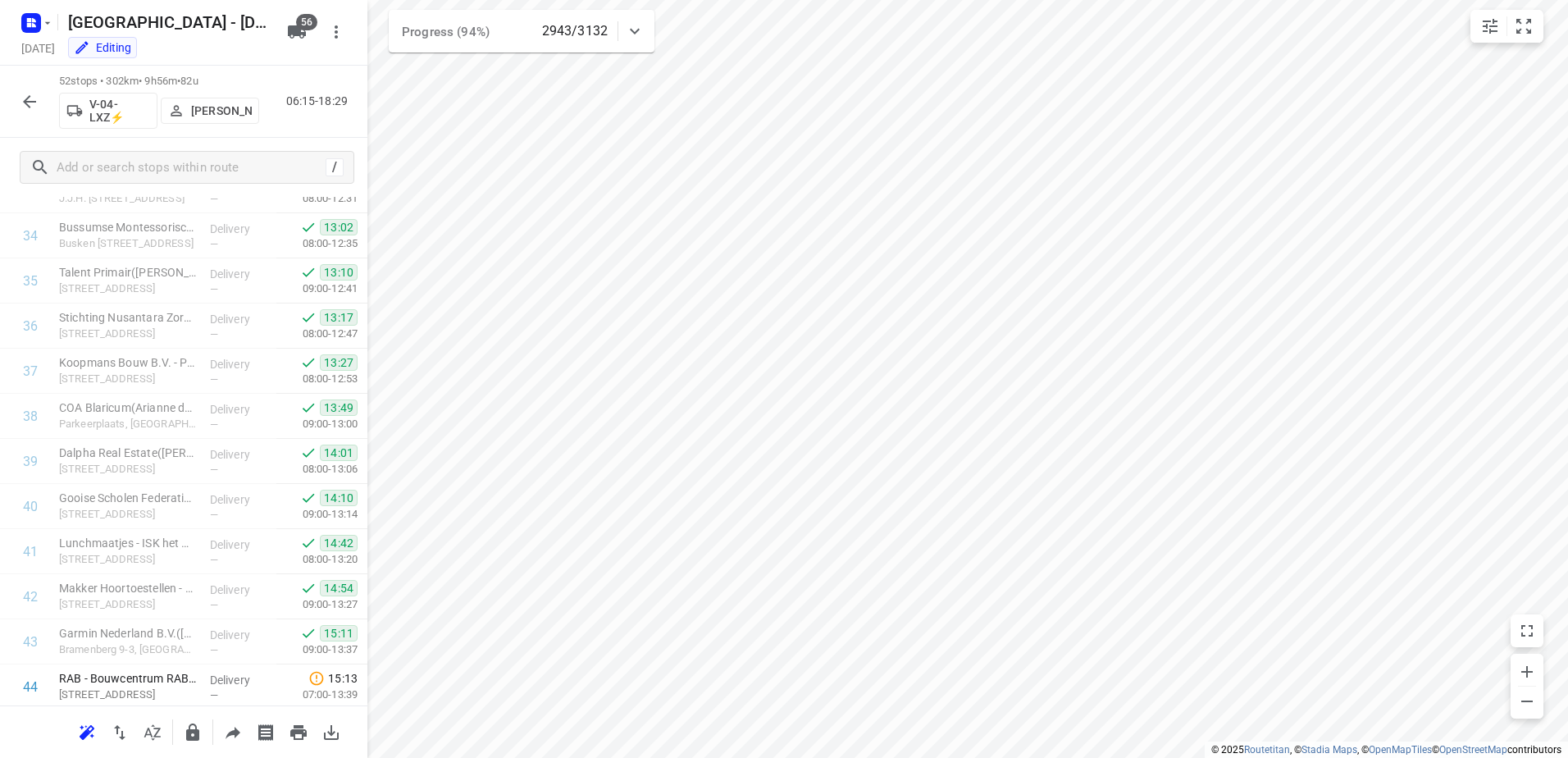
click at [39, 110] on icon "button" at bounding box center [29, 101] width 20 height 20
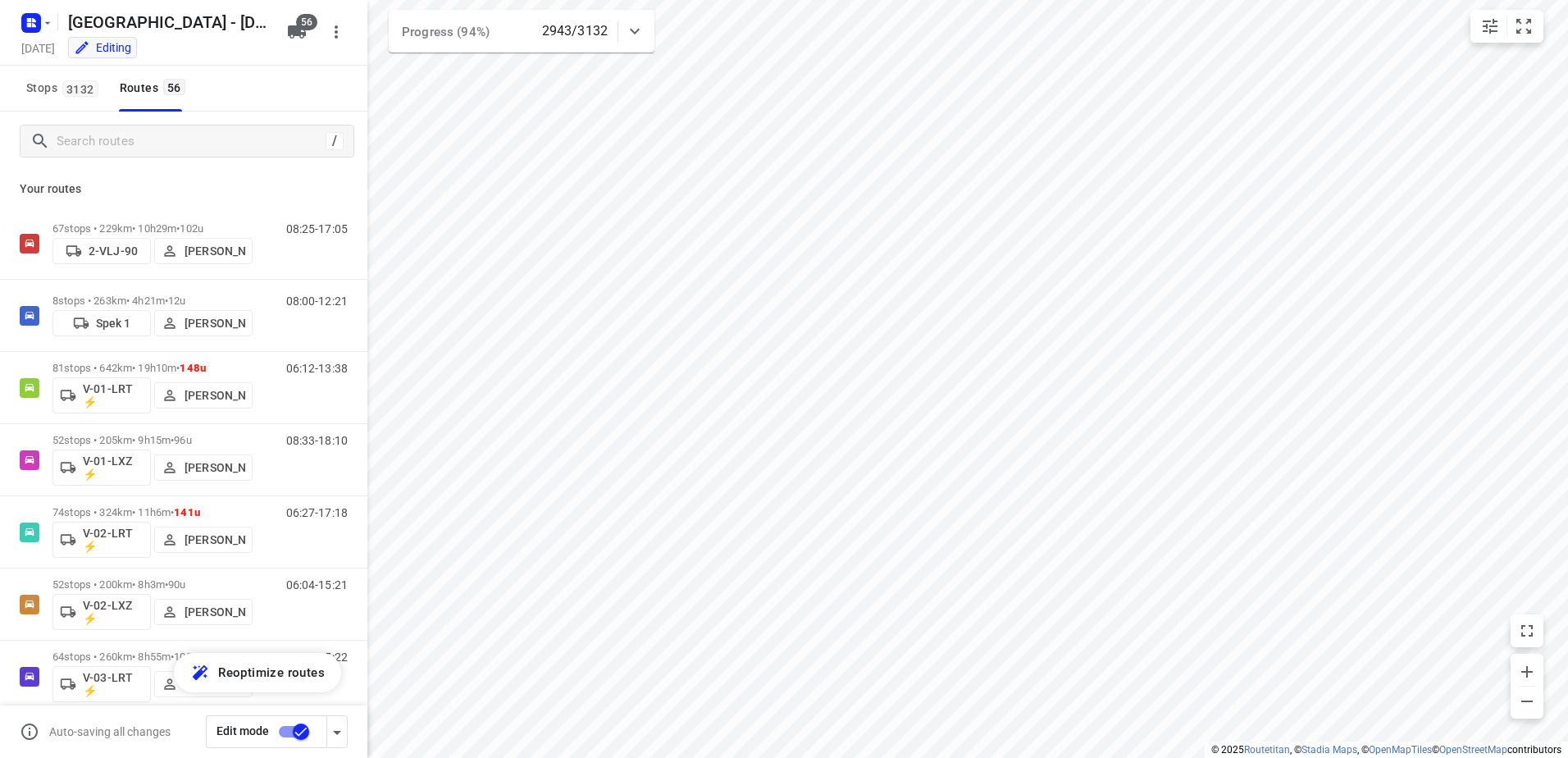
click at [147, 124] on div "/" at bounding box center [183, 140] width 368 height 60
click at [127, 150] on input "Search routes" at bounding box center [205, 141] width 295 height 25
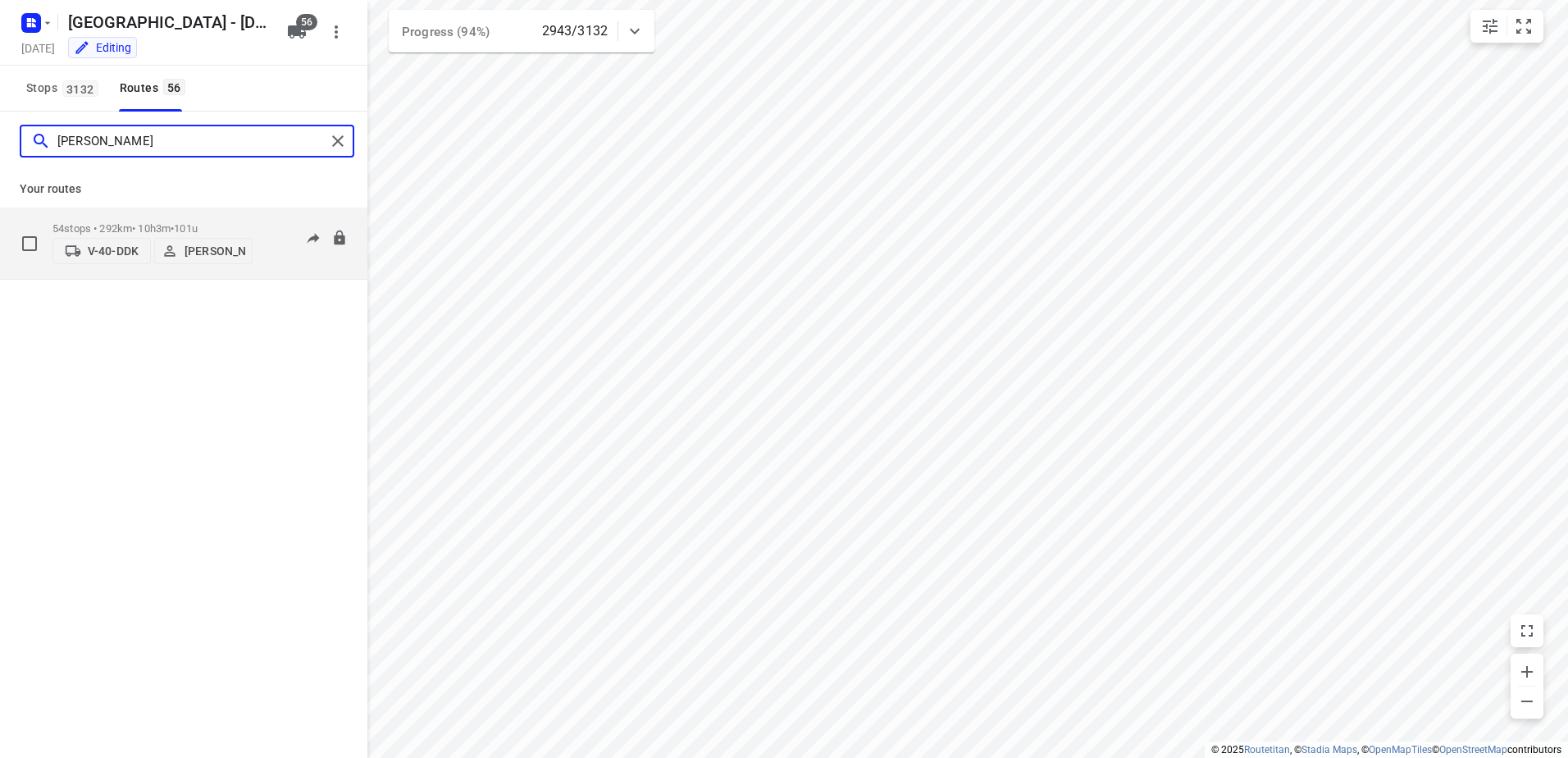
type input "[PERSON_NAME]"
click at [198, 222] on span "101u" at bounding box center [185, 228] width 23 height 13
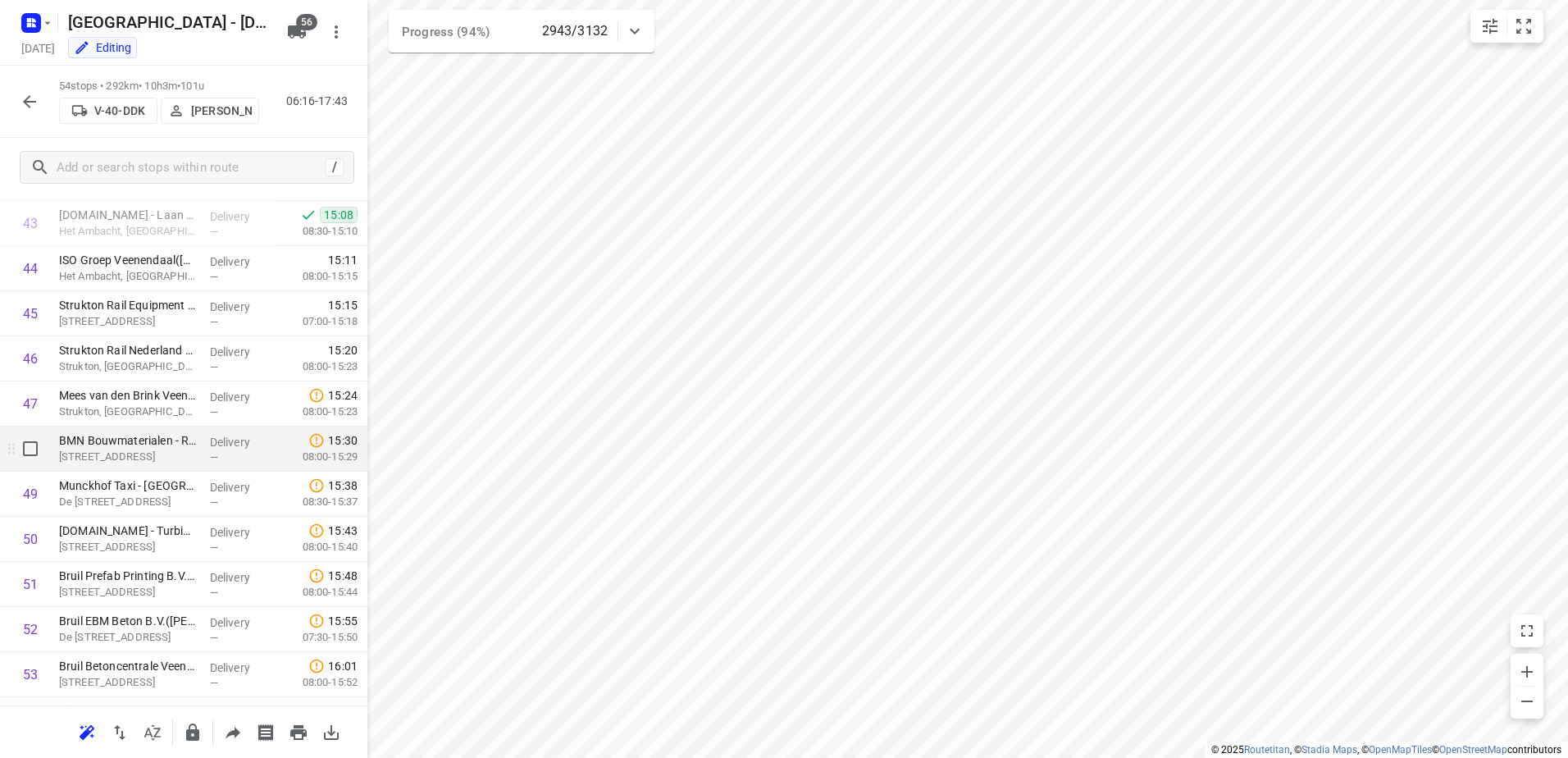
scroll to position [2055, 0]
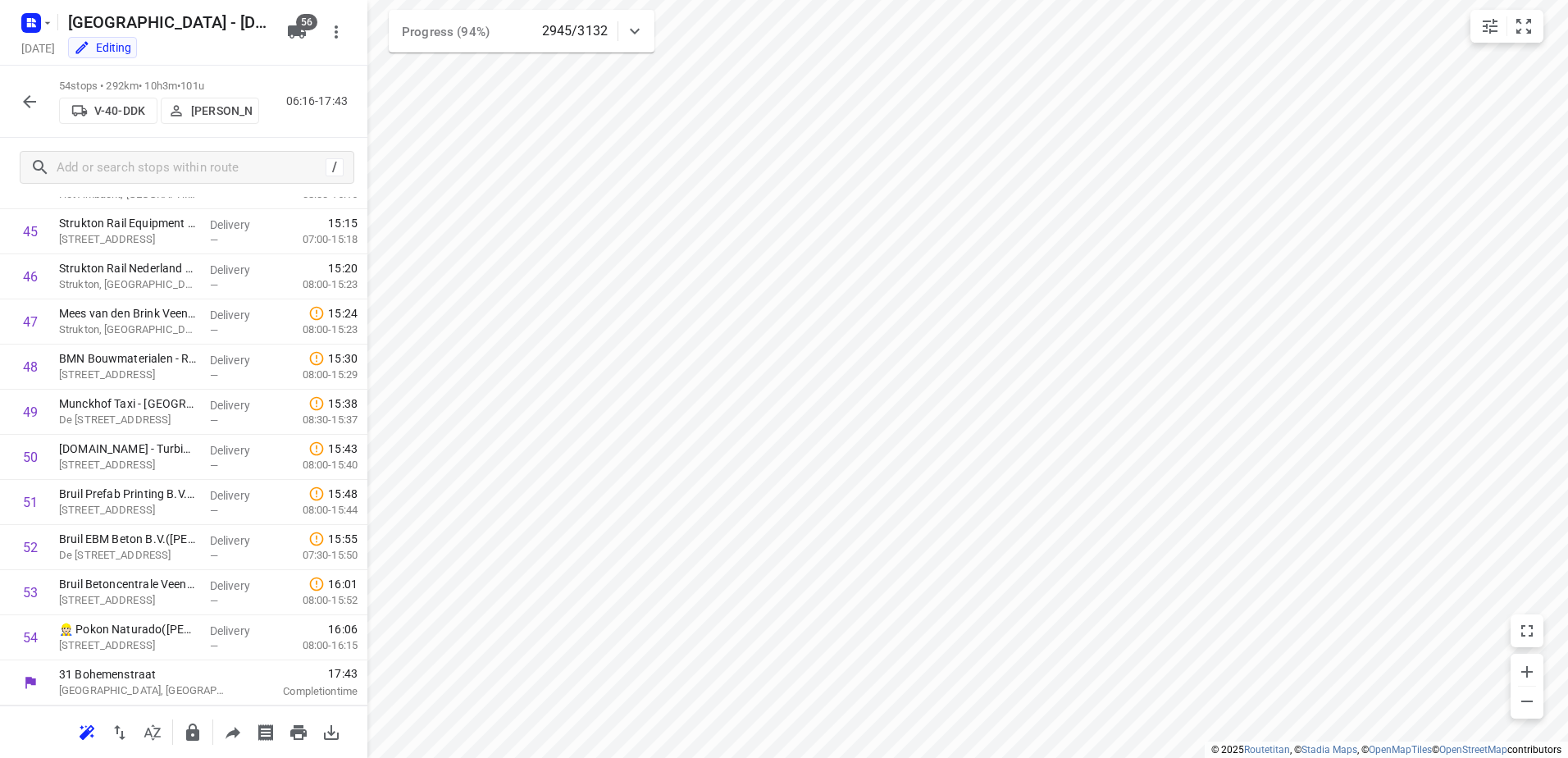
click at [34, 100] on icon "button" at bounding box center [29, 101] width 20 height 20
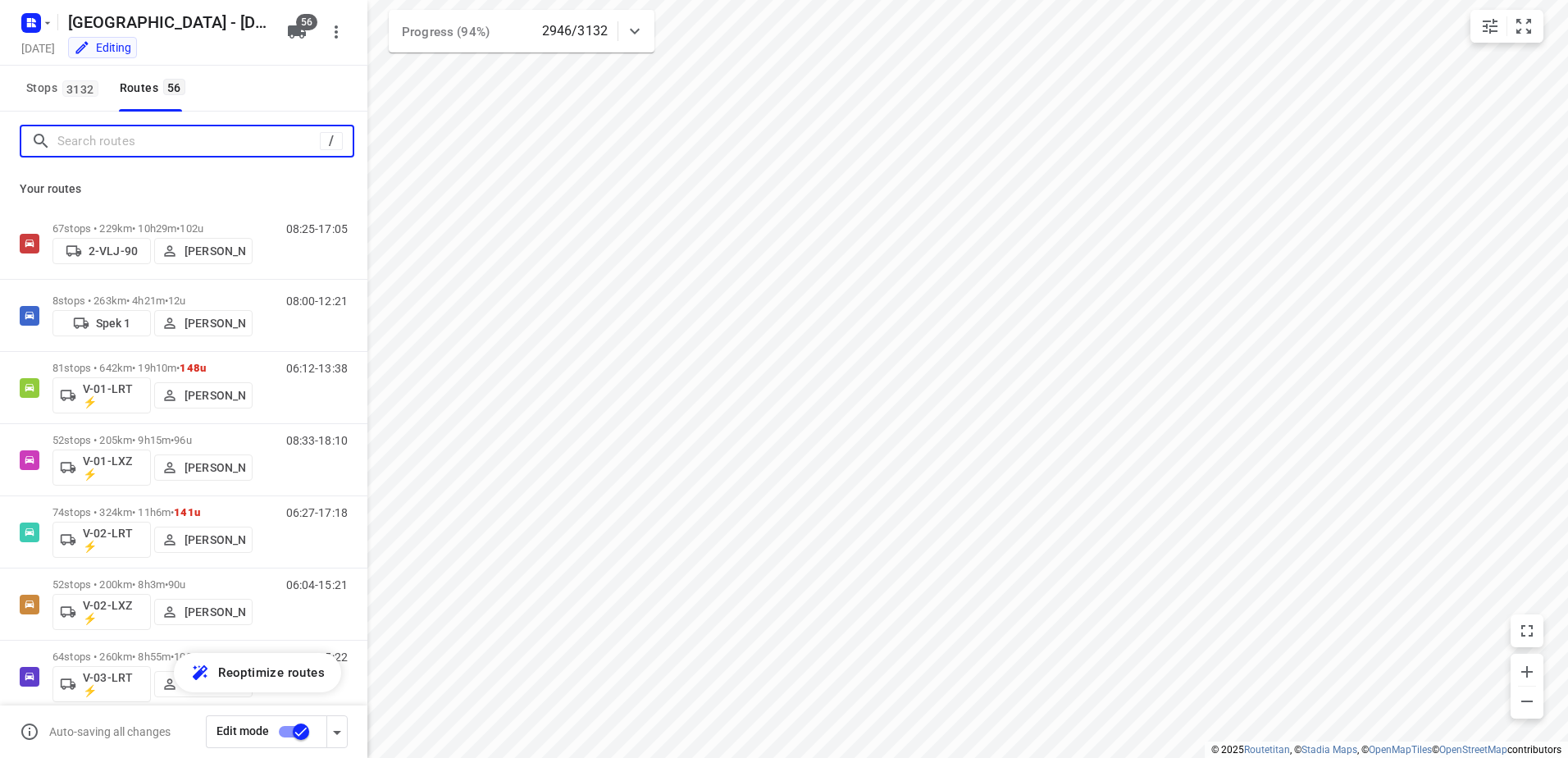
click at [134, 138] on input "Search routes" at bounding box center [188, 141] width 262 height 25
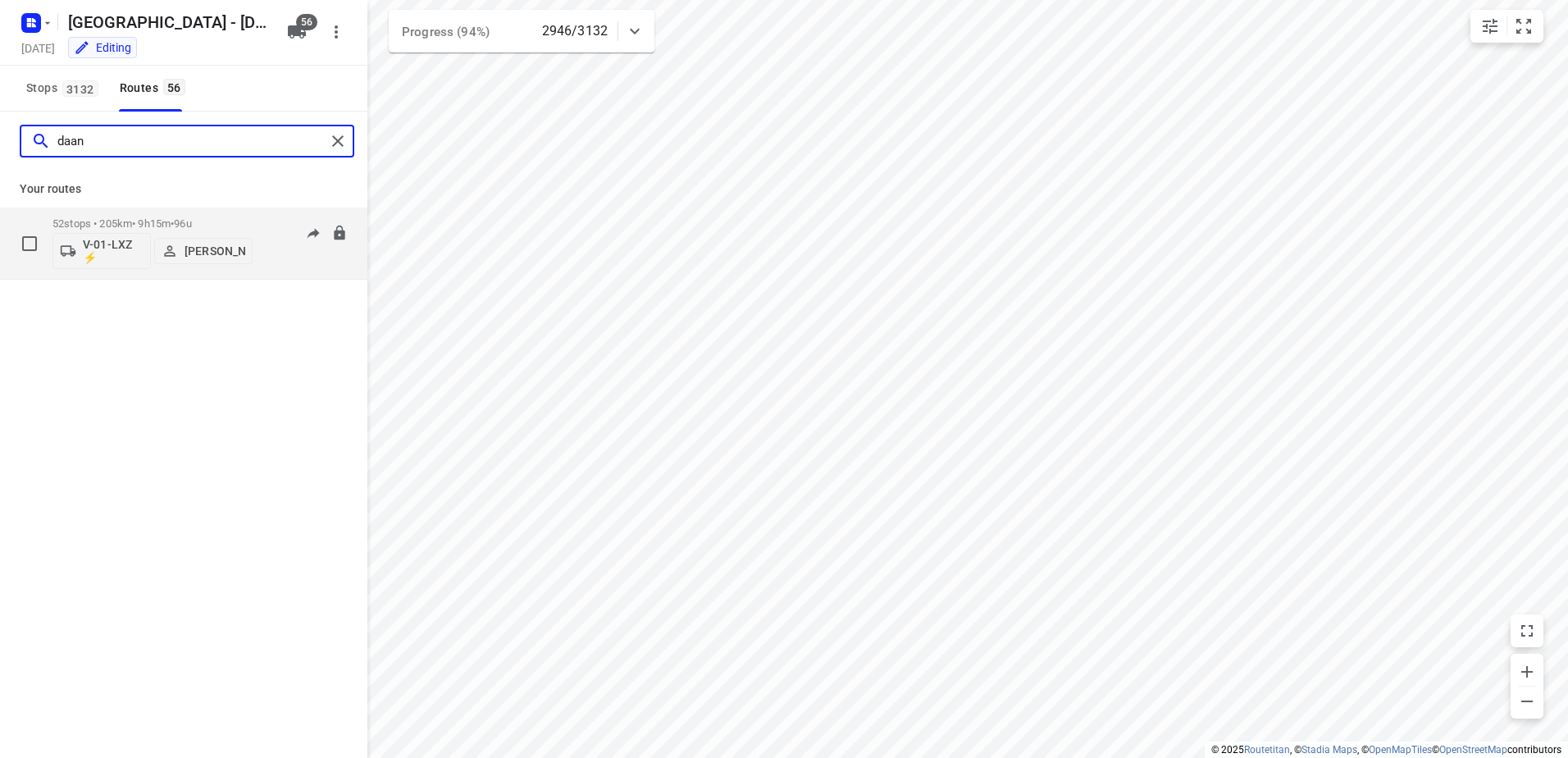
type input "daan"
click at [158, 209] on div "52 stops • 205km • 9h15m • 96u V-01-LXZ ⚡ [PERSON_NAME]" at bounding box center [152, 243] width 200 height 68
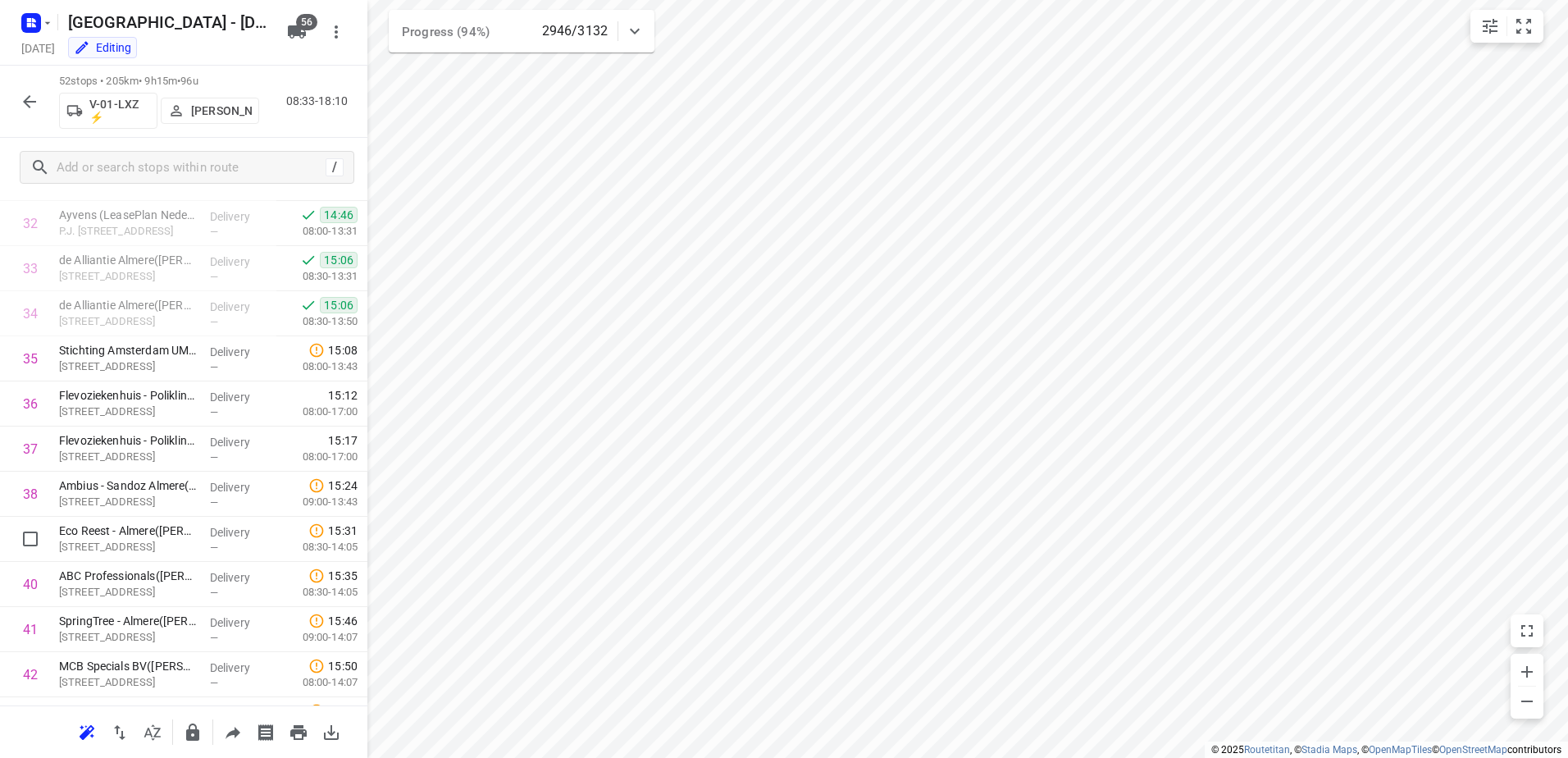
scroll to position [1965, 0]
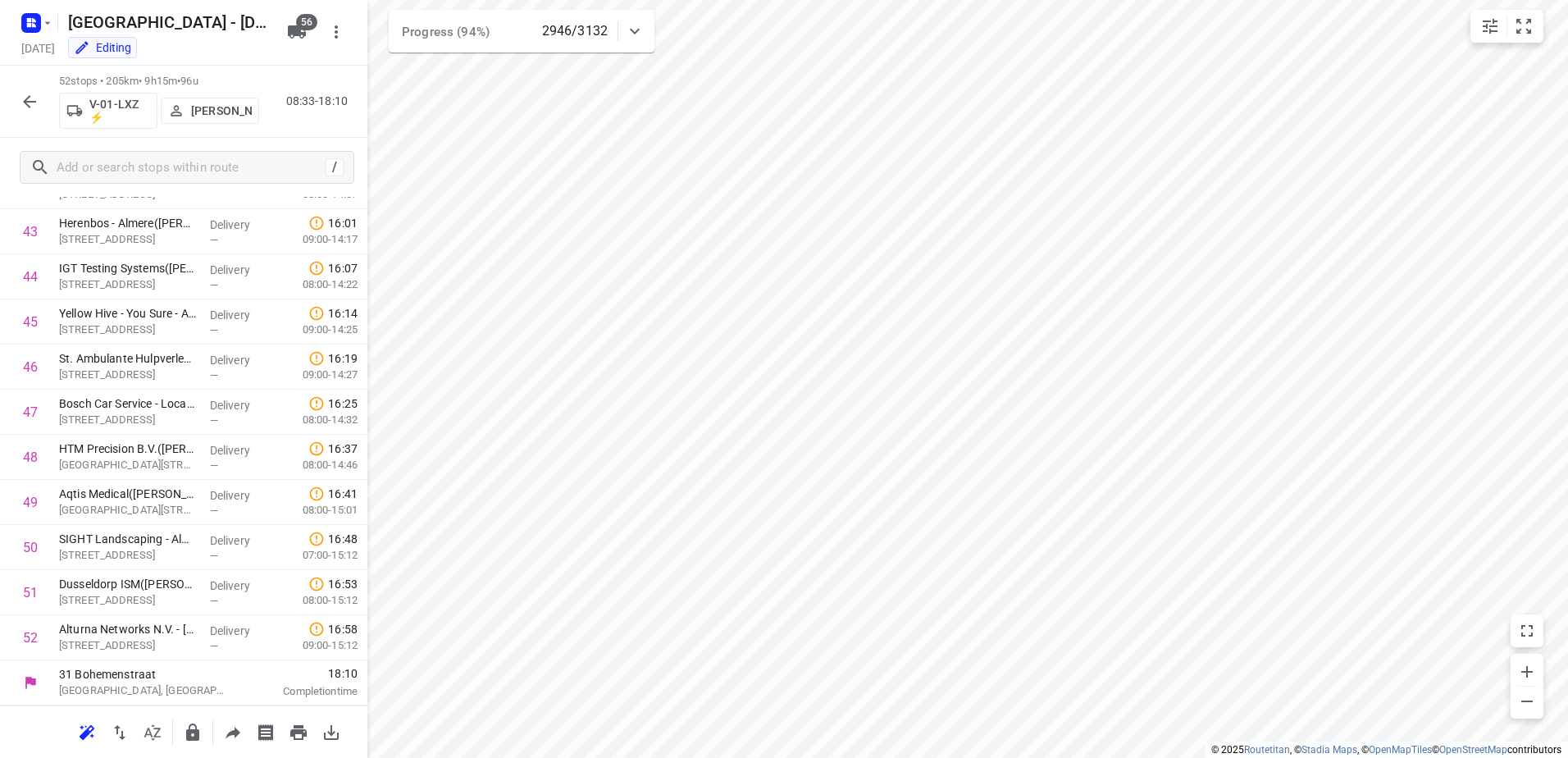
click at [33, 100] on icon "button" at bounding box center [29, 101] width 20 height 20
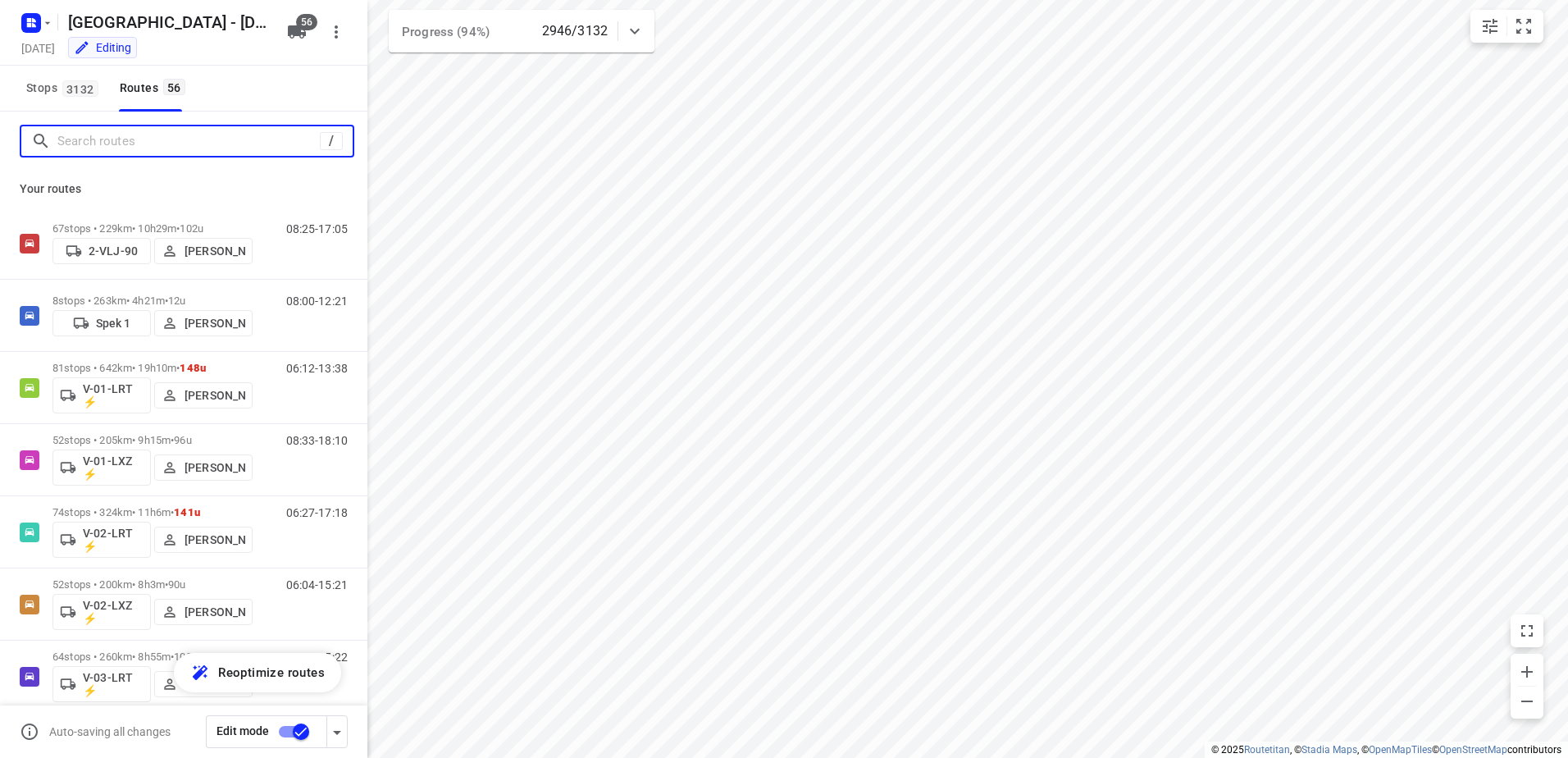
click at [109, 146] on input "Search routes" at bounding box center [188, 141] width 262 height 25
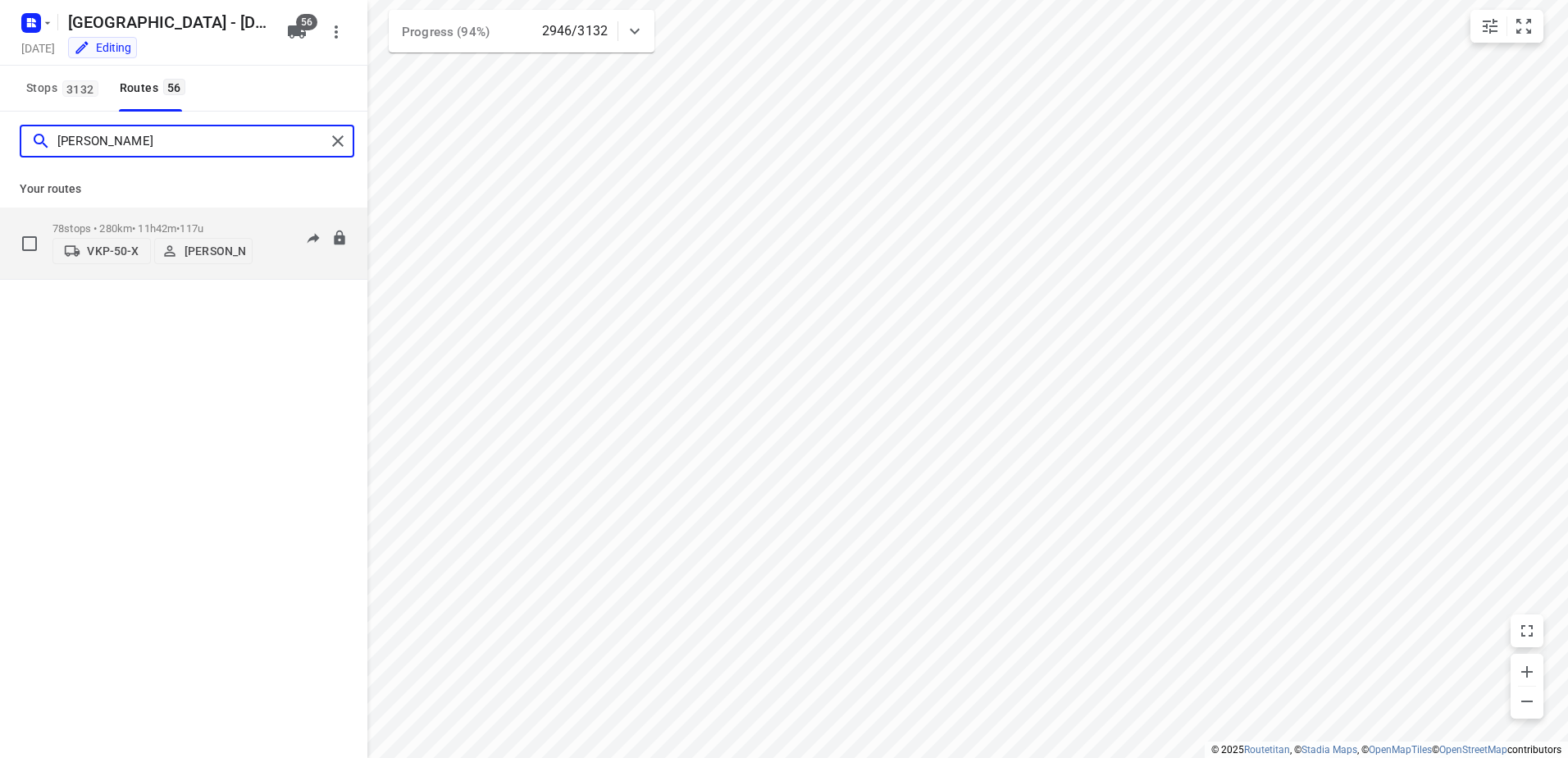
type input "[PERSON_NAME]"
click at [179, 228] on span "•" at bounding box center [177, 228] width 3 height 13
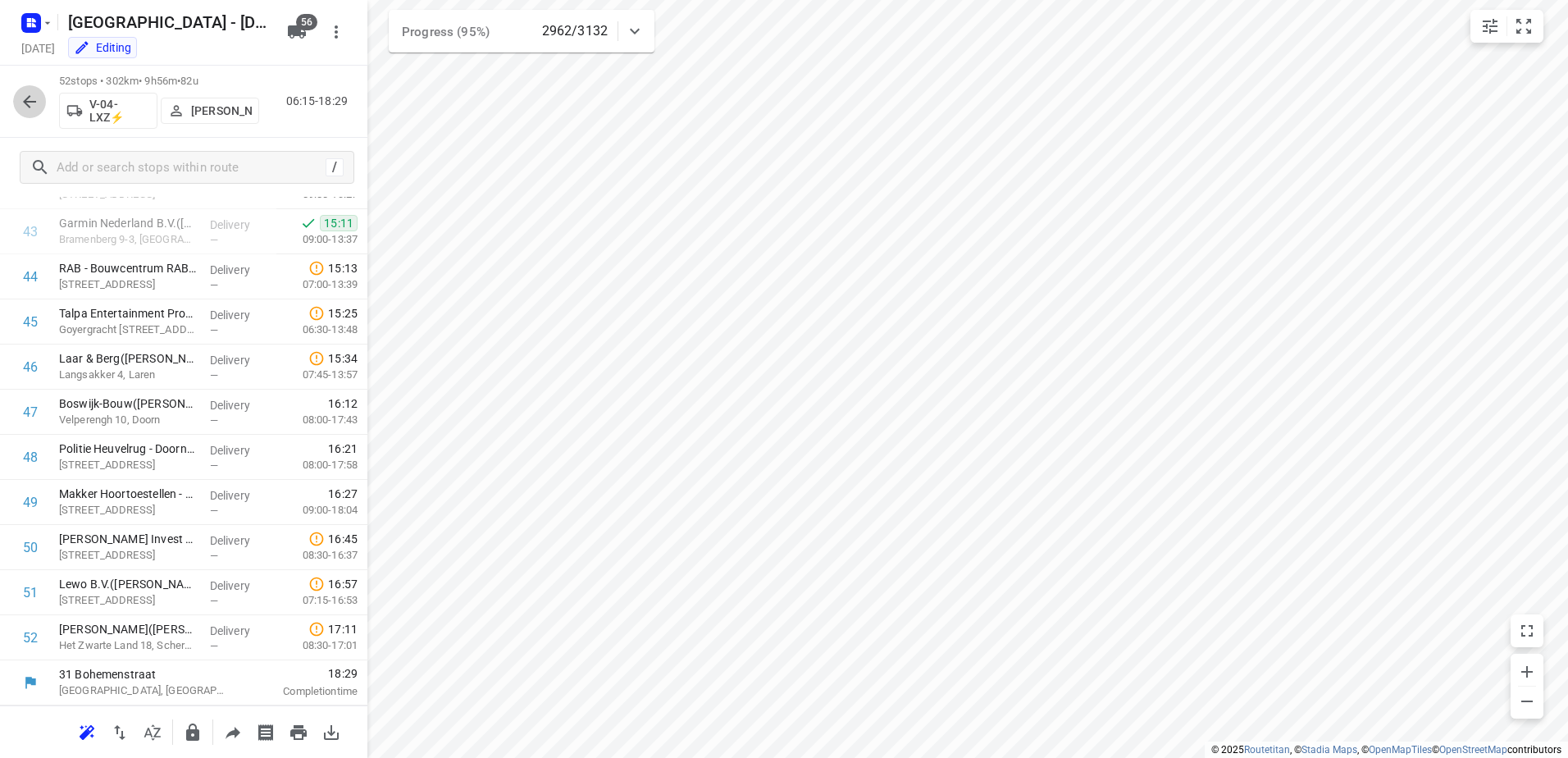
click at [39, 104] on icon "button" at bounding box center [29, 101] width 20 height 20
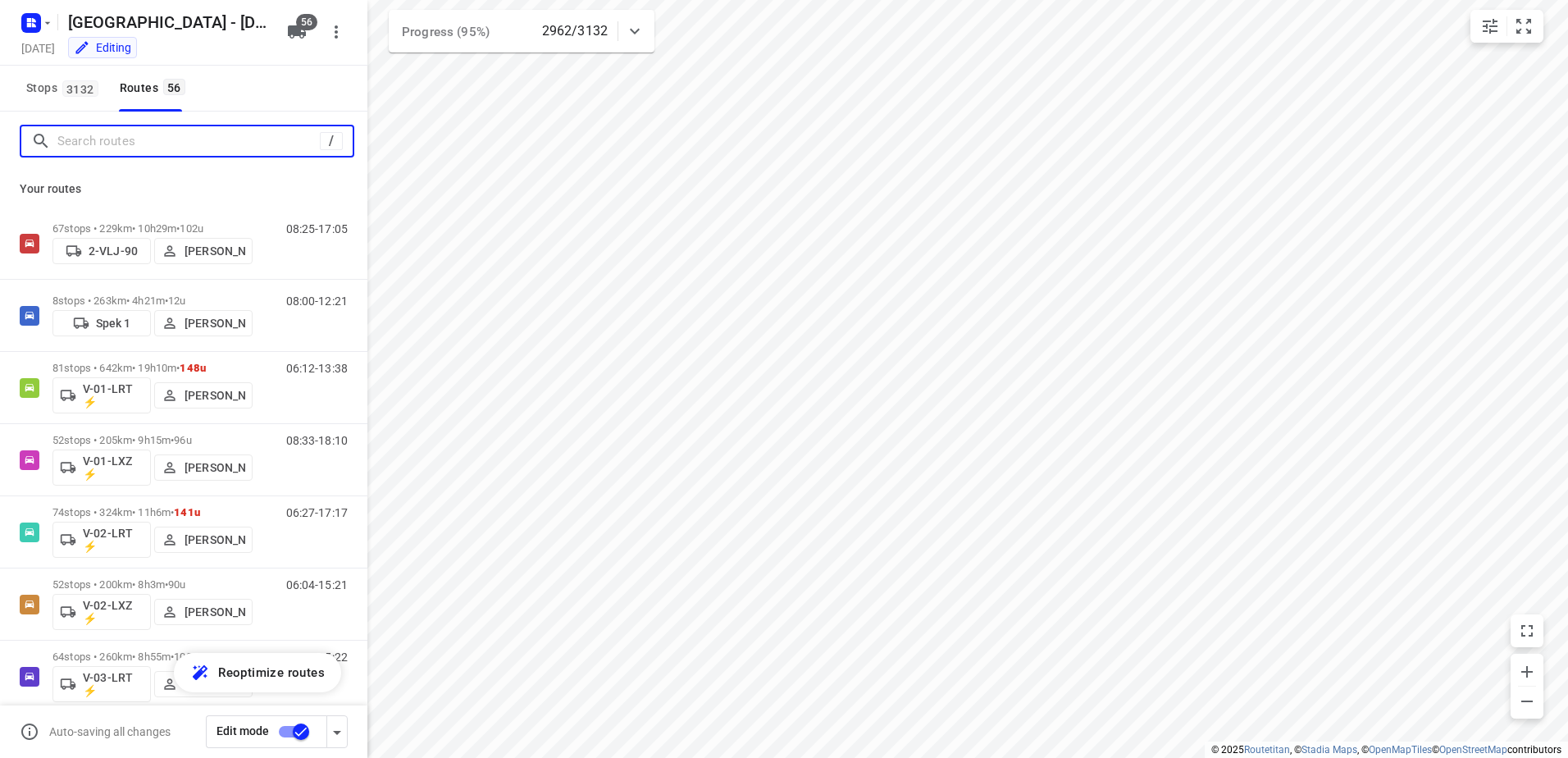
click at [113, 147] on input "Search routes" at bounding box center [188, 141] width 262 height 25
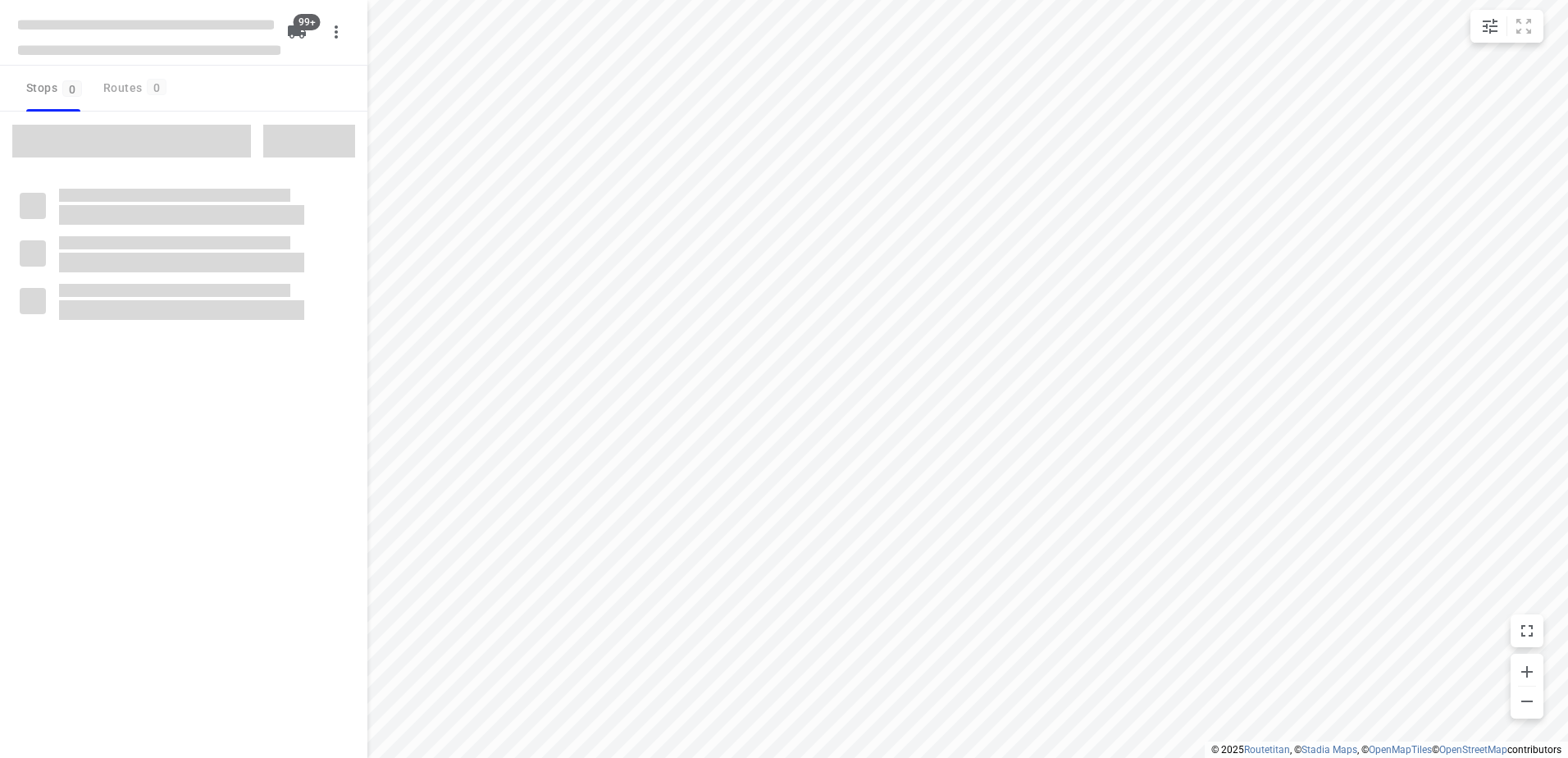
checkbox input "true"
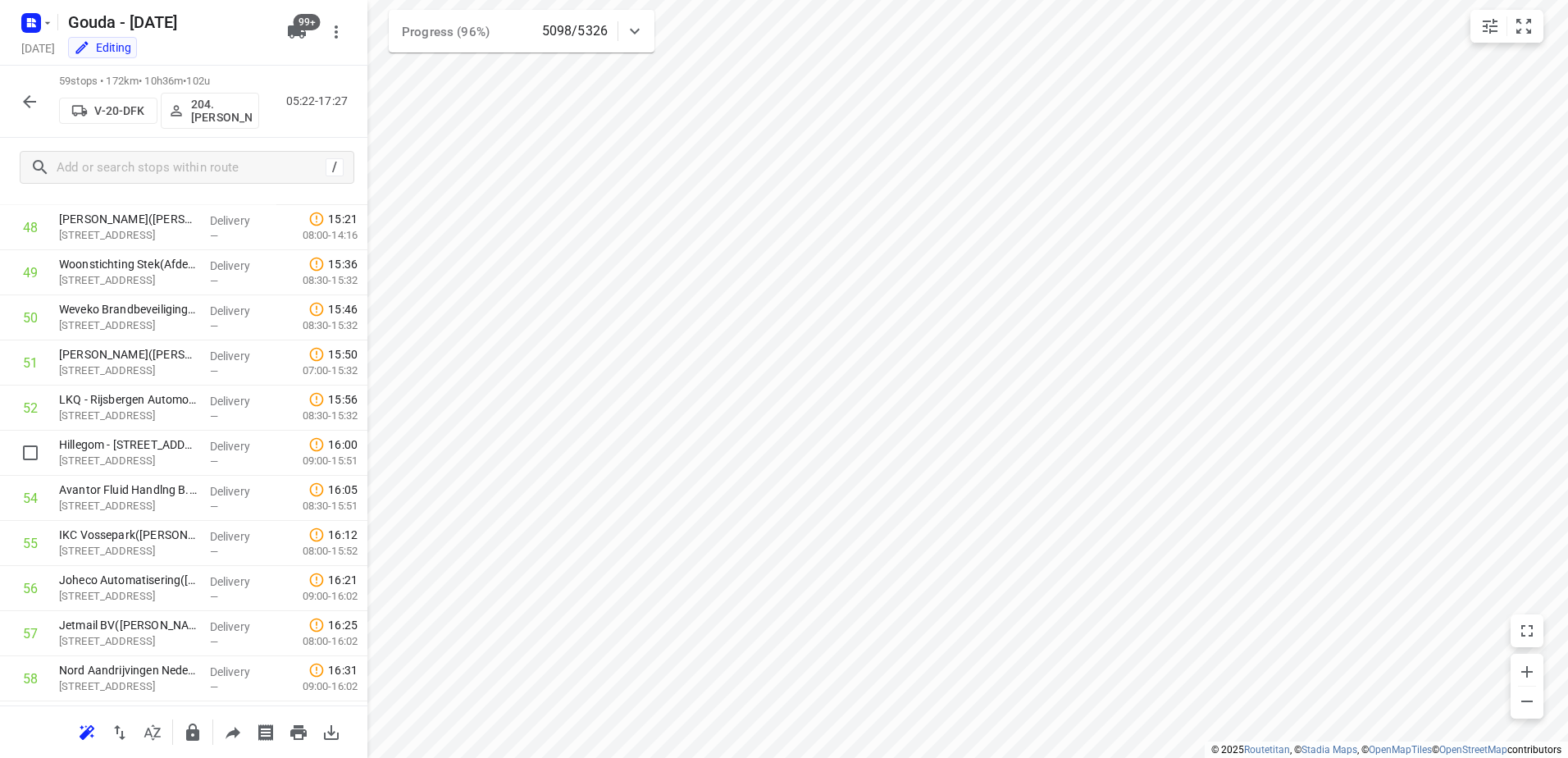
scroll to position [2159, 0]
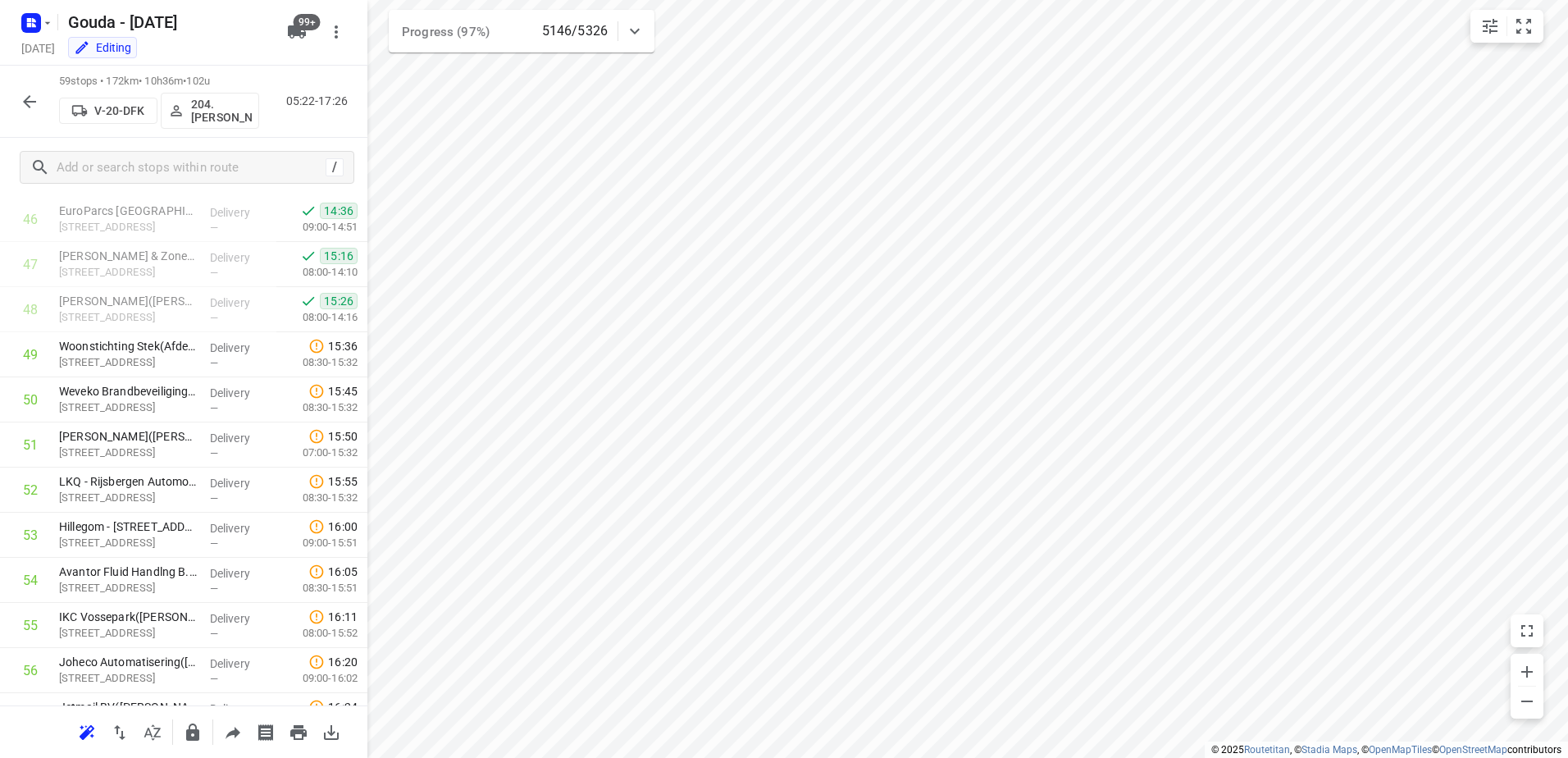
click at [35, 94] on icon "button" at bounding box center [29, 101] width 20 height 20
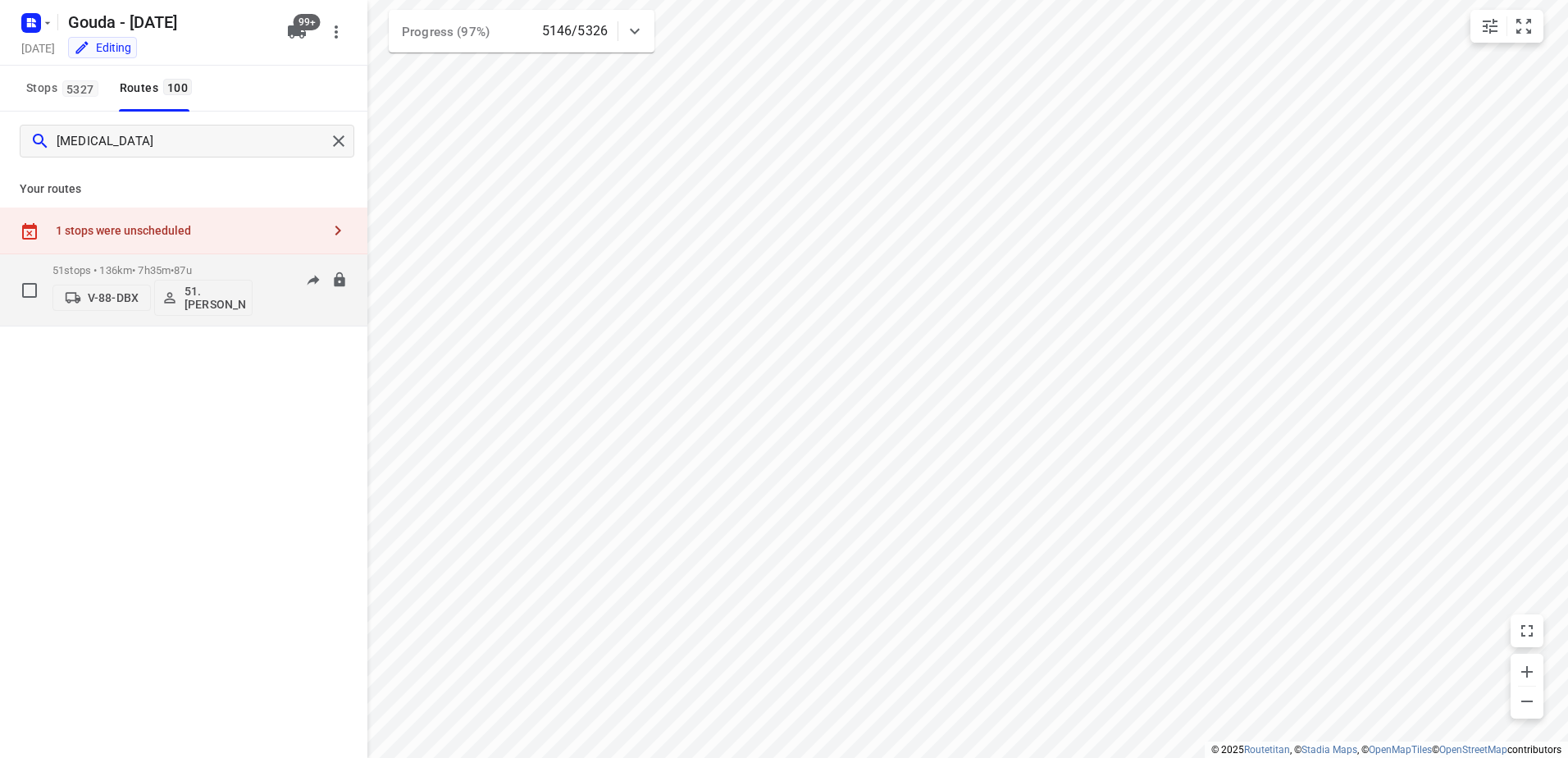
type input "[MEDICAL_DATA]"
click at [112, 273] on p "51 stops • 136km • 7h35m • 87u" at bounding box center [152, 270] width 200 height 13
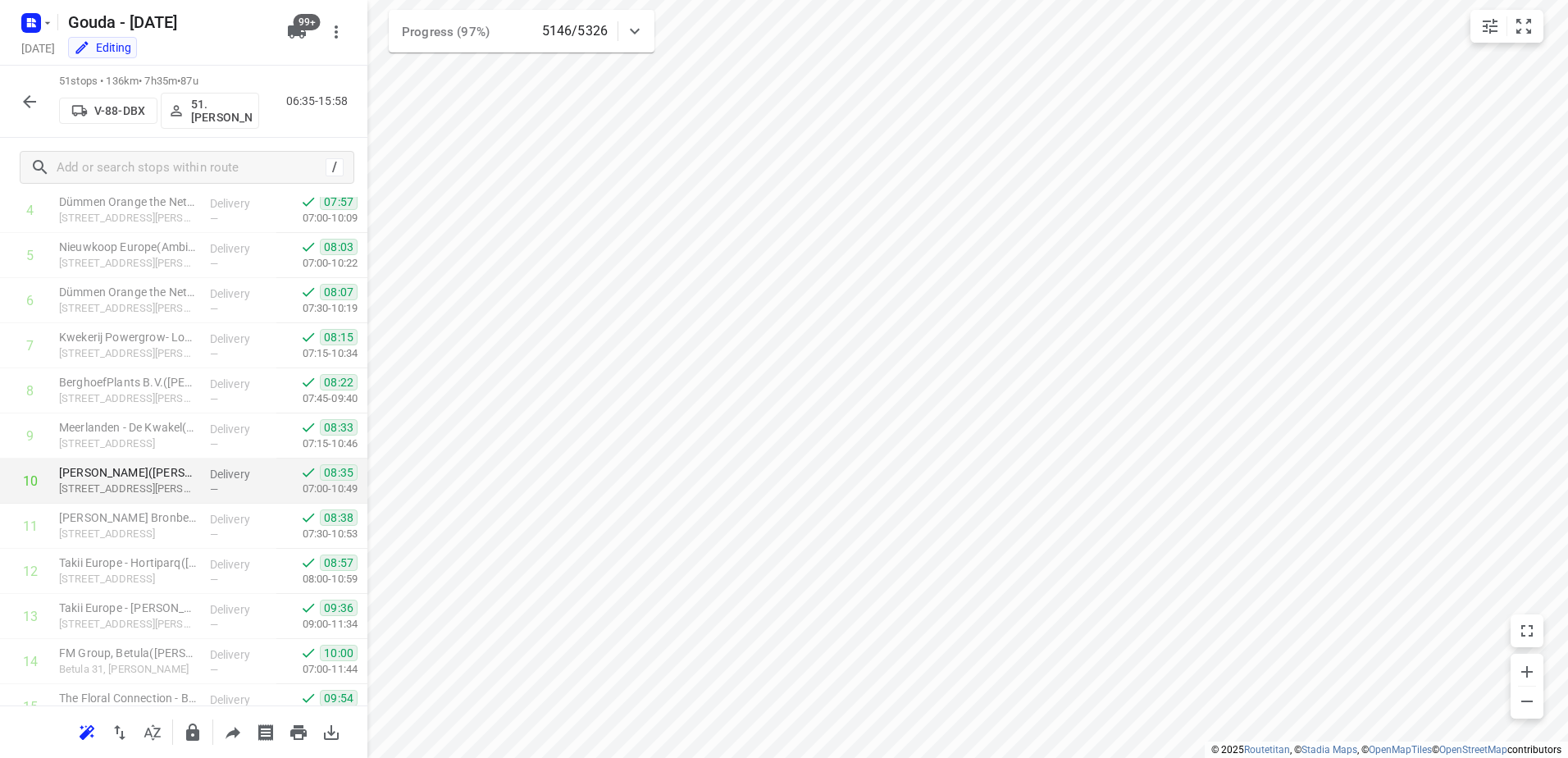
scroll to position [328, 0]
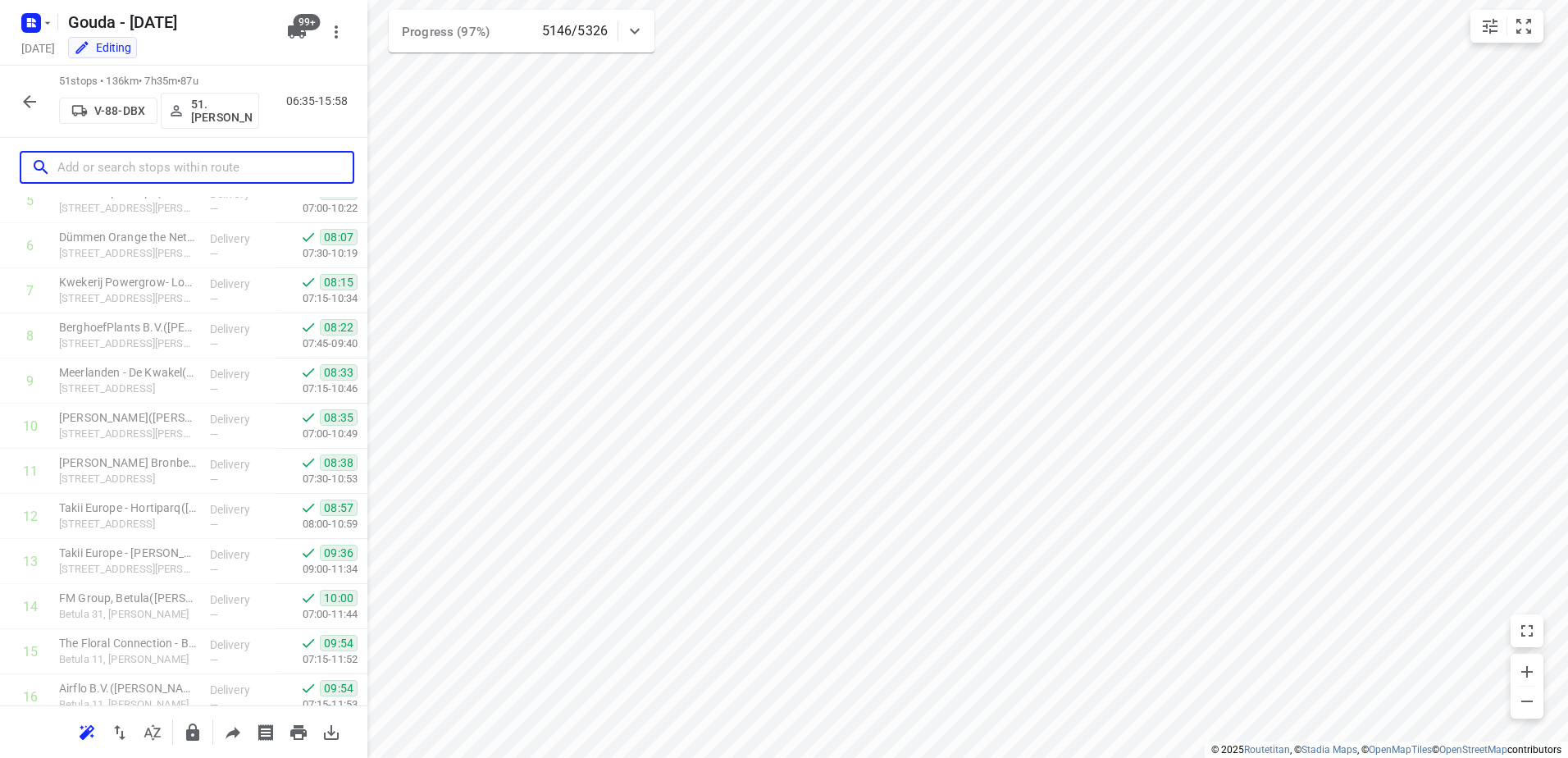
click at [165, 169] on input "text" at bounding box center [205, 168] width 295 height 25
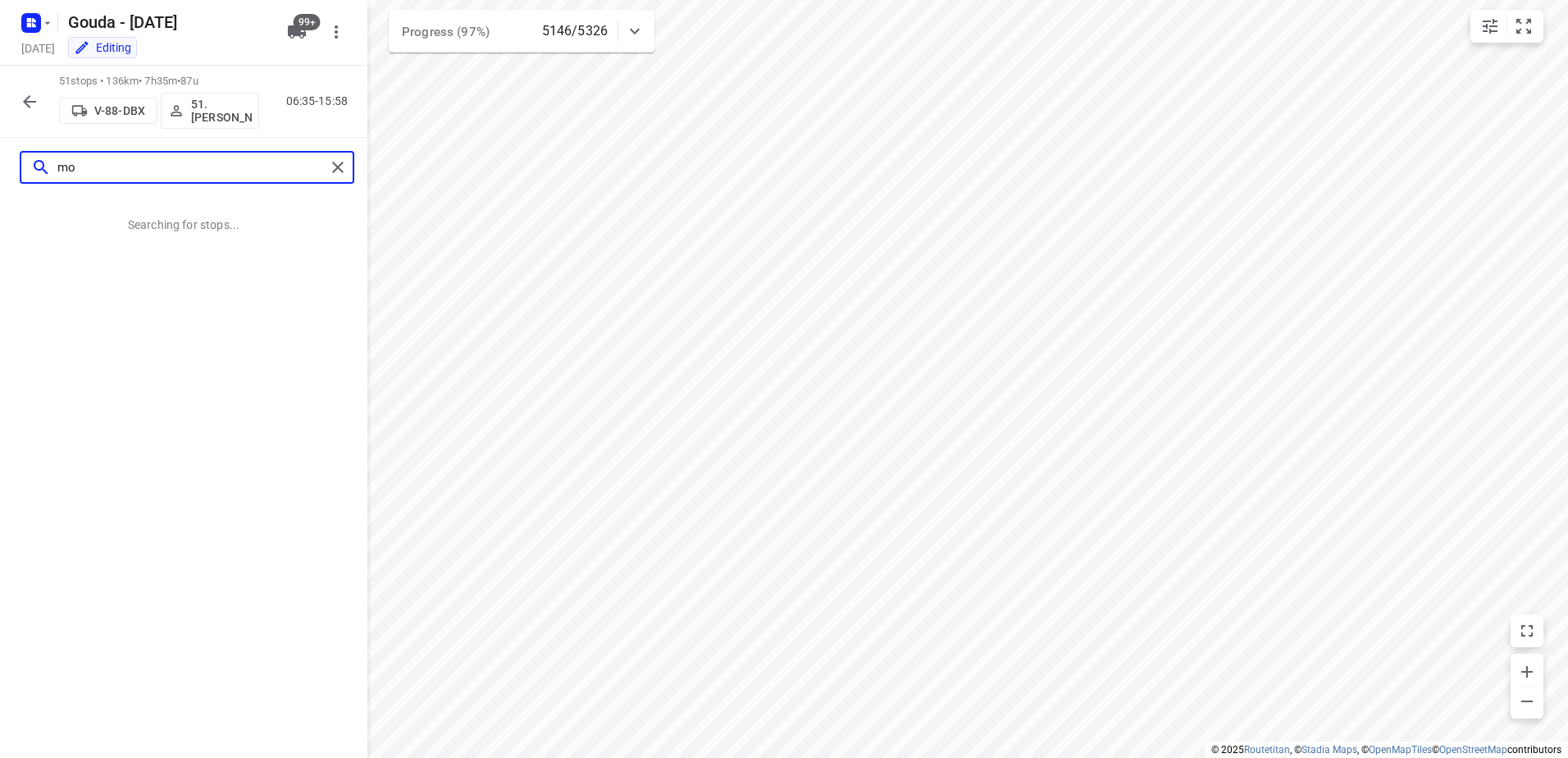
scroll to position [0, 0]
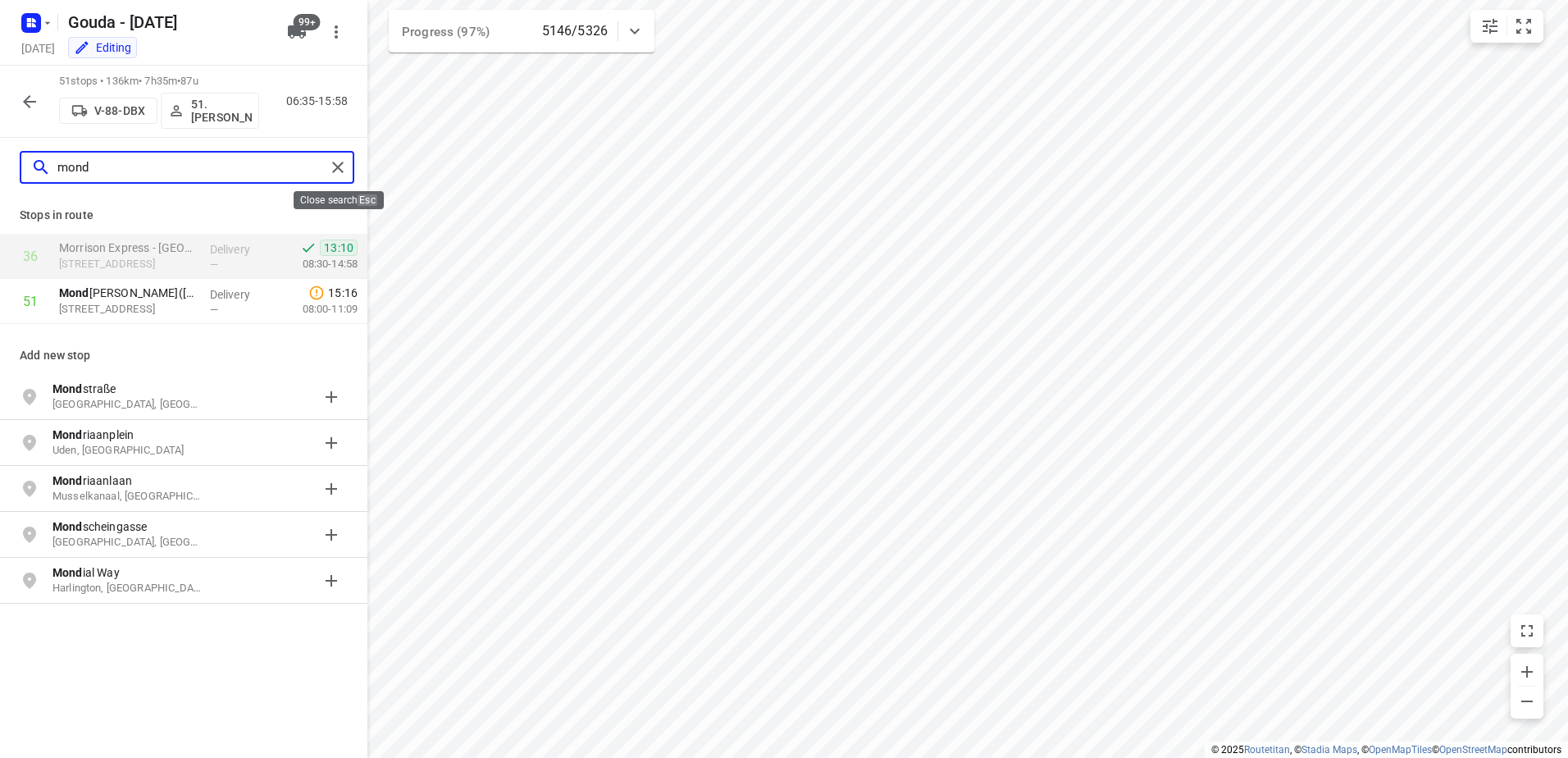
type input "mond"
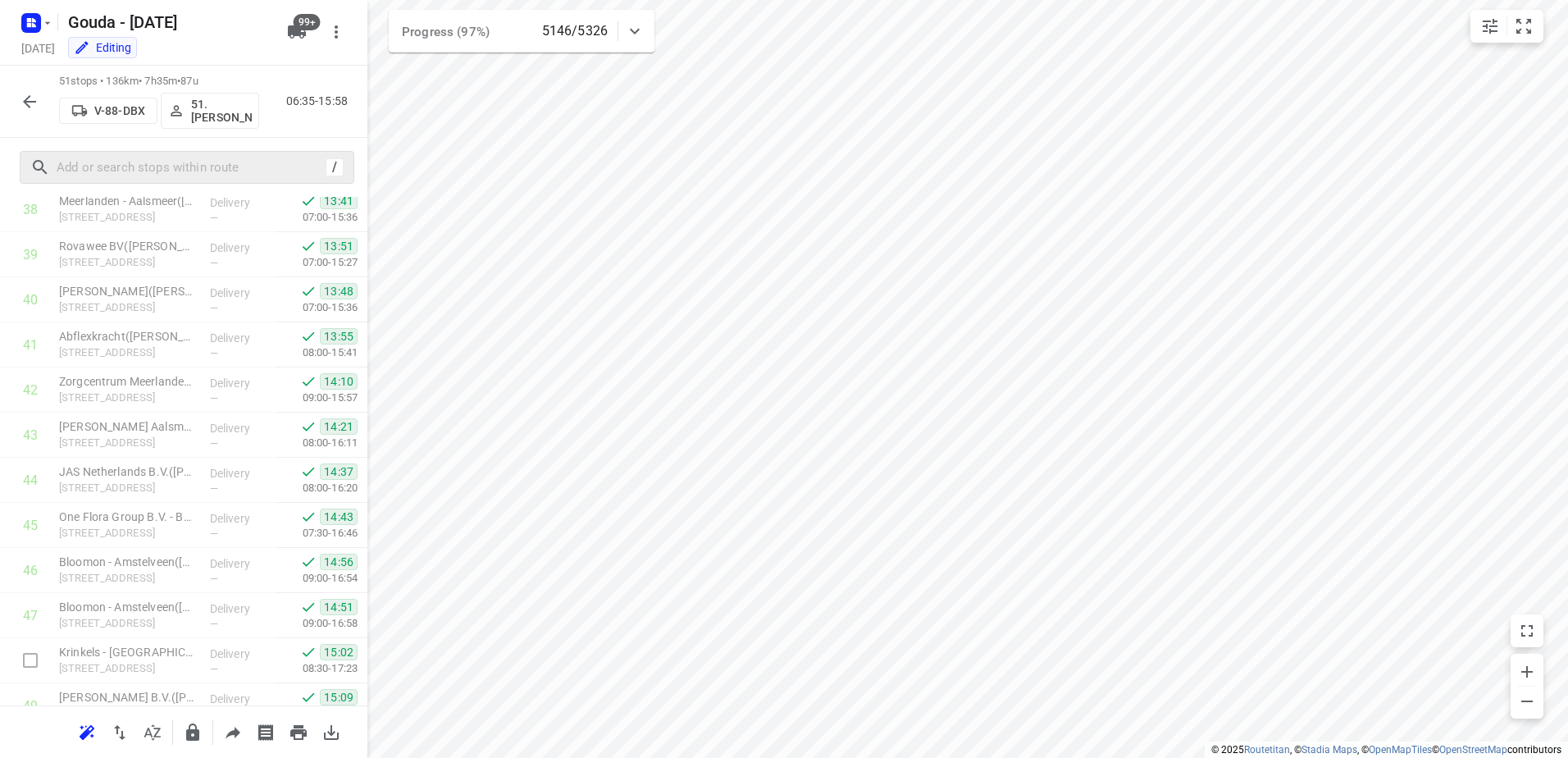
scroll to position [1967, 0]
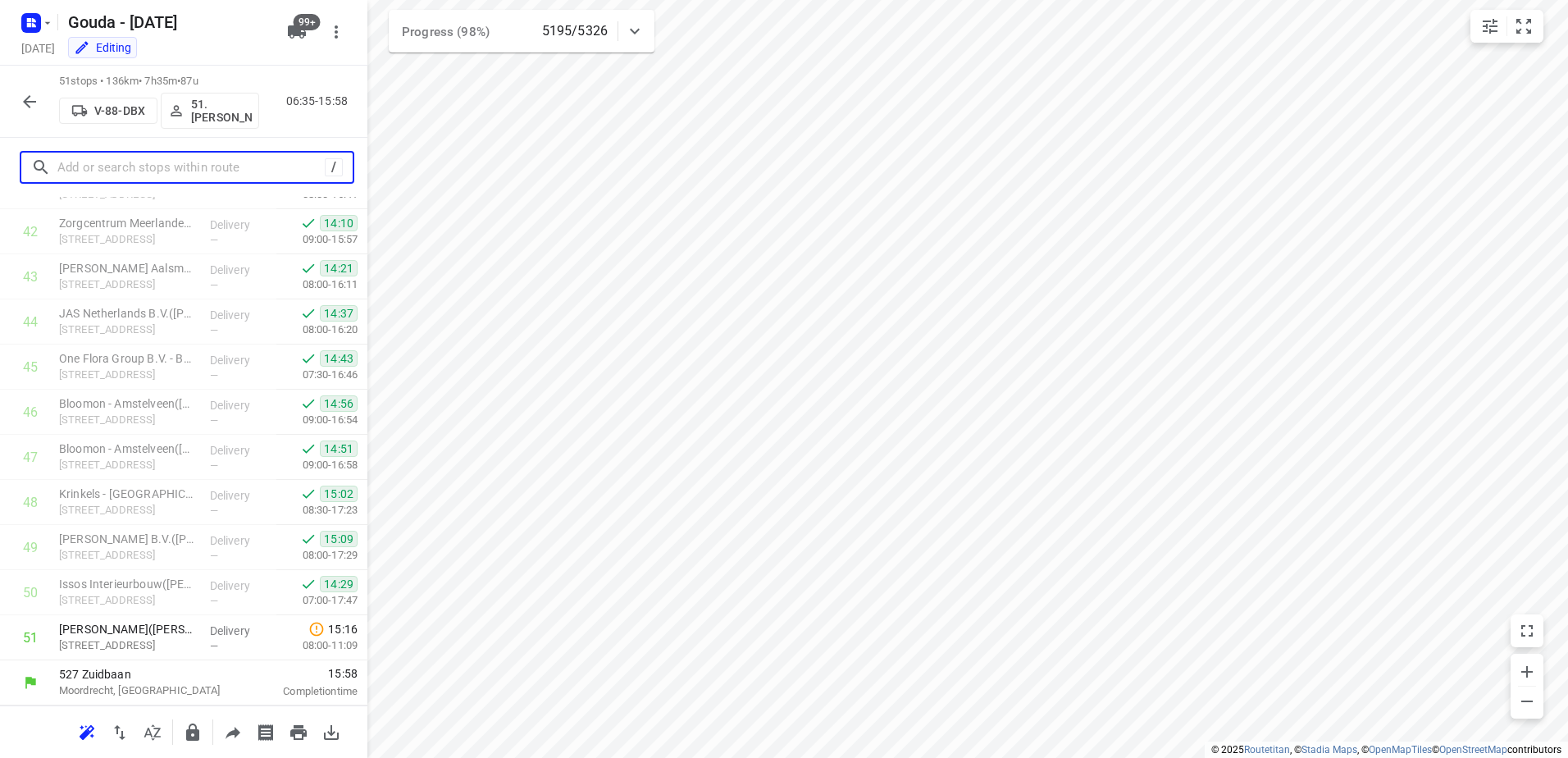
click at [164, 163] on input "text" at bounding box center [191, 168] width 267 height 25
click at [38, 100] on icon "button" at bounding box center [29, 101] width 20 height 20
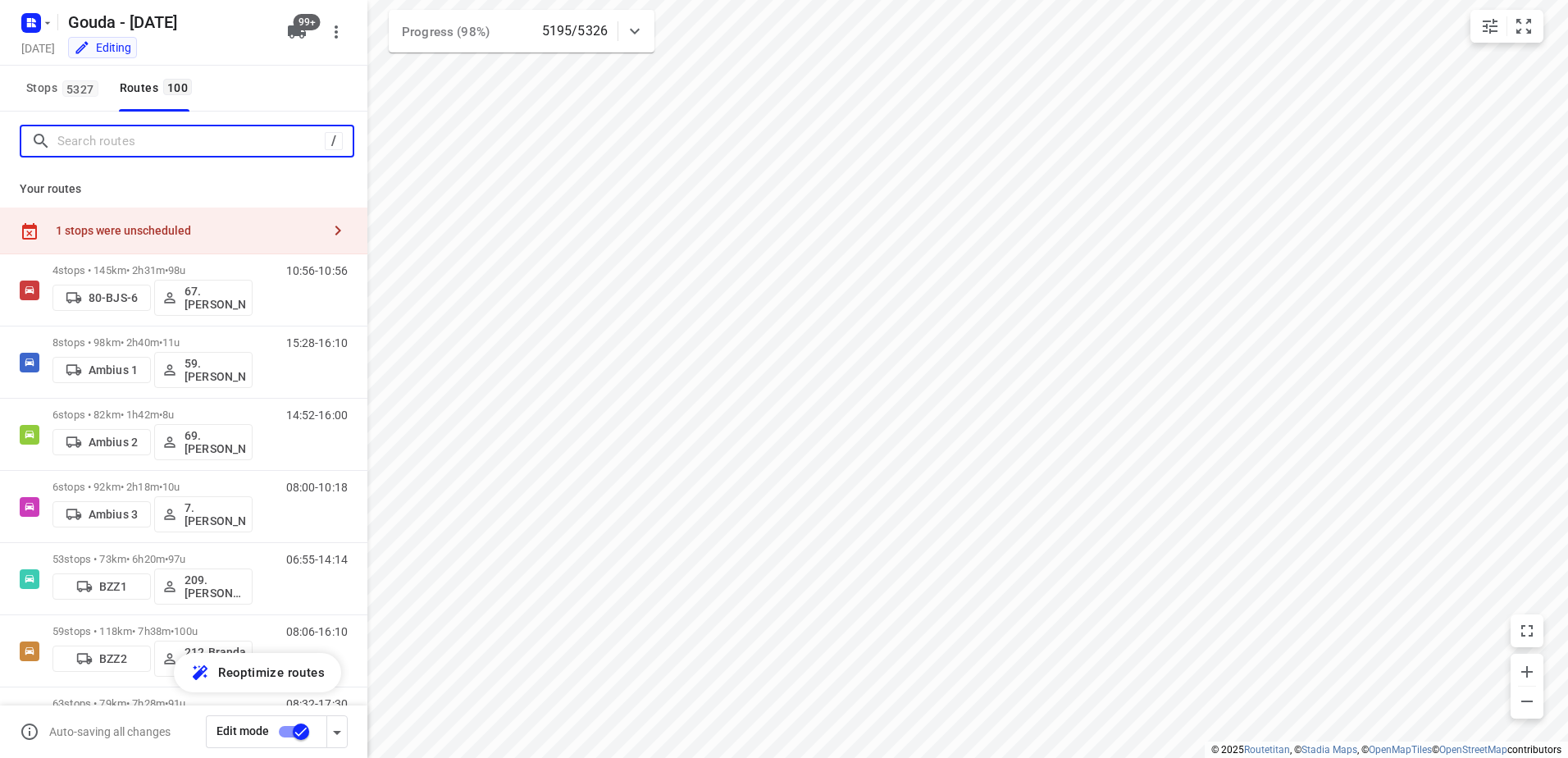
click at [174, 149] on input "Search routes" at bounding box center [191, 141] width 267 height 25
click at [193, 137] on input "Search routes" at bounding box center [205, 141] width 295 height 25
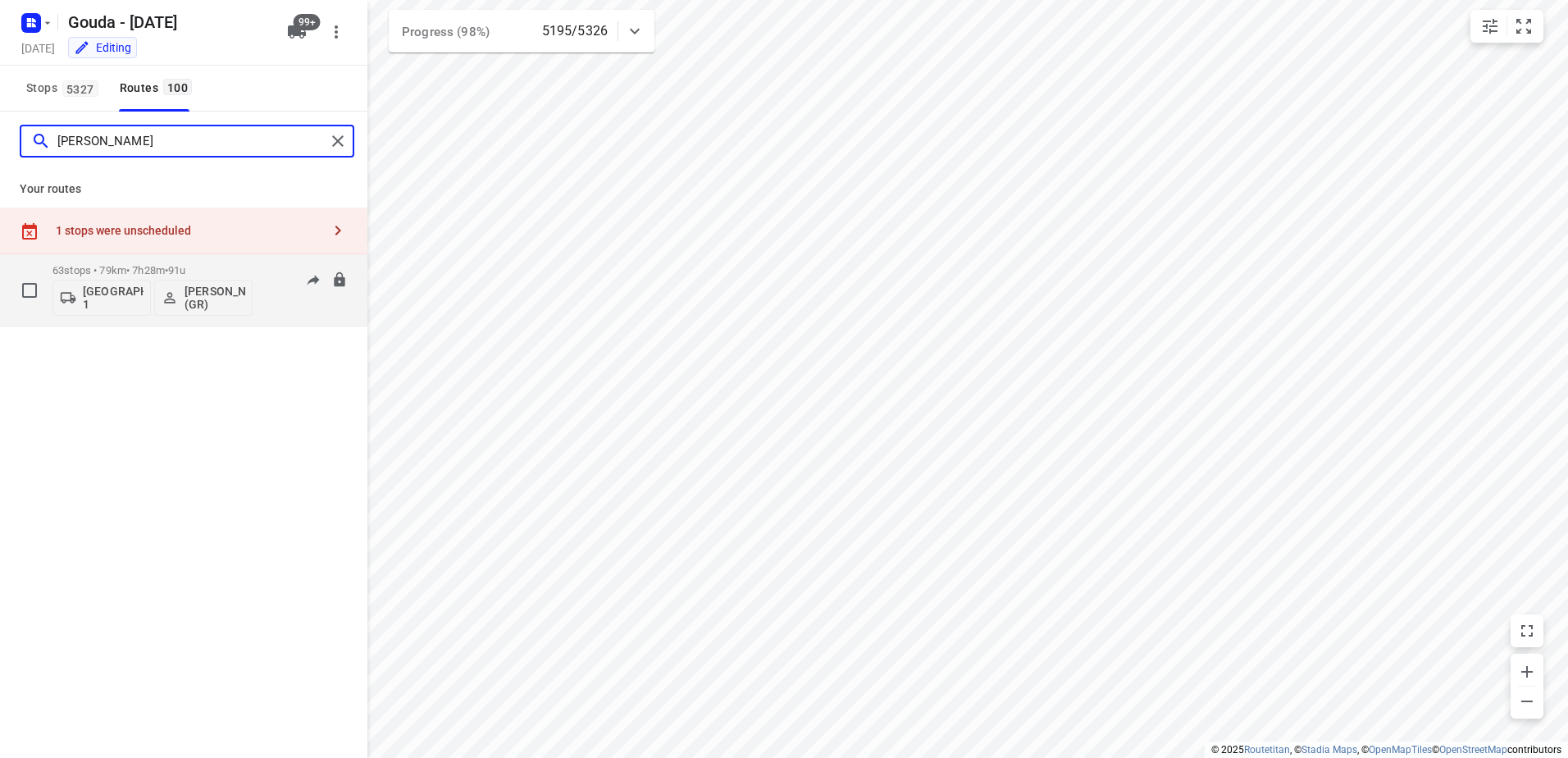
type input "[PERSON_NAME]"
click at [250, 256] on div "63 stops • 79km • 7h28m • 91u Gemeente Rotterdam 1 [PERSON_NAME] (GR) 08:32-17:…" at bounding box center [183, 291] width 368 height 72
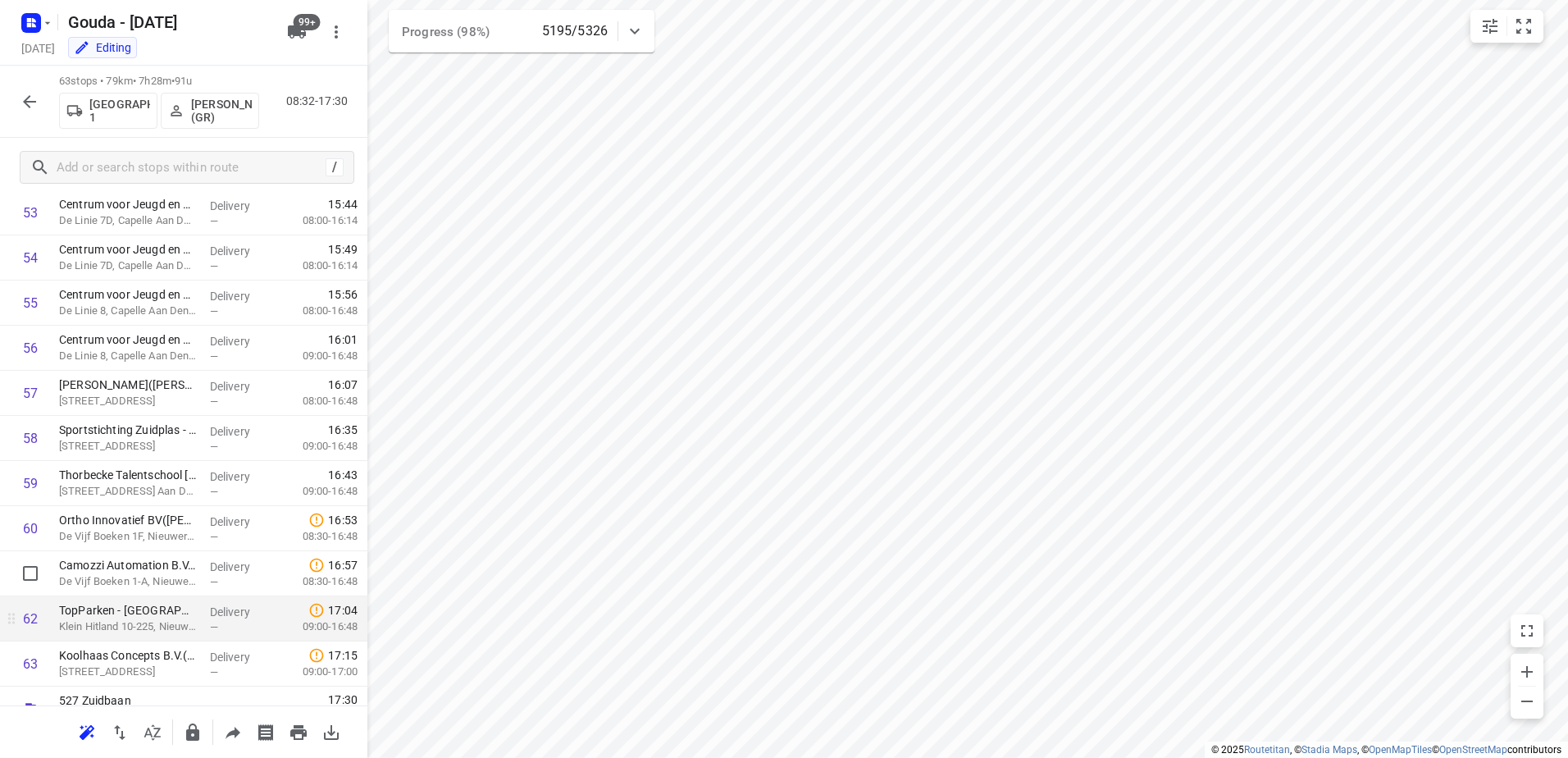
scroll to position [2508, 0]
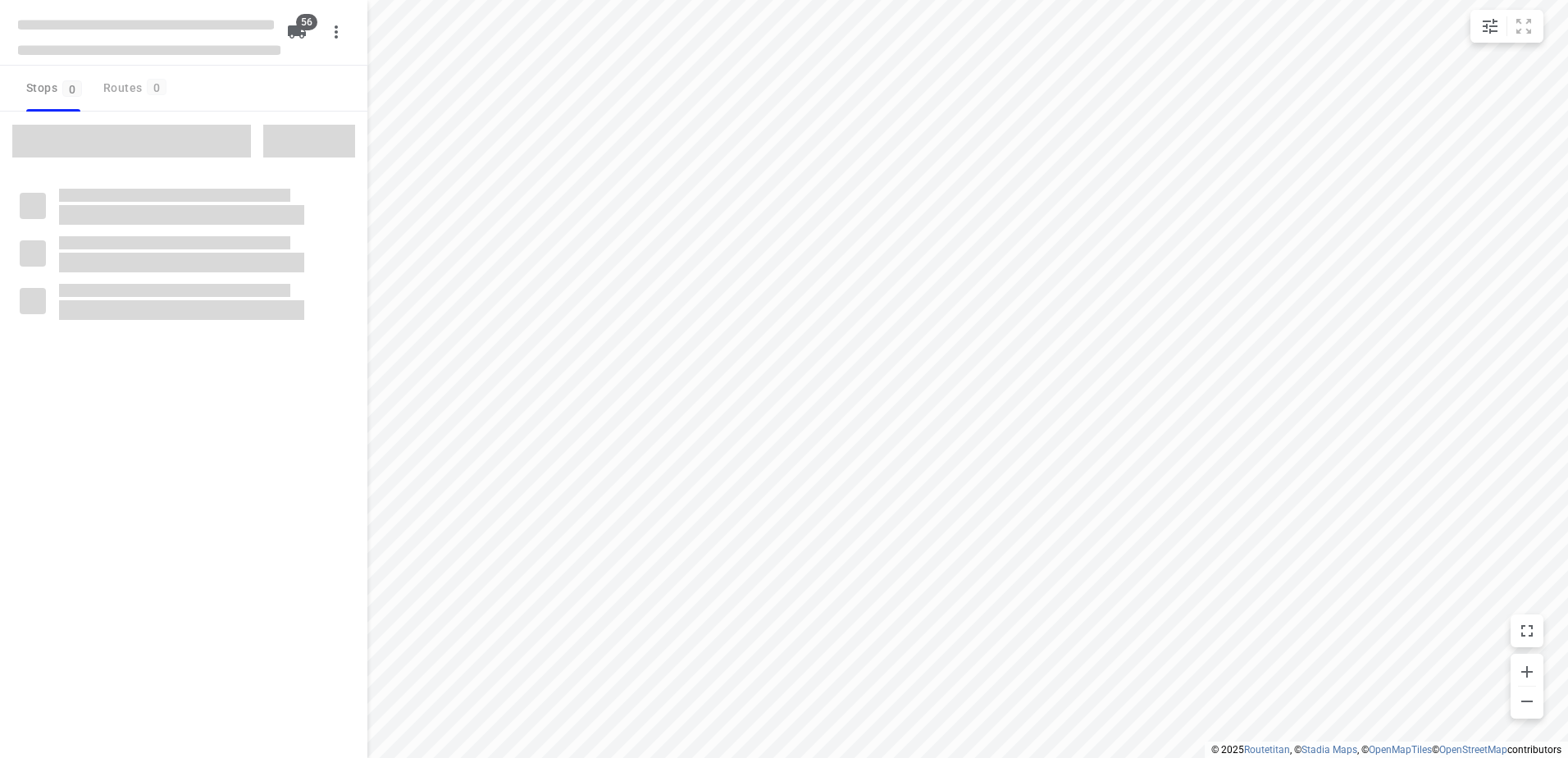
checkbox input "true"
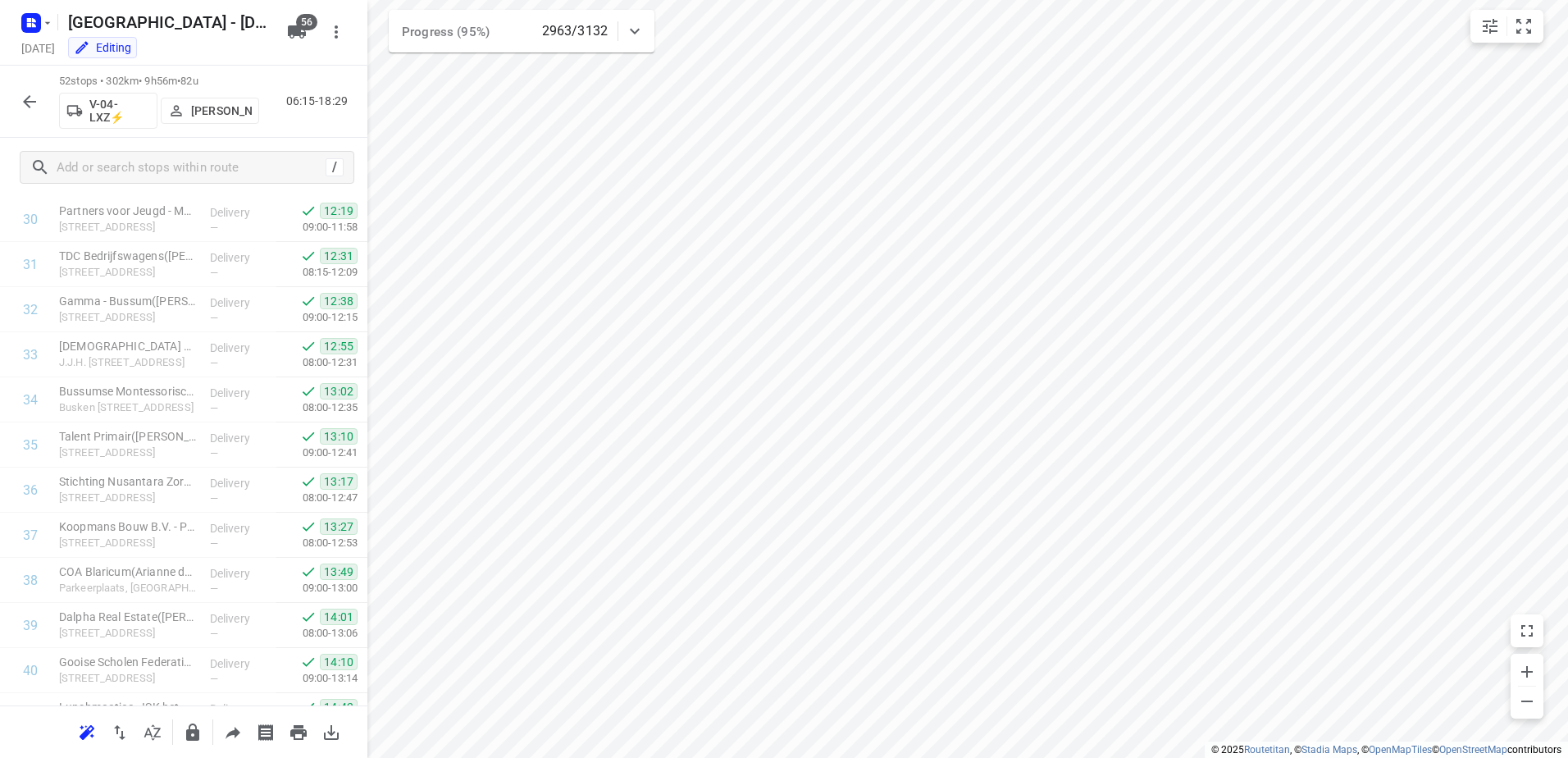
scroll to position [1965, 0]
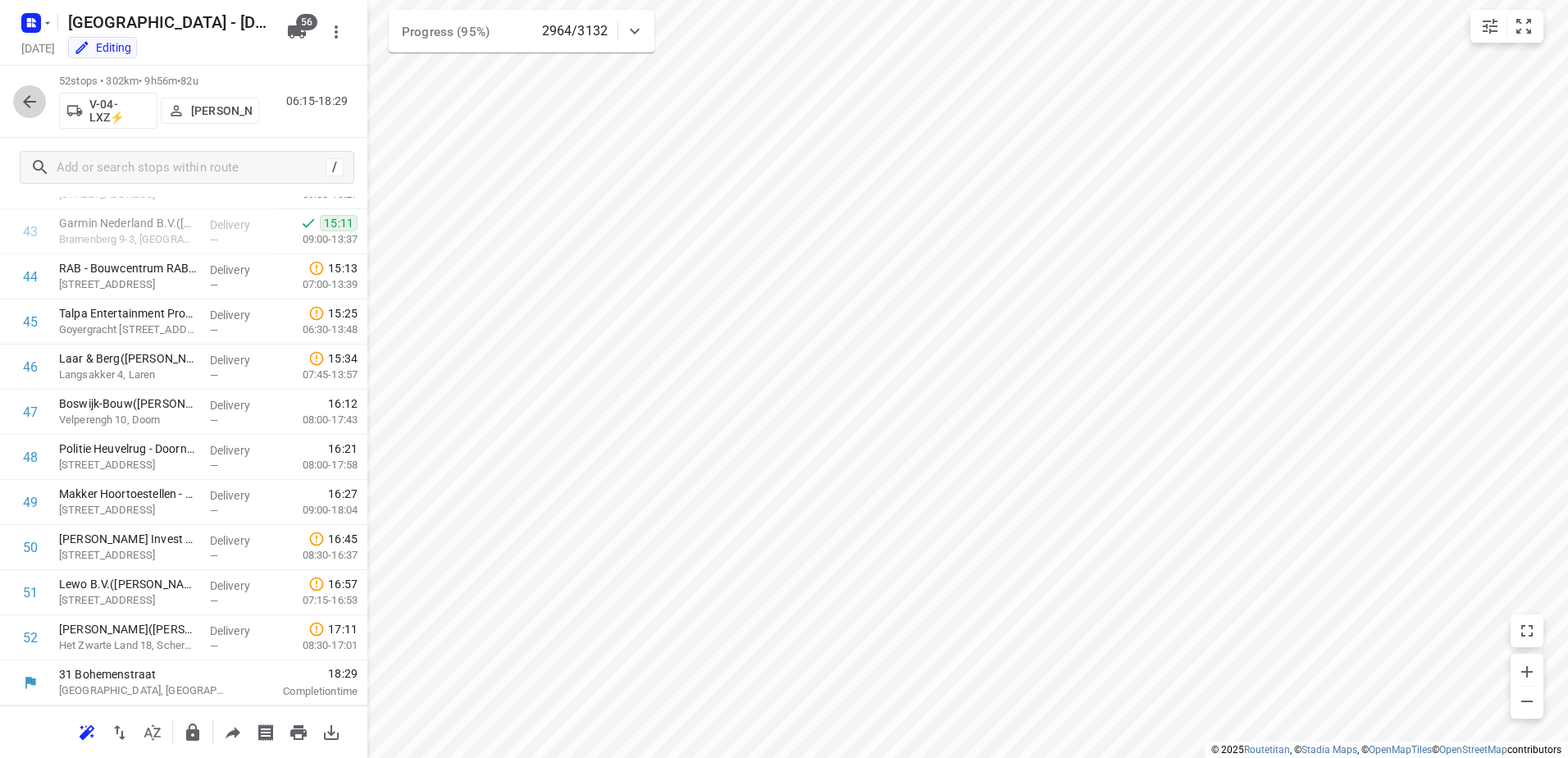
click at [25, 91] on button "button" at bounding box center [29, 101] width 33 height 33
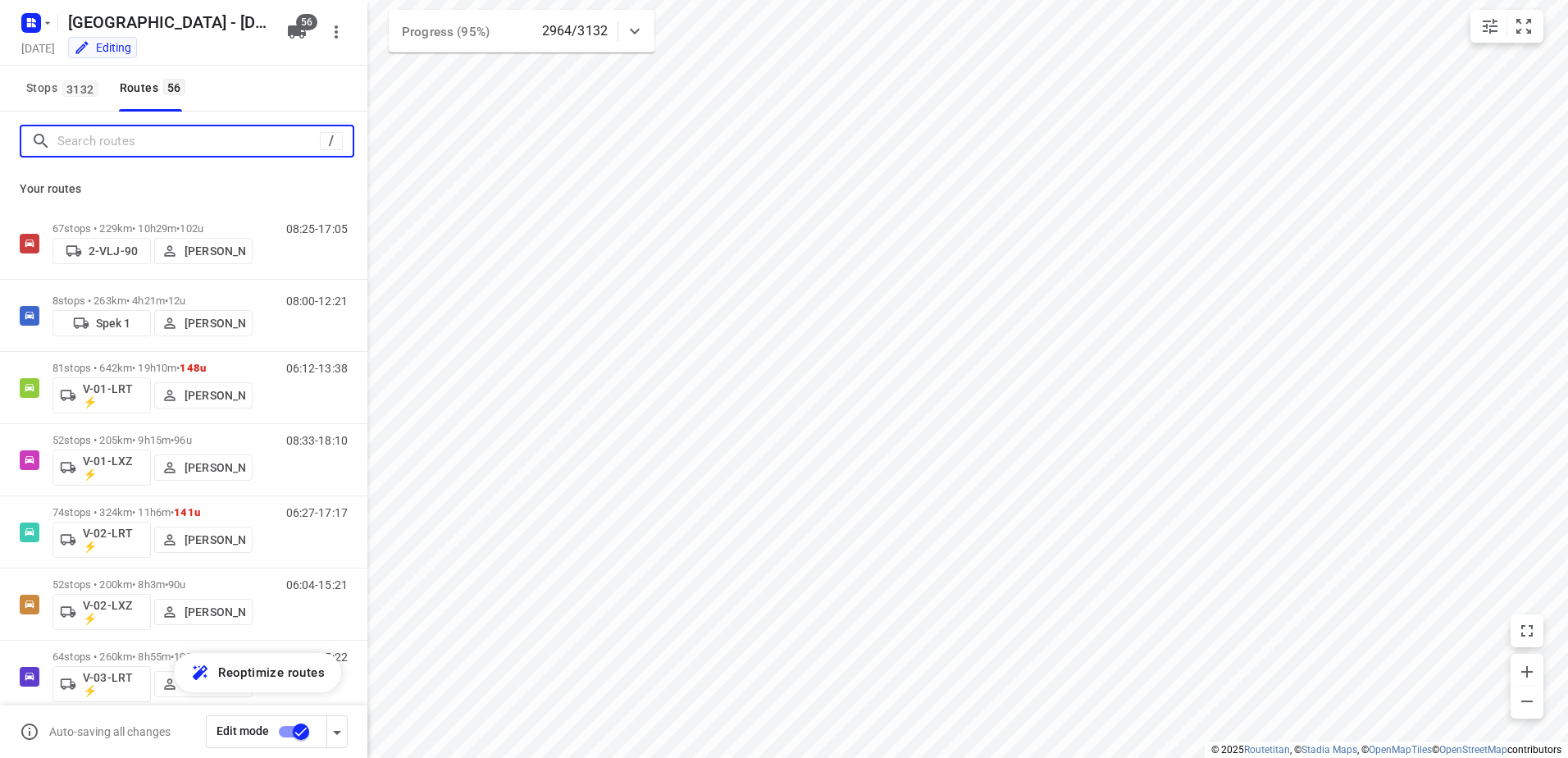
click at [137, 137] on input "Search routes" at bounding box center [188, 141] width 262 height 25
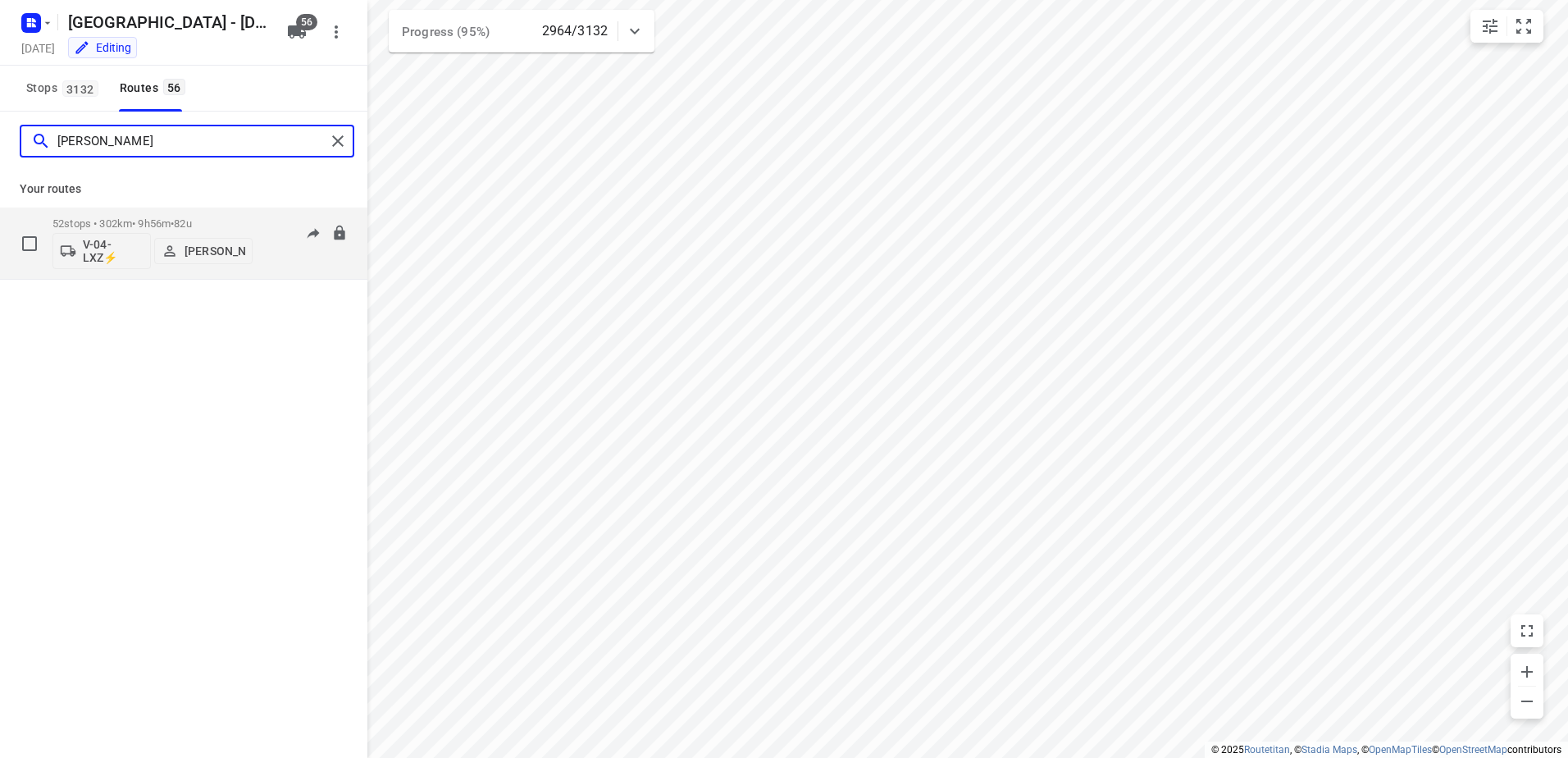
type input "[PERSON_NAME]"
click at [230, 220] on p "52 stops • 302km • 9h56m • 82u" at bounding box center [152, 223] width 200 height 13
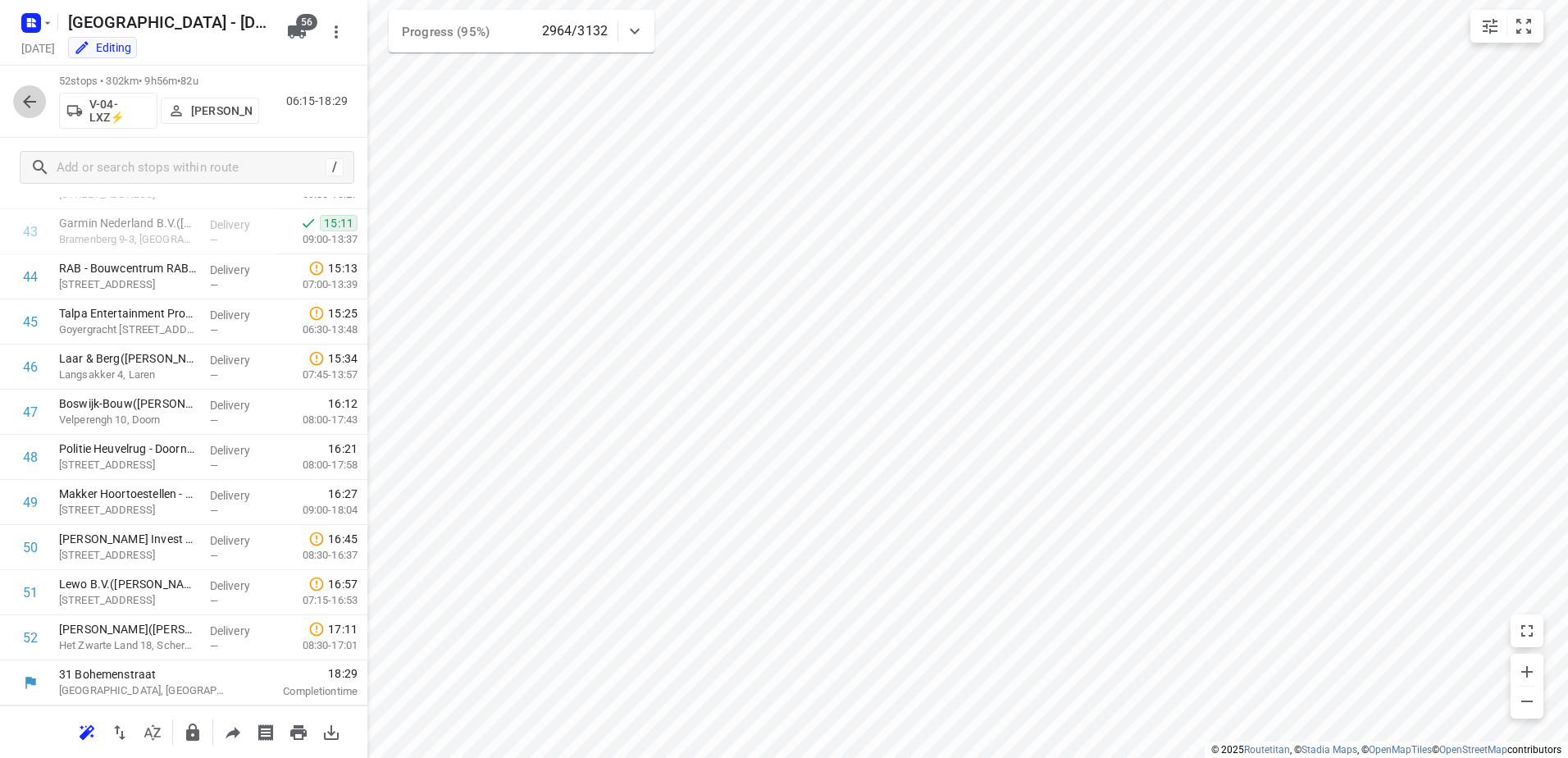
click at [20, 96] on icon "button" at bounding box center [29, 101] width 20 height 20
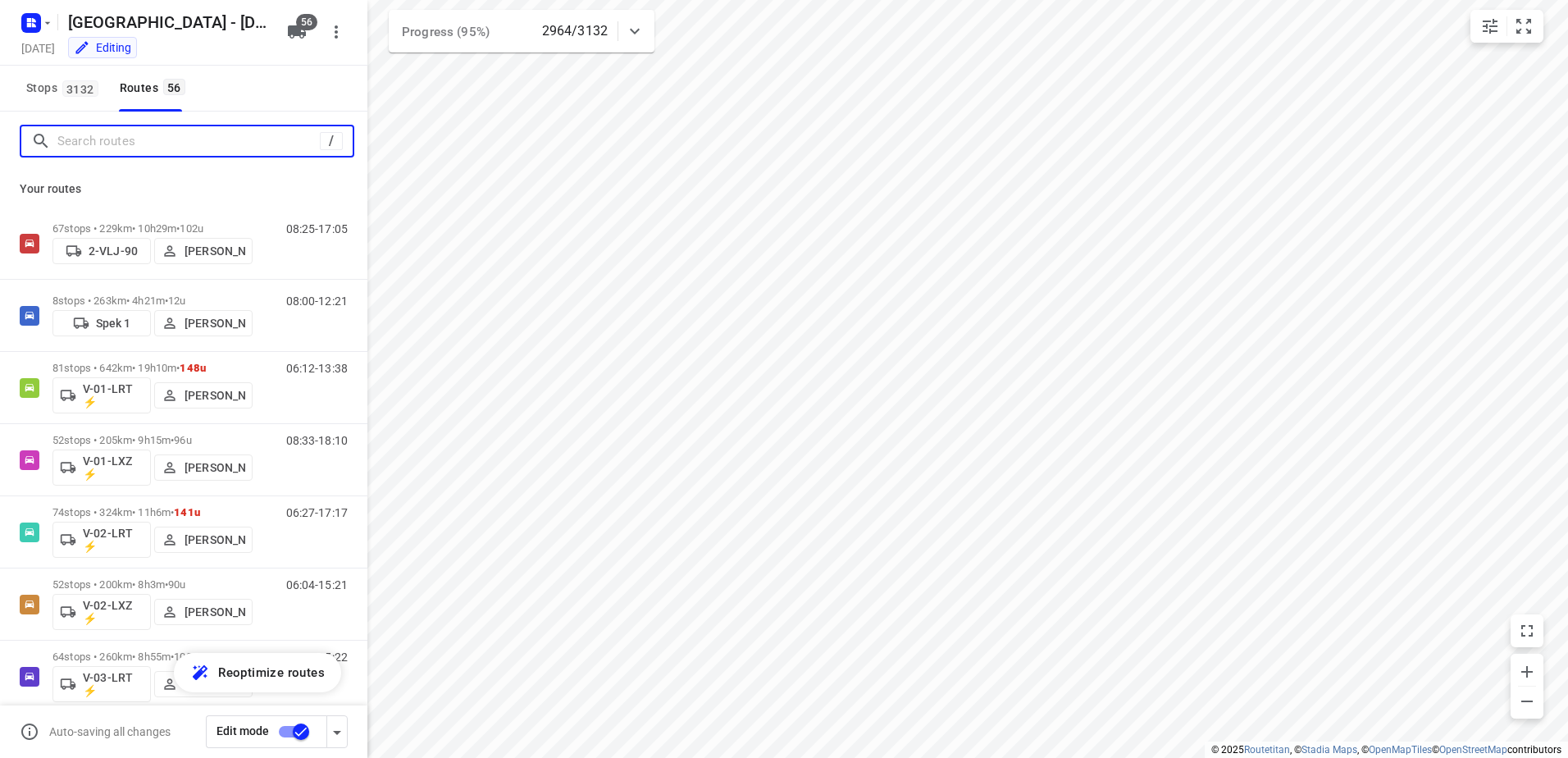
click at [141, 141] on input "Search routes" at bounding box center [188, 141] width 262 height 25
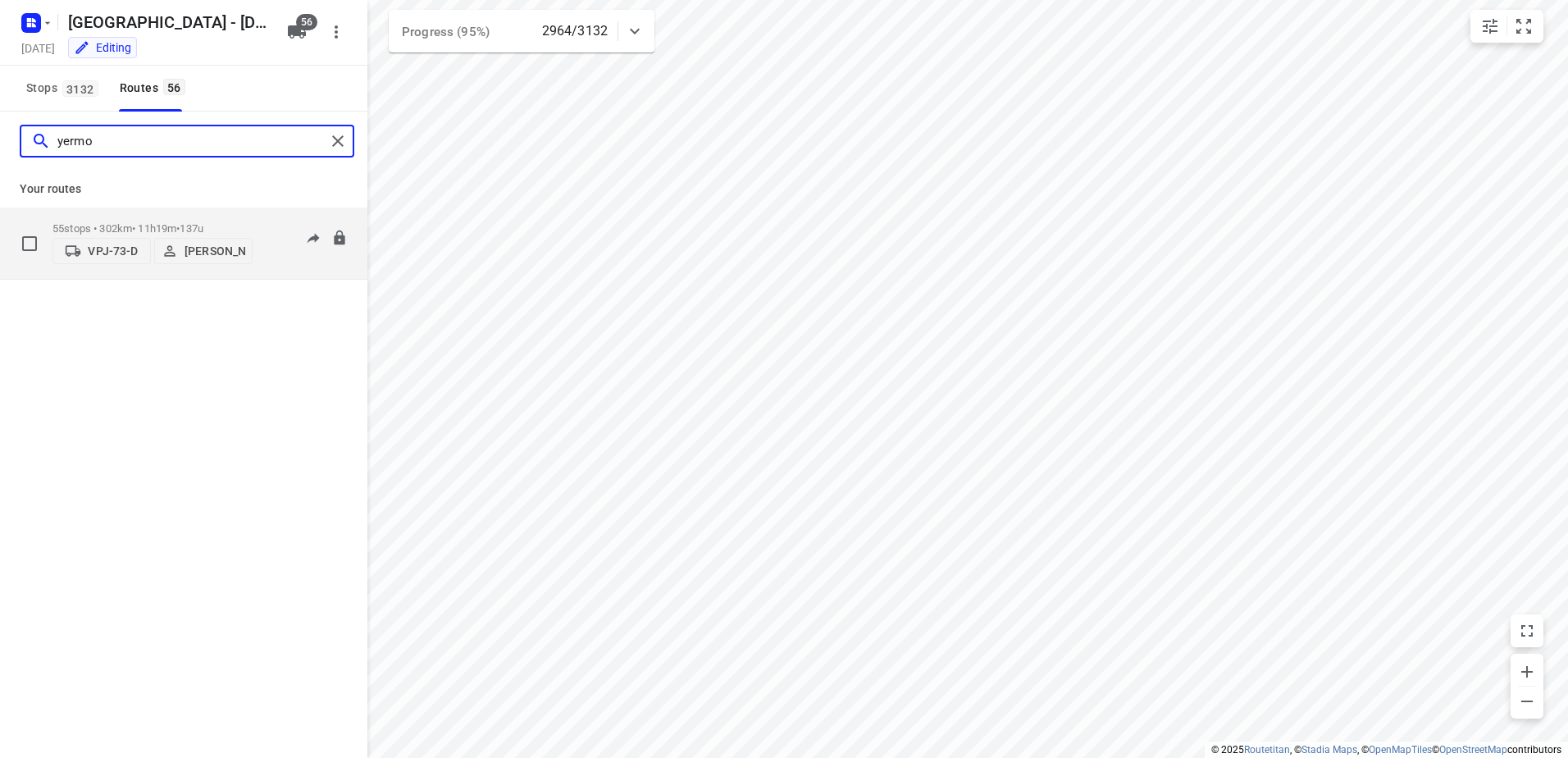
type input "yermo"
click at [226, 216] on div "55 stops • 302km • 11h19m • 137u VPJ-73-D [PERSON_NAME]" at bounding box center [152, 243] width 200 height 59
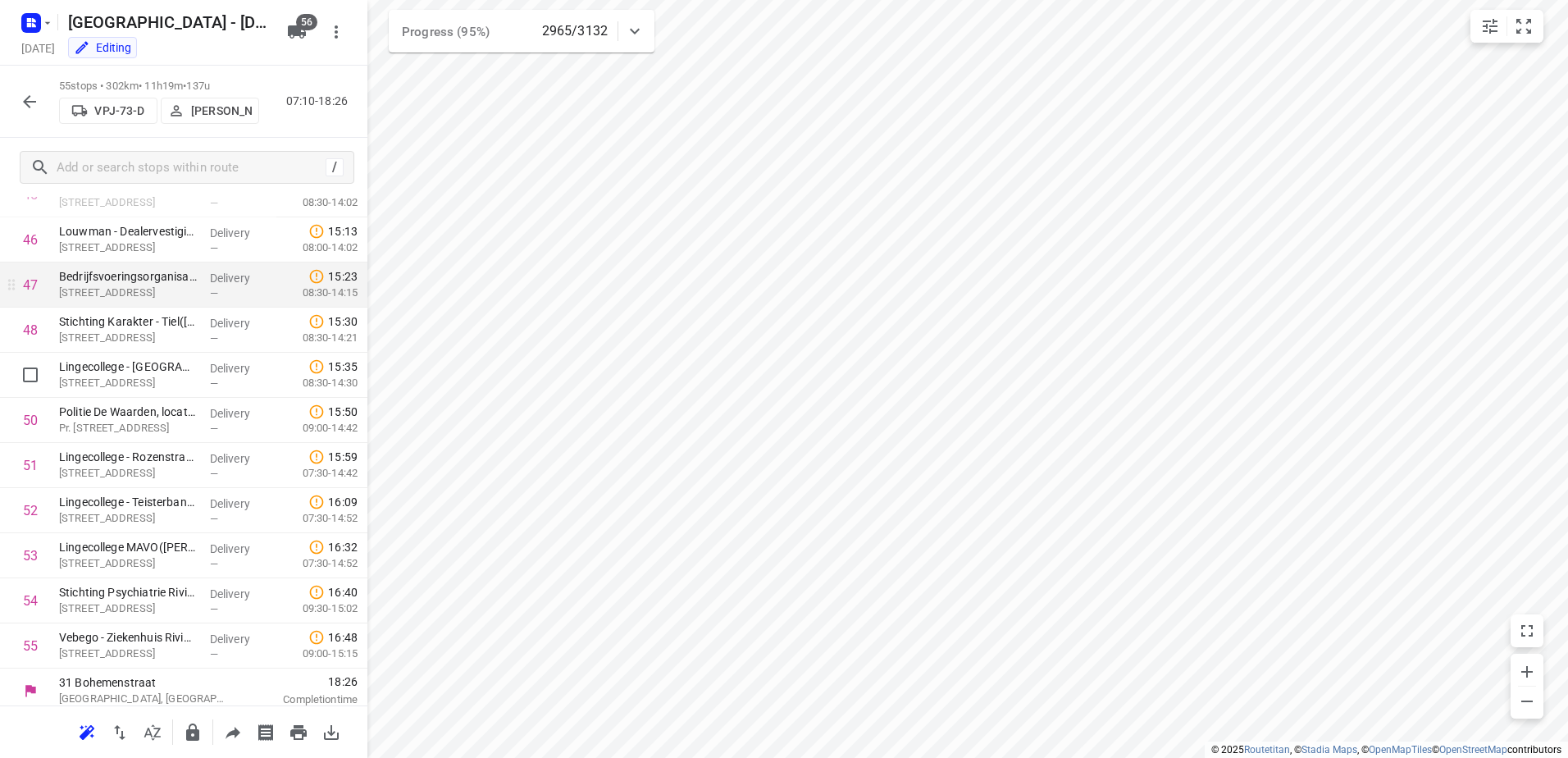
scroll to position [2100, 0]
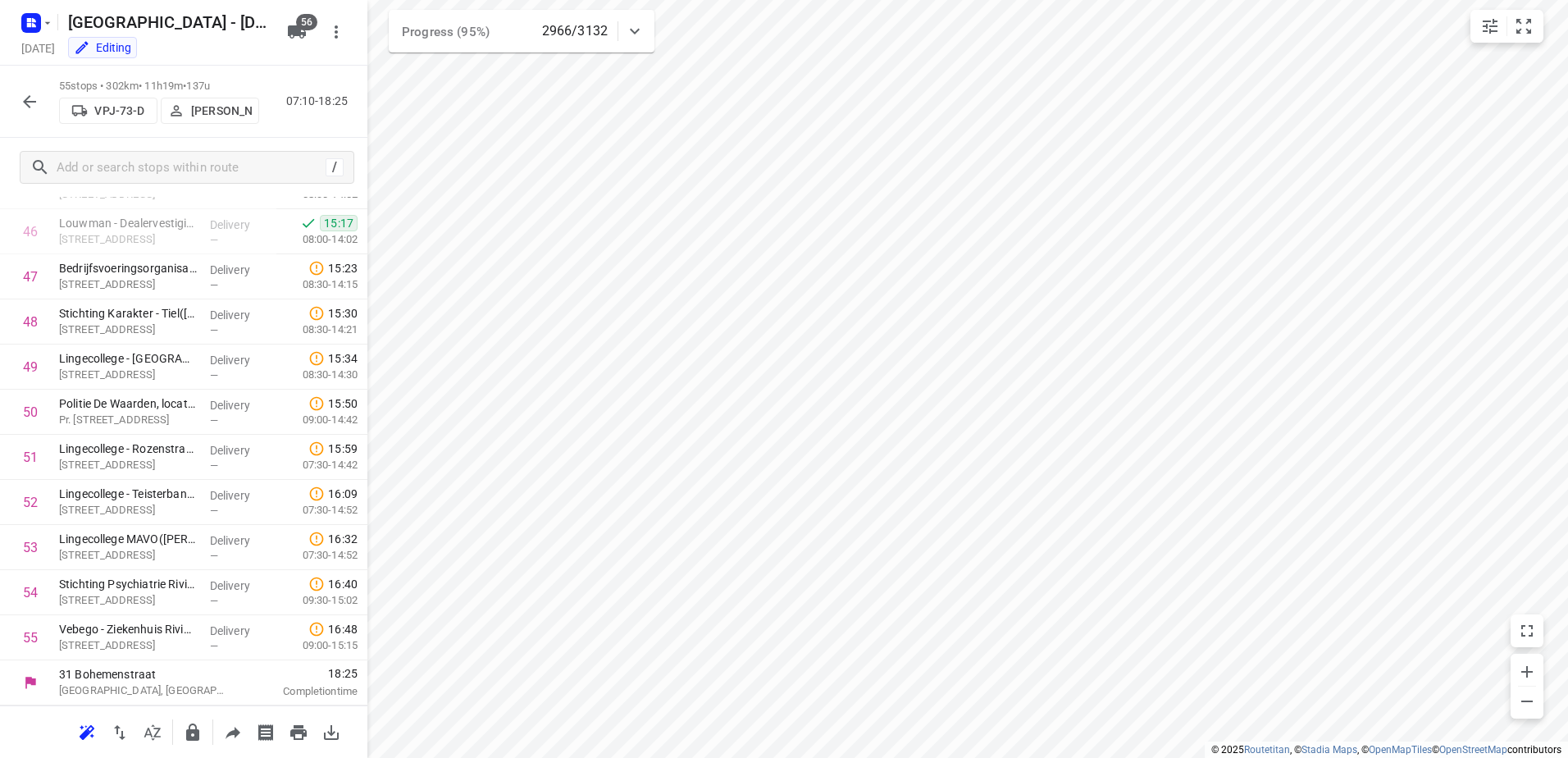
click at [21, 92] on icon "button" at bounding box center [29, 101] width 20 height 20
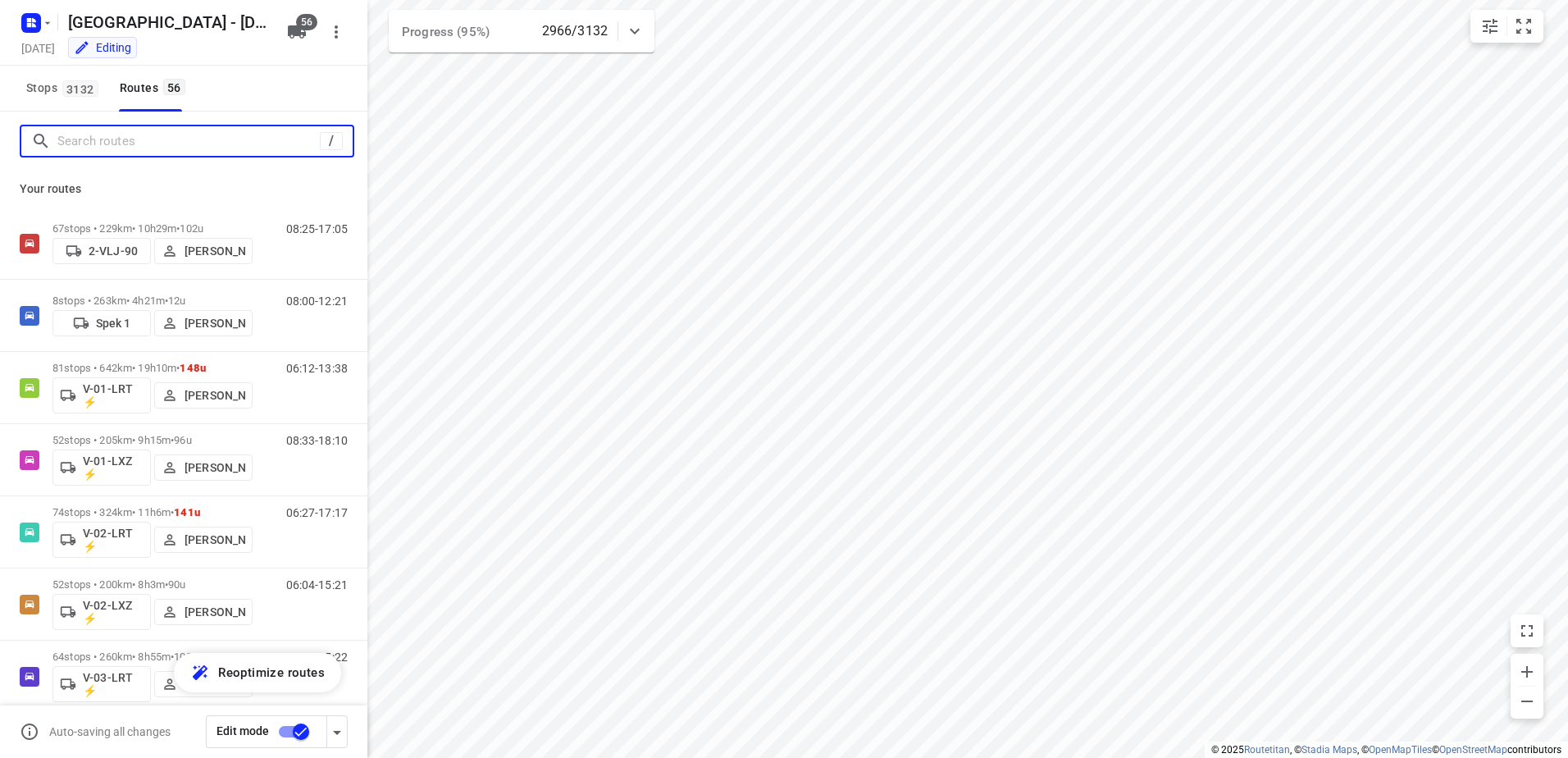
click at [111, 141] on input "Search routes" at bounding box center [188, 141] width 262 height 25
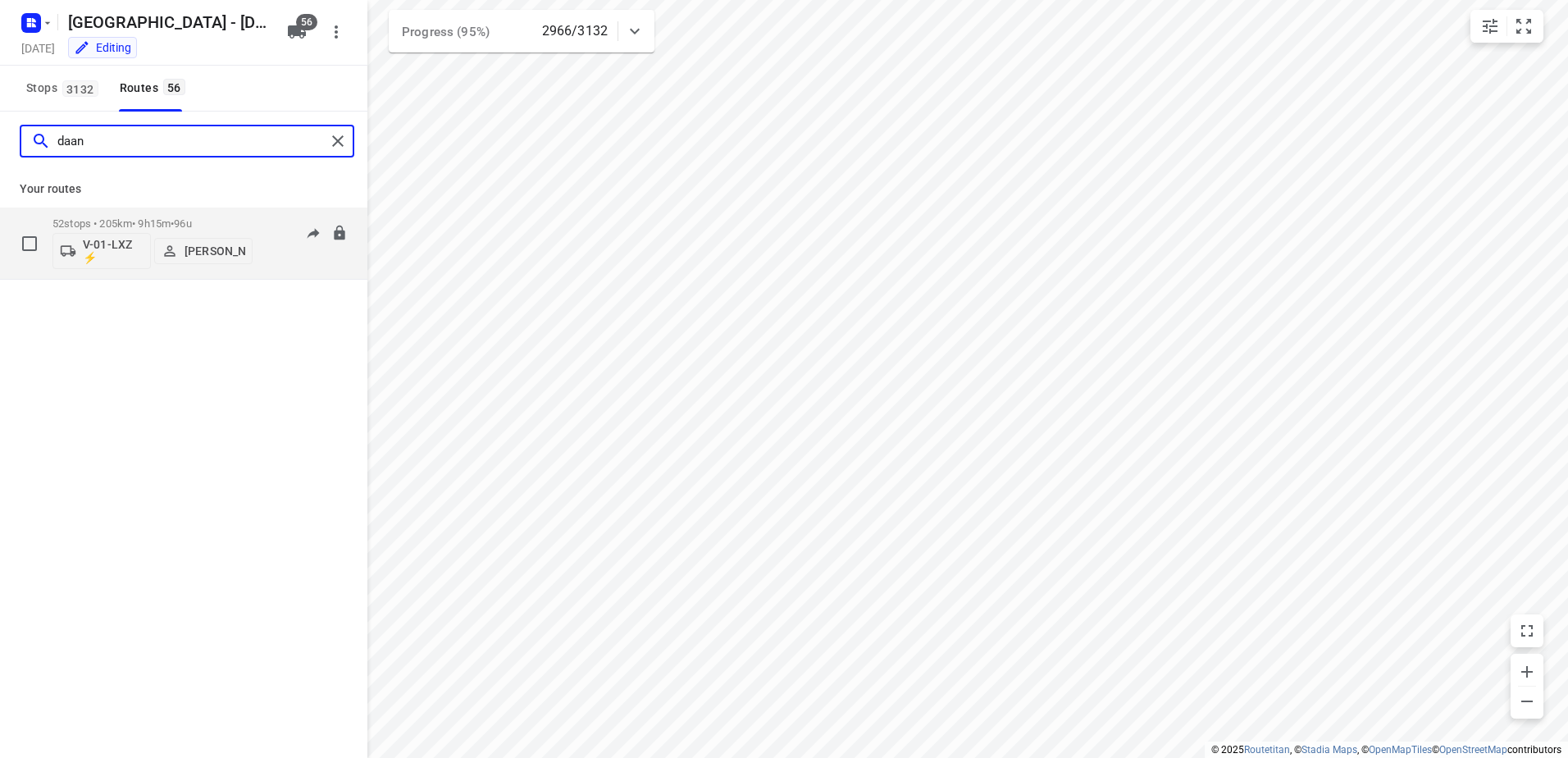
type input "daan"
click at [188, 226] on span "96u" at bounding box center [182, 223] width 18 height 13
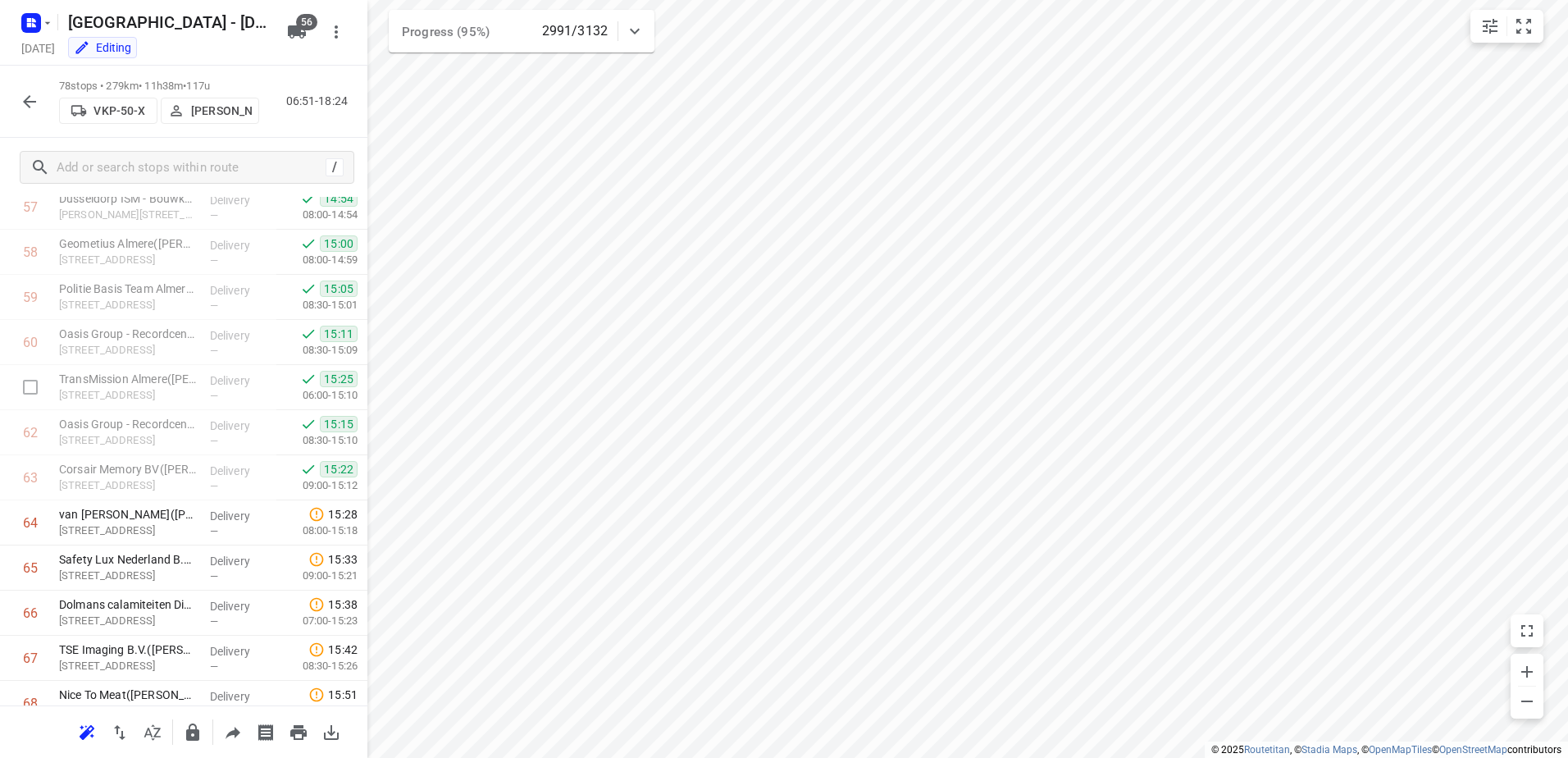
scroll to position [3138, 0]
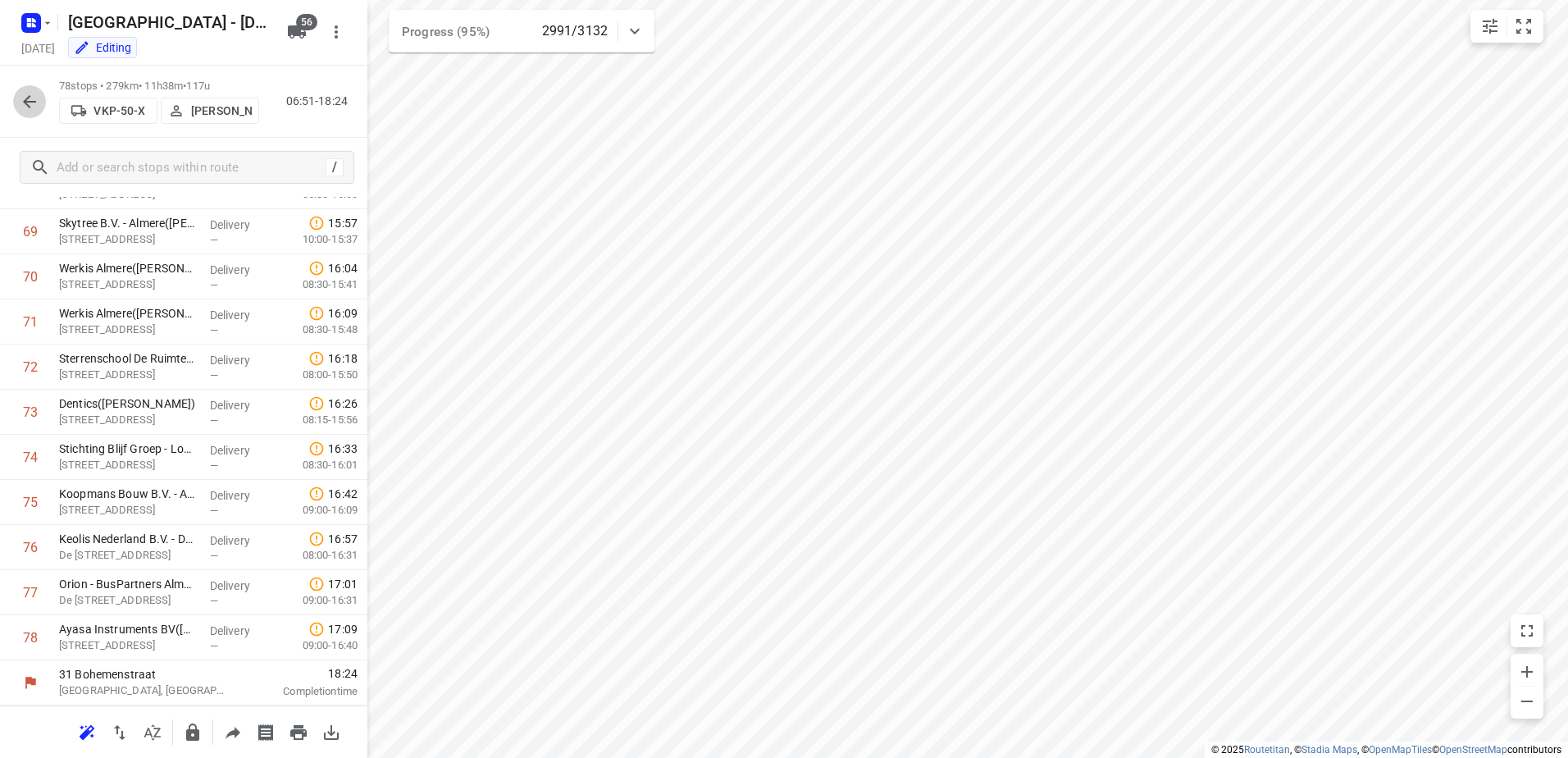
drag, startPoint x: 45, startPoint y: 101, endPoint x: 87, endPoint y: 123, distance: 47.4
click at [40, 101] on button "button" at bounding box center [29, 101] width 33 height 33
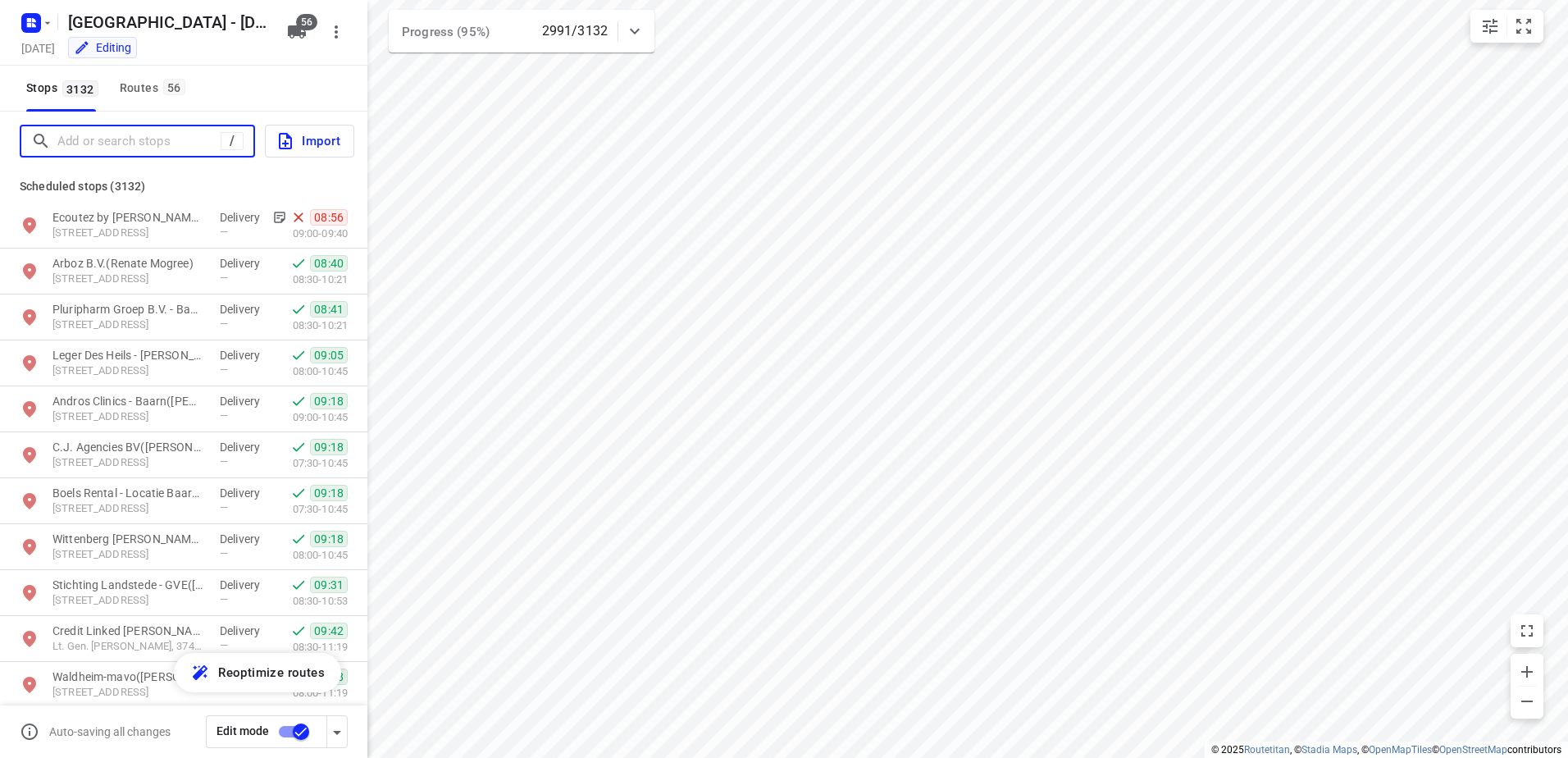
click at [102, 140] on input "Add or search stops" at bounding box center [138, 141] width 163 height 25
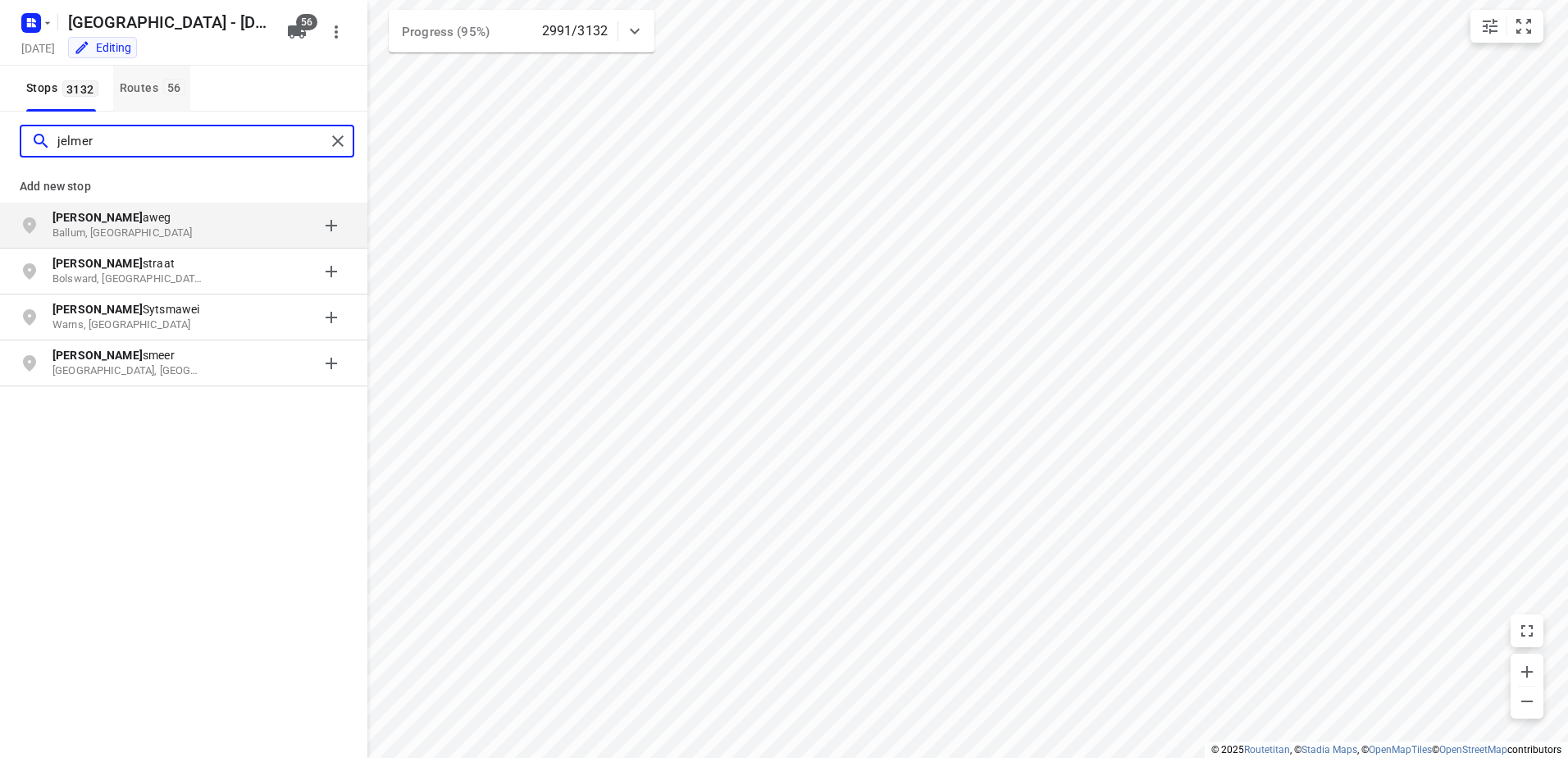
type input "jelmer"
click at [157, 102] on button "Routes 56" at bounding box center [151, 88] width 77 height 46
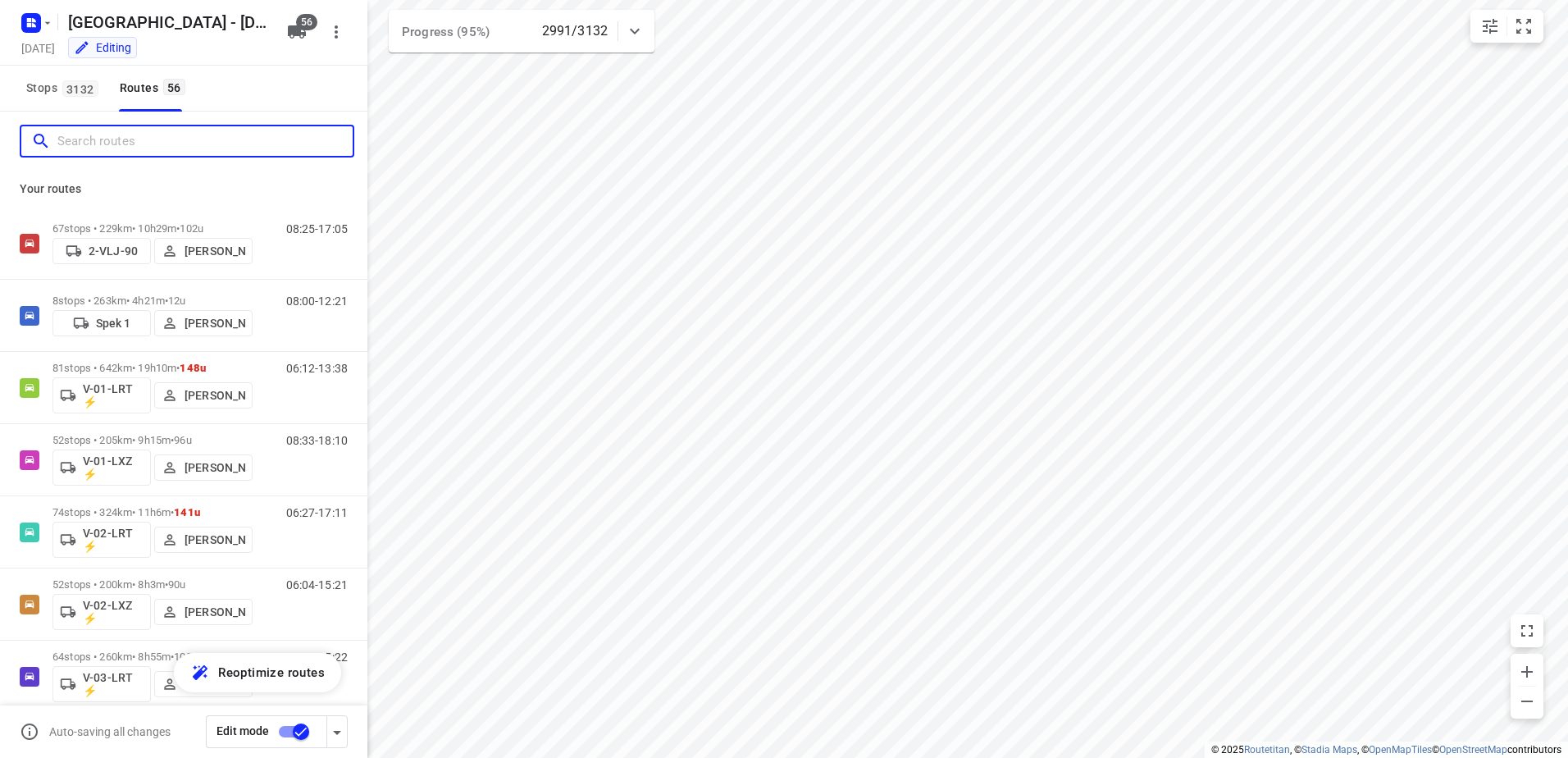
click at [154, 138] on input "Search routes" at bounding box center [205, 141] width 295 height 25
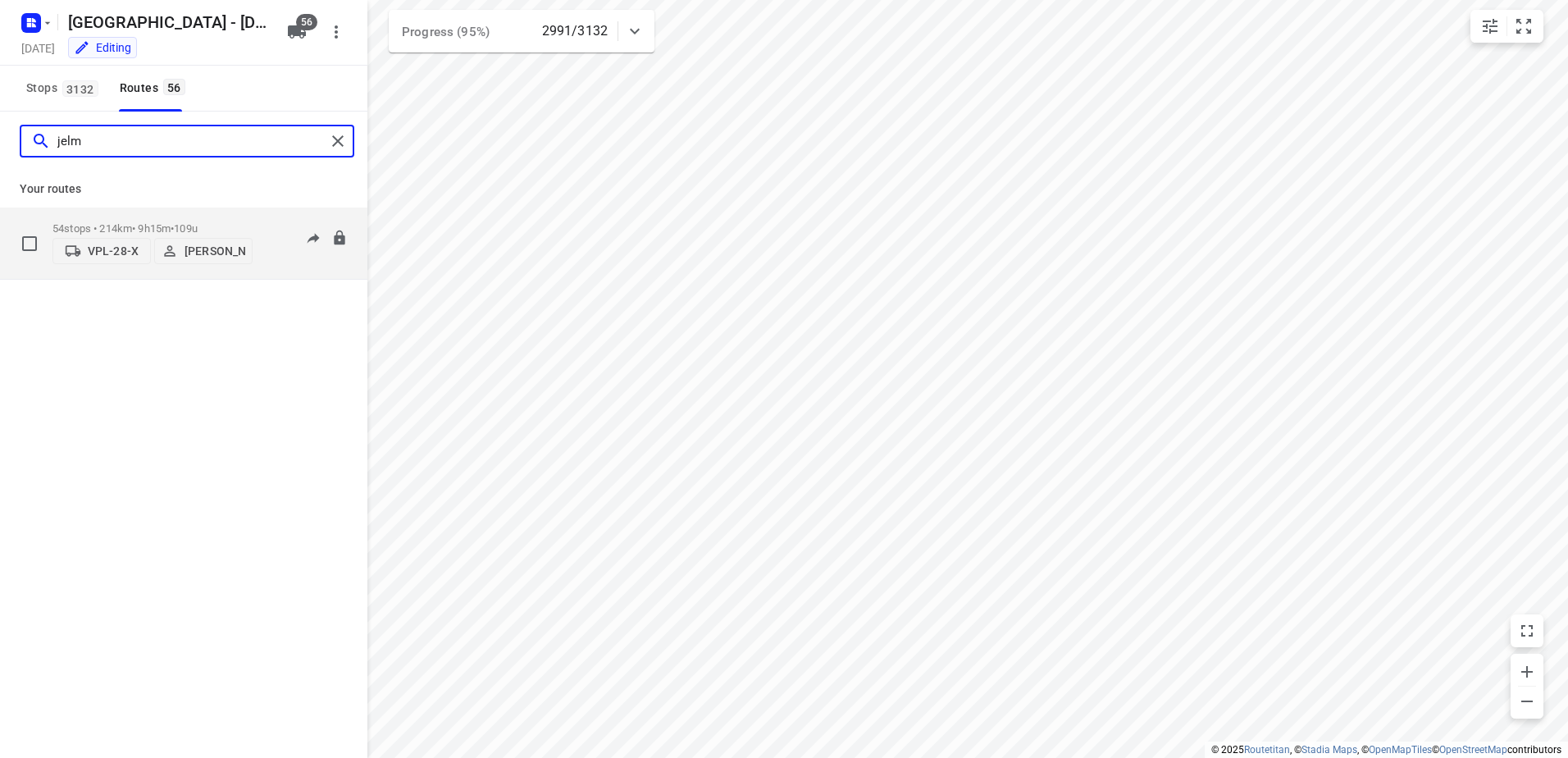
type input "jelm"
click at [239, 222] on p "54 stops • 214km • 9h15m • 109u" at bounding box center [152, 228] width 200 height 13
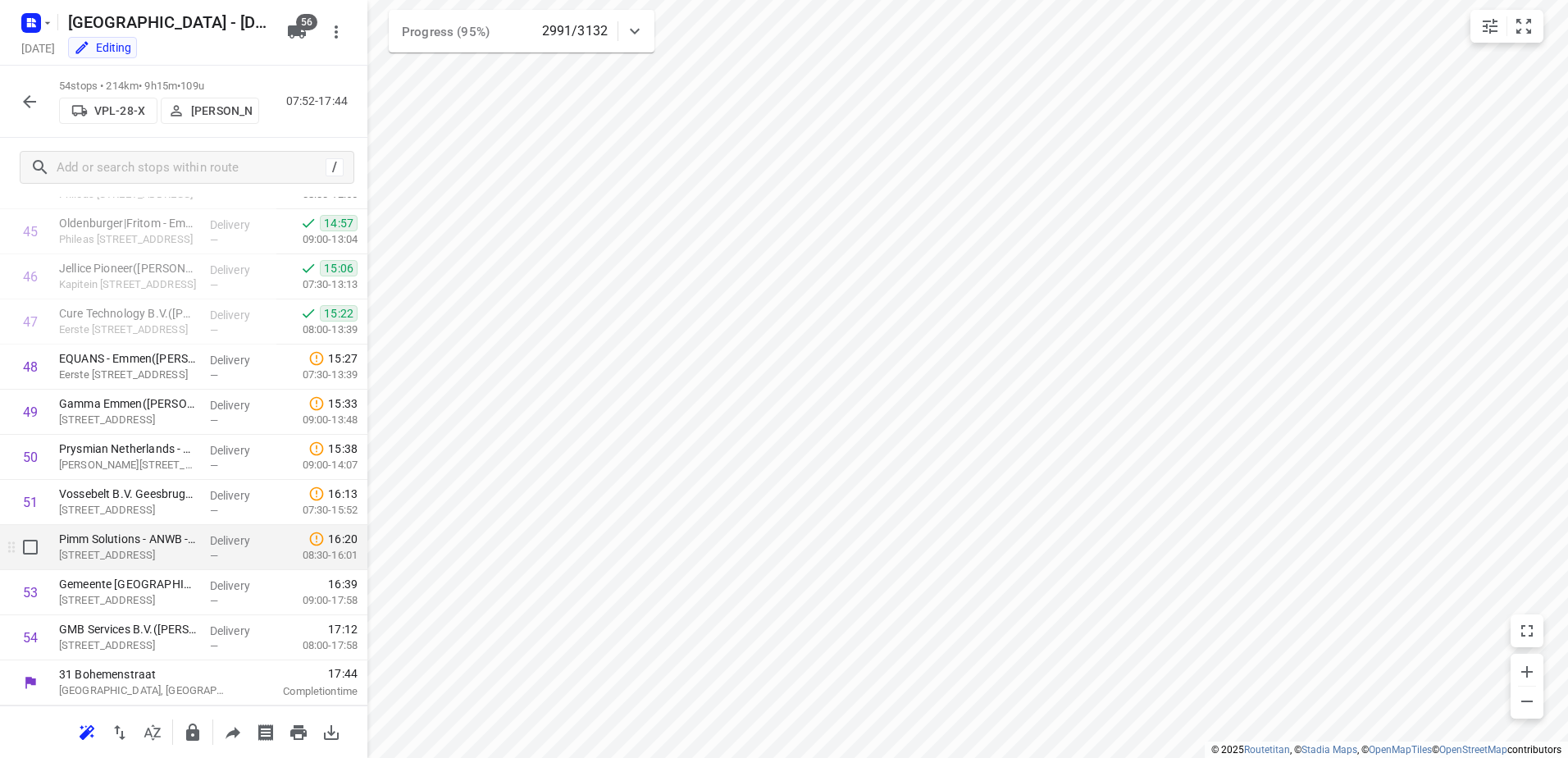
scroll to position [2055, 0]
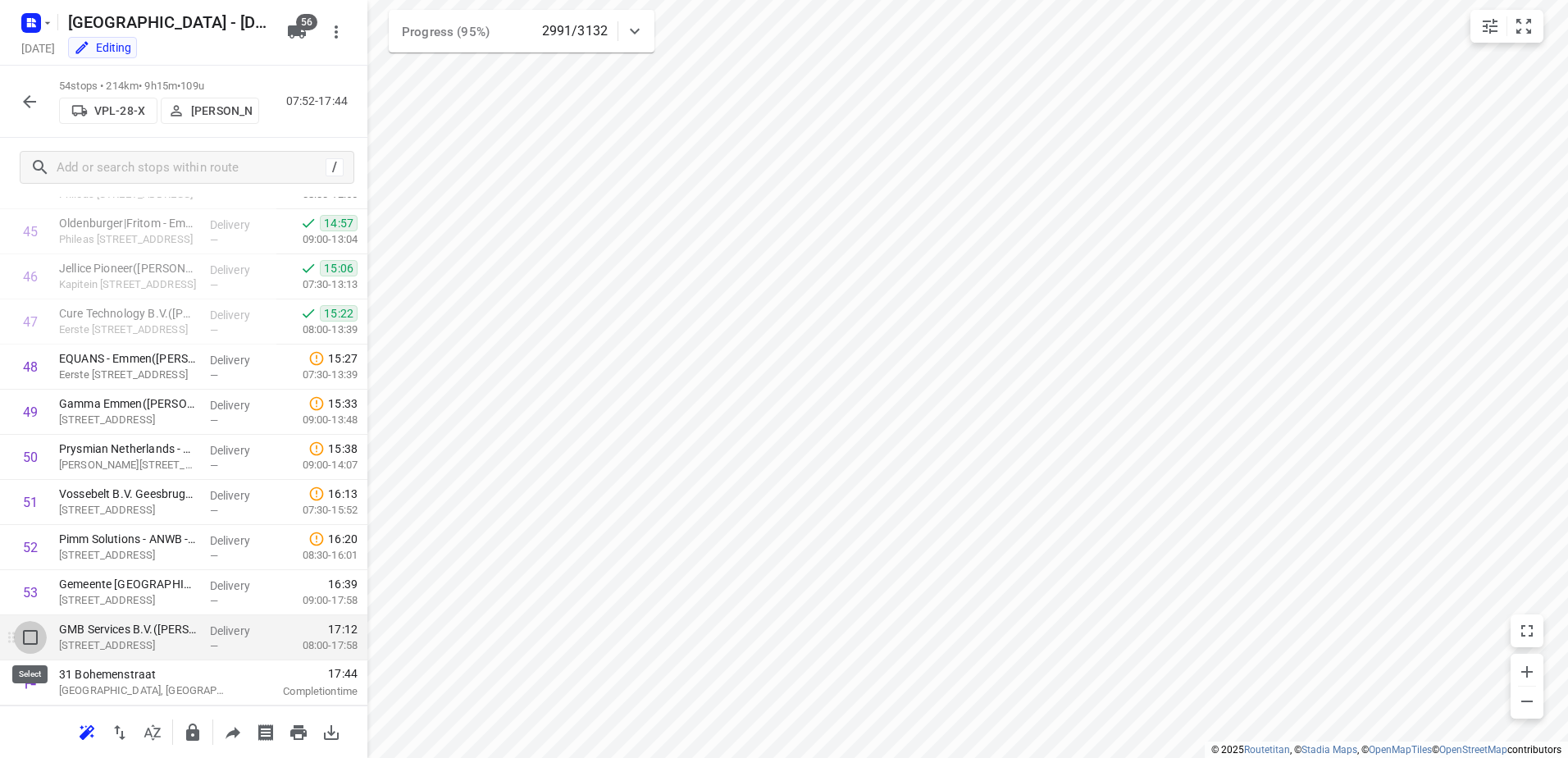
drag, startPoint x: 21, startPoint y: 648, endPoint x: 94, endPoint y: 570, distance: 106.8
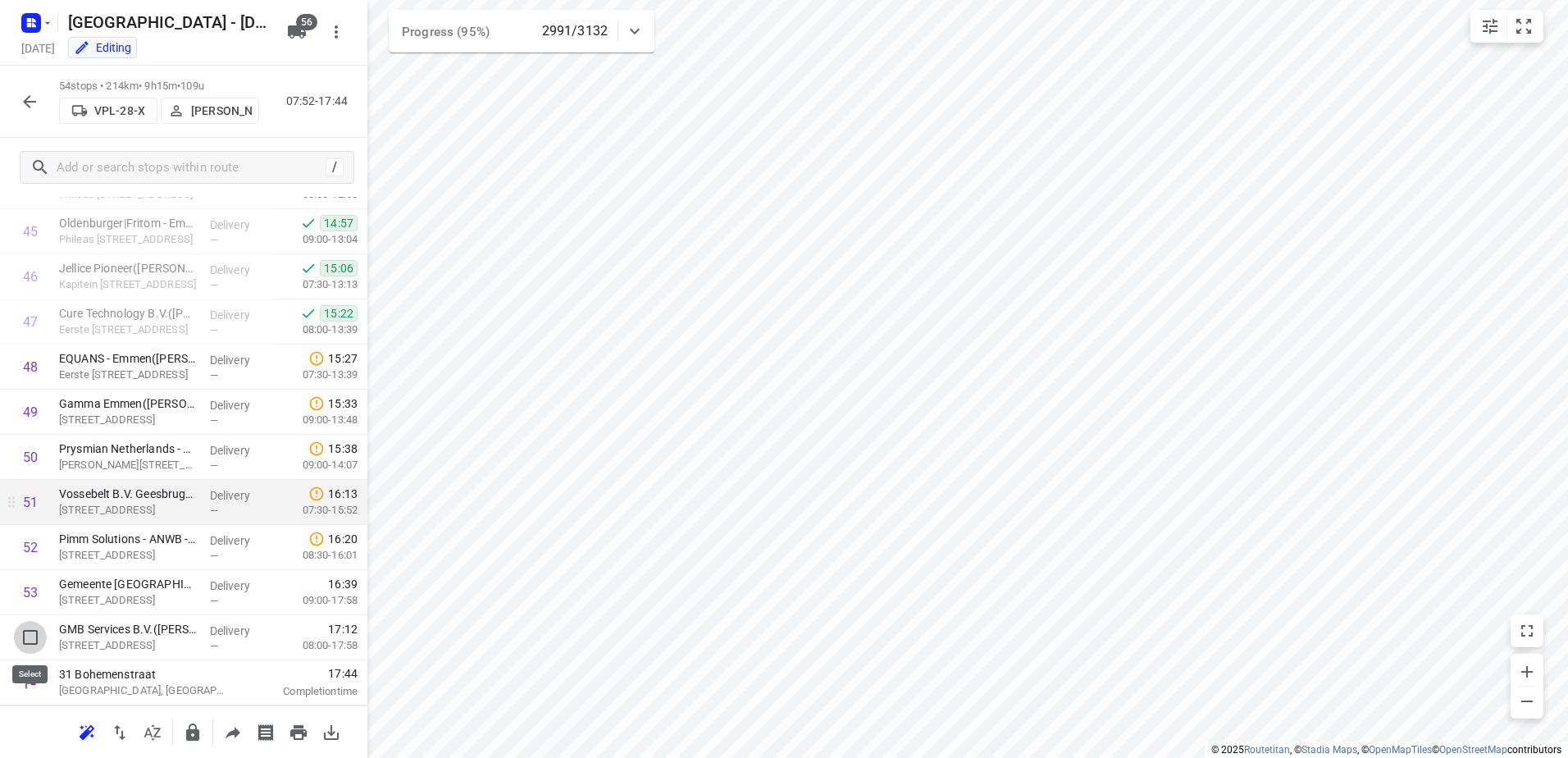
click at [21, 647] on input "checkbox" at bounding box center [30, 638] width 33 height 33
checkbox input "true"
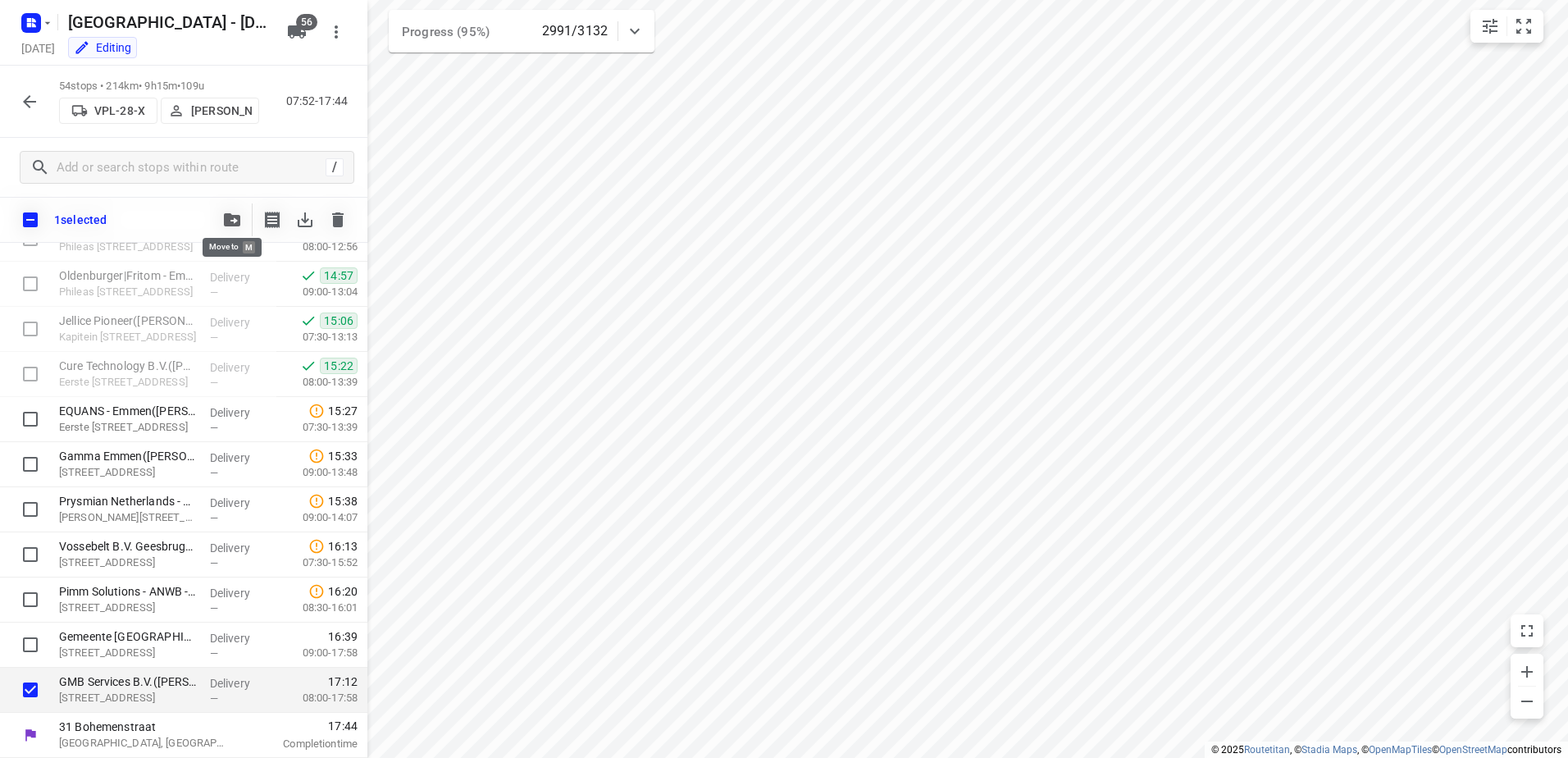
click at [234, 206] on button "button" at bounding box center [232, 220] width 33 height 33
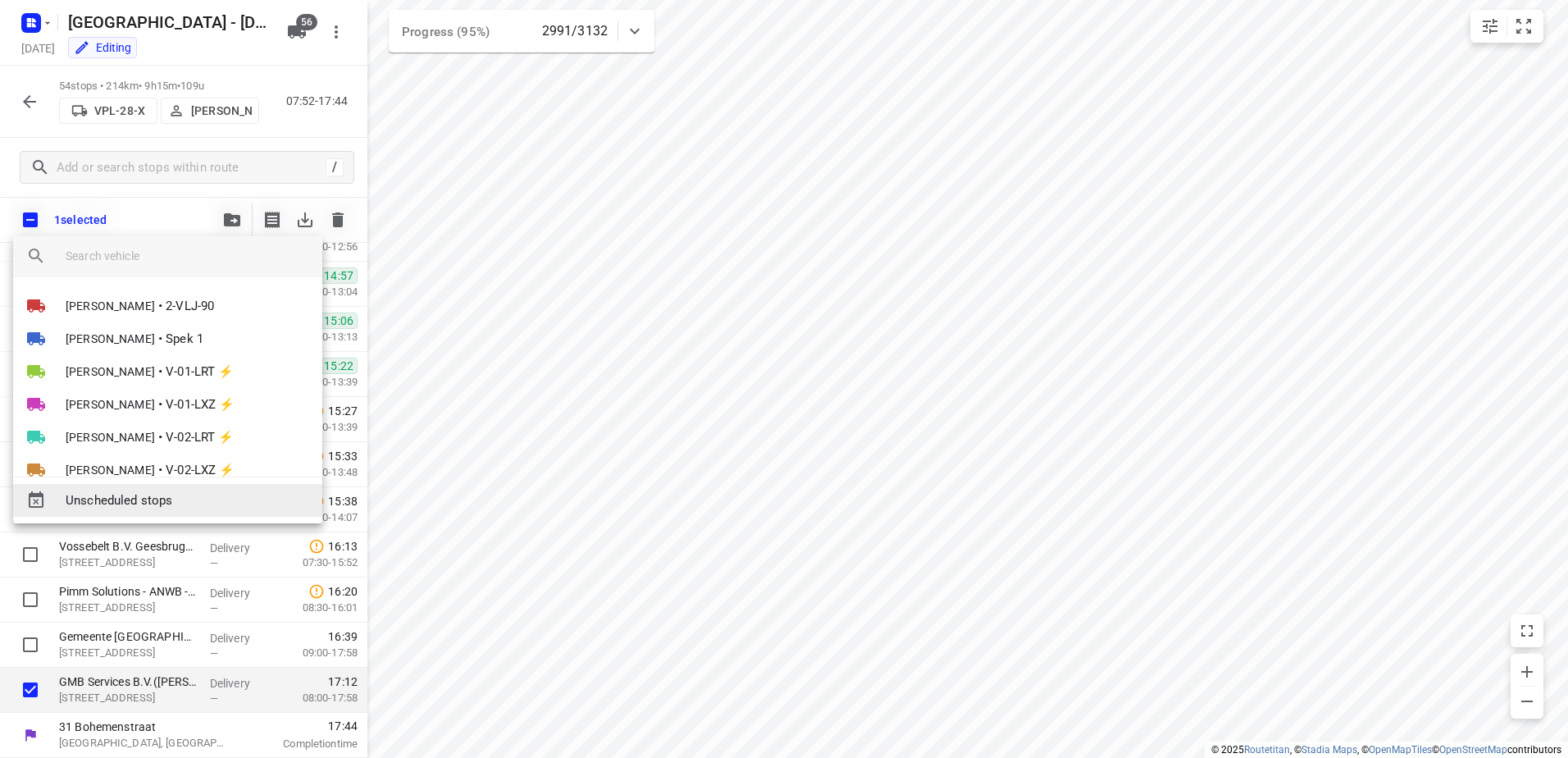
click at [166, 500] on span "Unscheduled stops" at bounding box center [187, 500] width 244 height 19
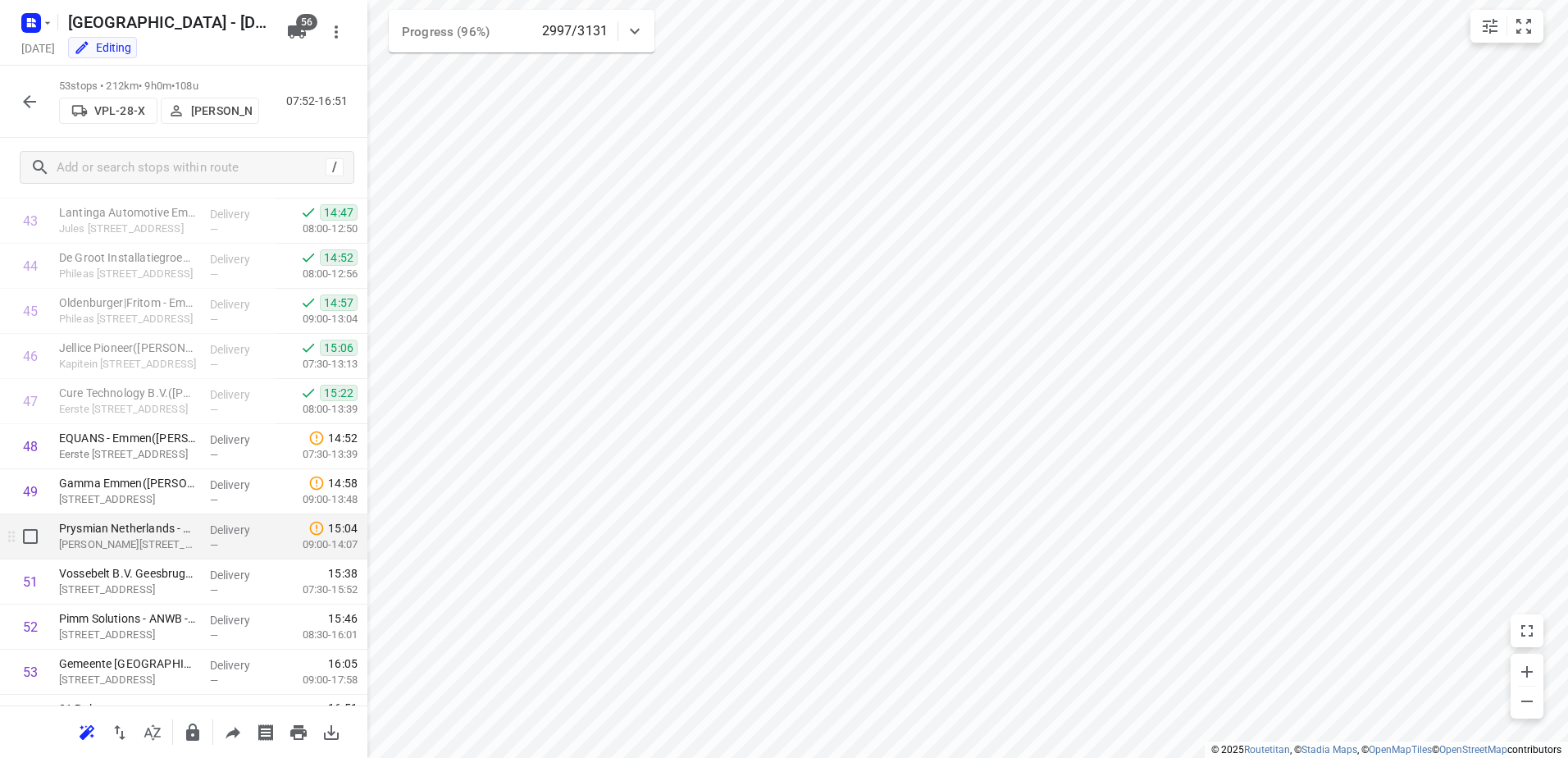
scroll to position [2056, 0]
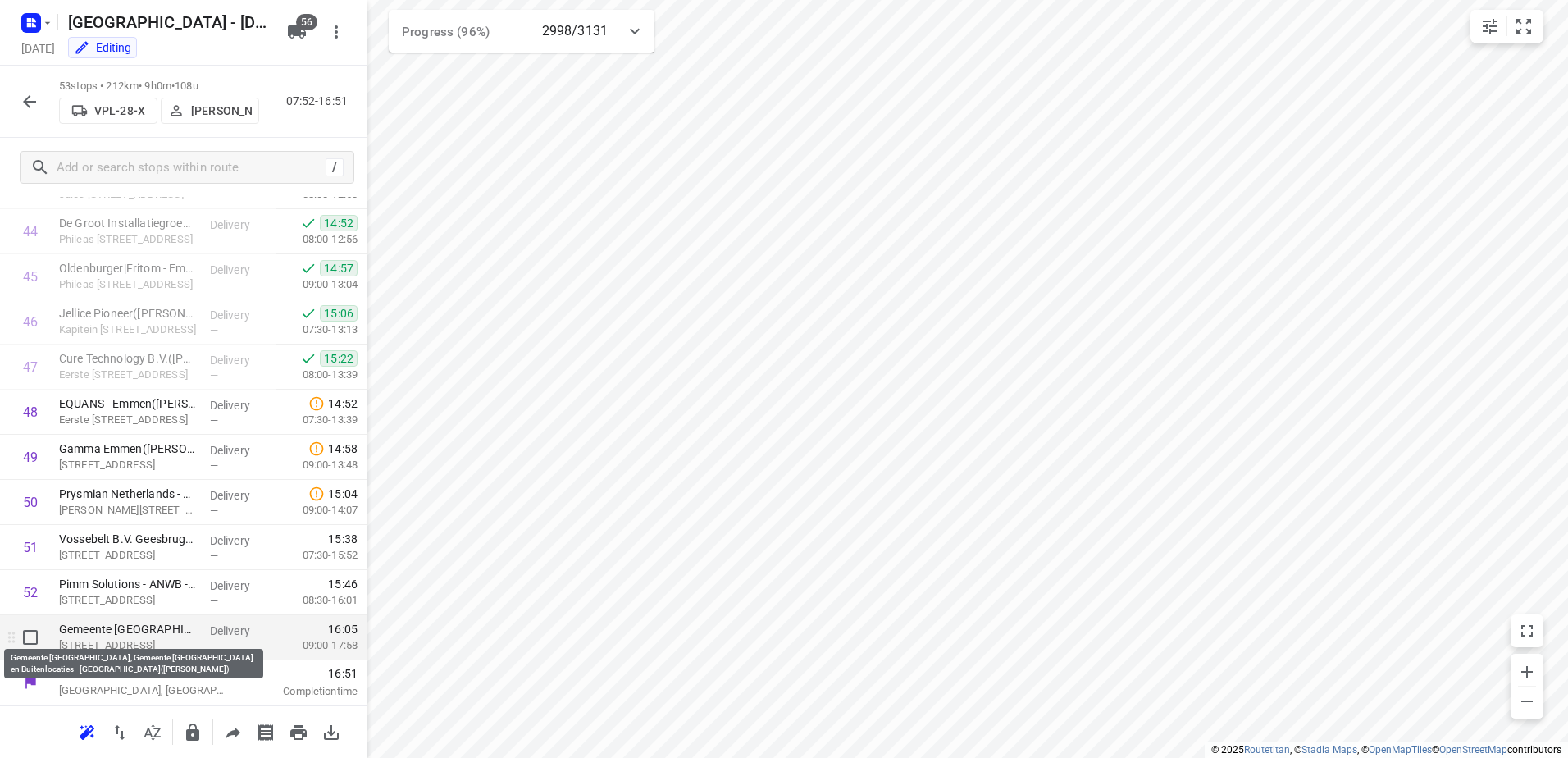
click at [158, 632] on p "Gemeente [GEOGRAPHIC_DATA], Gemeente [GEOGRAPHIC_DATA] en Buitenlocaties - [GEO…" at bounding box center [128, 629] width 137 height 17
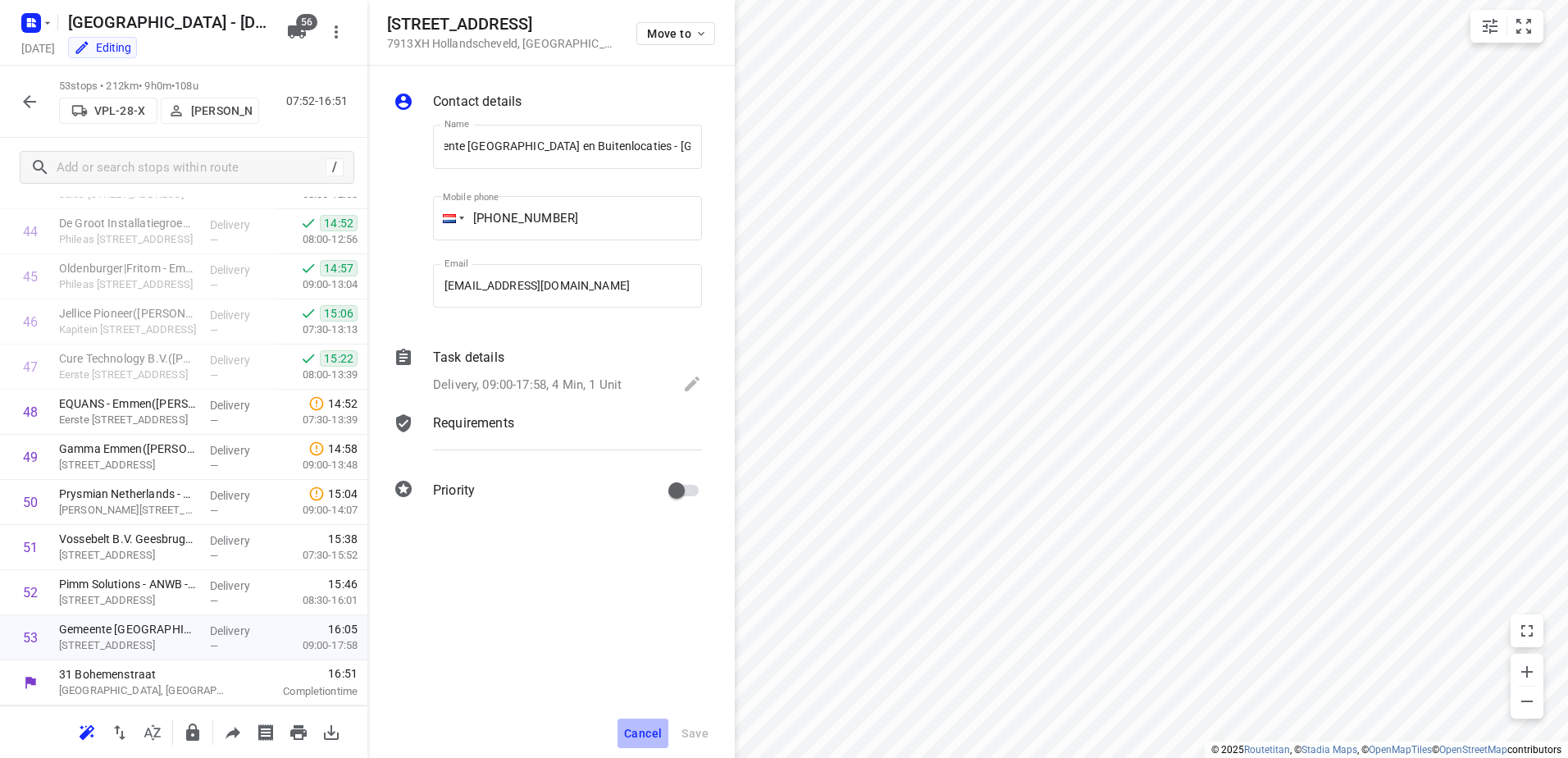
scroll to position [0, 0]
click at [647, 721] on button "Cancel" at bounding box center [643, 734] width 51 height 29
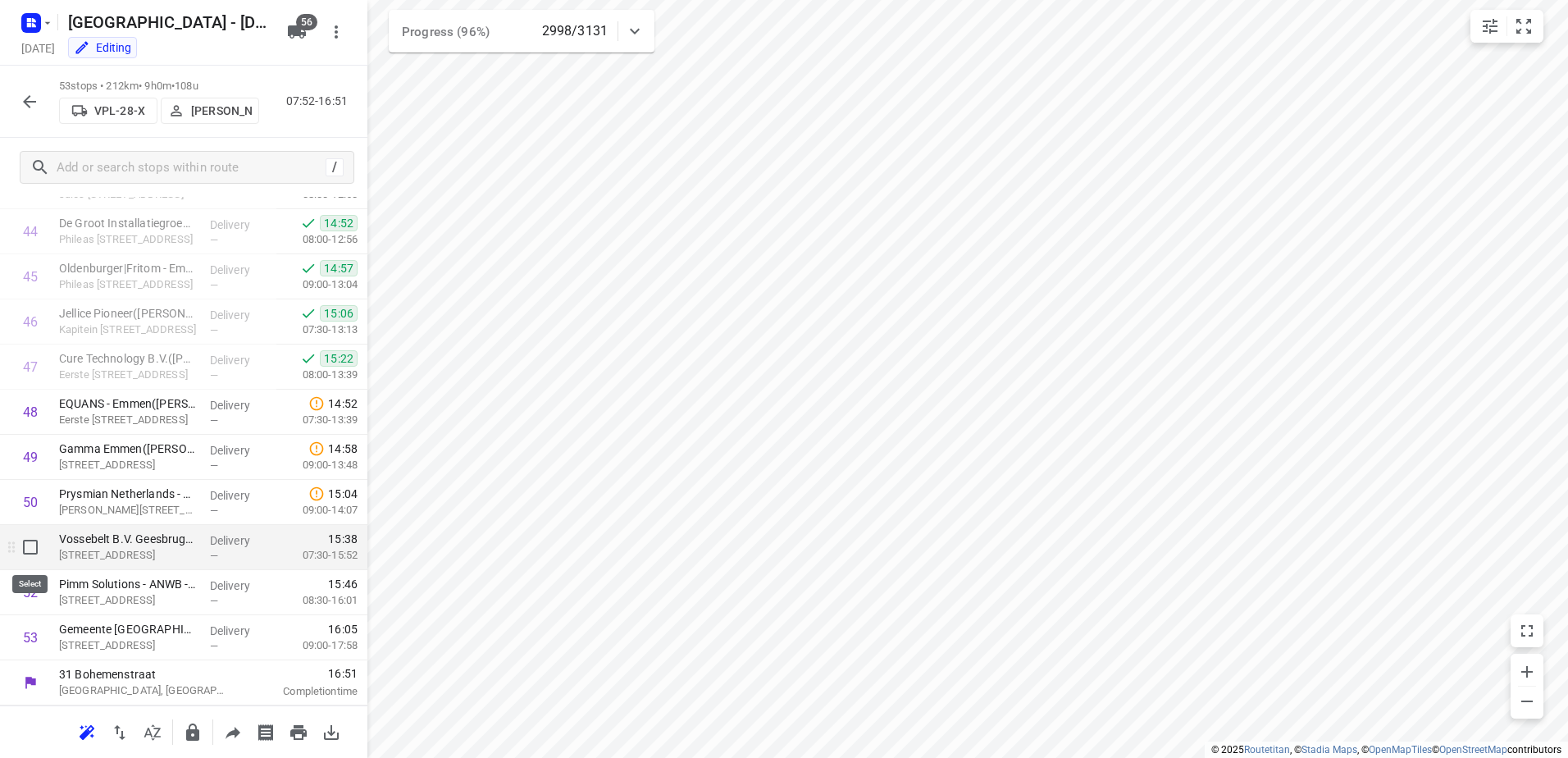
click at [30, 548] on input "checkbox" at bounding box center [30, 547] width 33 height 33
checkbox input "true"
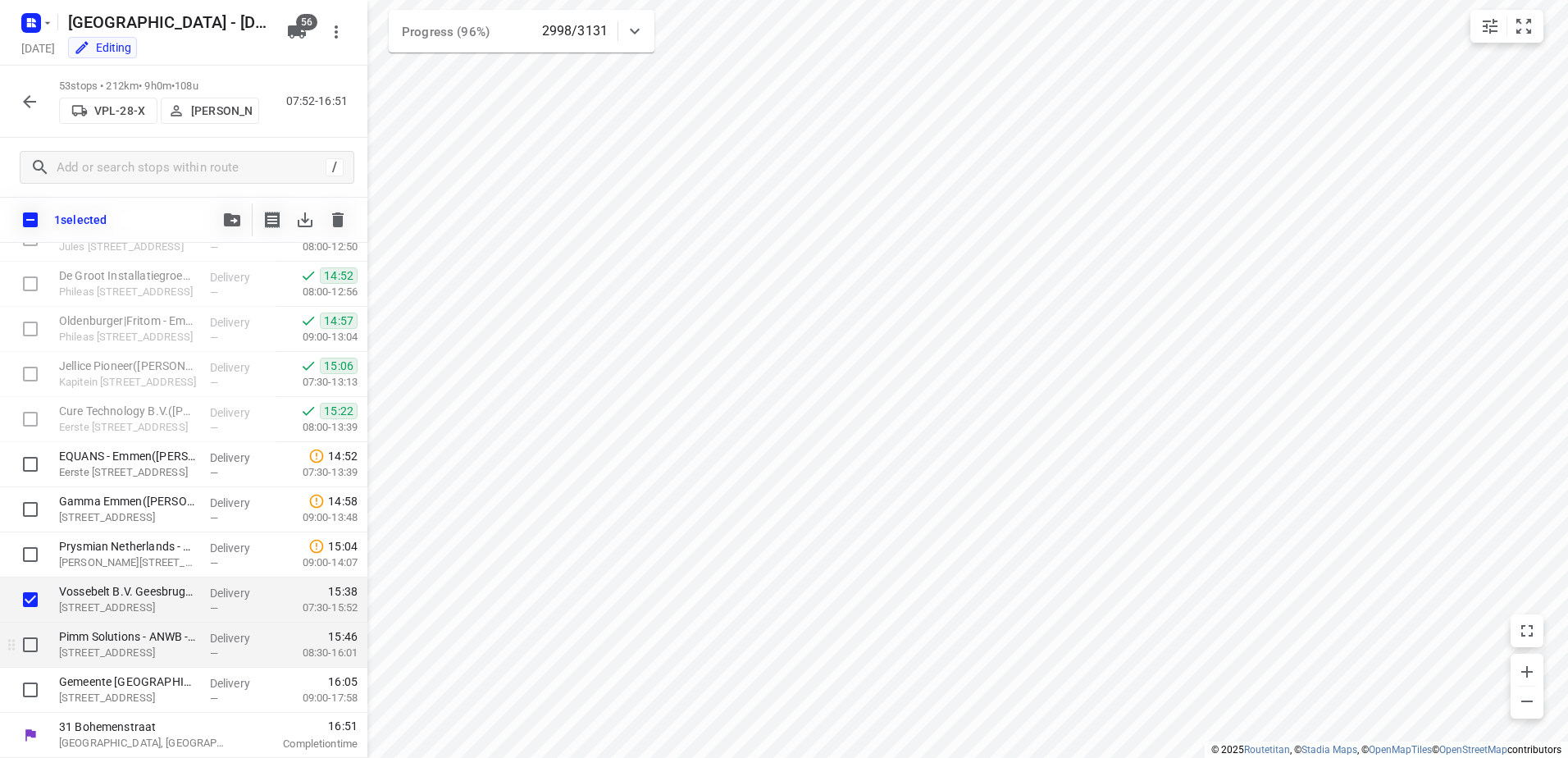
scroll to position [2051, 0]
drag, startPoint x: 24, startPoint y: 635, endPoint x: 28, endPoint y: 651, distance: 16.5
click at [26, 638] on input "checkbox" at bounding box center [30, 645] width 33 height 33
checkbox input "true"
click at [30, 685] on input "checkbox" at bounding box center [30, 690] width 33 height 33
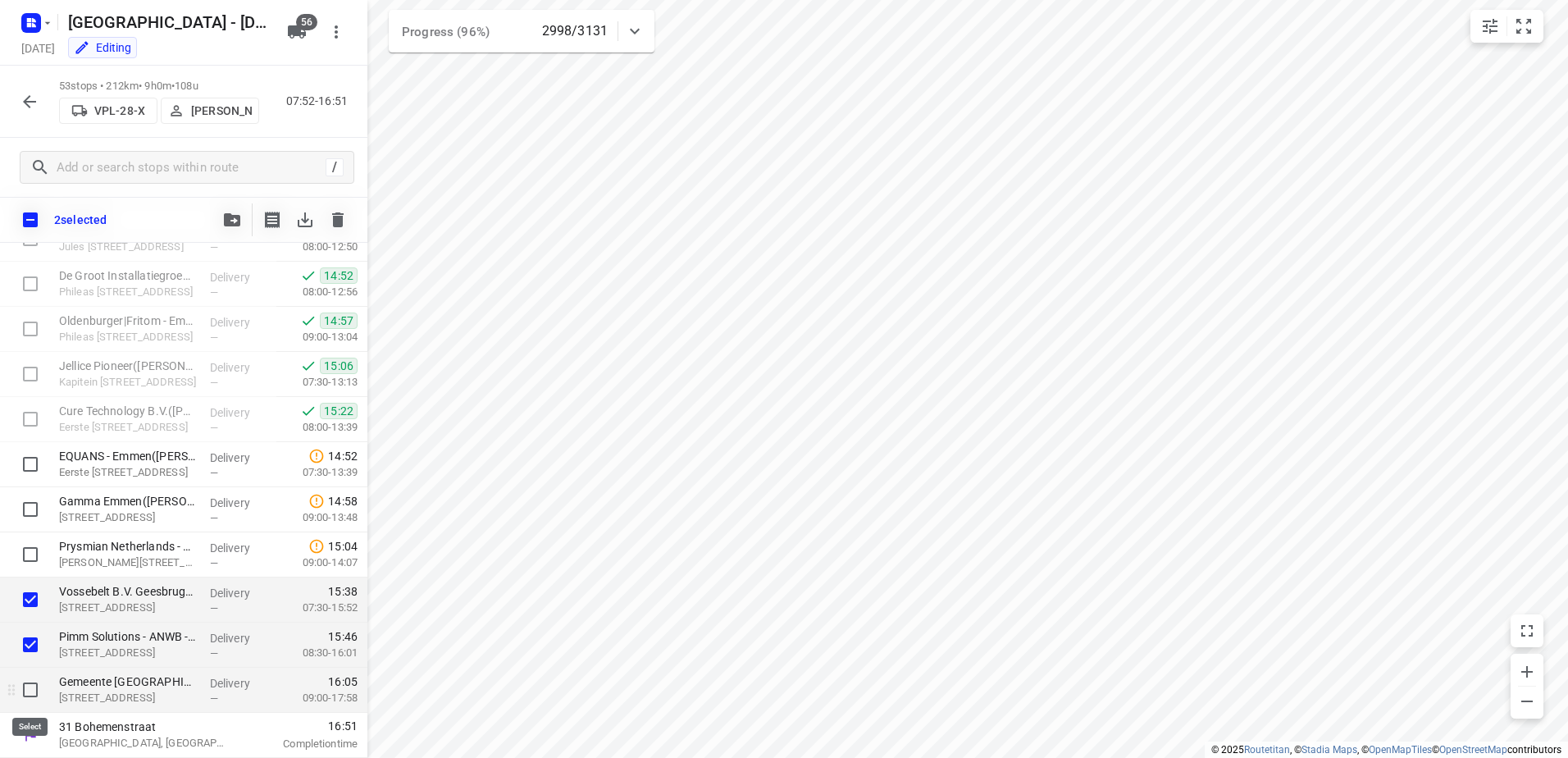
checkbox input "true"
click at [231, 217] on icon "button" at bounding box center [232, 219] width 17 height 13
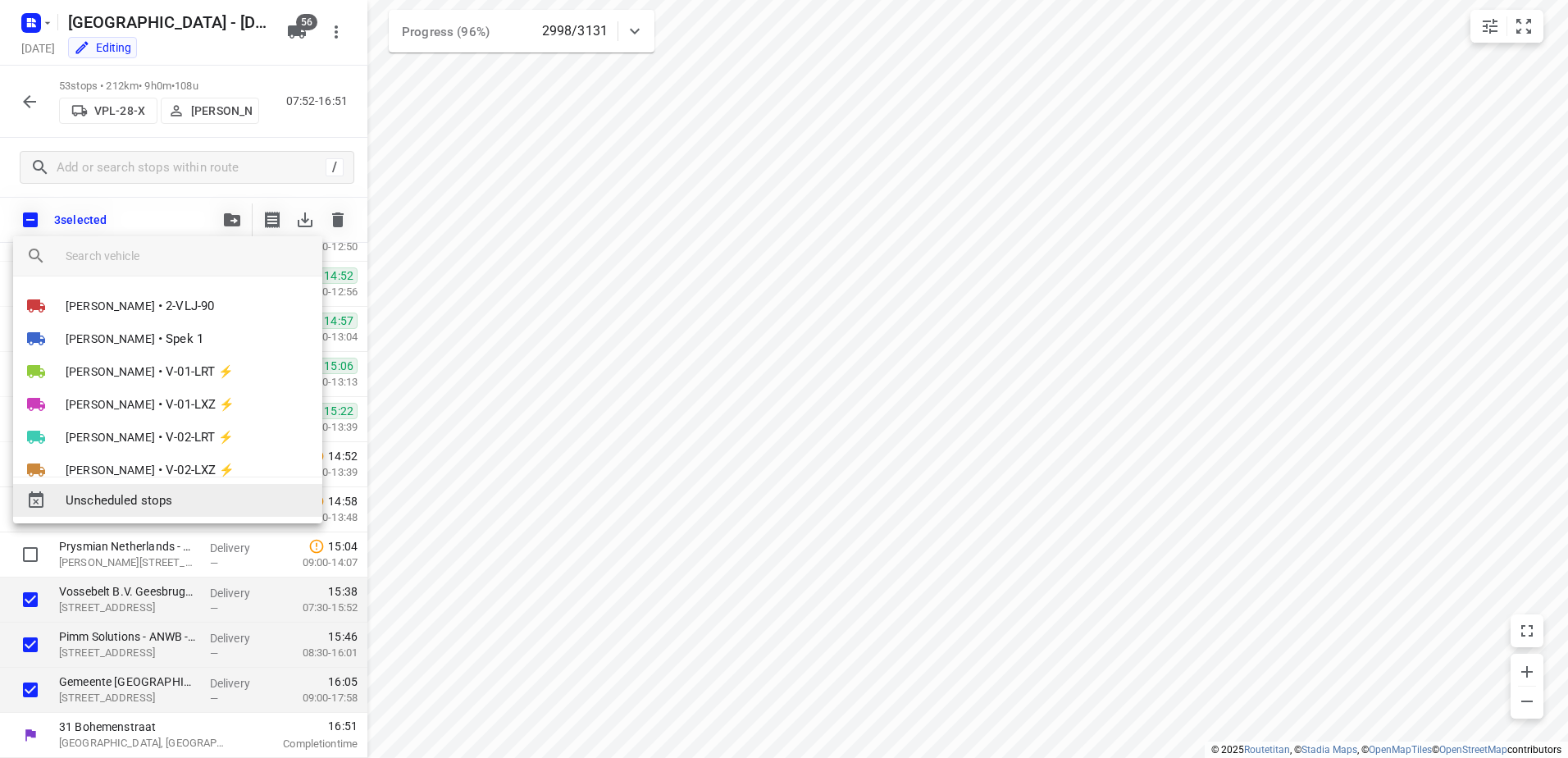
click at [185, 493] on span "Unscheduled stops" at bounding box center [187, 500] width 244 height 19
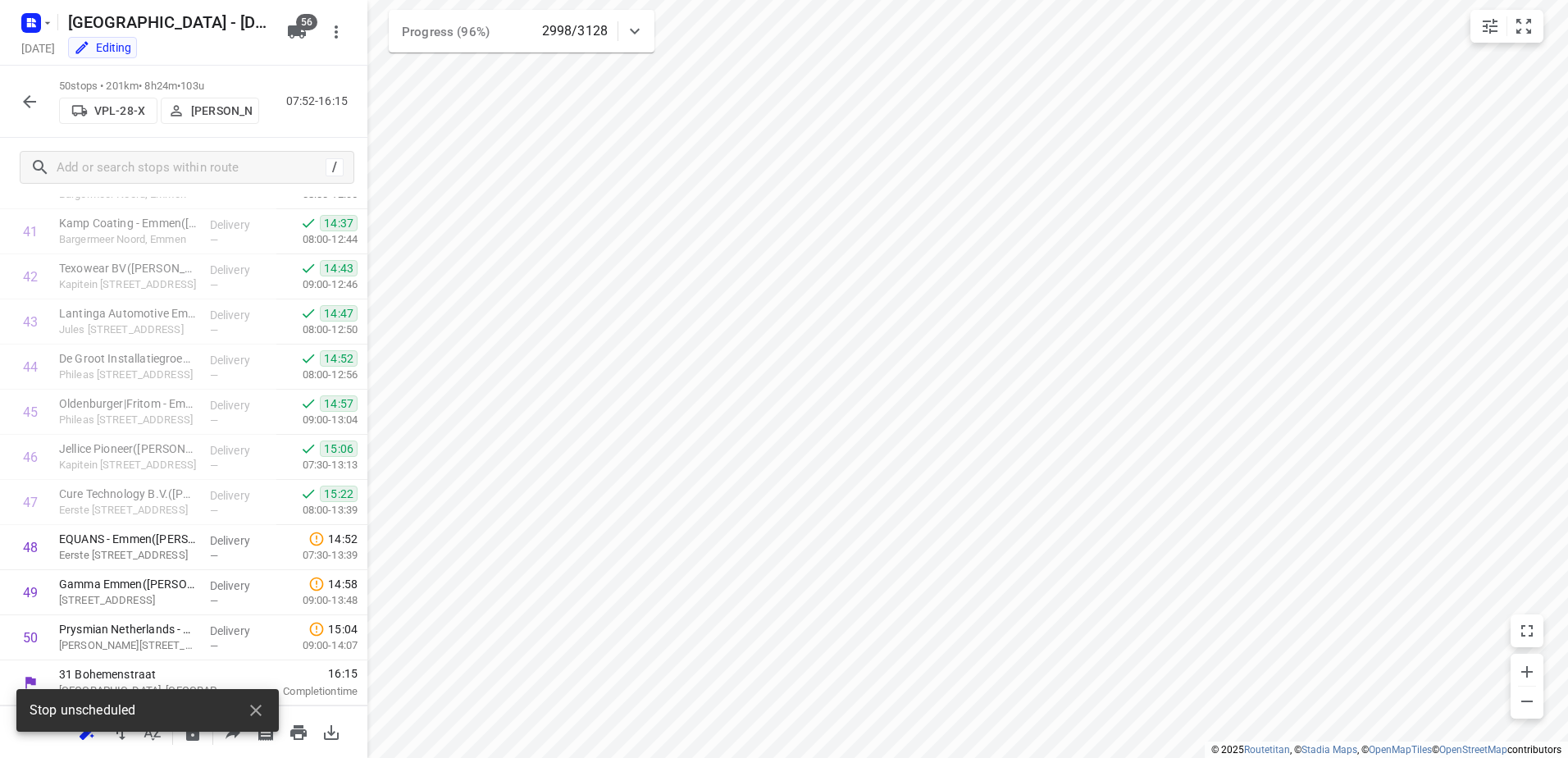
scroll to position [1922, 0]
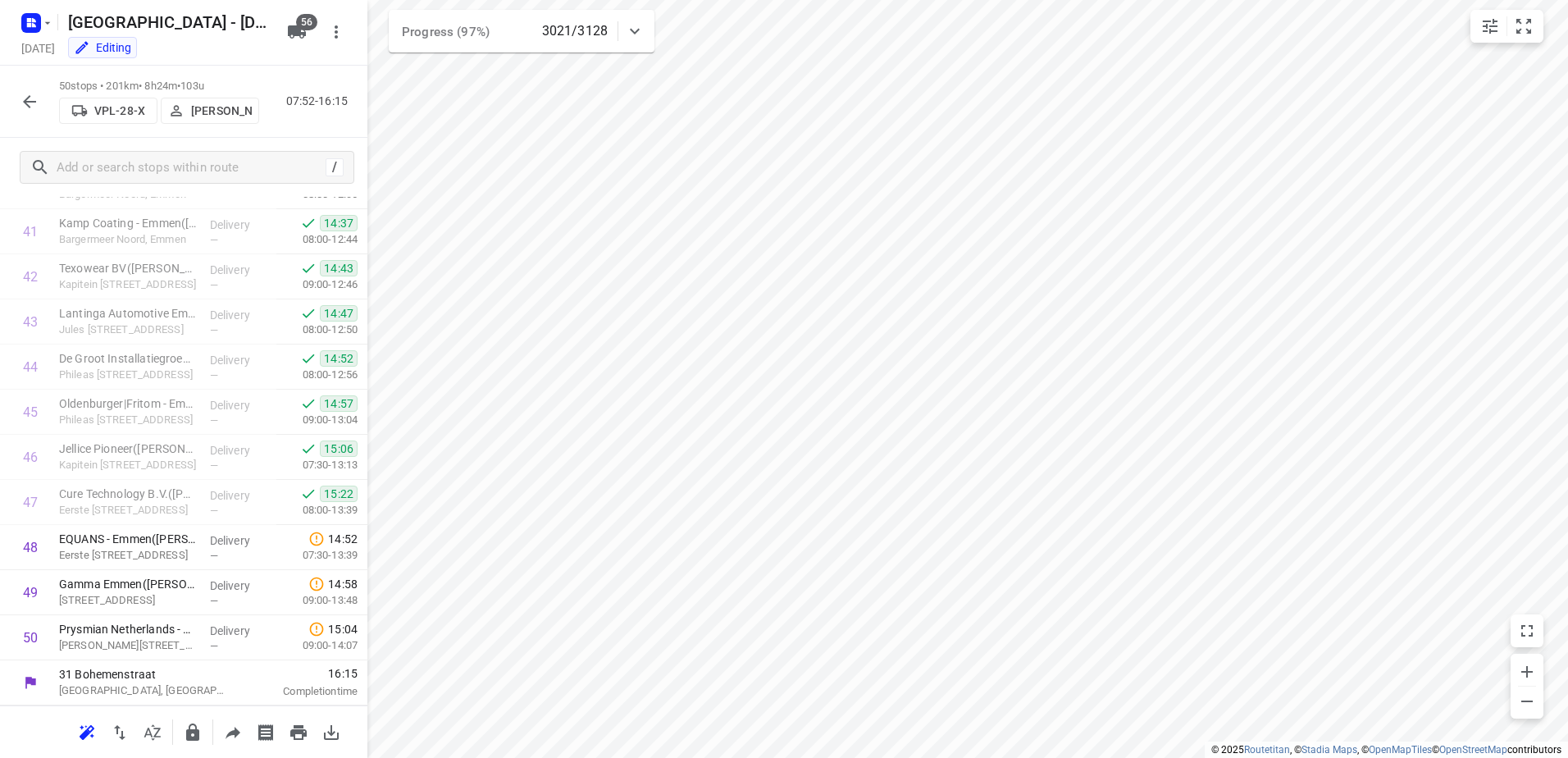
click at [25, 106] on icon "button" at bounding box center [29, 101] width 20 height 20
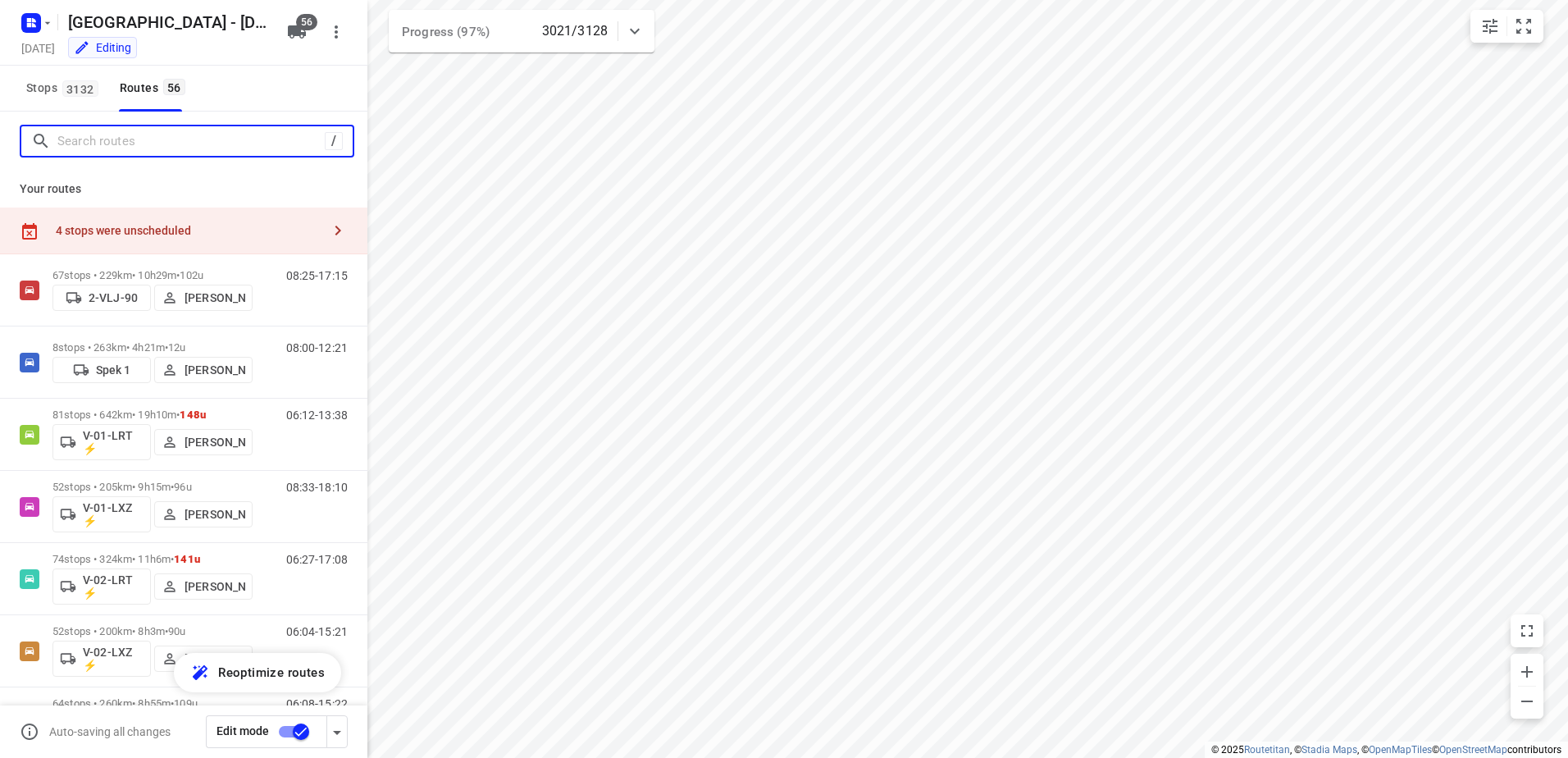
click at [141, 146] on input "Search routes" at bounding box center [191, 141] width 267 height 25
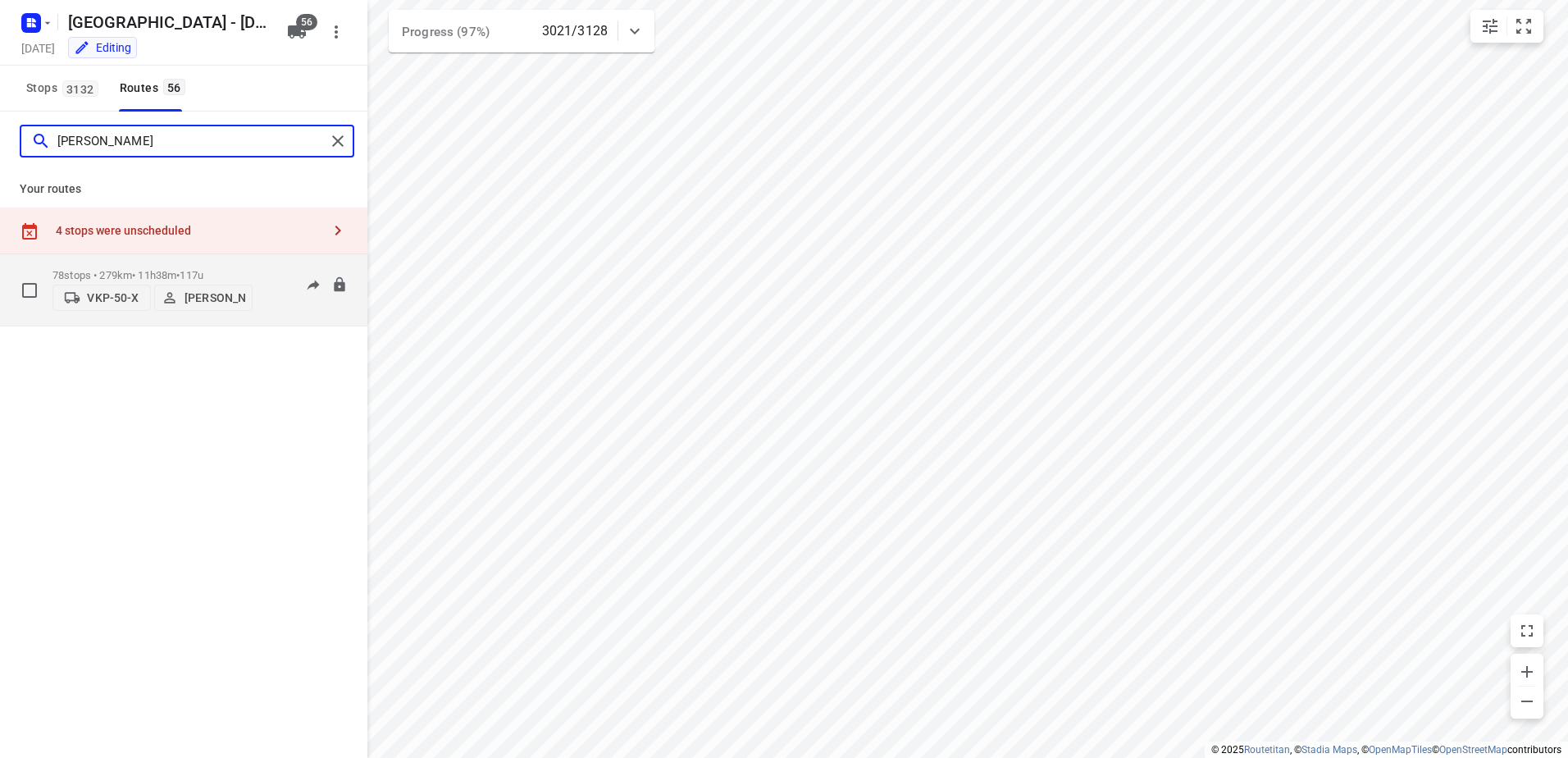
type input "steve"
click at [159, 269] on p "78 stops • 279km • 11h38m • 117u" at bounding box center [152, 275] width 200 height 13
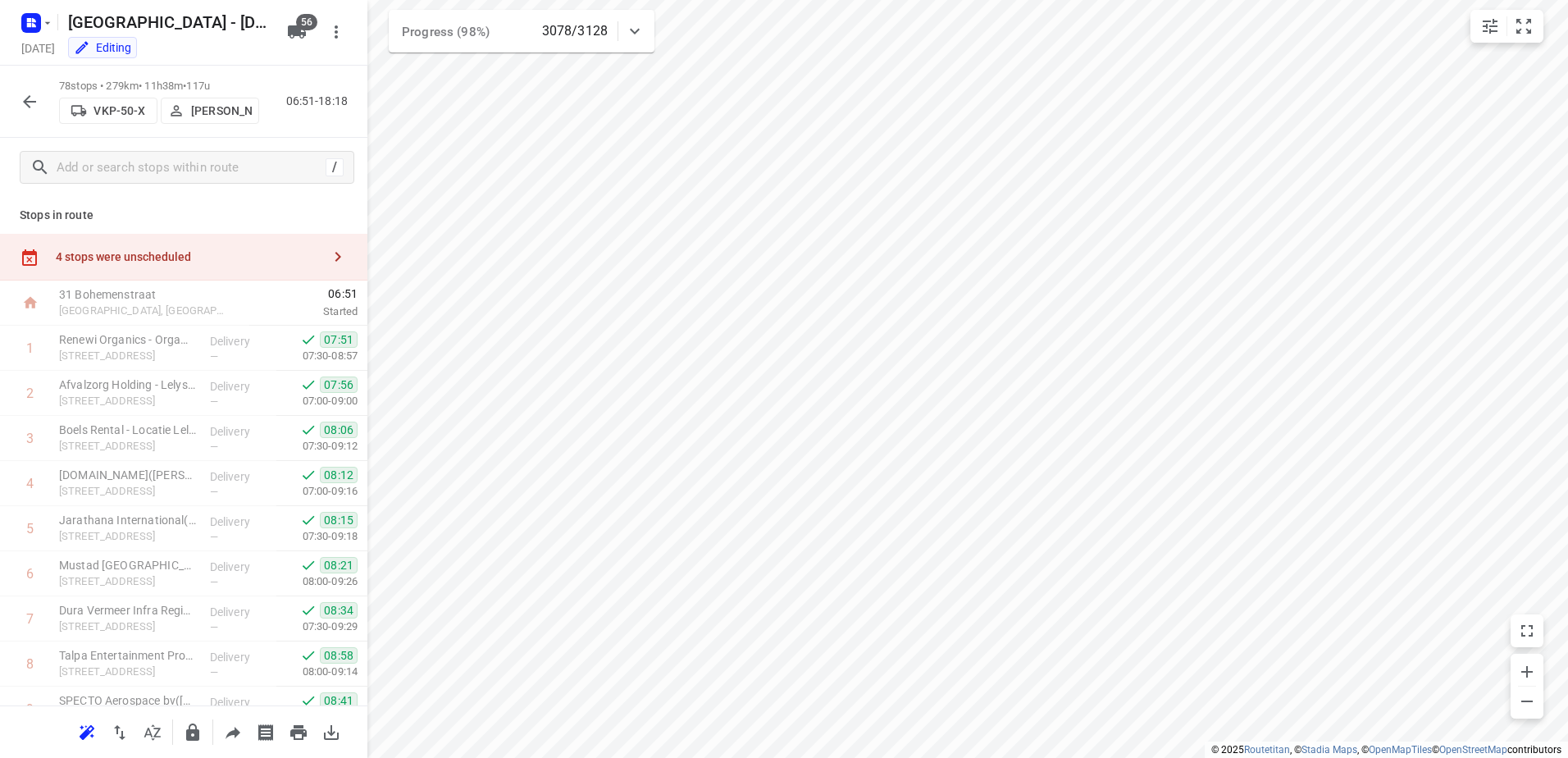
scroll to position [3185, 0]
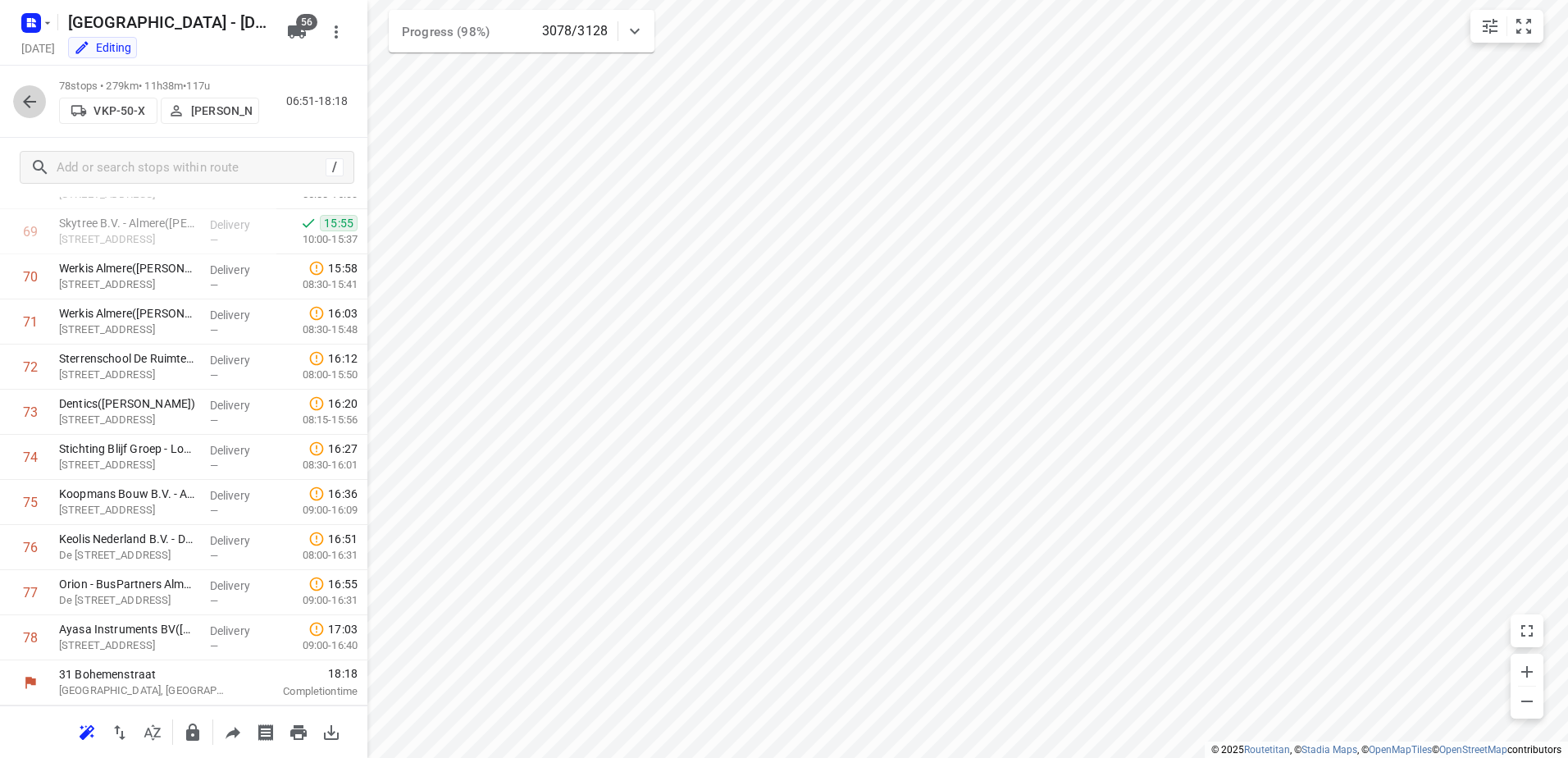
click at [19, 100] on button "button" at bounding box center [29, 101] width 33 height 33
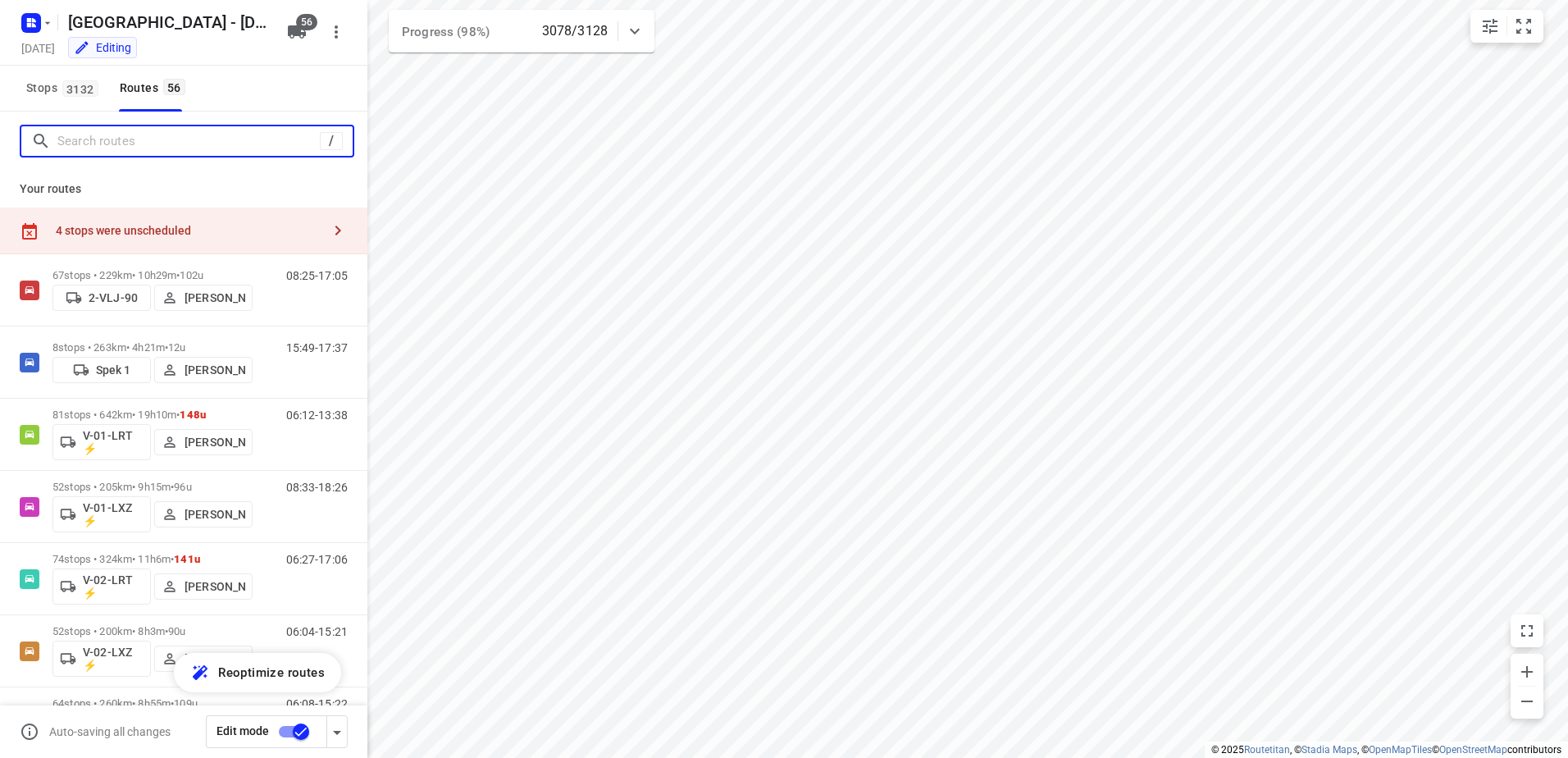
click at [116, 147] on input "Search routes" at bounding box center [188, 141] width 262 height 25
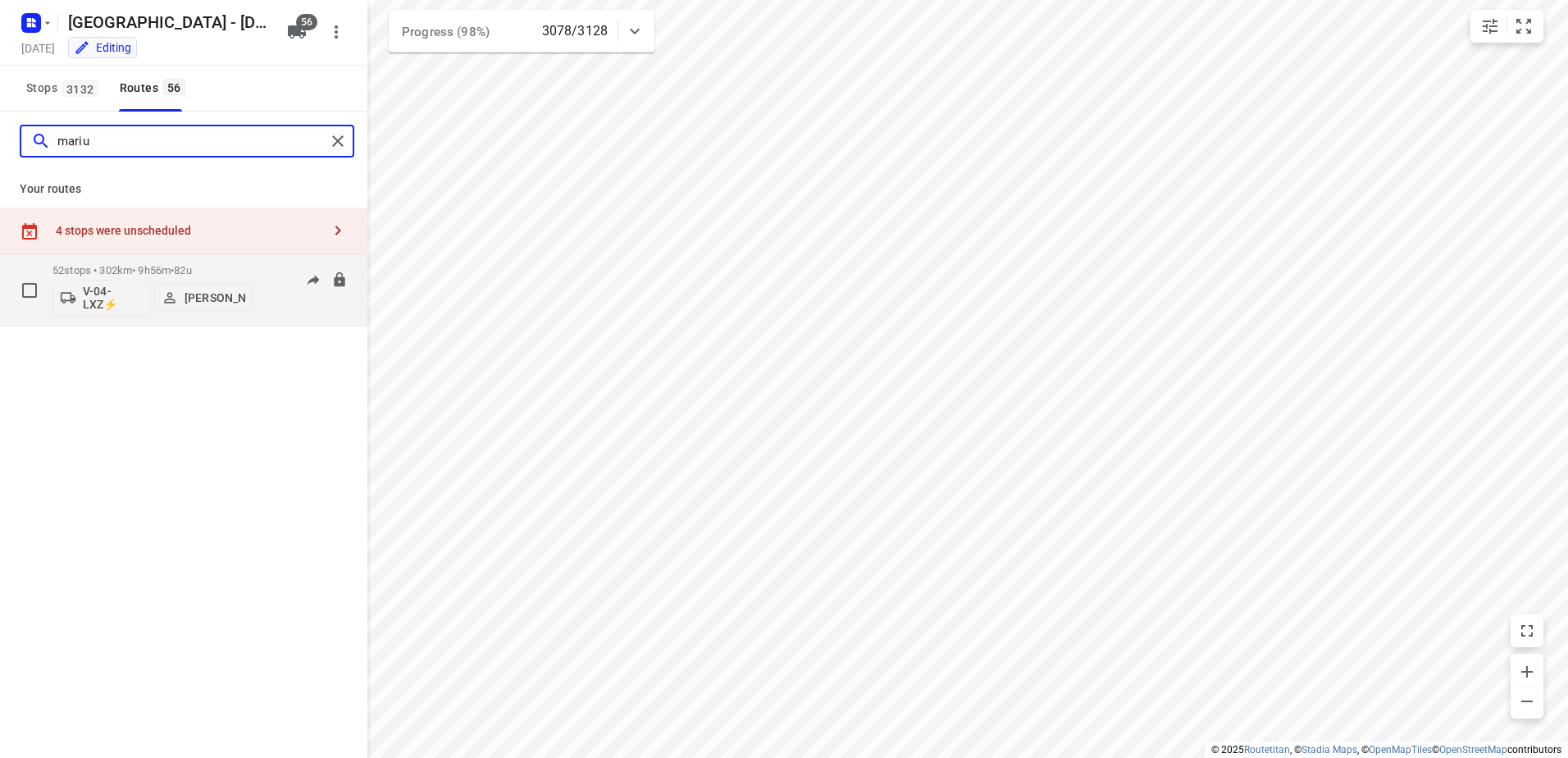
type input "mariu"
click at [221, 265] on p "52 stops • 302km • 9h56m • 82u" at bounding box center [152, 270] width 200 height 13
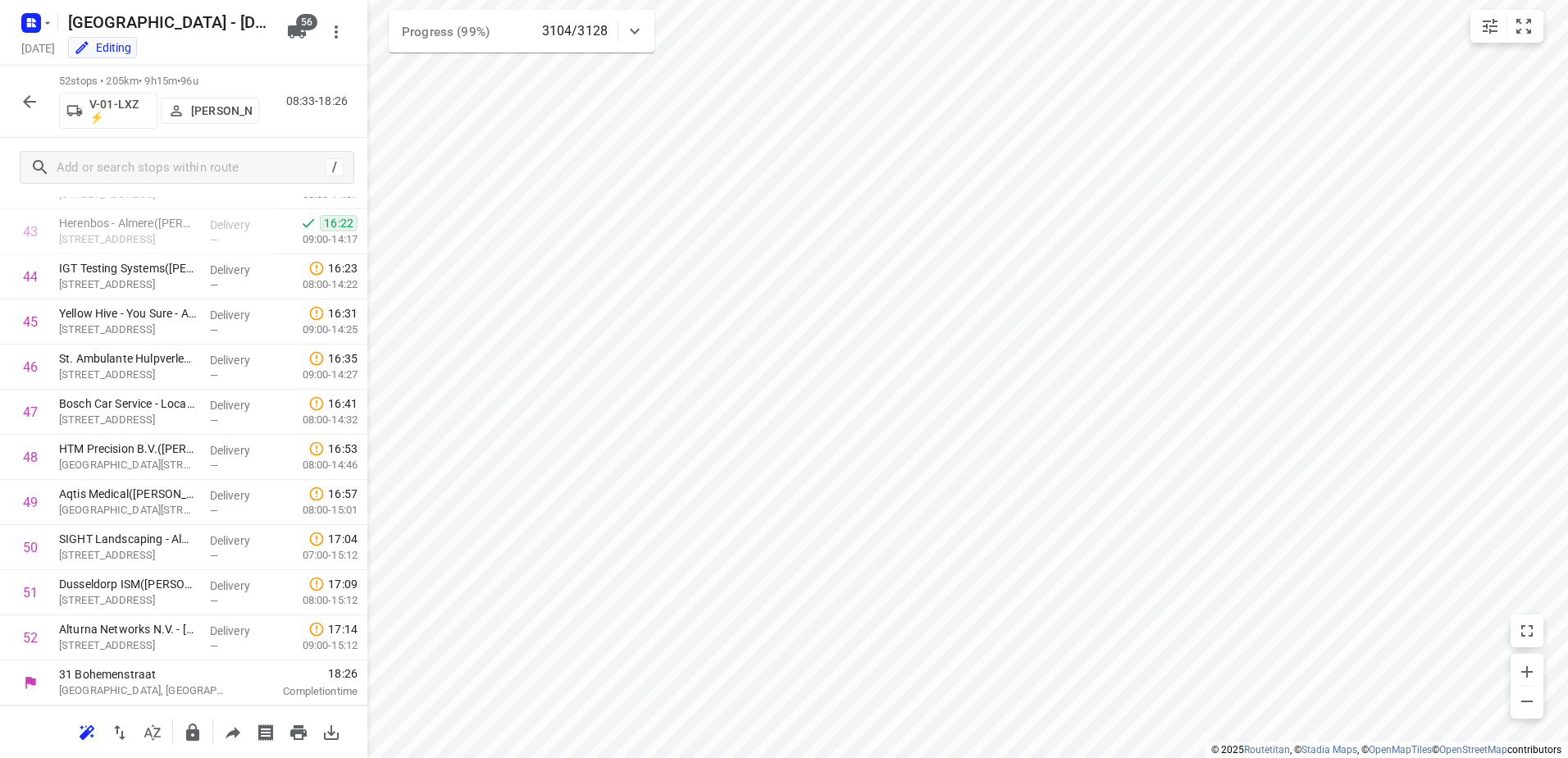
scroll to position [2012, 0]
drag, startPoint x: 12, startPoint y: 104, endPoint x: 31, endPoint y: 111, distance: 20.2
click at [12, 104] on div "52 stops • 205km • 9h15m • 96u V-01-LXZ ⚡ Daan Koman 08:33-18:26" at bounding box center [183, 101] width 368 height 72
click at [38, 106] on icon "button" at bounding box center [29, 101] width 20 height 20
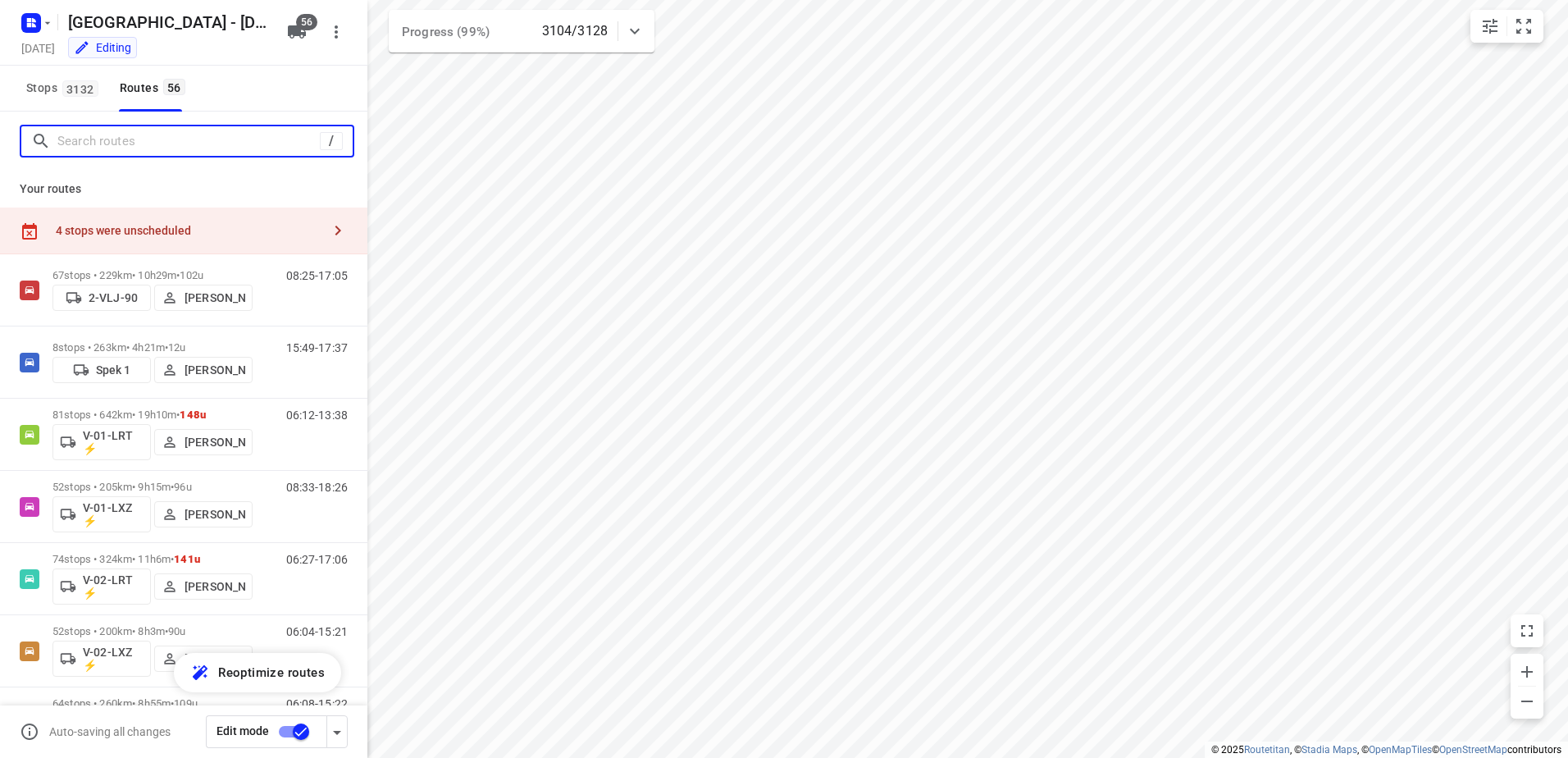
click at [211, 151] on input "Search routes" at bounding box center [188, 141] width 262 height 25
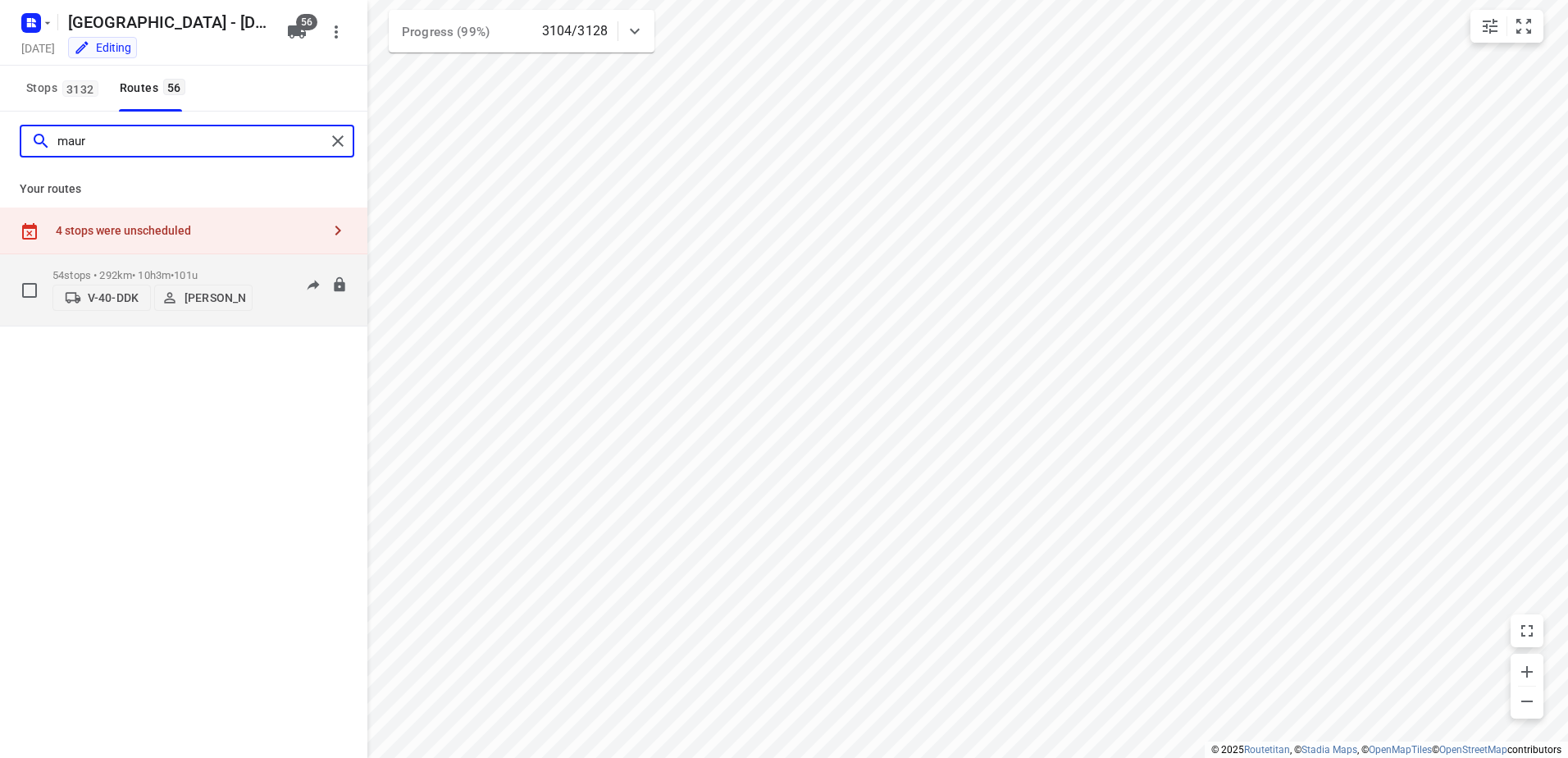
type input "maur"
click at [98, 269] on p "54 stops • 292km • 10h3m • 101u" at bounding box center [152, 275] width 200 height 13
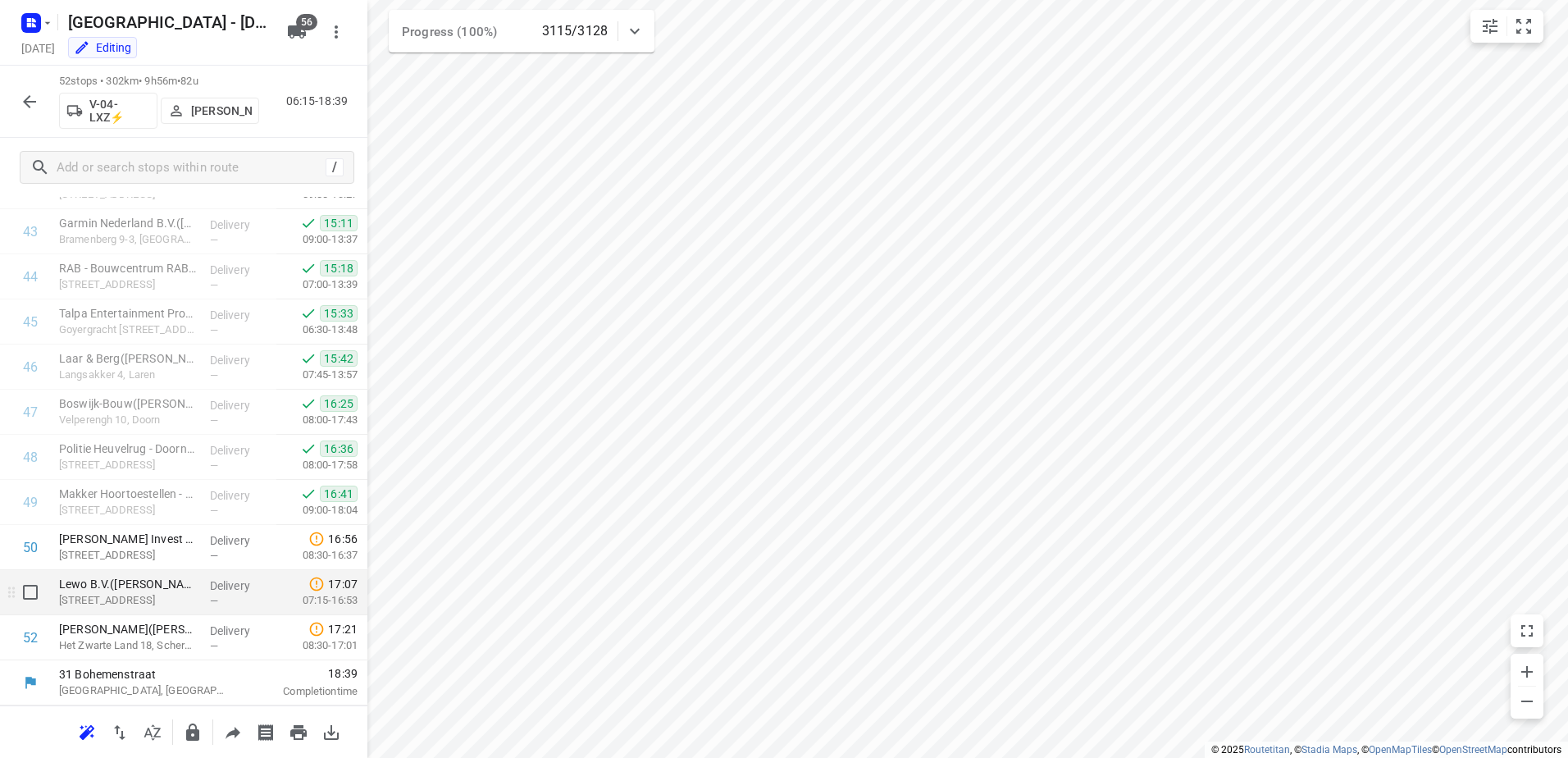
drag, startPoint x: 25, startPoint y: 594, endPoint x: 38, endPoint y: 646, distance: 53.6
click at [25, 594] on input "checkbox" at bounding box center [30, 592] width 33 height 33
checkbox input "true"
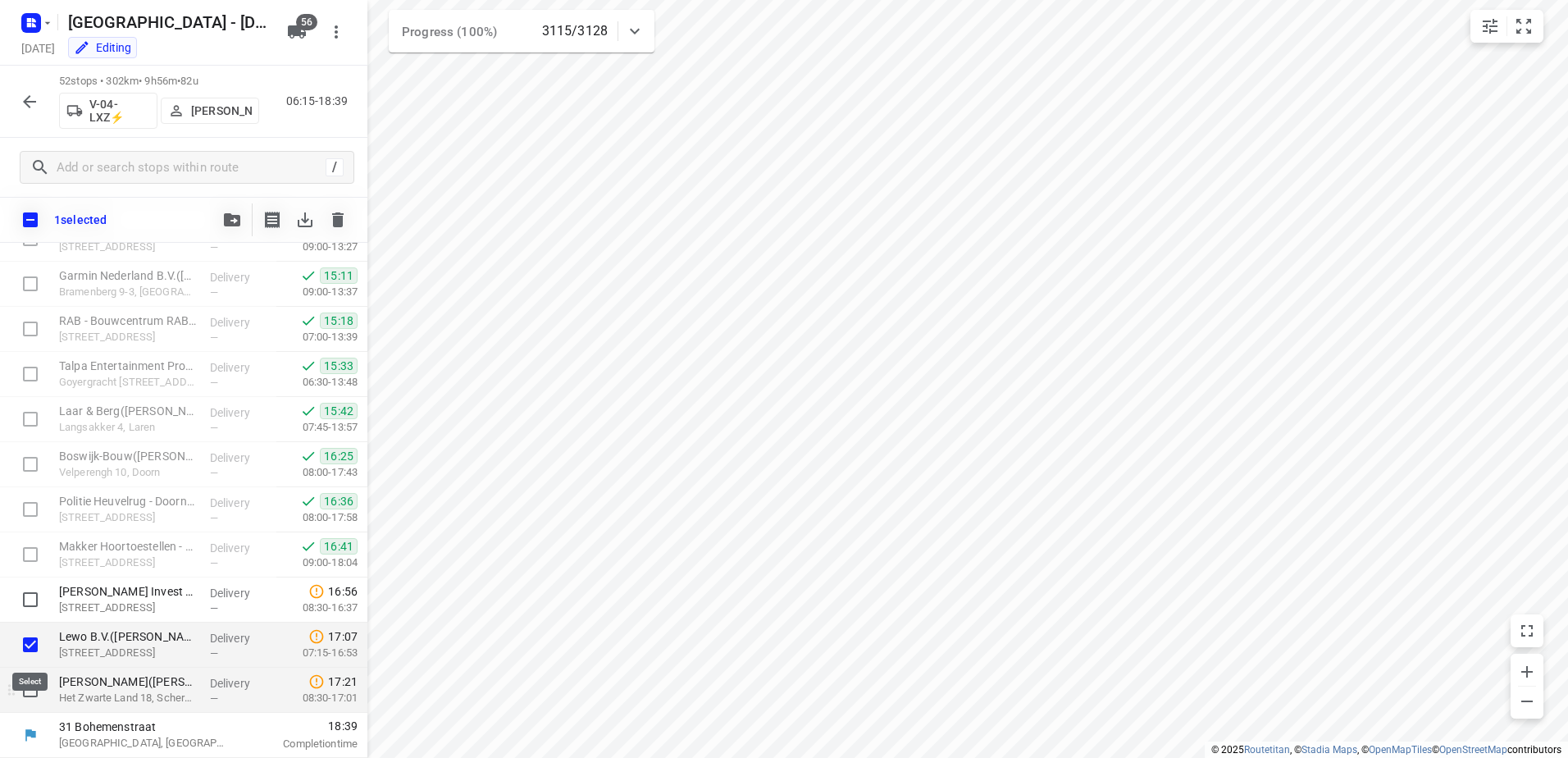
scroll to position [2005, 0]
click at [24, 678] on input "checkbox" at bounding box center [30, 690] width 33 height 33
checkbox input "true"
click at [233, 219] on icon "button" at bounding box center [232, 219] width 17 height 13
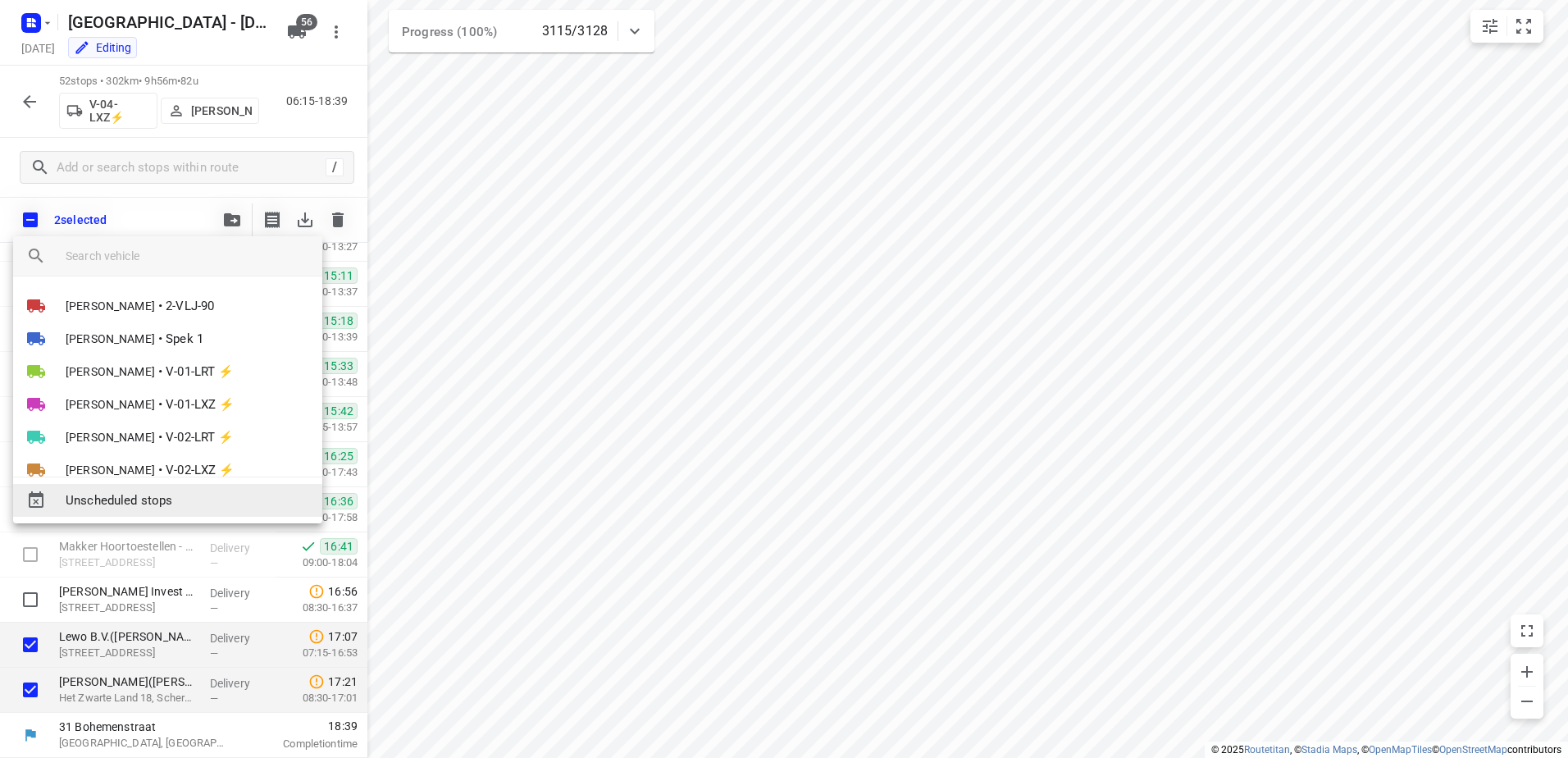
click at [202, 506] on span "Unscheduled stops" at bounding box center [187, 500] width 244 height 19
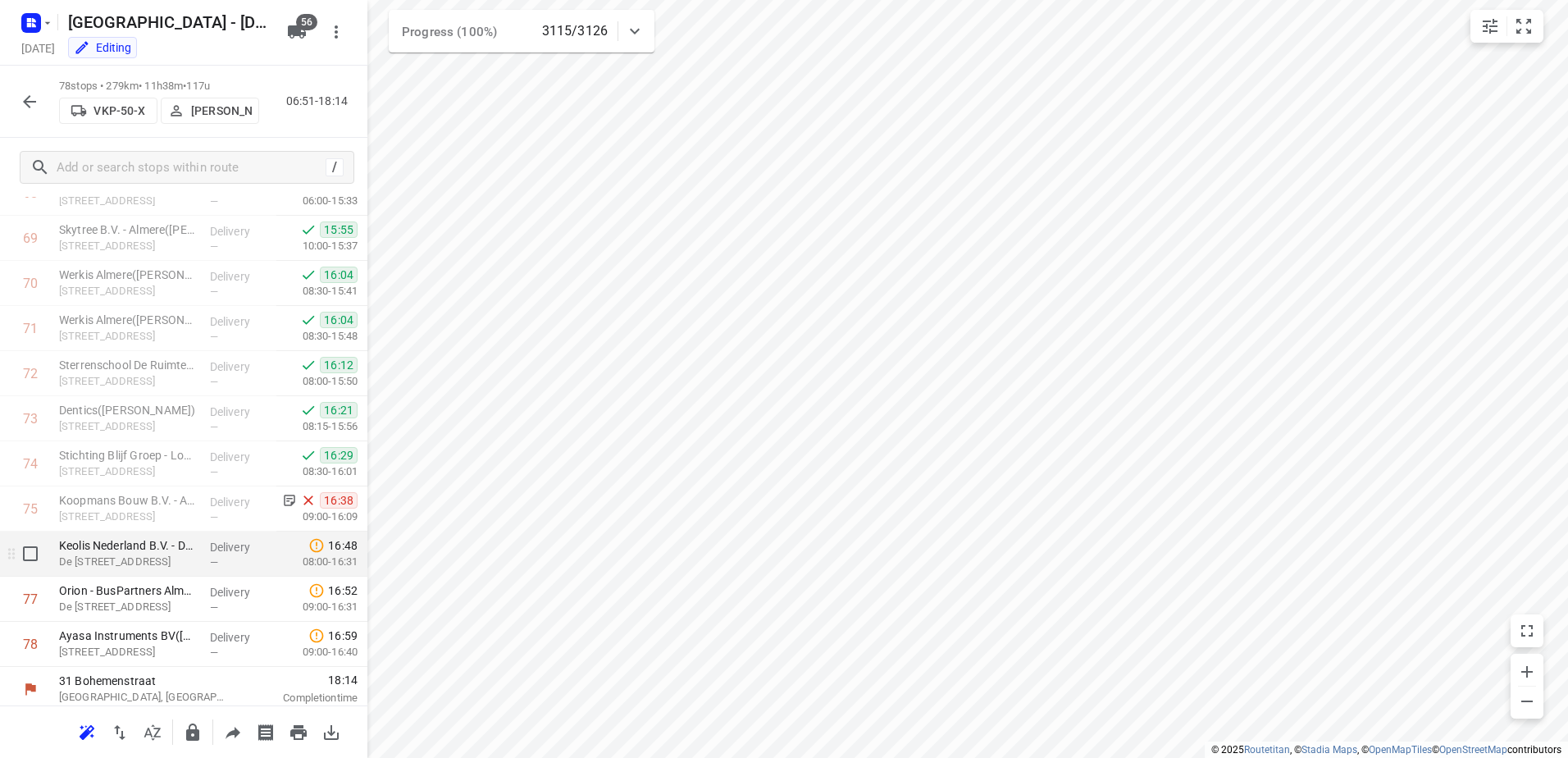
scroll to position [3185, 0]
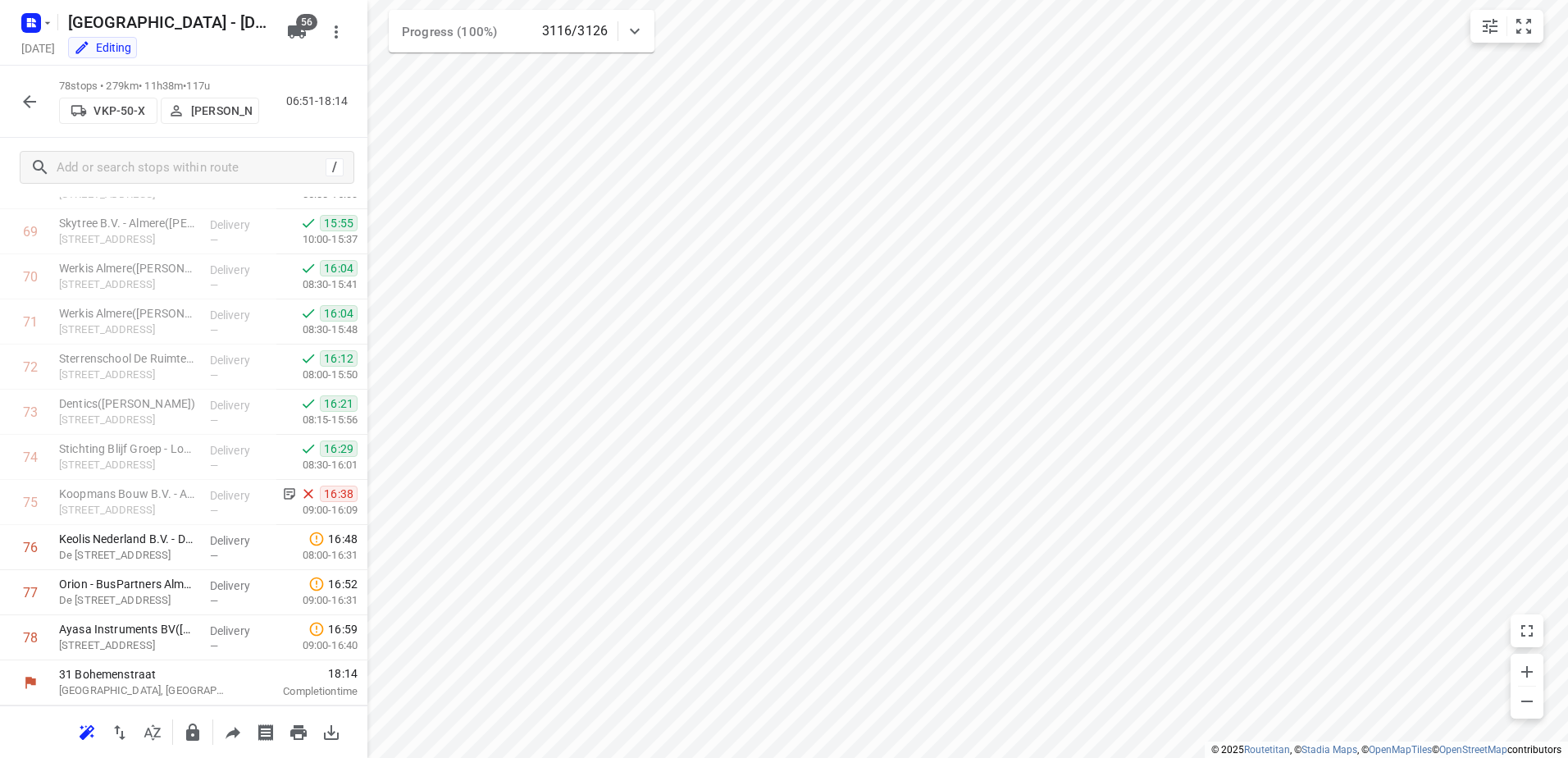
click at [24, 109] on icon "button" at bounding box center [29, 101] width 20 height 20
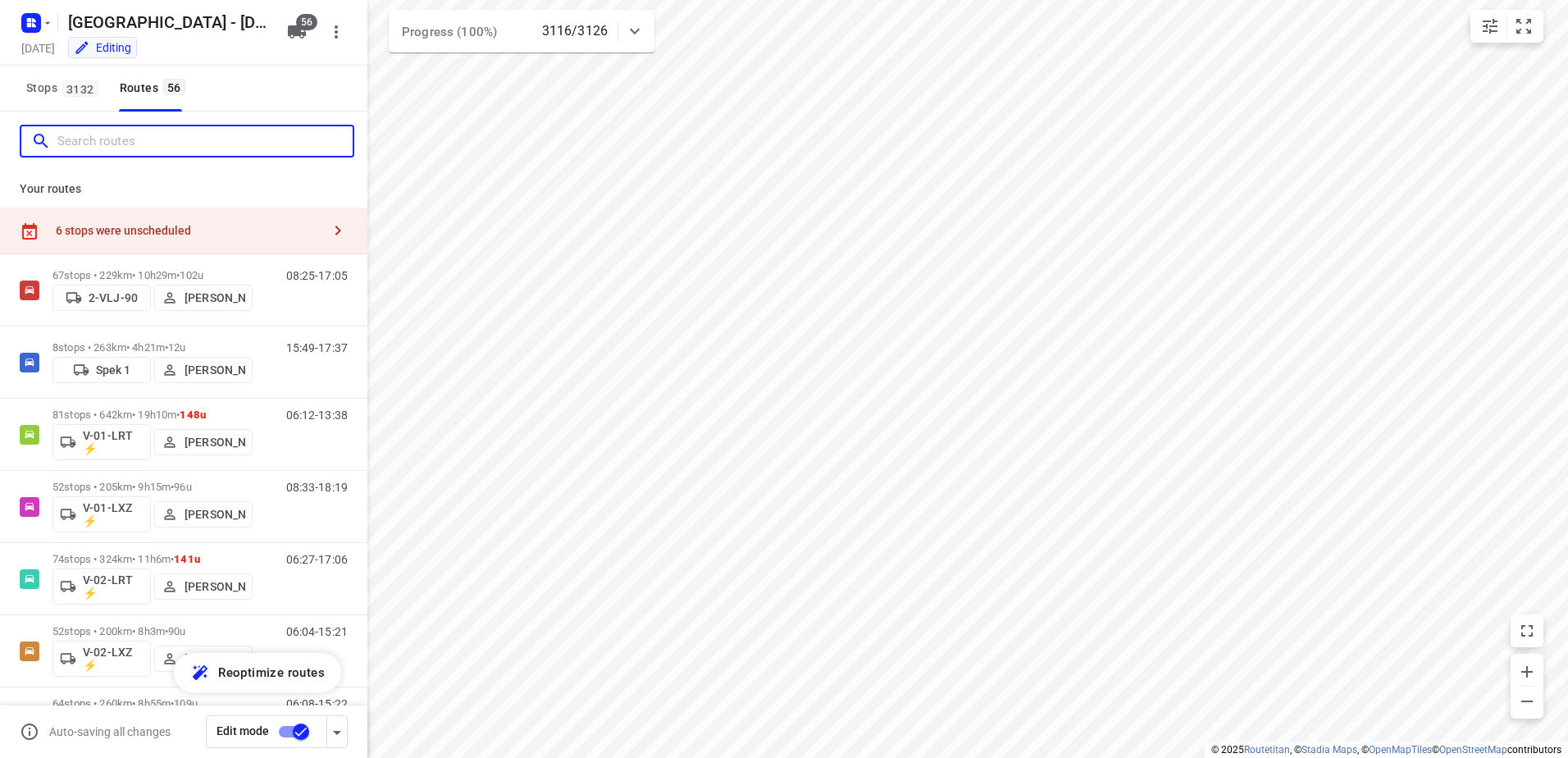
click at [179, 152] on input "Search routes" at bounding box center [205, 141] width 295 height 25
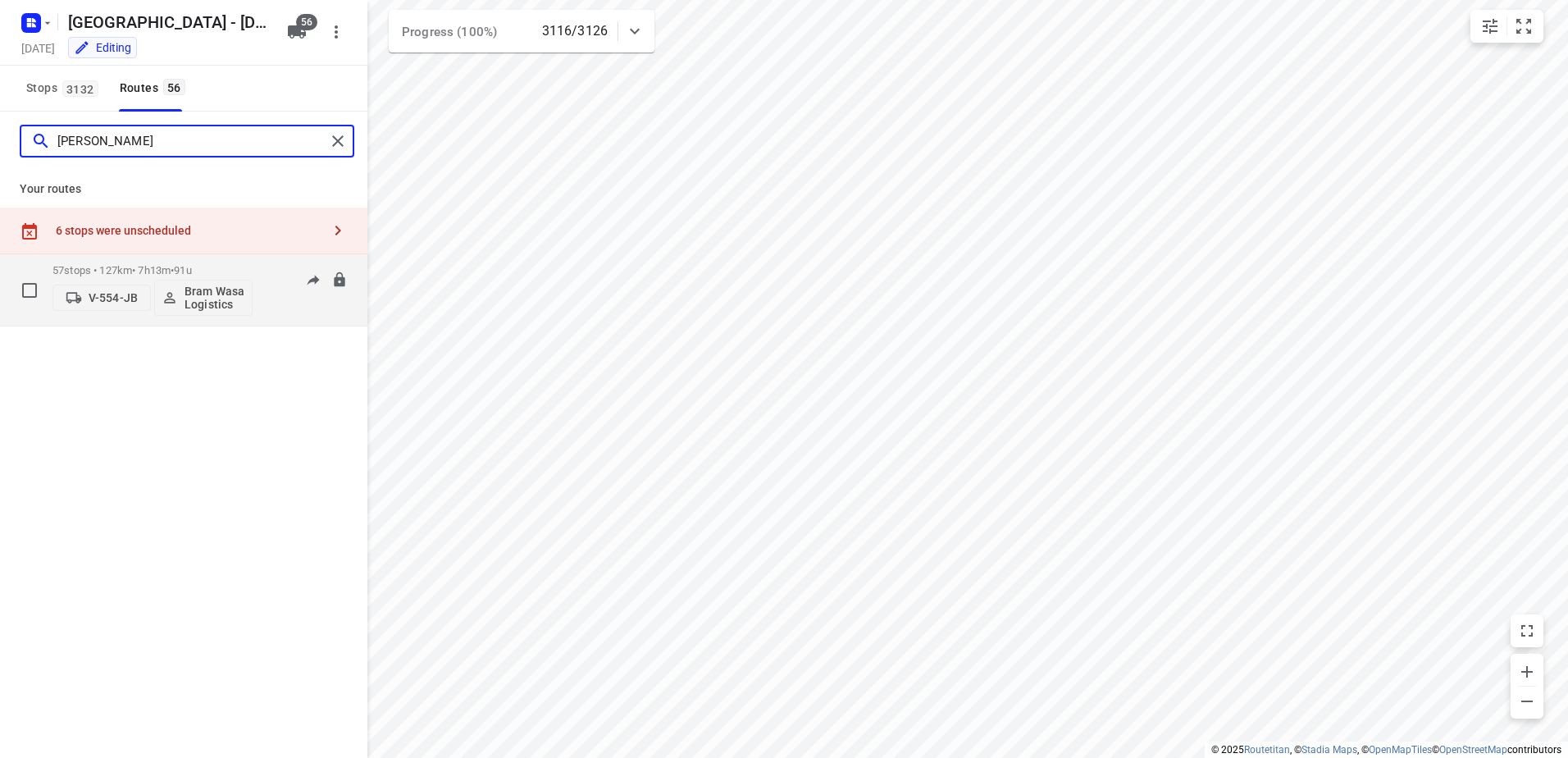
type input "bram"
click at [189, 265] on span "91u" at bounding box center [182, 270] width 18 height 13
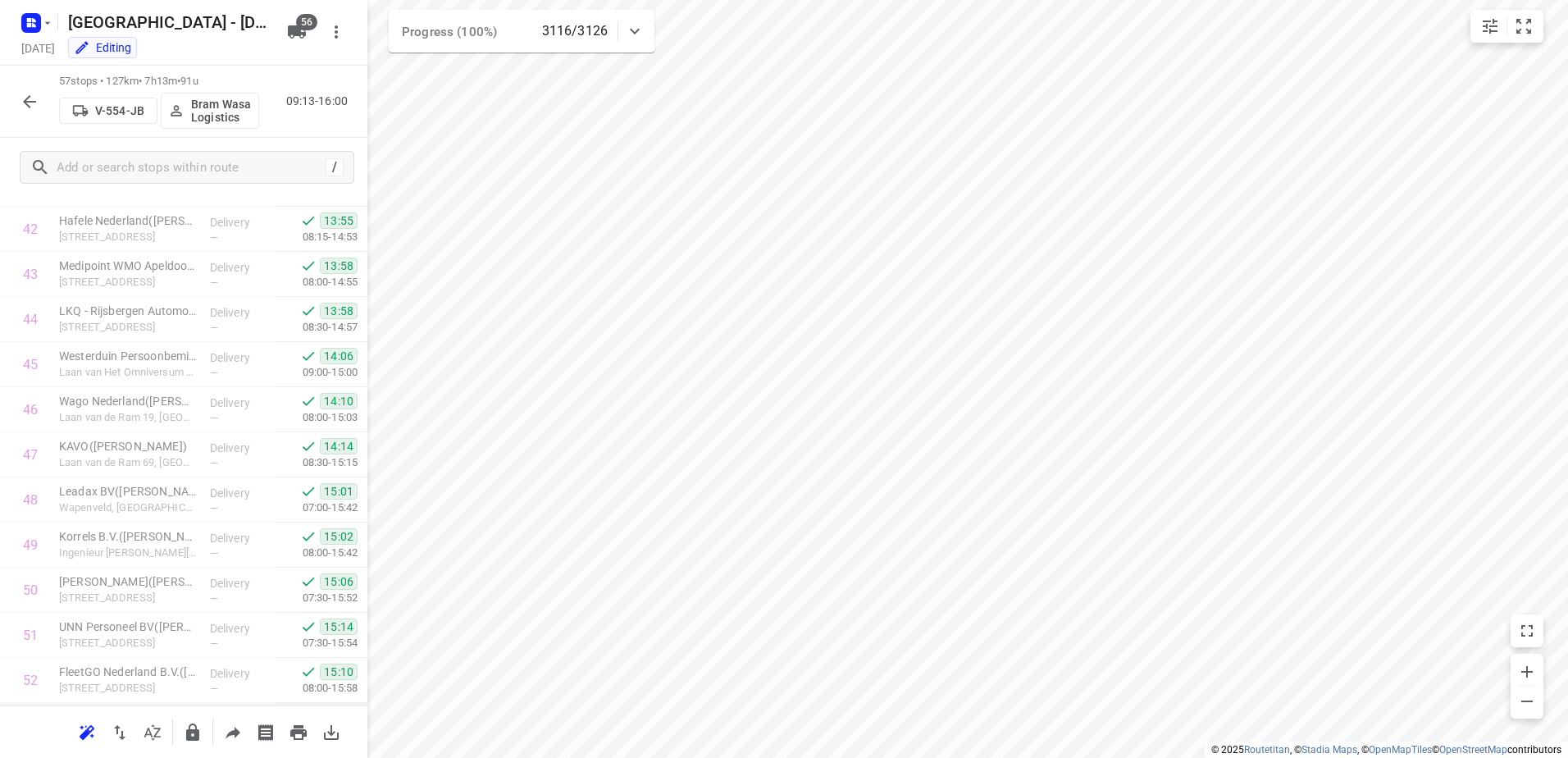
scroll to position [2237, 0]
click at [38, 103] on icon "button" at bounding box center [29, 101] width 20 height 20
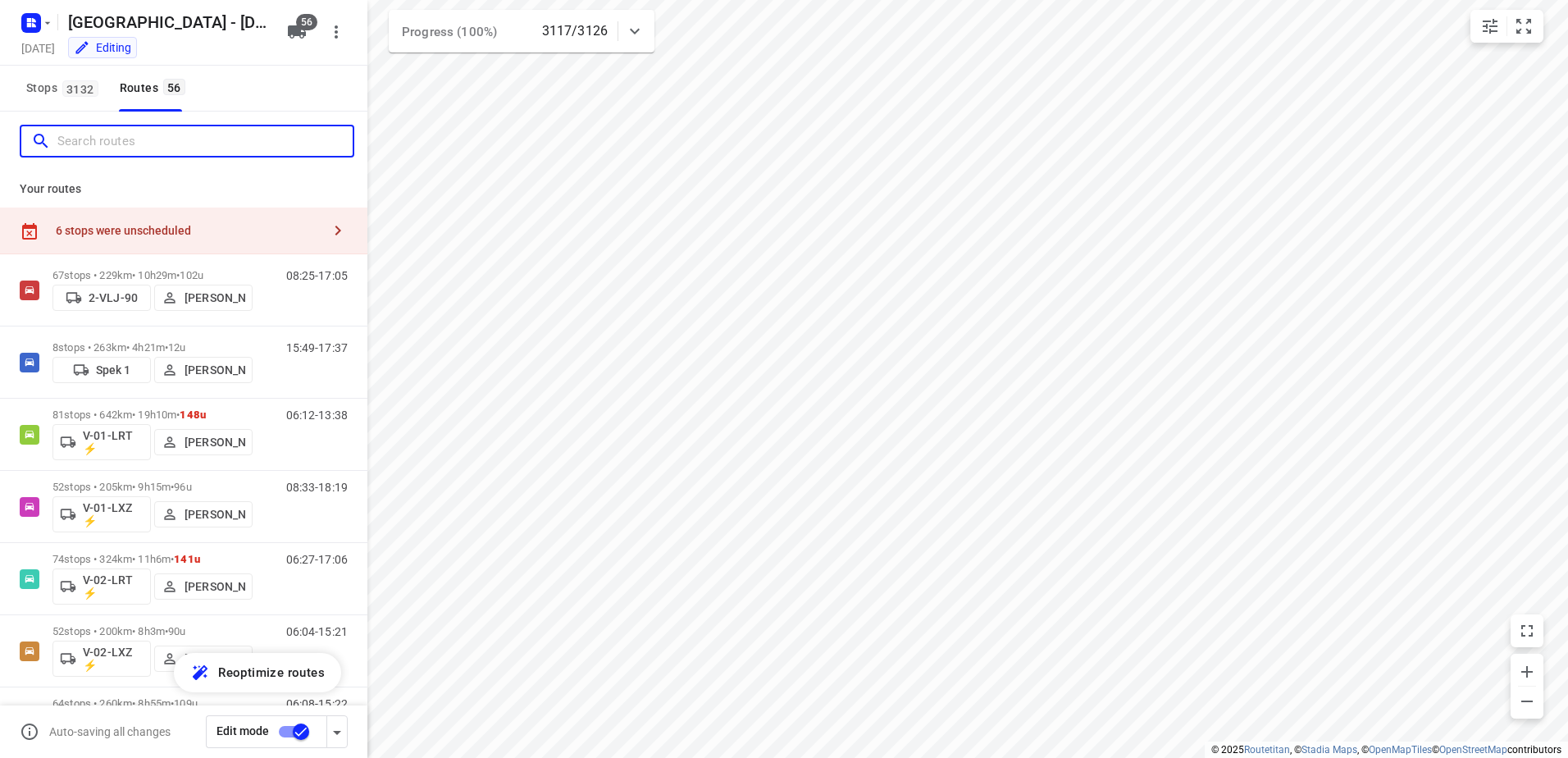
click at [177, 150] on input "Search routes" at bounding box center [205, 141] width 295 height 25
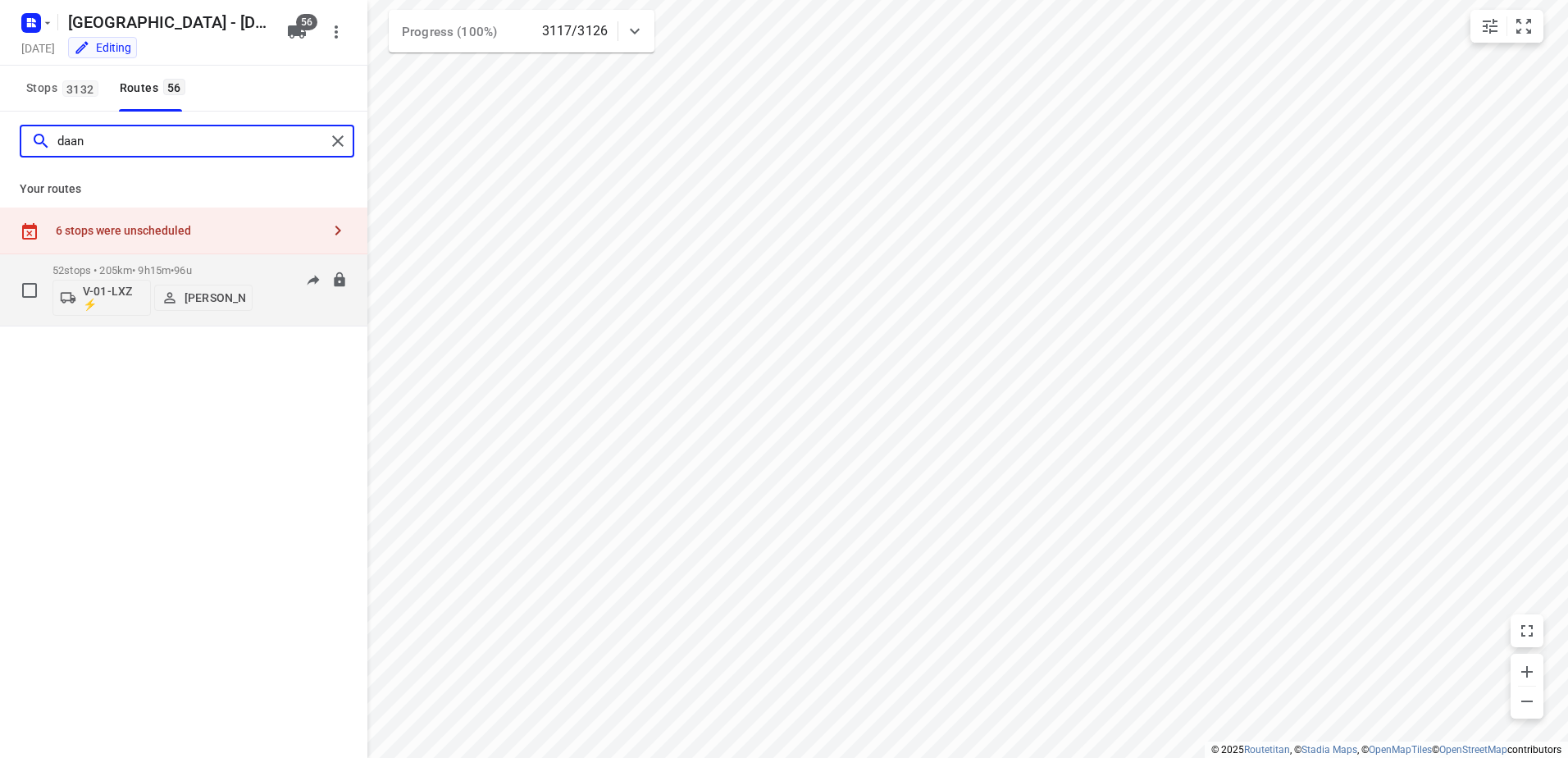
type input "daan"
click at [177, 259] on div "52 stops • 205km • 9h15m • 96u V-01-LXZ ⚡ Daan Koman" at bounding box center [152, 290] width 200 height 68
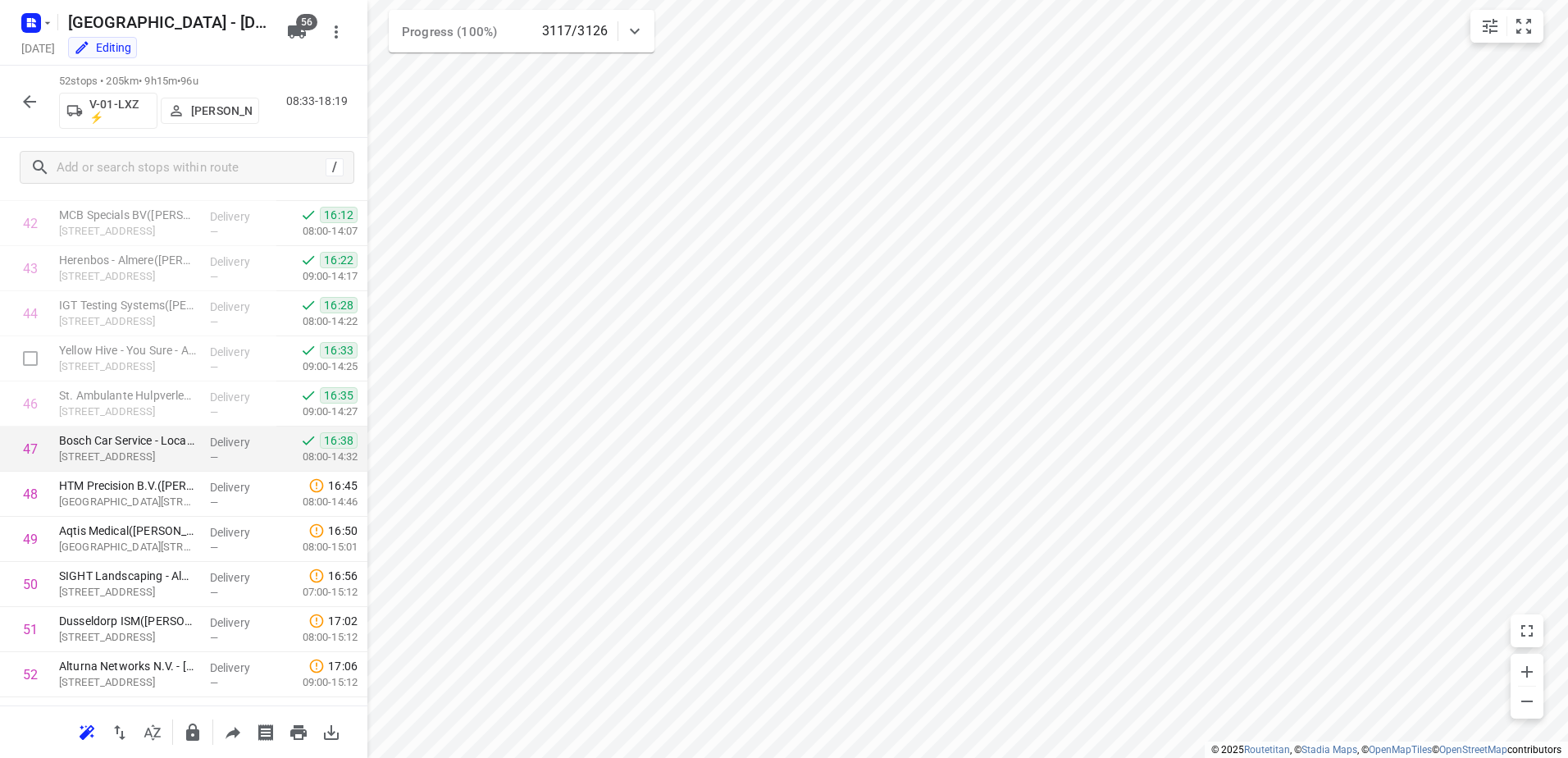
scroll to position [2012, 0]
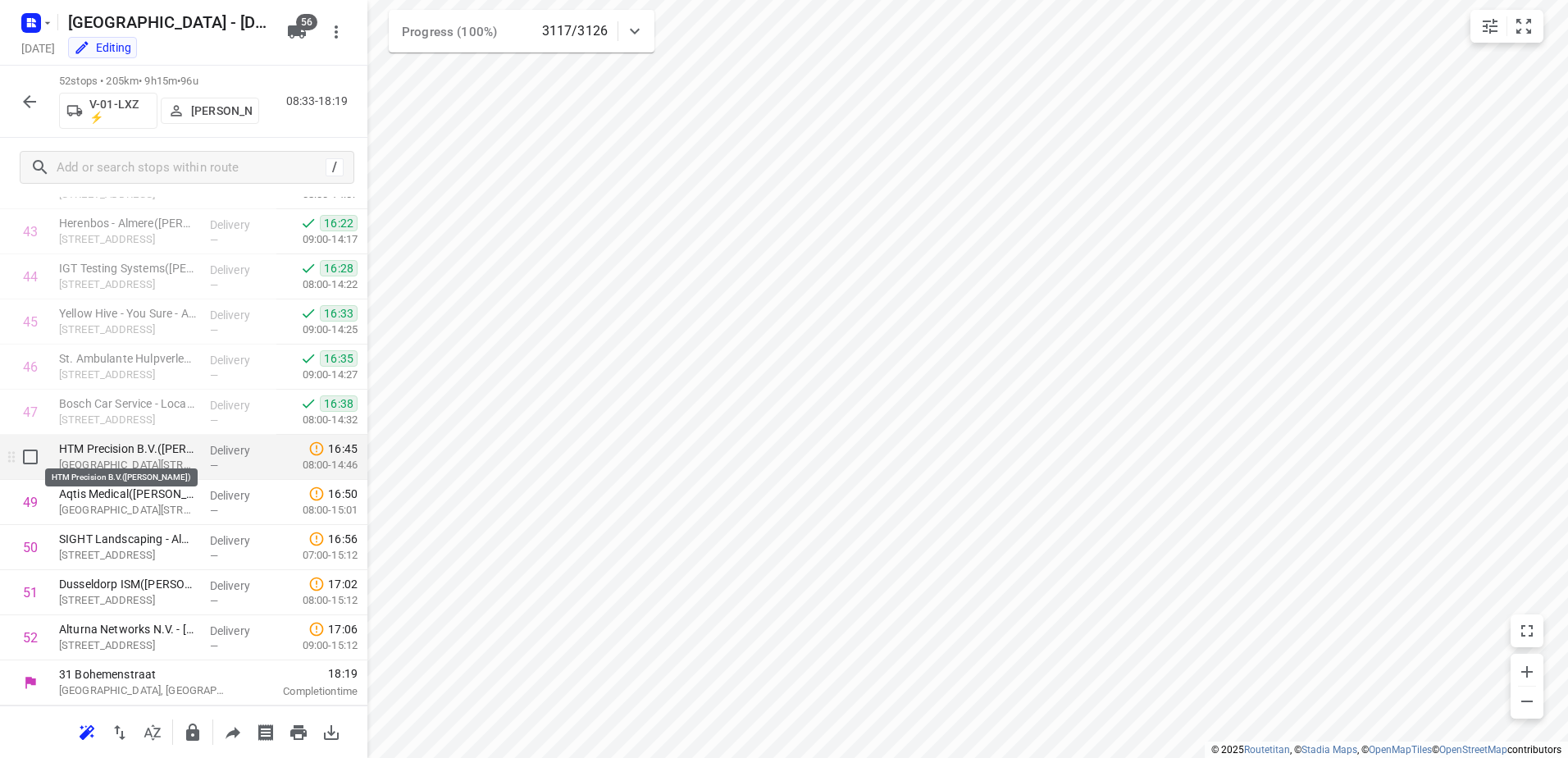
click at [145, 447] on p "HTM Precision B.V.(Emel Ramazanoglu)" at bounding box center [128, 449] width 137 height 17
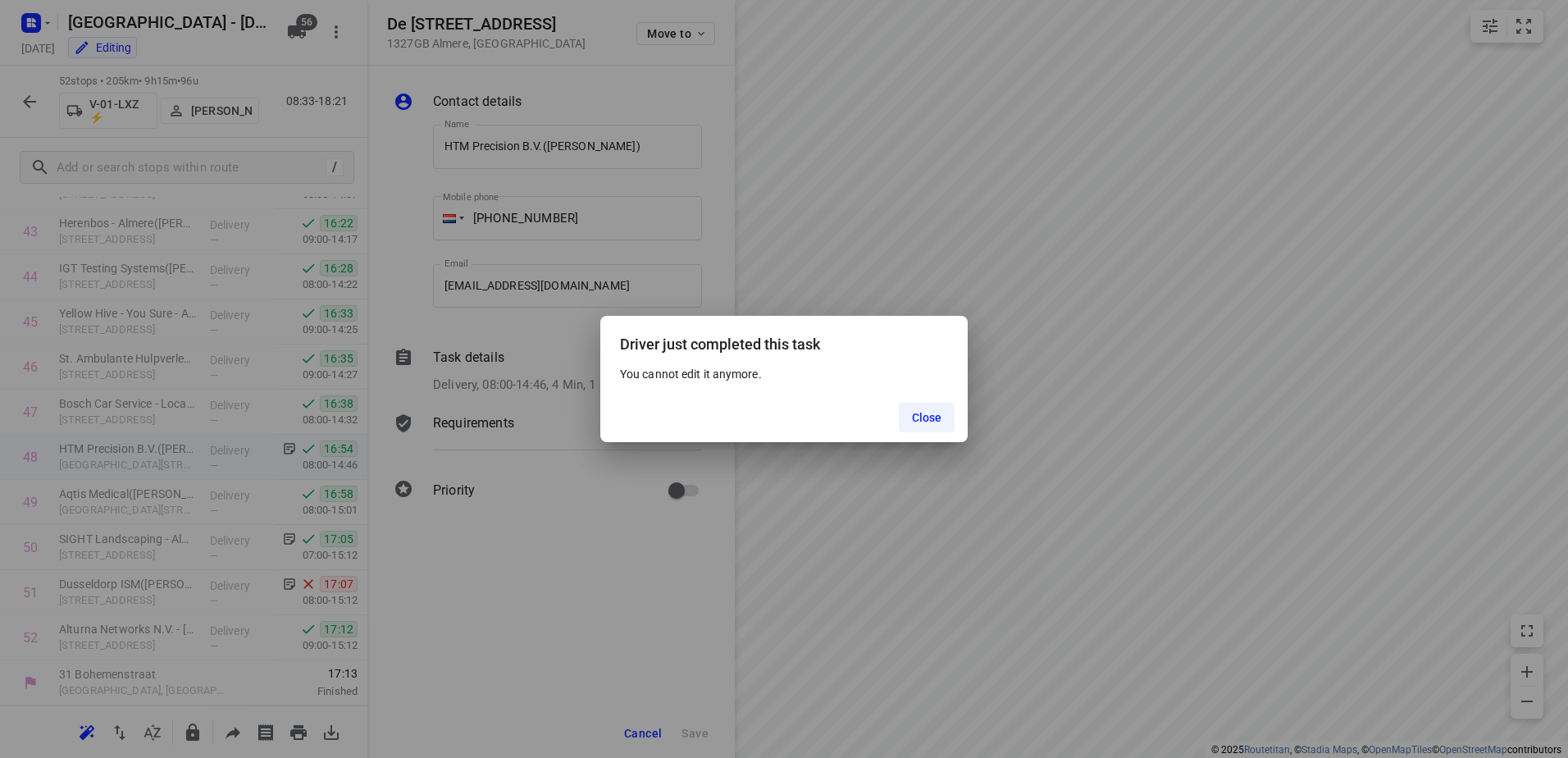
click at [937, 426] on button "Close" at bounding box center [927, 418] width 57 height 29
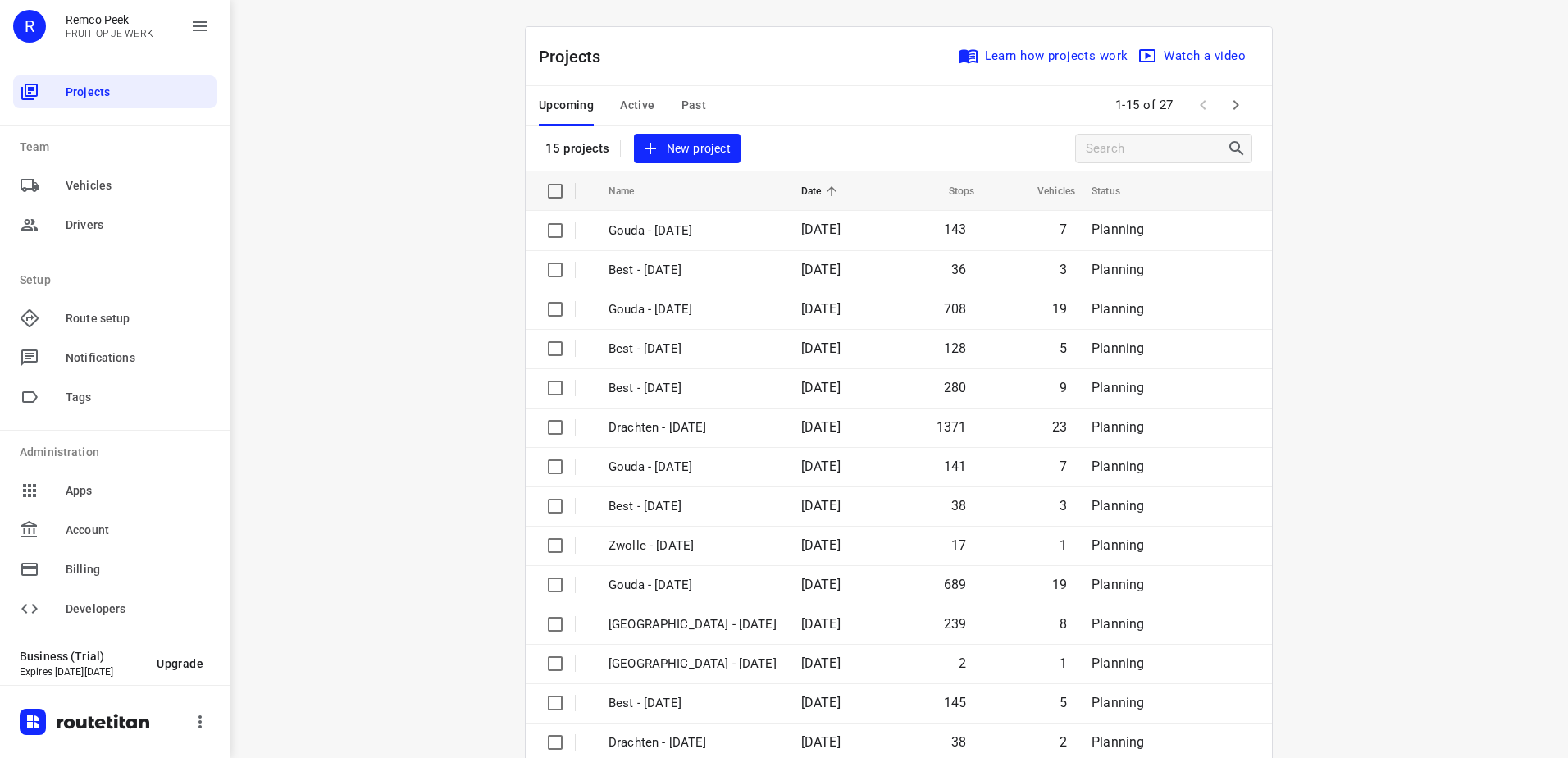
drag, startPoint x: 343, startPoint y: 152, endPoint x: 531, endPoint y: 117, distance: 191.2
click at [343, 152] on div "i © 2025 Routetitan , © Stadia Maps , © OpenMapTiles © OpenStreetMap contributo…" at bounding box center [898, 379] width 1338 height 758
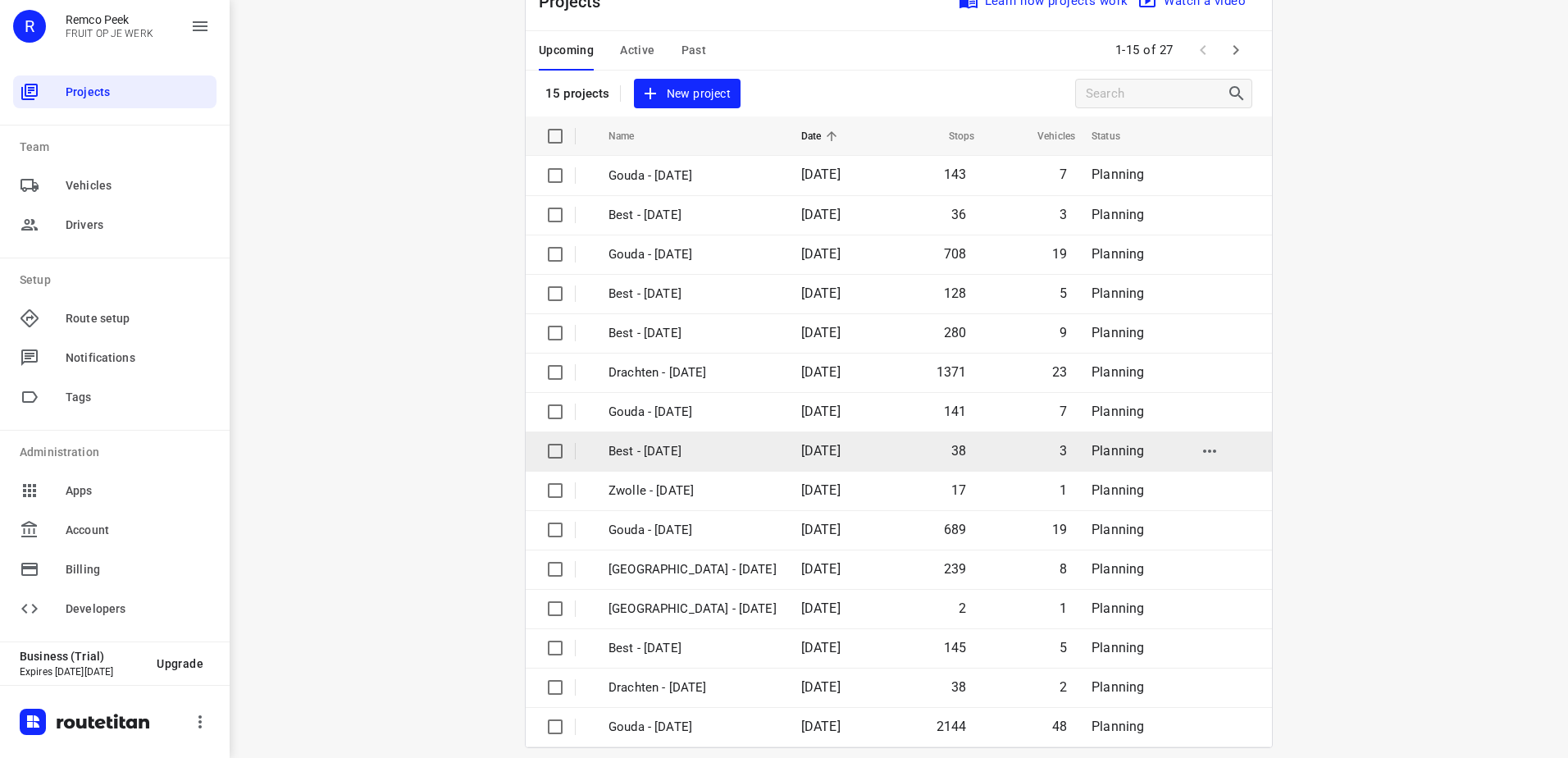
scroll to position [71, 0]
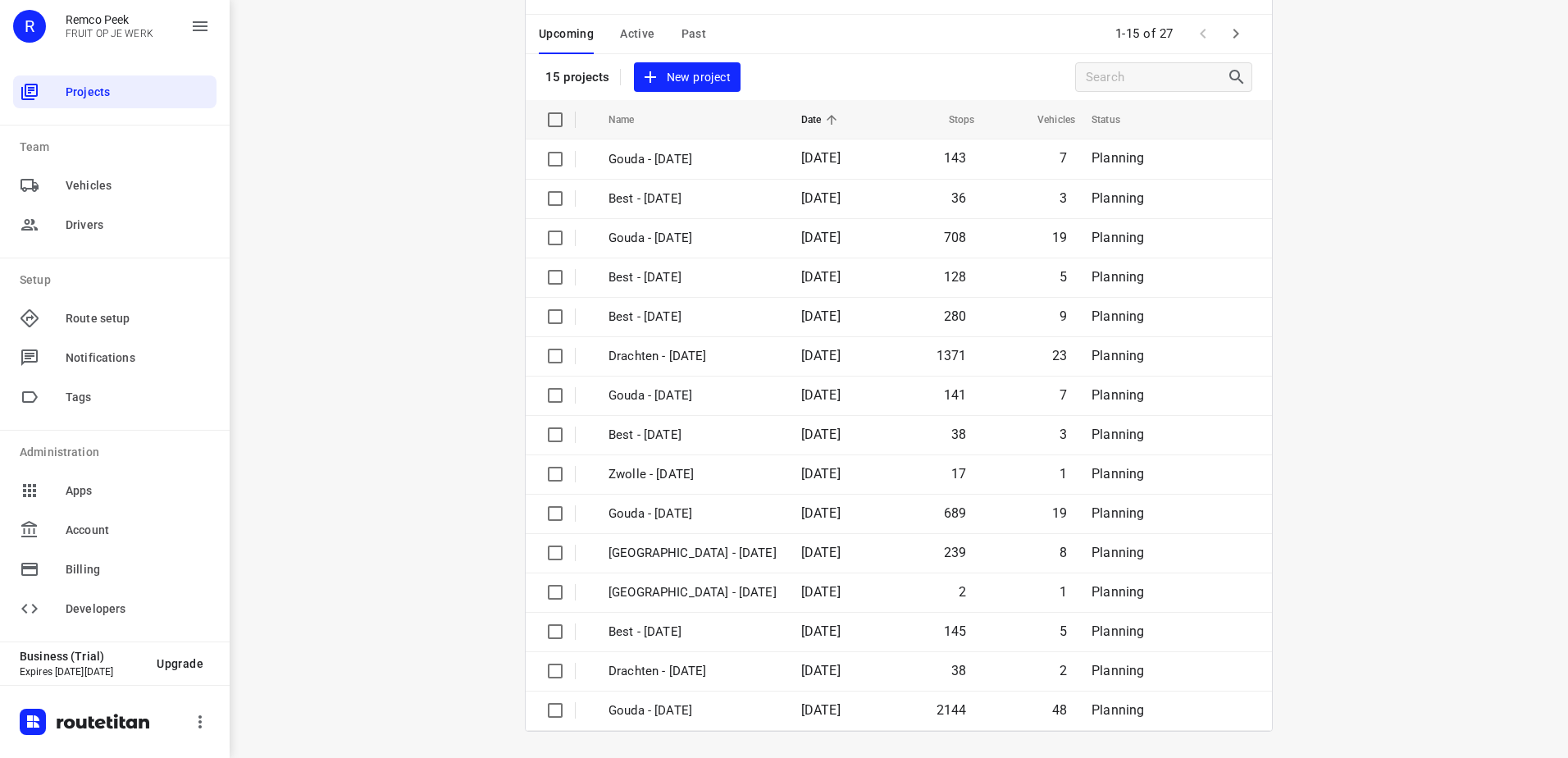
click at [1226, 41] on icon "button" at bounding box center [1235, 33] width 20 height 20
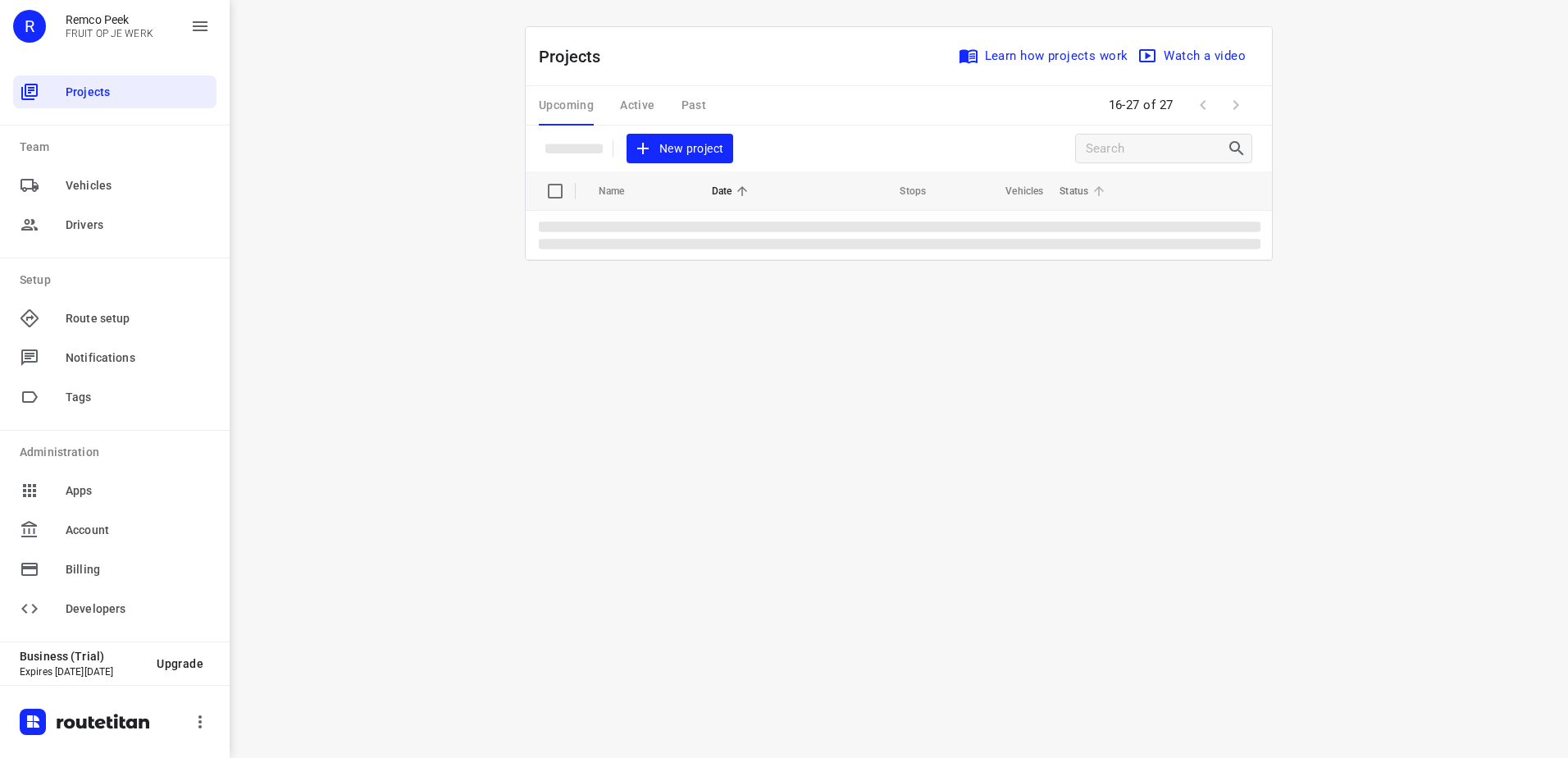
scroll to position [0, 0]
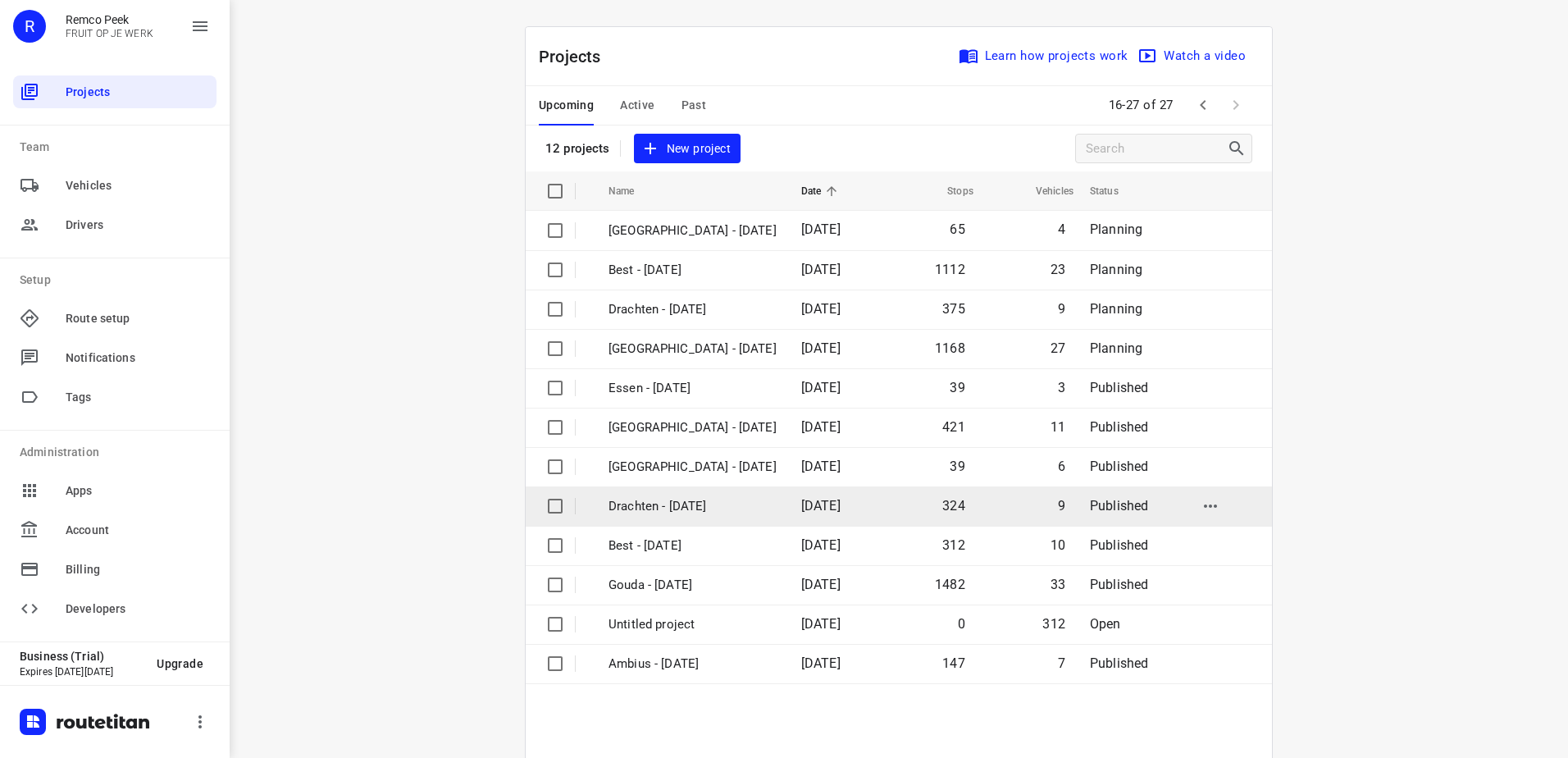
click at [697, 498] on p "Drachten - [DATE]" at bounding box center [692, 506] width 168 height 19
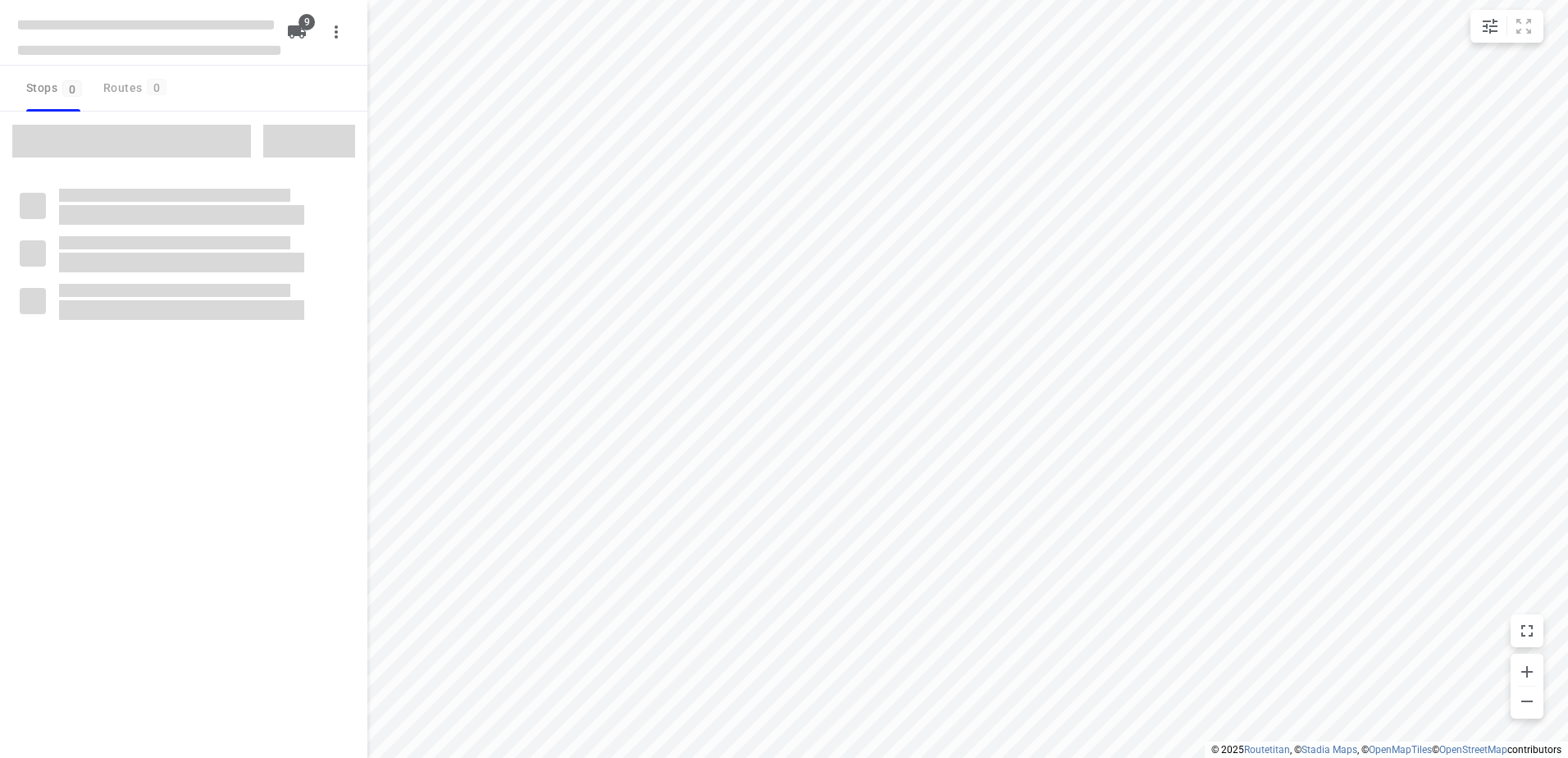
checkbox input "true"
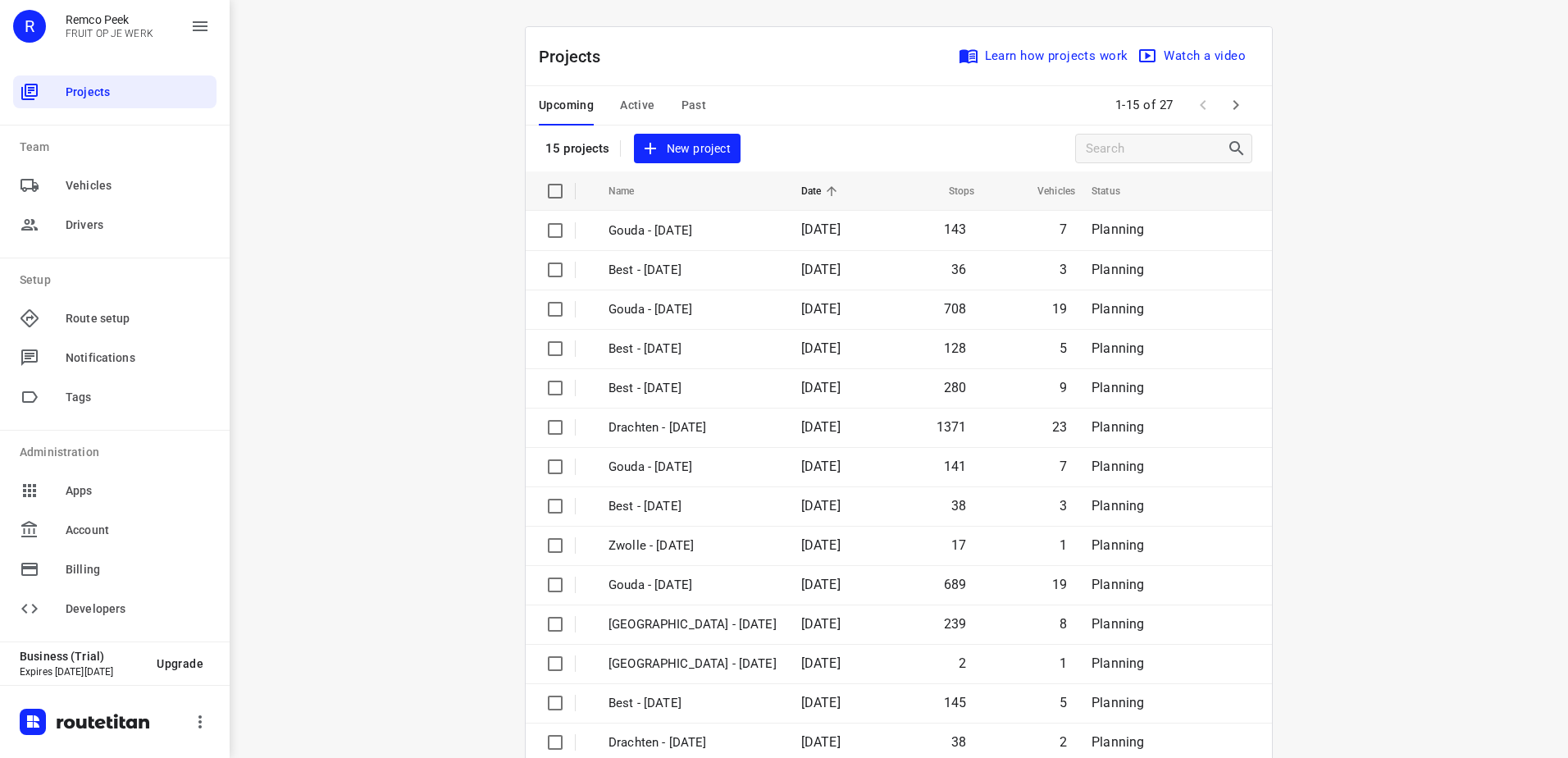
drag, startPoint x: 697, startPoint y: 102, endPoint x: 788, endPoint y: 310, distance: 227.0
click at [697, 102] on span "Past" at bounding box center [694, 105] width 25 height 20
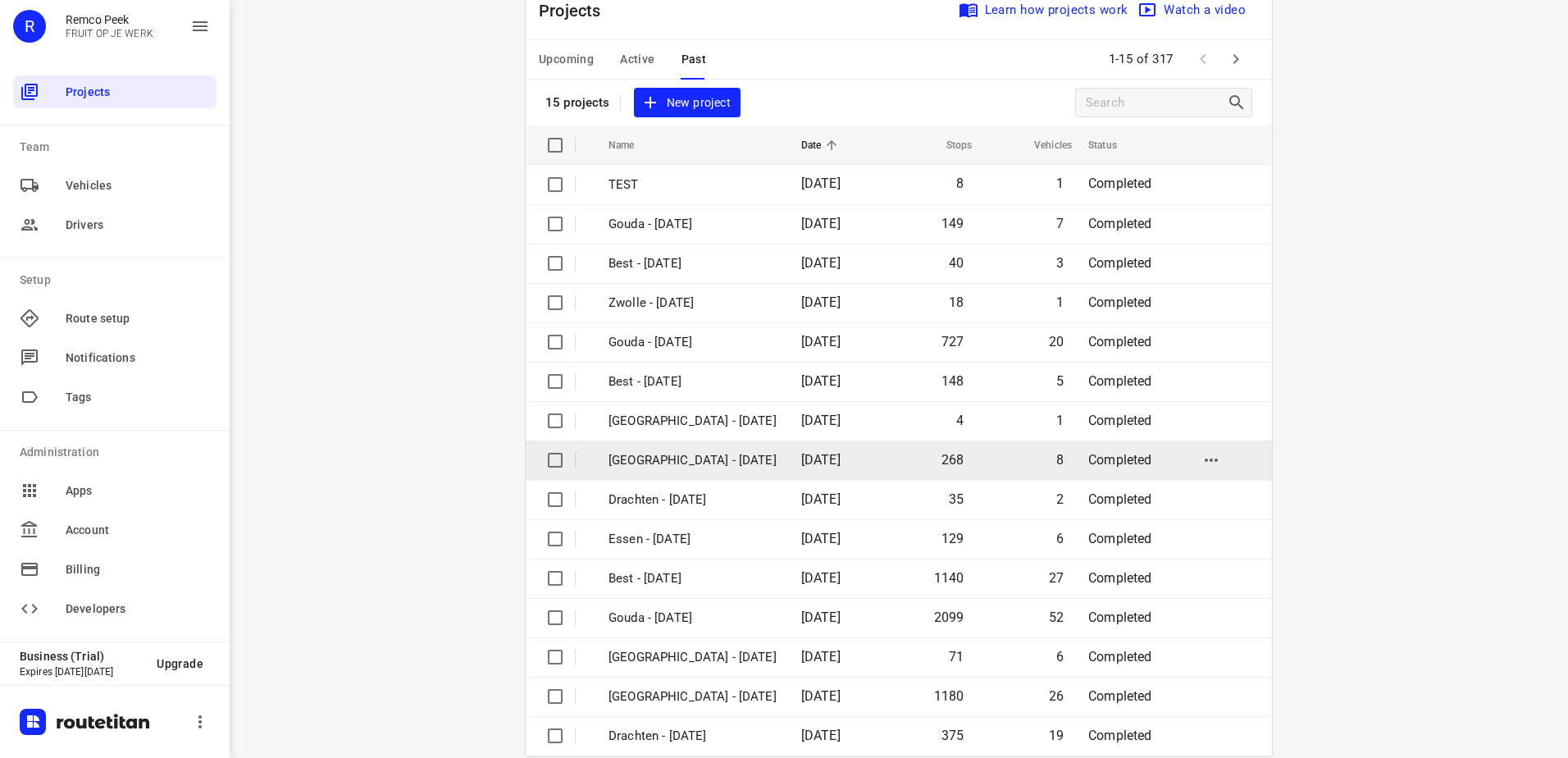
scroll to position [71, 0]
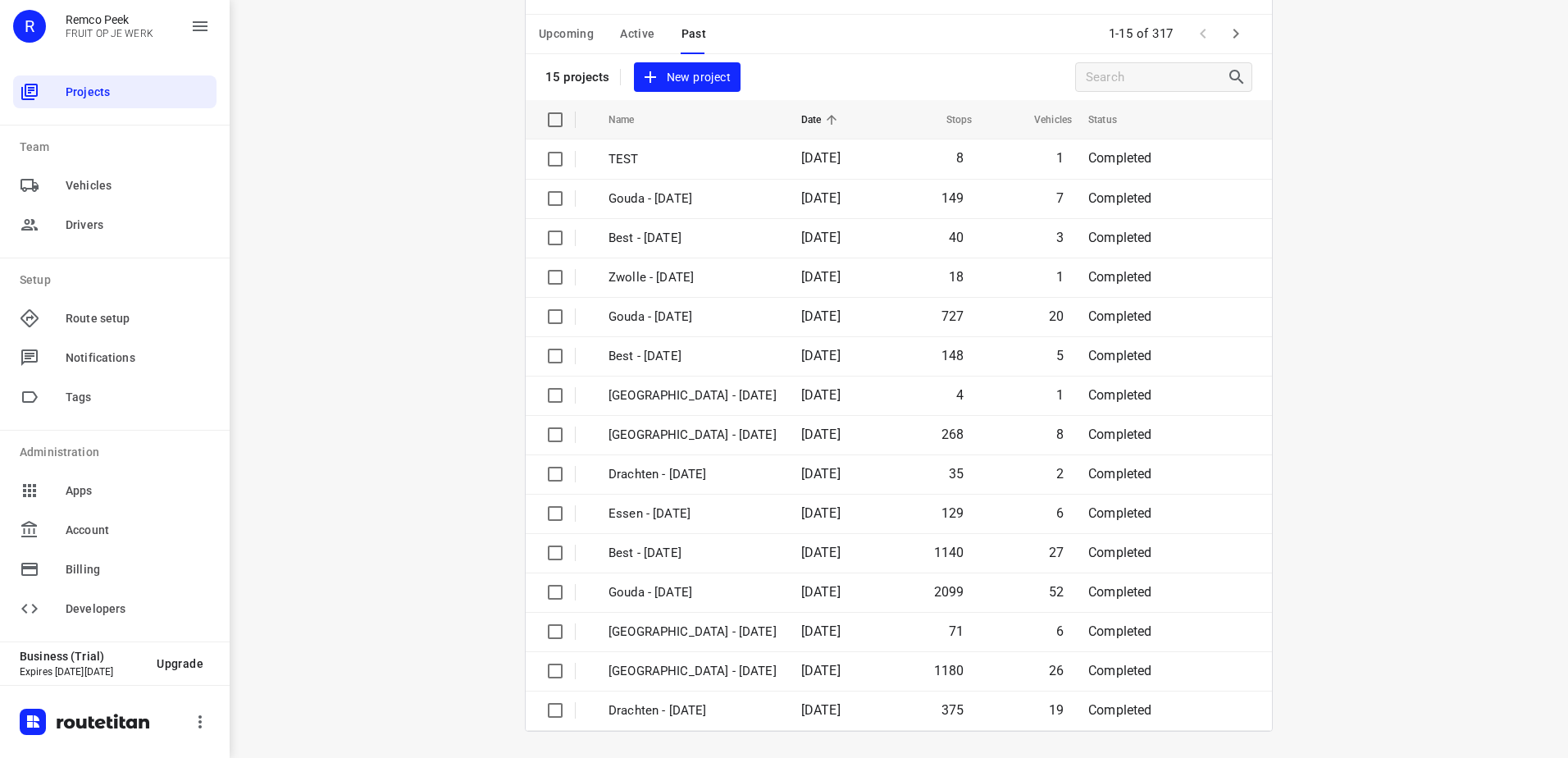
click at [558, 34] on span "Upcoming" at bounding box center [567, 33] width 55 height 20
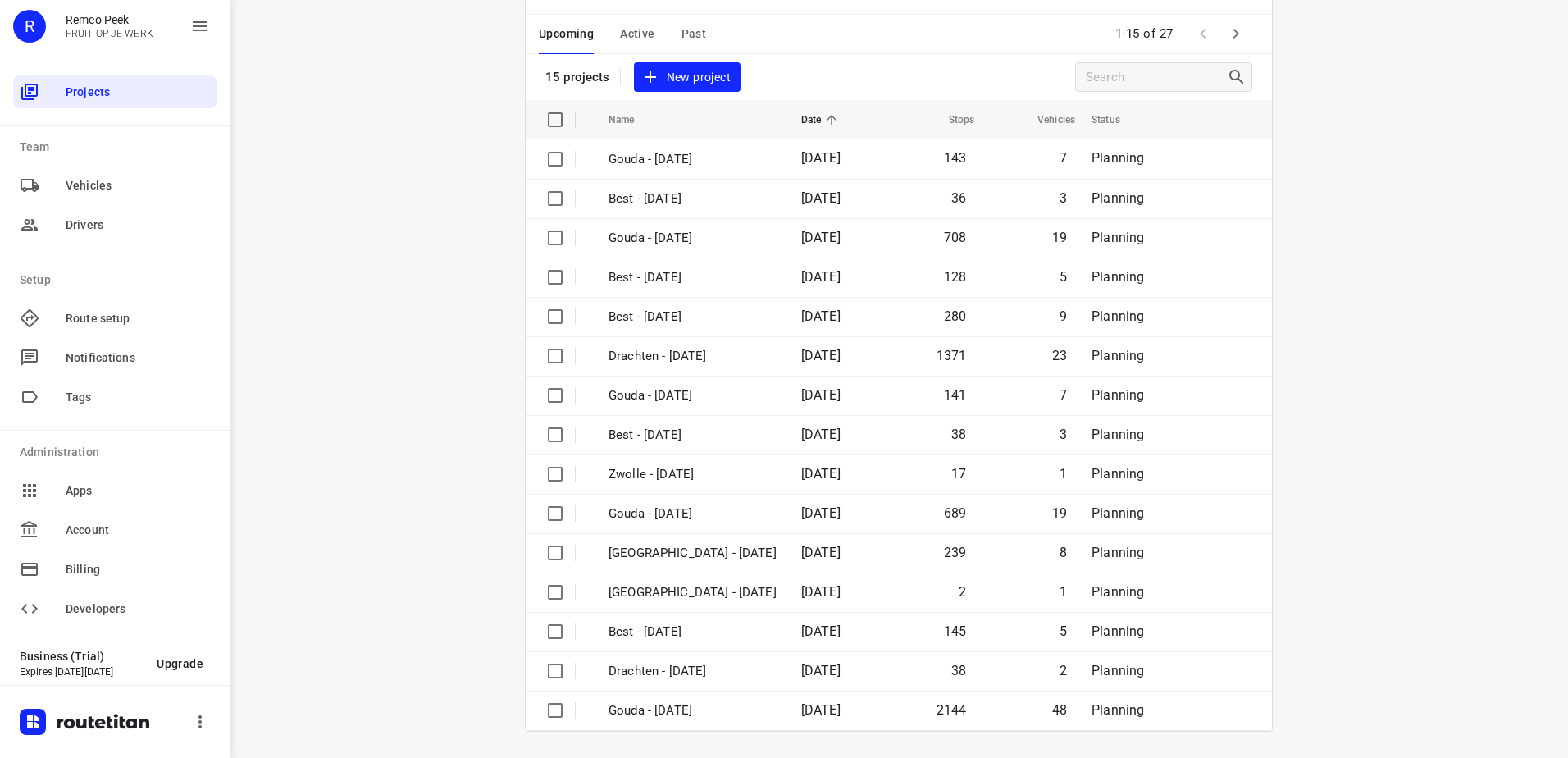
click at [1232, 39] on icon "button" at bounding box center [1235, 33] width 20 height 20
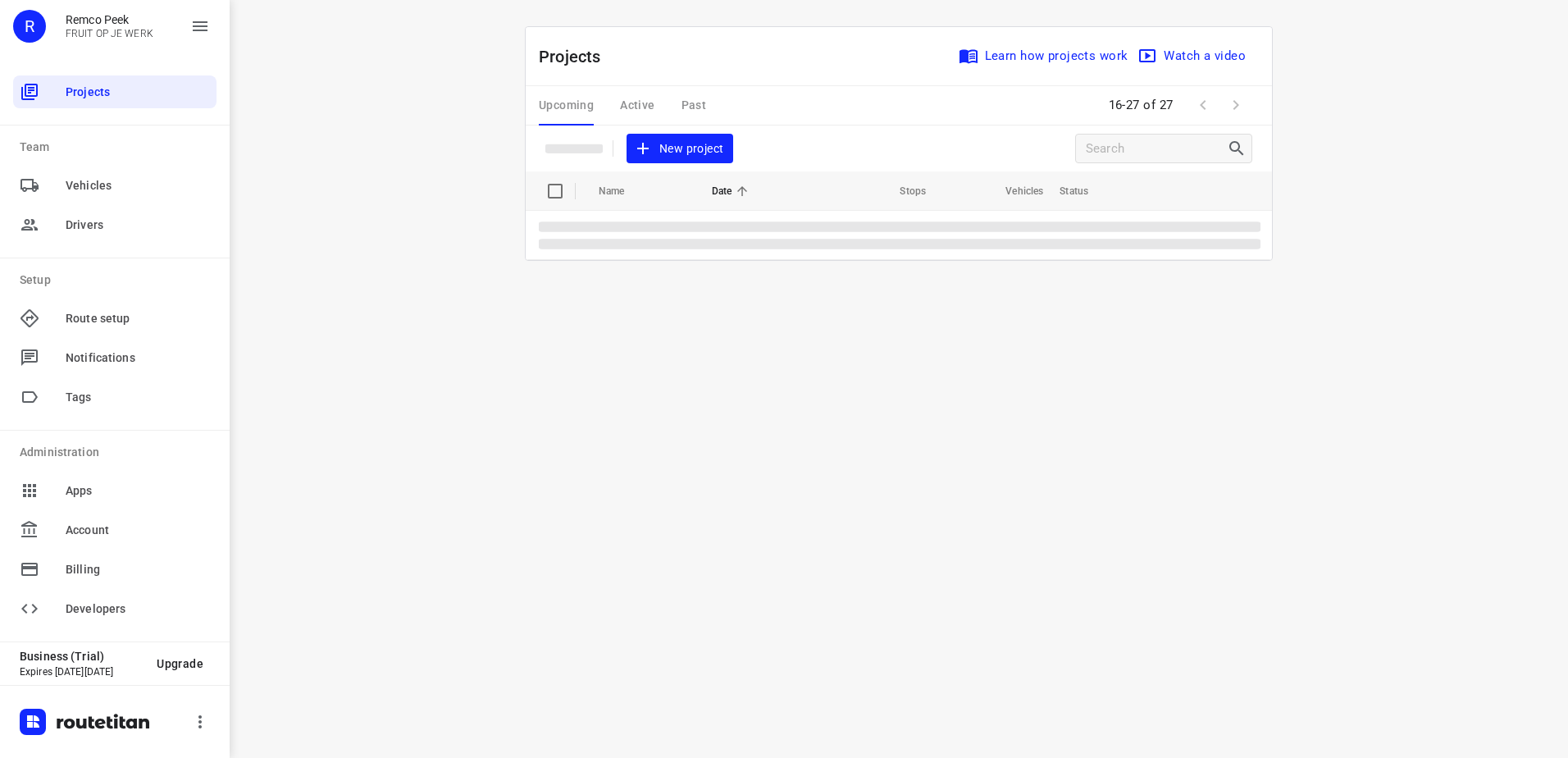
scroll to position [0, 0]
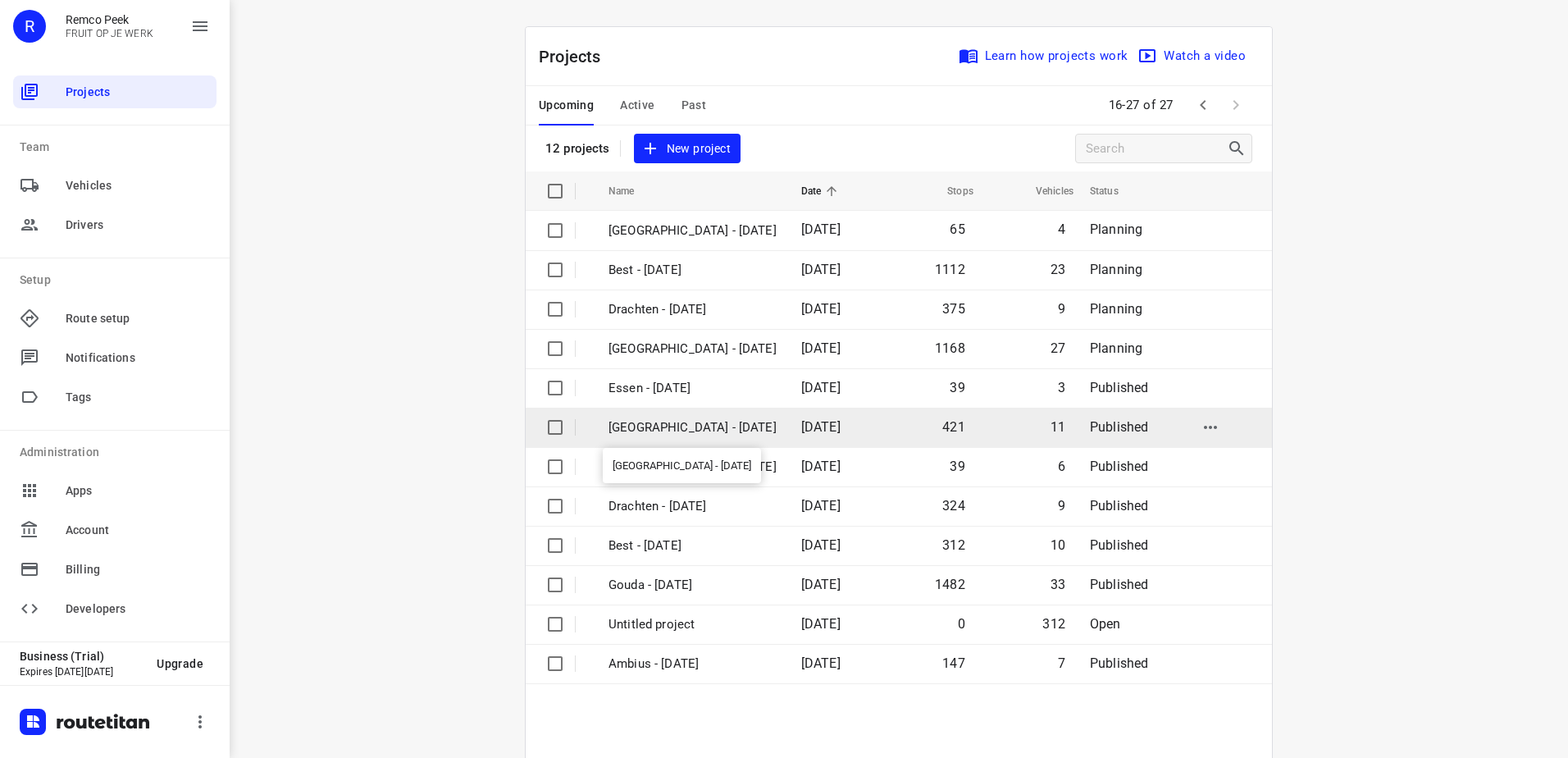
click at [725, 420] on p "[GEOGRAPHIC_DATA] - [DATE]" at bounding box center [692, 427] width 168 height 19
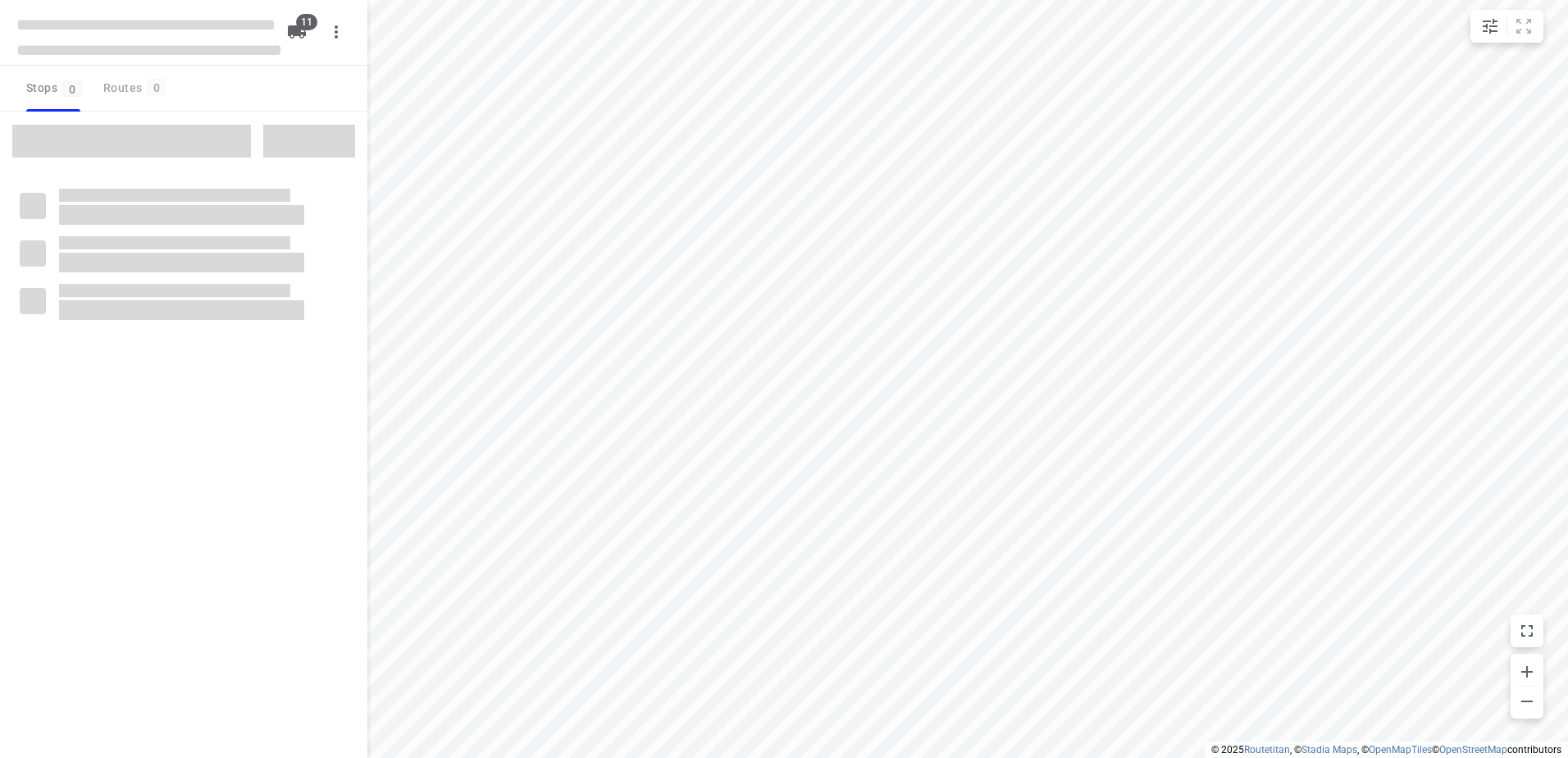
checkbox input "true"
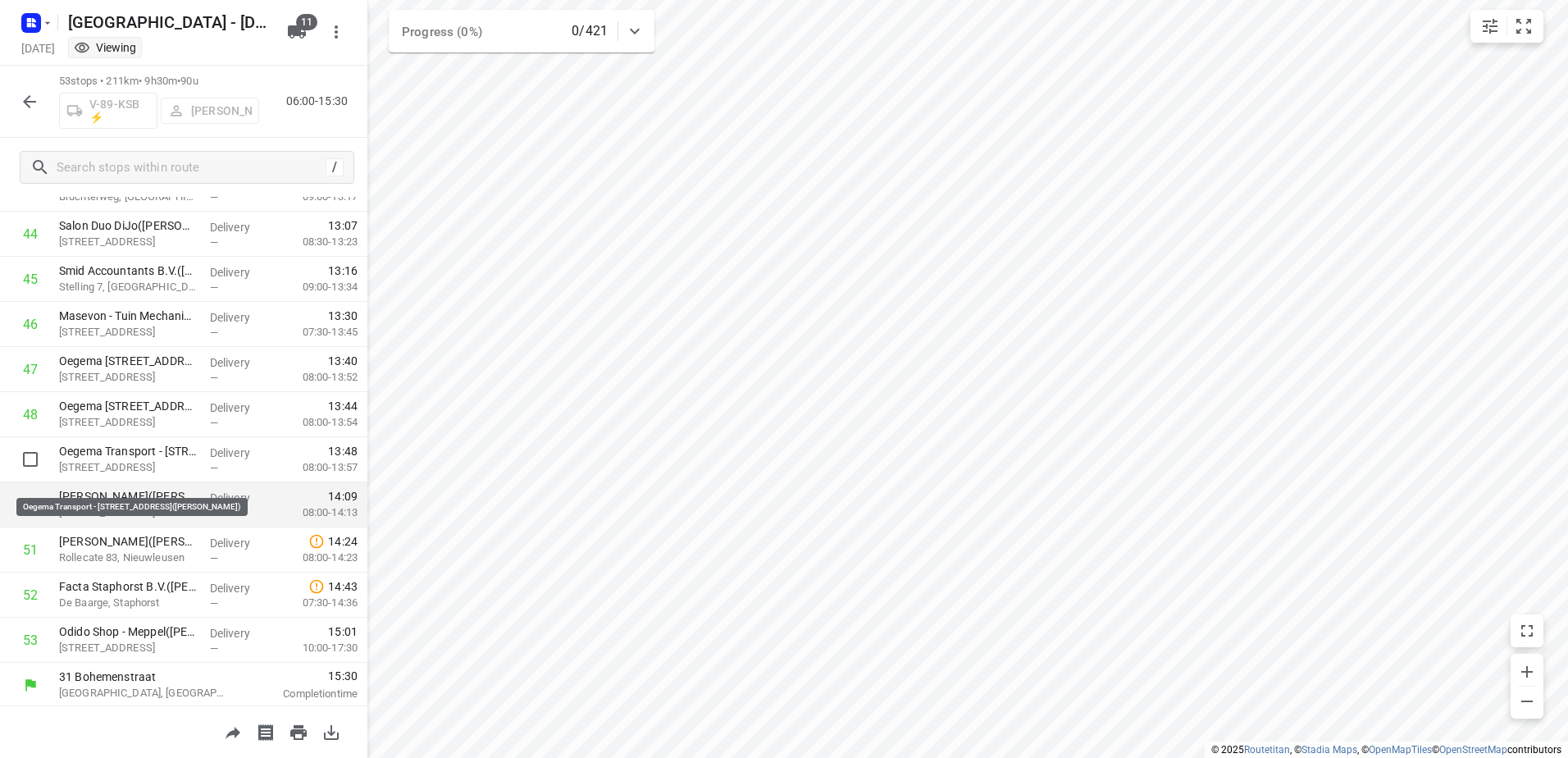
scroll to position [2010, 0]
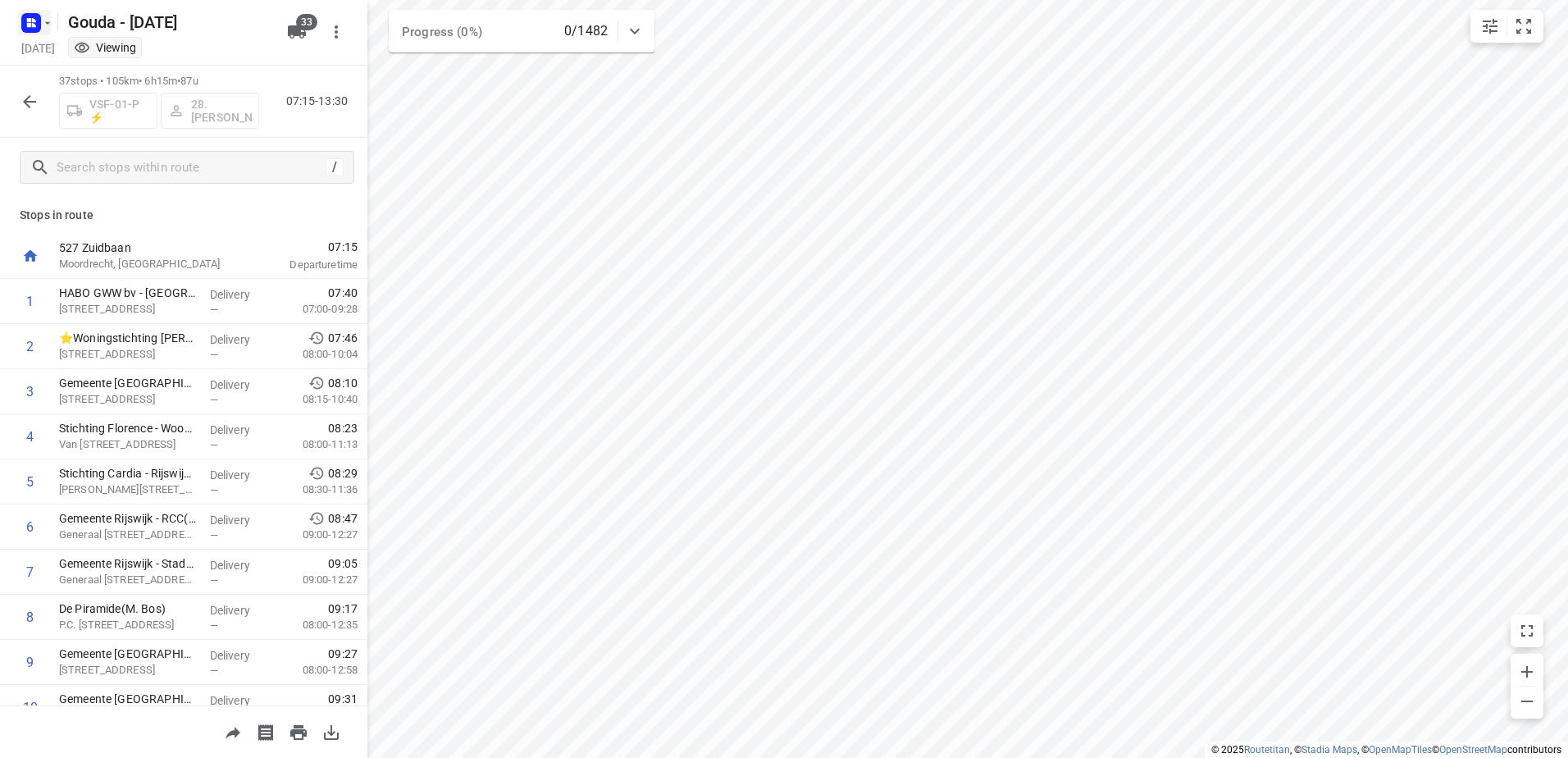
click at [28, 23] on icon "button" at bounding box center [29, 25] width 4 height 4
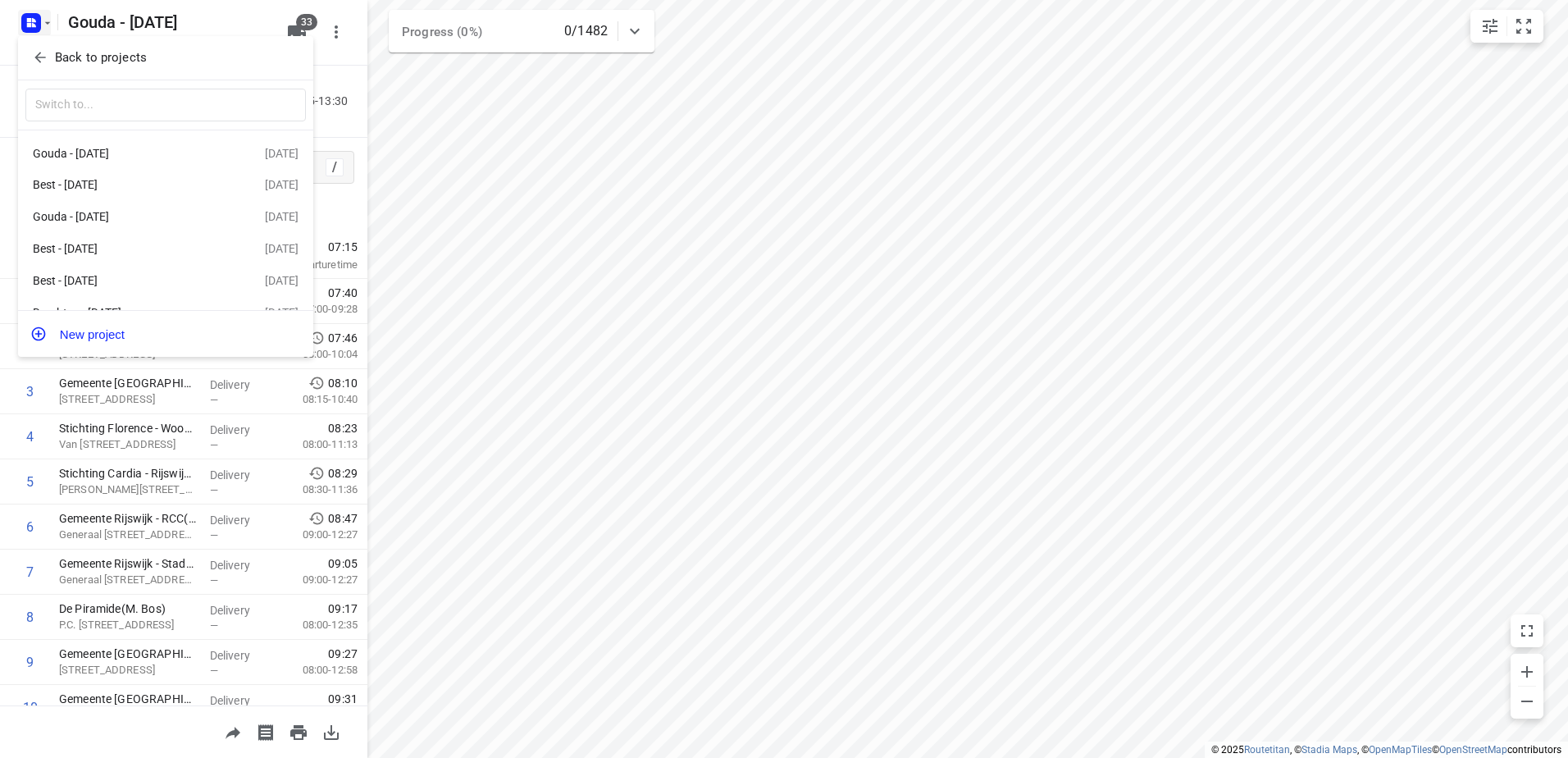
click at [127, 60] on p "Back to projects" at bounding box center [100, 58] width 92 height 19
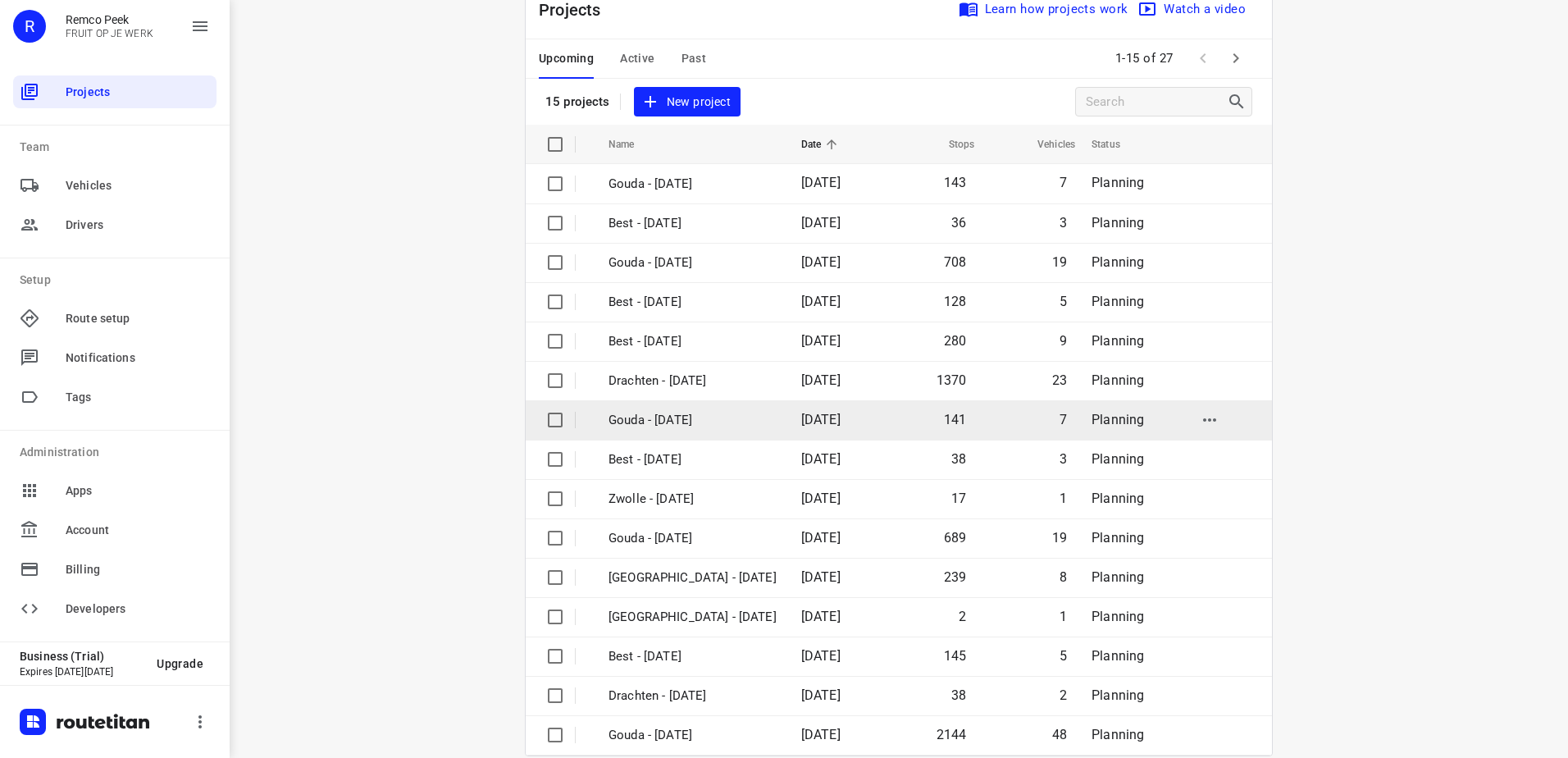
scroll to position [71, 0]
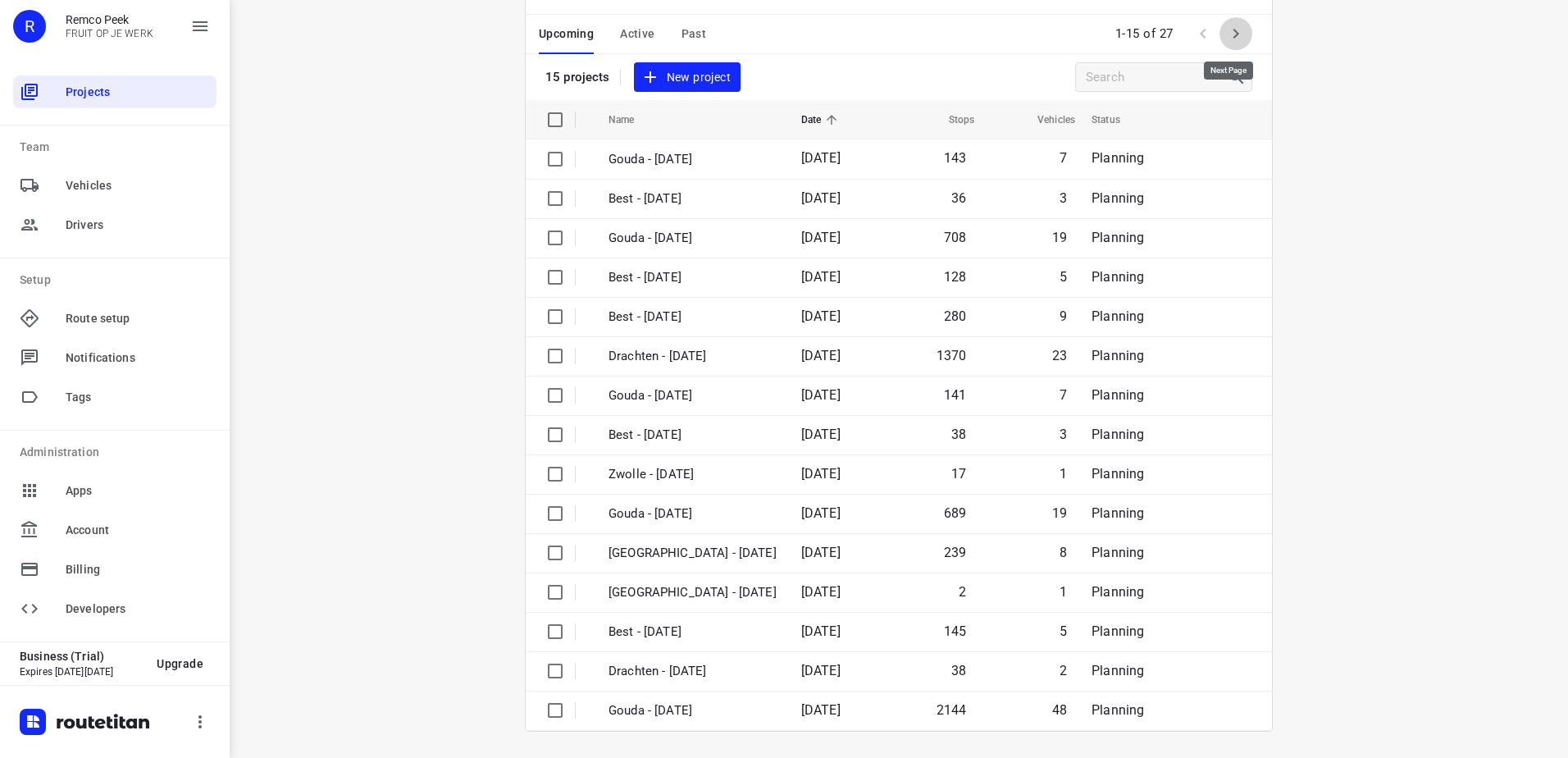
click at [1235, 39] on icon "button" at bounding box center [1235, 33] width 20 height 20
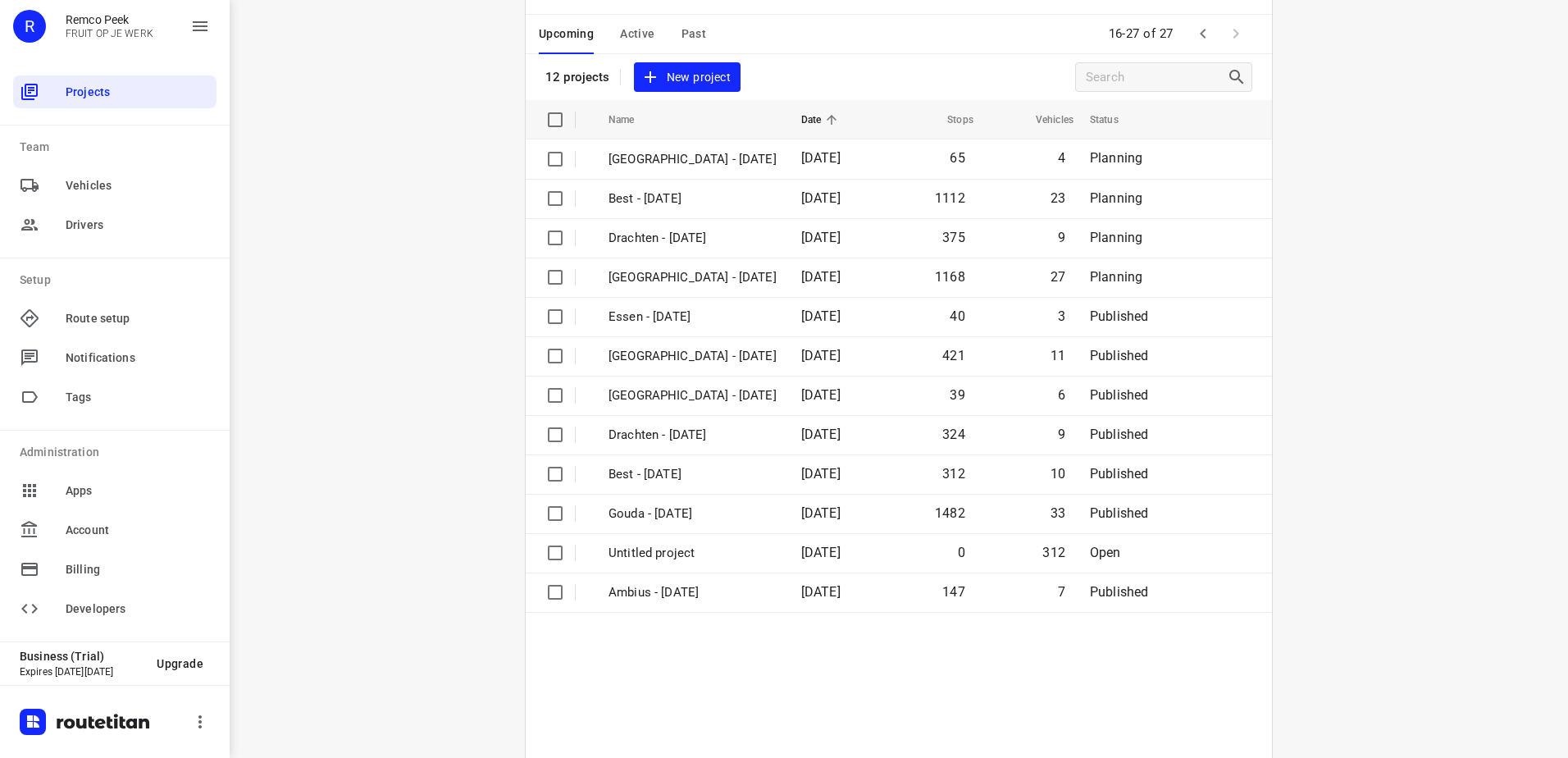
scroll to position [0, 0]
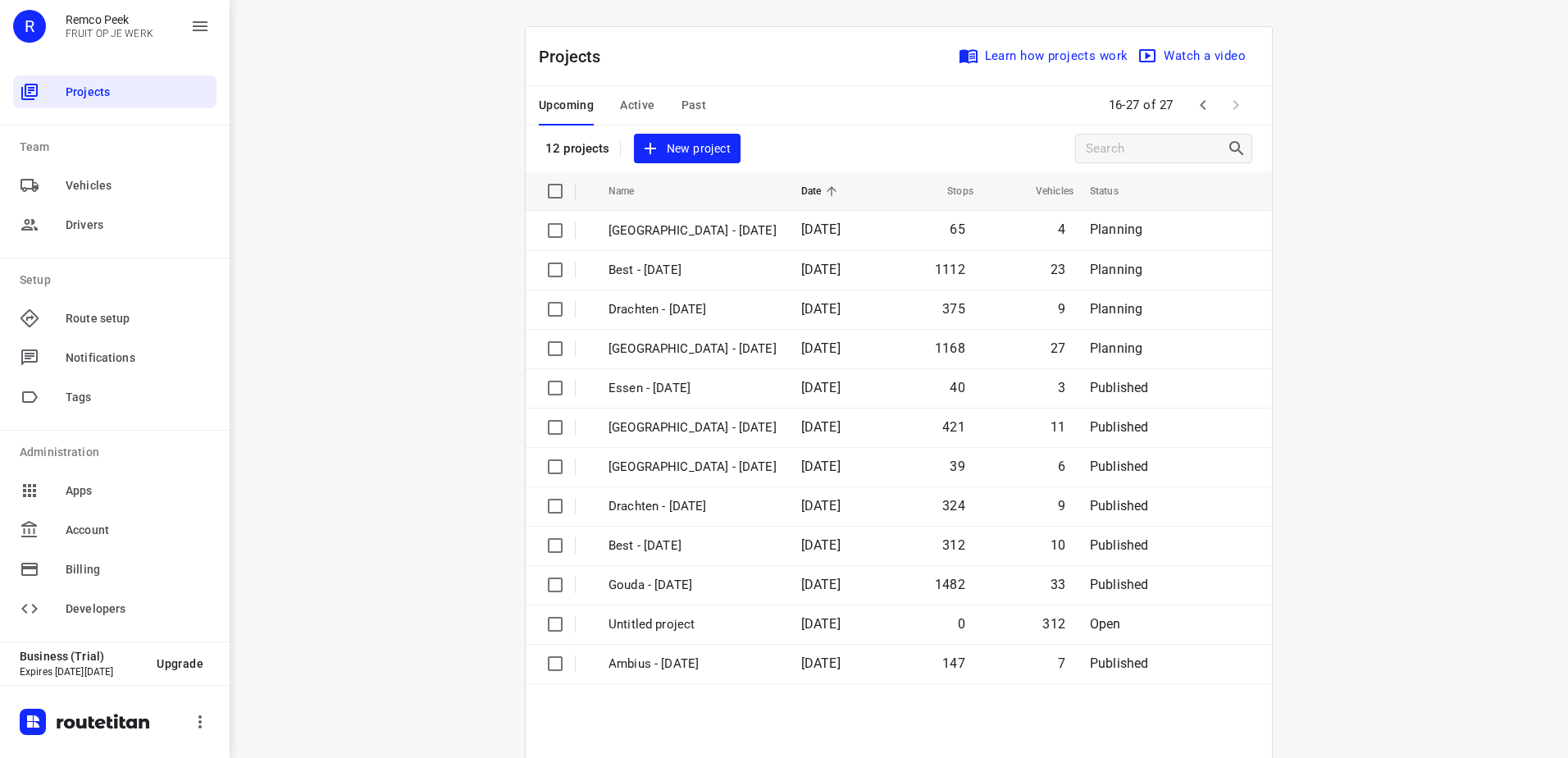
click at [644, 111] on span "Active" at bounding box center [637, 105] width 34 height 20
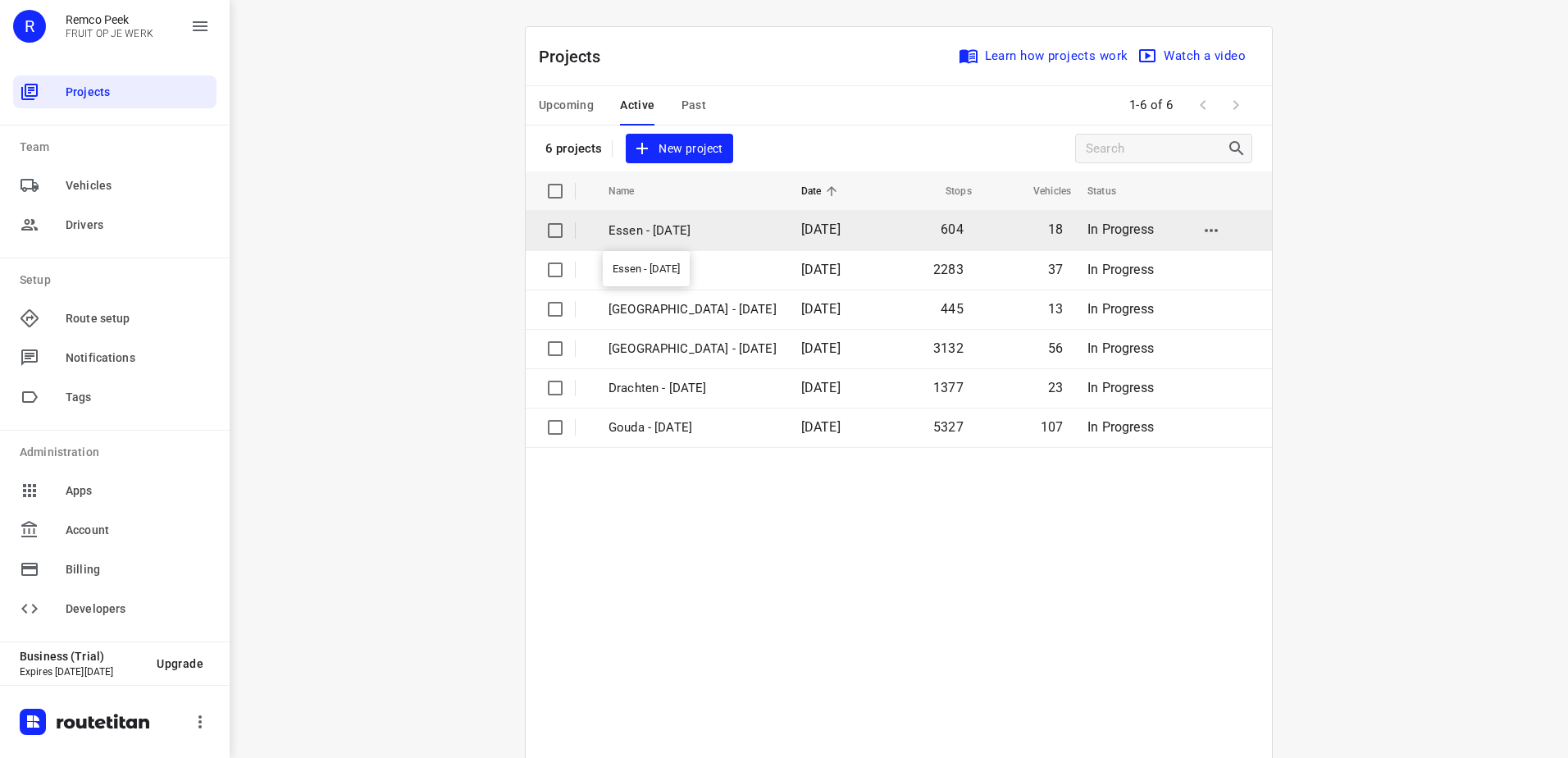
click at [685, 235] on p "Essen - [DATE]" at bounding box center [692, 230] width 168 height 19
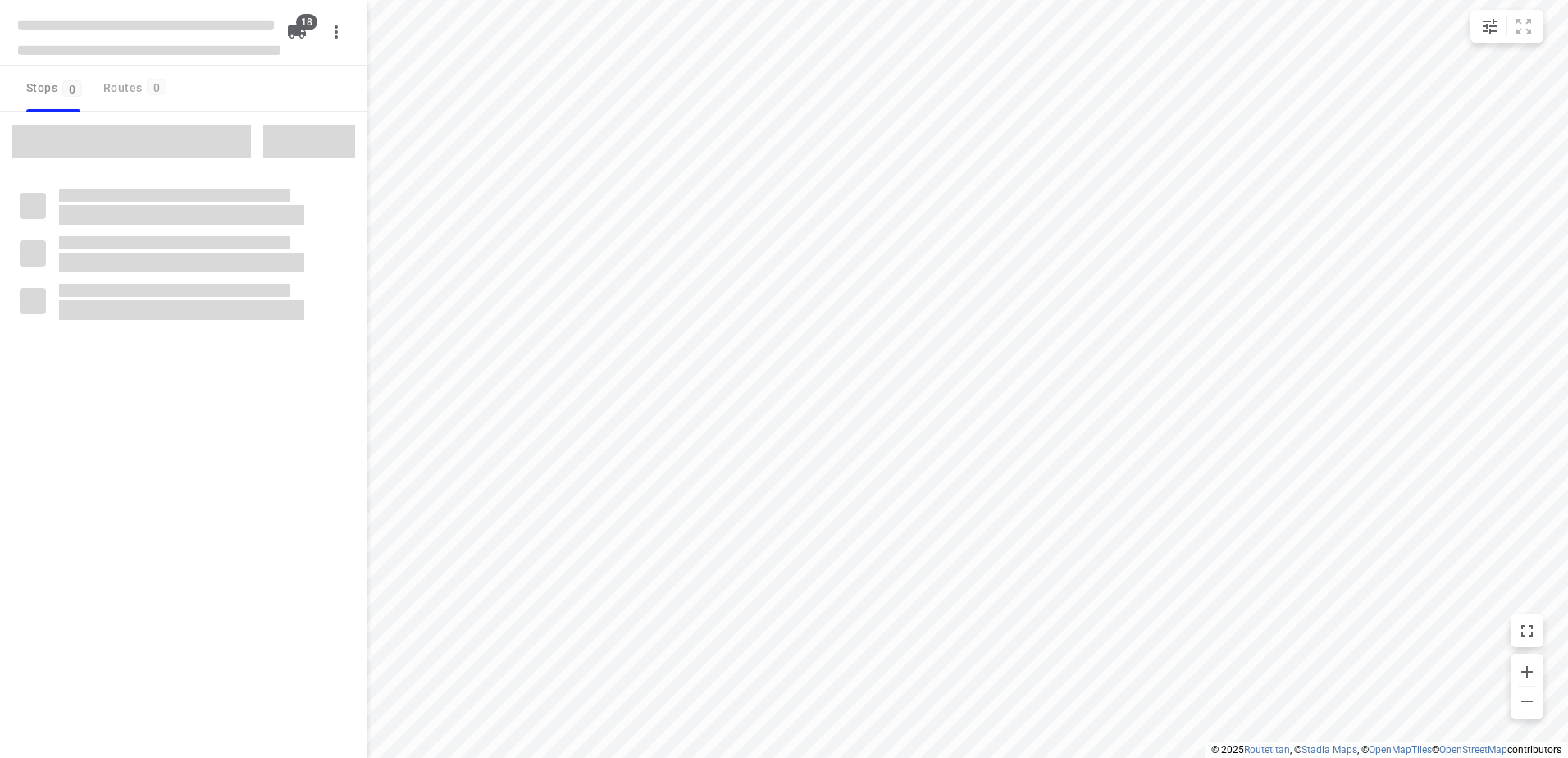
checkbox input "true"
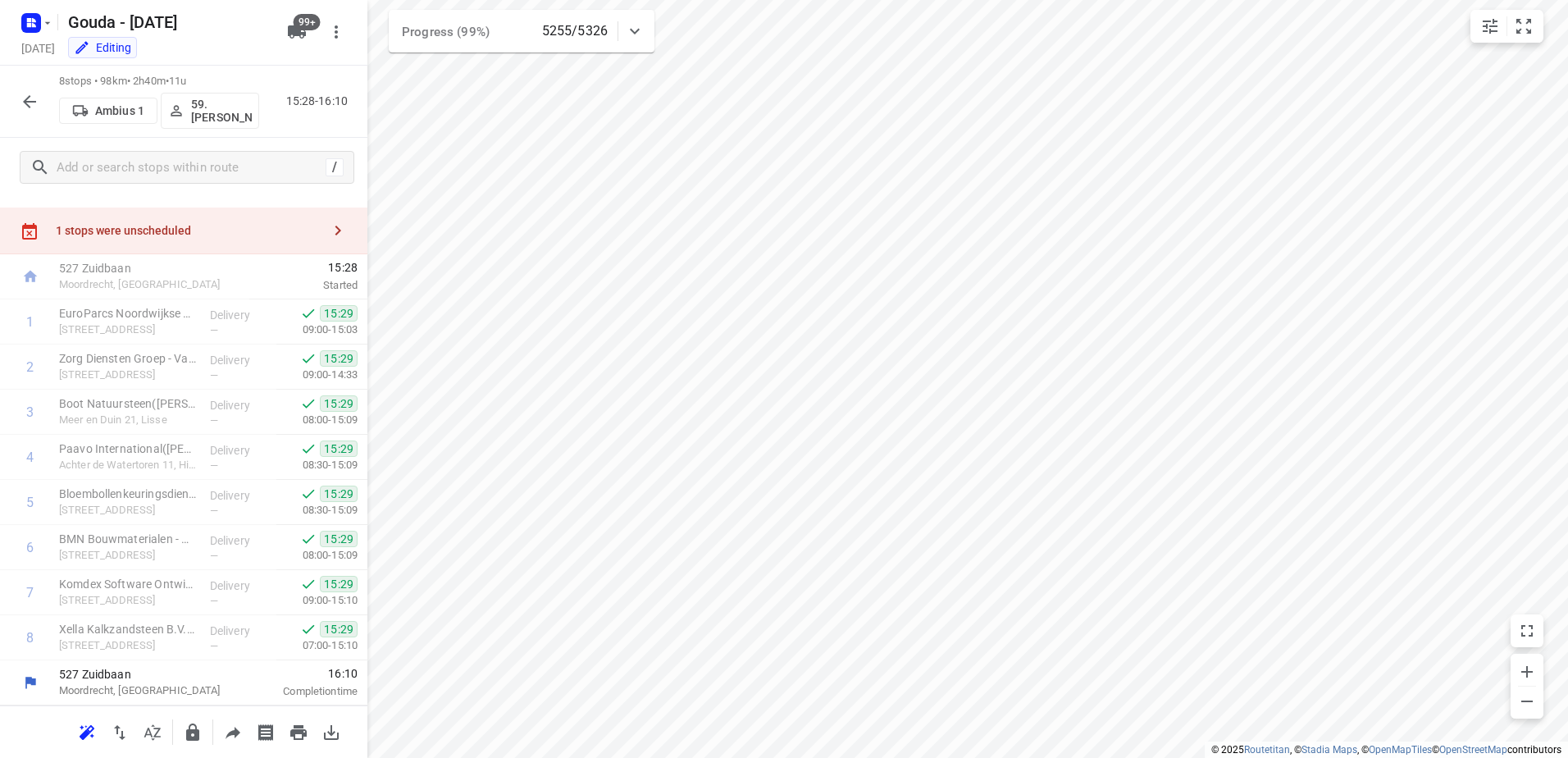
scroll to position [26, 0]
click at [37, 106] on icon "button" at bounding box center [29, 101] width 20 height 20
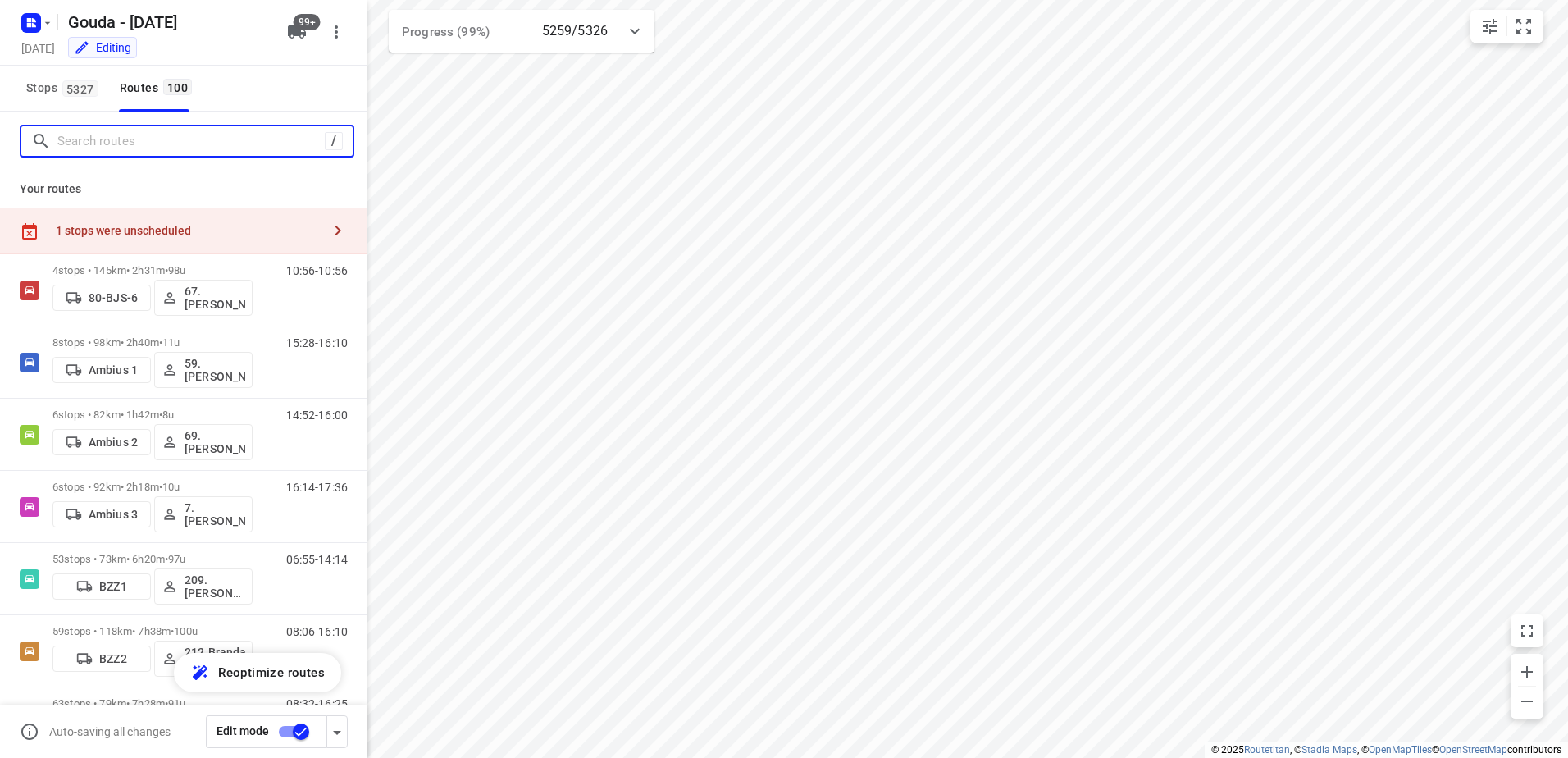
click at [132, 147] on input "Search routes" at bounding box center [191, 141] width 267 height 25
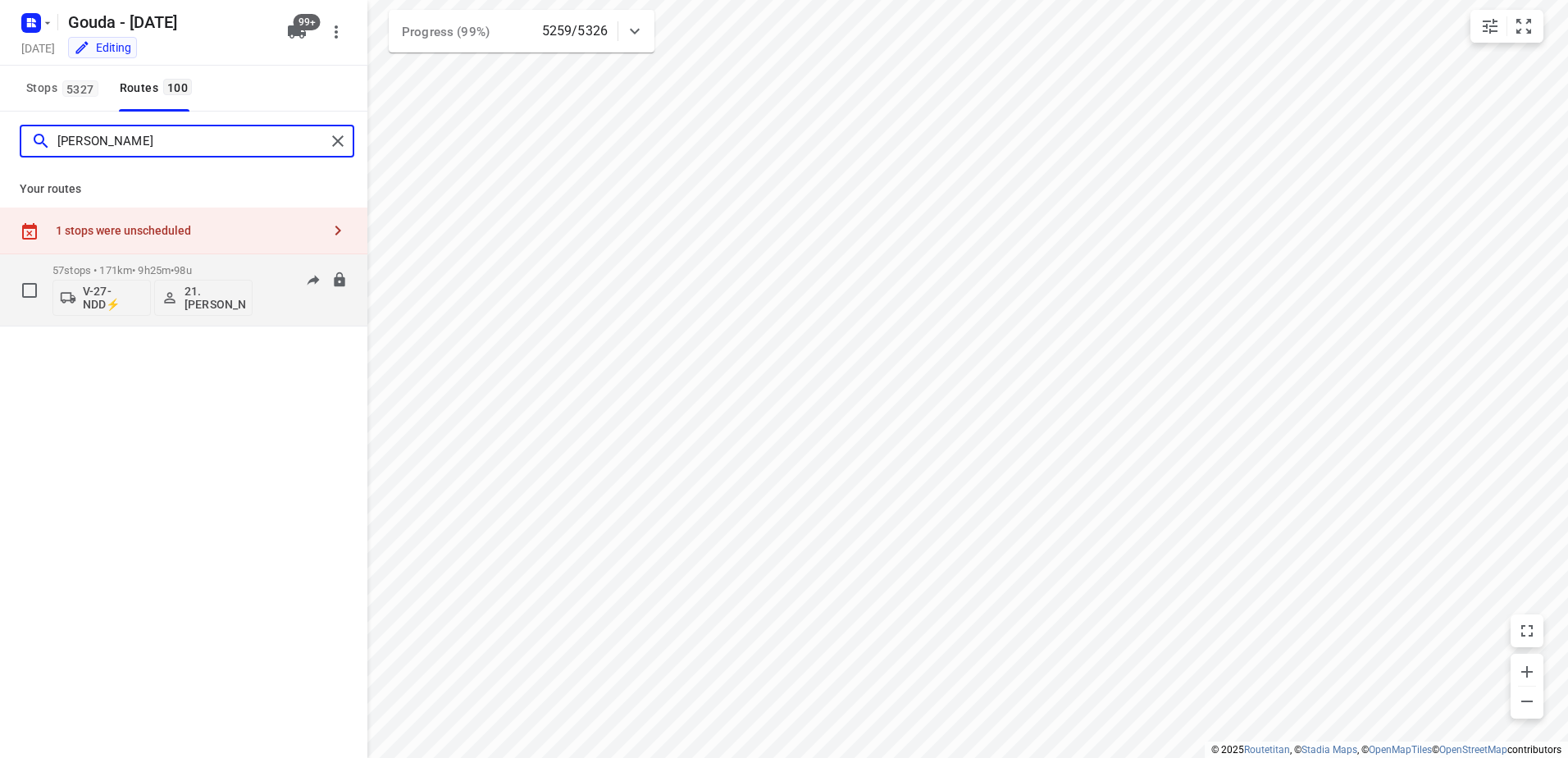
type input "[PERSON_NAME]"
click at [148, 272] on p "57 stops • 171km • 9h25m • 98u" at bounding box center [152, 270] width 200 height 13
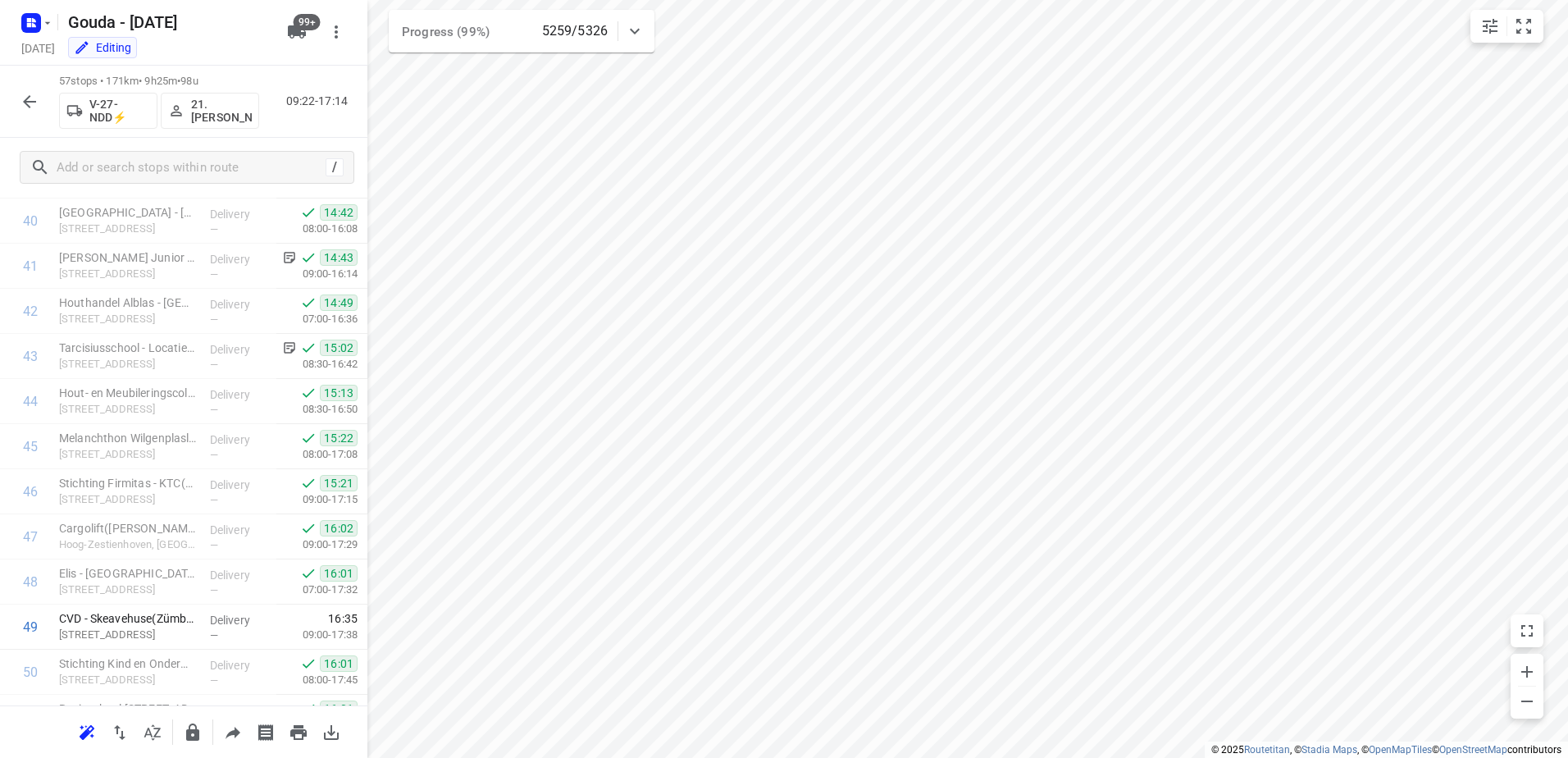
scroll to position [2237, 0]
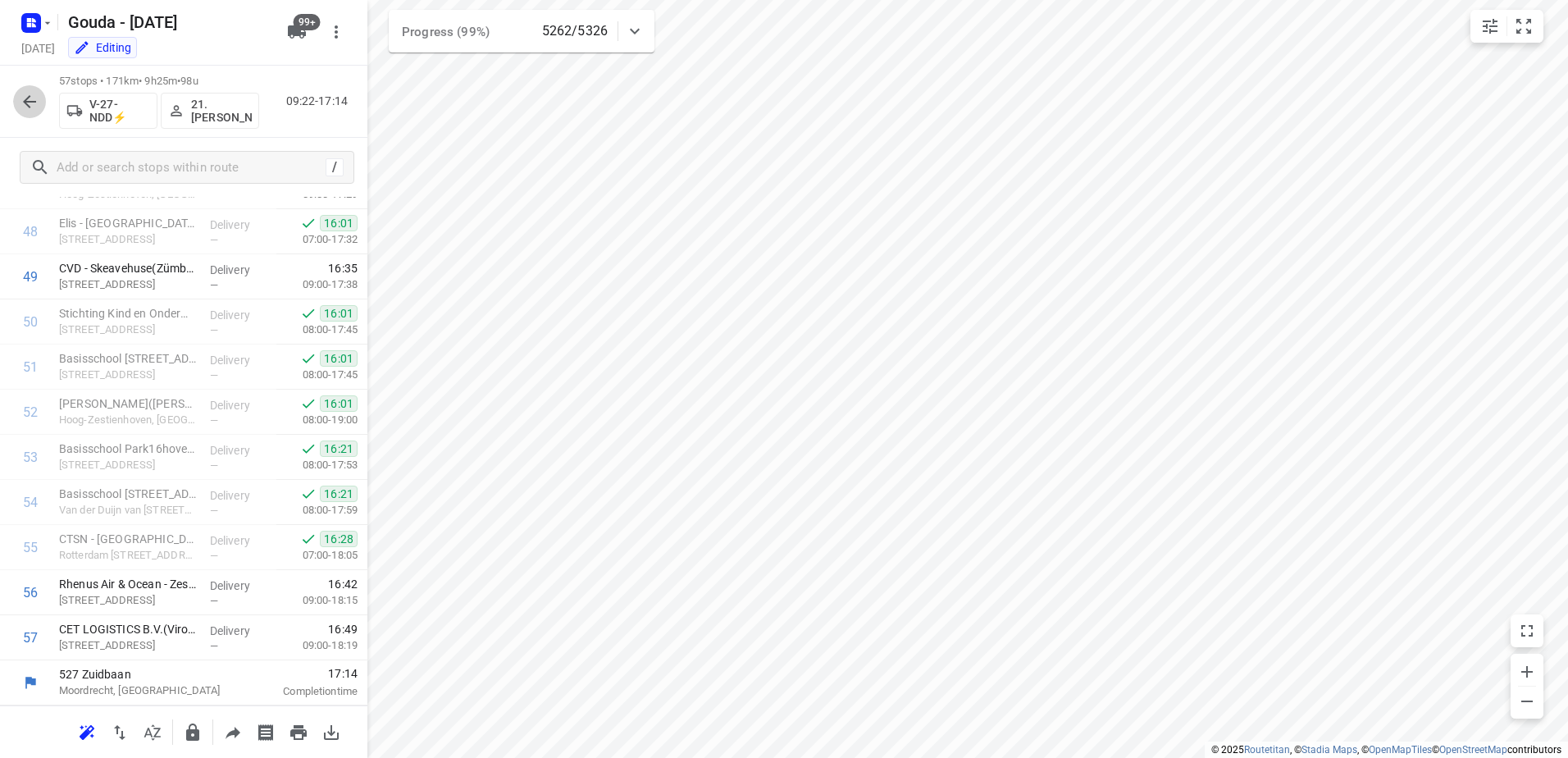
click at [43, 100] on button "button" at bounding box center [29, 101] width 33 height 33
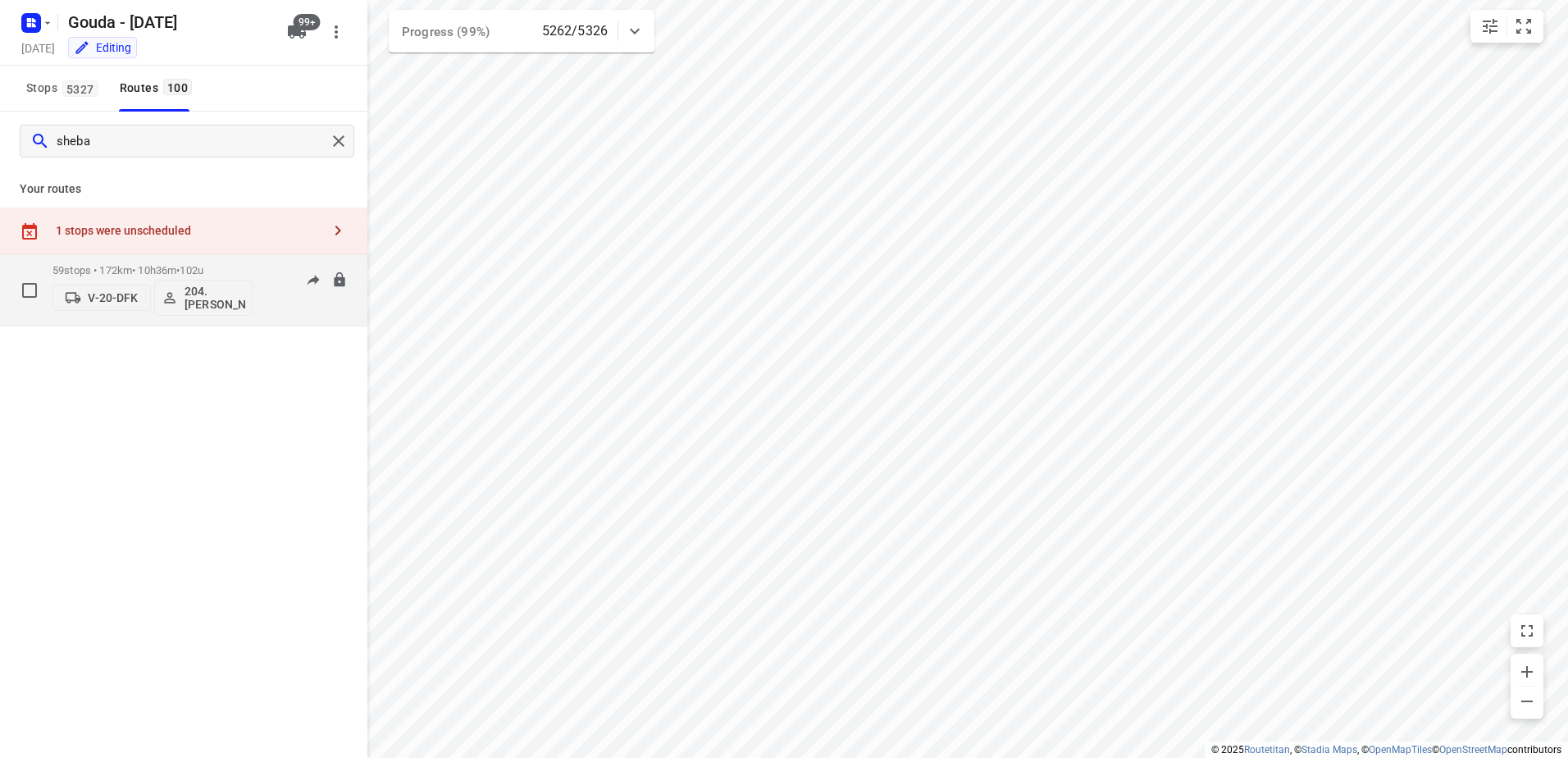
type input "sheba"
click at [172, 277] on div "V-20-DFK 204.[PERSON_NAME]" at bounding box center [152, 296] width 200 height 39
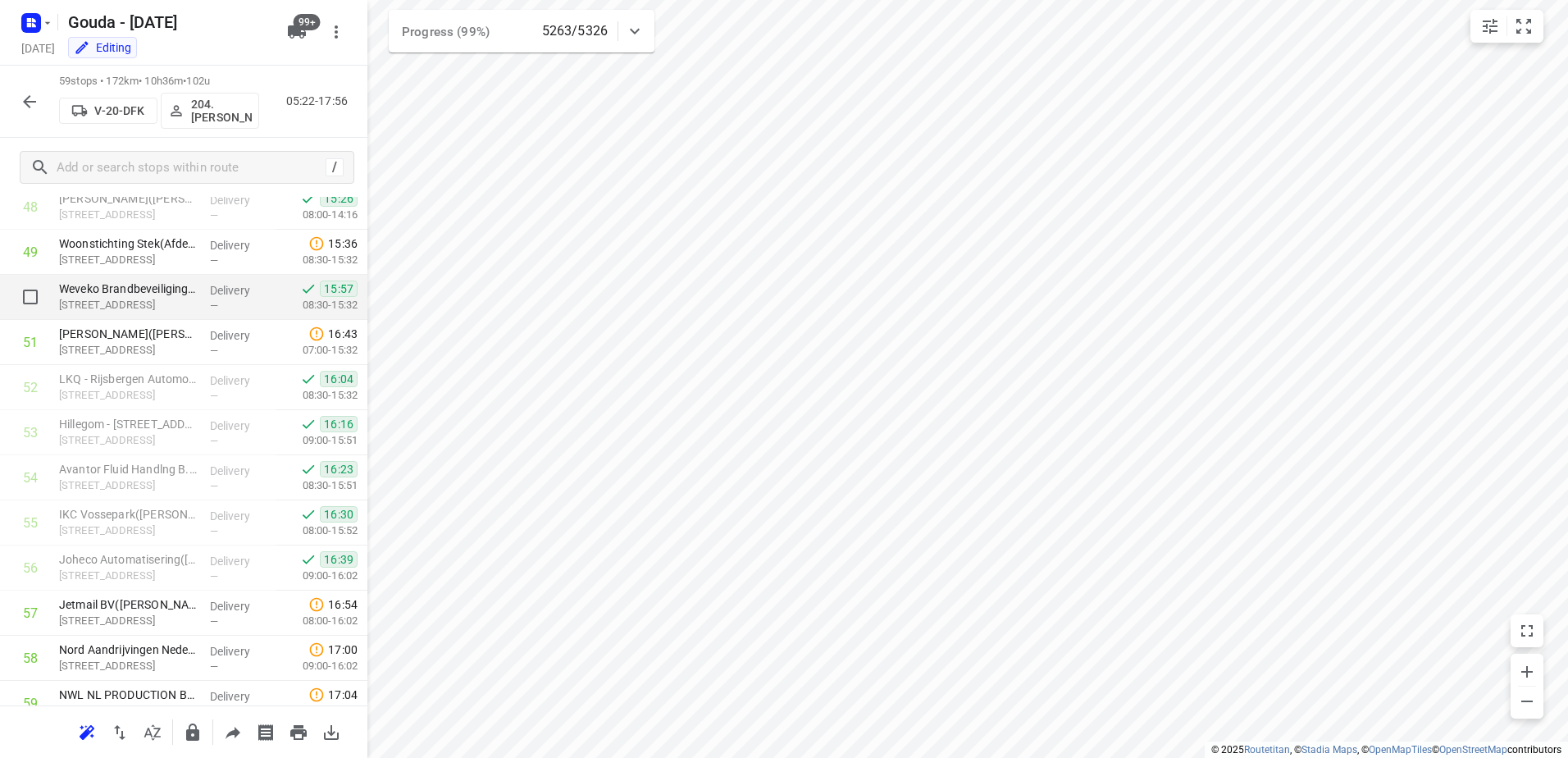
scroll to position [2246, 0]
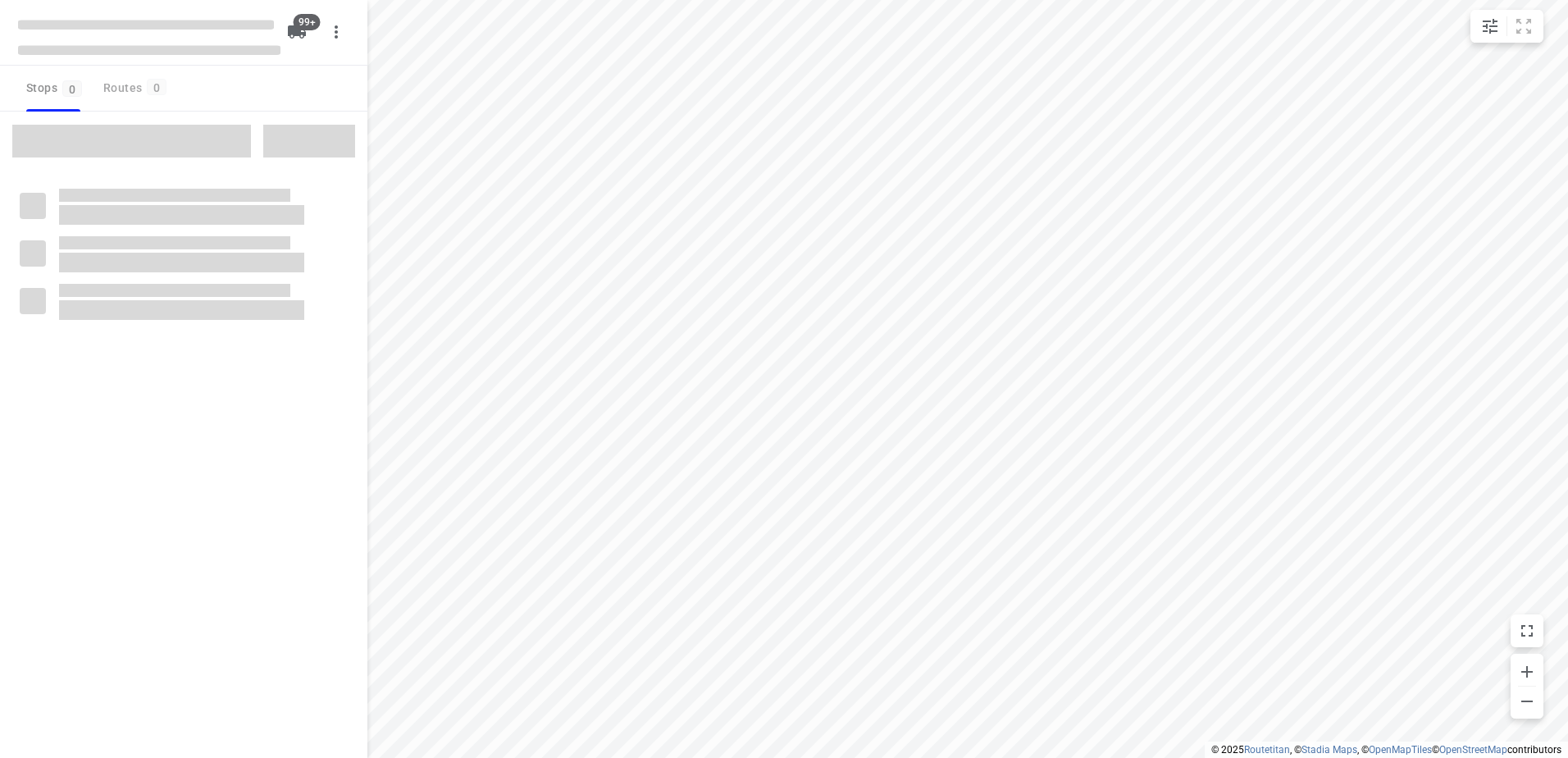
checkbox input "true"
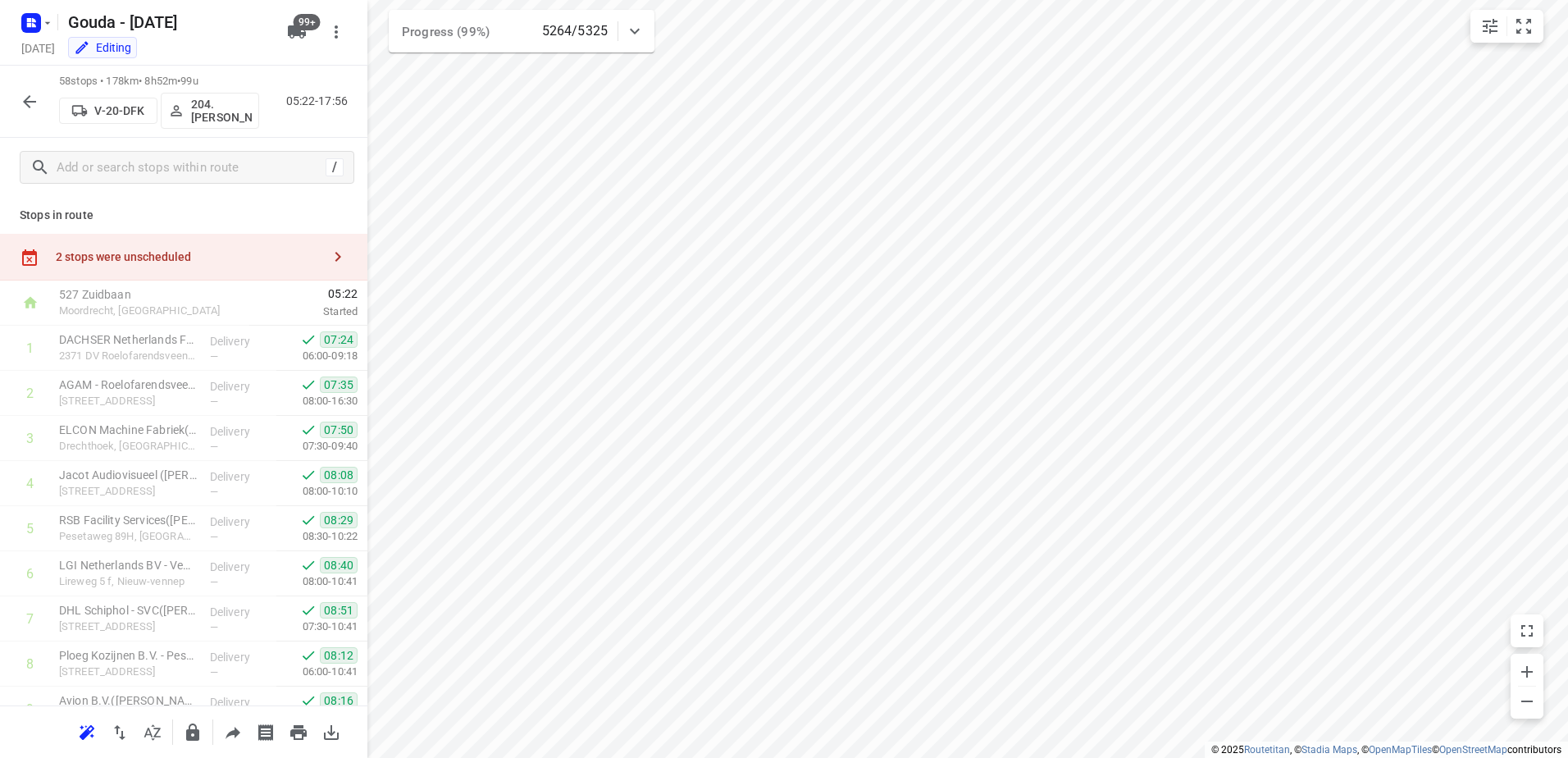
click at [210, 229] on div "Stops in route 2 stops were unscheduled 527 [GEOGRAPHIC_DATA], [GEOGRAPHIC_DATA…" at bounding box center [183, 451] width 368 height 508
click at [213, 260] on div "2 stops were unscheduled" at bounding box center [188, 256] width 265 height 13
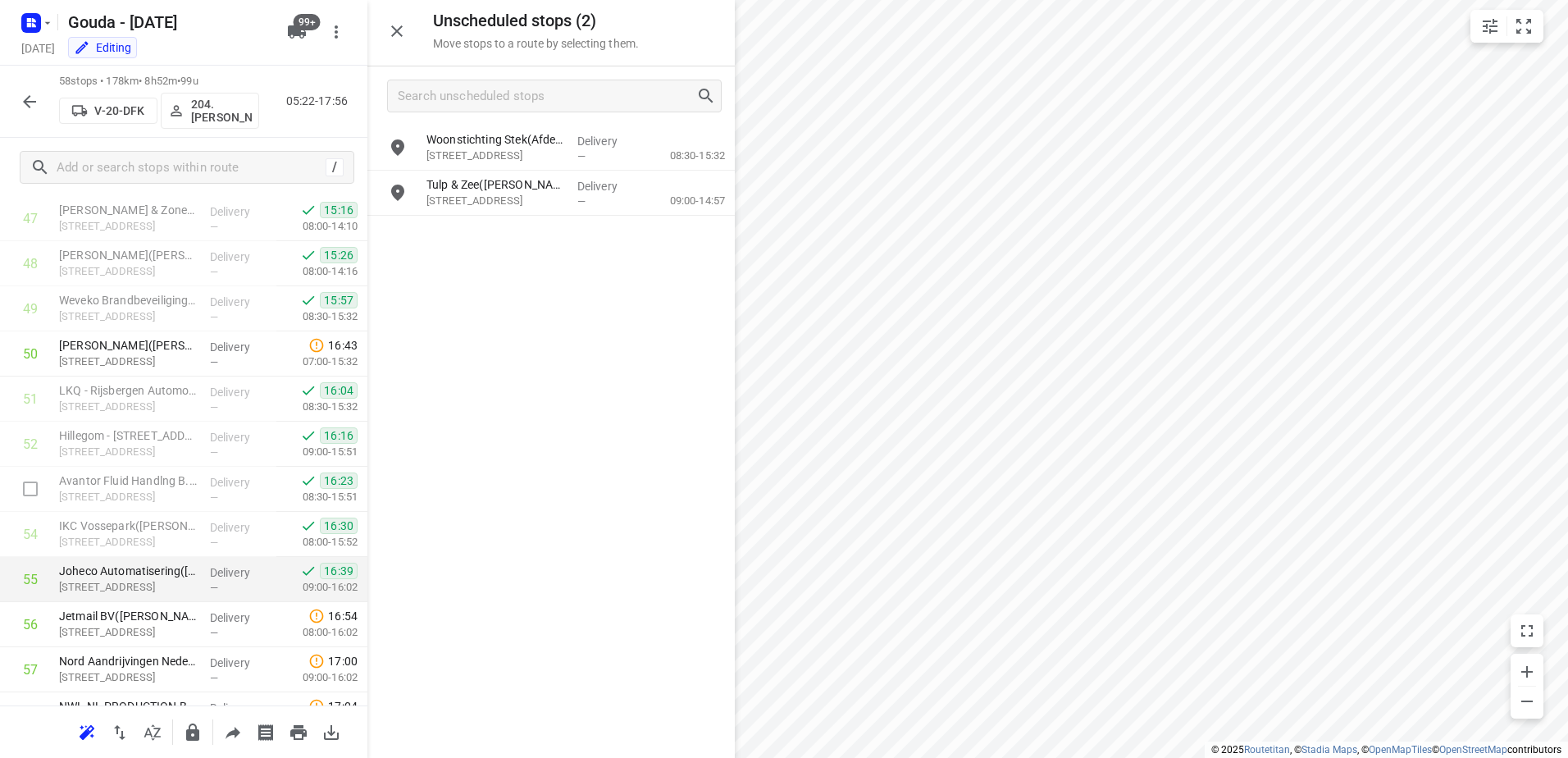
scroll to position [2283, 0]
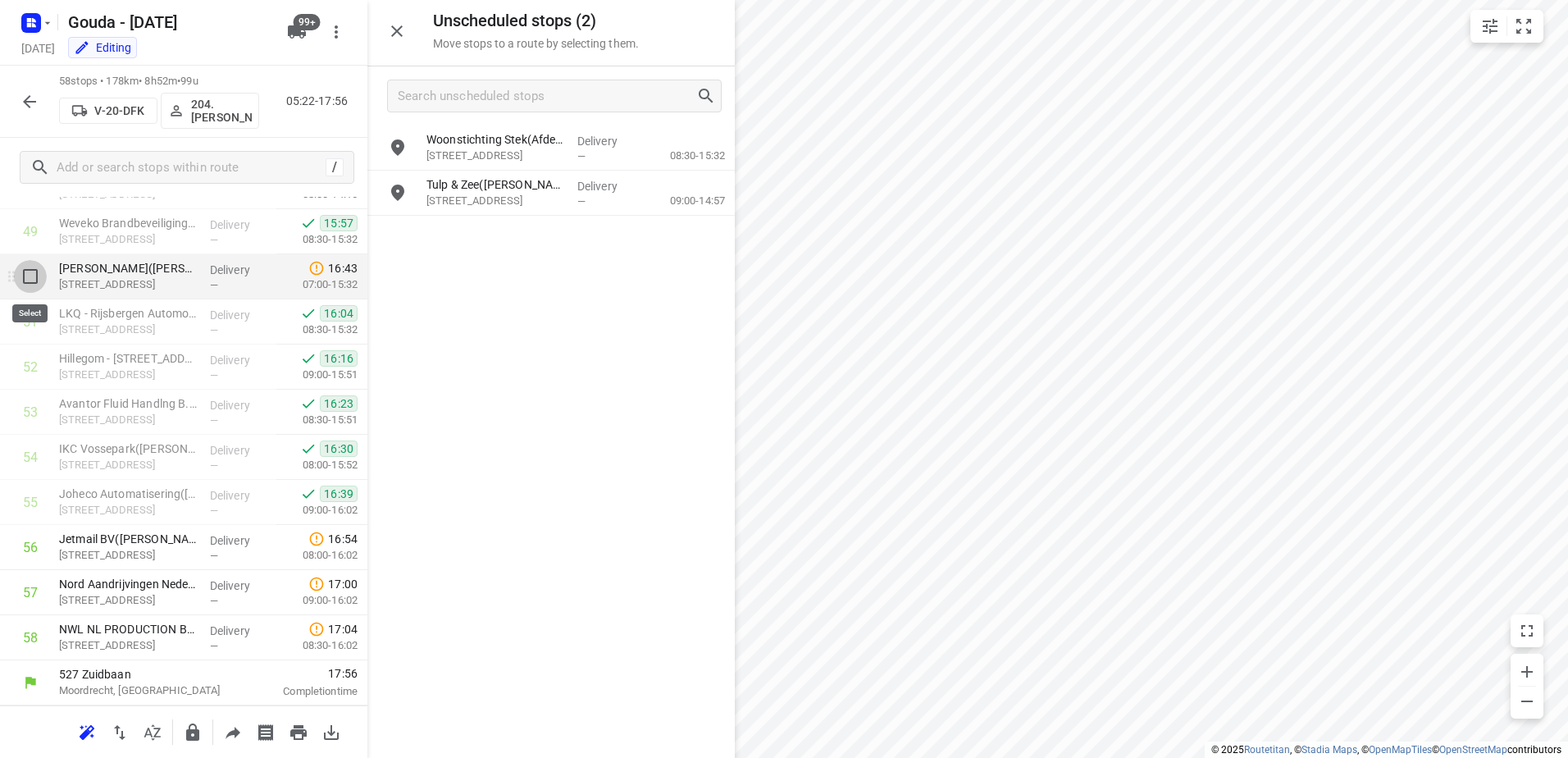
click at [23, 283] on input "checkbox" at bounding box center [30, 277] width 33 height 33
checkbox input "true"
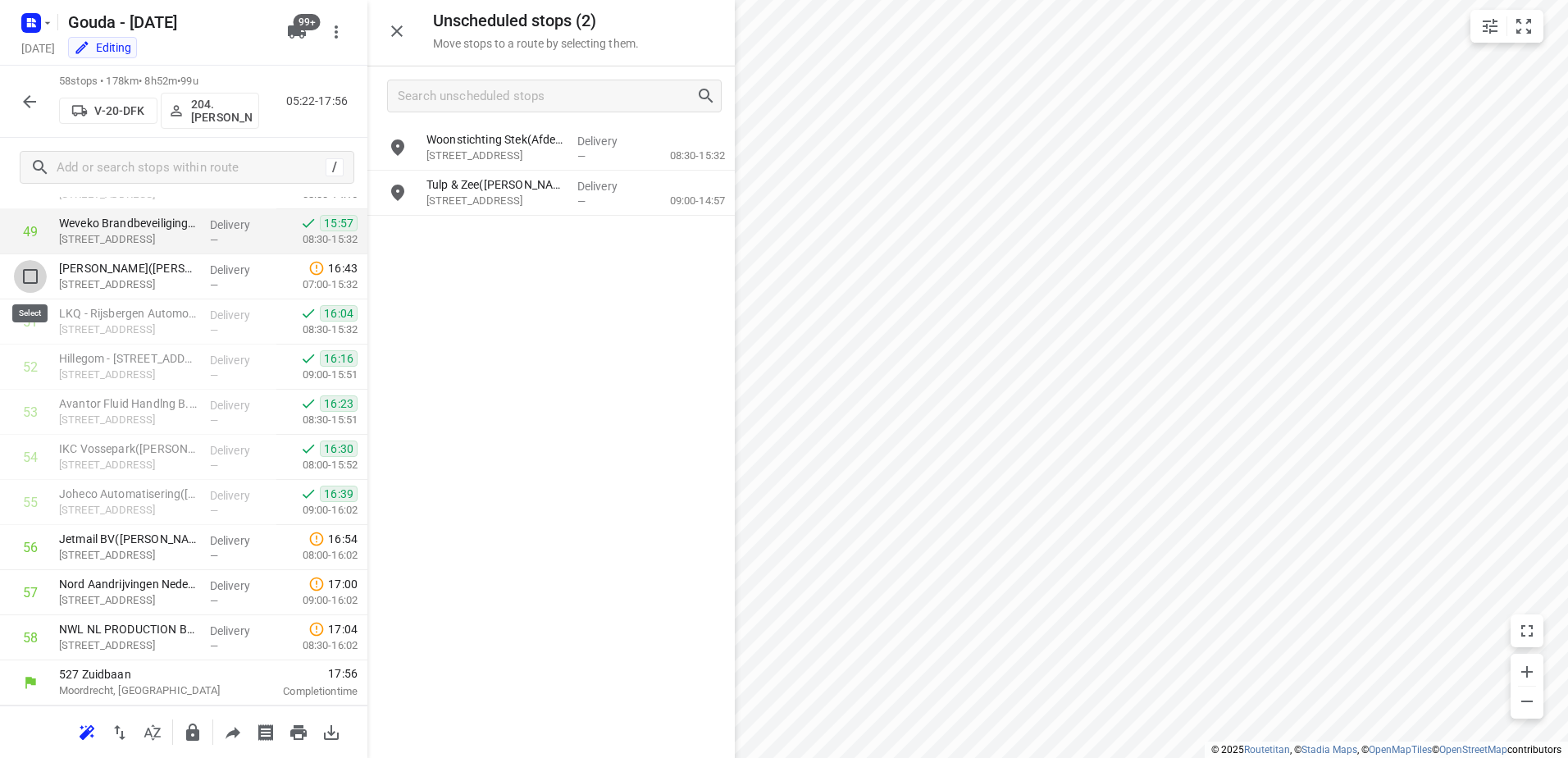
scroll to position [2276, 0]
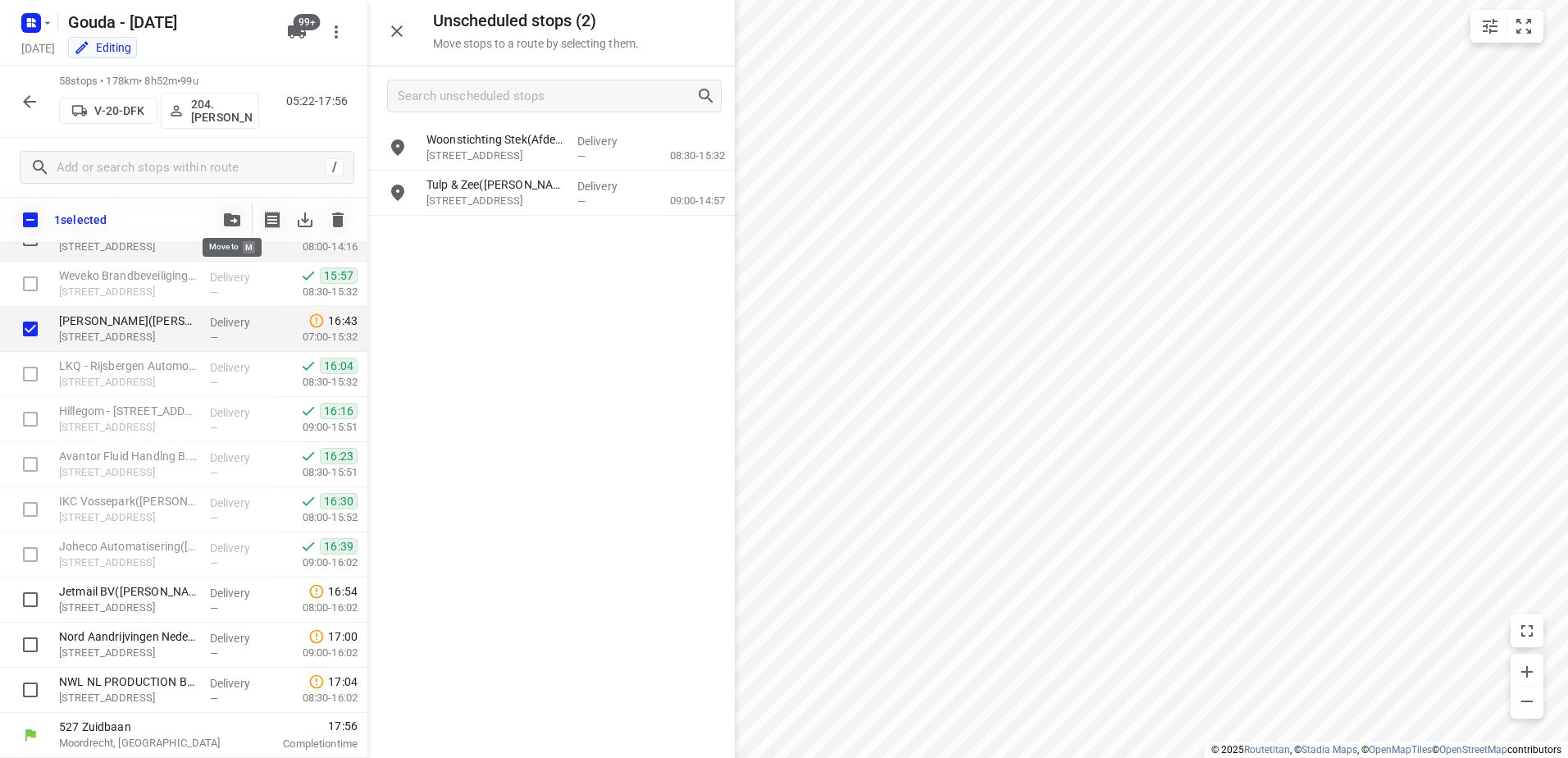
drag, startPoint x: 216, startPoint y: 213, endPoint x: 221, endPoint y: 260, distance: 47.3
click at [216, 213] on span at bounding box center [232, 219] width 33 height 16
click at [228, 209] on button "button" at bounding box center [232, 220] width 33 height 33
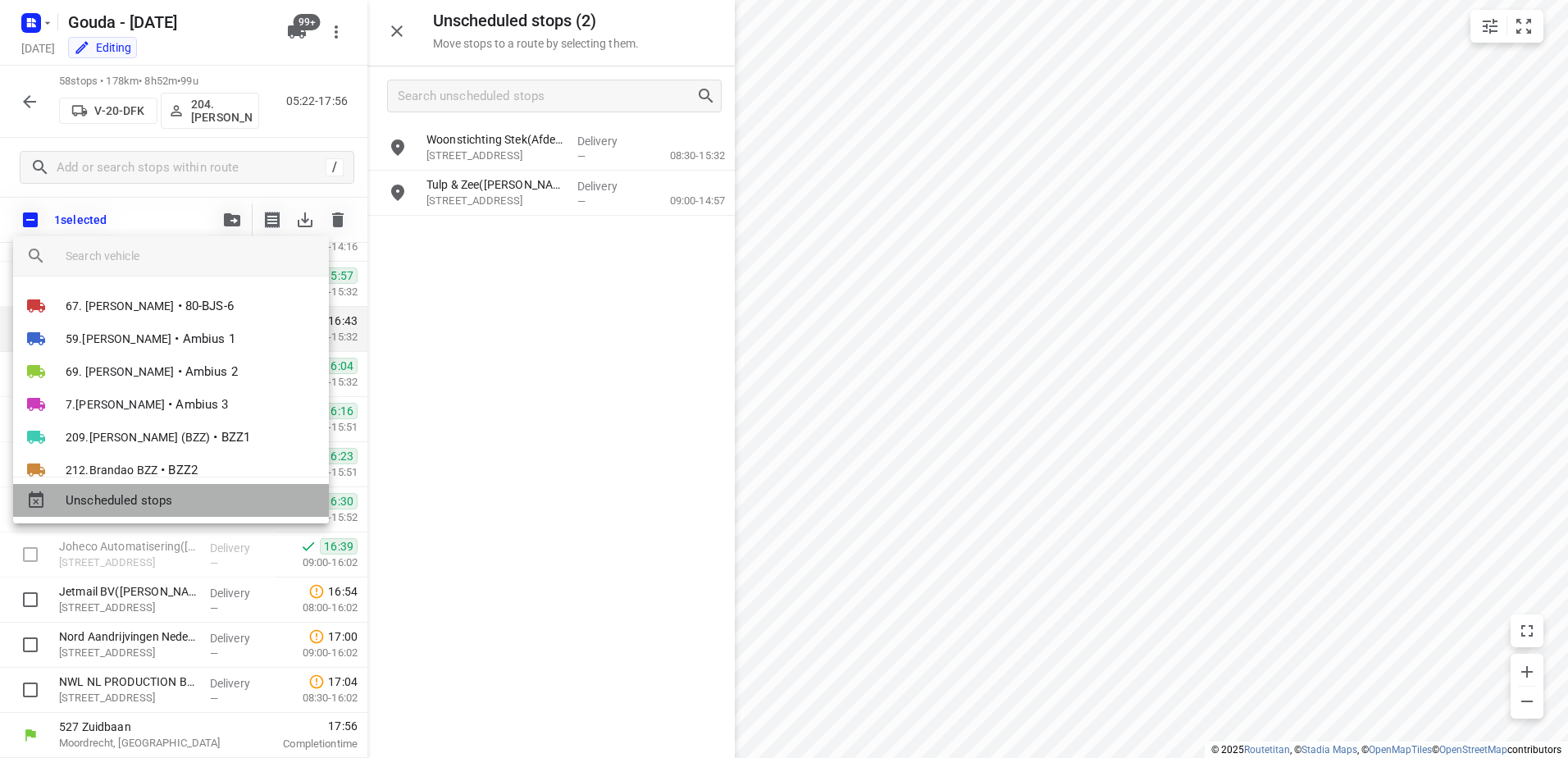
click at [188, 498] on span "Unscheduled stops" at bounding box center [190, 500] width 250 height 19
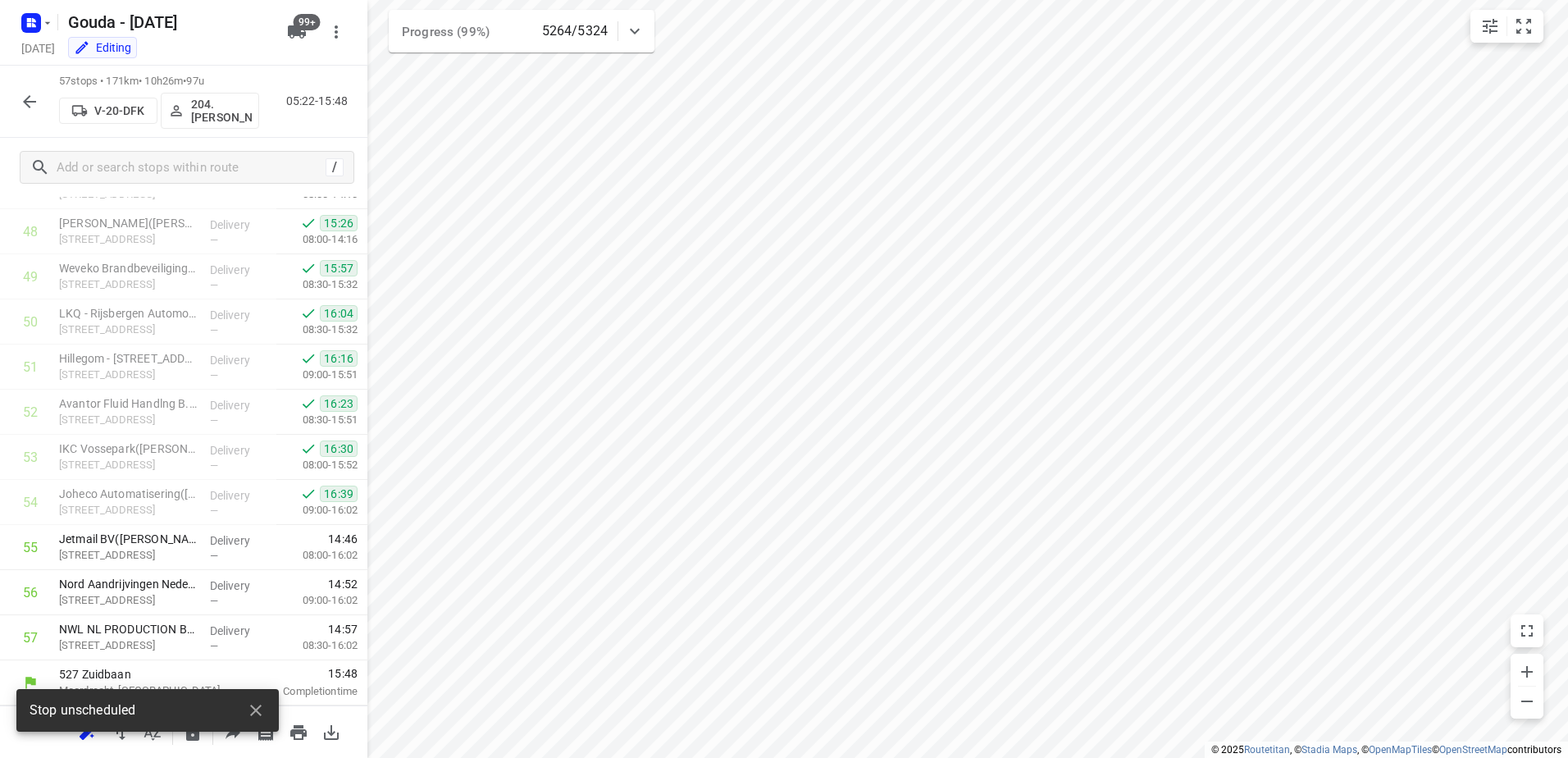
scroll to position [2237, 0]
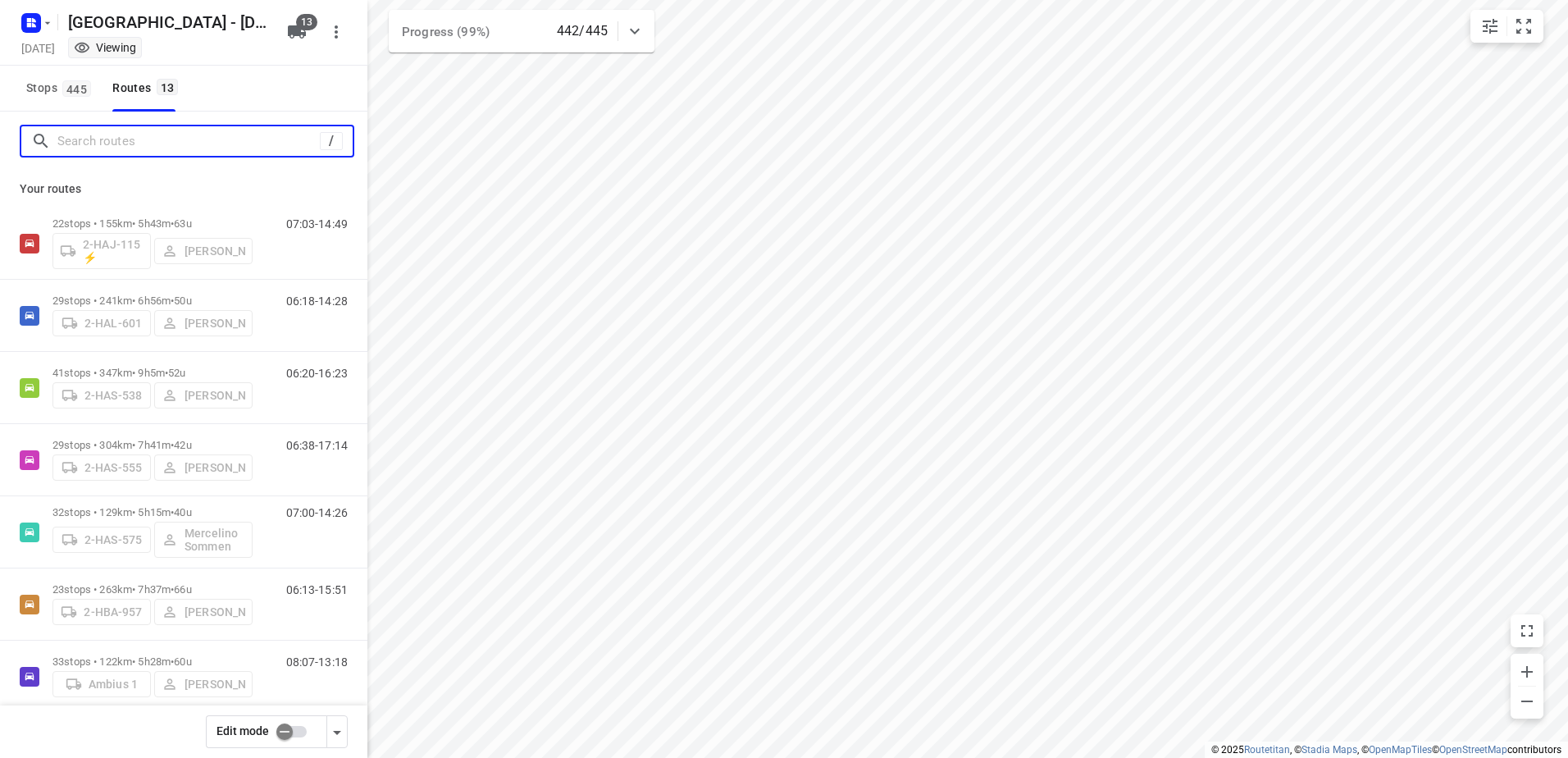
click at [221, 146] on input "Search routes" at bounding box center [188, 141] width 262 height 25
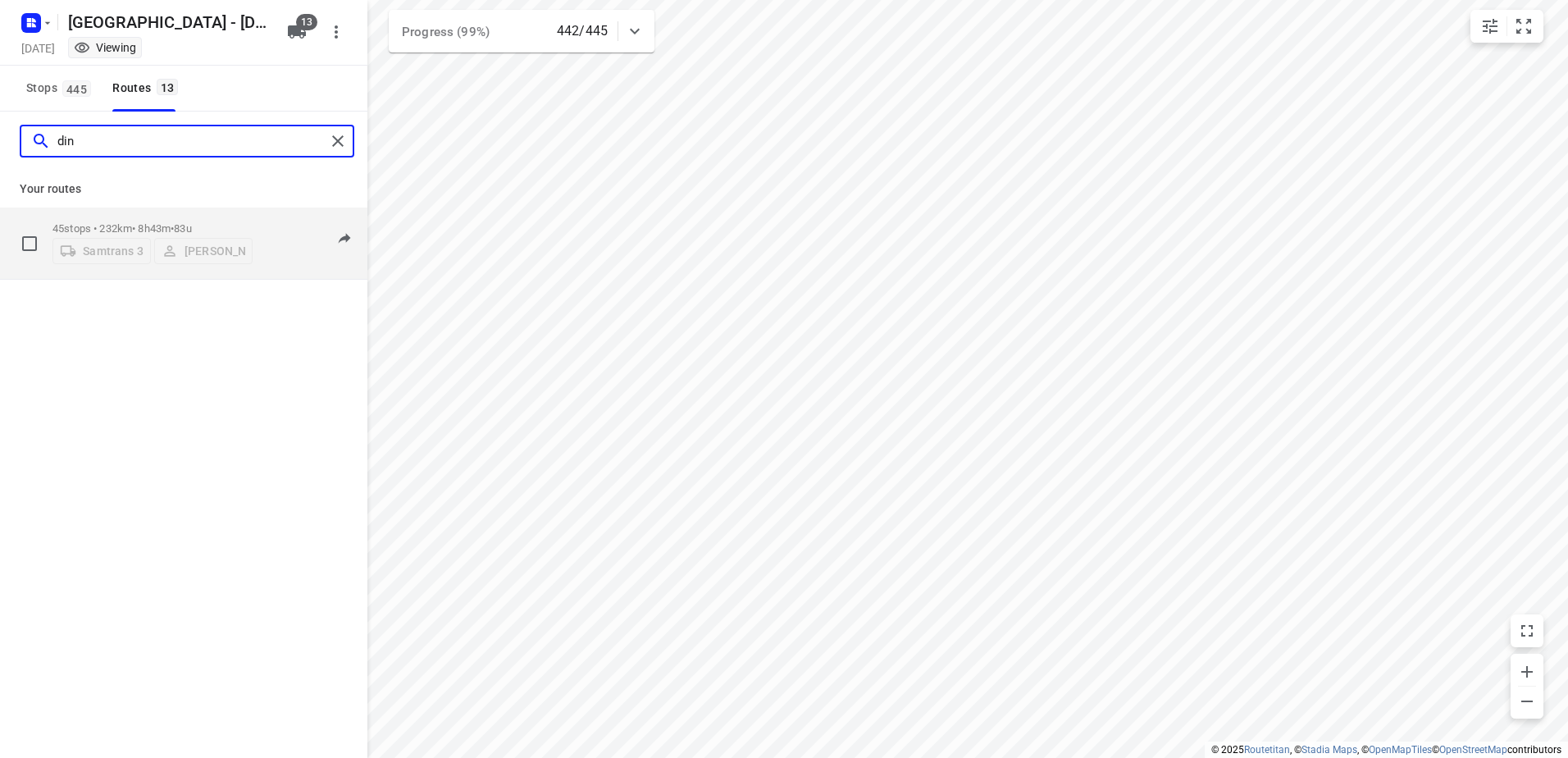
type input "din"
click at [257, 217] on div "45 stops • 232km • 8h43m • 83u Samtrans 3 [PERSON_NAME] 06:21-17:09" at bounding box center [210, 243] width 315 height 59
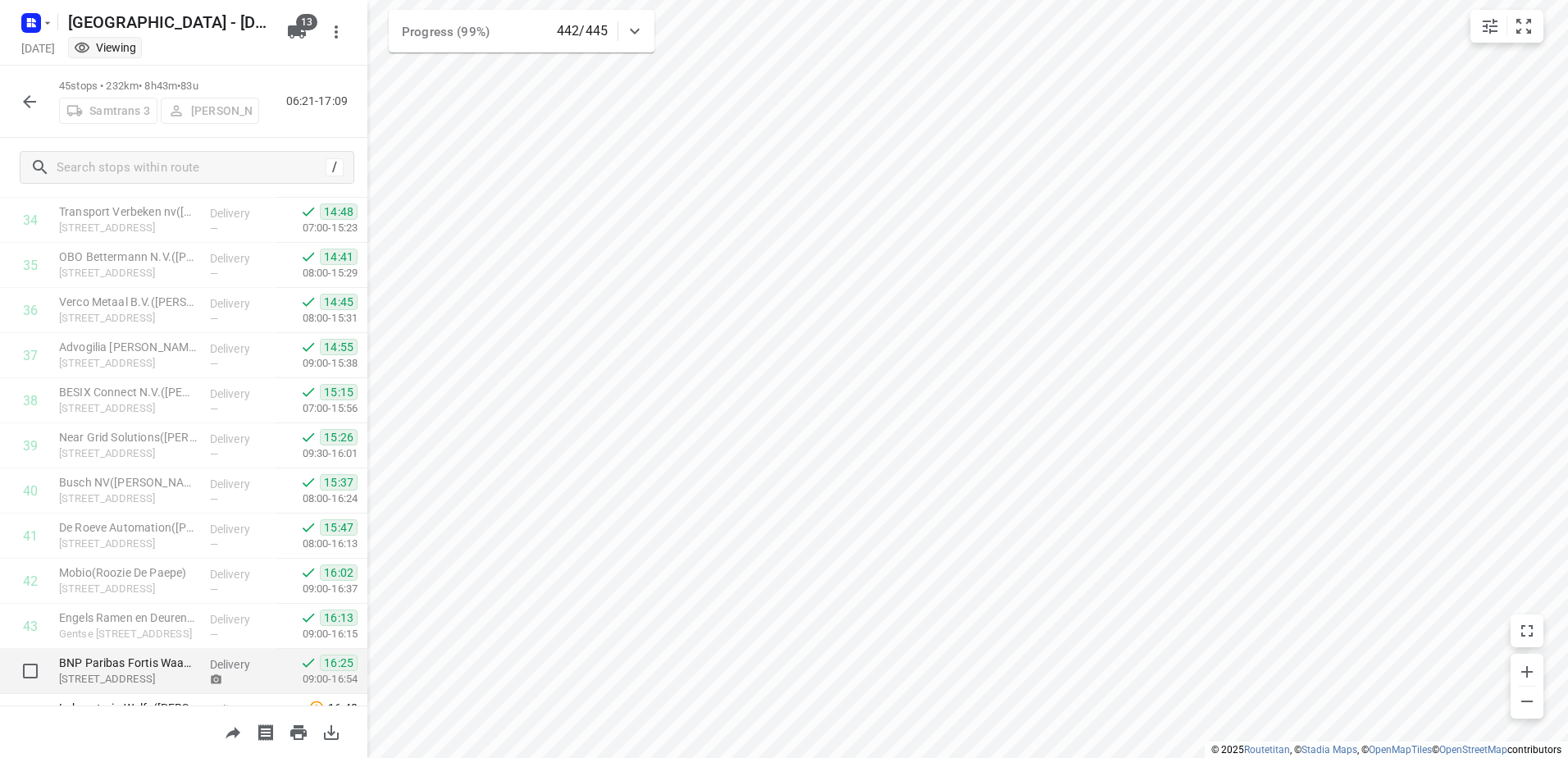
scroll to position [1649, 0]
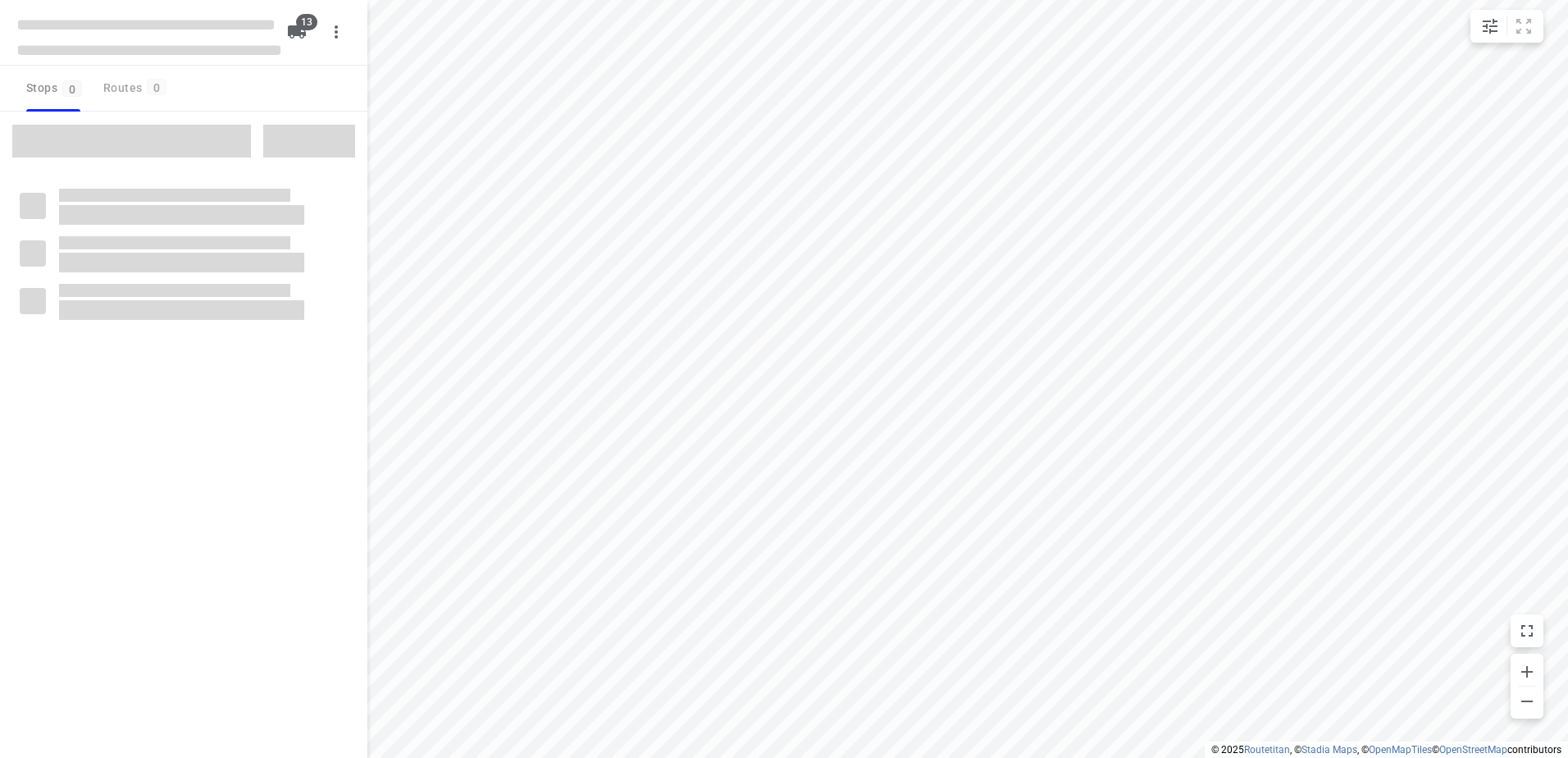
checkbox input "true"
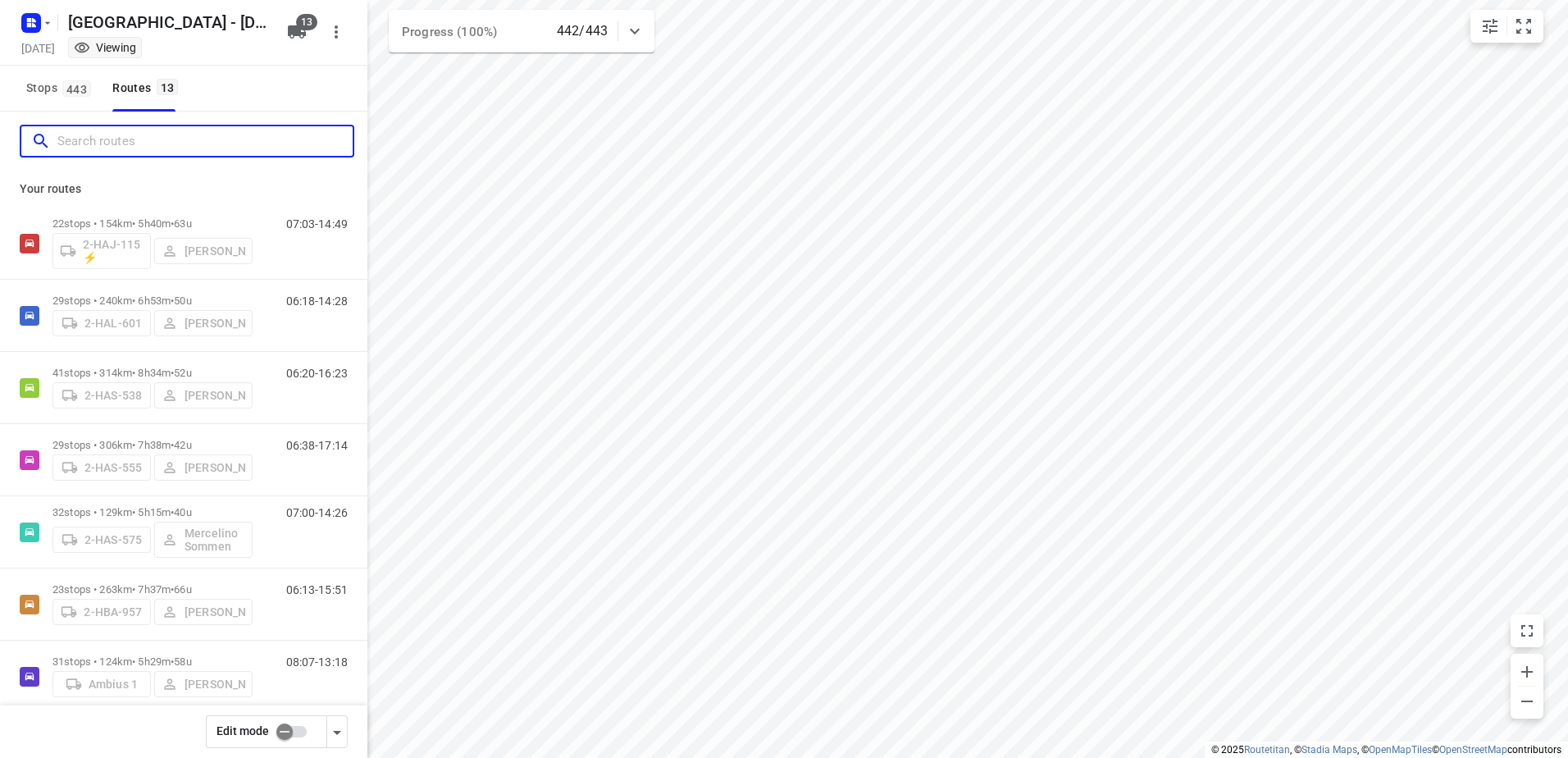
click at [230, 141] on input "Search routes" at bounding box center [205, 141] width 295 height 25
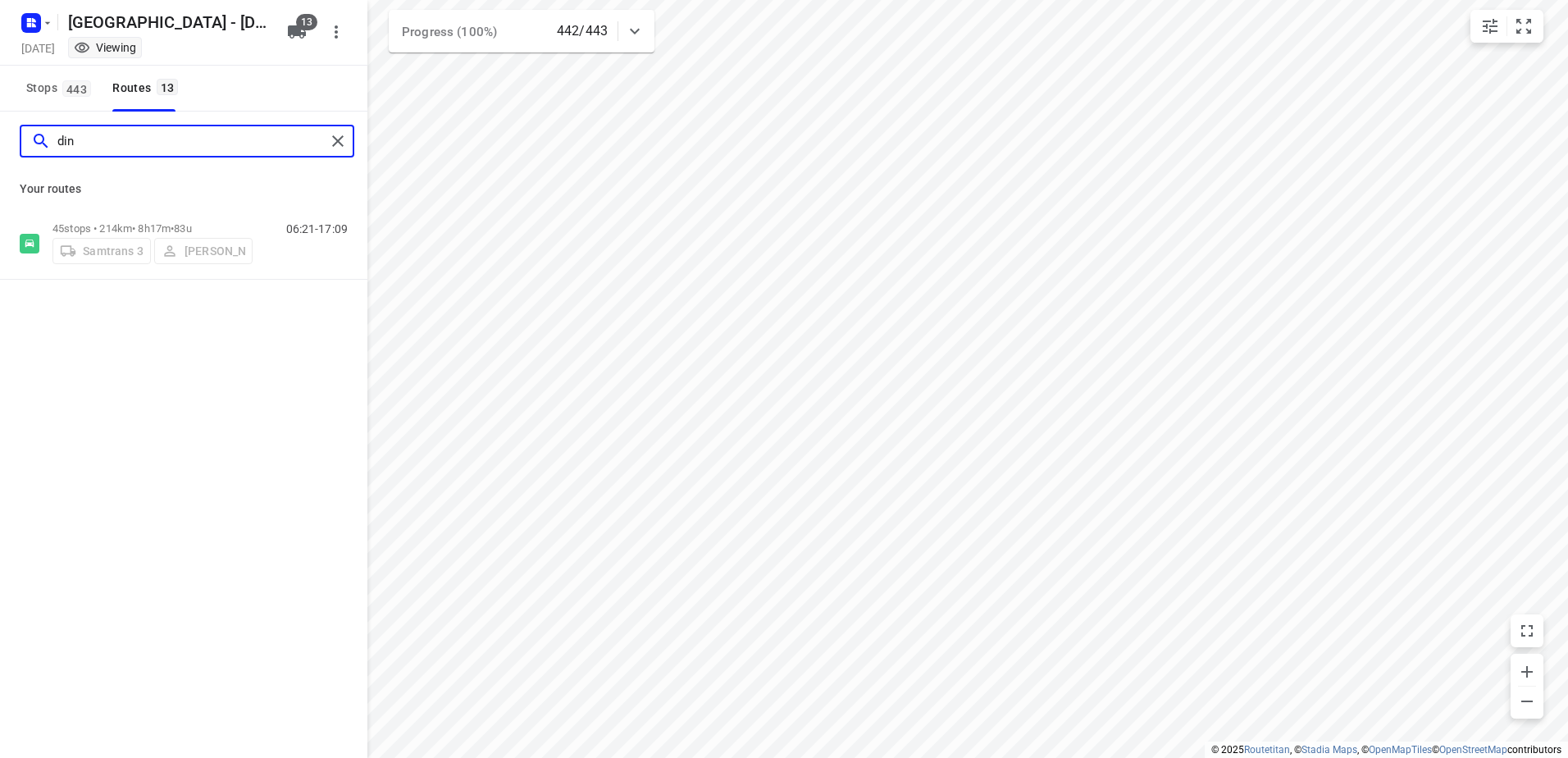
type input "din"
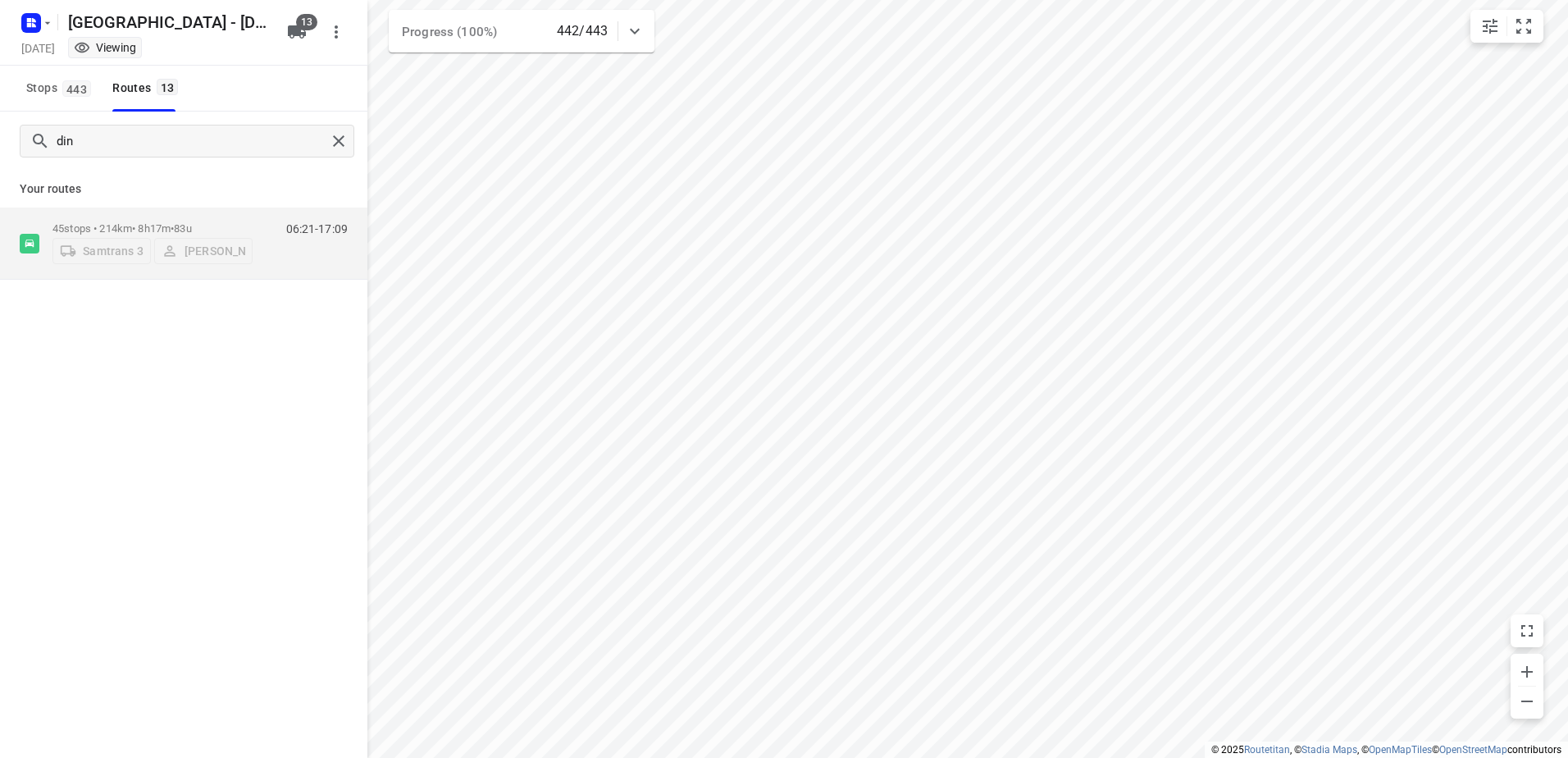
drag, startPoint x: 196, startPoint y: 206, endPoint x: 193, endPoint y: 222, distance: 16.3
click at [196, 209] on div "Your routes 45 stops • 214km • 8h17m • 83u Samtrans 3 [PERSON_NAME] 06:21-17:09" at bounding box center [183, 225] width 368 height 109
click at [191, 222] on span "83u" at bounding box center [182, 228] width 18 height 13
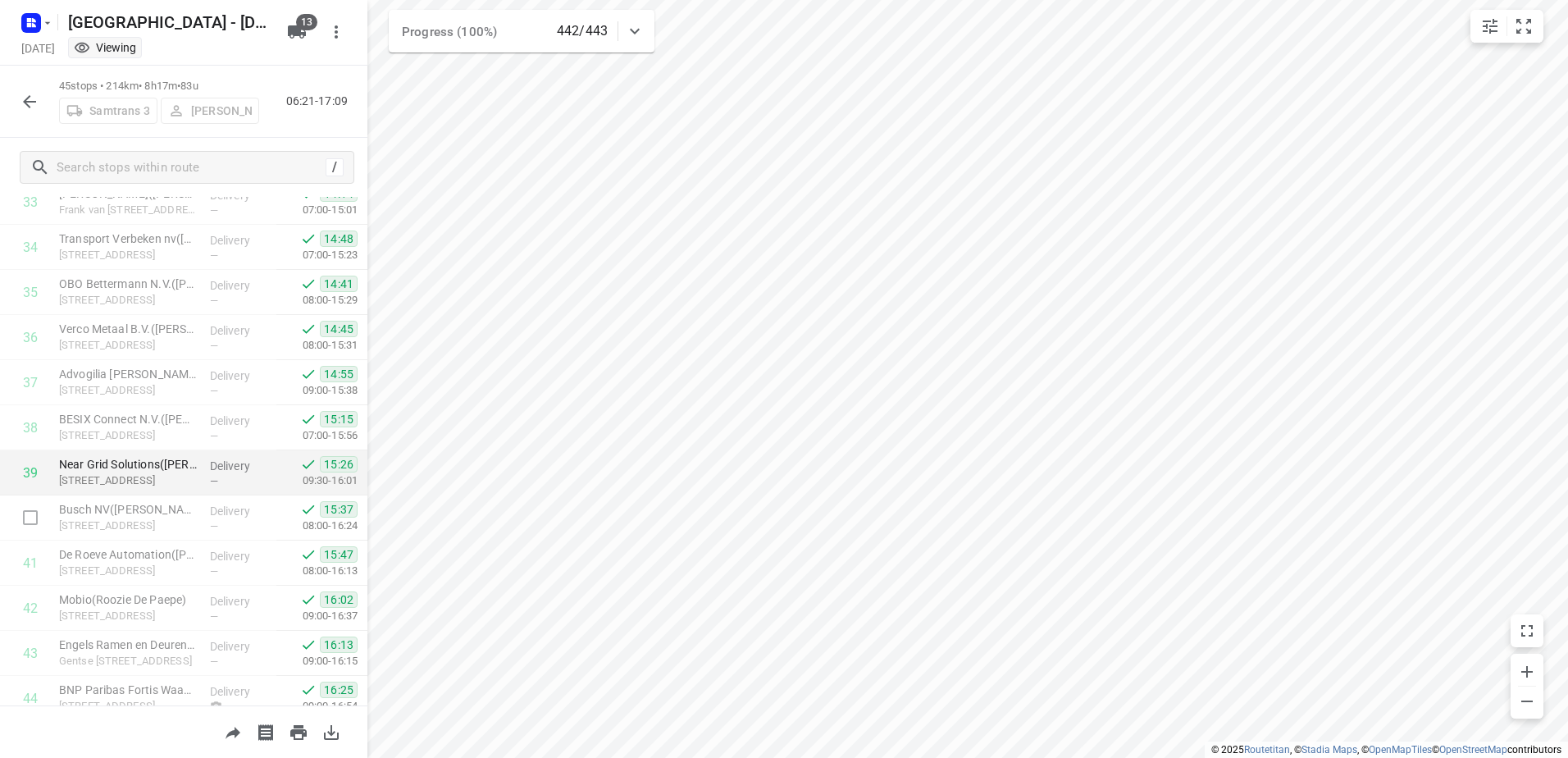
scroll to position [1649, 0]
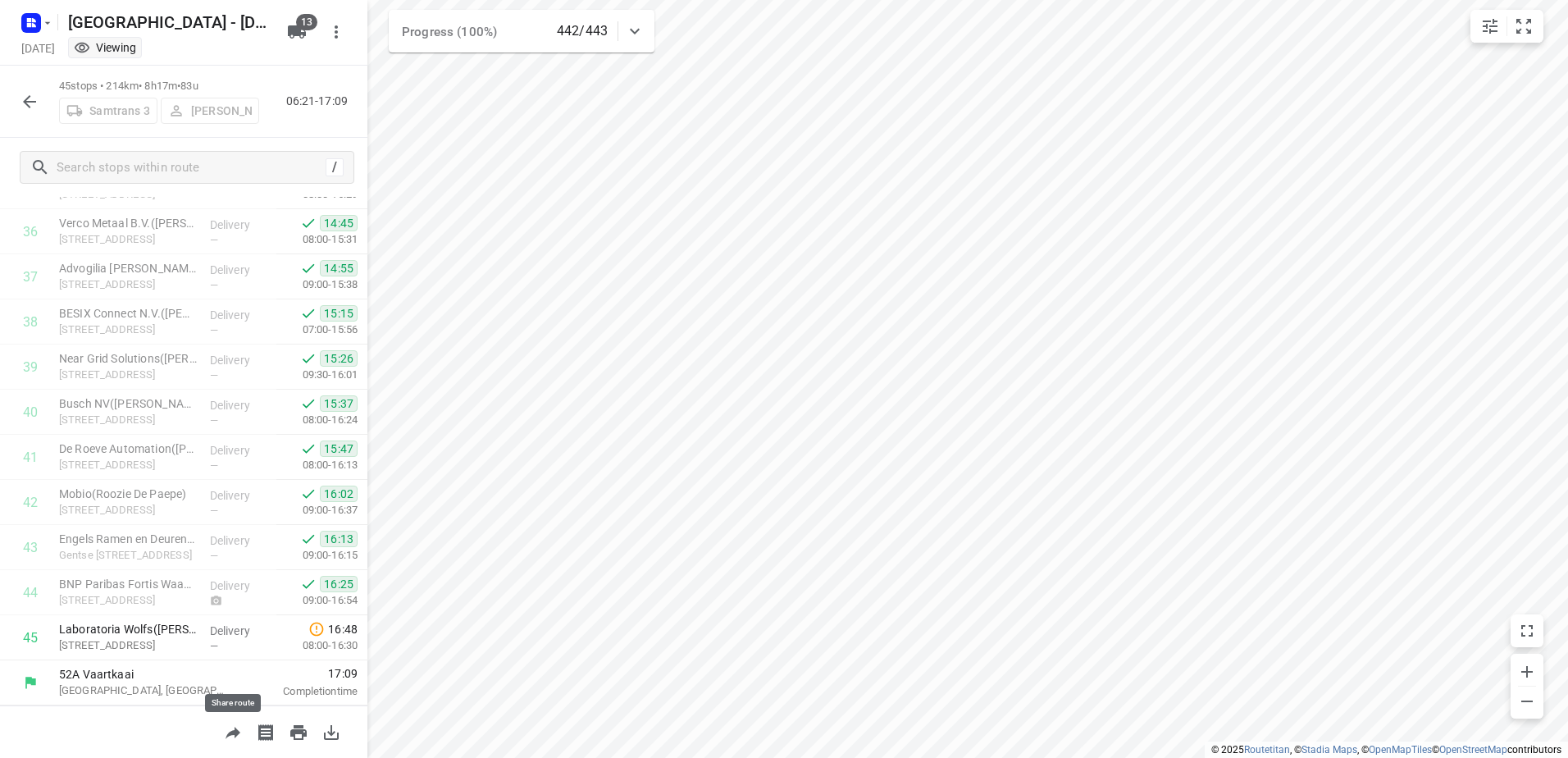
click at [237, 738] on icon "button" at bounding box center [233, 733] width 20 height 20
drag, startPoint x: 32, startPoint y: 638, endPoint x: 219, endPoint y: 678, distance: 191.2
click at [32, 638] on input "checkbox" at bounding box center [30, 638] width 33 height 33
checkbox input "true"
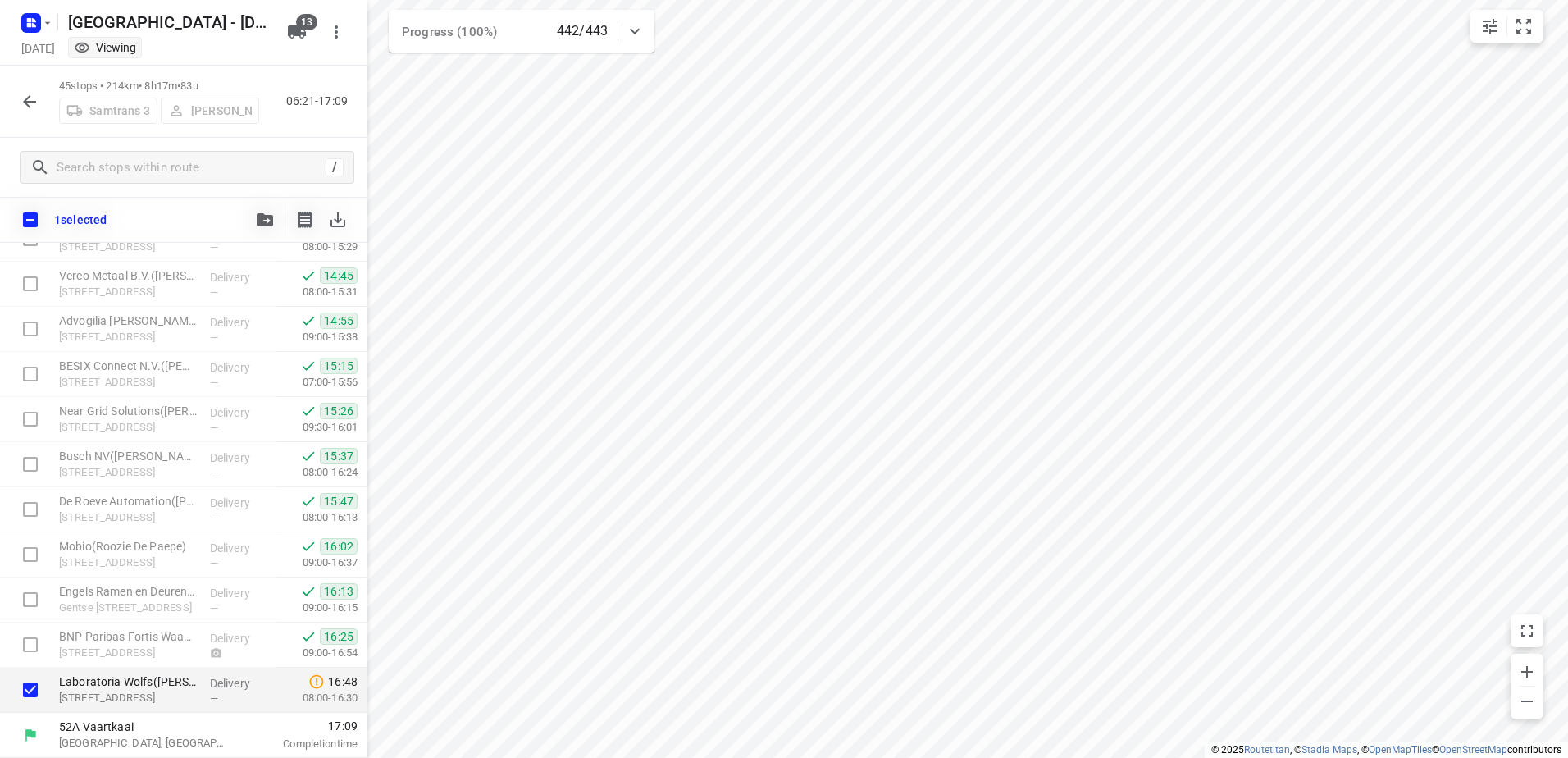
click at [246, 218] on div "1 selected" at bounding box center [183, 219] width 368 height 46
click at [262, 235] on button "button" at bounding box center [265, 220] width 33 height 33
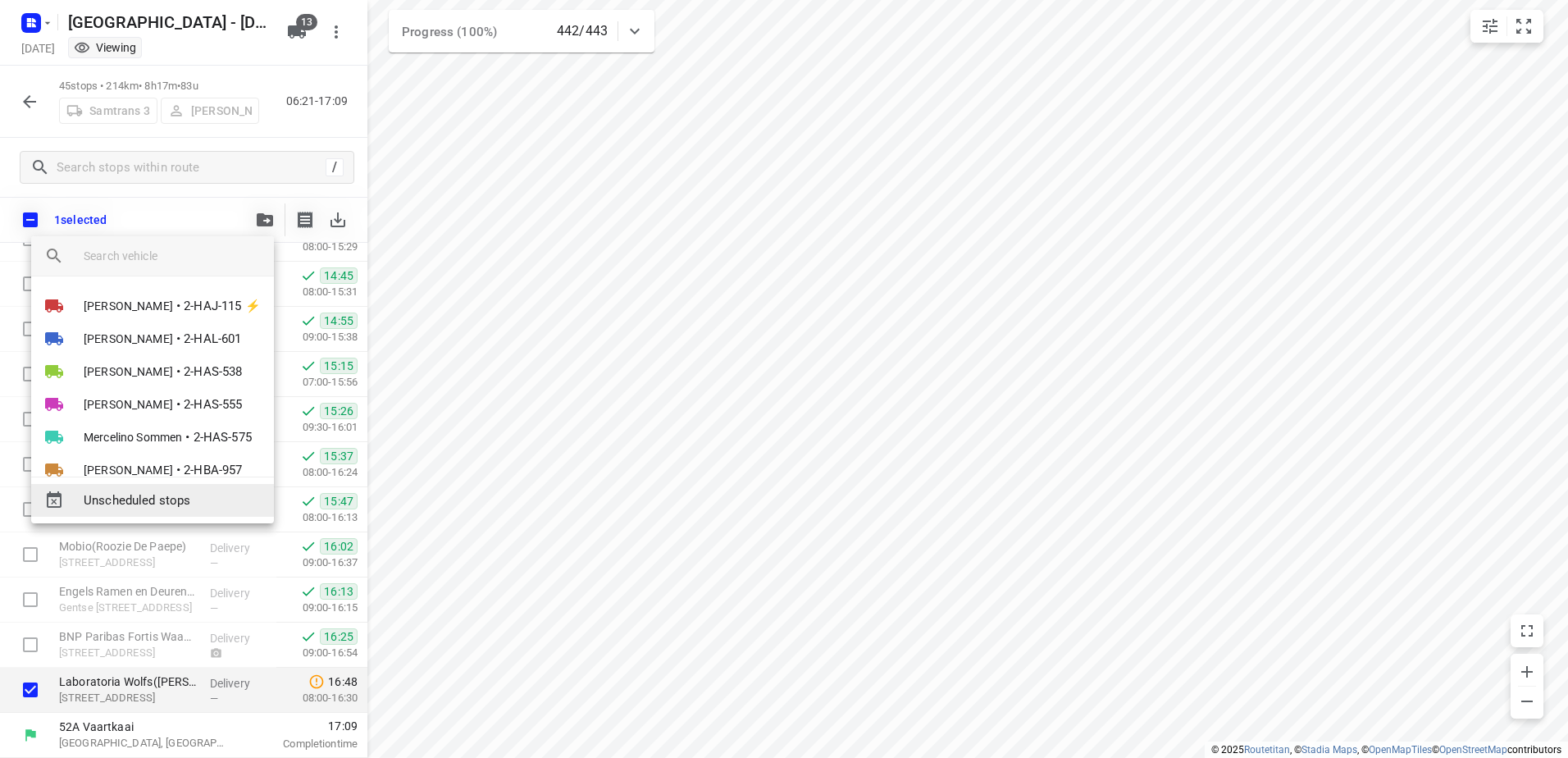
click at [175, 497] on span "Unscheduled stops" at bounding box center [173, 500] width 177 height 19
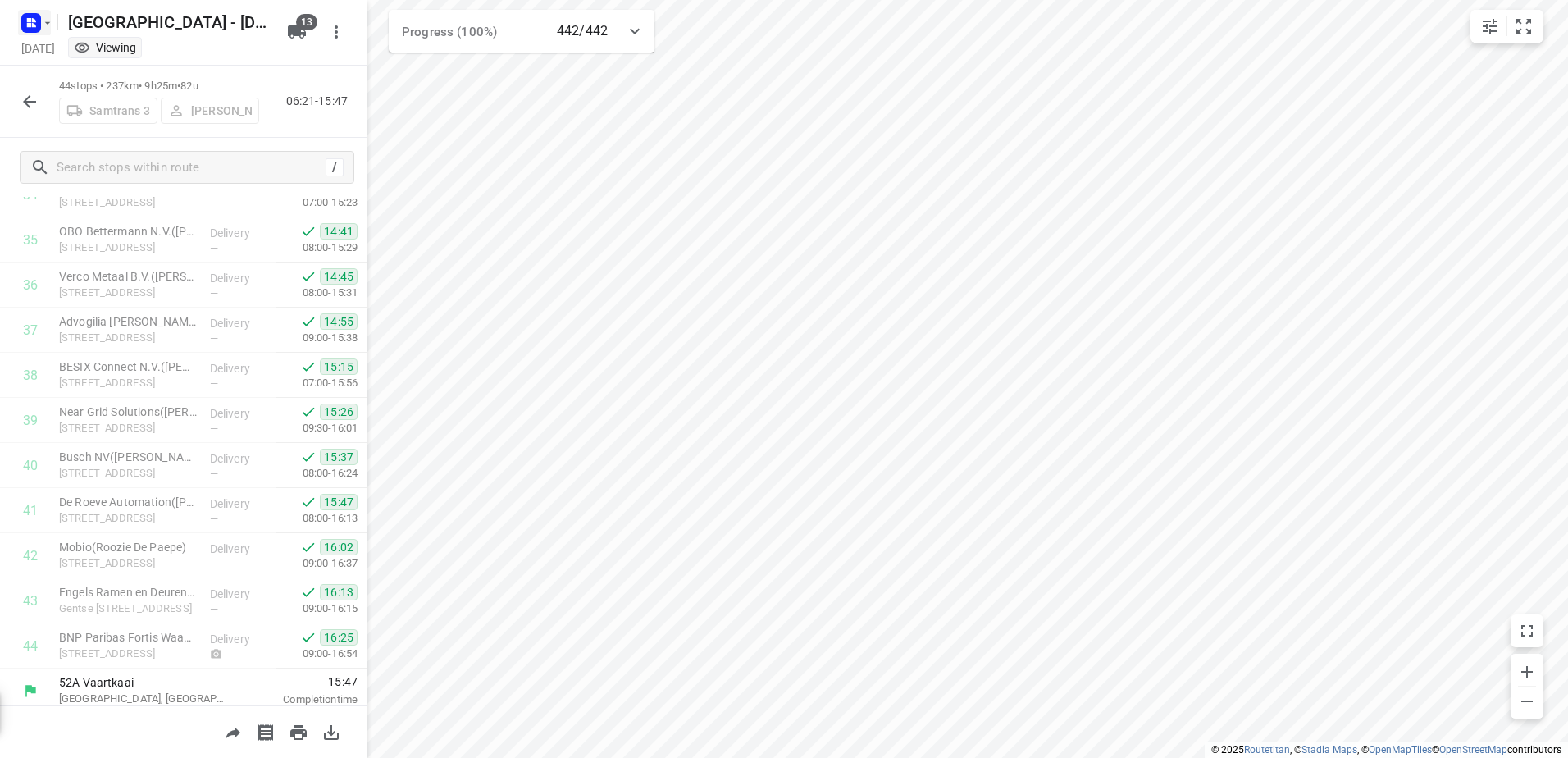
click at [42, 23] on icon "button" at bounding box center [47, 22] width 13 height 13
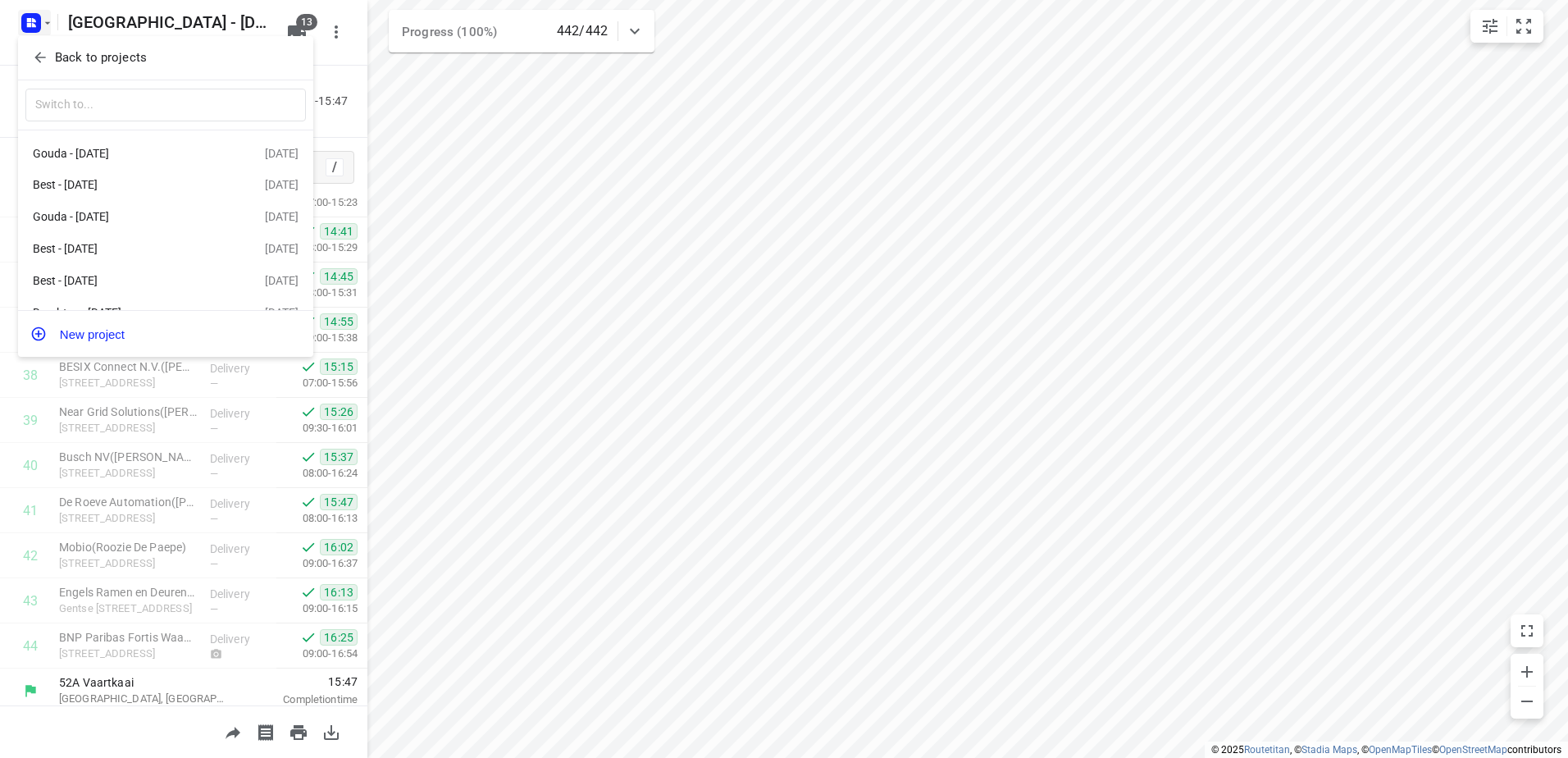
click at [83, 55] on p "Back to projects" at bounding box center [100, 58] width 92 height 19
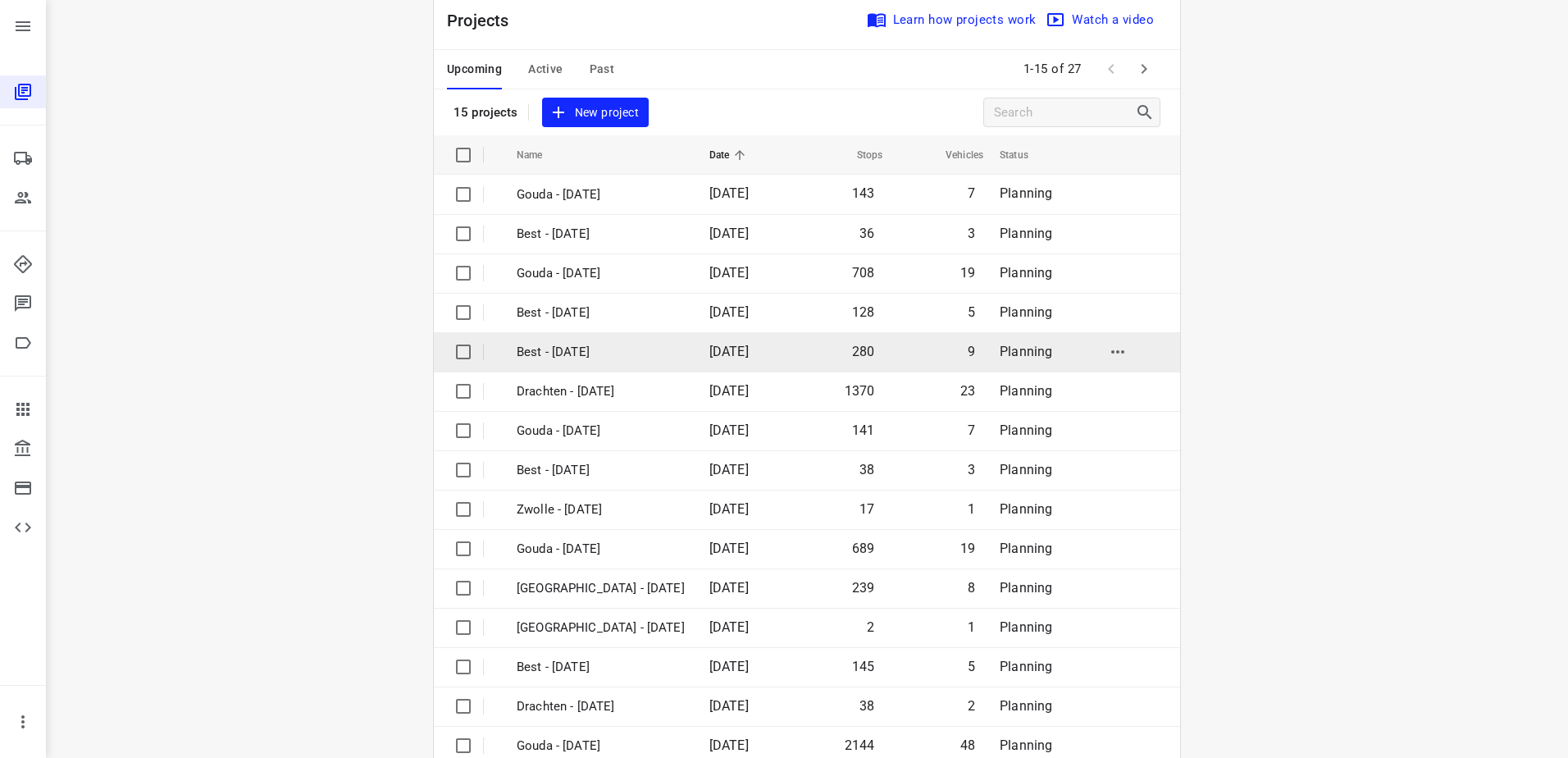
scroll to position [71, 0]
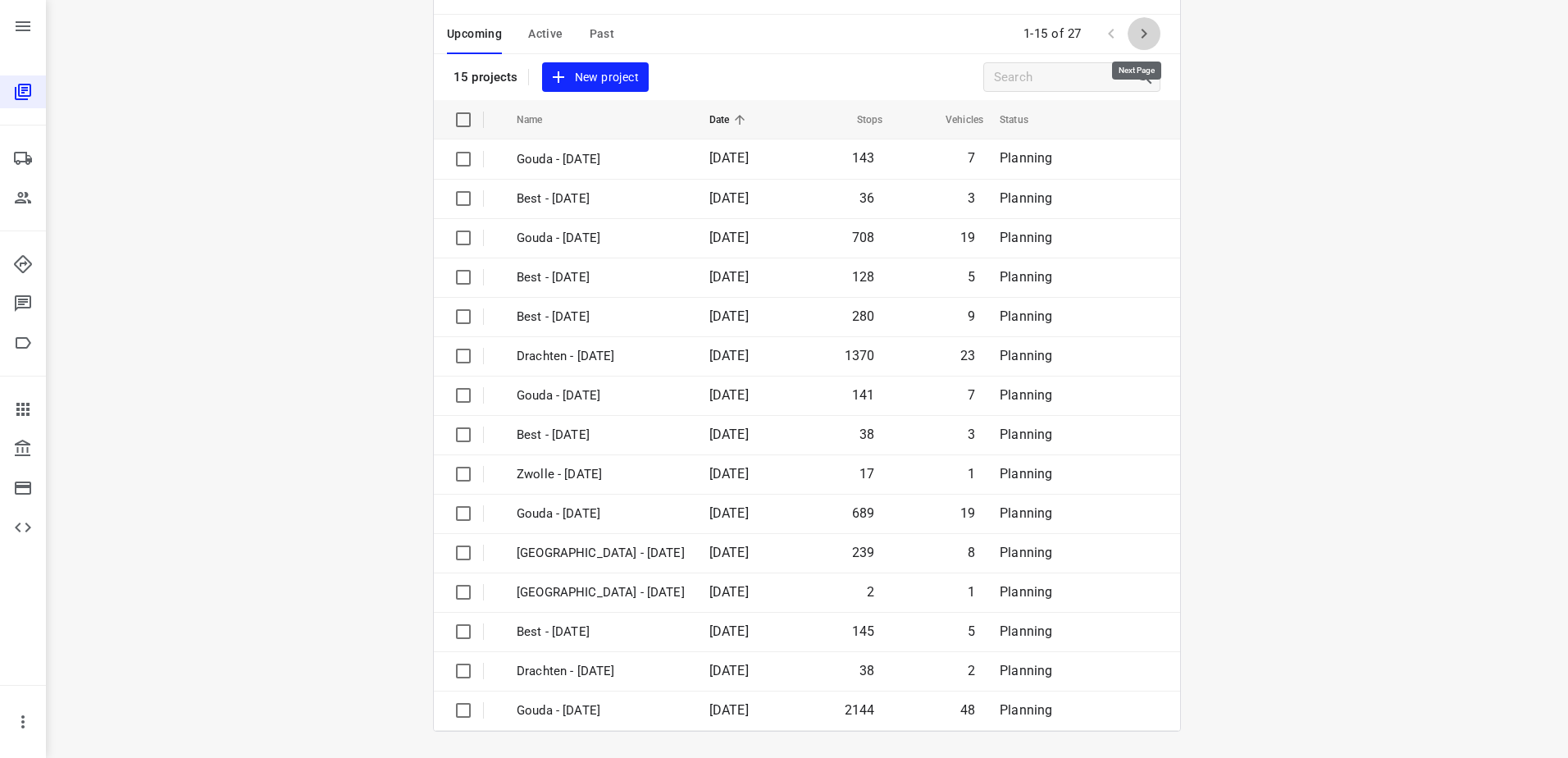
click at [1136, 22] on button "button" at bounding box center [1144, 34] width 33 height 33
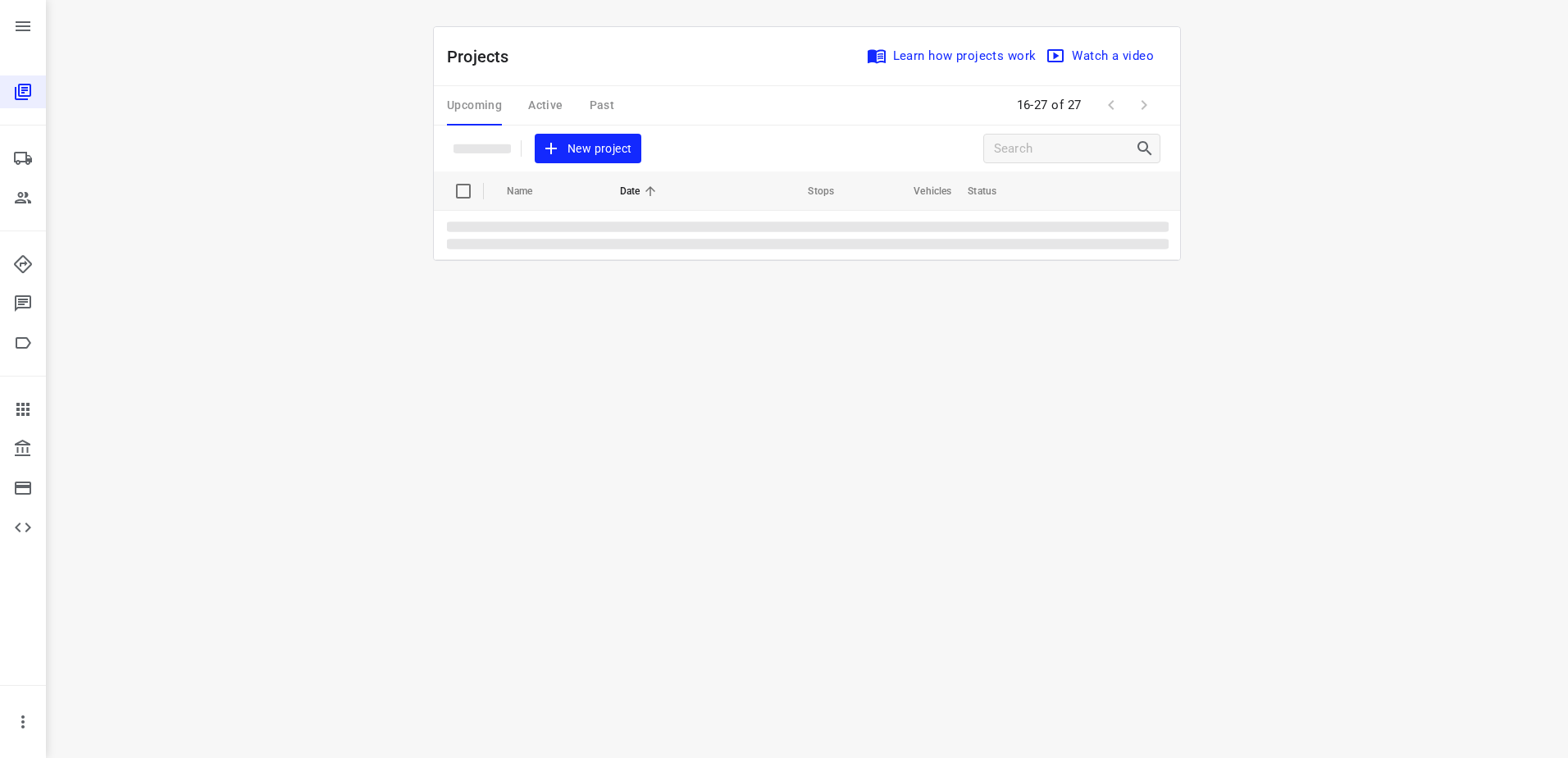
scroll to position [0, 0]
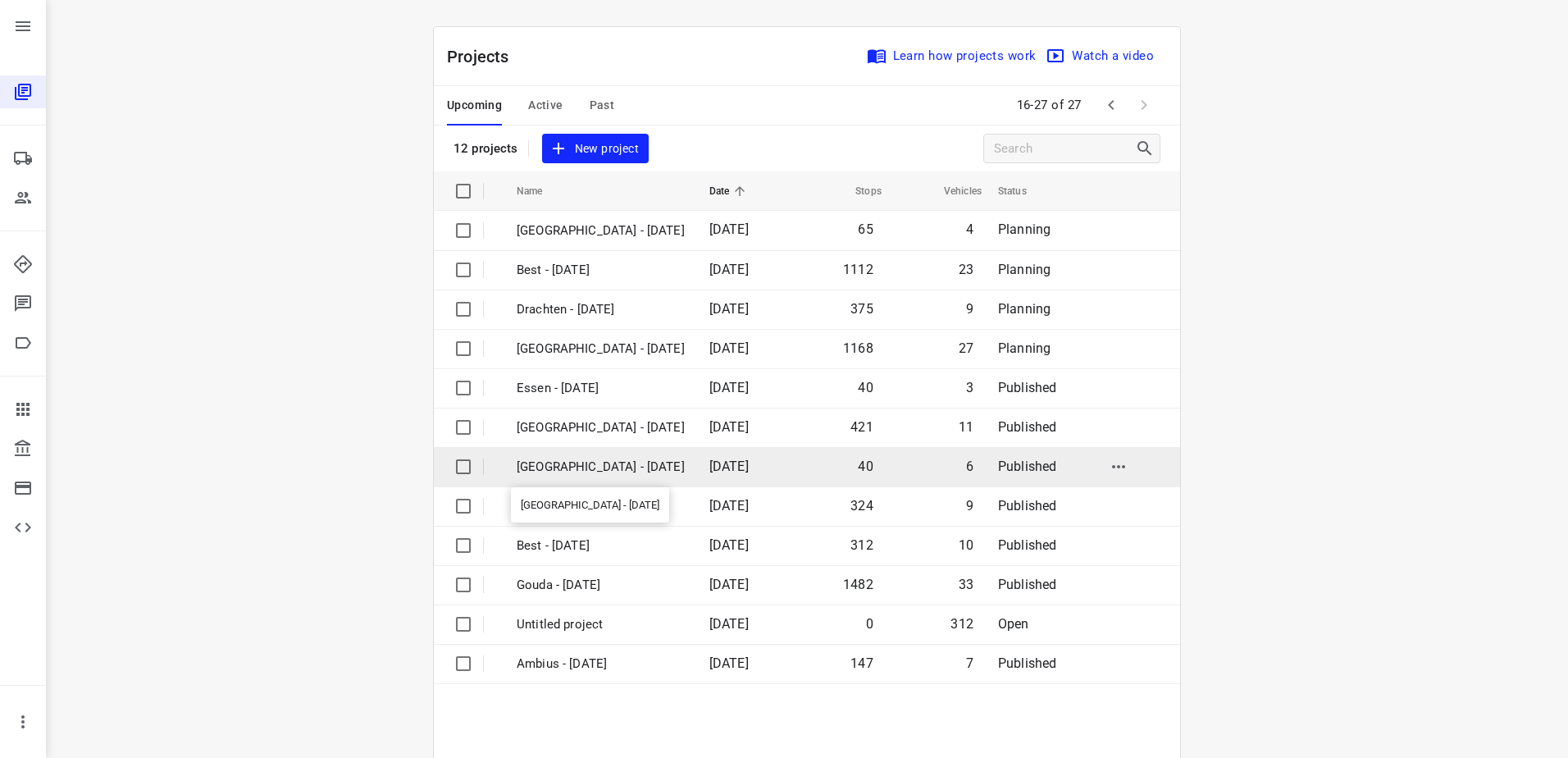
click at [638, 458] on p "[GEOGRAPHIC_DATA] - [DATE]" at bounding box center [601, 466] width 168 height 19
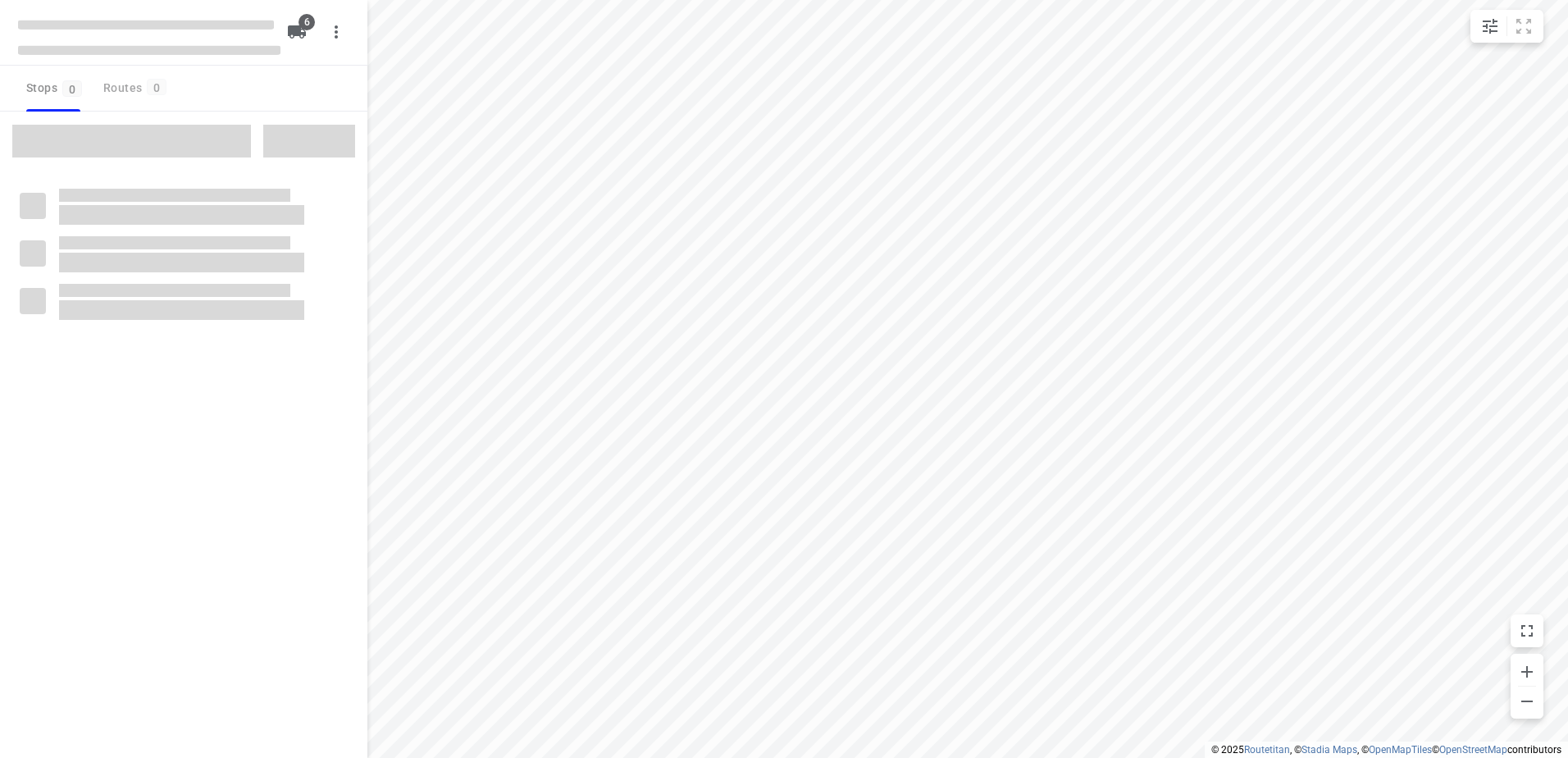
checkbox input "true"
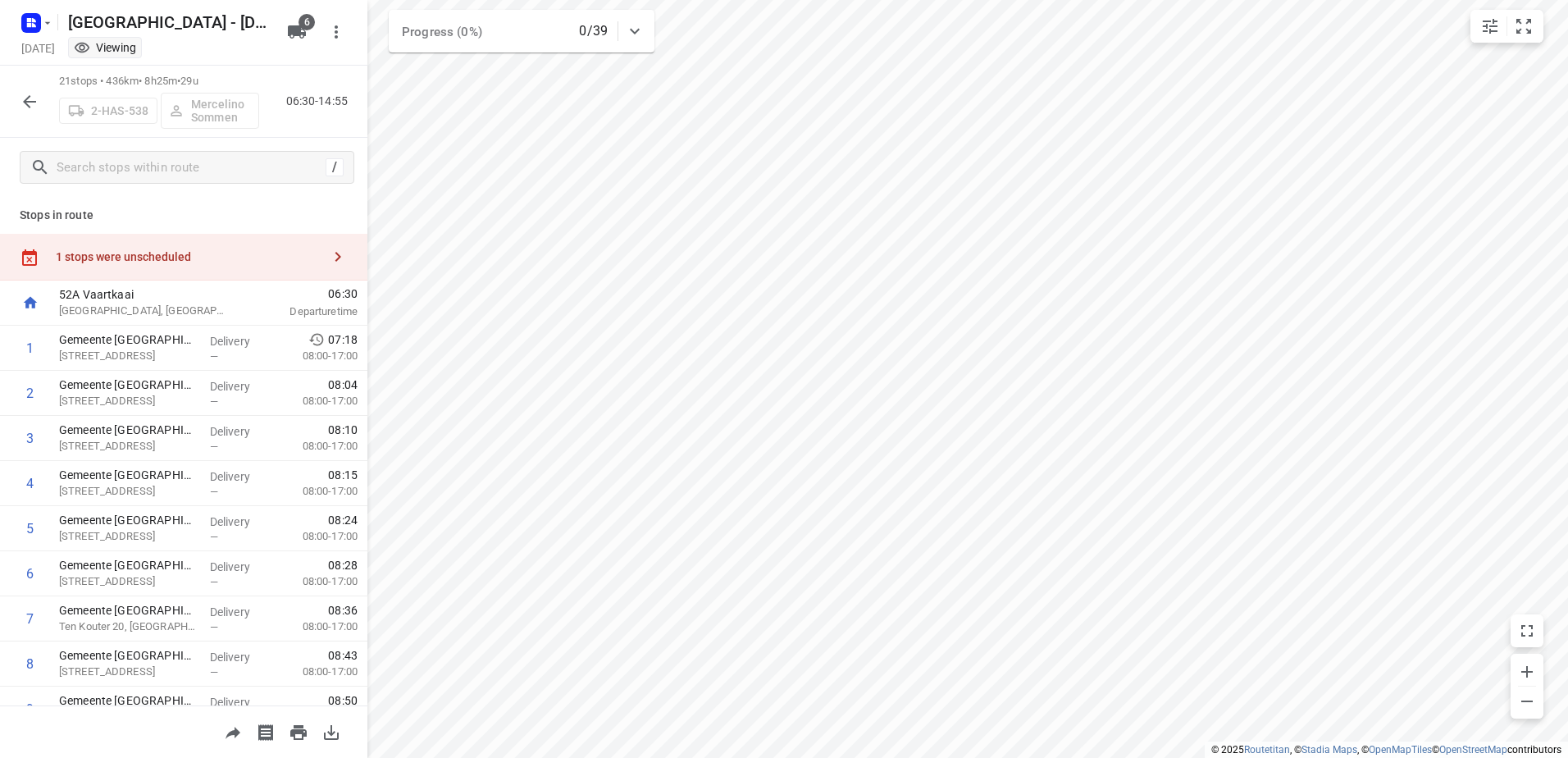
click at [216, 265] on div "1 stops were unscheduled" at bounding box center [183, 258] width 368 height 47
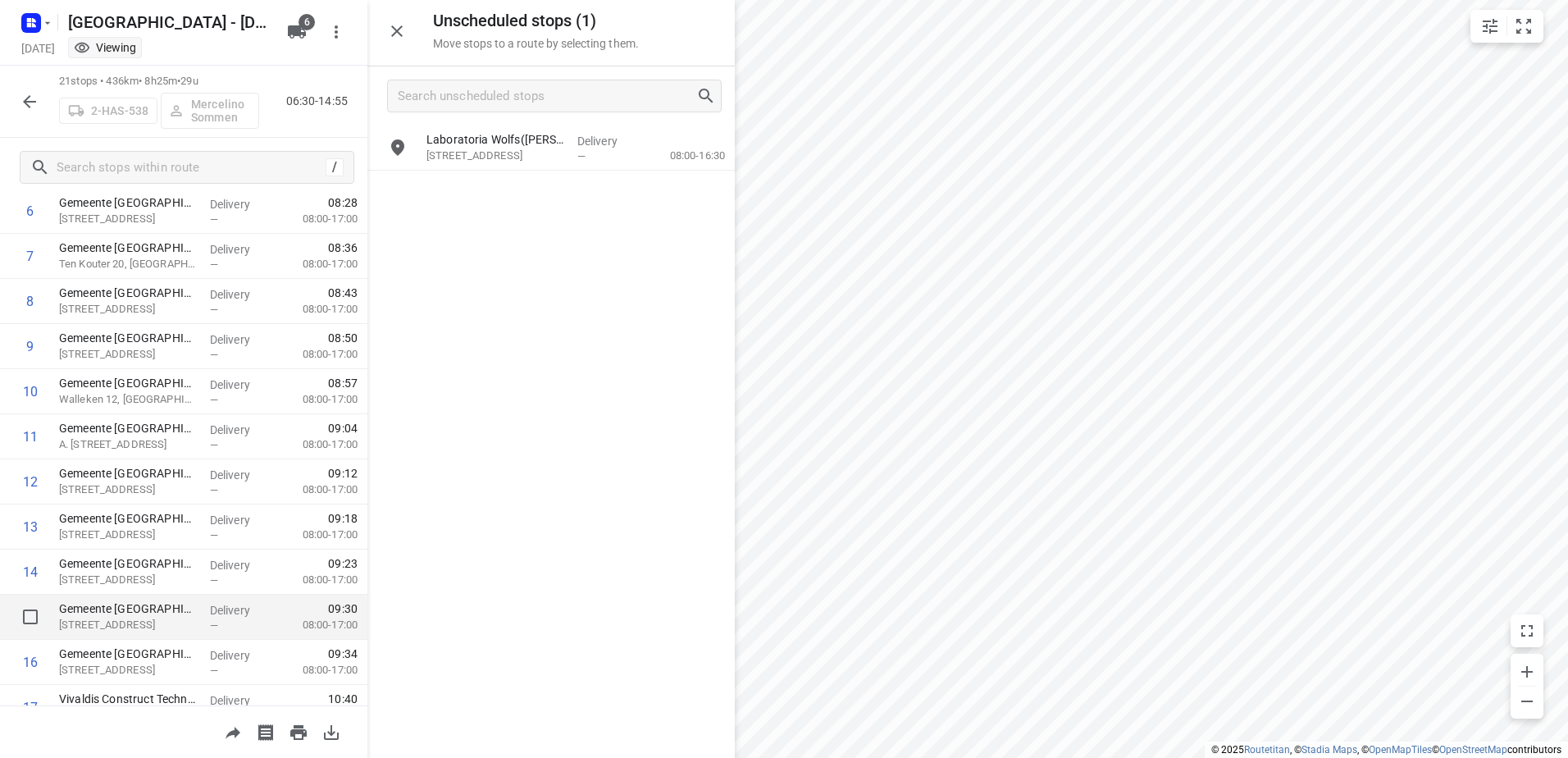
scroll to position [613, 0]
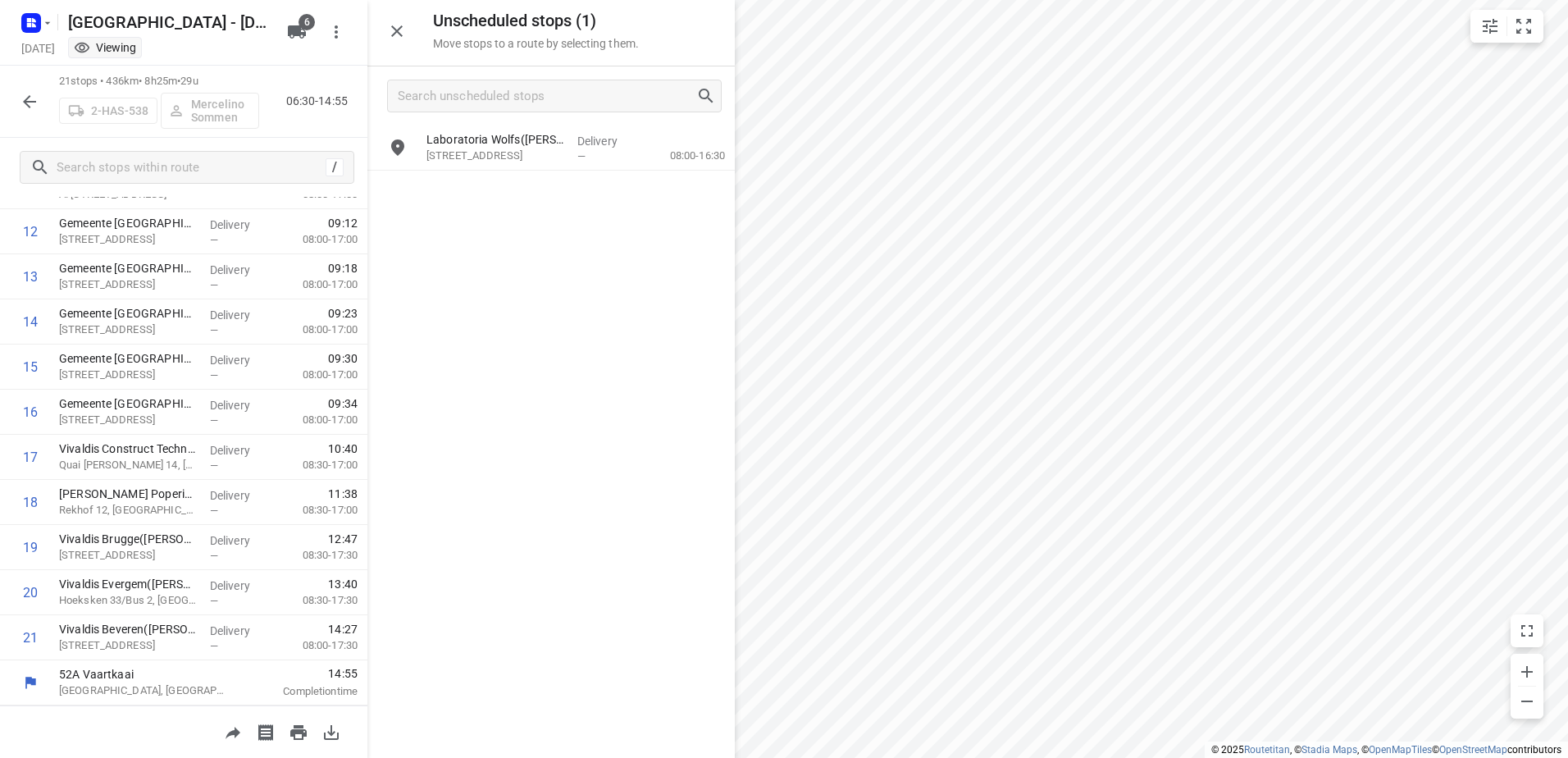
click at [33, 107] on icon "button" at bounding box center [29, 101] width 20 height 20
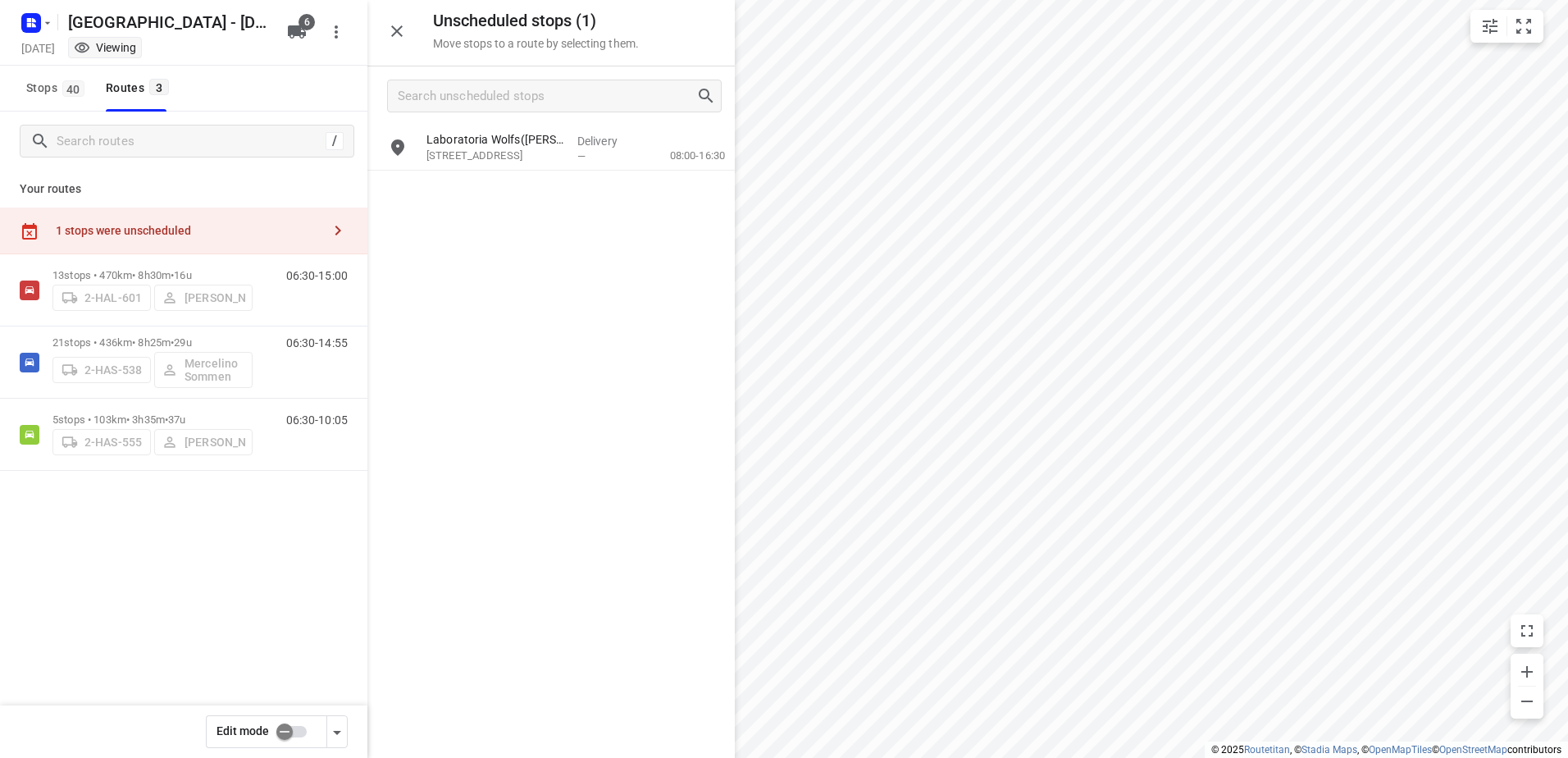
click at [313, 721] on input "checkbox" at bounding box center [285, 732] width 94 height 31
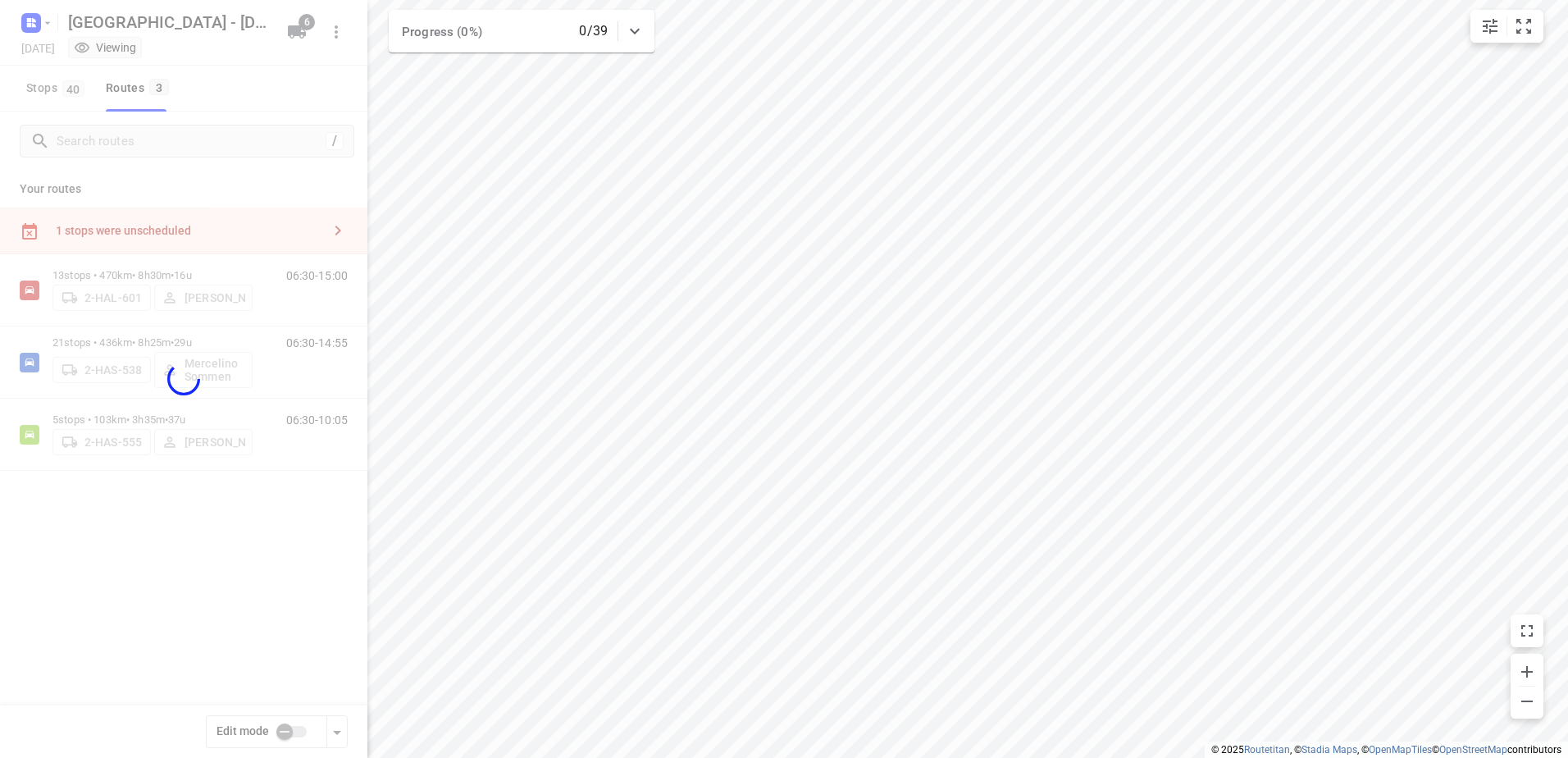
checkbox input "true"
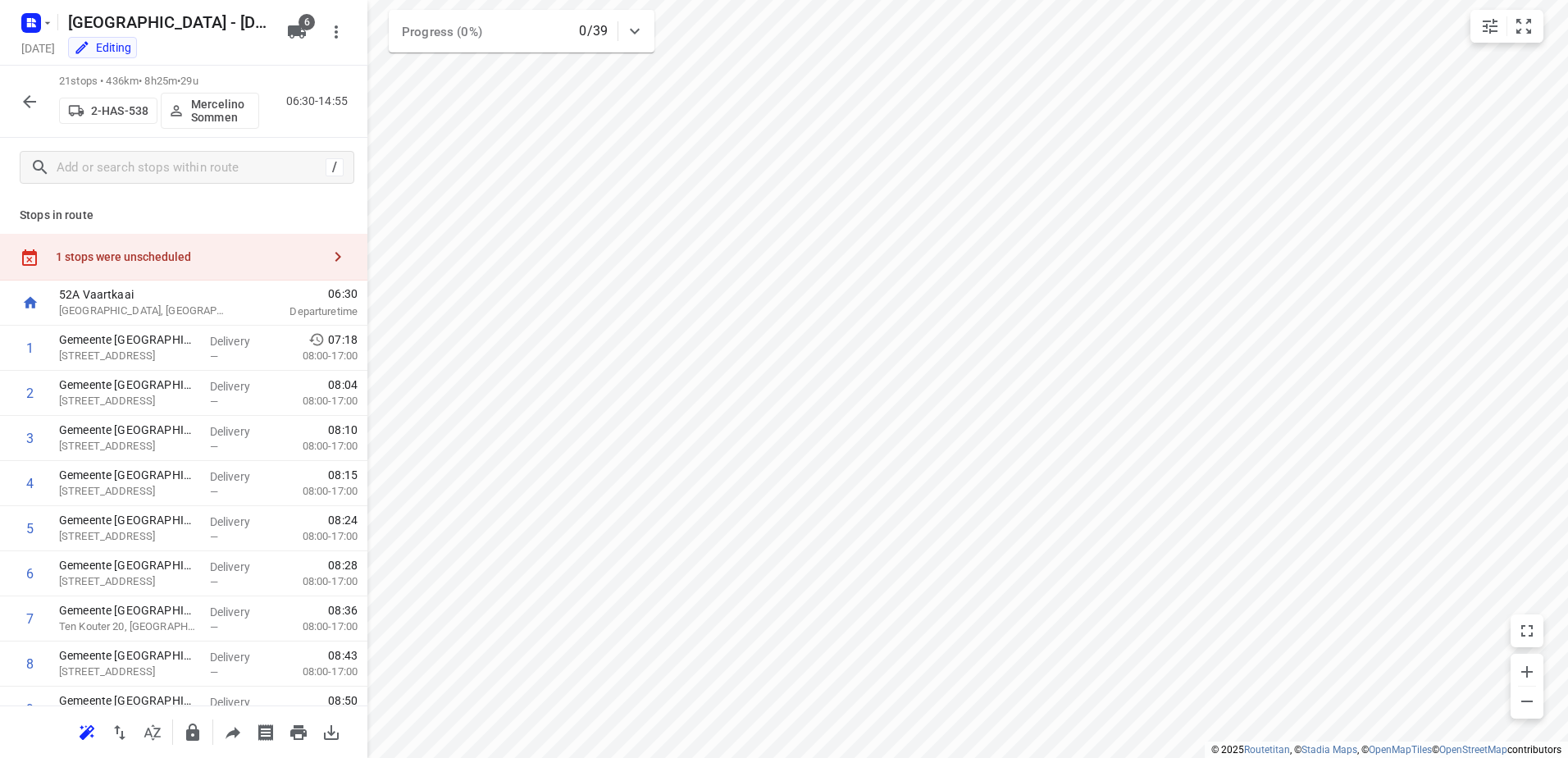
click at [183, 260] on div "1 stops were unscheduled" at bounding box center [188, 256] width 265 height 13
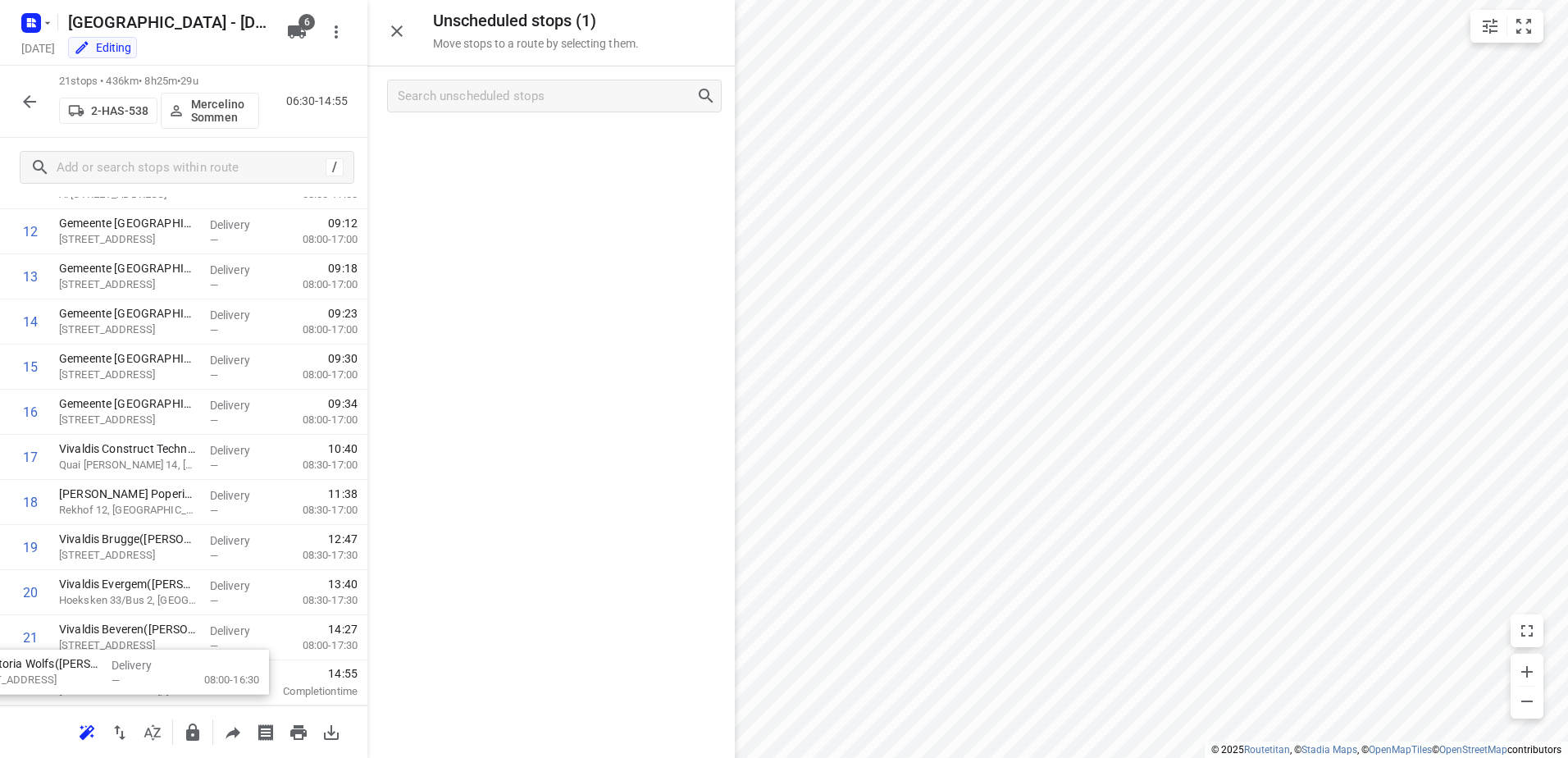
scroll to position [669, 0]
drag, startPoint x: 535, startPoint y: 141, endPoint x: 137, endPoint y: 649, distance: 645.3
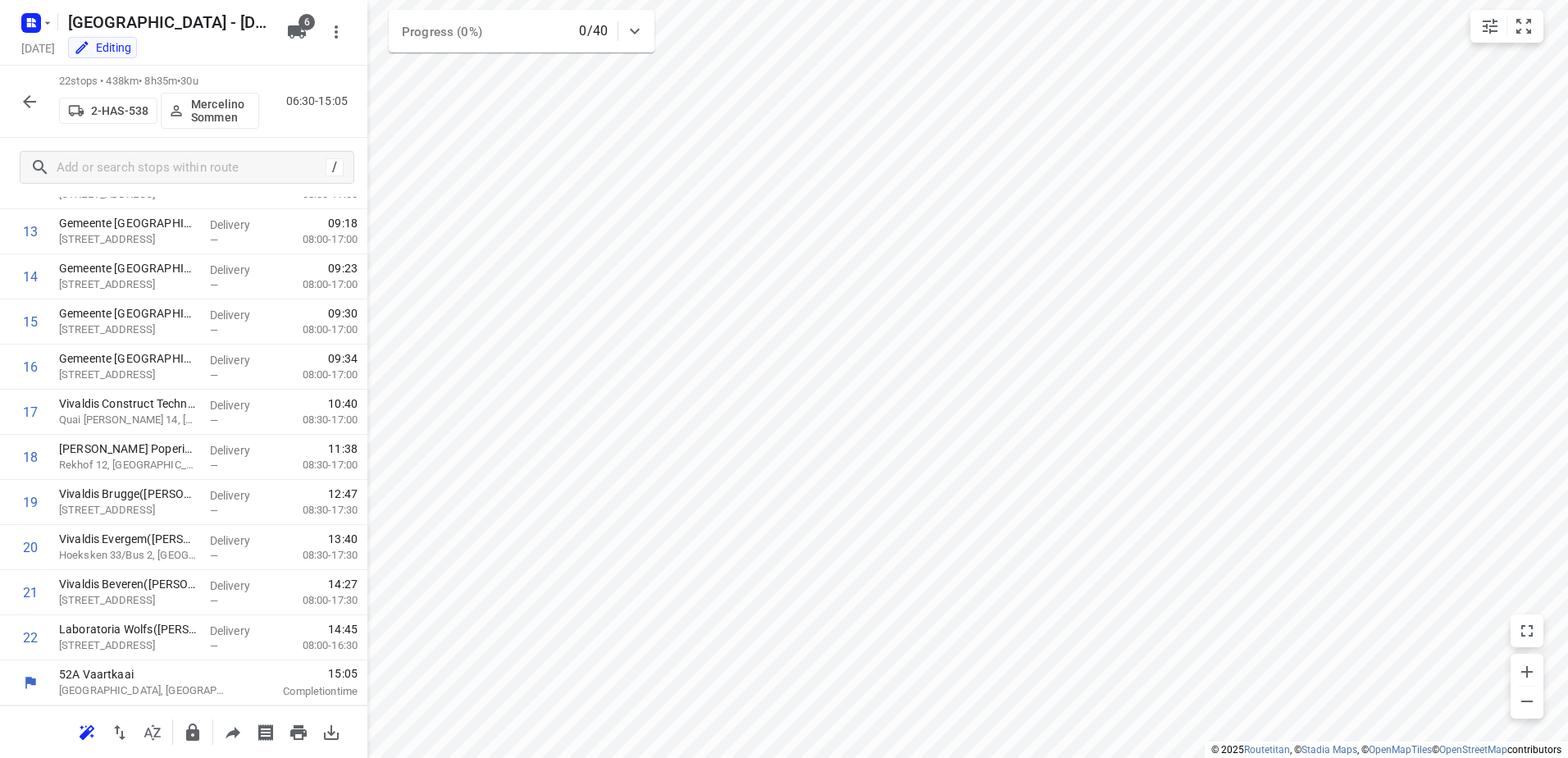
scroll to position [612, 0]
click at [24, 94] on icon "button" at bounding box center [29, 101] width 20 height 20
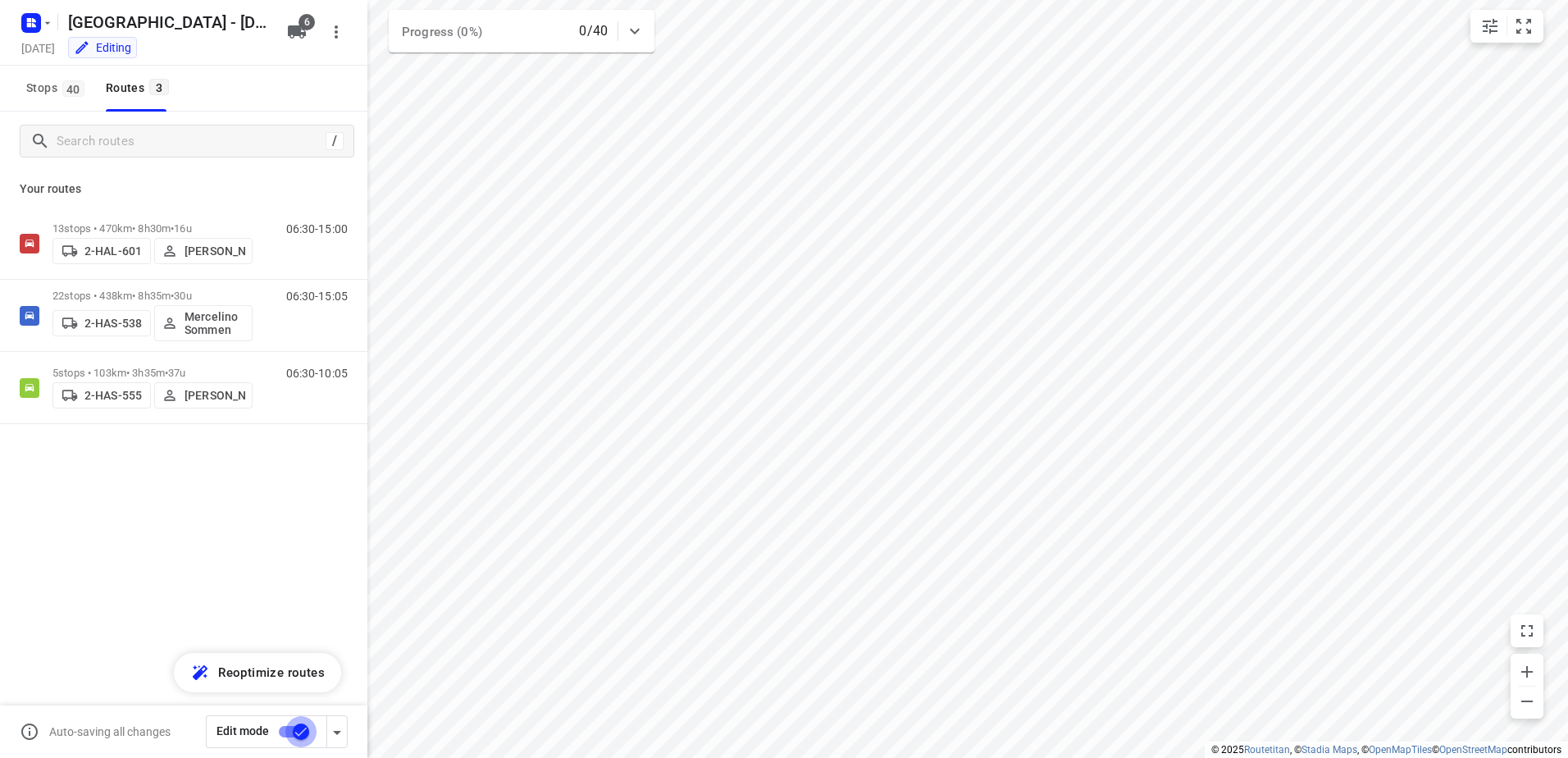
click at [303, 729] on input "checkbox" at bounding box center [301, 732] width 94 height 31
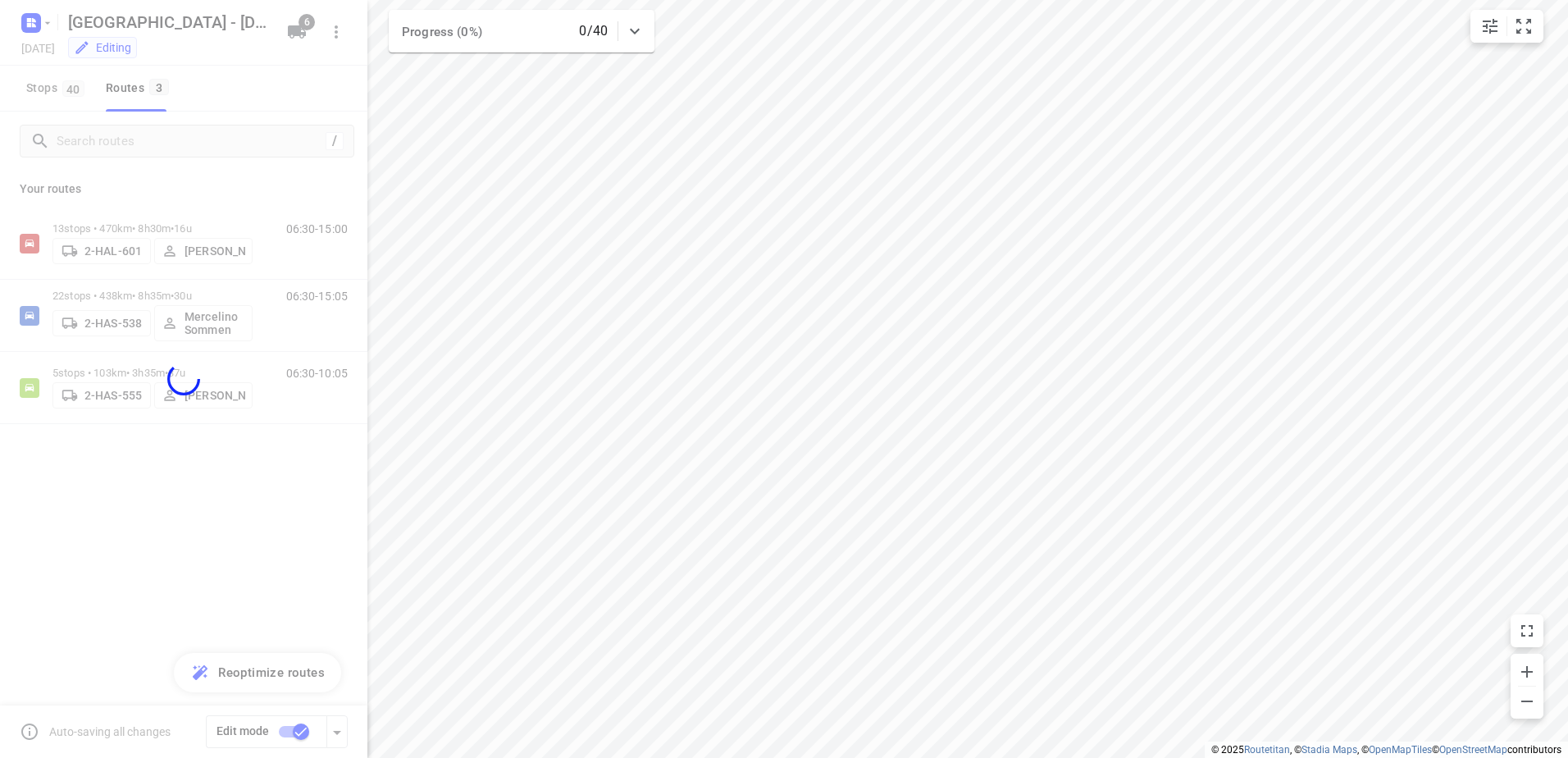
checkbox input "false"
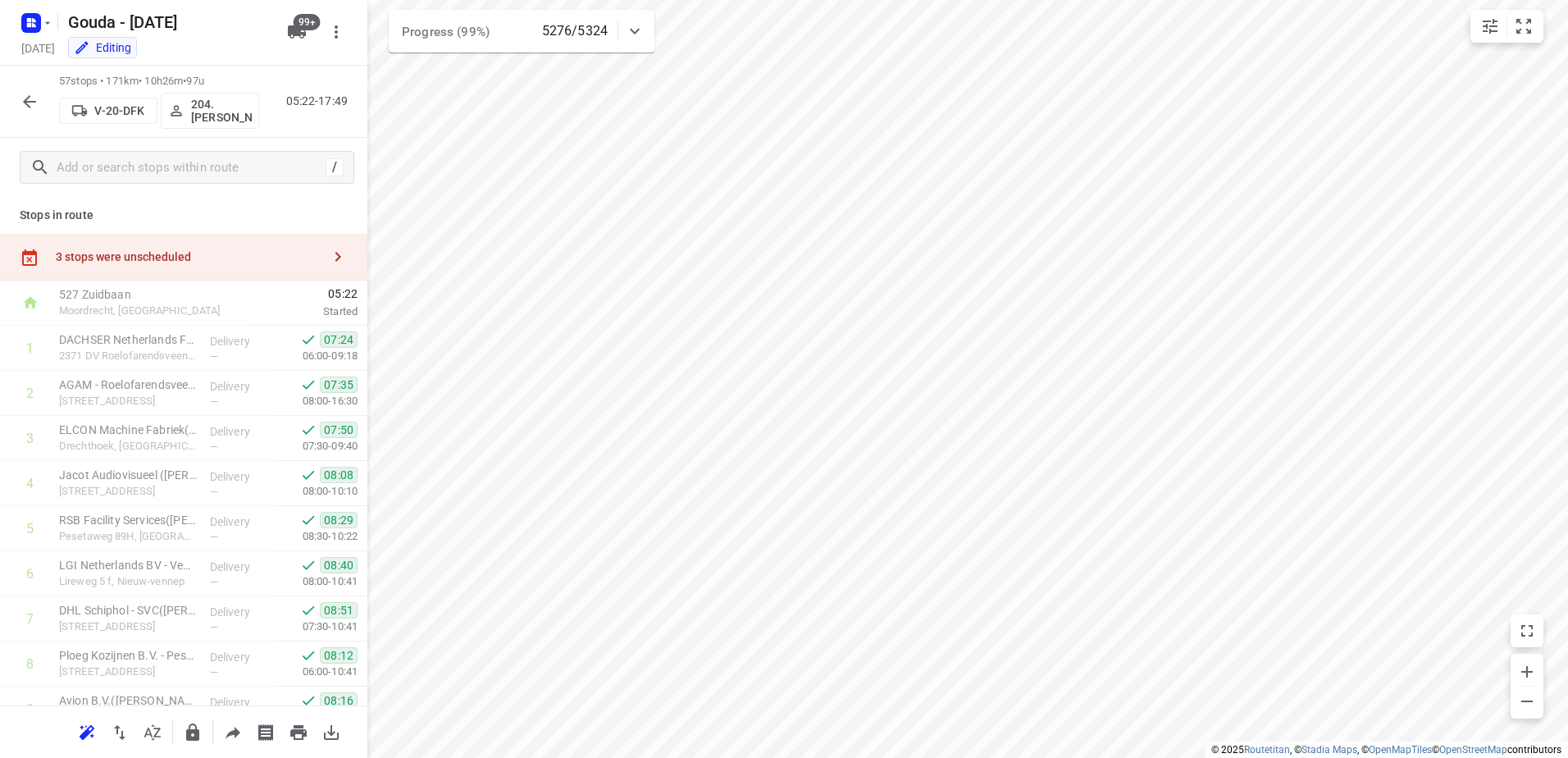
scroll to position [2237, 0]
